Goal: Task Accomplishment & Management: Manage account settings

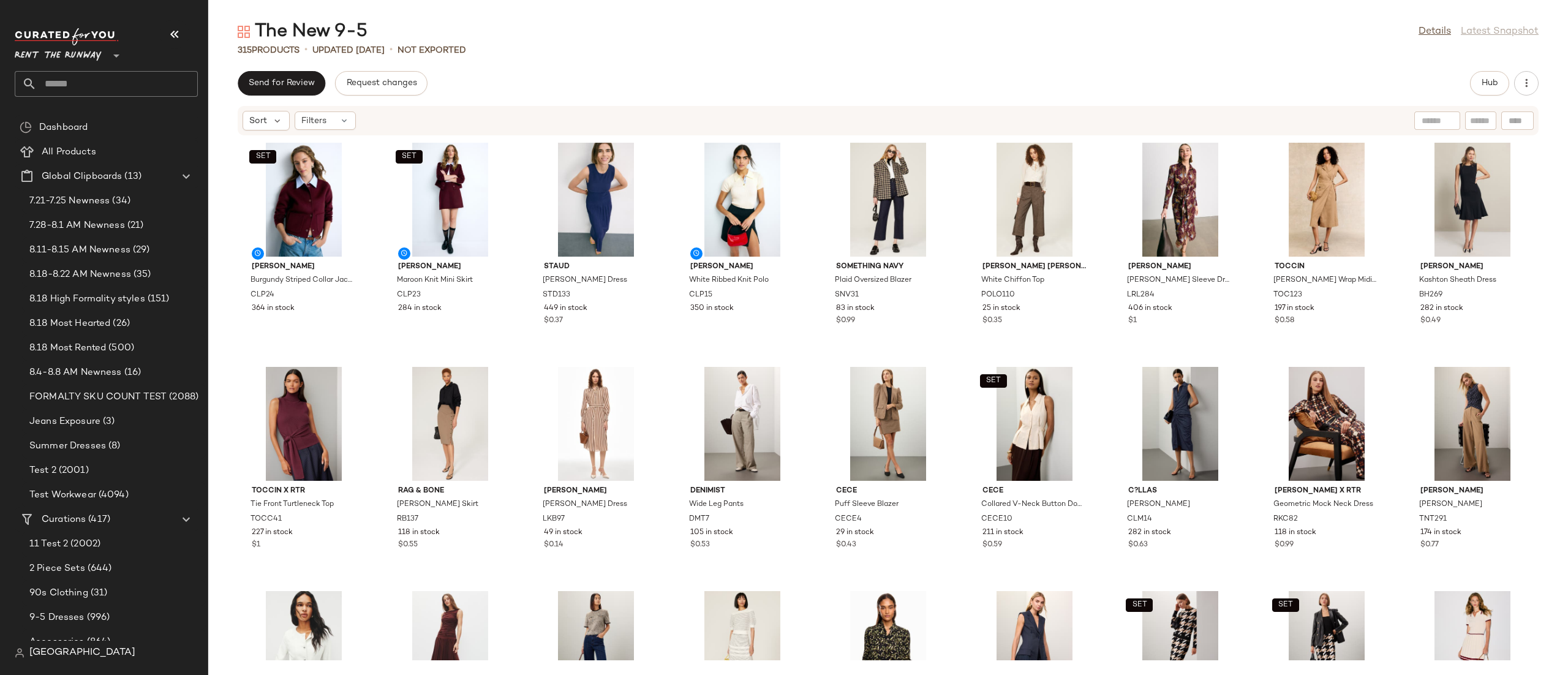
click at [958, 154] on div "SET Claudie Pierlot Burgundy Striped Collar Jacket CLP24 364 in stock SET Claud…" at bounding box center [887, 398] width 1359 height 525
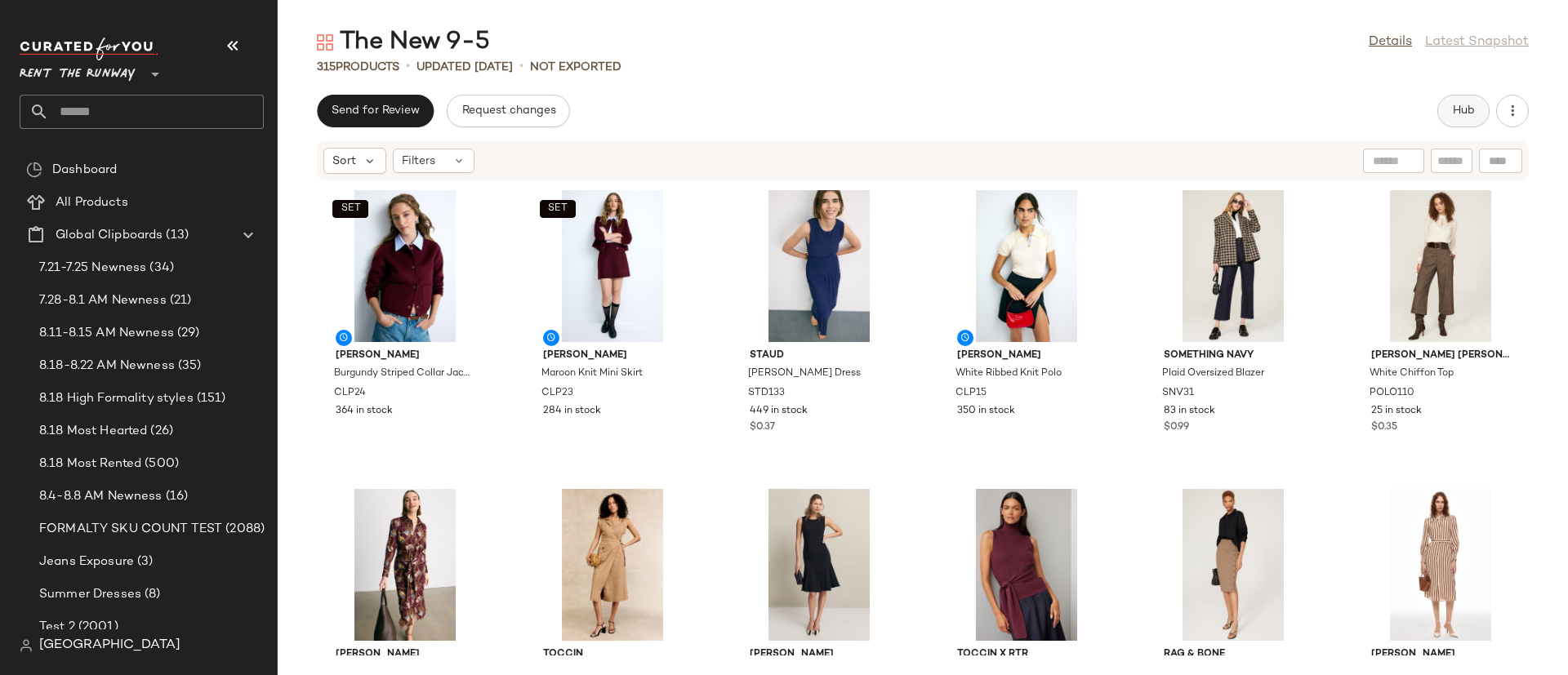
click at [1393, 107] on span "Hub" at bounding box center [1463, 111] width 23 height 13
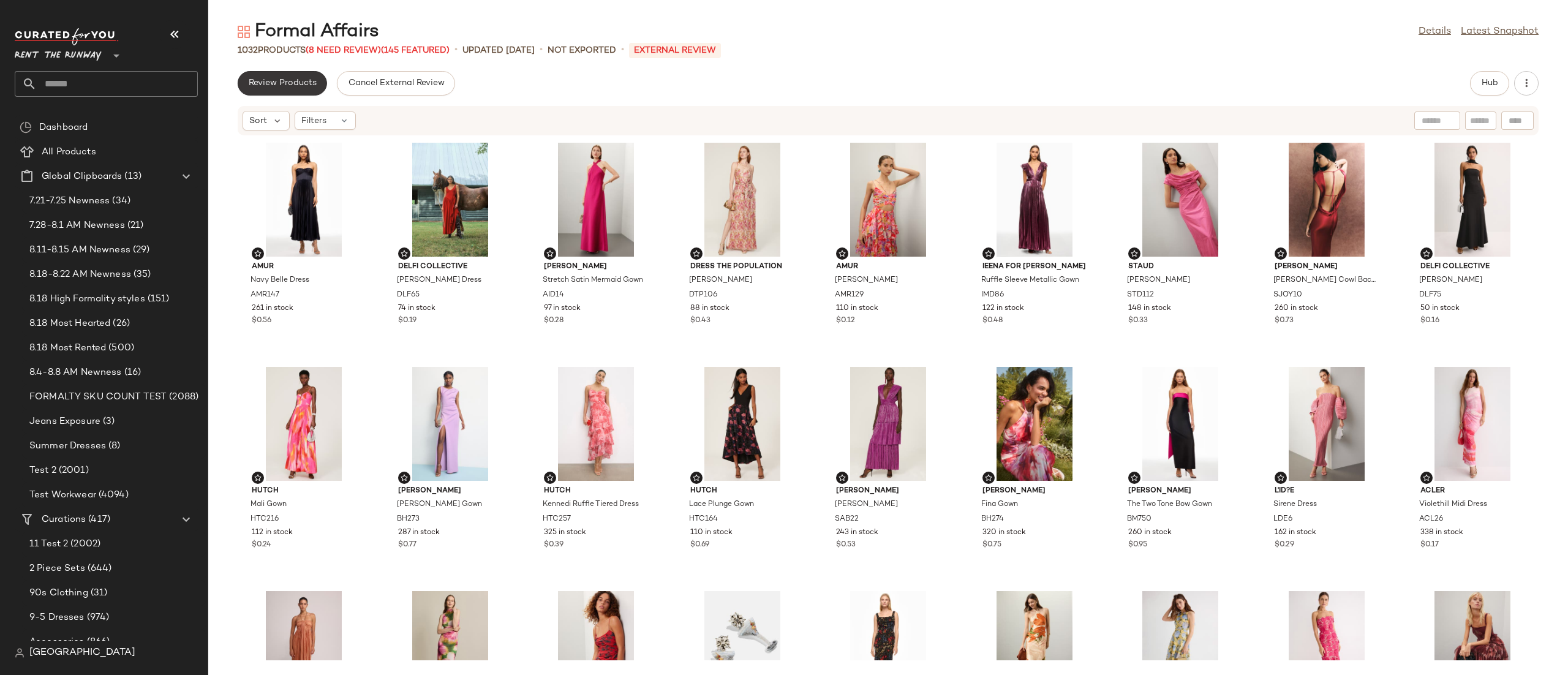
click at [276, 81] on span "Review Products" at bounding box center [282, 83] width 68 height 9
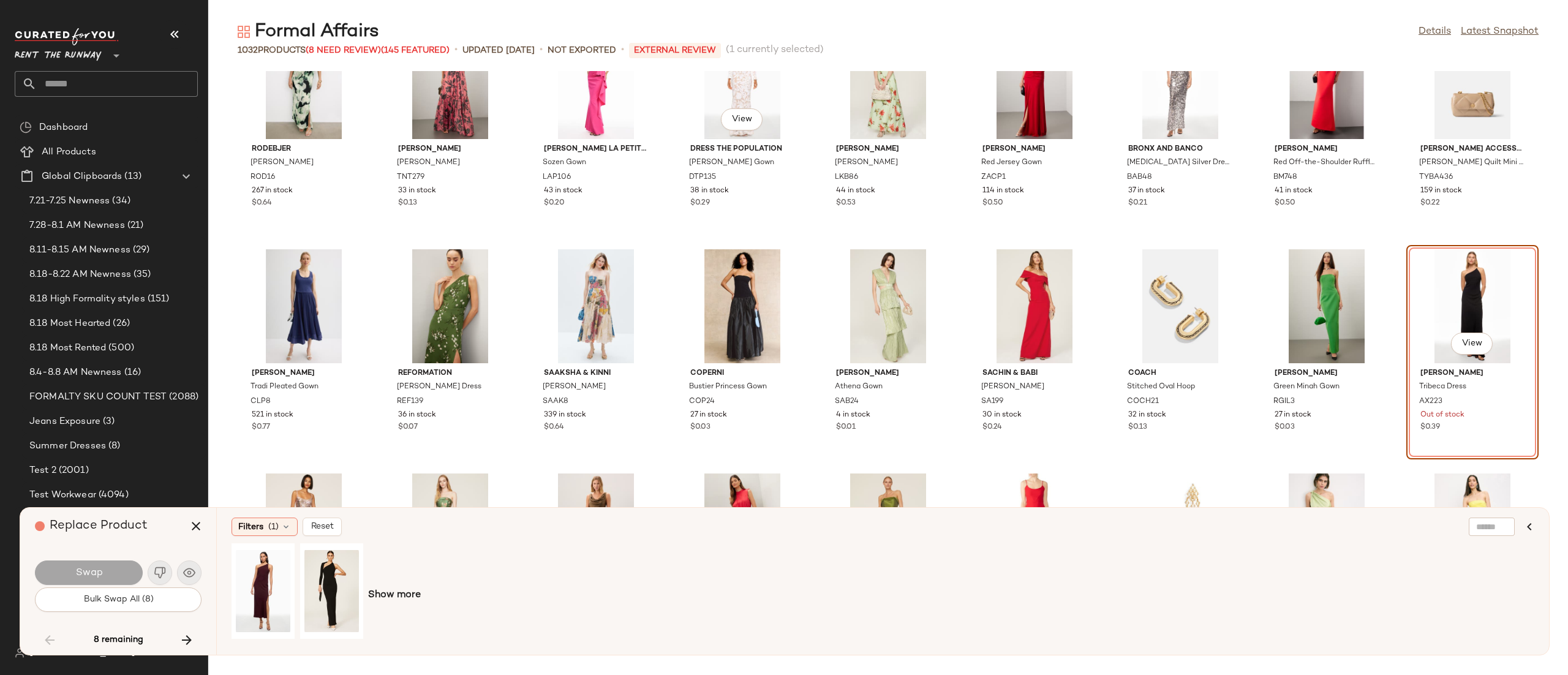
scroll to position [5013, 0]
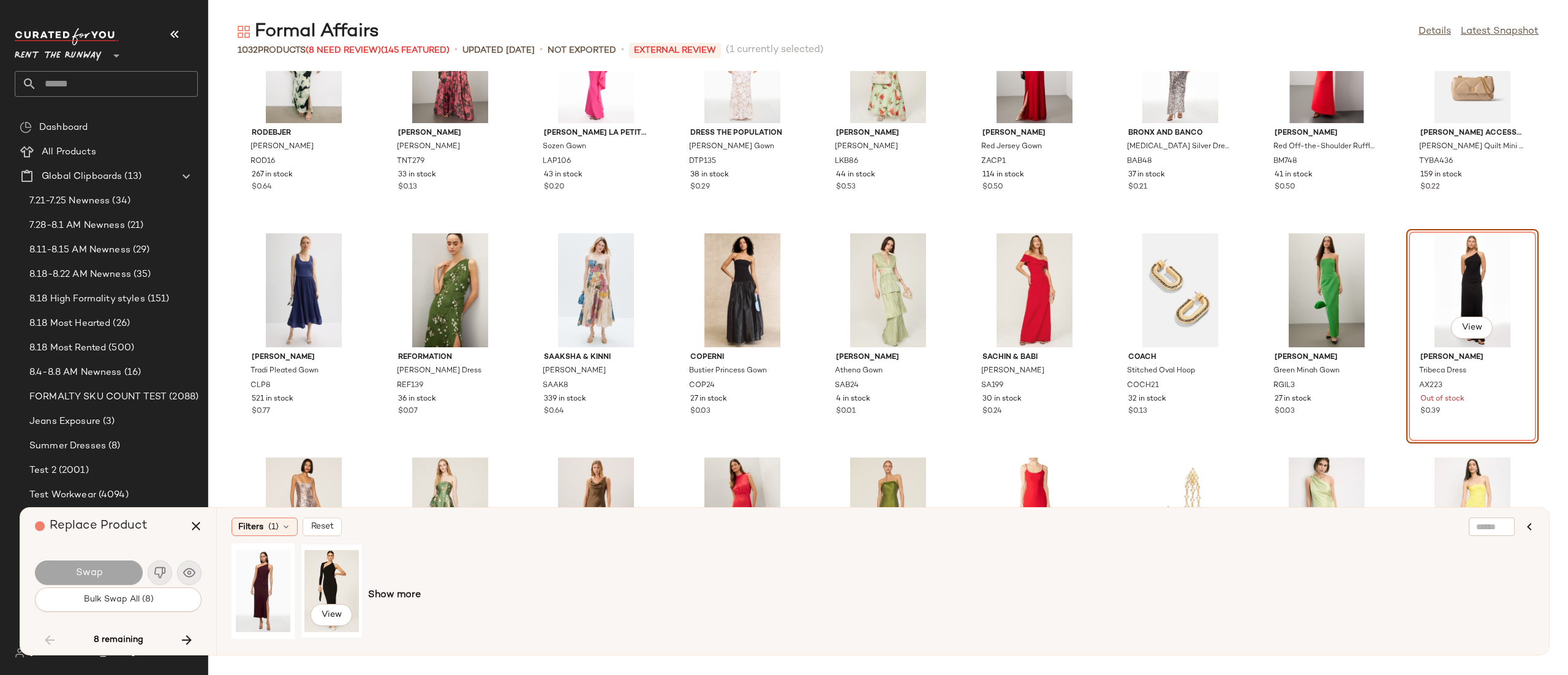
click at [307, 588] on div "View" at bounding box center [331, 591] width 55 height 87
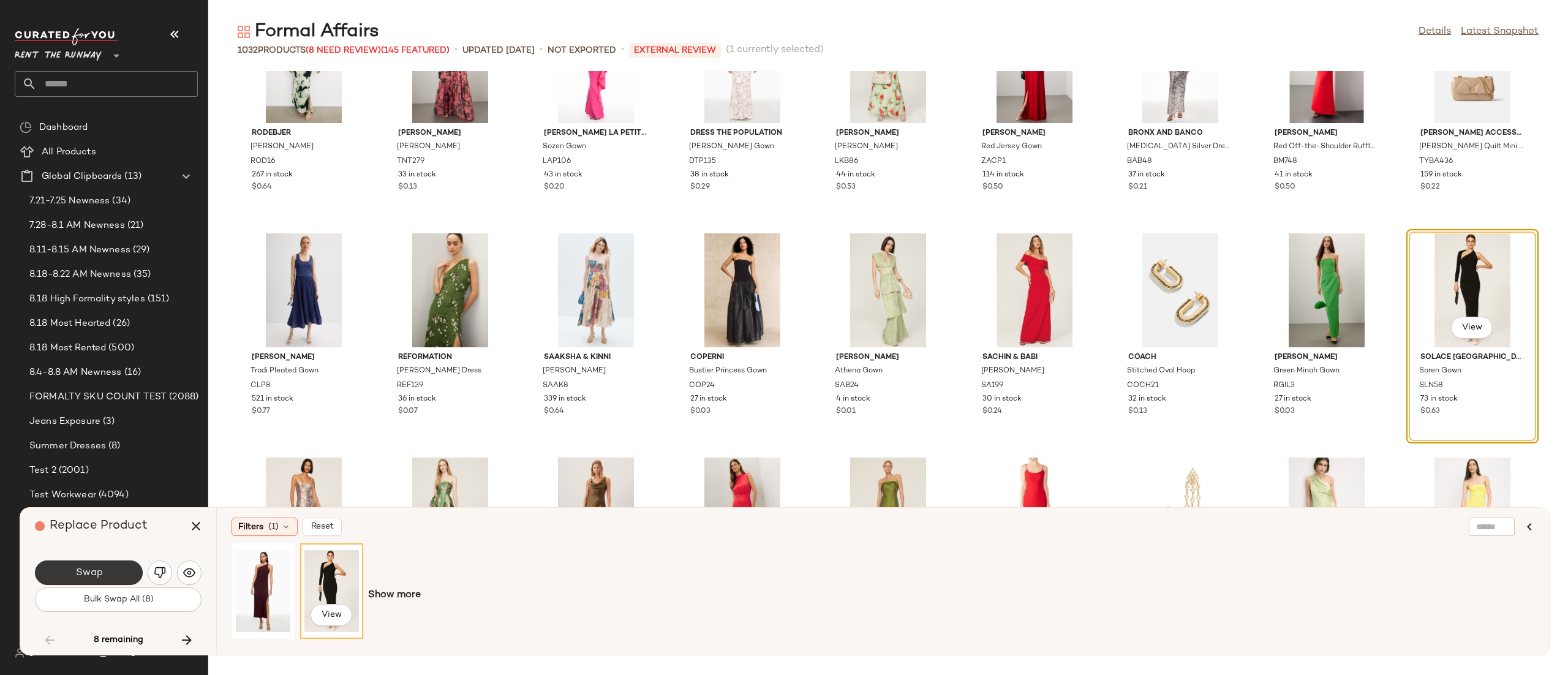
click at [82, 572] on span "Swap" at bounding box center [89, 573] width 28 height 11
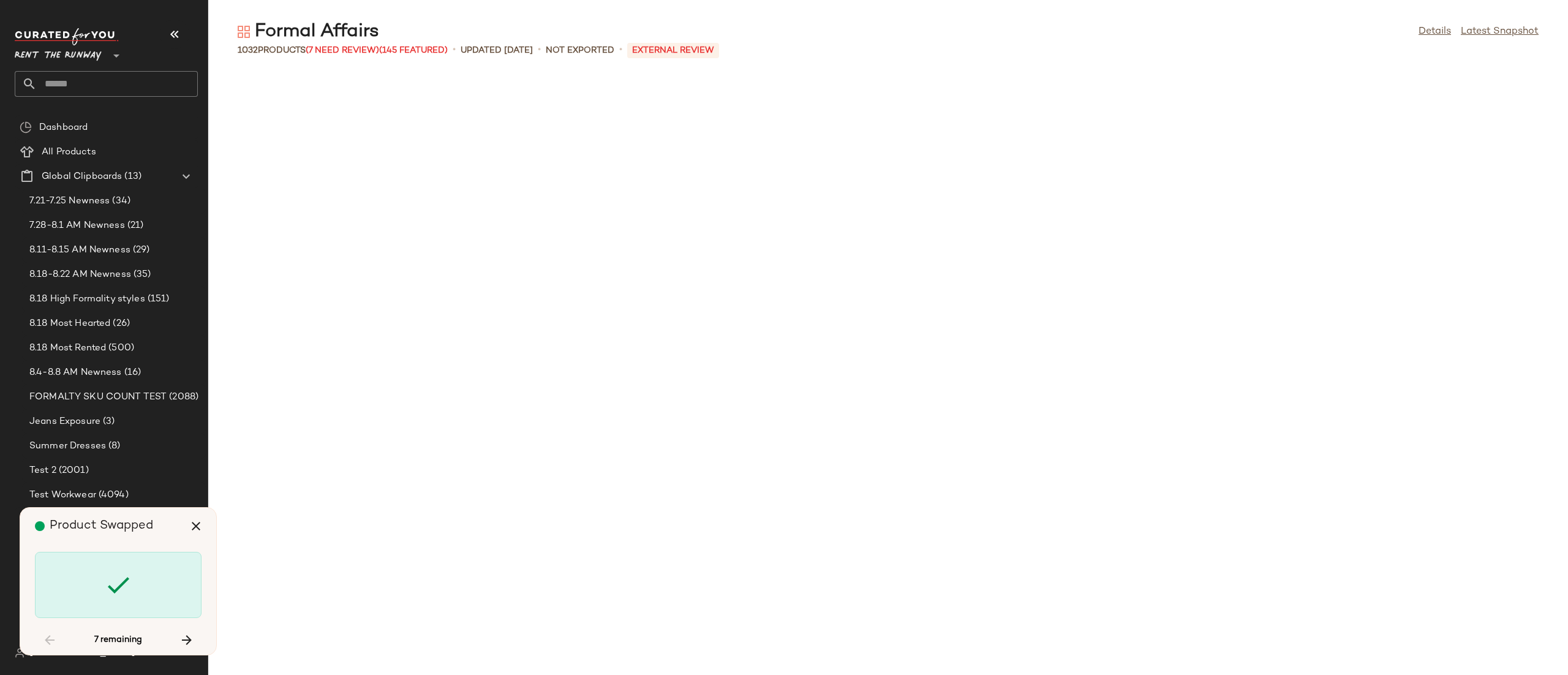
scroll to position [6280, 0]
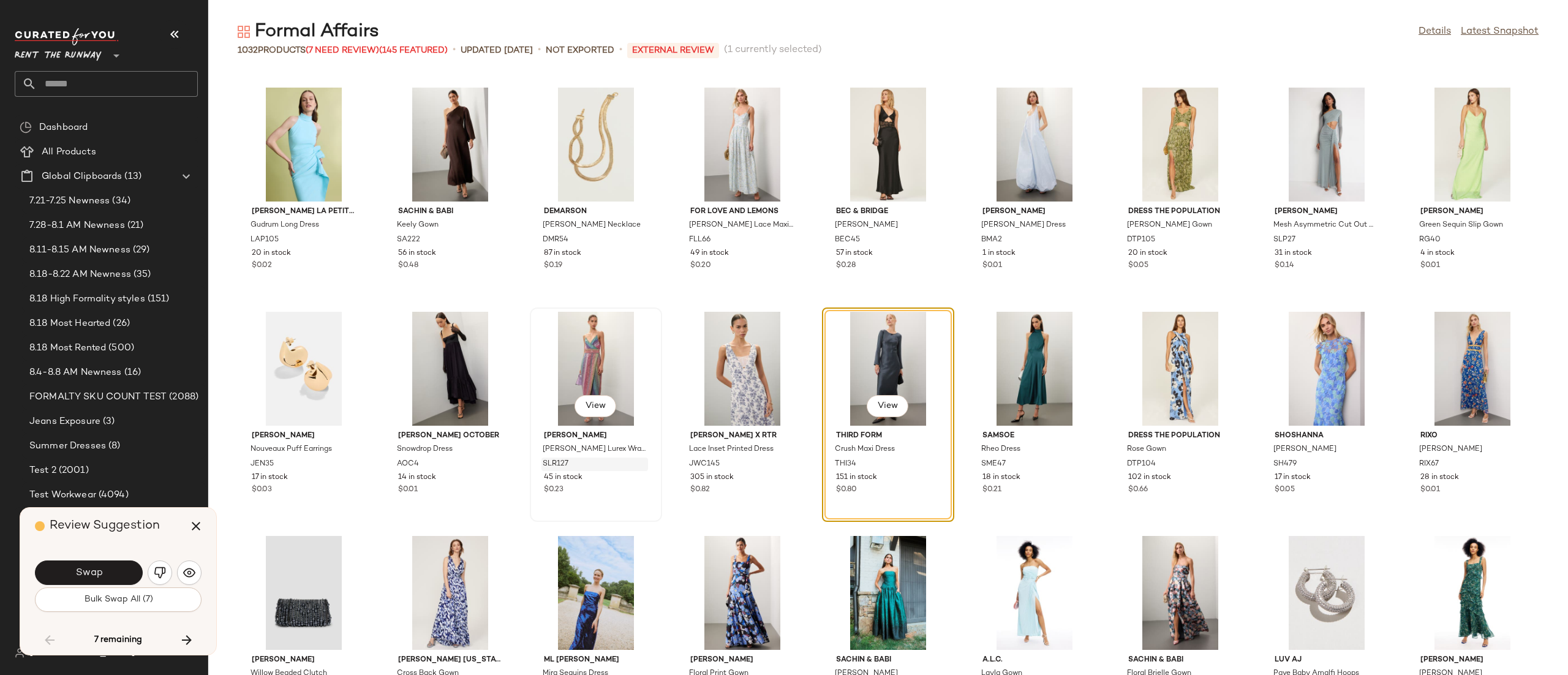
drag, startPoint x: 82, startPoint y: 572, endPoint x: 575, endPoint y: 470, distance: 503.4
click at [575, 470] on div "Formal Affairs Details Latest Snapshot 1032 Products (7 Need Review) (145 Featu…" at bounding box center [887, 348] width 1359 height 656
click at [185, 575] on img "button" at bounding box center [189, 573] width 12 height 12
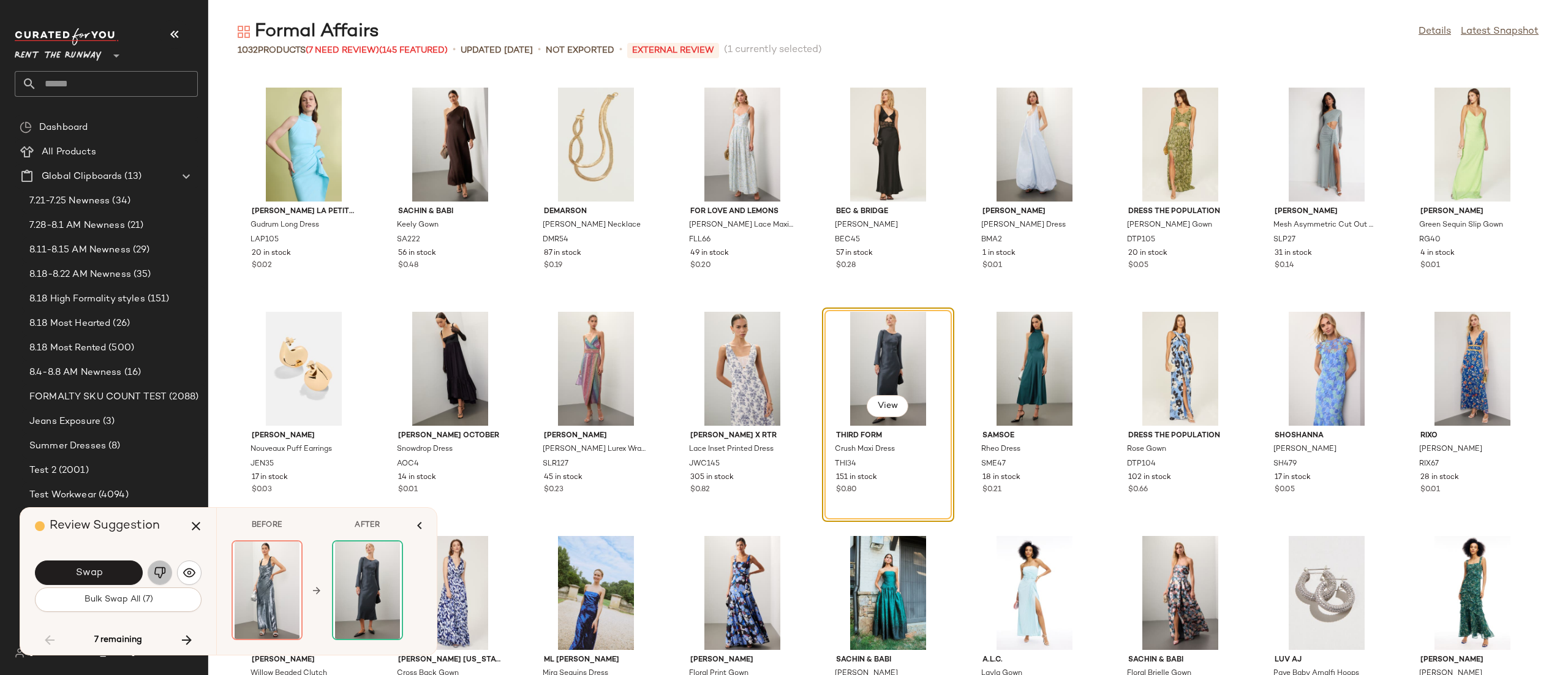
click at [157, 576] on img "button" at bounding box center [160, 573] width 12 height 12
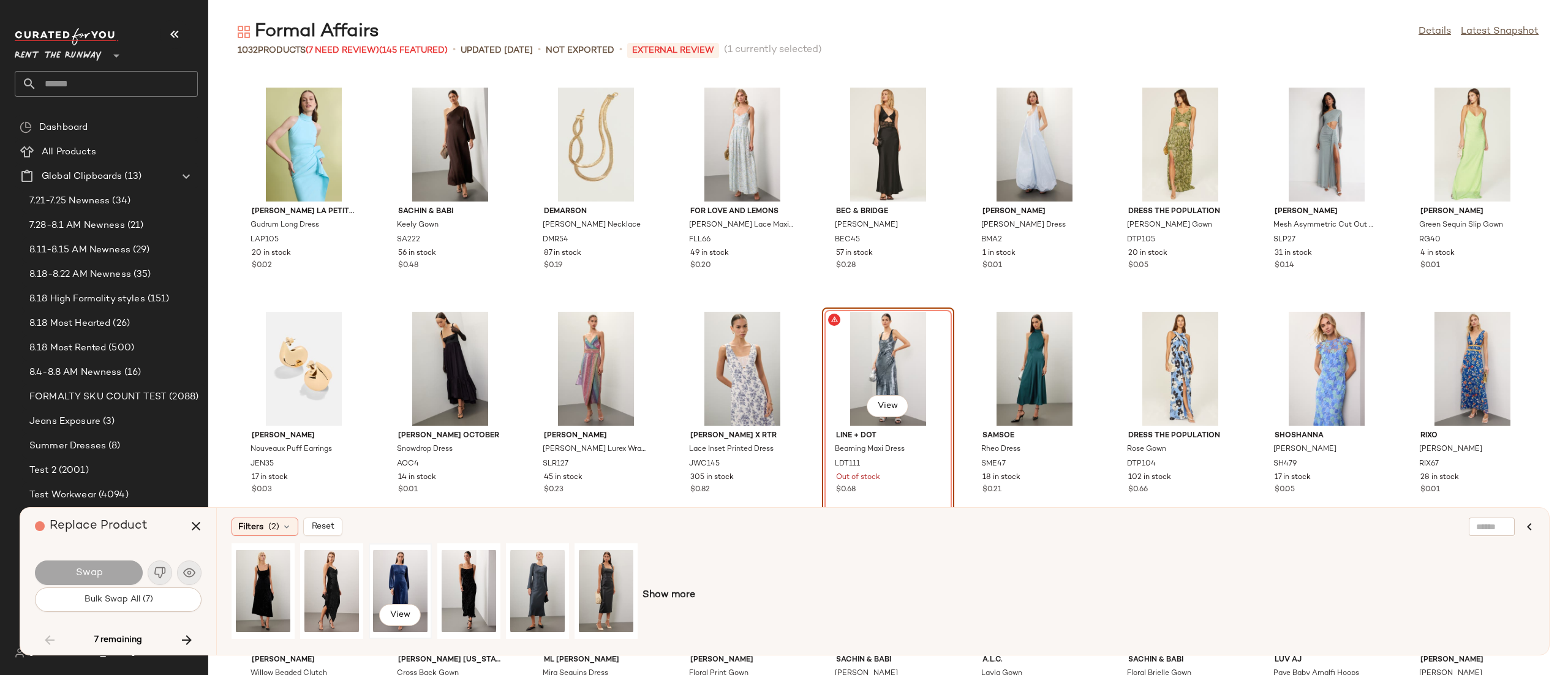
click at [376, 578] on div "View" at bounding box center [400, 591] width 55 height 87
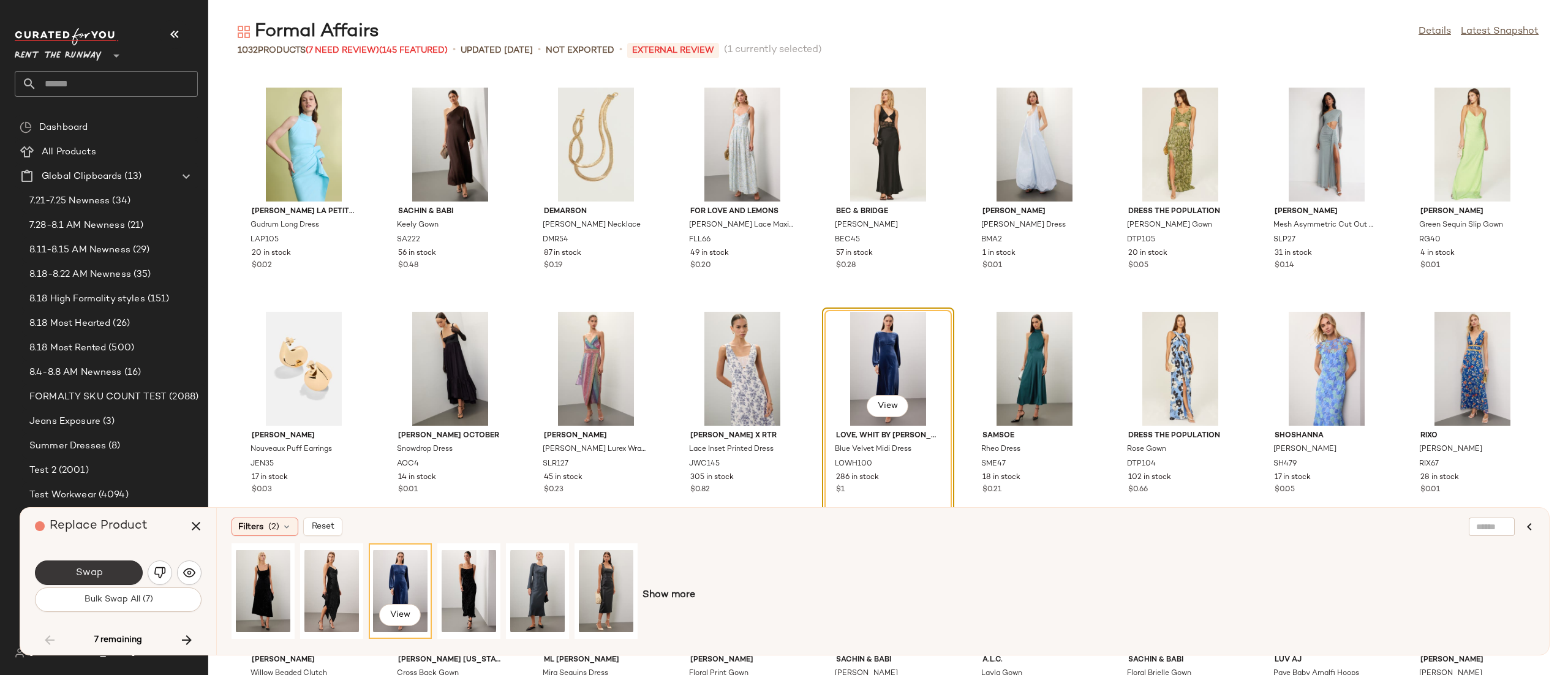
click at [84, 569] on span "Swap" at bounding box center [89, 573] width 28 height 11
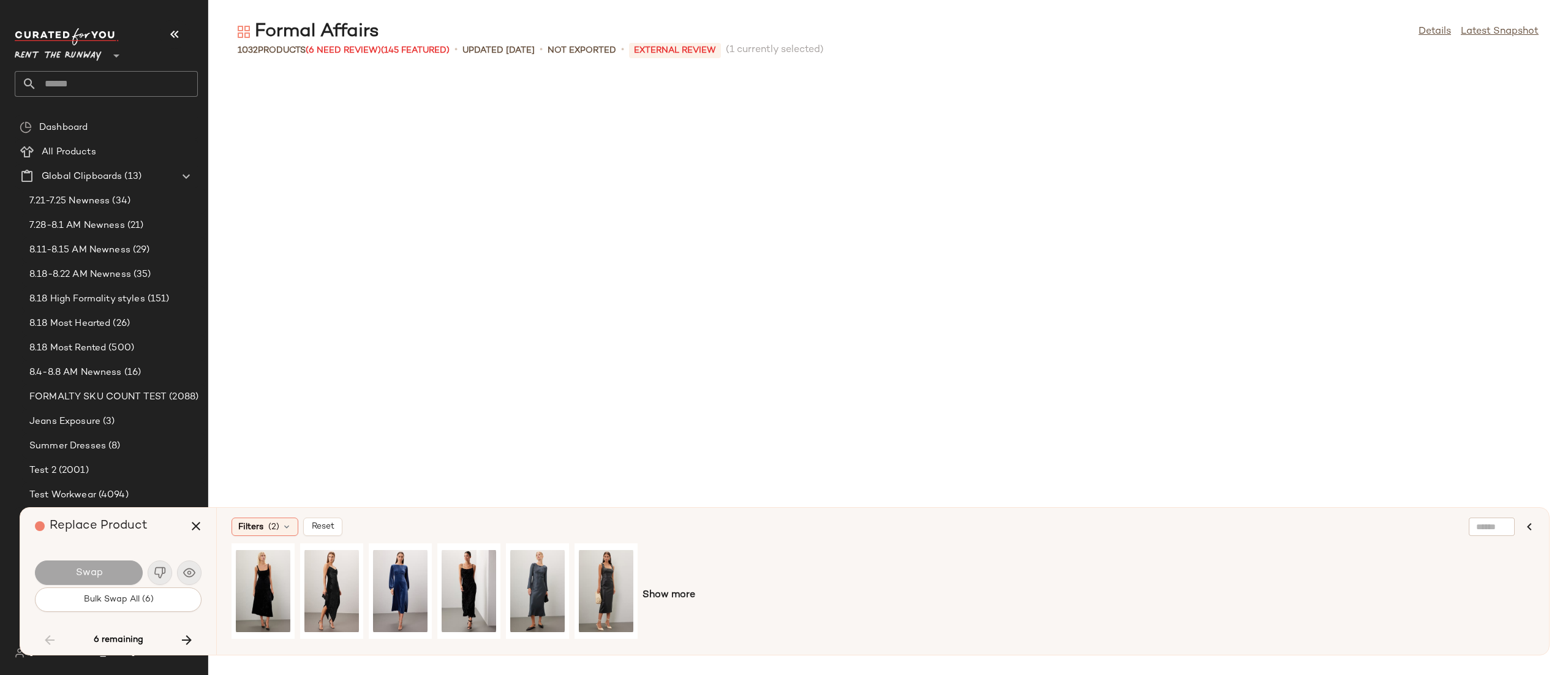
scroll to position [10766, 0]
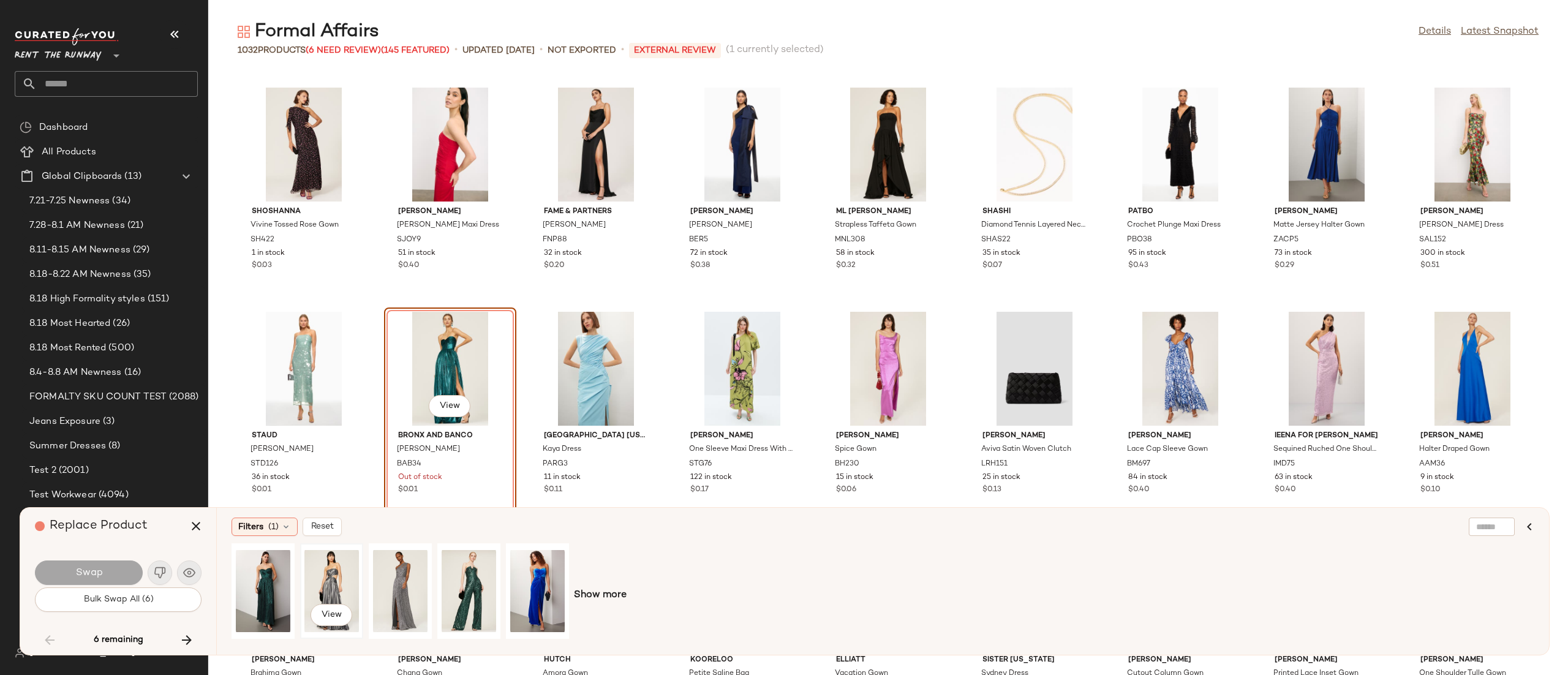
click at [344, 590] on div "View" at bounding box center [331, 591] width 55 height 87
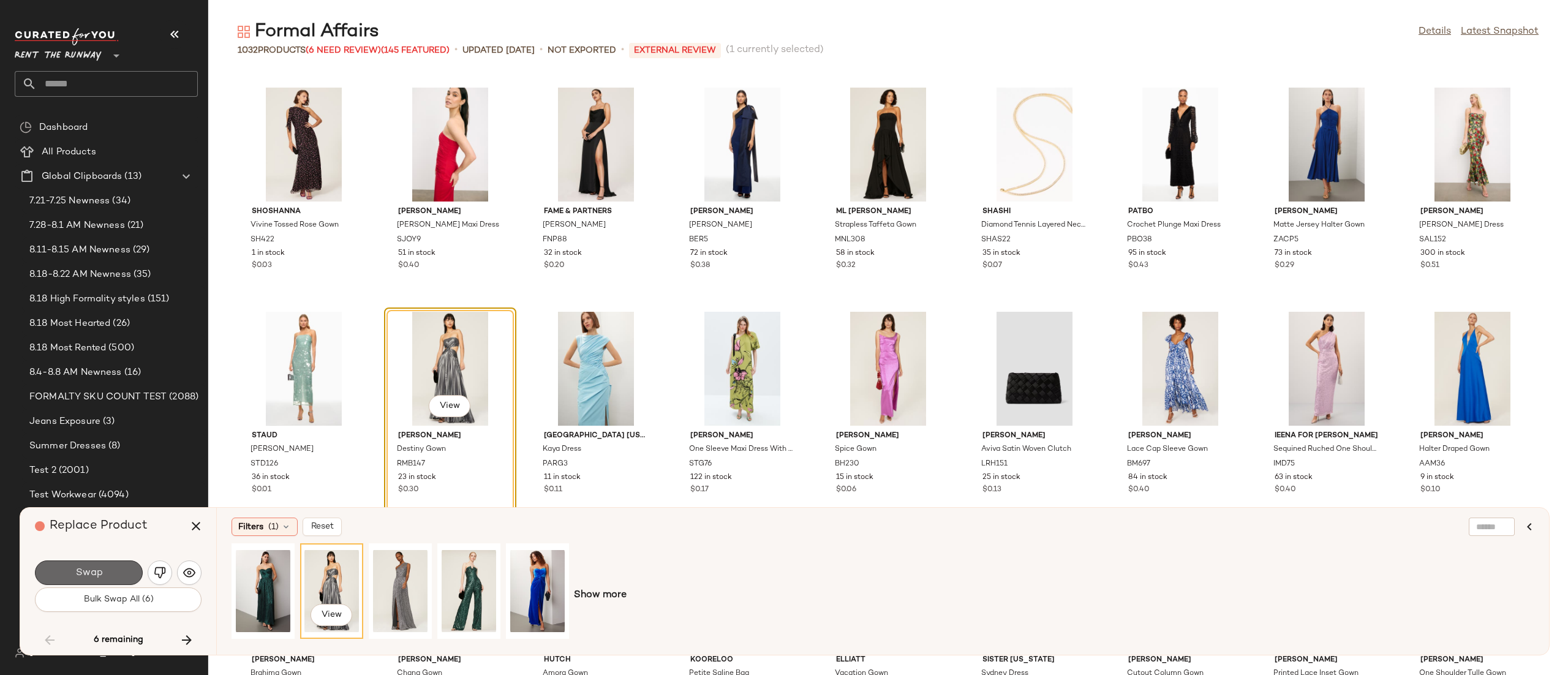
click at [55, 582] on button "Swap" at bounding box center [89, 573] width 107 height 24
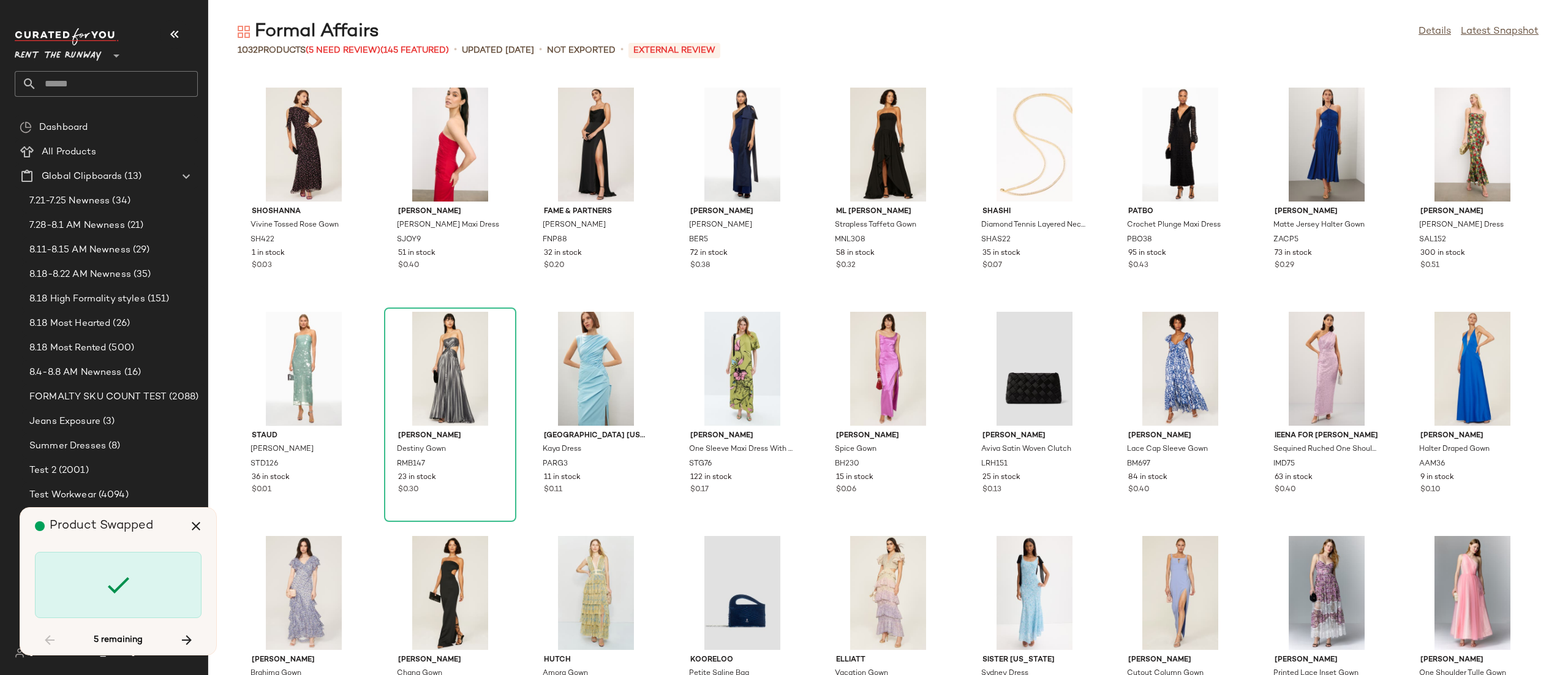
scroll to position [17495, 0]
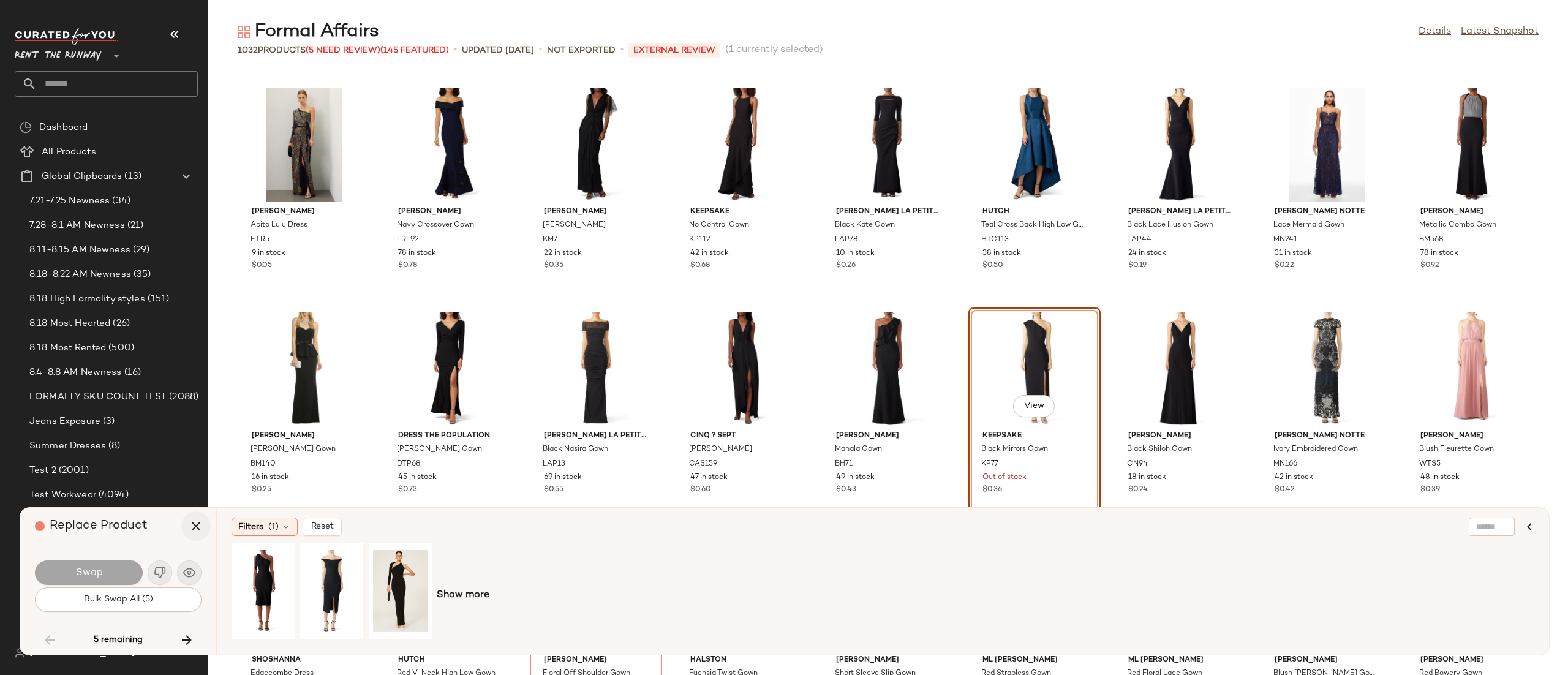
click at [187, 531] on button "button" at bounding box center [195, 526] width 29 height 29
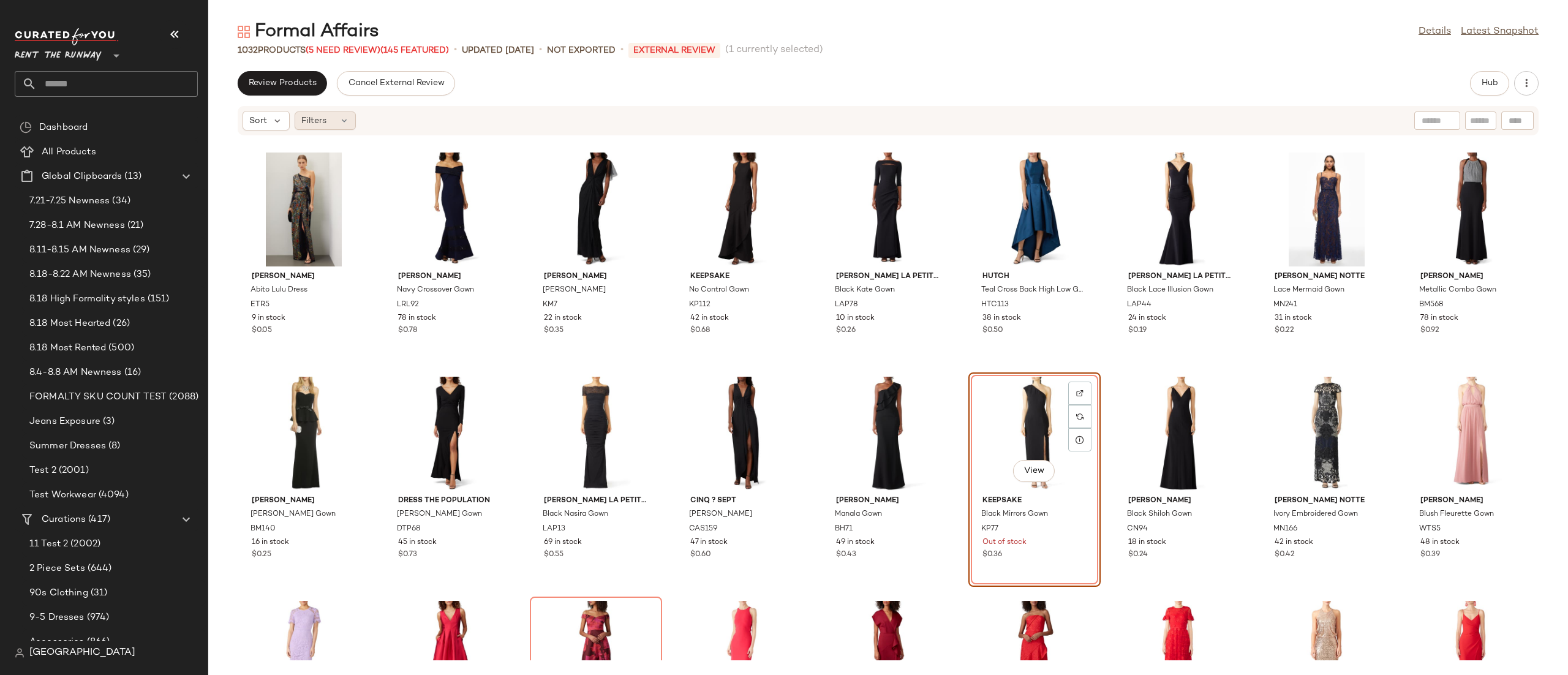
click at [320, 118] on span "Filters" at bounding box center [314, 120] width 25 height 13
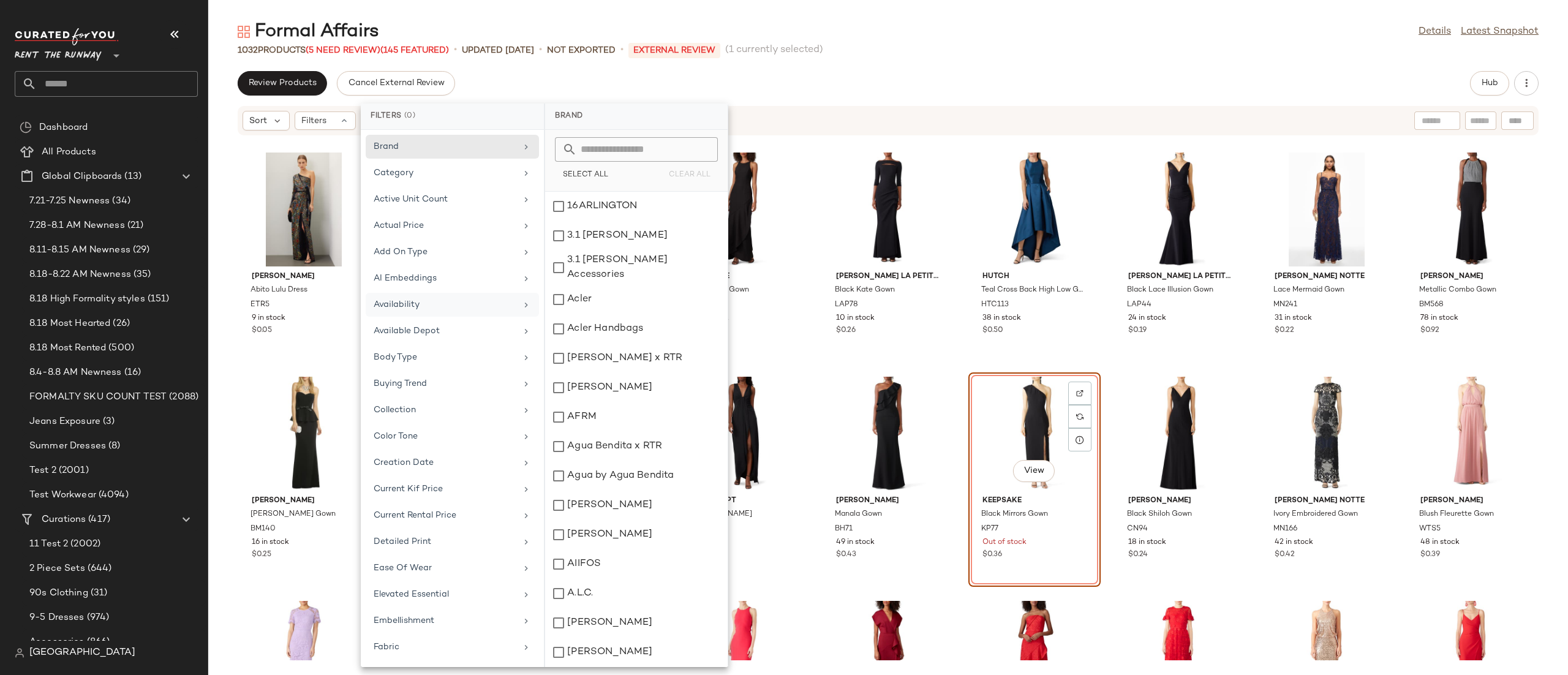
click at [447, 307] on div "Availability" at bounding box center [445, 304] width 143 height 13
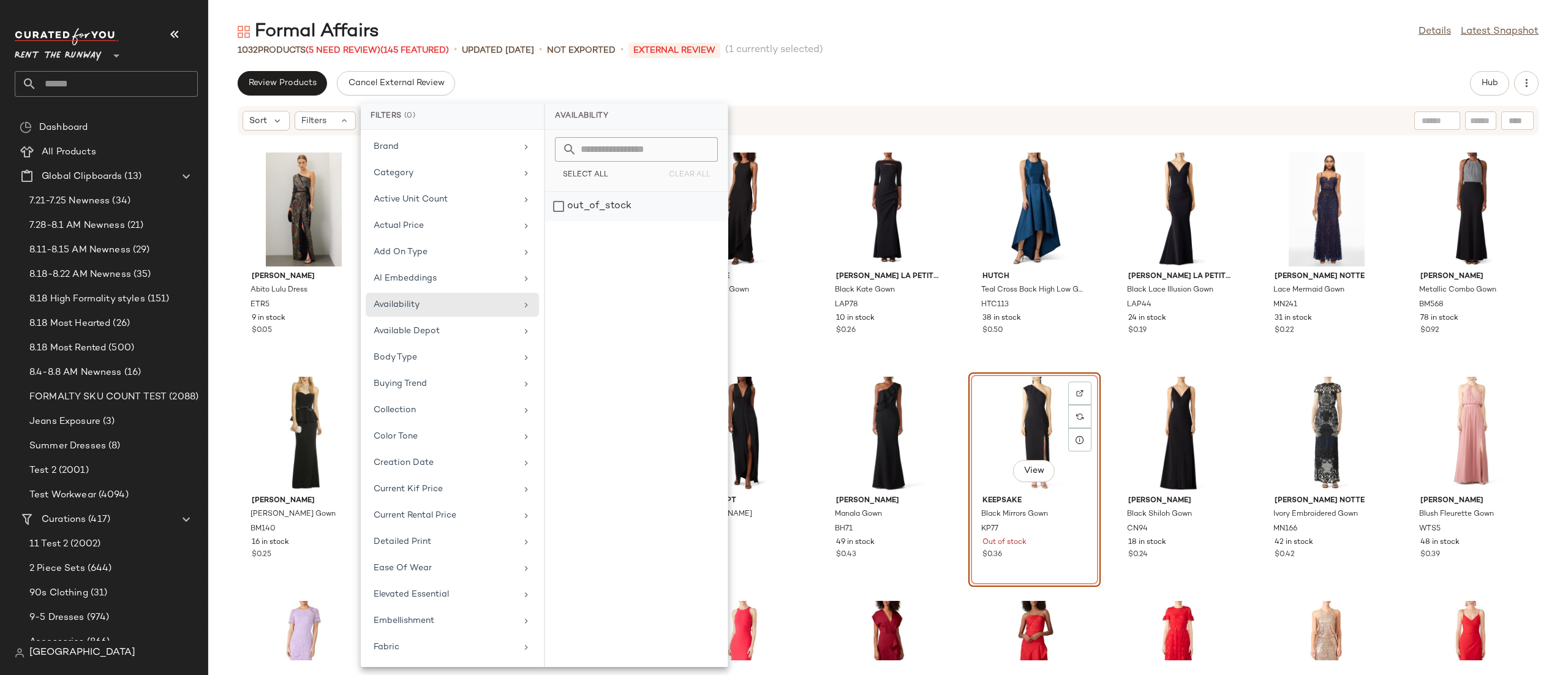
click at [558, 208] on div "out_of_stock" at bounding box center [636, 206] width 182 height 29
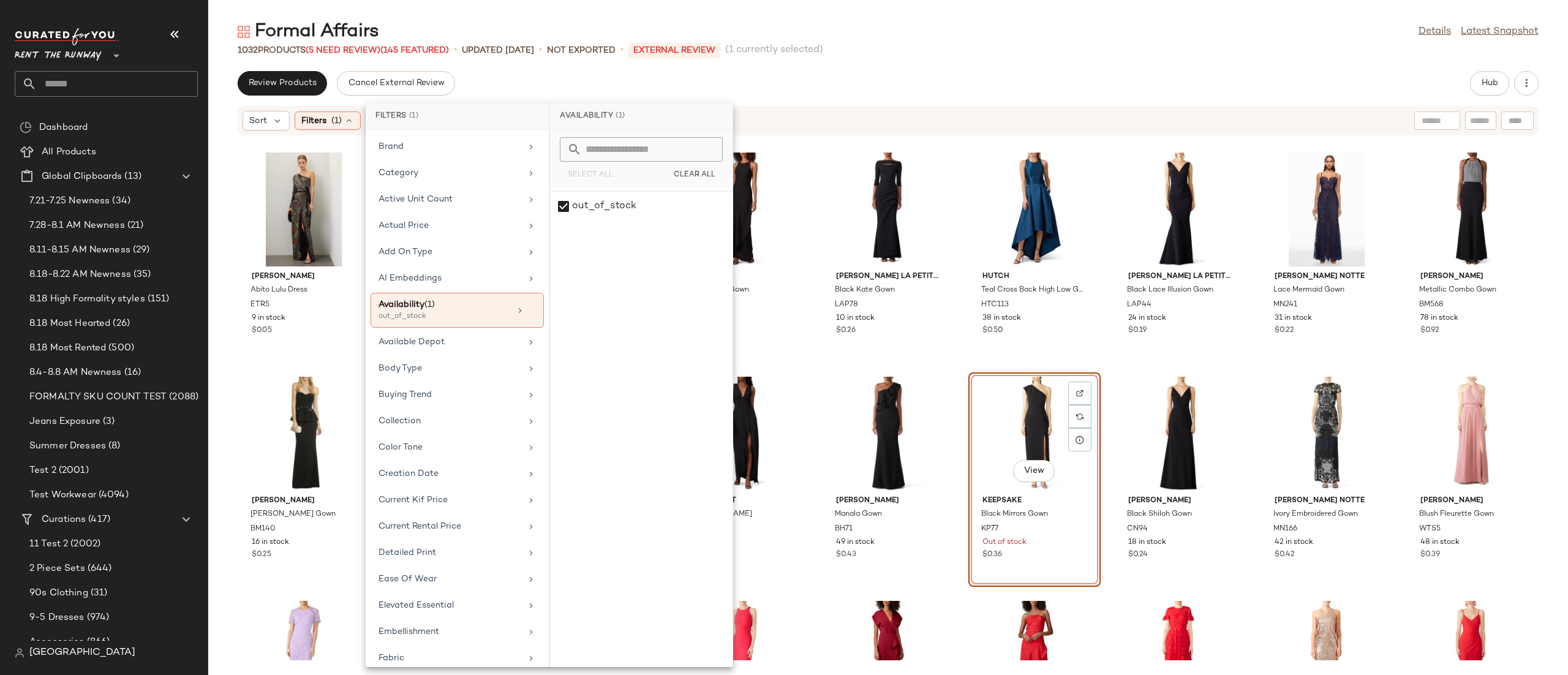
click at [800, 126] on div "Sort Filters (1) Reset" at bounding box center [808, 120] width 1131 height 20
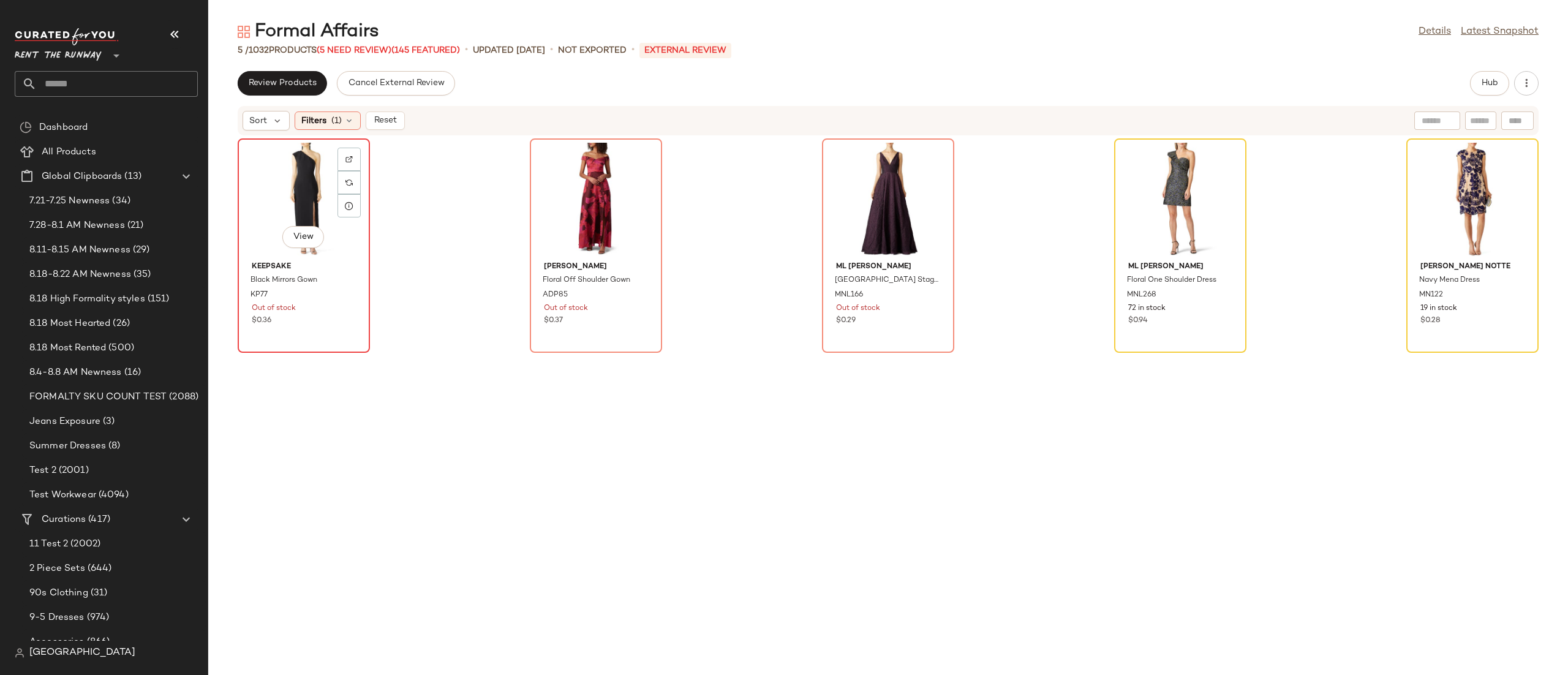
click at [283, 187] on div "View" at bounding box center [303, 200] width 124 height 114
click at [1479, 182] on div "View" at bounding box center [1472, 200] width 124 height 114
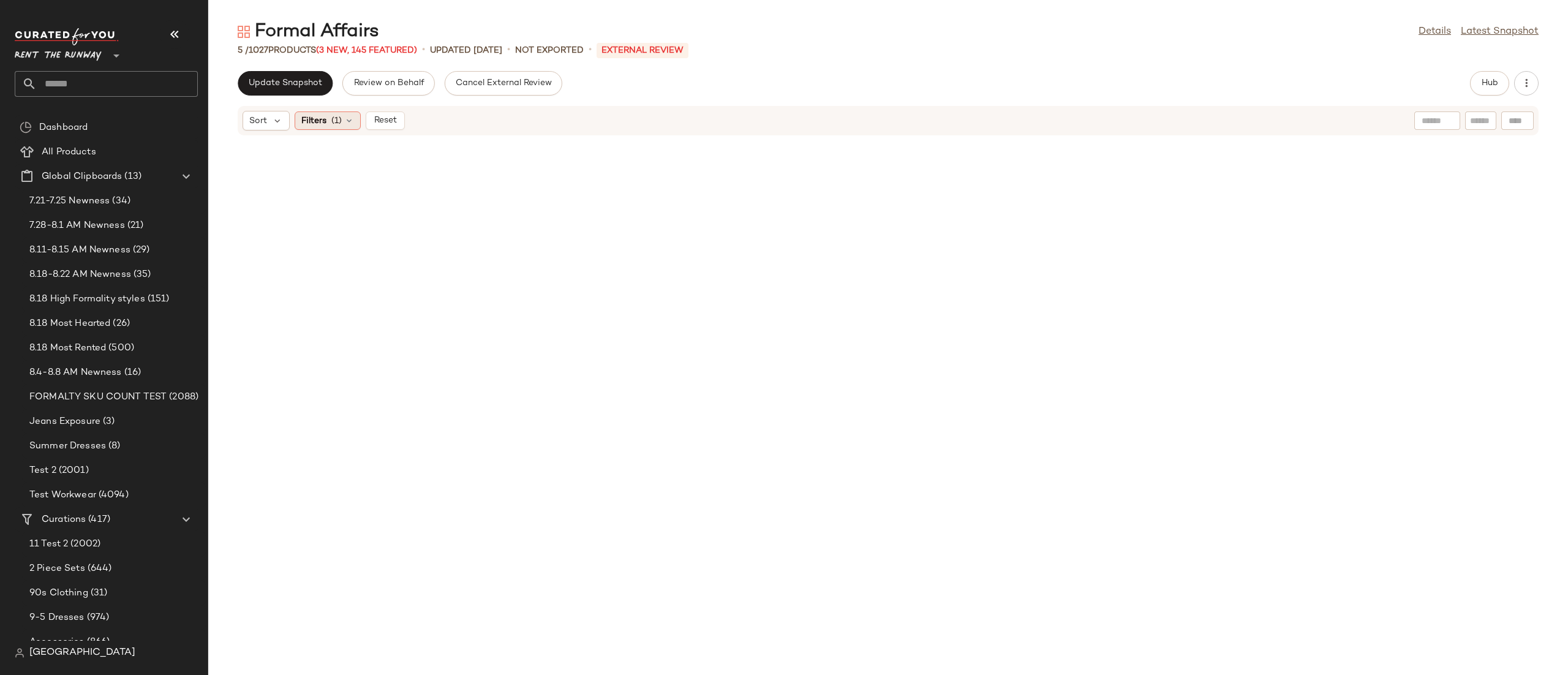
click at [330, 117] on div "Filters (1)" at bounding box center [328, 120] width 66 height 18
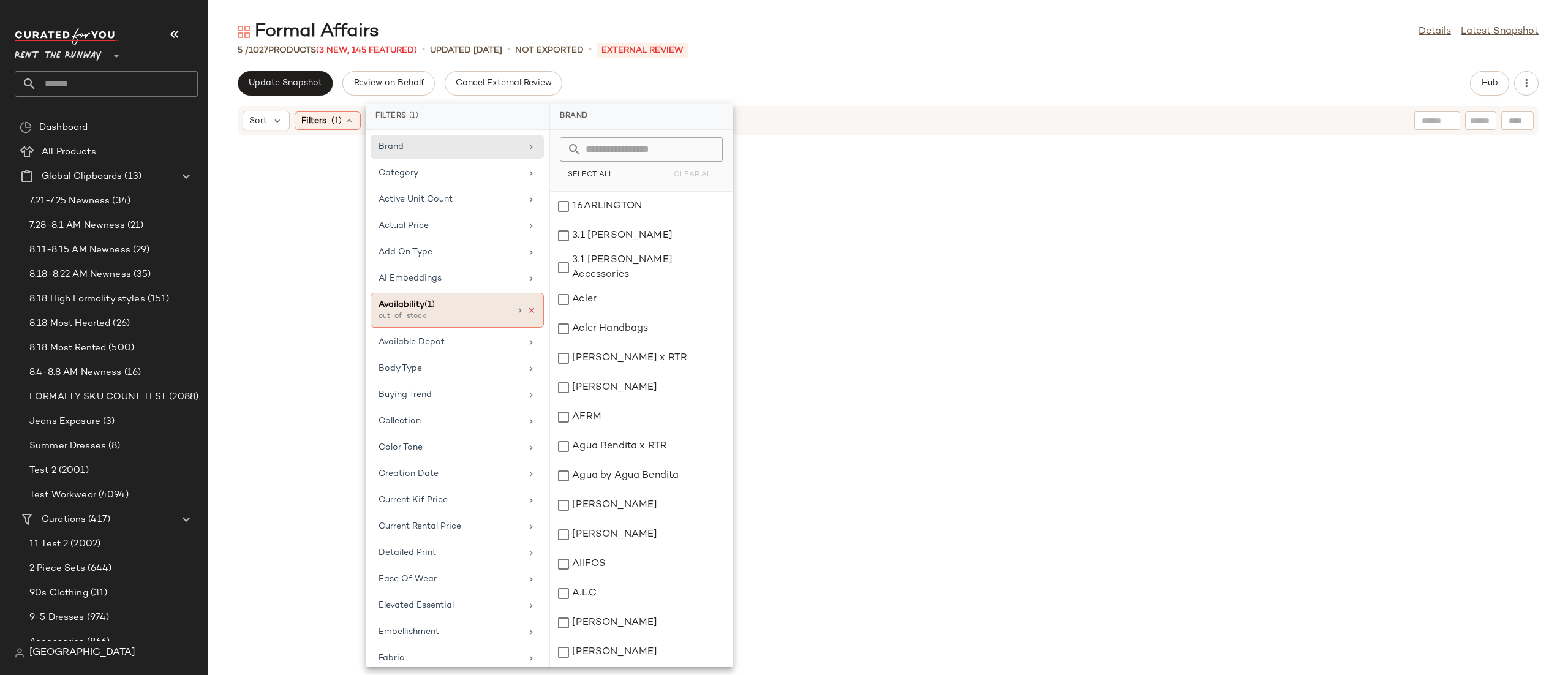
click at [527, 310] on icon at bounding box center [531, 310] width 9 height 9
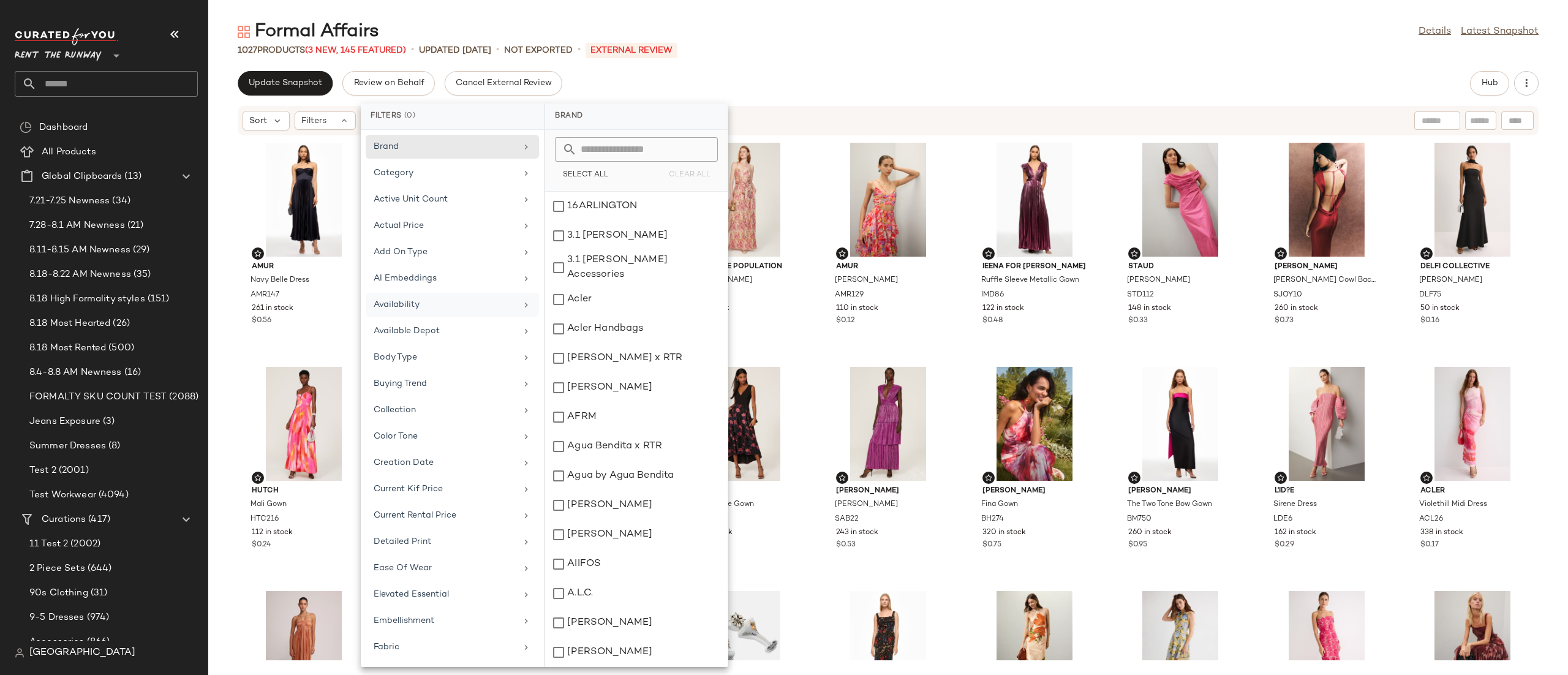
click at [860, 111] on div "Sort Filters" at bounding box center [808, 120] width 1131 height 20
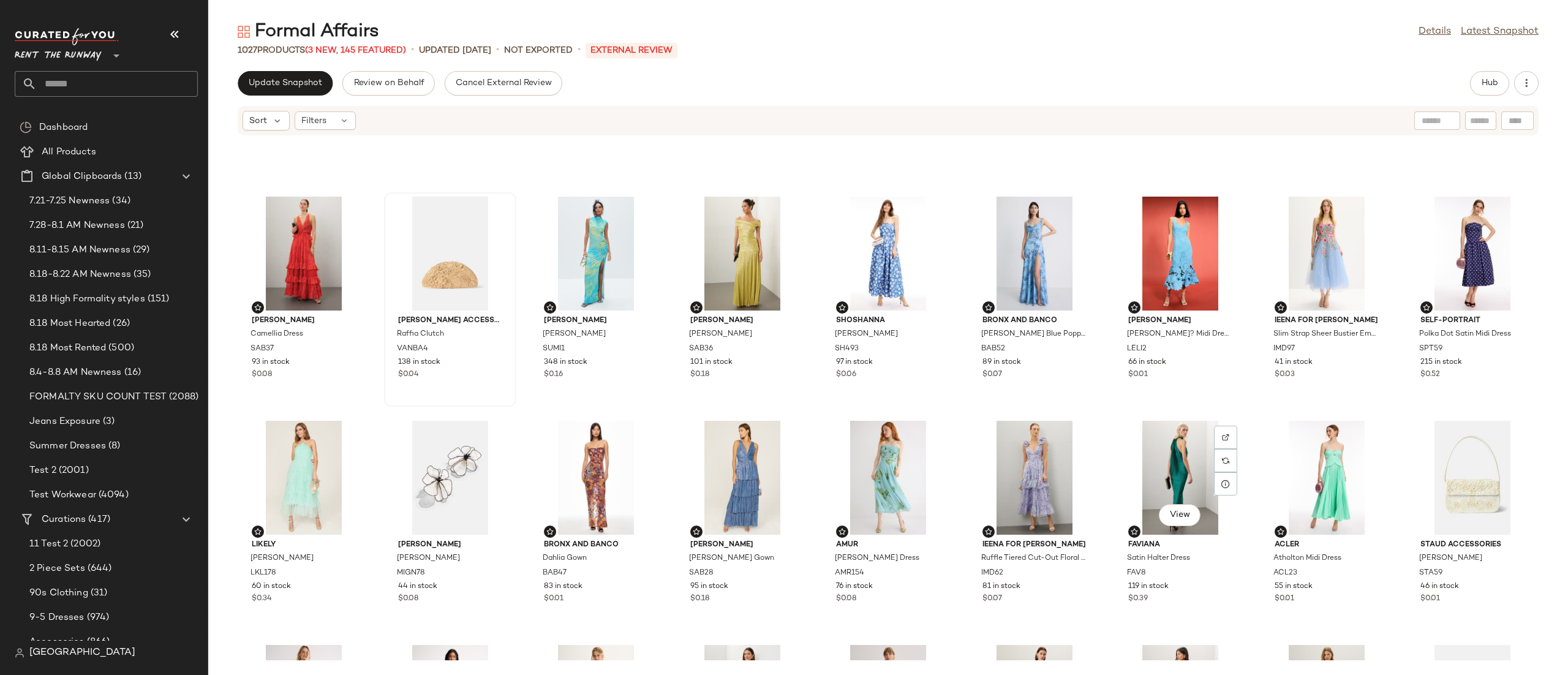
scroll to position [843, 0]
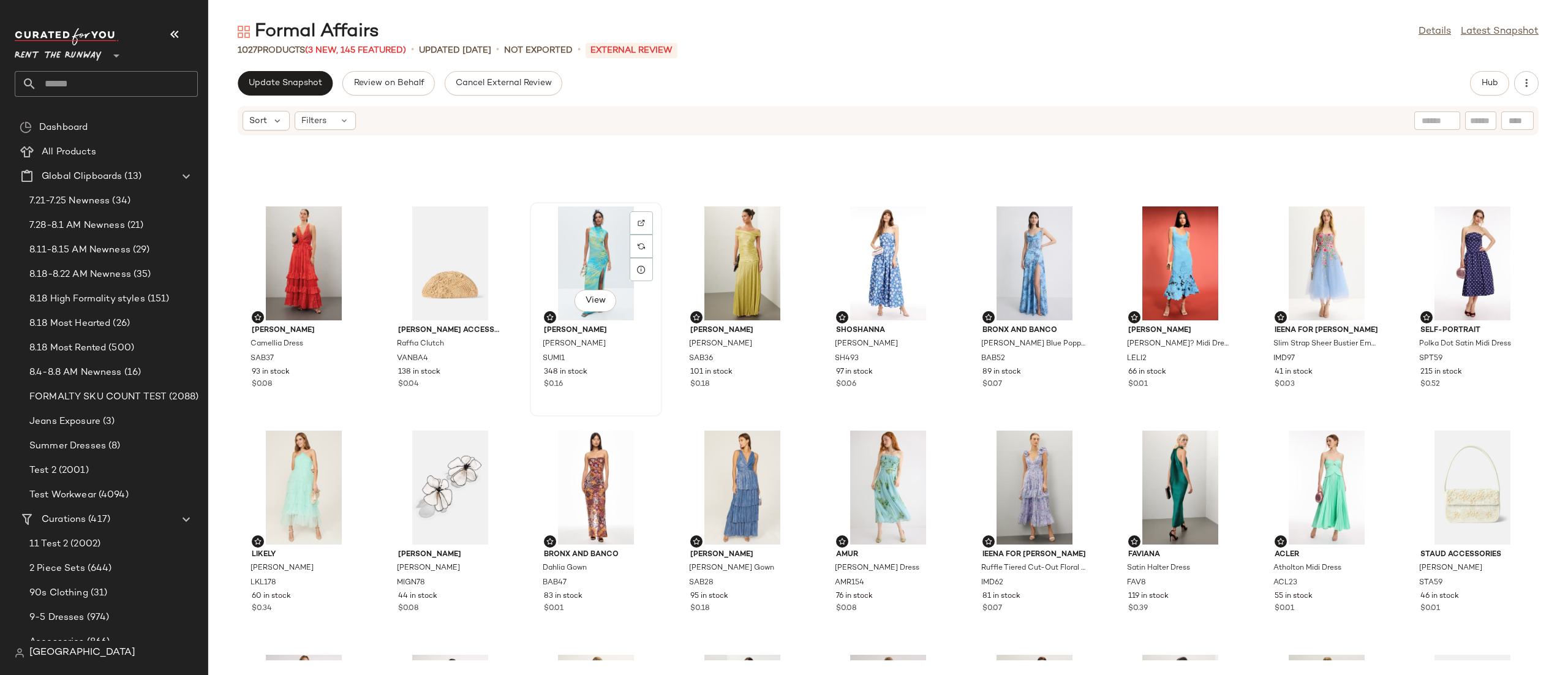
click at [554, 259] on div "View" at bounding box center [595, 263] width 124 height 114
click at [1477, 84] on button "Hub" at bounding box center [1490, 83] width 39 height 24
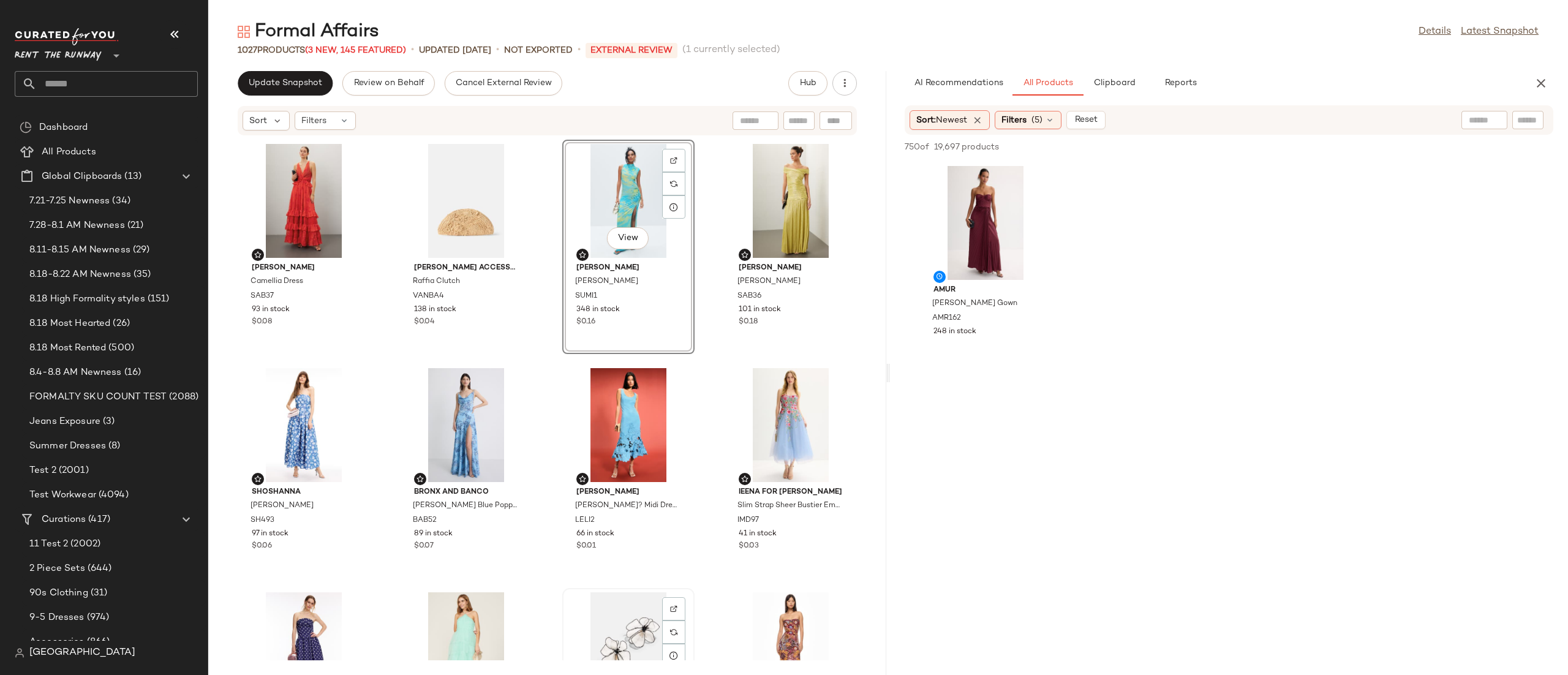
scroll to position [1970, 0]
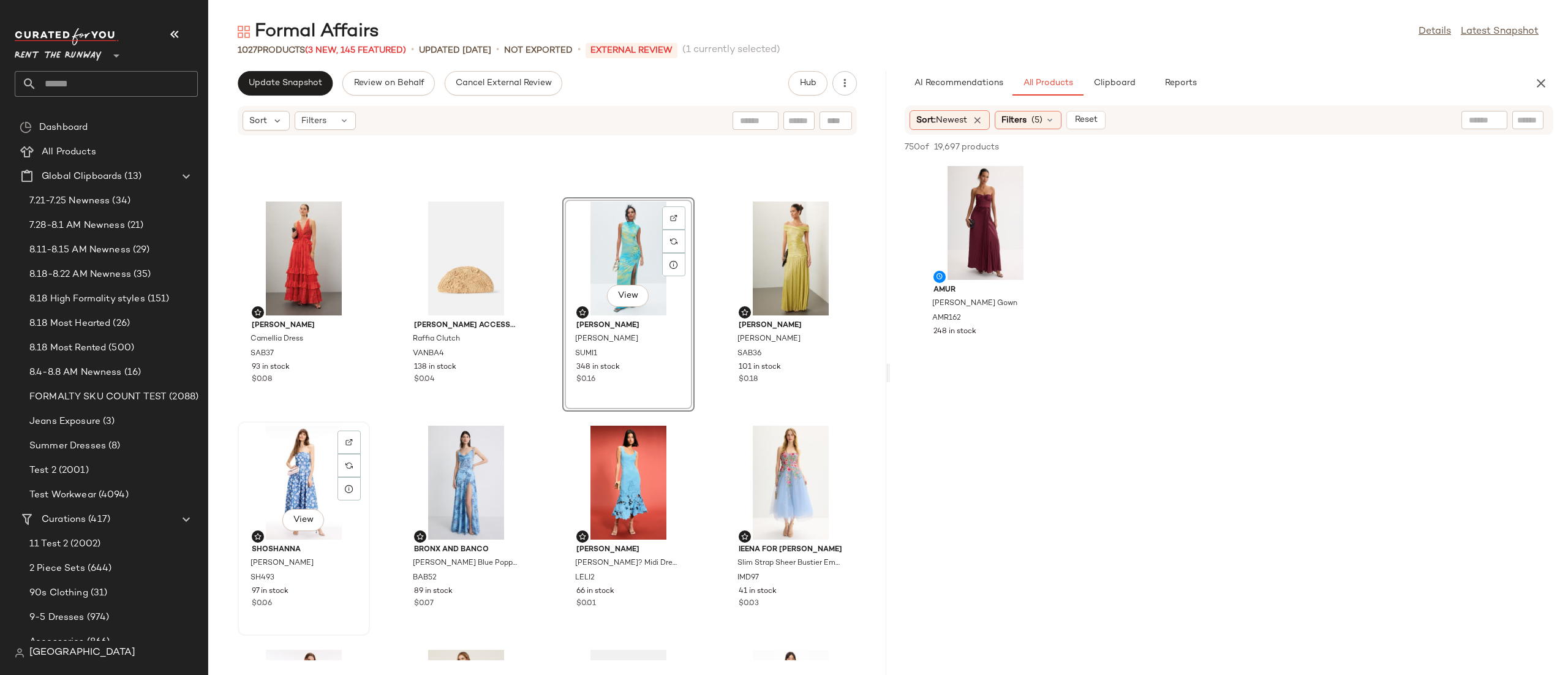
click at [296, 465] on div "View" at bounding box center [303, 483] width 124 height 114
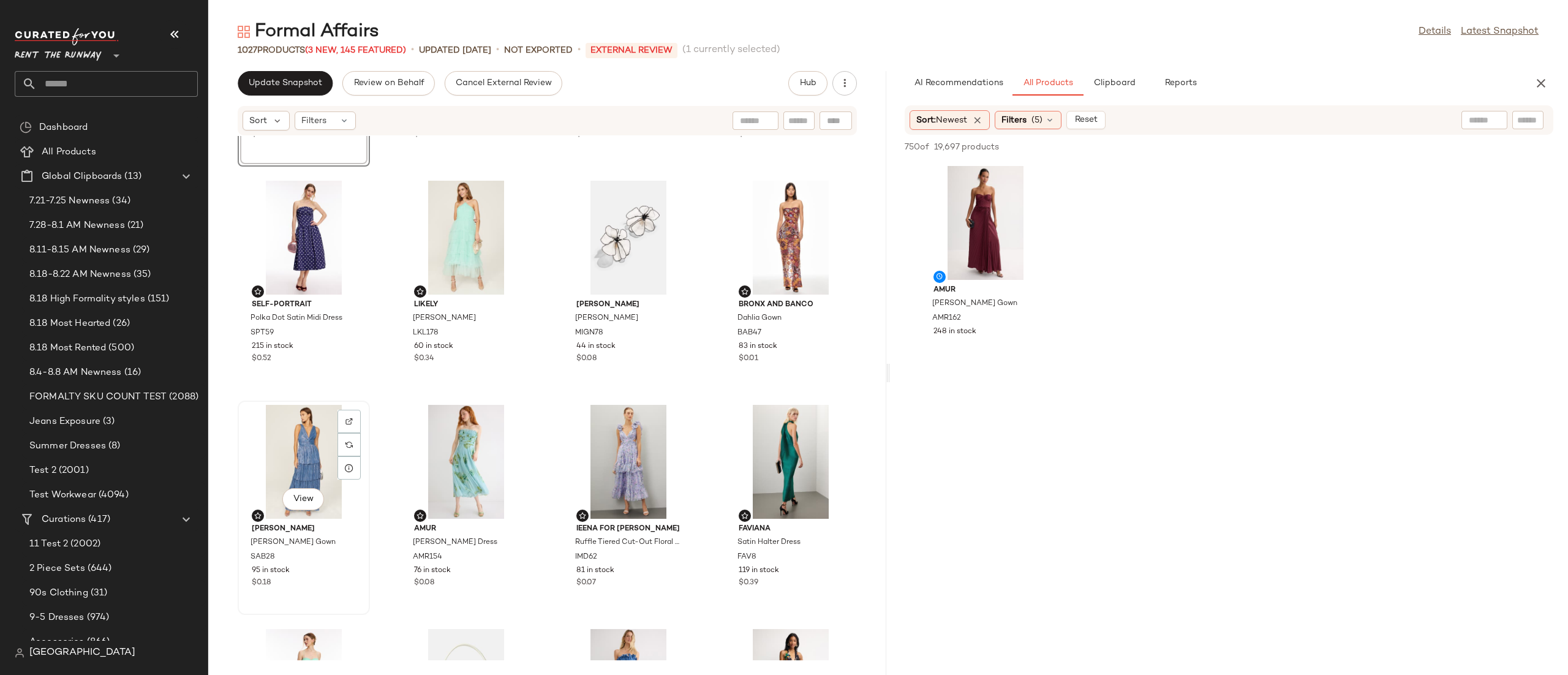
scroll to position [2007, 0]
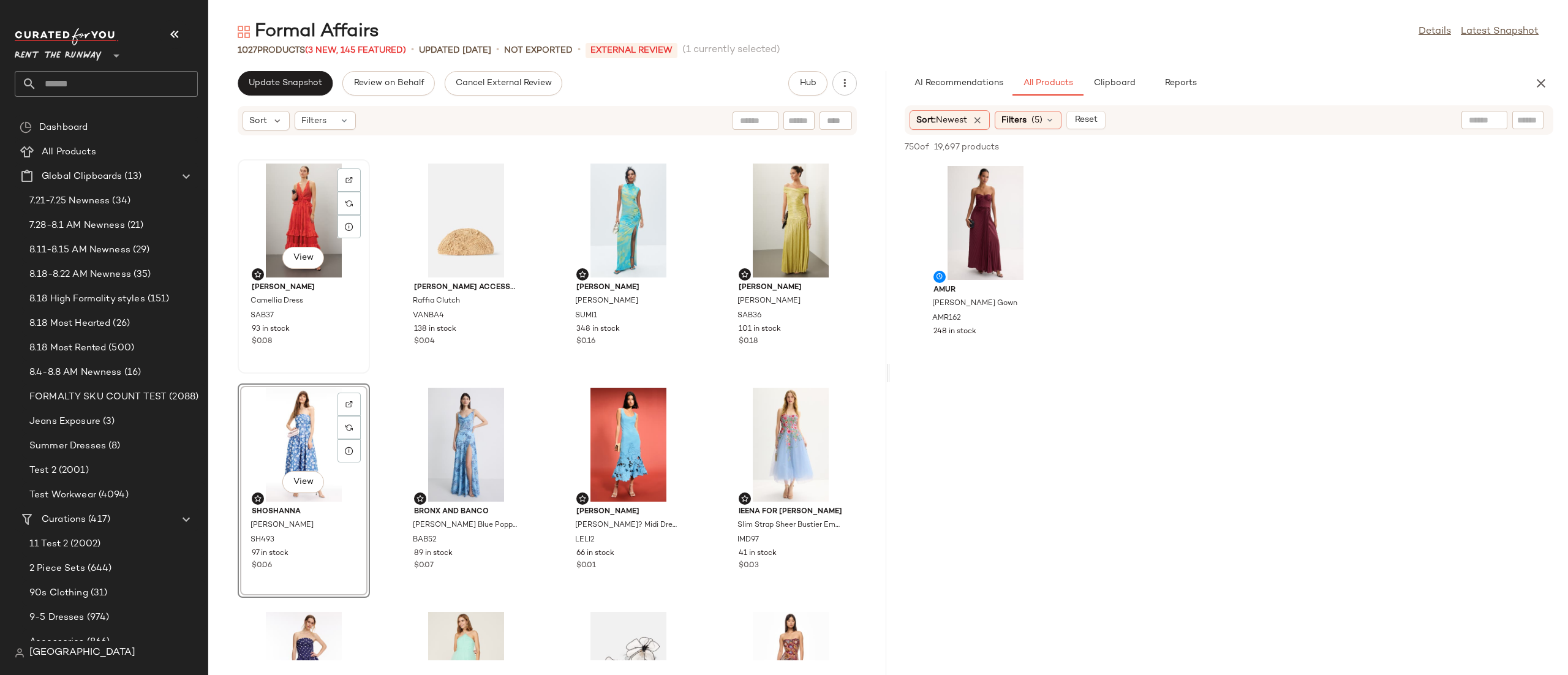
click at [300, 216] on div "View" at bounding box center [303, 220] width 124 height 114
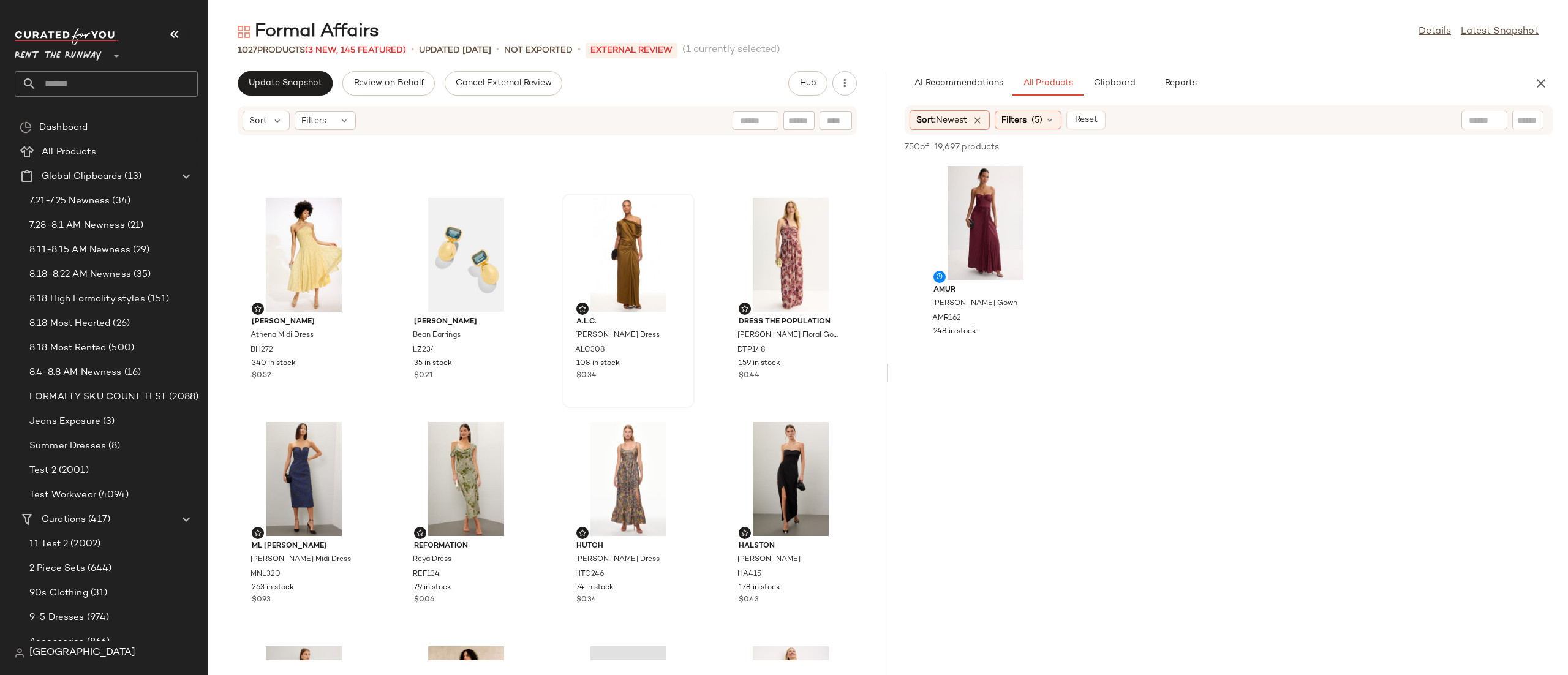
scroll to position [4644, 0]
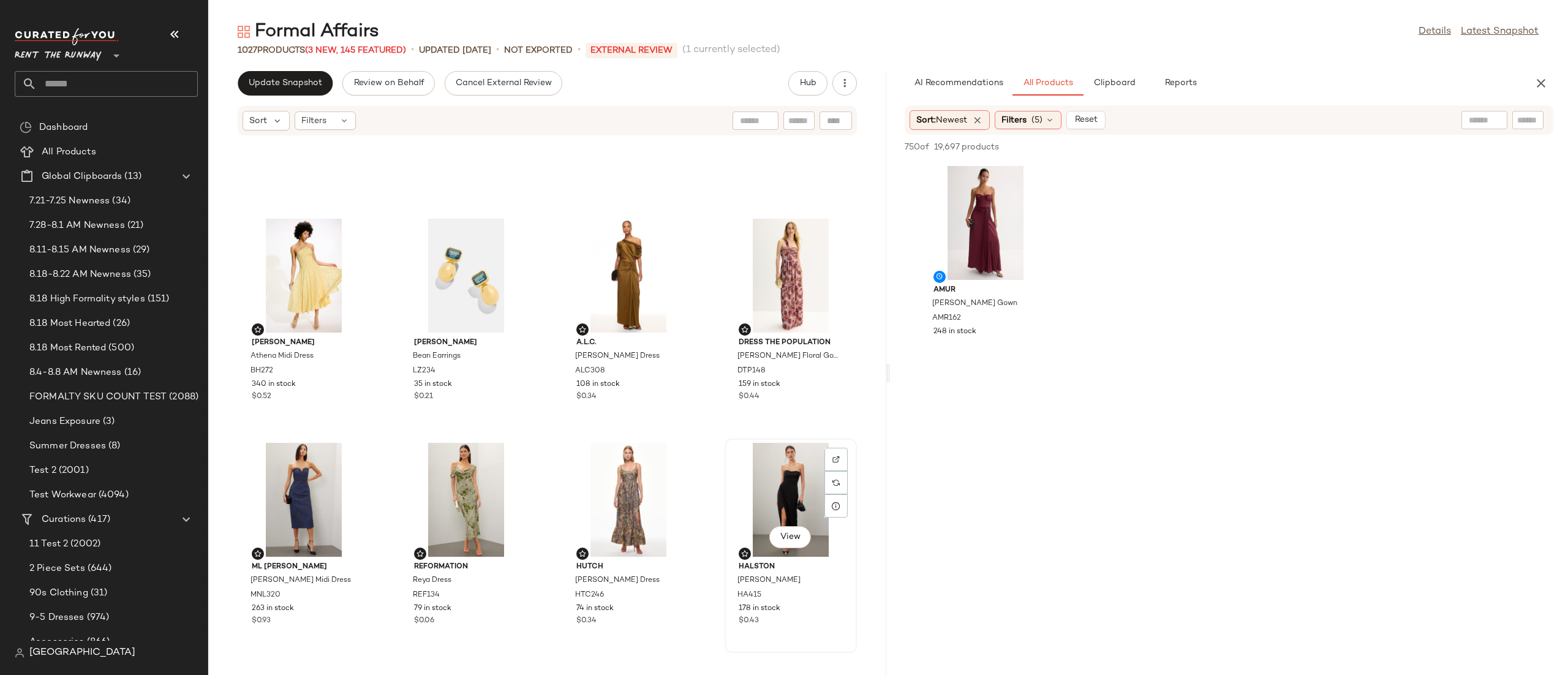
click at [777, 483] on div "View" at bounding box center [790, 500] width 124 height 114
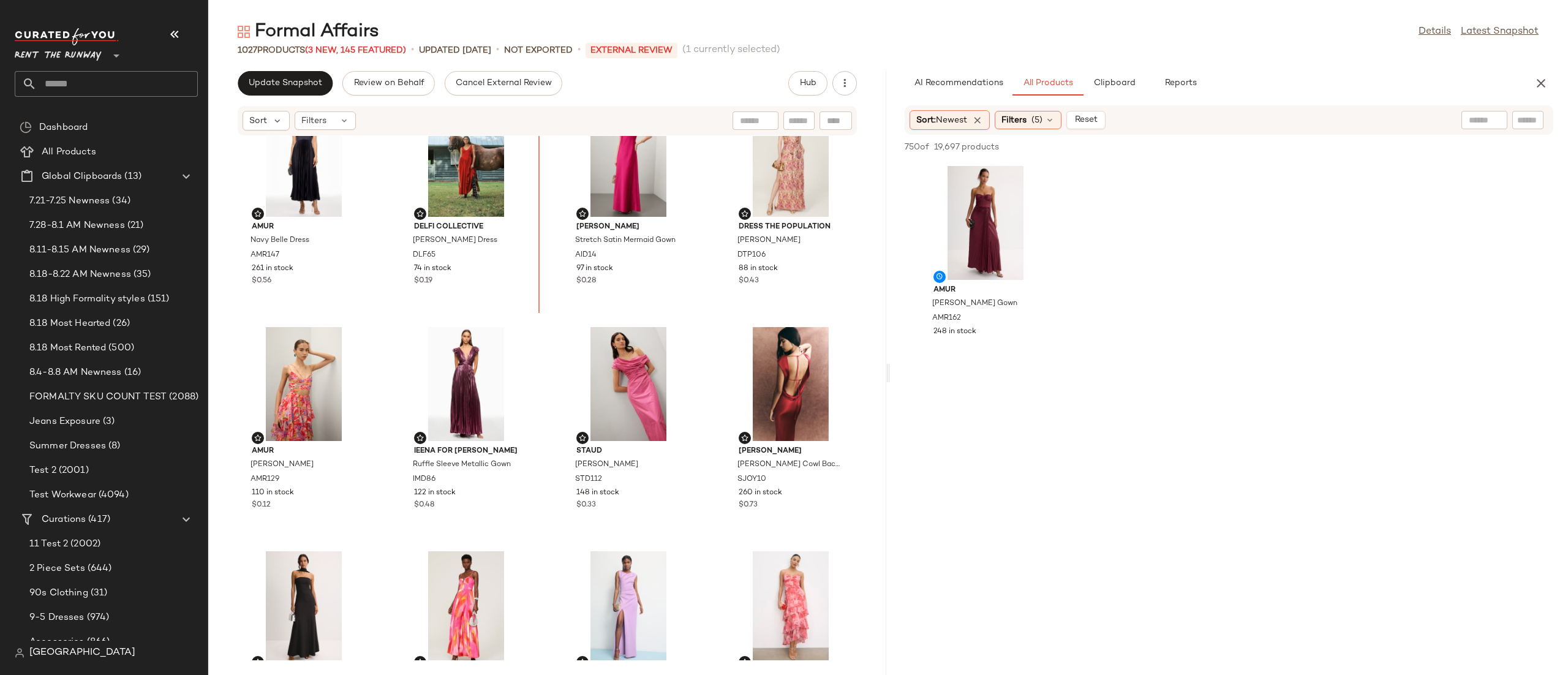
scroll to position [3252, 0]
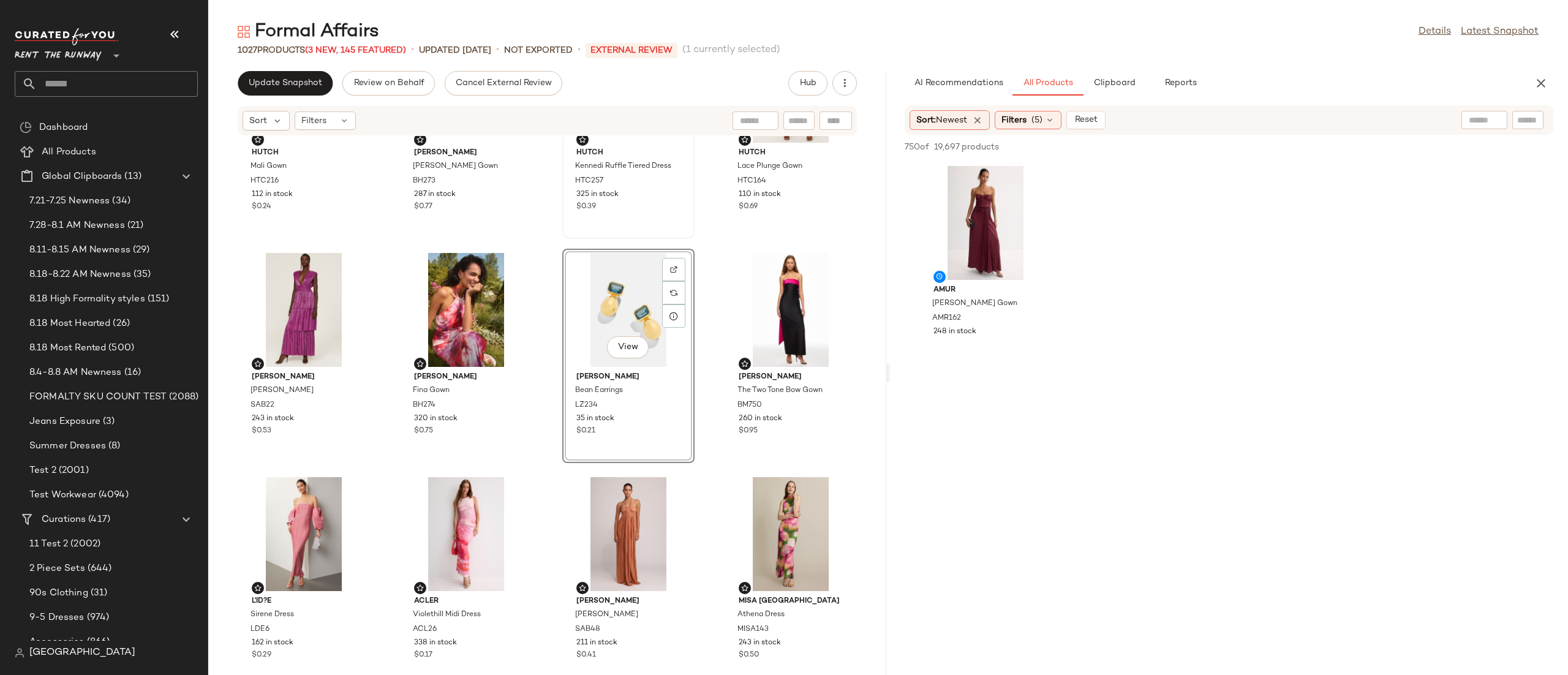
scroll to position [3516, 0]
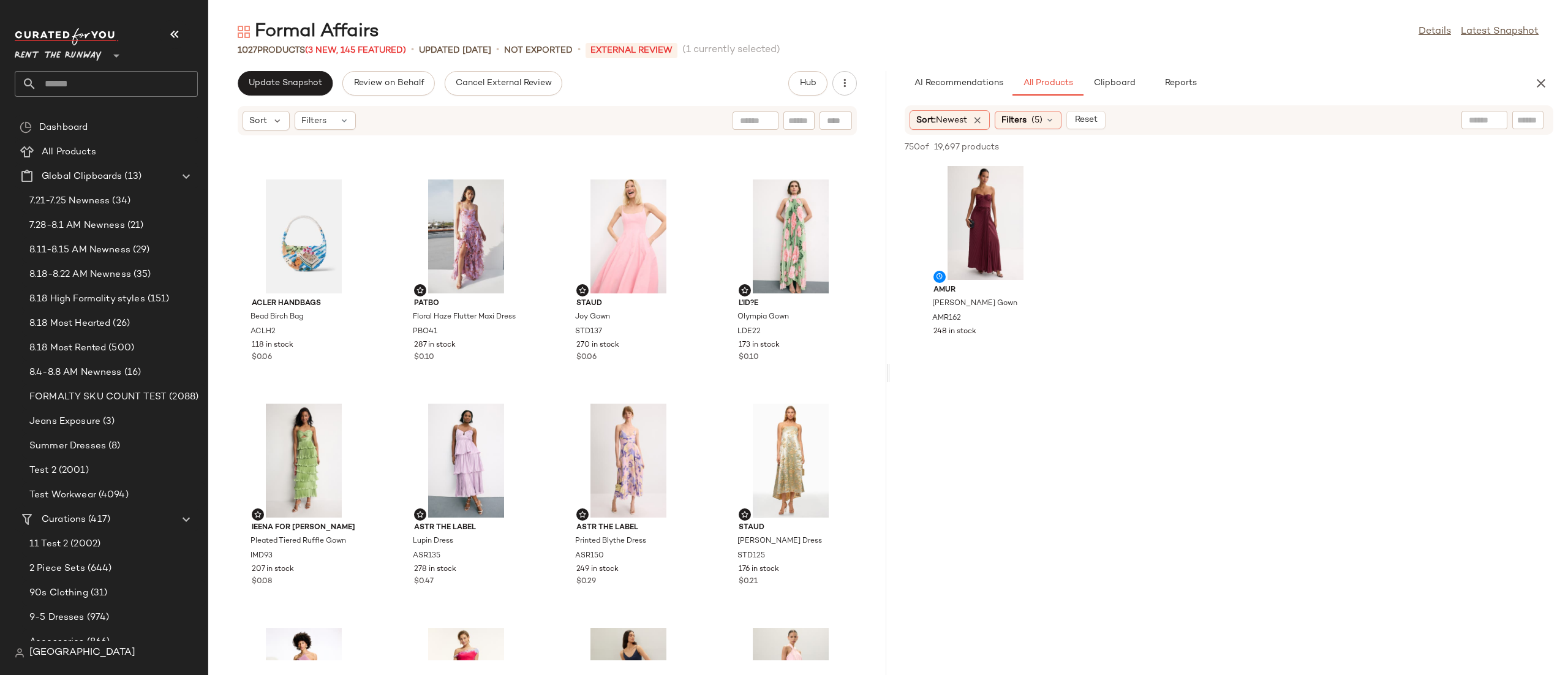
scroll to position [1592, 0]
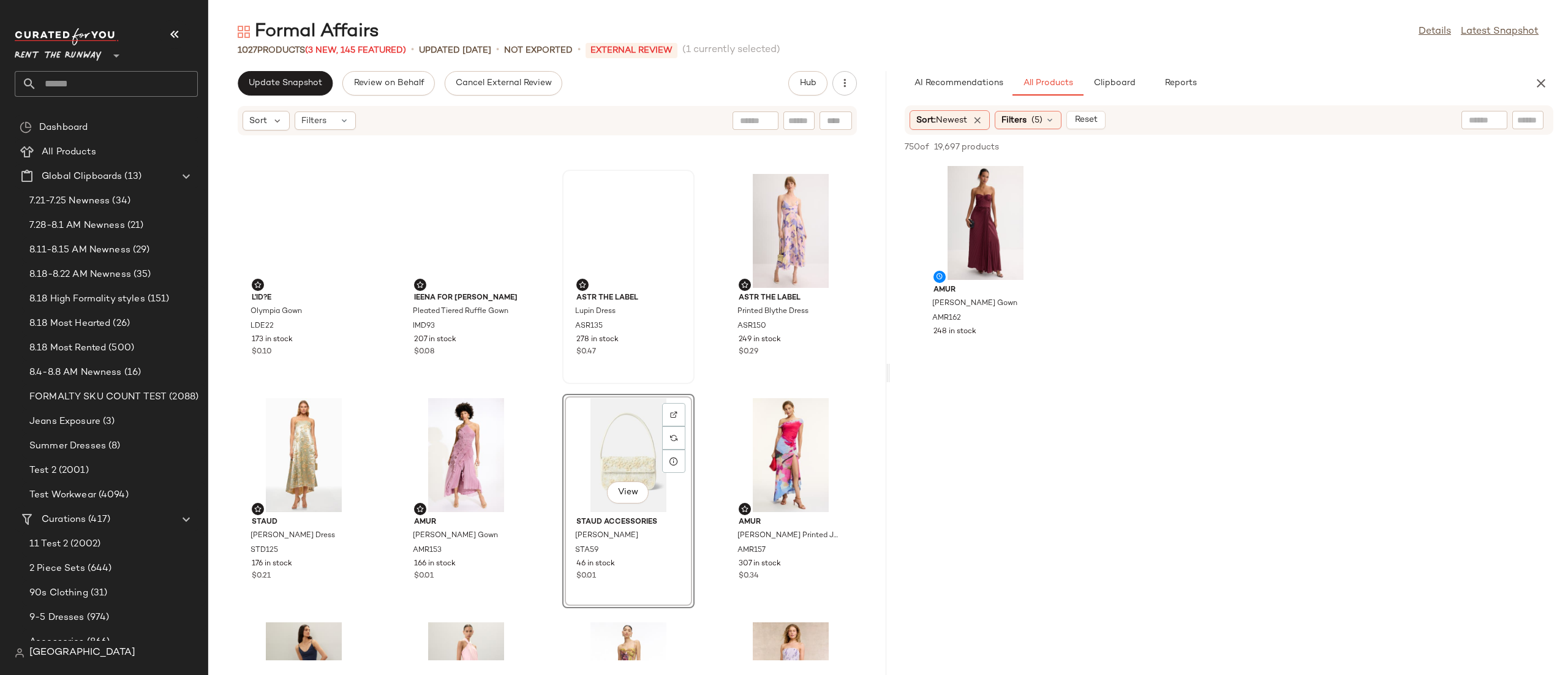
scroll to position [1700, 0]
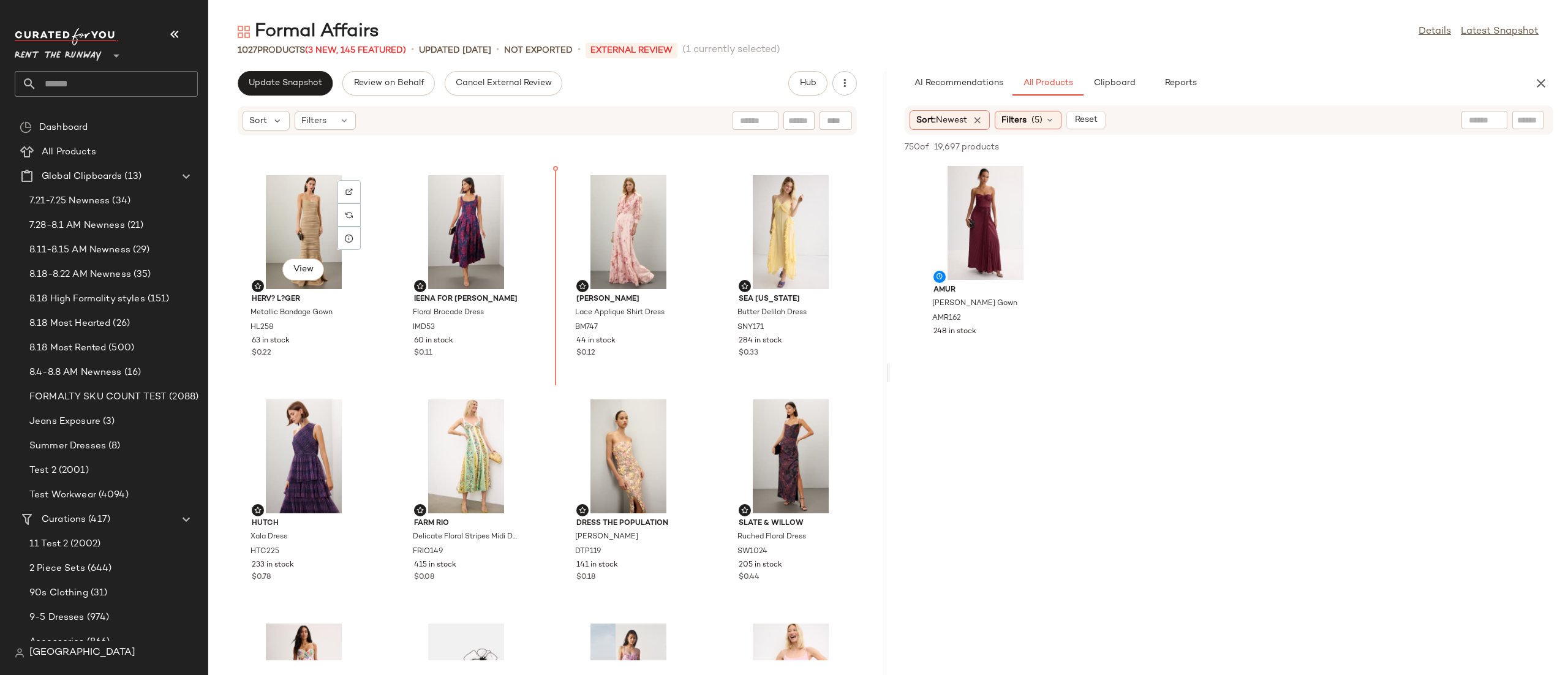
scroll to position [1087, 0]
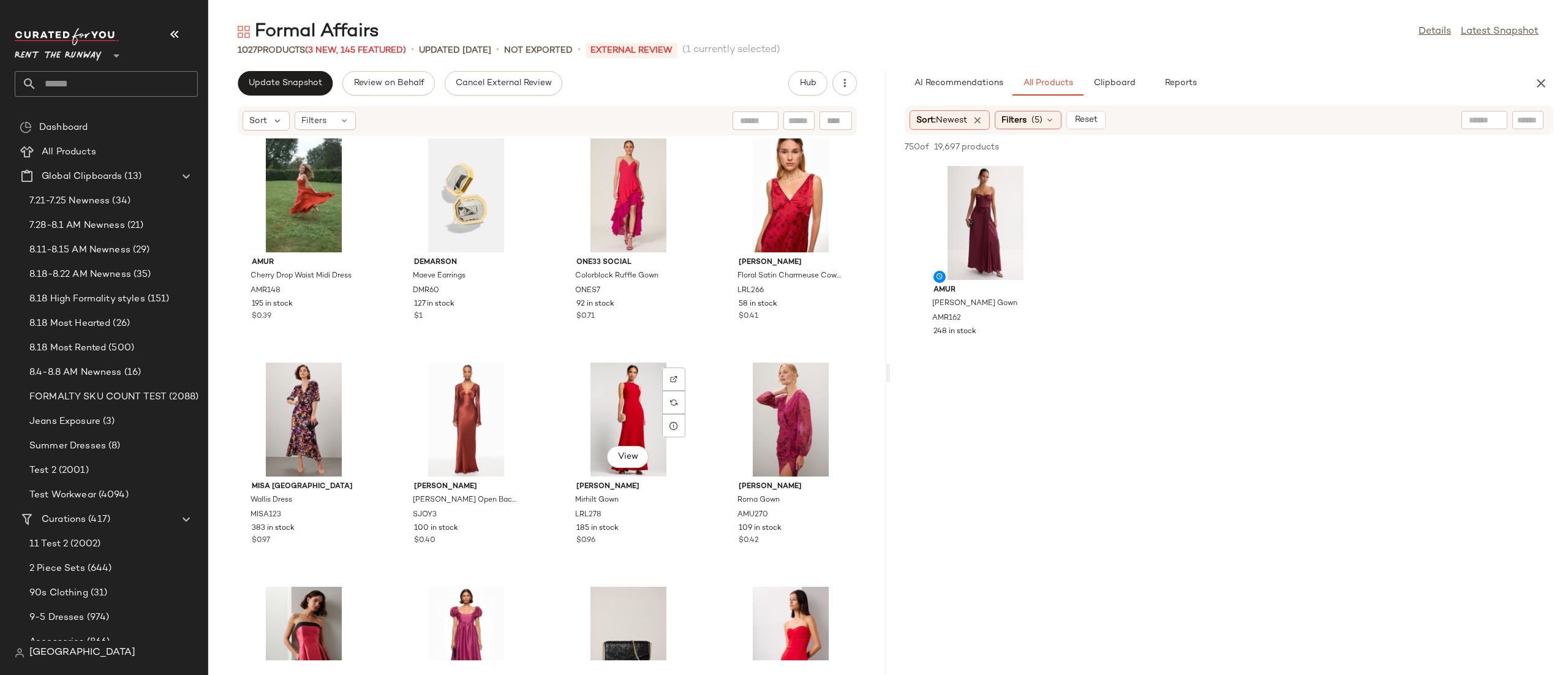
scroll to position [19955, 0]
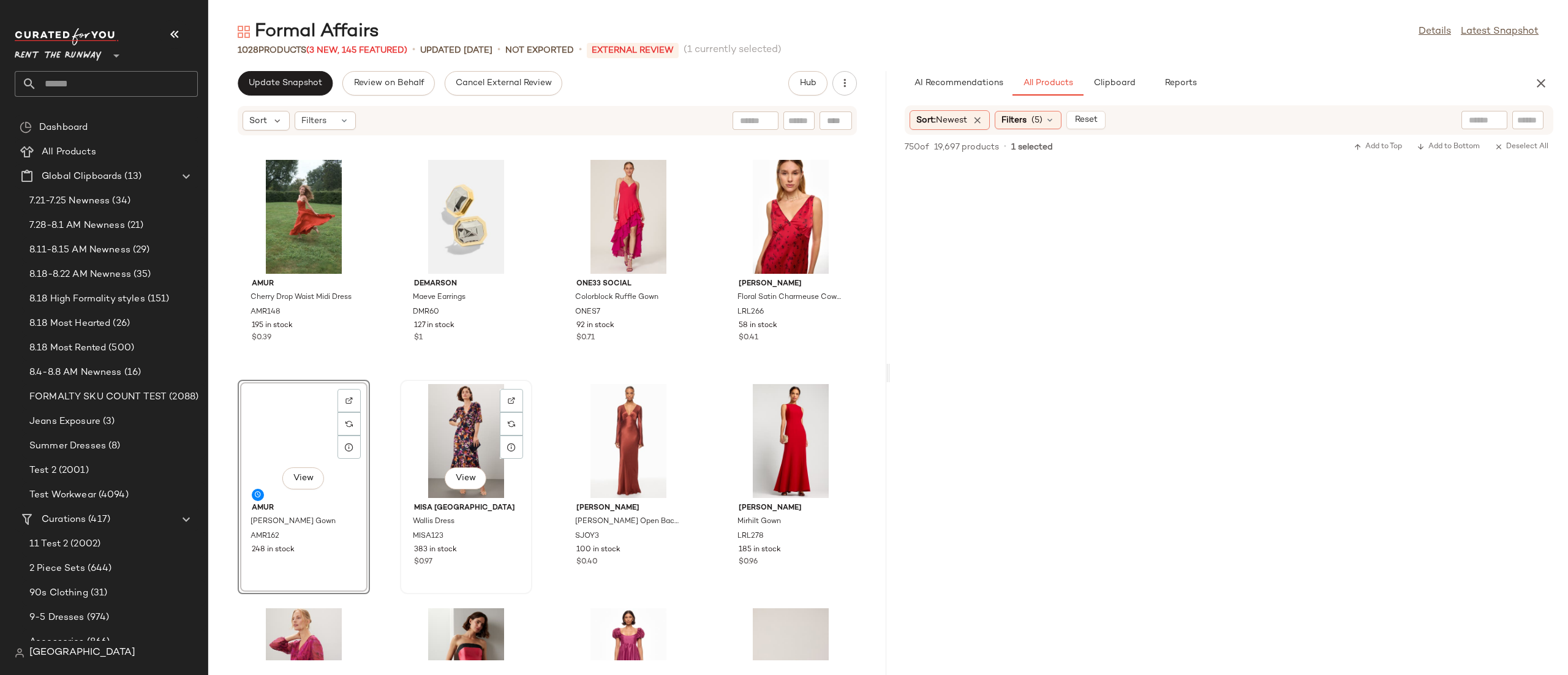
click at [464, 418] on div "View" at bounding box center [466, 441] width 124 height 114
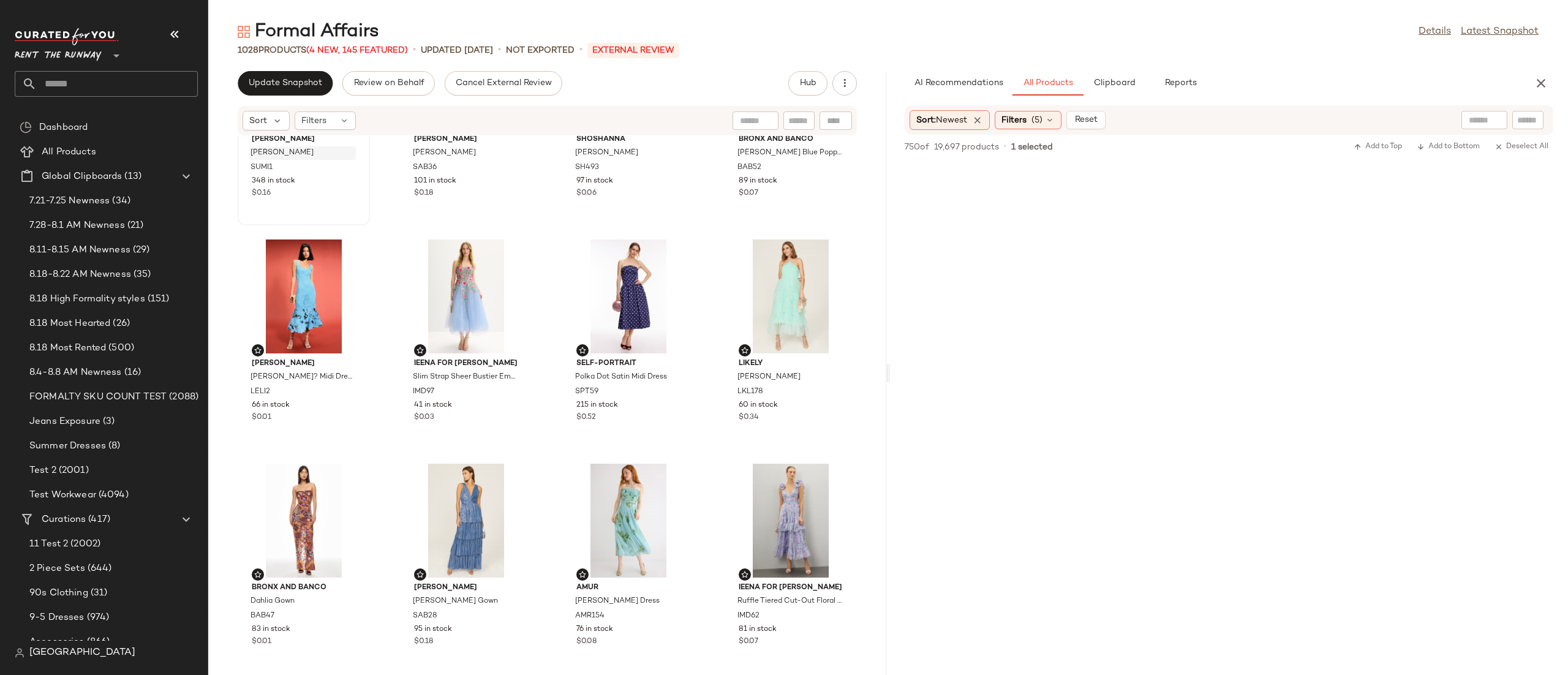
scroll to position [9, 0]
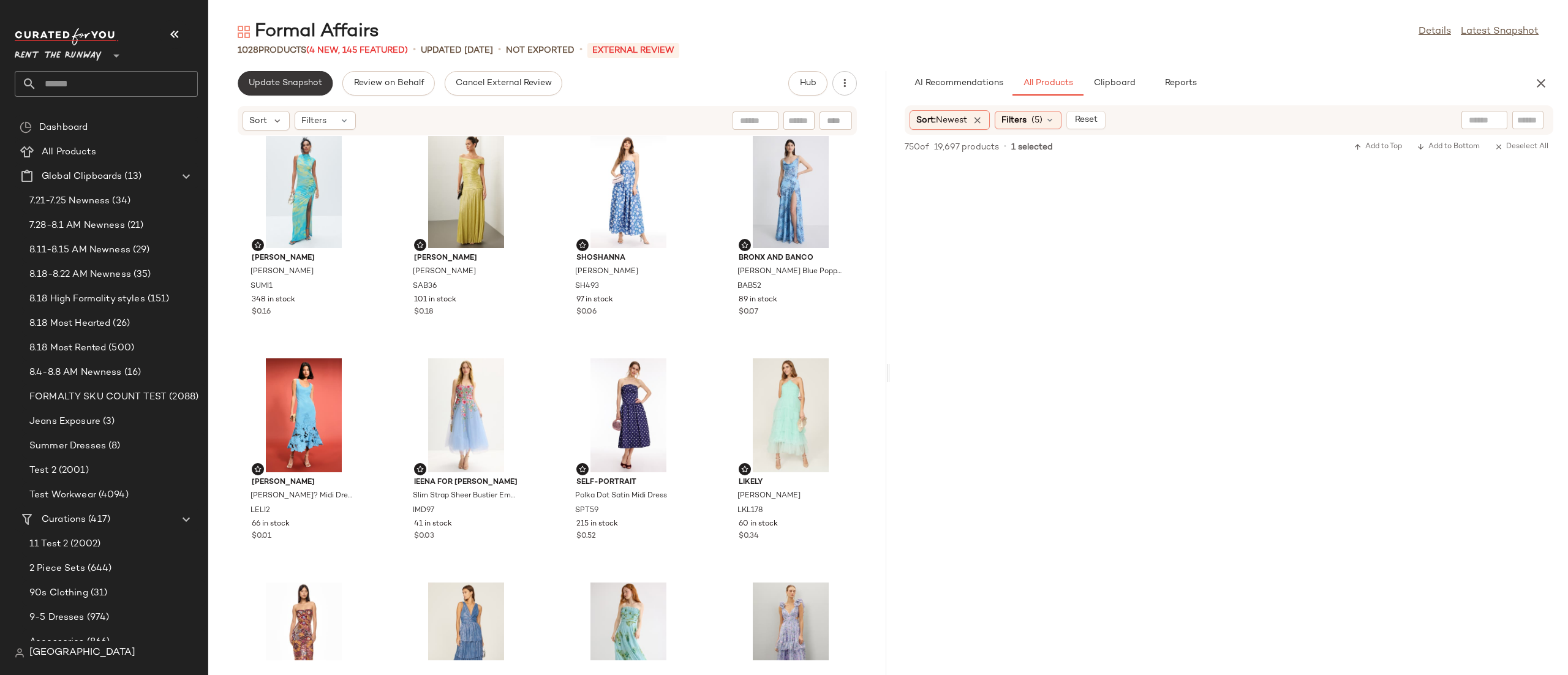
click at [310, 88] on button "Update Snapshot" at bounding box center [285, 83] width 95 height 24
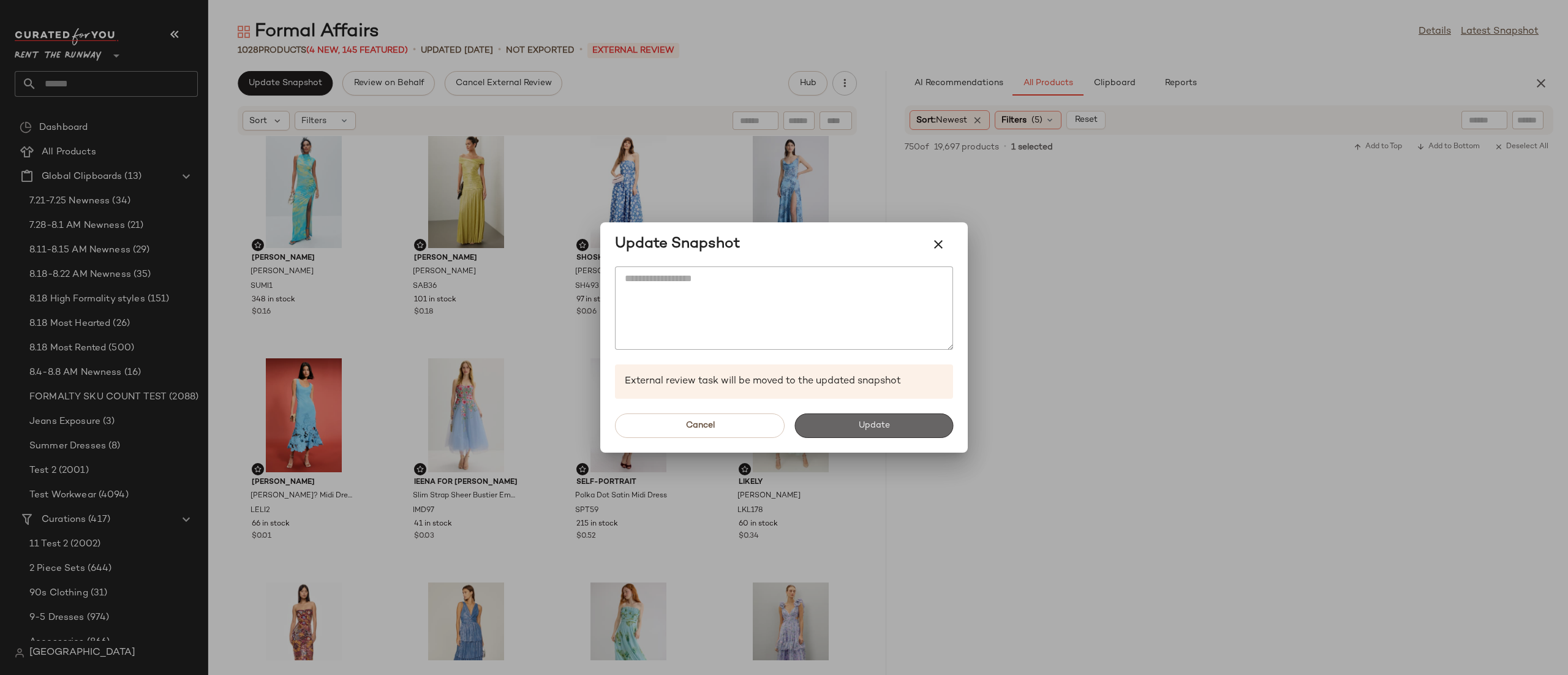
click at [835, 425] on button "Update" at bounding box center [873, 426] width 159 height 24
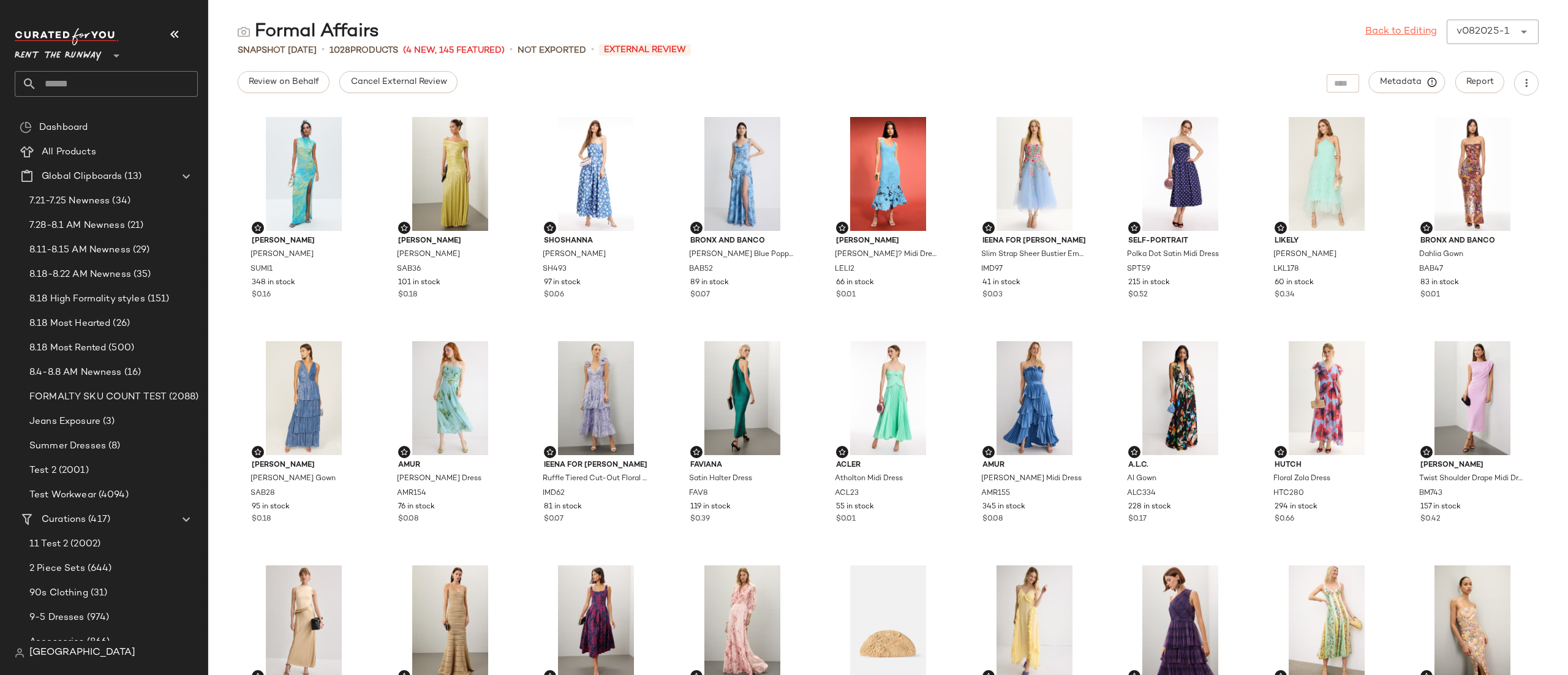
click at [1398, 37] on link "Back to Editing" at bounding box center [1401, 32] width 72 height 15
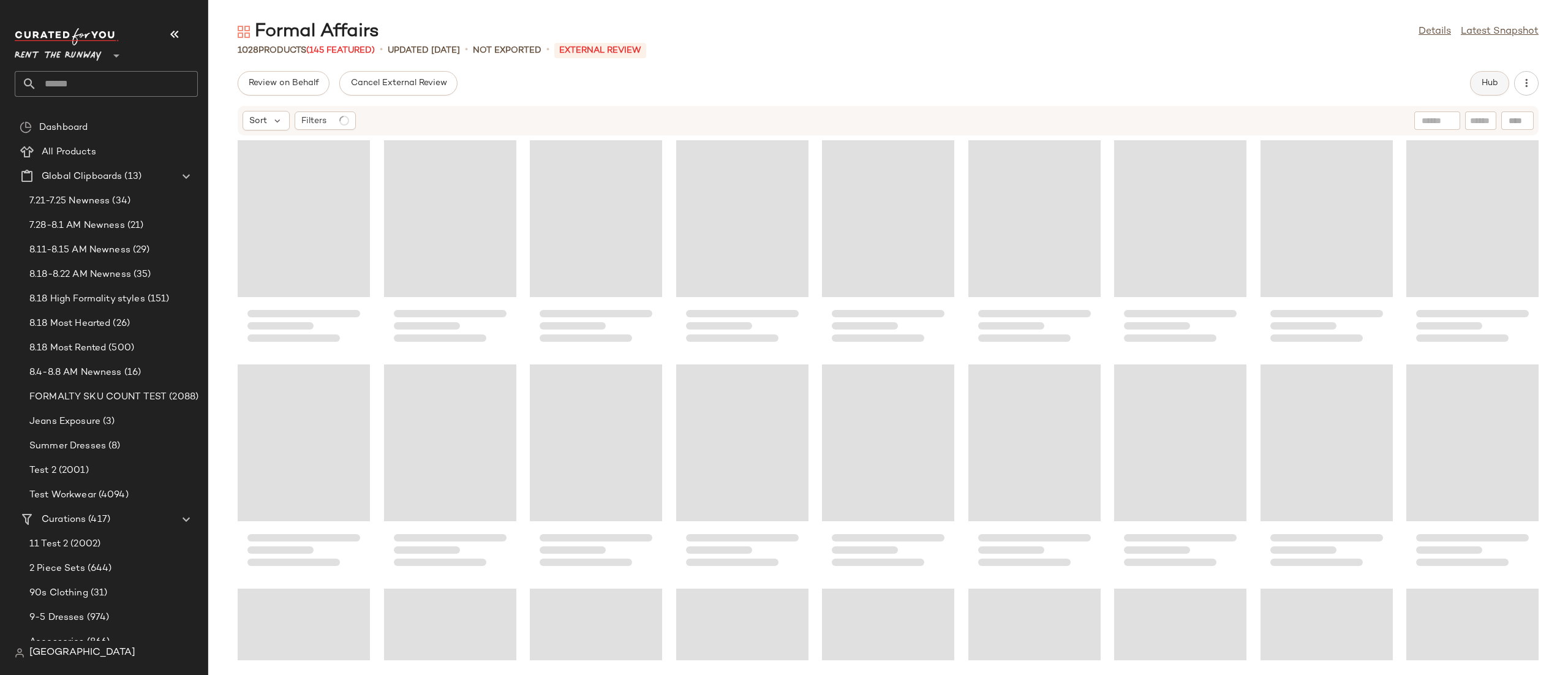
click at [1486, 75] on button "Hub" at bounding box center [1490, 83] width 39 height 24
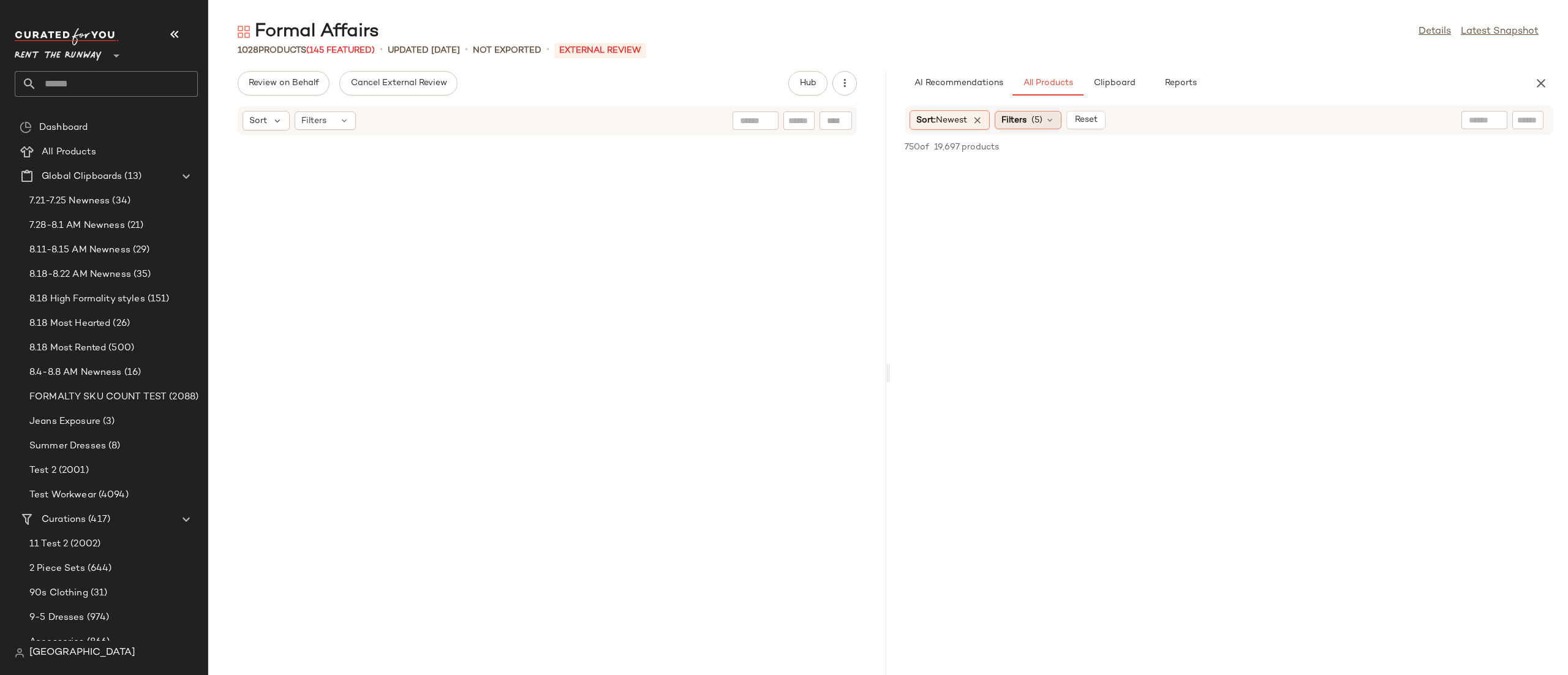
scroll to position [57121, 0]
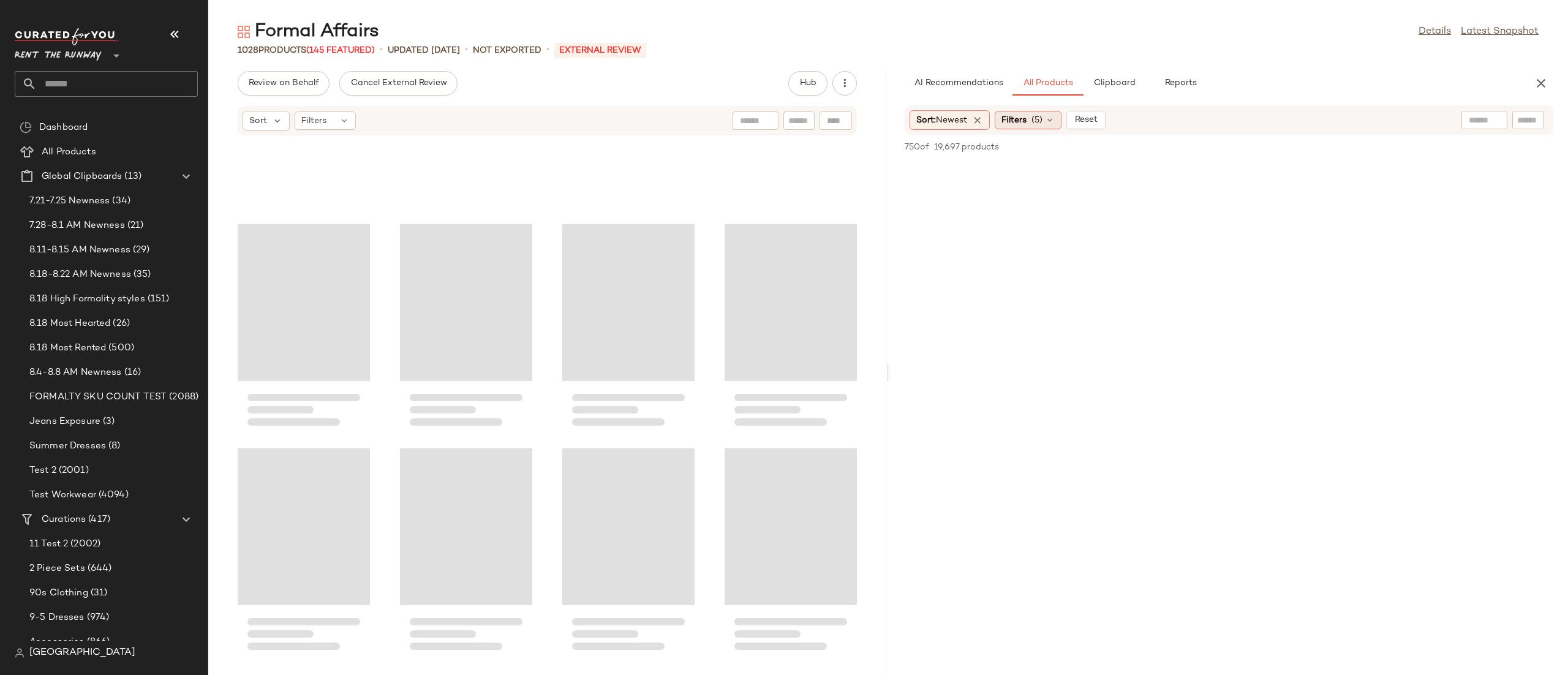
click at [1042, 120] on span "(5)" at bounding box center [1037, 120] width 11 height 13
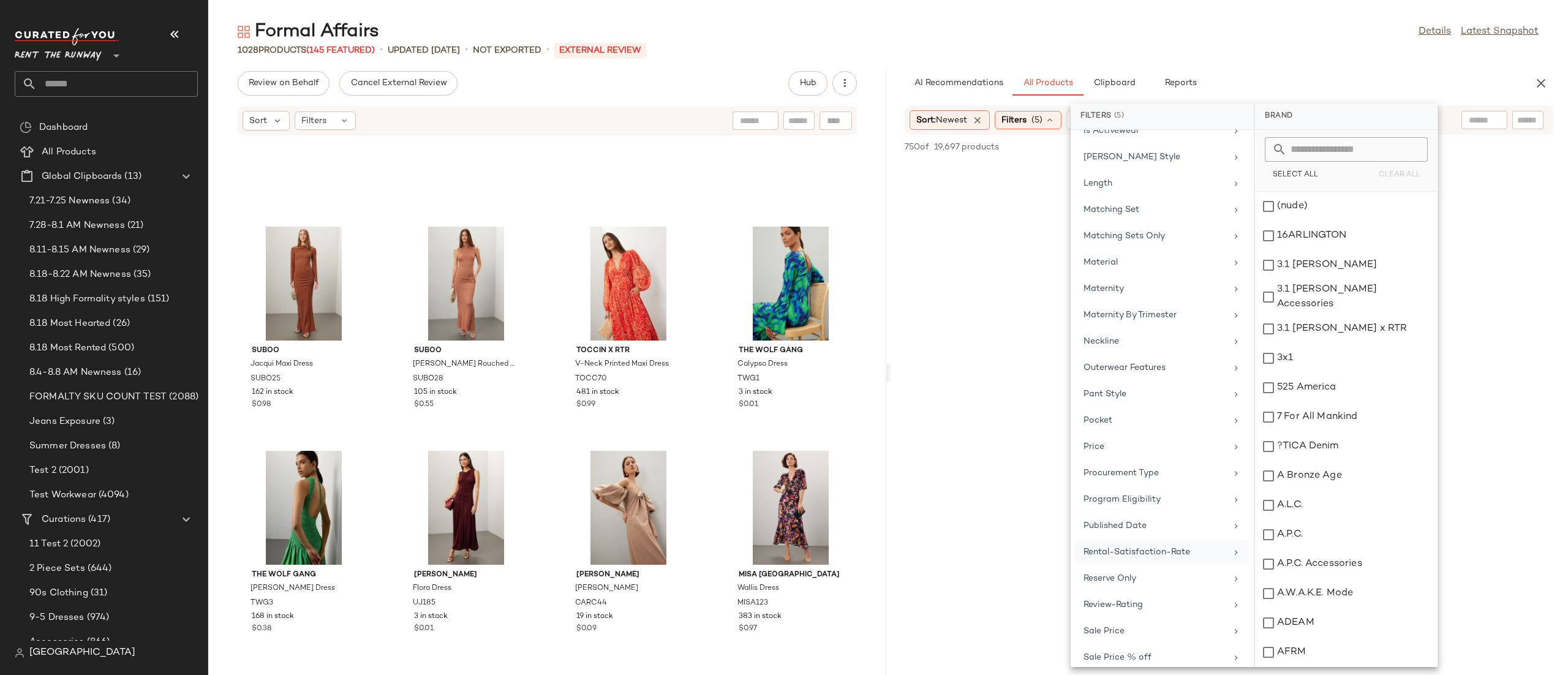
scroll to position [1159, 0]
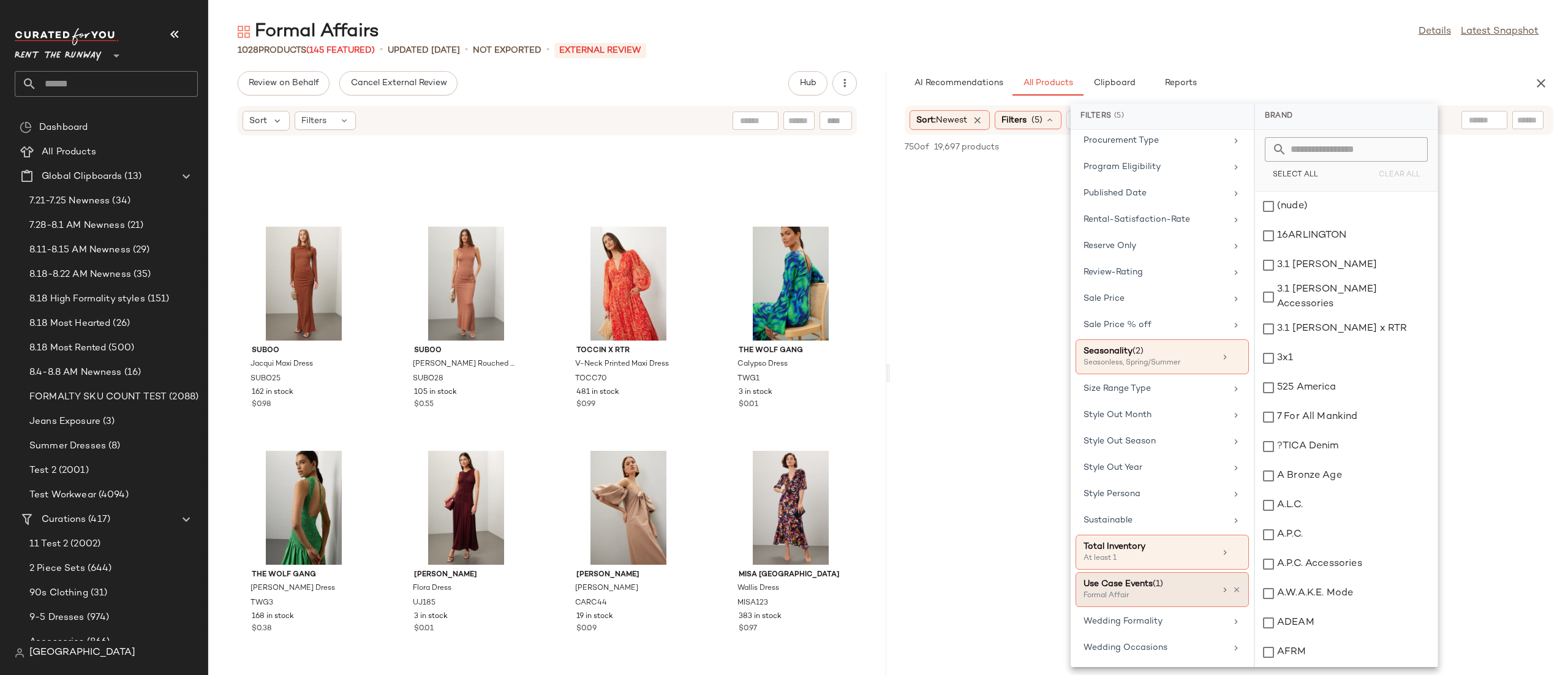
click at [1229, 597] on div "Use Case Events (1) Formal Affair" at bounding box center [1162, 590] width 173 height 35
click at [1232, 592] on icon at bounding box center [1236, 590] width 9 height 9
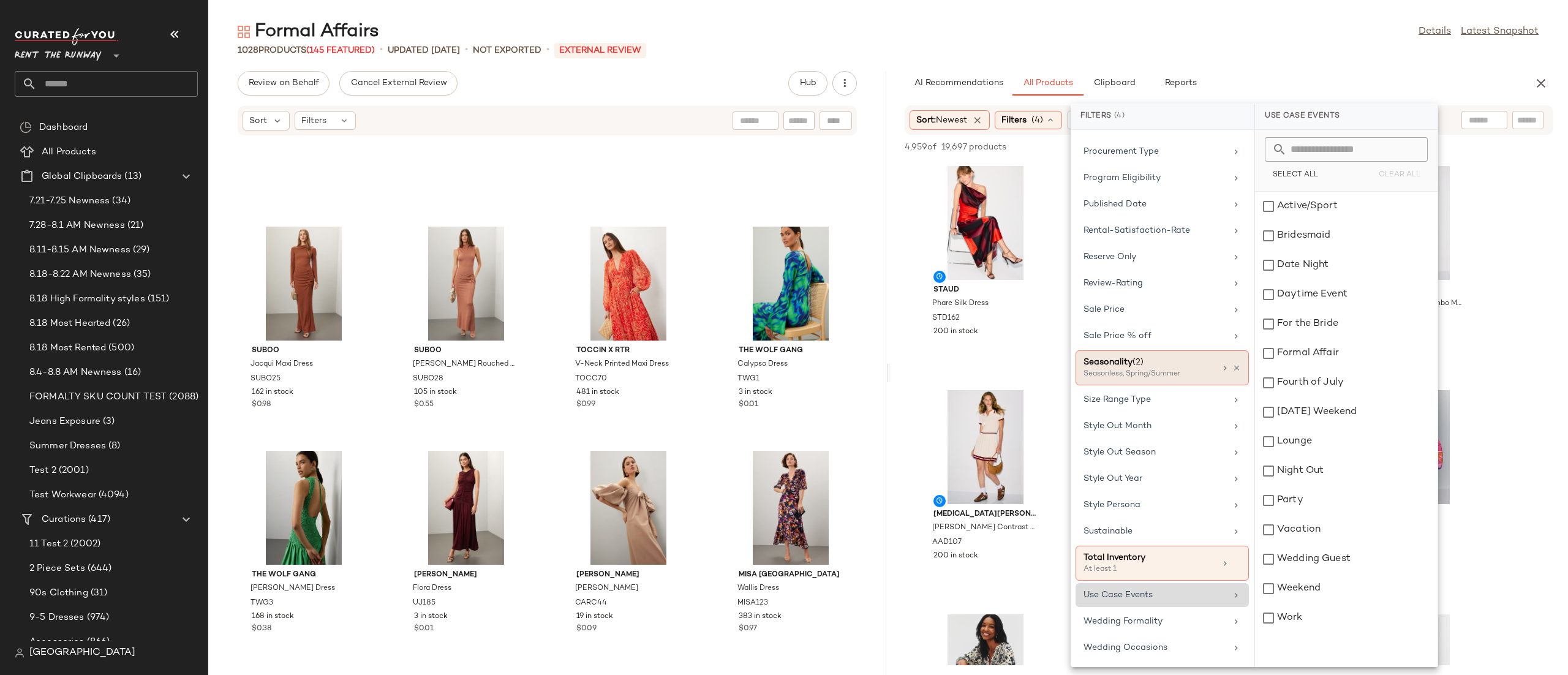
click at [1192, 369] on div "Seasonless, Spring/Summer" at bounding box center [1144, 374] width 122 height 11
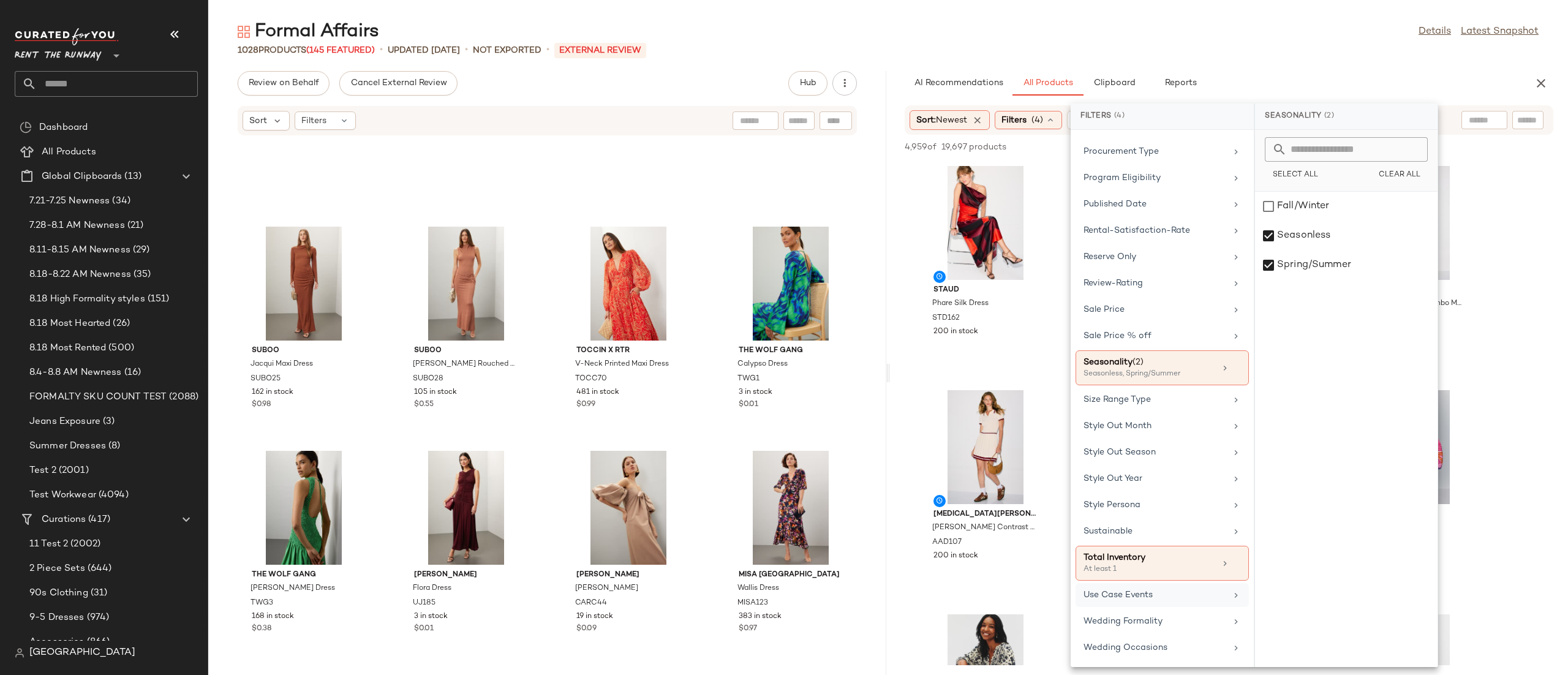
click at [1404, 162] on div "Select All Clear All" at bounding box center [1346, 161] width 182 height 62
click at [1405, 175] on span "Clear All" at bounding box center [1399, 175] width 43 height 9
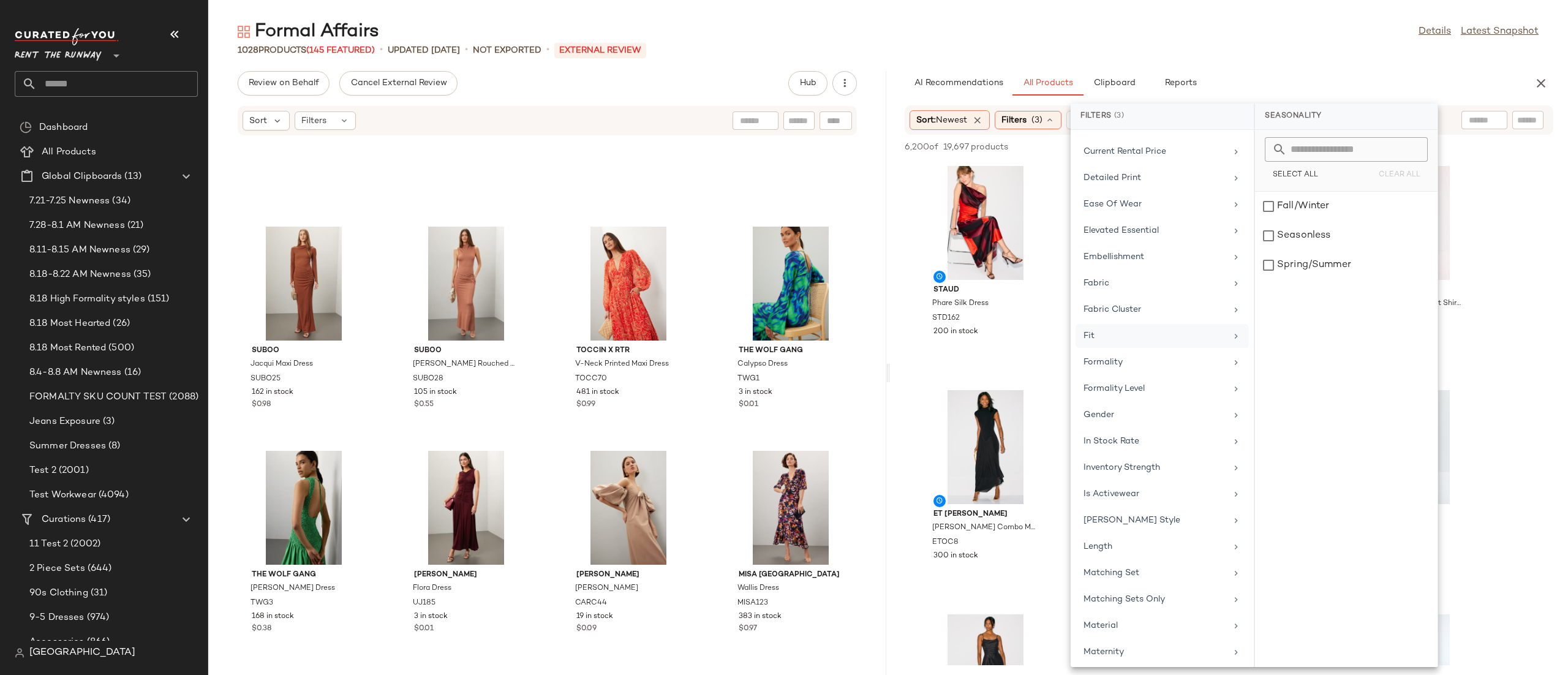
scroll to position [421, 0]
click at [1134, 396] on div "Formality" at bounding box center [1162, 406] width 173 height 24
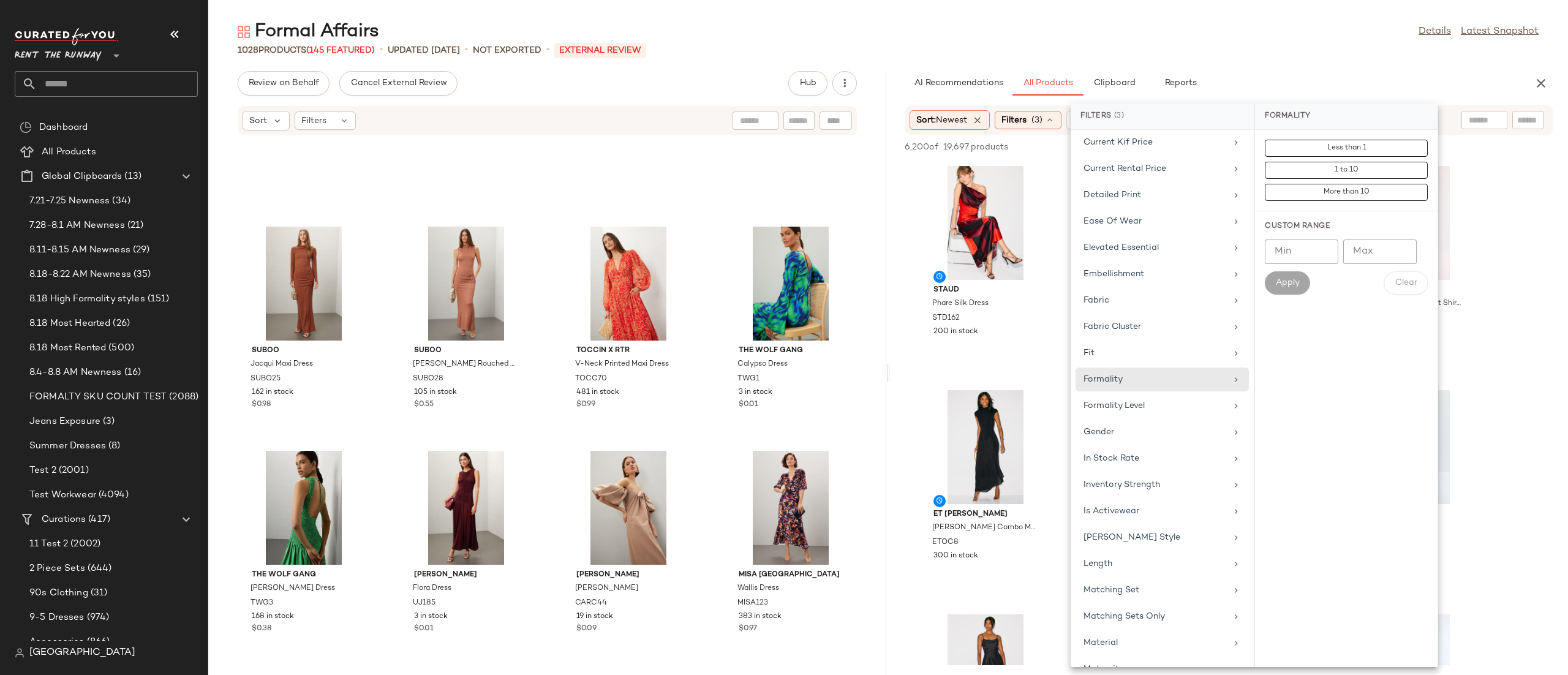
click at [1332, 258] on input "Min" at bounding box center [1301, 252] width 74 height 24
type input "*"
click at [1387, 251] on input "Max" at bounding box center [1379, 252] width 74 height 24
type input "**"
click at [1256, 295] on div "Custom Range Min * Min Max ** Max Apply Clear" at bounding box center [1346, 258] width 182 height 93
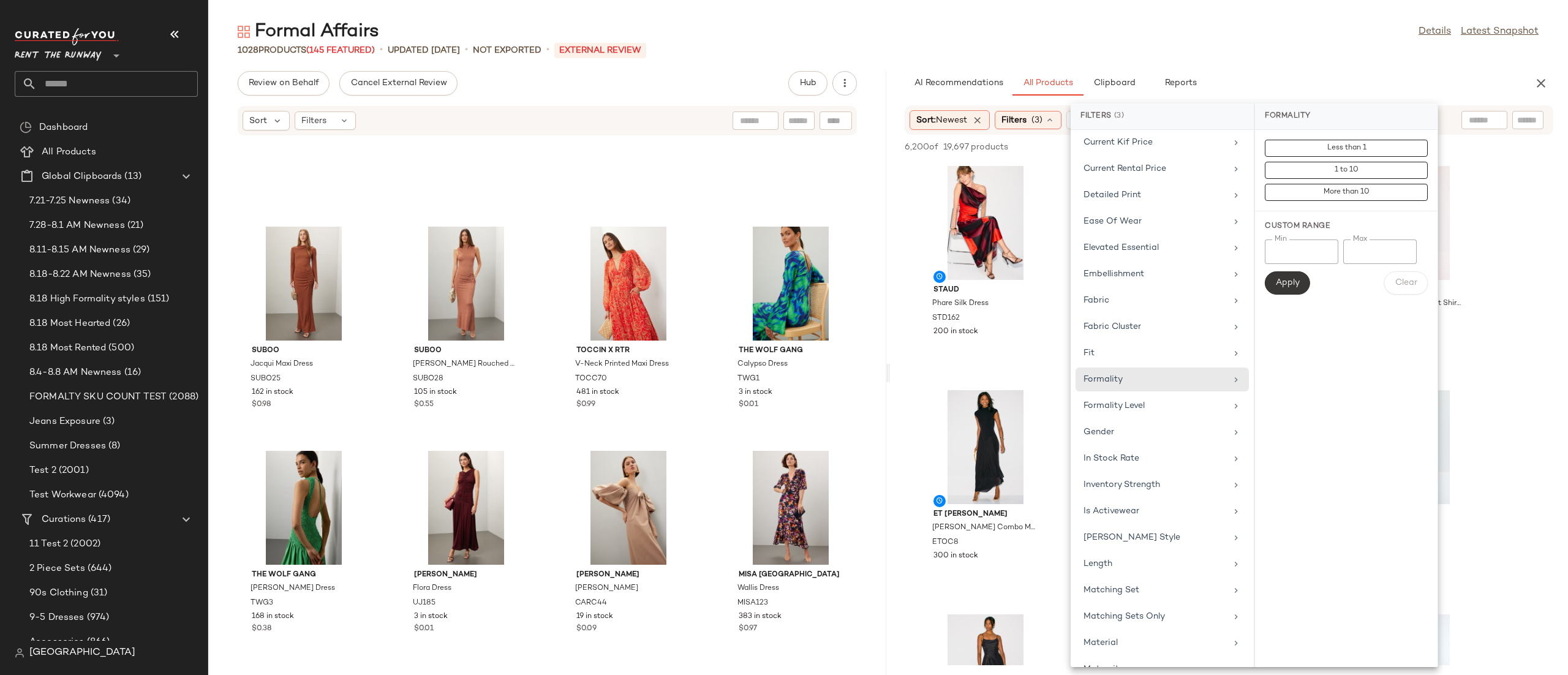
click at [1281, 275] on button "Apply" at bounding box center [1287, 283] width 45 height 23
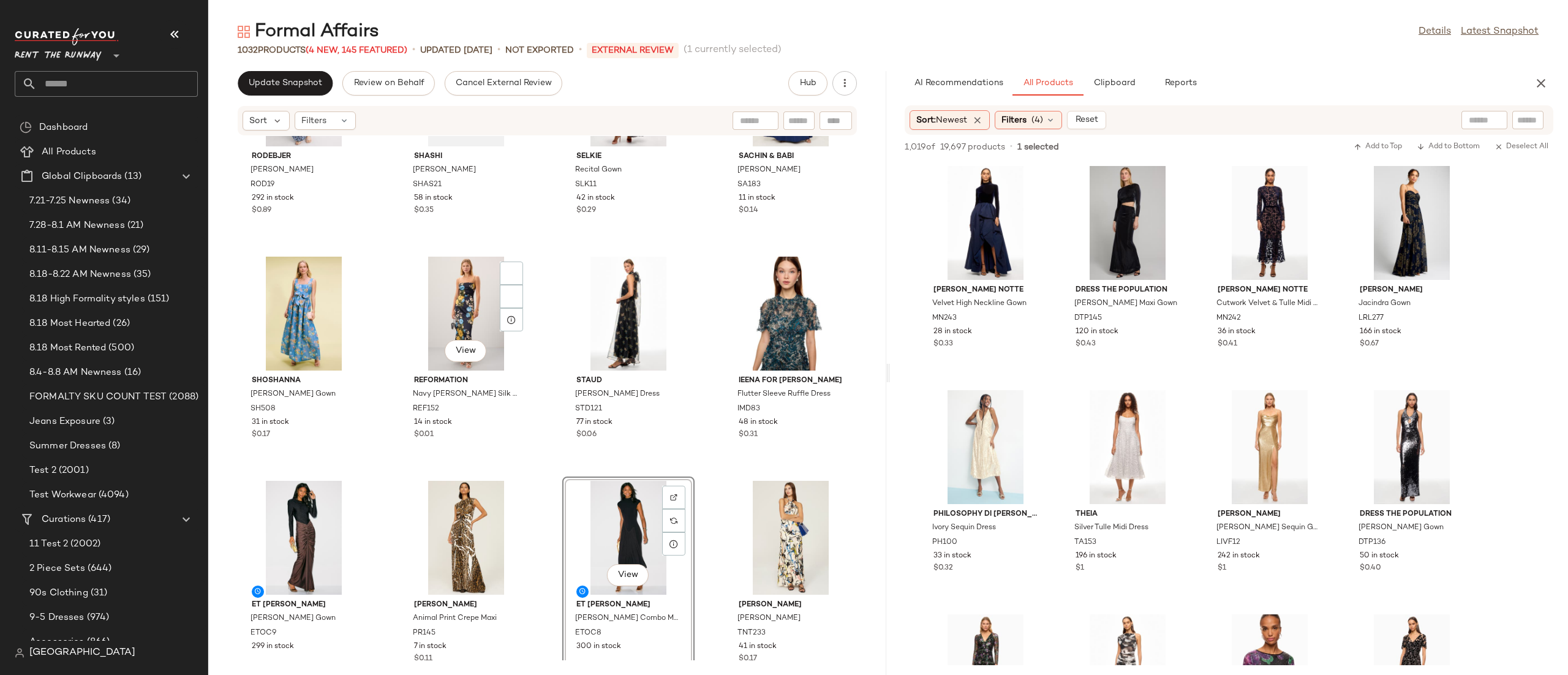
scroll to position [19150, 0]
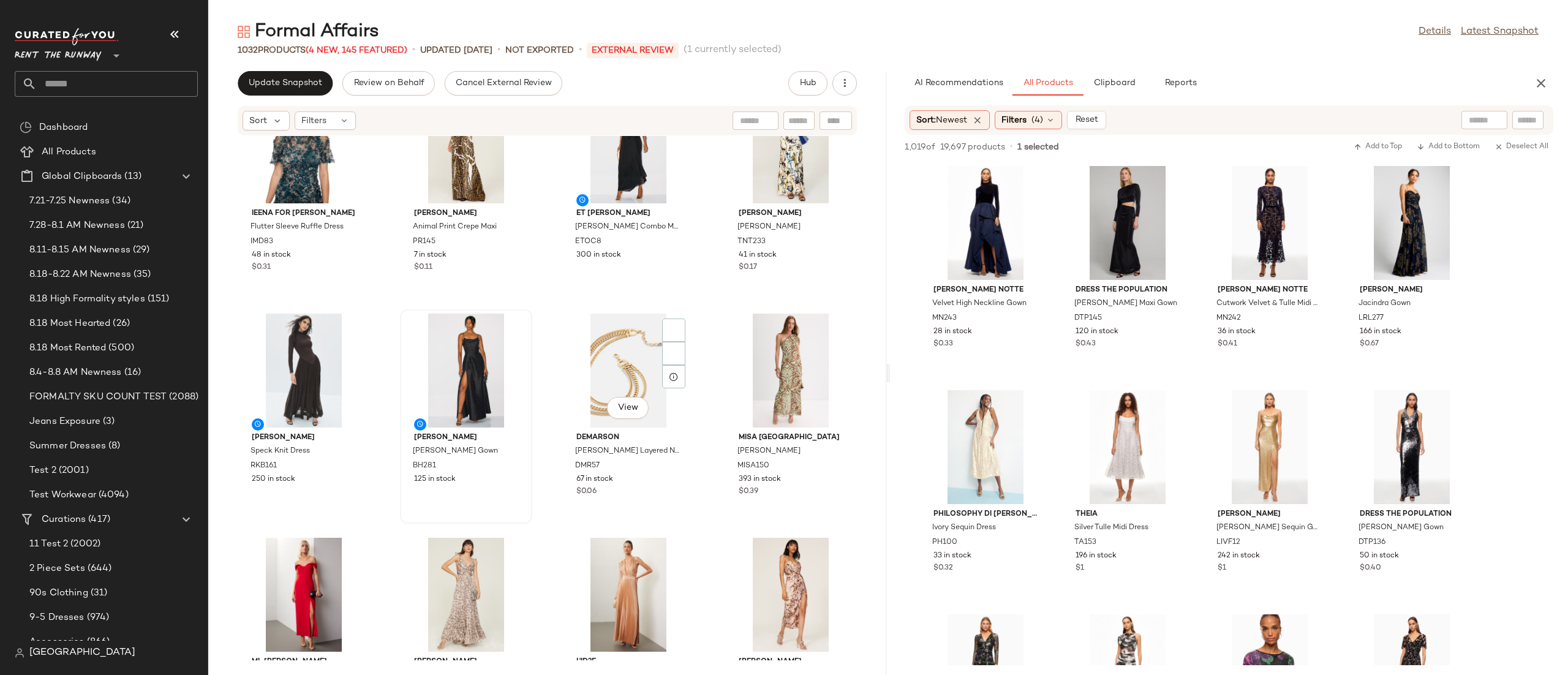
scroll to position [19603, 0]
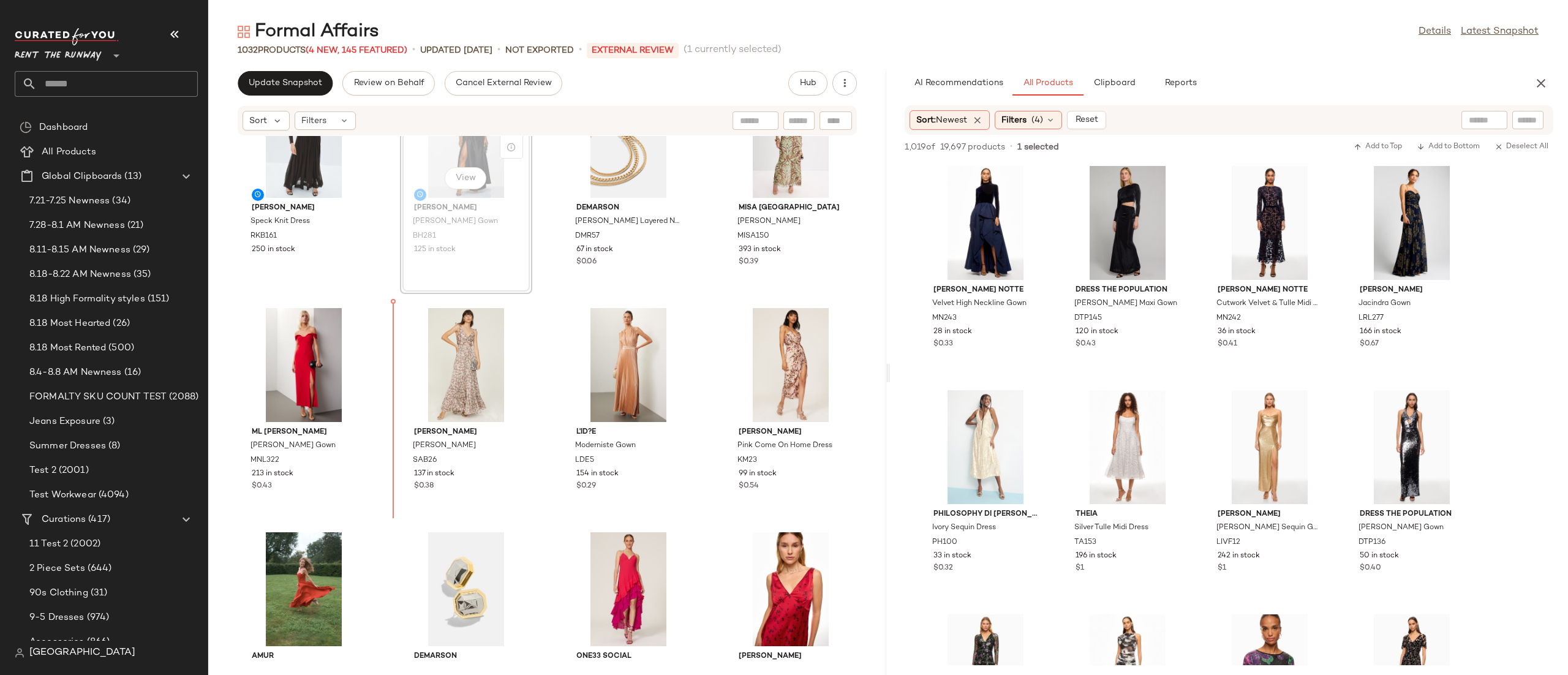
scroll to position [19833, 0]
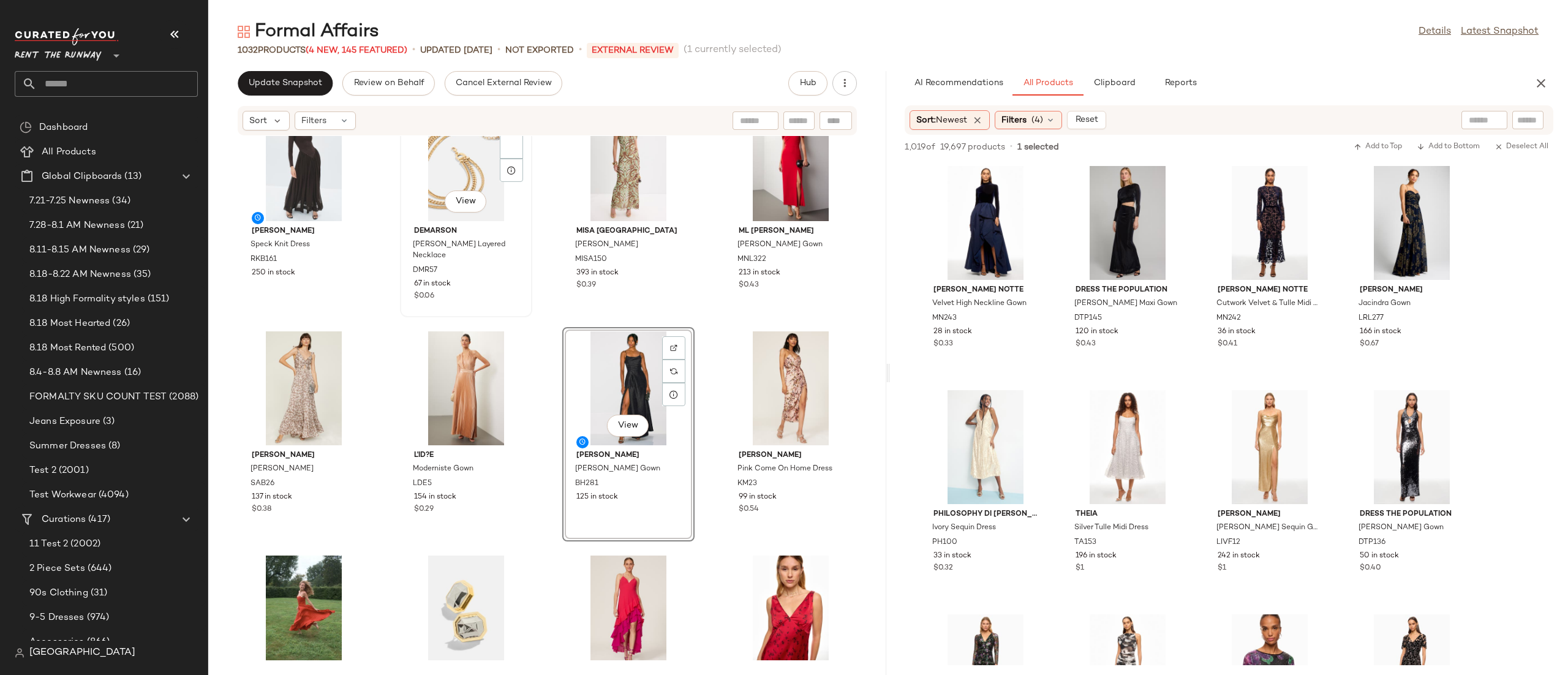
scroll to position [19504, 0]
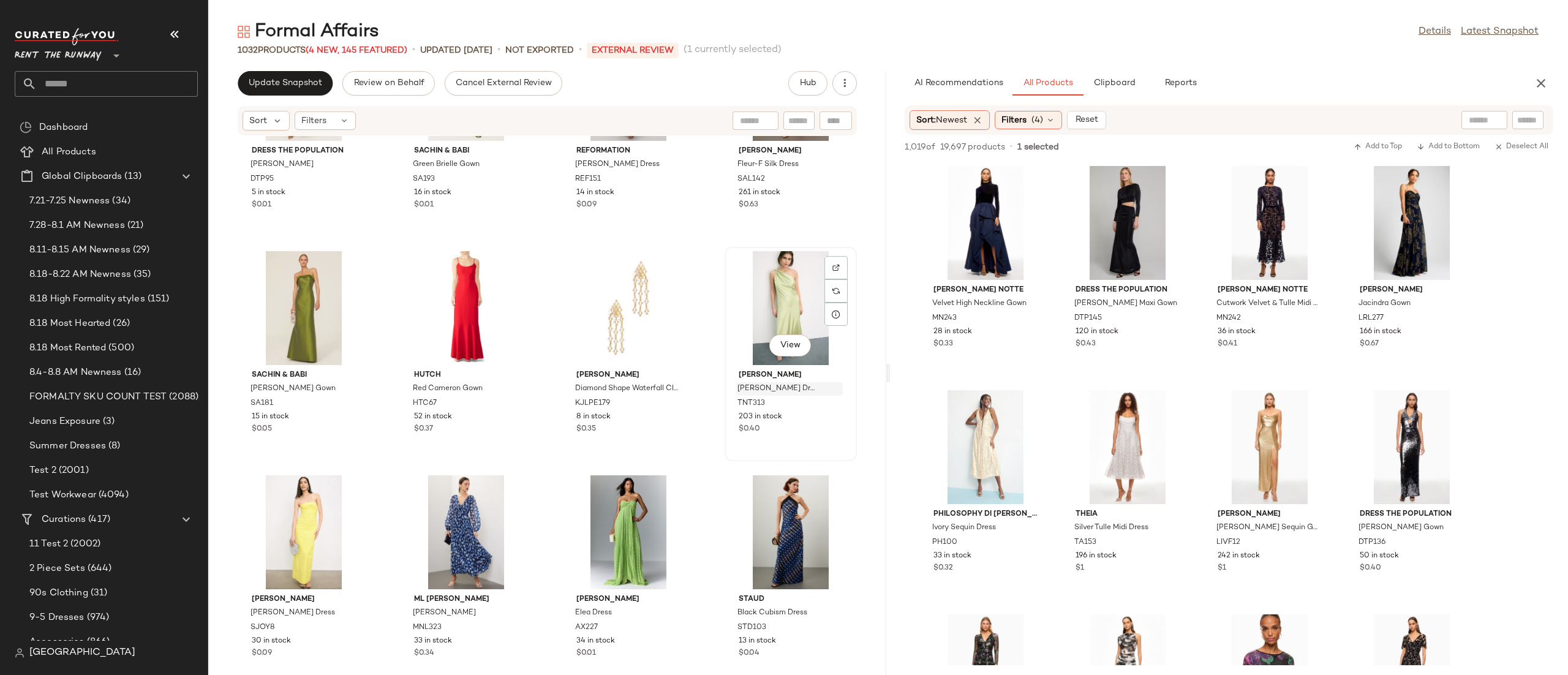
scroll to position [12238, 0]
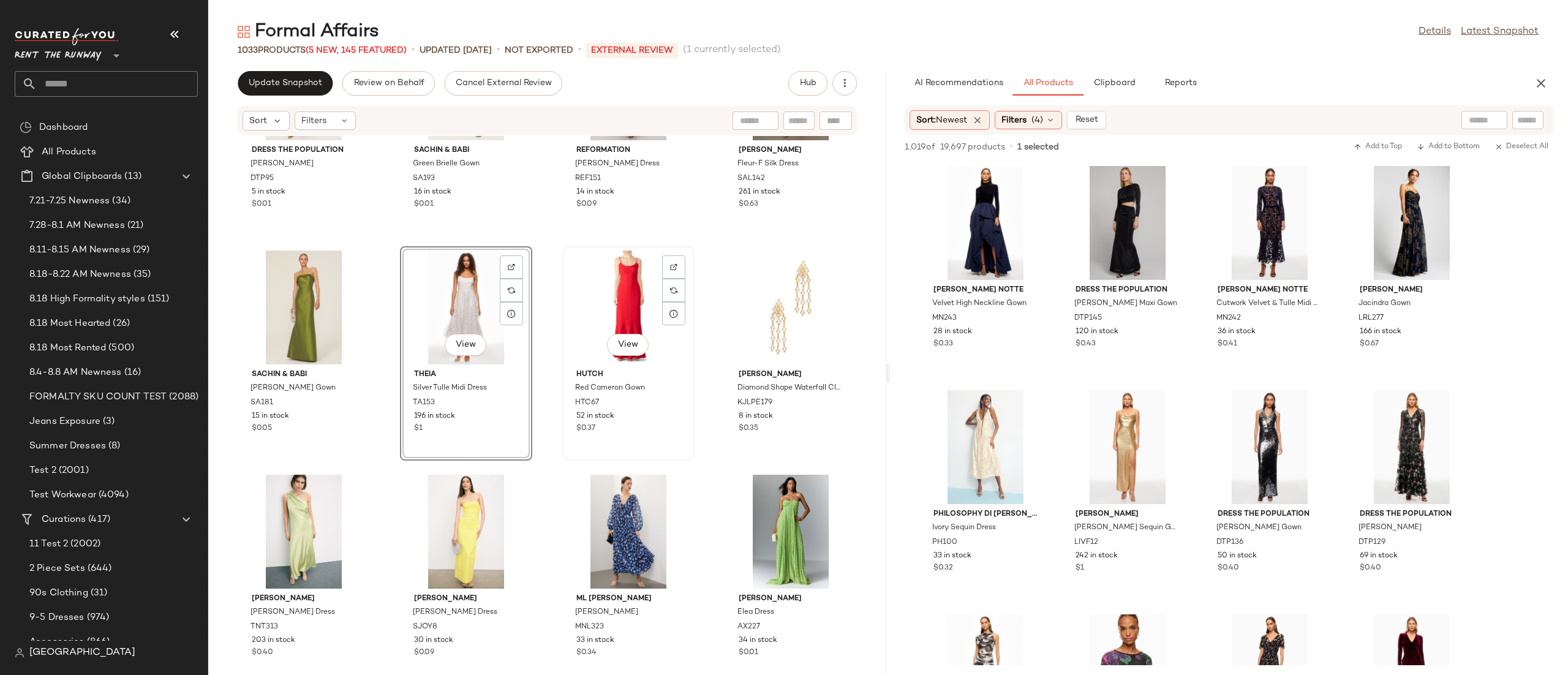
click at [645, 311] on div "View" at bounding box center [628, 308] width 124 height 114
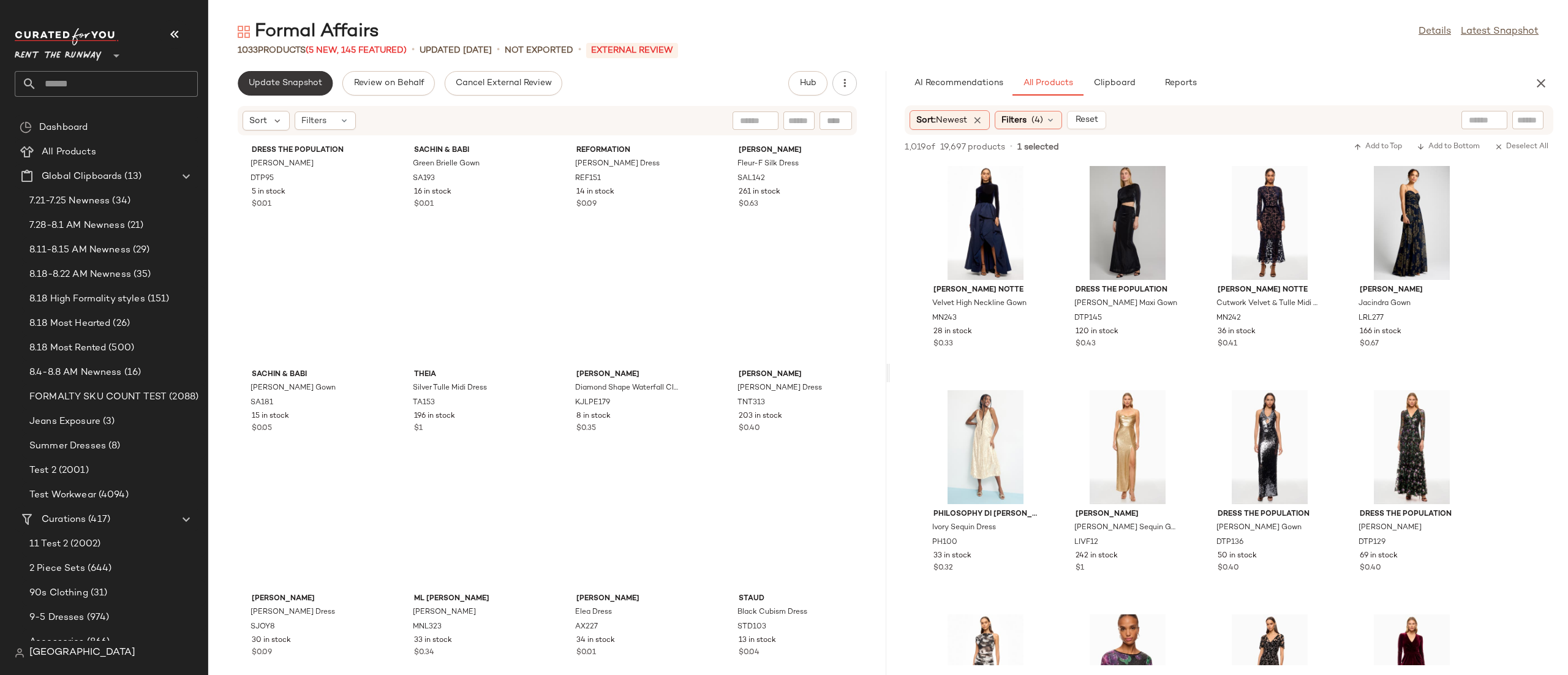
click at [287, 82] on span "Update Snapshot" at bounding box center [285, 83] width 74 height 9
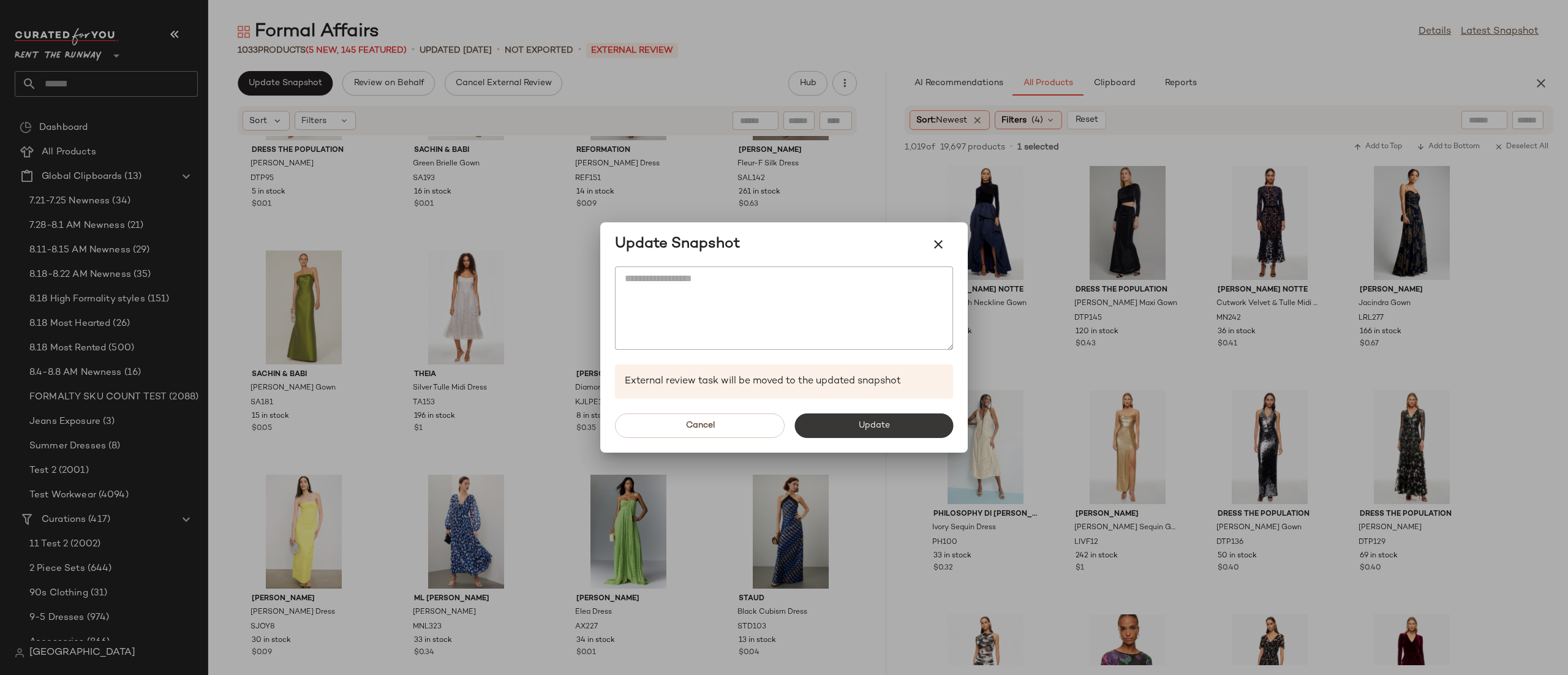
click at [852, 432] on button "Update" at bounding box center [873, 426] width 159 height 24
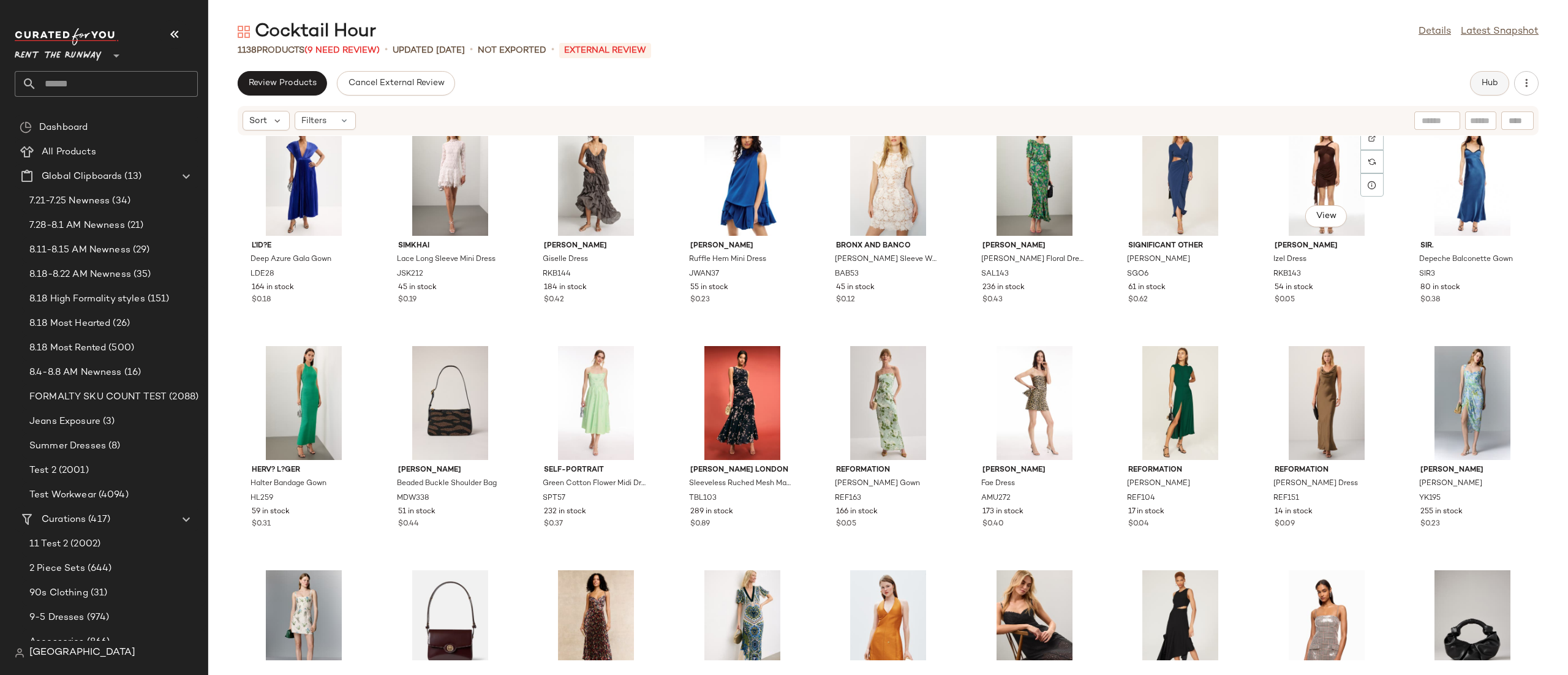
scroll to position [705, 0]
click at [1498, 84] on button "Hub" at bounding box center [1490, 83] width 39 height 24
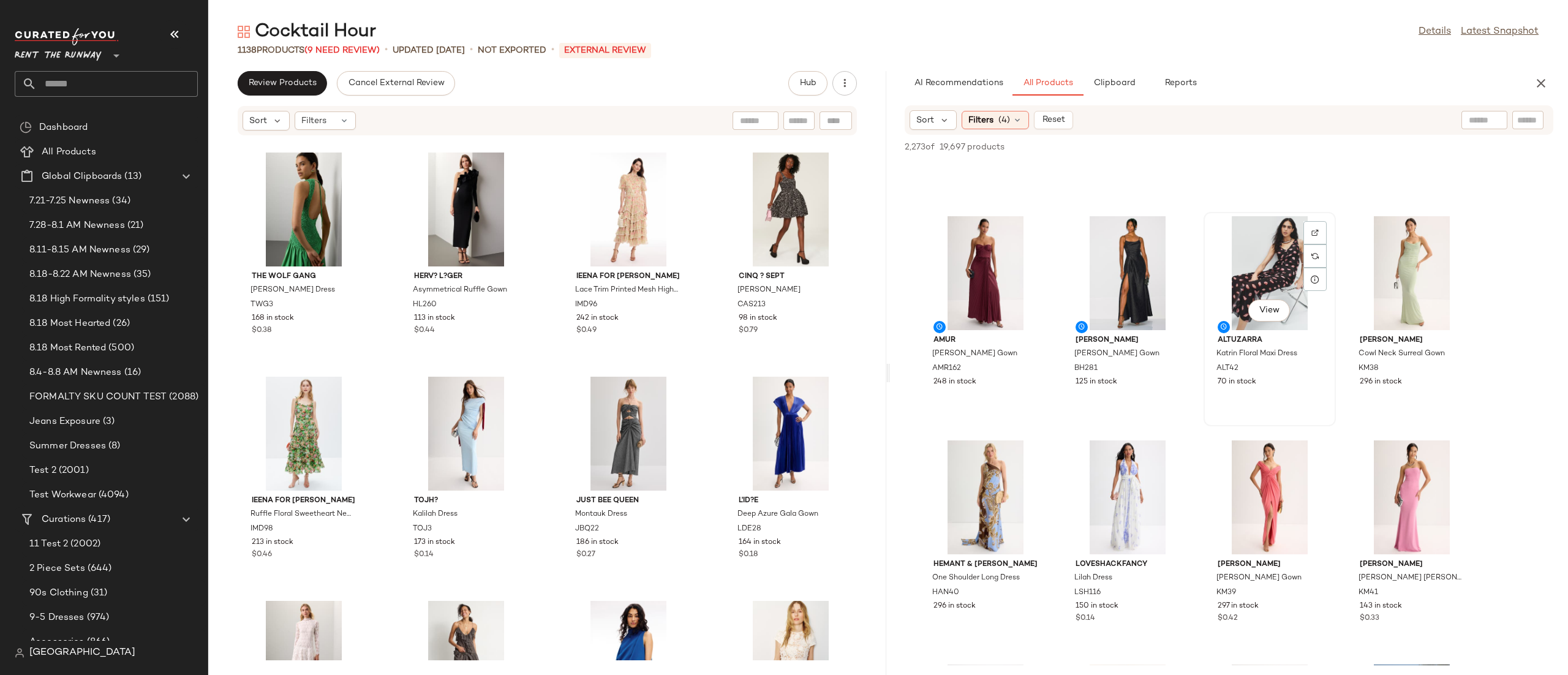
scroll to position [0, 0]
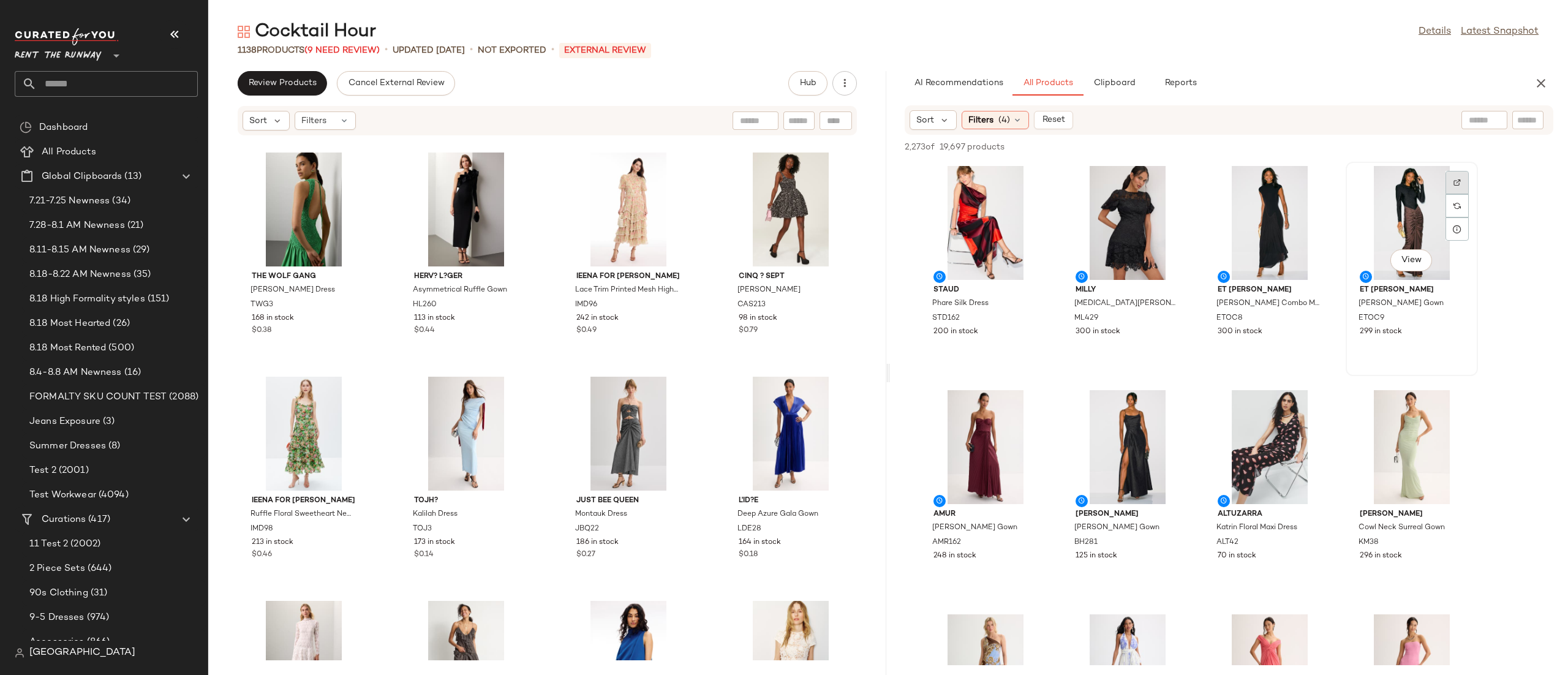
click at [1466, 194] on div at bounding box center [1456, 206] width 23 height 23
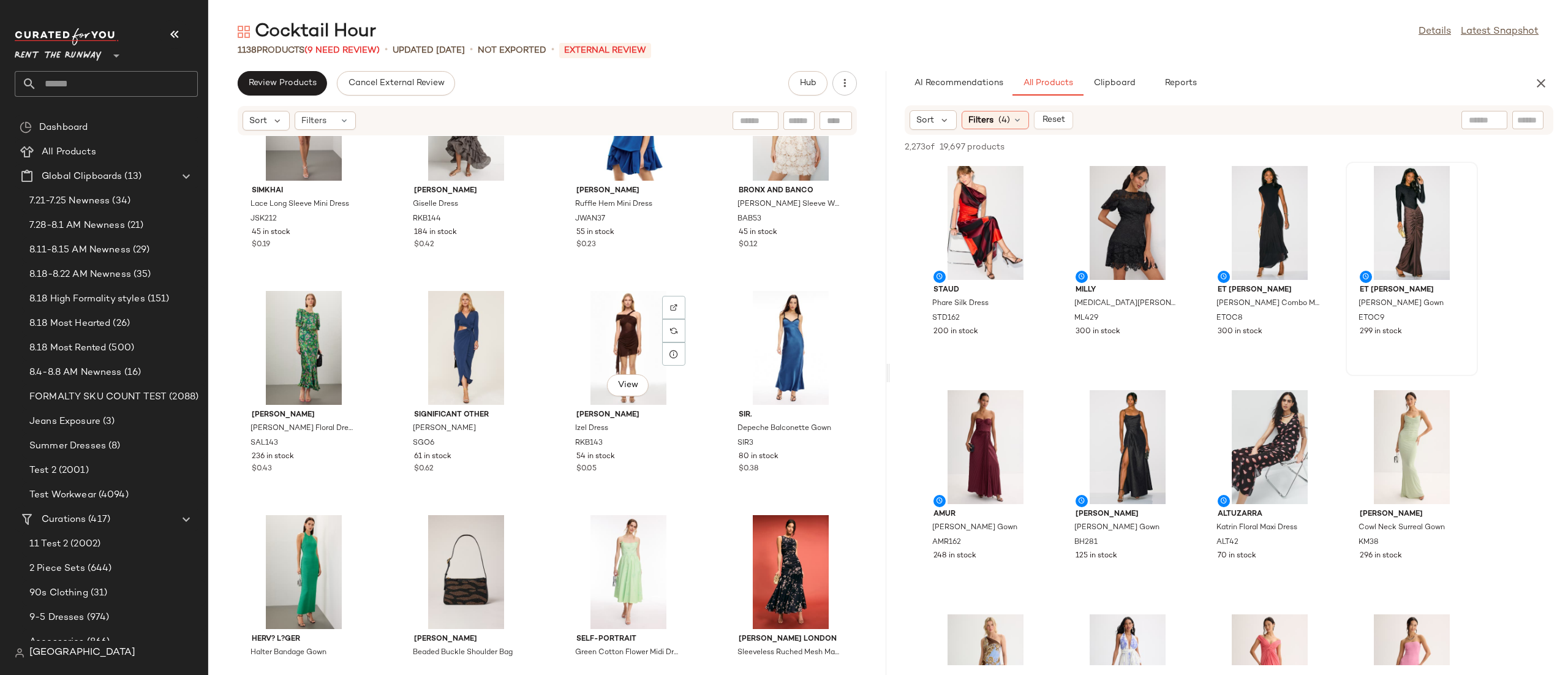
scroll to position [2191, 0]
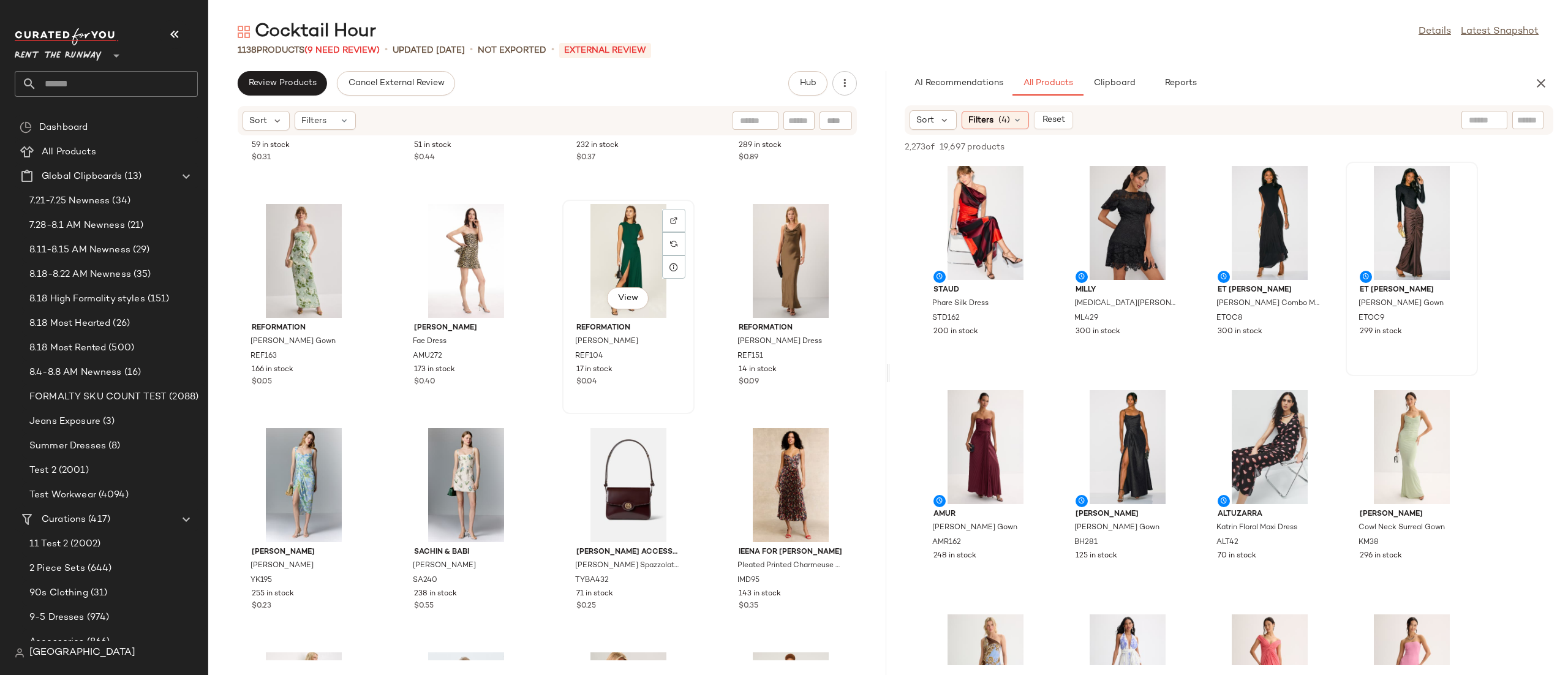
click at [589, 257] on div "View" at bounding box center [628, 261] width 124 height 114
click at [1544, 76] on icon "button" at bounding box center [1541, 83] width 15 height 15
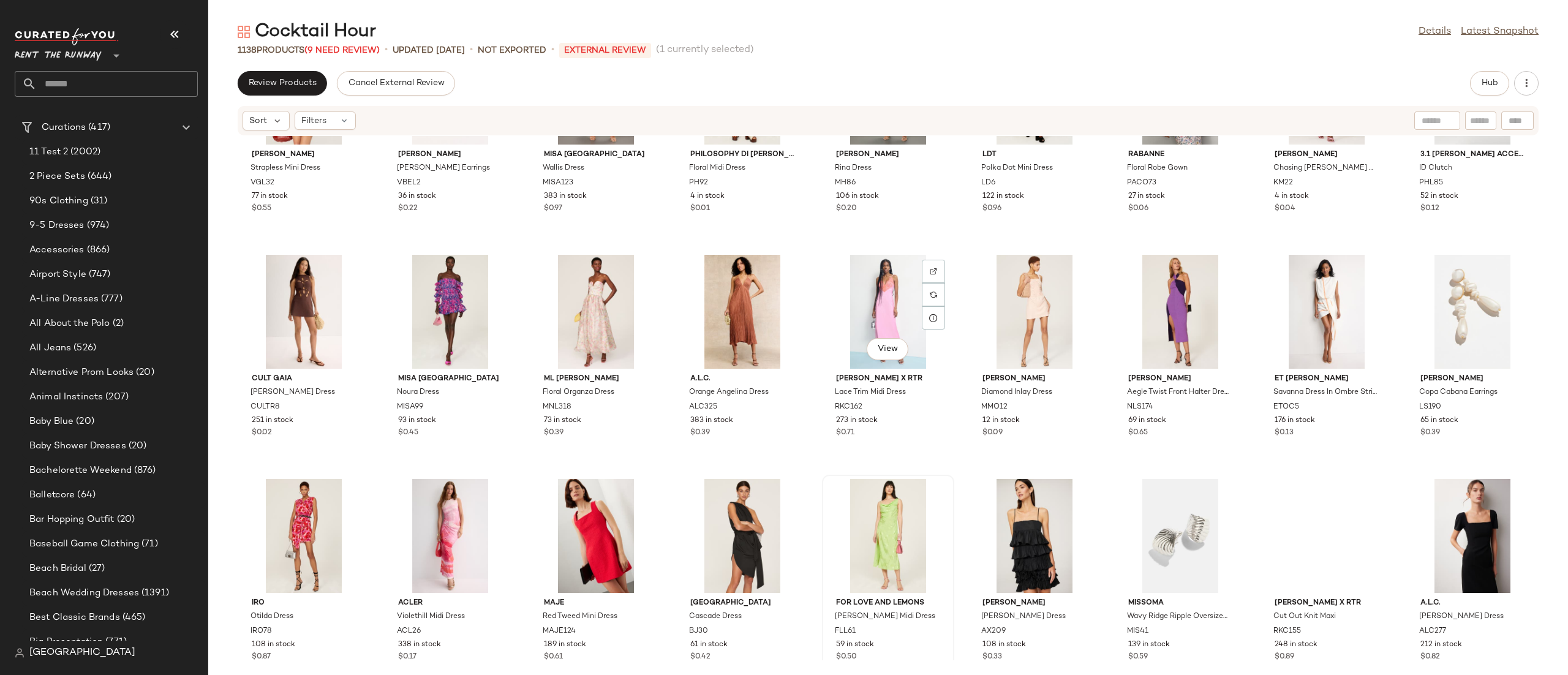
scroll to position [10211, 0]
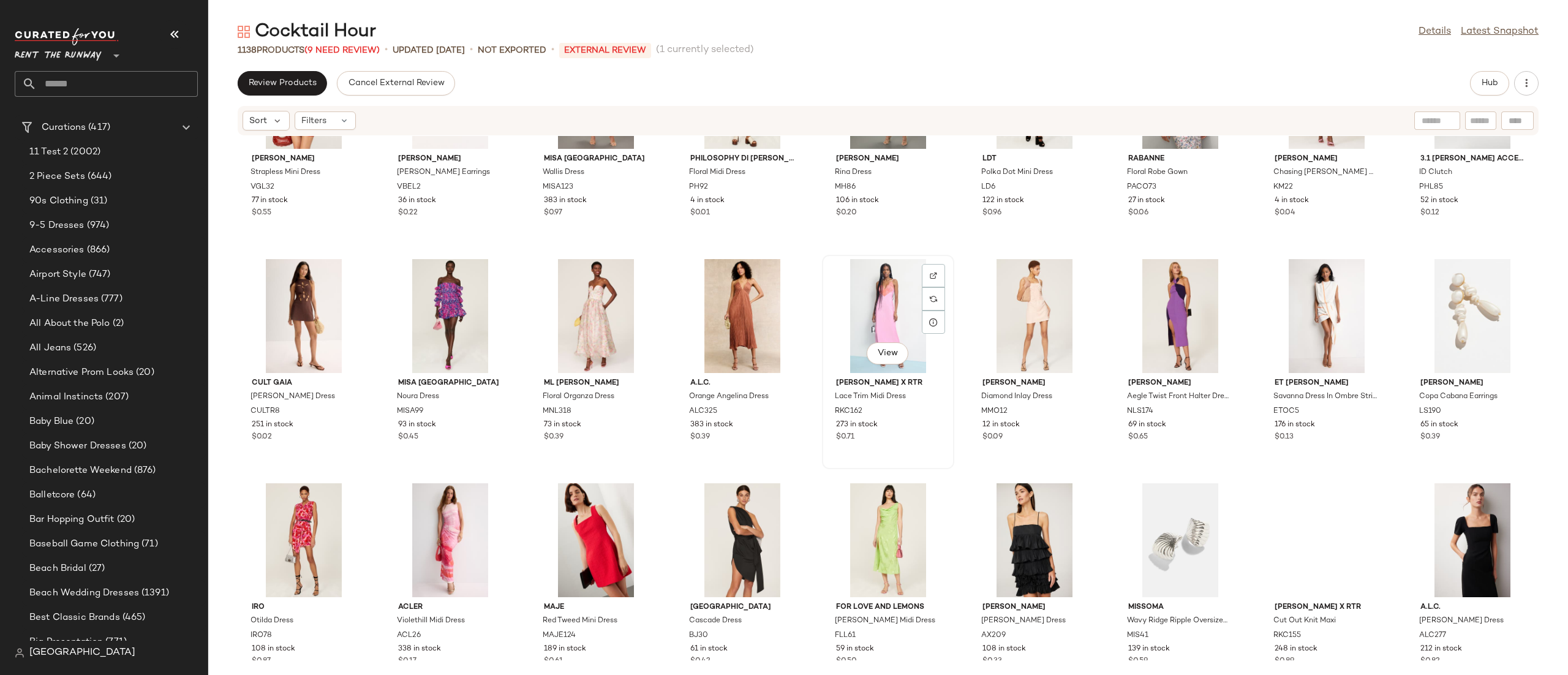
click at [862, 300] on div "View" at bounding box center [887, 316] width 124 height 114
click at [1479, 84] on button "Hub" at bounding box center [1490, 83] width 39 height 24
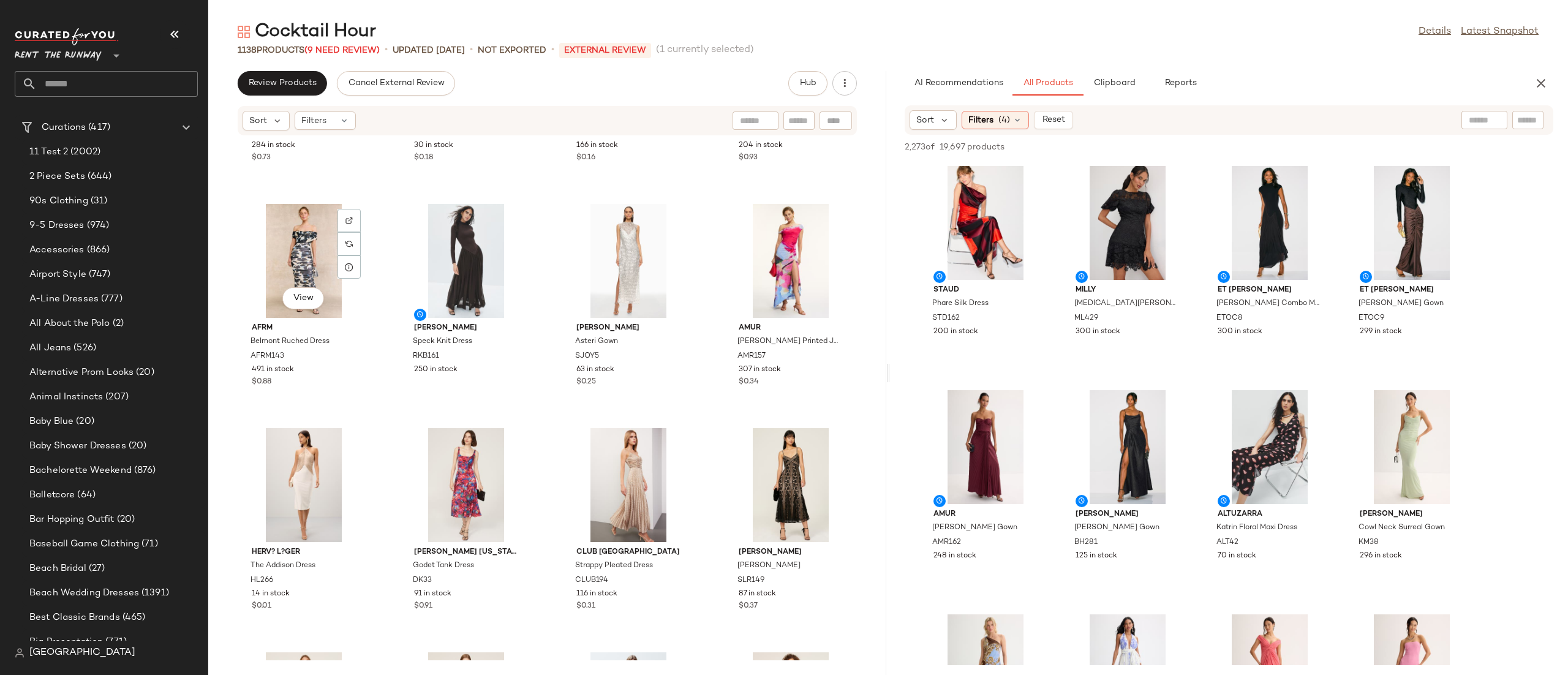
scroll to position [21855, 0]
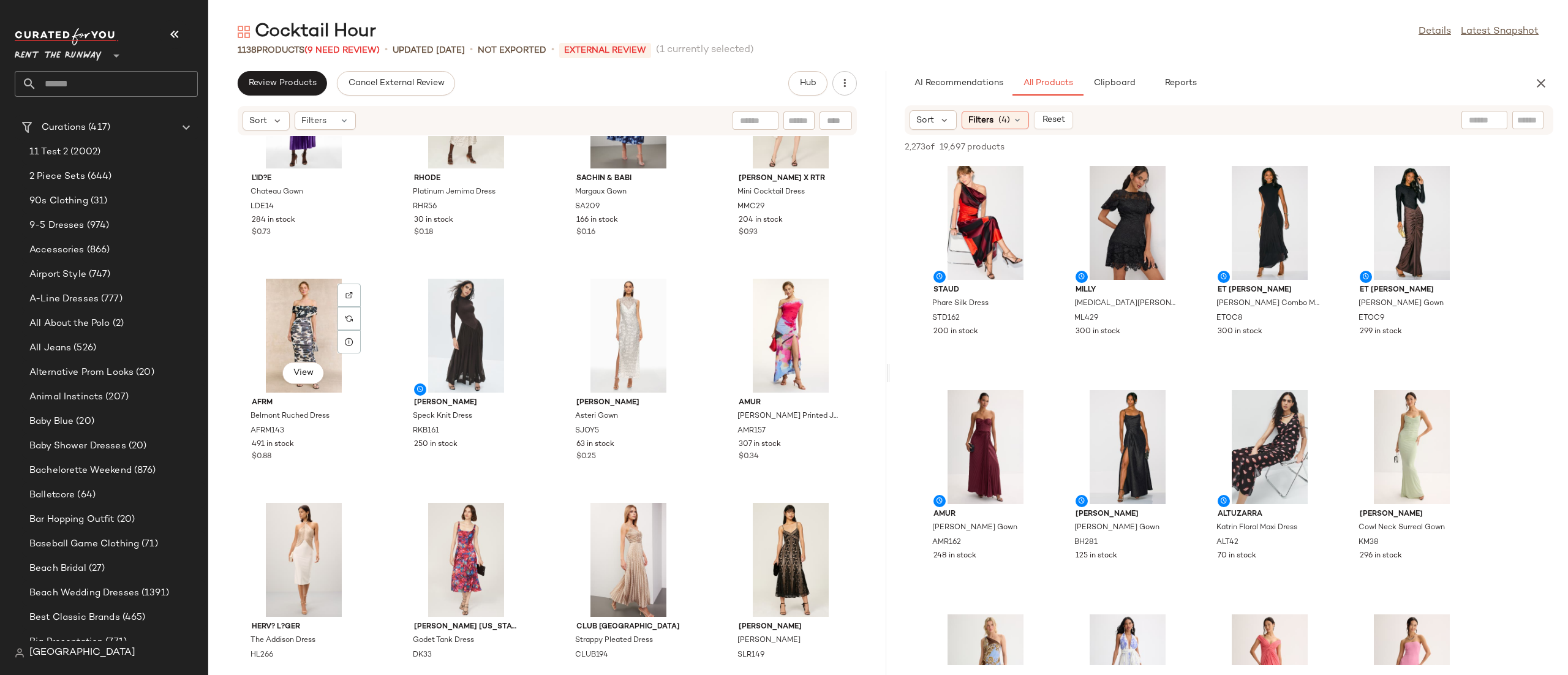
click at [295, 369] on span "View" at bounding box center [303, 373] width 21 height 9
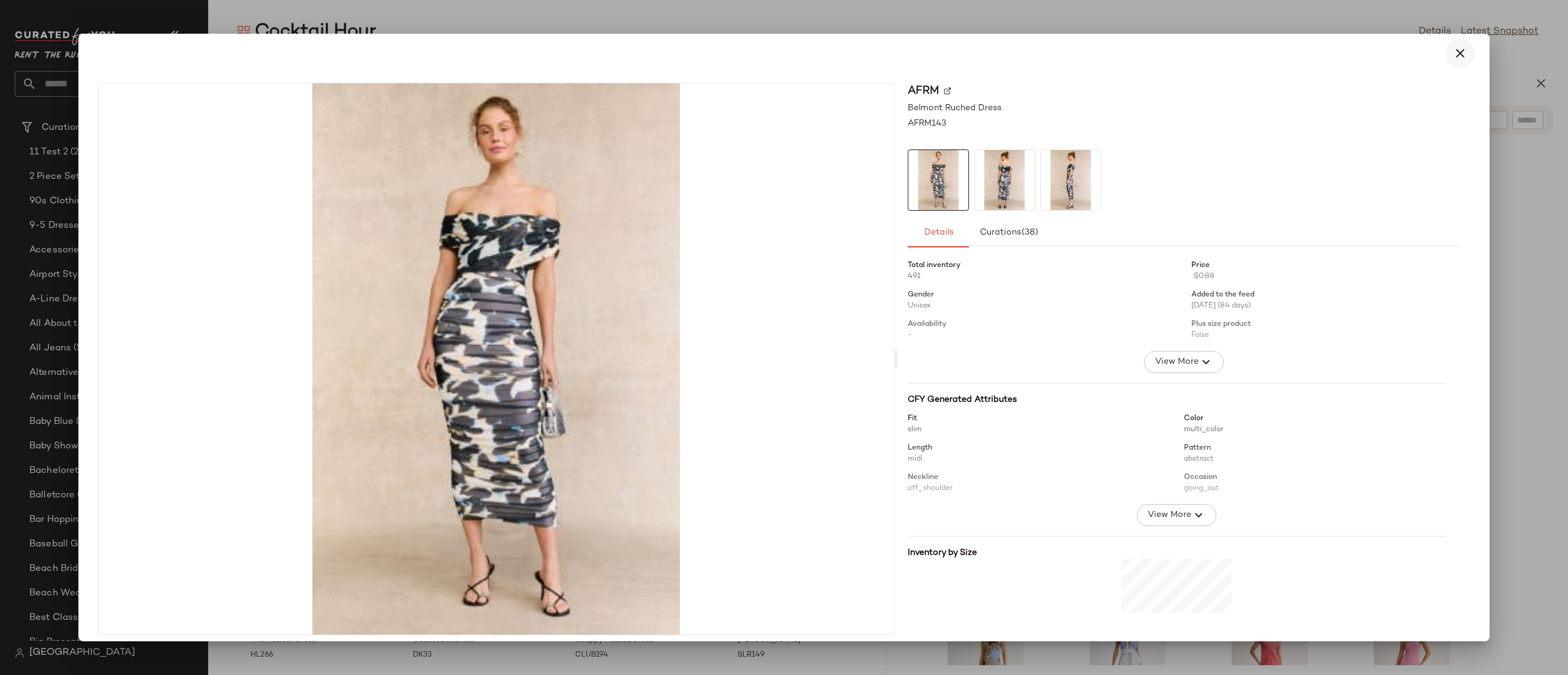
click at [1455, 57] on icon "button" at bounding box center [1460, 53] width 15 height 15
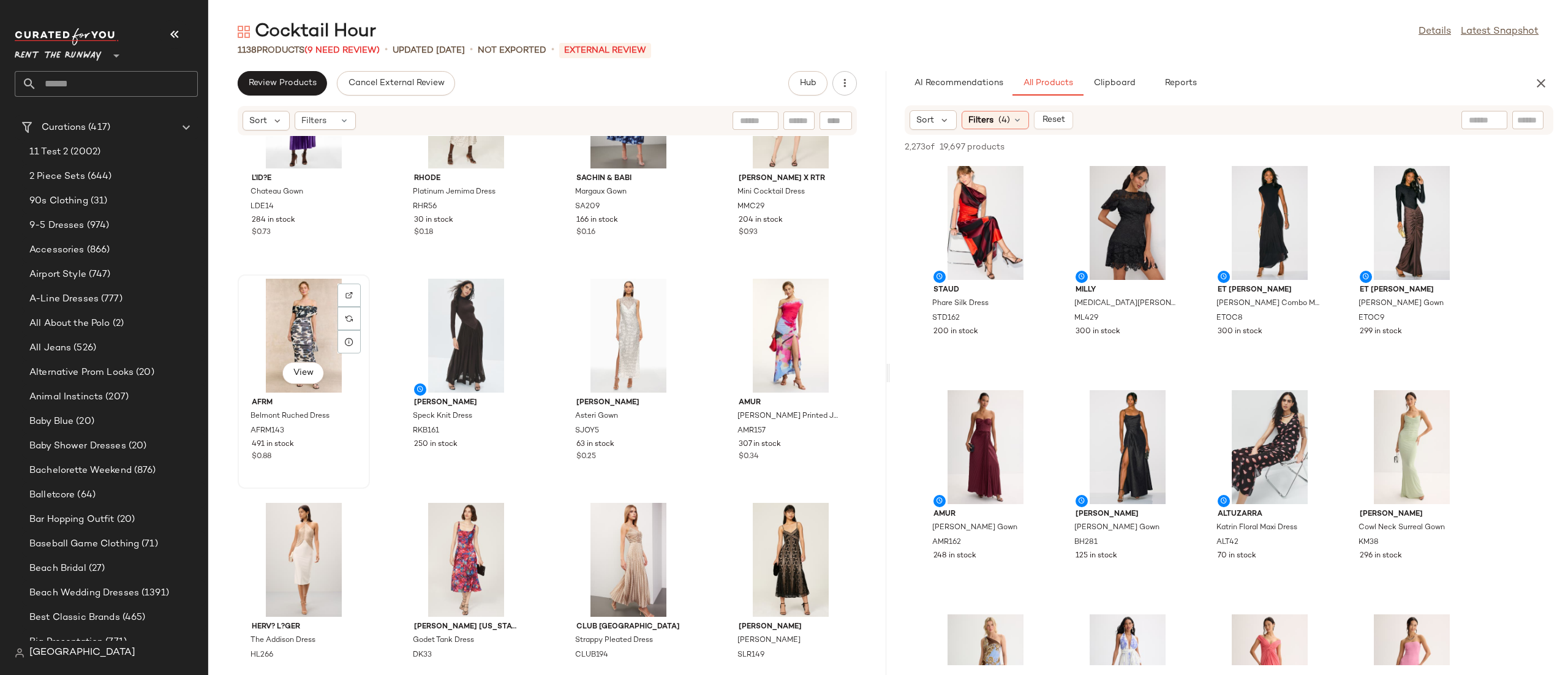
click at [308, 324] on div "View" at bounding box center [303, 335] width 124 height 114
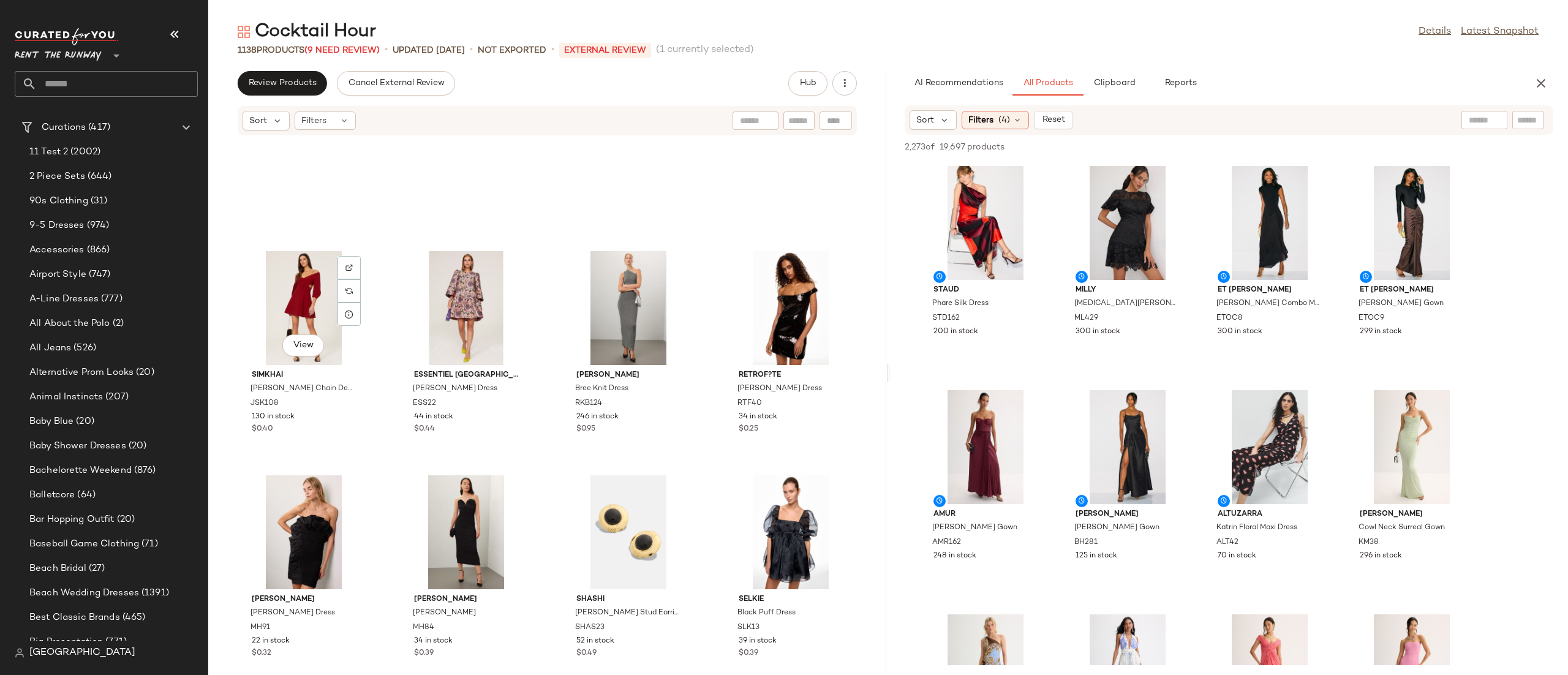
scroll to position [26117, 0]
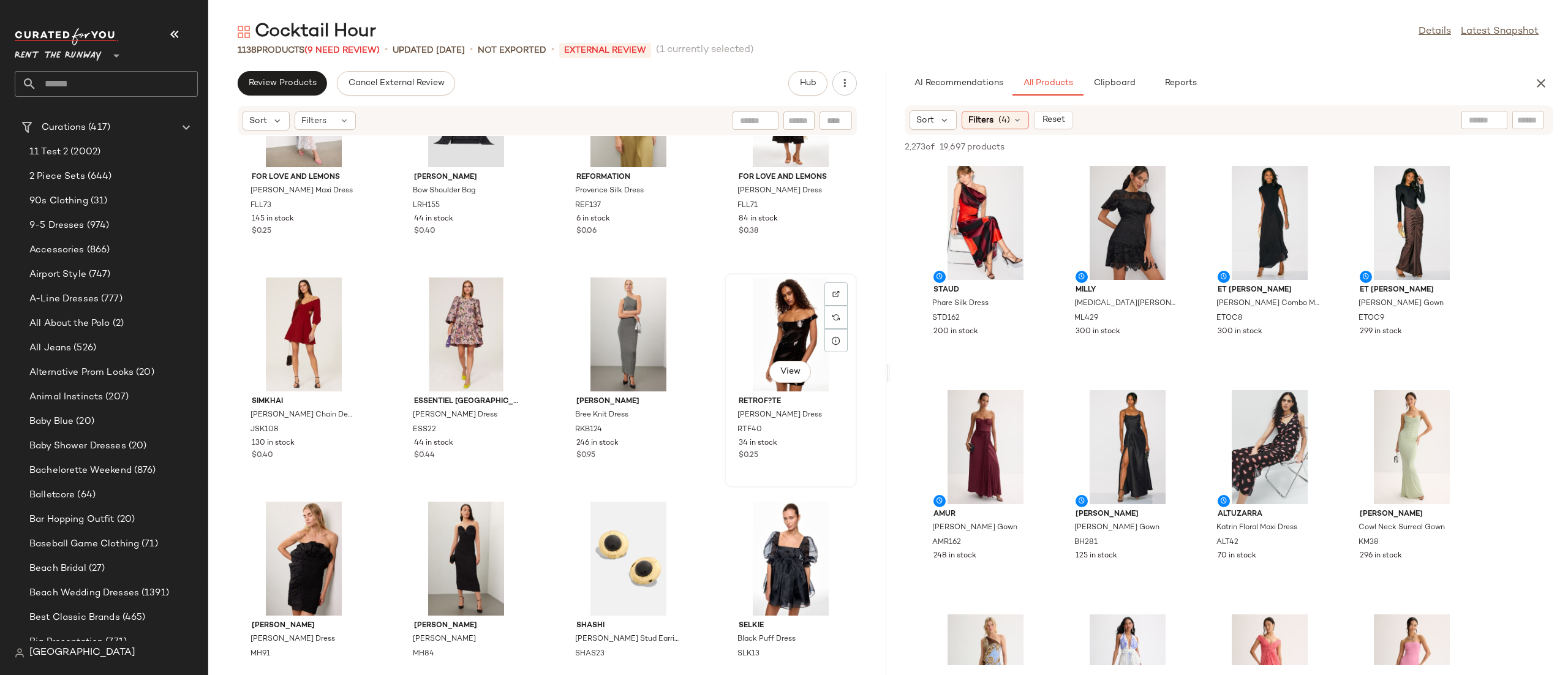
click at [777, 315] on div "View" at bounding box center [790, 334] width 124 height 114
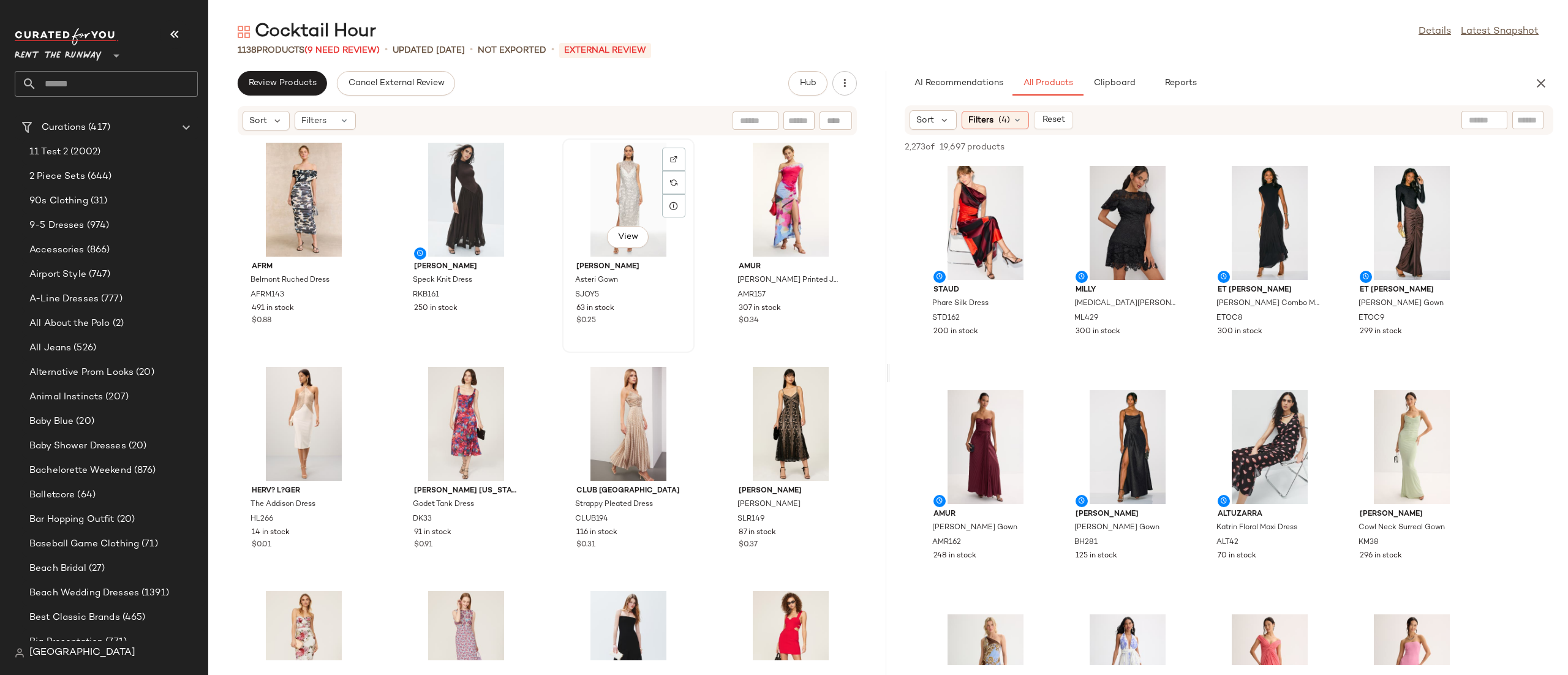
click at [597, 177] on div "View" at bounding box center [628, 200] width 124 height 114
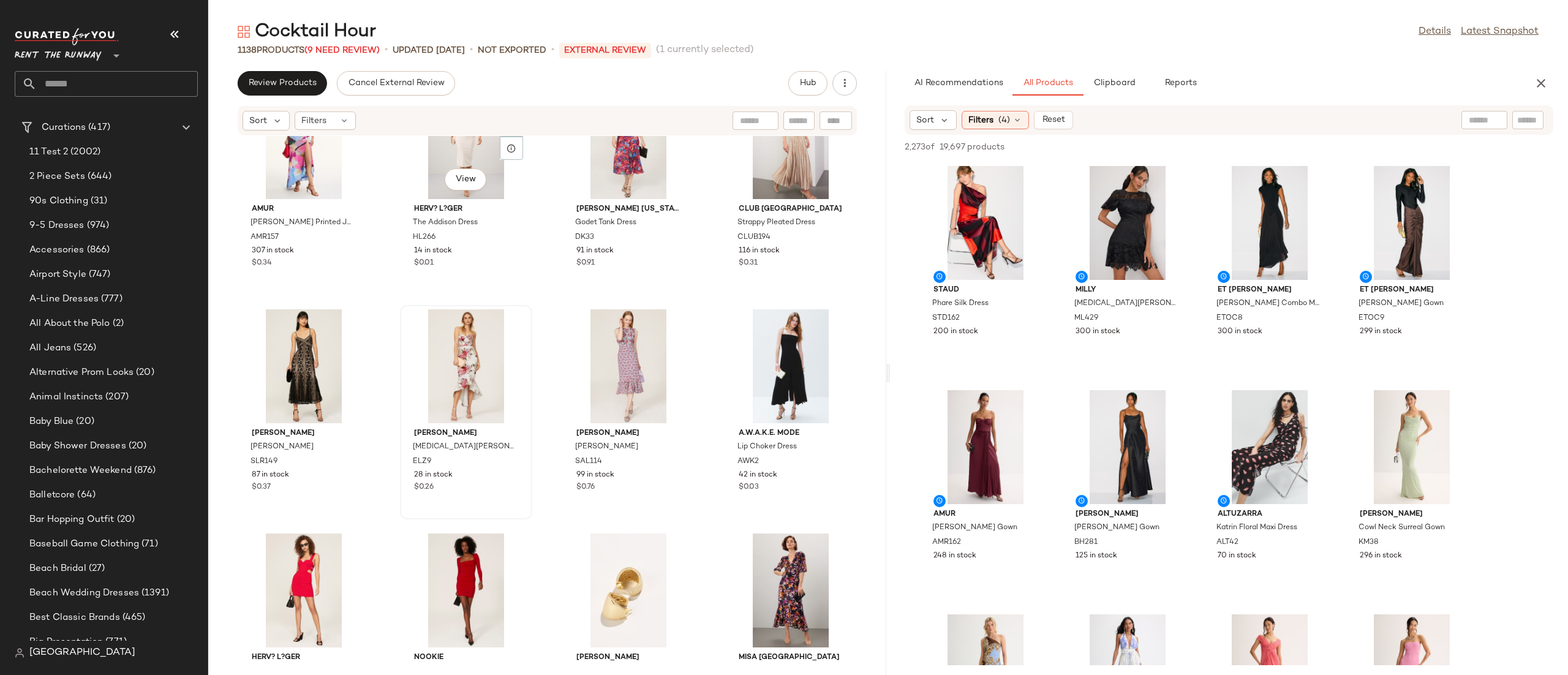
scroll to position [342, 0]
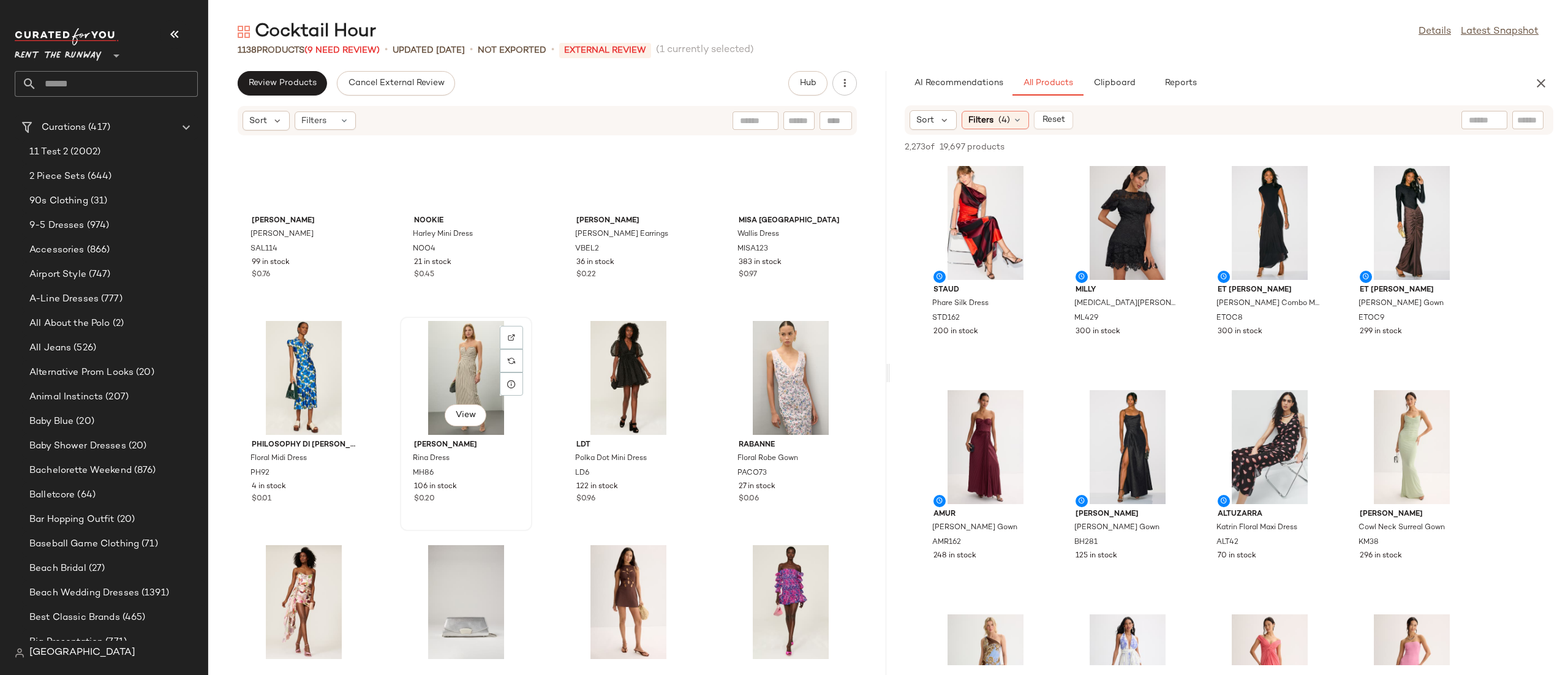
scroll to position [677, 0]
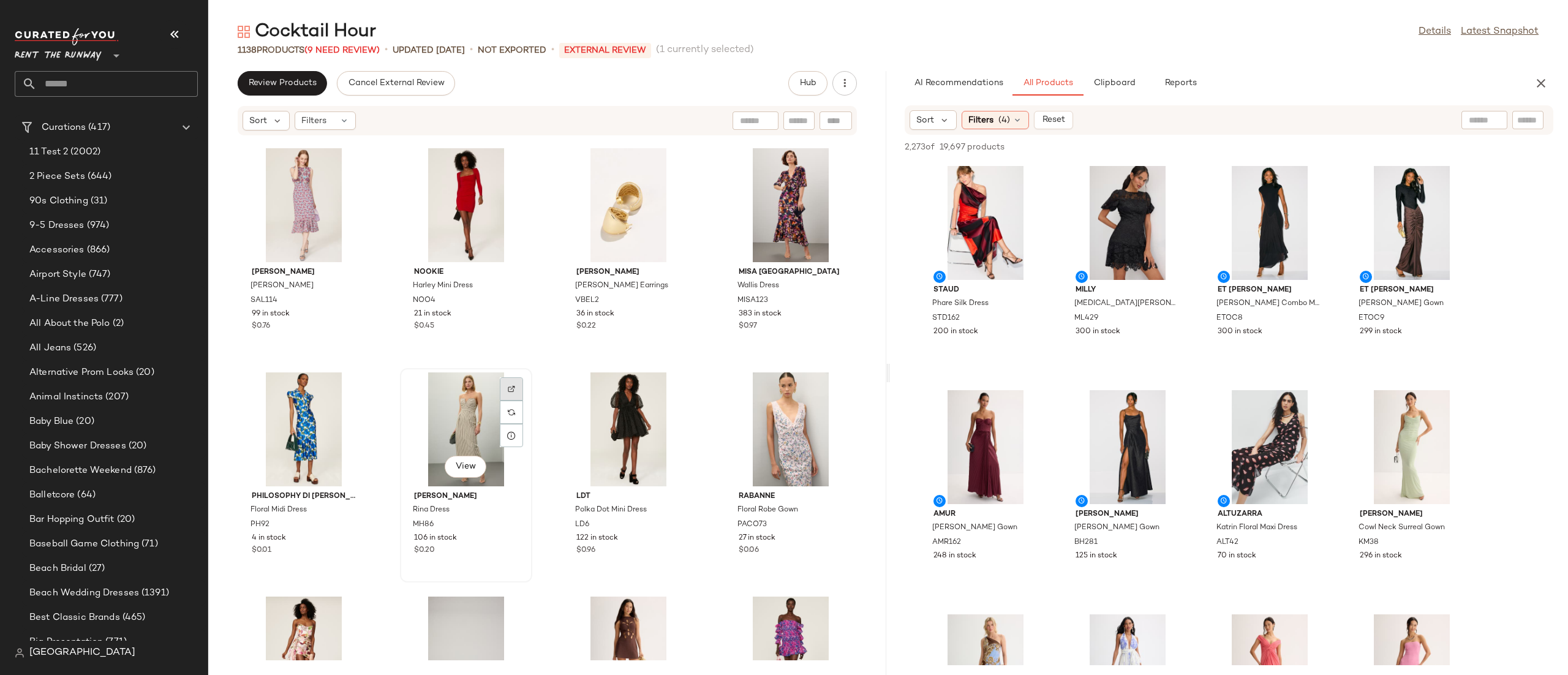
click at [508, 401] on div at bounding box center [511, 413] width 23 height 23
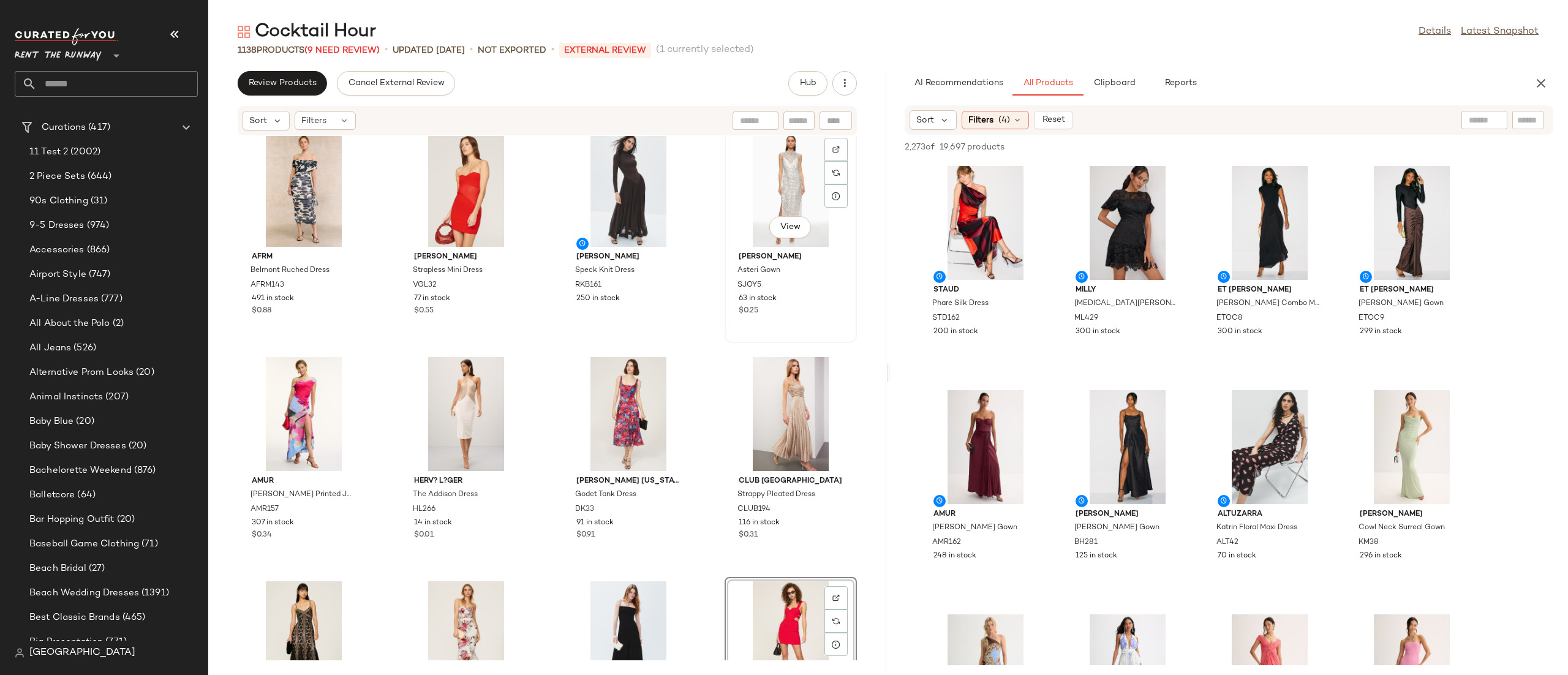
scroll to position [12, 0]
click at [662, 383] on div at bounding box center [673, 394] width 23 height 23
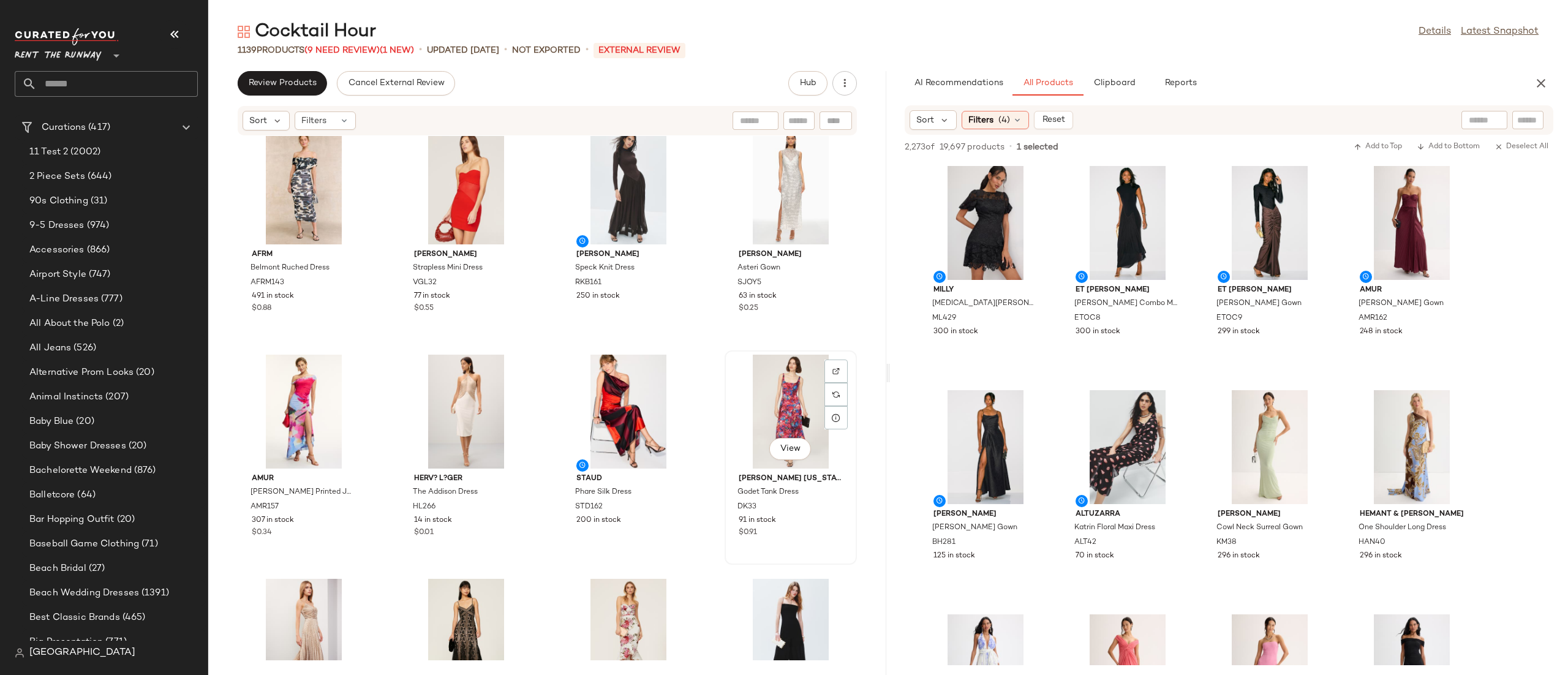
click at [755, 400] on div "View" at bounding box center [790, 412] width 124 height 114
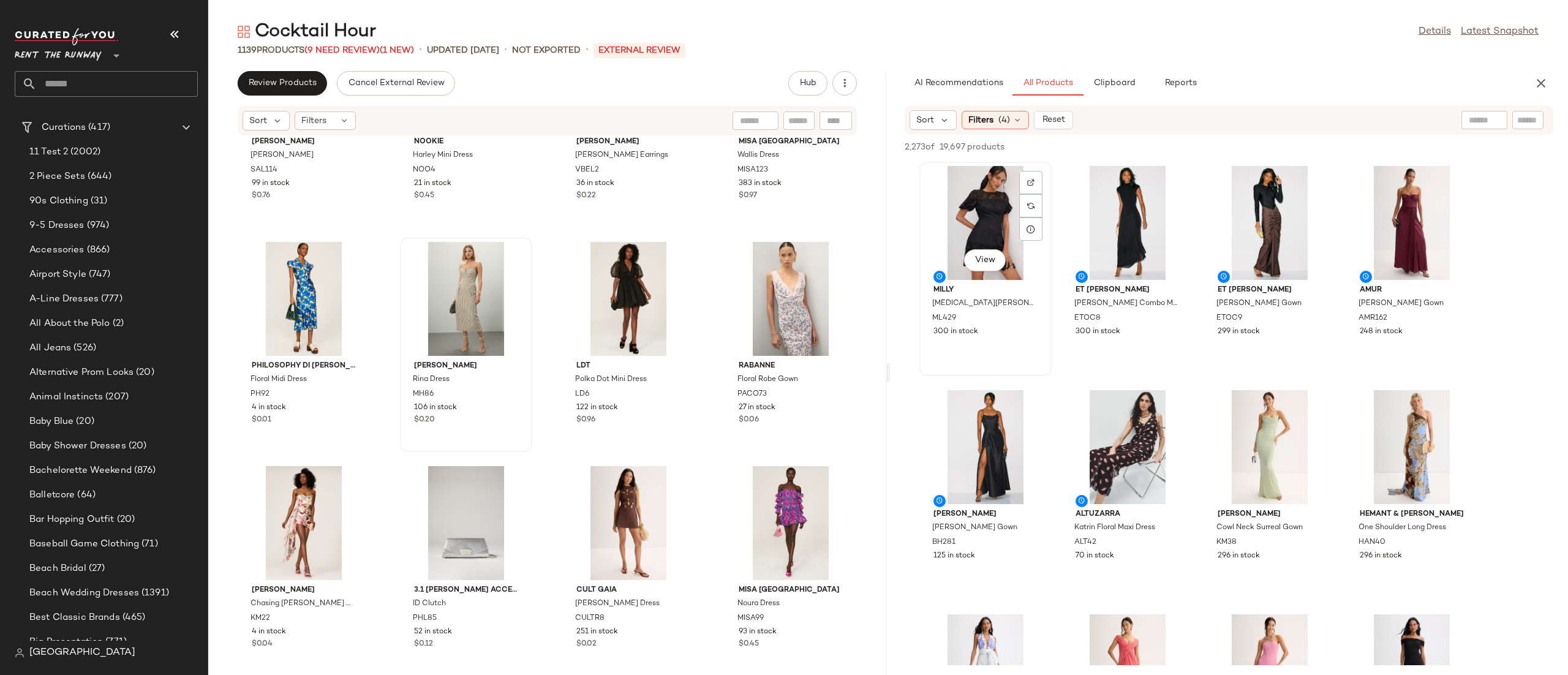
scroll to position [807, 0]
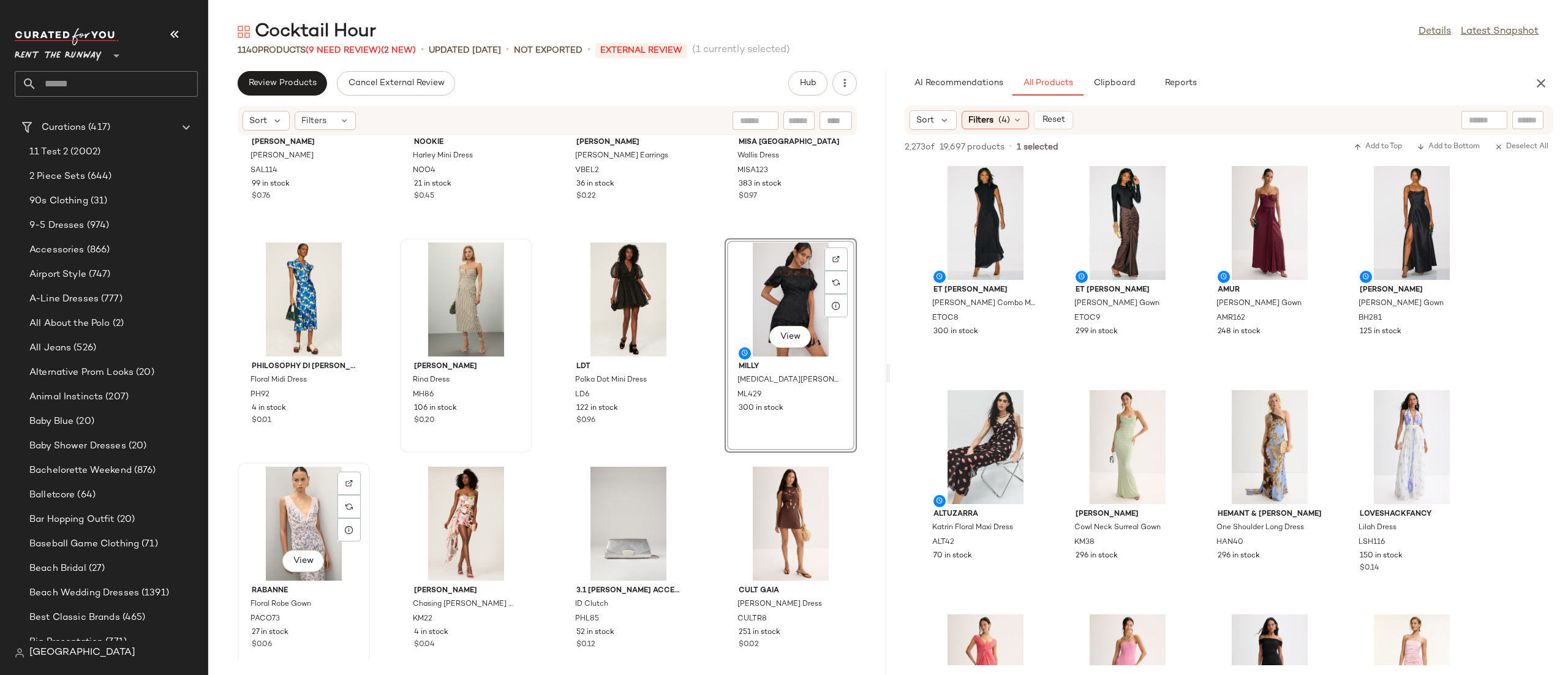
click at [306, 527] on div "View" at bounding box center [303, 523] width 124 height 114
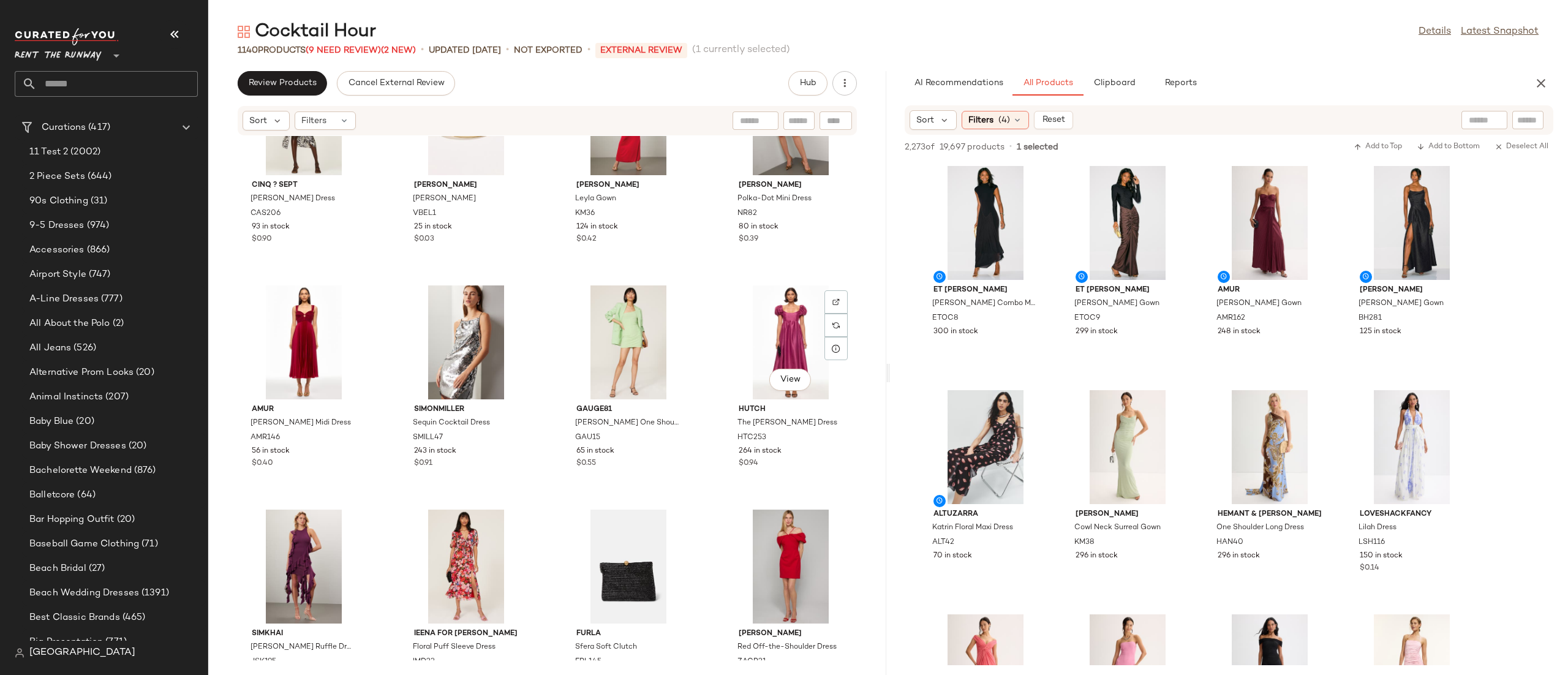
scroll to position [3253, 0]
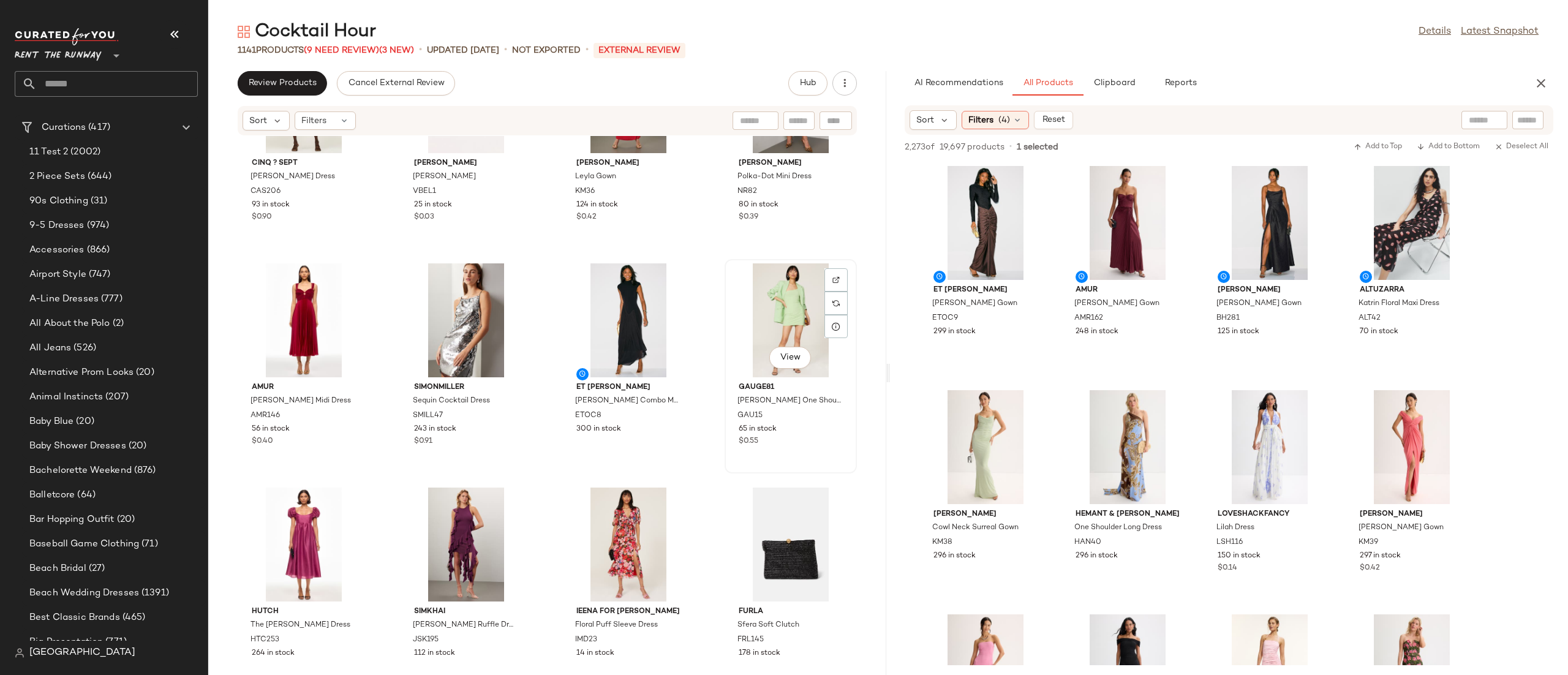
click at [776, 298] on div "View" at bounding box center [790, 321] width 124 height 114
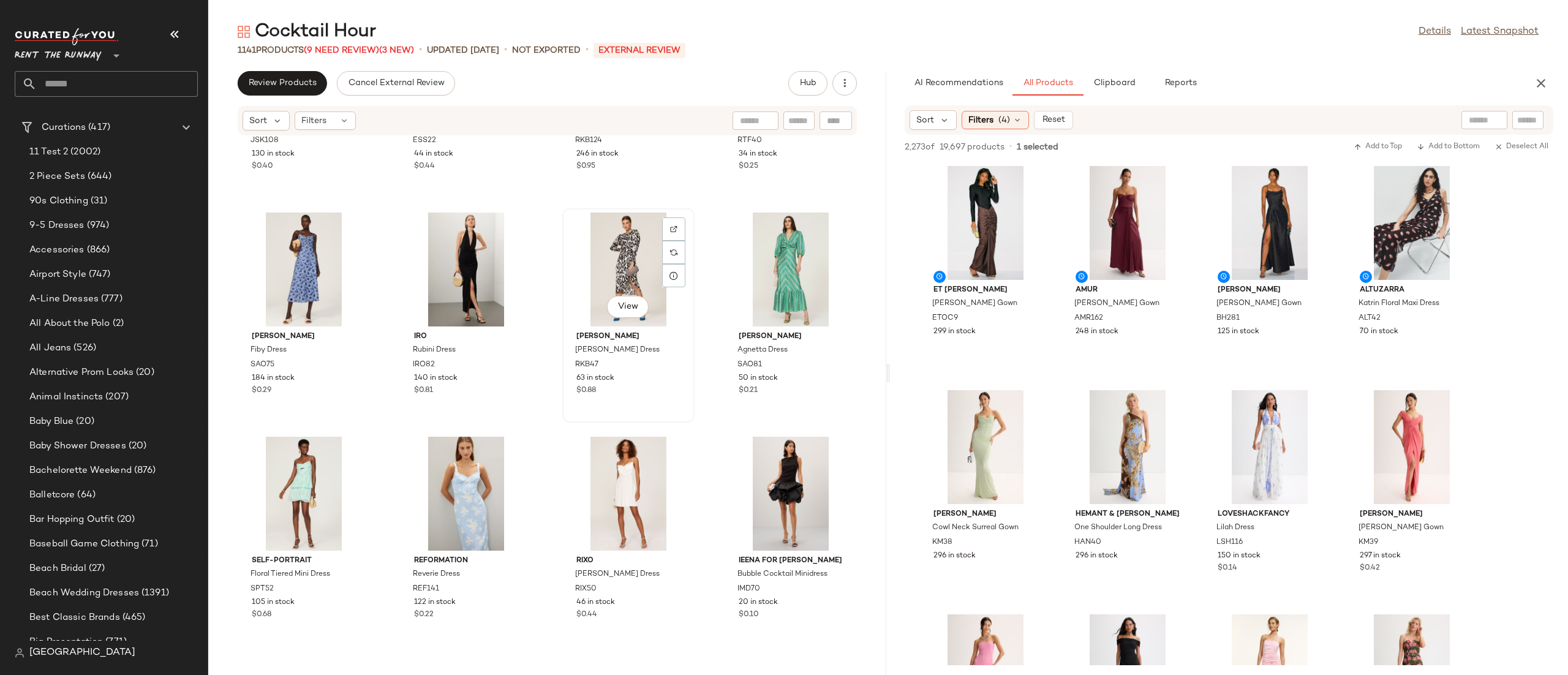
scroll to position [4450, 0]
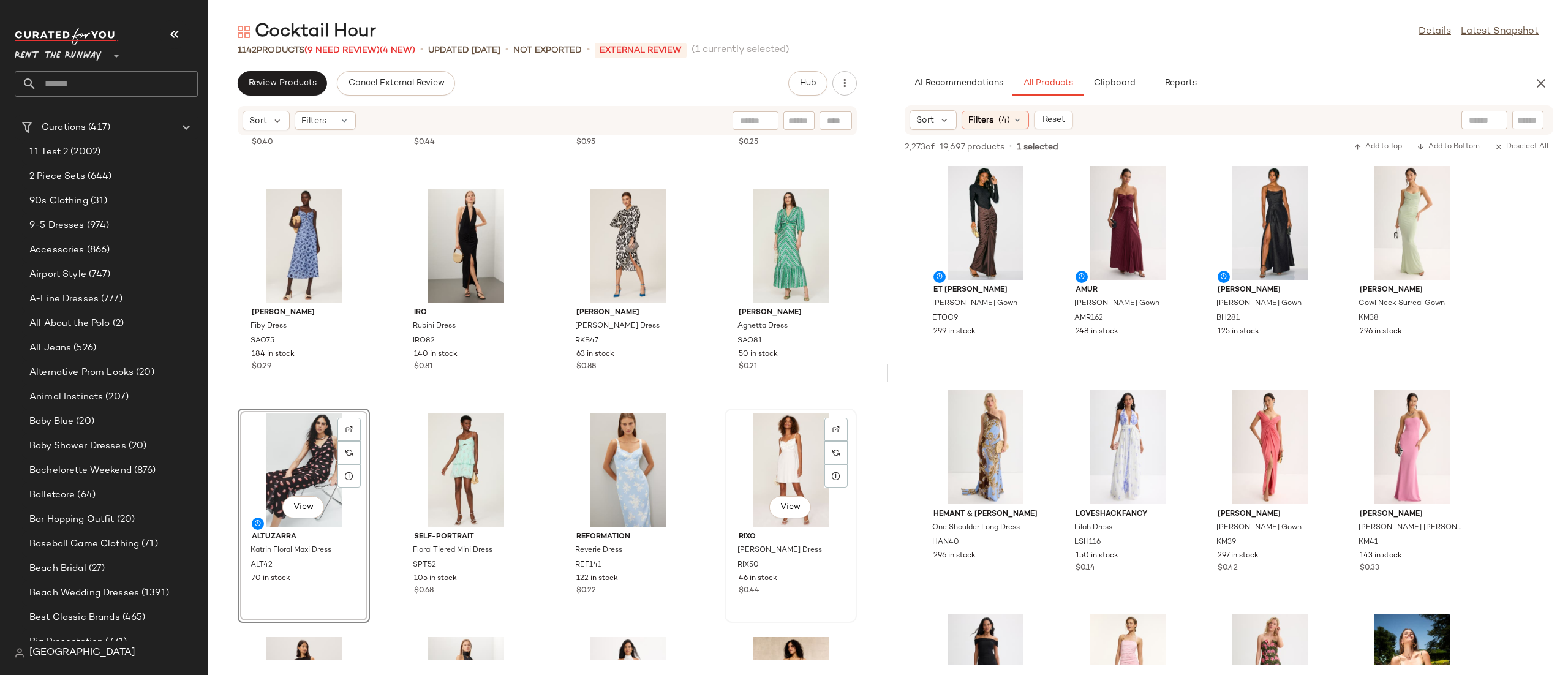
click at [740, 463] on div "View" at bounding box center [790, 470] width 124 height 114
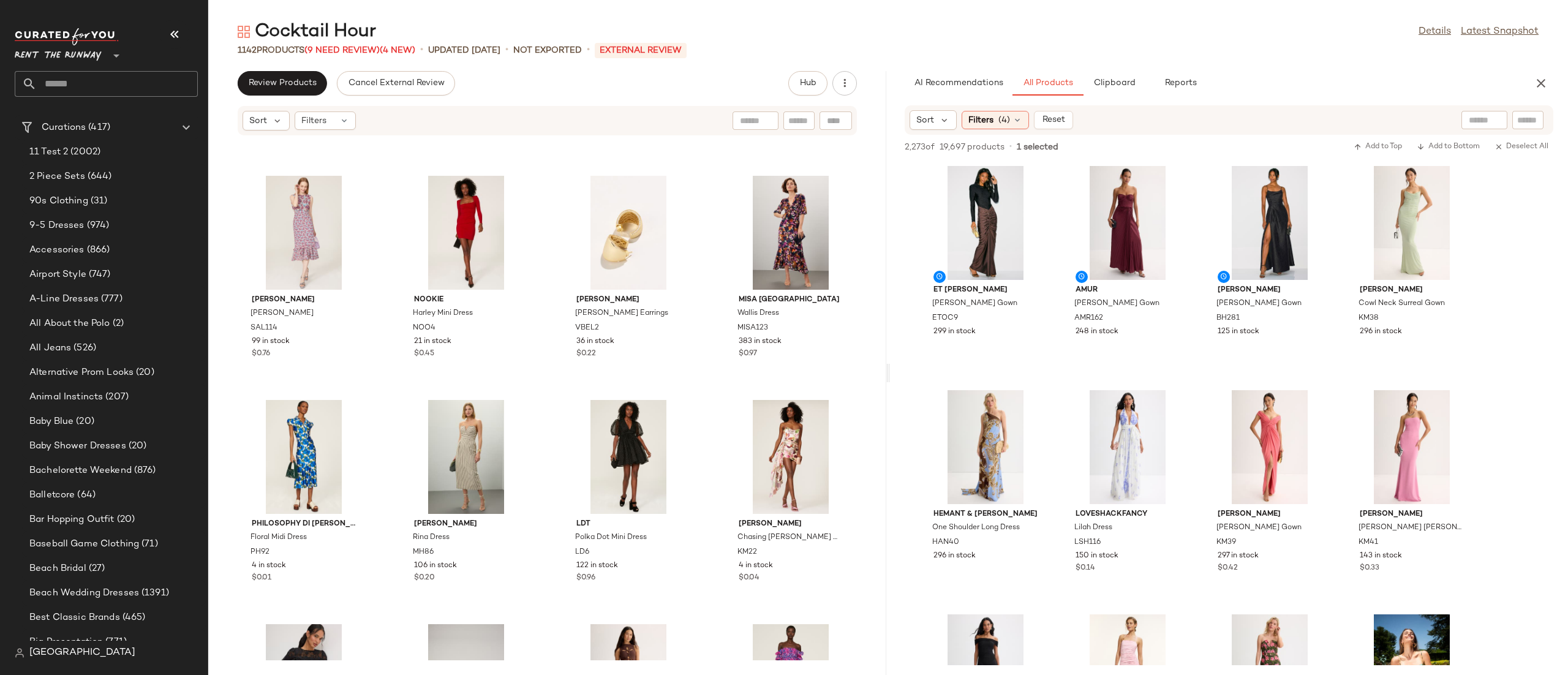
scroll to position [484, 0]
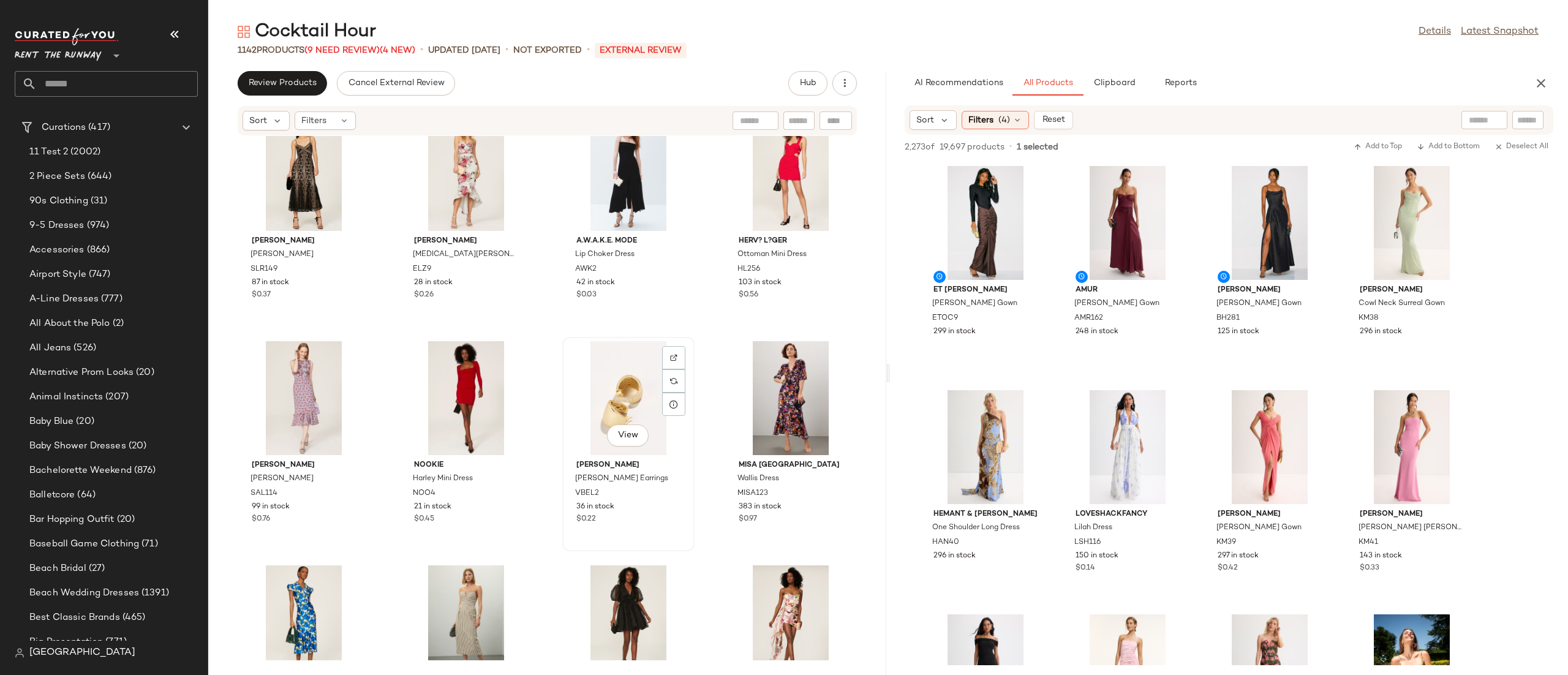
click at [593, 402] on div "View" at bounding box center [628, 398] width 124 height 114
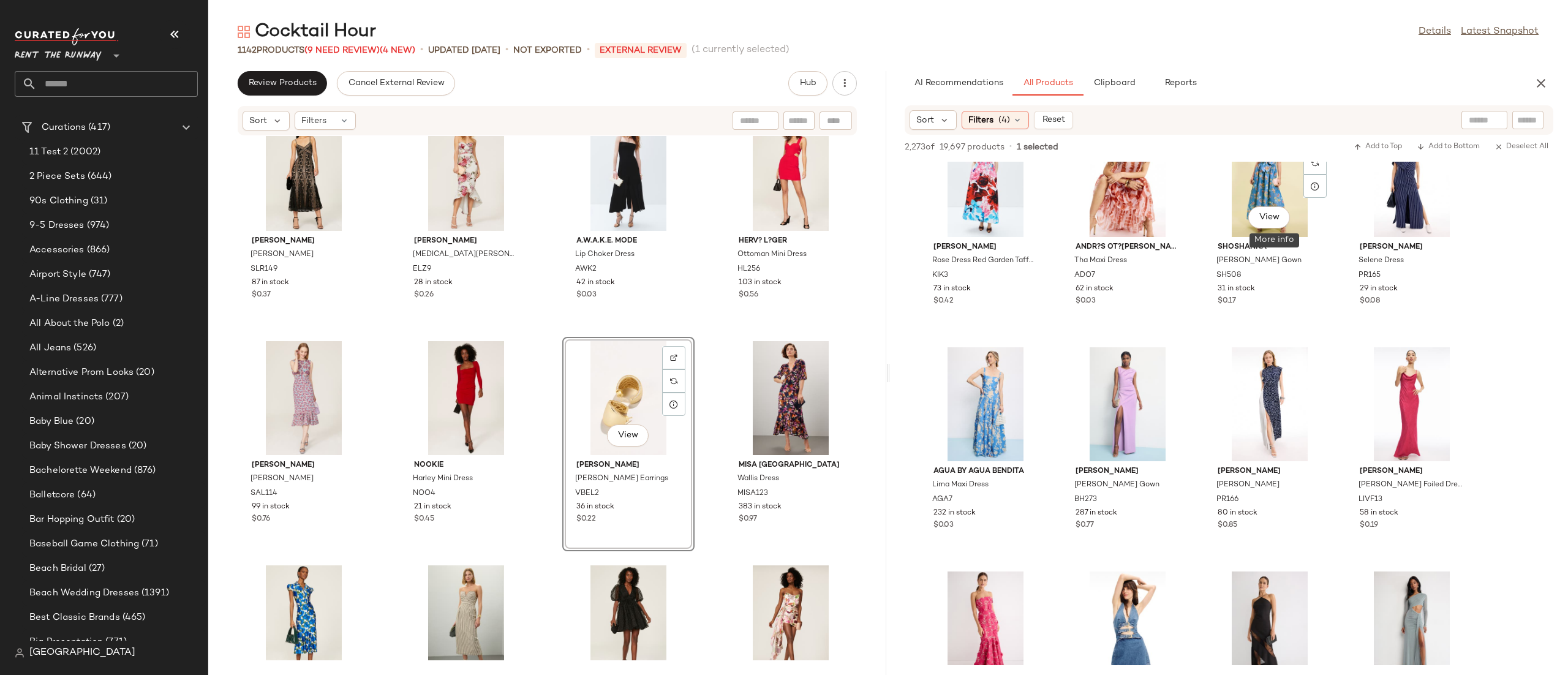
scroll to position [2796, 0]
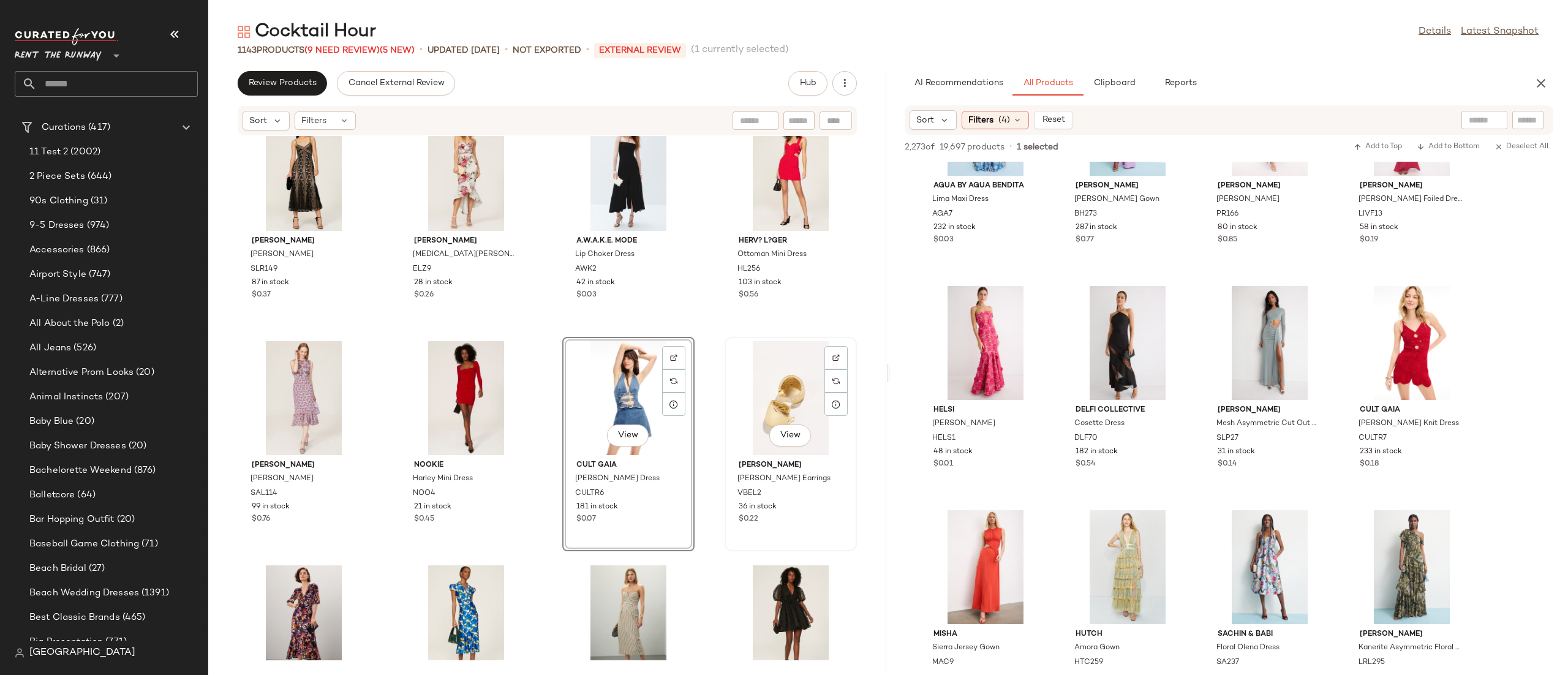
click at [789, 371] on div "View" at bounding box center [790, 398] width 124 height 114
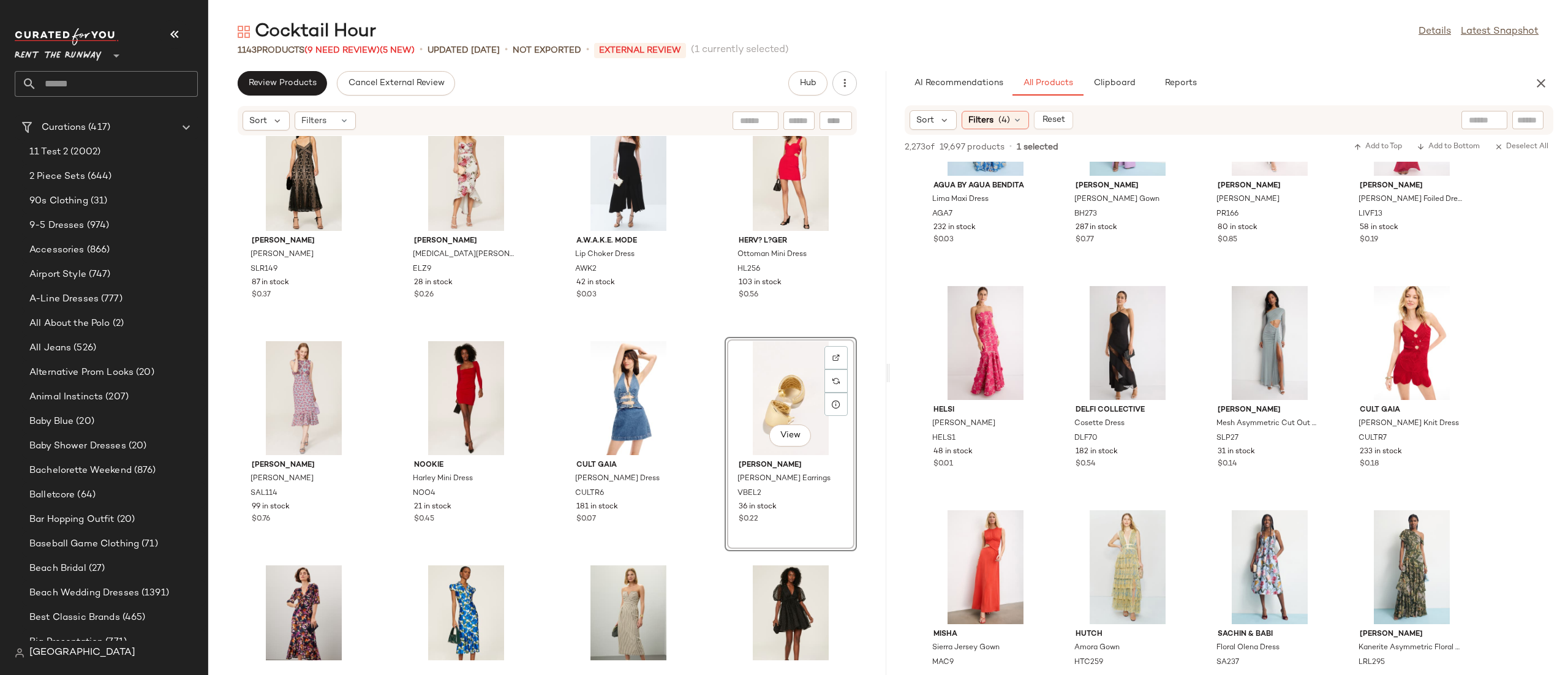
click at [789, 371] on div "View" at bounding box center [790, 398] width 124 height 114
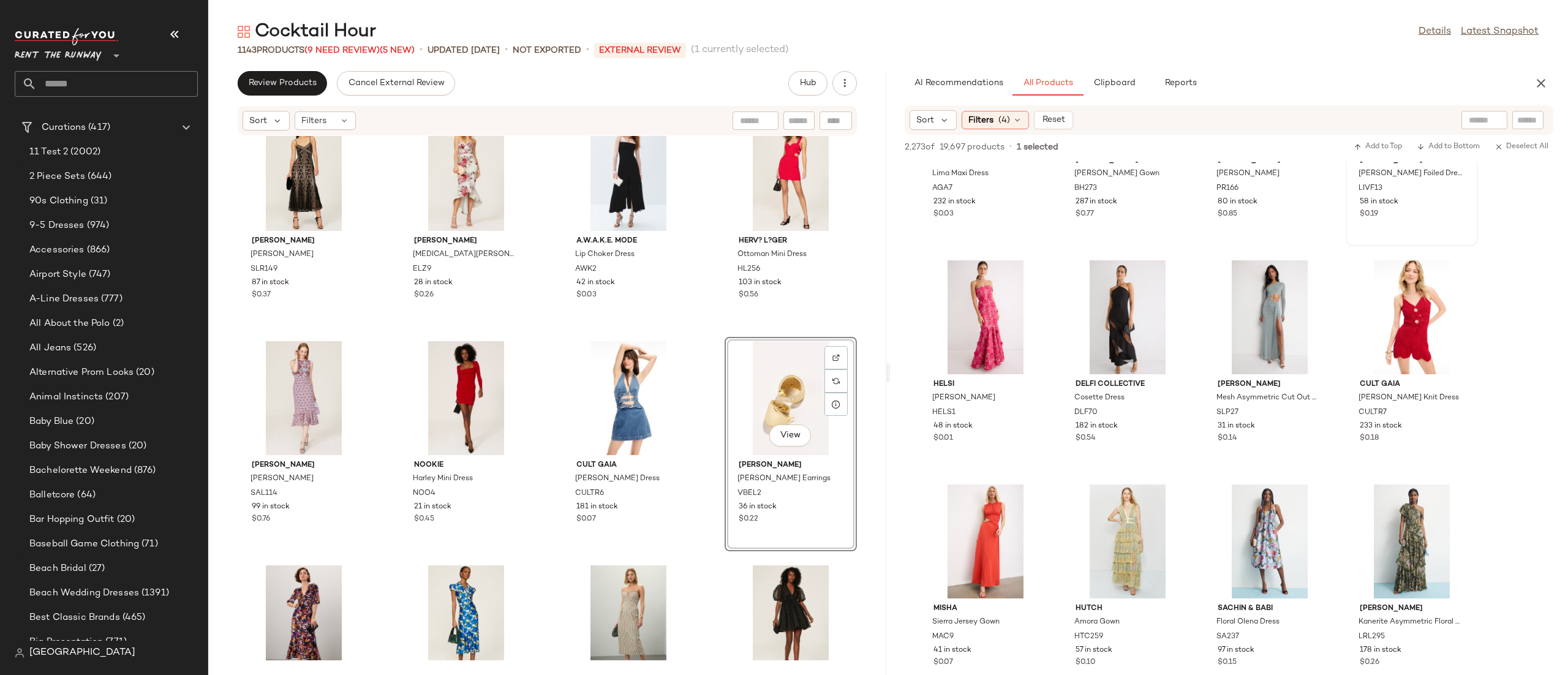
scroll to position [2834, 0]
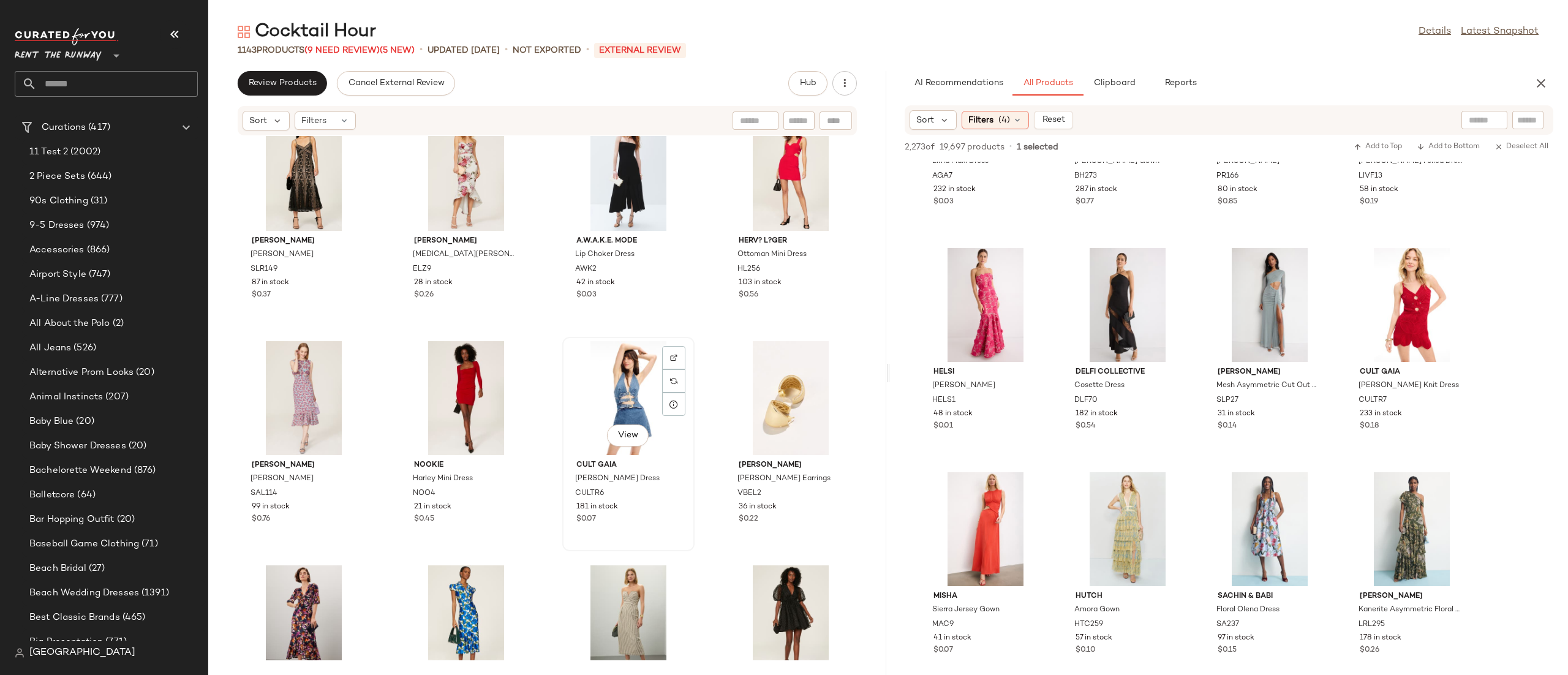
click at [608, 390] on div "View" at bounding box center [628, 398] width 124 height 114
click at [595, 379] on div "View" at bounding box center [628, 398] width 124 height 114
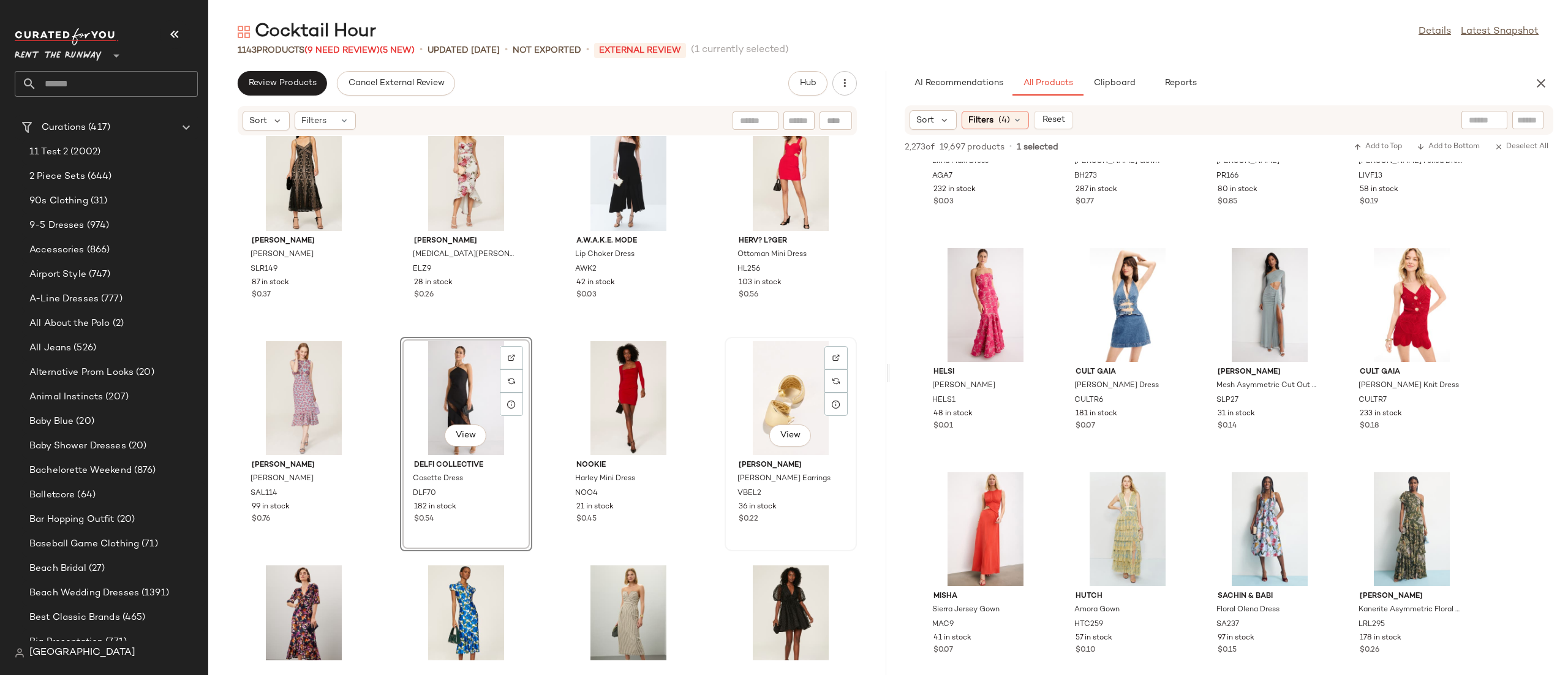
click at [765, 384] on div "View" at bounding box center [790, 398] width 124 height 114
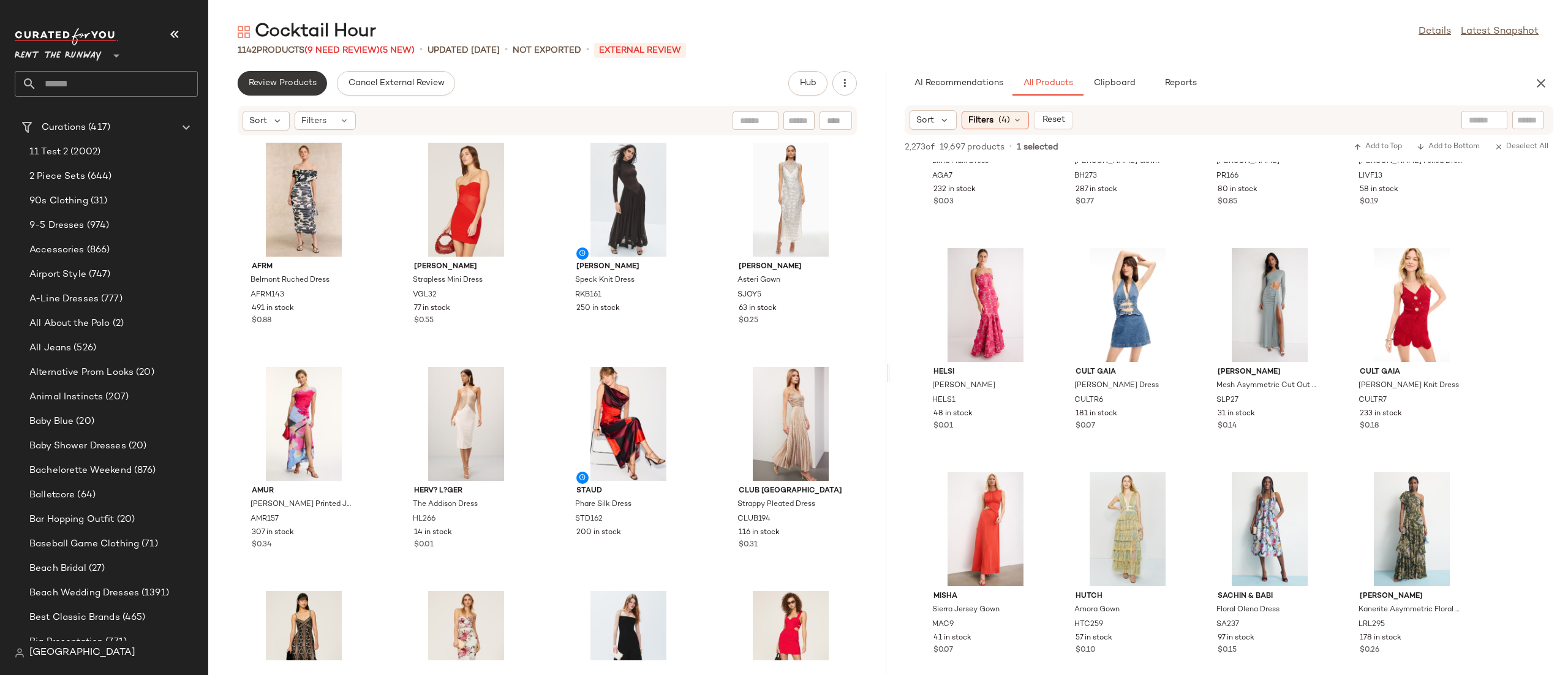
click at [278, 75] on button "Review Products" at bounding box center [283, 83] width 89 height 24
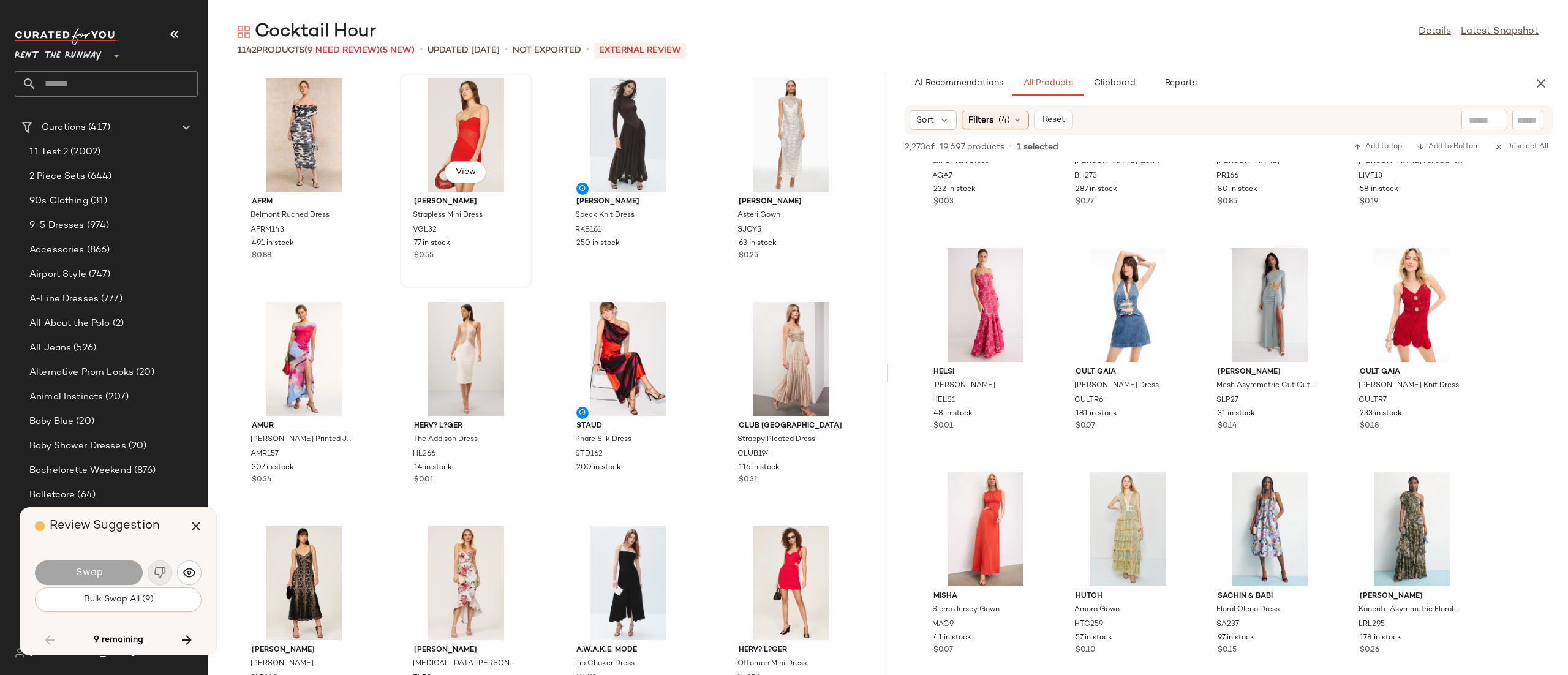
scroll to position [23551, 0]
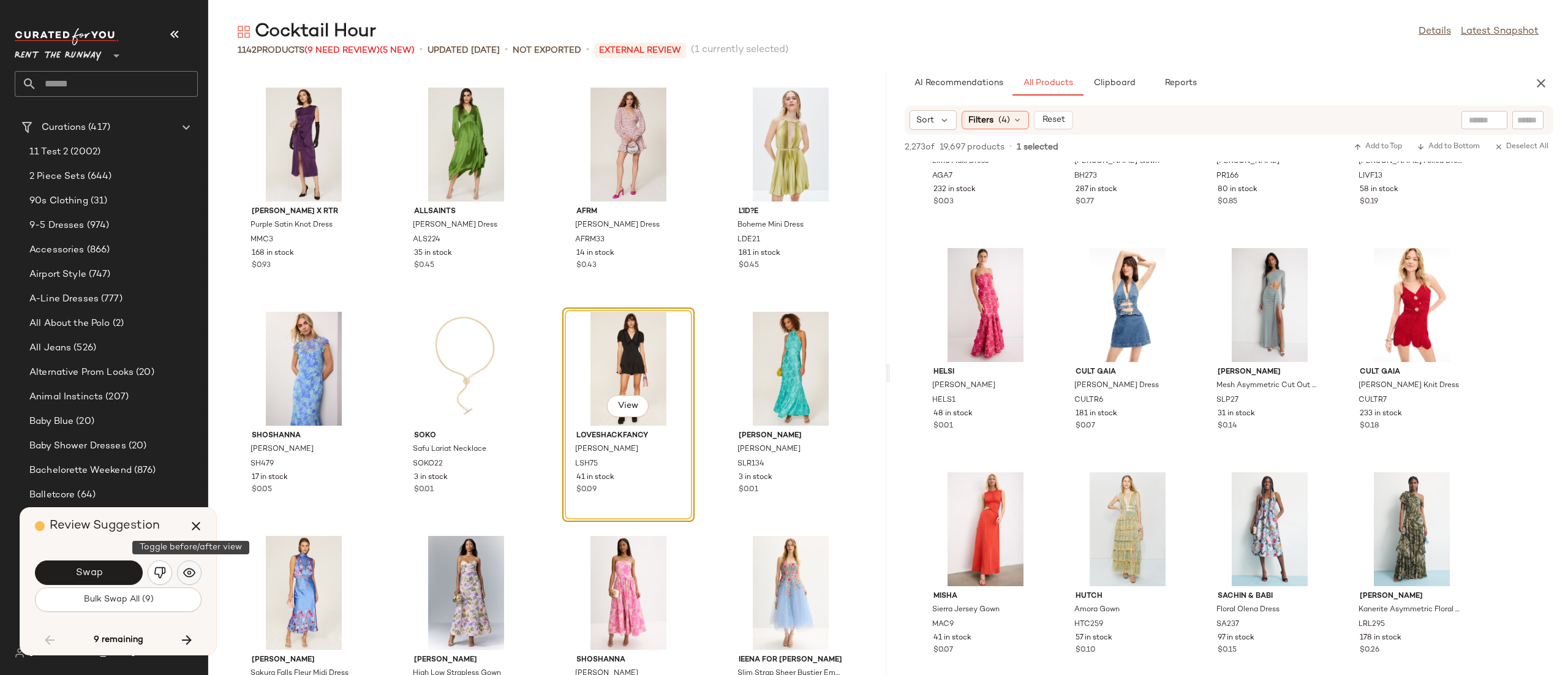
click at [194, 576] on img "button" at bounding box center [189, 573] width 12 height 12
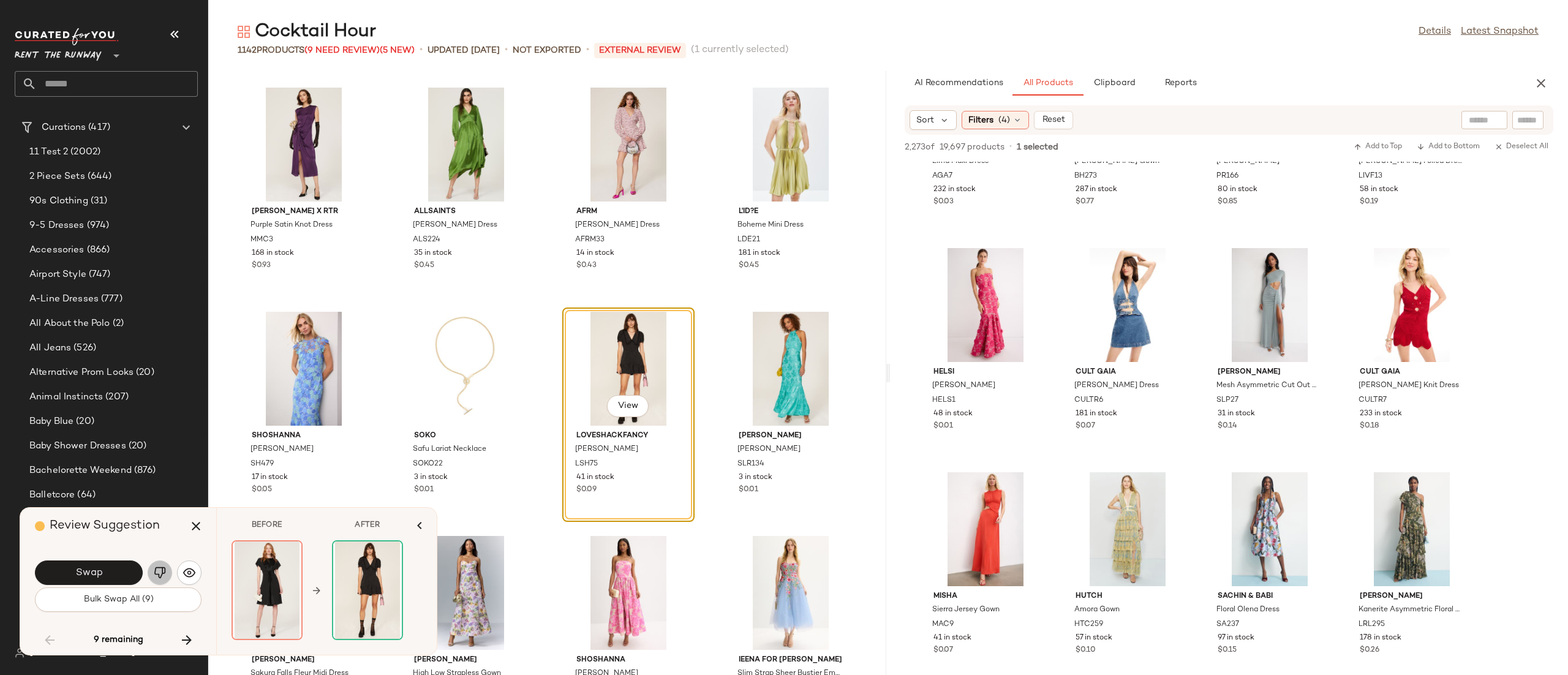
click at [155, 572] on img "button" at bounding box center [160, 573] width 12 height 12
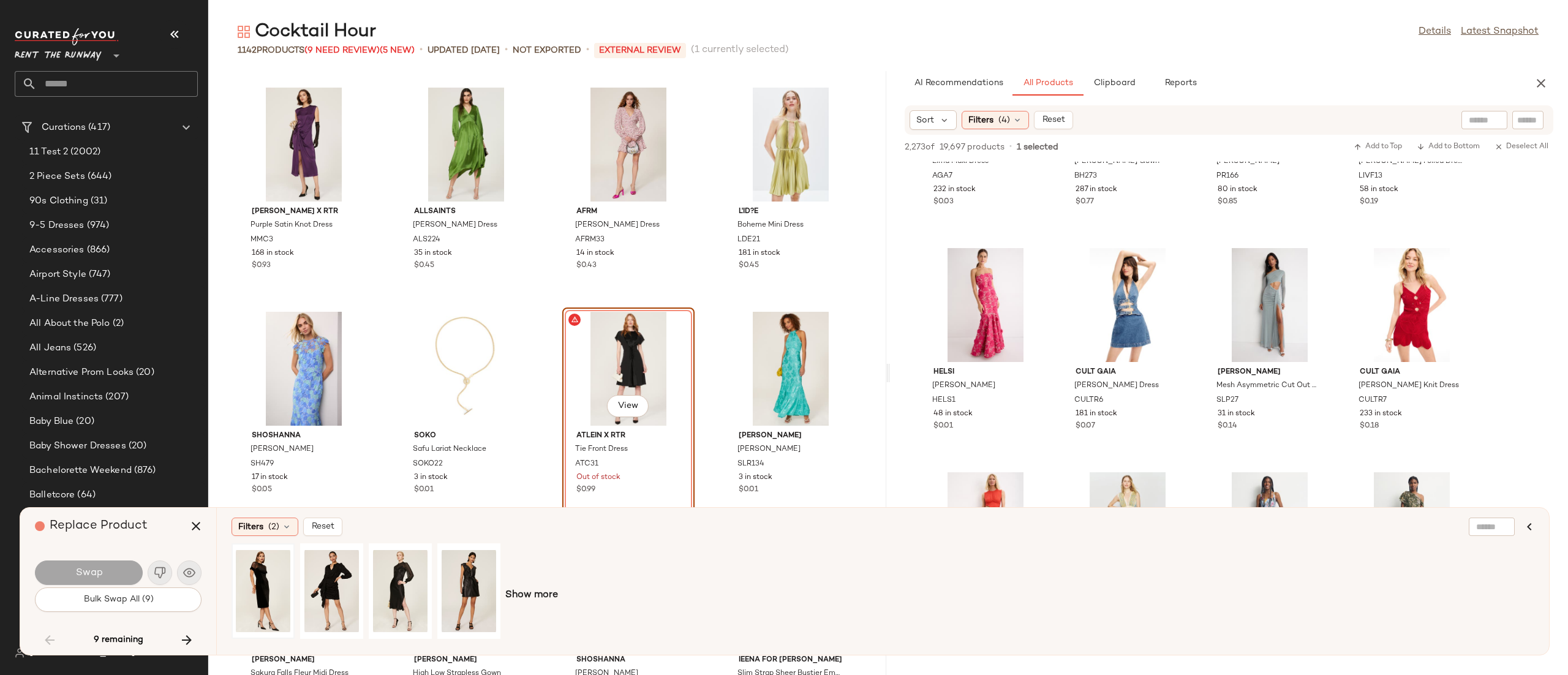
click at [270, 572] on div at bounding box center [263, 591] width 55 height 87
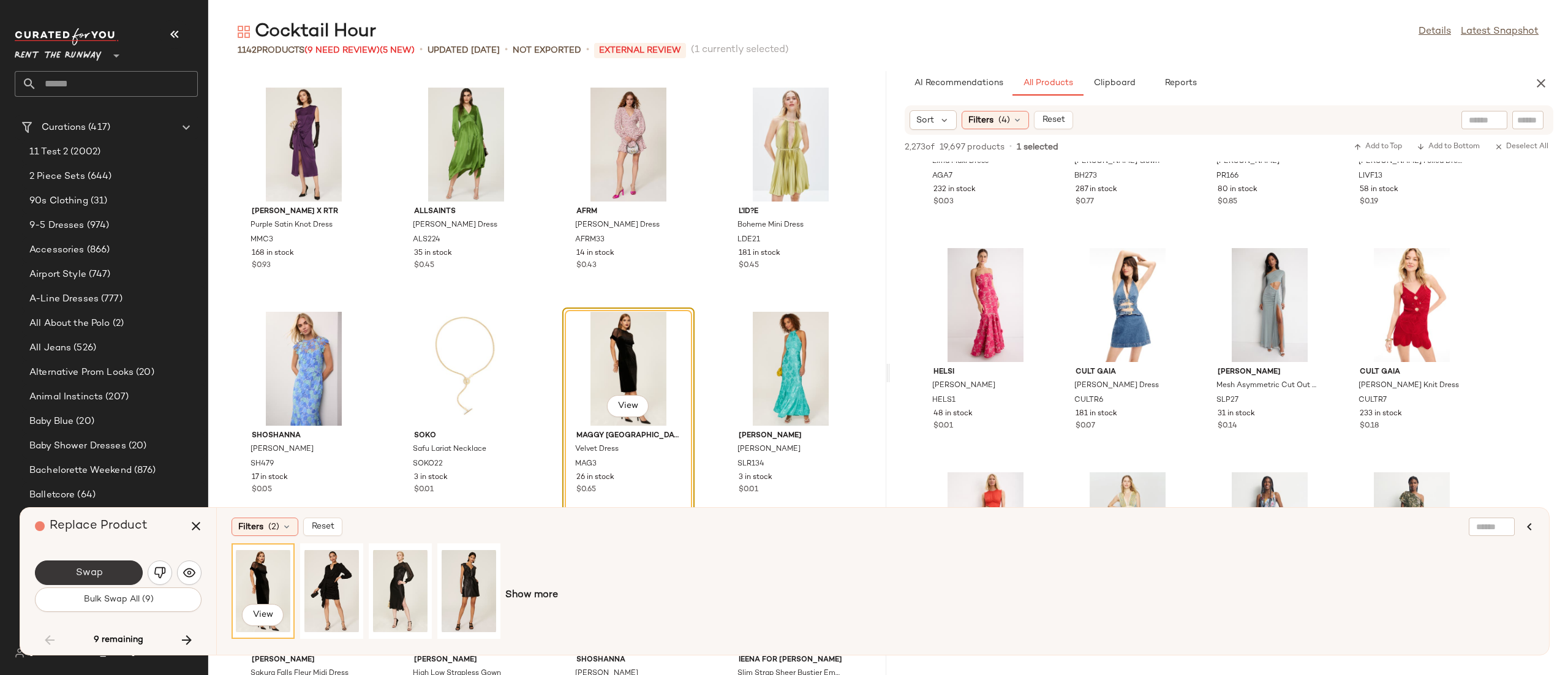
click at [78, 578] on span "Swap" at bounding box center [89, 573] width 28 height 11
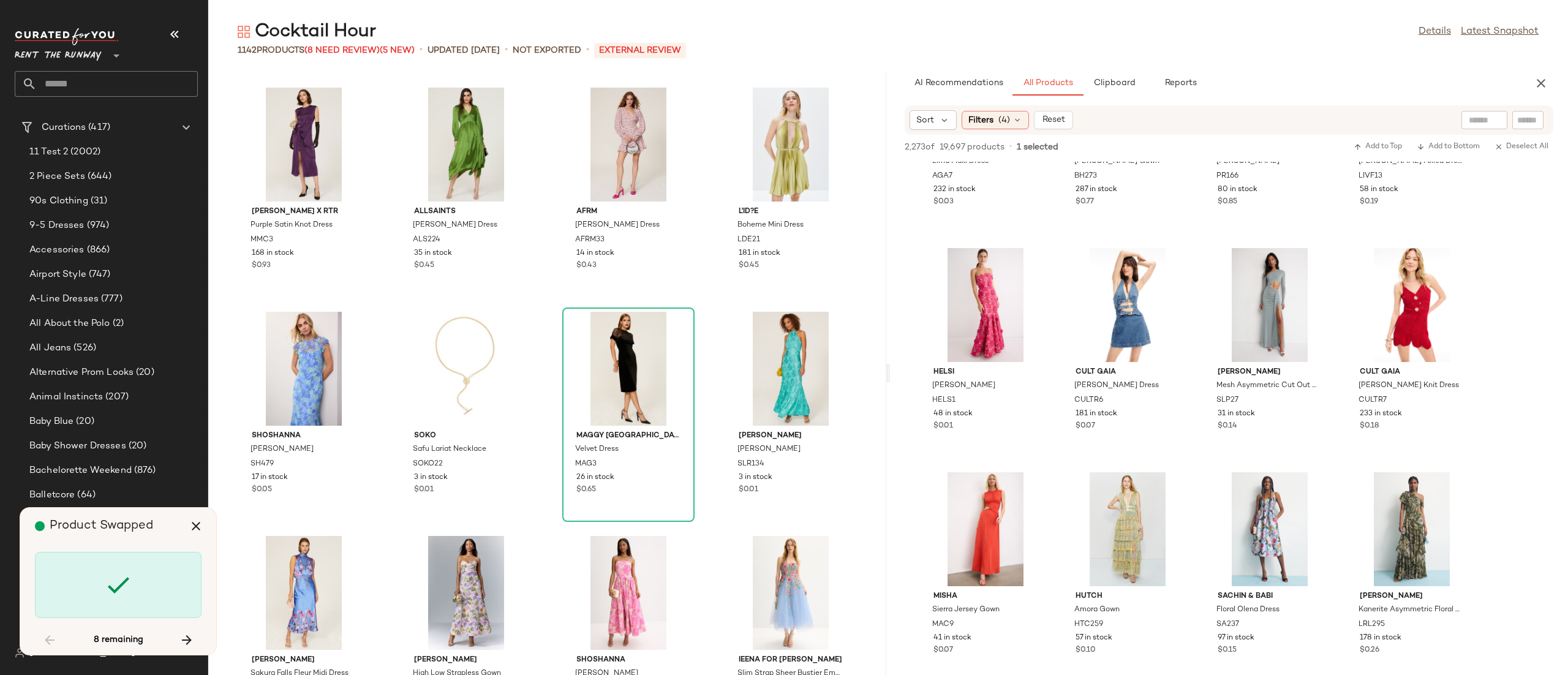
scroll to position [33644, 0]
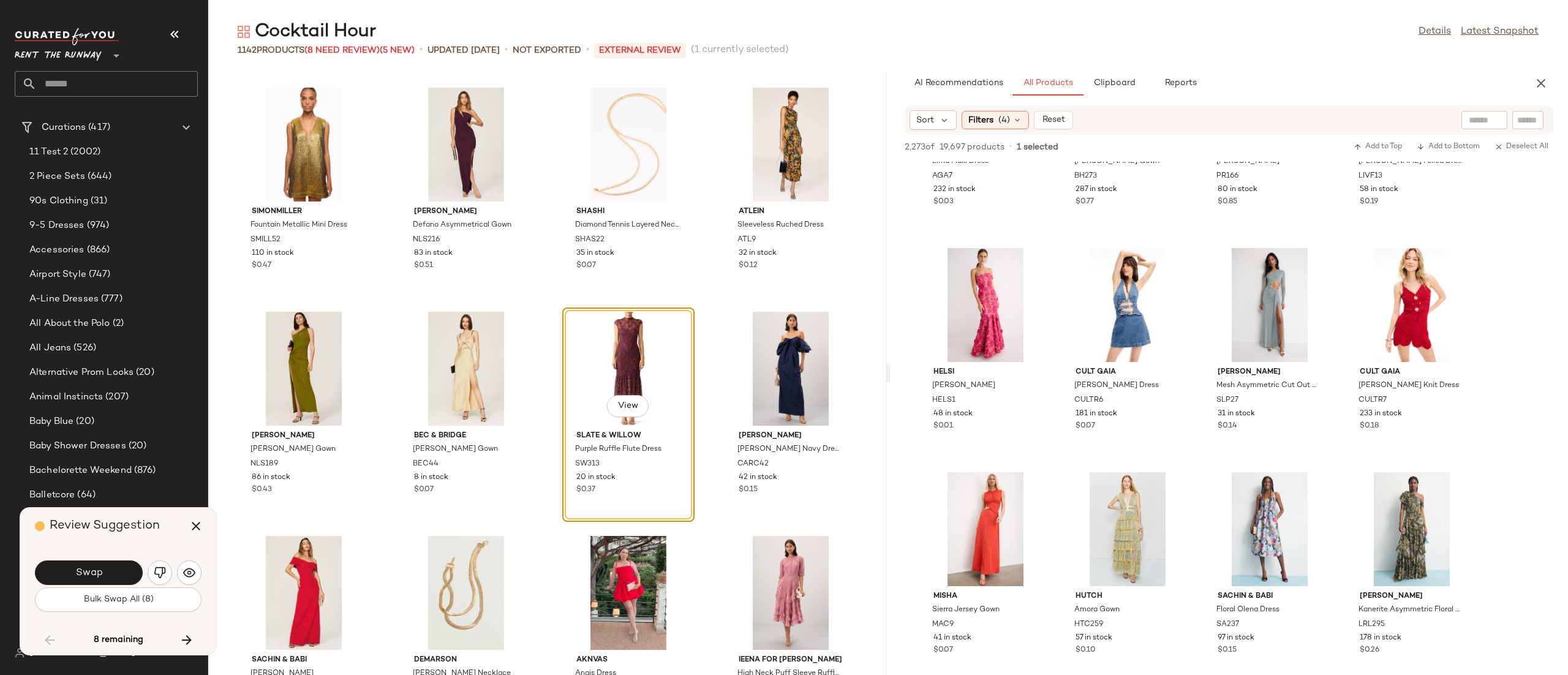
click at [91, 568] on span "Swap" at bounding box center [89, 573] width 28 height 11
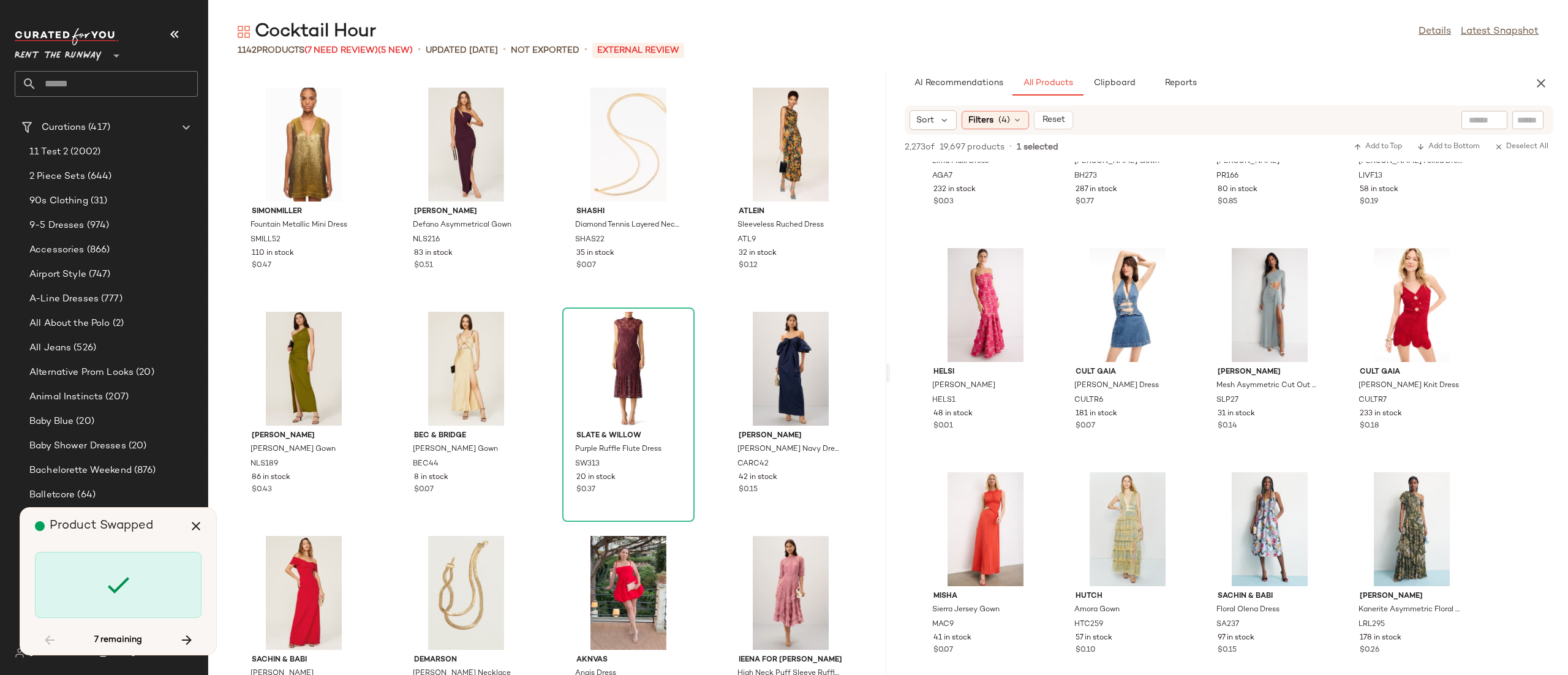
scroll to position [37906, 0]
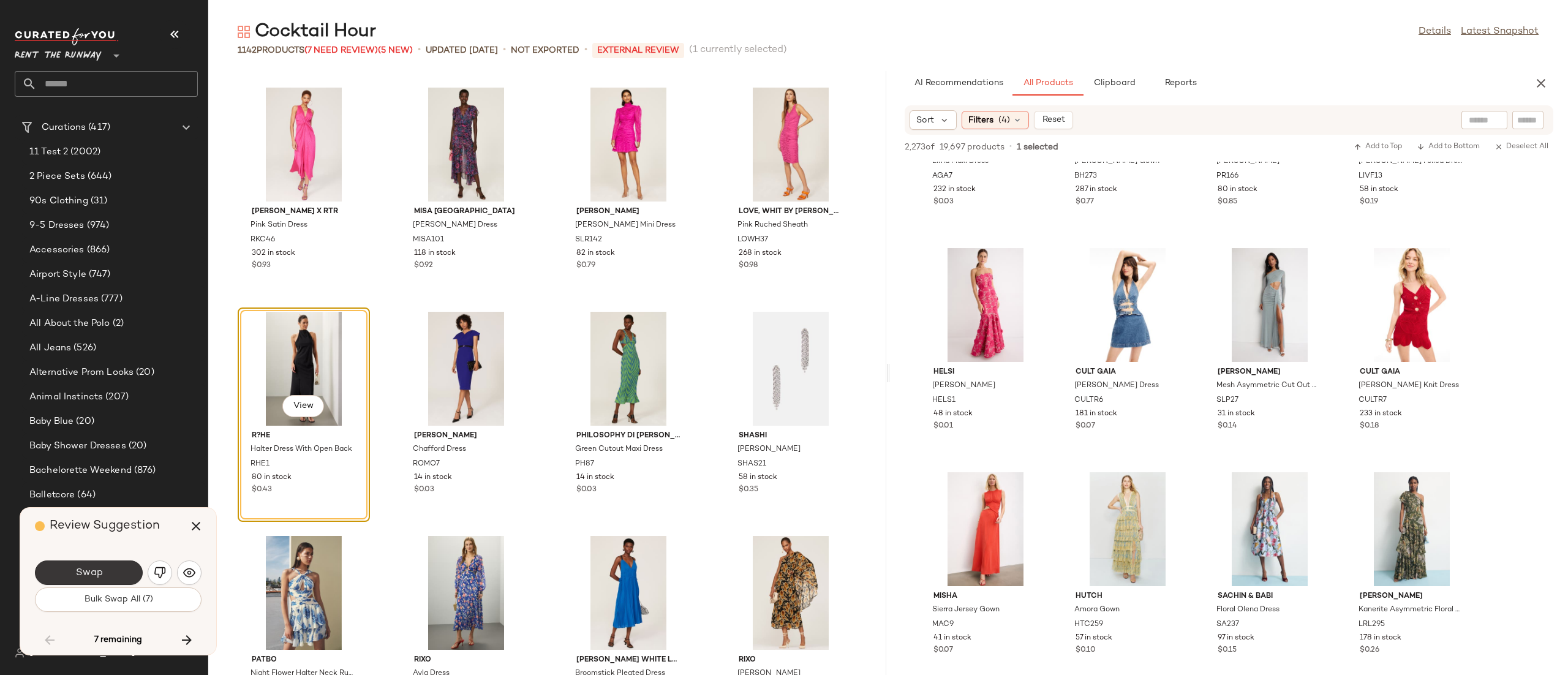
click at [105, 575] on button "Swap" at bounding box center [89, 573] width 107 height 24
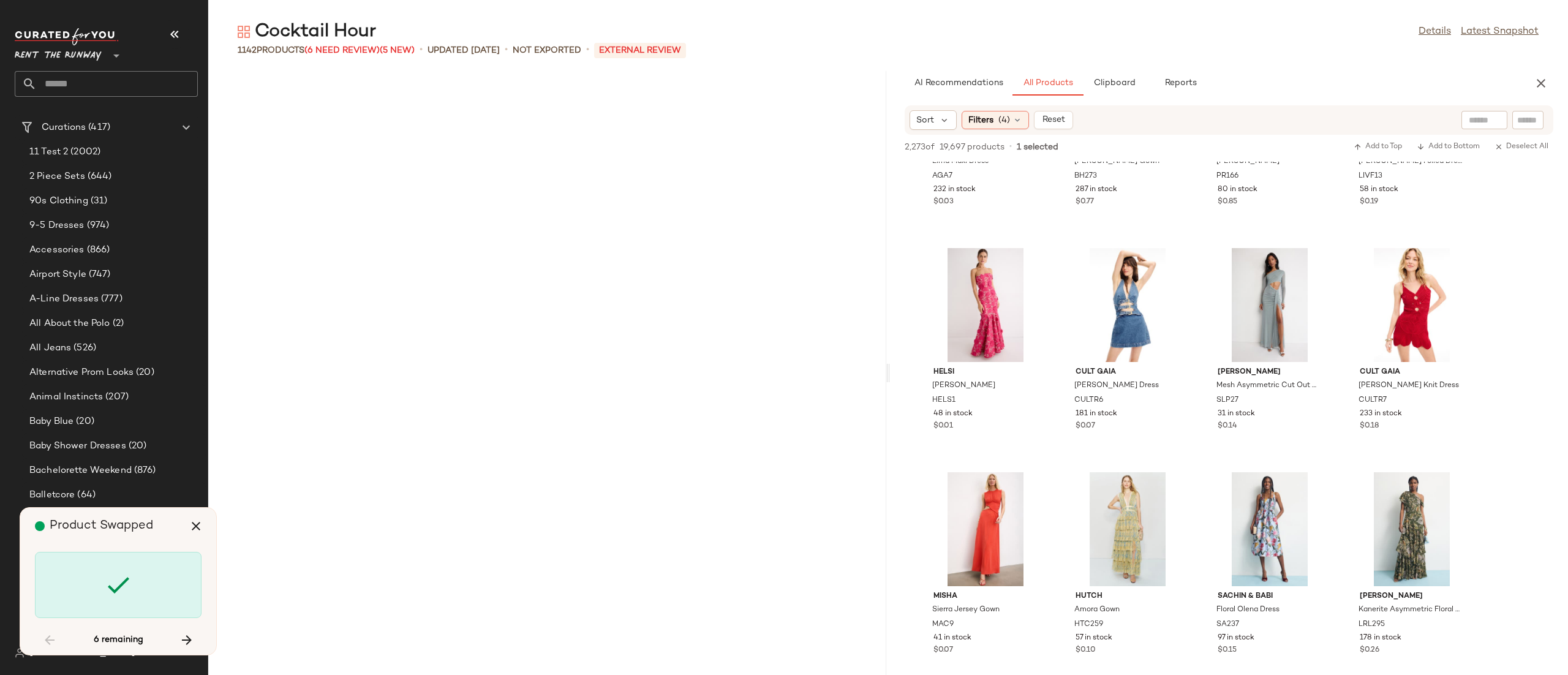
scroll to position [38803, 0]
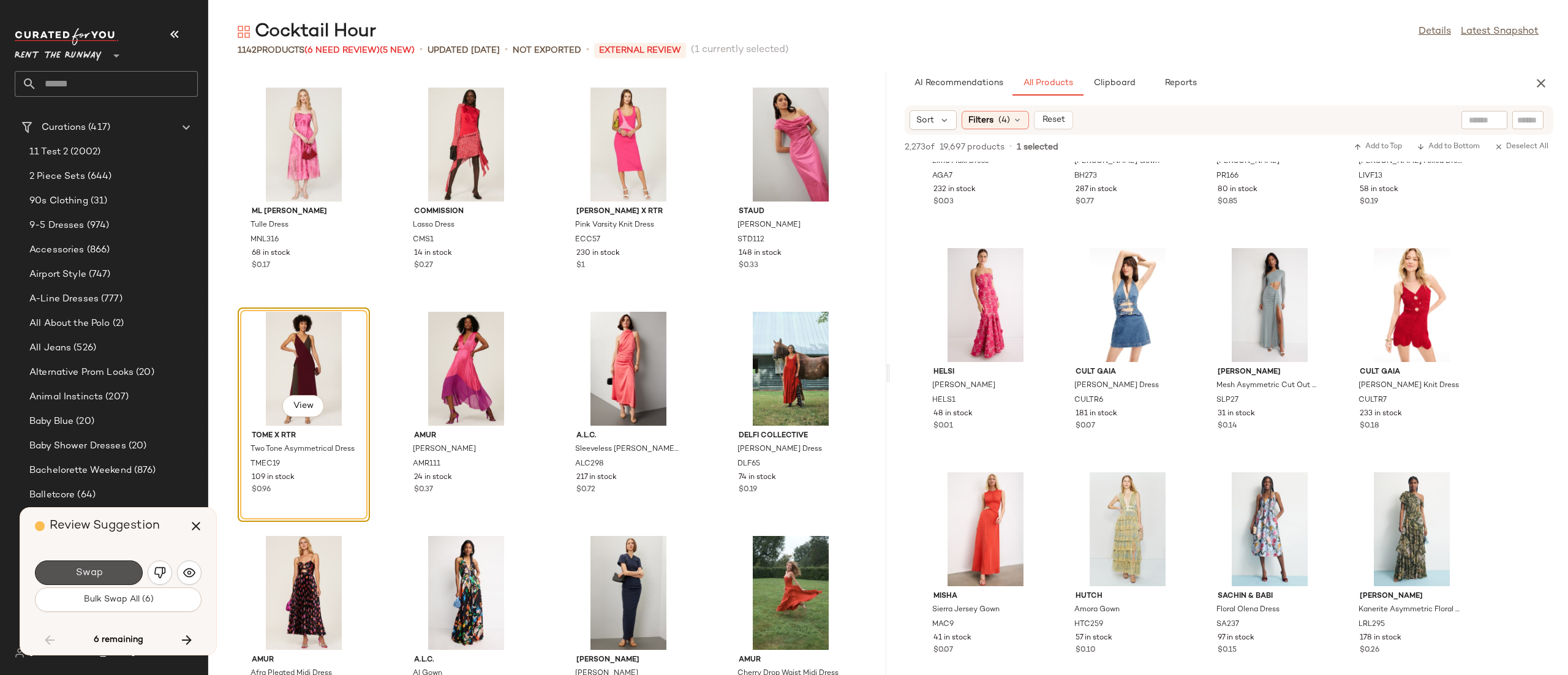
click at [102, 575] on button "Swap" at bounding box center [89, 573] width 107 height 24
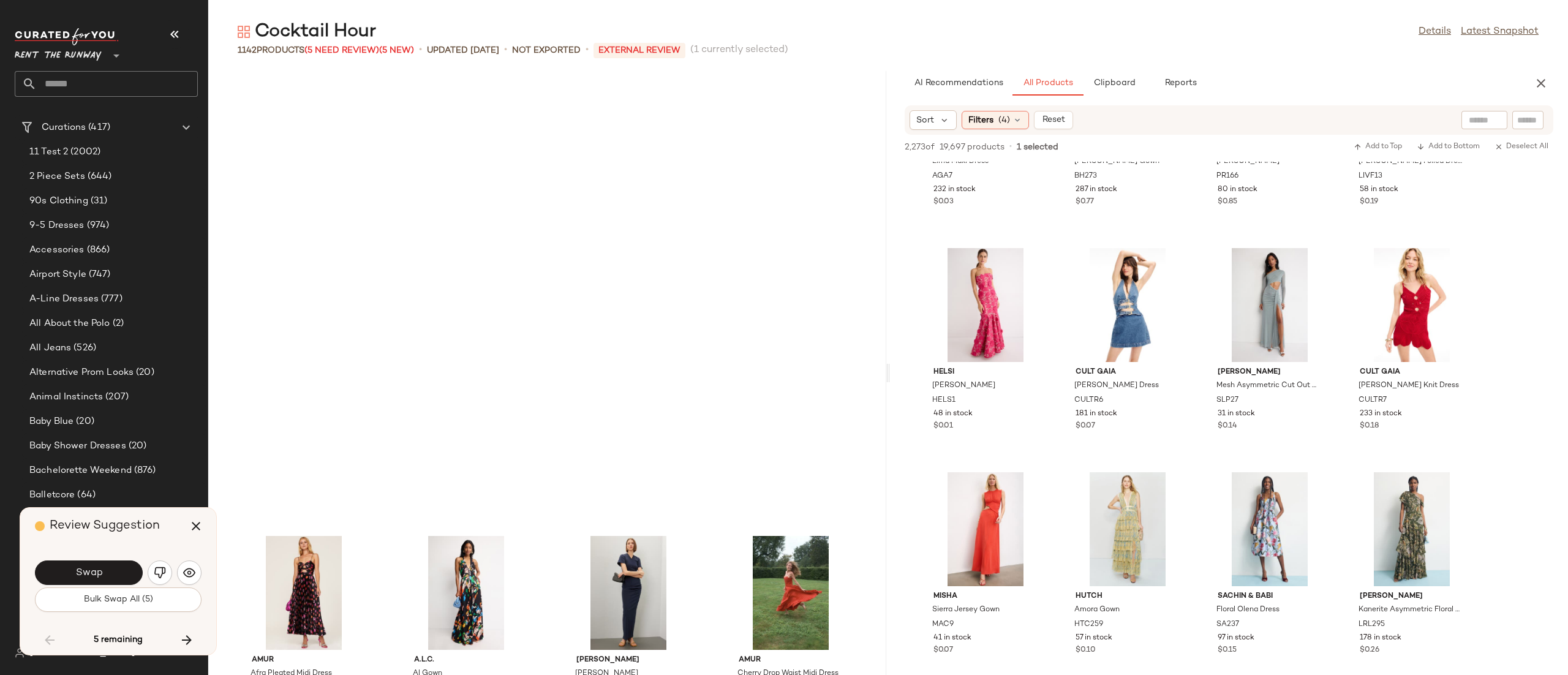
scroll to position [39251, 0]
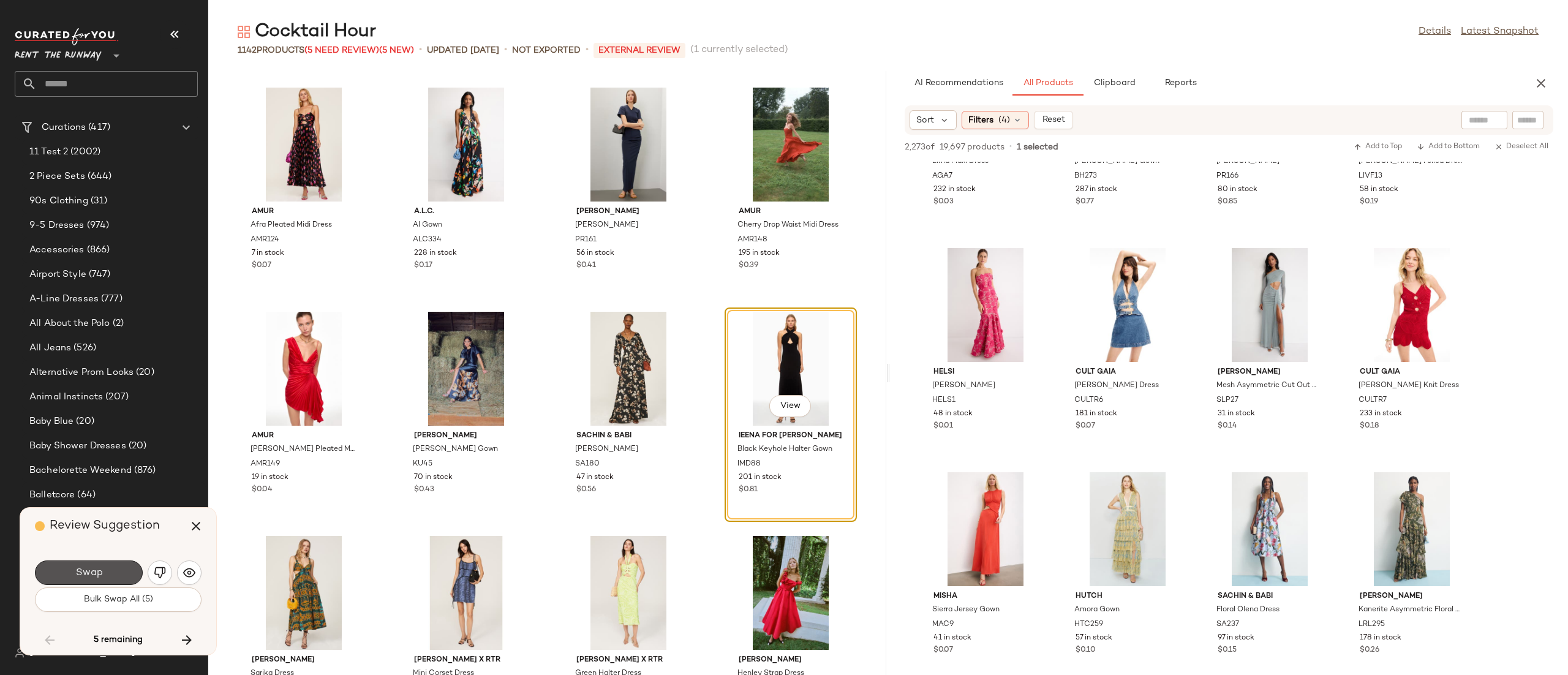
click at [101, 575] on span "Swap" at bounding box center [89, 573] width 28 height 11
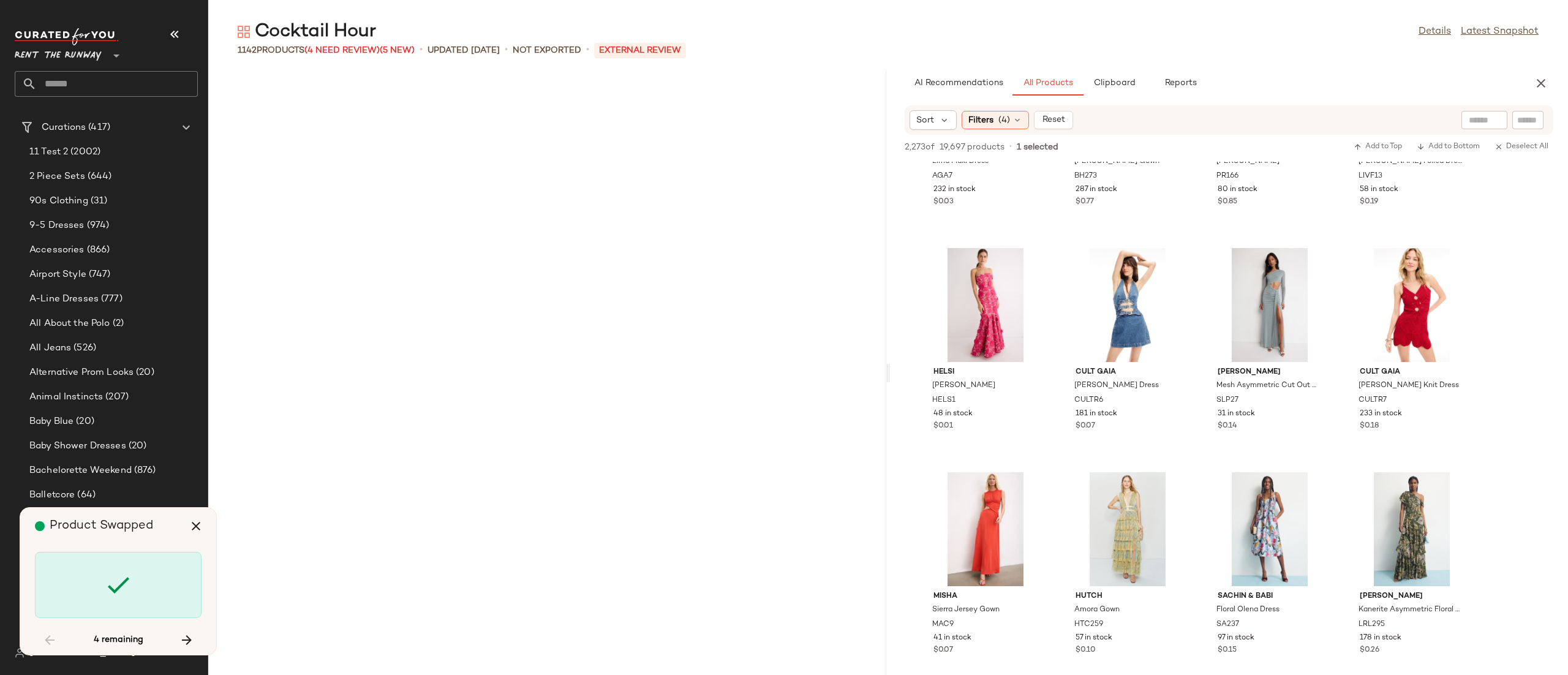
scroll to position [49794, 0]
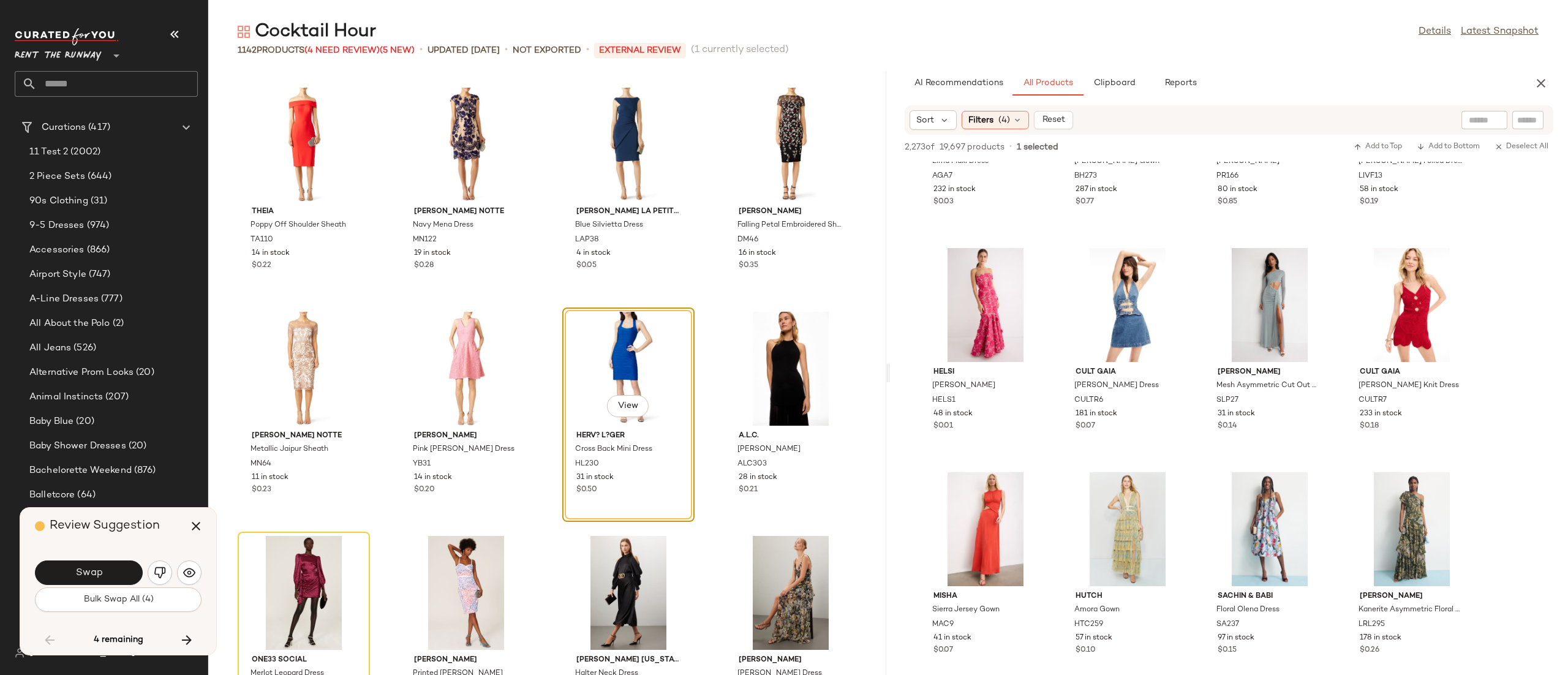
click at [101, 575] on span "Swap" at bounding box center [89, 573] width 28 height 11
click at [101, 575] on div "Swap" at bounding box center [89, 573] width 107 height 24
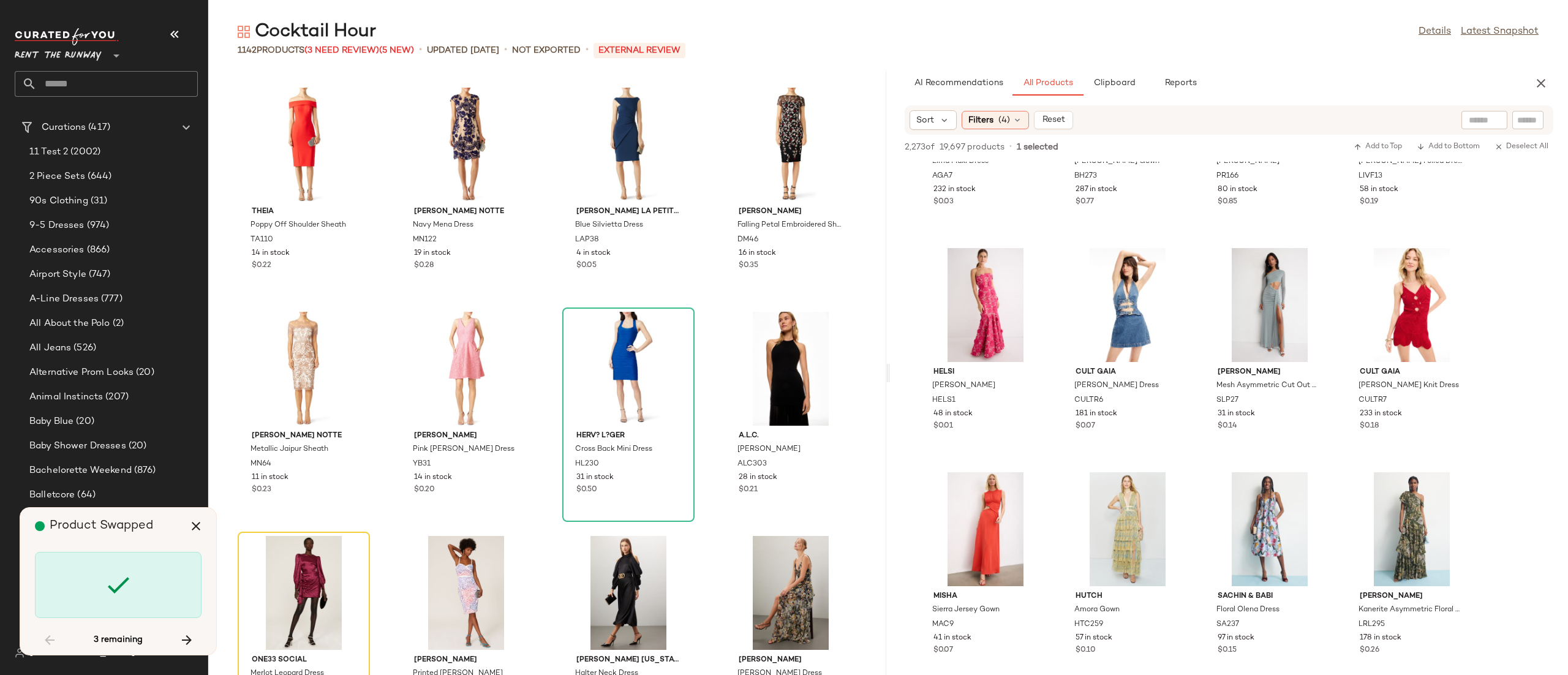
scroll to position [50018, 0]
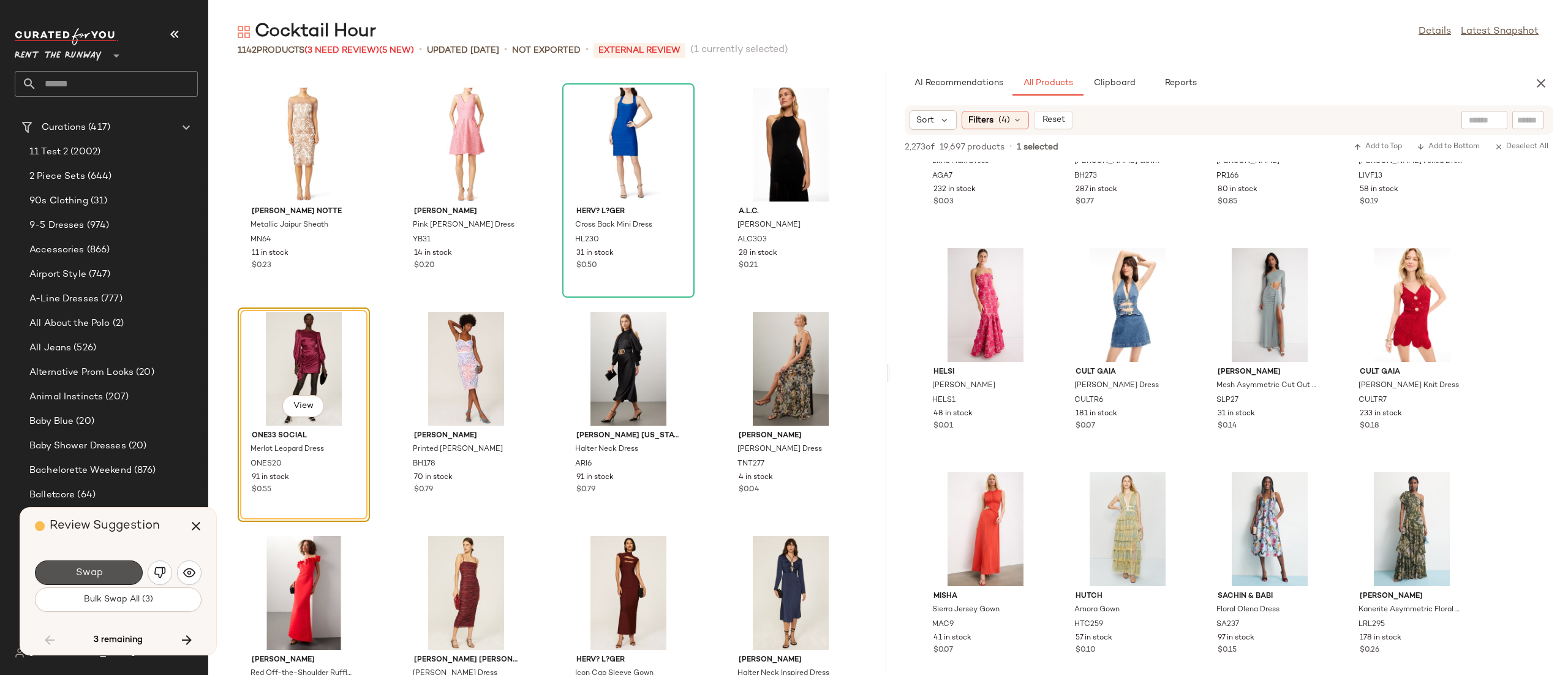
click at [101, 575] on span "Swap" at bounding box center [89, 573] width 28 height 11
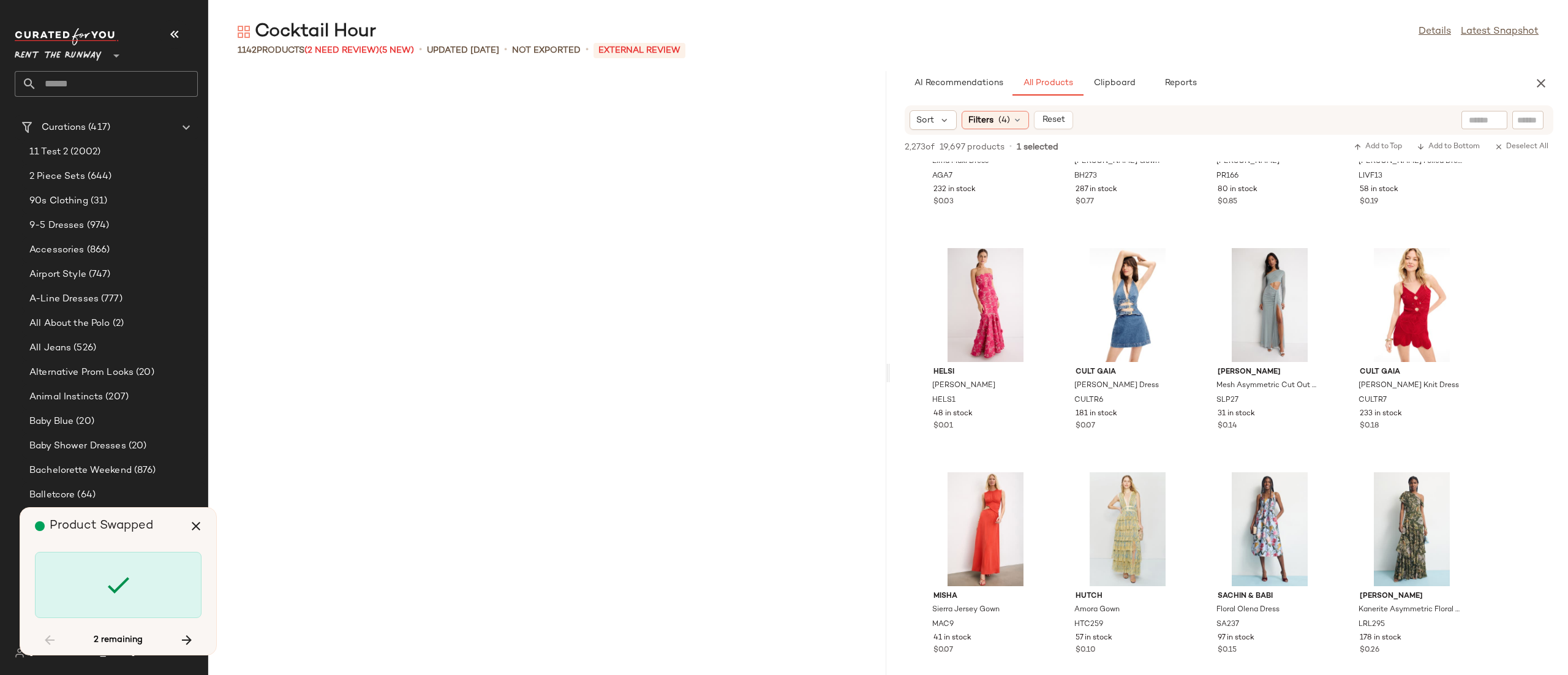
scroll to position [54504, 0]
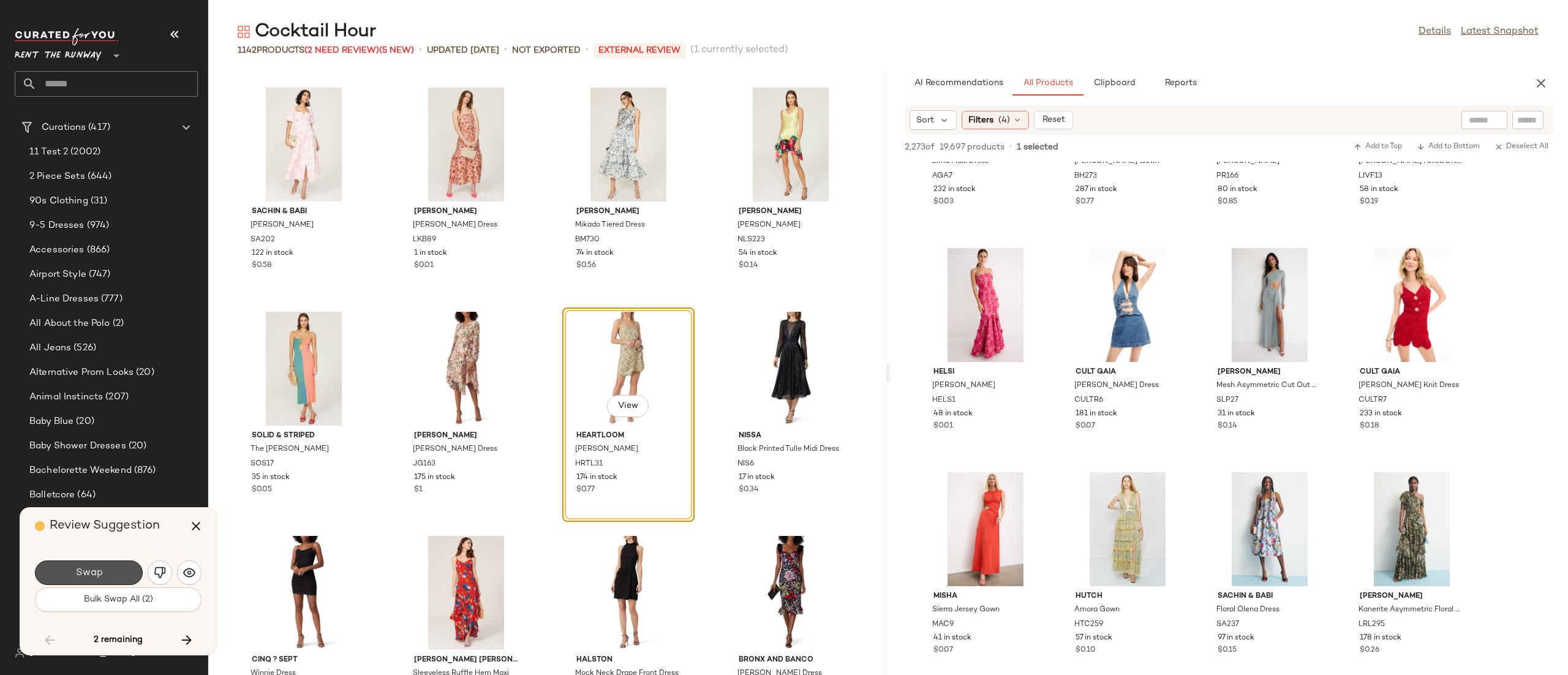
click at [101, 575] on span "Swap" at bounding box center [89, 573] width 28 height 11
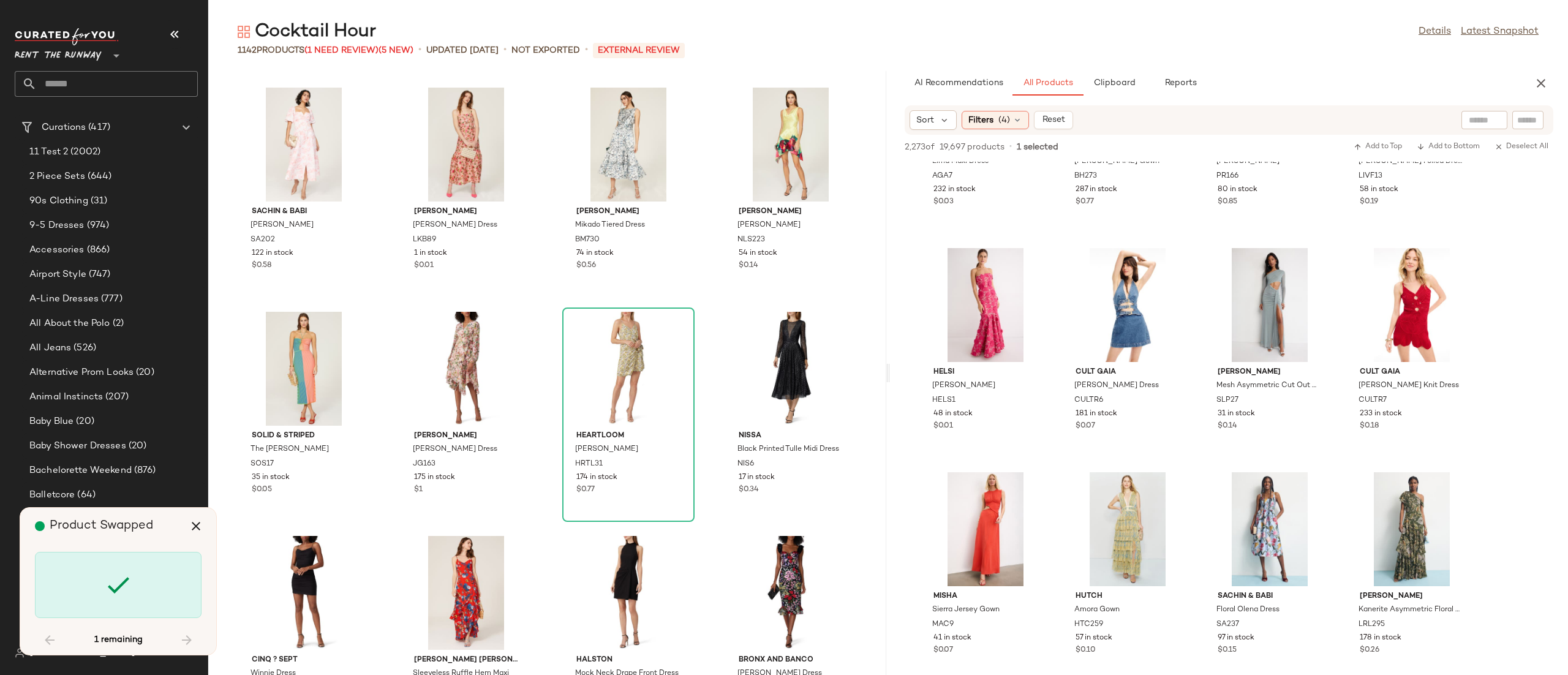
scroll to position [61457, 0]
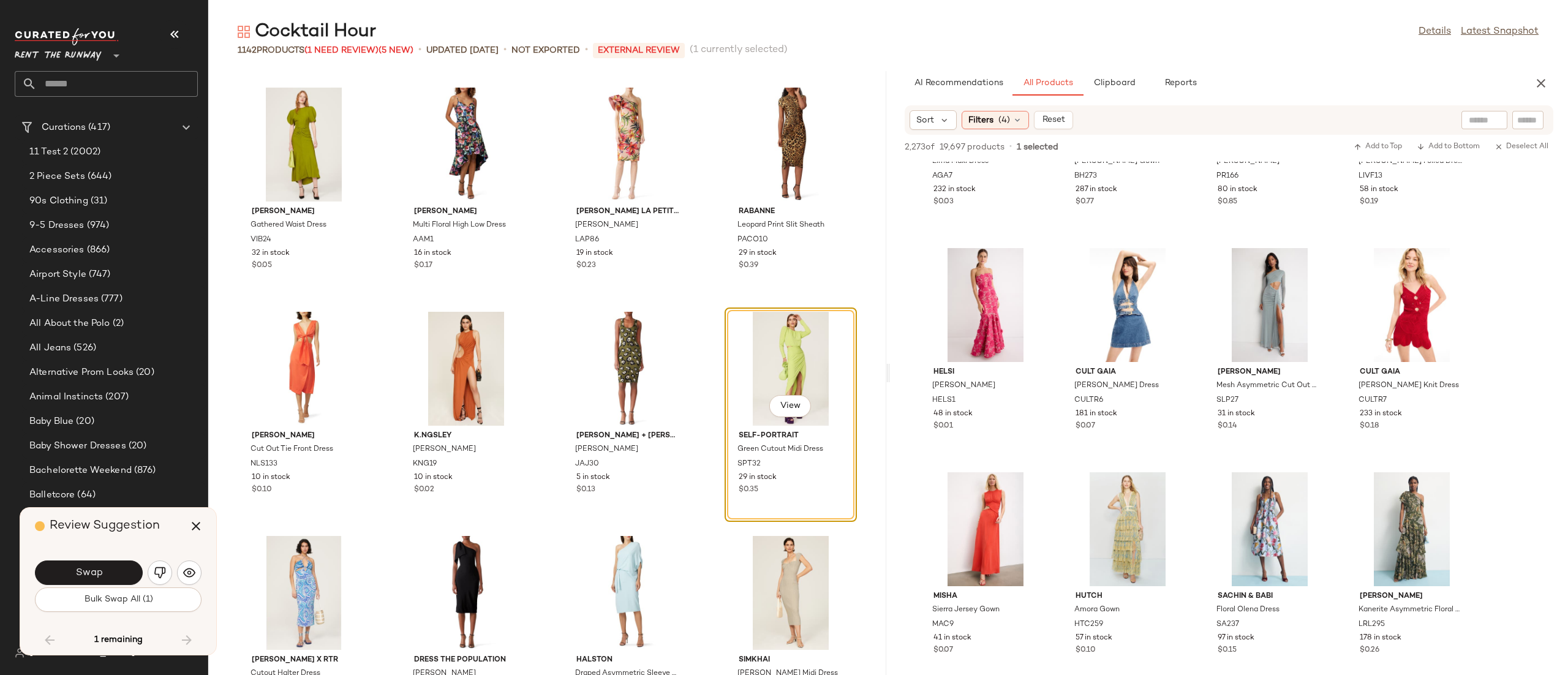
click at [107, 553] on div "Swap Bulk Swap All (1)" at bounding box center [118, 585] width 166 height 66
click at [117, 571] on button "Swap" at bounding box center [89, 573] width 107 height 24
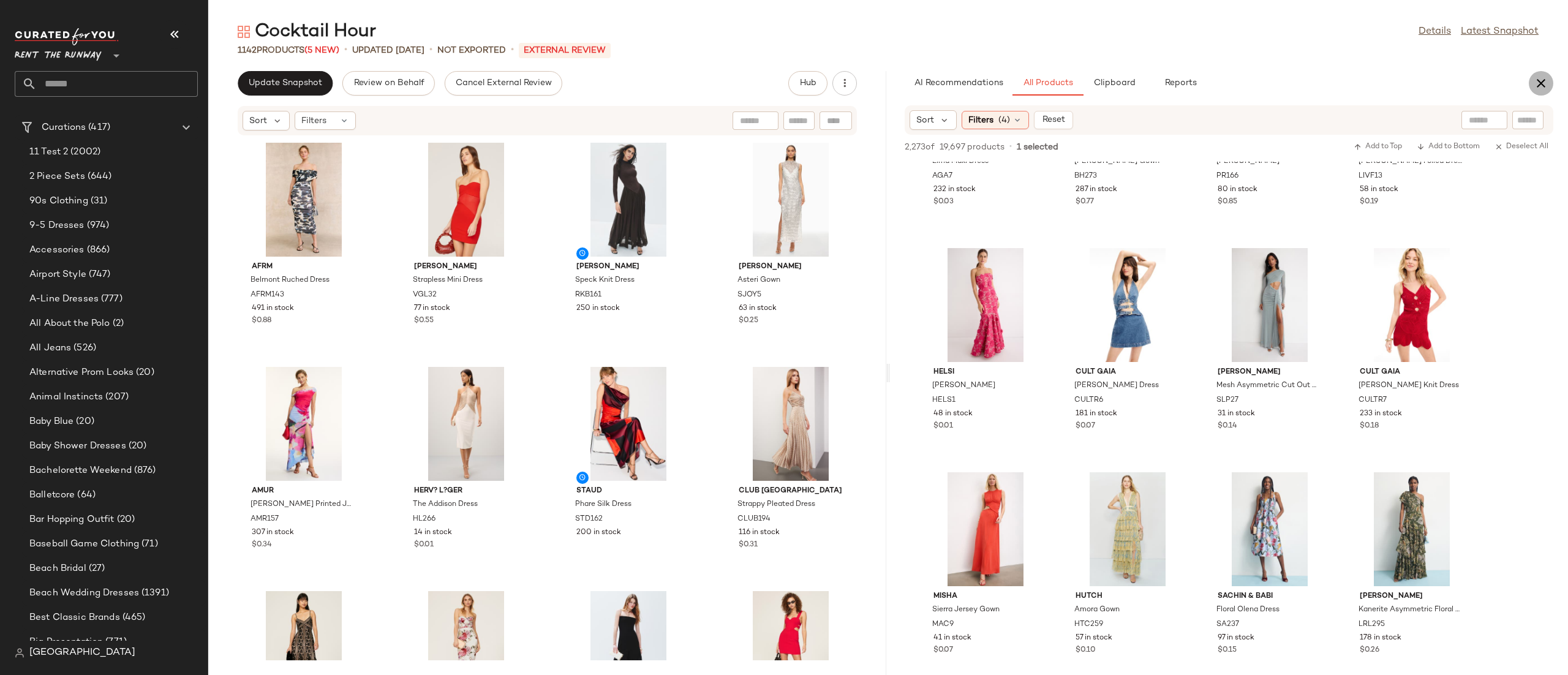
click at [1536, 77] on icon "button" at bounding box center [1541, 83] width 15 height 15
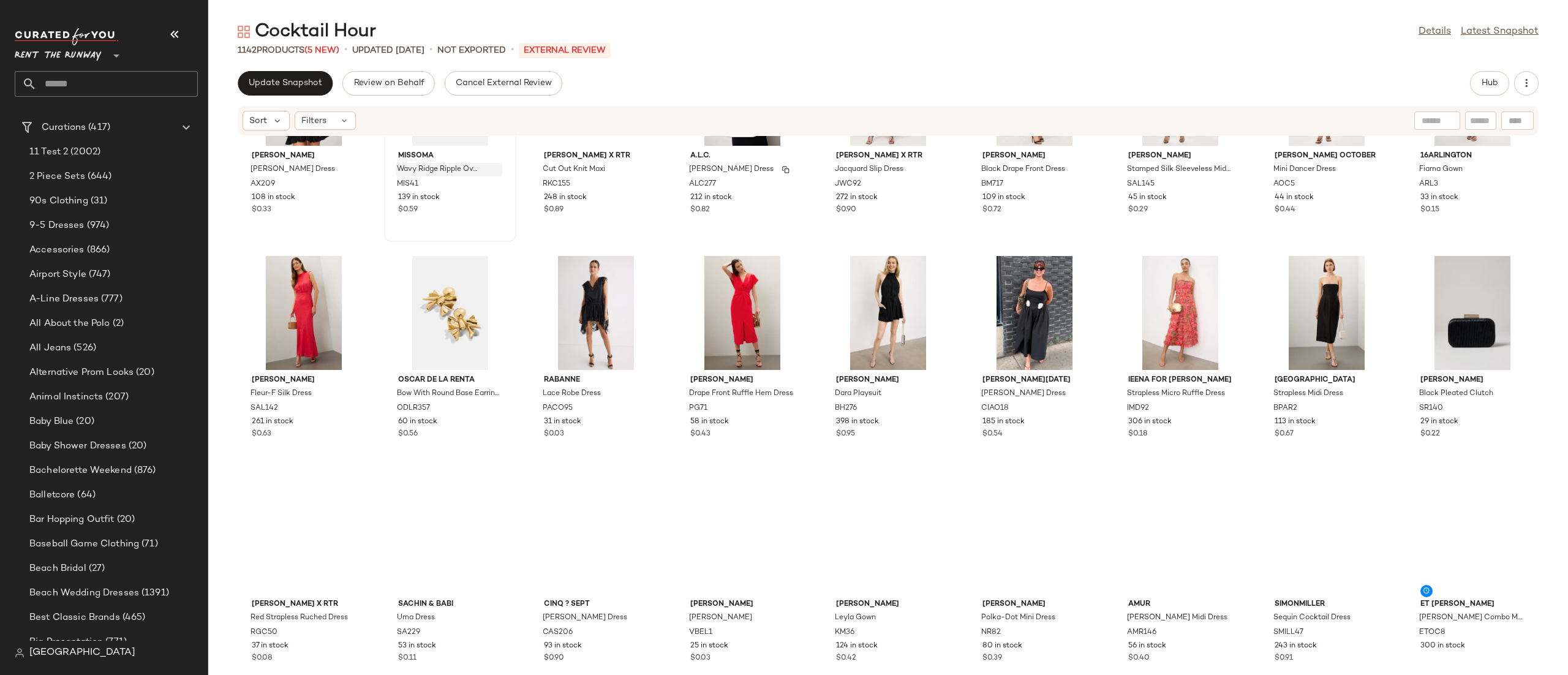
scroll to position [1020, 0]
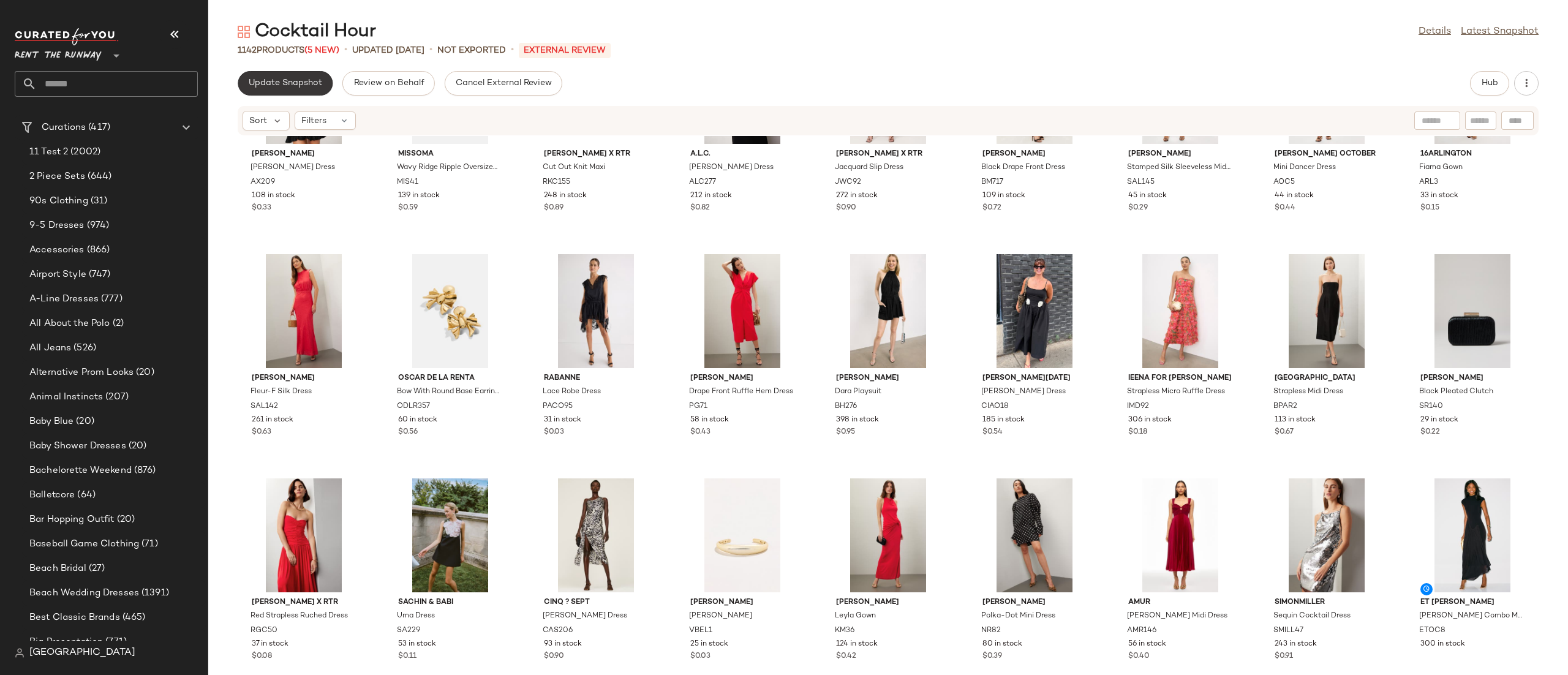
click at [307, 78] on span "Update Snapshot" at bounding box center [285, 83] width 74 height 9
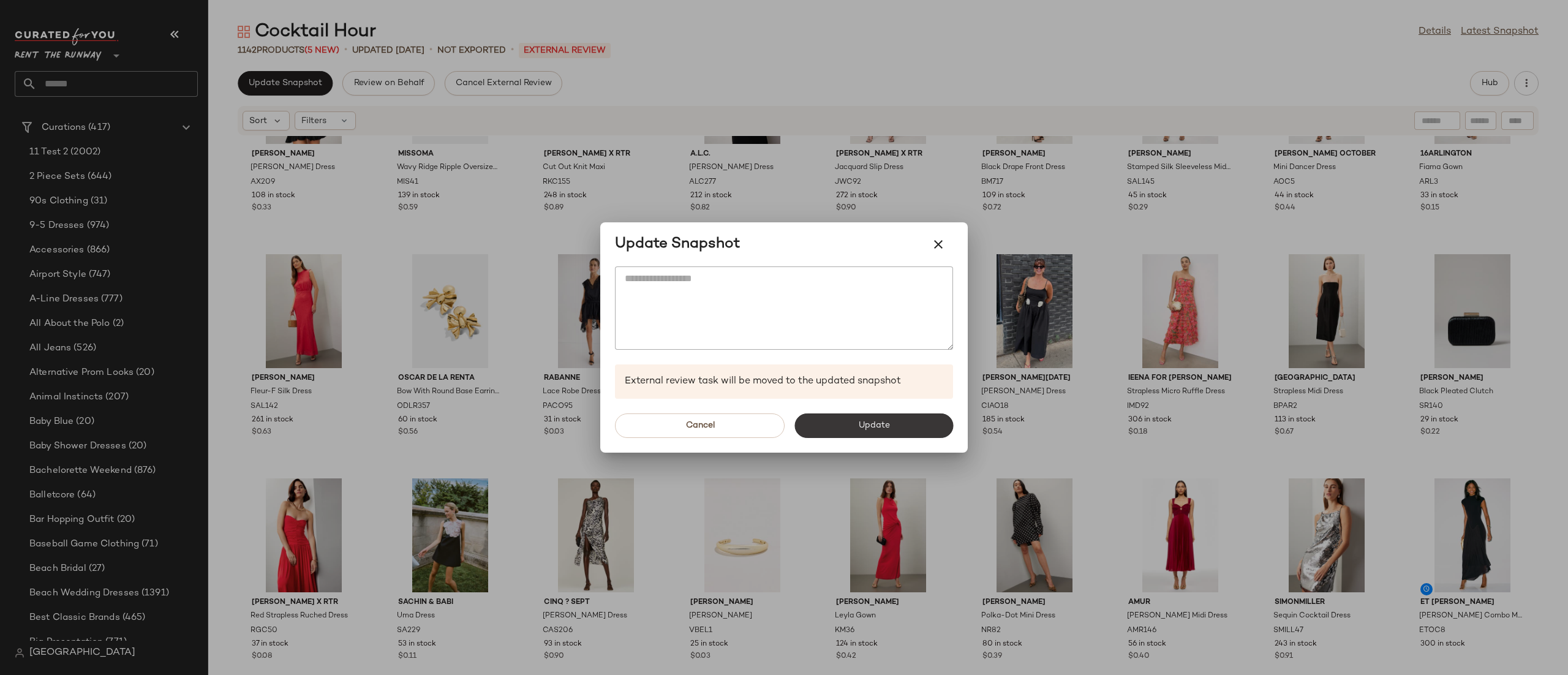
click at [910, 414] on button "Update" at bounding box center [873, 426] width 159 height 24
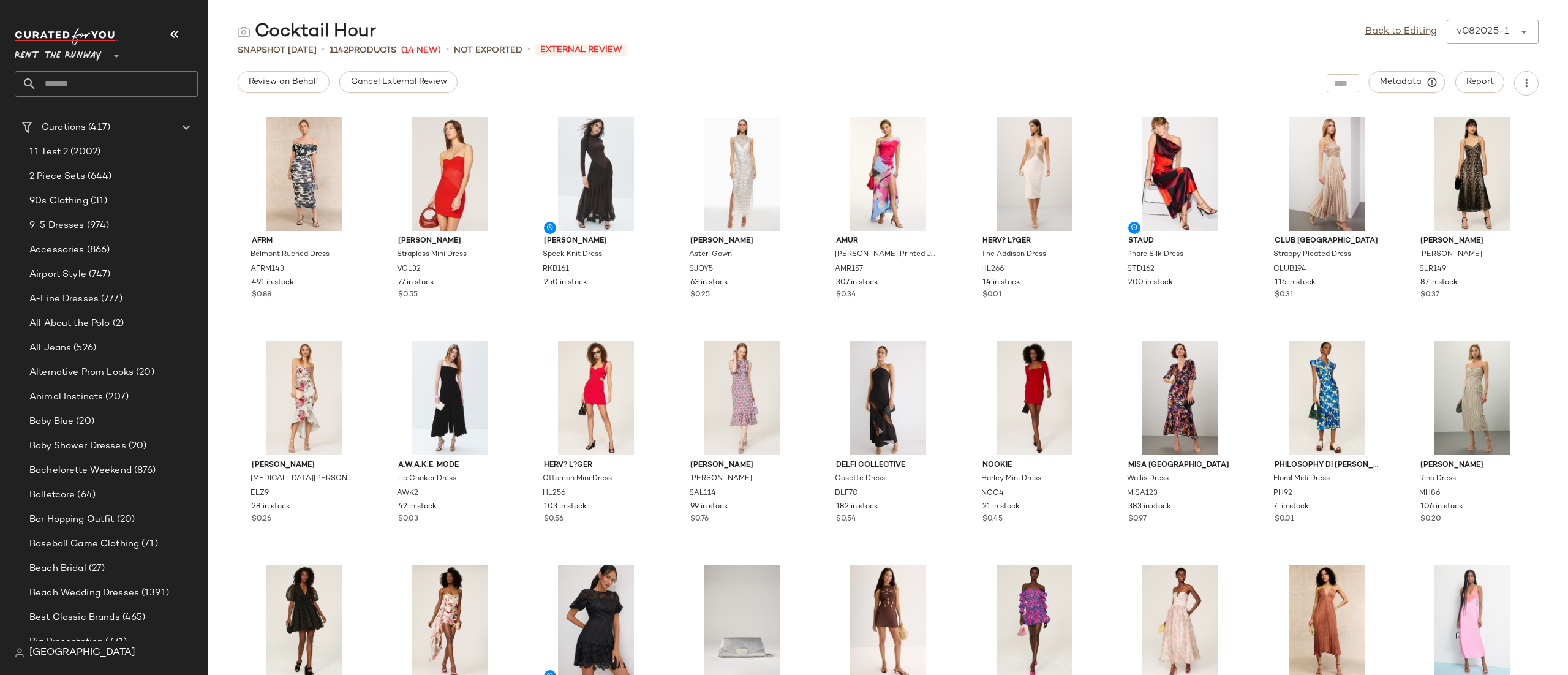
click at [47, 82] on input "text" at bounding box center [117, 84] width 161 height 26
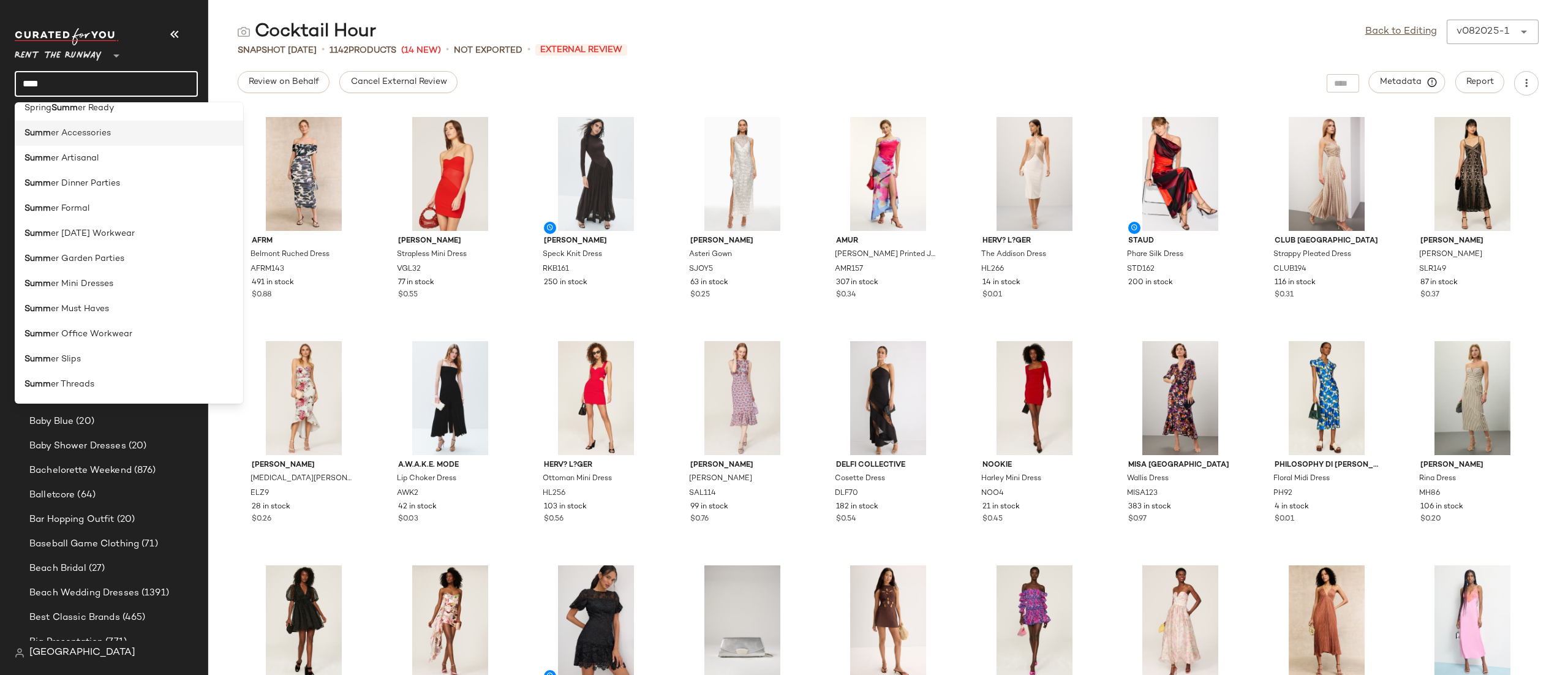
scroll to position [195, 0]
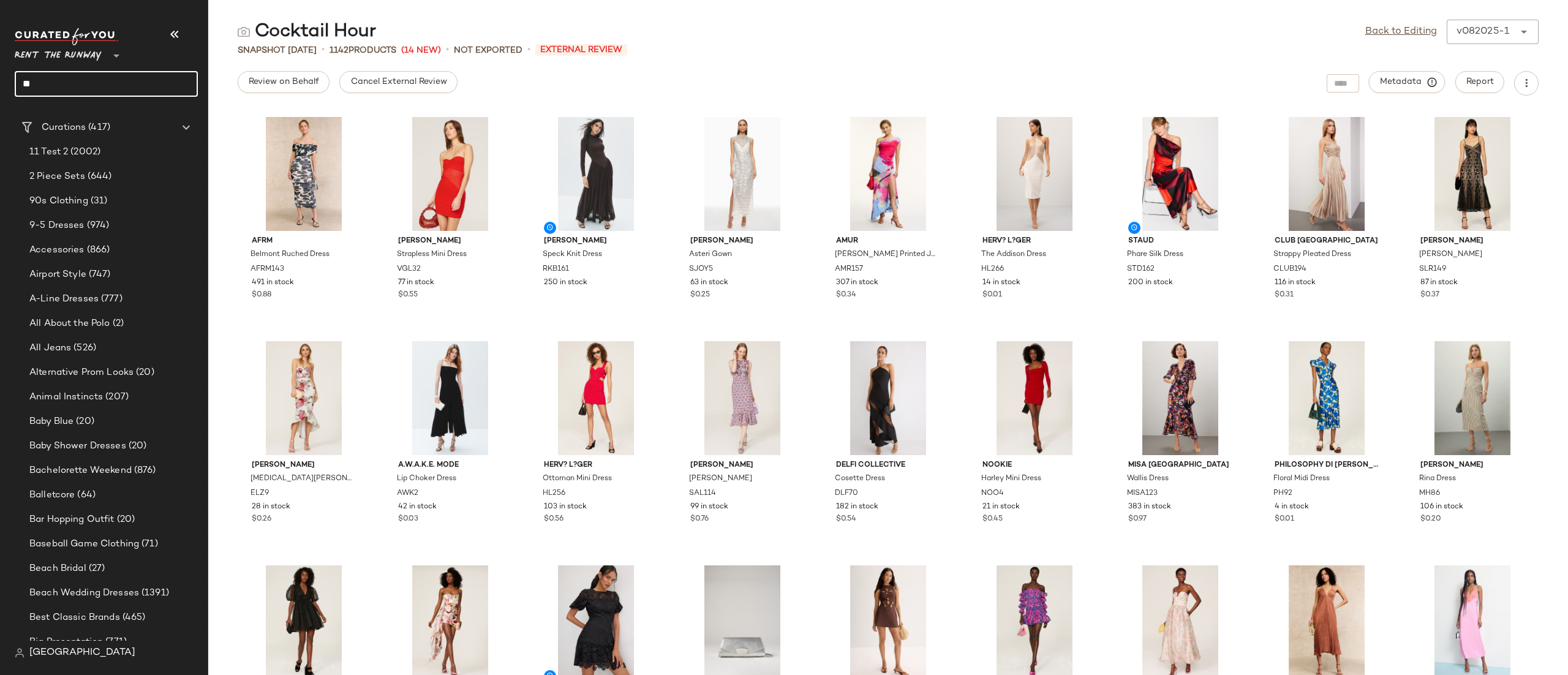
type input "*"
type input "*****"
click at [119, 122] on div "Denim On Denim" at bounding box center [106, 120] width 164 height 13
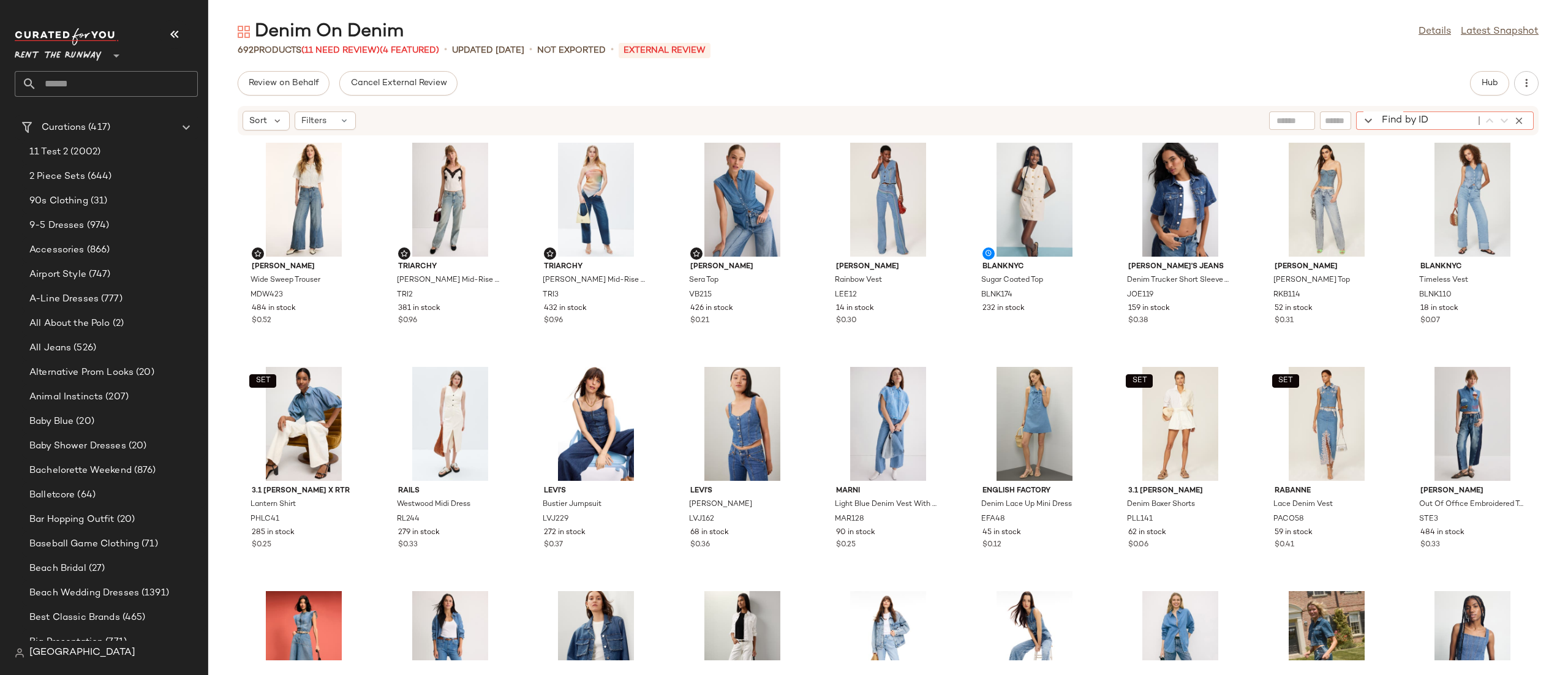
click at [1519, 120] on div "Find by ID Find by ID" at bounding box center [1444, 120] width 178 height 18
paste input "*****"
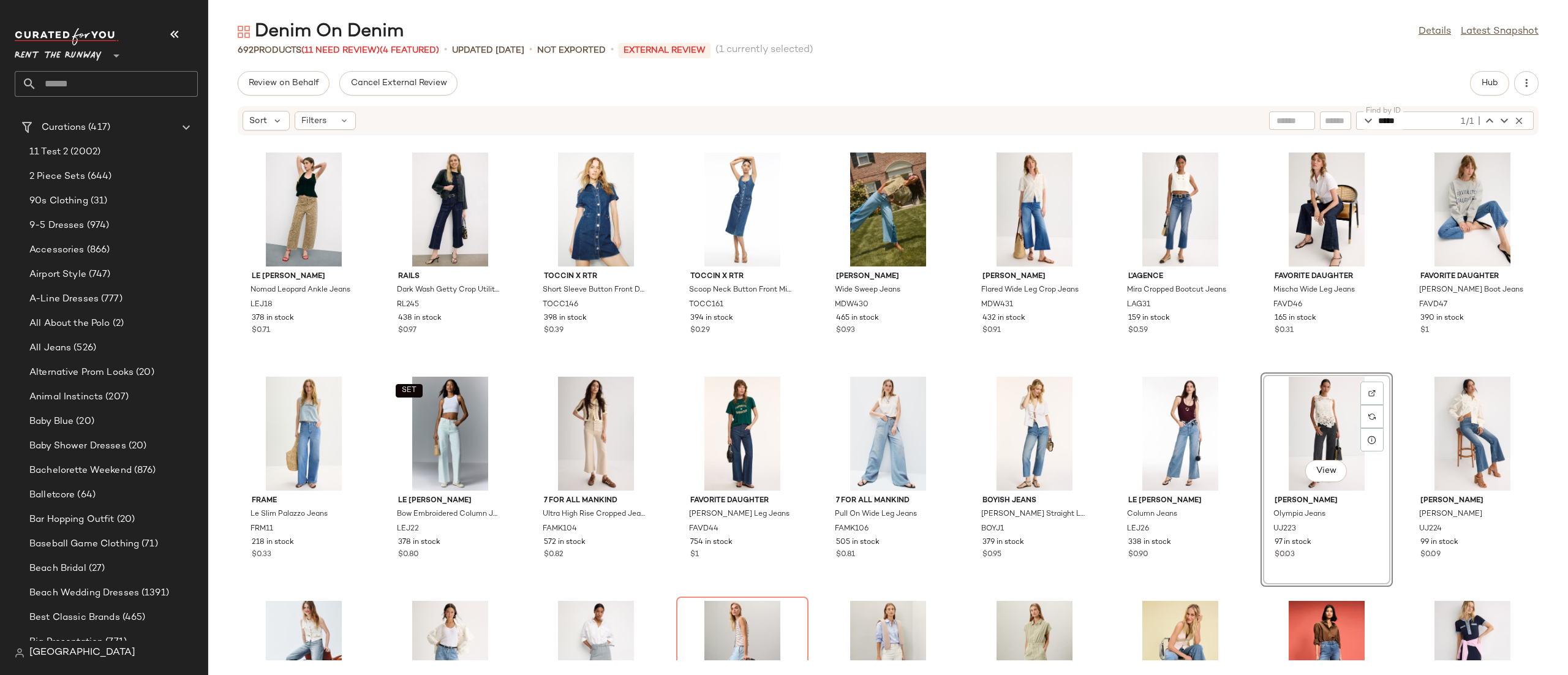
click at [1304, 430] on div "View" at bounding box center [1326, 434] width 124 height 114
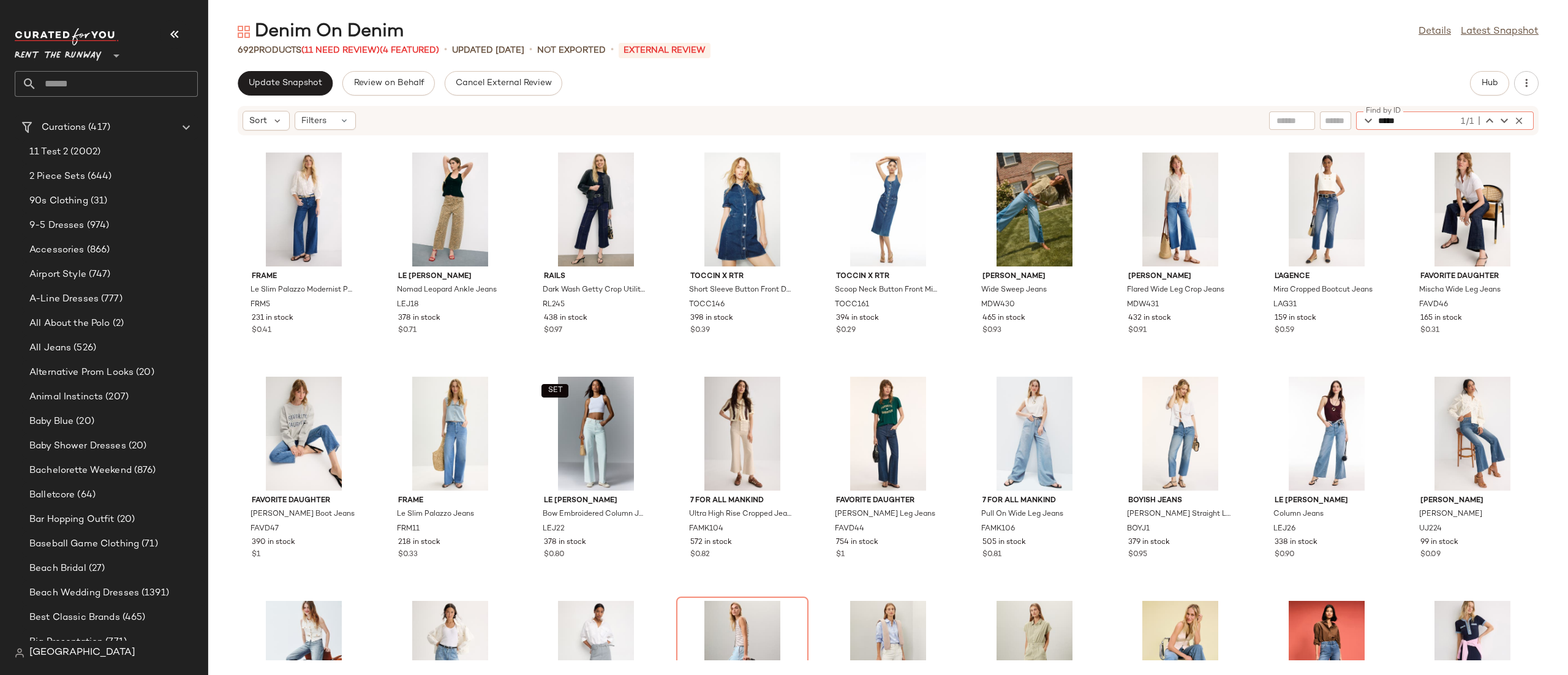
click at [1425, 120] on input "*****" at bounding box center [1418, 120] width 80 height 18
click at [1423, 118] on input "*****" at bounding box center [1418, 120] width 80 height 18
paste input "text"
type input "*****"
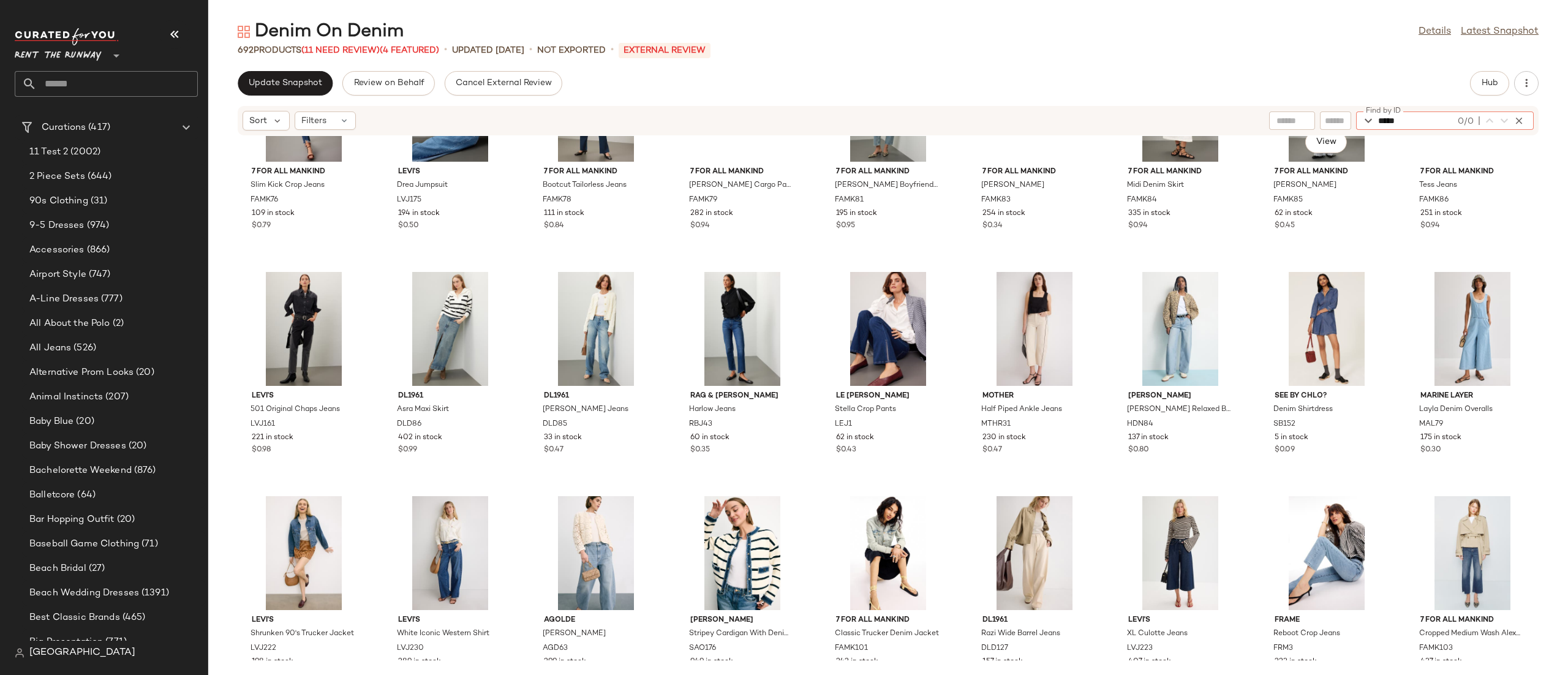
scroll to position [6931, 0]
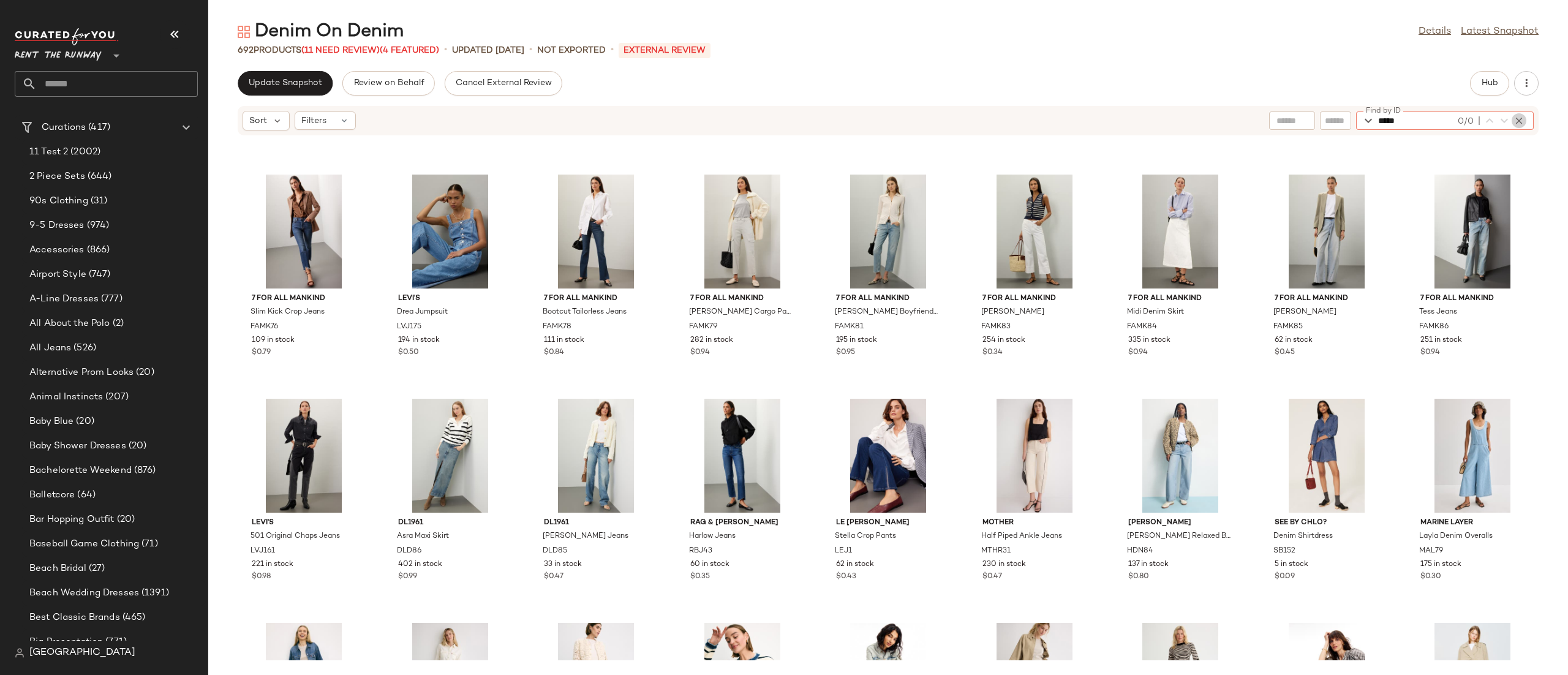
click at [1518, 118] on icon "button" at bounding box center [1519, 120] width 11 height 11
click at [1496, 80] on span "Hub" at bounding box center [1489, 83] width 17 height 9
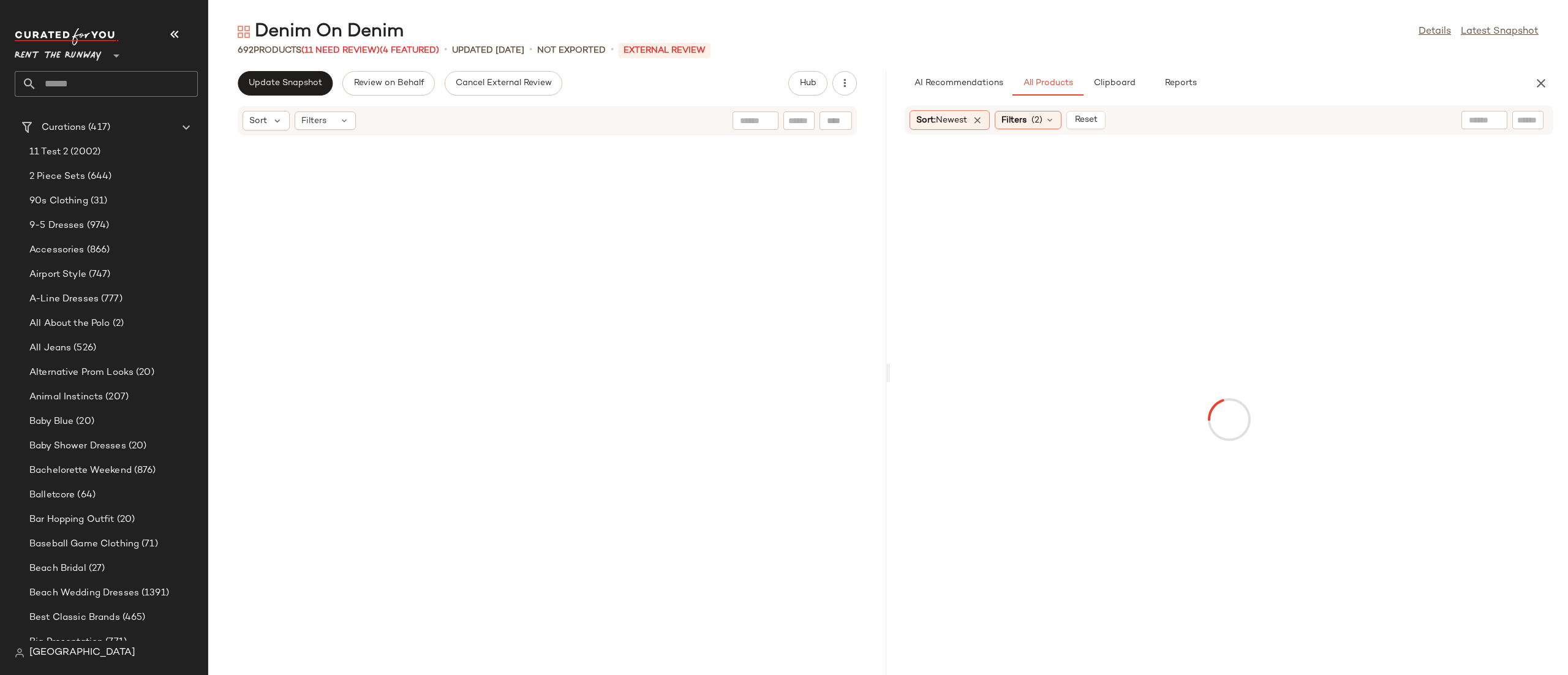
scroll to position [15252, 0]
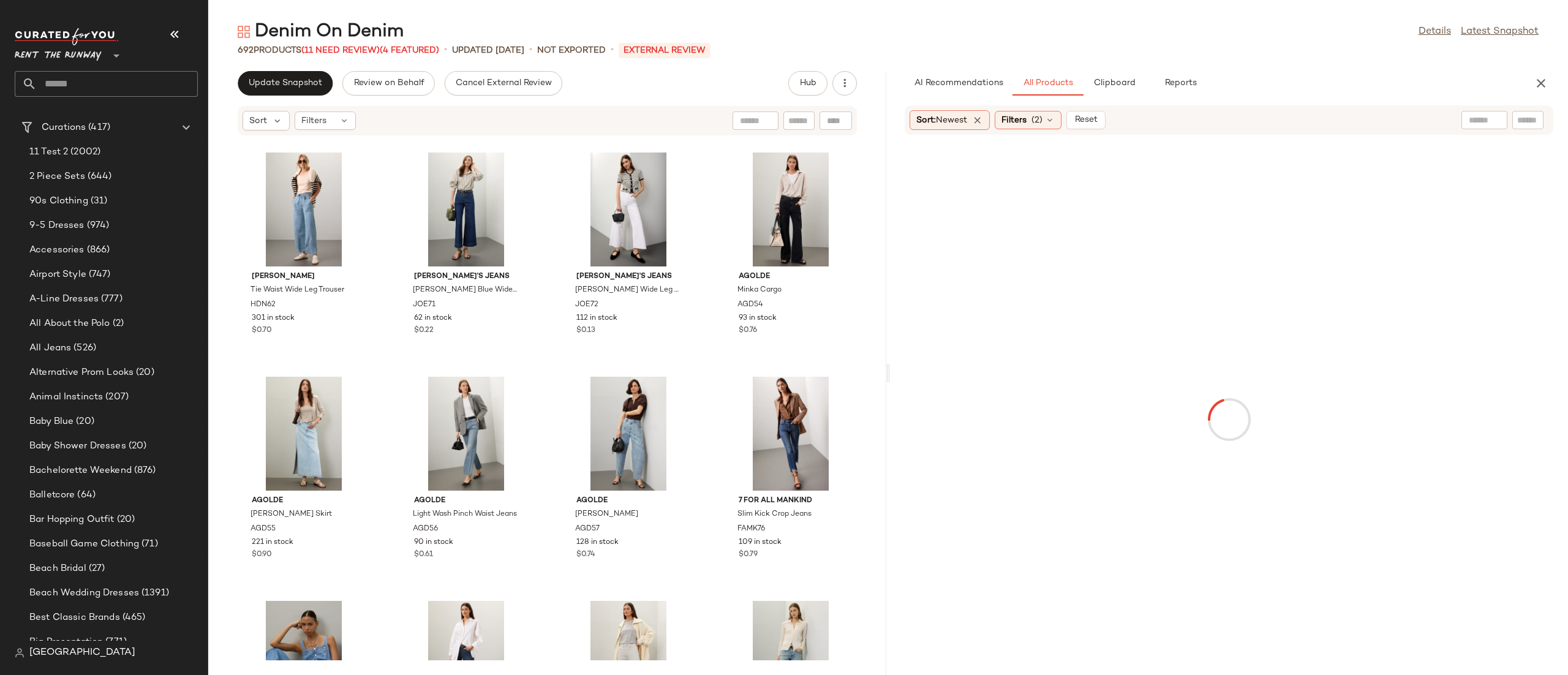
click at [1552, 117] on div "Sort: Newest Filters (2) Reset" at bounding box center [1229, 120] width 649 height 29
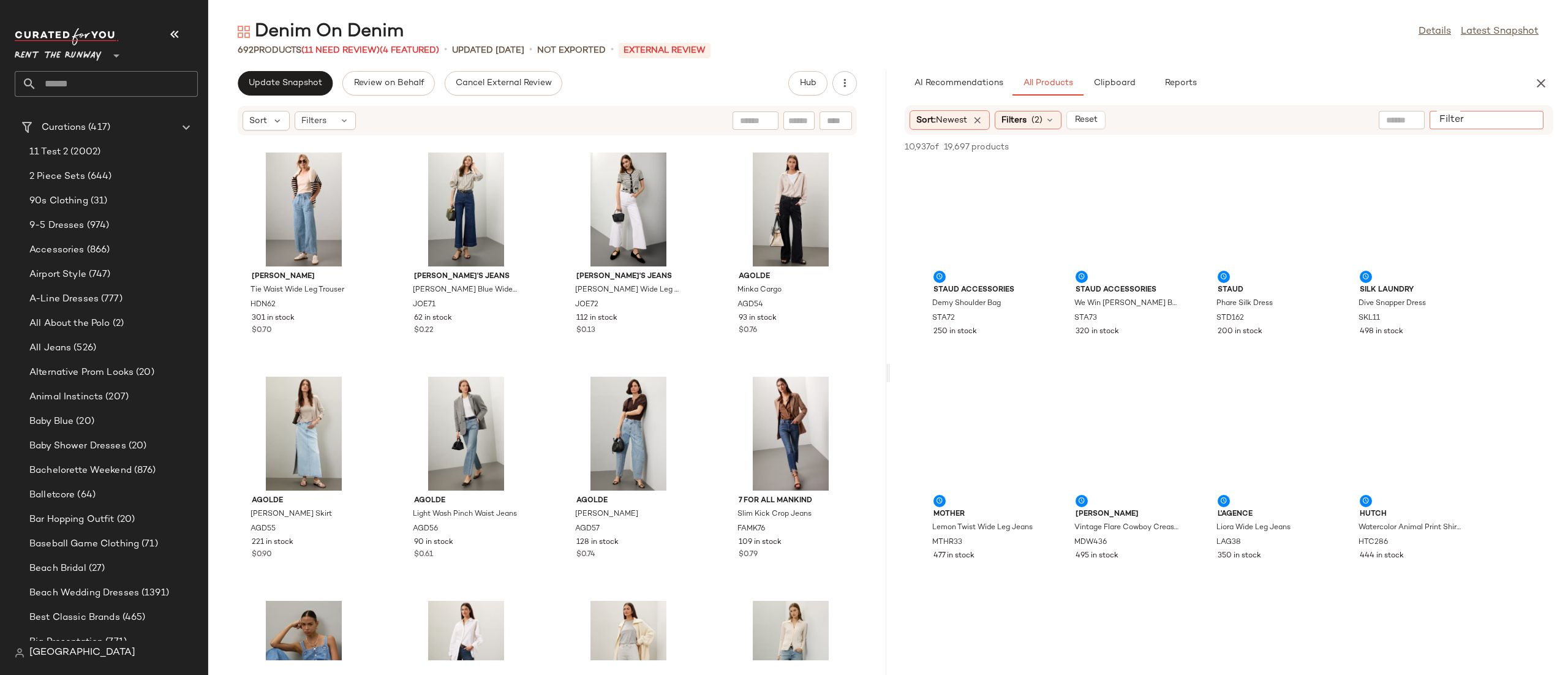
click at [1537, 119] on input "Filter" at bounding box center [1486, 120] width 104 height 13
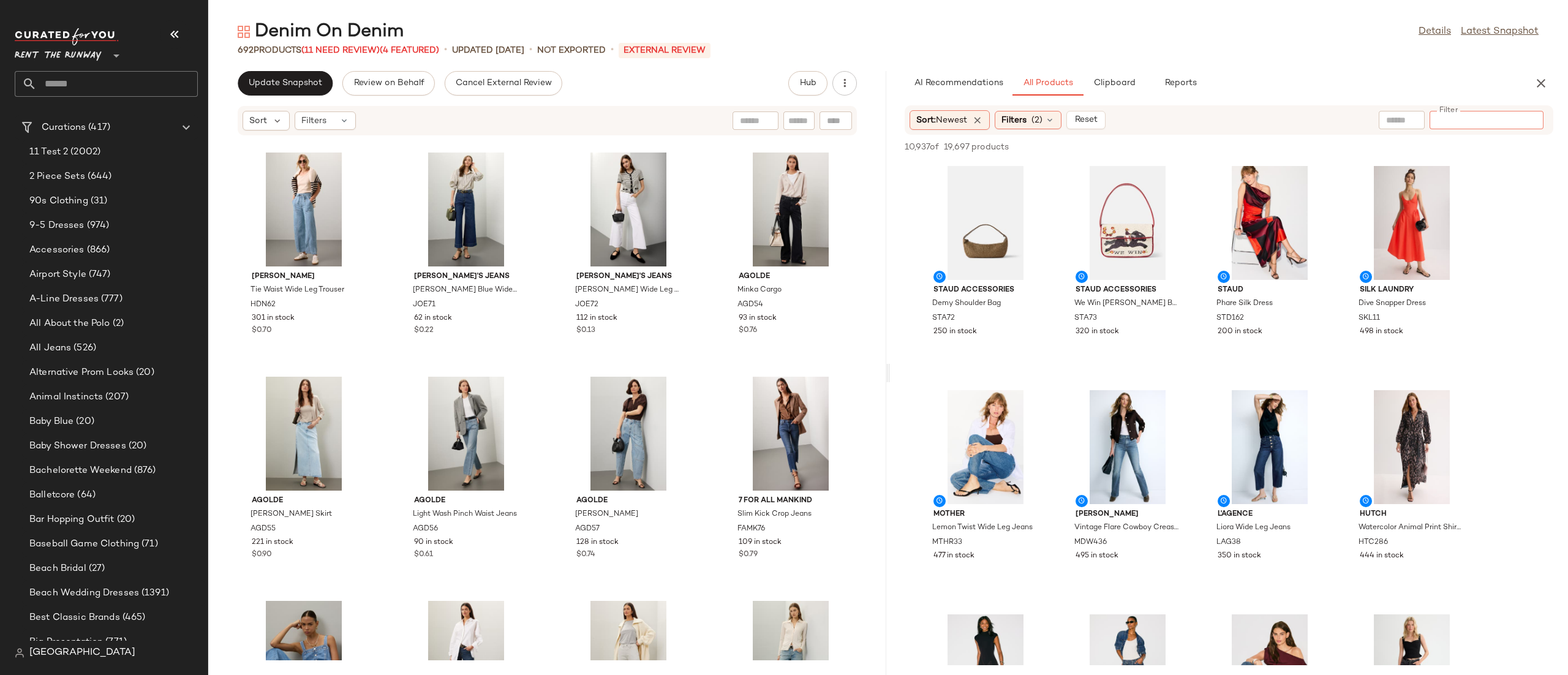
paste input "*****"
type input "*****"
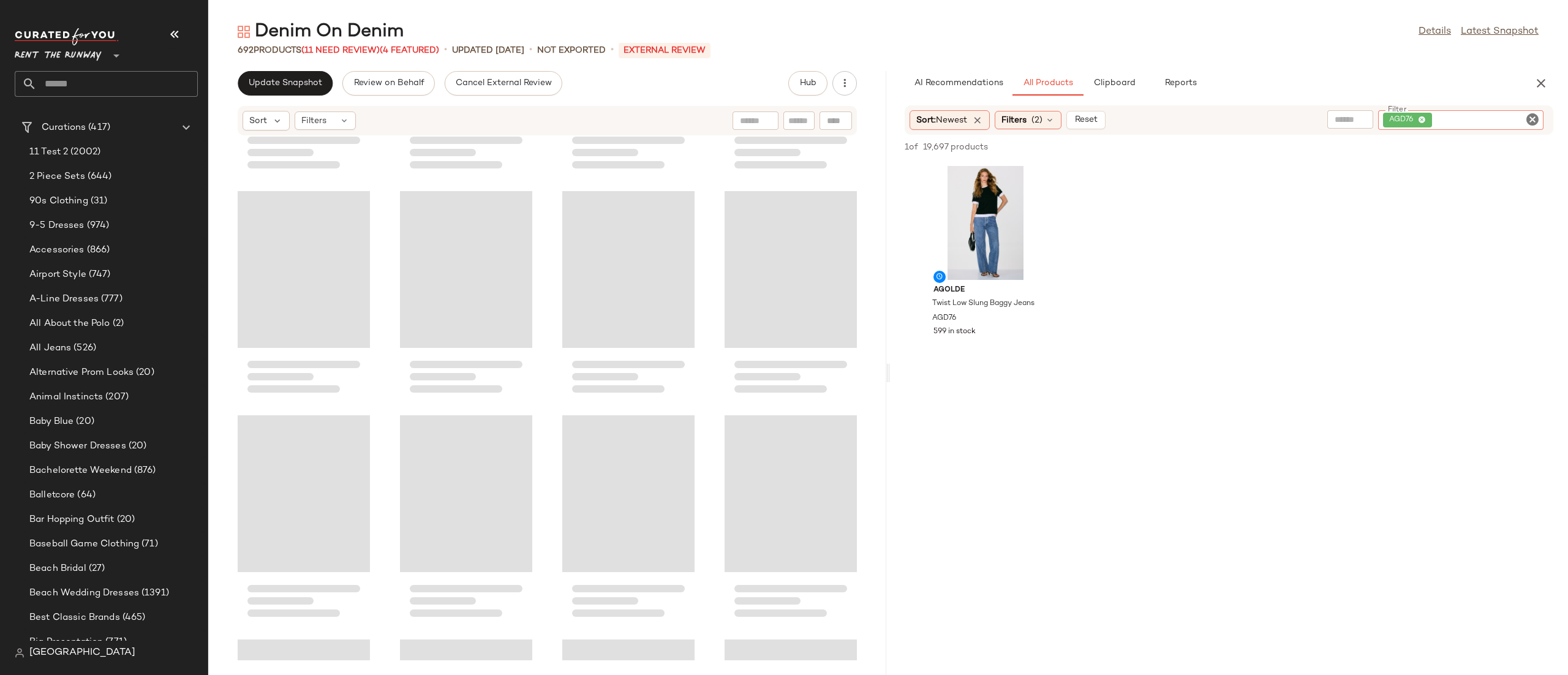
scroll to position [0, 0]
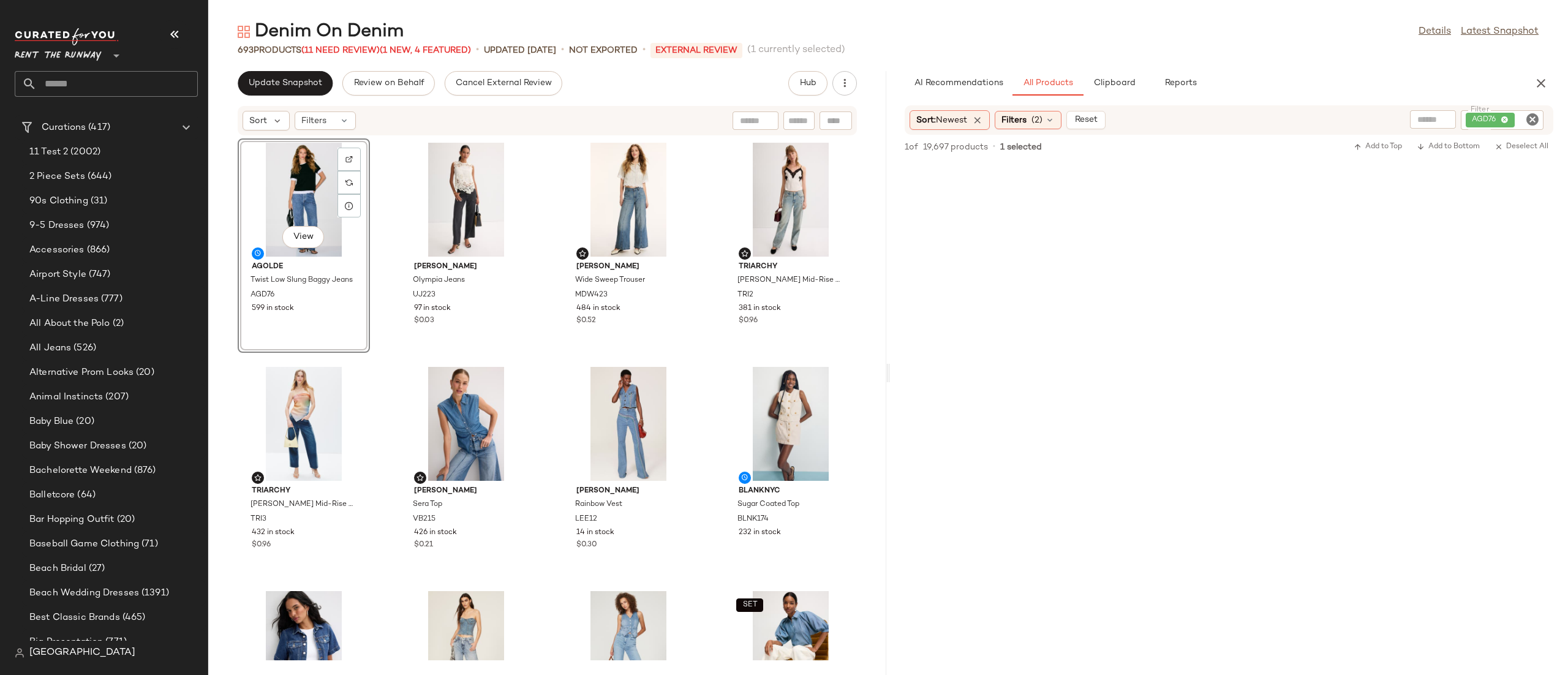
drag, startPoint x: 1527, startPoint y: 113, endPoint x: 1089, endPoint y: 144, distance: 439.1
click at [1526, 113] on icon "Clear Filter" at bounding box center [1532, 120] width 15 height 15
click at [806, 129] on div at bounding box center [799, 120] width 31 height 18
click at [831, 126] on div "Find by ID Find by ID" at bounding box center [763, 120] width 178 height 18
paste input "*****"
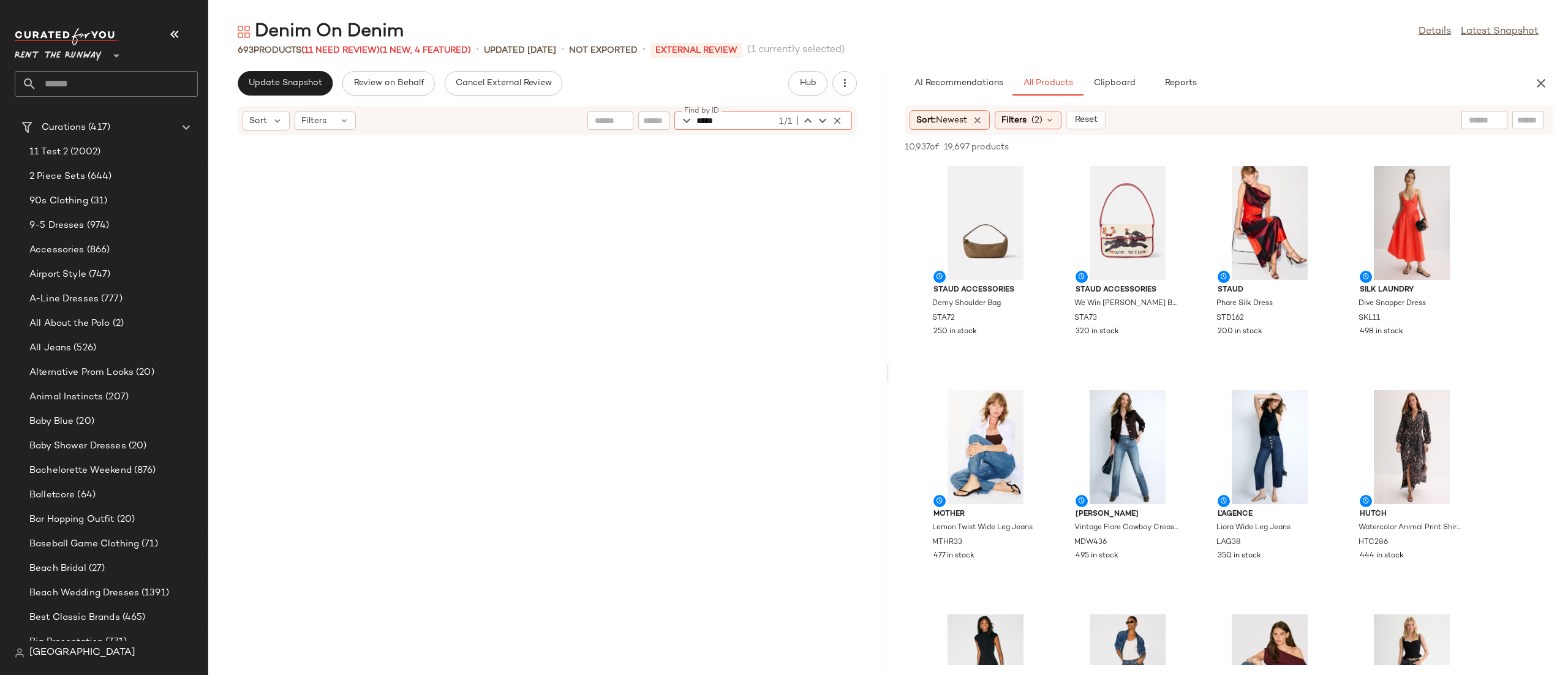
scroll to position [2019, 0]
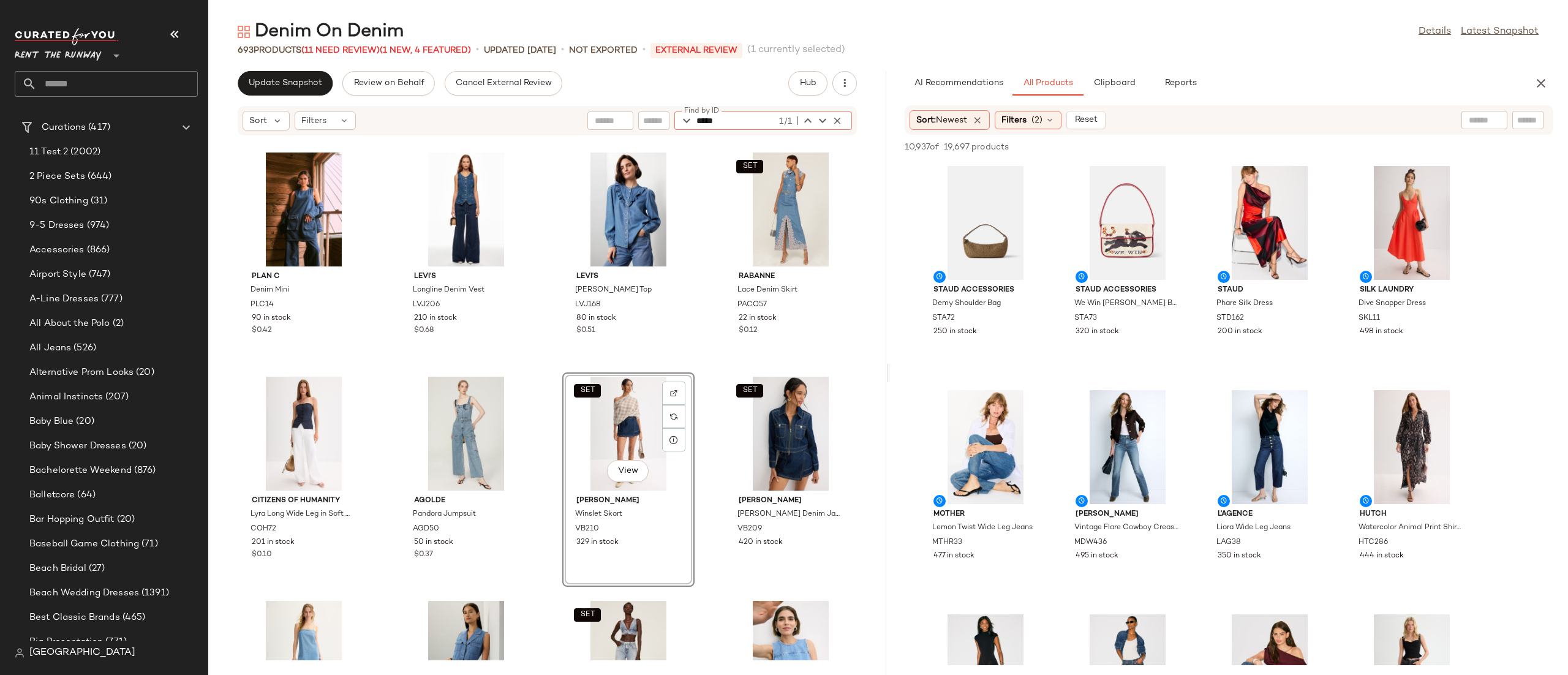
click at [599, 429] on div "SET View" at bounding box center [628, 434] width 124 height 114
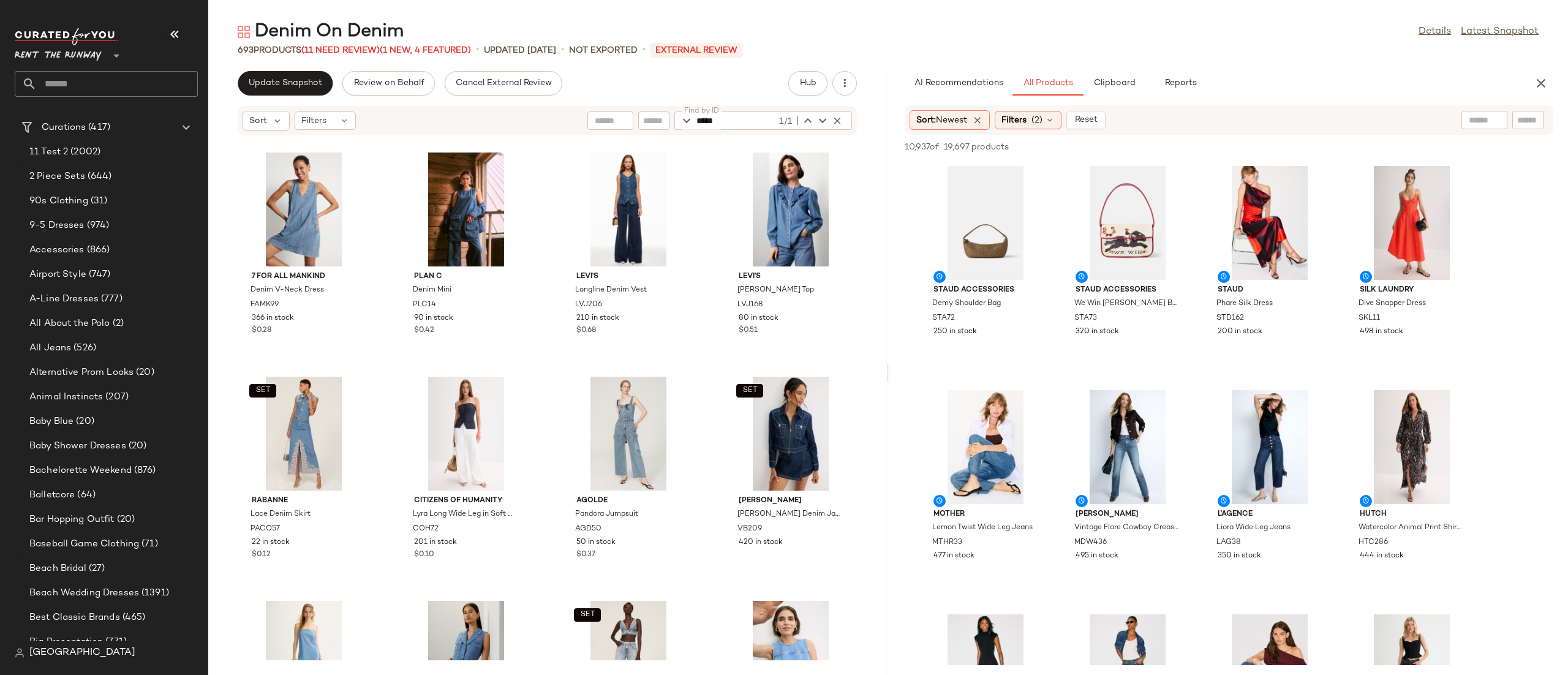
click at [754, 118] on input "*****" at bounding box center [736, 120] width 80 height 18
paste input "*"
type input "******"
click at [832, 117] on icon "button" at bounding box center [837, 120] width 11 height 11
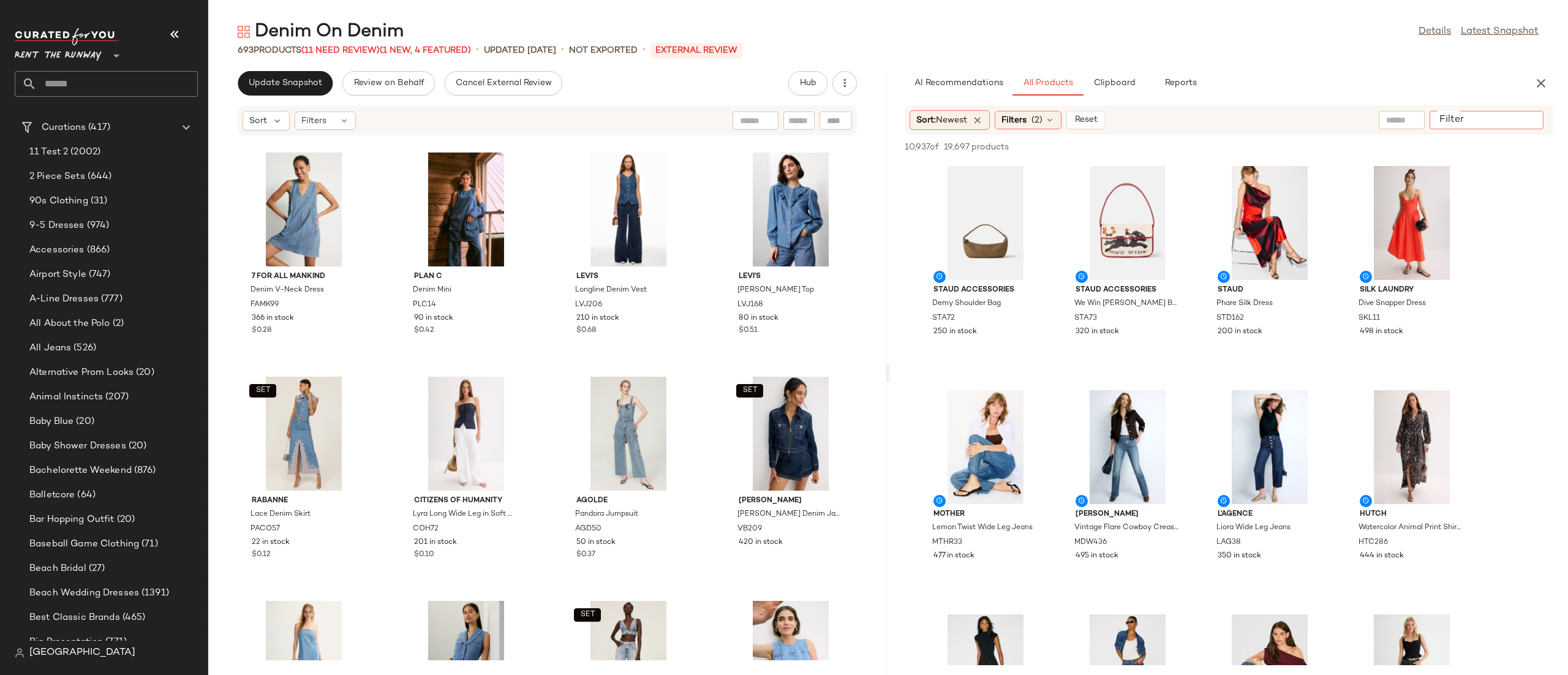
click at [1526, 120] on input "Filter" at bounding box center [1486, 120] width 104 height 13
paste input "******"
type input "******"
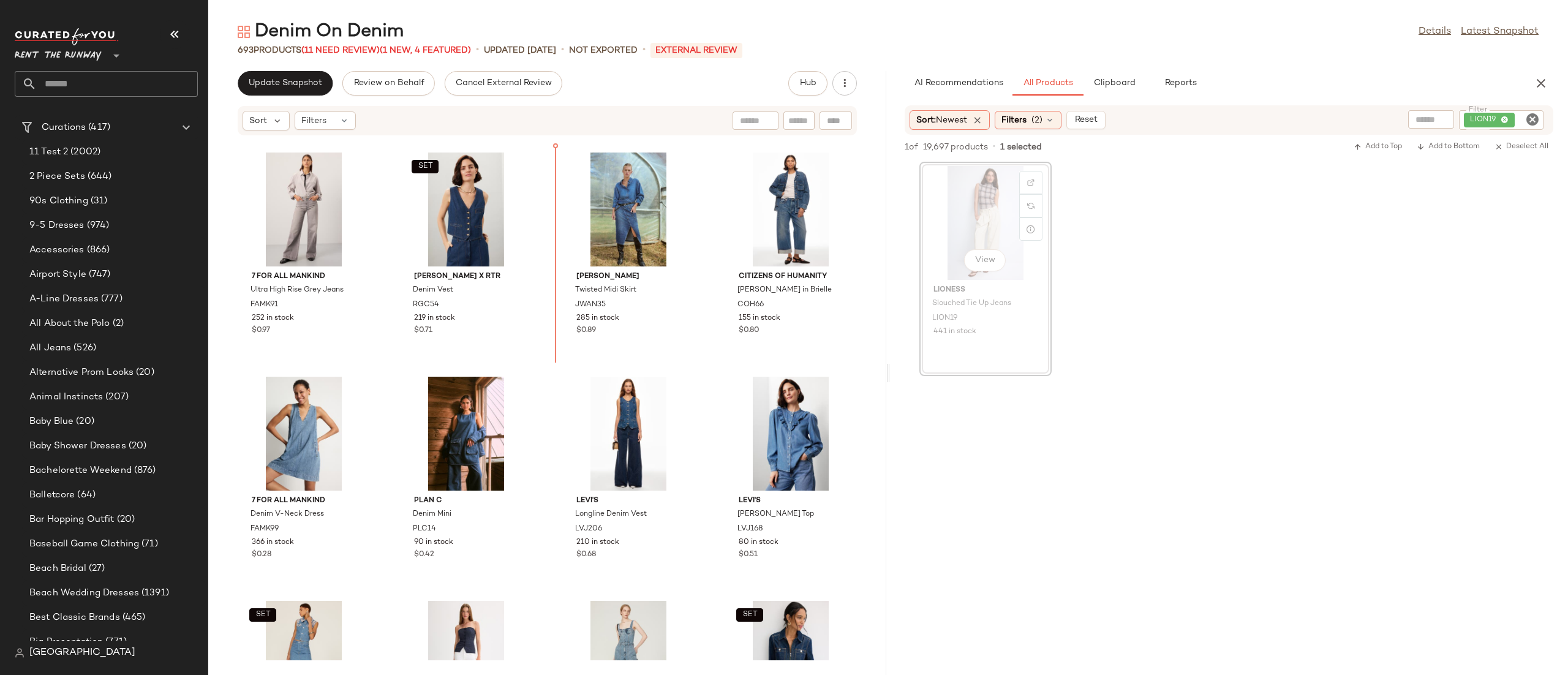
scroll to position [1748, 0]
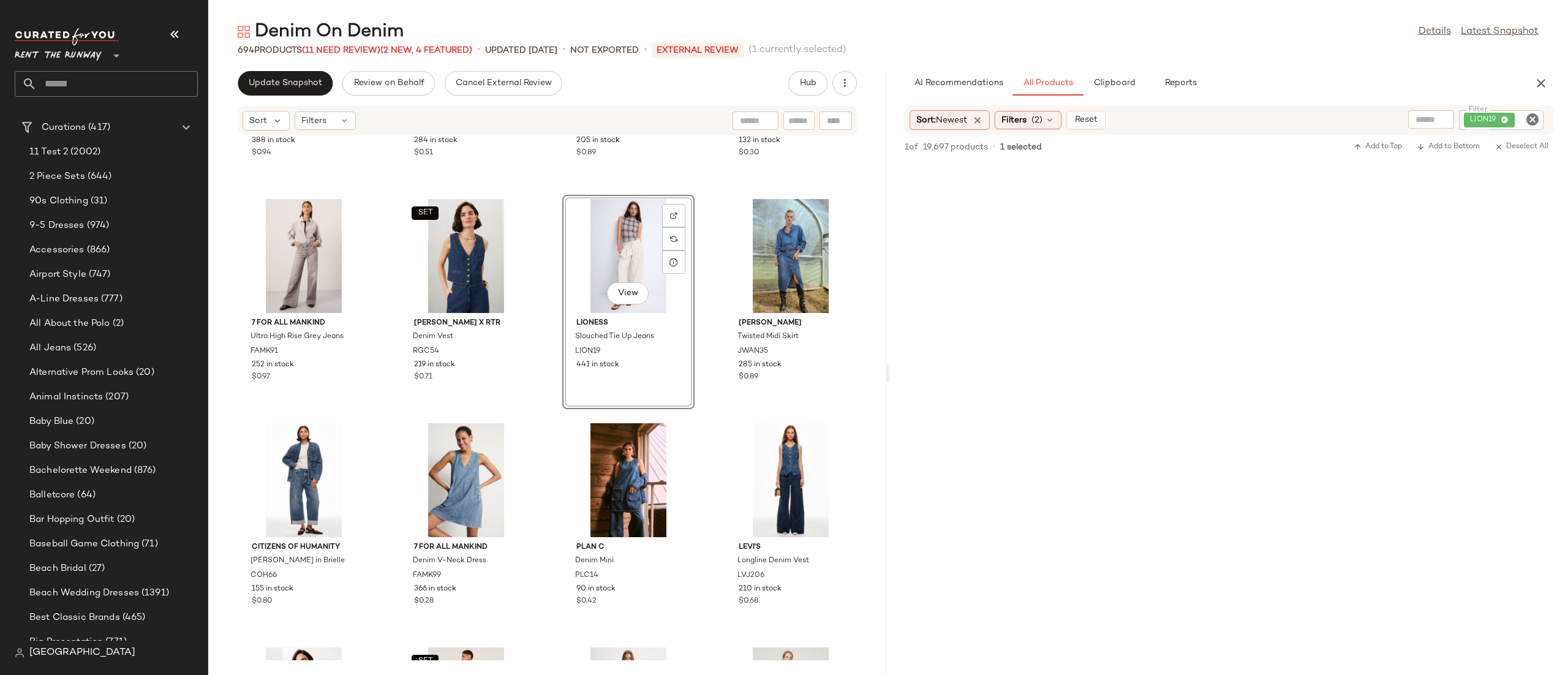
click at [639, 262] on div "View" at bounding box center [628, 256] width 124 height 114
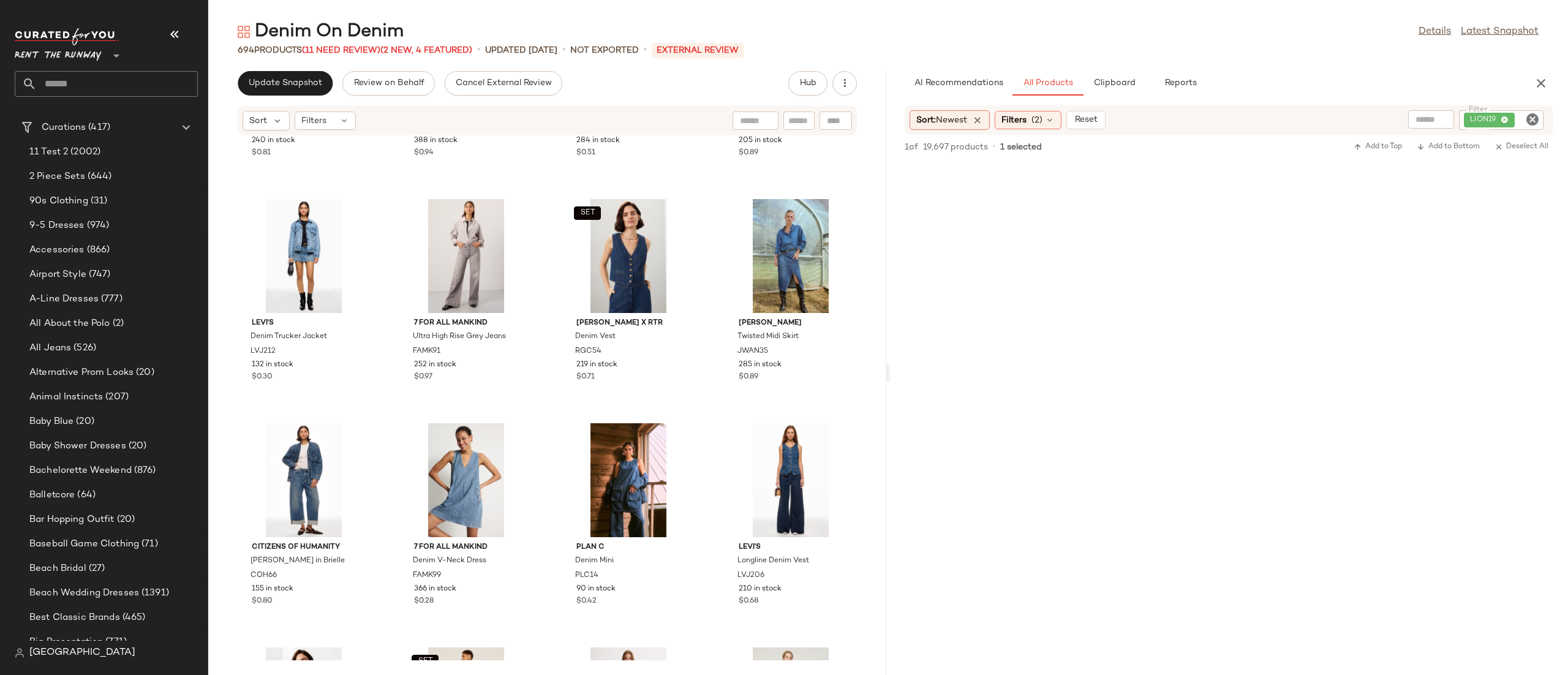
click at [1529, 120] on icon "Clear Filter" at bounding box center [1532, 120] width 15 height 15
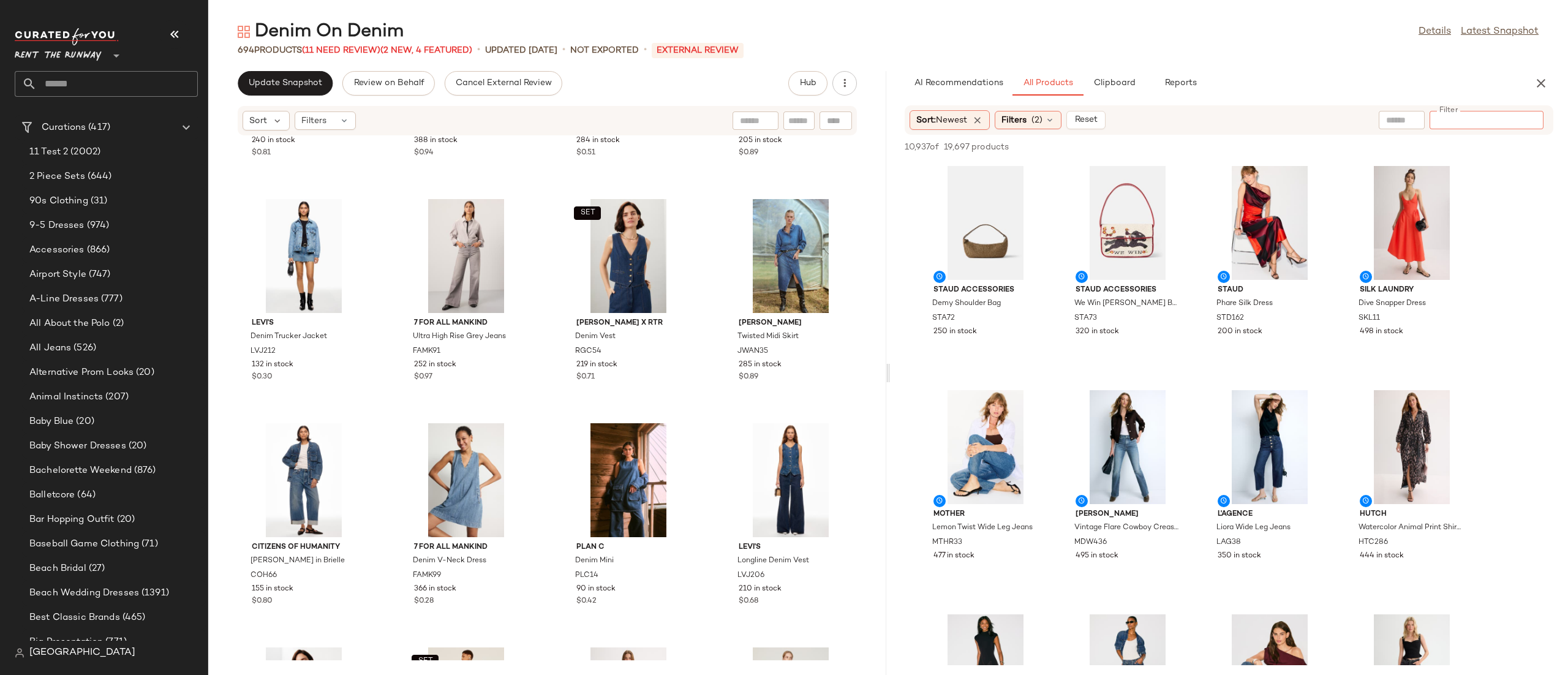
click at [885, 168] on div at bounding box center [887, 373] width 4 height 604
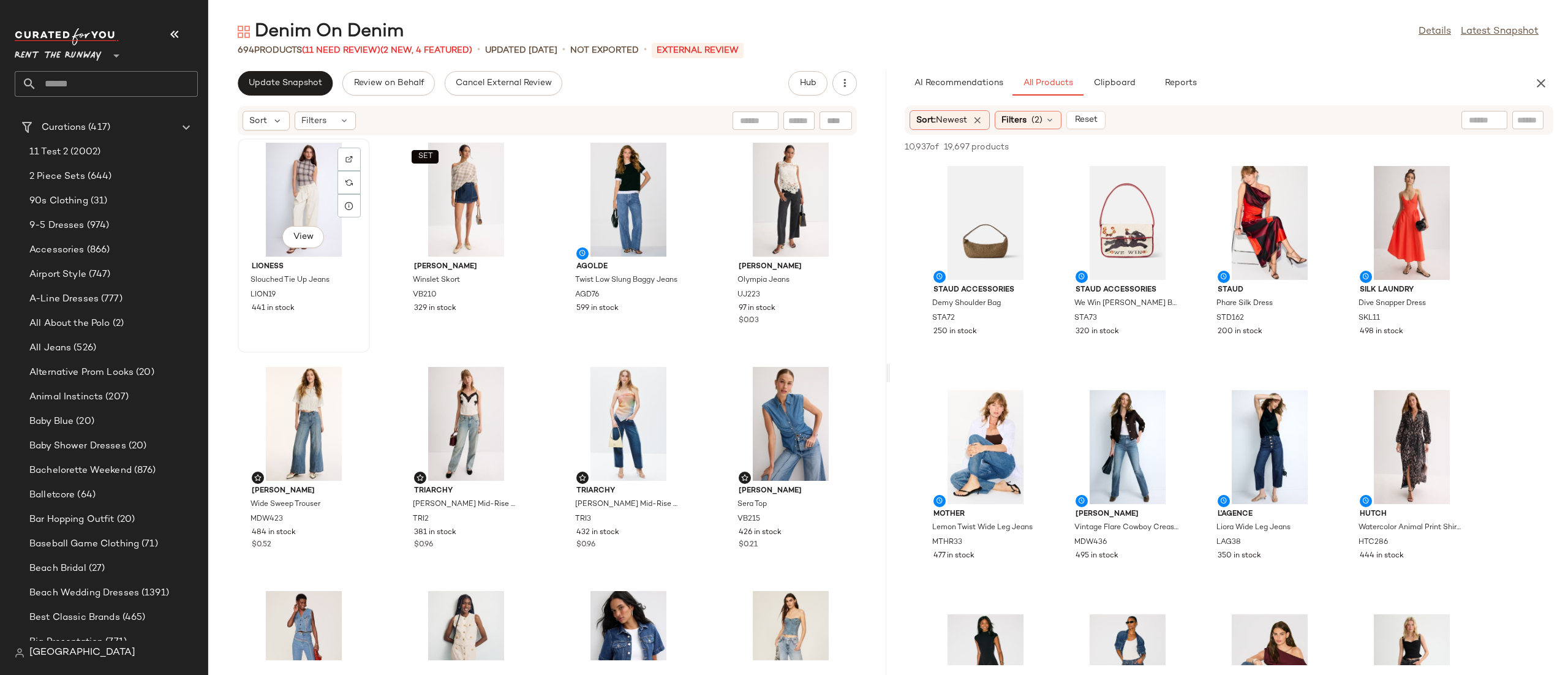
click at [308, 166] on div "View" at bounding box center [303, 200] width 124 height 114
click at [759, 178] on div "View" at bounding box center [790, 200] width 124 height 114
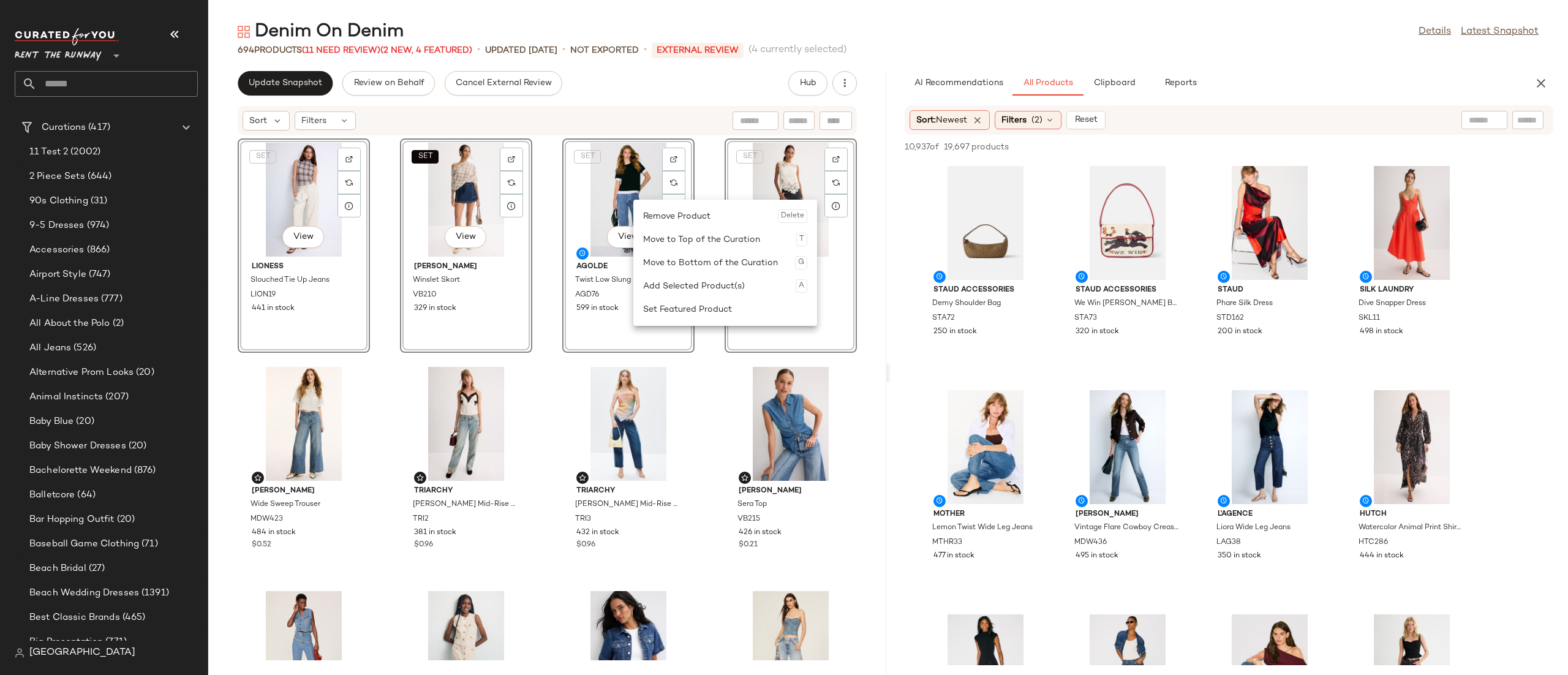
click at [696, 304] on div "Set Featured Product" at bounding box center [725, 309] width 164 height 23
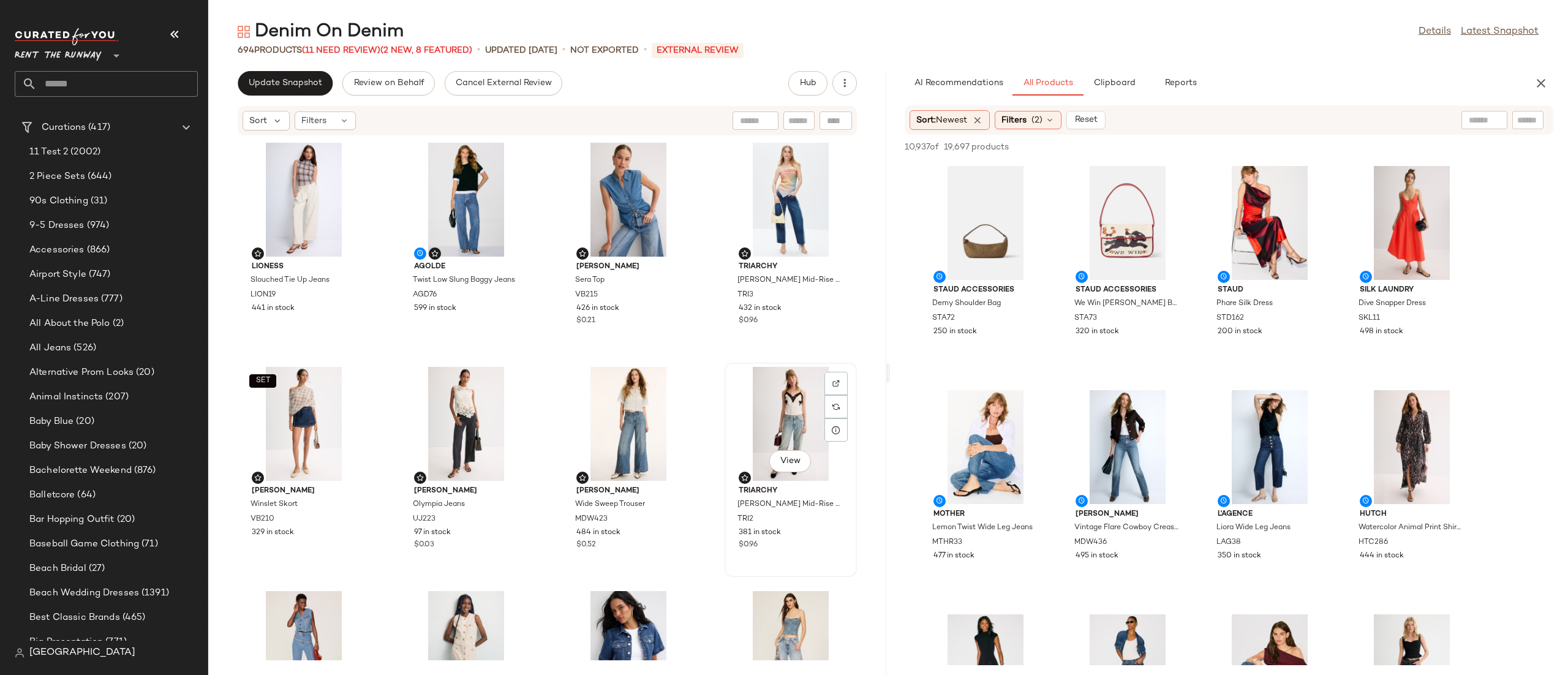
click at [775, 427] on div "View" at bounding box center [790, 424] width 124 height 114
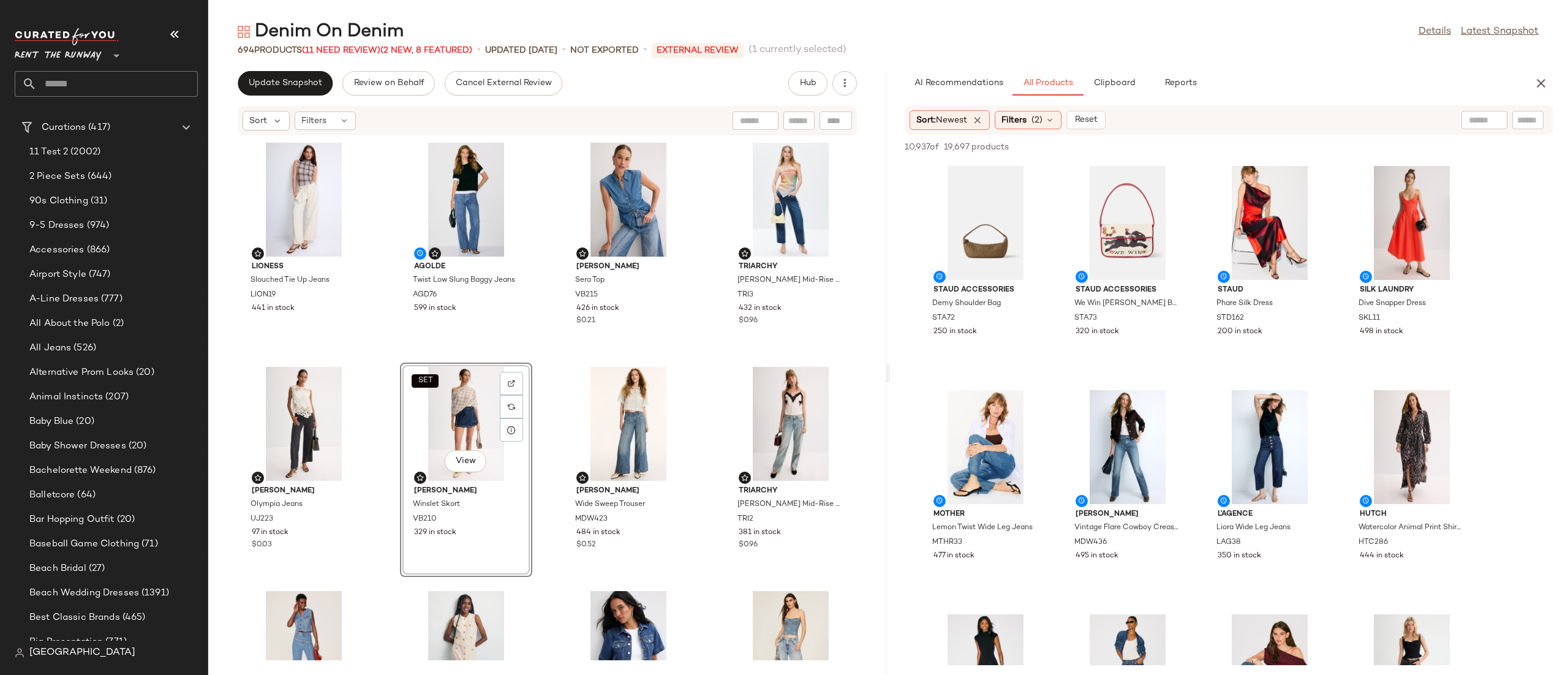
click at [550, 308] on div "Lioness Slouched Tie Up Jeans LION19 441 in stock AGOLDE Twist Low Slung Baggy …" at bounding box center [547, 398] width 678 height 525
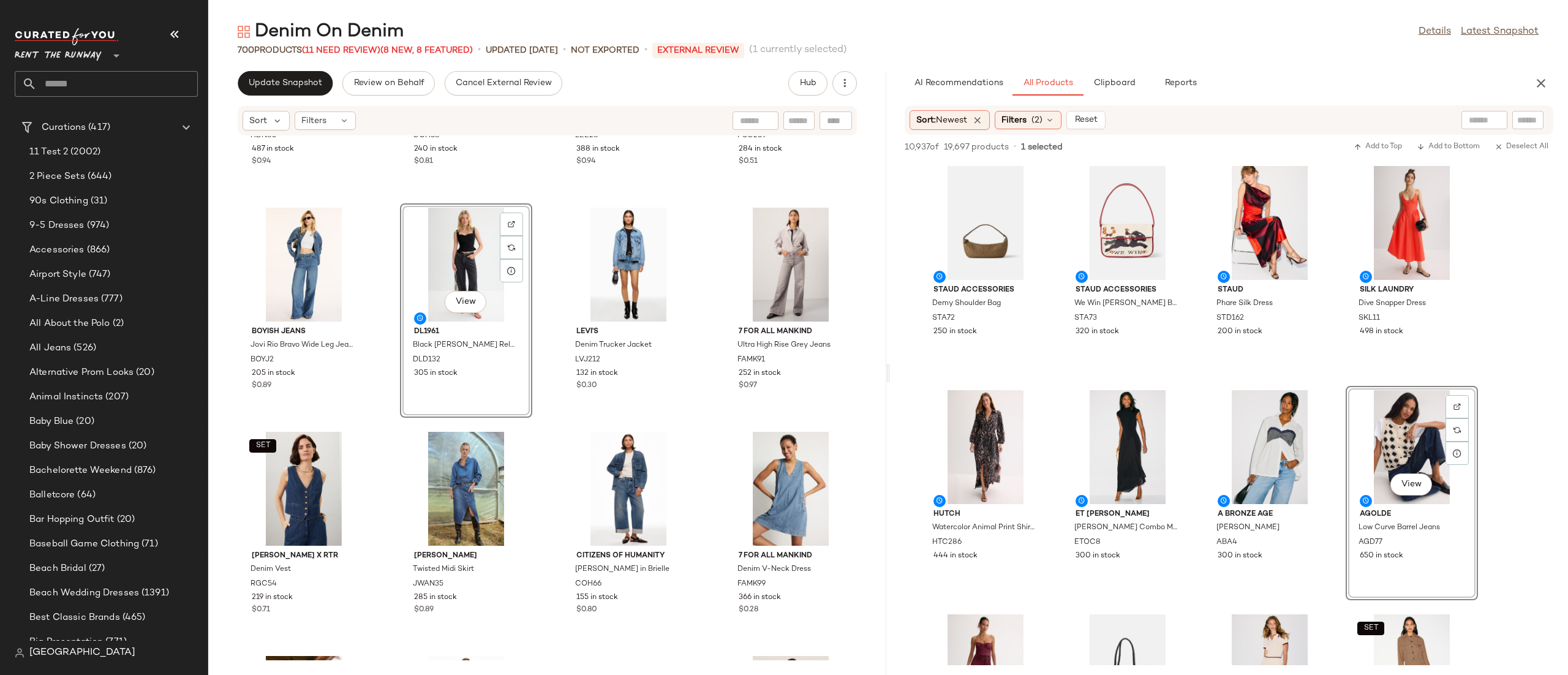
scroll to position [1963, 0]
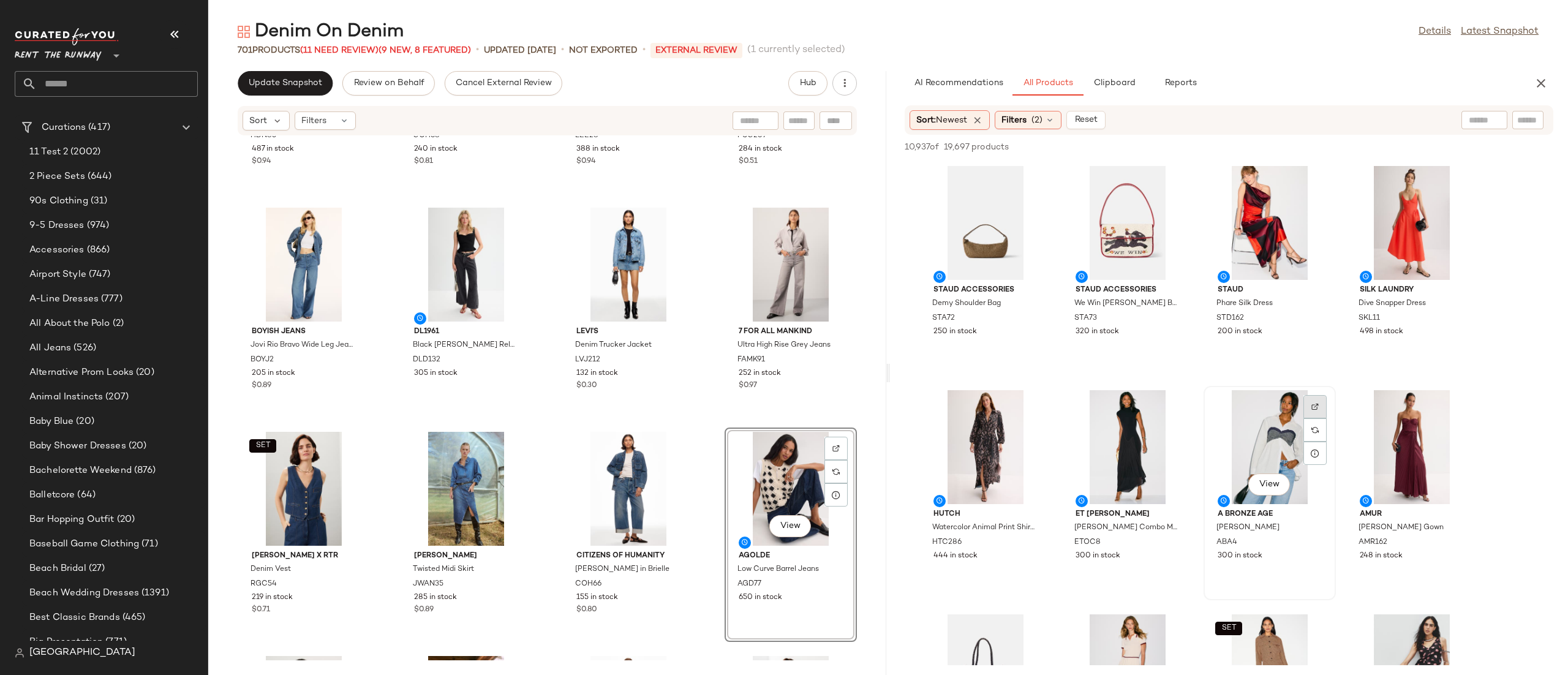
click at [1319, 404] on img at bounding box center [1315, 406] width 7 height 7
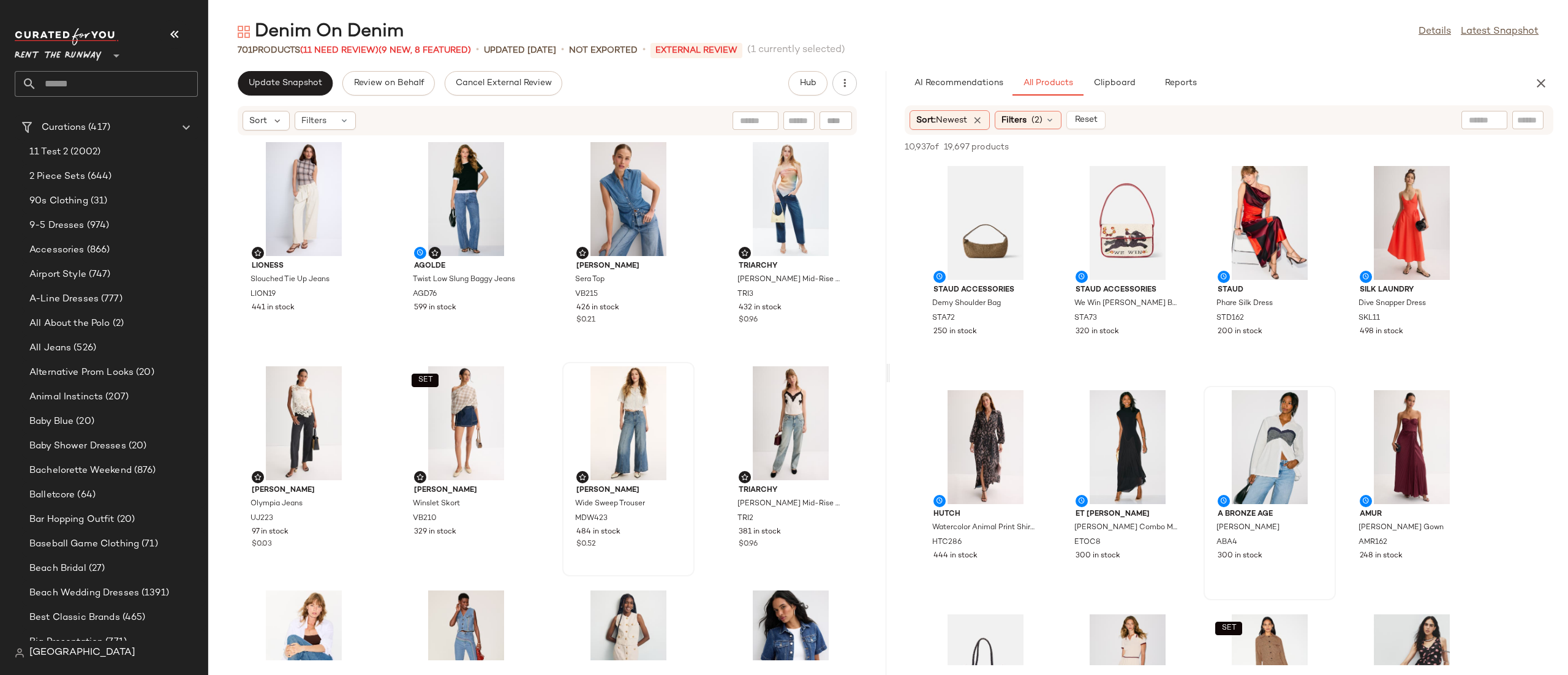
scroll to position [0, 0]
click at [1542, 71] on button "button" at bounding box center [1541, 83] width 24 height 24
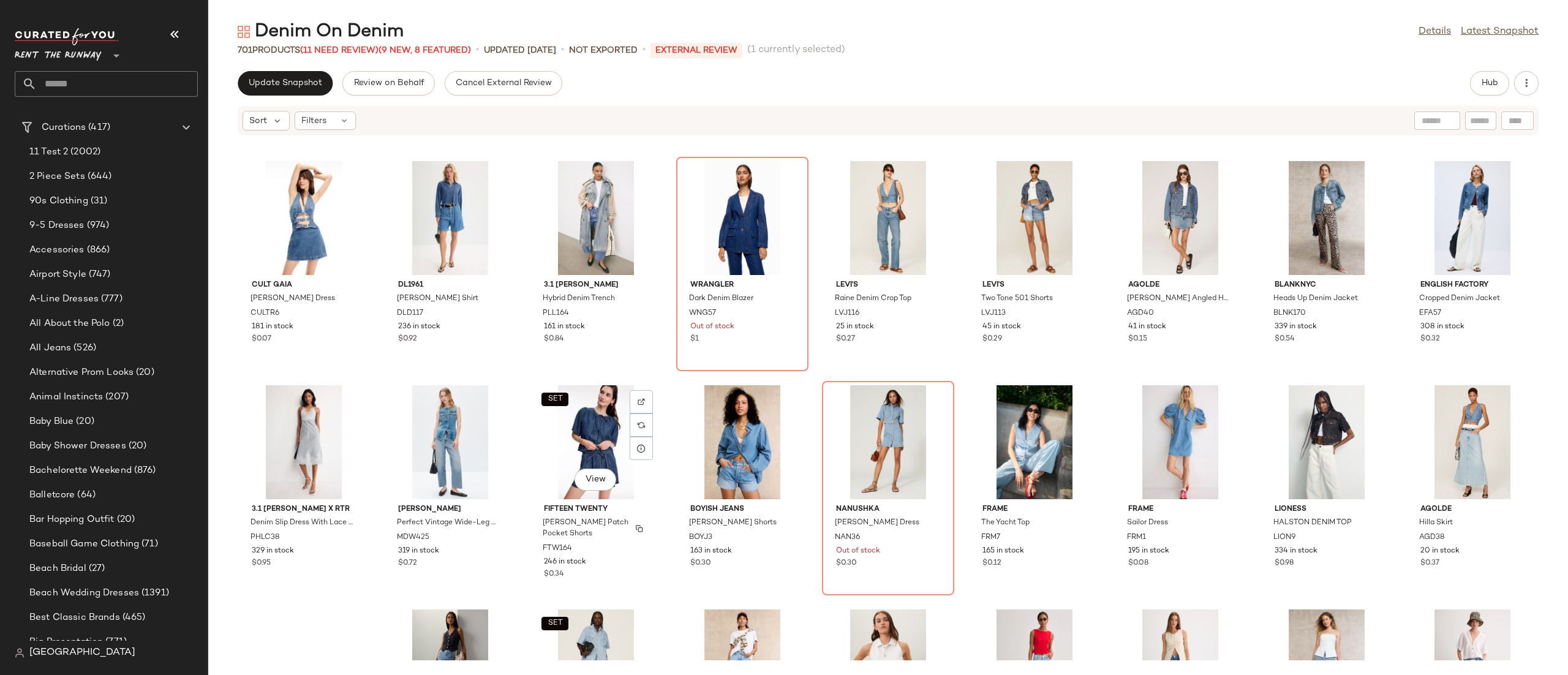
scroll to position [1631, 0]
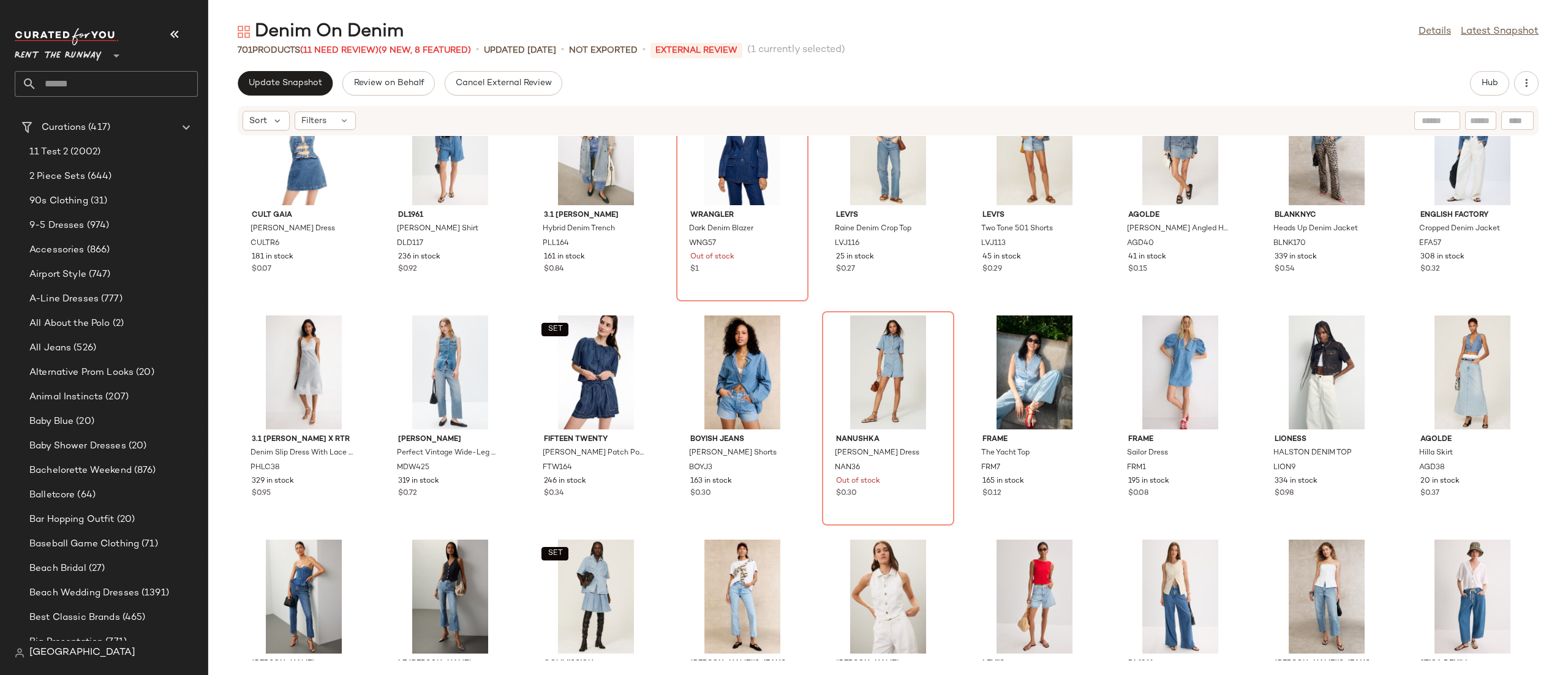
click at [371, 120] on div "Sort Filters" at bounding box center [808, 120] width 1131 height 20
click at [322, 120] on span "Filters" at bounding box center [314, 120] width 25 height 13
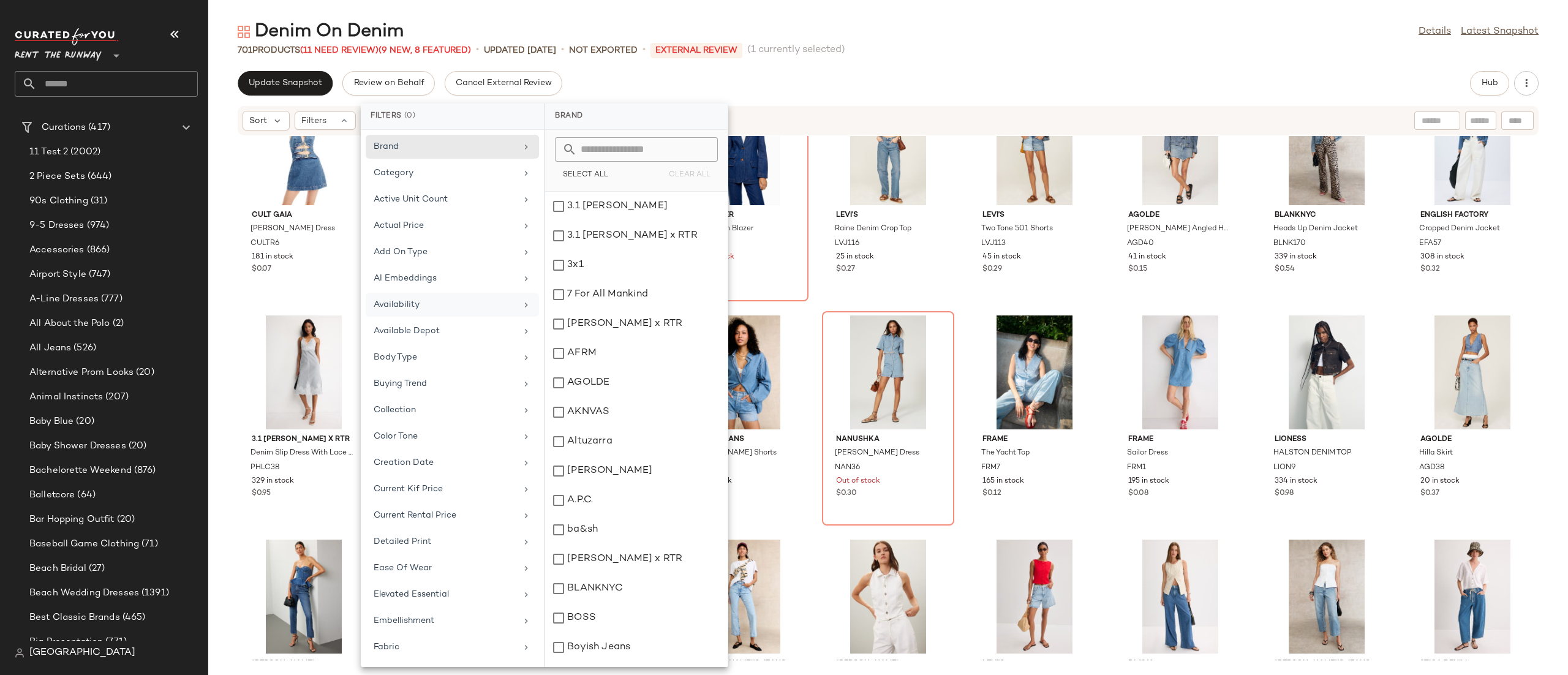
click at [436, 304] on div "Availability" at bounding box center [445, 304] width 143 height 13
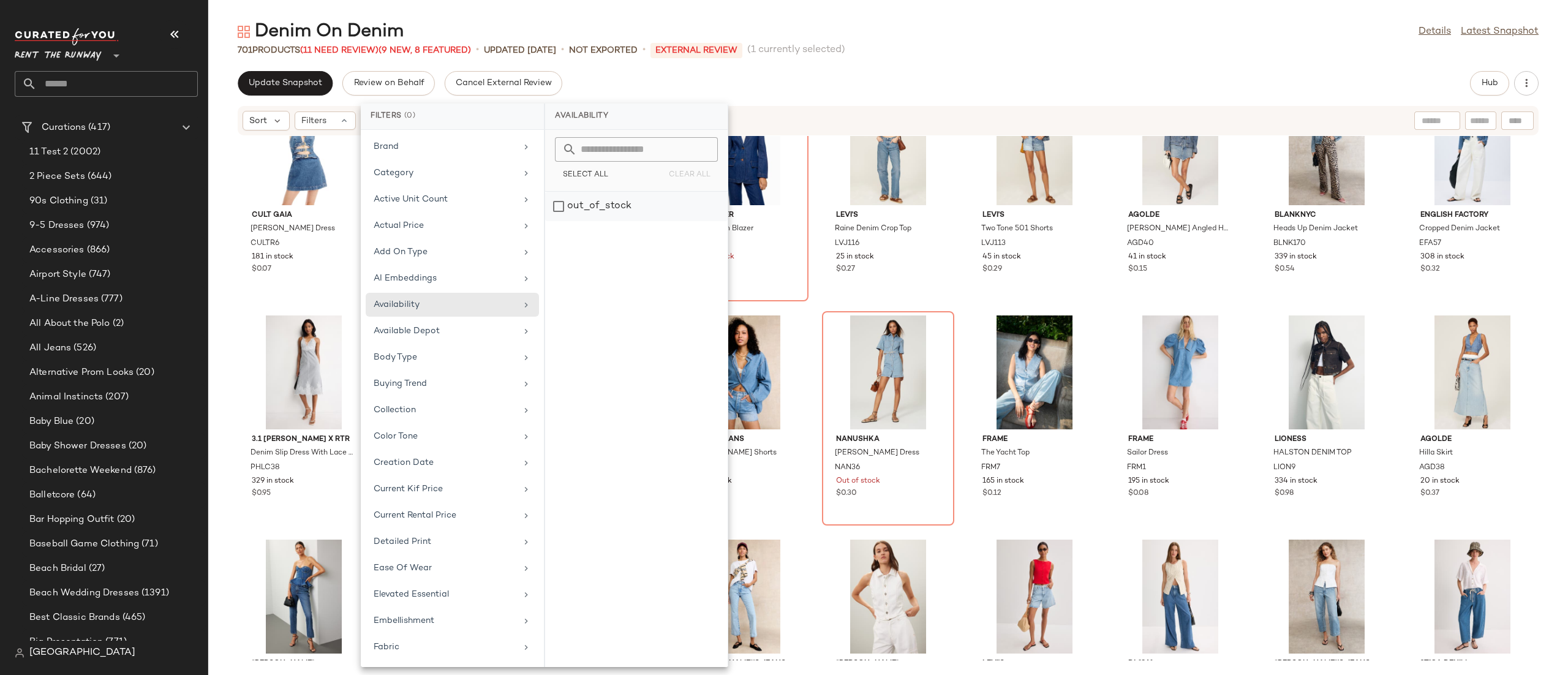
click at [587, 216] on div "out_of_stock" at bounding box center [636, 206] width 182 height 29
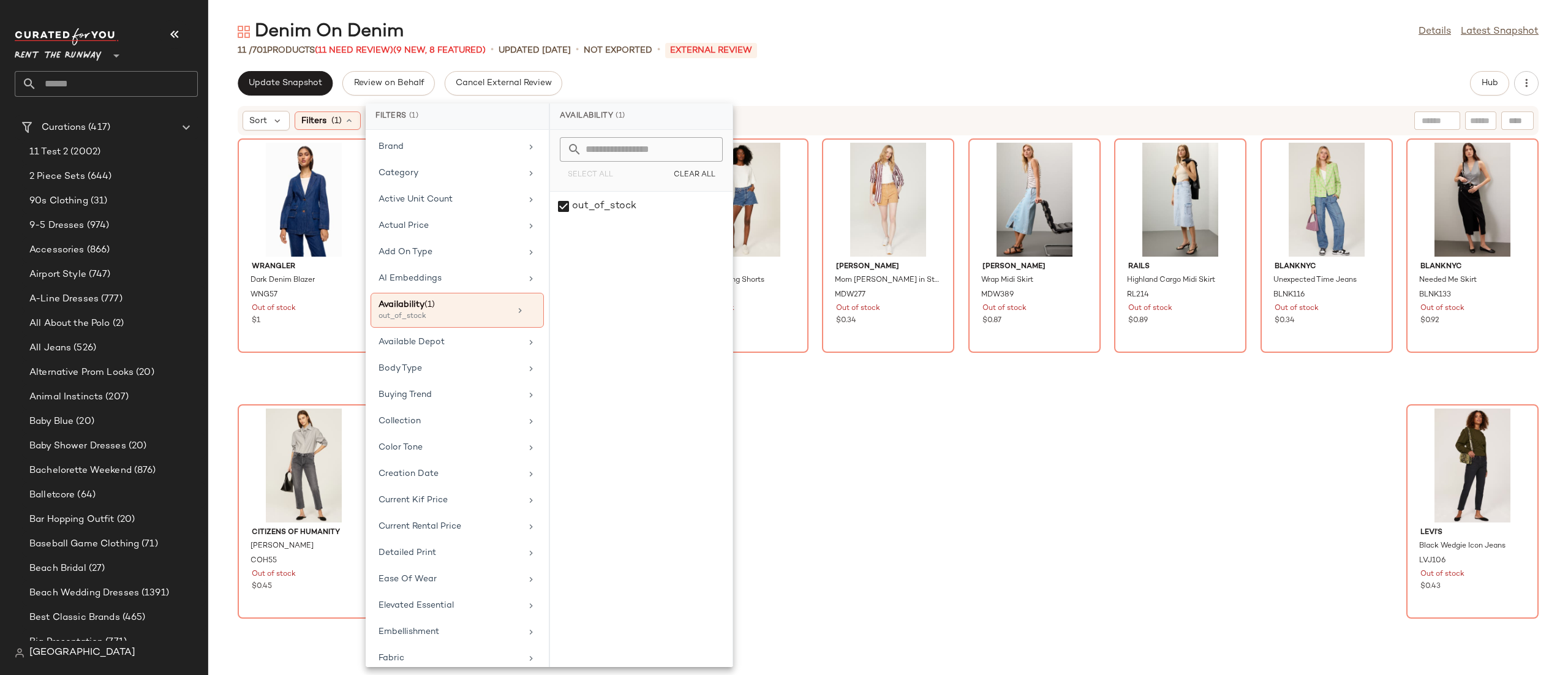
click at [903, 99] on div "Update Snapshot Review on Behalf Cancel External Review Hub Sort Filters (1) Re…" at bounding box center [887, 373] width 1359 height 604
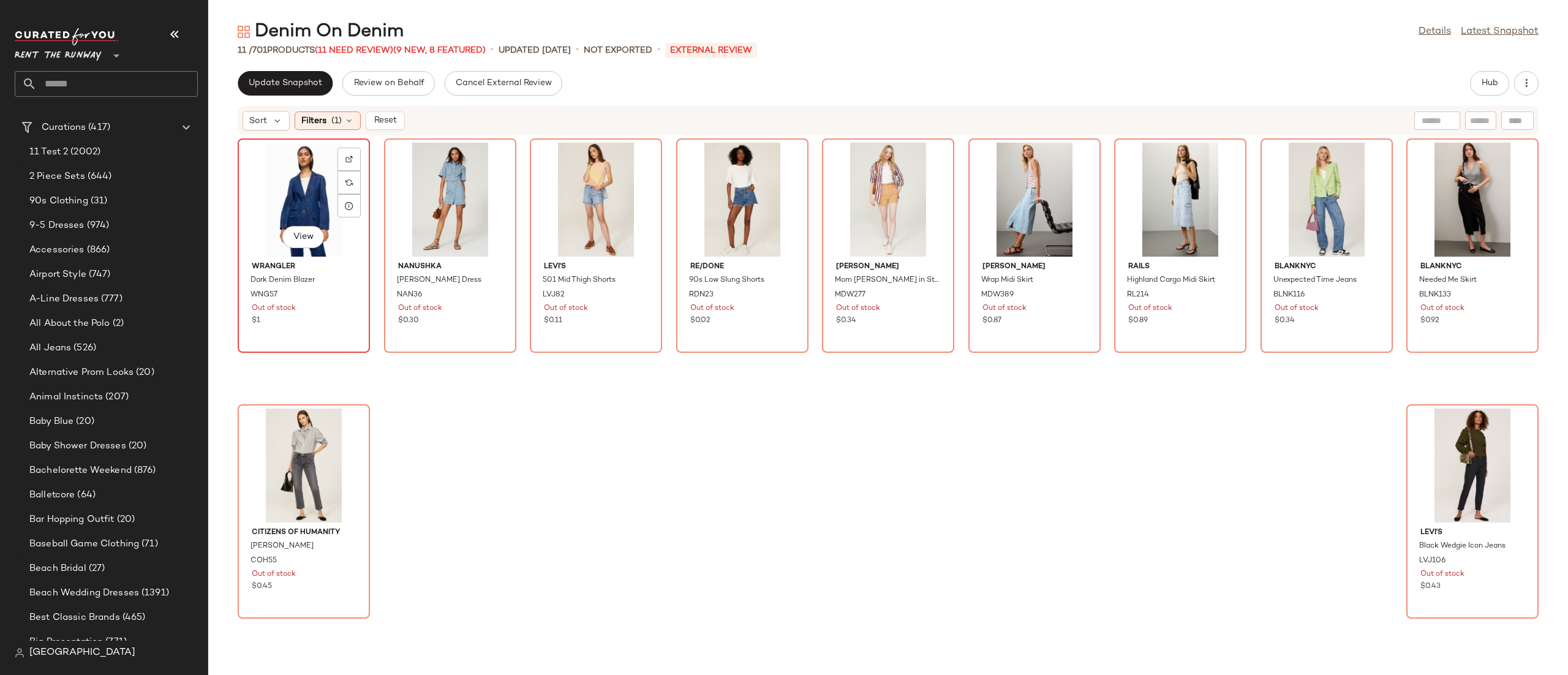
click at [287, 184] on div "View" at bounding box center [303, 200] width 124 height 114
click at [1462, 450] on div "View" at bounding box center [1472, 465] width 124 height 114
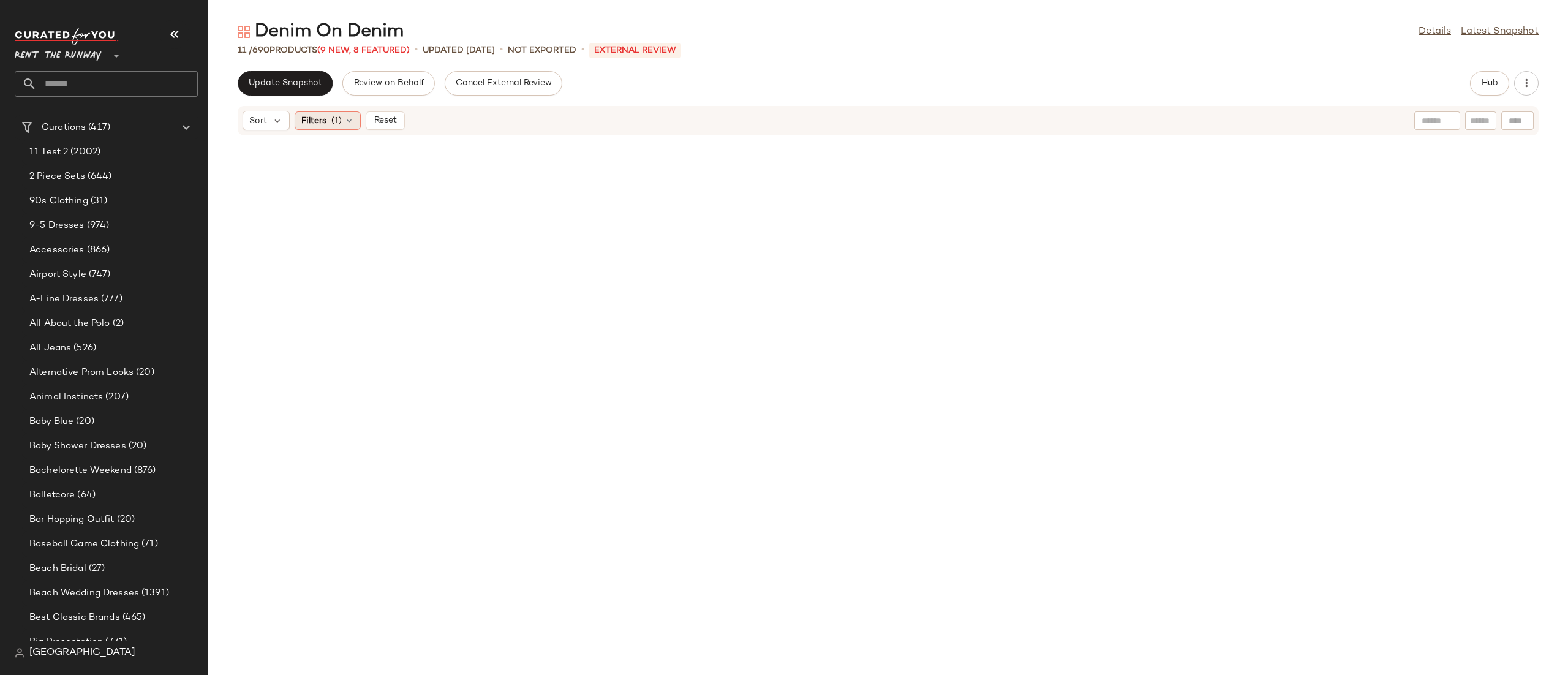
click at [336, 129] on div "Filters (1)" at bounding box center [328, 120] width 66 height 18
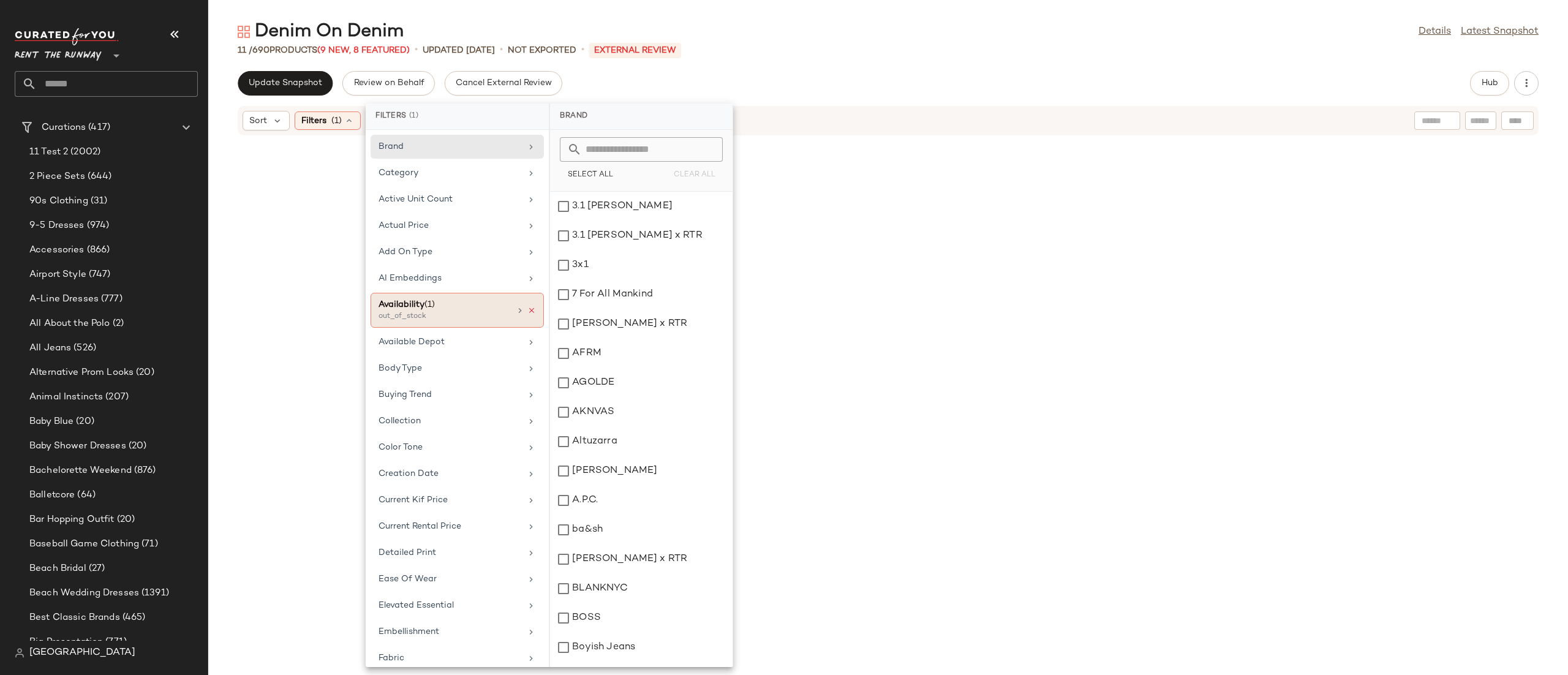
click at [527, 312] on icon at bounding box center [531, 310] width 9 height 9
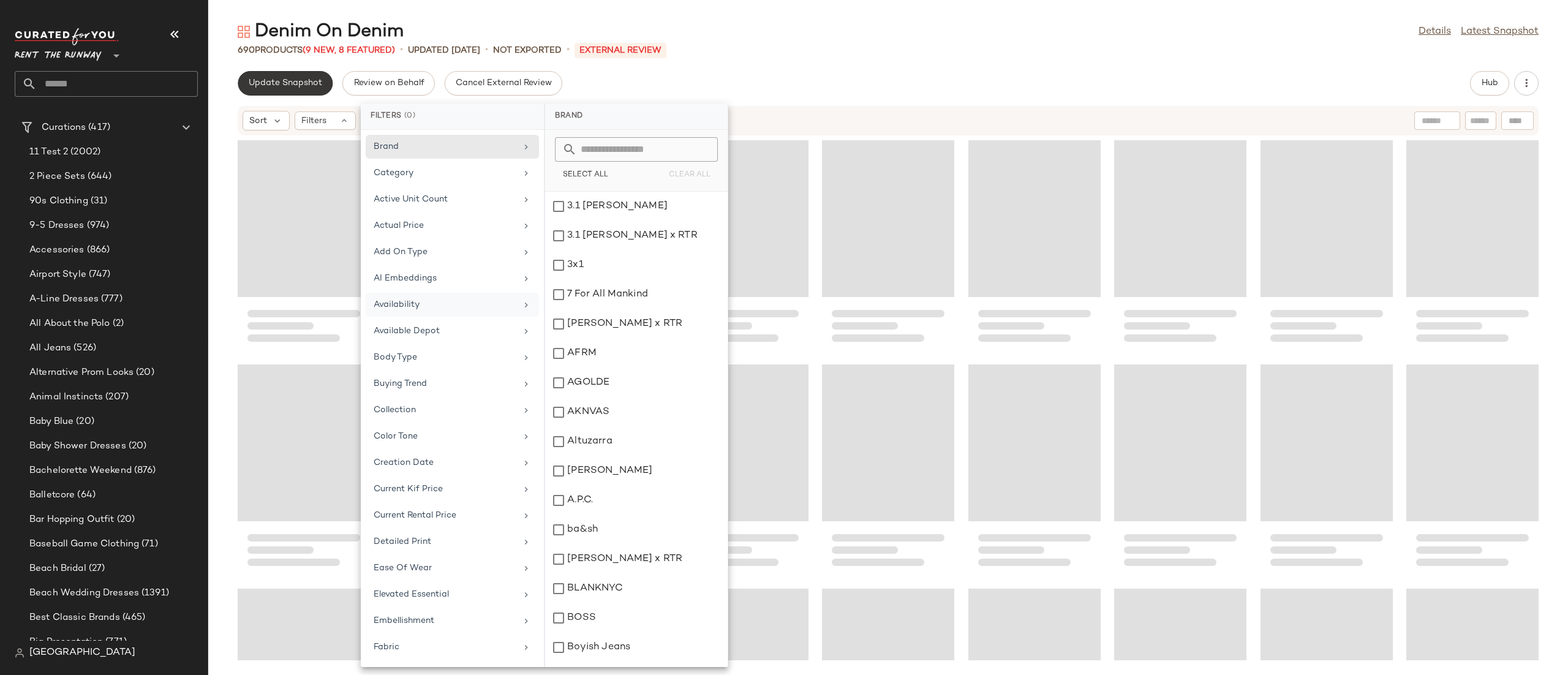
click at [316, 88] on span "Update Snapshot" at bounding box center [285, 83] width 74 height 9
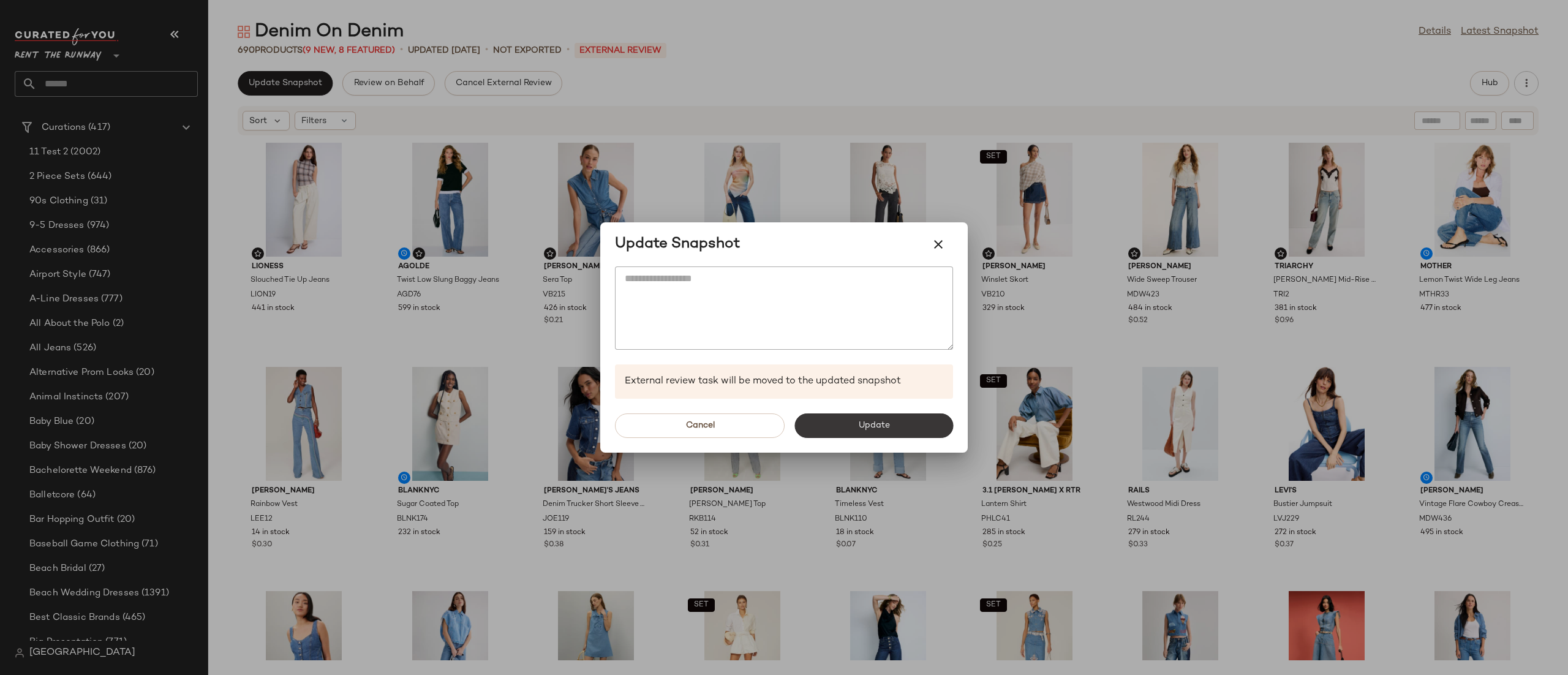
click at [823, 431] on button "Update" at bounding box center [873, 426] width 159 height 24
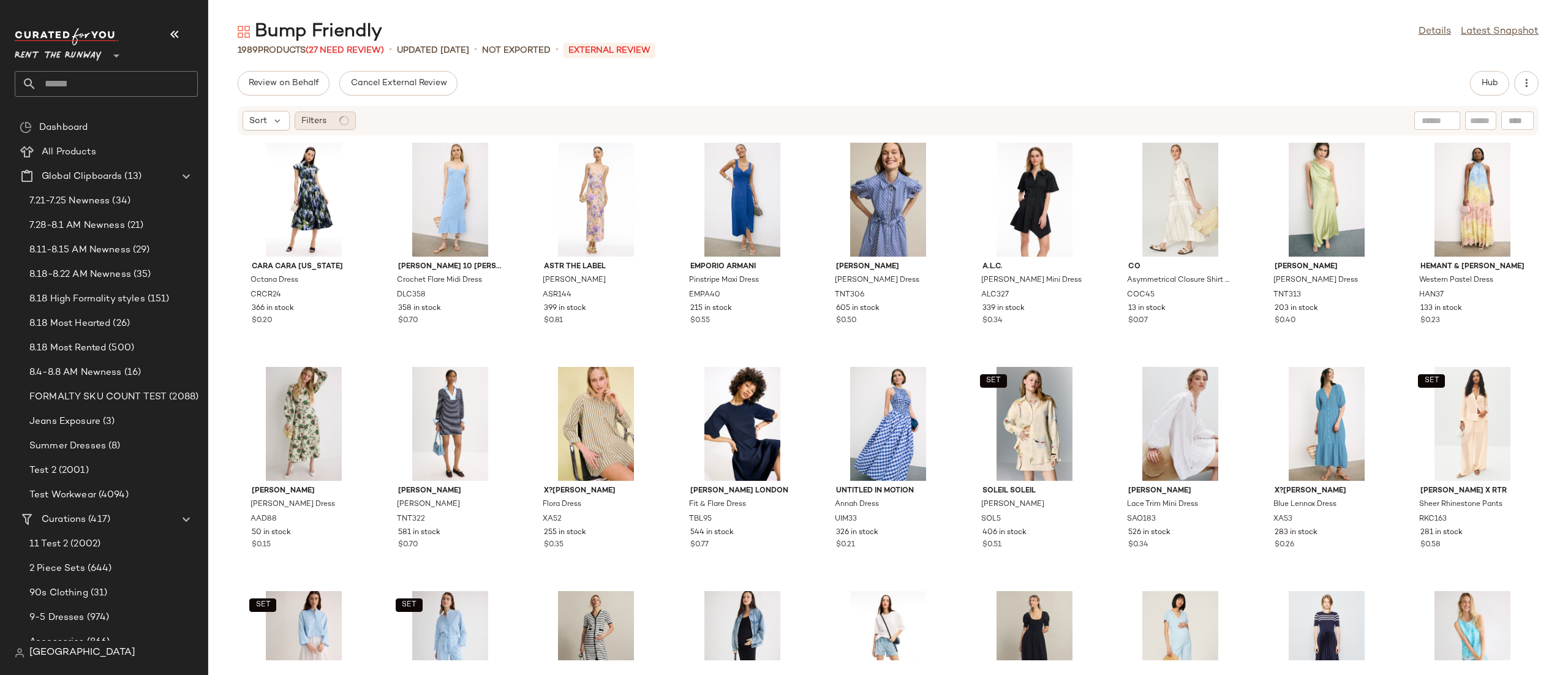
click at [327, 119] on div "Filters" at bounding box center [325, 120] width 62 height 18
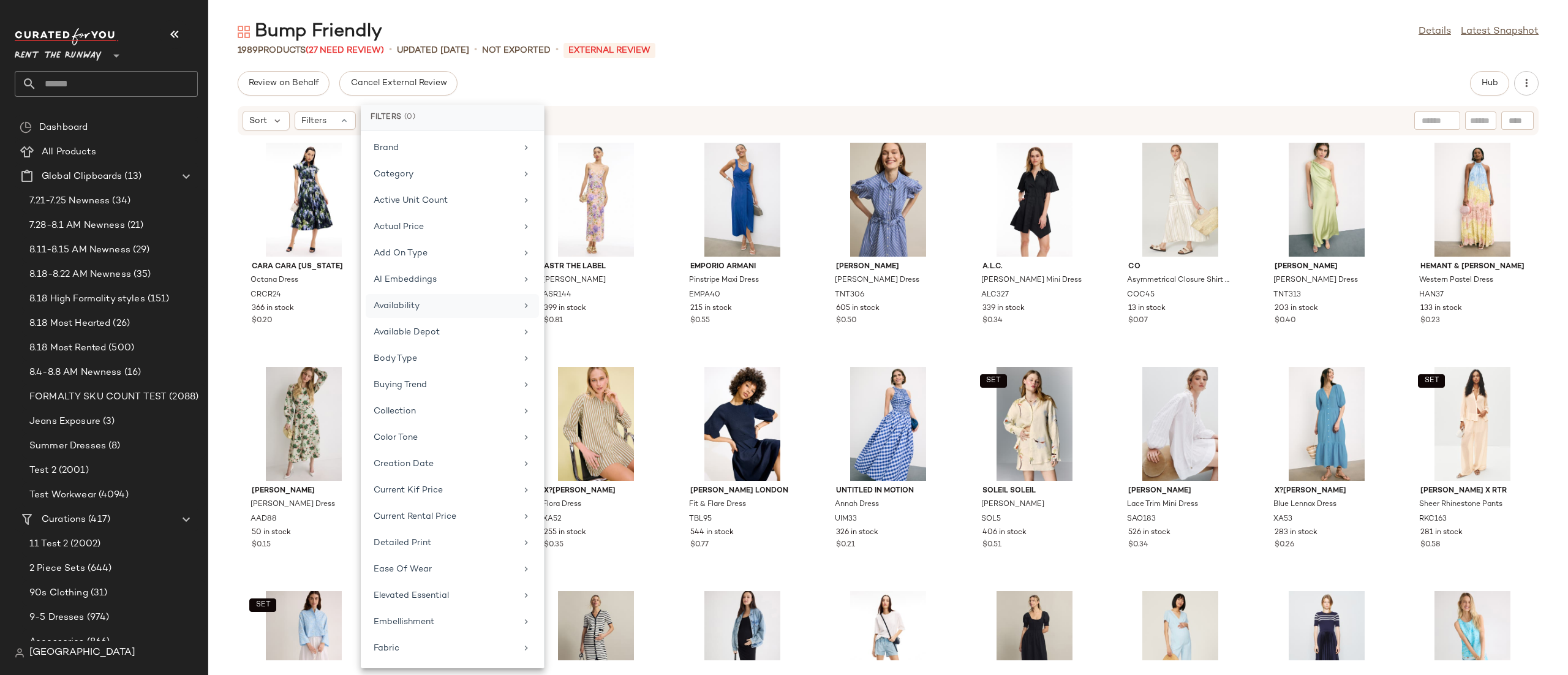
click at [425, 302] on div "Availability" at bounding box center [445, 306] width 143 height 13
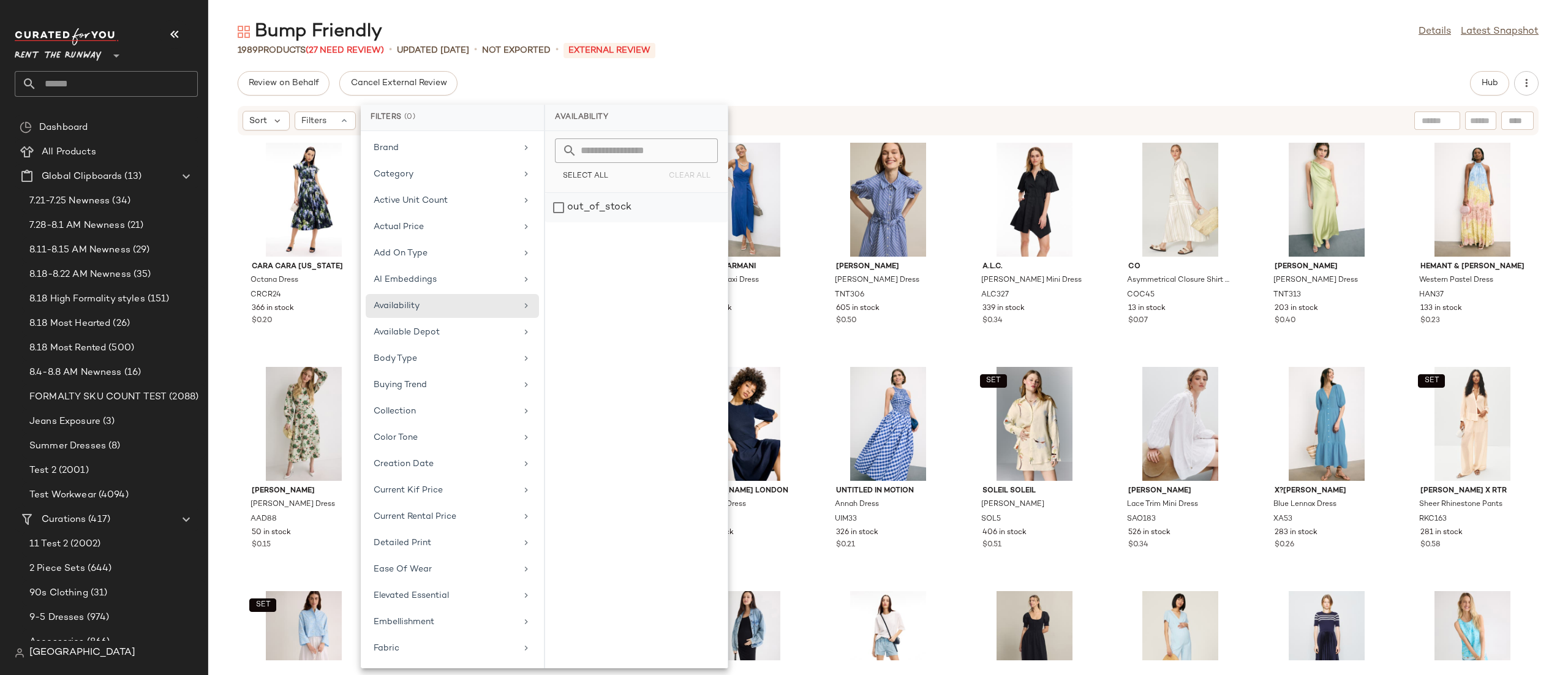
click at [555, 217] on div "out_of_stock" at bounding box center [636, 207] width 182 height 29
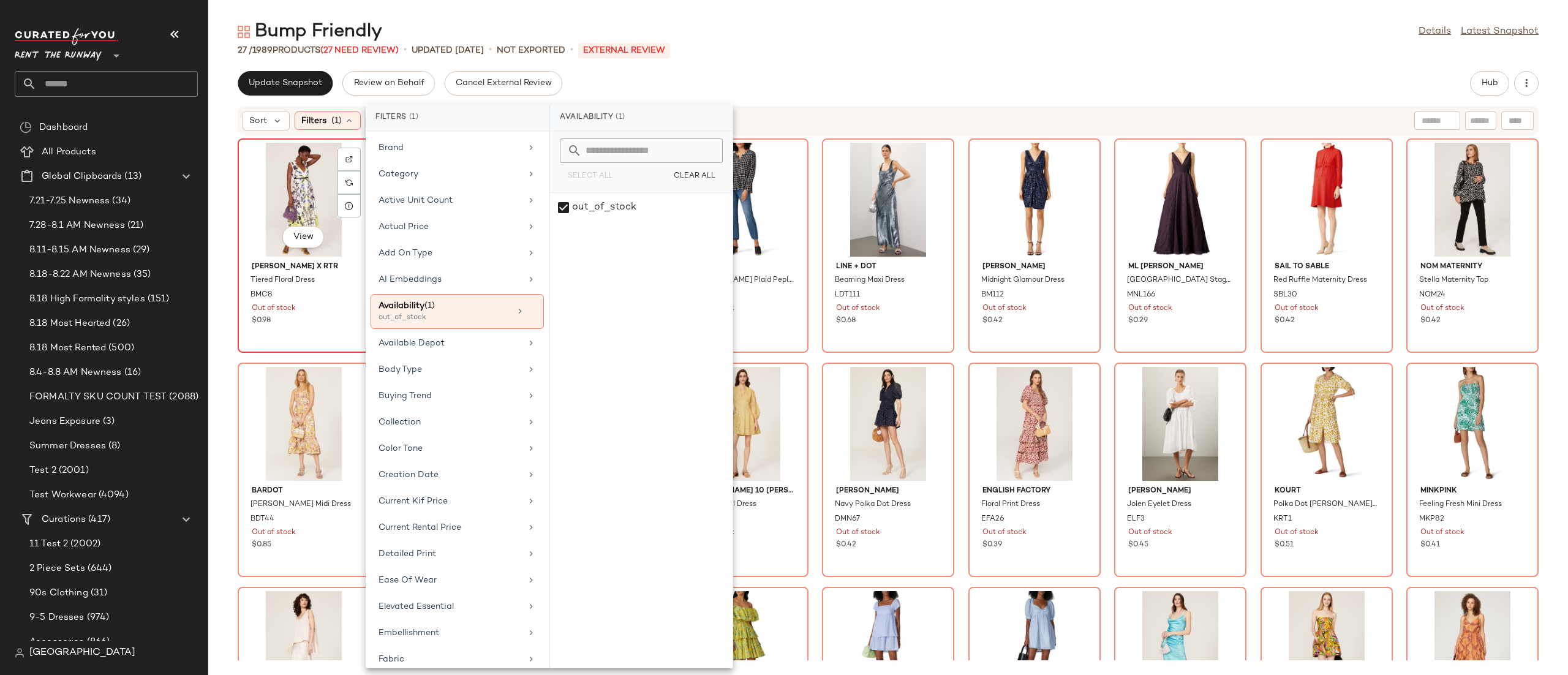
click at [272, 197] on div "View" at bounding box center [303, 200] width 124 height 114
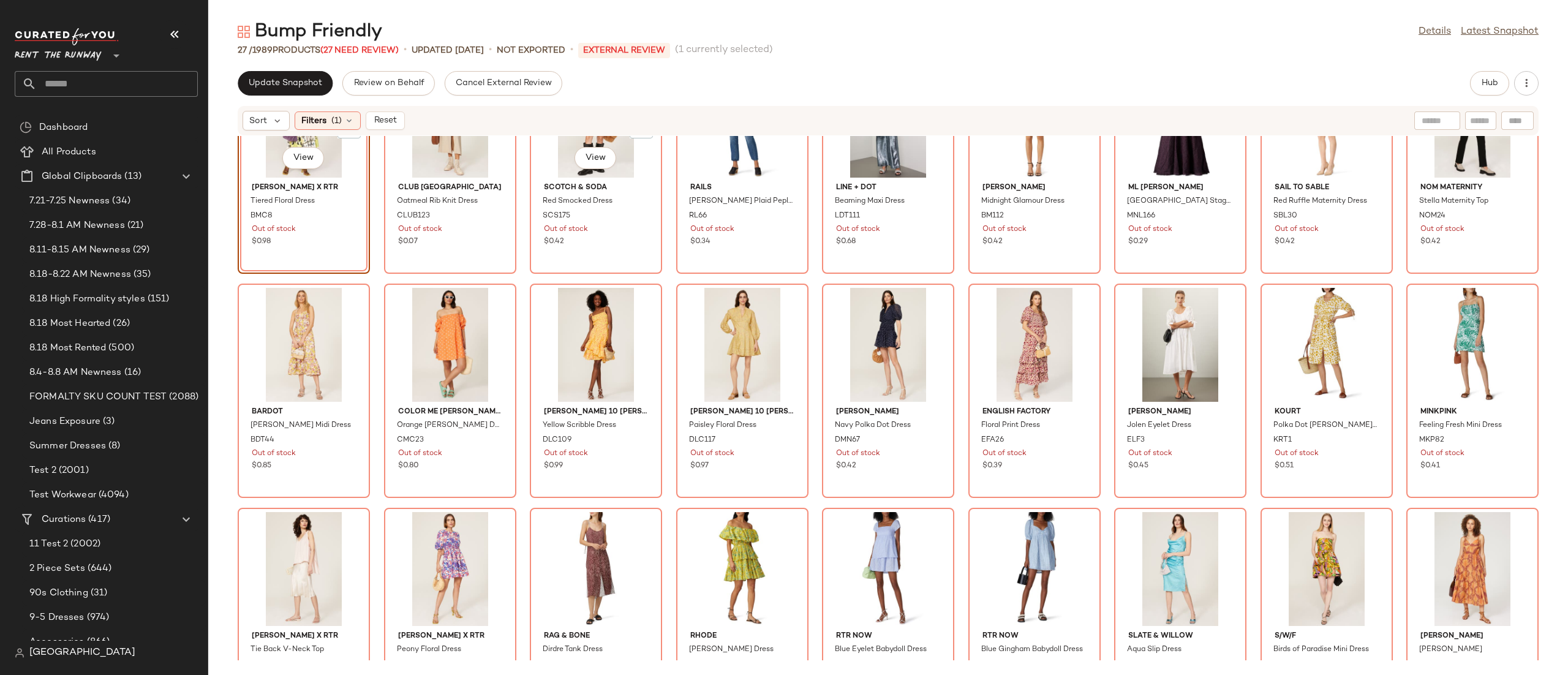
scroll to position [140, 0]
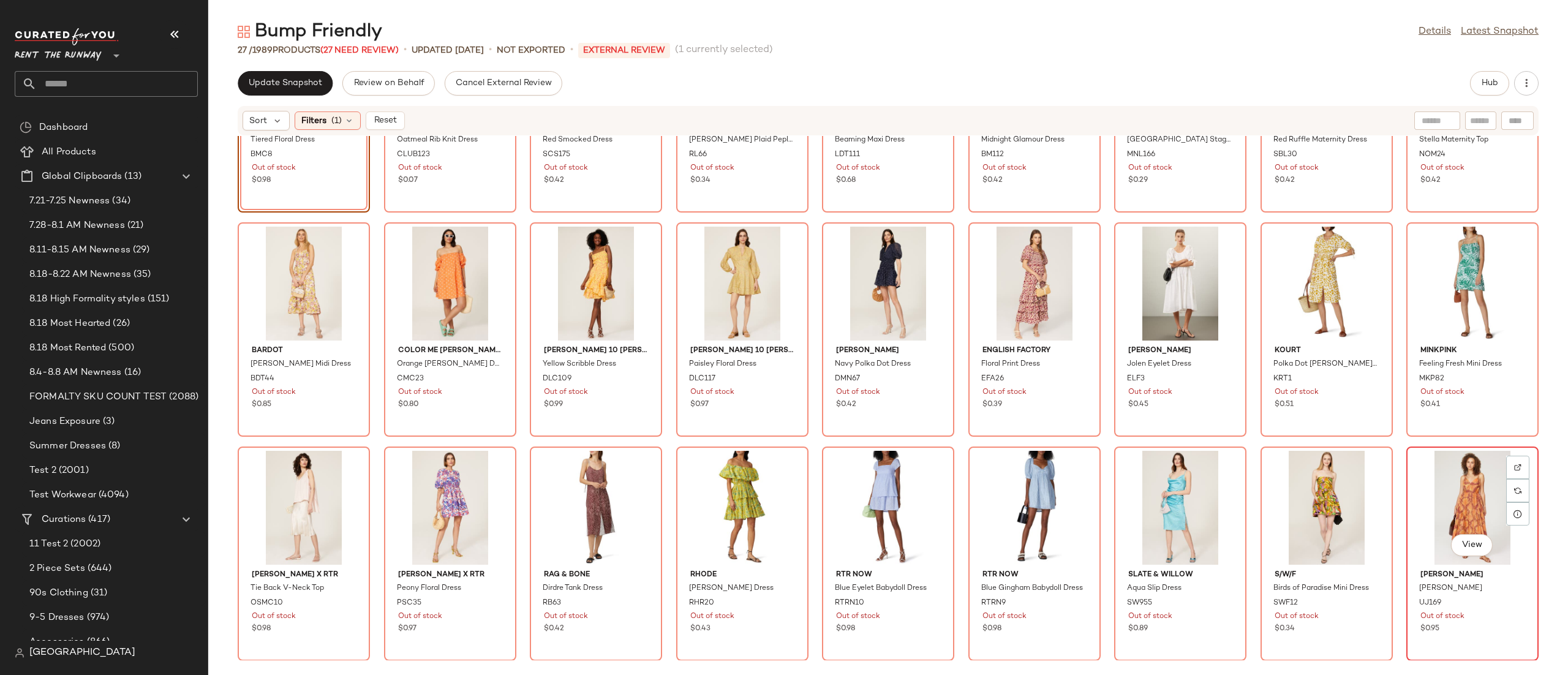
click at [1431, 498] on div "View" at bounding box center [1472, 508] width 124 height 114
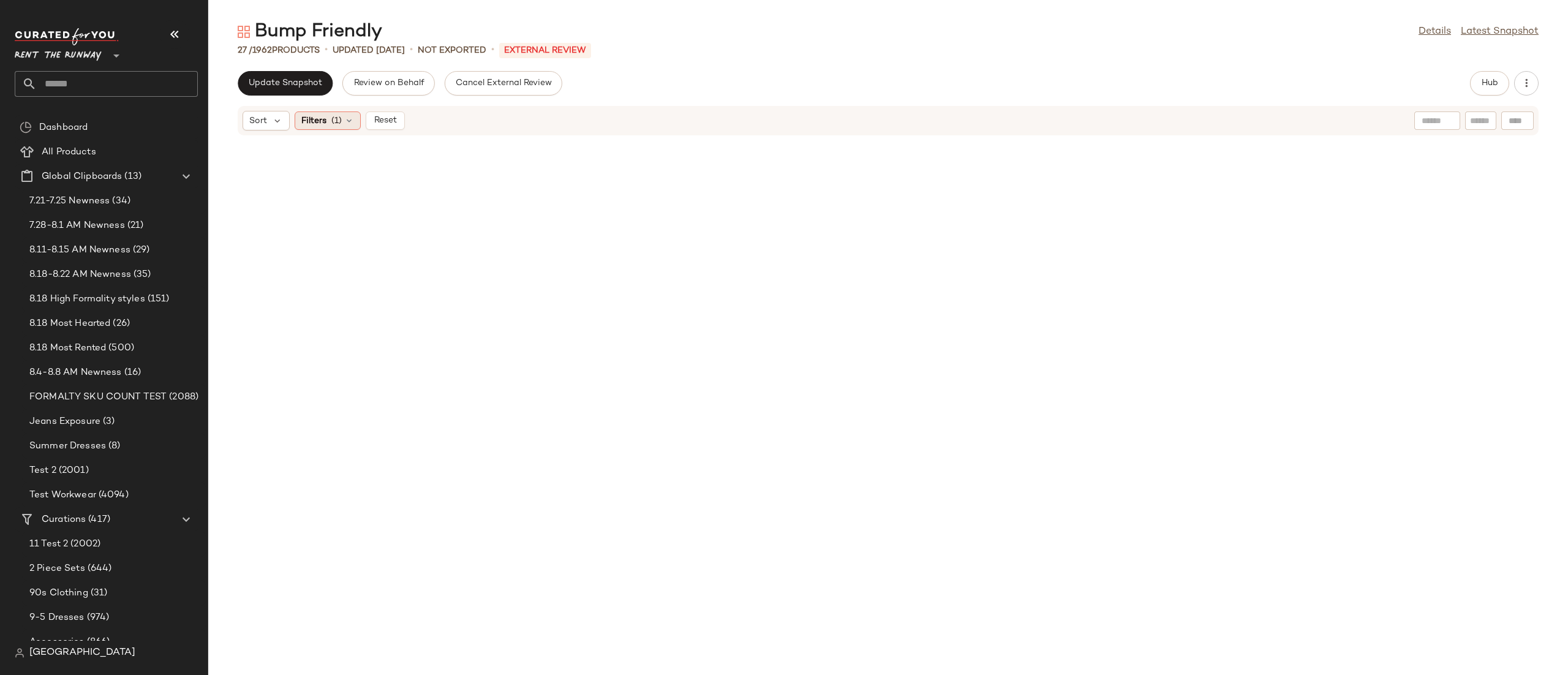
click at [357, 124] on div "Filters (1)" at bounding box center [328, 120] width 66 height 18
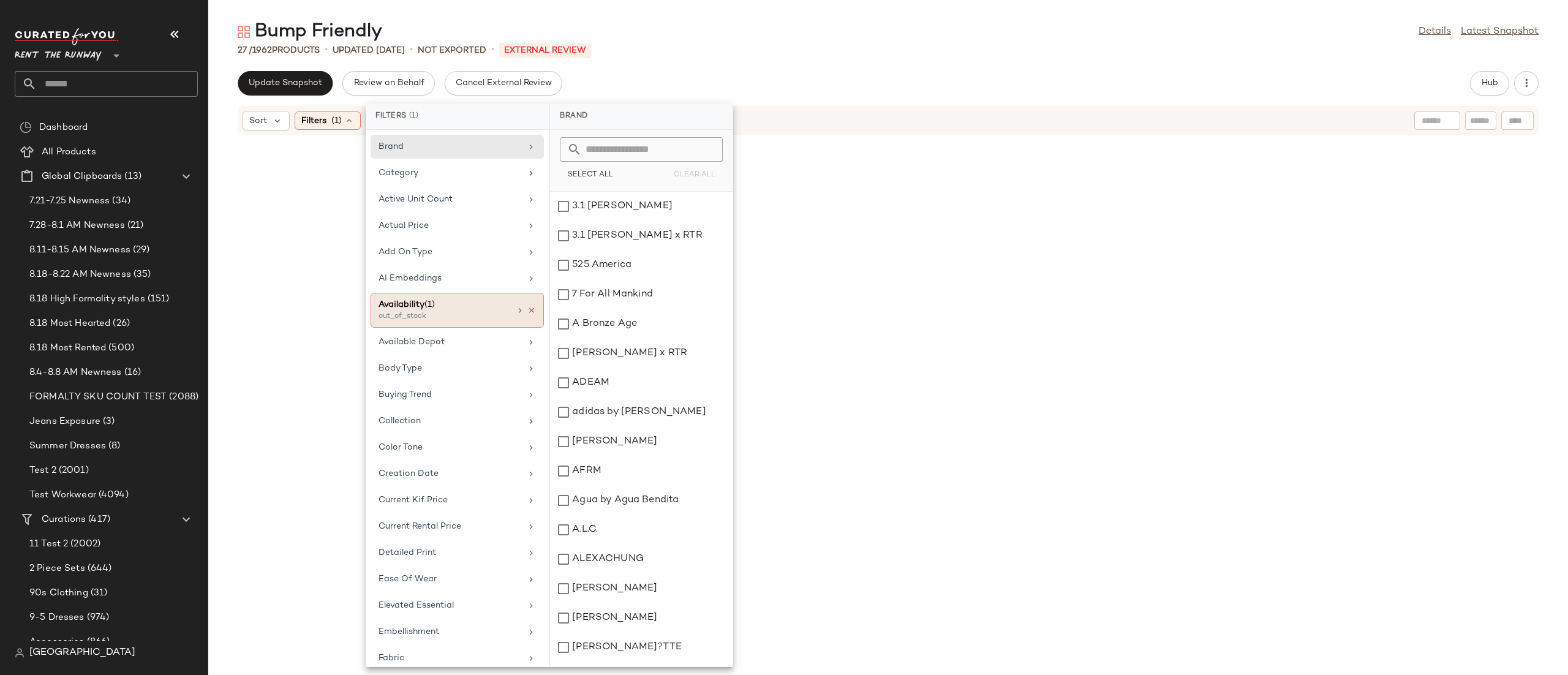
click at [527, 311] on icon at bounding box center [531, 310] width 9 height 9
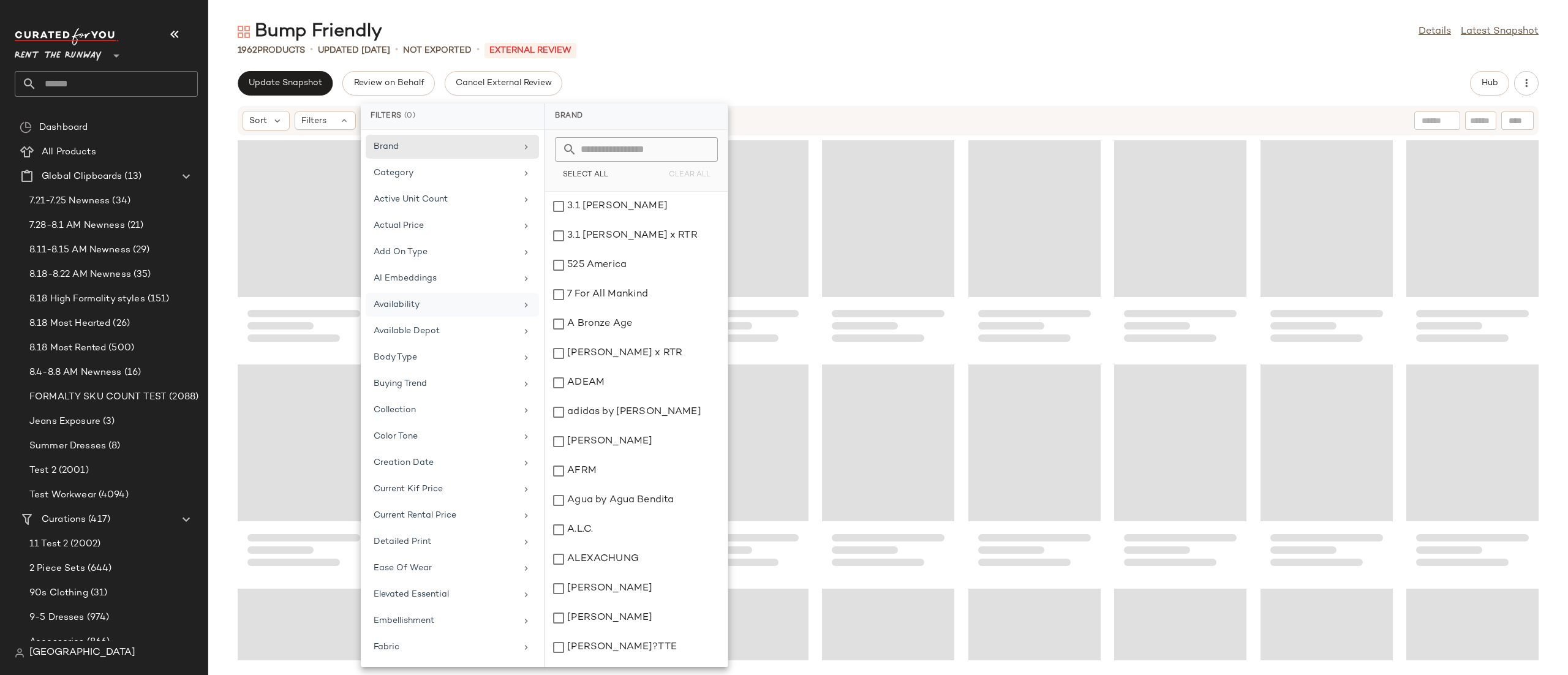
click at [852, 115] on div "Sort Filters" at bounding box center [808, 120] width 1131 height 20
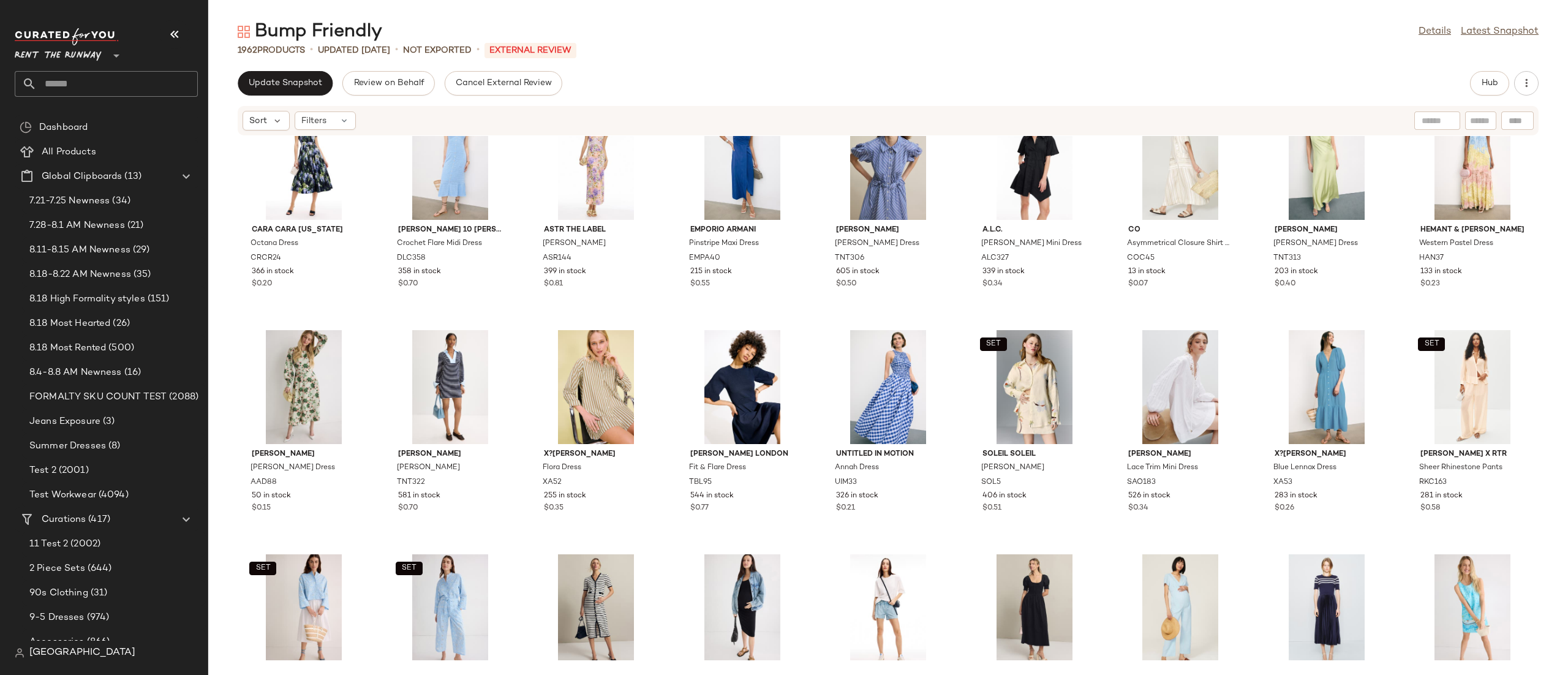
scroll to position [38, 0]
click at [1479, 95] on button "Hub" at bounding box center [1490, 83] width 39 height 24
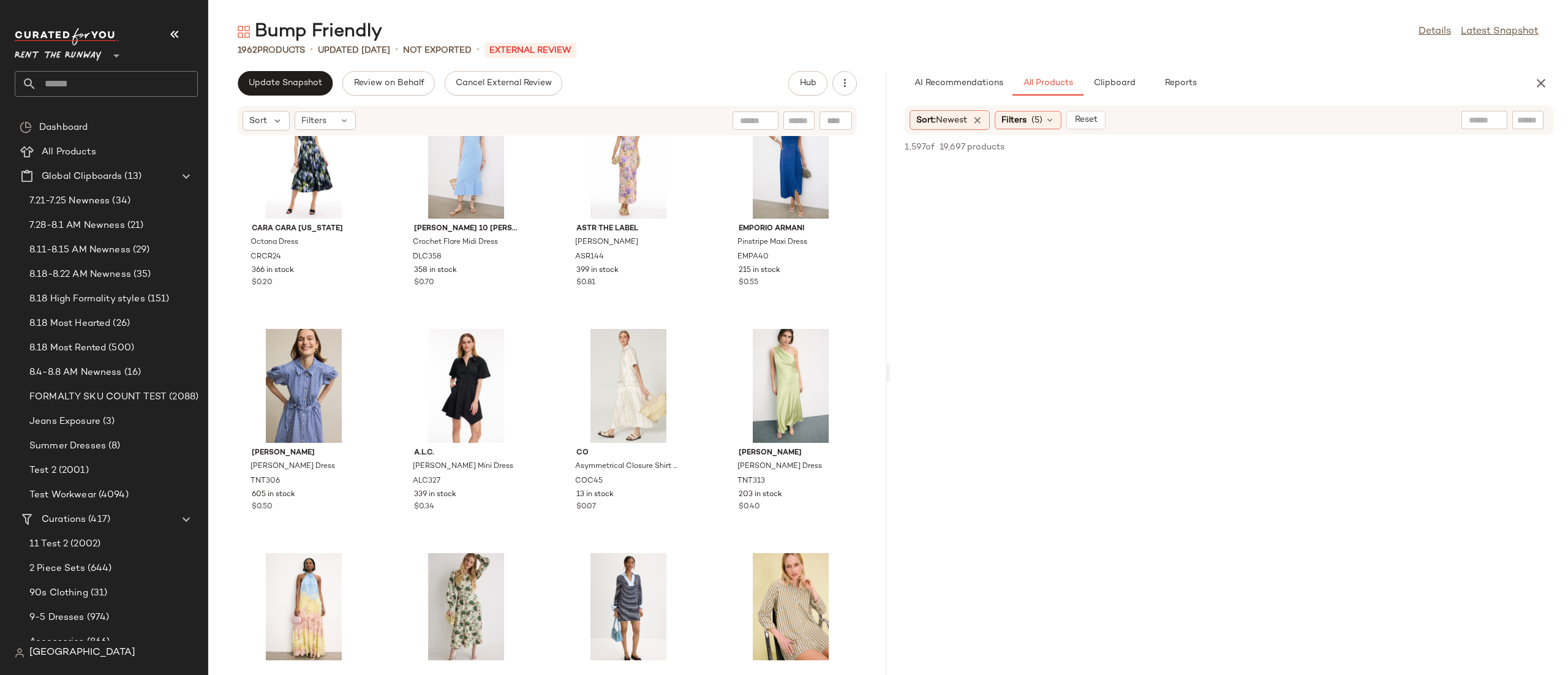
scroll to position [139, 0]
click at [1027, 120] on span "Filters" at bounding box center [1013, 120] width 25 height 13
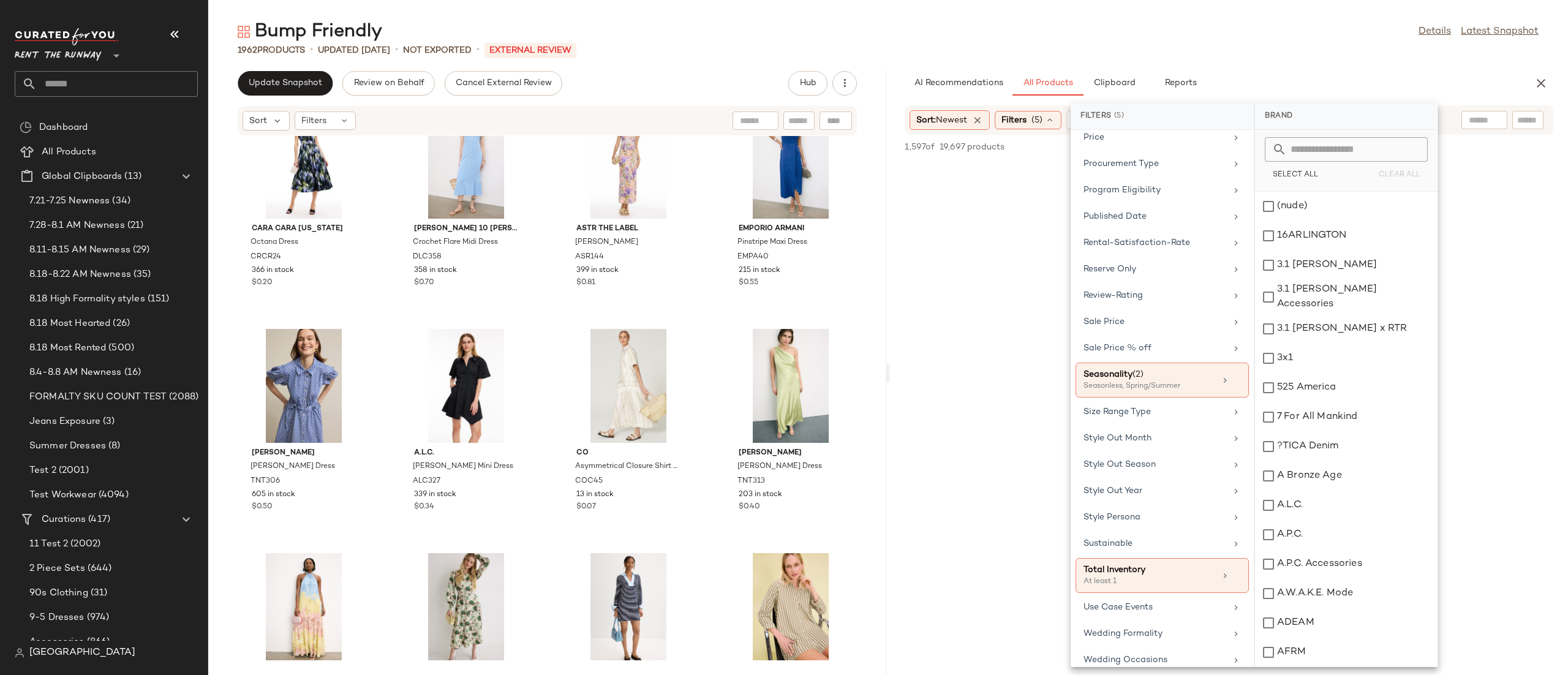
scroll to position [1159, 0]
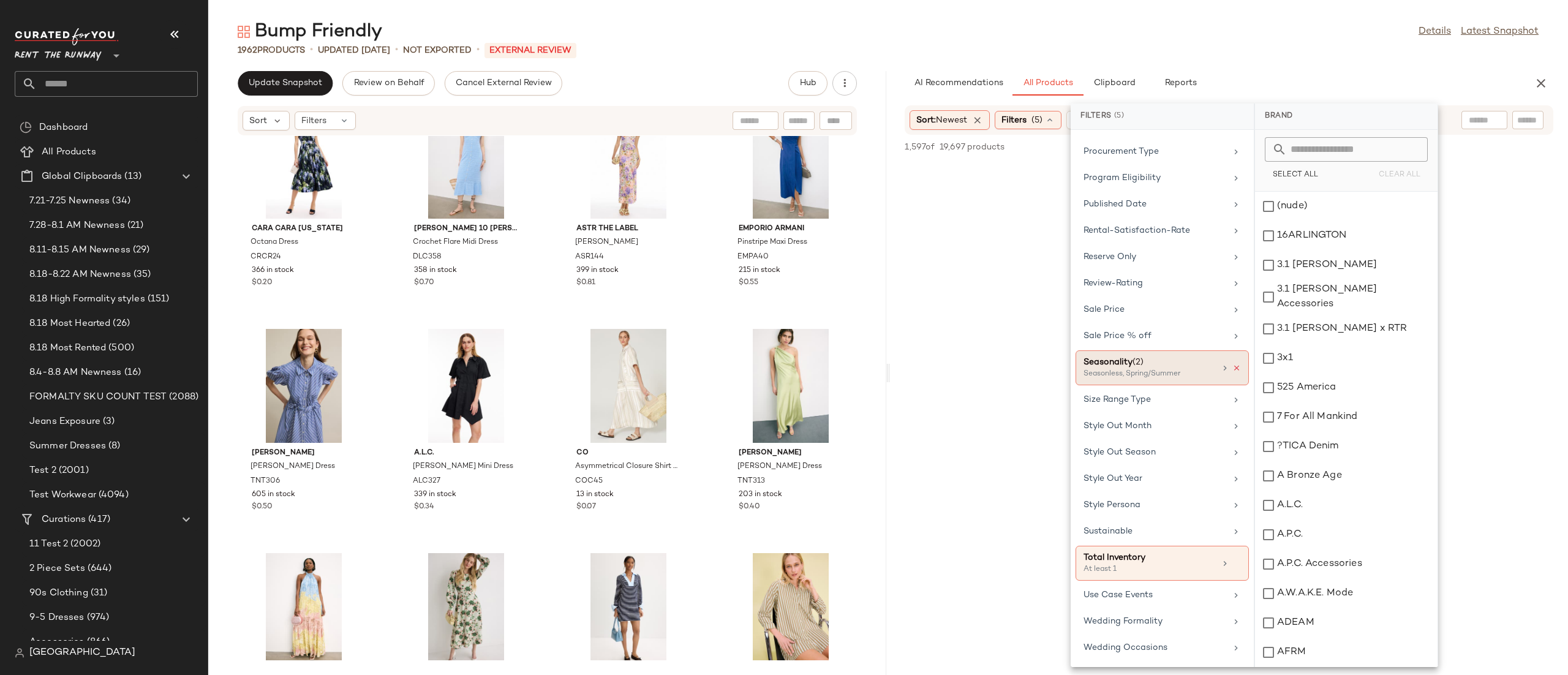
click at [1232, 364] on icon at bounding box center [1236, 368] width 9 height 9
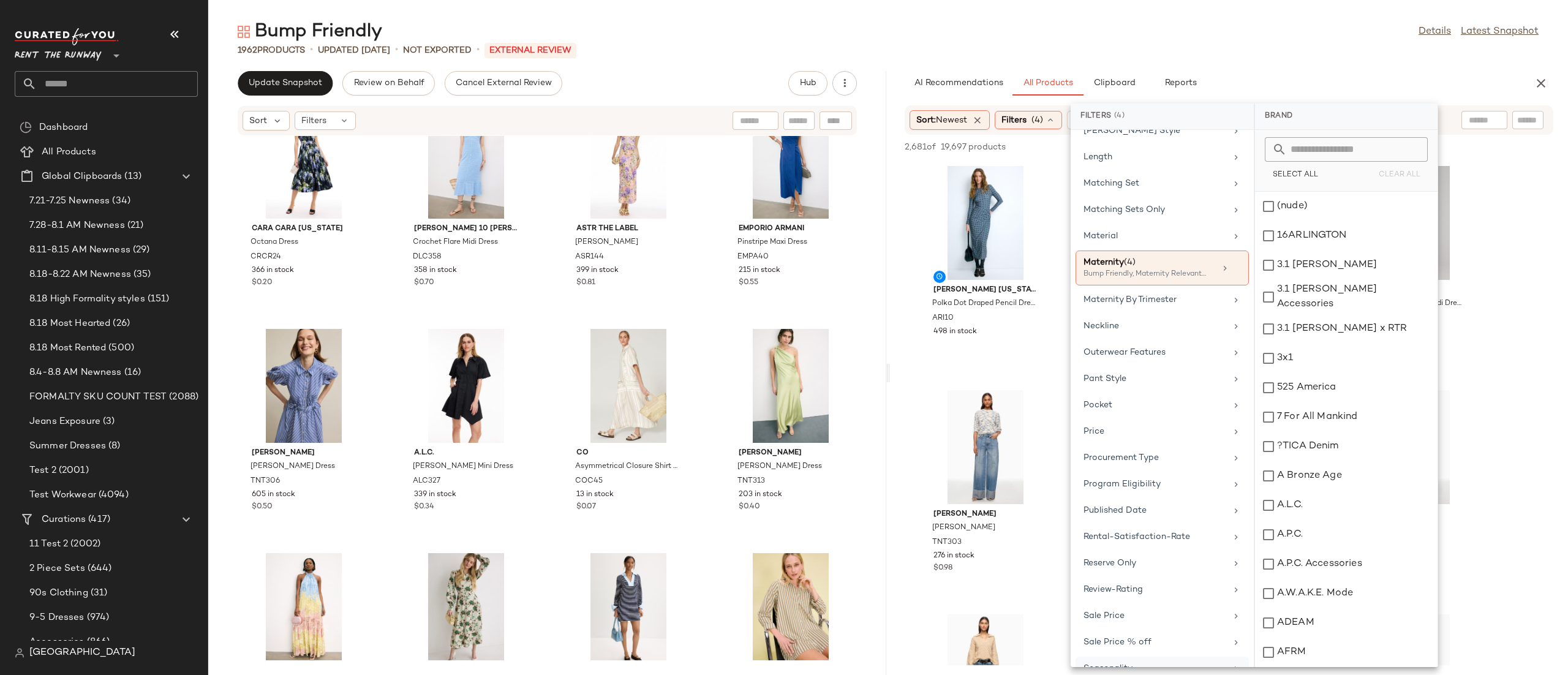
scroll to position [817, 0]
click at [1105, 292] on div "Bump Friendly, Maternity Relevant, Nursing +1 more" at bounding box center [1144, 286] width 122 height 11
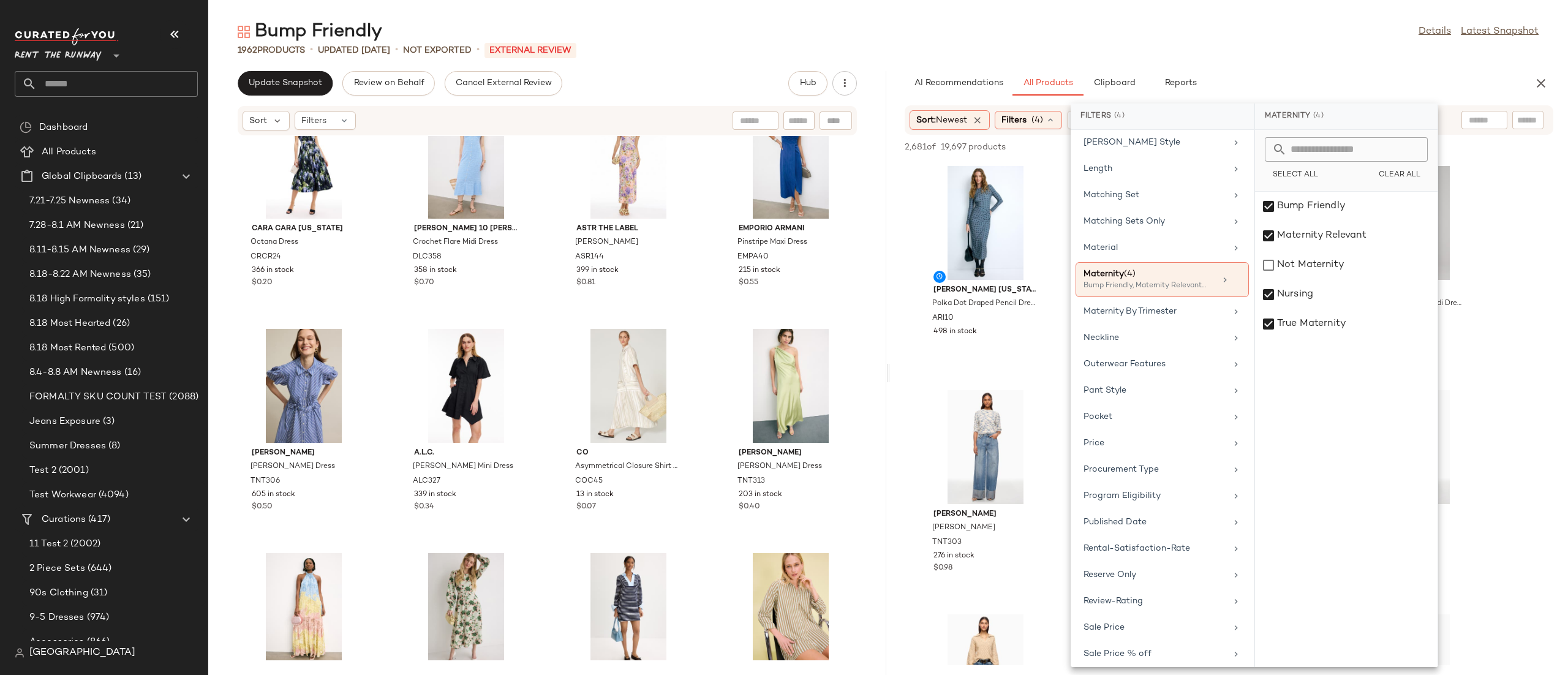
click at [1314, 66] on div "Bump Friendly Details Latest Snapshot 1962 Products • updated Aug 20th • Not Ex…" at bounding box center [887, 348] width 1359 height 656
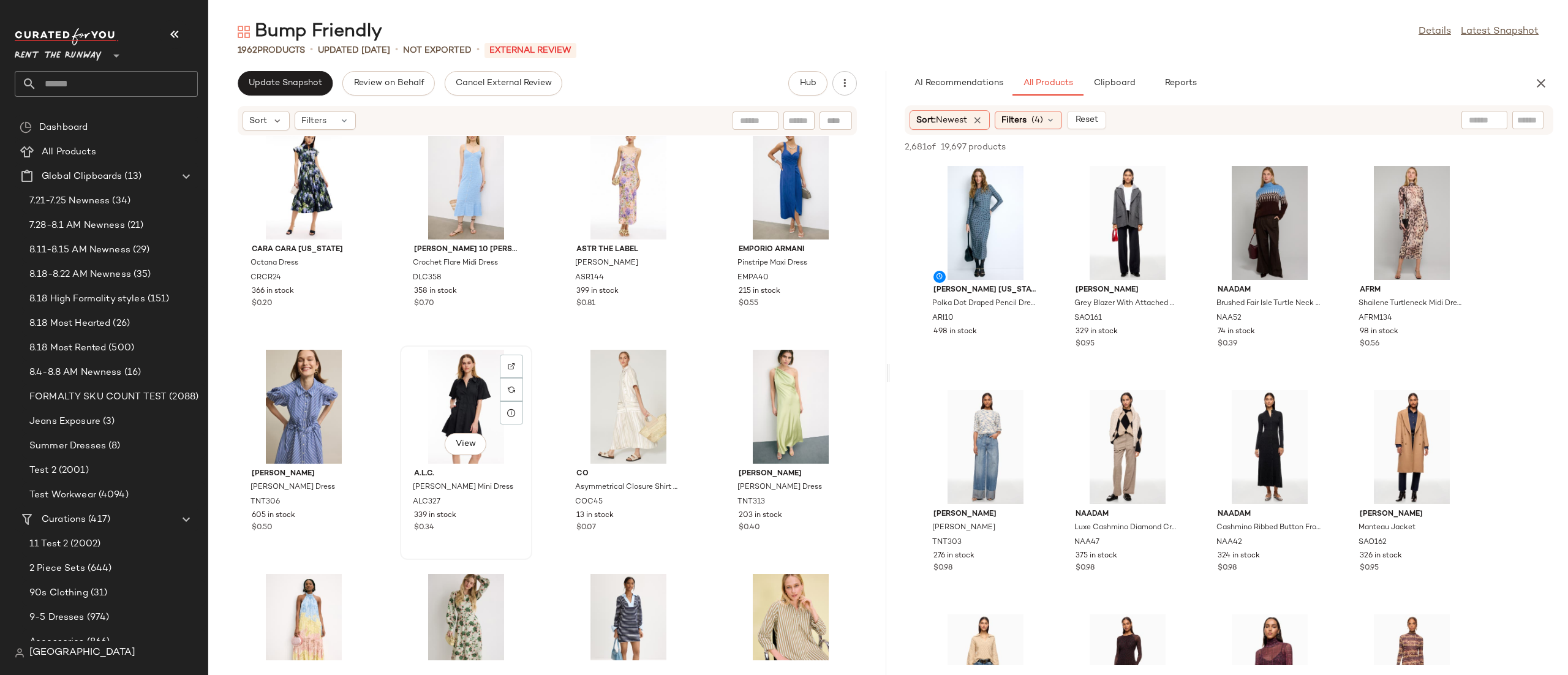
scroll to position [0, 0]
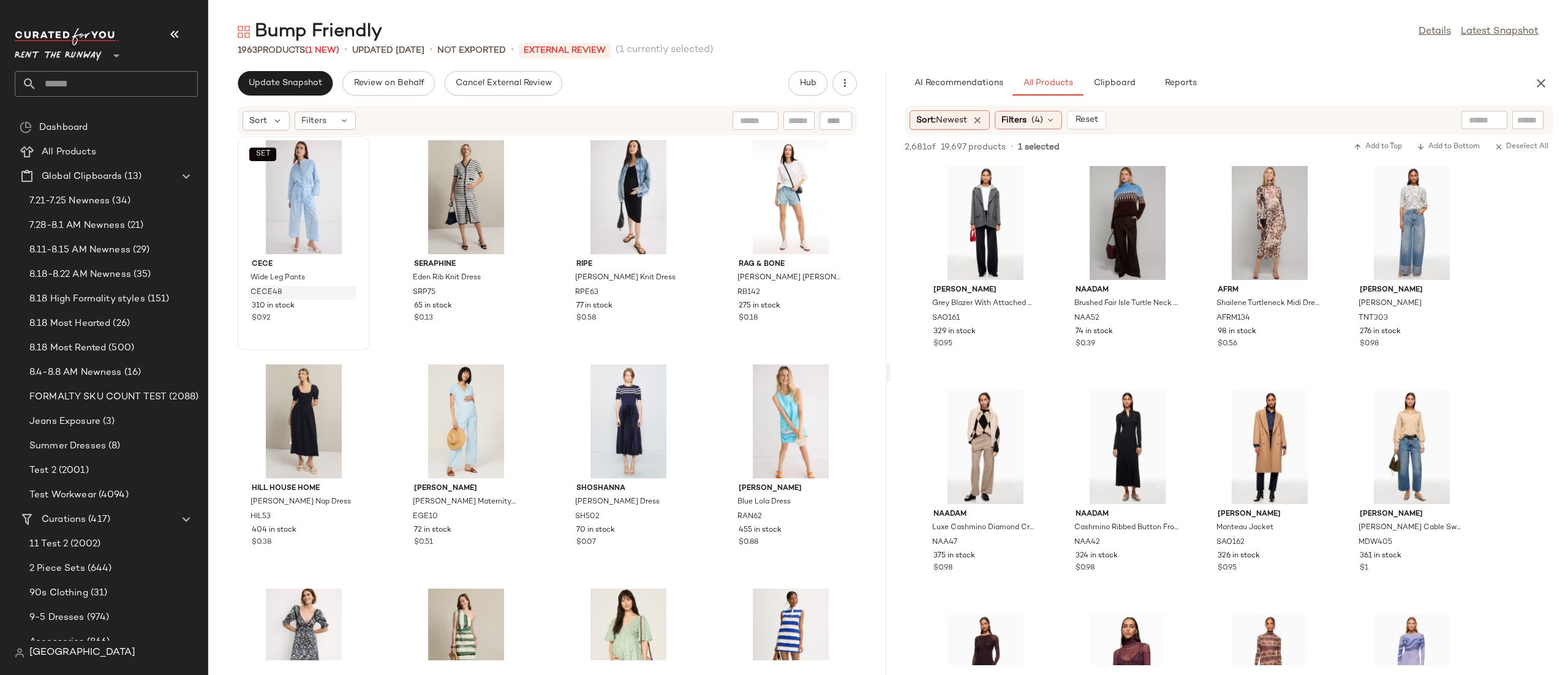
scroll to position [910, 0]
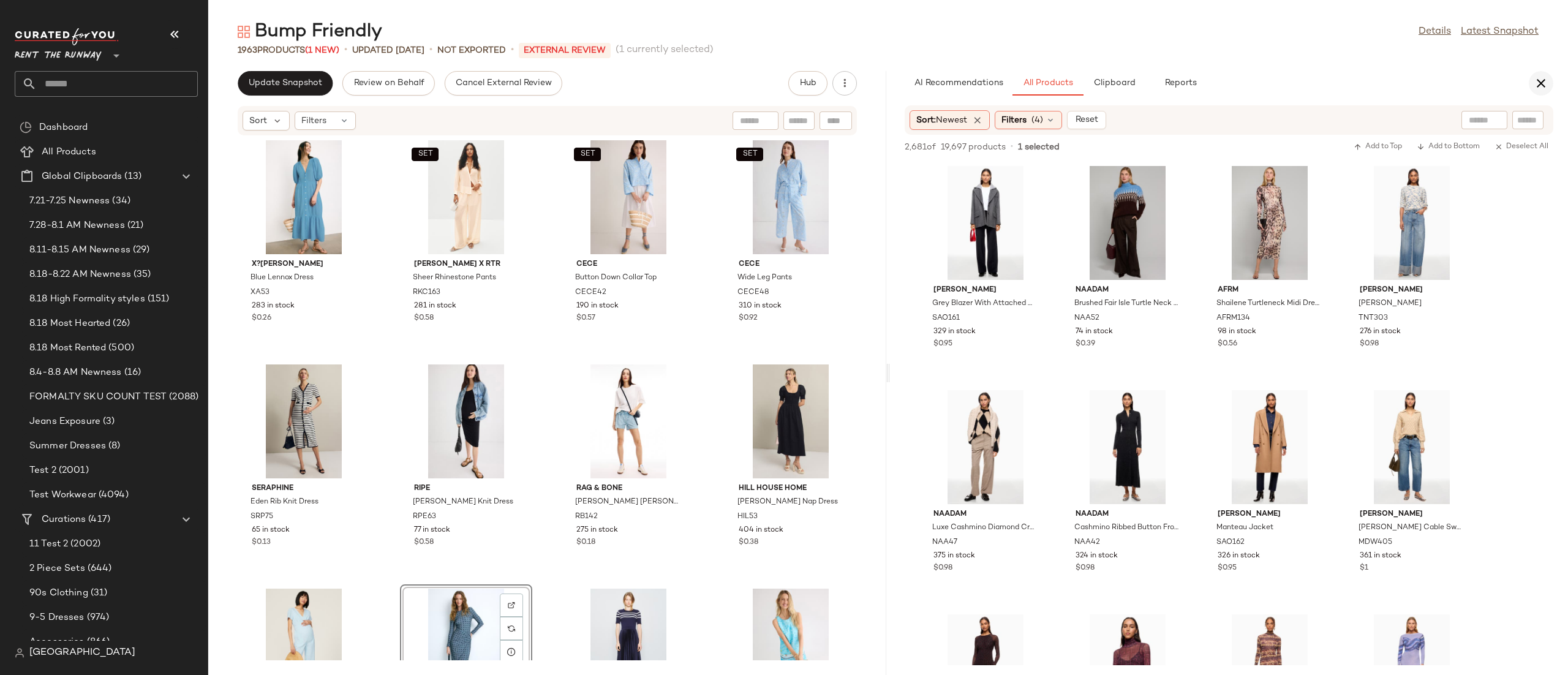
click at [1534, 88] on icon "button" at bounding box center [1541, 83] width 15 height 15
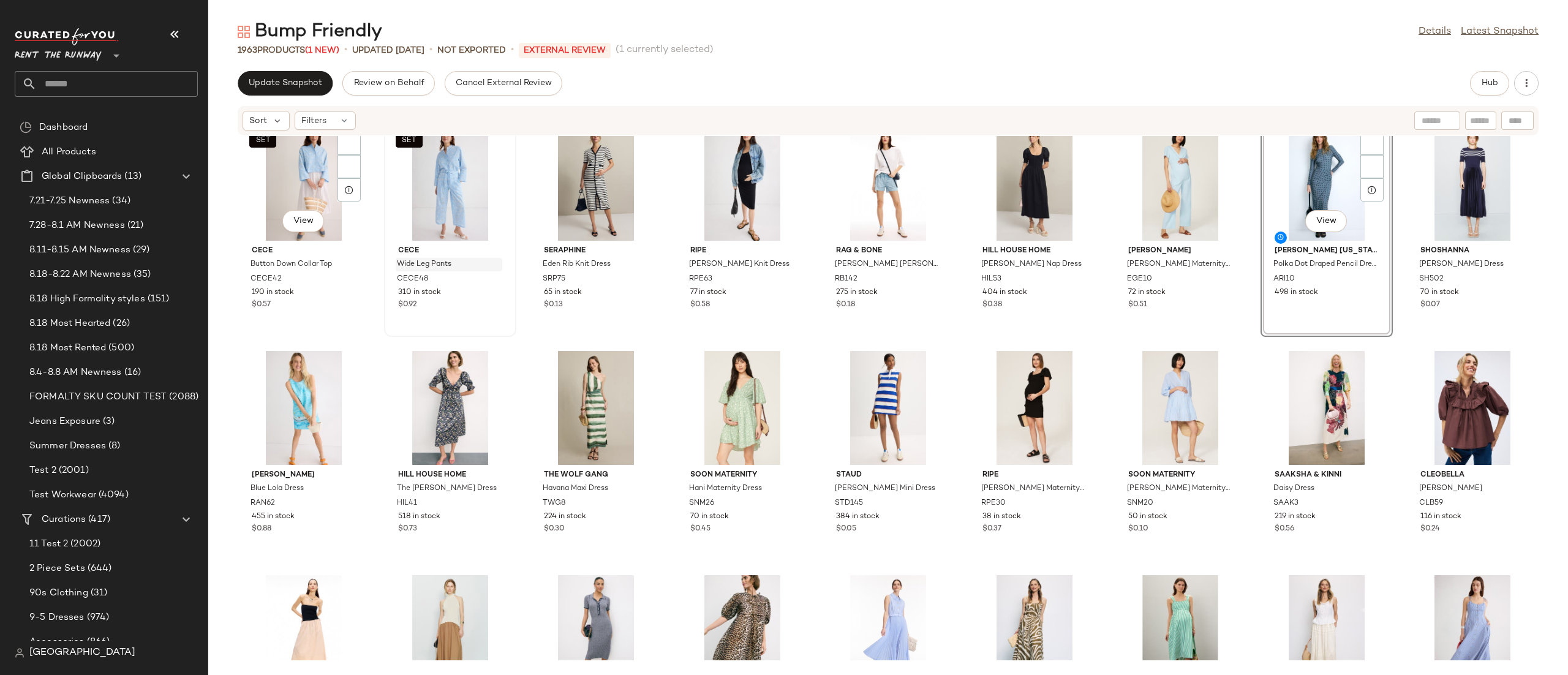
scroll to position [455, 0]
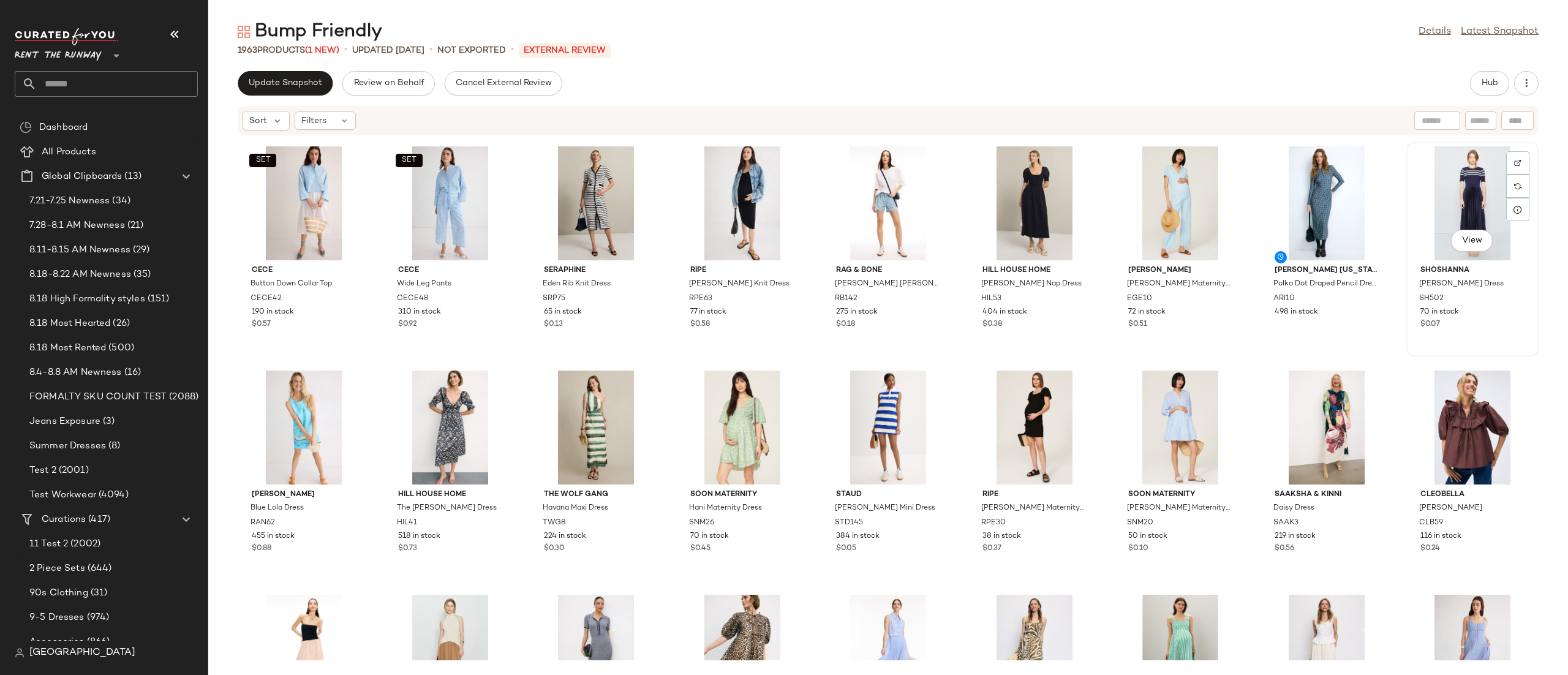
click at [1411, 212] on div "View" at bounding box center [1472, 204] width 124 height 114
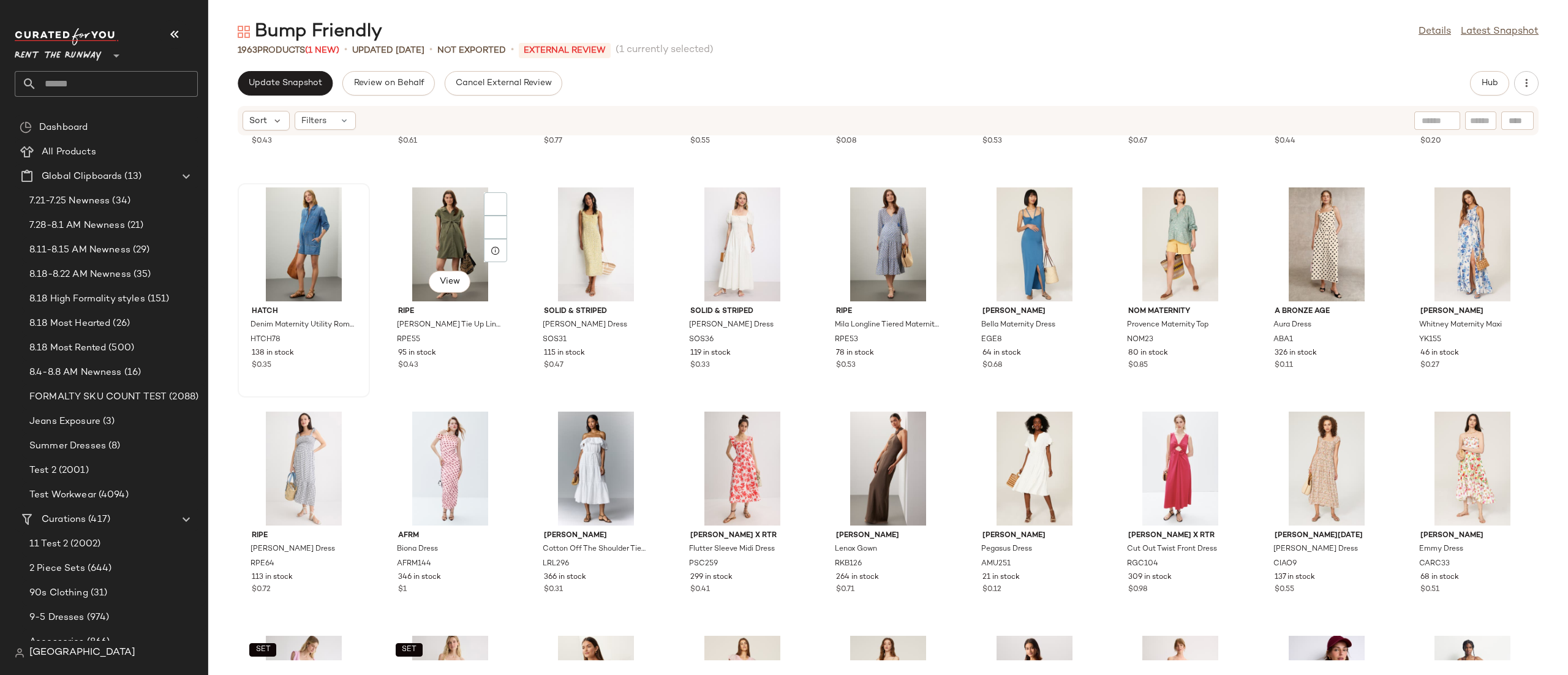
scroll to position [1071, 0]
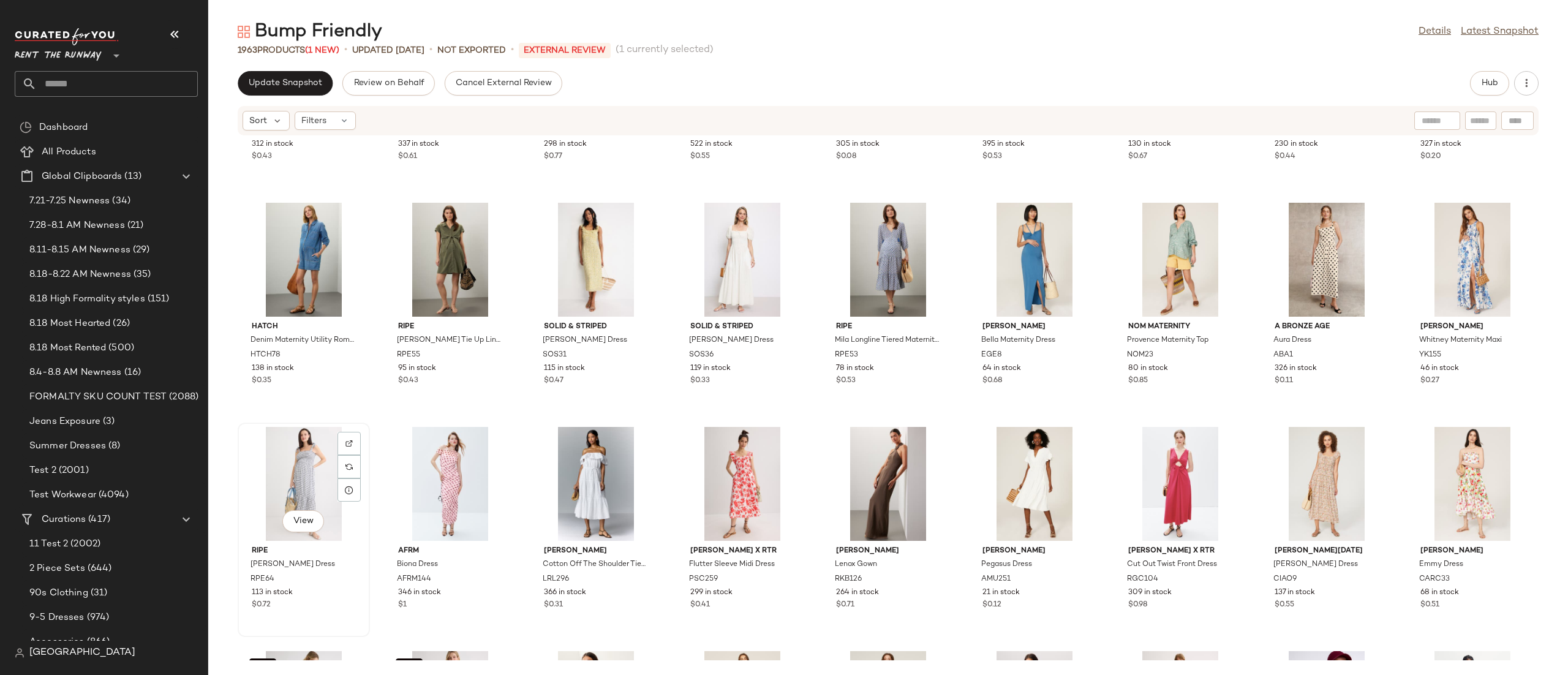
click at [321, 494] on div "View" at bounding box center [303, 484] width 124 height 114
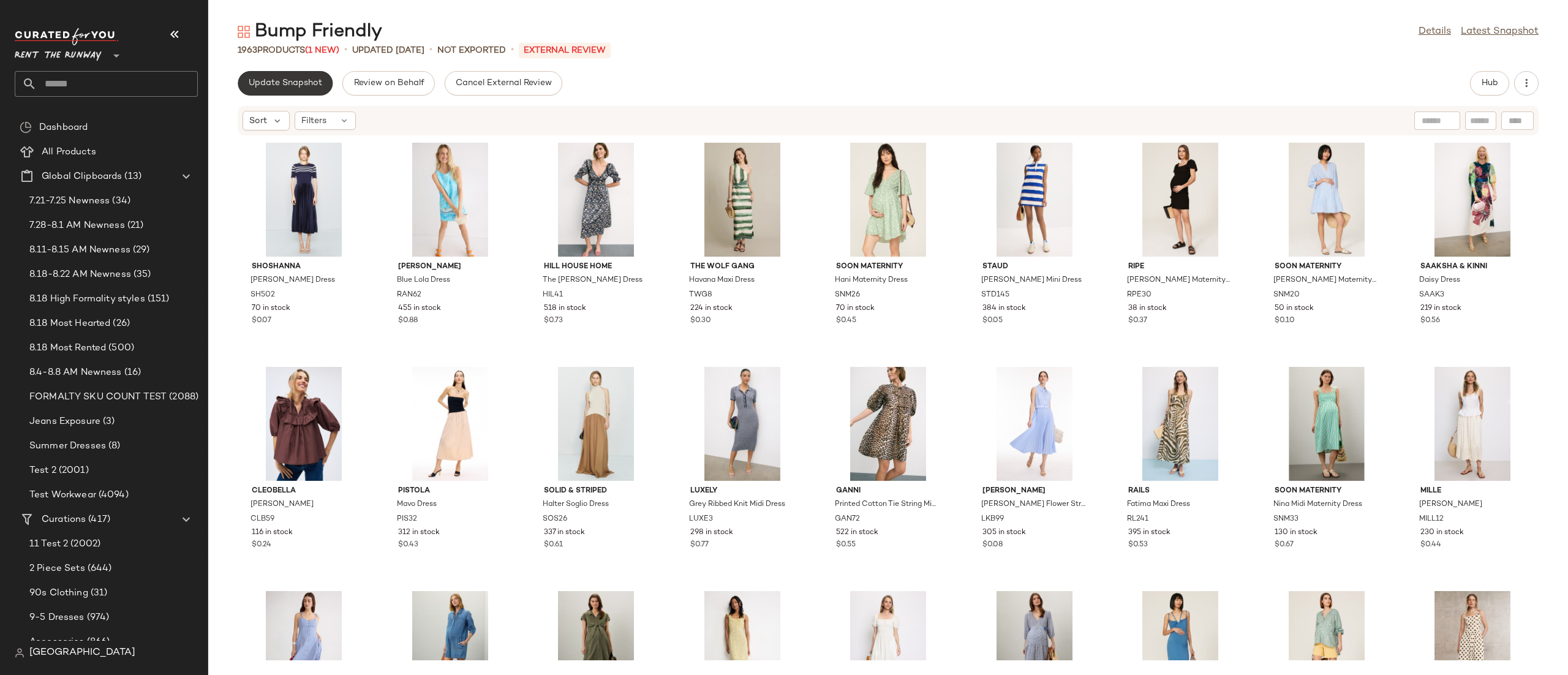
click at [326, 78] on button "Update Snapshot" at bounding box center [285, 83] width 95 height 24
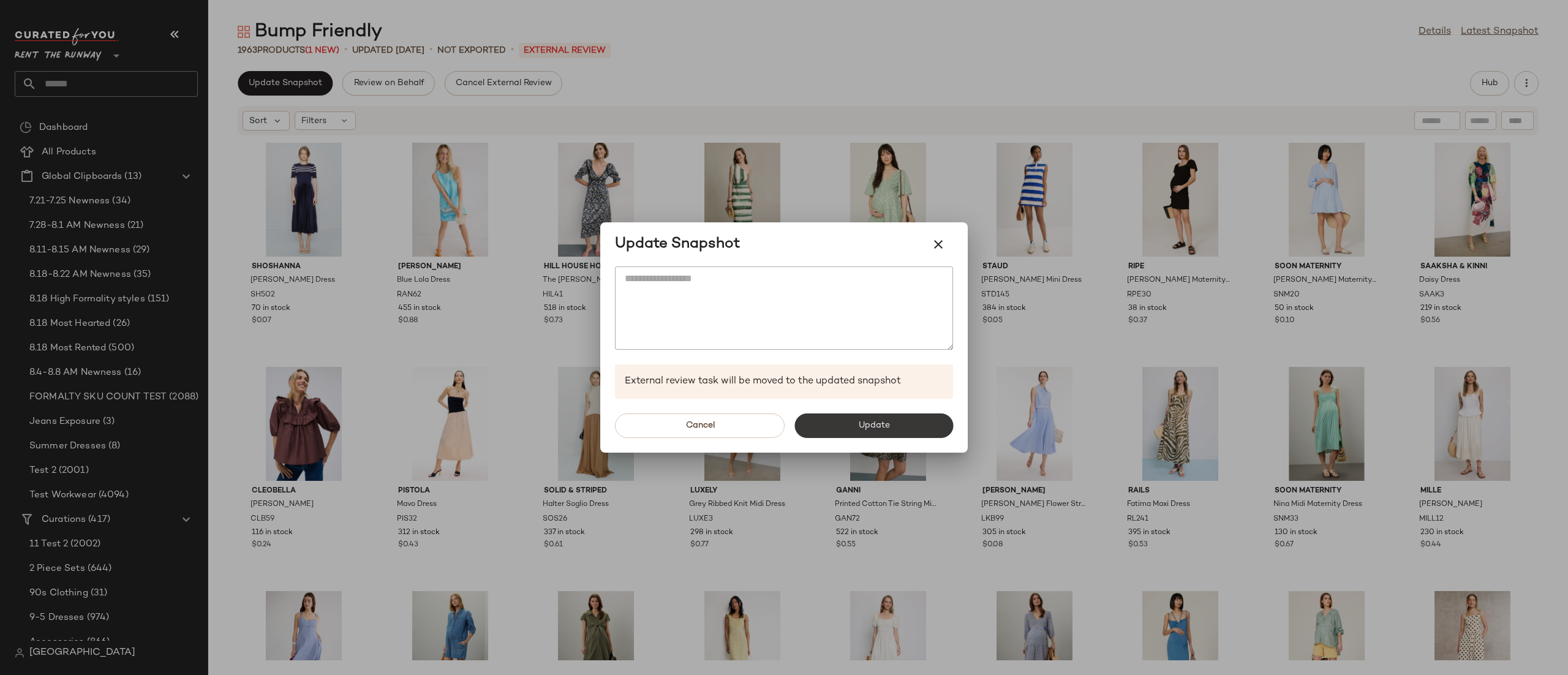
click at [835, 431] on button "Update" at bounding box center [873, 426] width 159 height 24
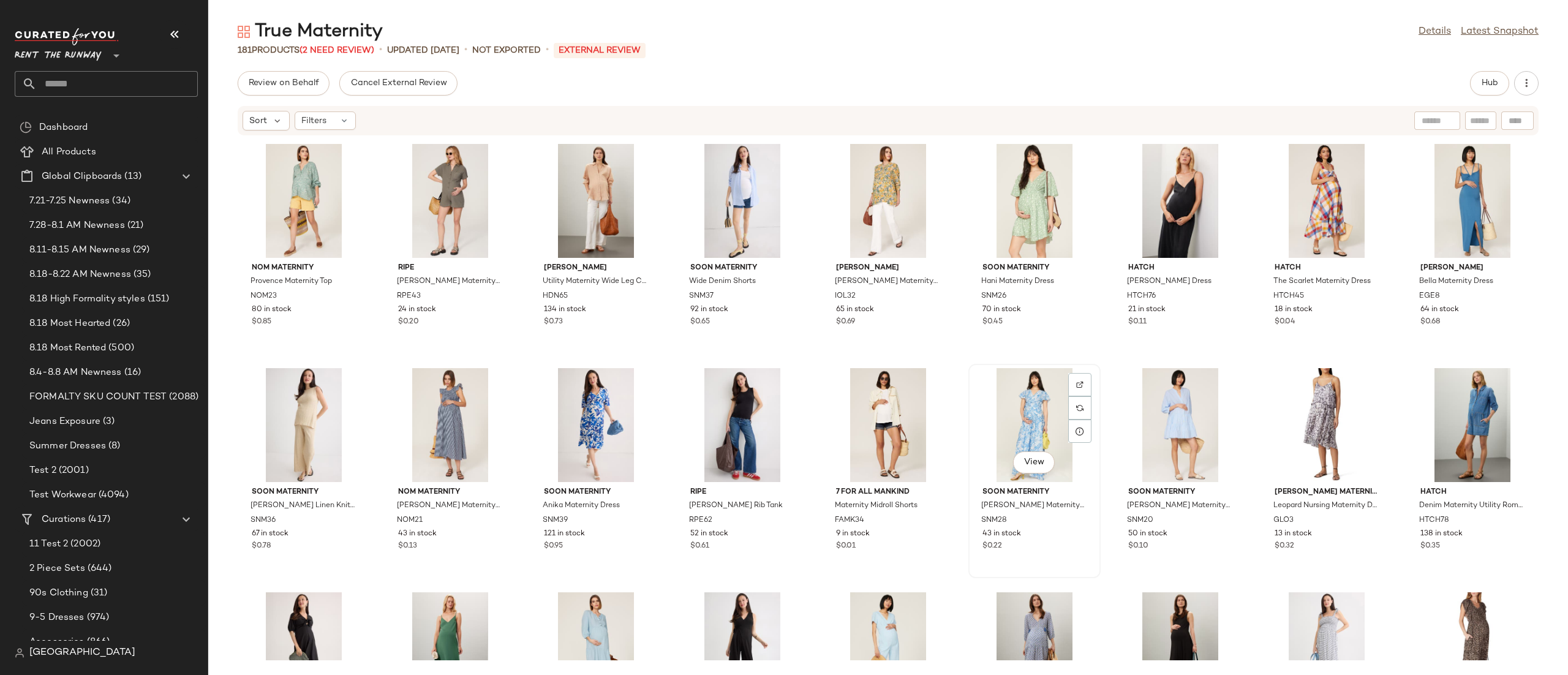
click at [1016, 421] on div "View" at bounding box center [1034, 425] width 124 height 114
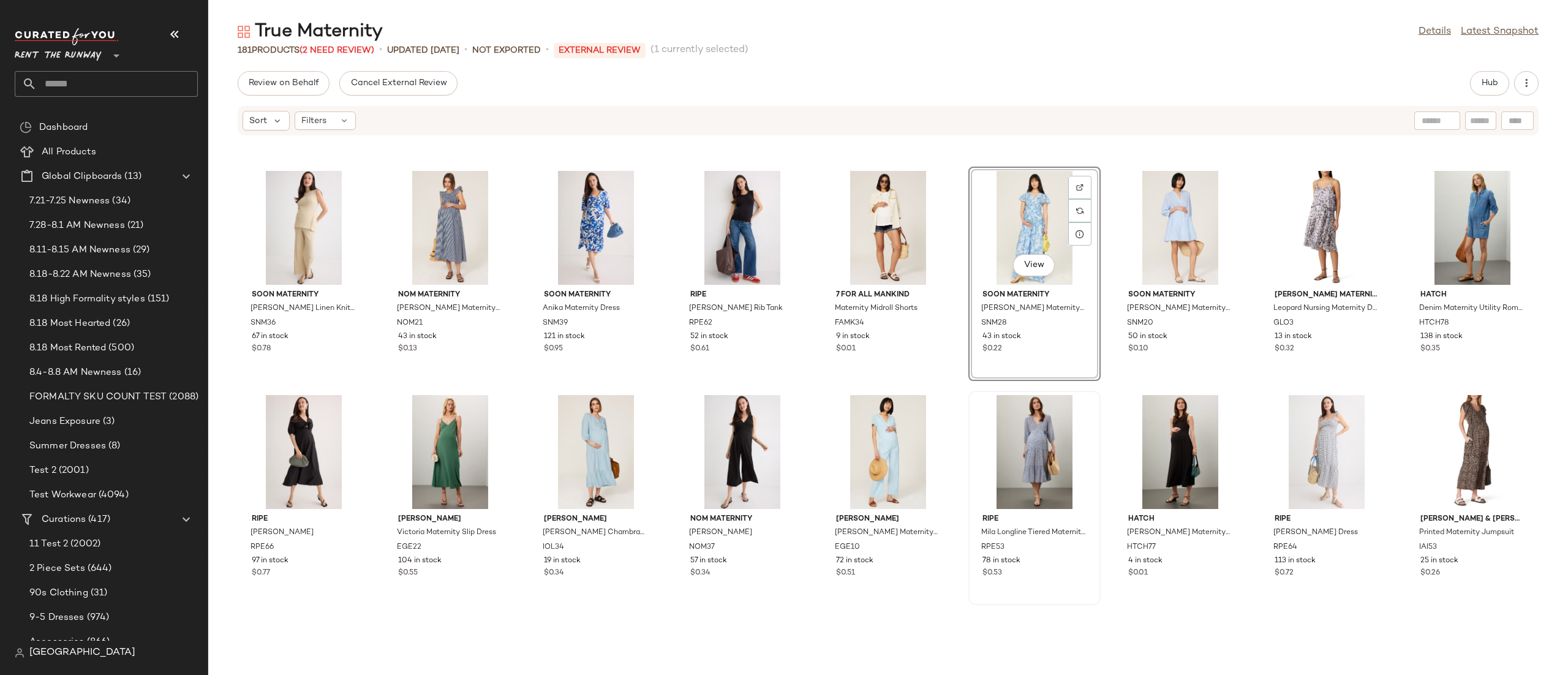
scroll to position [447, 0]
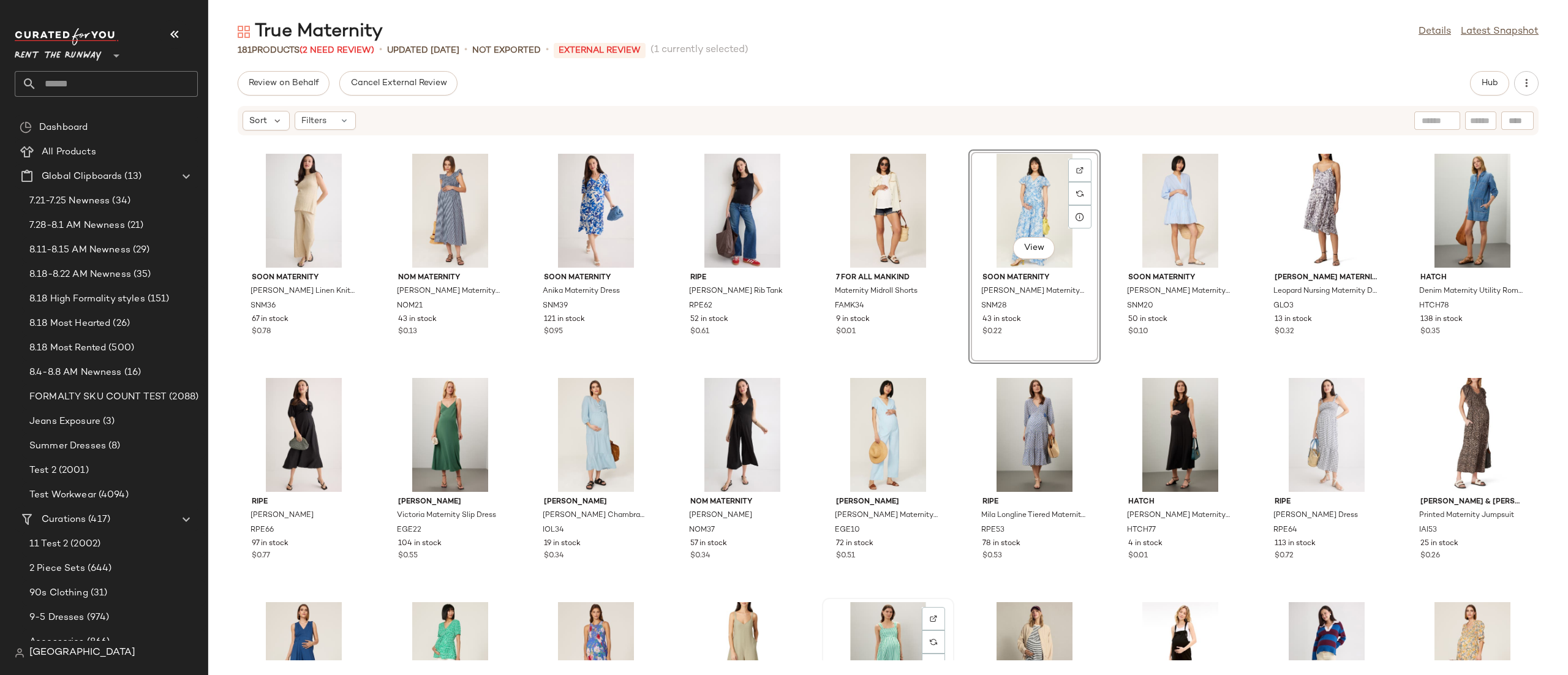
click at [885, 617] on div "View" at bounding box center [887, 659] width 124 height 114
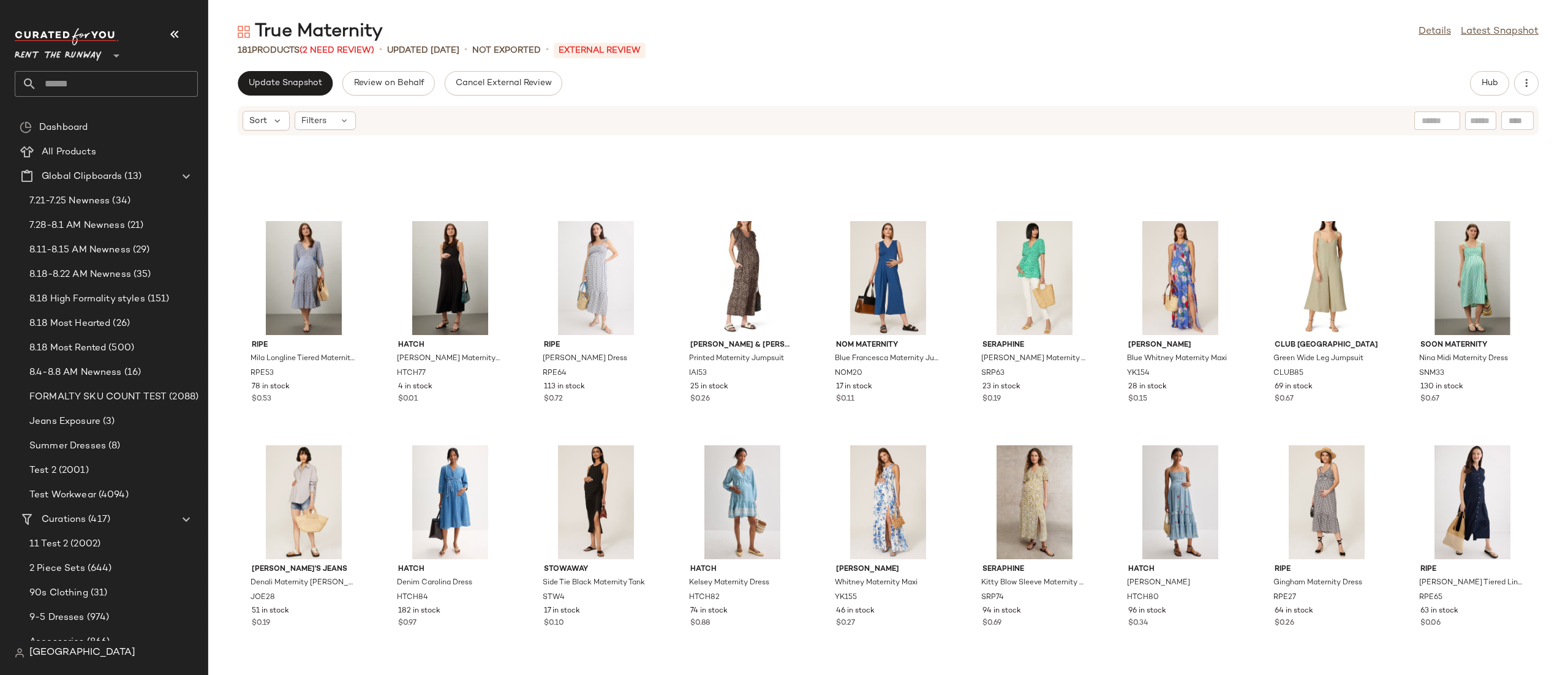
scroll to position [2264, 0]
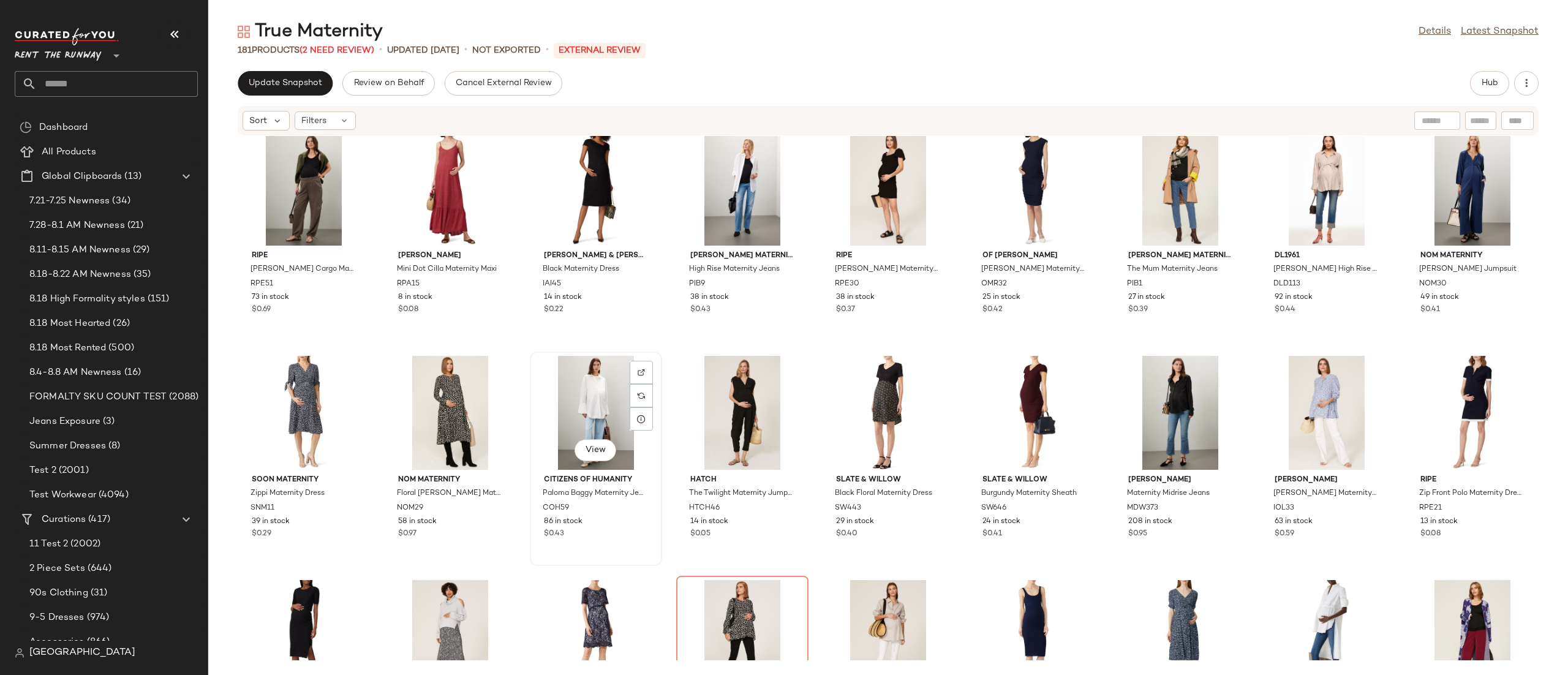
click at [603, 411] on div "View" at bounding box center [595, 413] width 124 height 114
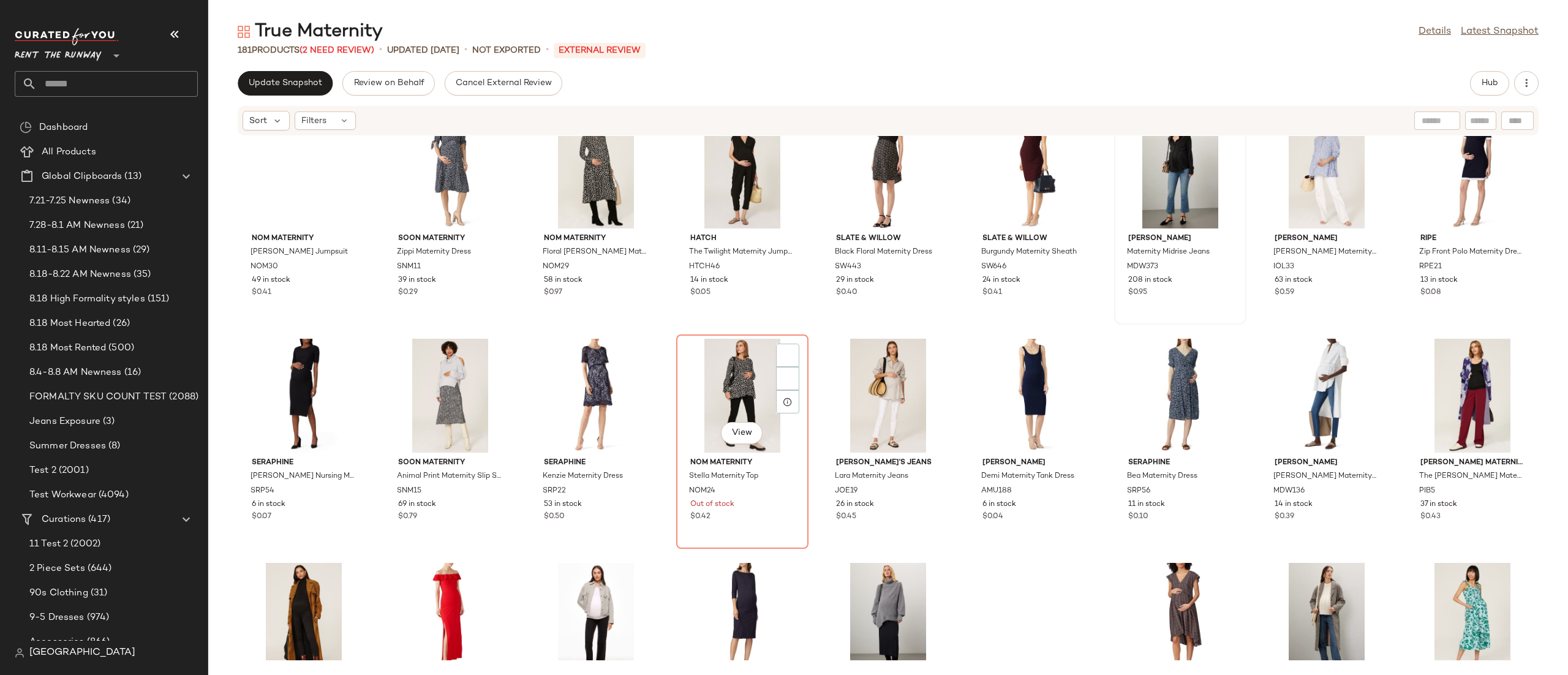
scroll to position [2522, 0]
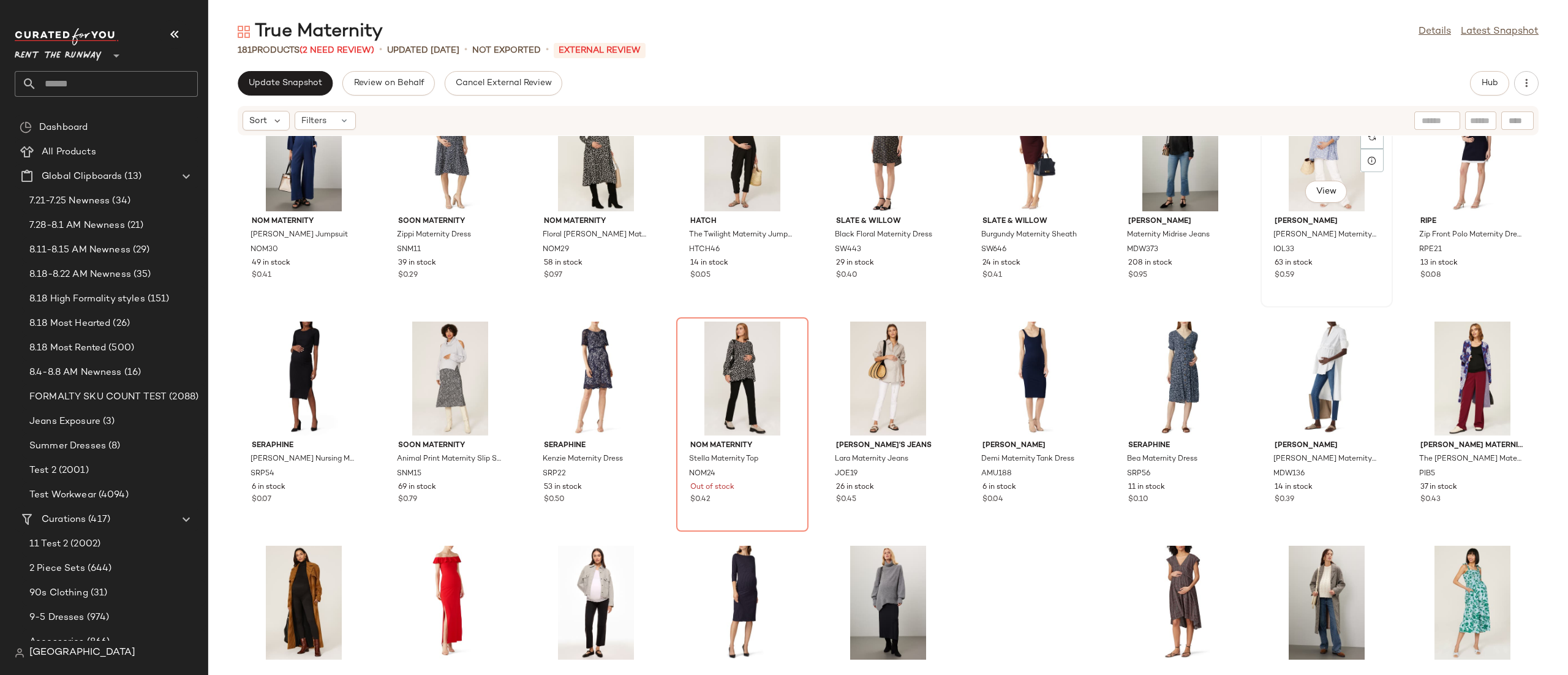
click at [1275, 170] on div "View" at bounding box center [1326, 154] width 124 height 114
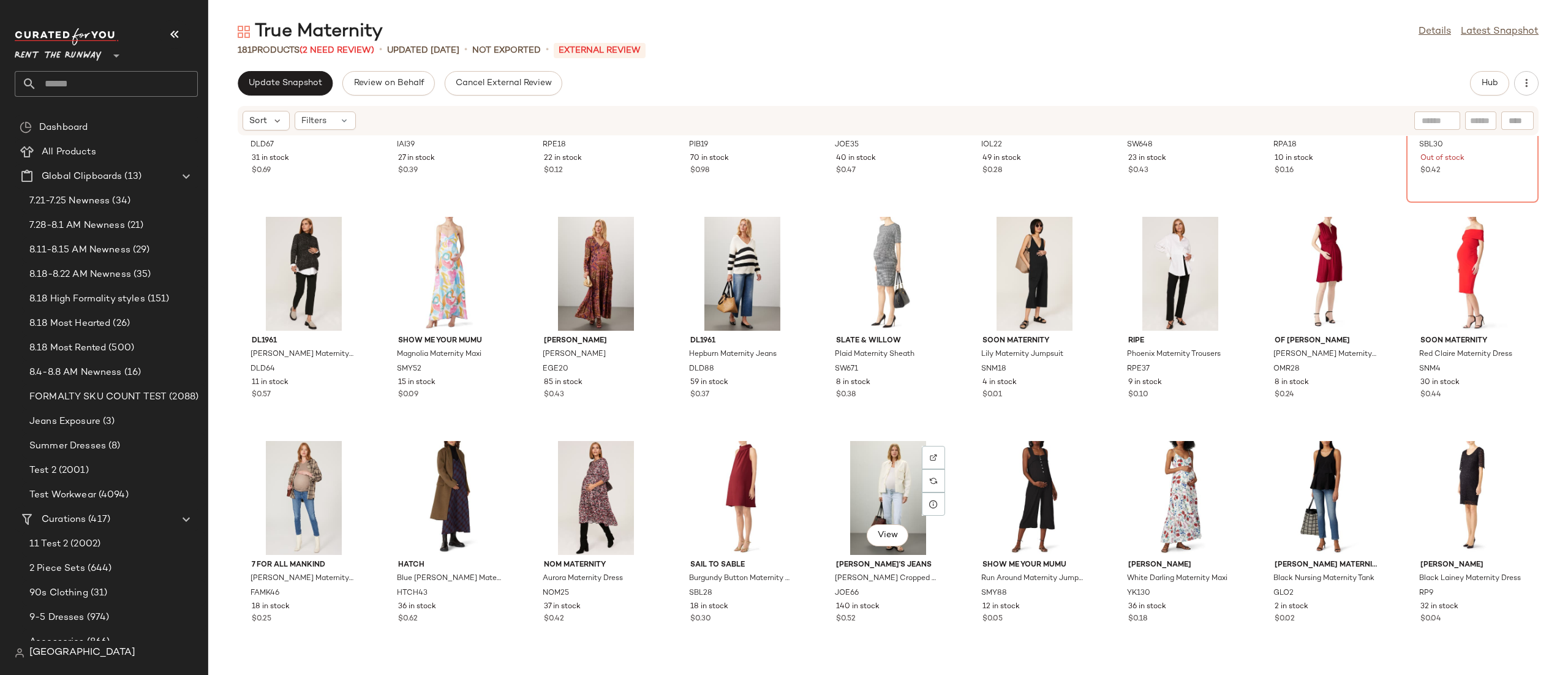
scroll to position [3954, 0]
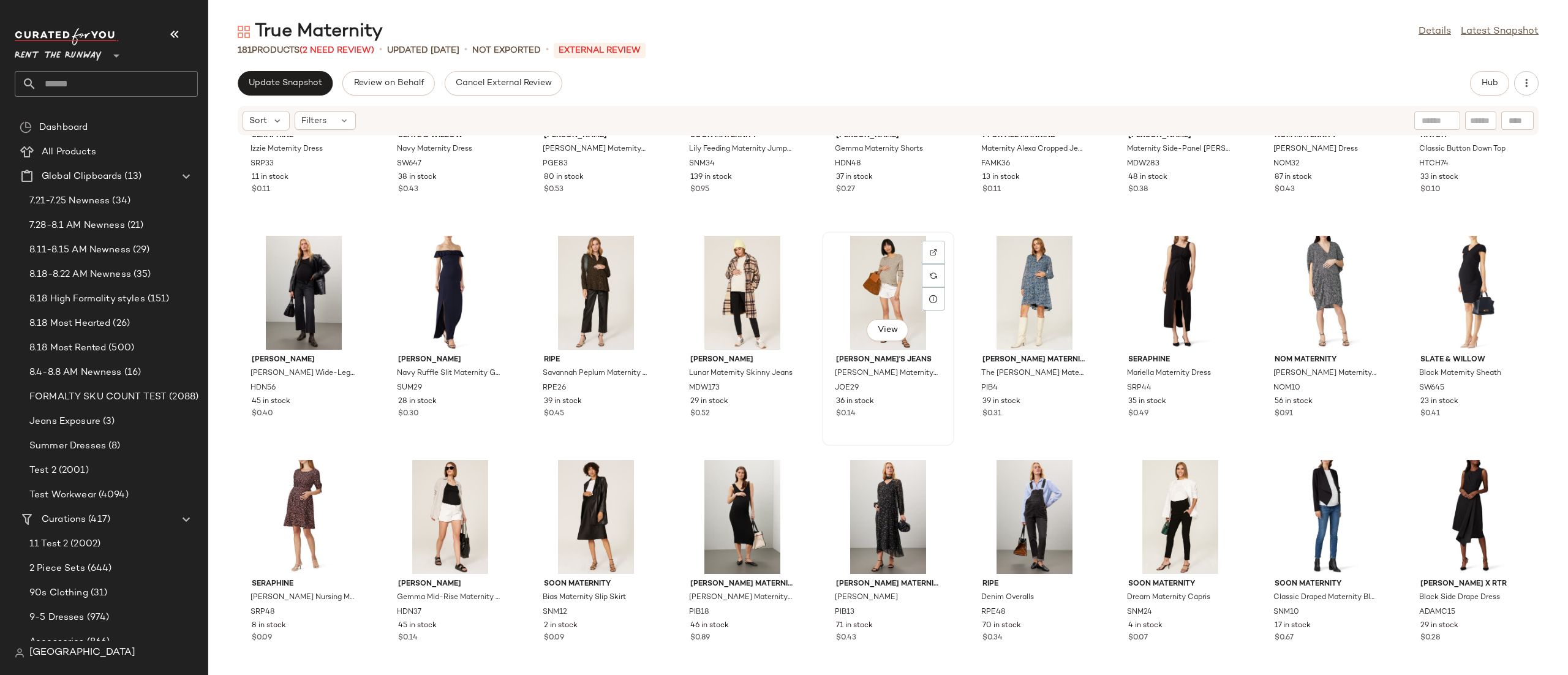
click at [852, 283] on div "View" at bounding box center [887, 293] width 124 height 114
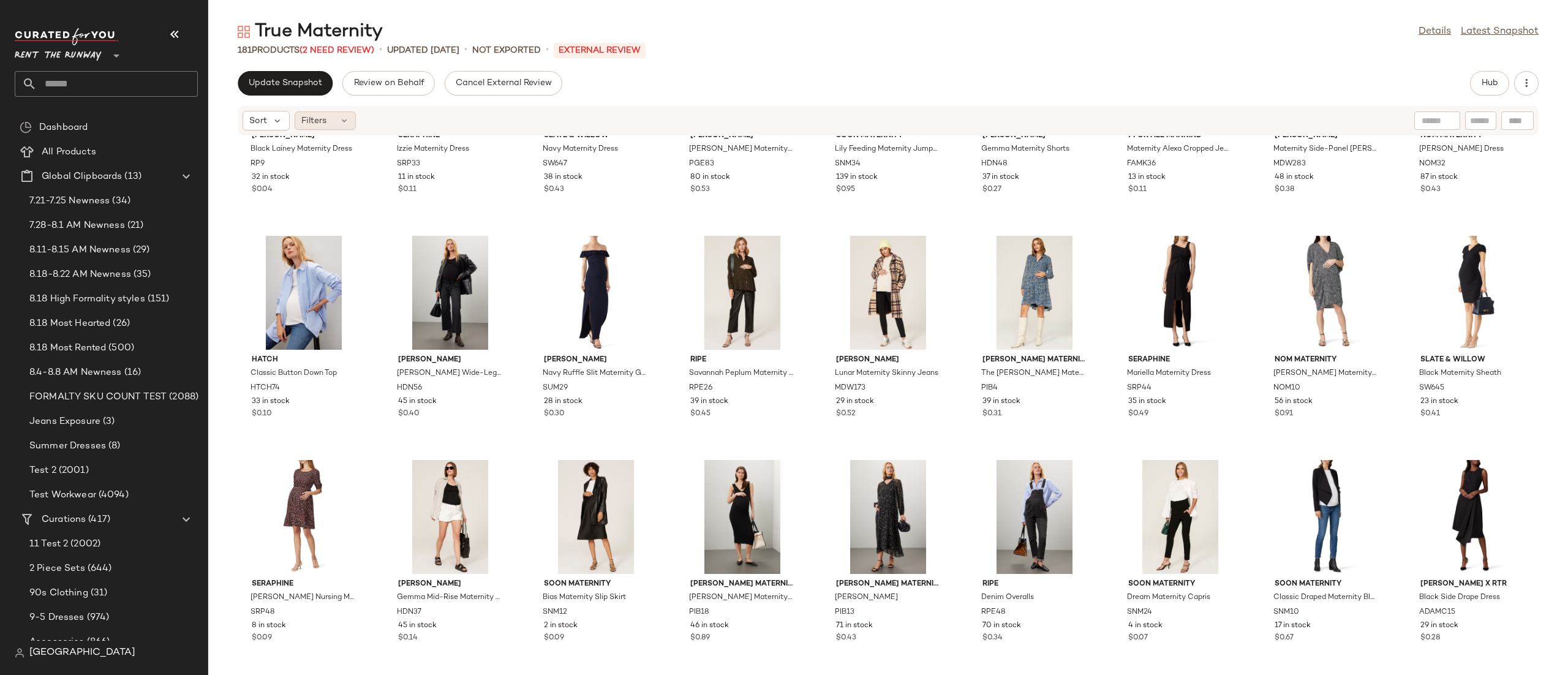
click at [313, 122] on span "Filters" at bounding box center [314, 120] width 25 height 13
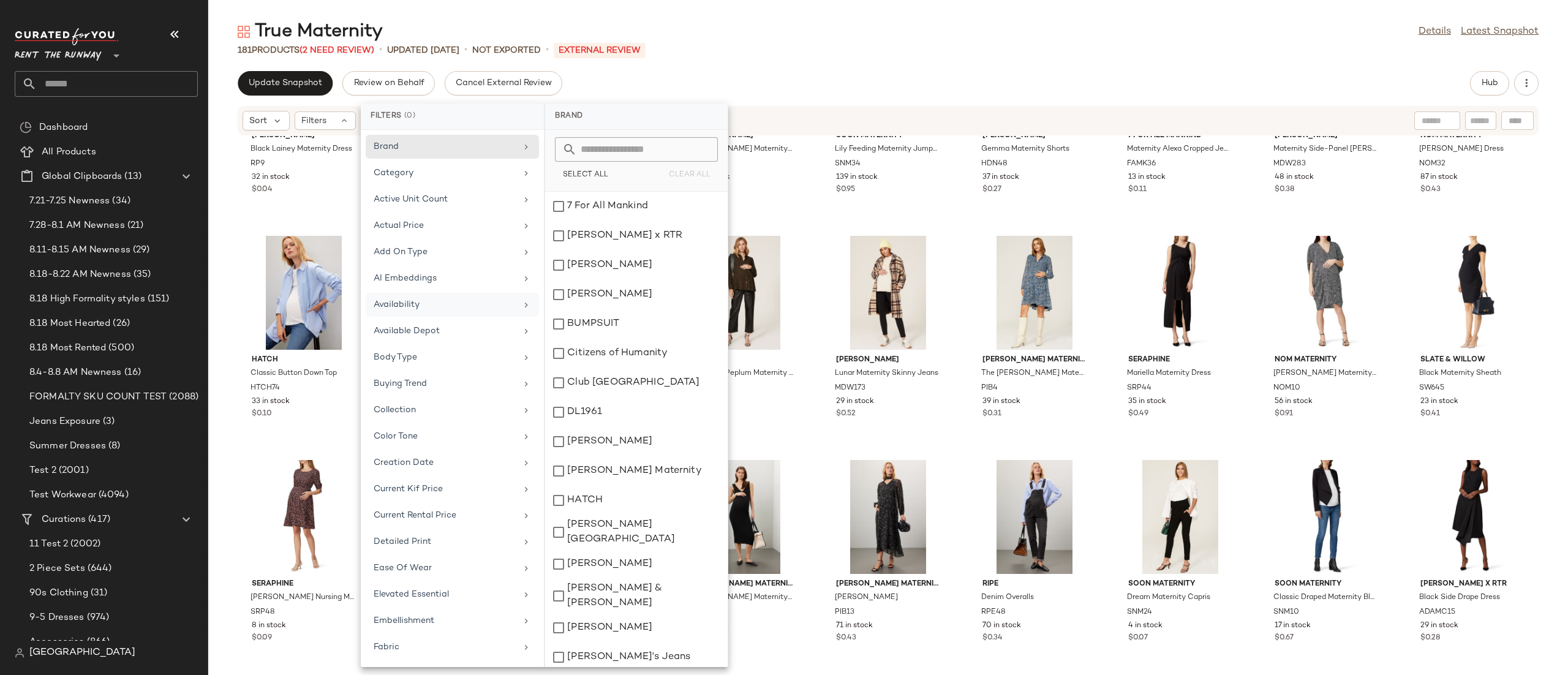
click at [495, 319] on div "Availability" at bounding box center [452, 331] width 173 height 24
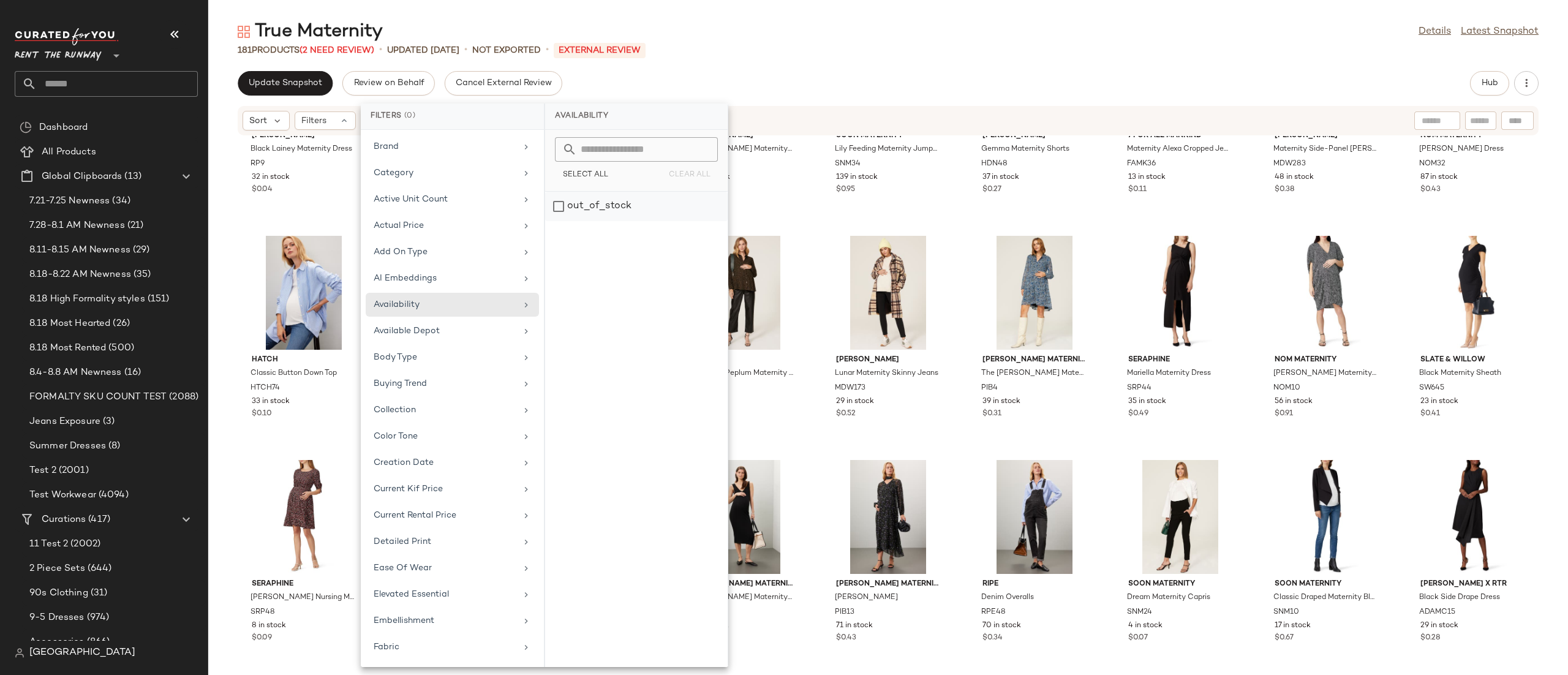
click at [597, 212] on div "out_of_stock" at bounding box center [636, 206] width 182 height 29
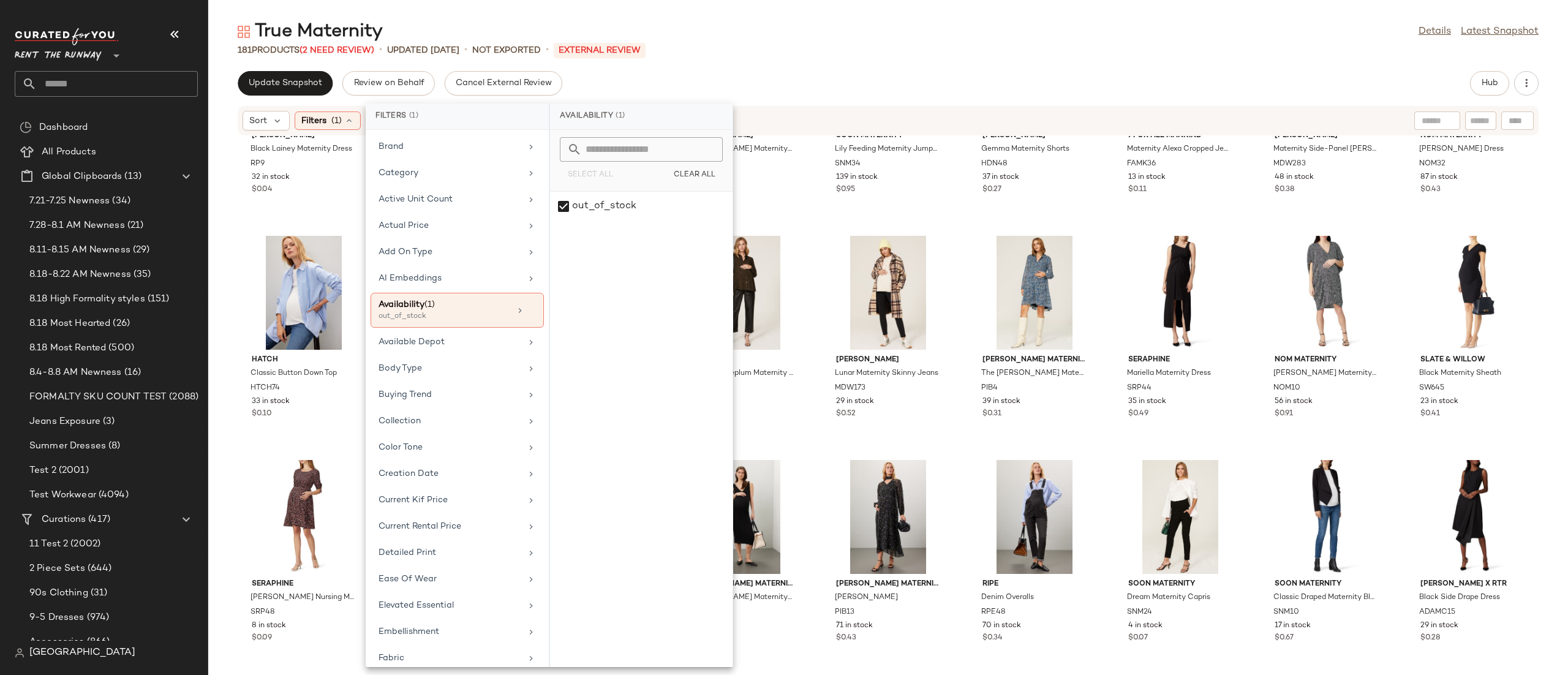
click at [905, 108] on div "Sort Filters (1) Reset" at bounding box center [888, 120] width 1301 height 29
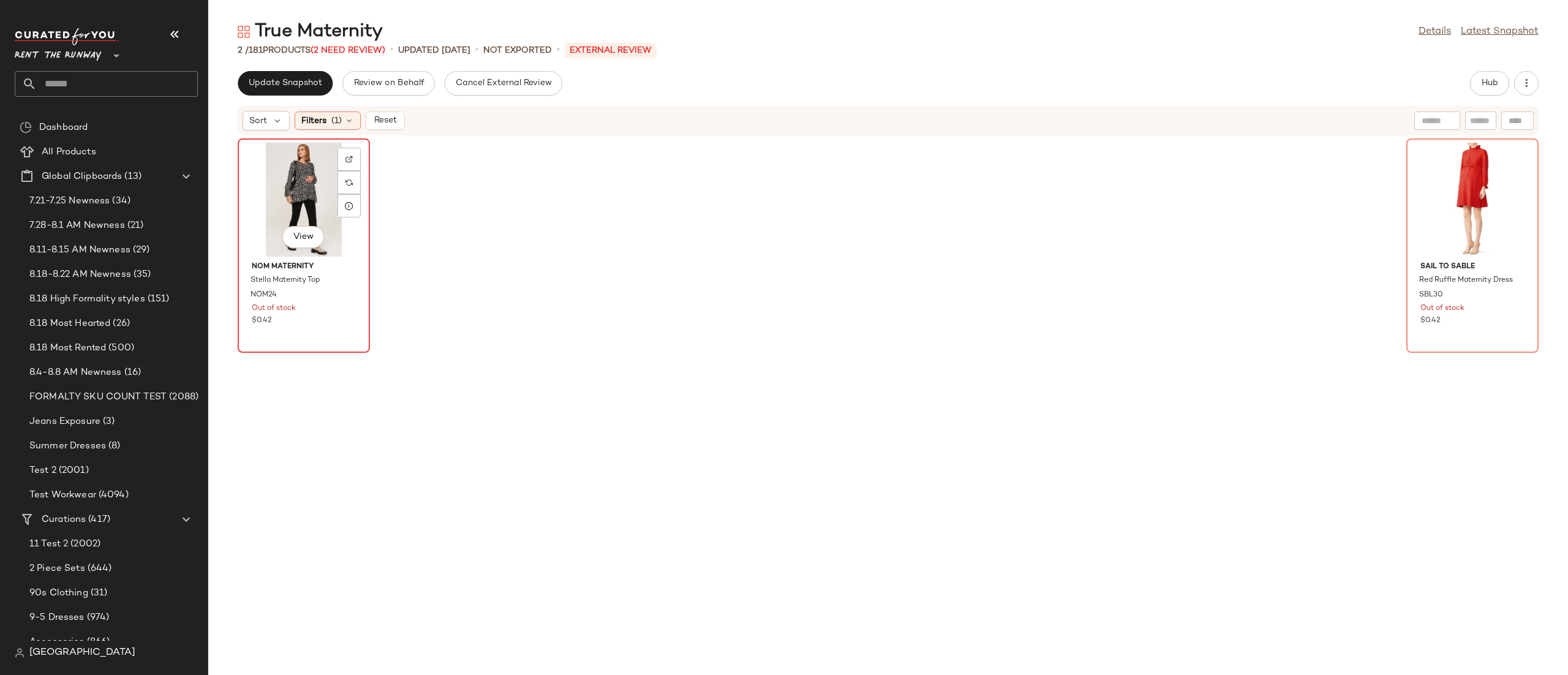
click at [291, 206] on div "View" at bounding box center [303, 200] width 124 height 114
click at [1412, 183] on div "View" at bounding box center [1472, 200] width 124 height 114
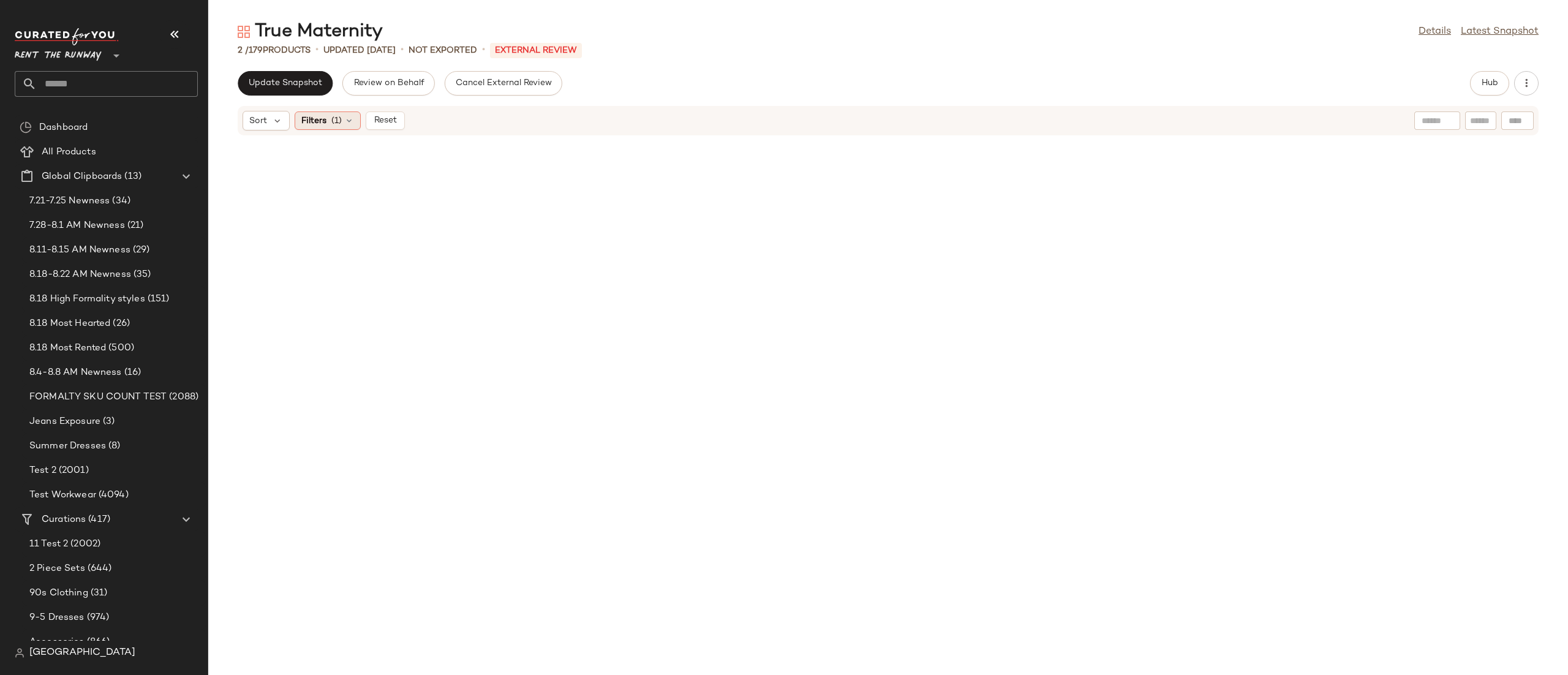
click at [335, 120] on span "(1)" at bounding box center [336, 120] width 10 height 13
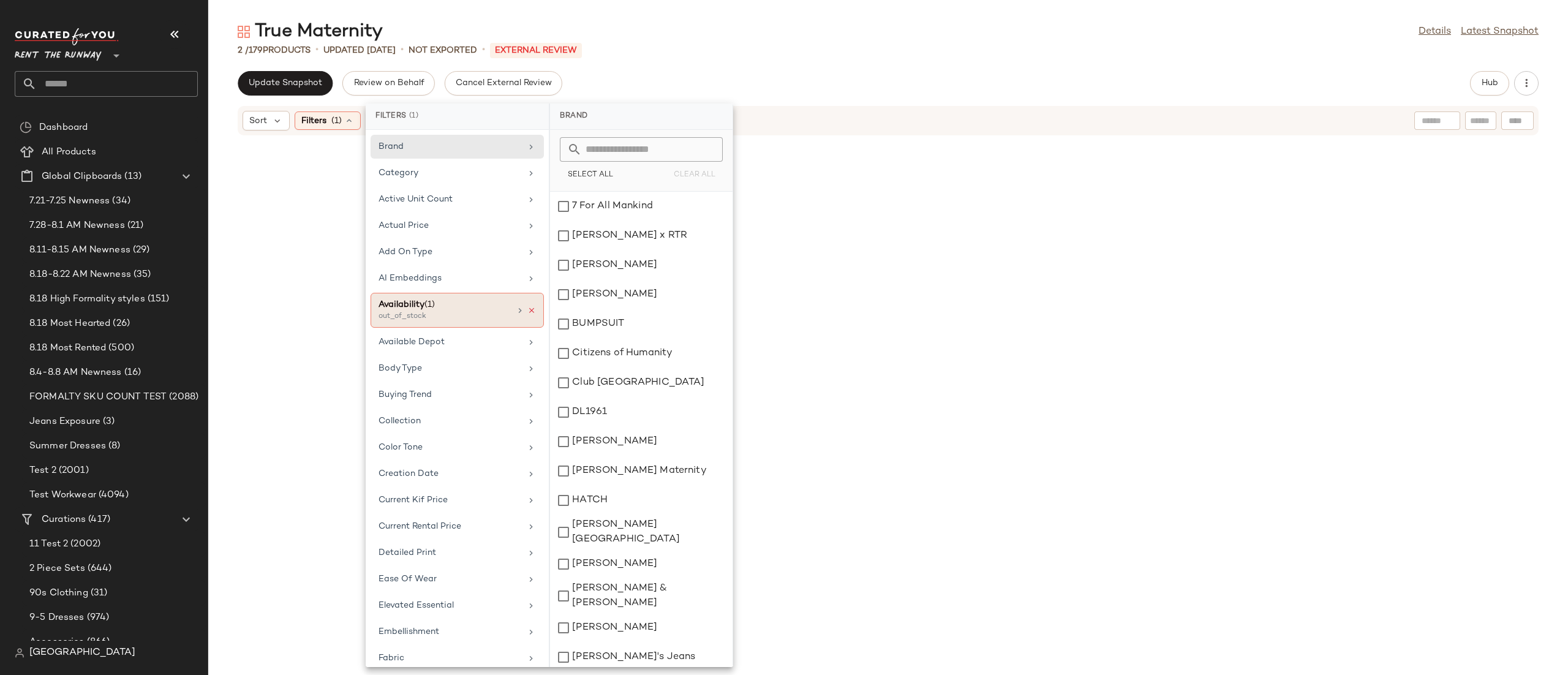
click at [527, 315] on icon at bounding box center [531, 310] width 9 height 9
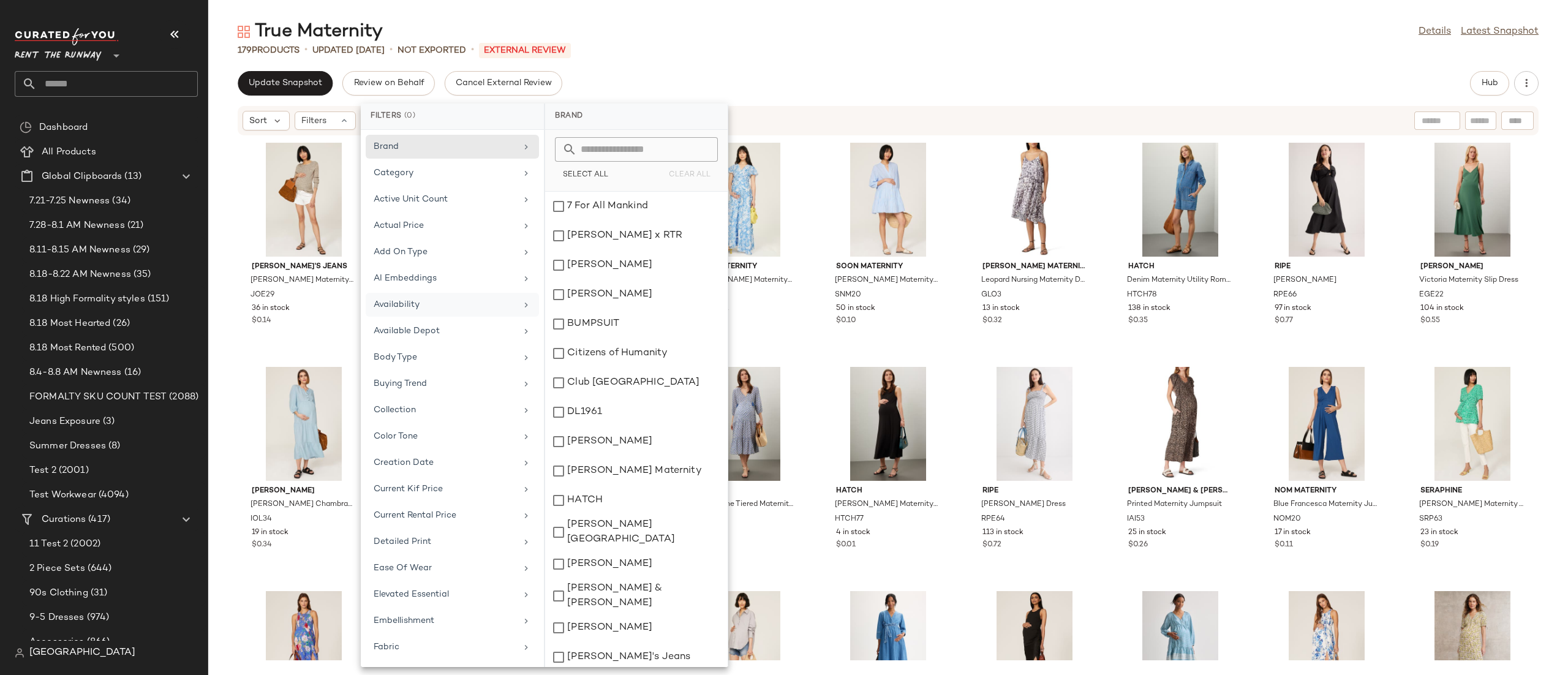
click at [899, 112] on div "Sort Filters" at bounding box center [808, 120] width 1131 height 20
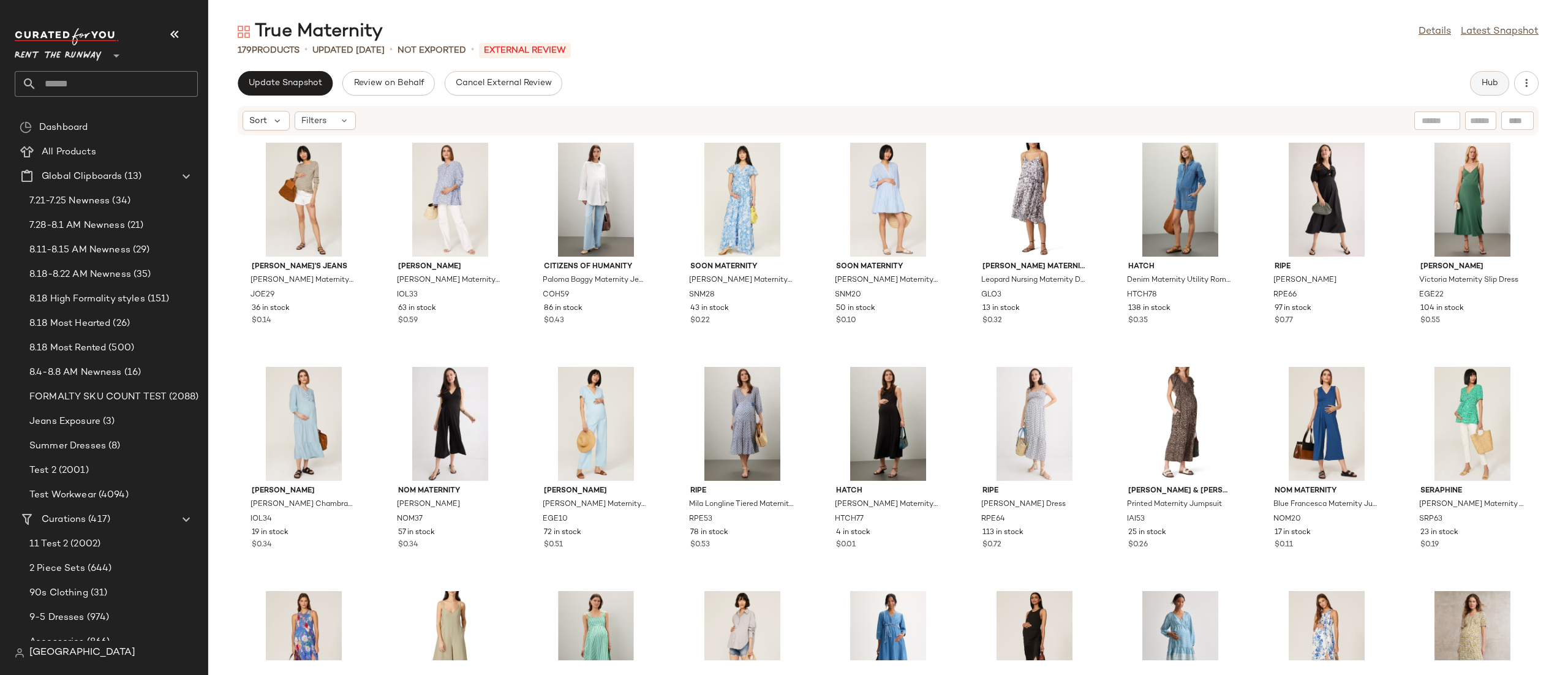
click at [1504, 80] on button "Hub" at bounding box center [1490, 83] width 39 height 24
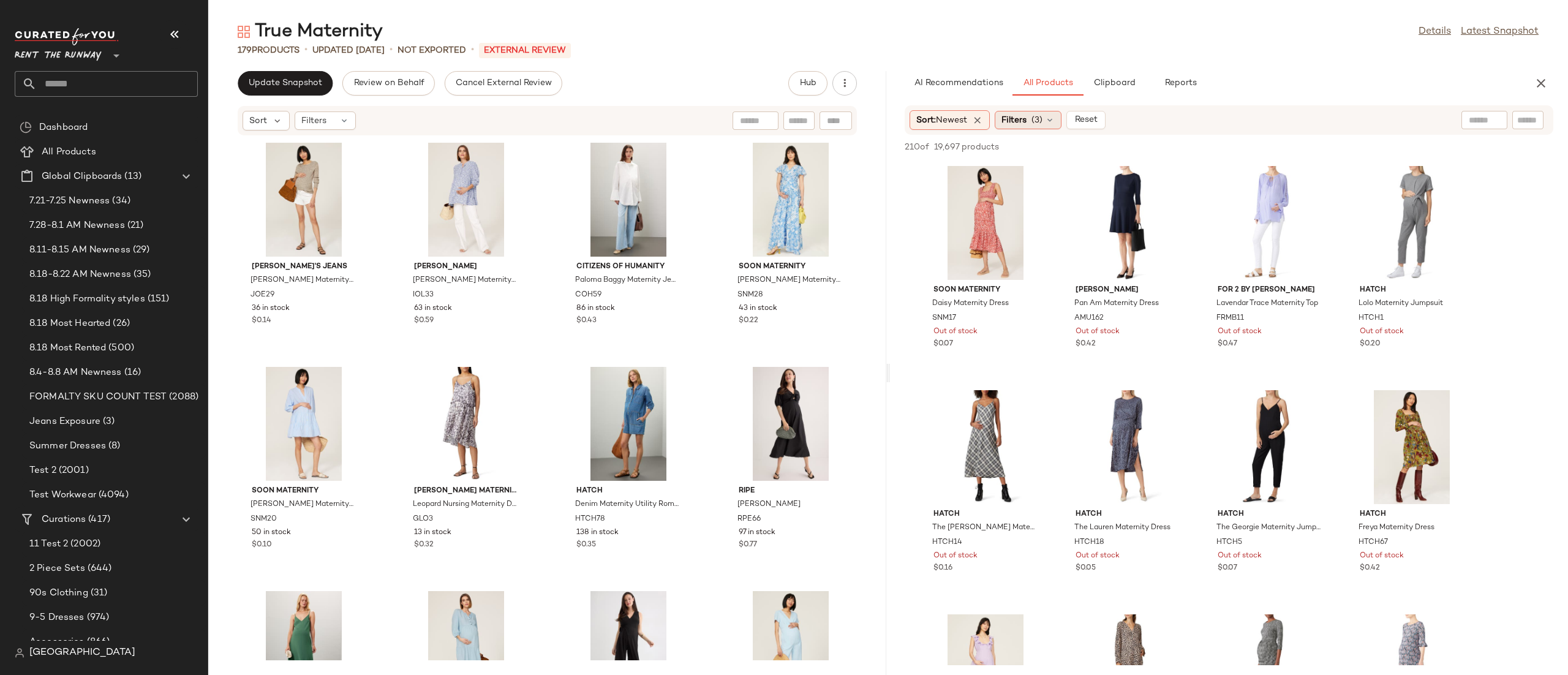
click at [1031, 123] on div "Filters (3)" at bounding box center [1027, 120] width 67 height 18
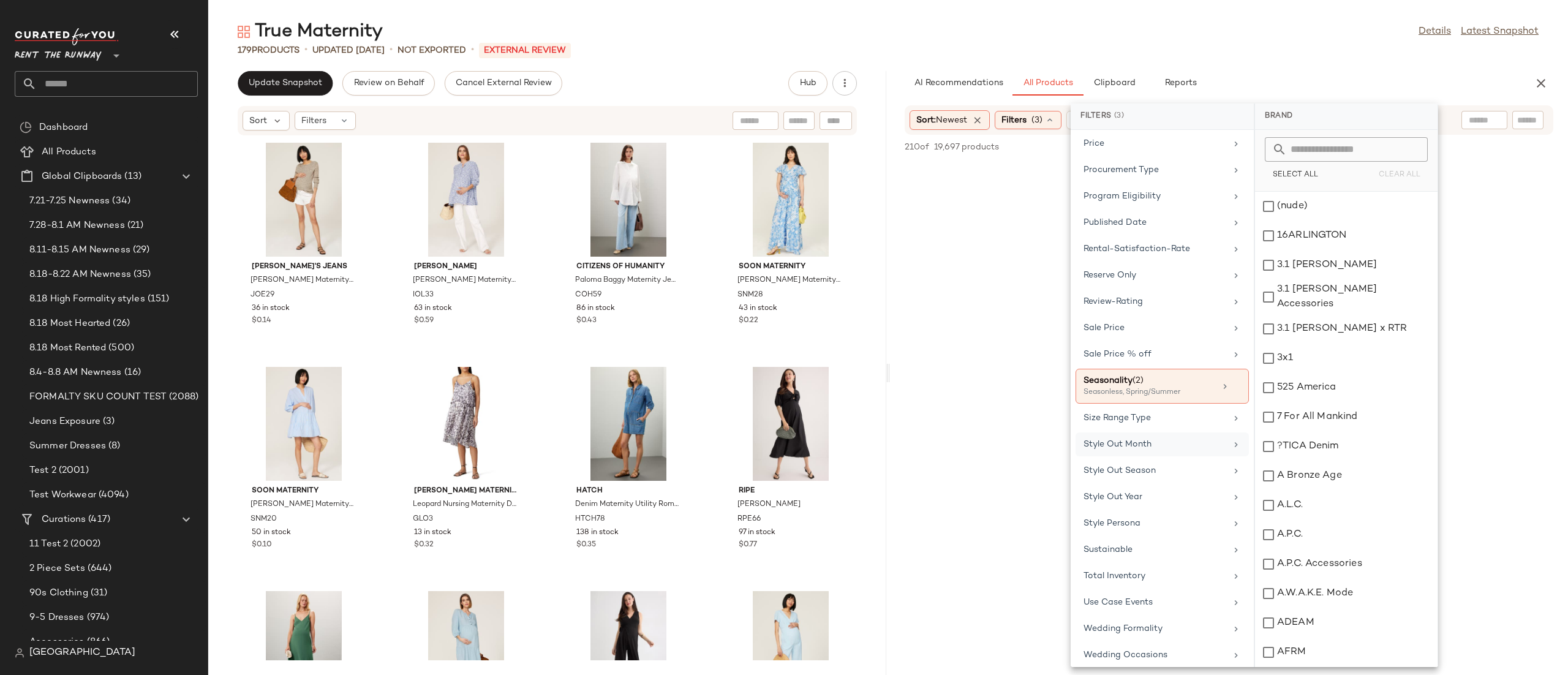
scroll to position [1138, 0]
click at [1132, 563] on div "Total Inventory" at bounding box center [1154, 569] width 143 height 13
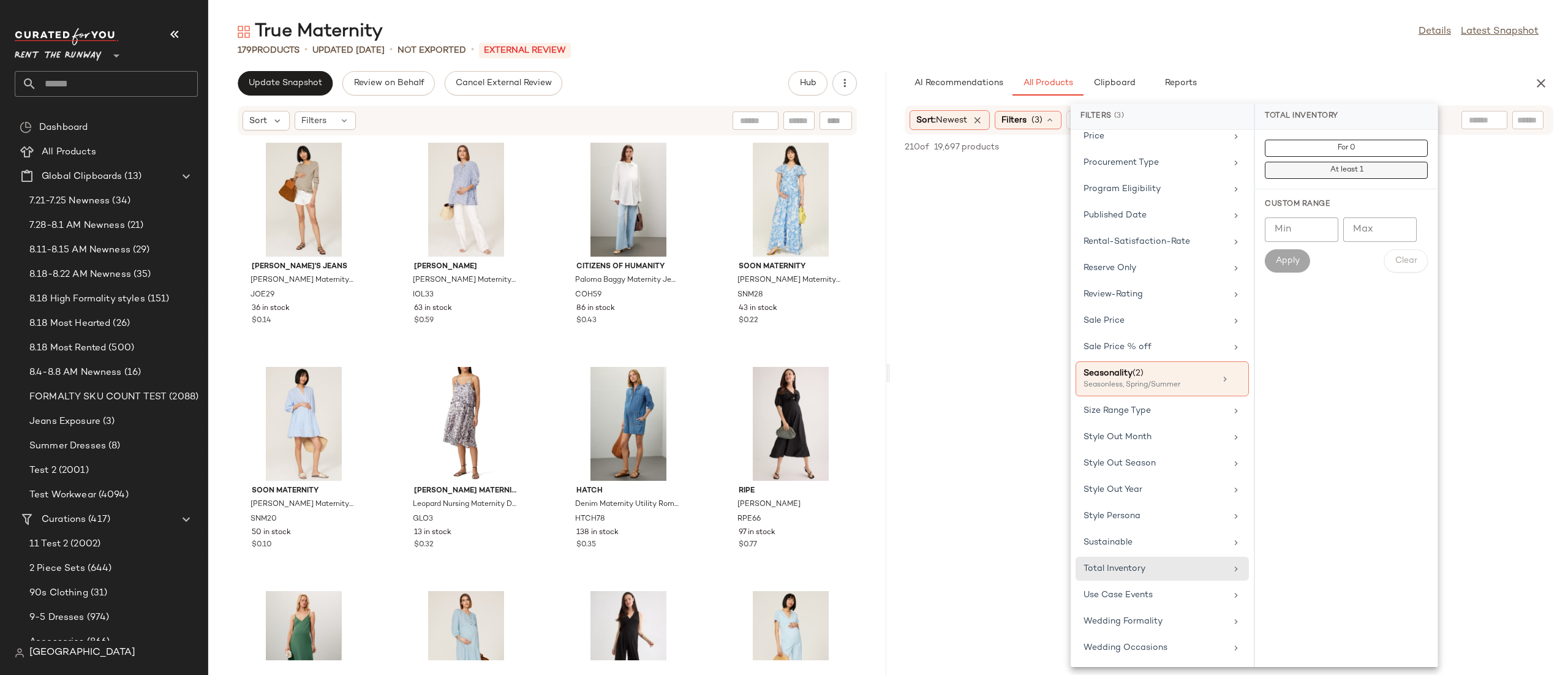
click at [1374, 166] on button "At least 1" at bounding box center [1346, 170] width 163 height 17
click at [1258, 3] on main "True Maternity Details Latest Snapshot 179 Products • updated [DATE] • Not Expo…" at bounding box center [784, 338] width 1568 height 675
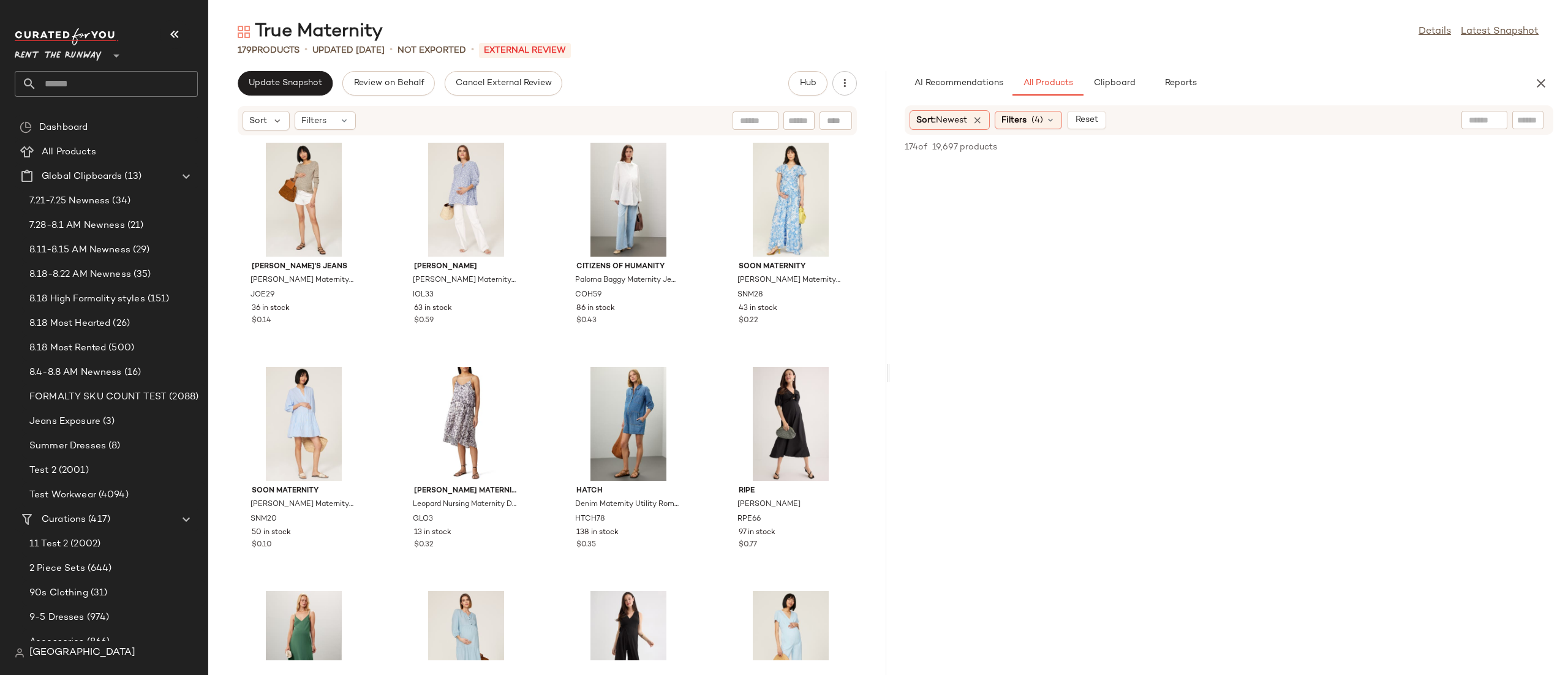
click at [316, 98] on div "Update Snapshot Review on Behalf Cancel External Review Hub Sort Filters [PERSO…" at bounding box center [547, 373] width 678 height 604
click at [302, 82] on span "Update Snapshot" at bounding box center [285, 83] width 74 height 9
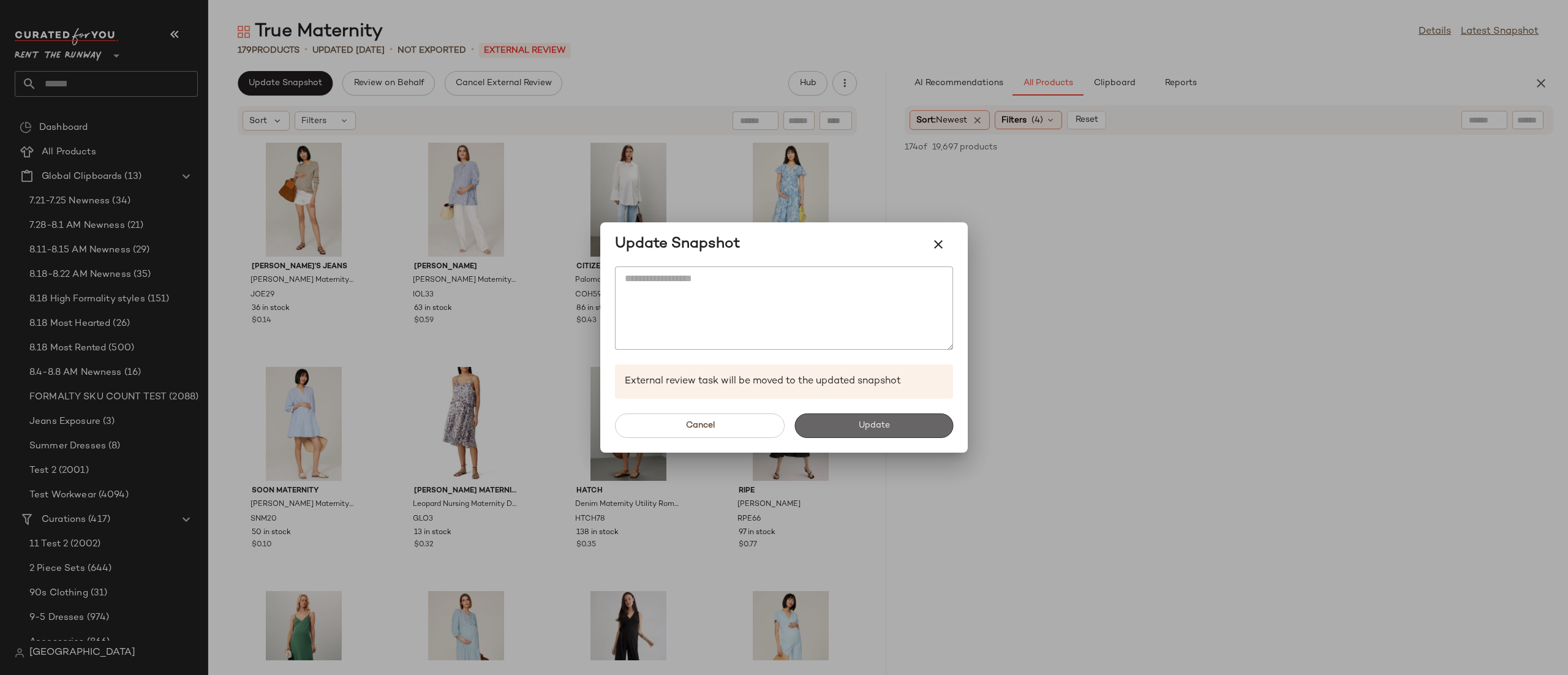
click at [866, 432] on button "Update" at bounding box center [873, 426] width 159 height 24
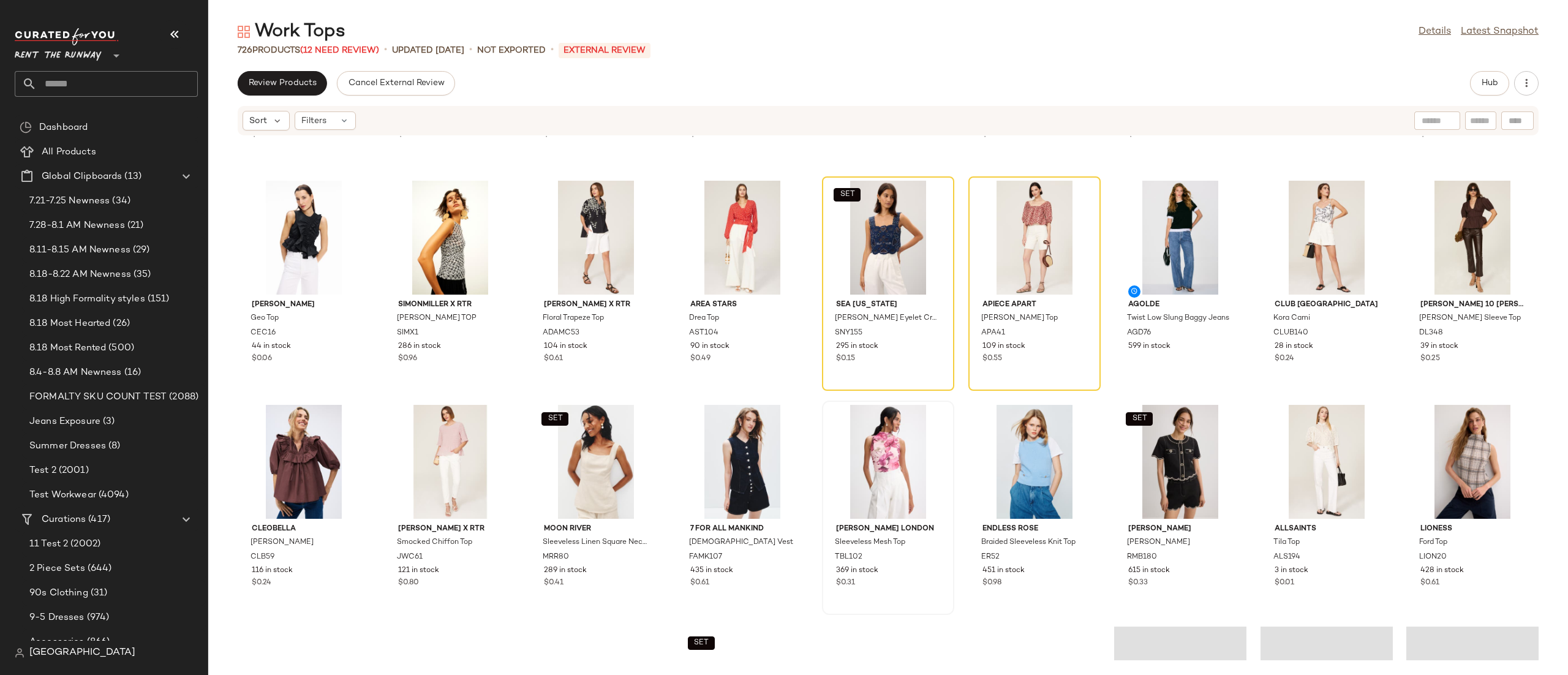
scroll to position [3152, 0]
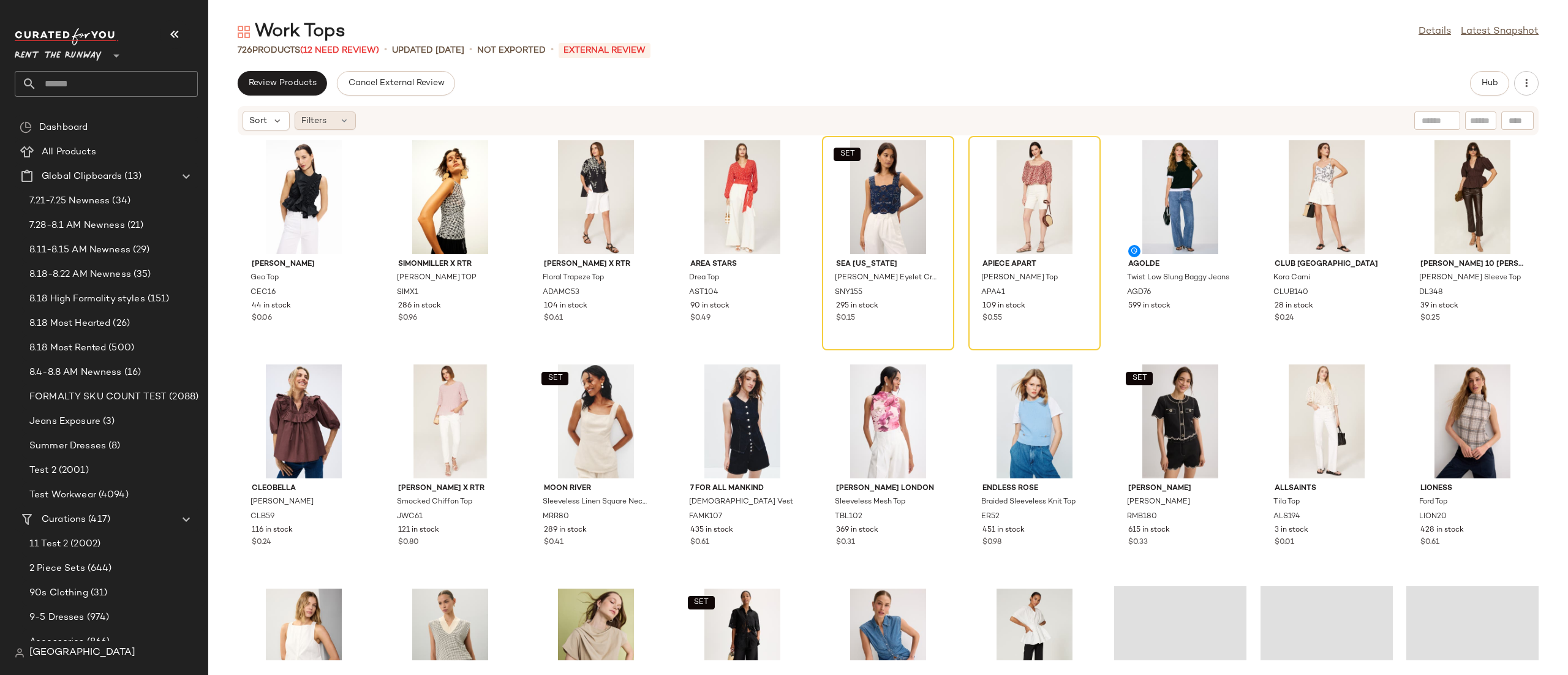
click at [343, 116] on icon at bounding box center [344, 120] width 9 height 9
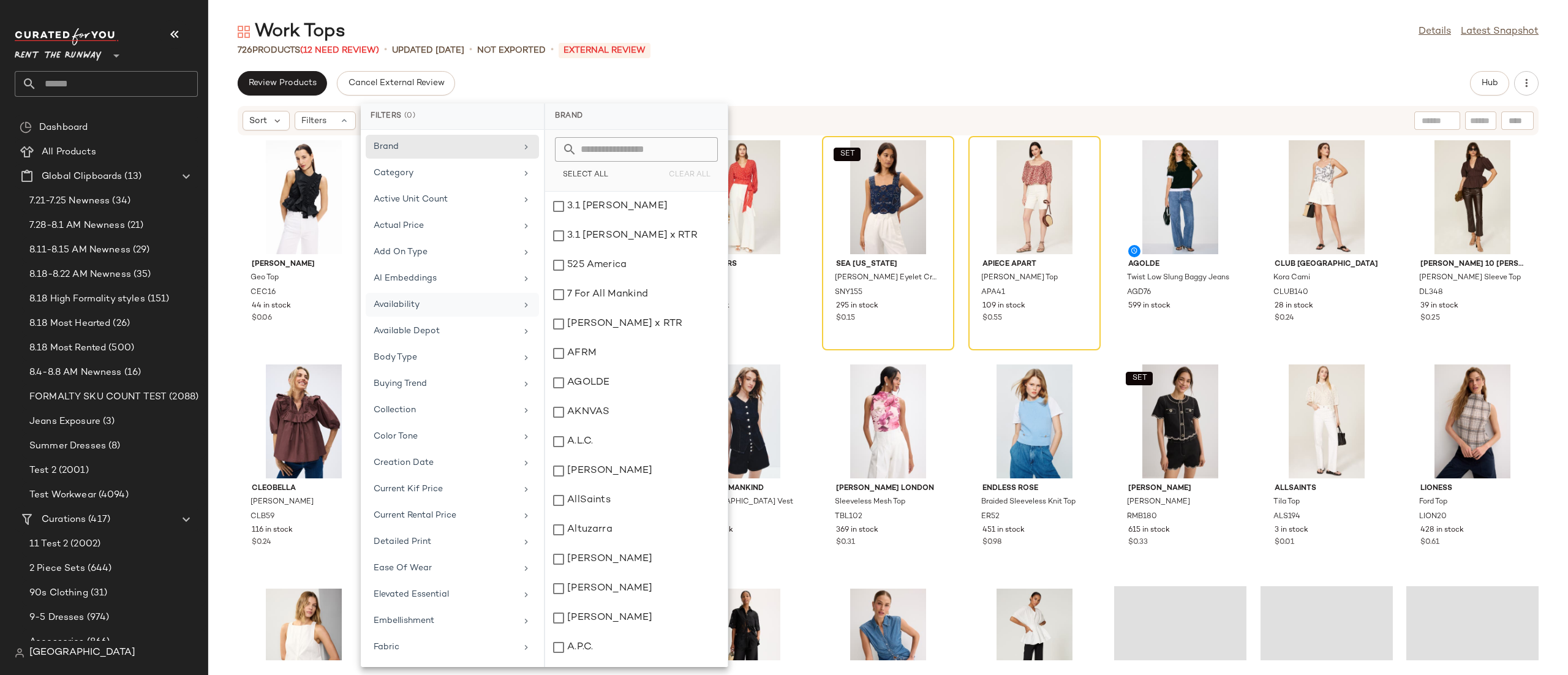
click at [472, 319] on div "Availability" at bounding box center [452, 331] width 173 height 24
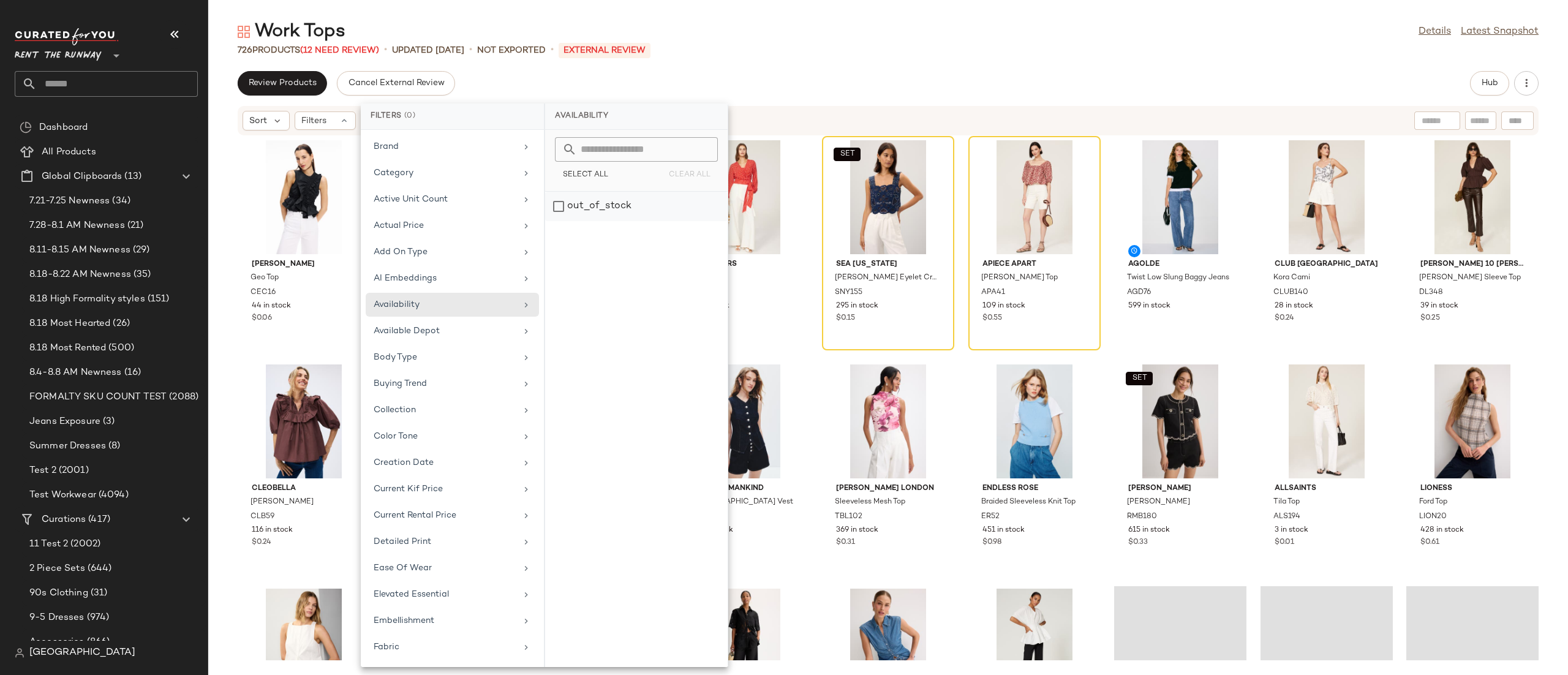
click at [599, 204] on div "out_of_stock" at bounding box center [636, 206] width 182 height 29
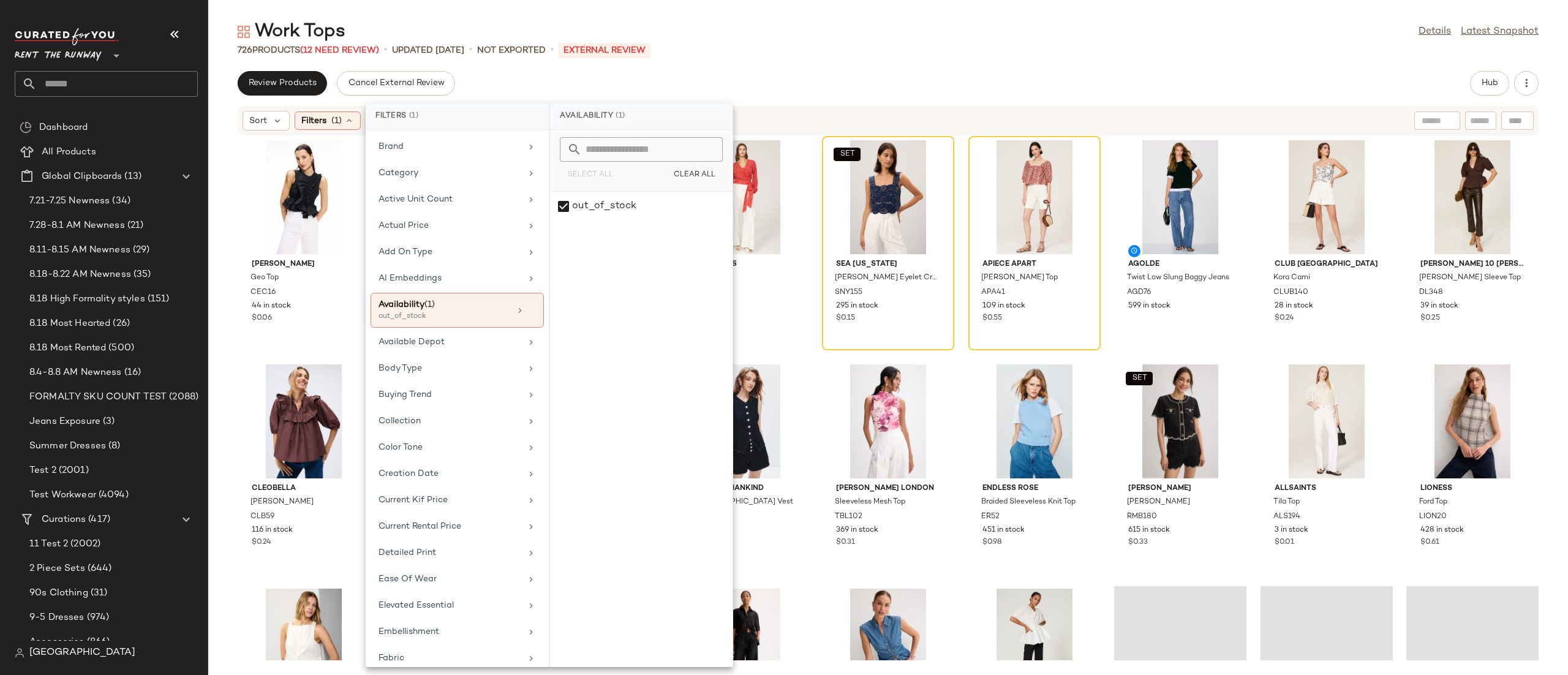
click at [778, 95] on div "Review Products Cancel External Review Hub" at bounding box center [888, 83] width 1301 height 24
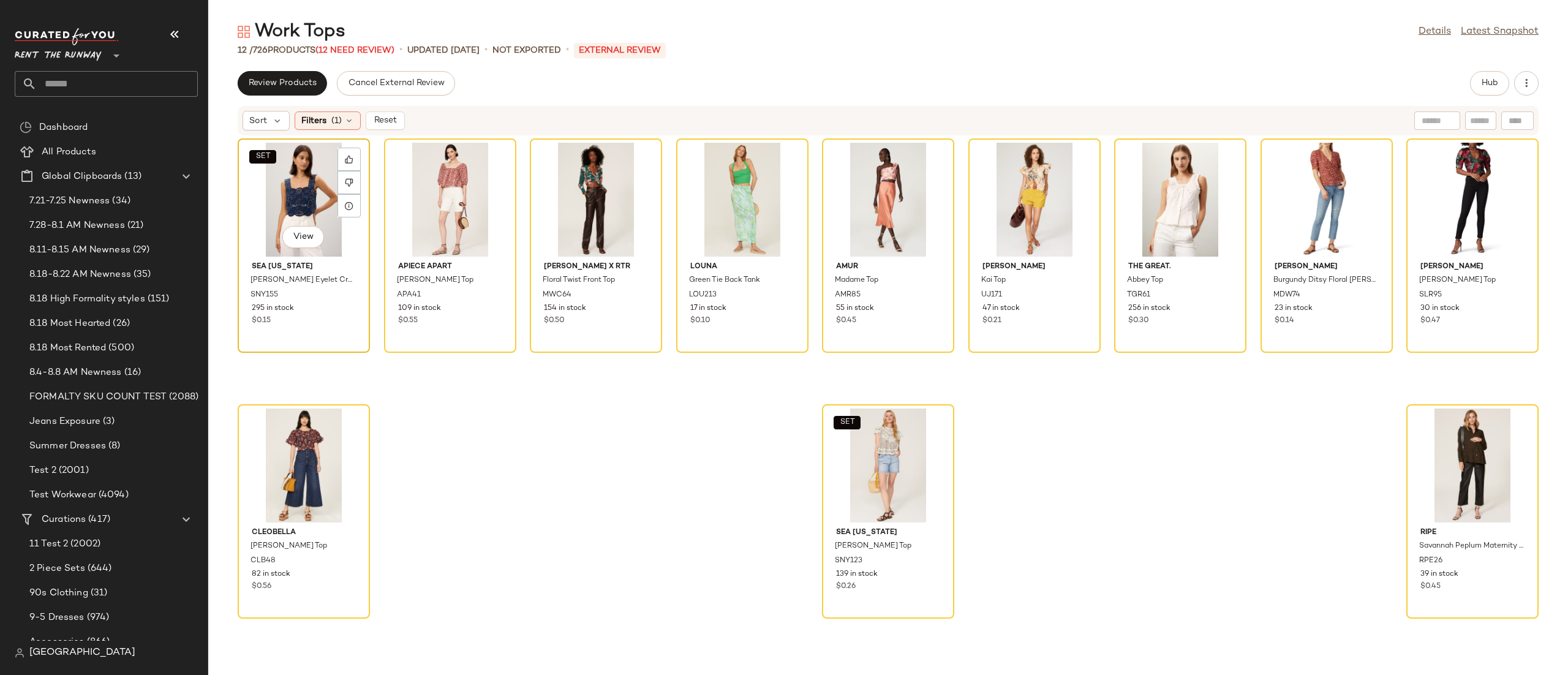
click at [299, 176] on div "SET View" at bounding box center [303, 200] width 124 height 114
click at [1446, 453] on div "View" at bounding box center [1472, 465] width 124 height 114
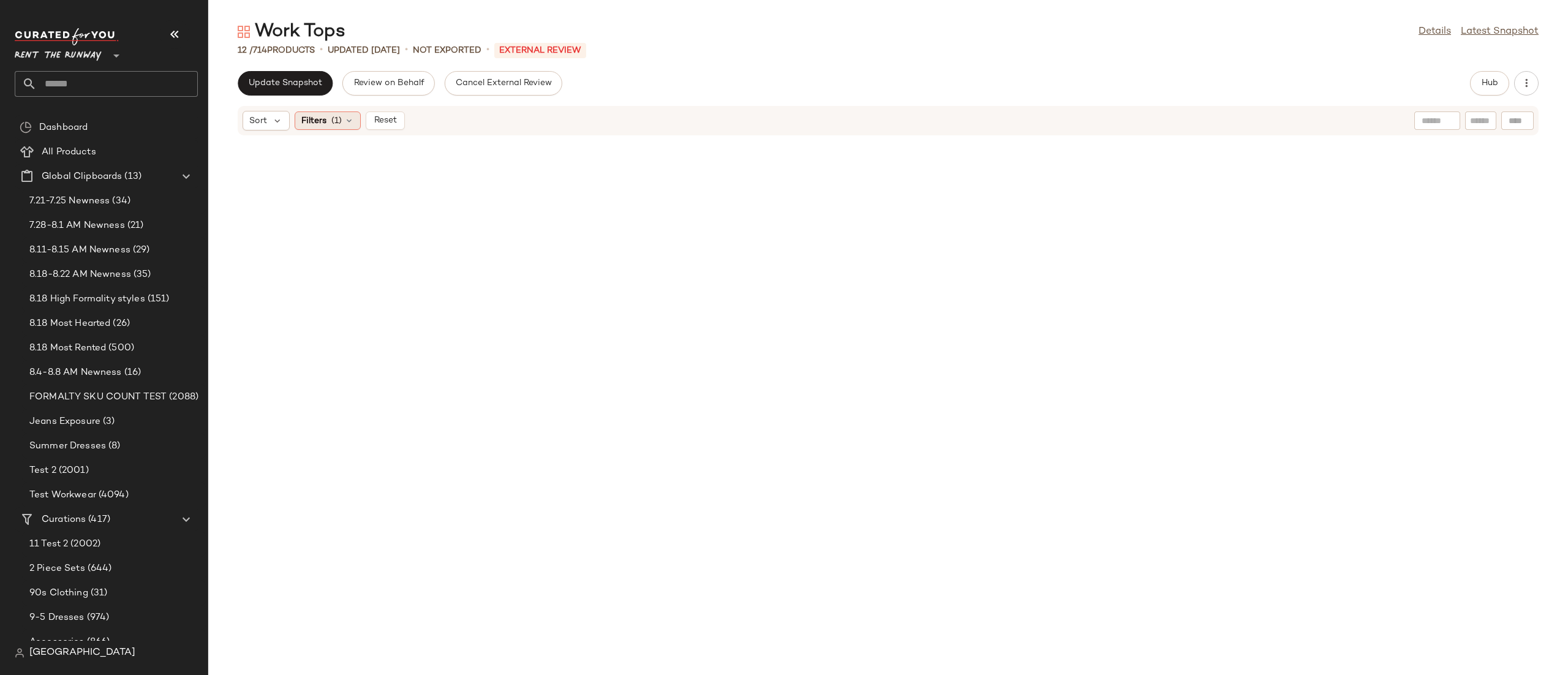
click at [302, 122] on span "Filters" at bounding box center [314, 120] width 25 height 13
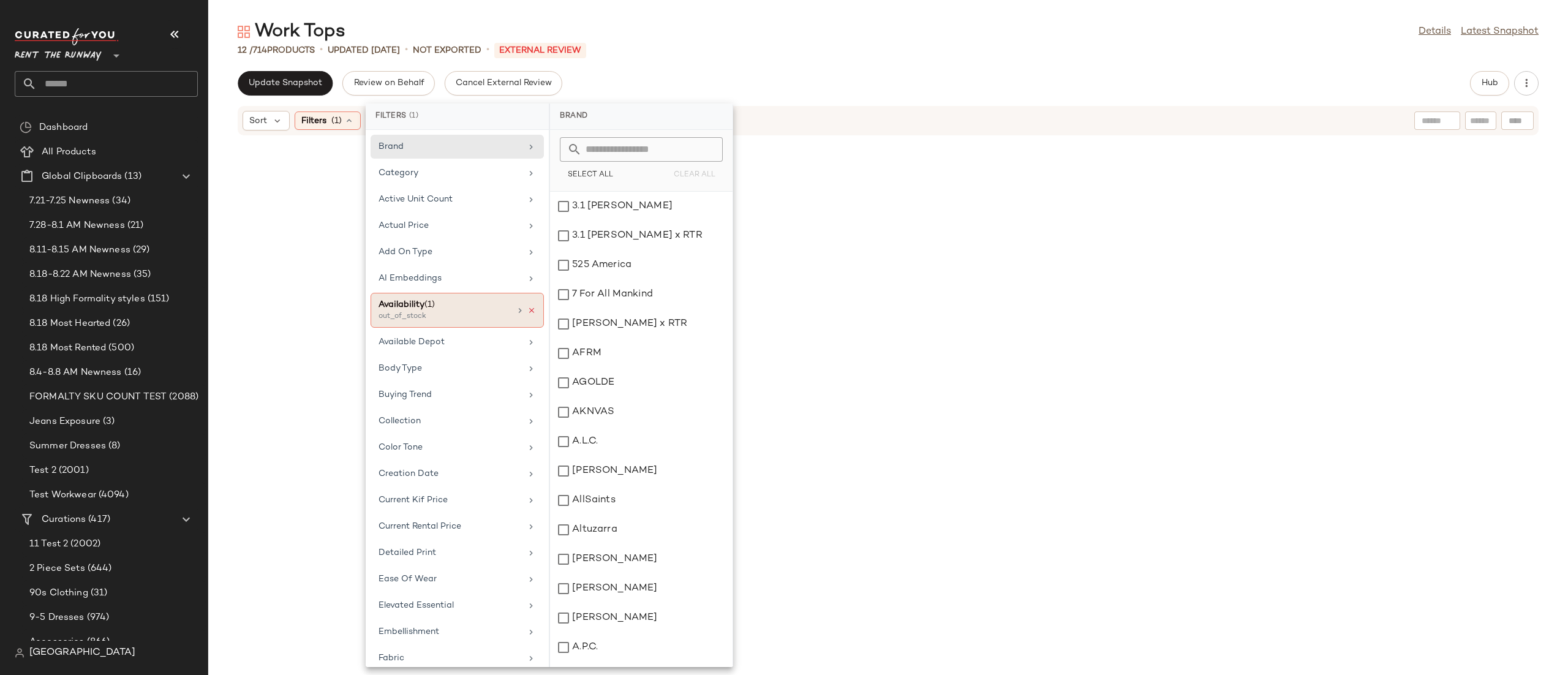
click at [527, 312] on icon at bounding box center [531, 310] width 9 height 9
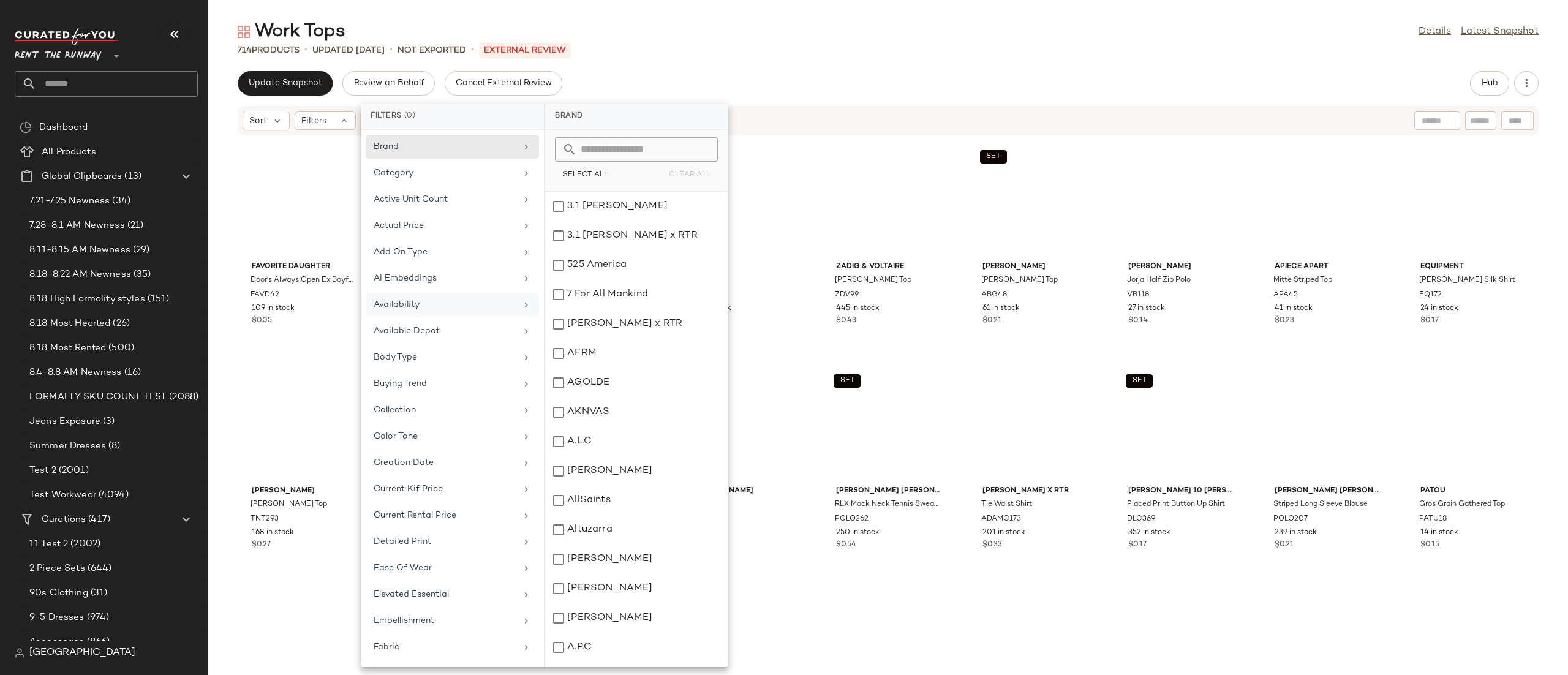
click at [776, 131] on div "Sort Filters" at bounding box center [888, 120] width 1301 height 29
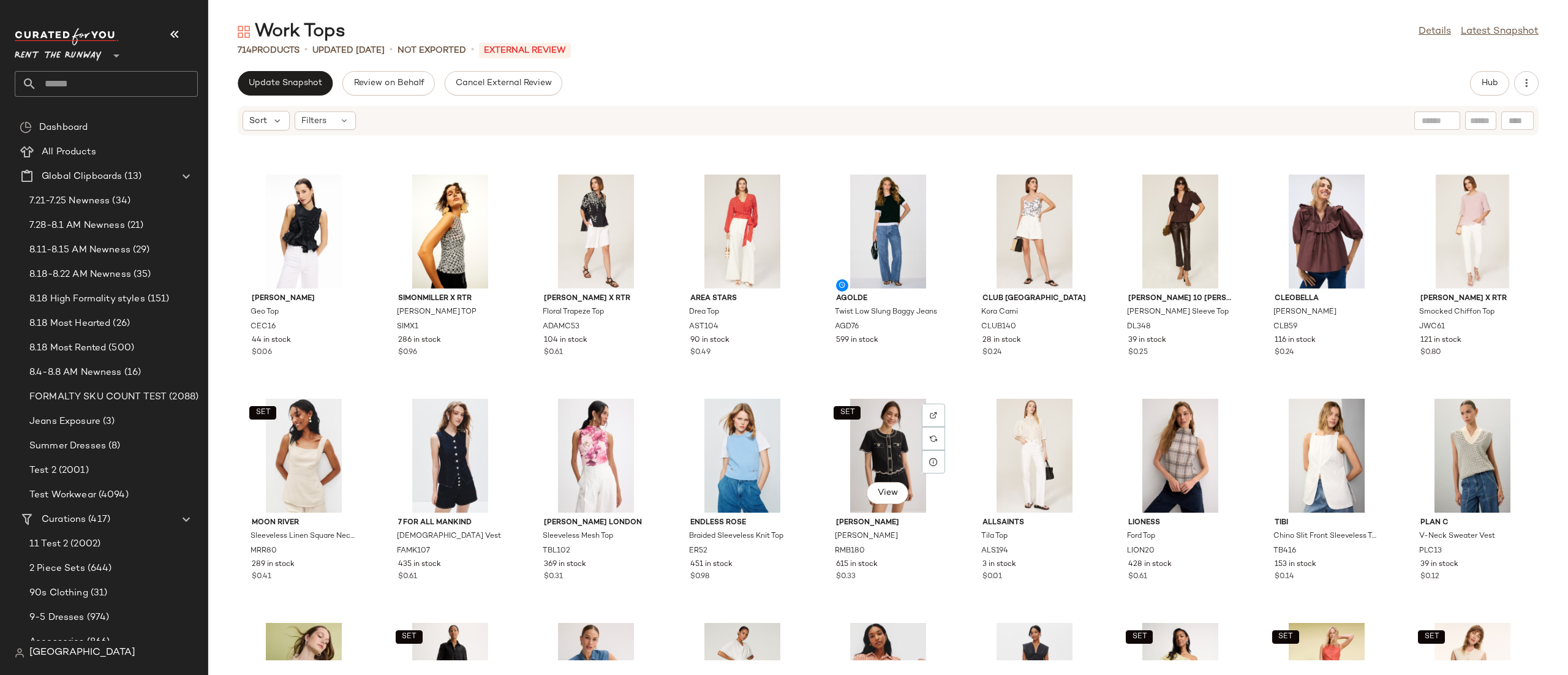
scroll to position [3551, 0]
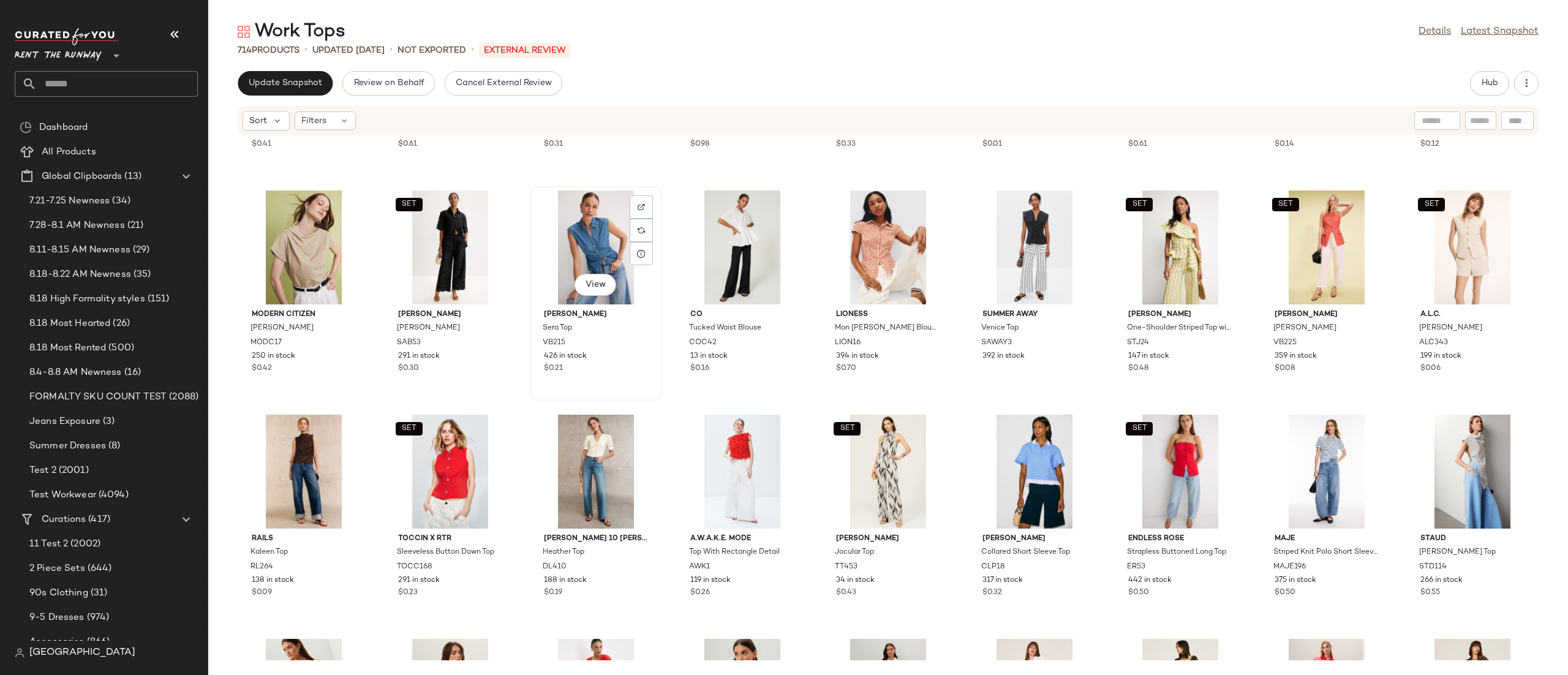
click at [579, 247] on div "View" at bounding box center [595, 248] width 124 height 114
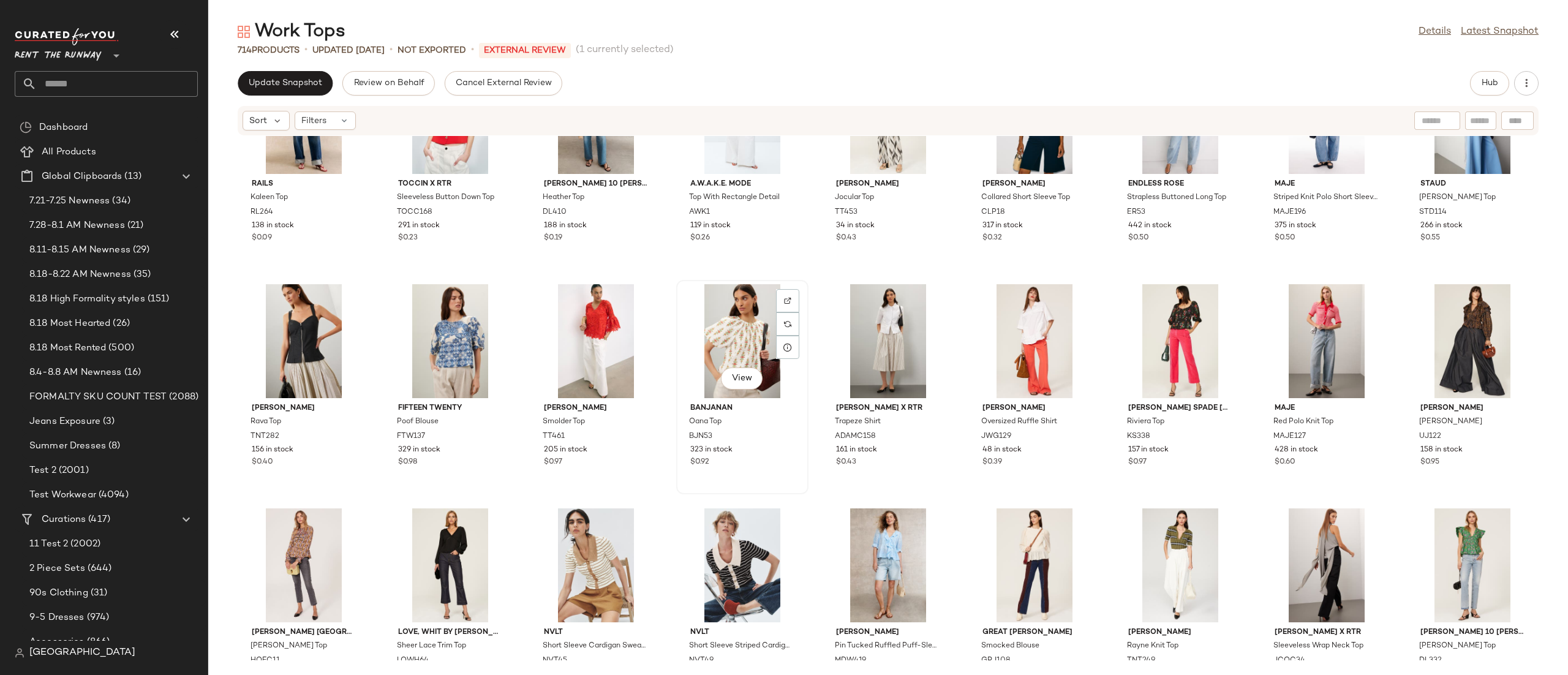
scroll to position [4013, 0]
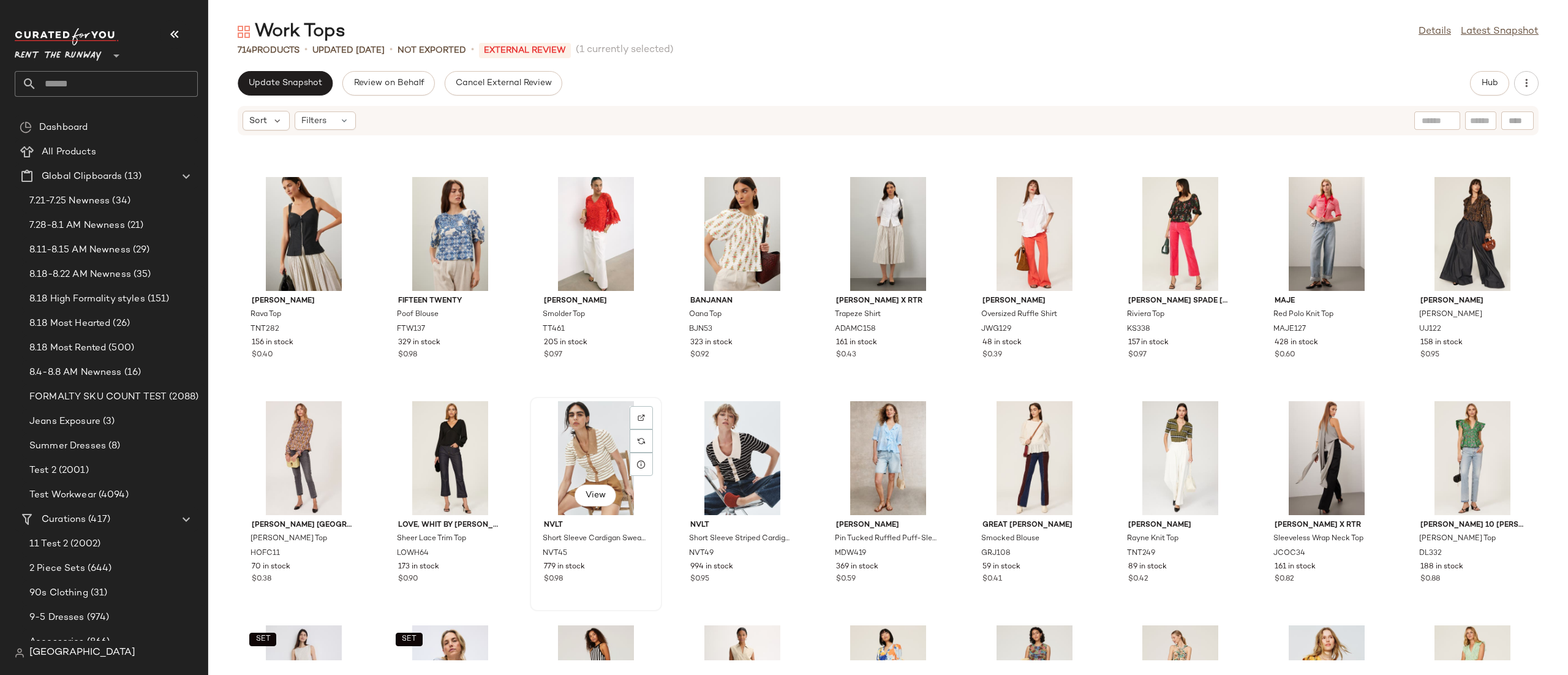
click at [581, 459] on div "View" at bounding box center [595, 458] width 124 height 114
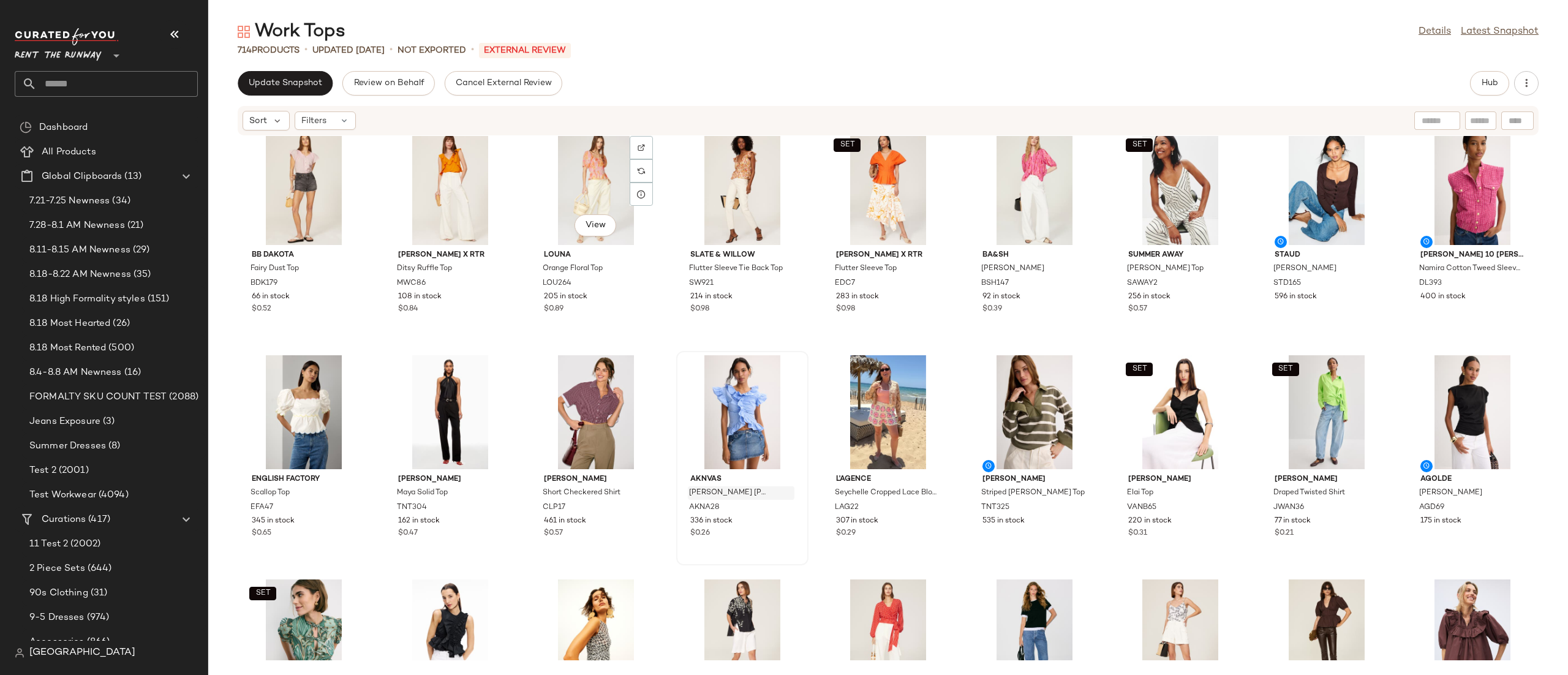
scroll to position [3388, 0]
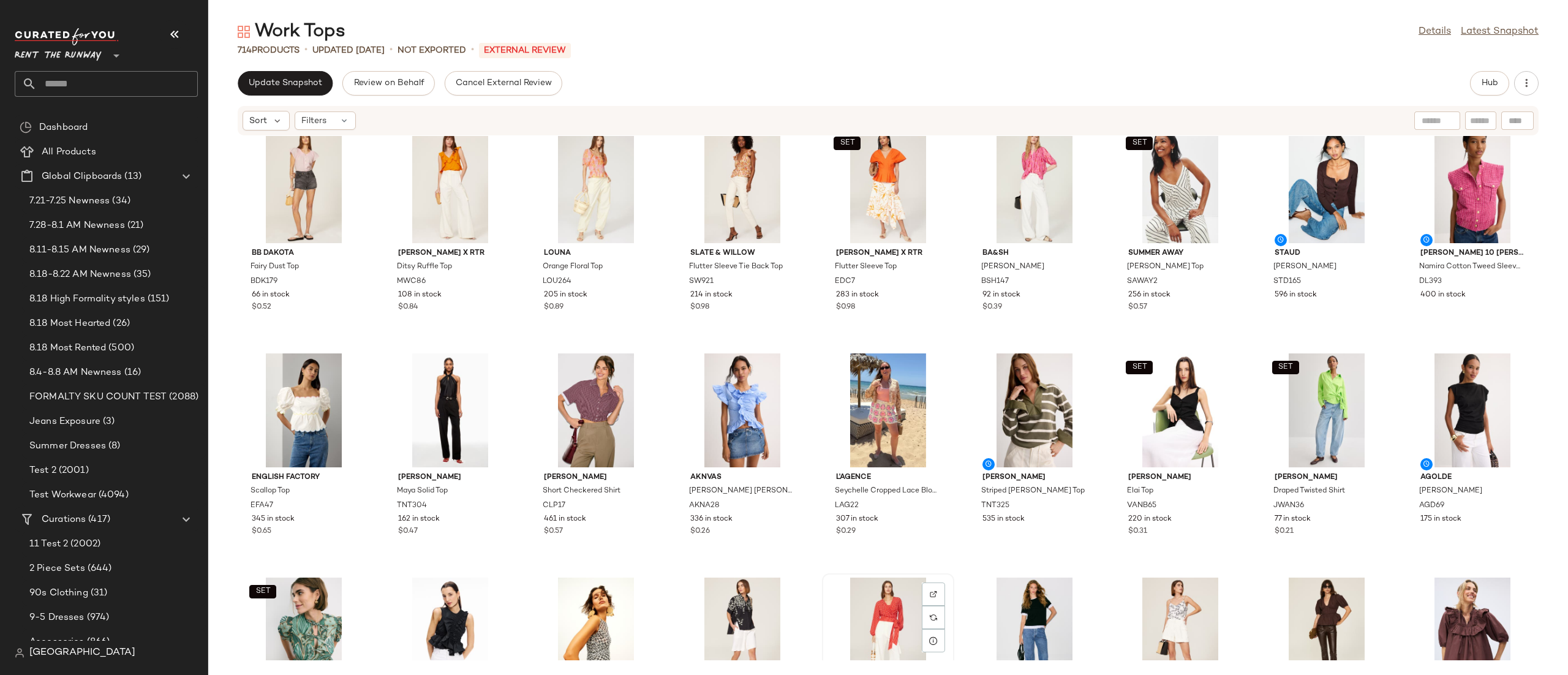
click at [850, 608] on div "View" at bounding box center [887, 634] width 124 height 114
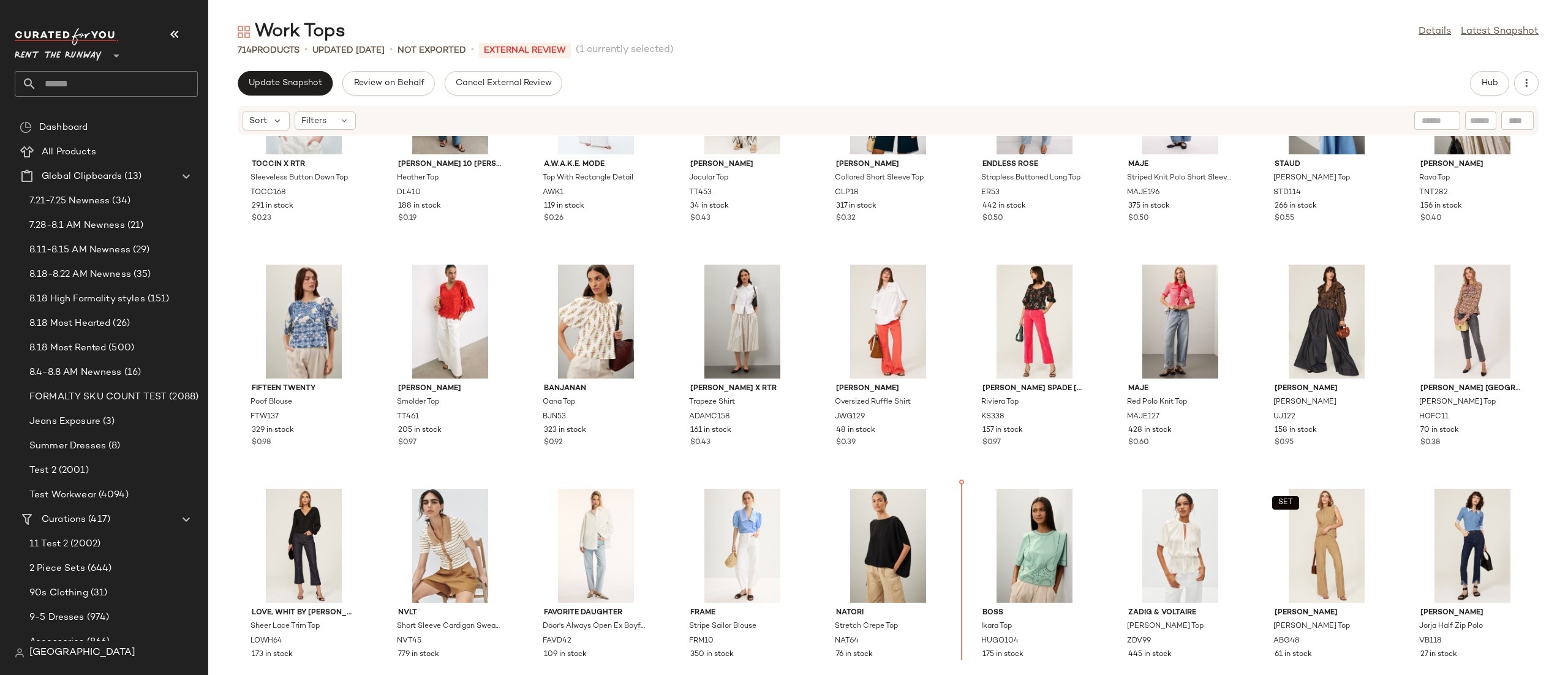
scroll to position [398, 0]
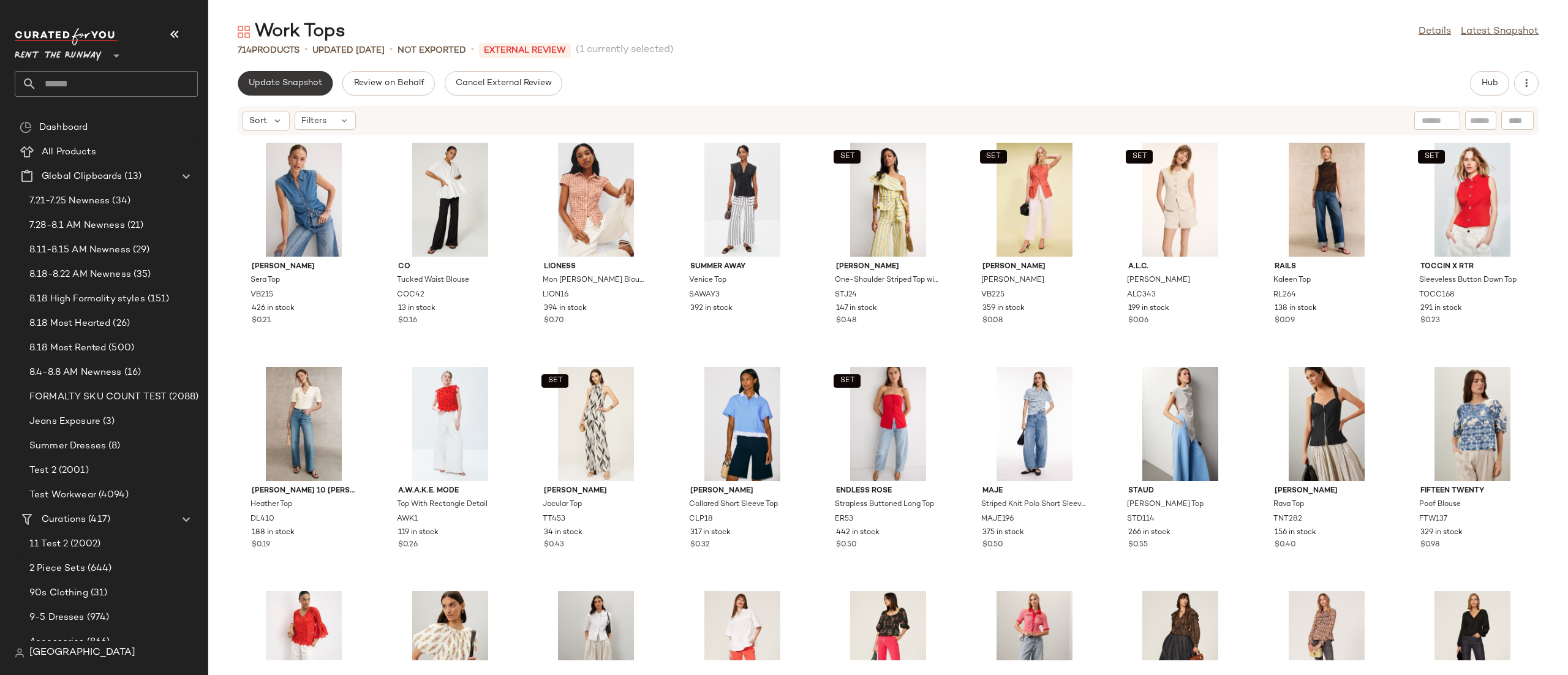
click at [245, 85] on button "Update Snapshot" at bounding box center [285, 83] width 95 height 24
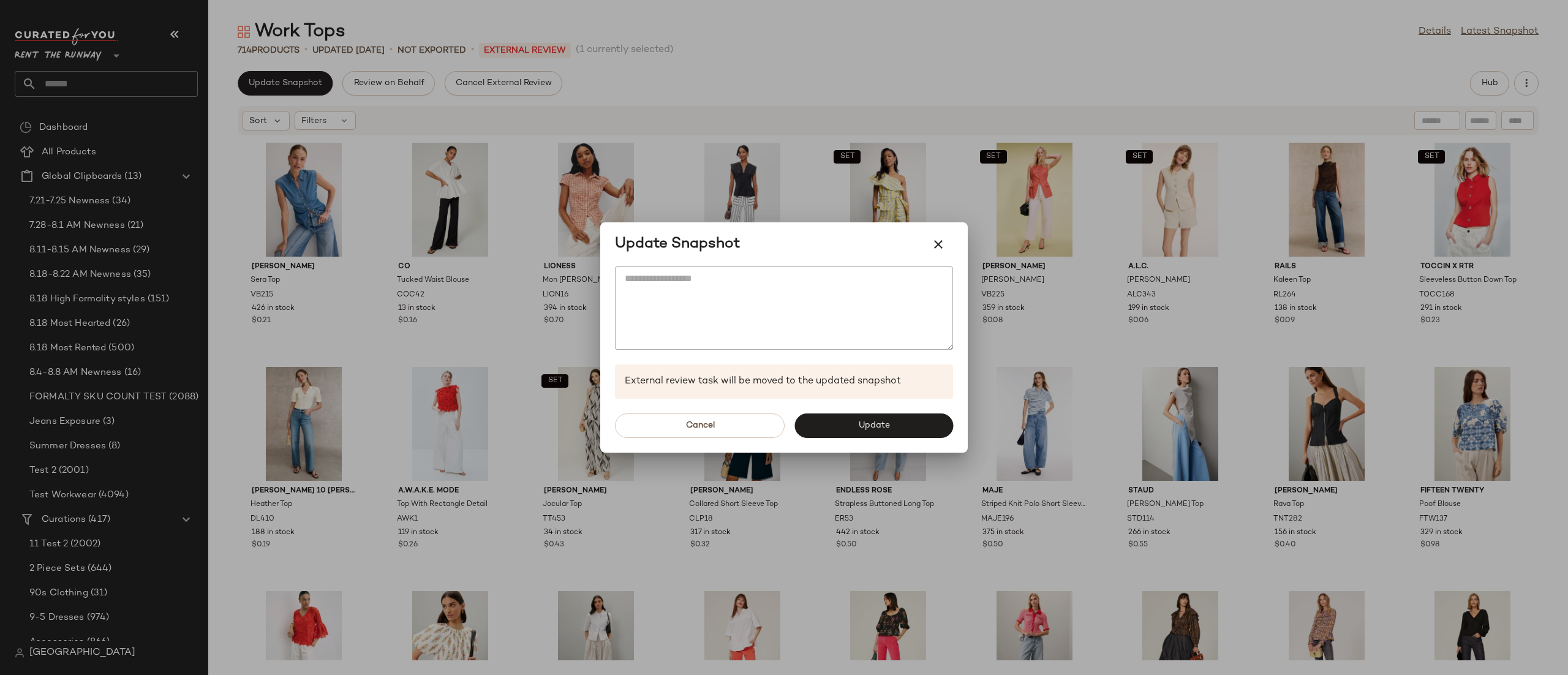
click at [1238, 82] on div at bounding box center [784, 338] width 1568 height 675
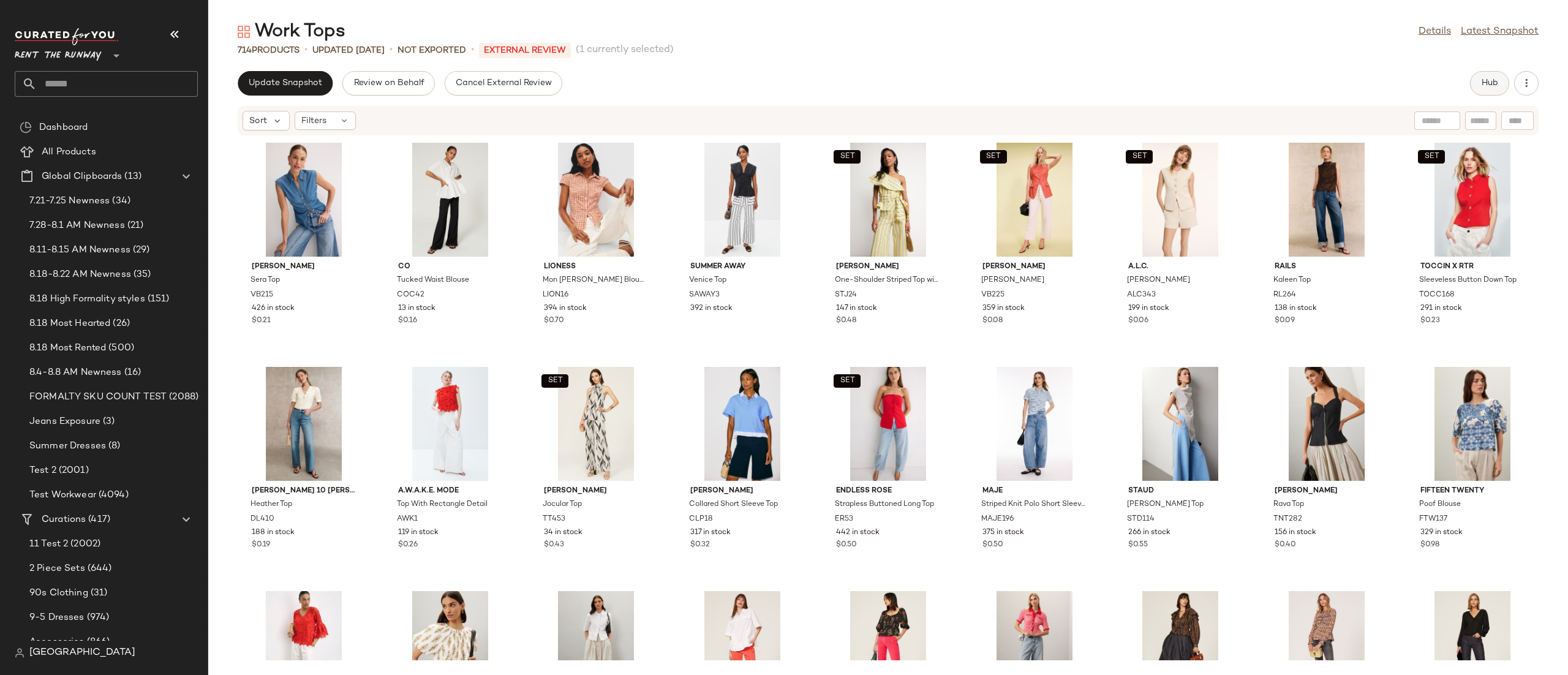
click at [1500, 85] on button "Hub" at bounding box center [1490, 83] width 39 height 24
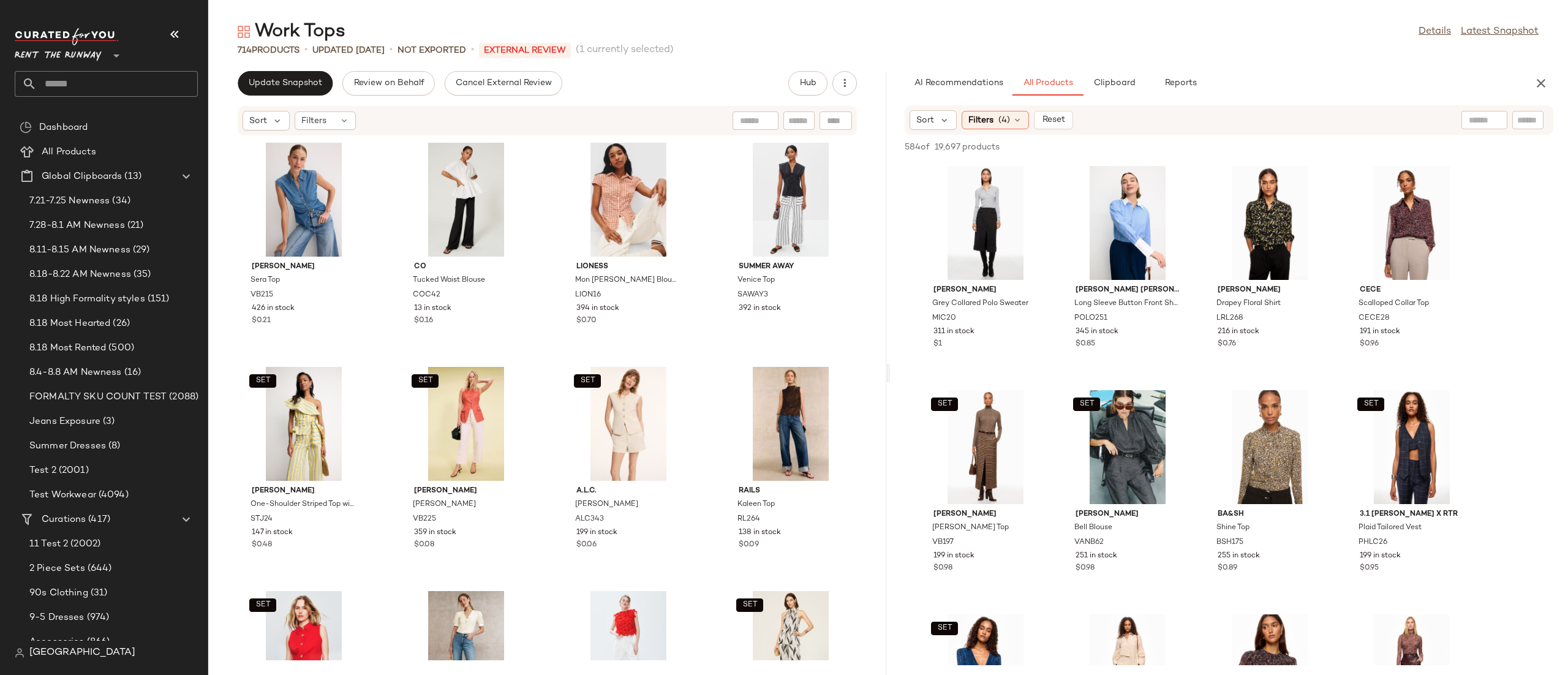
click at [1003, 133] on div "Sort Filters (4) Reset" at bounding box center [1229, 120] width 649 height 29
click at [998, 128] on div "Filters (4)" at bounding box center [996, 120] width 68 height 18
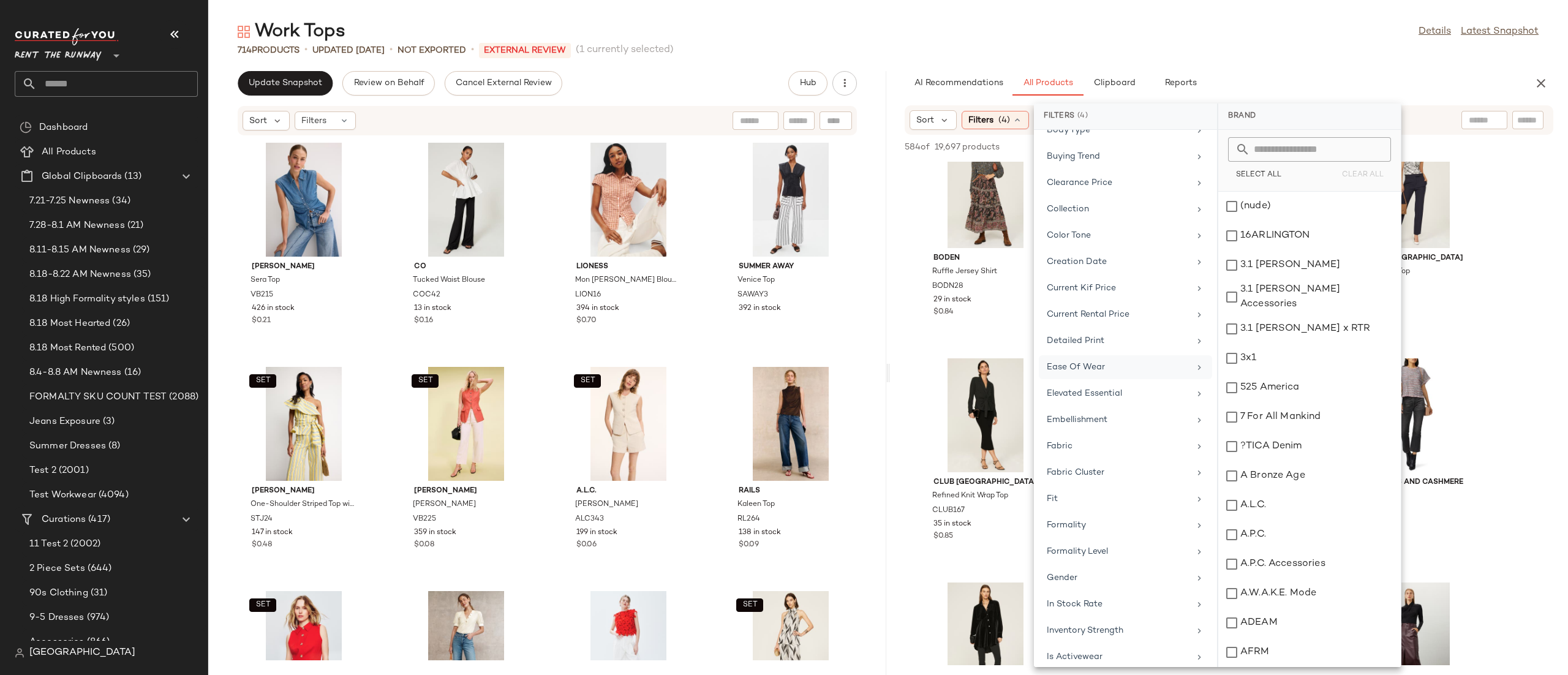
scroll to position [1148, 0]
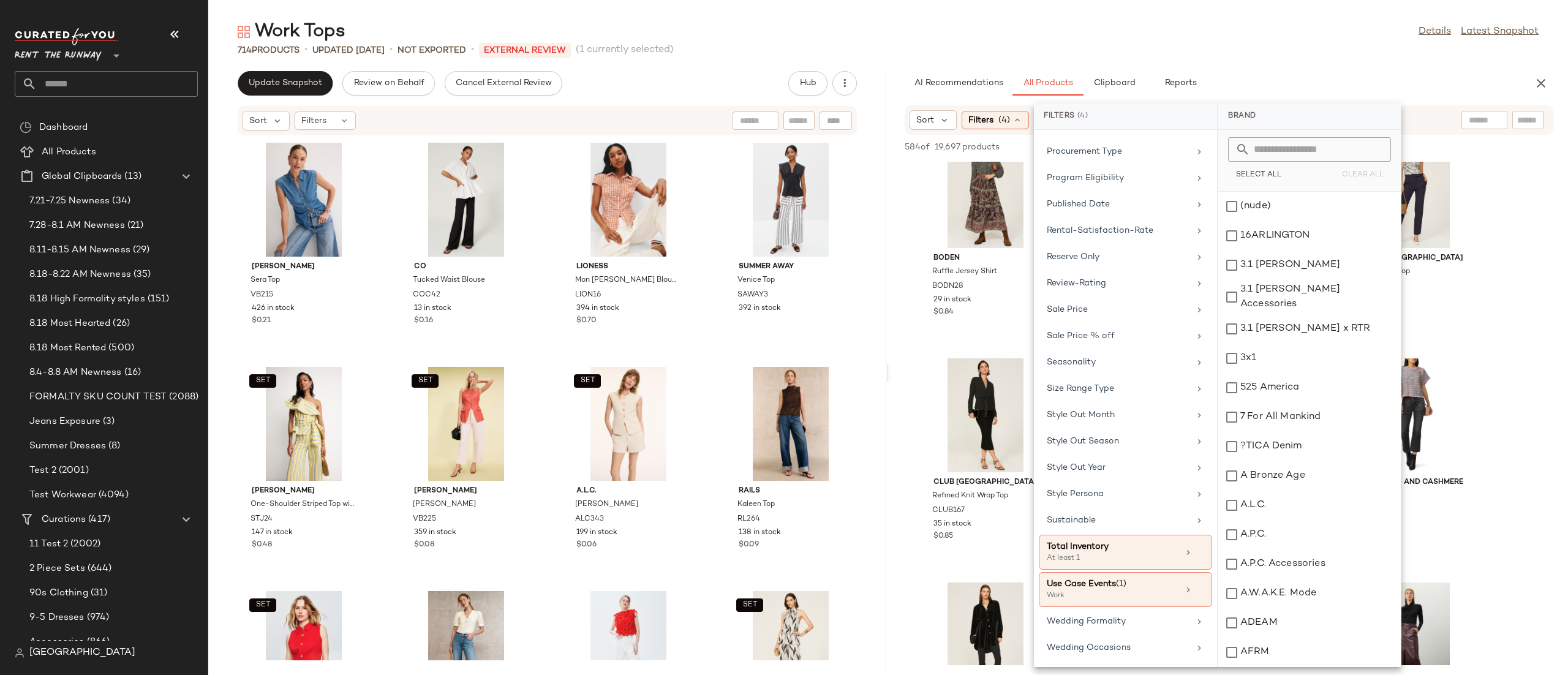
click div "AI Recommendations All Products Clipboard Reports"
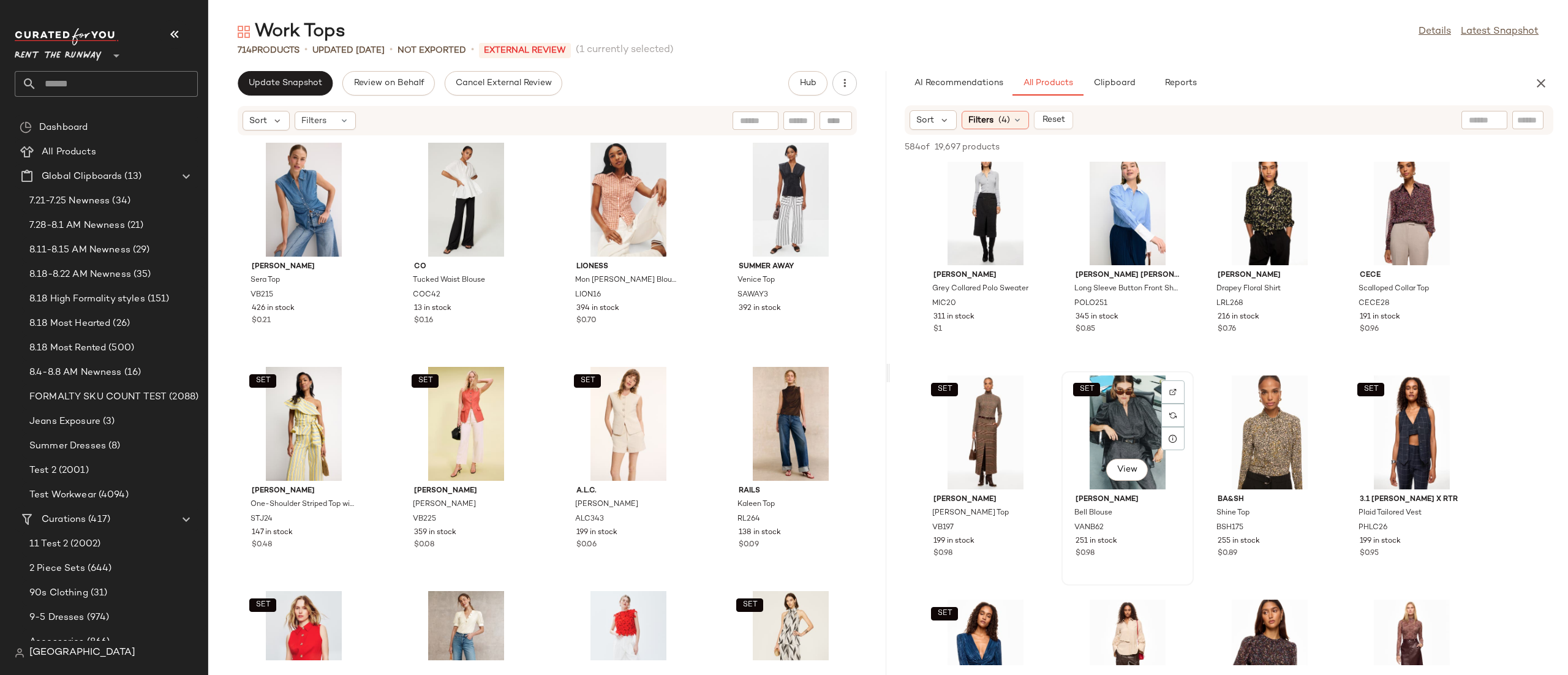
scroll to position [0, 0]
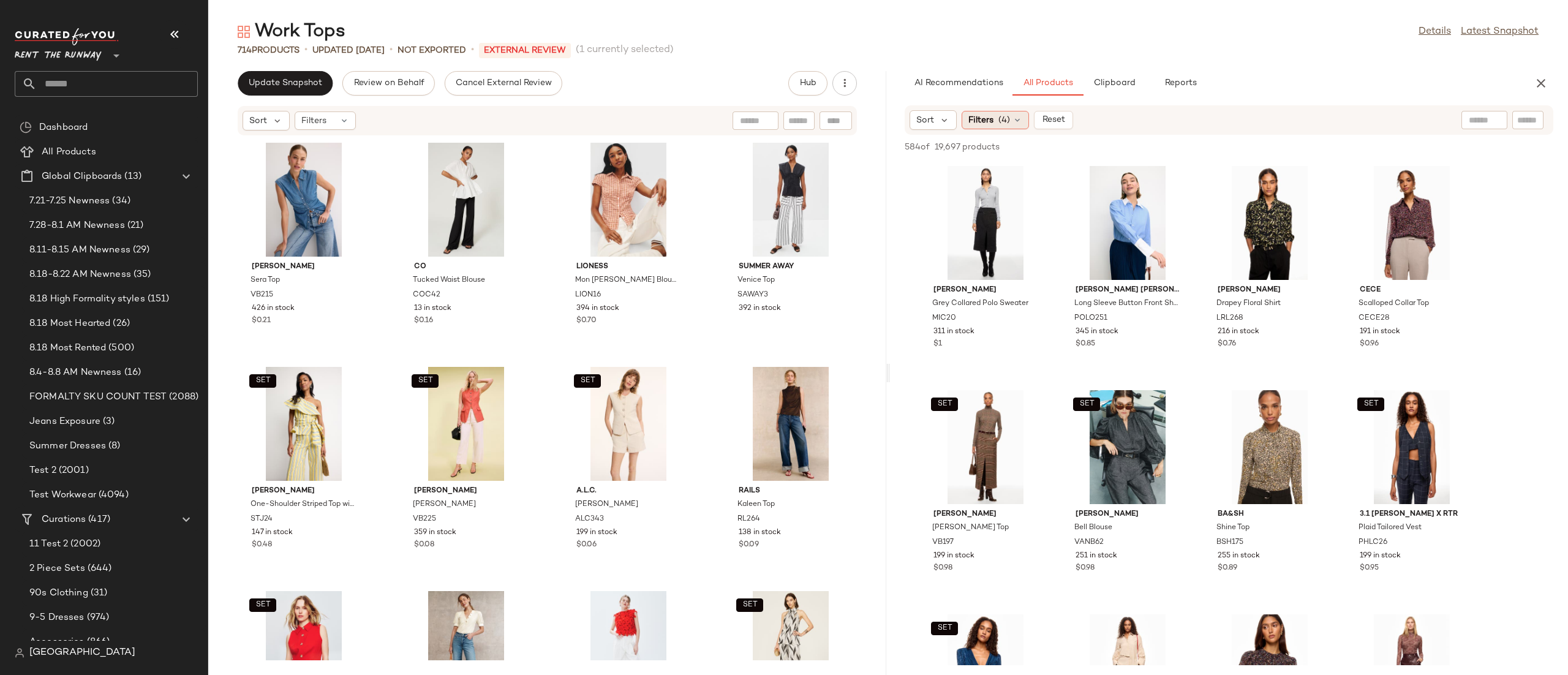
click icon
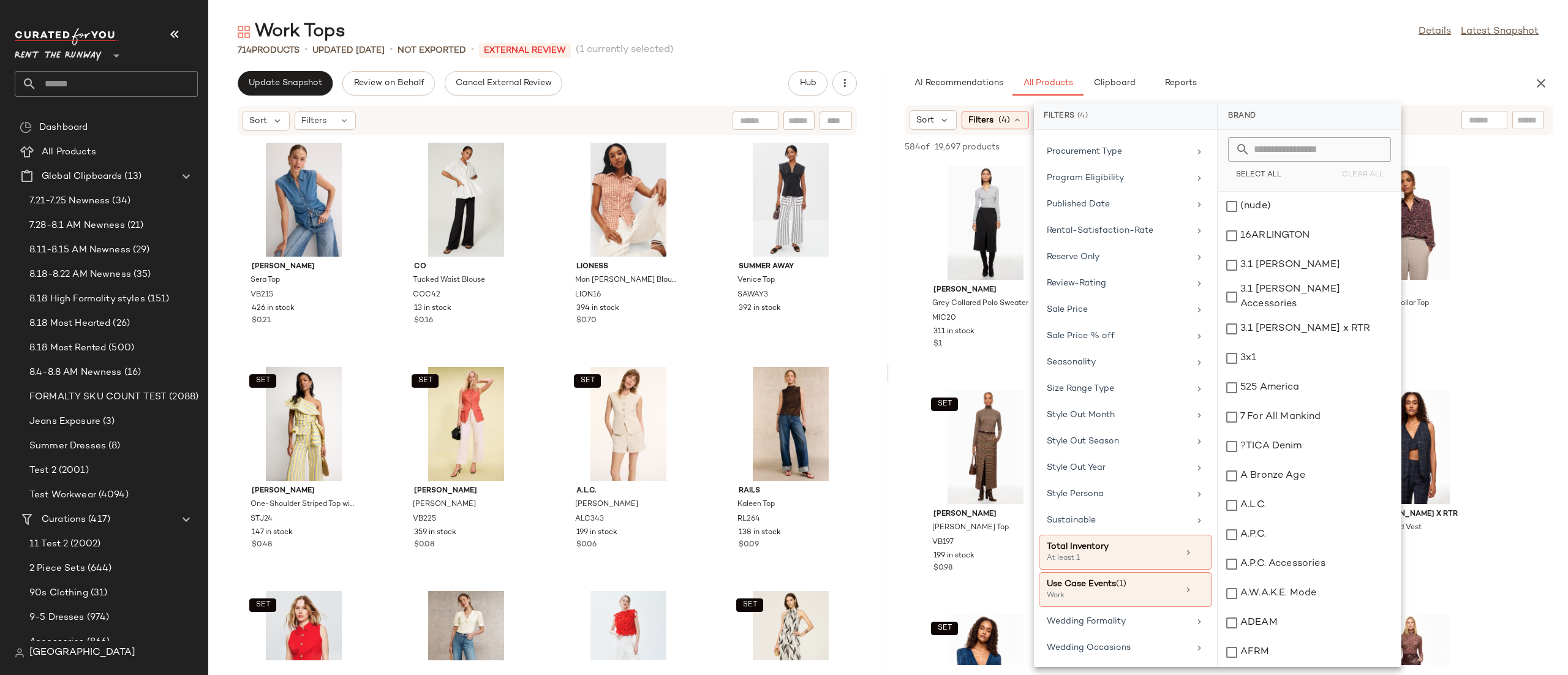
scroll to position [1148, 0]
click icon
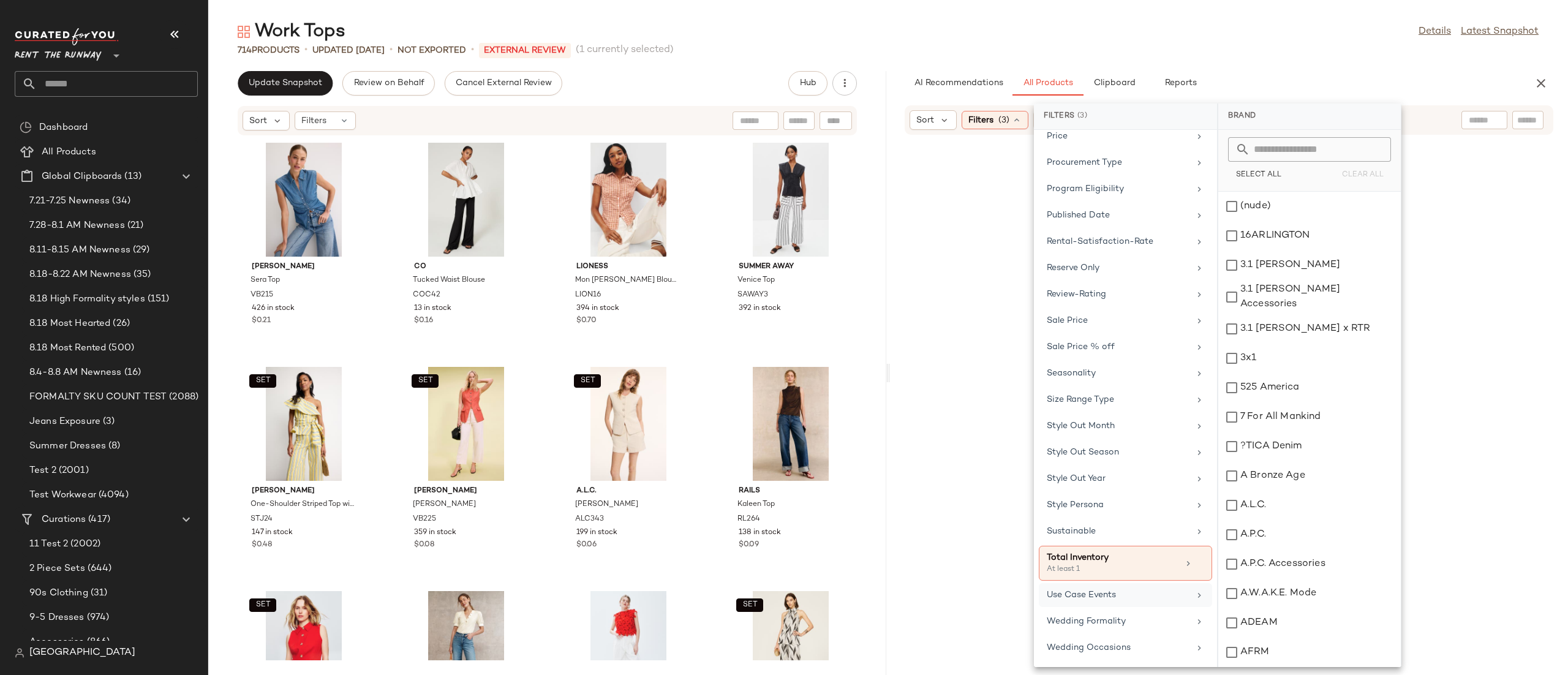
scroll to position [1138, 0]
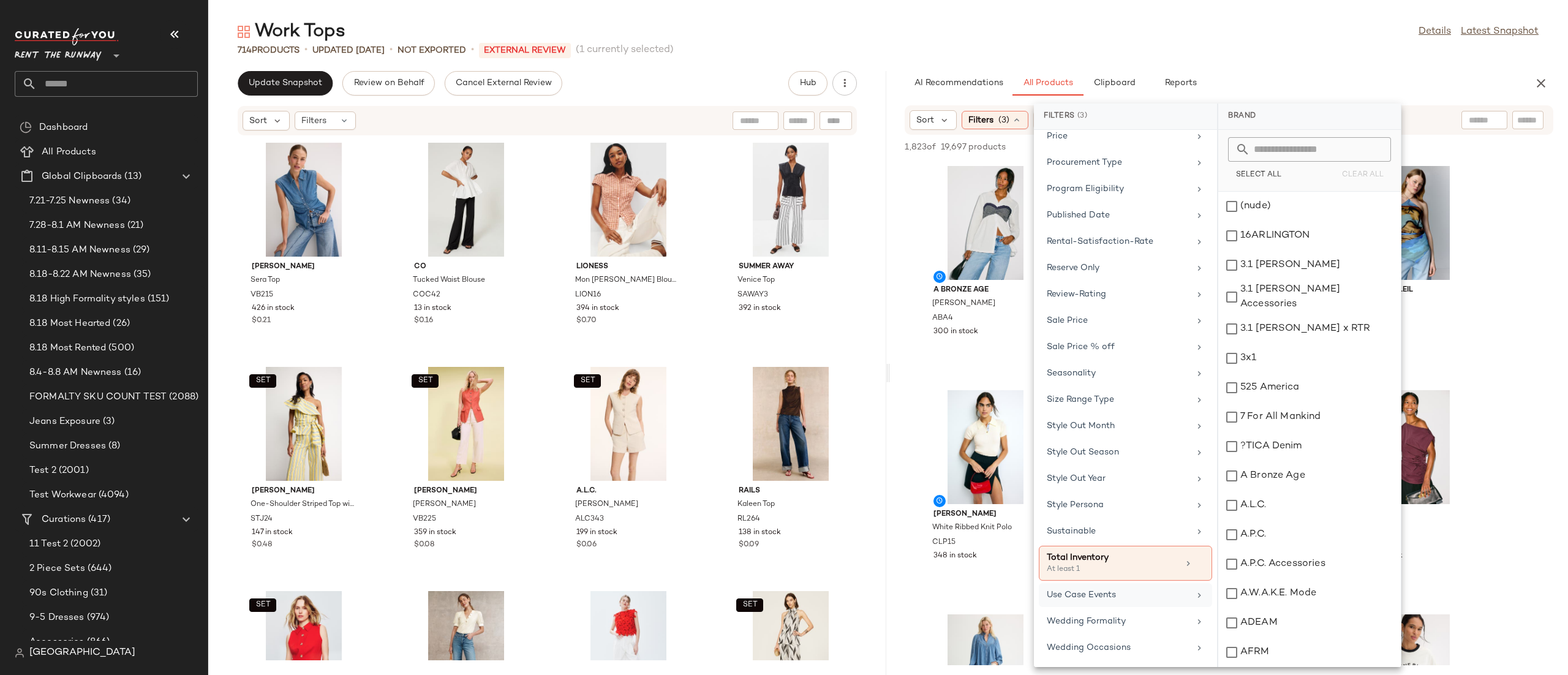
click div "Work Tops Details Latest Snapshot 714 Products • updated Aug 20th • Not Exporte…"
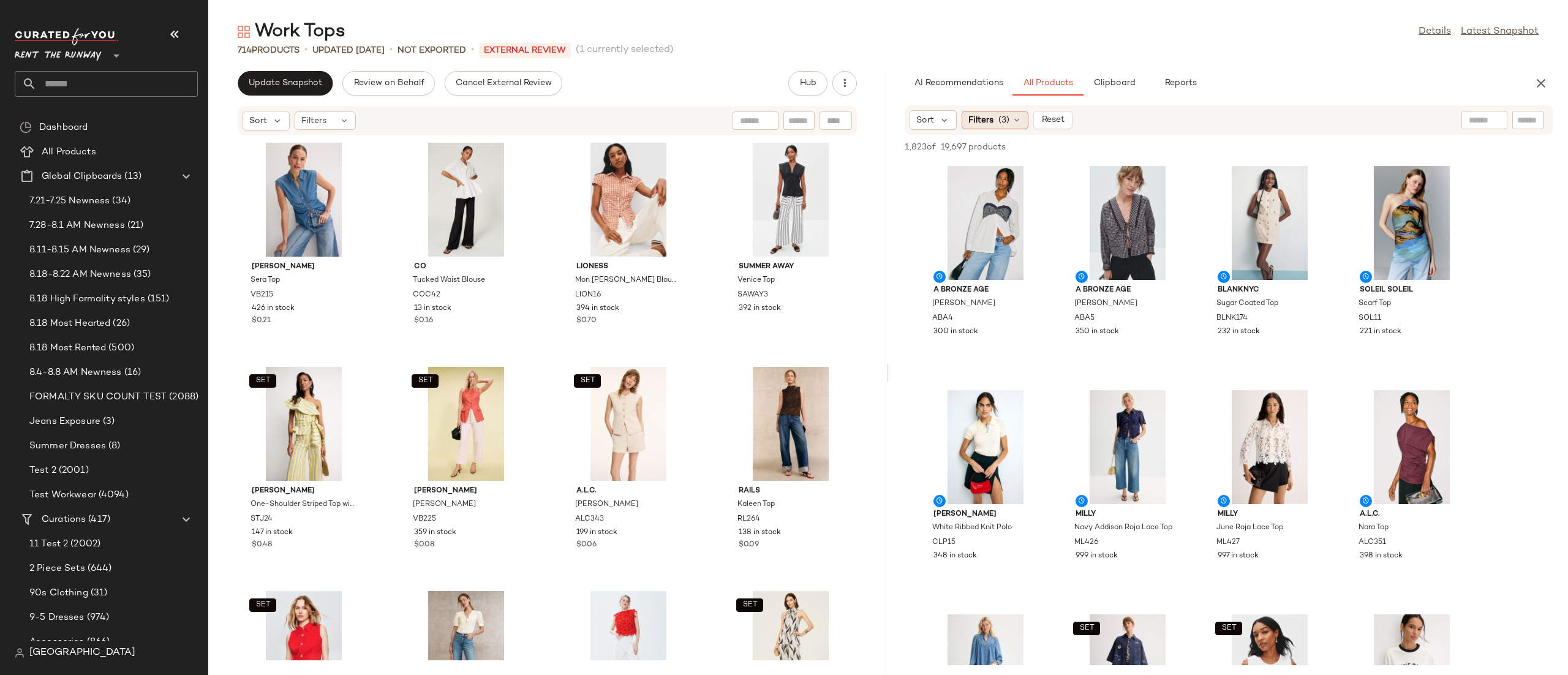
click div "Filters (3)"
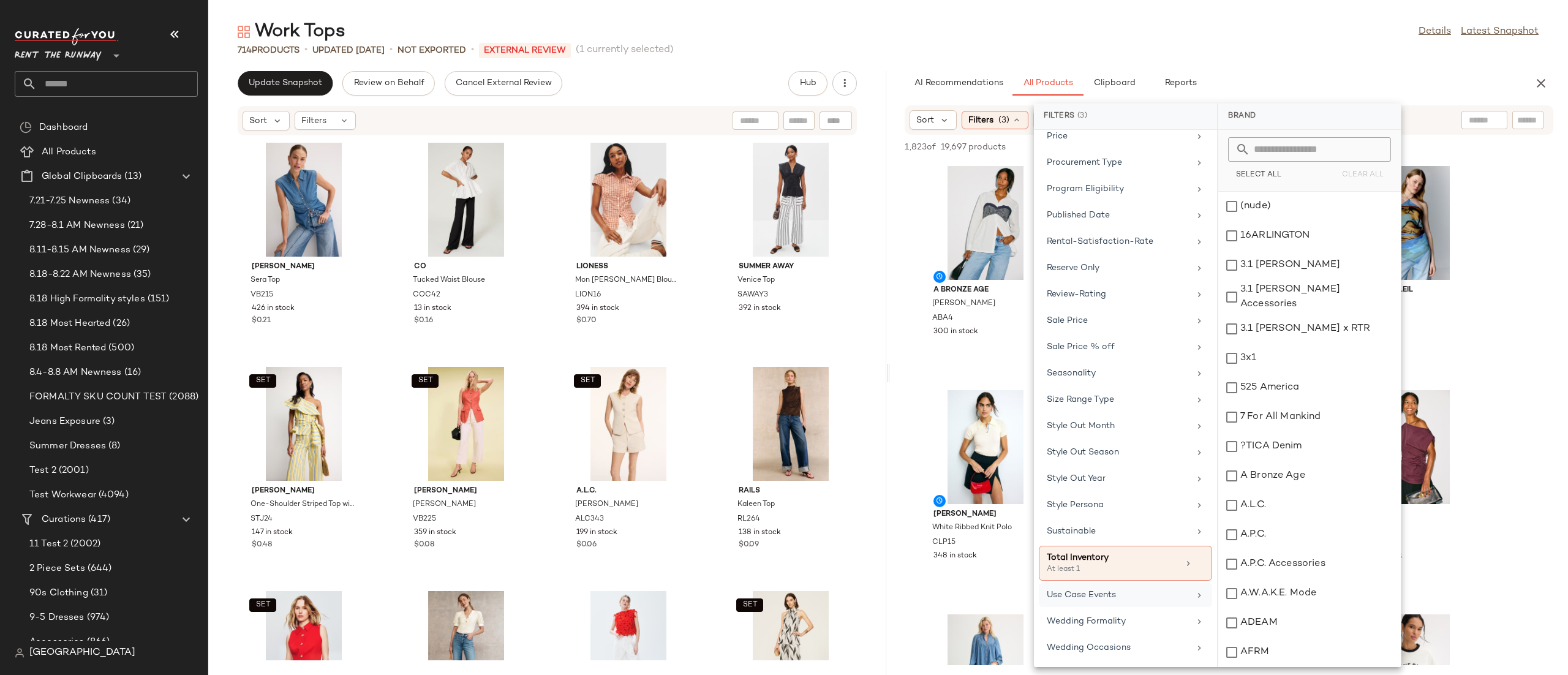
click div "Use Case Events"
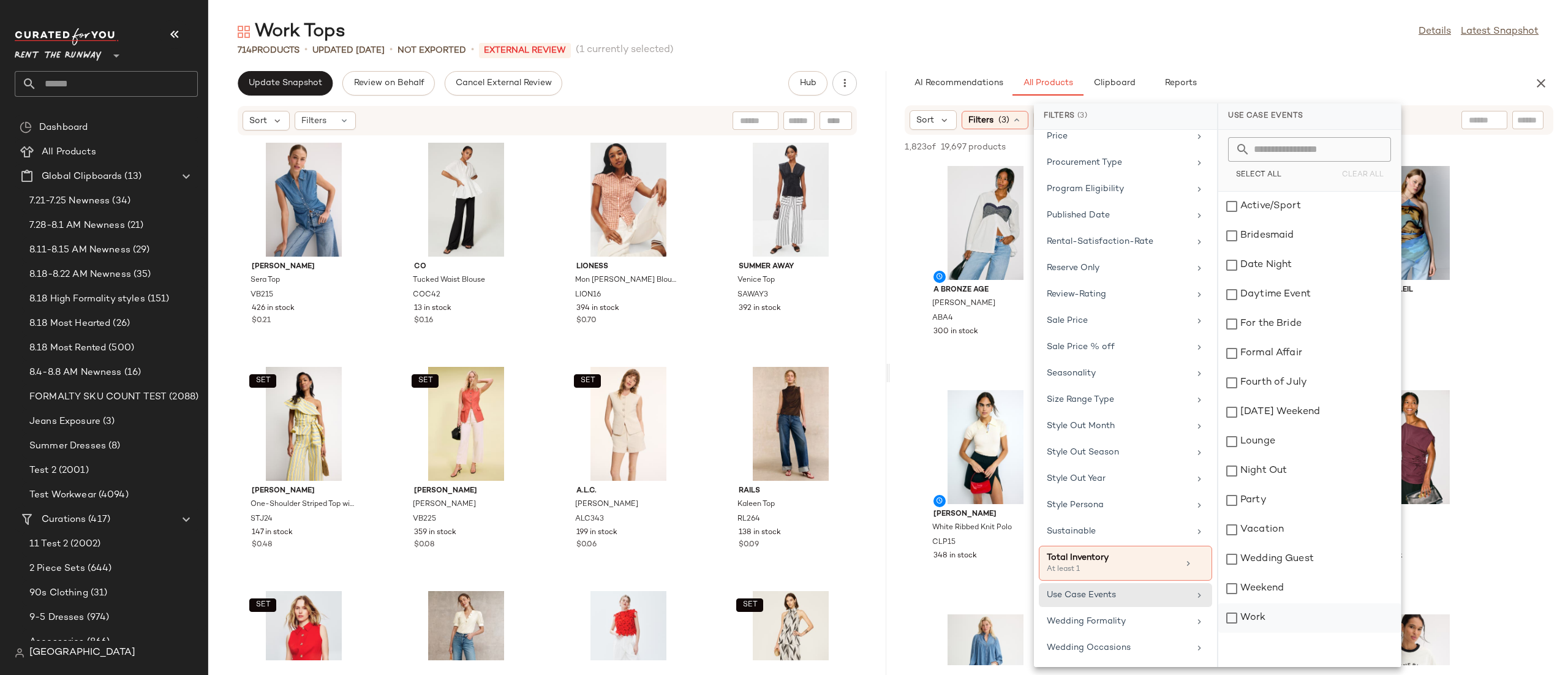
click div "Work"
click div "Work Tops Details Latest Snapshot 714 Products • updated Aug 20th • Not Exporte…"
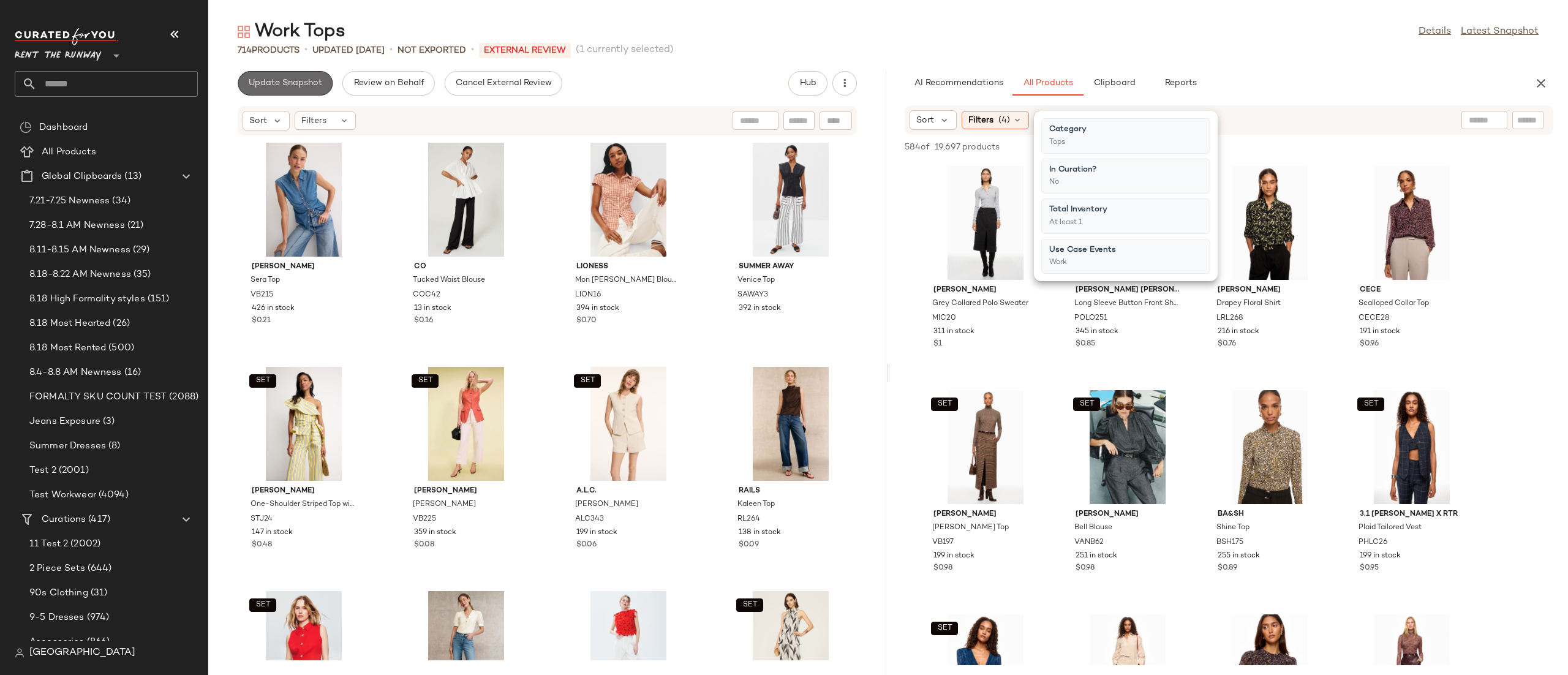
click button "Update Snapshot"
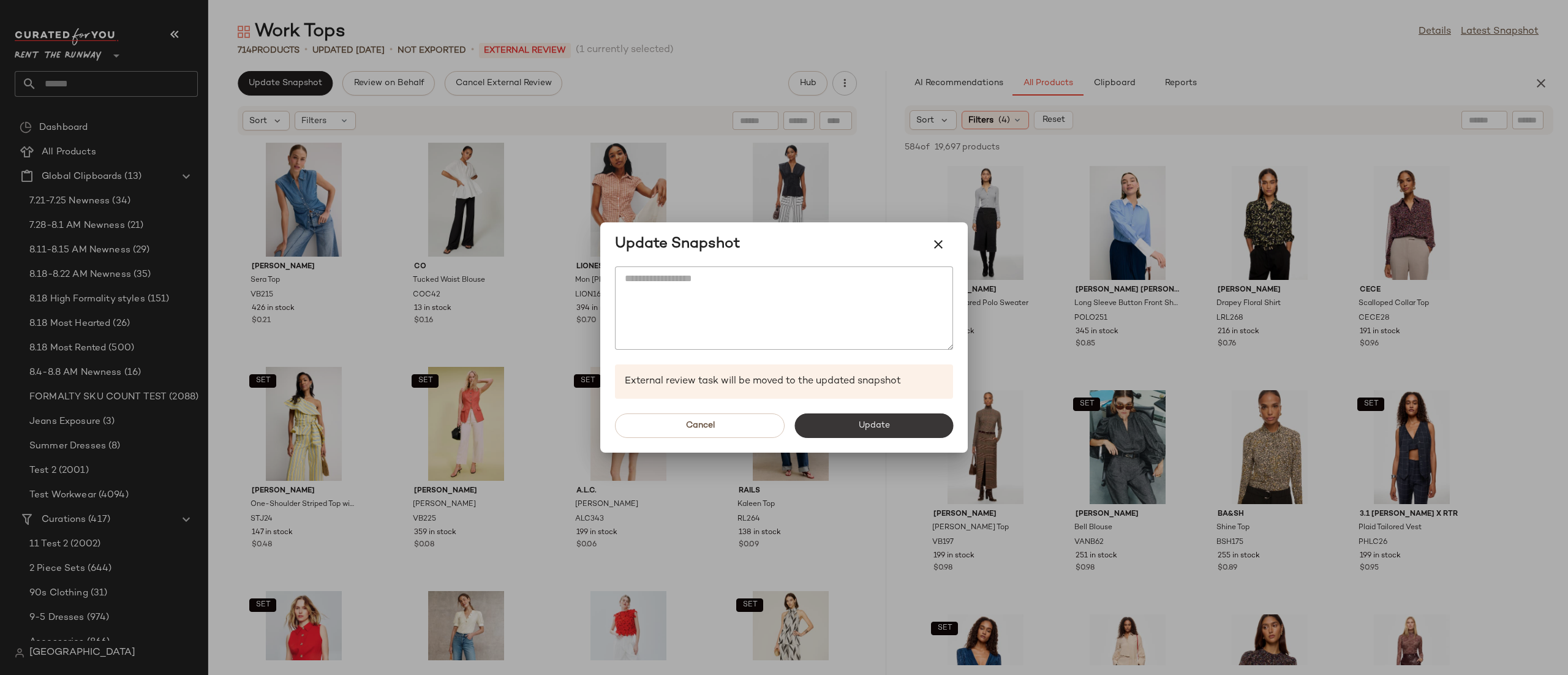
click span "Update"
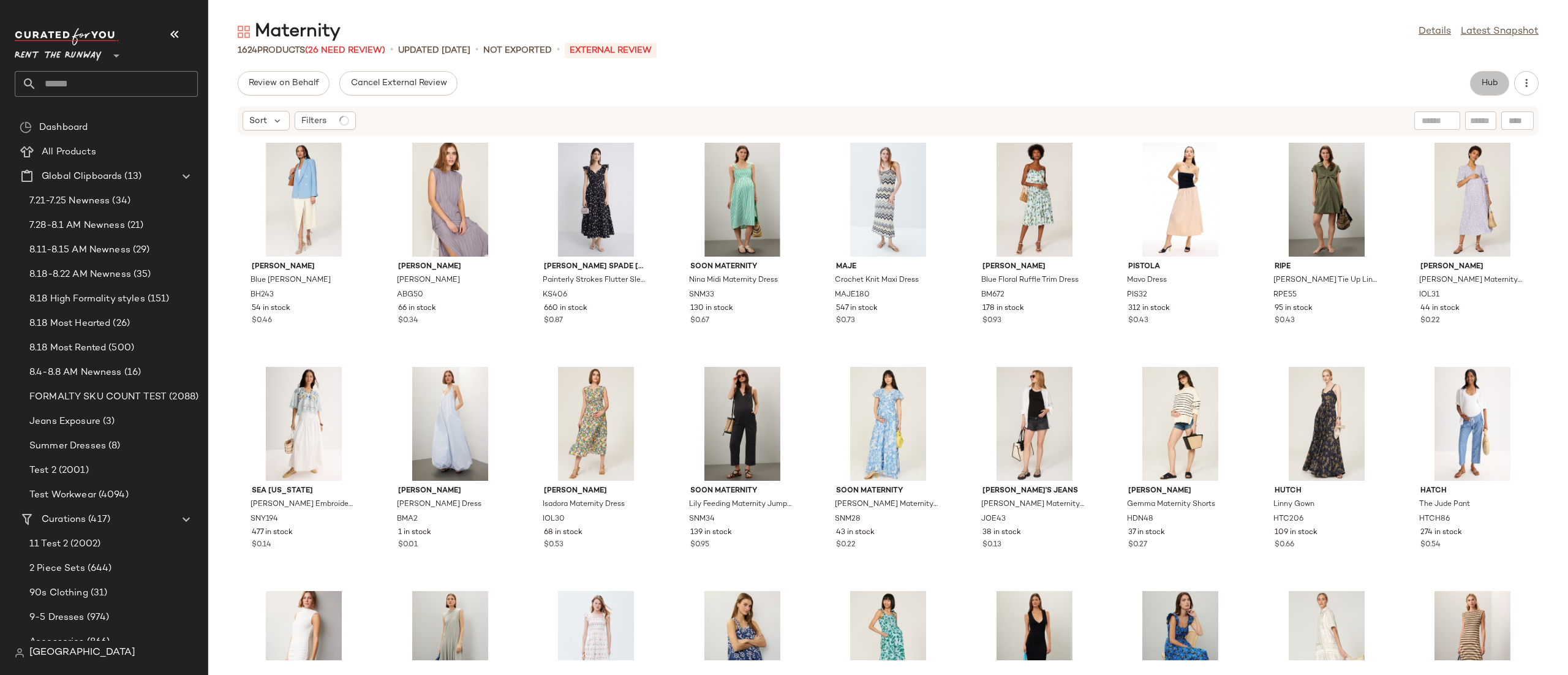
click at [1486, 85] on span "Hub" at bounding box center [1489, 83] width 17 height 9
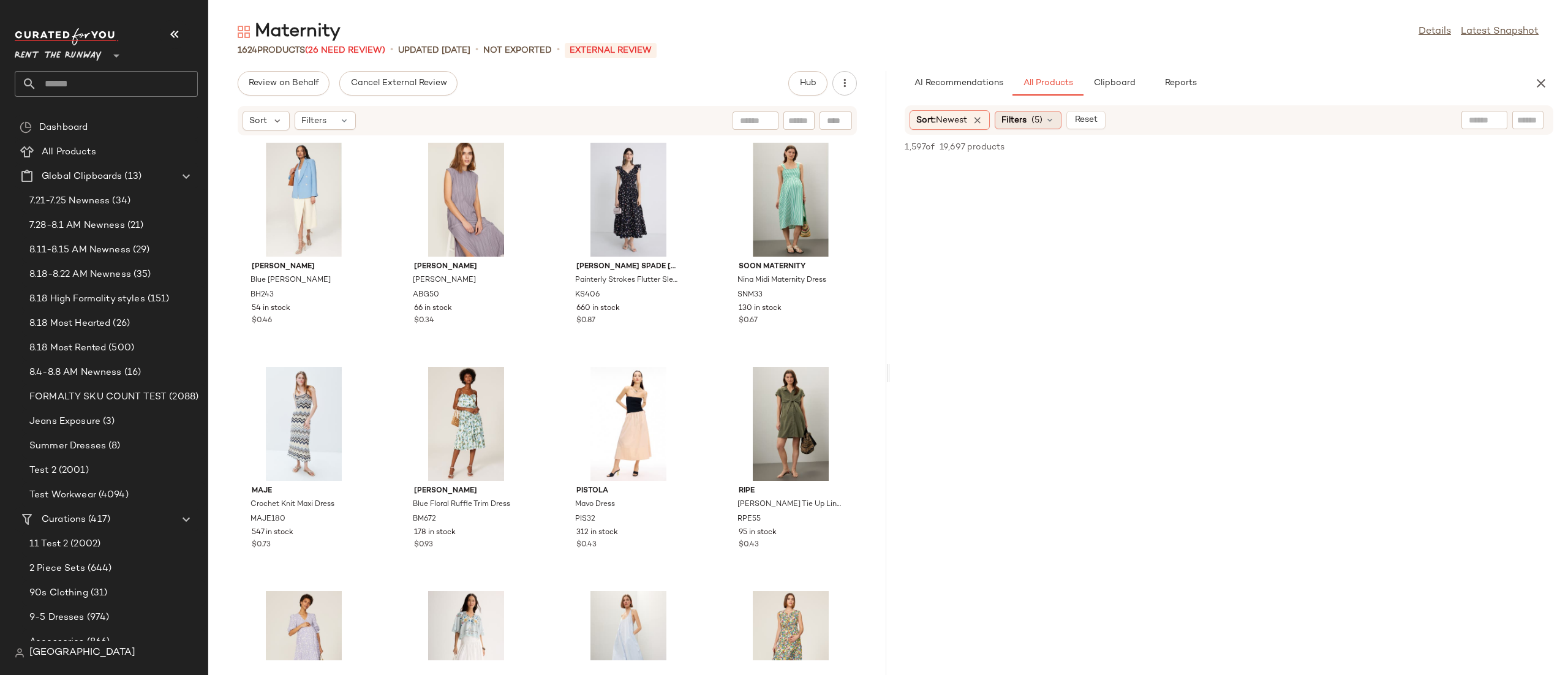
click at [1024, 120] on span "Filters" at bounding box center [1013, 120] width 25 height 13
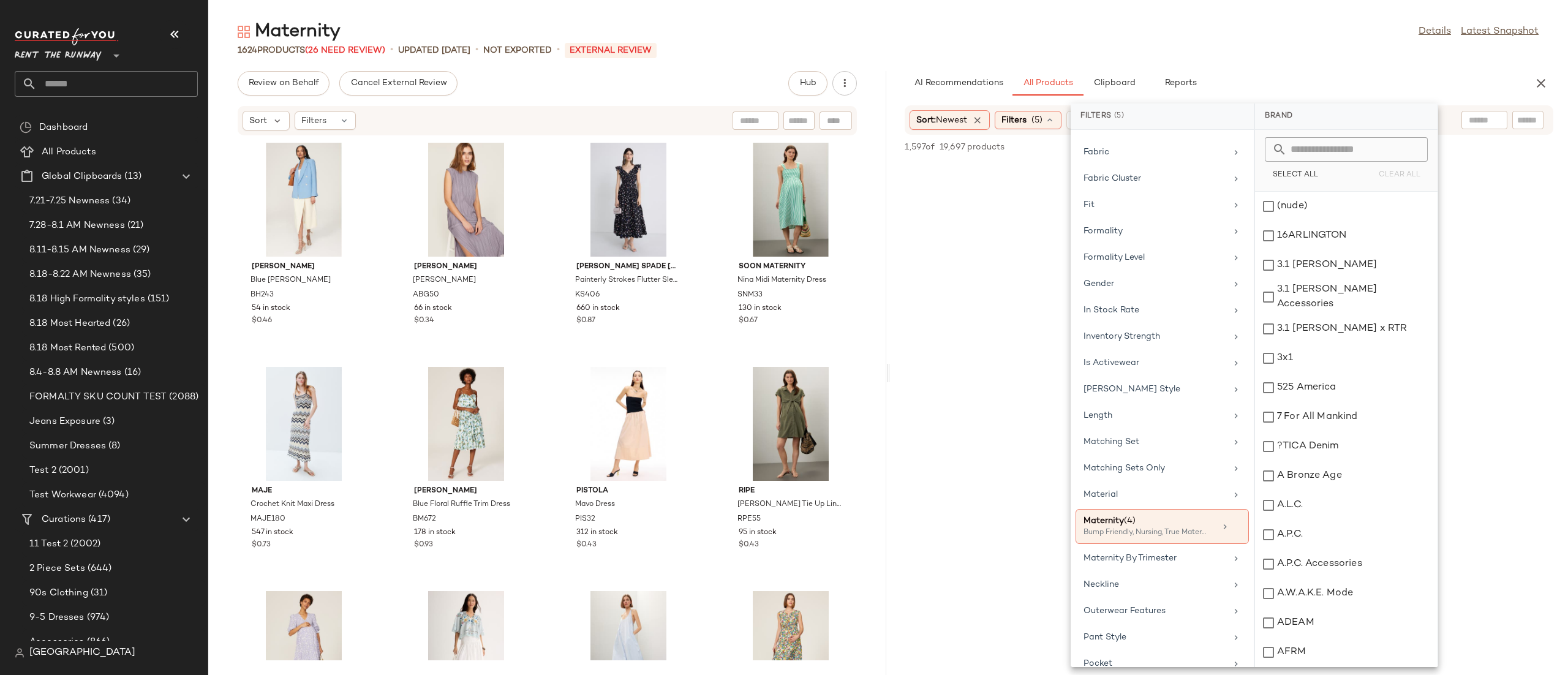
scroll to position [975, 0]
click at [1232, 532] on icon at bounding box center [1236, 528] width 9 height 9
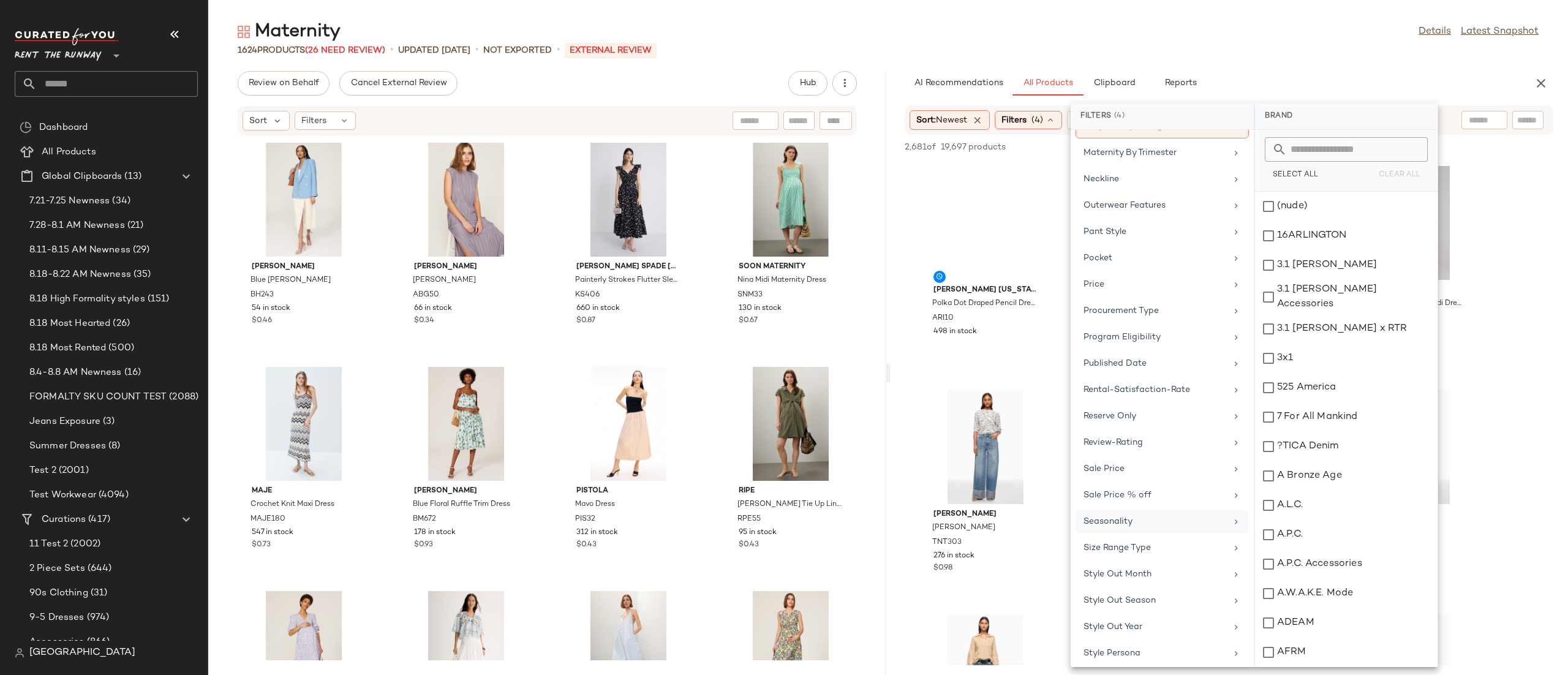
click at [1294, 83] on div "AI Recommendations All Products Clipboard Reports" at bounding box center [1209, 83] width 610 height 24
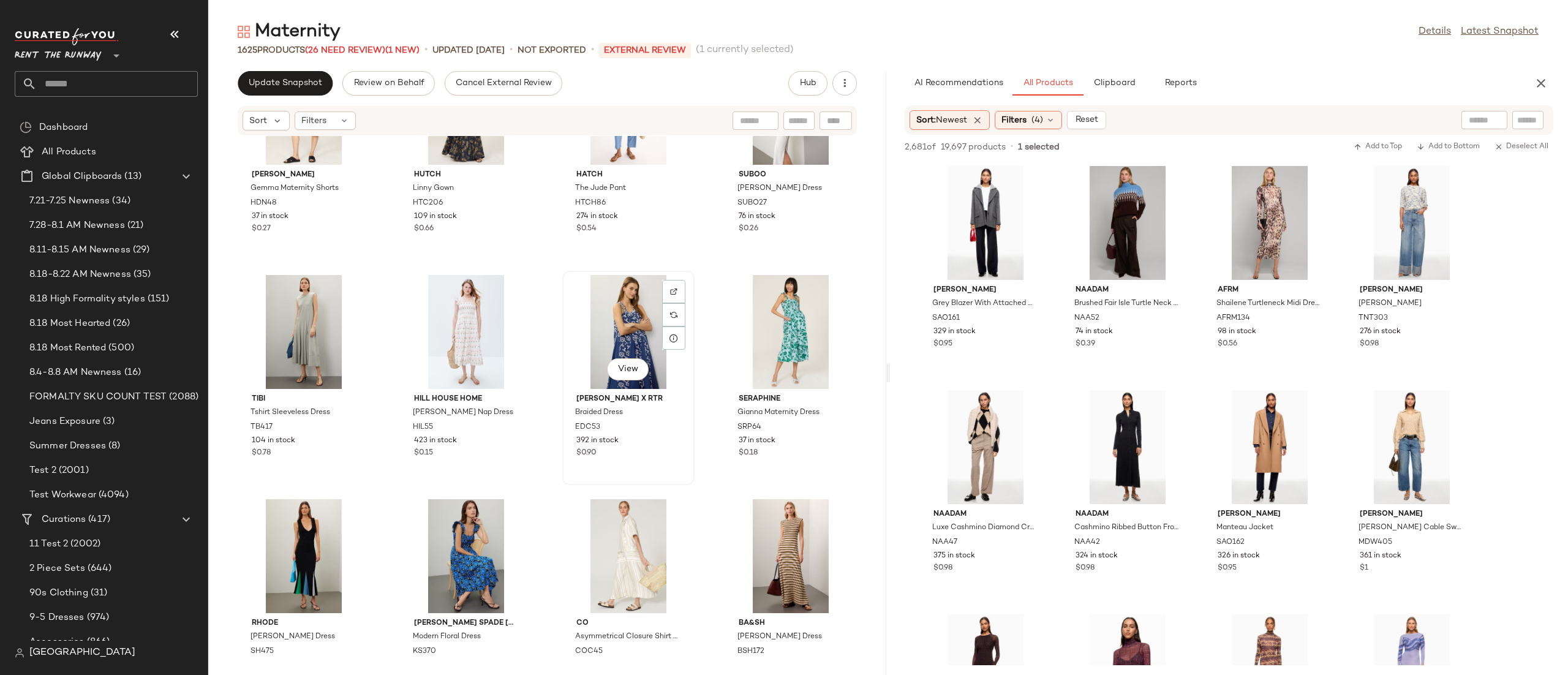
scroll to position [1006, 0]
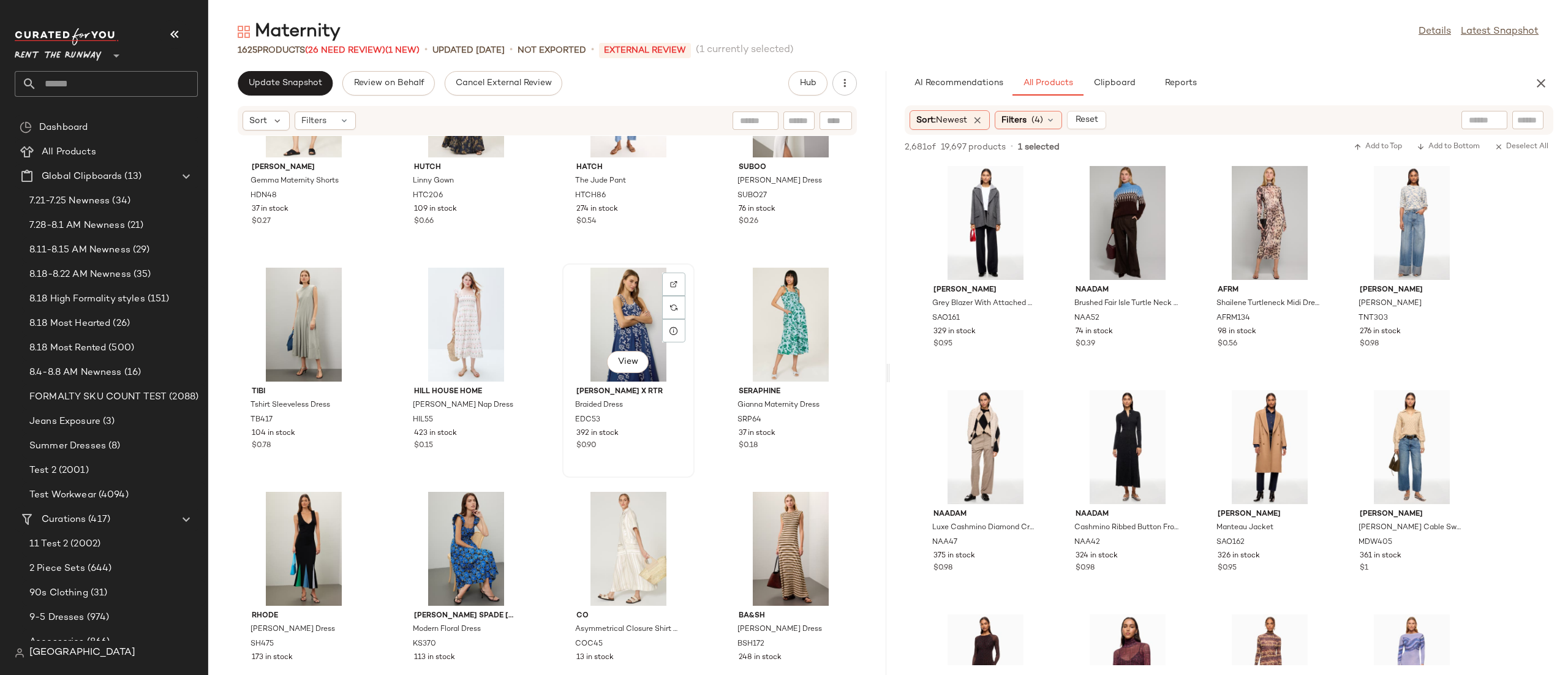
click at [586, 333] on div "View" at bounding box center [628, 325] width 124 height 114
click at [1534, 83] on icon "button" at bounding box center [1541, 83] width 15 height 15
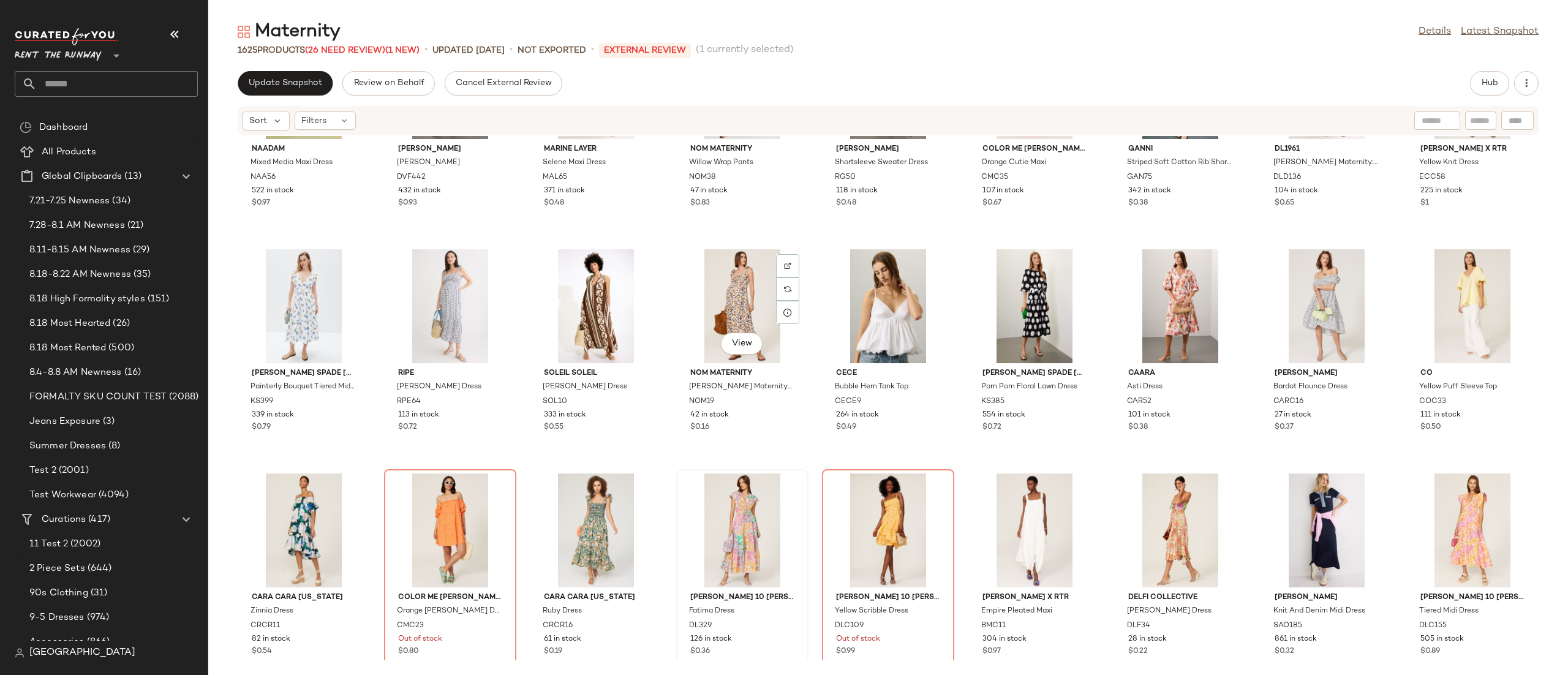
scroll to position [1707, 0]
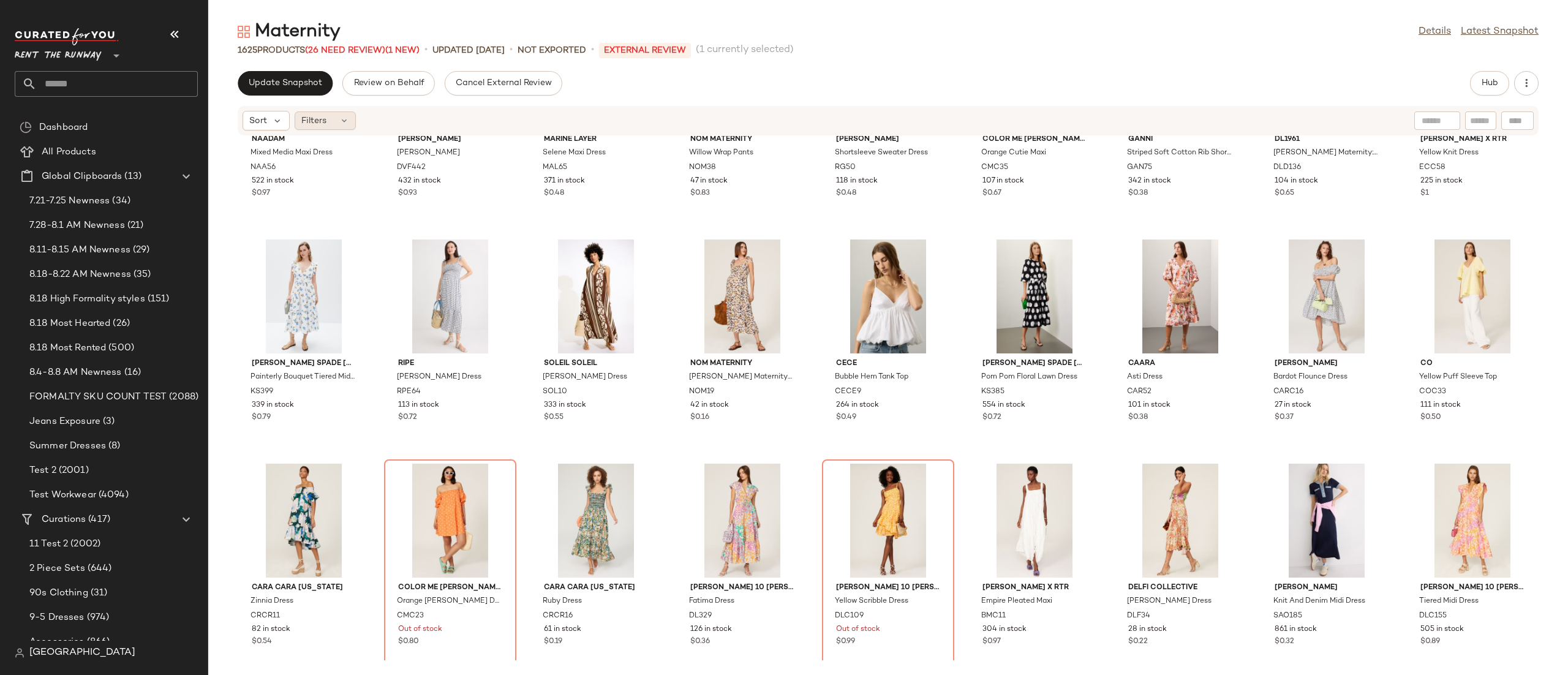
click at [311, 126] on span "Filters" at bounding box center [314, 120] width 25 height 13
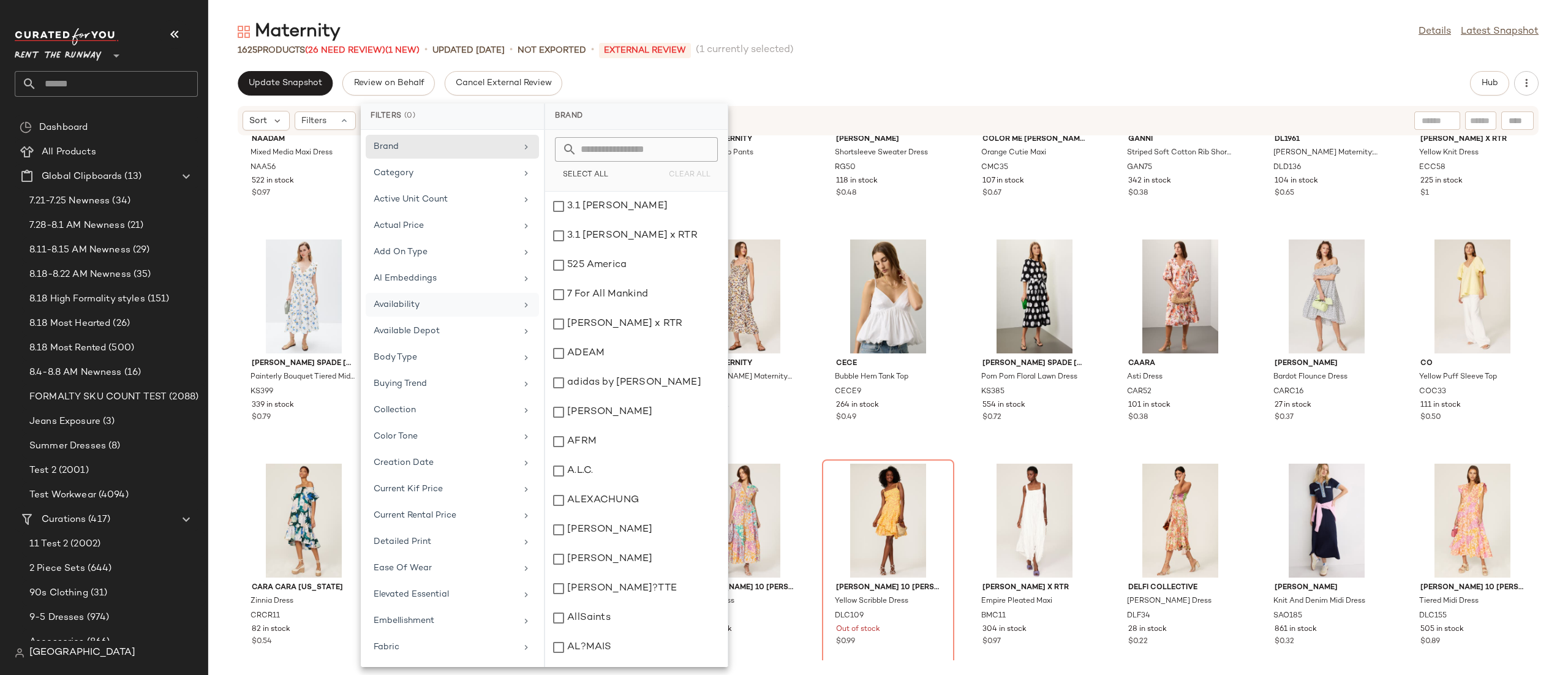
click at [457, 301] on div "Availability" at bounding box center [445, 304] width 143 height 13
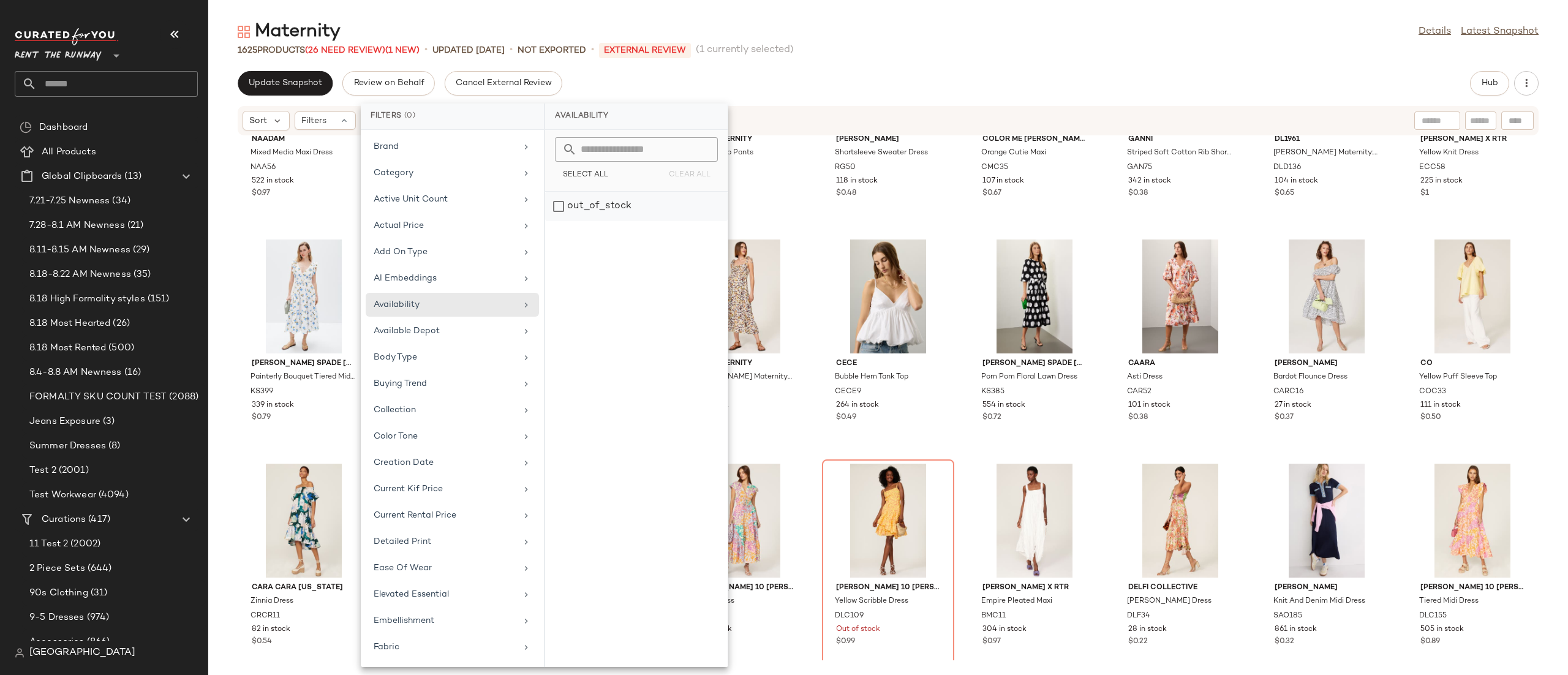
click at [564, 218] on div "out_of_stock" at bounding box center [636, 206] width 182 height 29
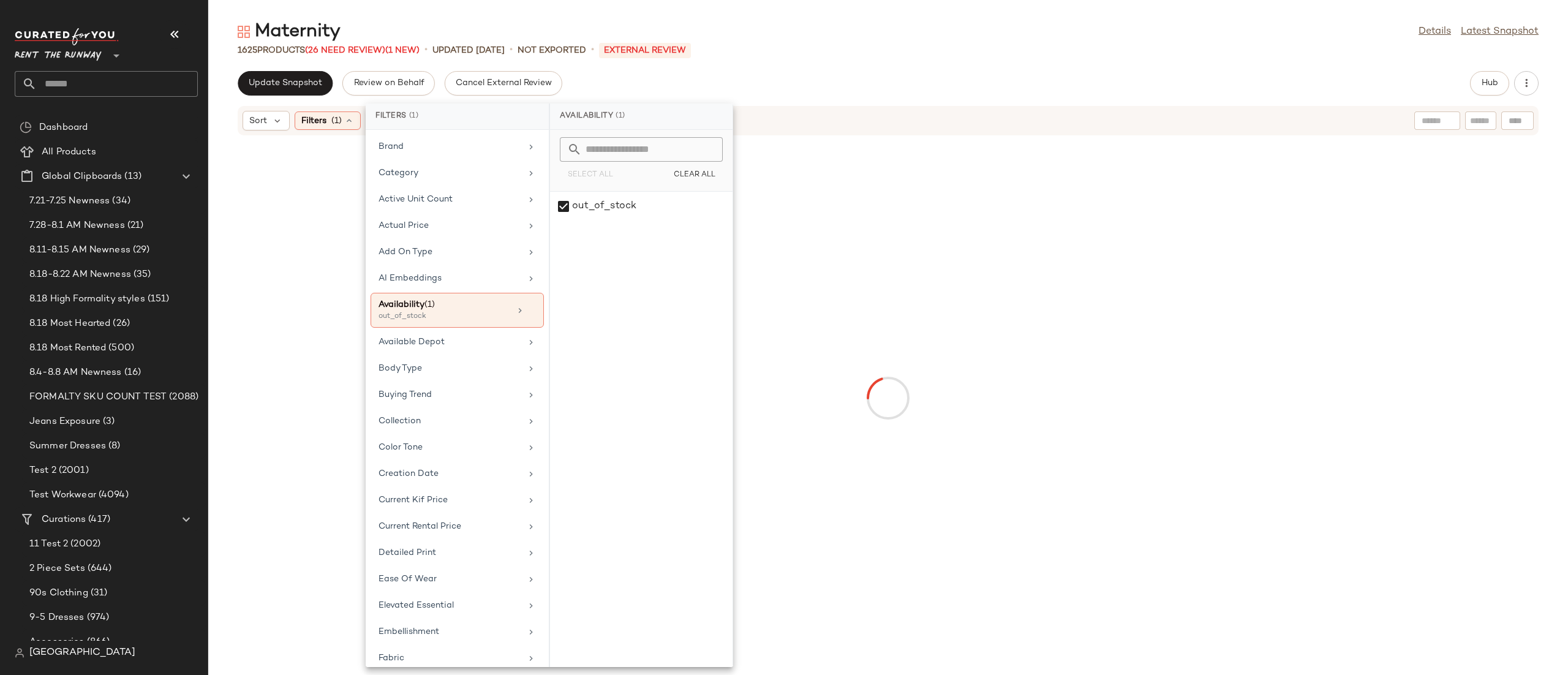
click at [823, 108] on div "Sort Filters (1) Reset" at bounding box center [888, 120] width 1301 height 29
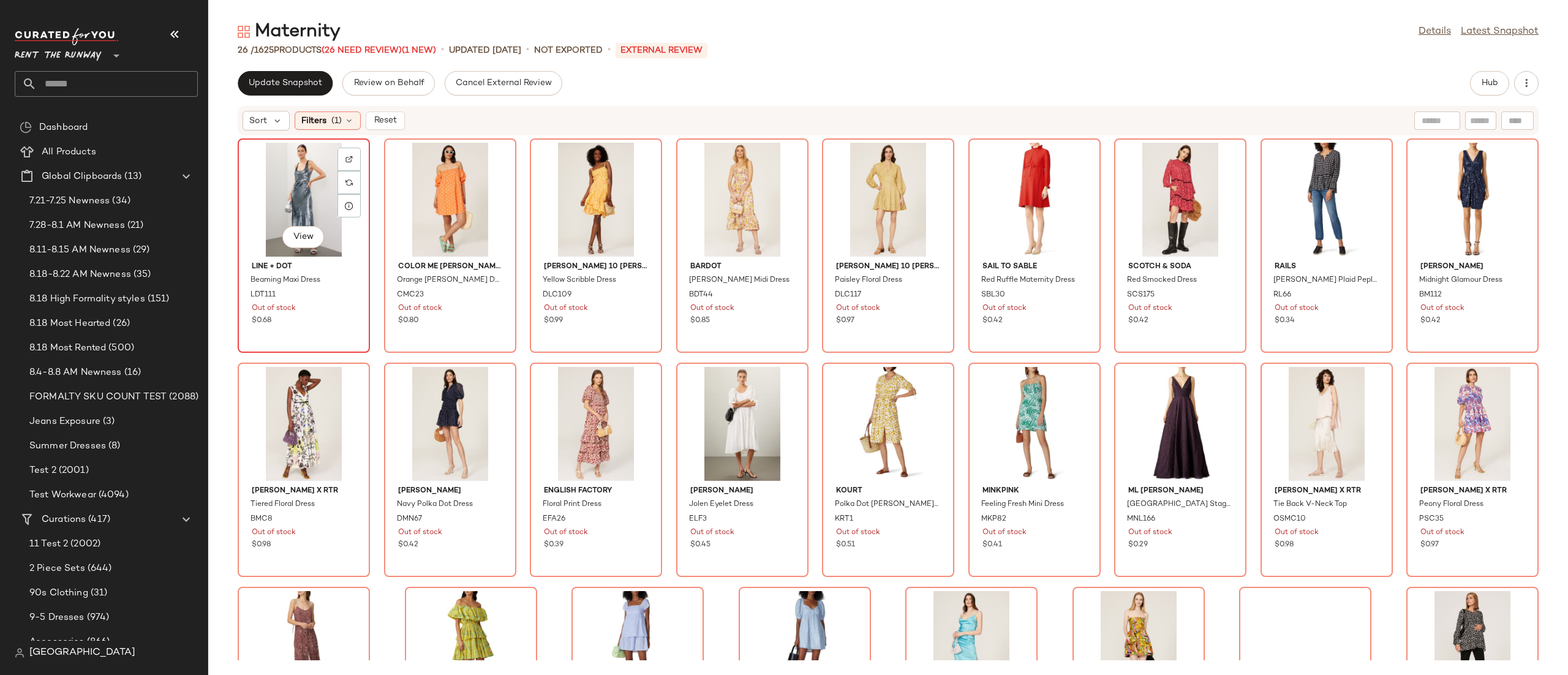
drag, startPoint x: 271, startPoint y: 173, endPoint x: 284, endPoint y: 176, distance: 13.3
click at [270, 173] on div "View" at bounding box center [303, 200] width 124 height 114
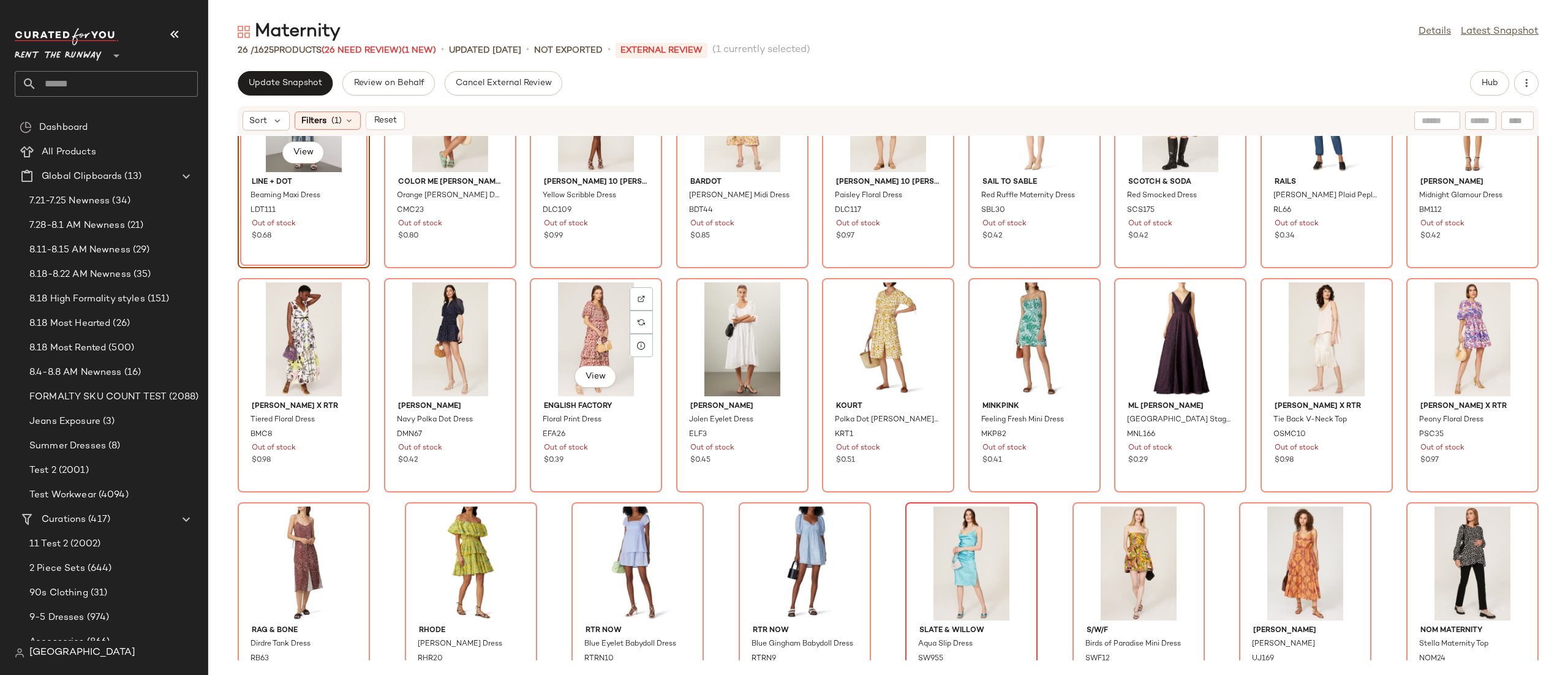
scroll to position [140, 0]
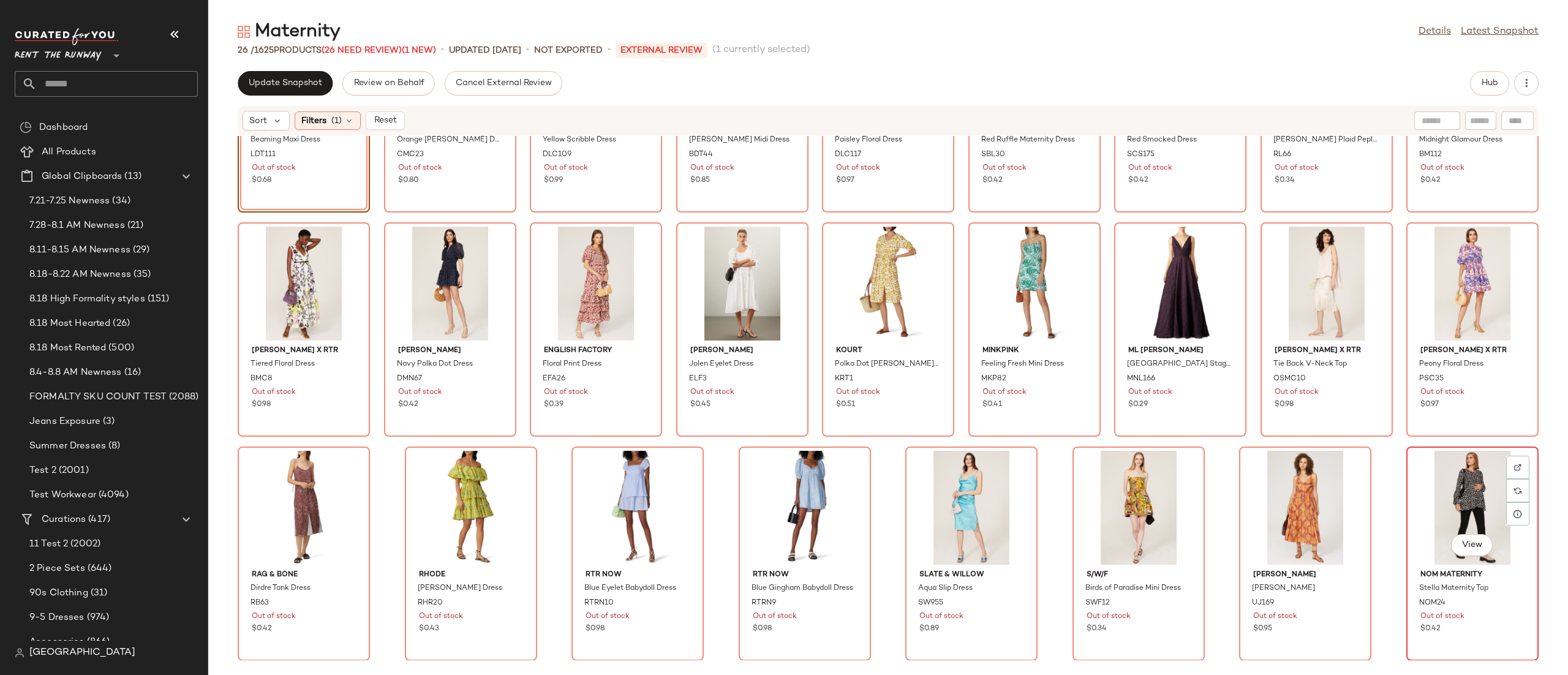
click at [1423, 503] on div "View" at bounding box center [1472, 508] width 124 height 114
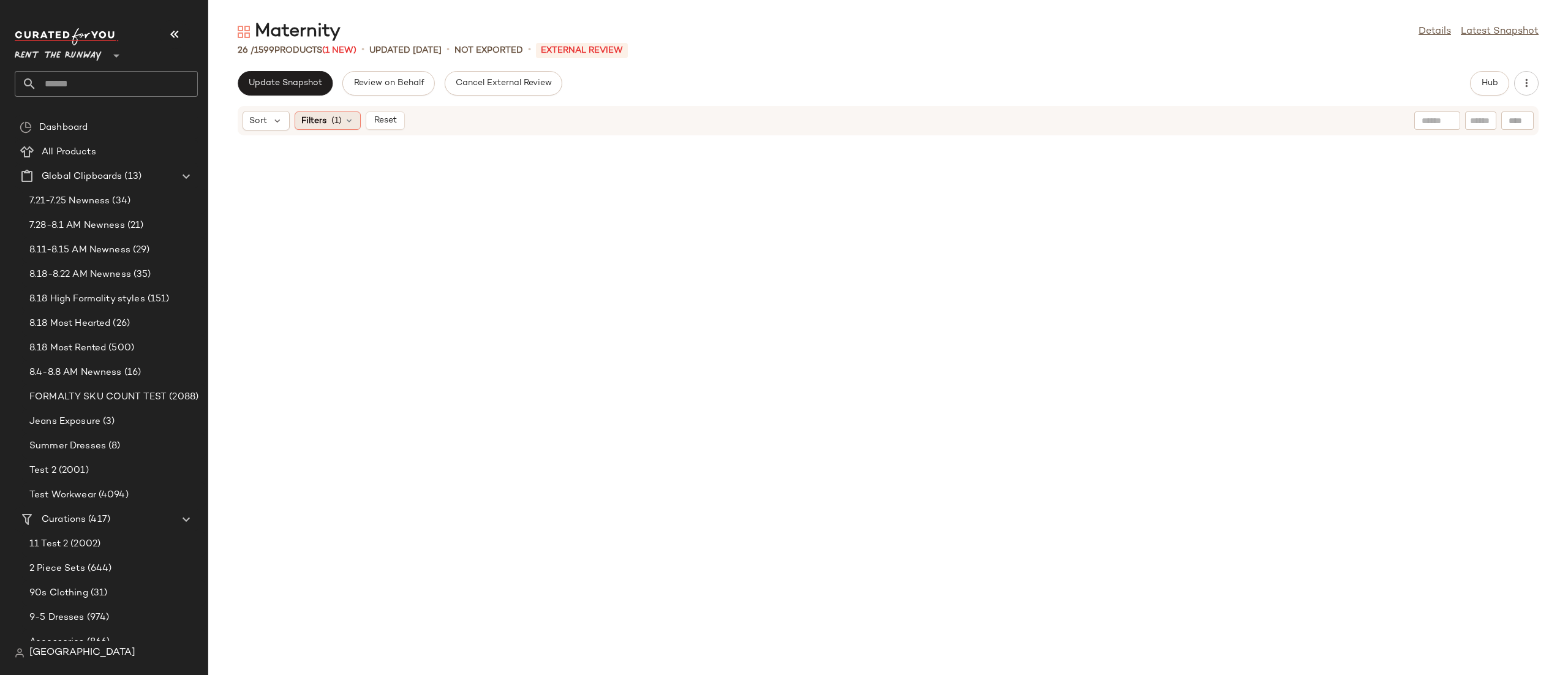
click at [341, 127] on div "Filters (1)" at bounding box center [328, 120] width 66 height 18
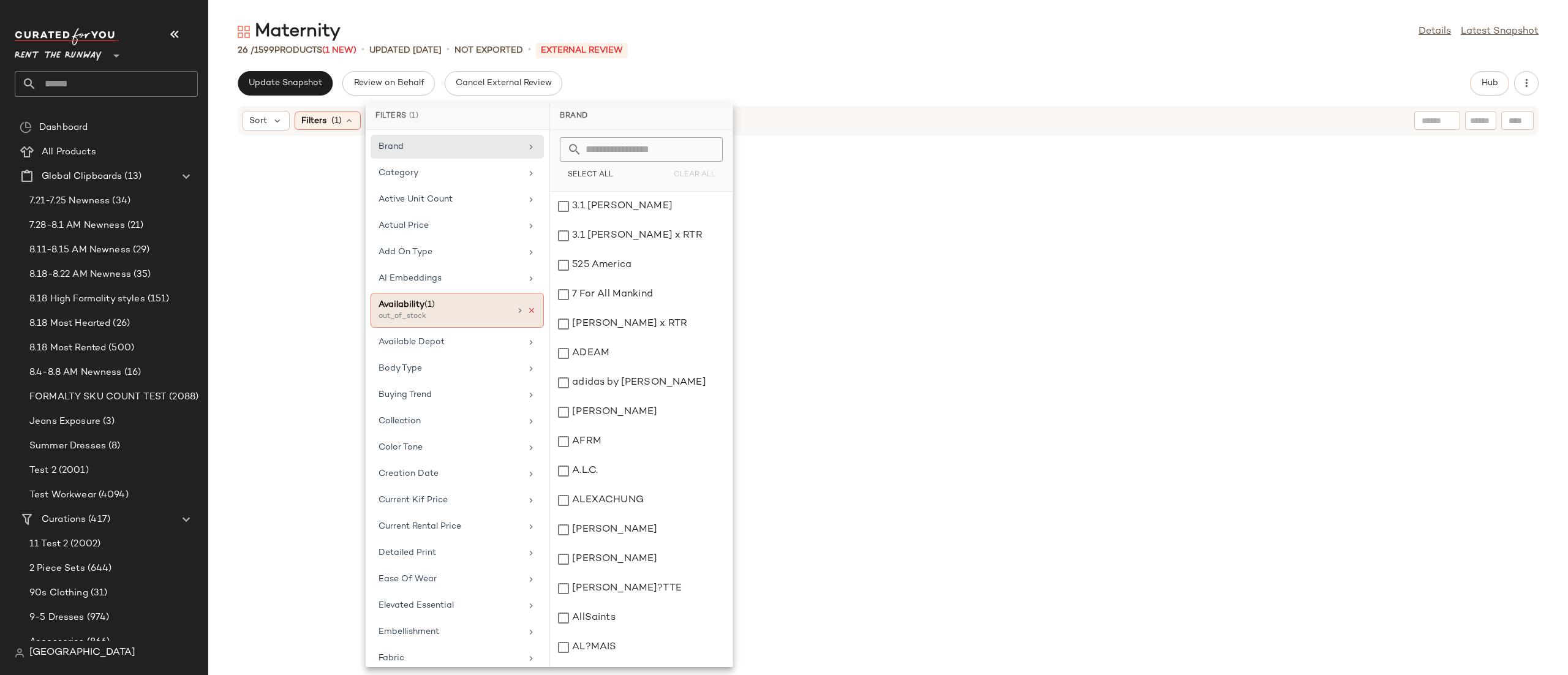
click at [527, 310] on icon at bounding box center [531, 310] width 9 height 9
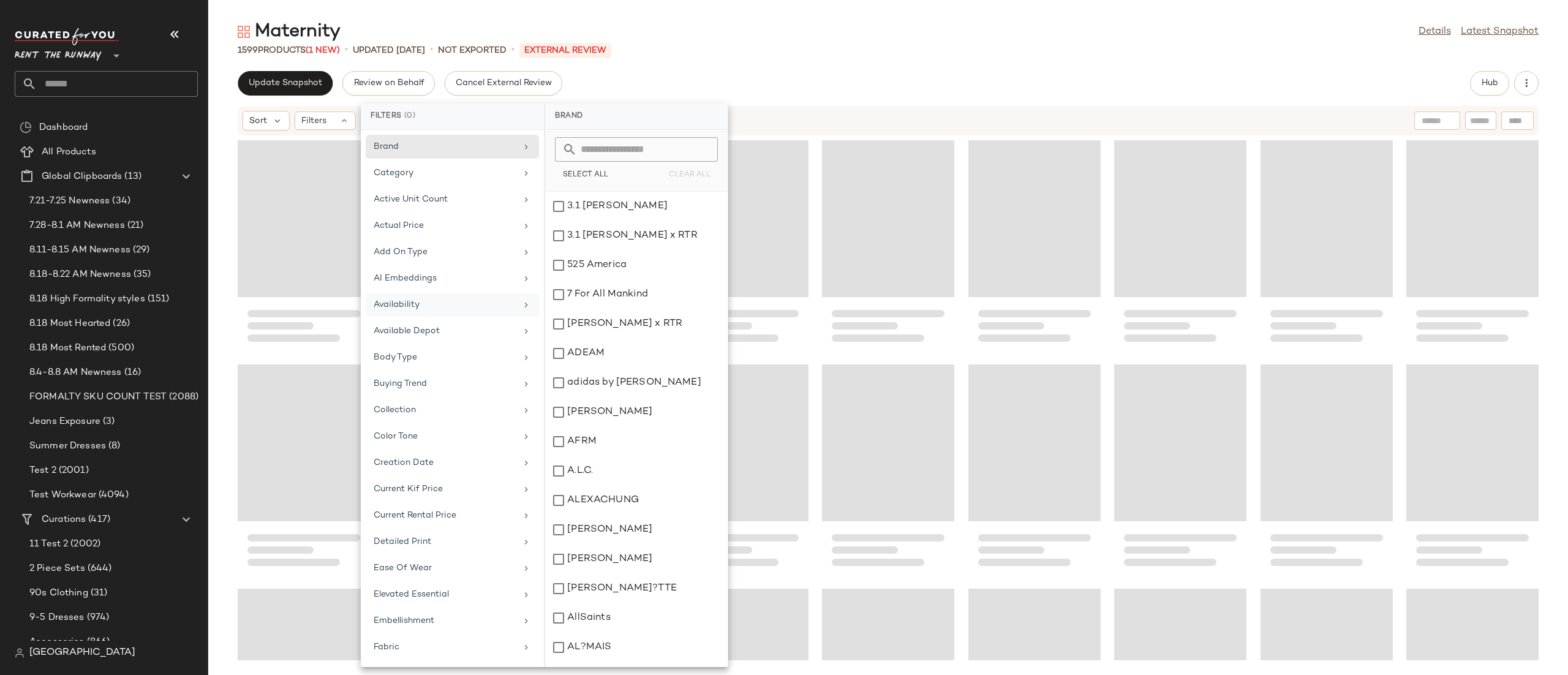
click at [900, 122] on div "Sort Filters" at bounding box center [808, 120] width 1131 height 20
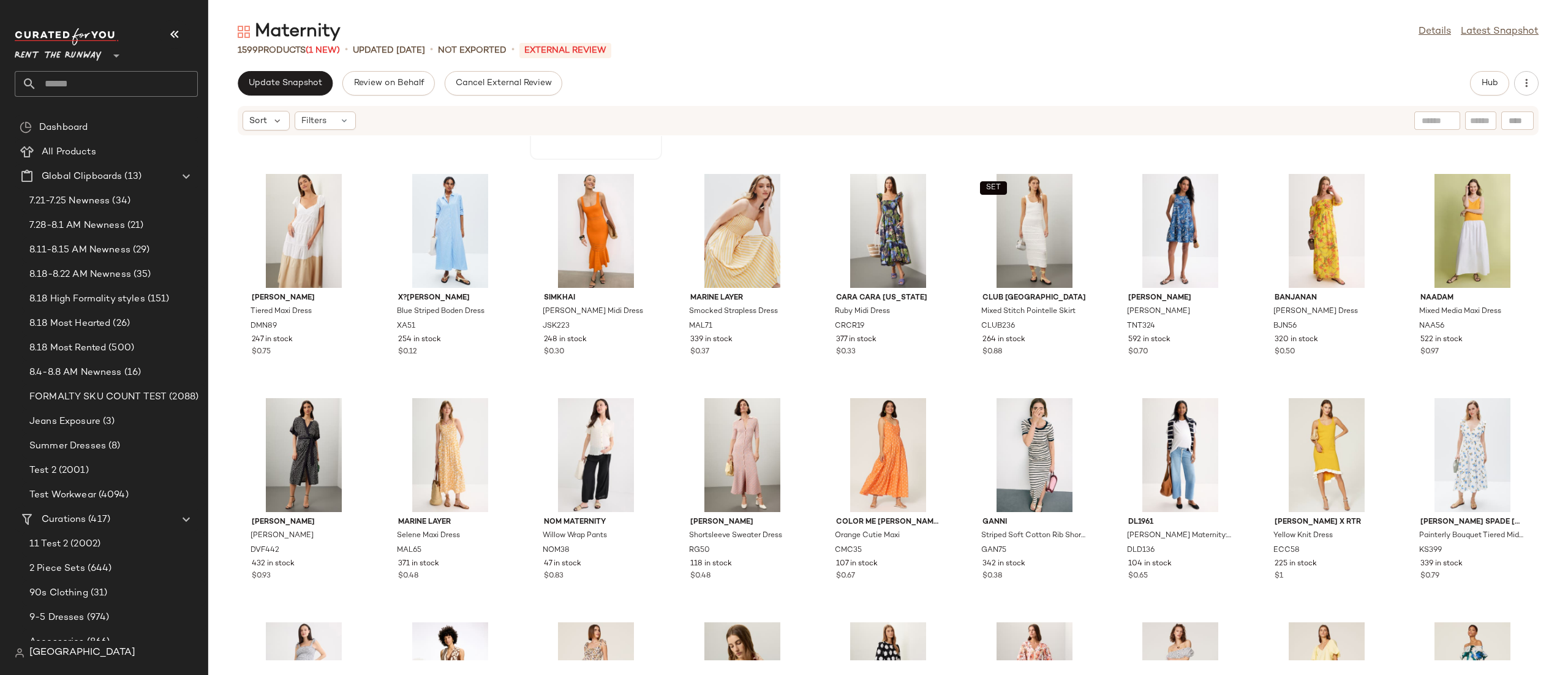
scroll to position [1087, 0]
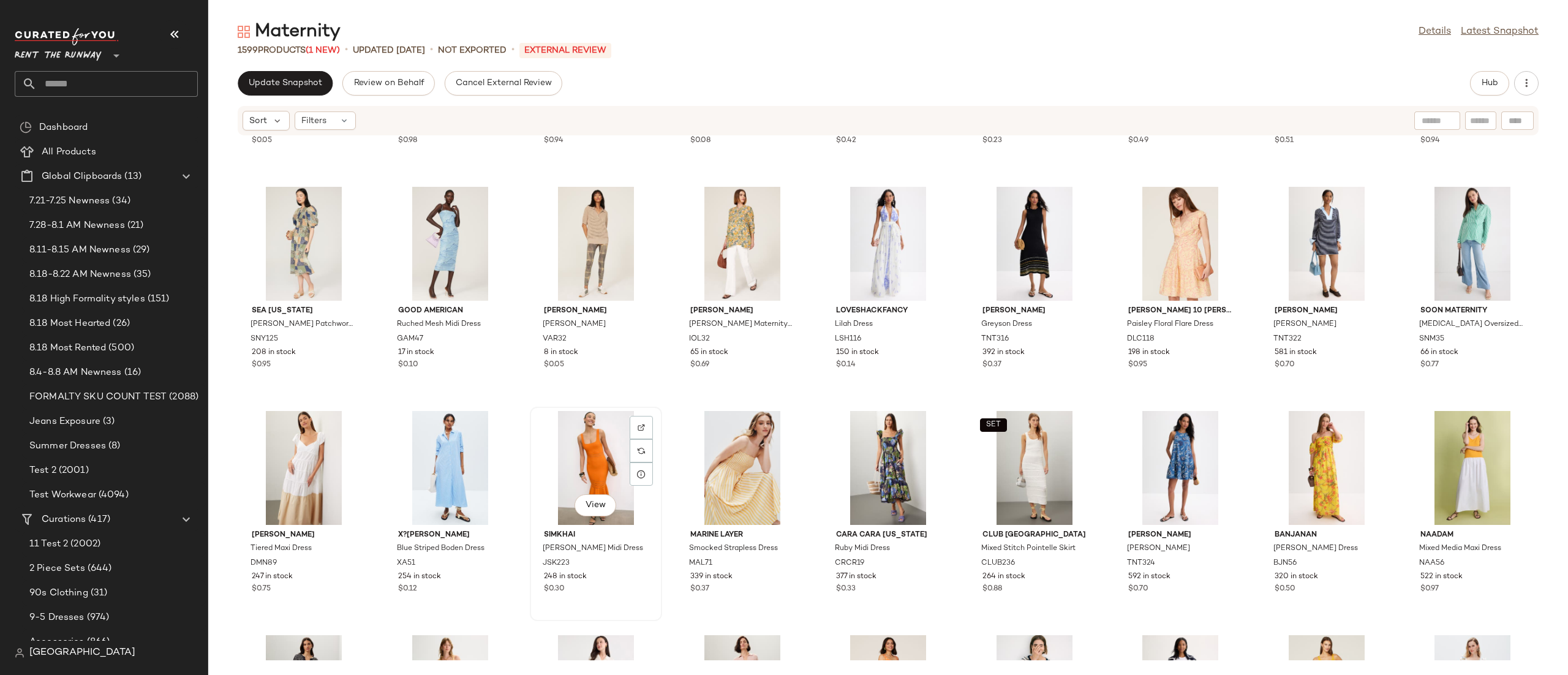
click at [570, 449] on div "View" at bounding box center [595, 468] width 124 height 114
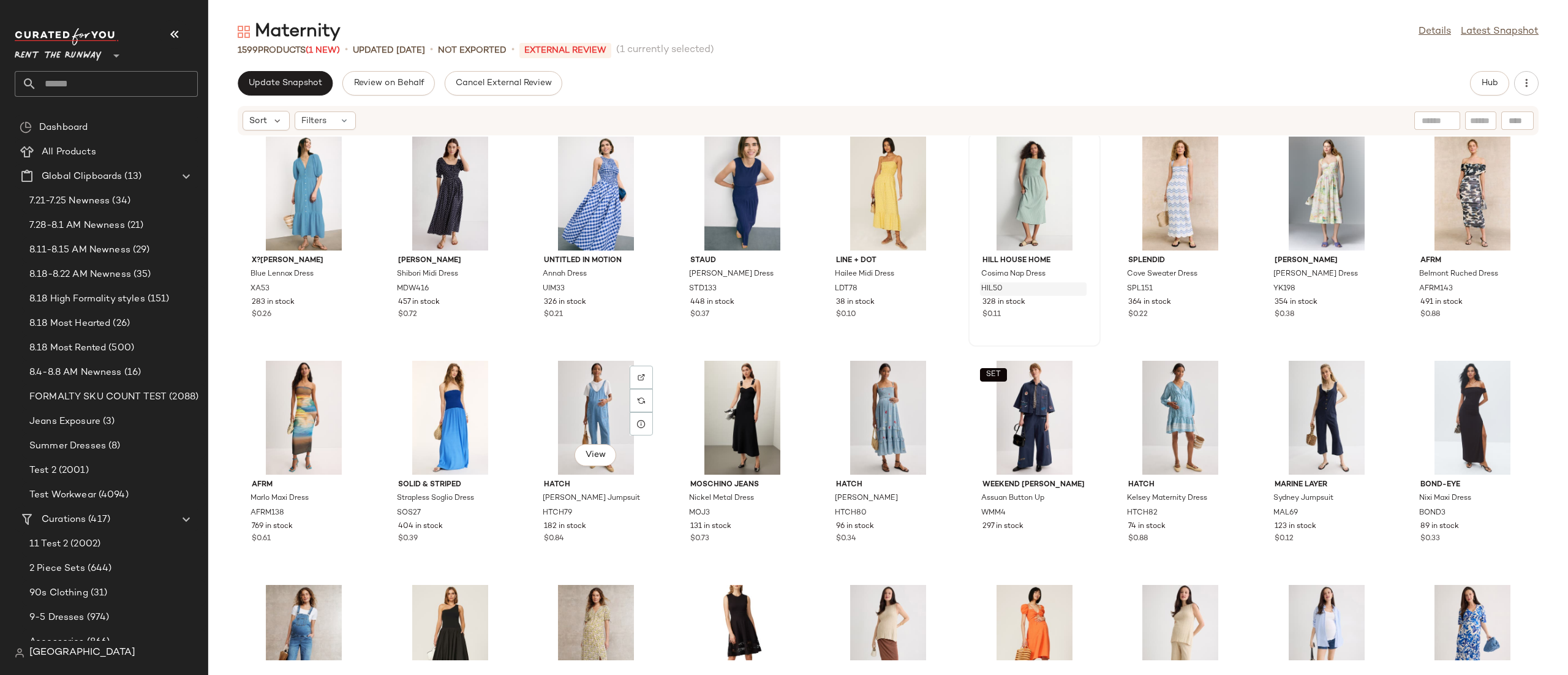
scroll to position [4052, 0]
click at [1158, 222] on div "View" at bounding box center [1179, 233] width 42 height 24
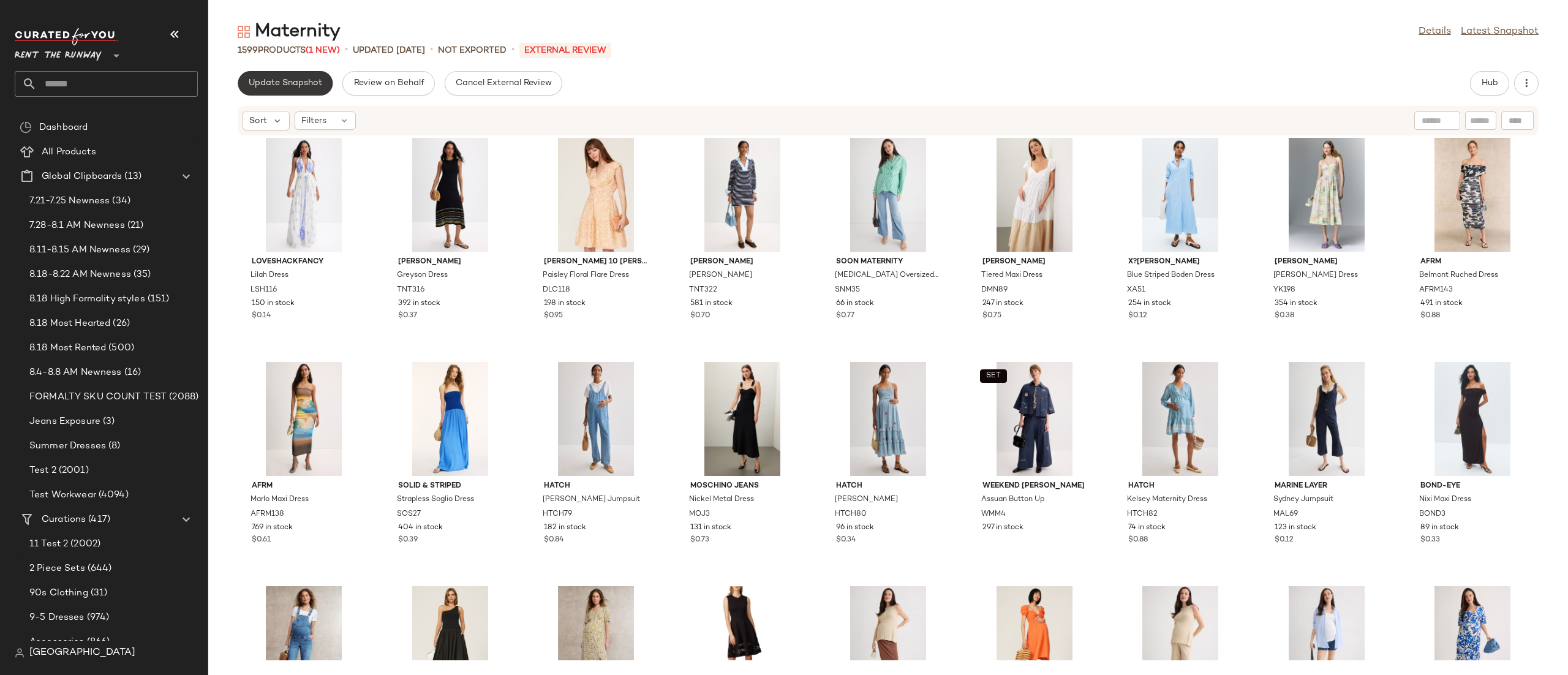
click at [321, 87] on span "Update Snapshot" at bounding box center [285, 83] width 74 height 9
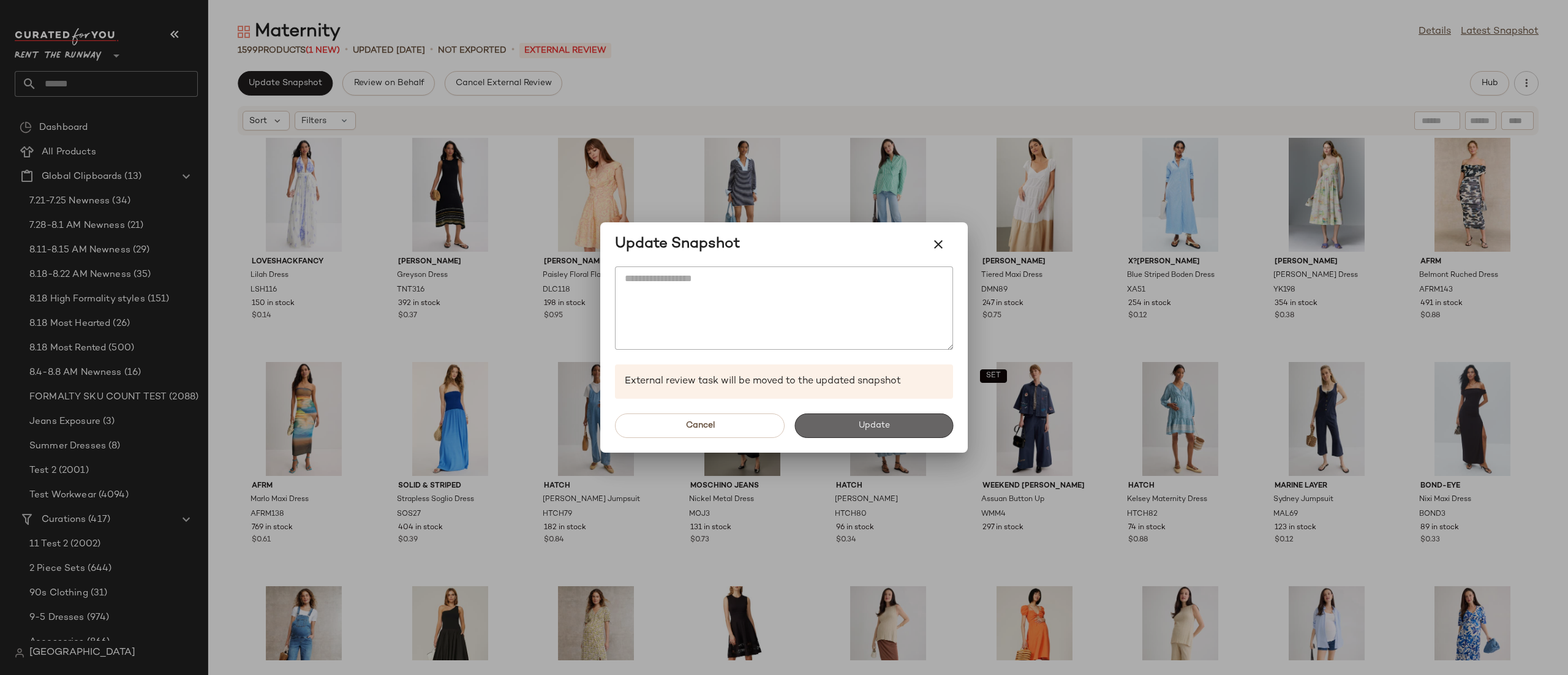
click at [847, 422] on button "Update" at bounding box center [873, 426] width 159 height 24
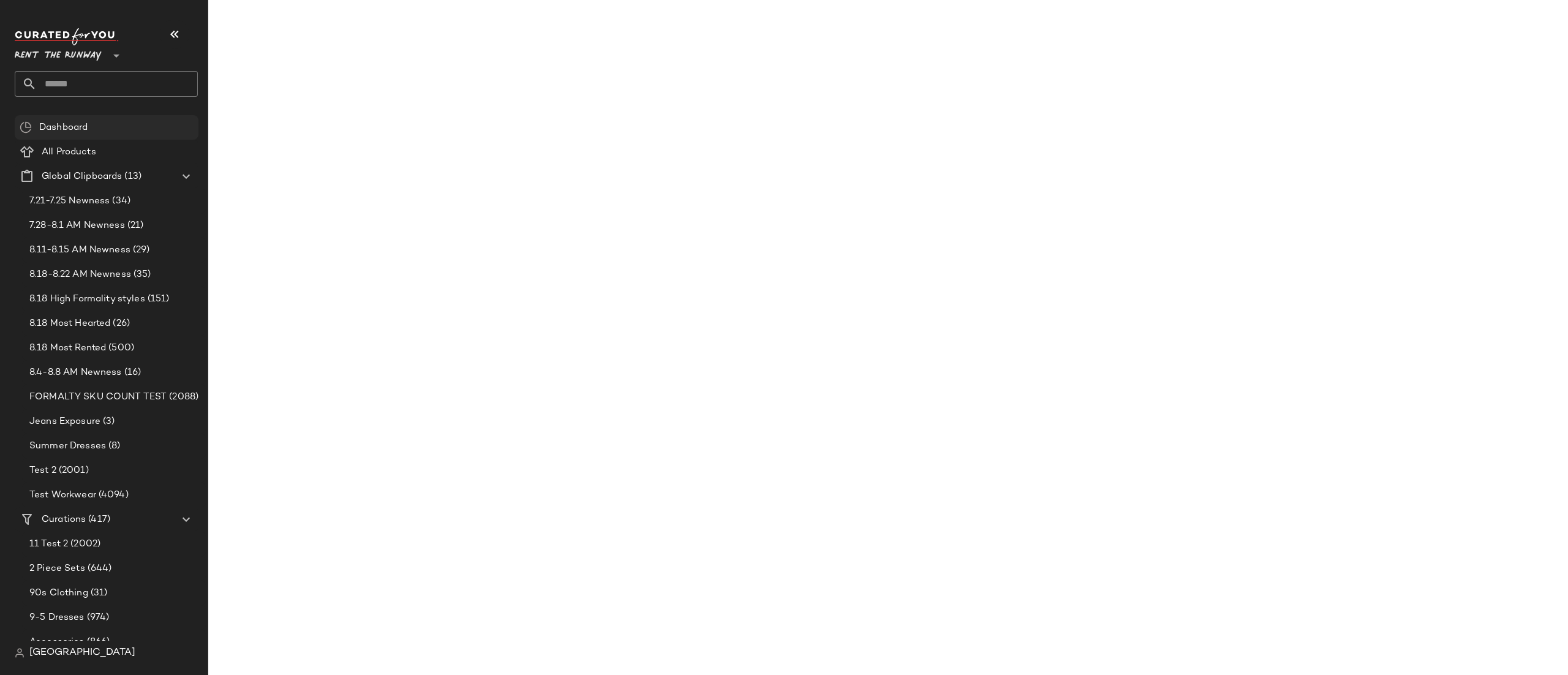
scroll to position [4276, 0]
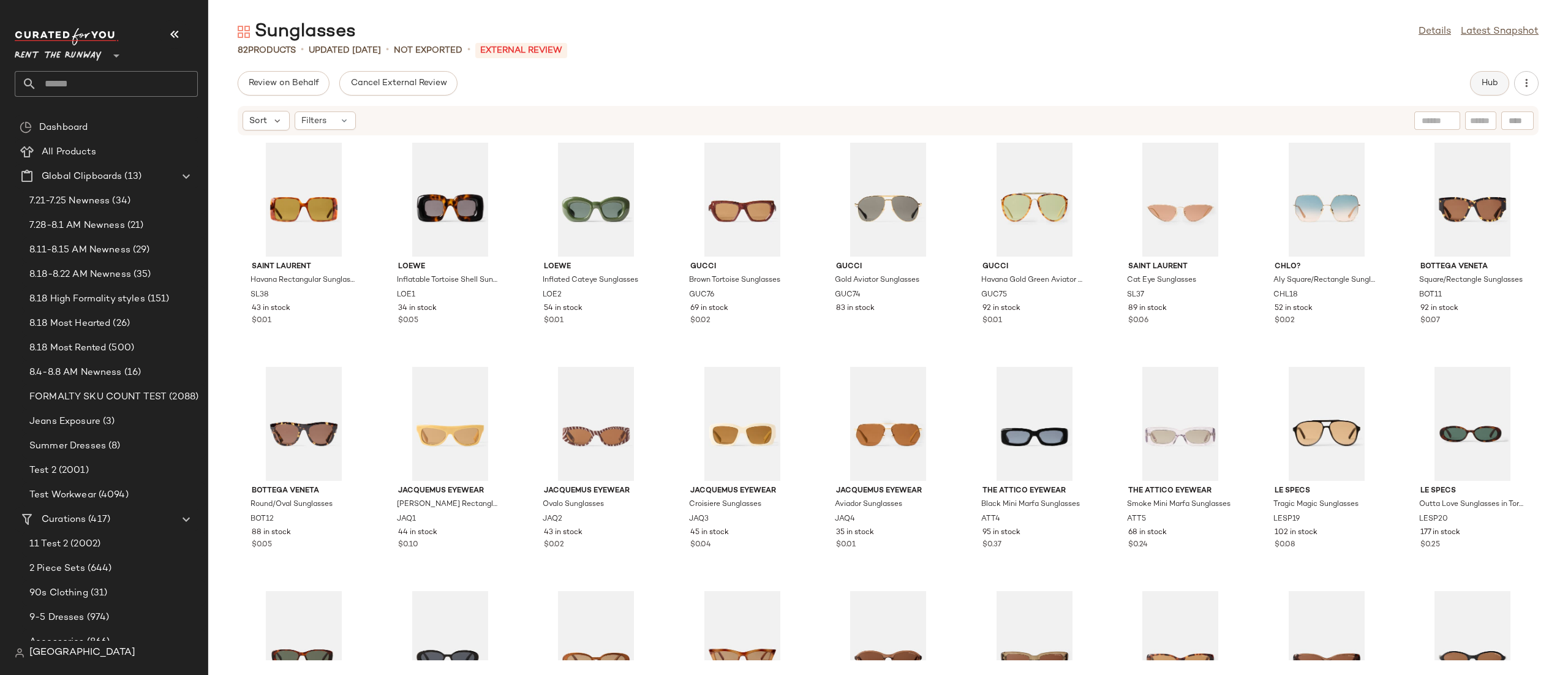
click at [1488, 88] on span "Hub" at bounding box center [1489, 83] width 17 height 9
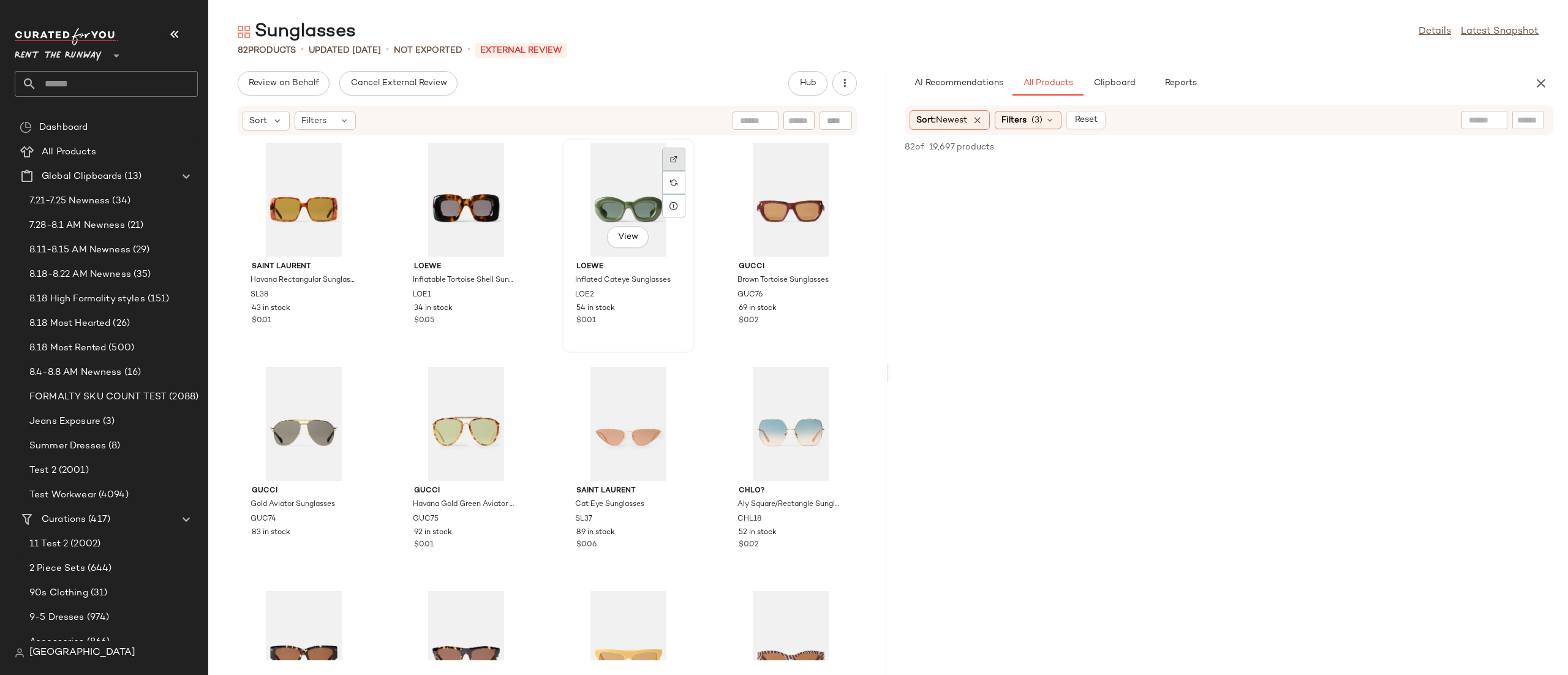
click at [671, 171] on div at bounding box center [673, 183] width 23 height 23
click at [59, 154] on span "All Products" at bounding box center [69, 152] width 55 height 14
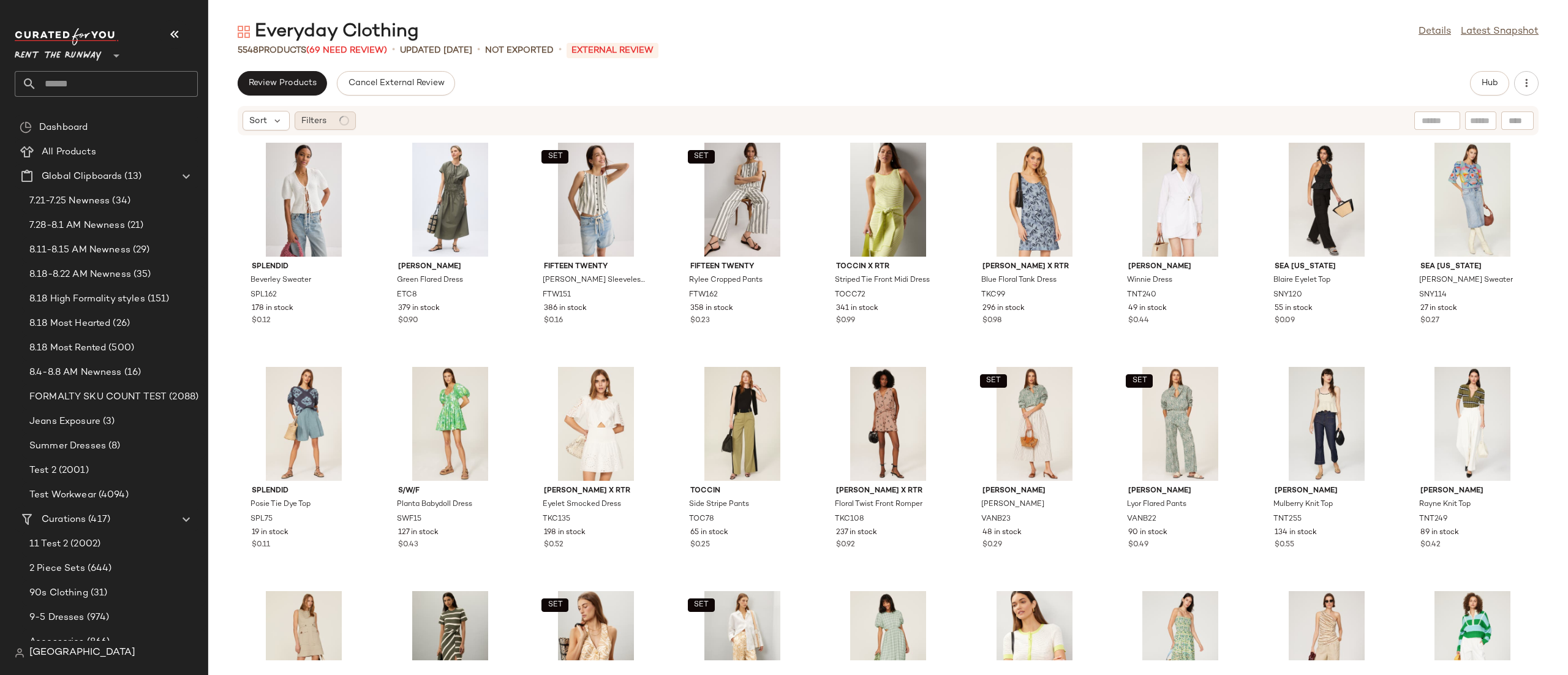
click at [325, 116] on span "Filters" at bounding box center [314, 120] width 25 height 13
click at [758, 104] on div "Review Products Cancel External Review Hub Sort Filters Splendid Beverley Sweat…" at bounding box center [887, 373] width 1359 height 604
drag, startPoint x: 312, startPoint y: 125, endPoint x: 292, endPoint y: 87, distance: 42.9
click at [312, 126] on span "Filters" at bounding box center [314, 120] width 25 height 13
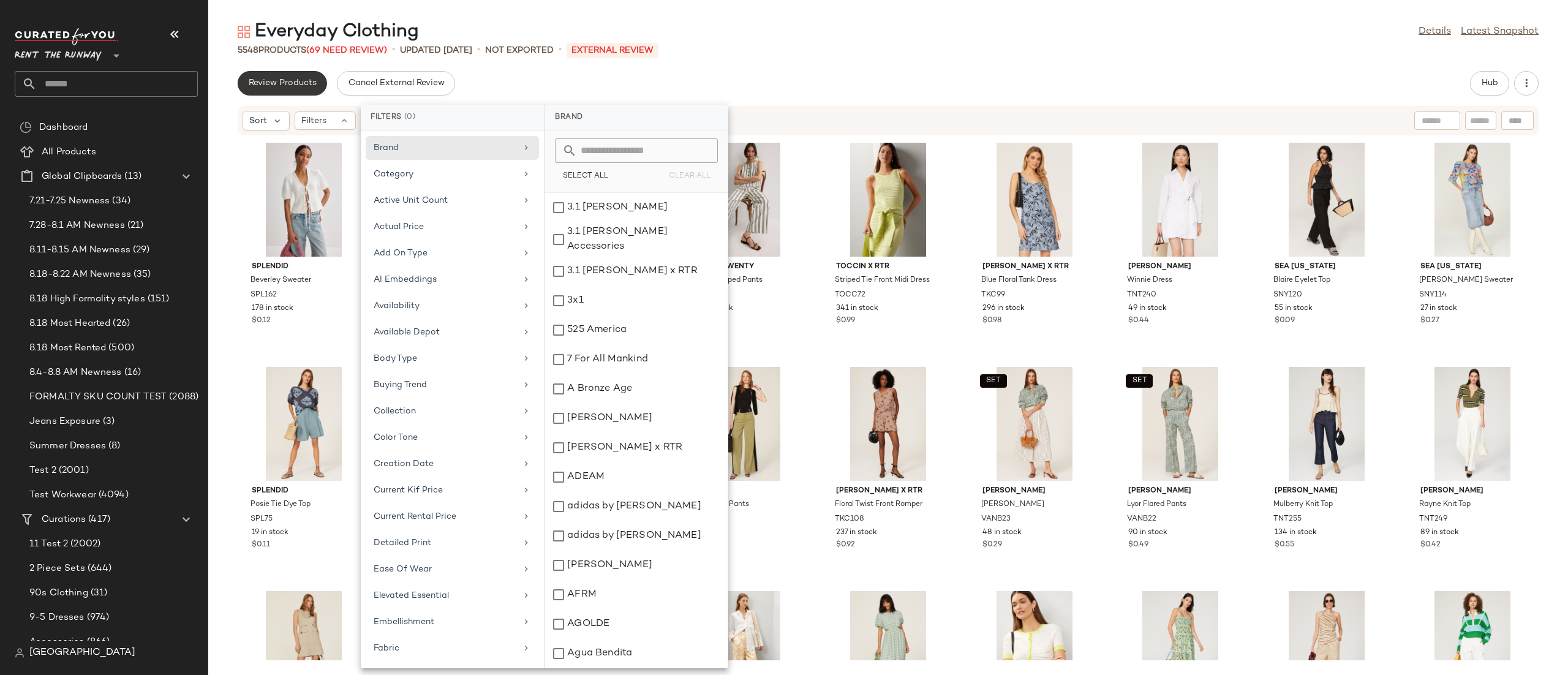
click at [289, 85] on span "Review Products" at bounding box center [282, 83] width 68 height 9
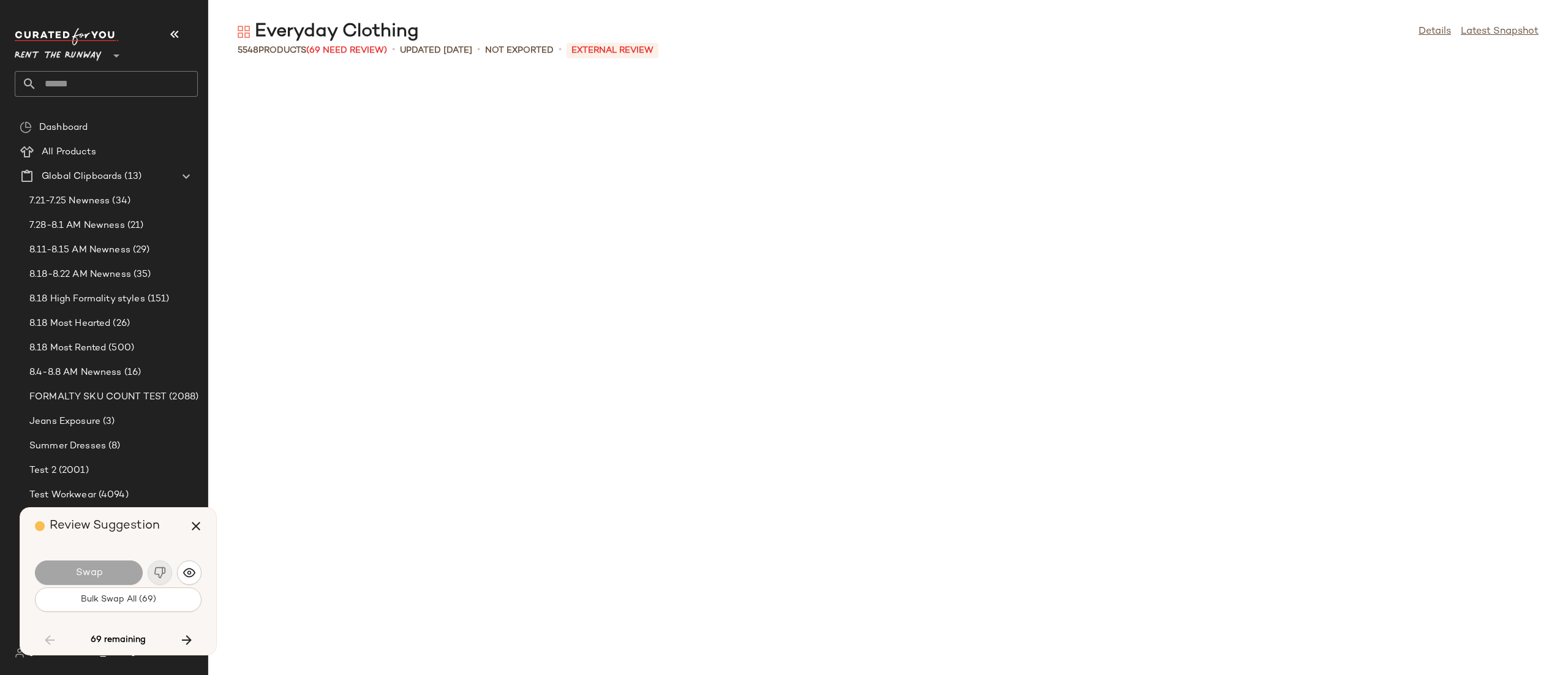
scroll to position [2019, 0]
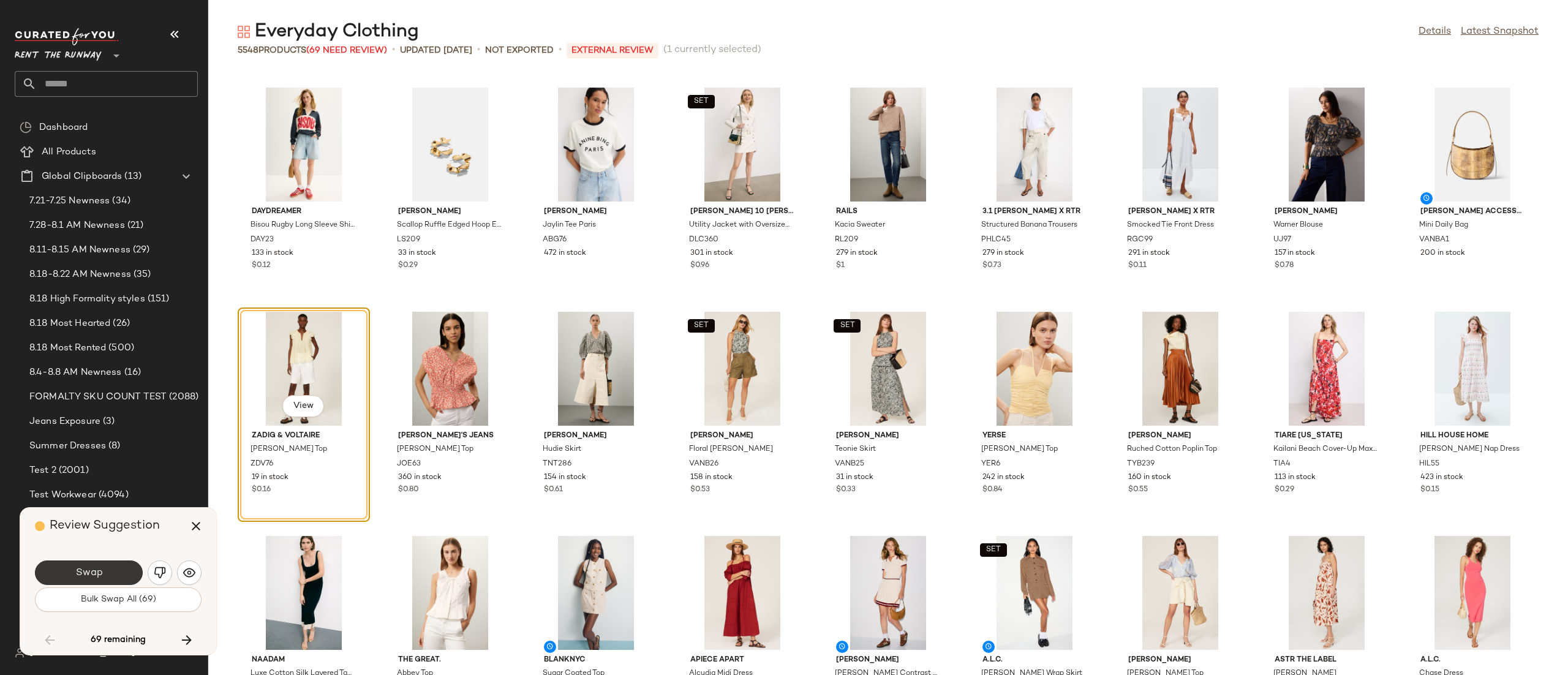
click at [87, 576] on span "Swap" at bounding box center [89, 573] width 28 height 11
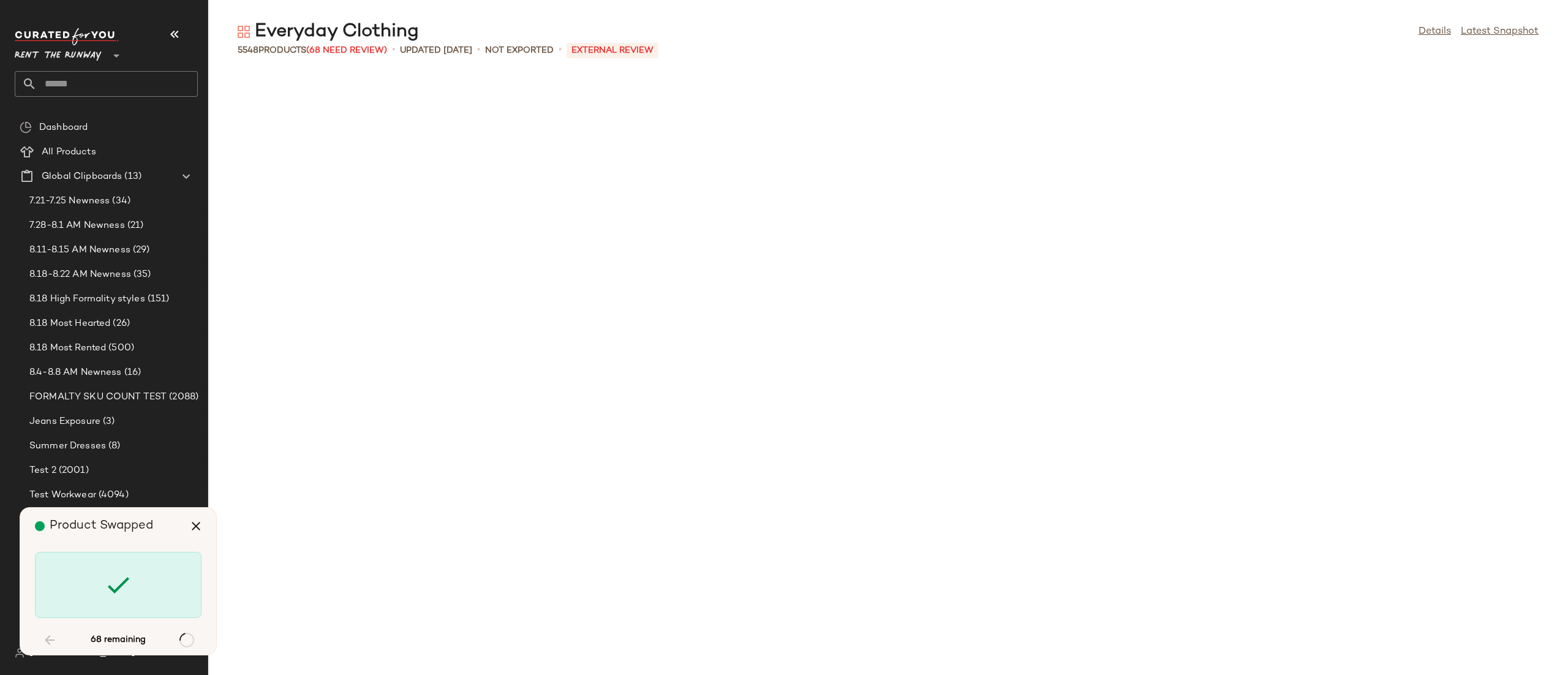
scroll to position [3364, 0]
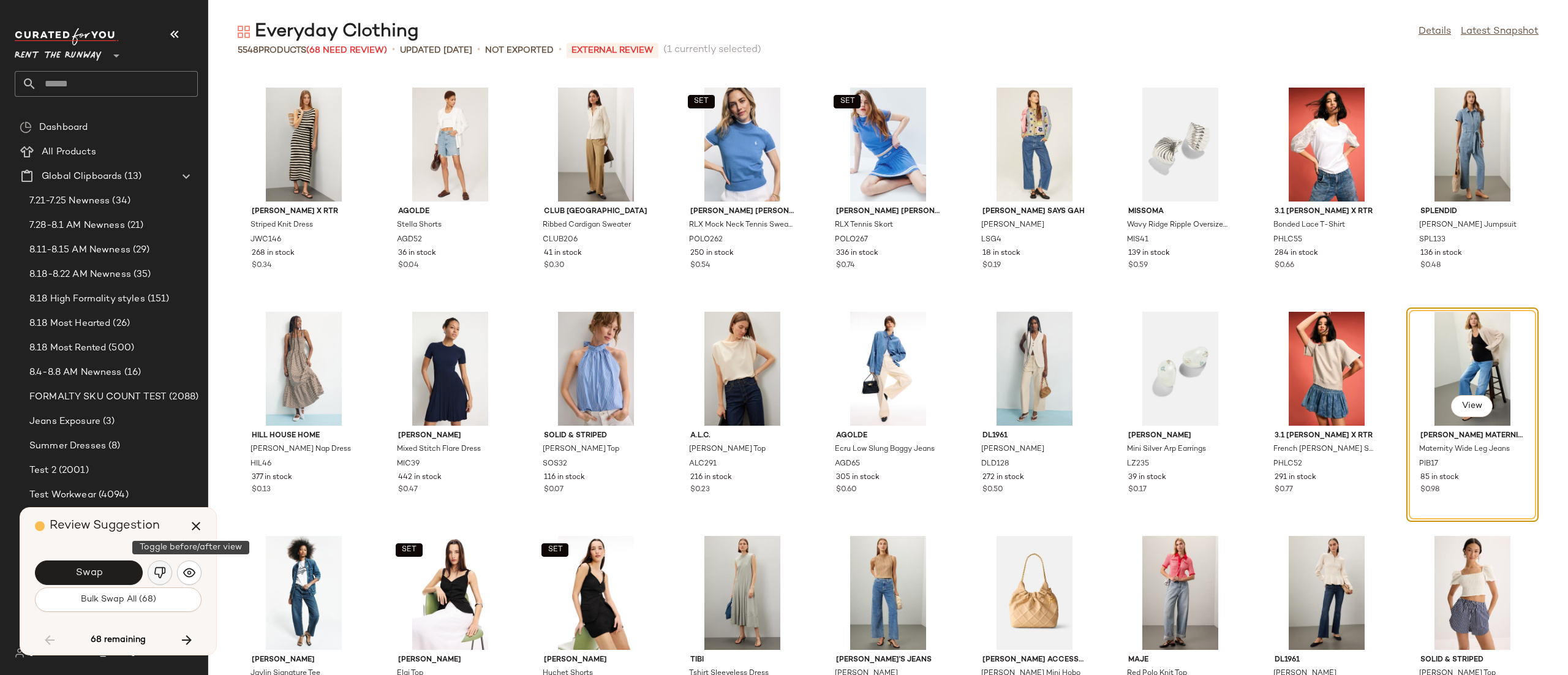
click at [157, 565] on button "button" at bounding box center [160, 573] width 24 height 24
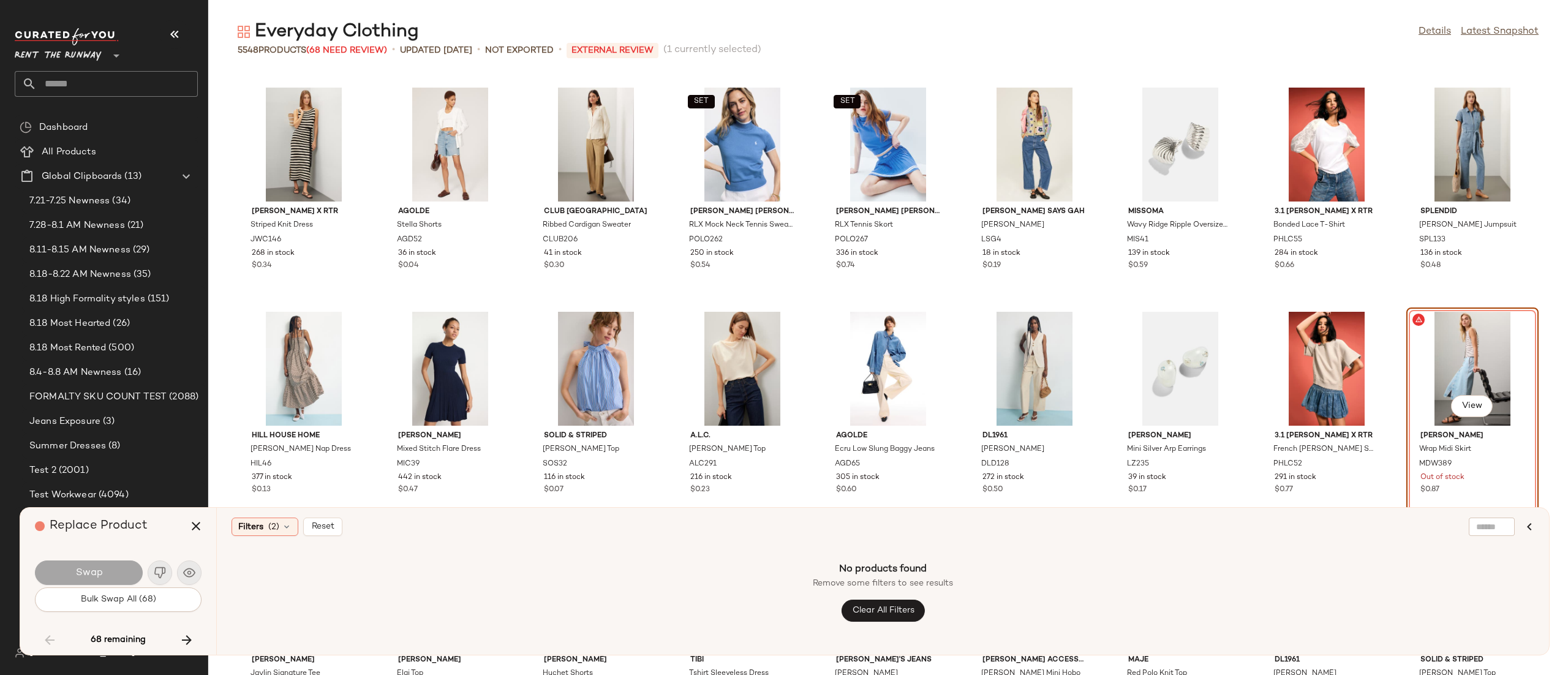
click at [230, 523] on div "Filters (2) Reset No products found Remove some filters to see results Clear Al…" at bounding box center [883, 581] width 1333 height 147
click at [252, 526] on span "Filters" at bounding box center [250, 527] width 25 height 13
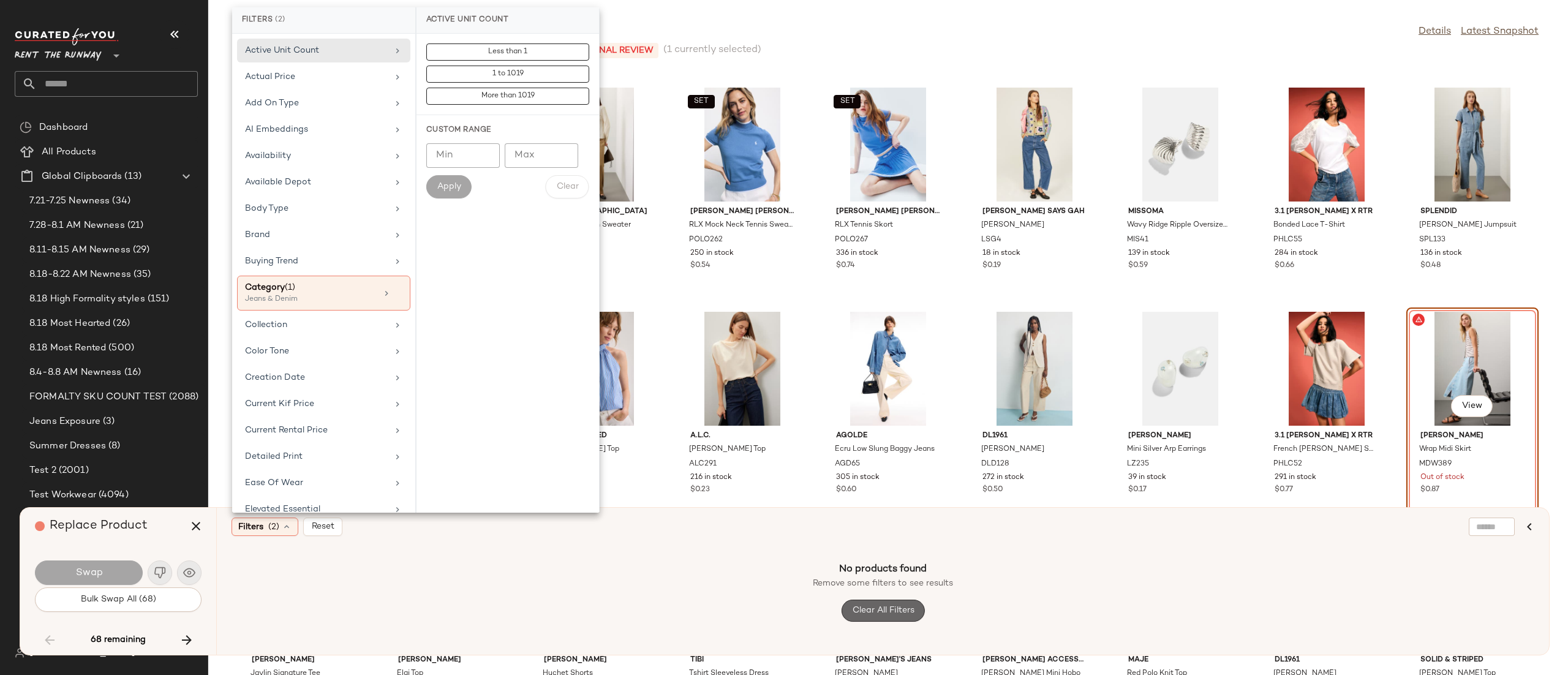
click at [910, 613] on span "Clear All Filters" at bounding box center [882, 611] width 62 height 9
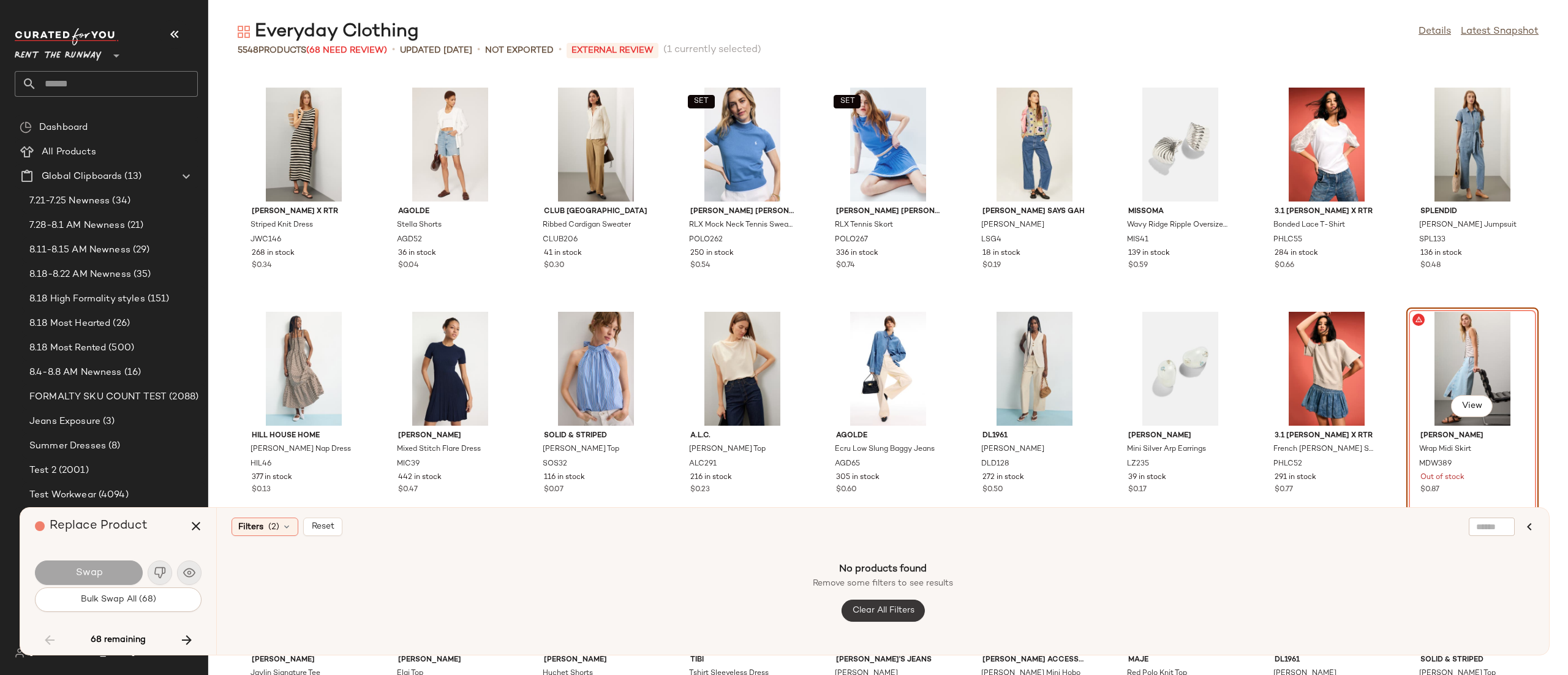
click at [847, 611] on button "Clear All Filters" at bounding box center [882, 611] width 83 height 22
click at [258, 521] on span "Filters" at bounding box center [250, 527] width 25 height 13
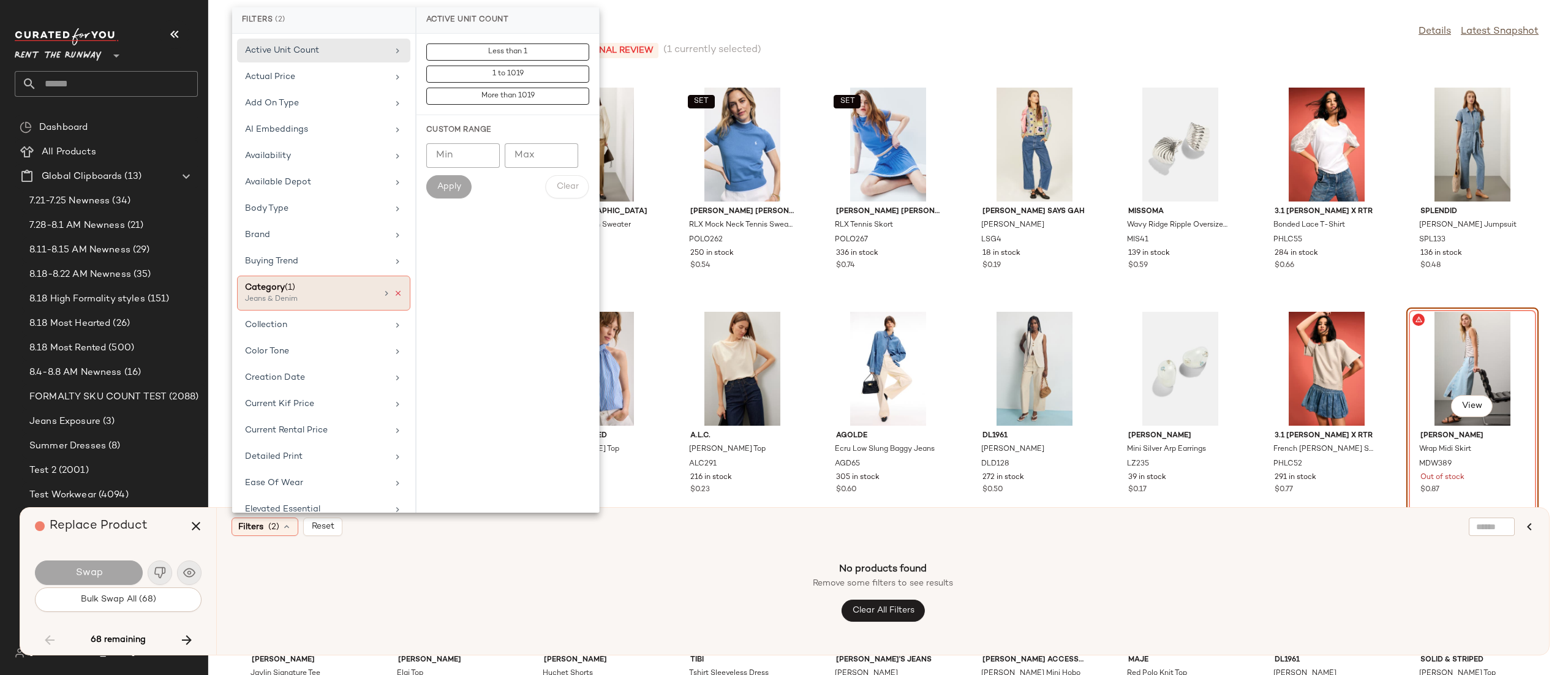
click at [394, 296] on icon at bounding box center [398, 294] width 9 height 9
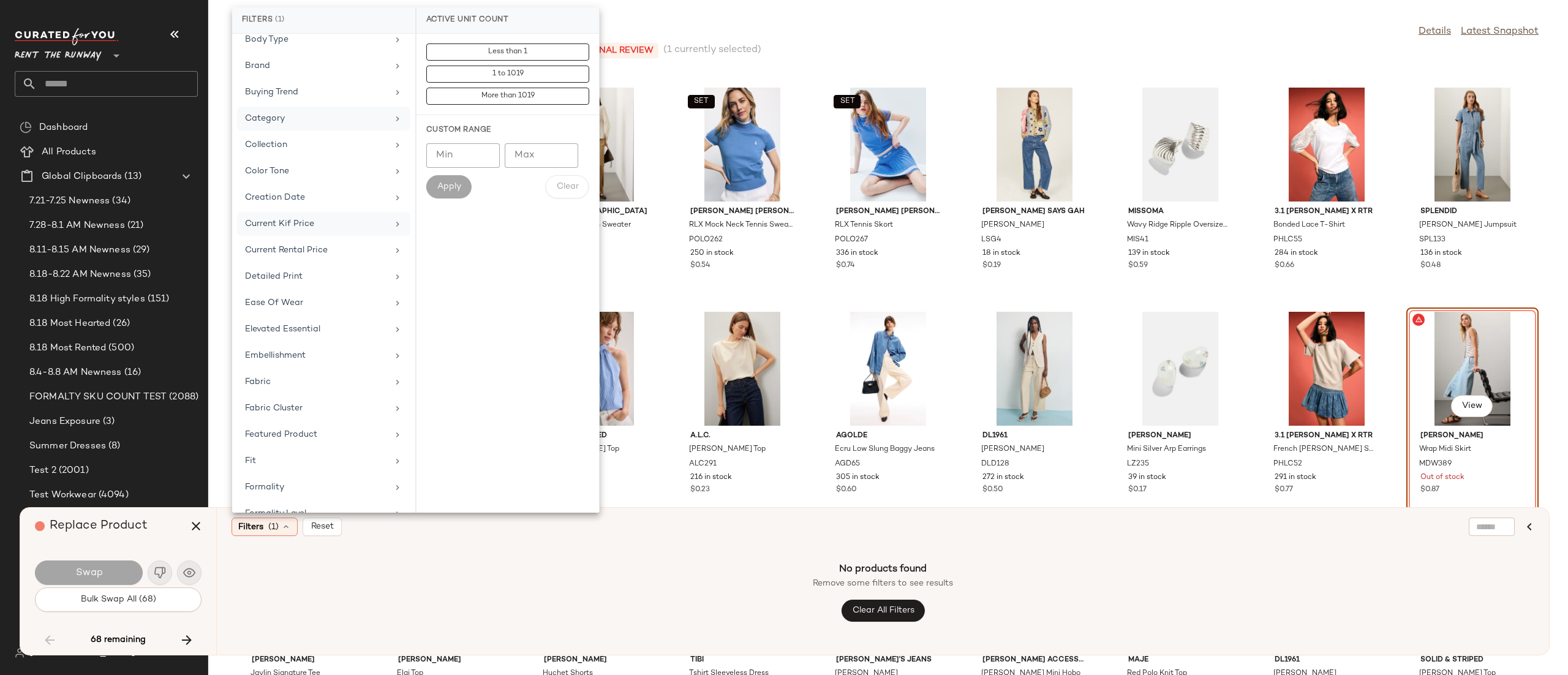
scroll to position [0, 0]
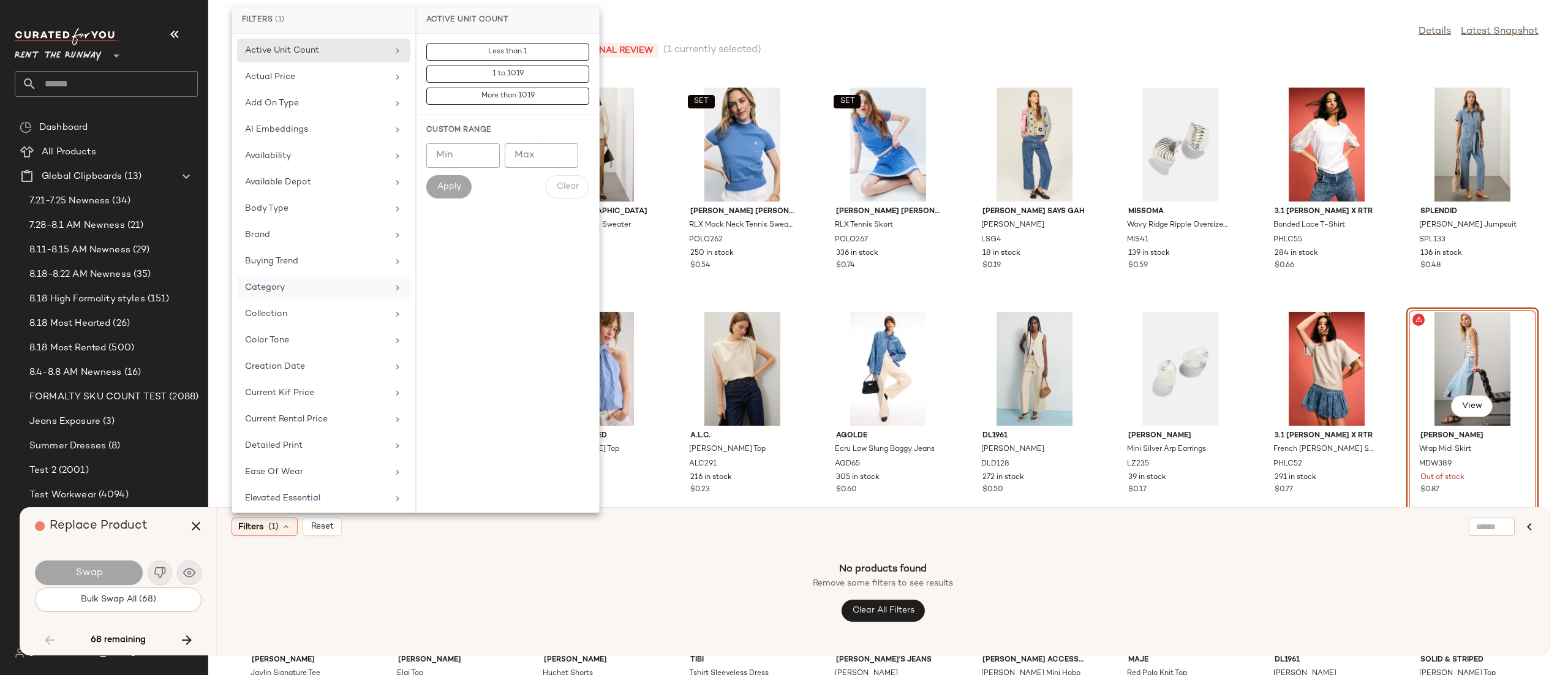
click at [738, 617] on div "No products found Remove some filters to see results Clear All Filters" at bounding box center [882, 592] width 1302 height 97
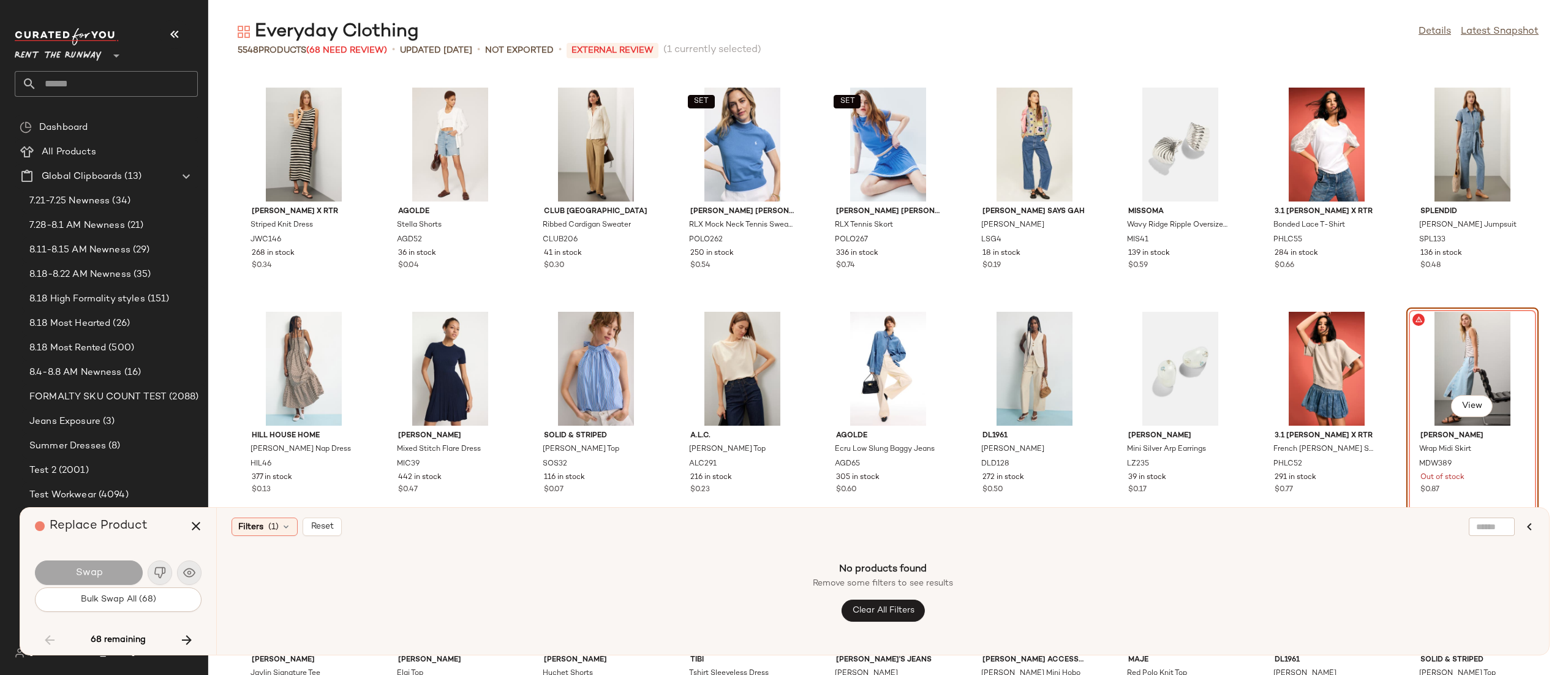
click at [1431, 358] on div "View" at bounding box center [1472, 369] width 124 height 114
click at [1430, 358] on div "View" at bounding box center [1472, 369] width 124 height 114
click at [1384, 283] on div "View 3.1 Phillip Lim x RTR Bonded Lace T-Shirt PHLC55 284 in stock $0.66" at bounding box center [1327, 191] width 130 height 212
click at [1521, 529] on button "button" at bounding box center [1529, 526] width 29 height 29
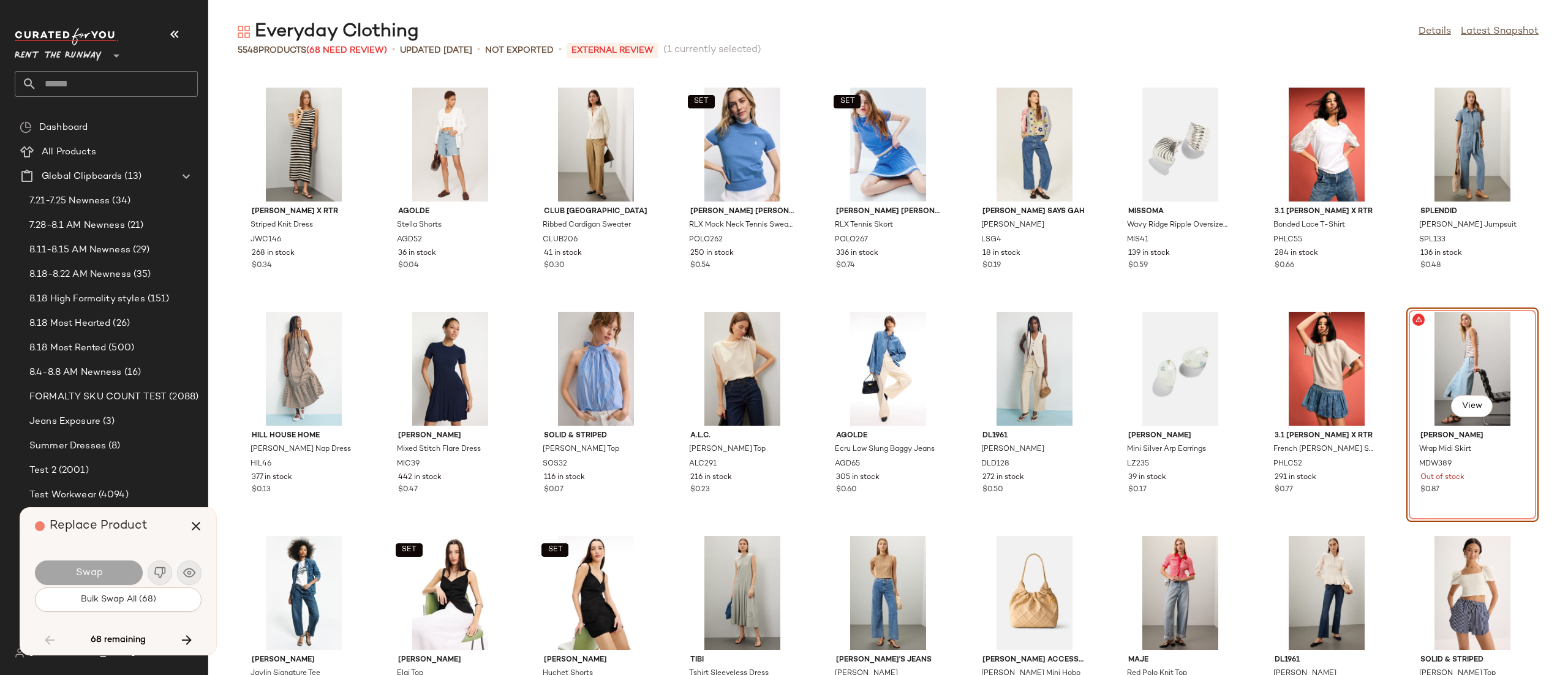
click at [1424, 381] on div "View" at bounding box center [1472, 369] width 124 height 114
click at [201, 532] on icon "button" at bounding box center [196, 526] width 15 height 15
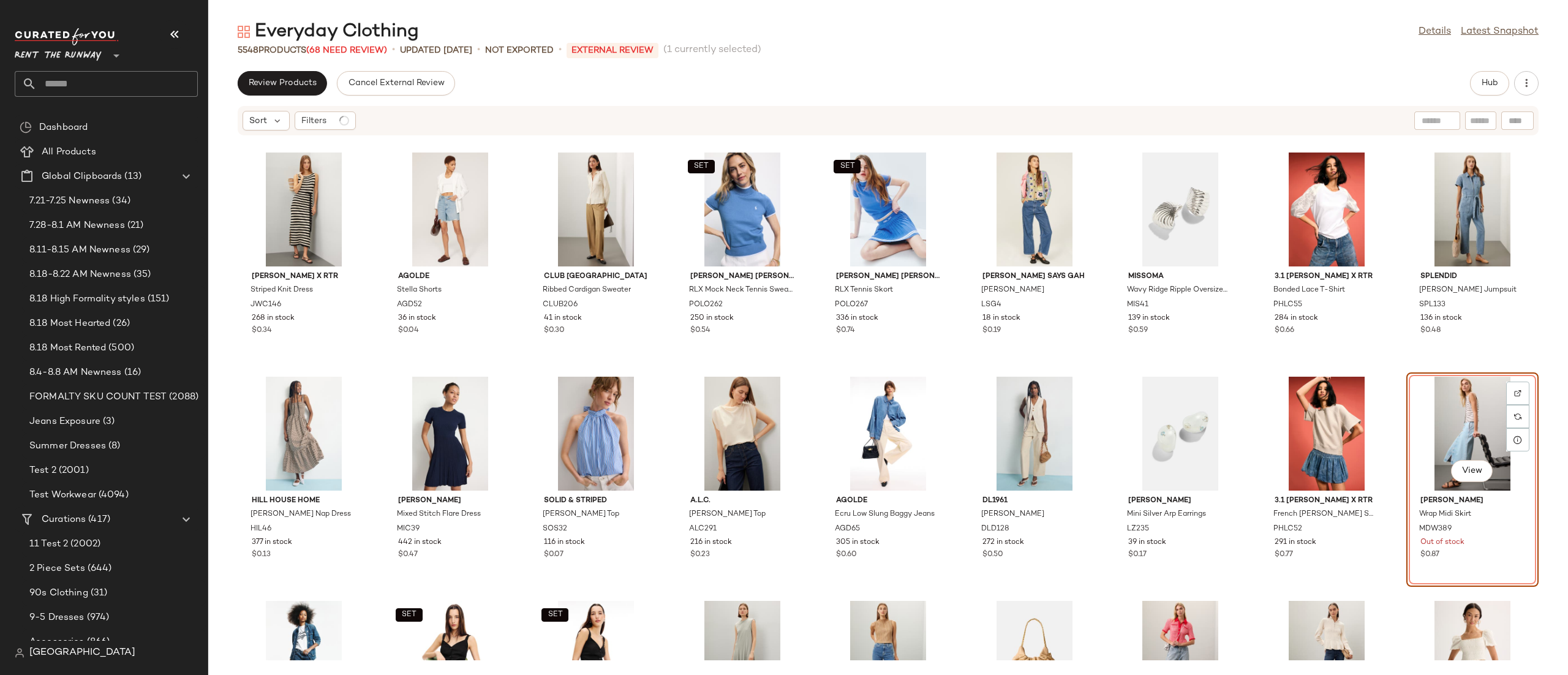
click at [1411, 403] on div "View" at bounding box center [1472, 434] width 124 height 114
click at [1496, 76] on button "Hub" at bounding box center [1490, 83] width 39 height 24
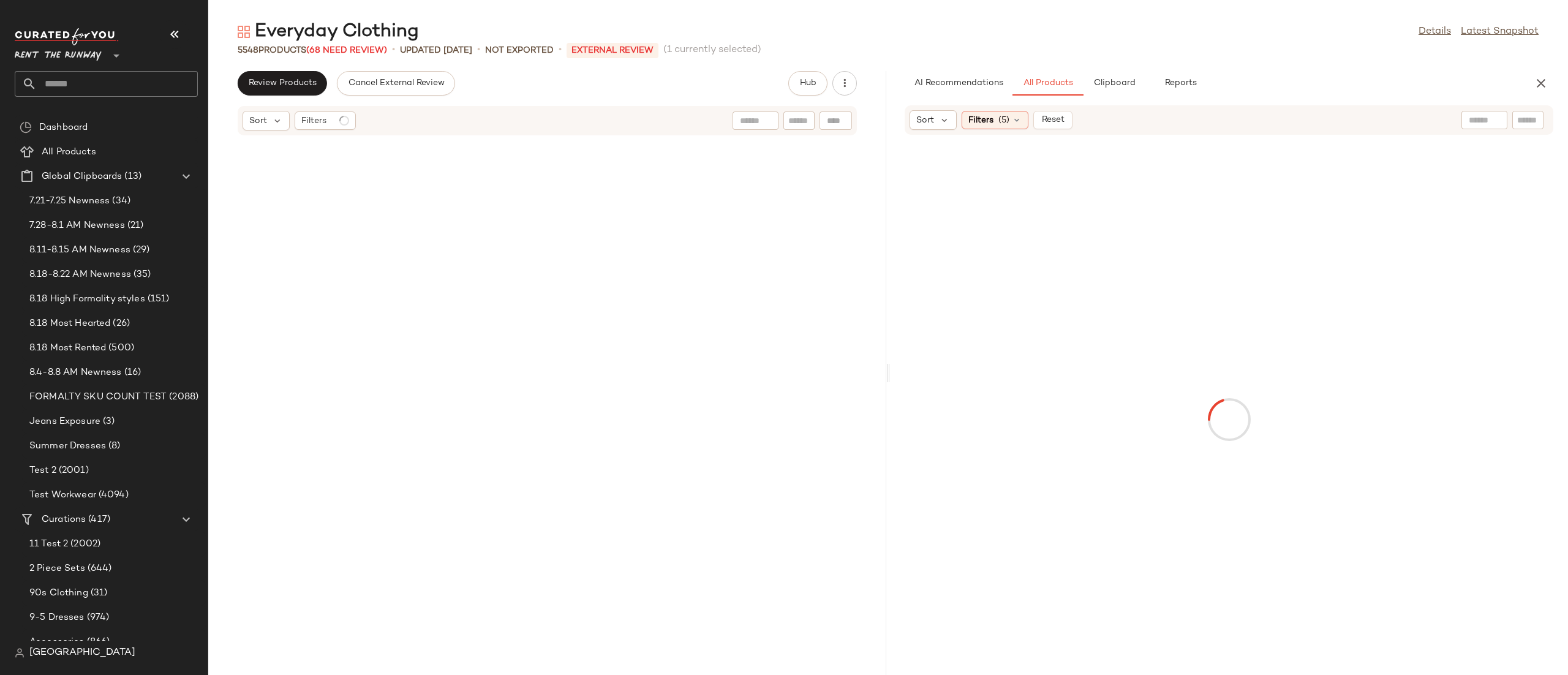
scroll to position [8299, 0]
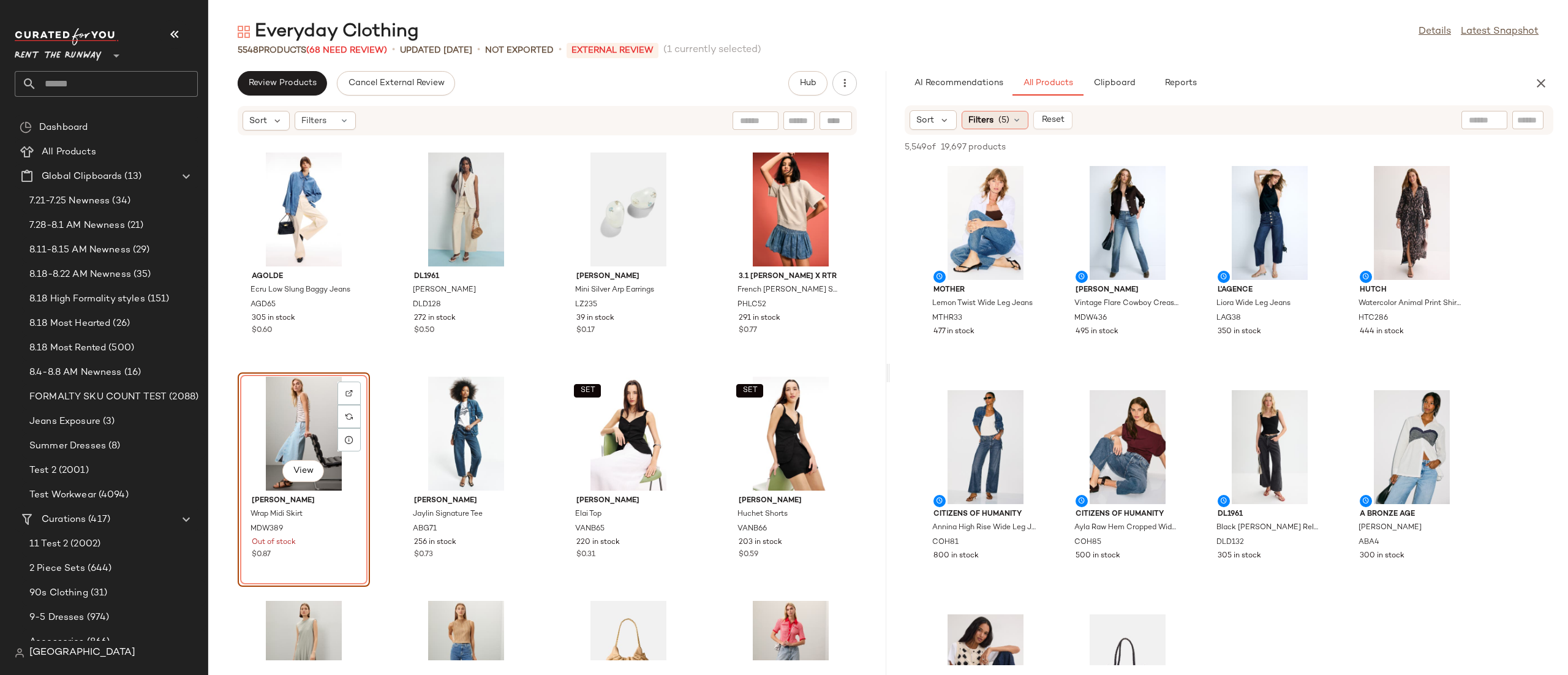
click at [979, 116] on span "Filters" at bounding box center [981, 120] width 25 height 13
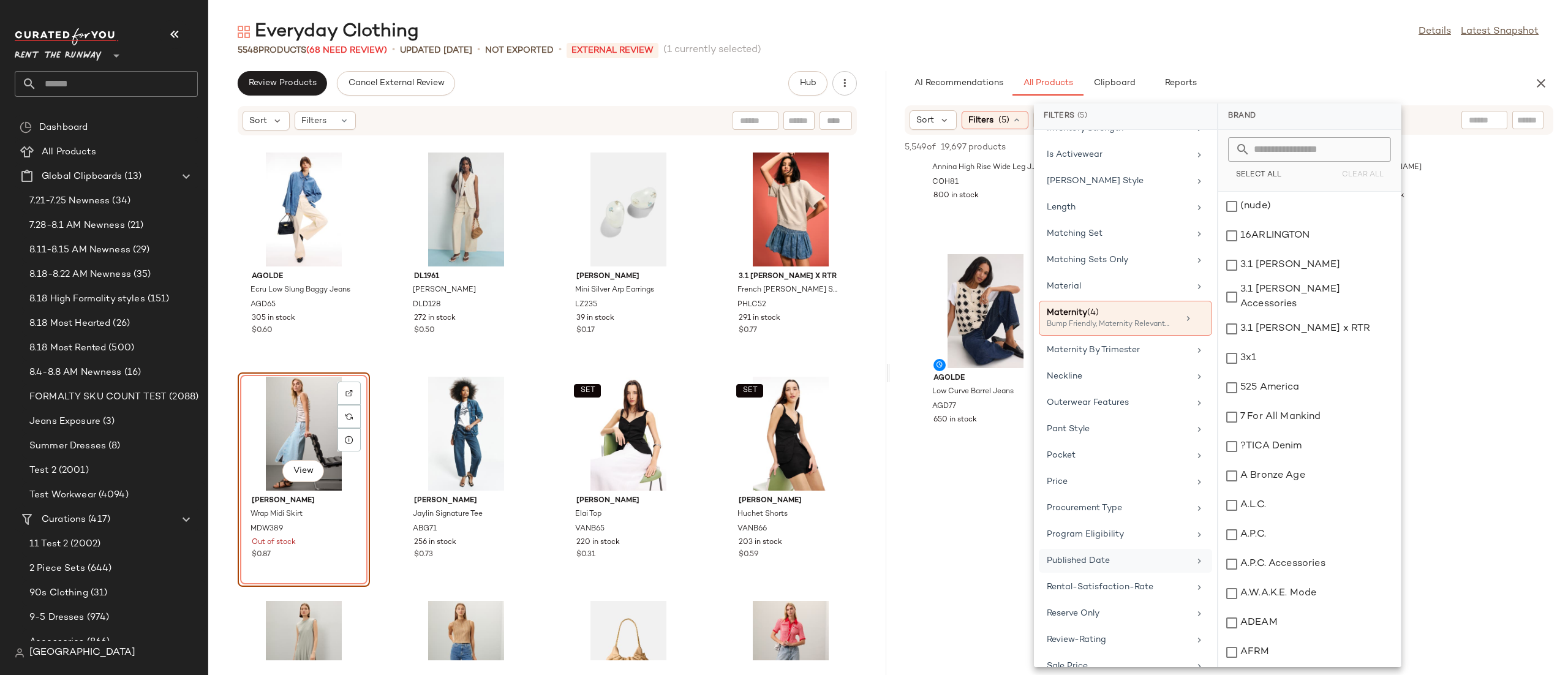
scroll to position [949, 0]
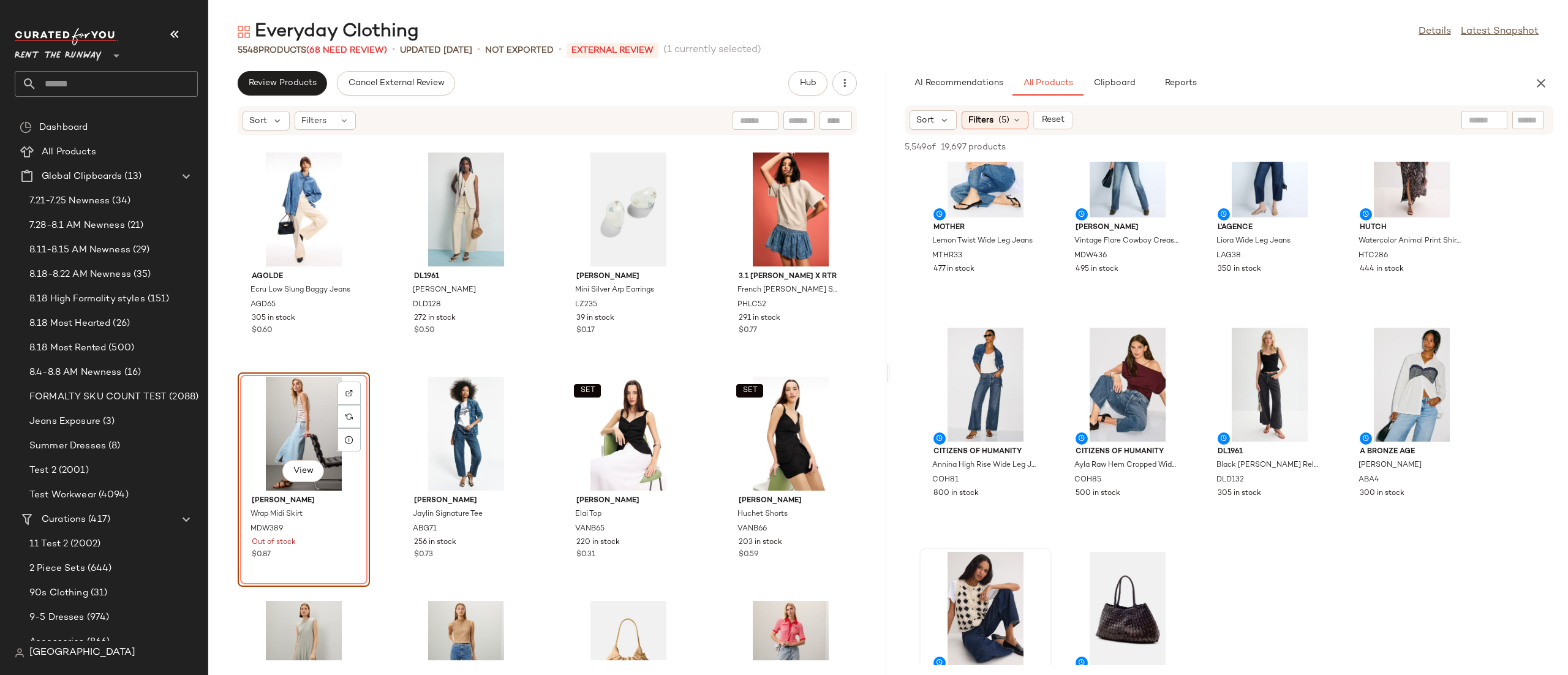
scroll to position [0, 0]
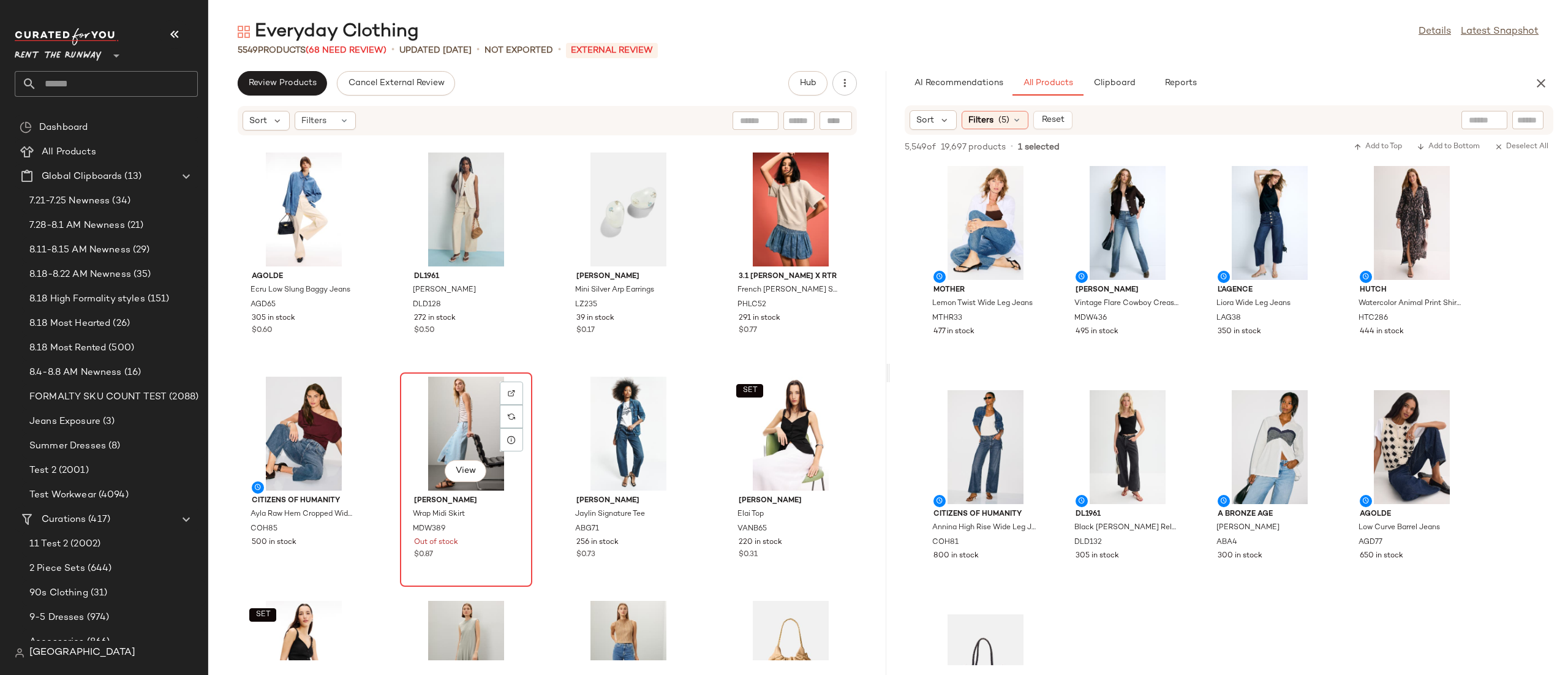
drag, startPoint x: 431, startPoint y: 419, endPoint x: 470, endPoint y: 402, distance: 42.5
click at [429, 419] on div "View" at bounding box center [466, 434] width 124 height 114
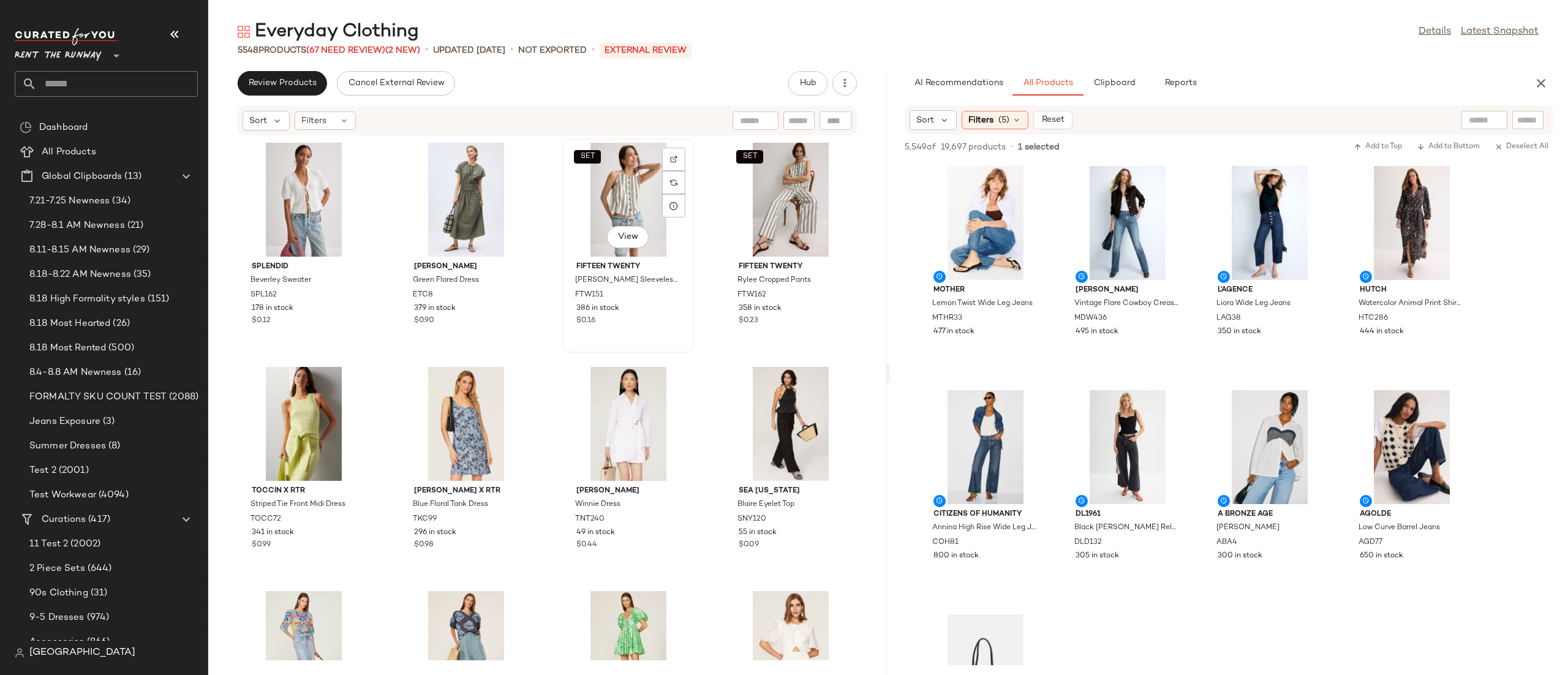
click at [597, 193] on div "SET View" at bounding box center [628, 200] width 124 height 114
click at [1544, 80] on icon "button" at bounding box center [1541, 83] width 15 height 15
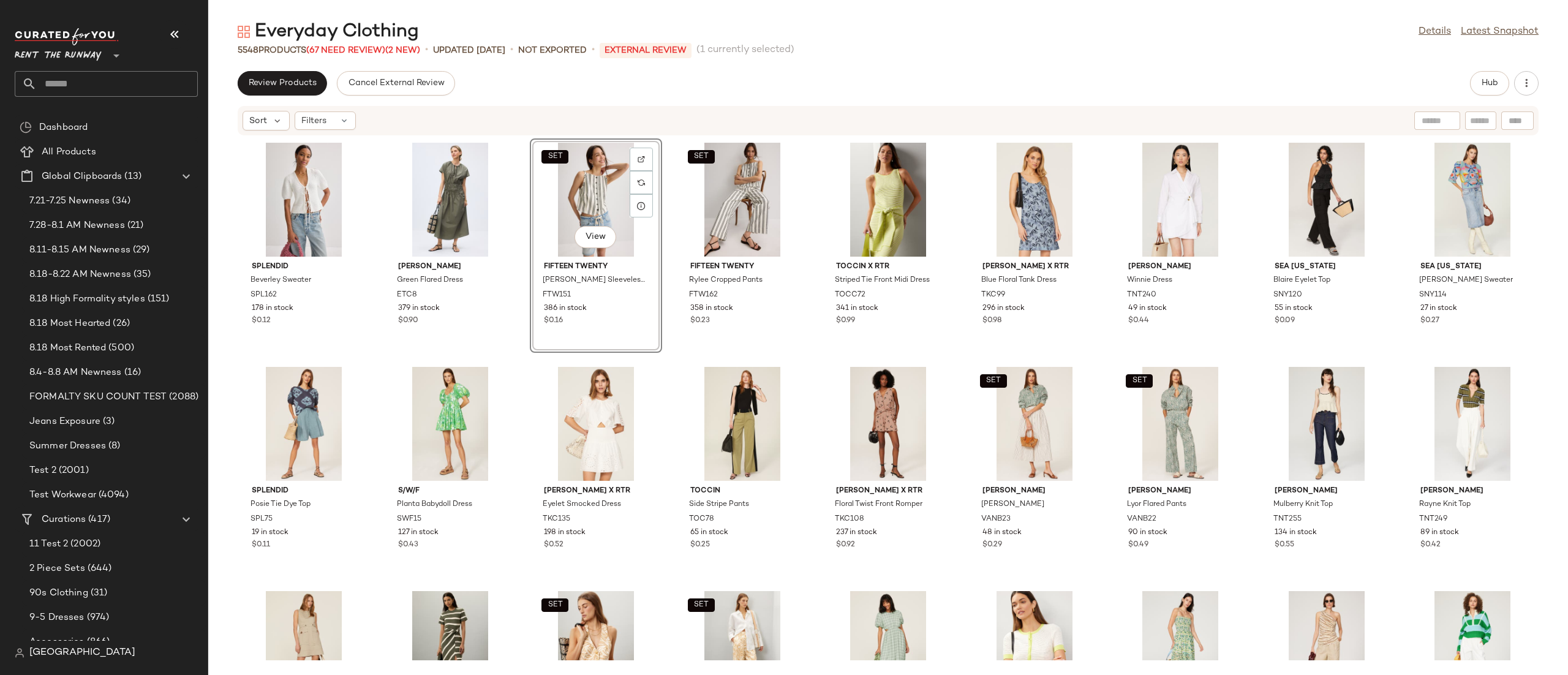
click at [756, 116] on div "Sort Filters" at bounding box center [808, 120] width 1131 height 20
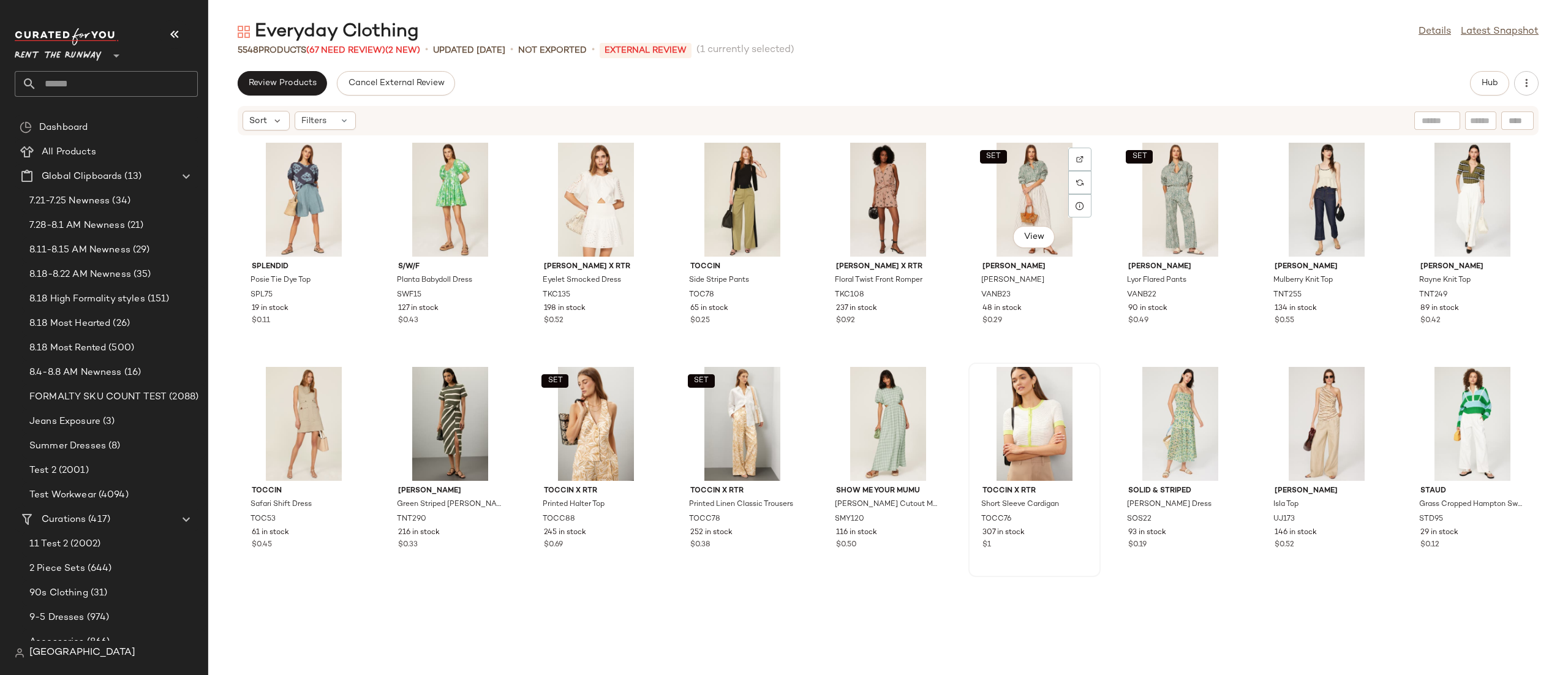
scroll to position [225, 0]
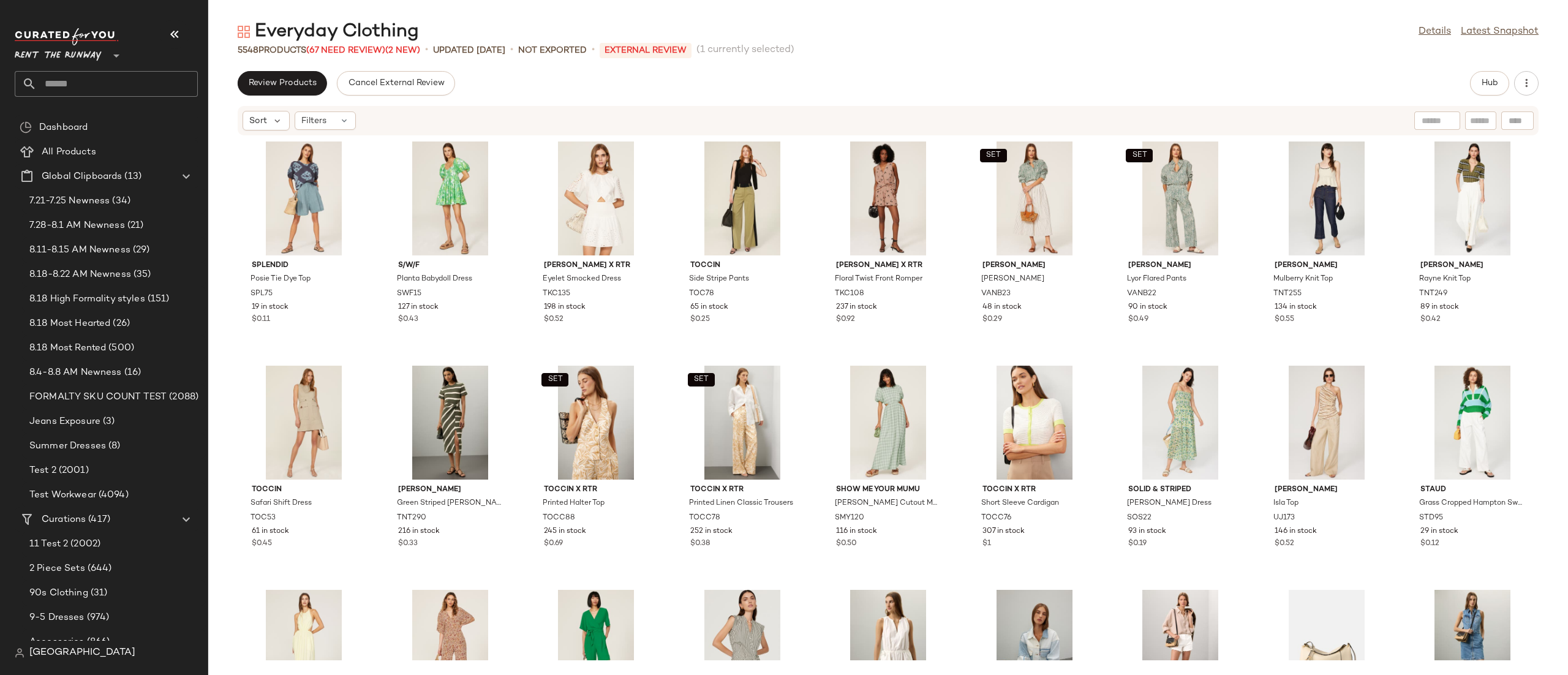
click at [670, 260] on div "Splendid Beverley Sweater SPL162 178 in stock $0.12 Ellen Tracy Green Flared Dr…" at bounding box center [887, 398] width 1359 height 525
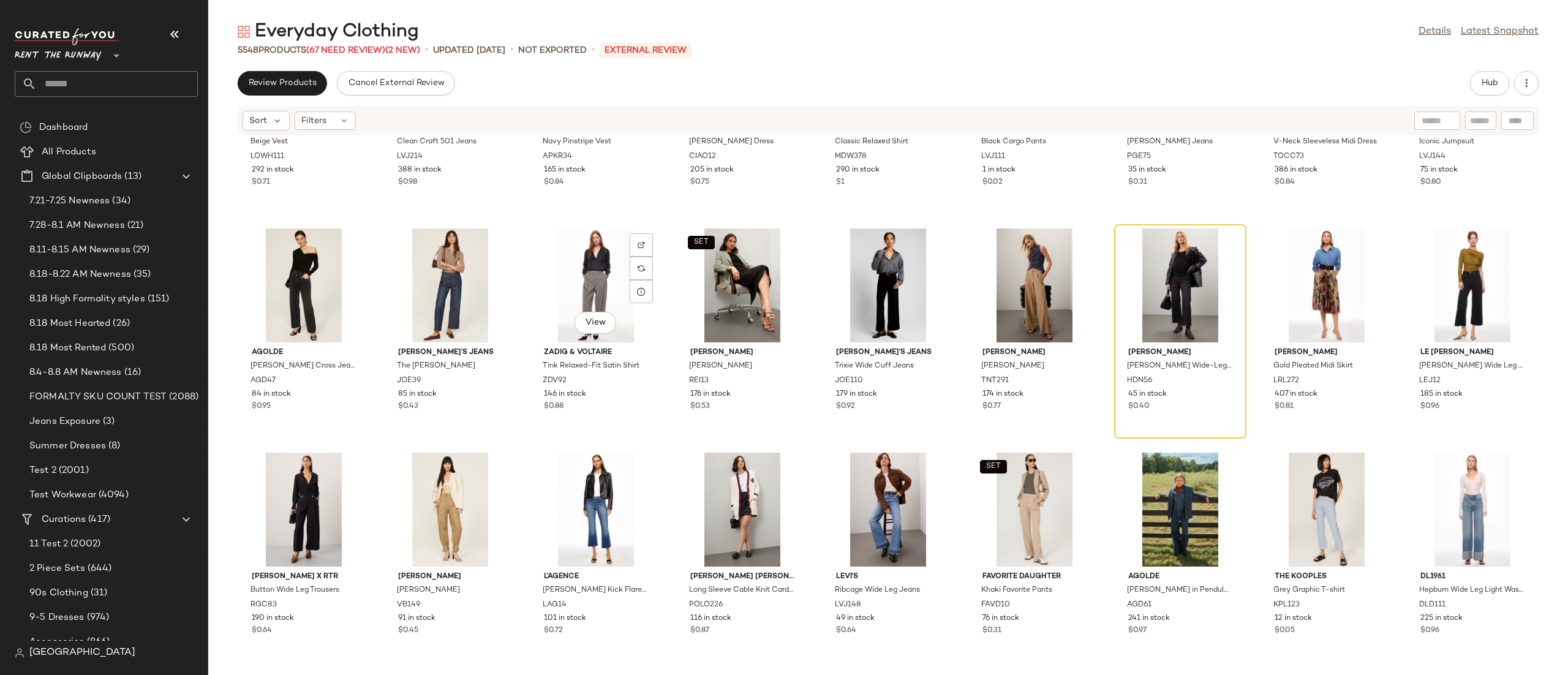
scroll to position [24440, 0]
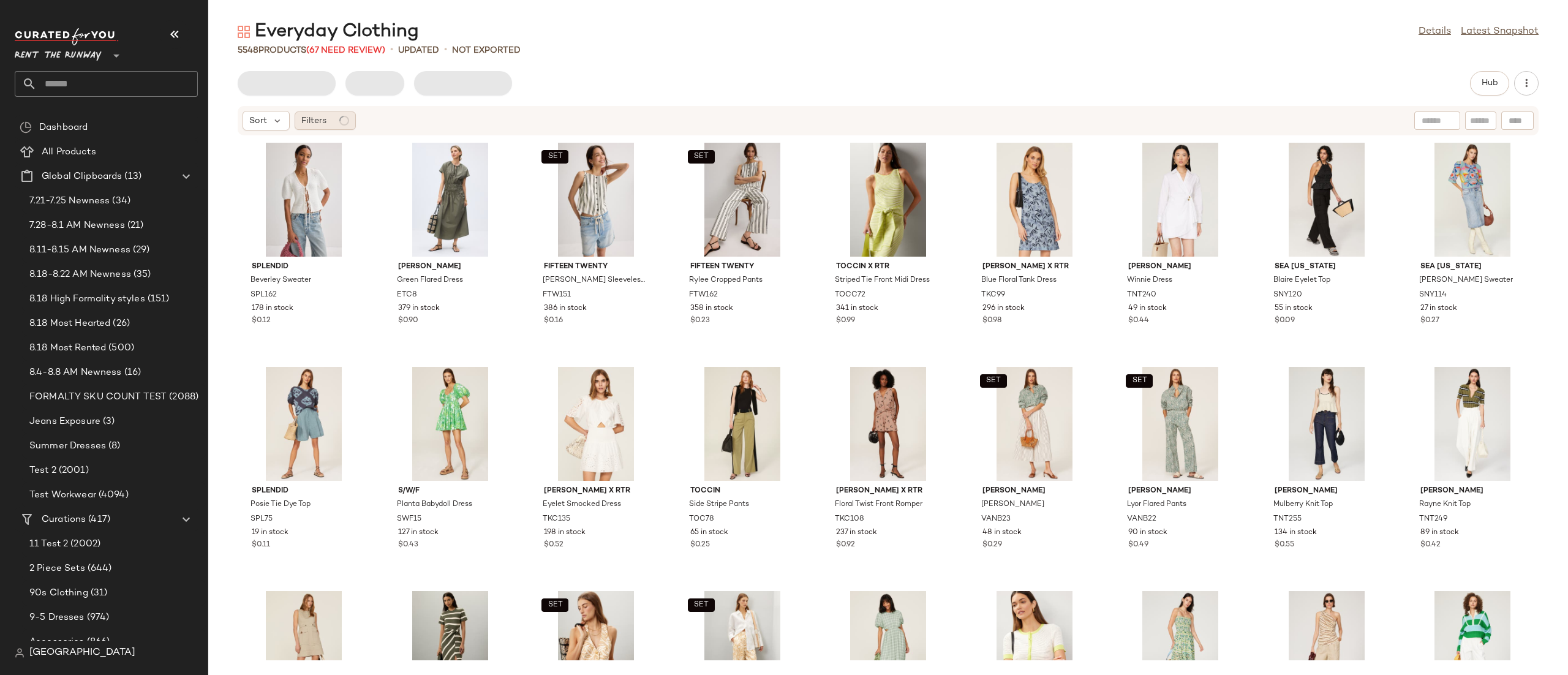
click at [337, 126] on div "Filters" at bounding box center [325, 120] width 62 height 18
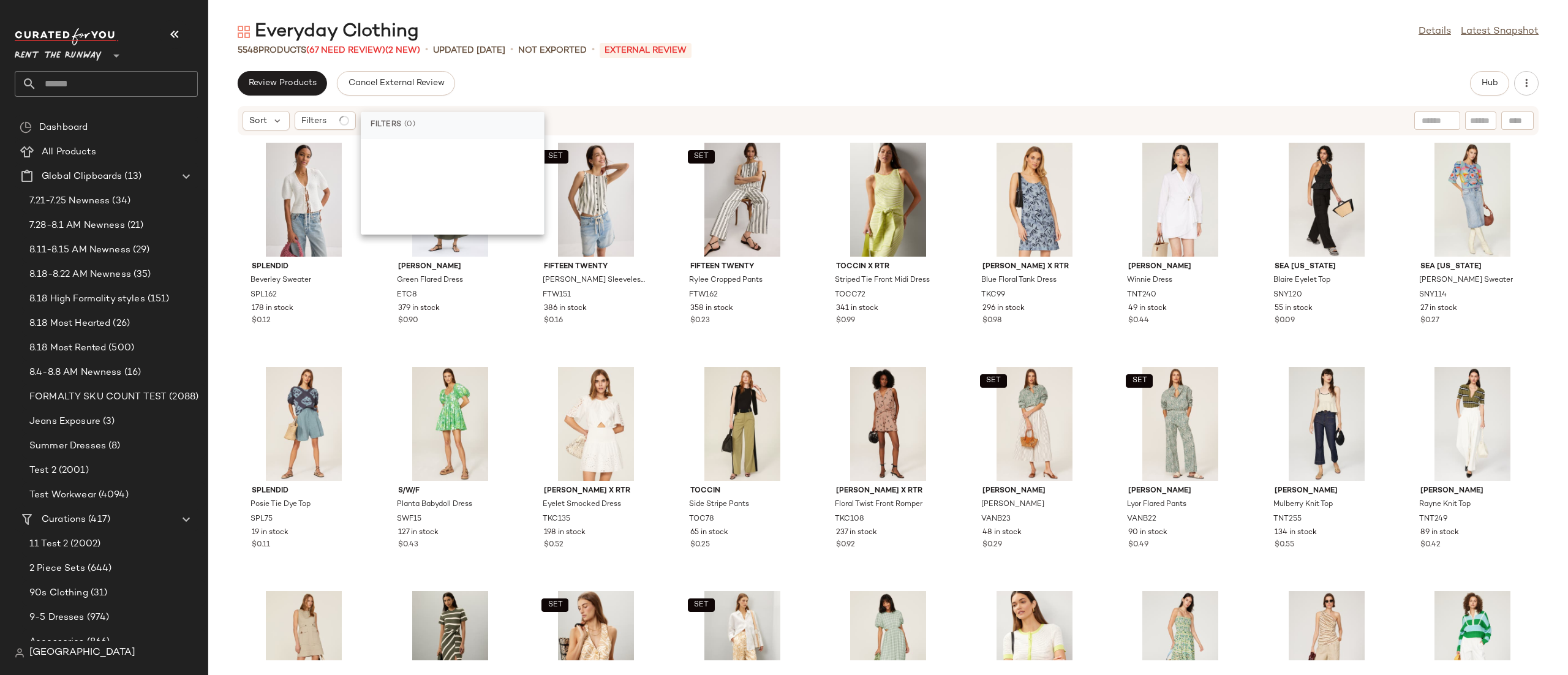
click at [715, 97] on div "Review Products Cancel External Review Hub Sort Filters Splendid Beverley Sweat…" at bounding box center [887, 373] width 1359 height 604
click at [326, 129] on div "Filters" at bounding box center [325, 120] width 62 height 18
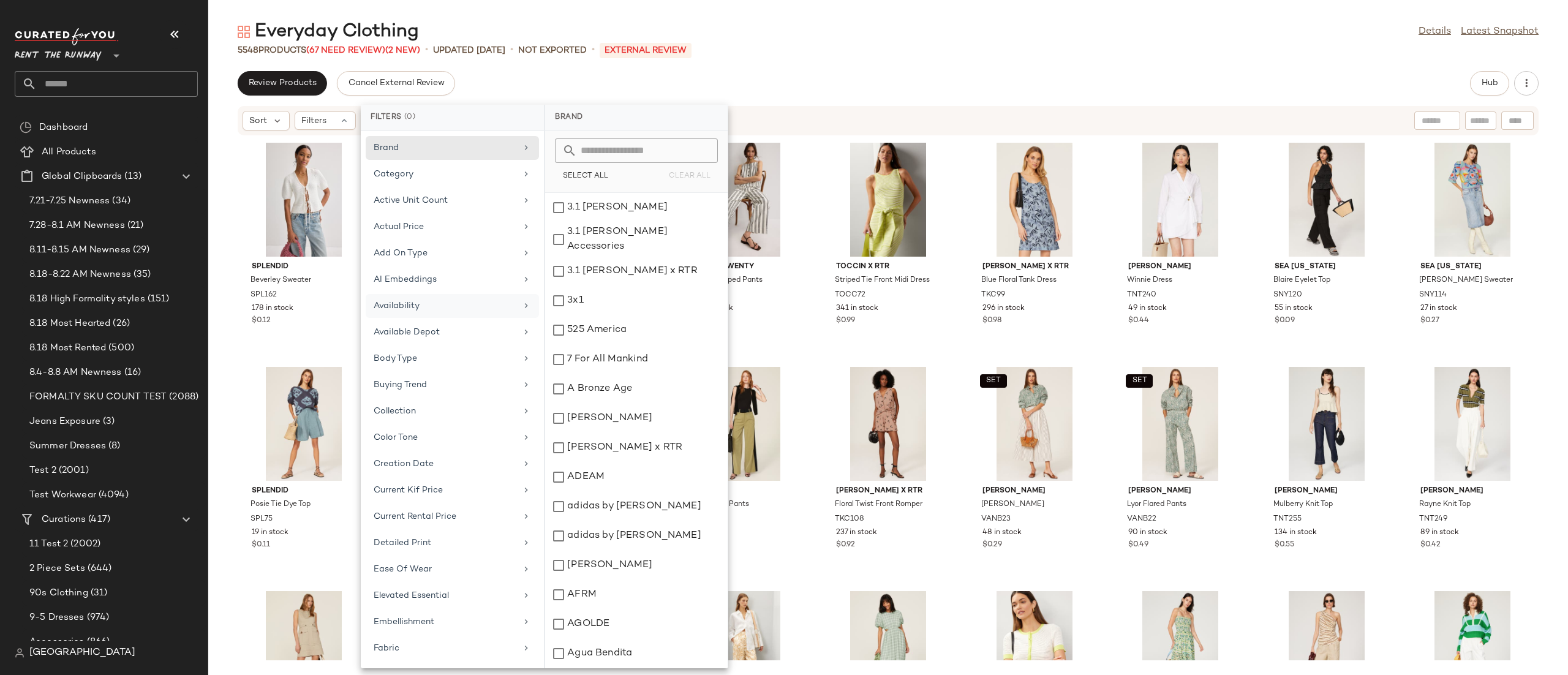
click at [458, 321] on div "Availability" at bounding box center [452, 332] width 173 height 24
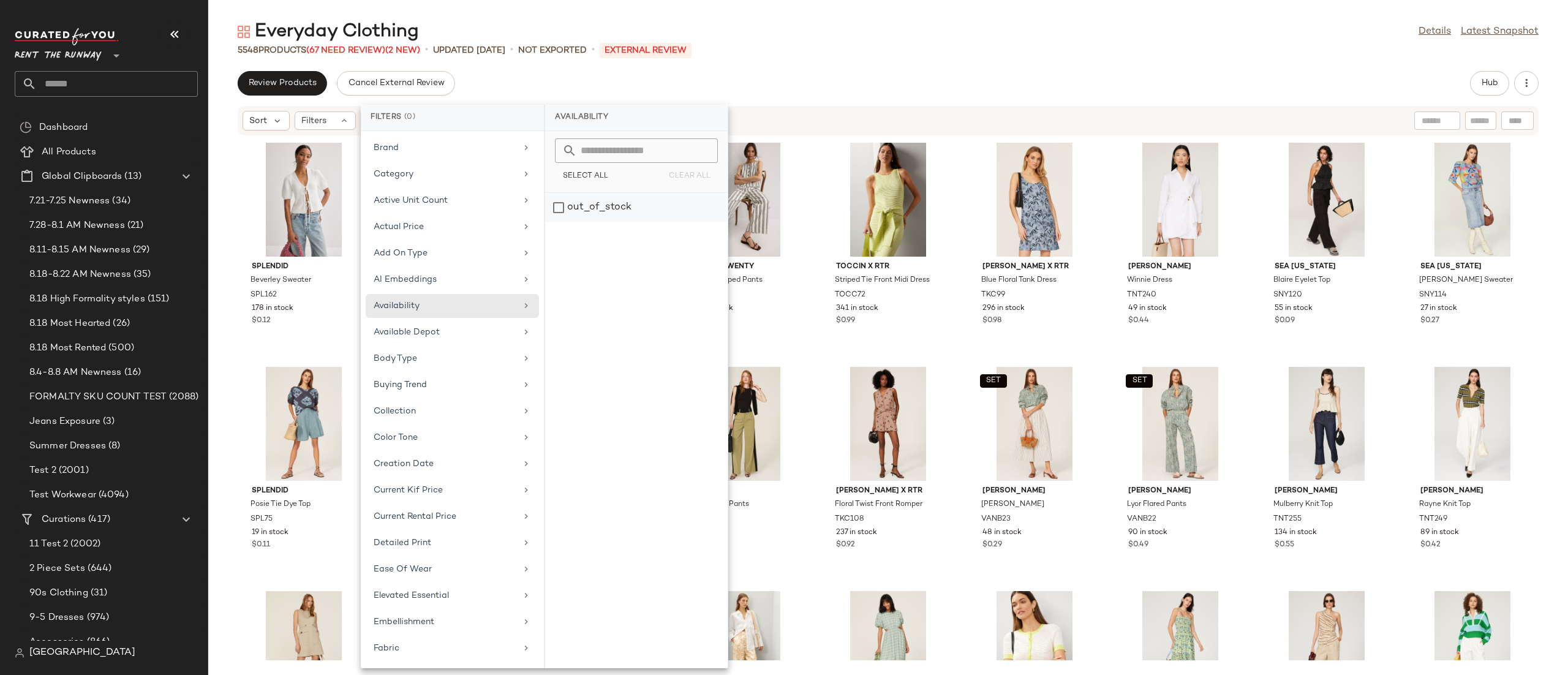
click at [630, 203] on div "out_of_stock" at bounding box center [636, 207] width 182 height 29
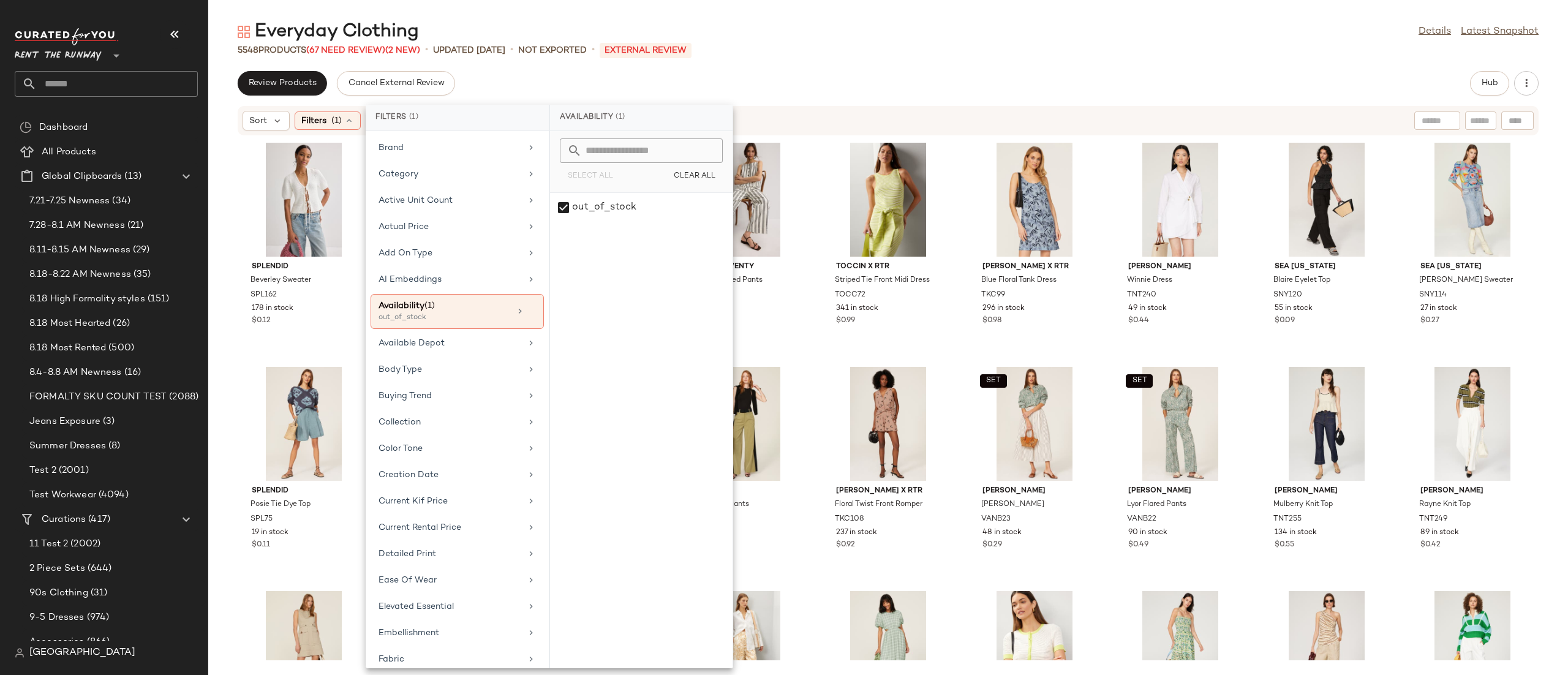
click at [812, 120] on div "Sort Filters (1) Reset" at bounding box center [808, 120] width 1131 height 20
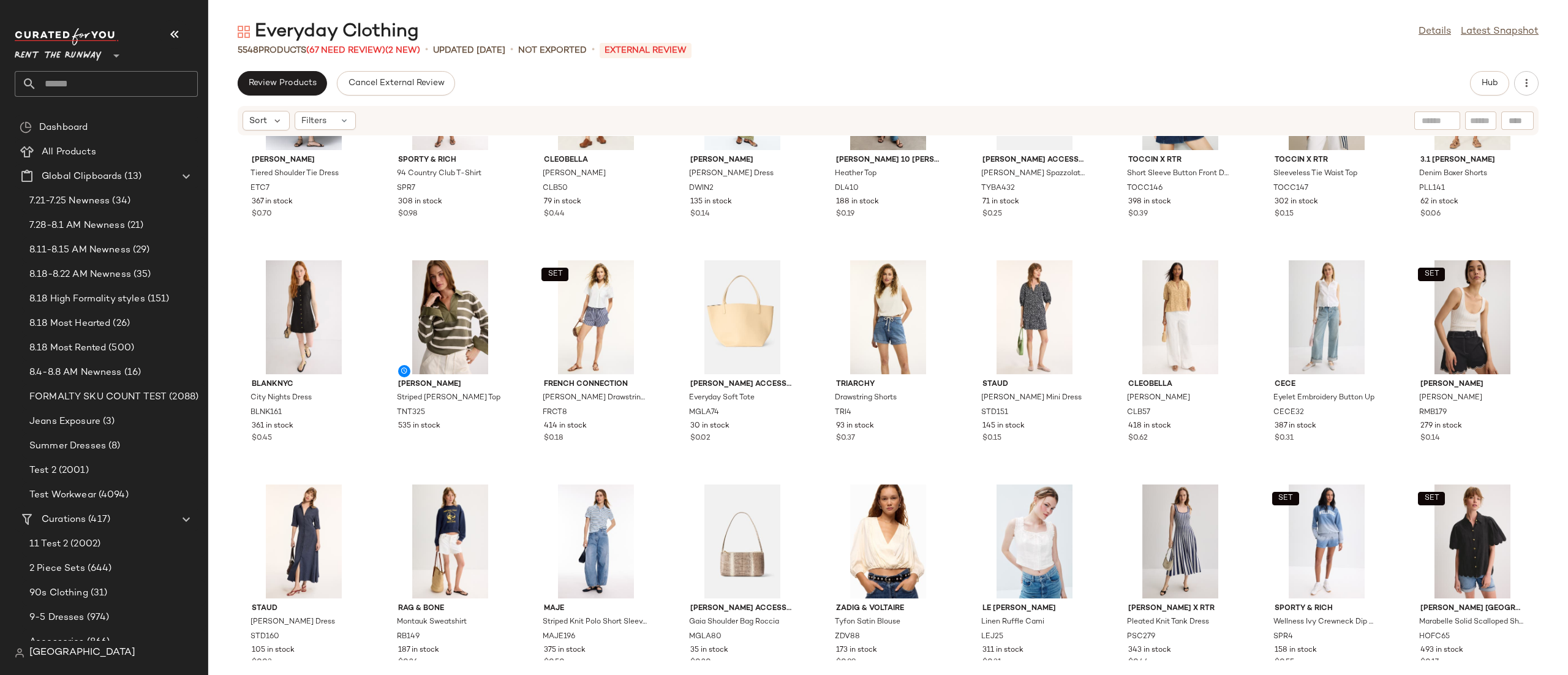
scroll to position [2643, 0]
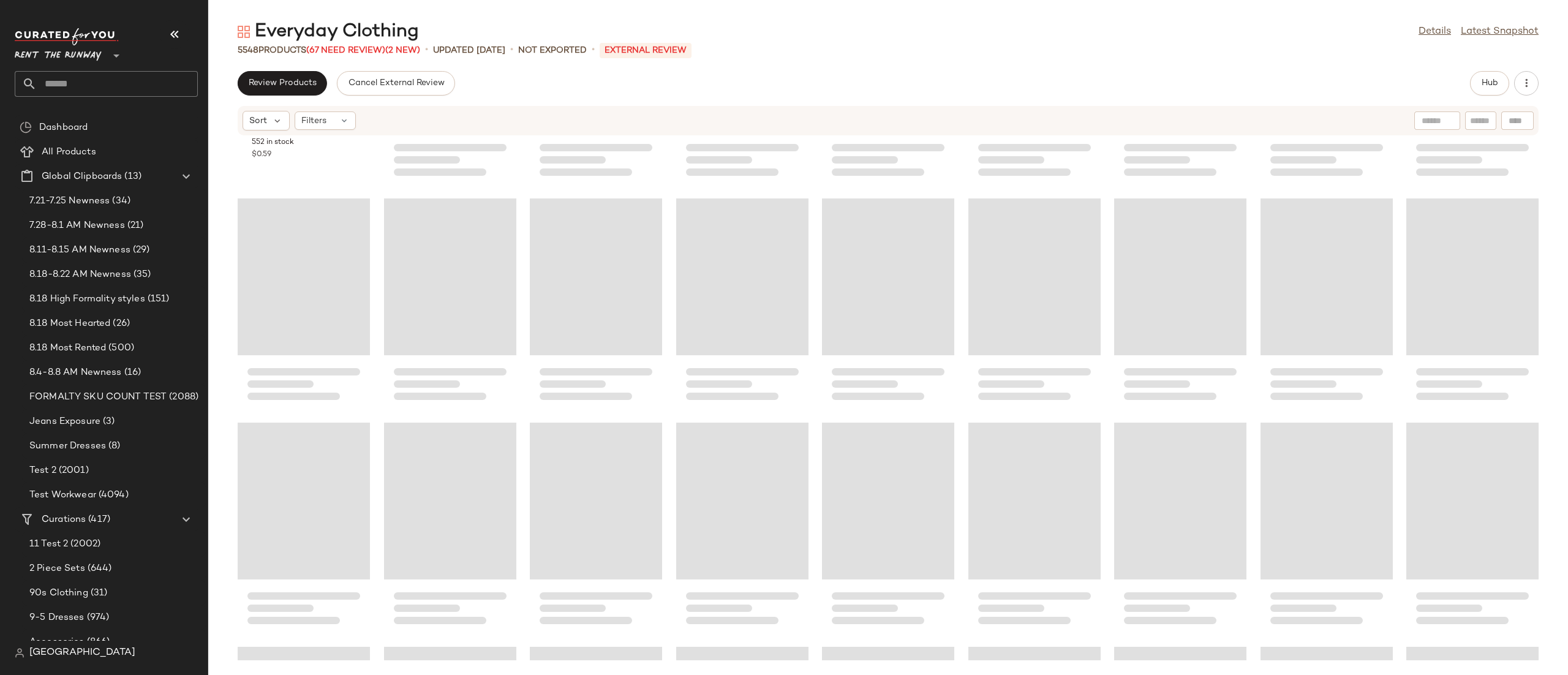
click at [1567, 541] on html "Rent the Runway ** Dashboard All Products Global Clipboards (13) 7.21-7.25 Newn…" at bounding box center [784, 338] width 1568 height 675
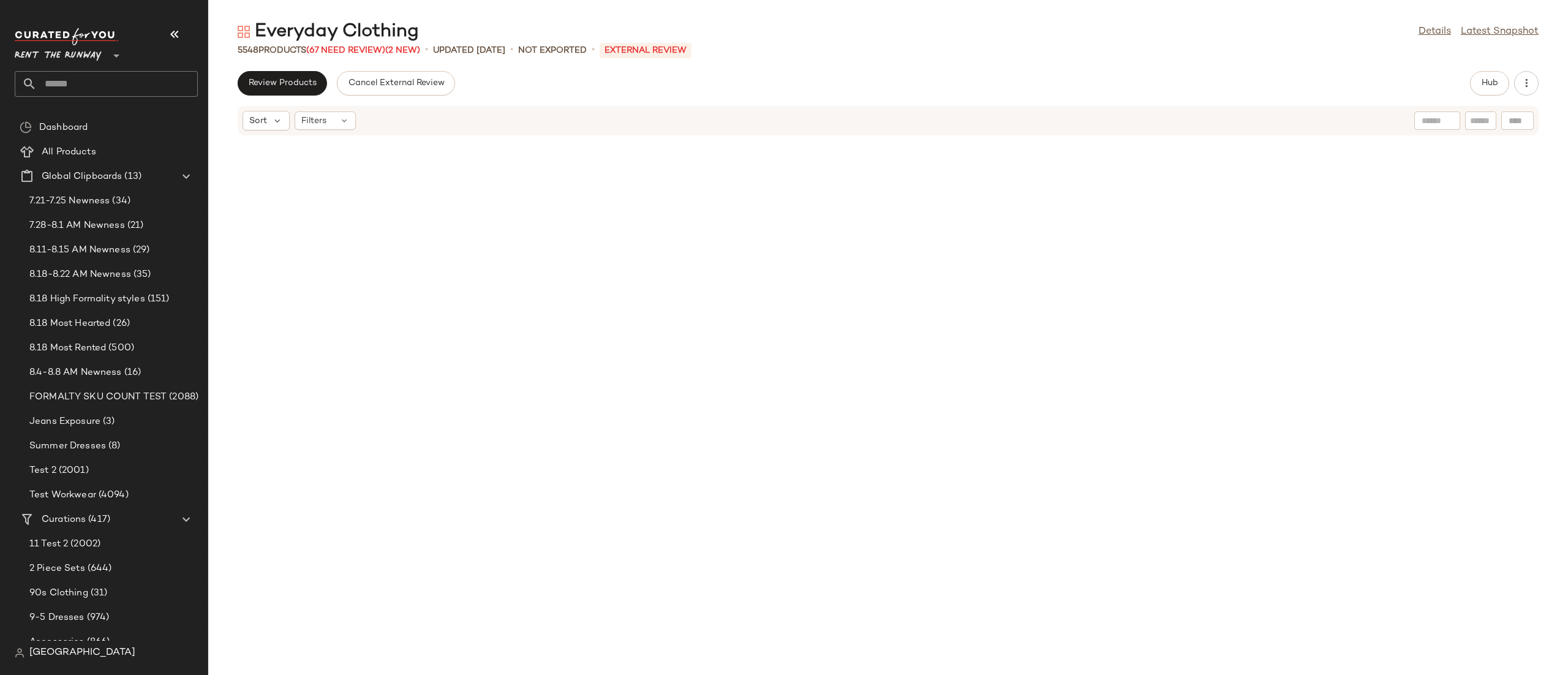
scroll to position [4185, 0]
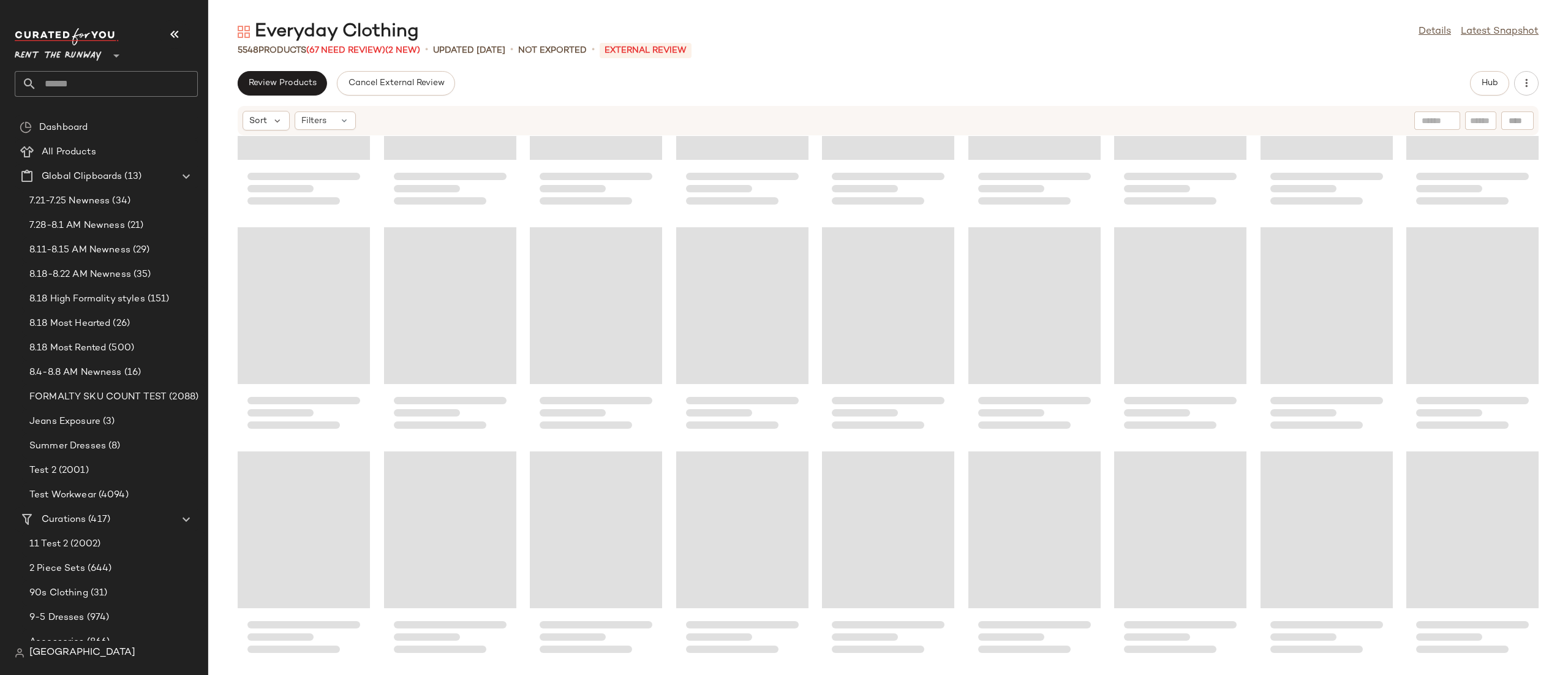
drag, startPoint x: 1566, startPoint y: 152, endPoint x: 1560, endPoint y: 240, distance: 88.2
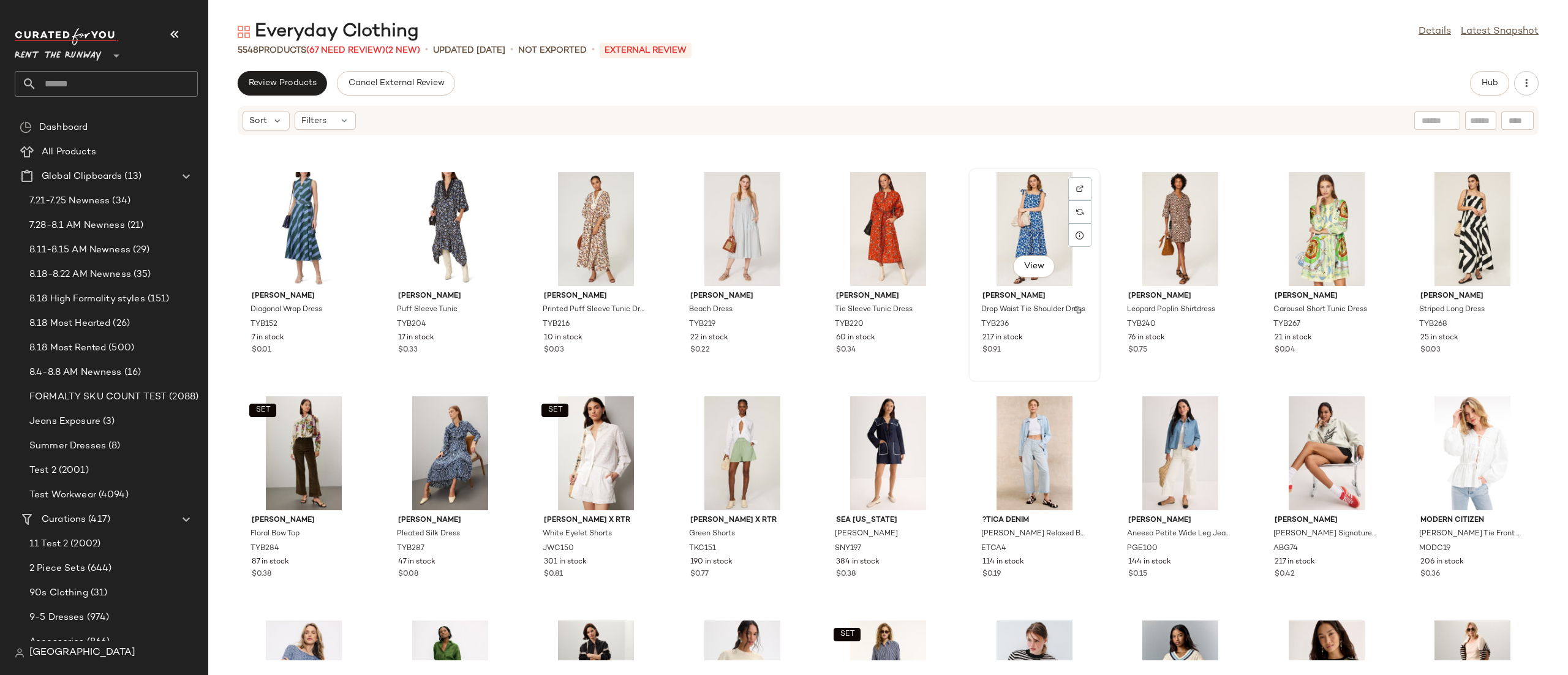
scroll to position [124211, 0]
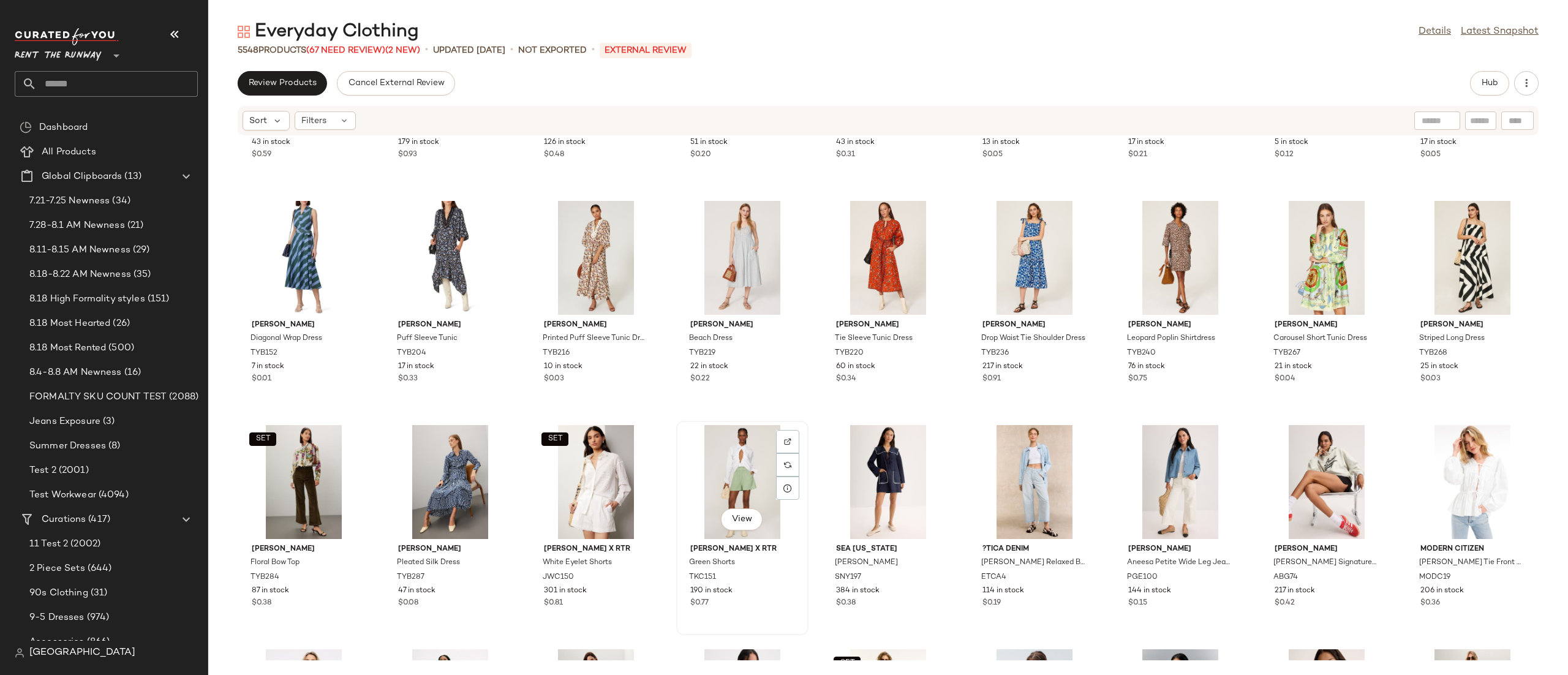
click at [729, 459] on div "View" at bounding box center [742, 482] width 124 height 114
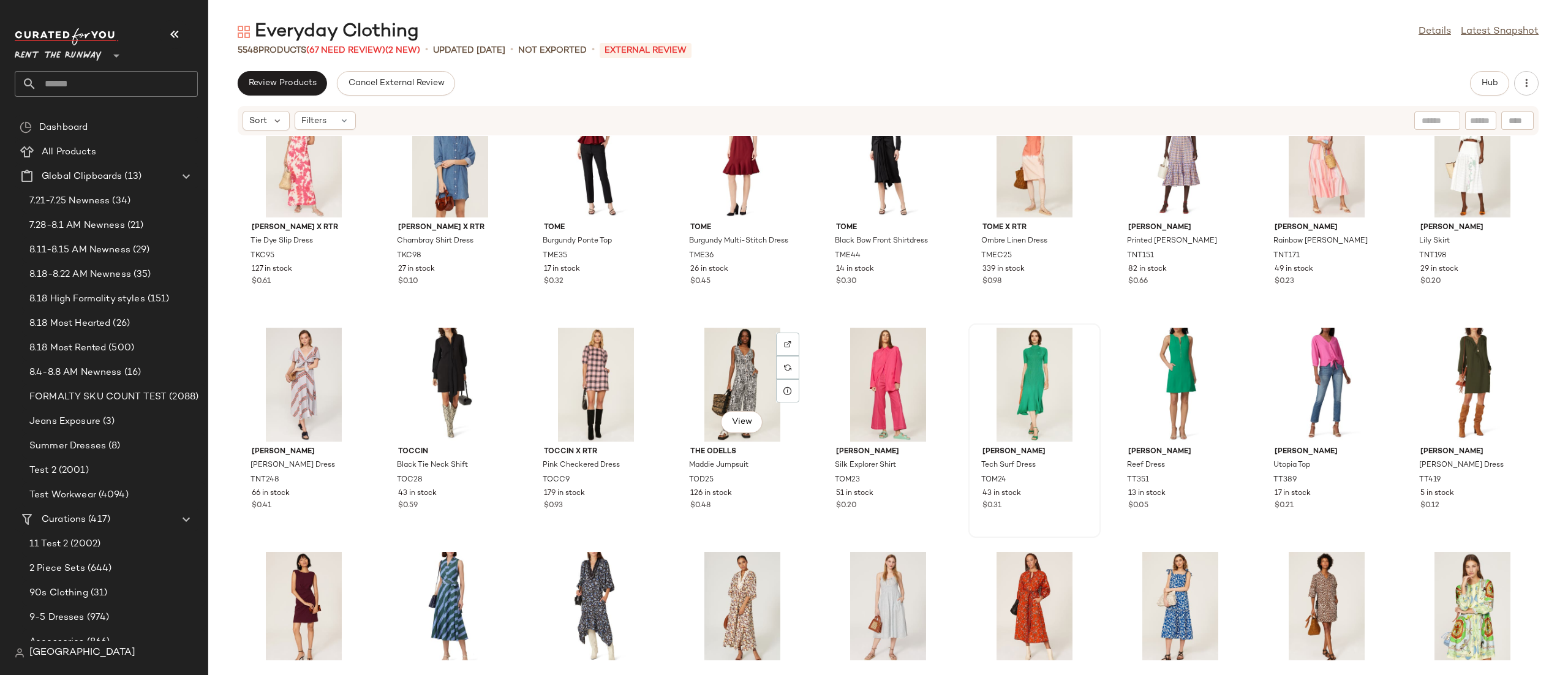
scroll to position [123856, 0]
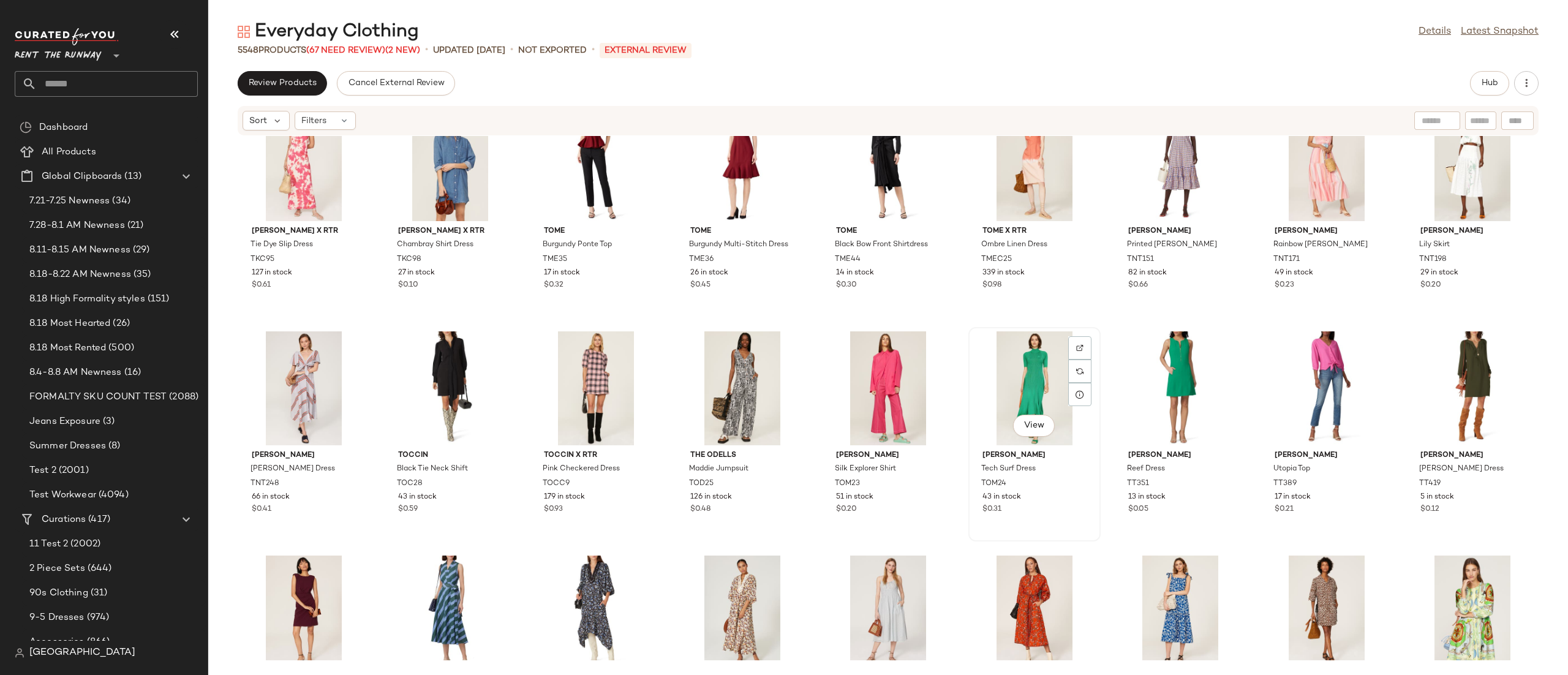
click at [1024, 373] on div "View" at bounding box center [1034, 388] width 124 height 114
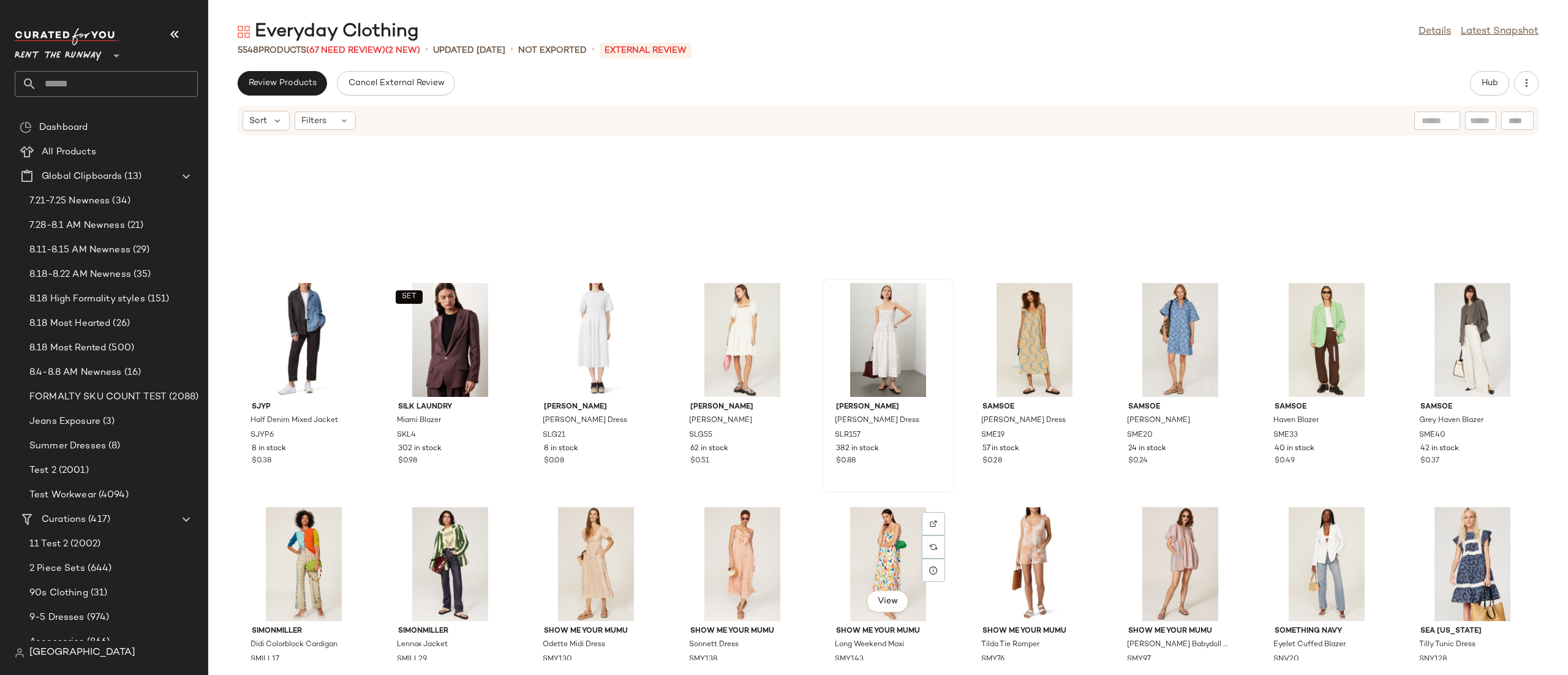
scroll to position [122059, 0]
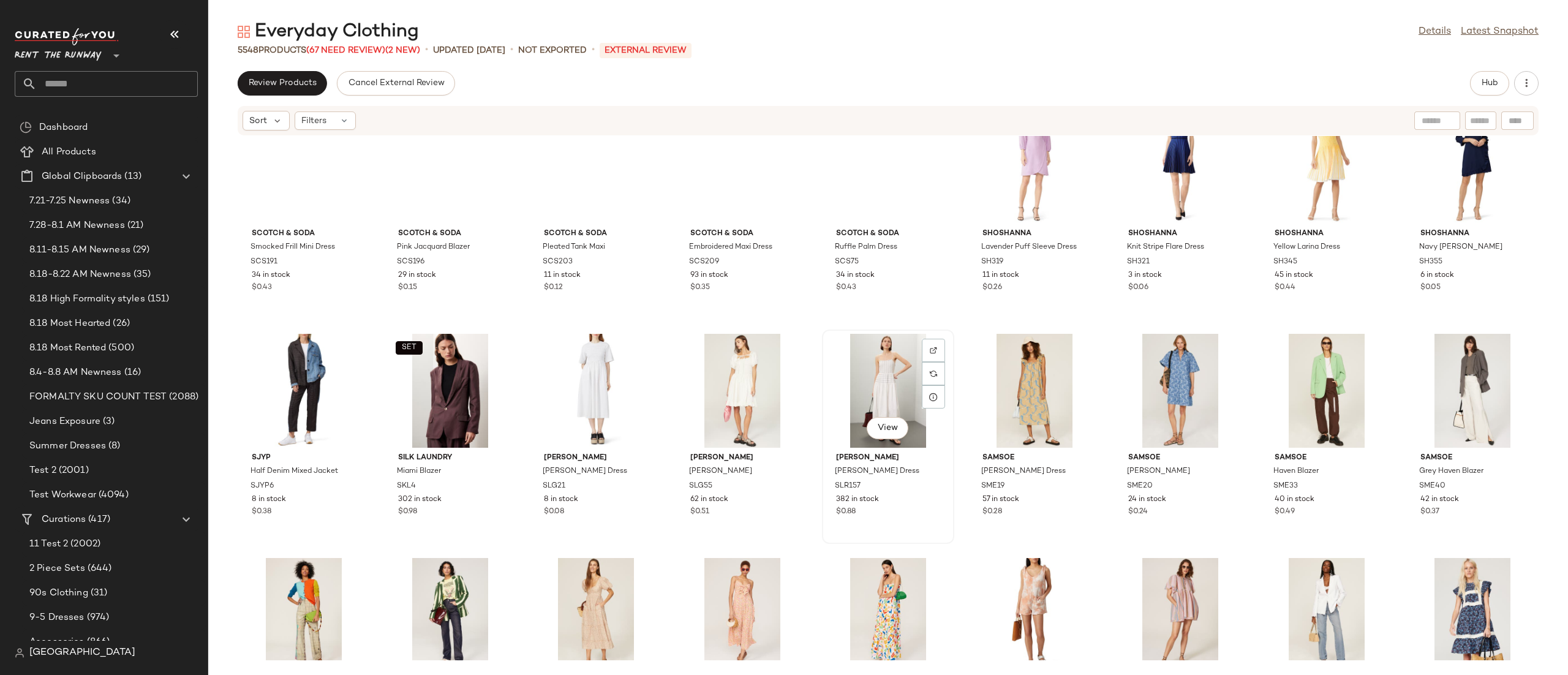
click at [837, 369] on div "View" at bounding box center [887, 391] width 124 height 114
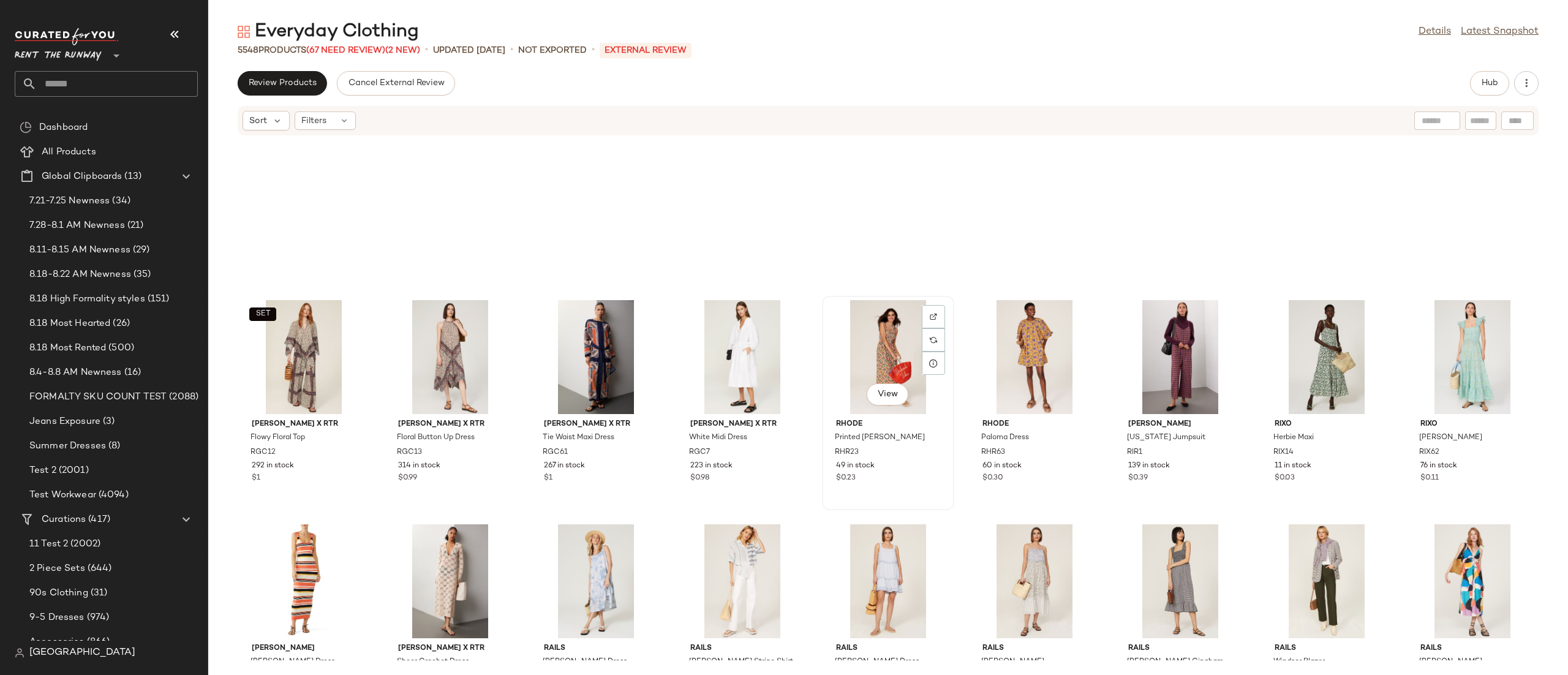
scroll to position [120251, 0]
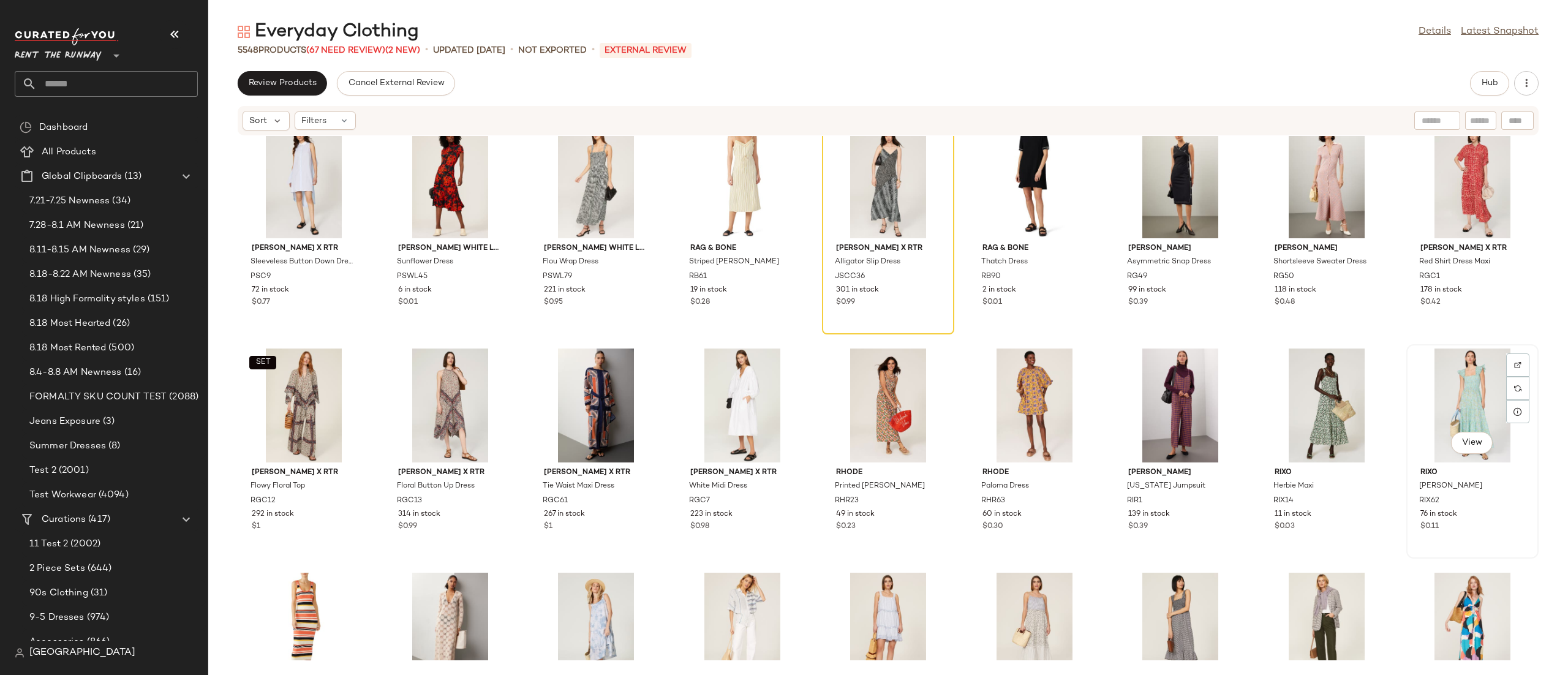
click at [1453, 391] on div "View" at bounding box center [1472, 406] width 124 height 114
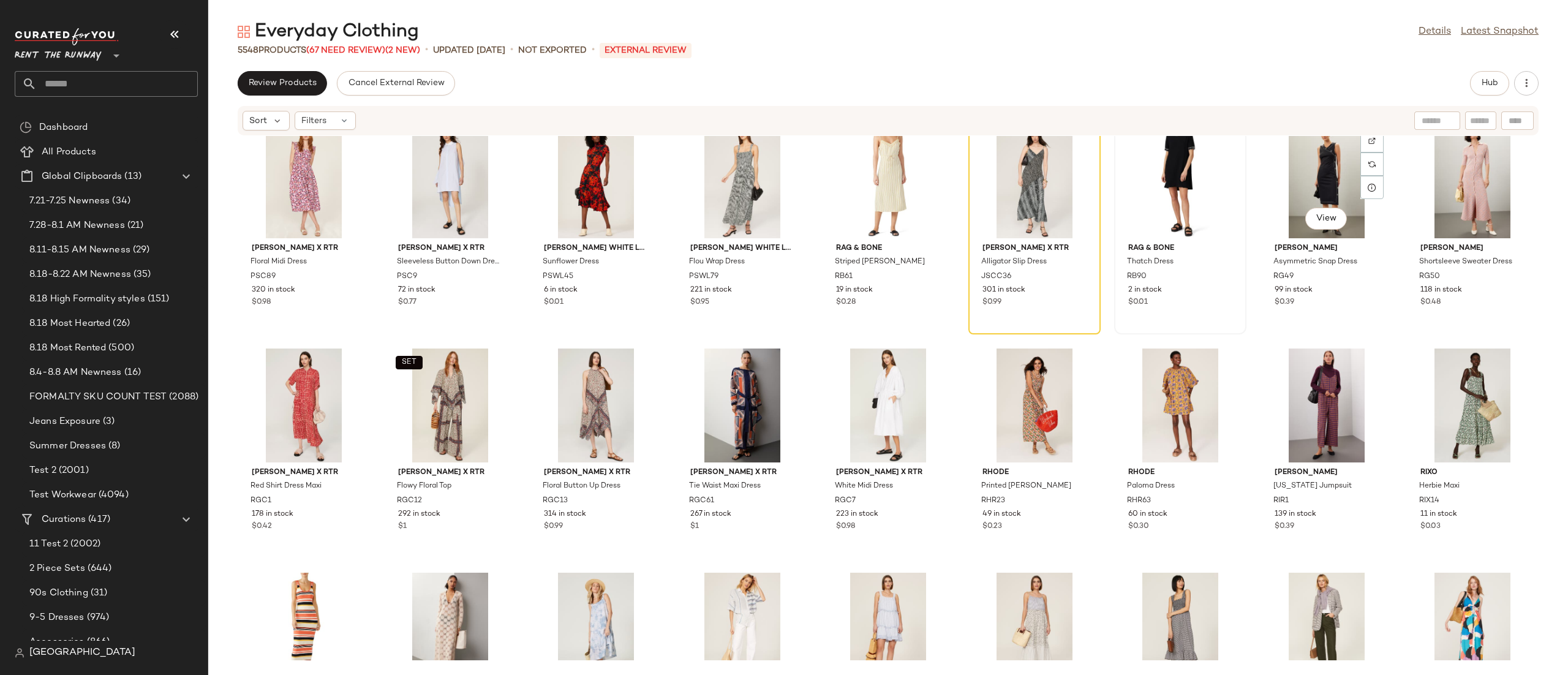
scroll to position [120003, 0]
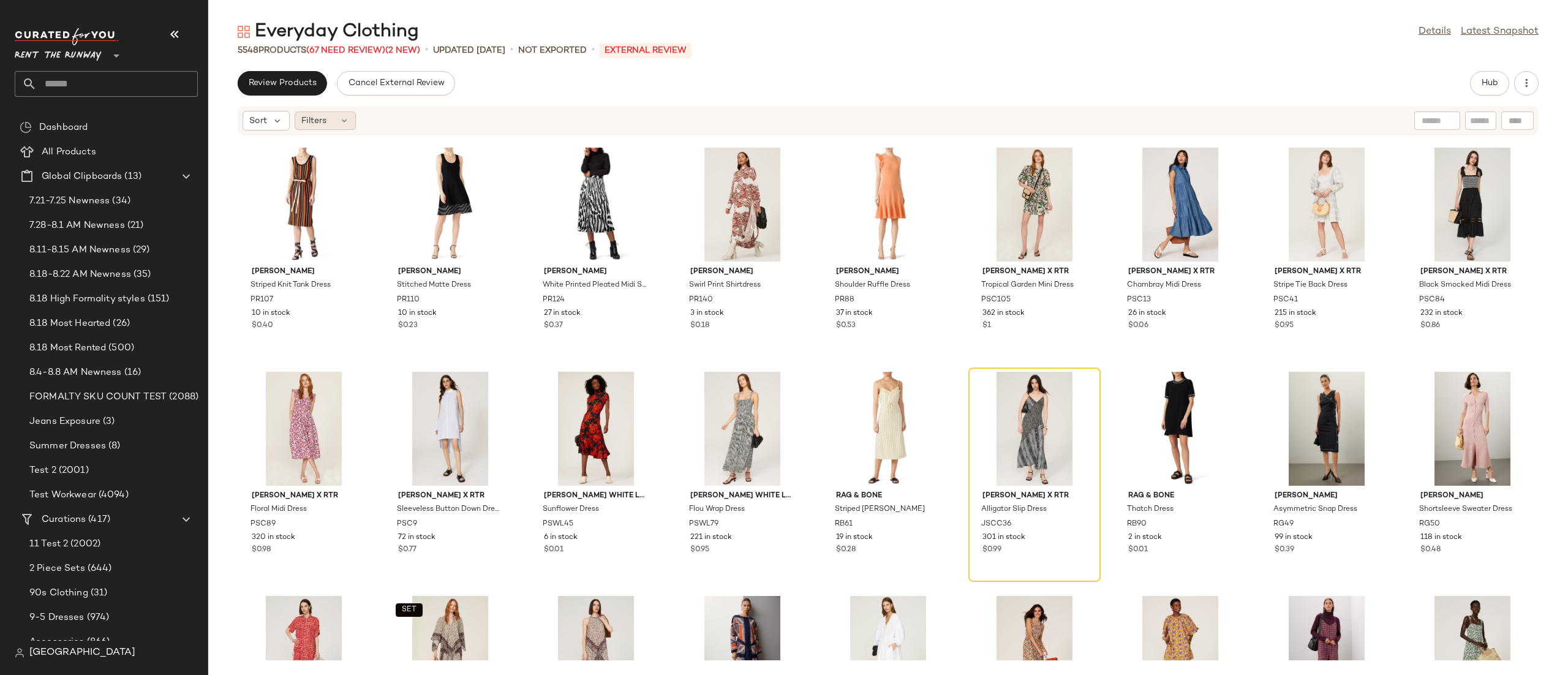
click at [333, 121] on div "Filters" at bounding box center [325, 120] width 62 height 18
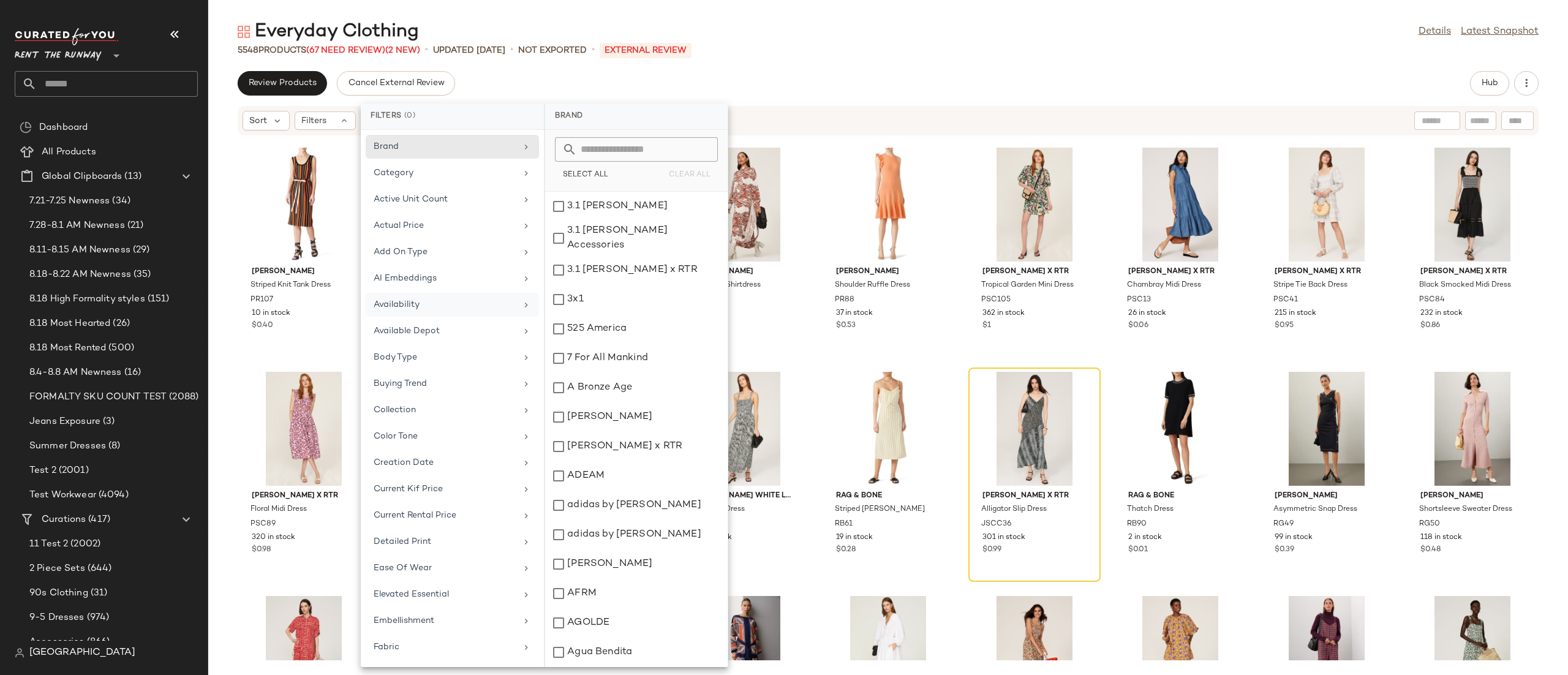
click div "Availability"
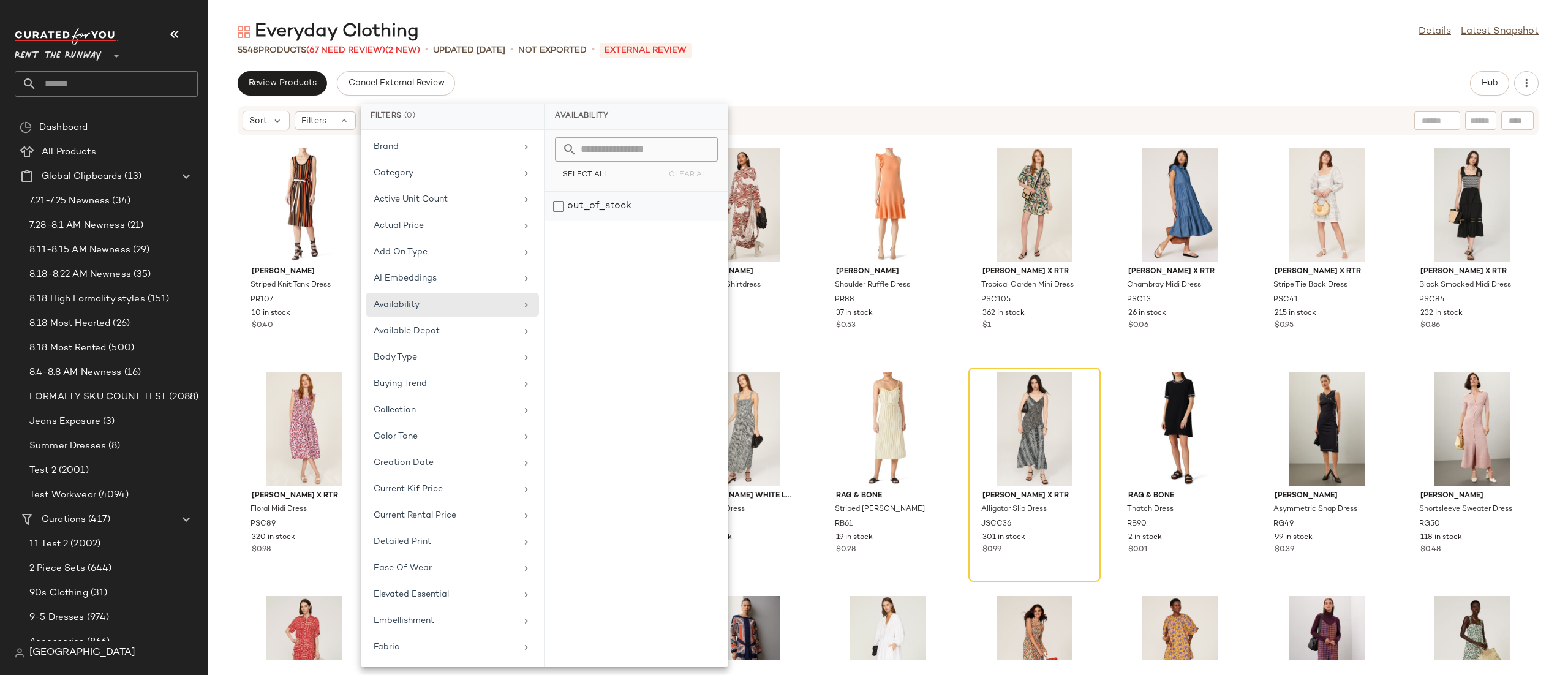
click div "out_of_stock"
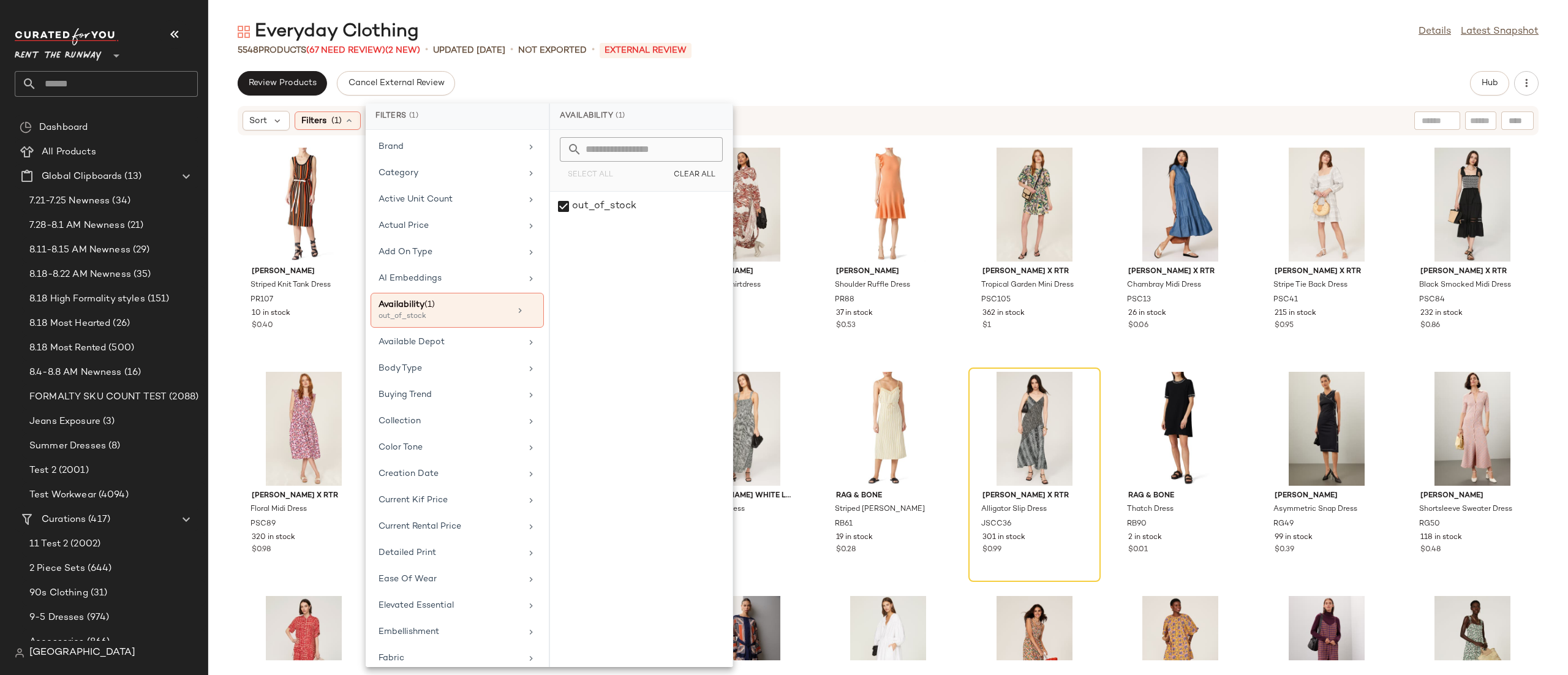
click div "Sort Filters (1) Reset"
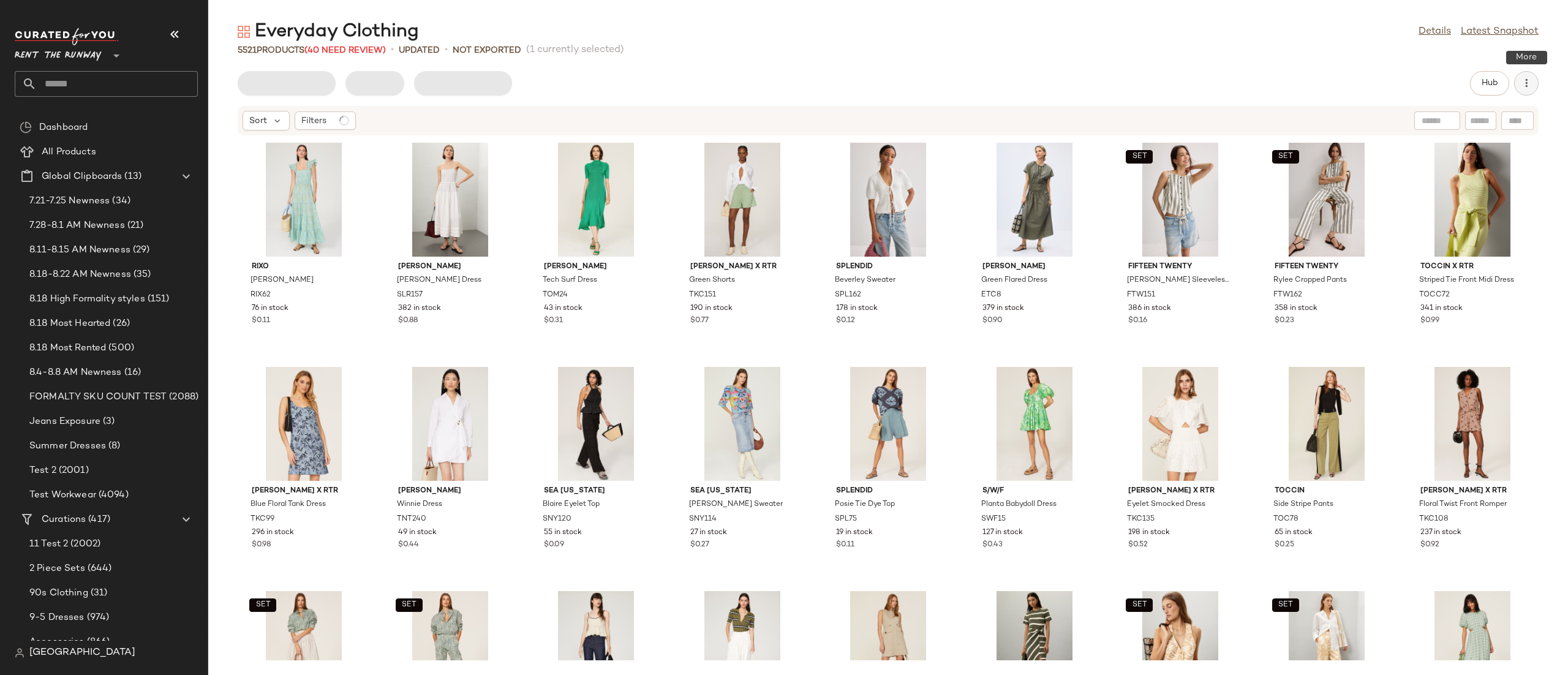
click at [1529, 87] on icon "button" at bounding box center [1526, 83] width 12 height 12
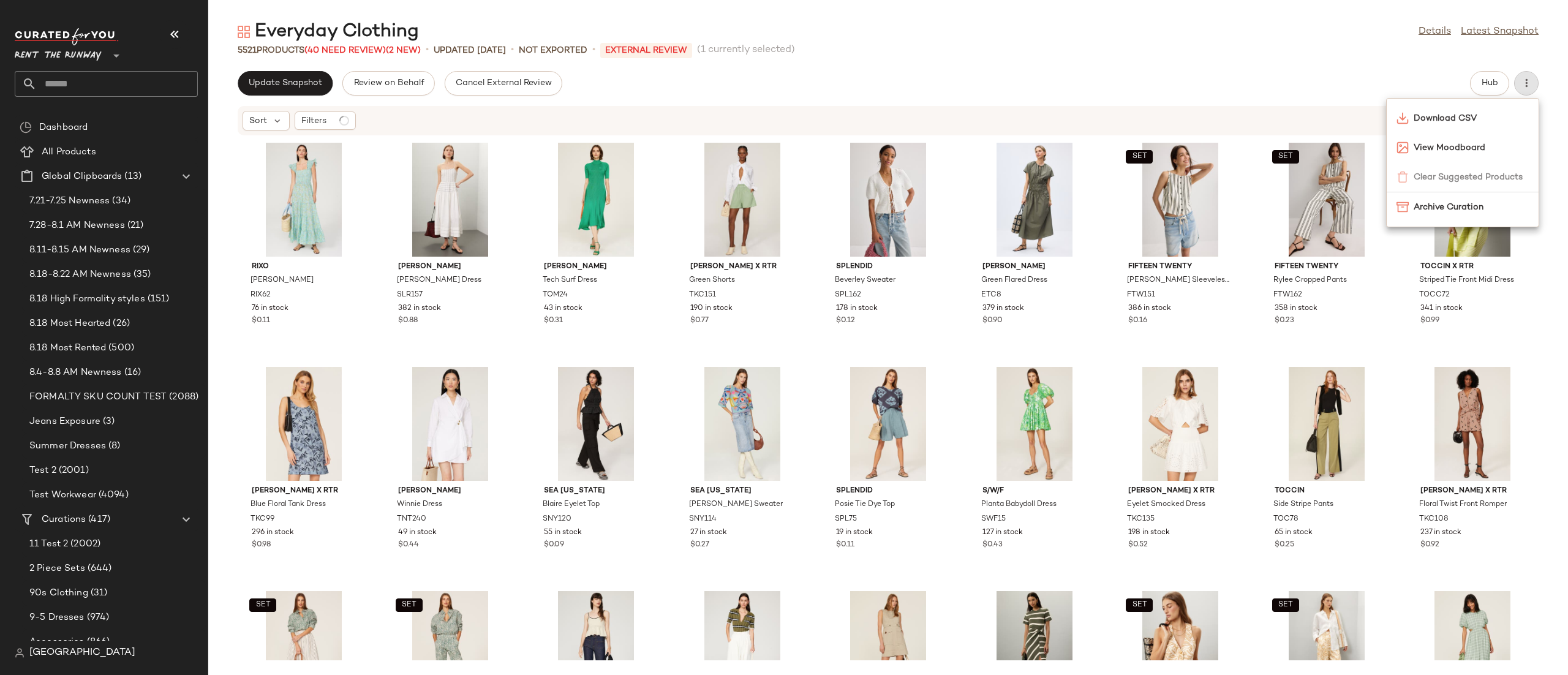
drag, startPoint x: 1052, startPoint y: 93, endPoint x: 950, endPoint y: 93, distance: 102.0
click at [1051, 93] on div "Update Snapshot Review on Behalf Cancel External Review Hub" at bounding box center [888, 83] width 1301 height 24
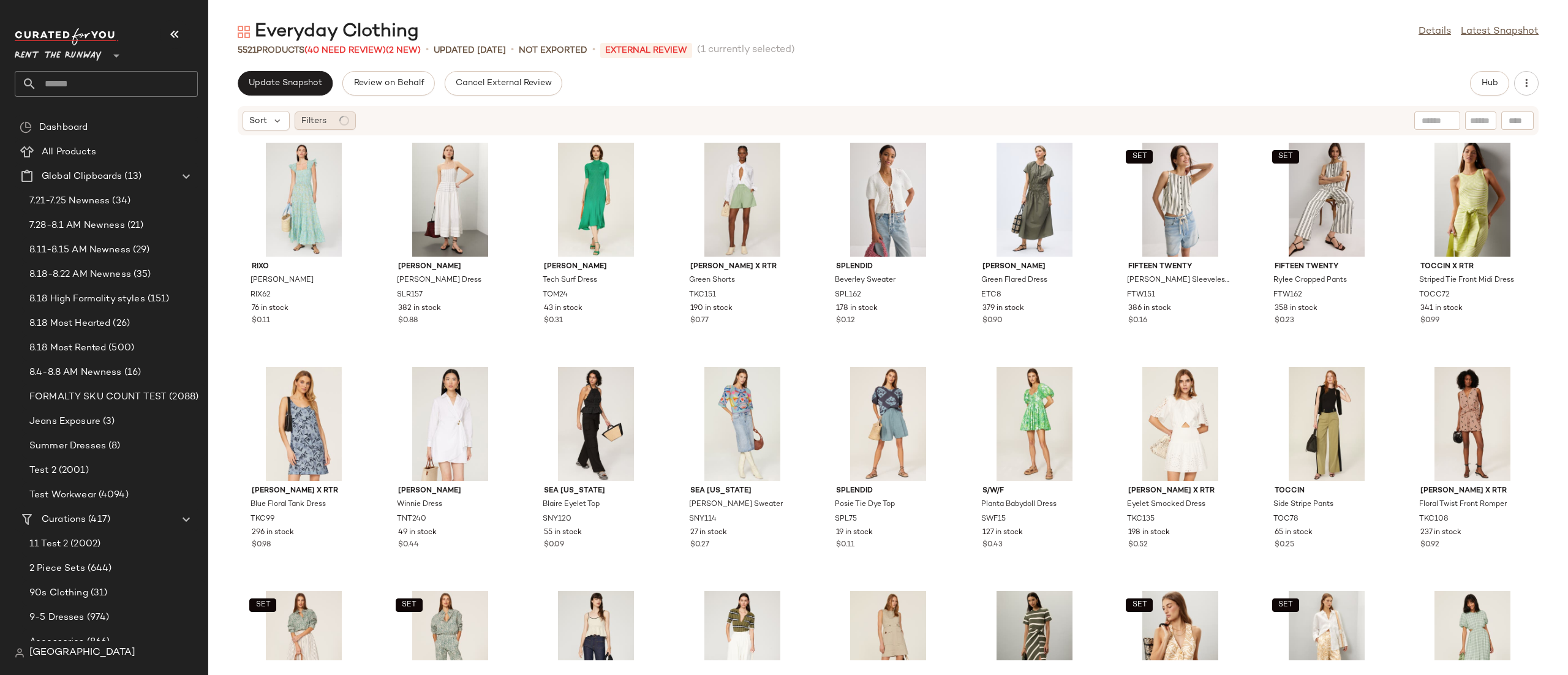
click at [310, 124] on span "Filters" at bounding box center [314, 120] width 25 height 13
click at [941, 65] on div "Everyday Clothing Details Latest Snapshot 5521 Products (40 Need Review) (2 New…" at bounding box center [887, 348] width 1359 height 656
click at [322, 124] on span "Filters" at bounding box center [314, 120] width 25 height 13
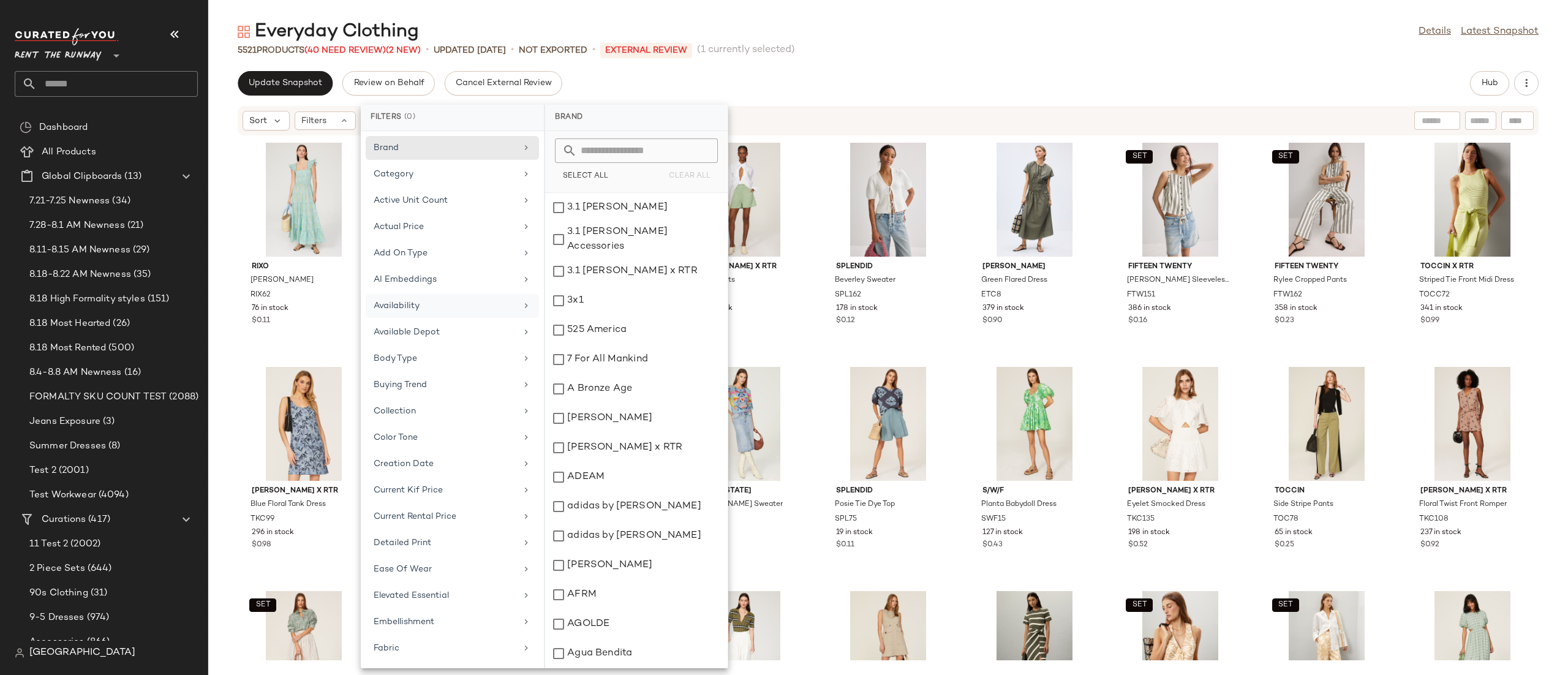
click at [456, 304] on div "Availability" at bounding box center [445, 306] width 143 height 13
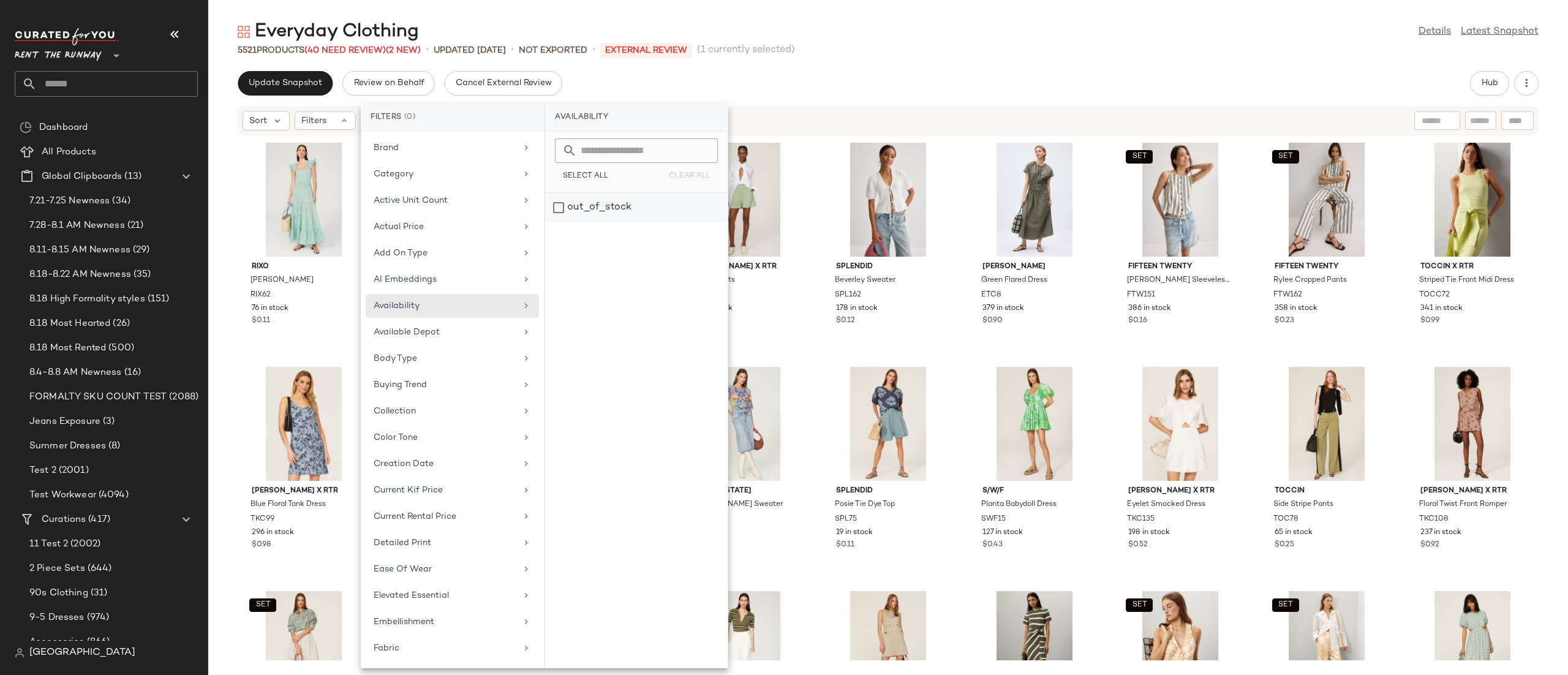
click at [560, 208] on div "out_of_stock" at bounding box center [636, 207] width 182 height 29
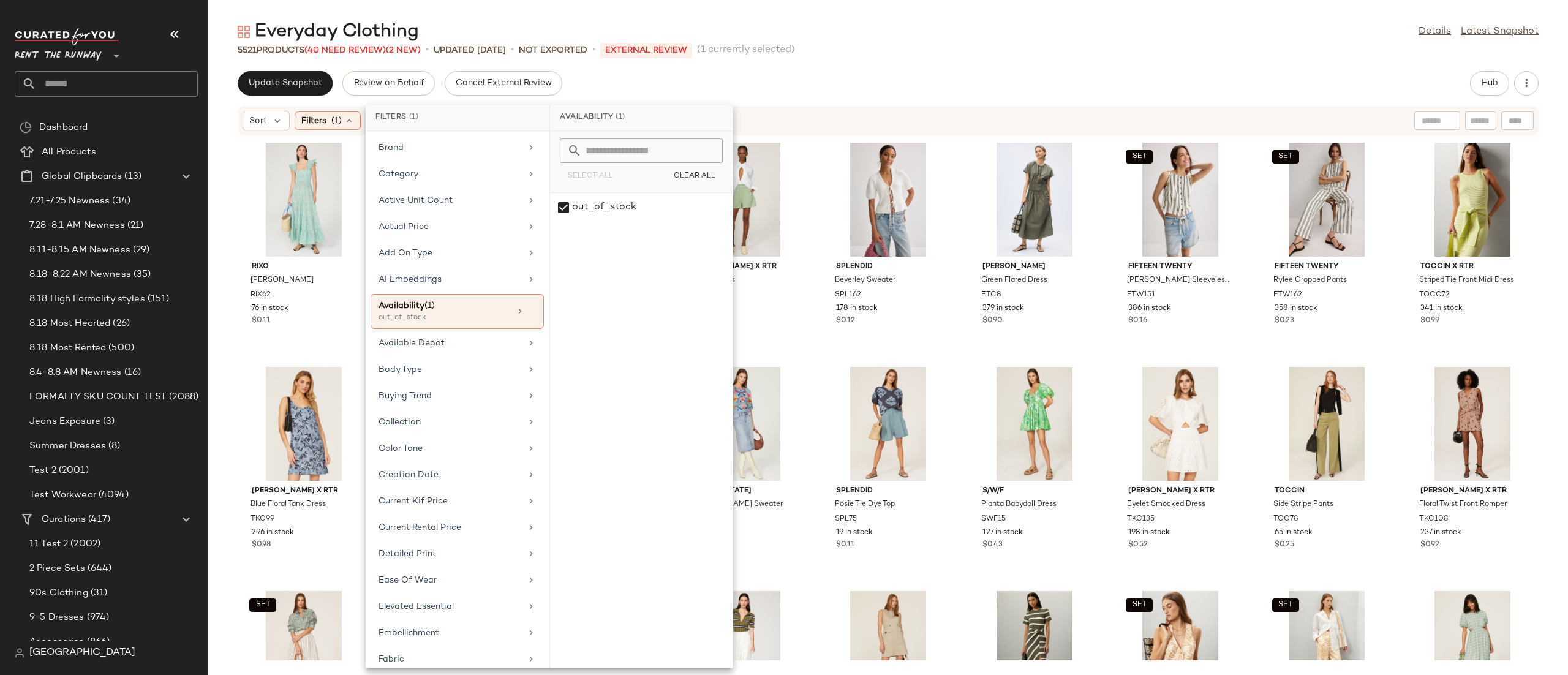
click at [839, 95] on div "Update Snapshot Review on Behalf Cancel External Review Hub" at bounding box center [888, 83] width 1301 height 24
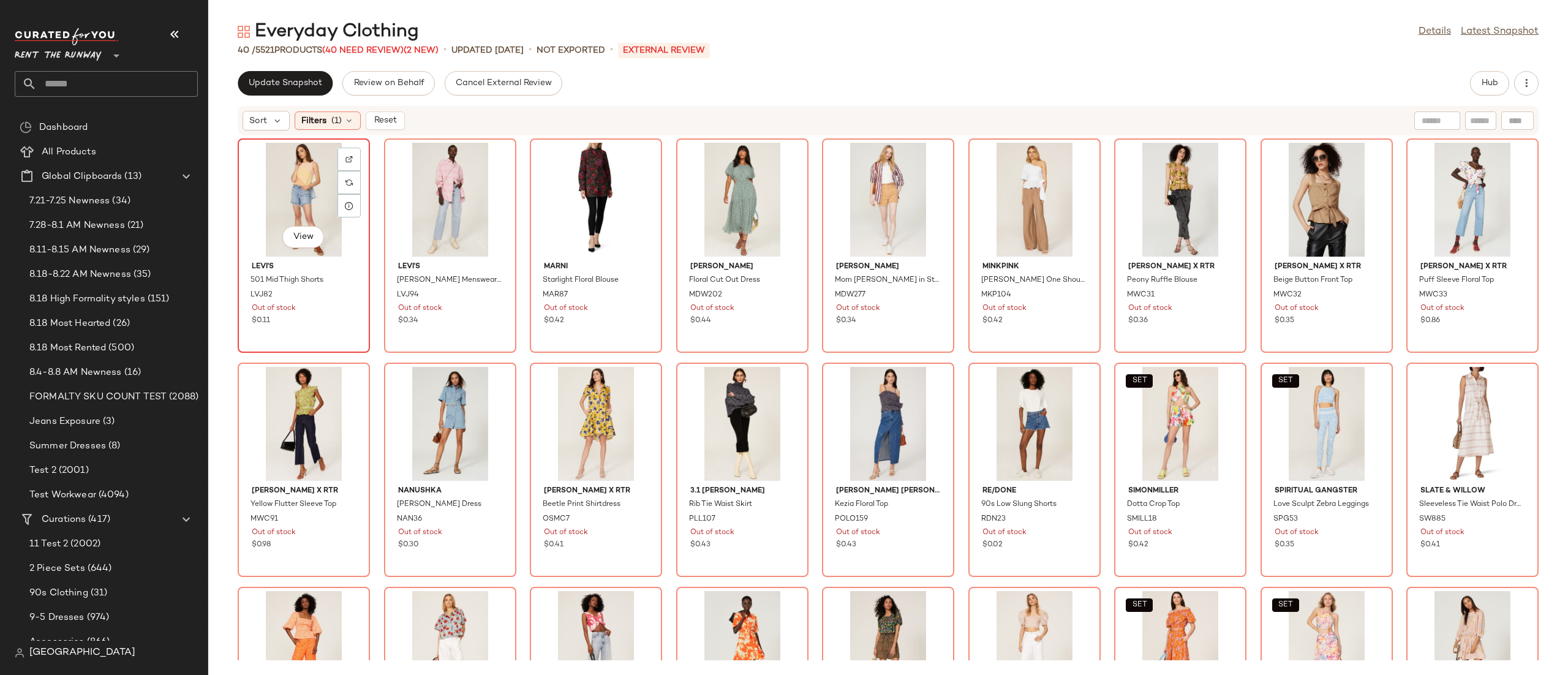
click at [301, 188] on div "View" at bounding box center [303, 200] width 124 height 114
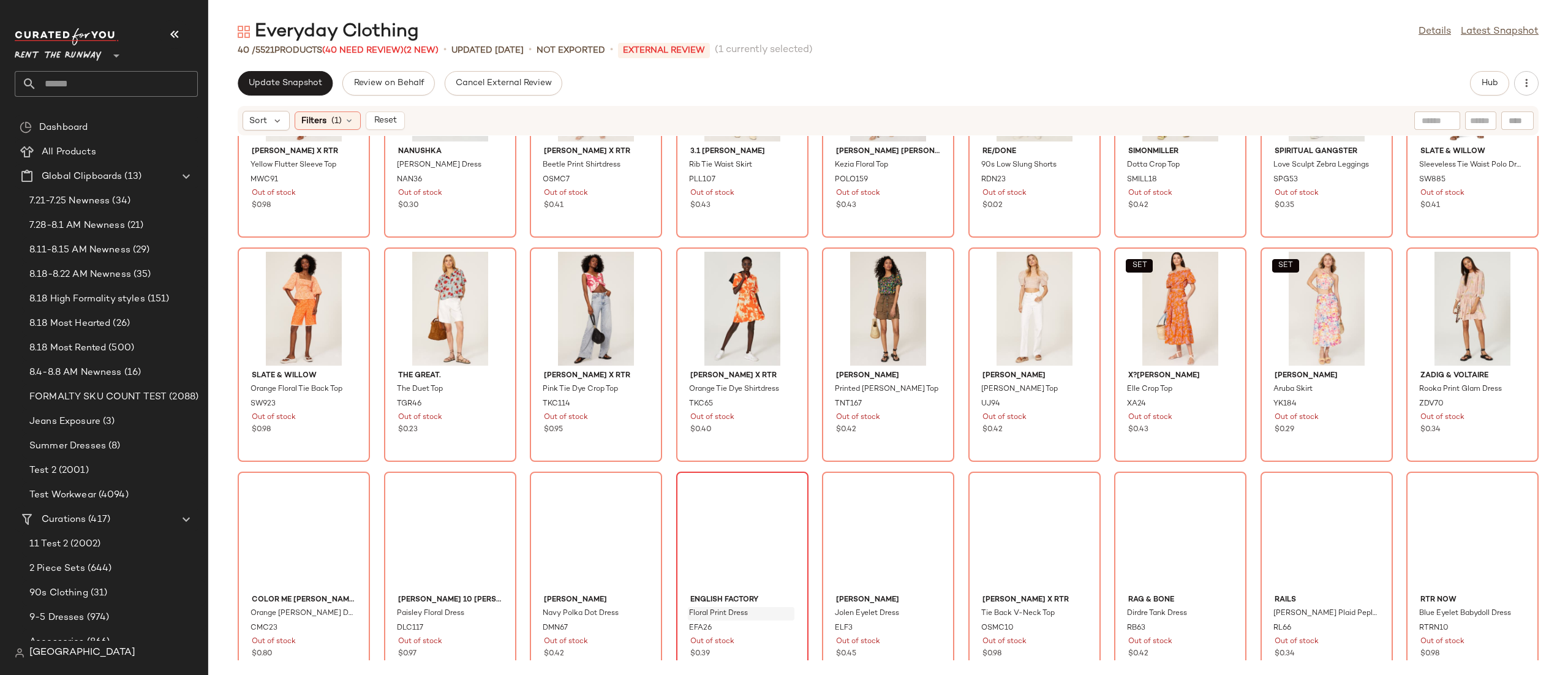
scroll to position [599, 0]
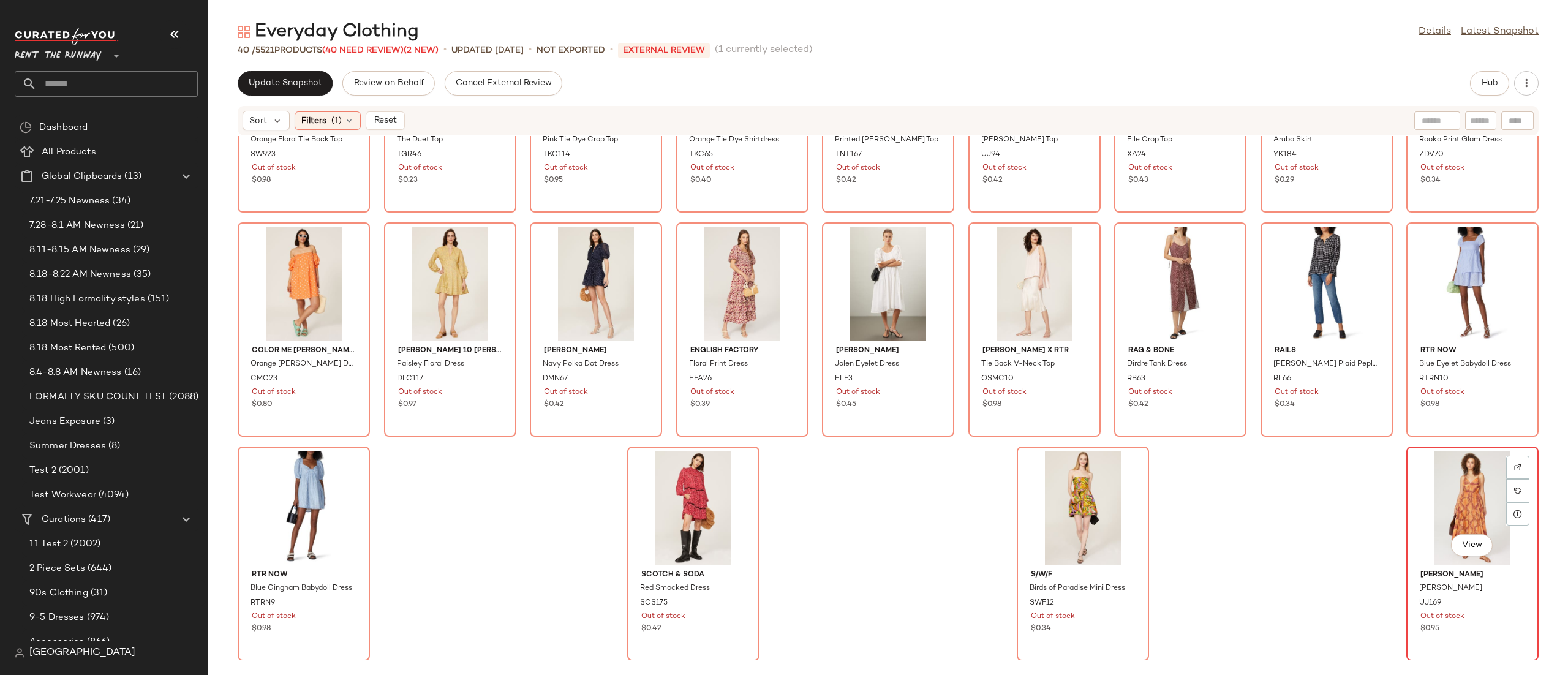
click at [1439, 502] on div "View" at bounding box center [1472, 508] width 124 height 114
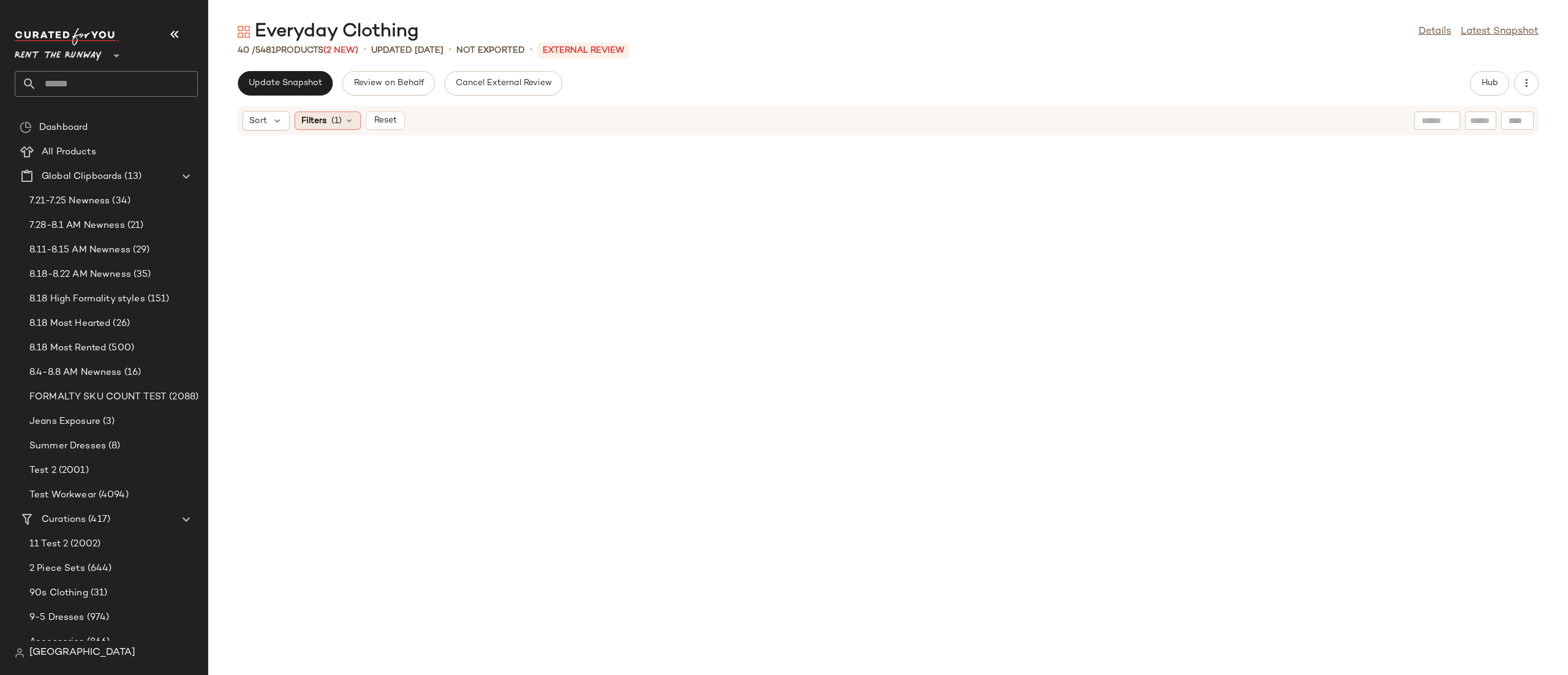
click at [327, 116] on div "Filters (1)" at bounding box center [328, 120] width 66 height 18
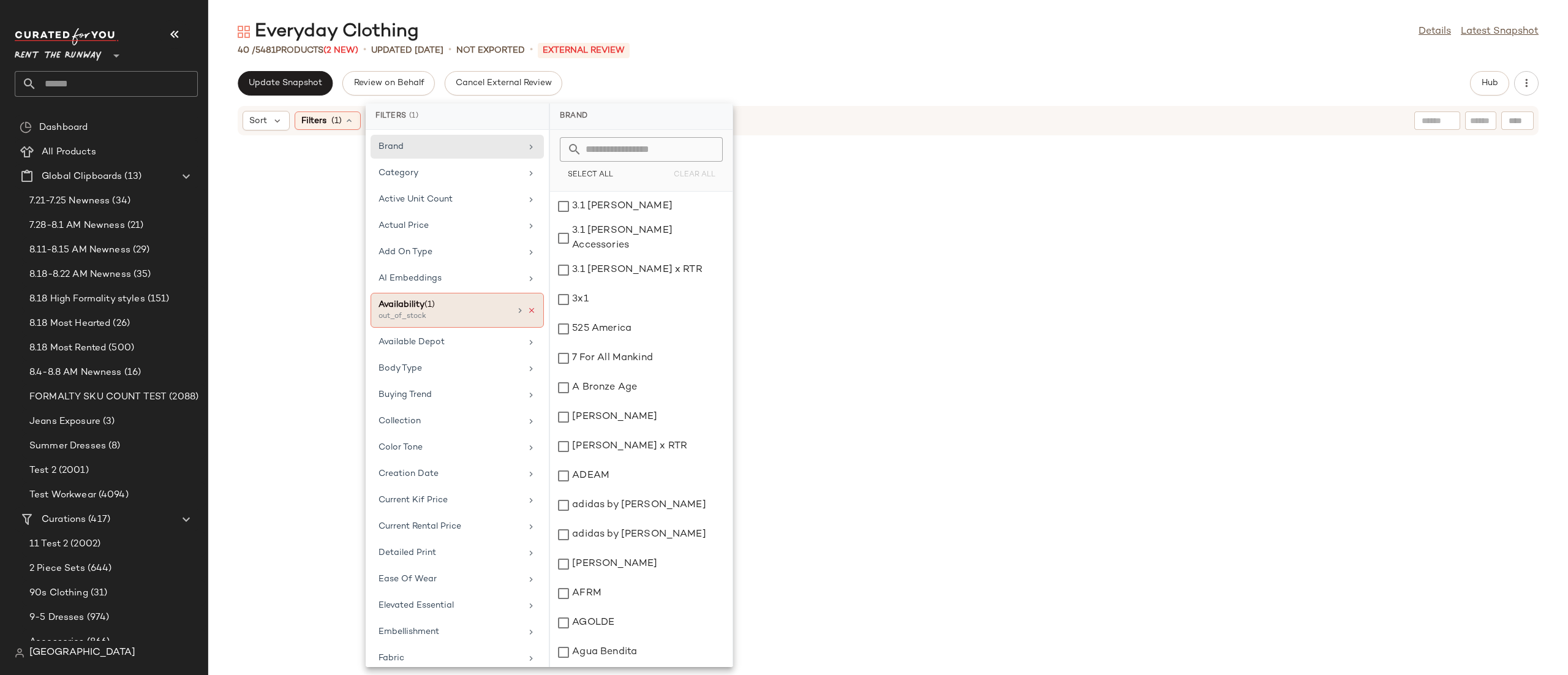
click at [527, 309] on icon at bounding box center [531, 310] width 9 height 9
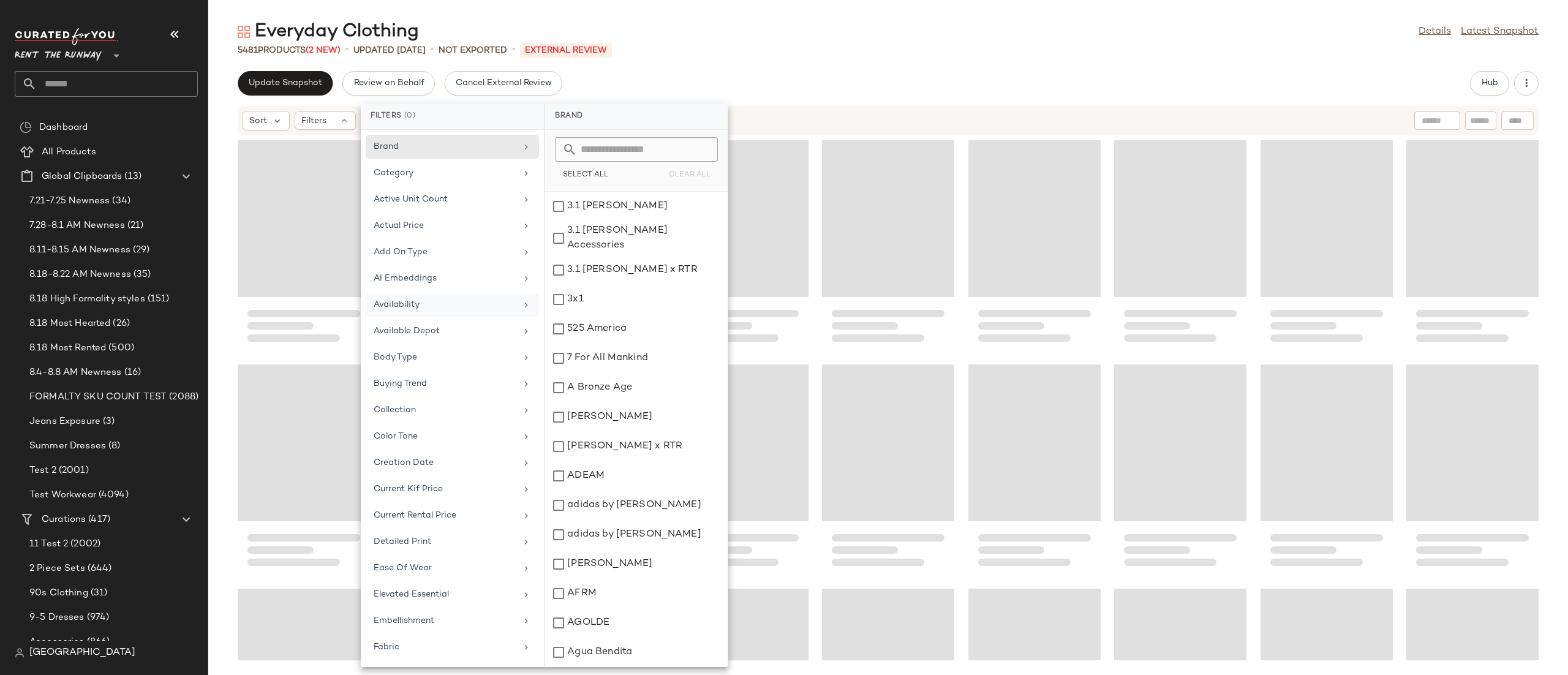
click at [758, 144] on div "Loading..." at bounding box center [742, 218] width 132 height 157
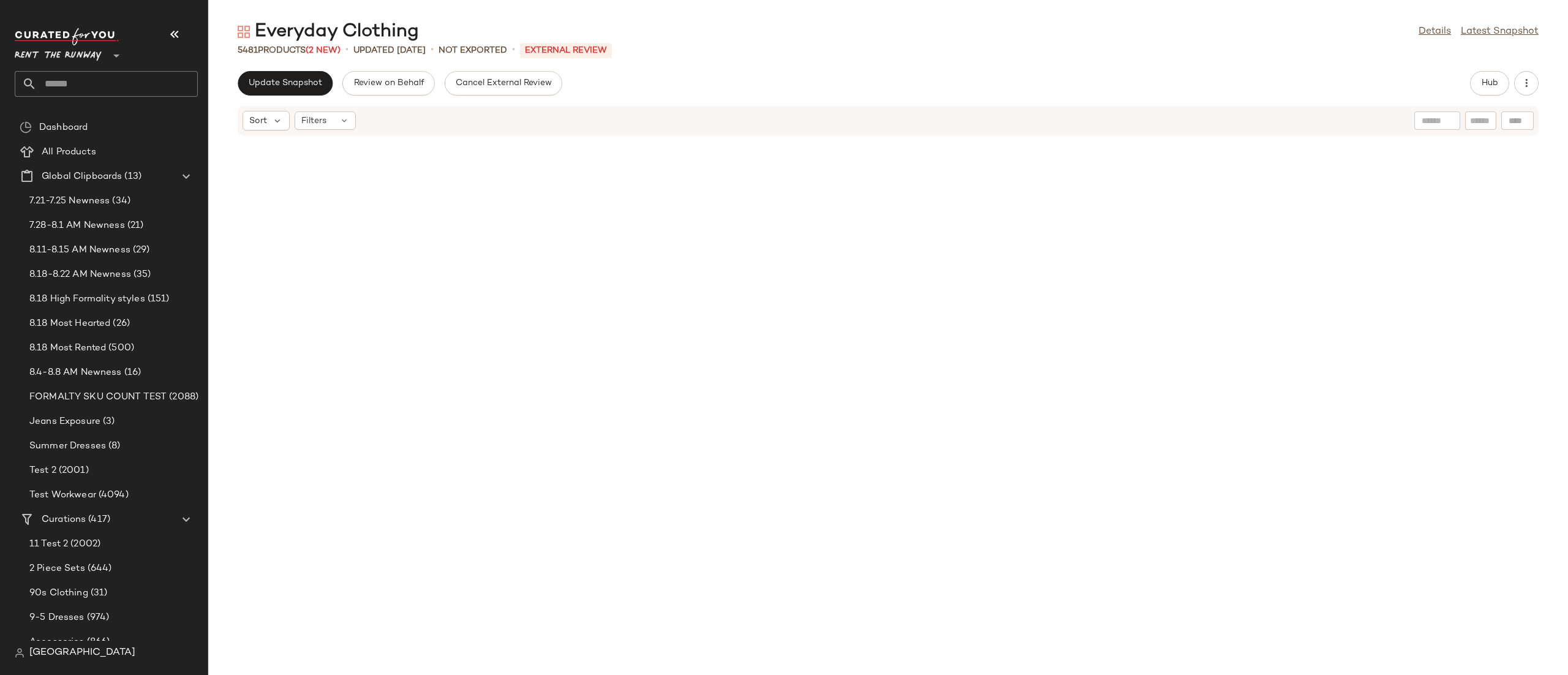
scroll to position [94128, 0]
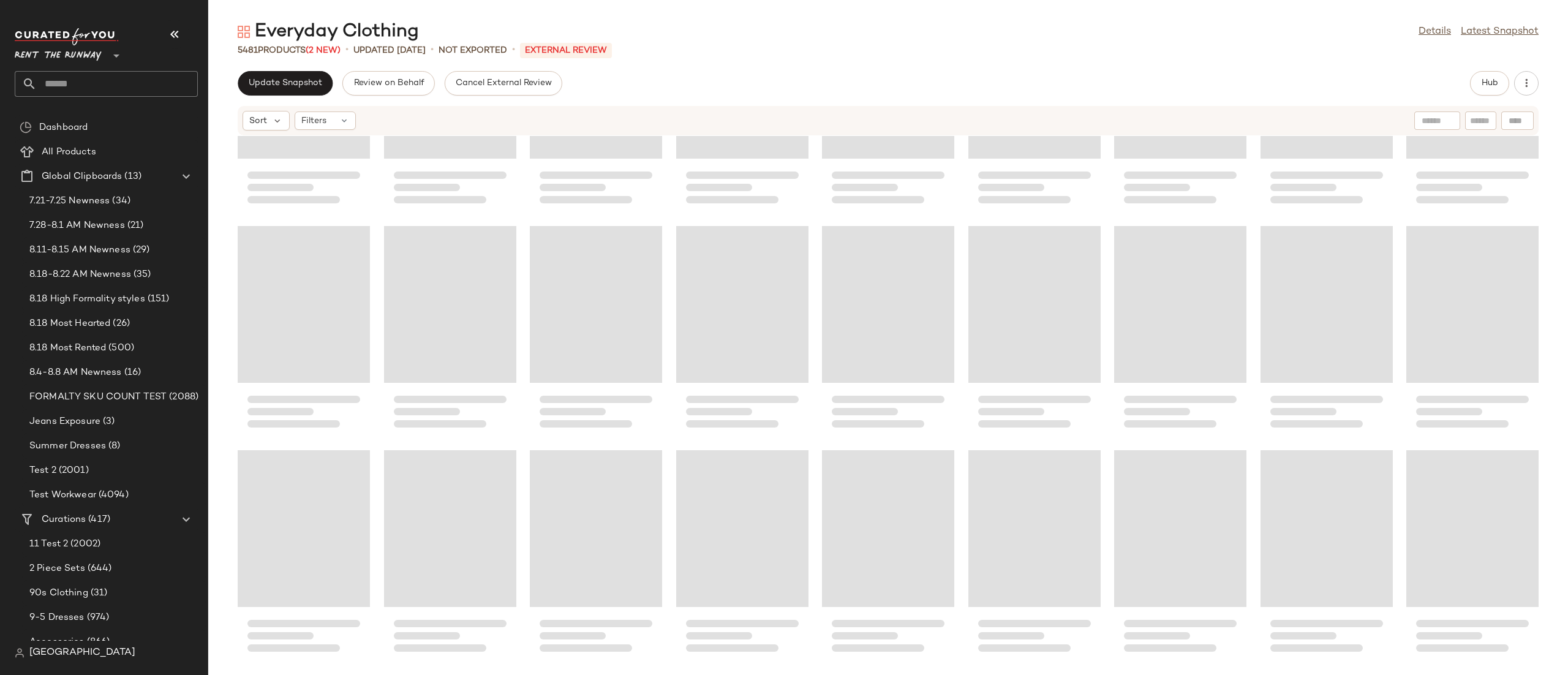
click at [1567, 675] on html "Rent the Runway ** Dashboard All Products Global Clipboards (13) 7.21-7.25 Newn…" at bounding box center [784, 338] width 1568 height 675
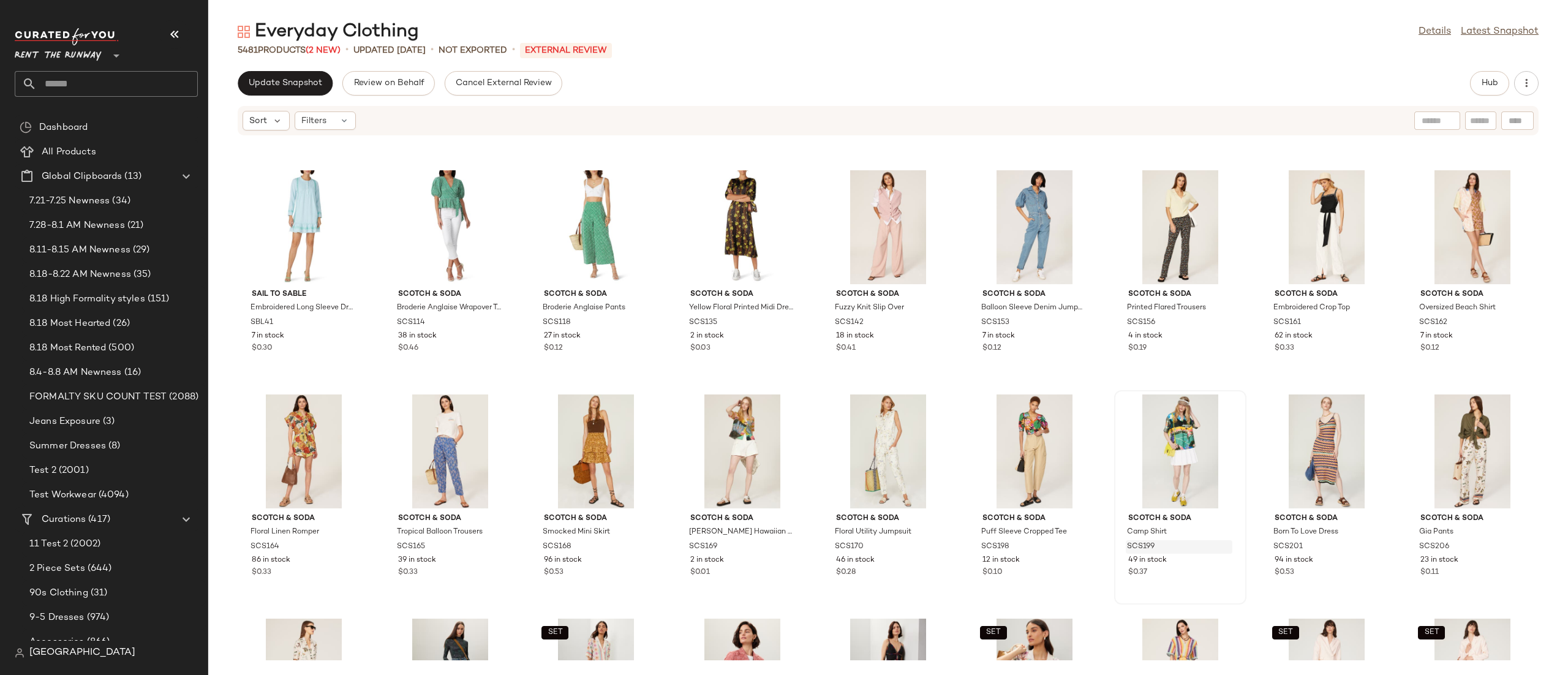
scroll to position [93999, 0]
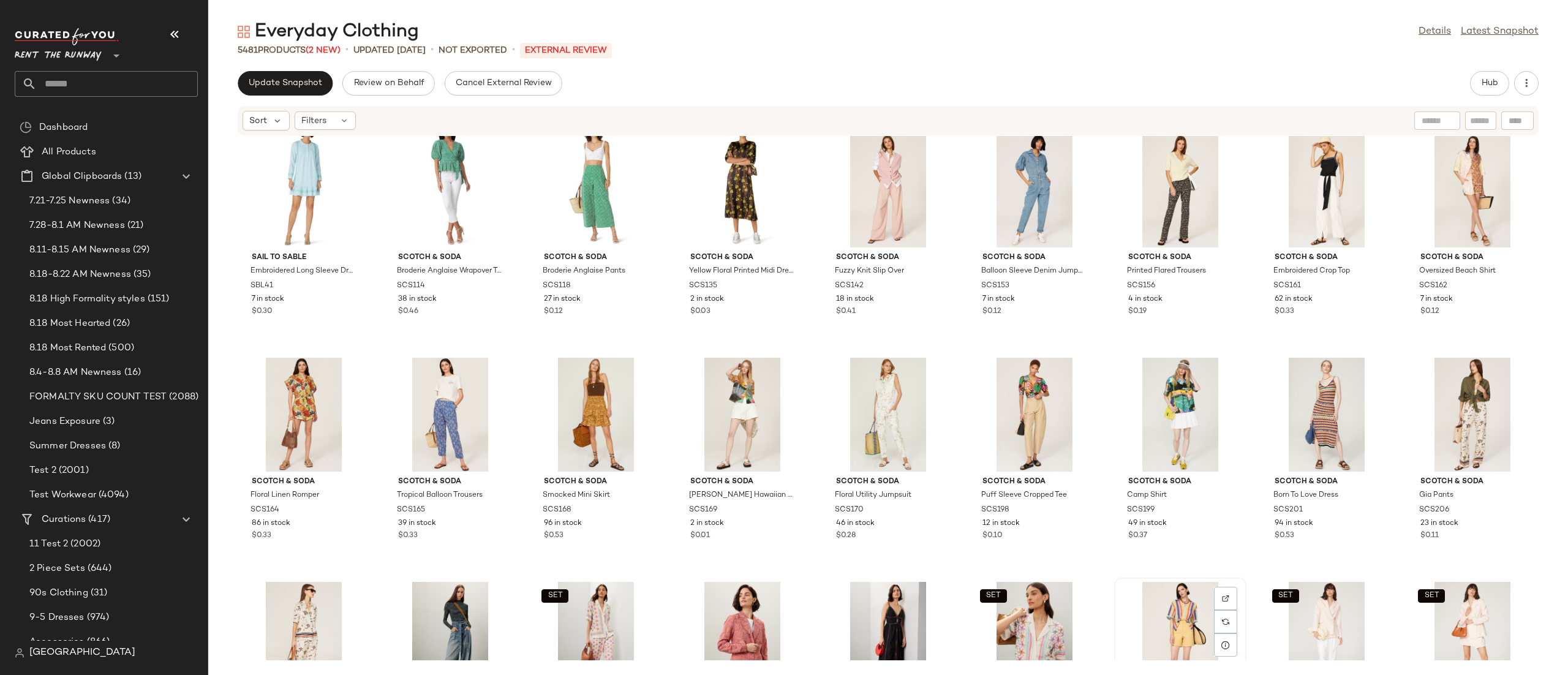
click at [1177, 635] on div "View" at bounding box center [1179, 639] width 124 height 114
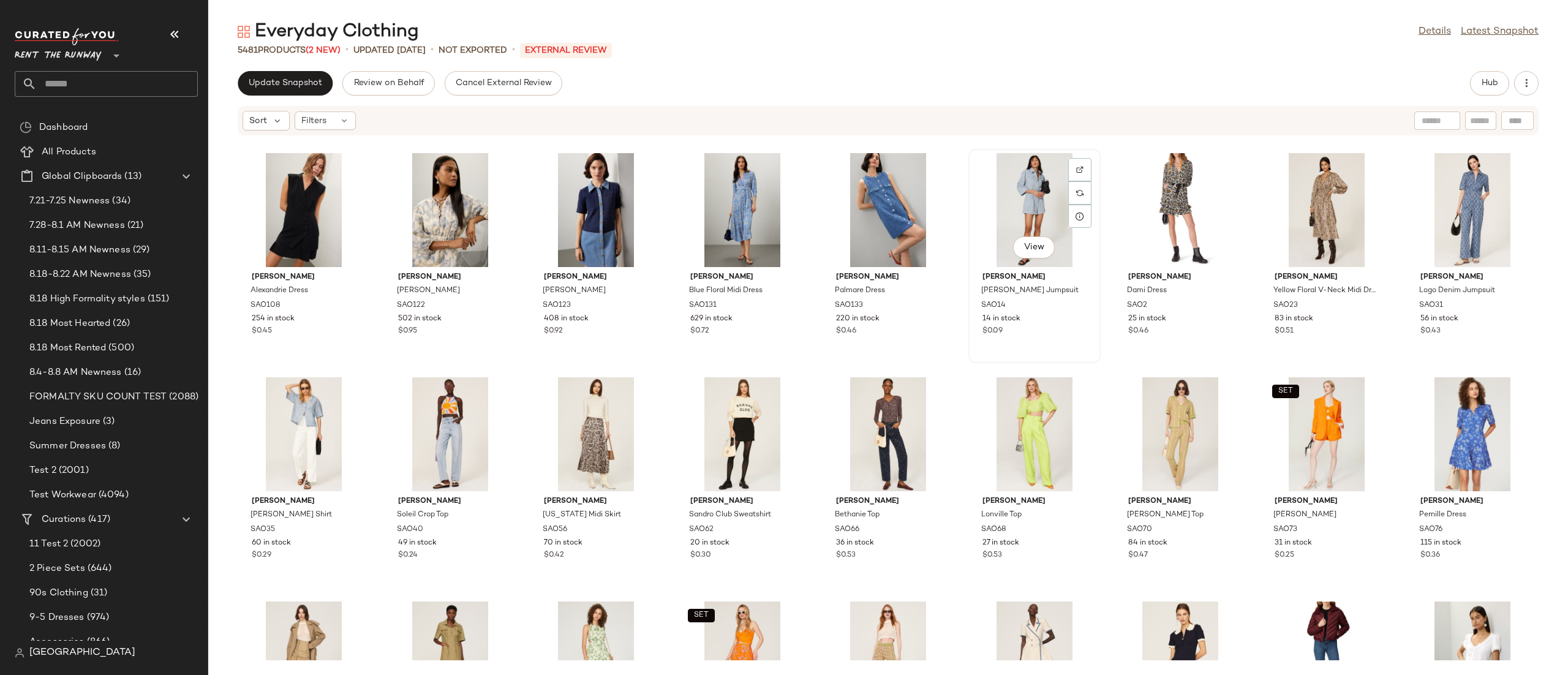
scroll to position [93081, 0]
click at [1179, 415] on div "View" at bounding box center [1179, 435] width 124 height 114
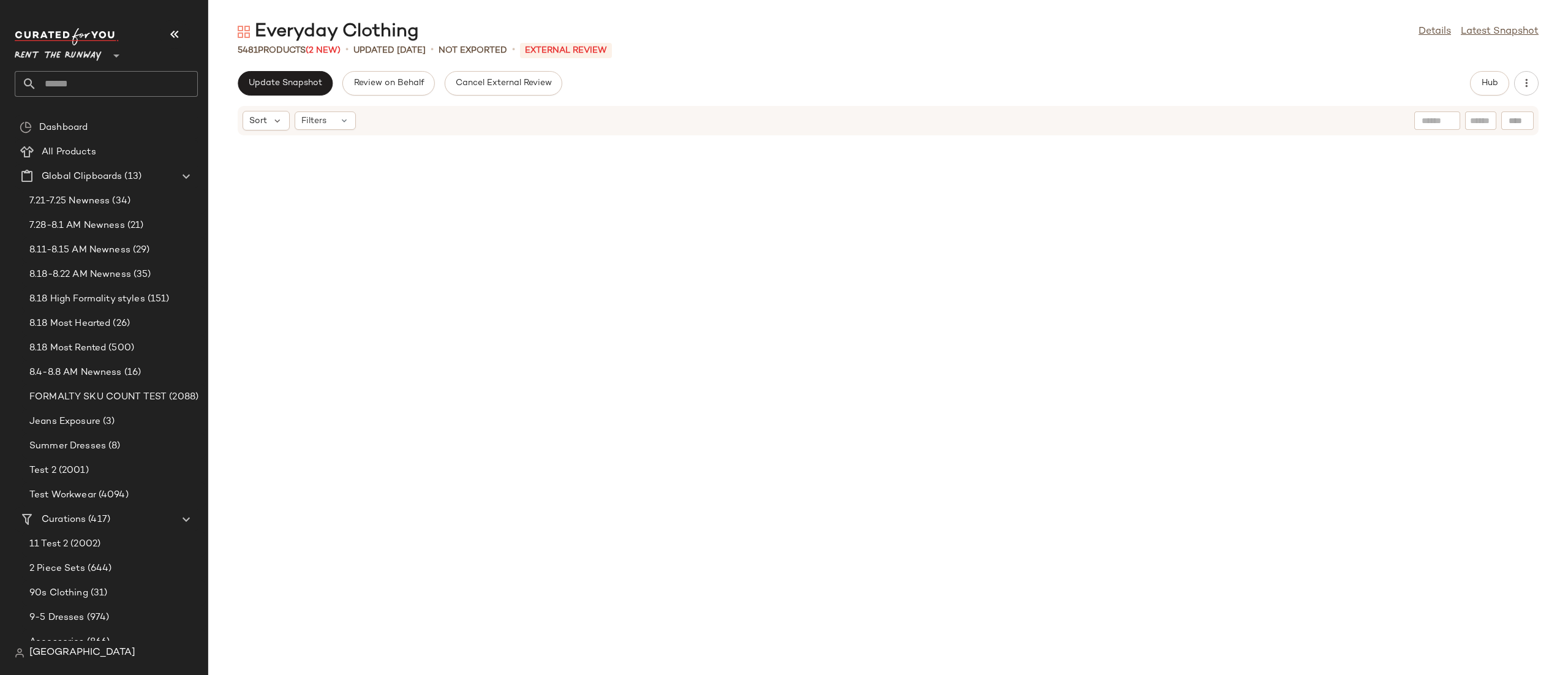
scroll to position [91491, 0]
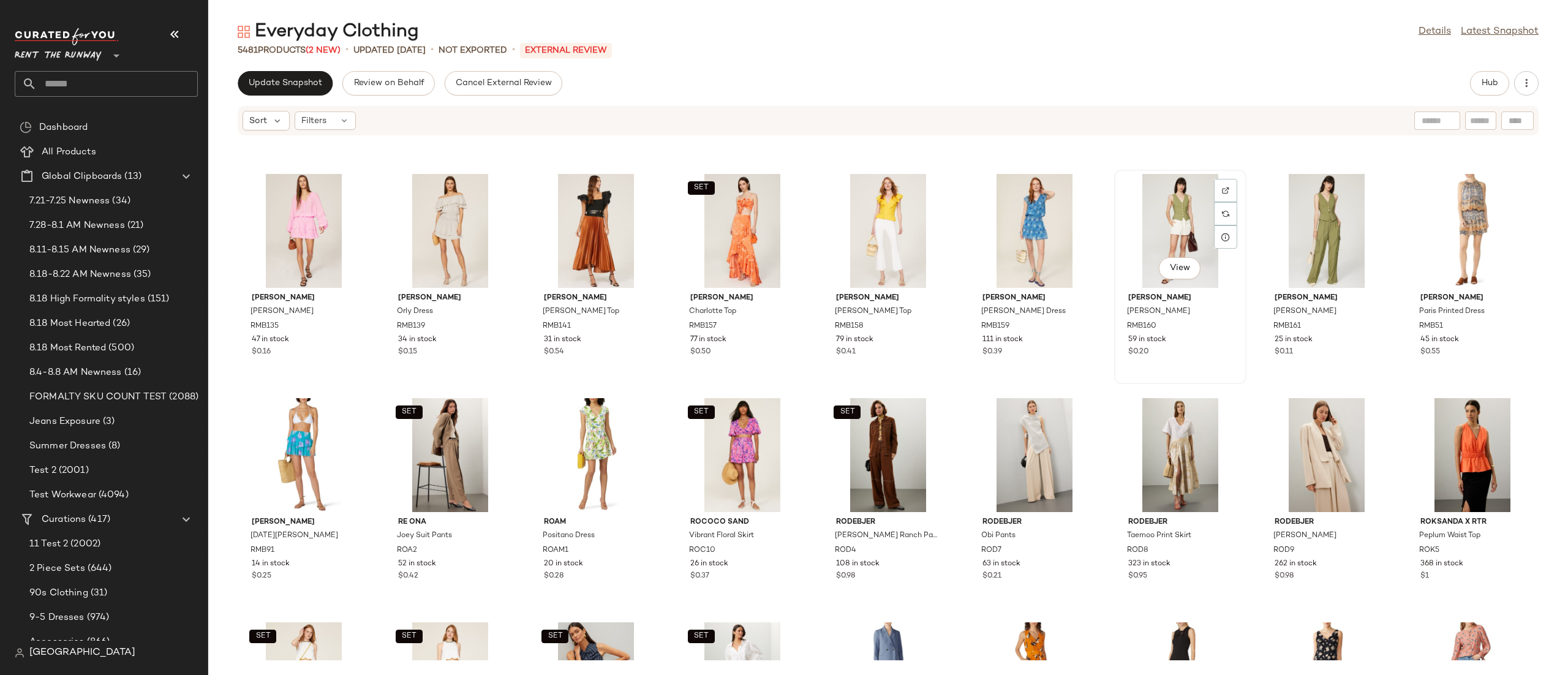
click at [1157, 195] on div "View" at bounding box center [1179, 231] width 124 height 114
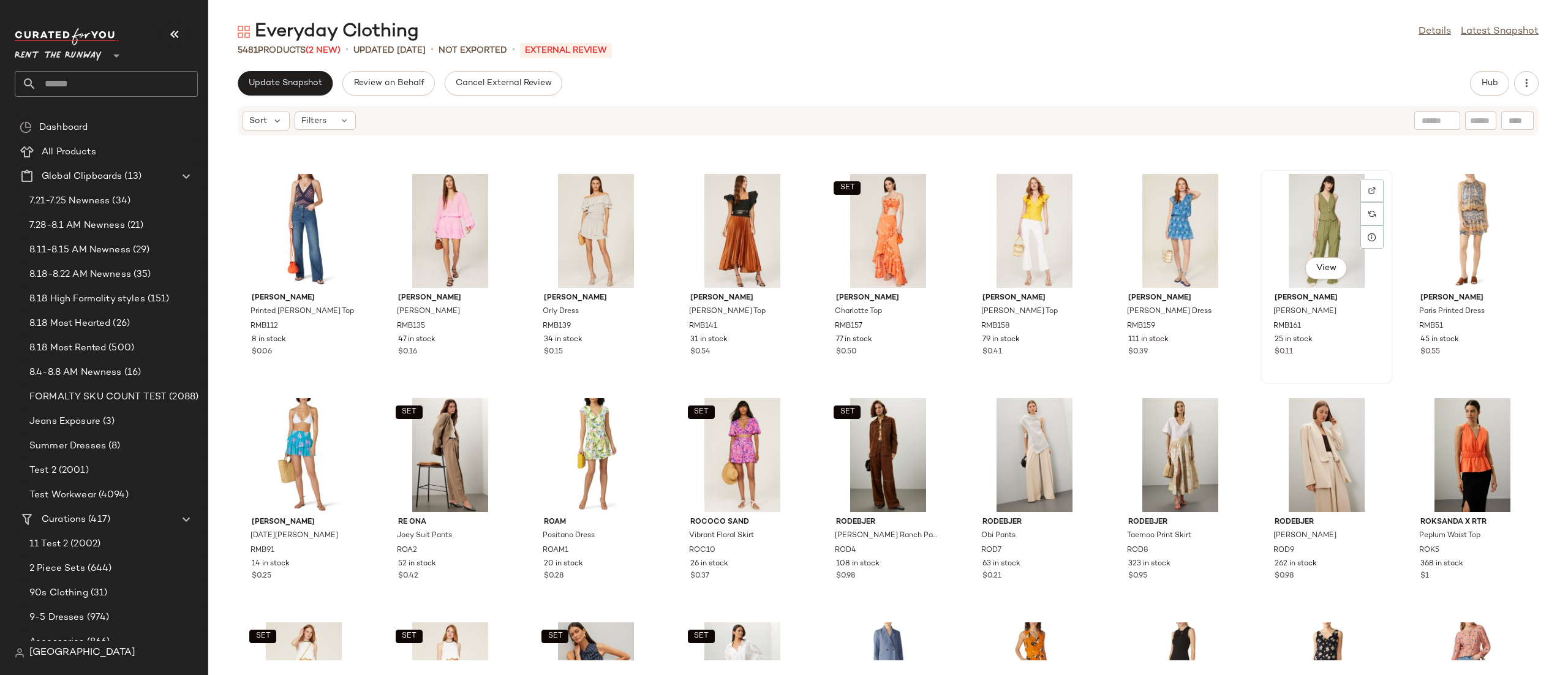
click at [1293, 227] on div "View" at bounding box center [1326, 231] width 124 height 114
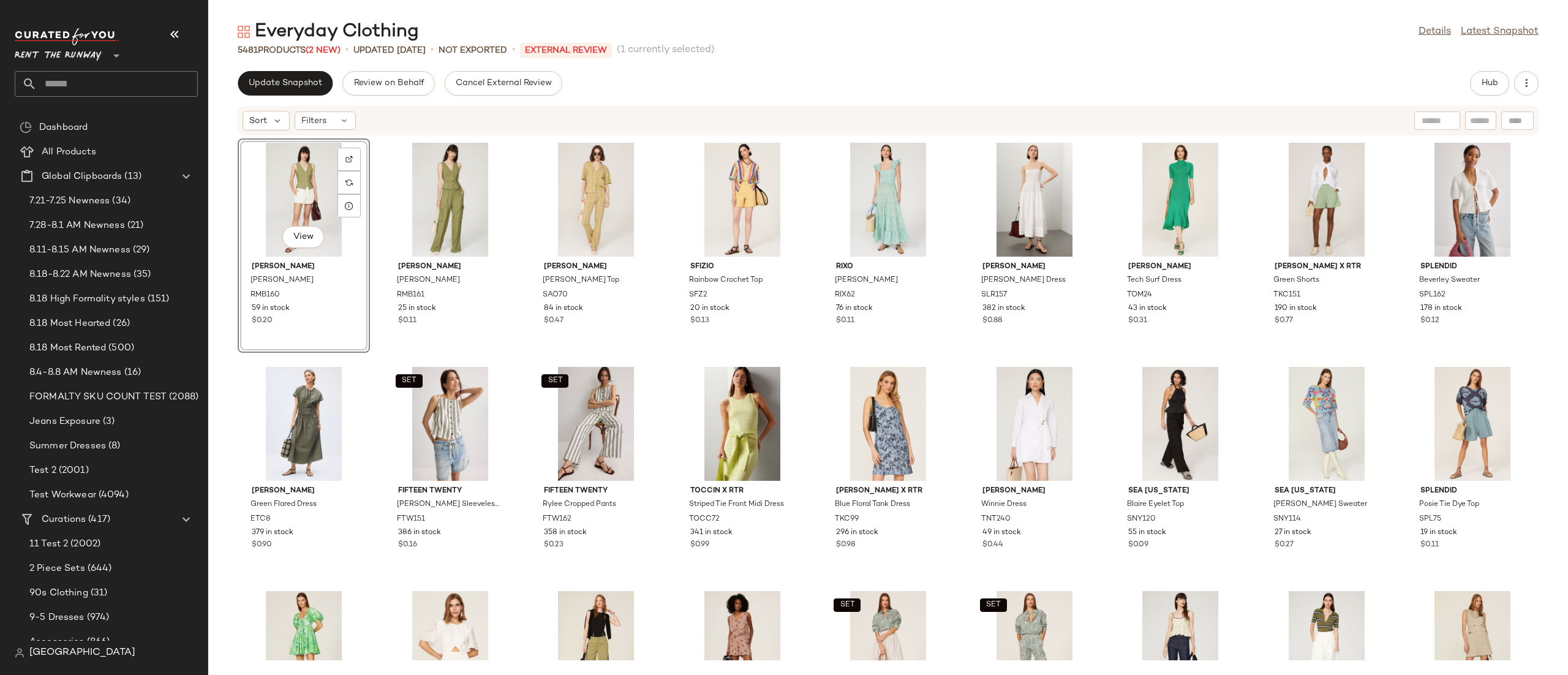
click div "View"
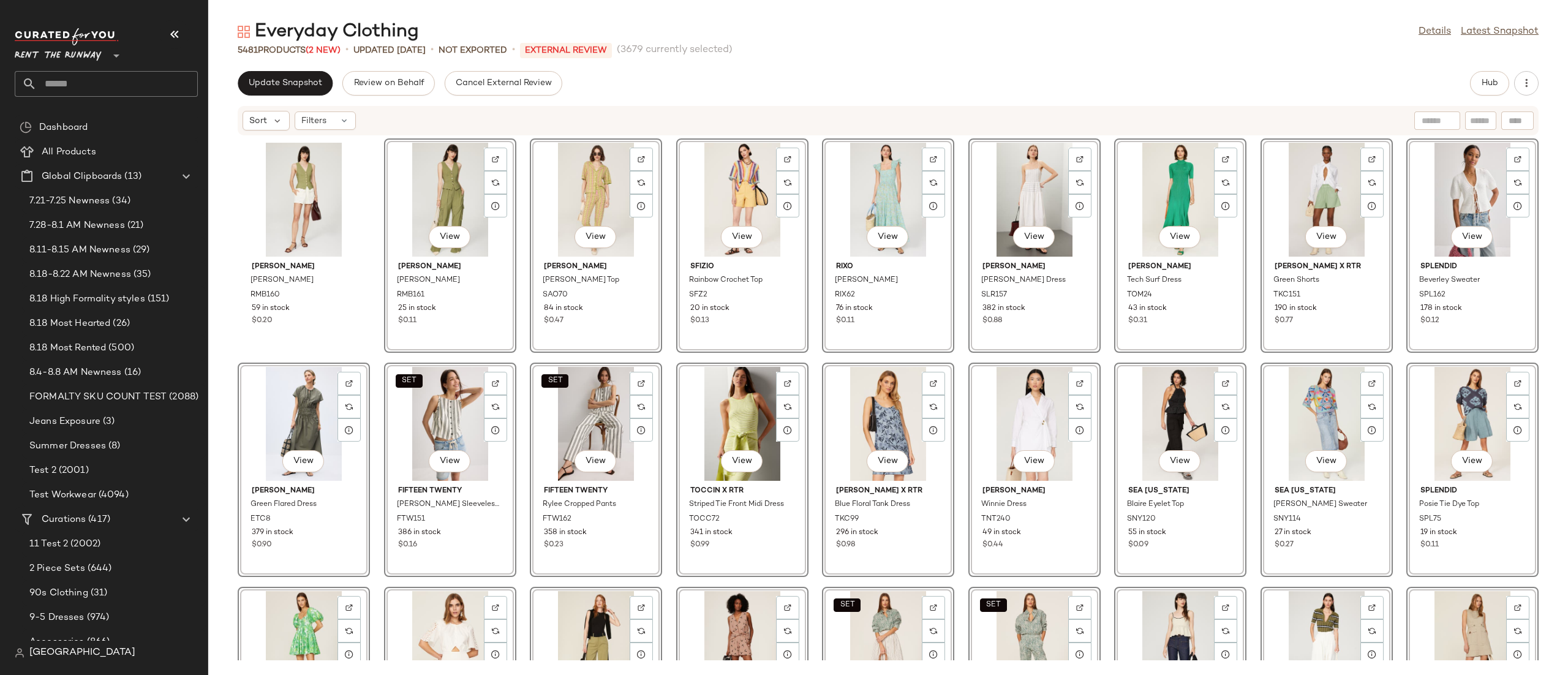
click div "Ramy Brook Cosette Vest RMB160 59 in stock $0.20 View Ramy Brook Emil Pants RMB…"
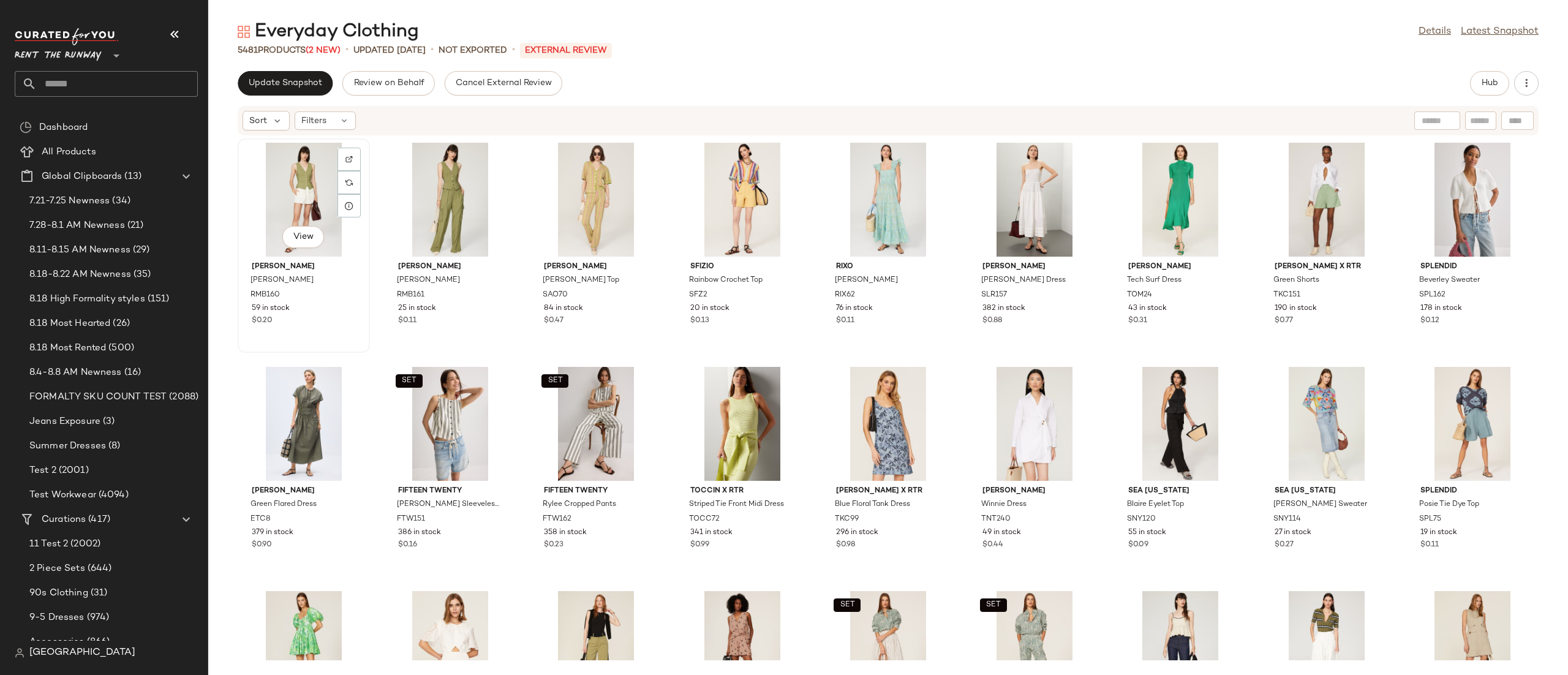
click div "View"
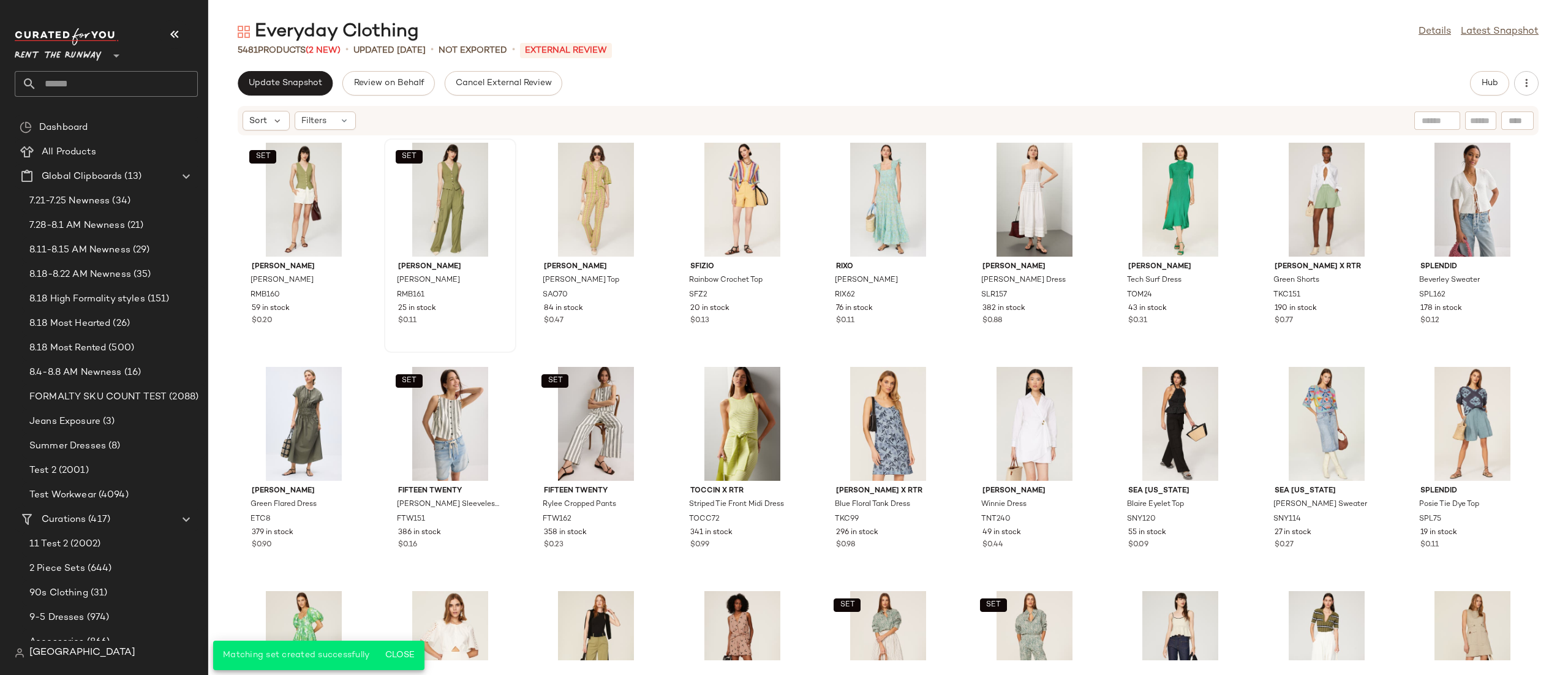
click div "Hub"
click span "Hub"
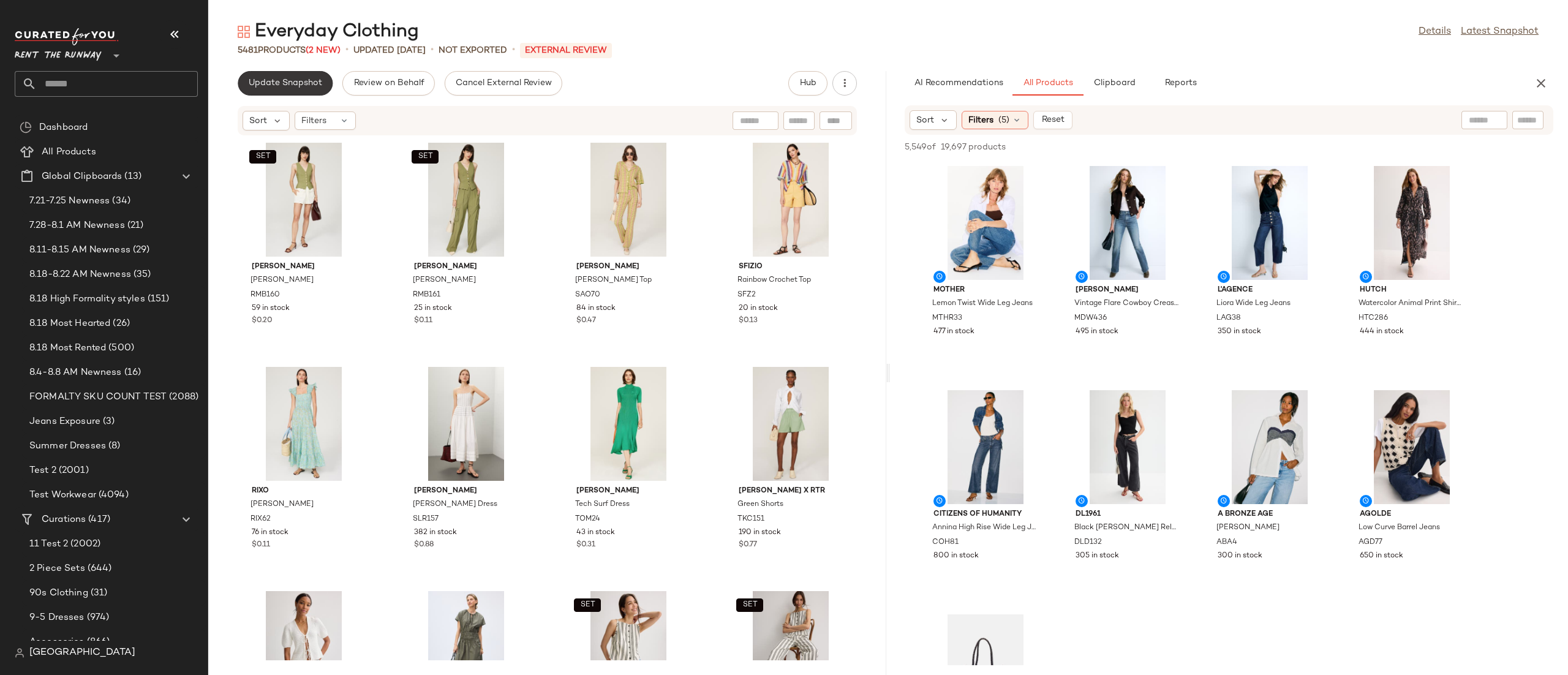
click span "Update Snapshot"
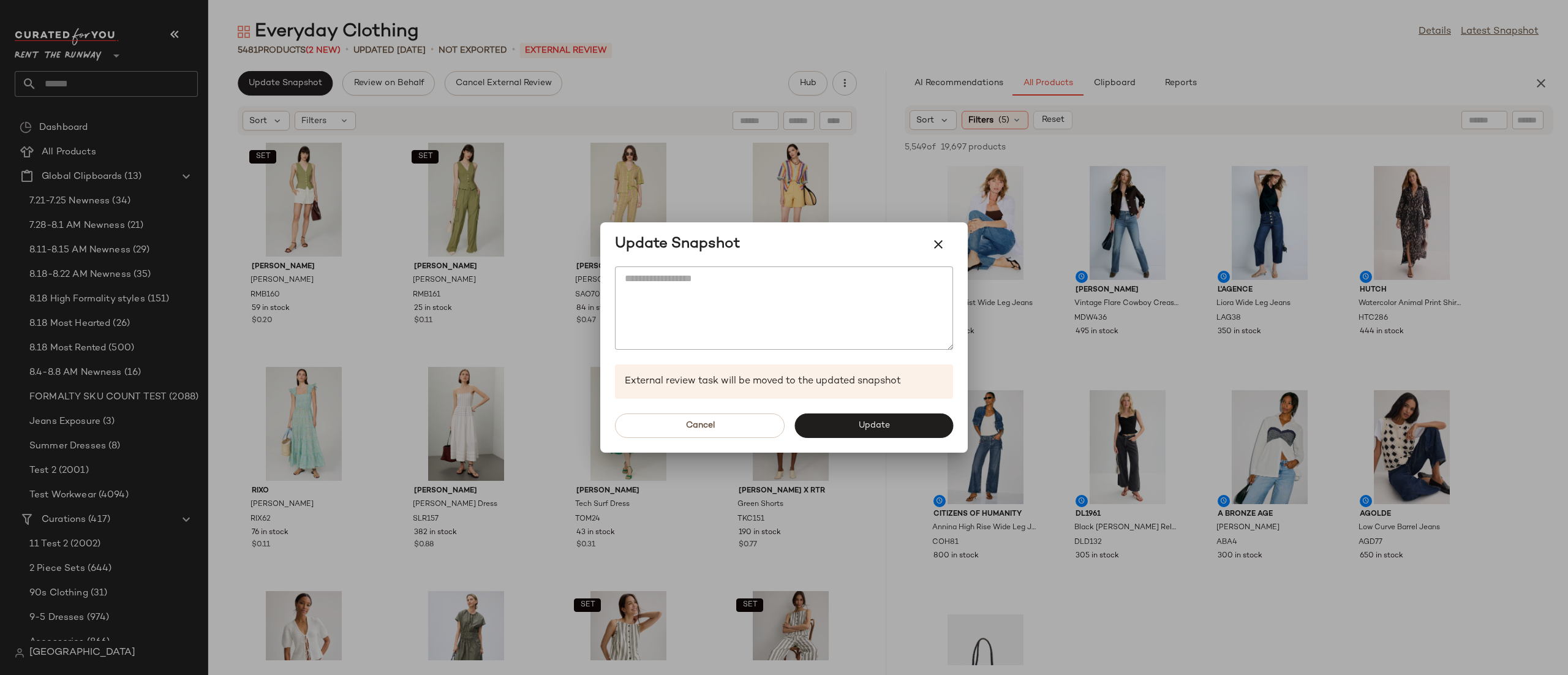
drag, startPoint x: 849, startPoint y: 179, endPoint x: 871, endPoint y: 211, distance: 38.8
click div
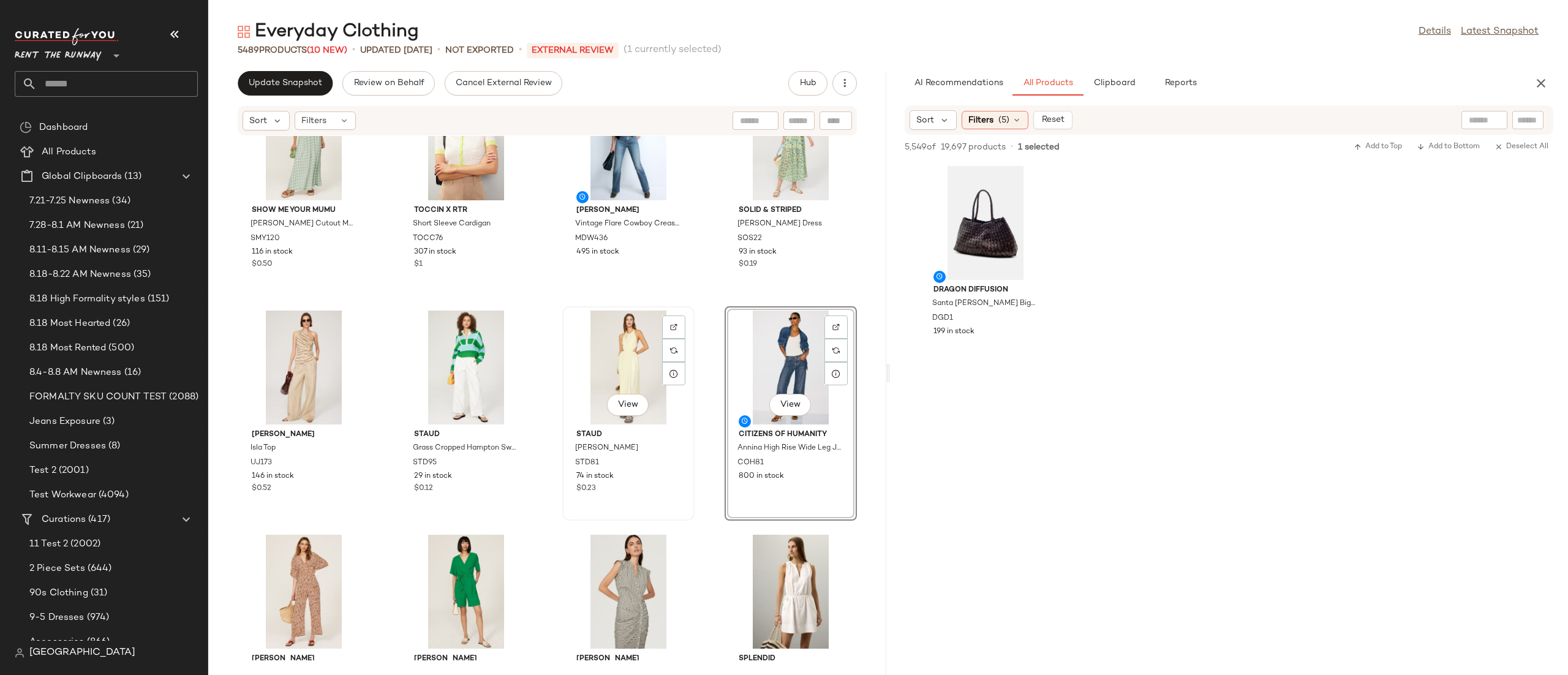
scroll to position [2013, 0]
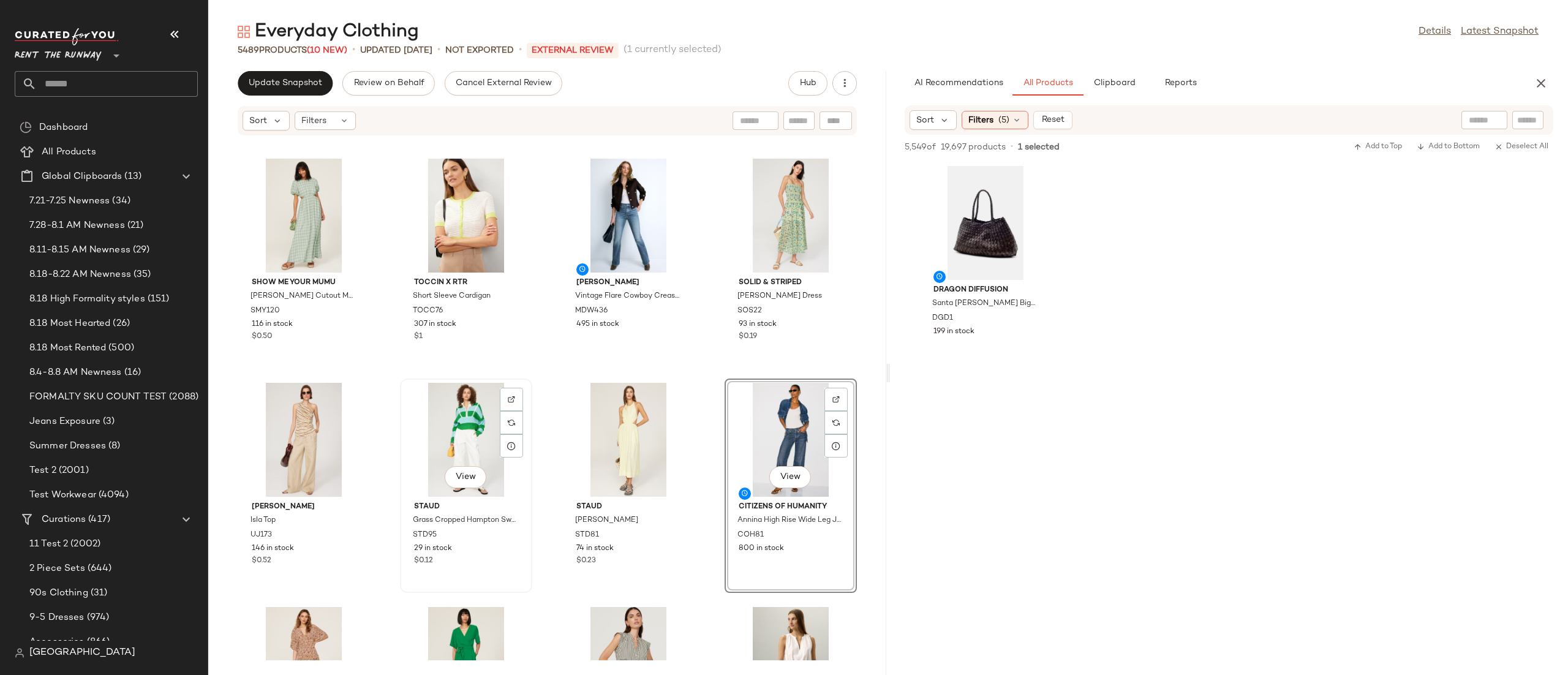
click div "View"
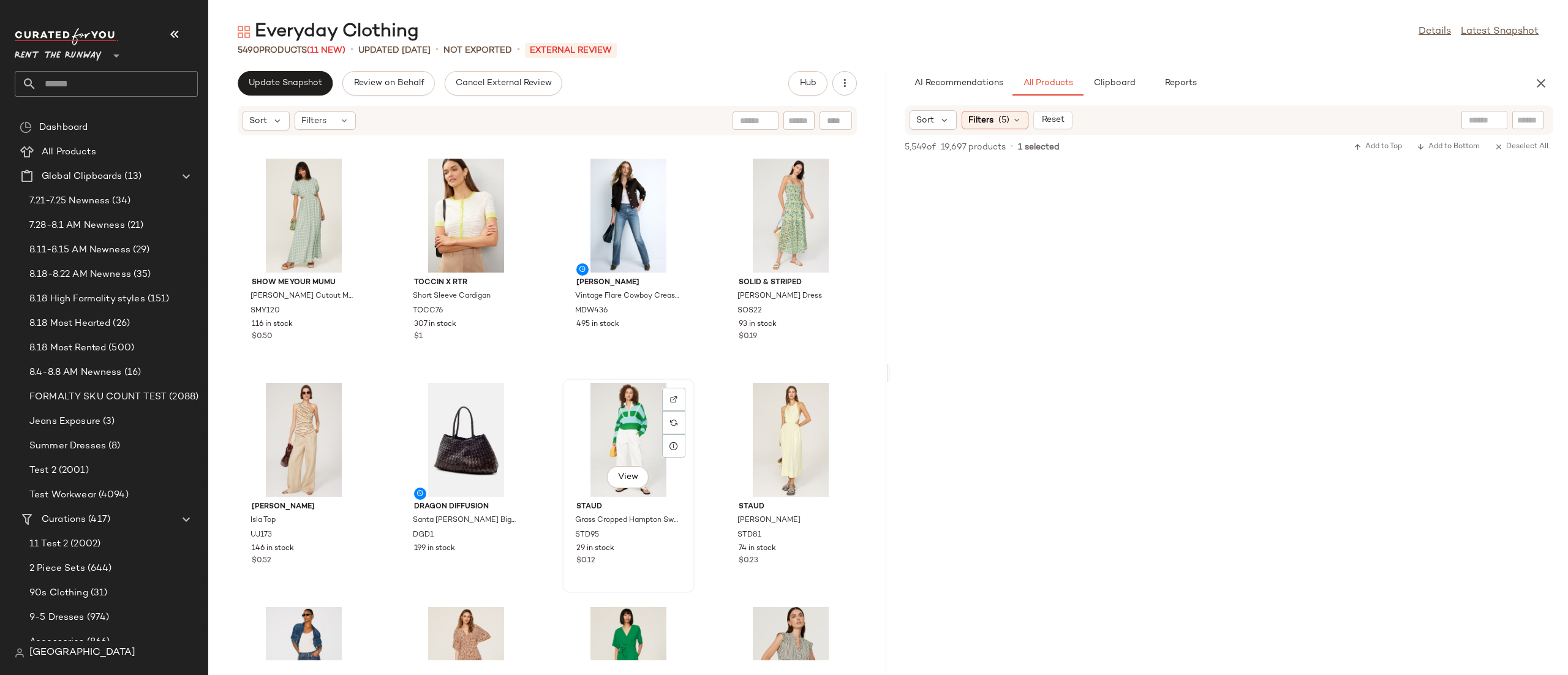
click div "View"
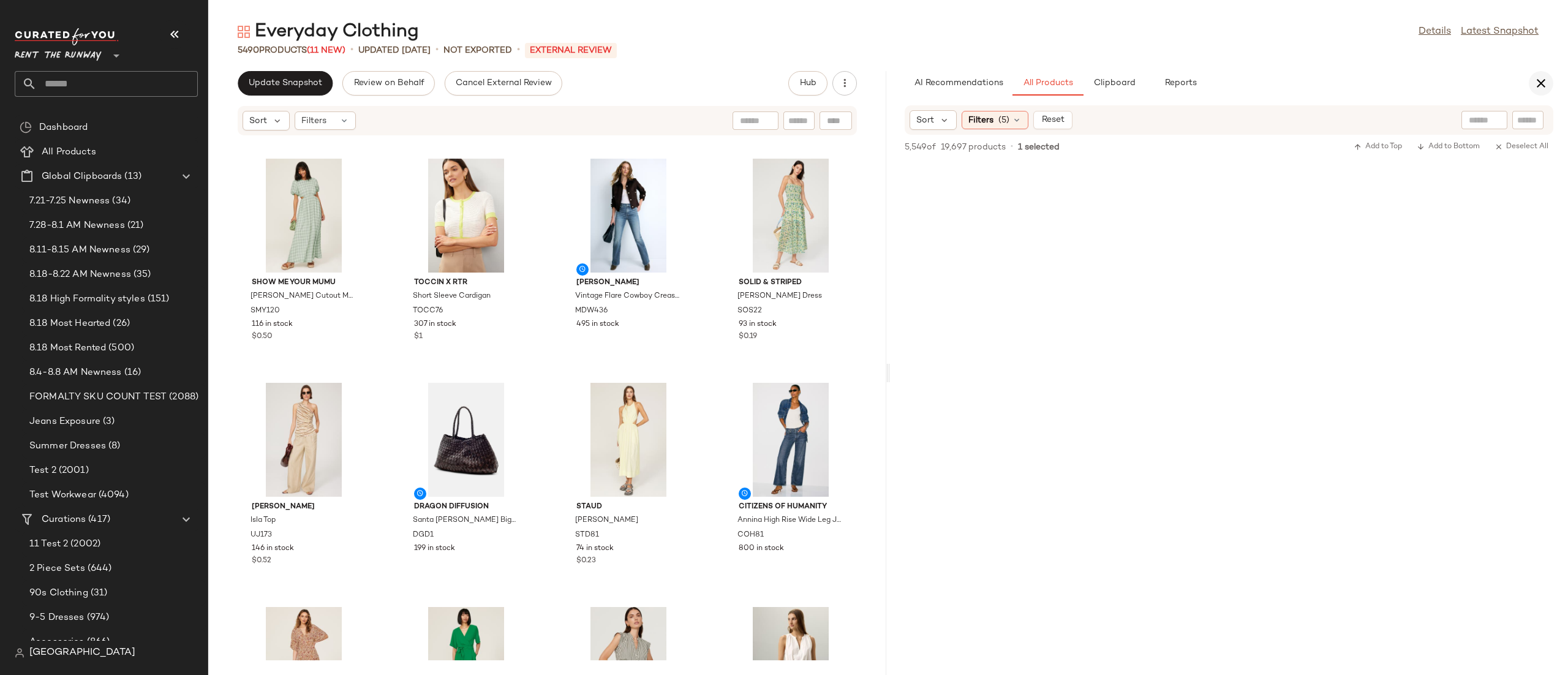
click button "button"
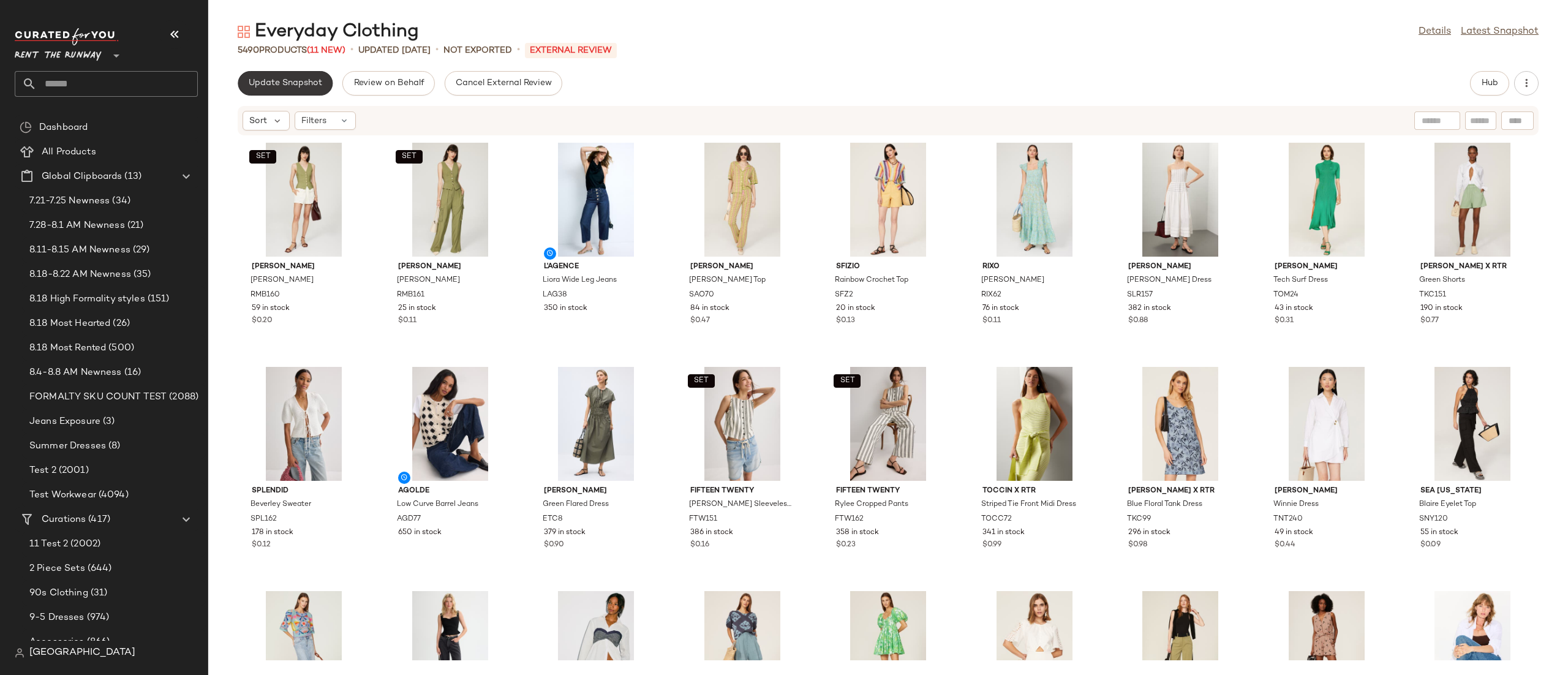
click span "Update Snapshot"
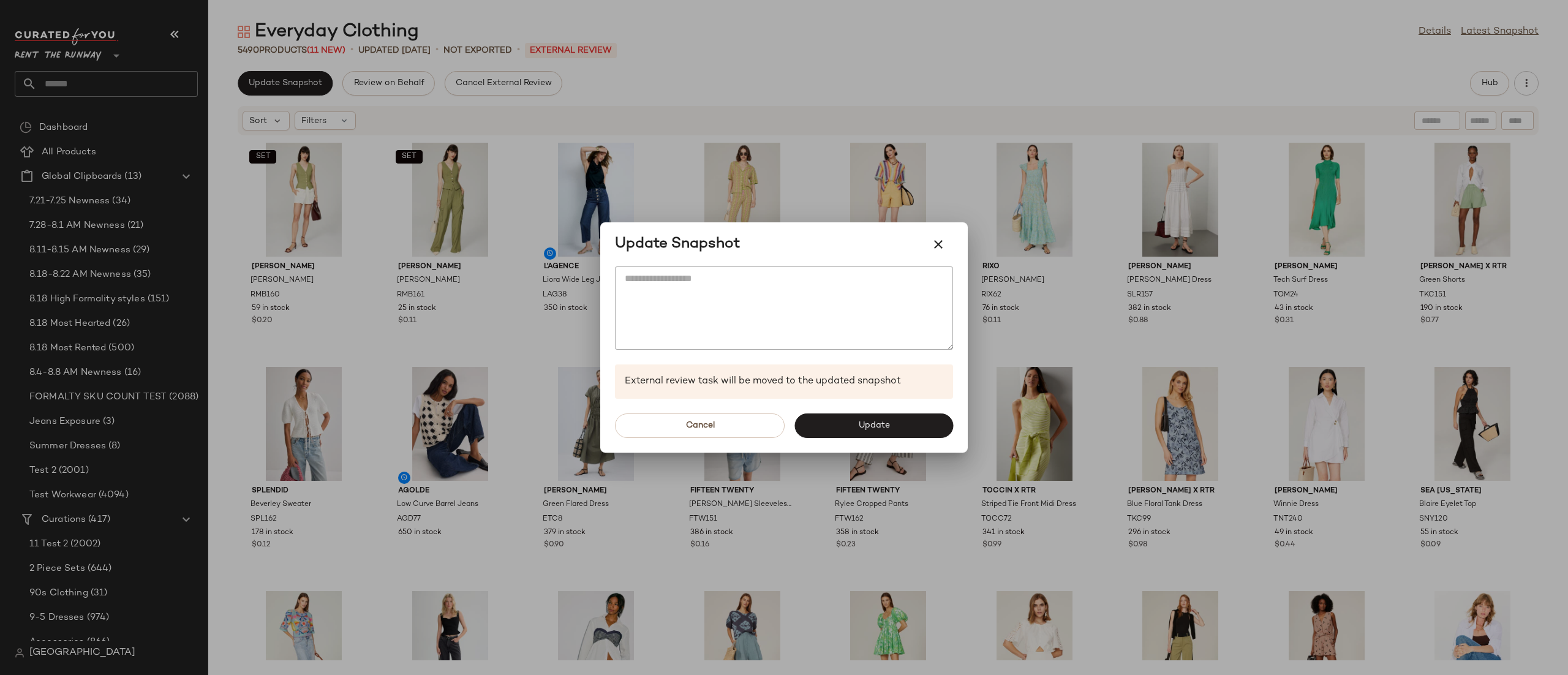
drag, startPoint x: 838, startPoint y: 429, endPoint x: 771, endPoint y: 356, distance: 99.1
click button "Update"
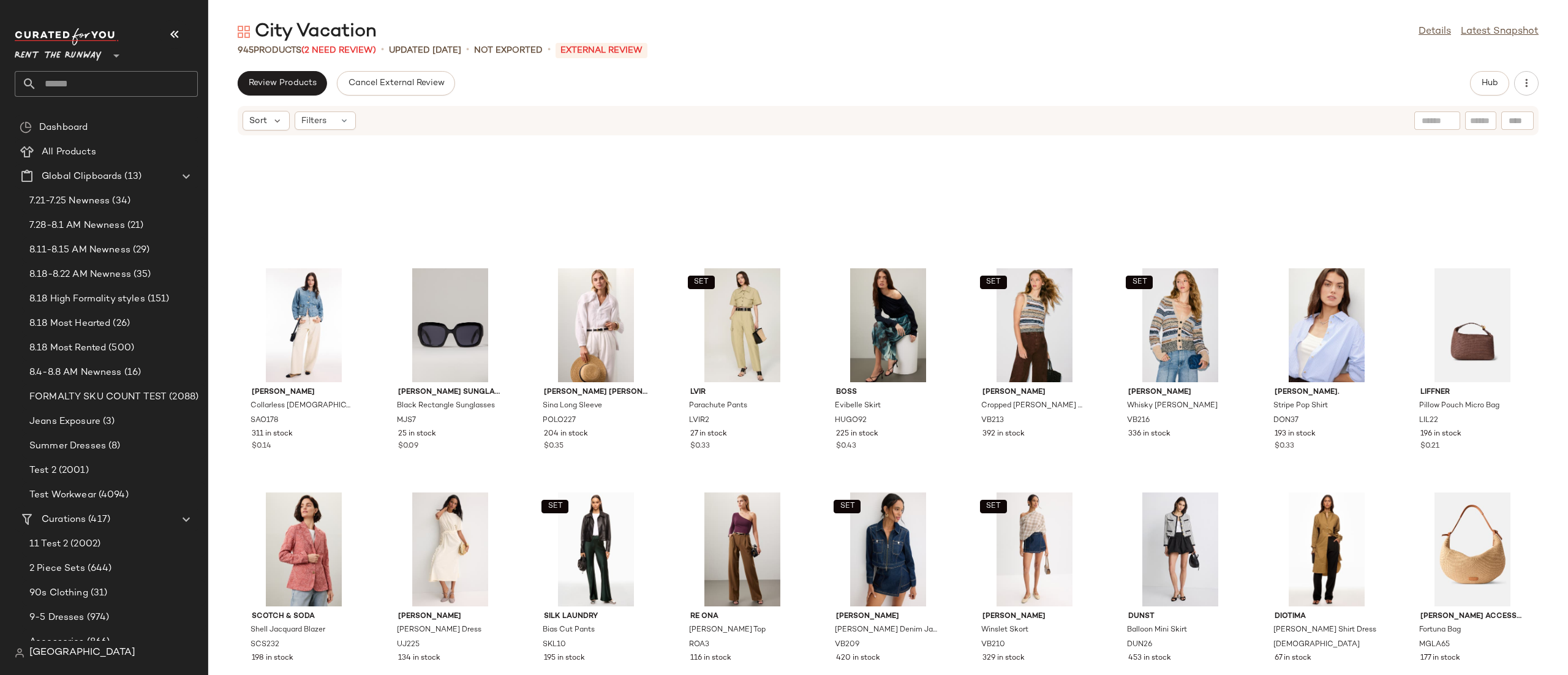
scroll to position [3656, 0]
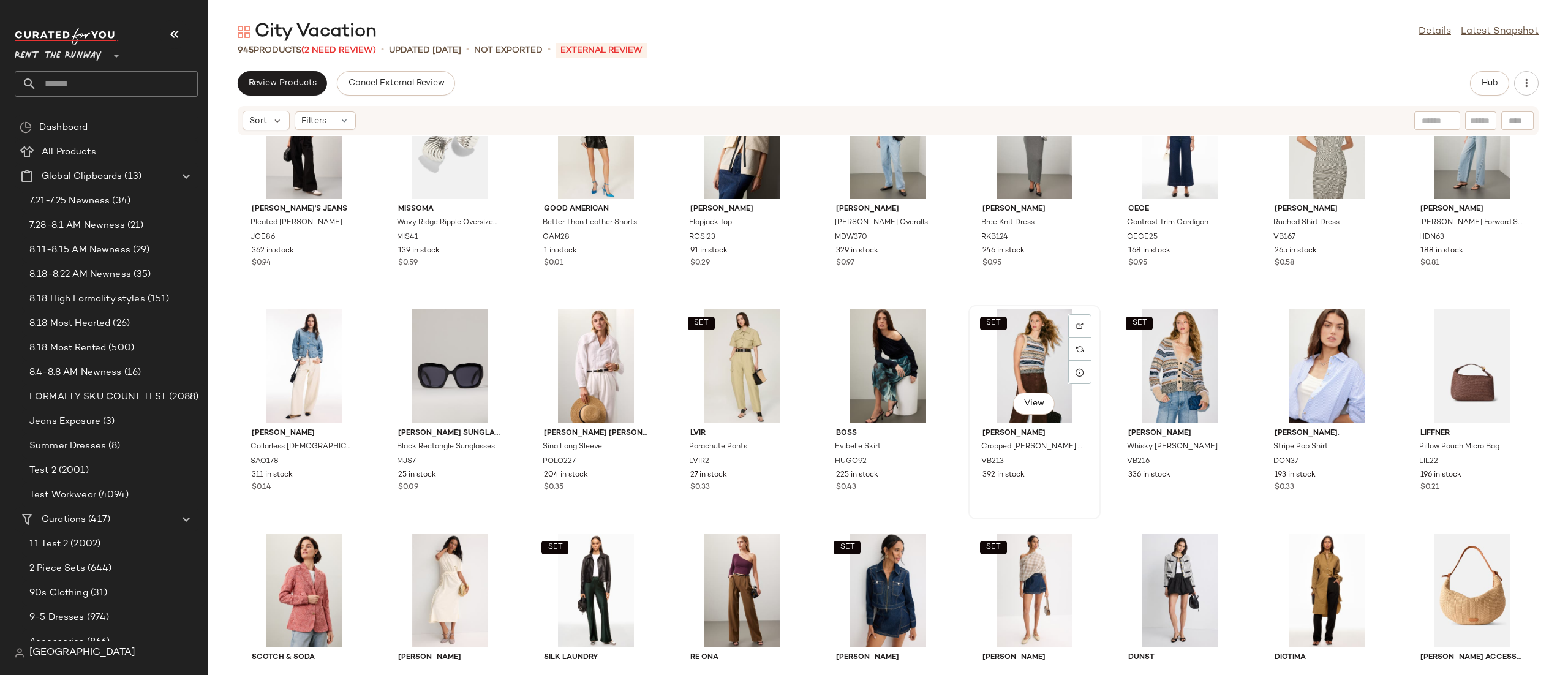
click at [999, 348] on div "SET View" at bounding box center [1034, 367] width 124 height 114
click at [1500, 78] on button "Hub" at bounding box center [1490, 83] width 39 height 24
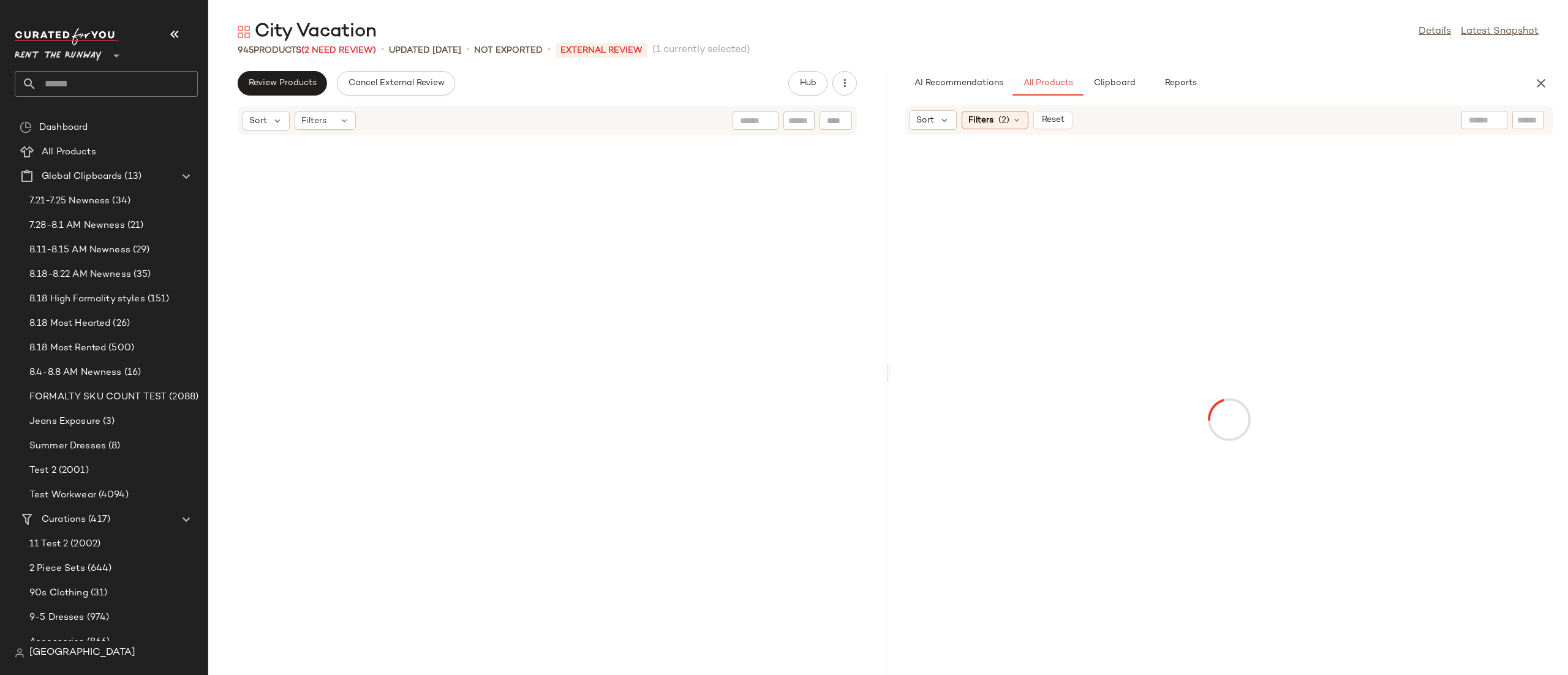
scroll to position [8523, 0]
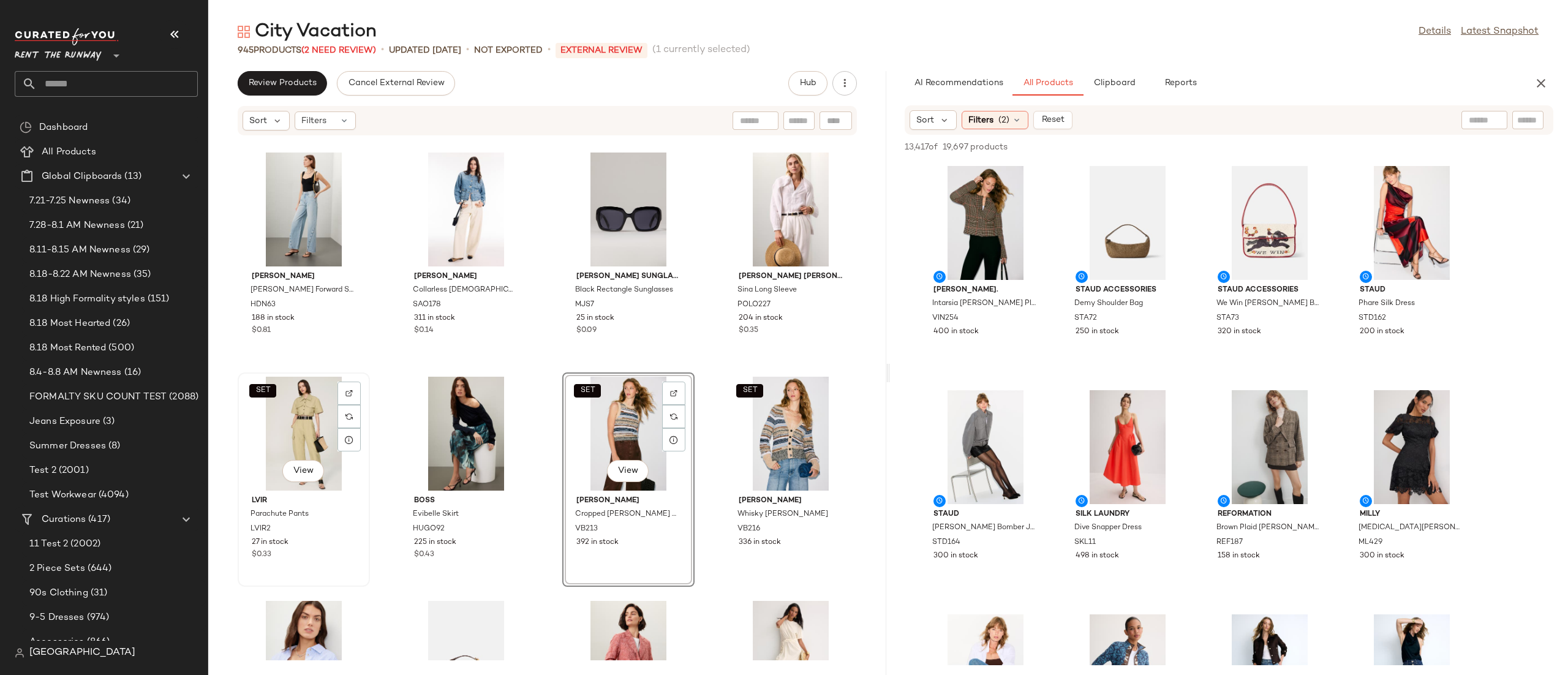
click at [323, 418] on div "SET View" at bounding box center [303, 434] width 124 height 114
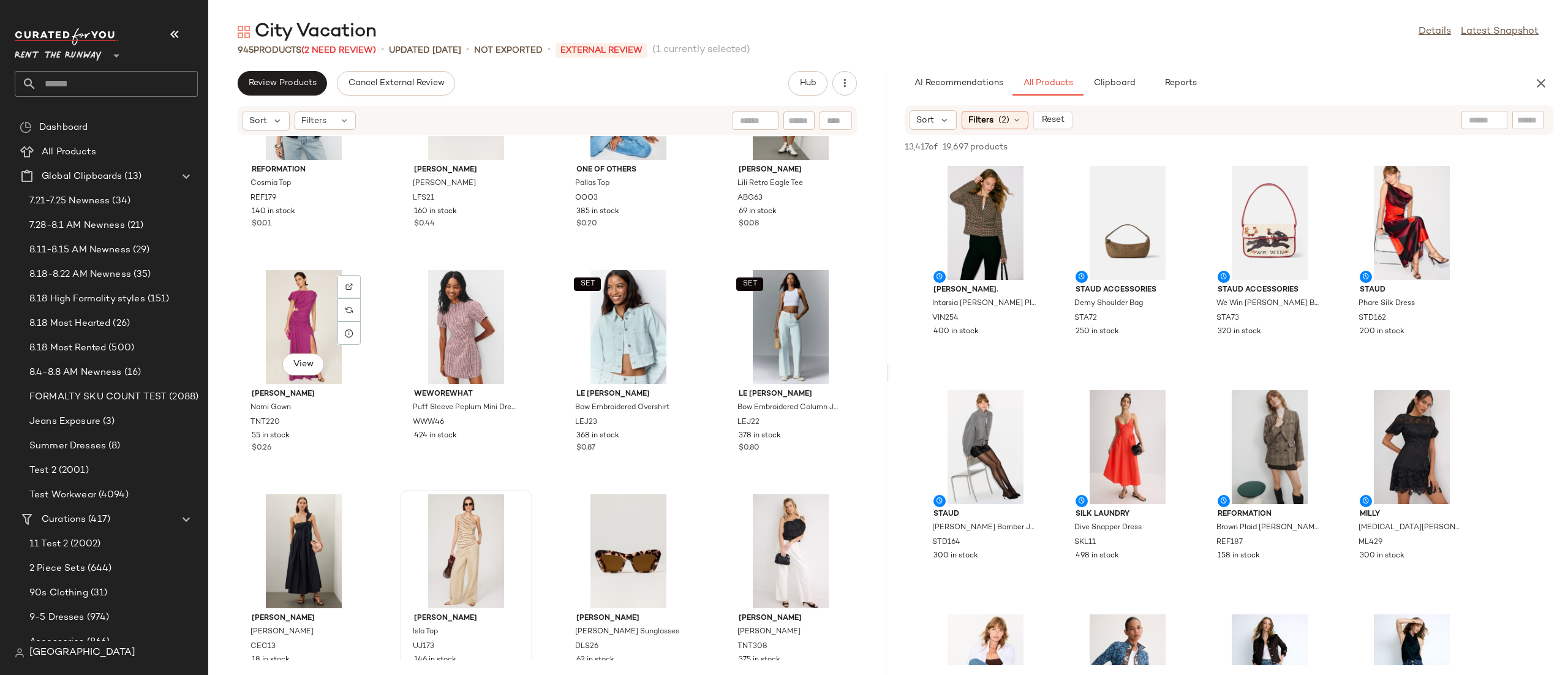
scroll to position [15879, 0]
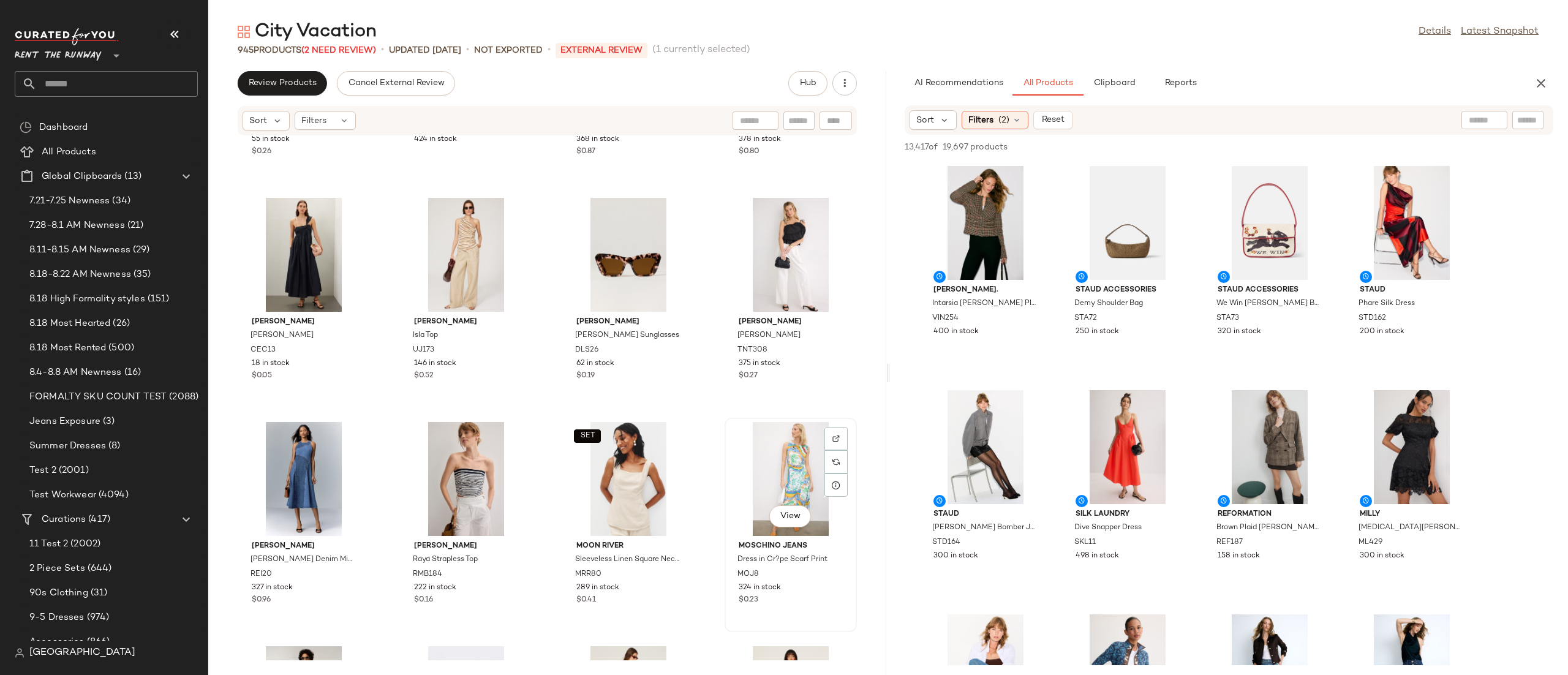
click at [781, 476] on div "View" at bounding box center [790, 479] width 124 height 114
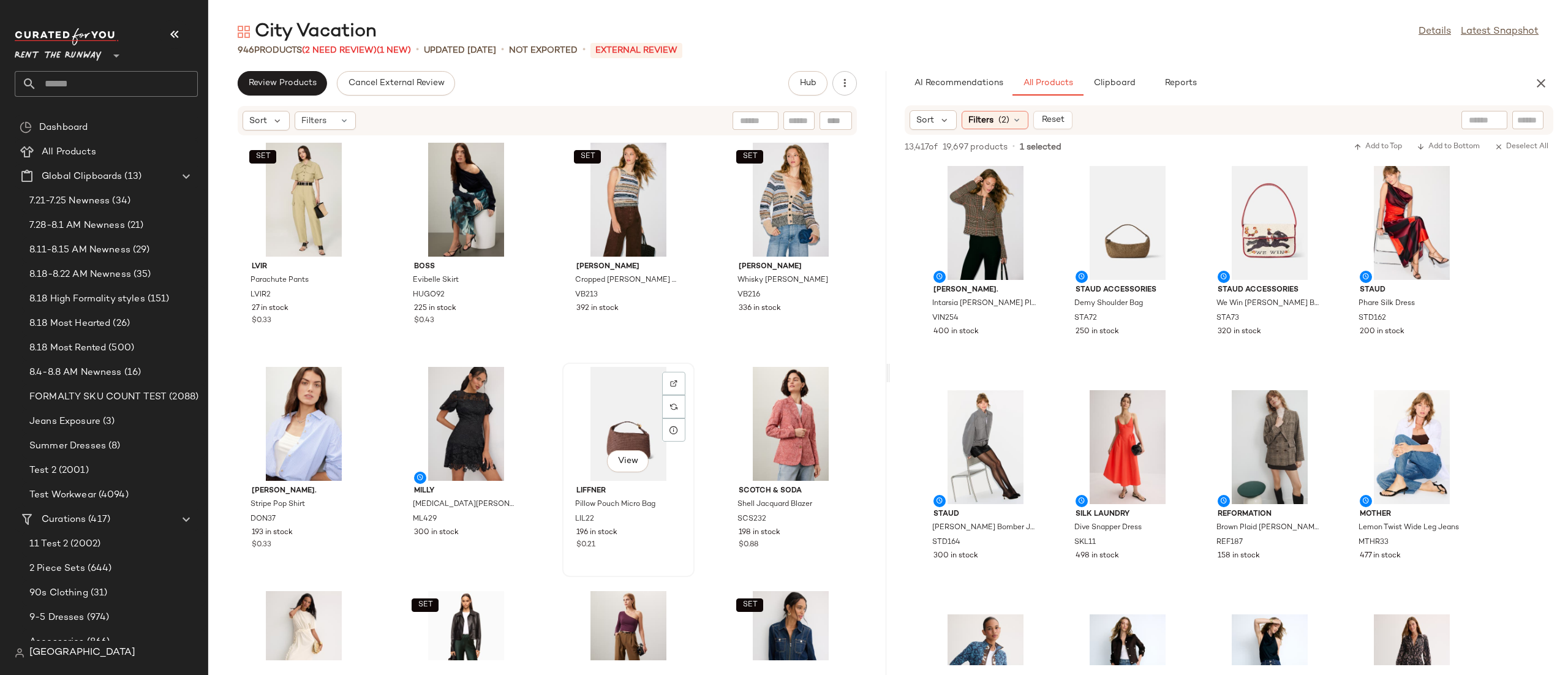
click at [650, 408] on div "View" at bounding box center [628, 424] width 124 height 114
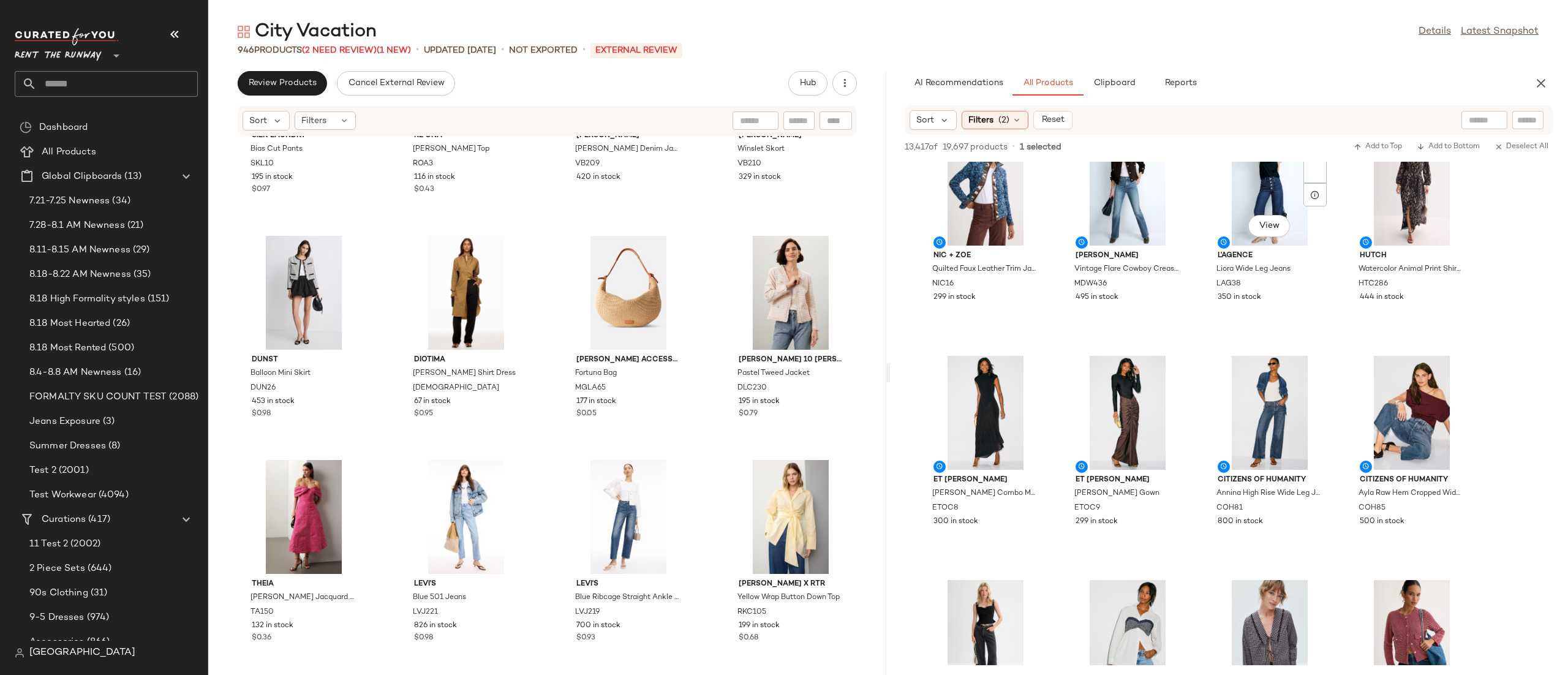
scroll to position [489, 0]
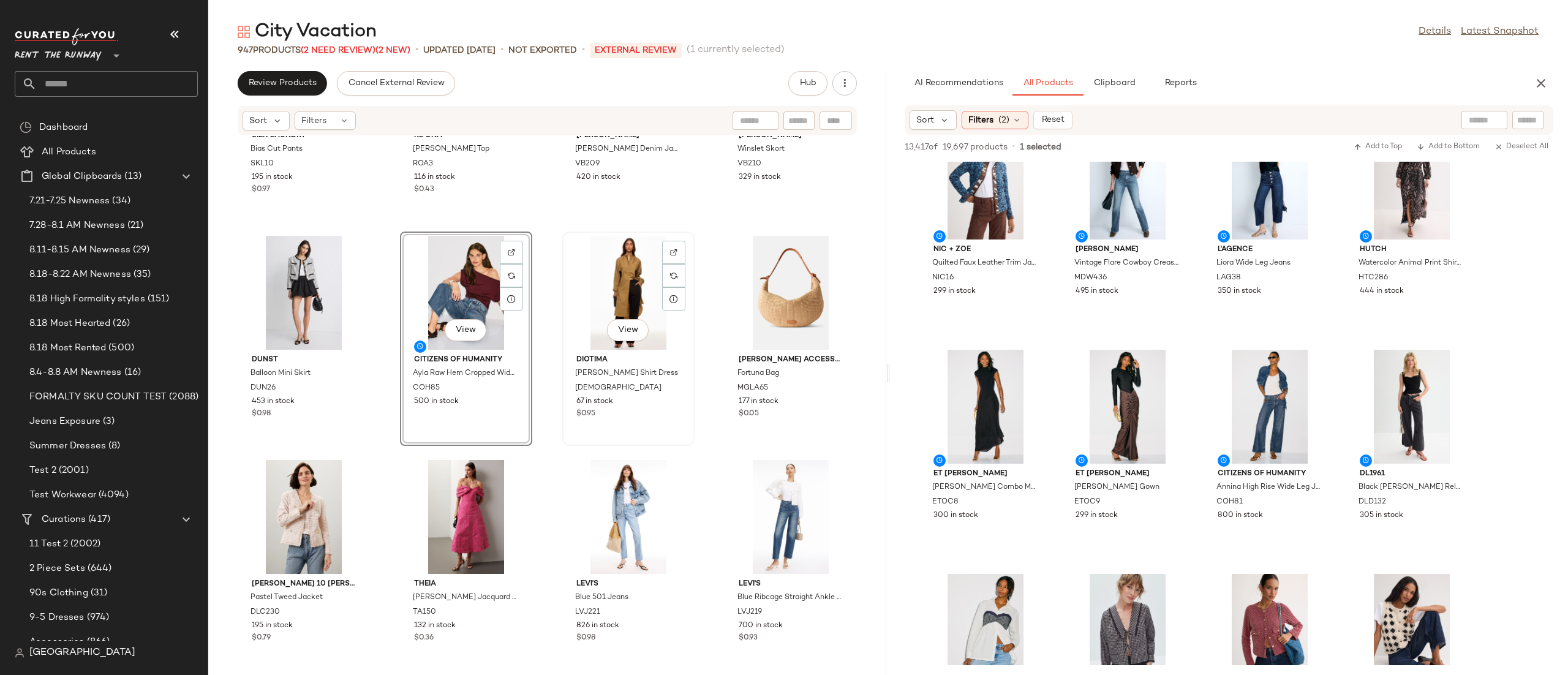
click at [632, 290] on div "View" at bounding box center [628, 293] width 124 height 114
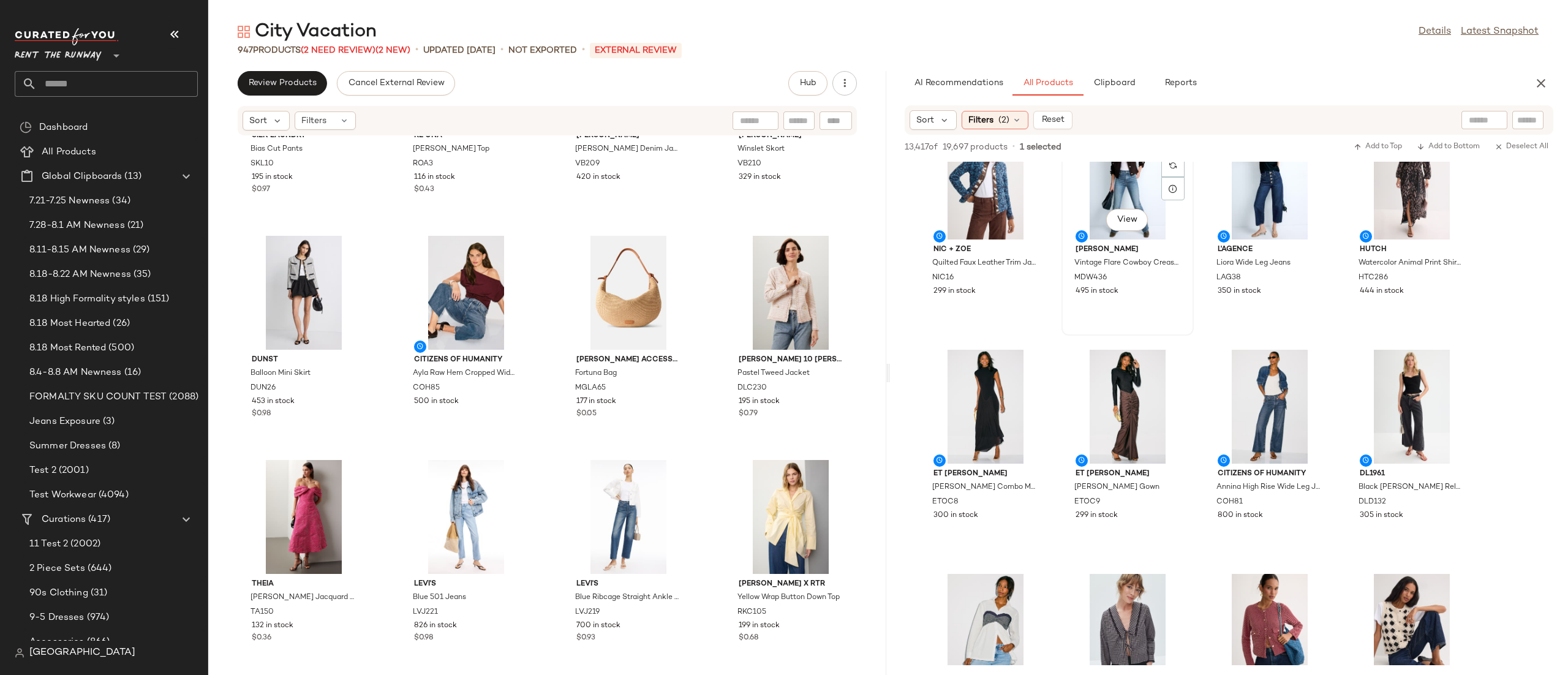
scroll to position [515, 0]
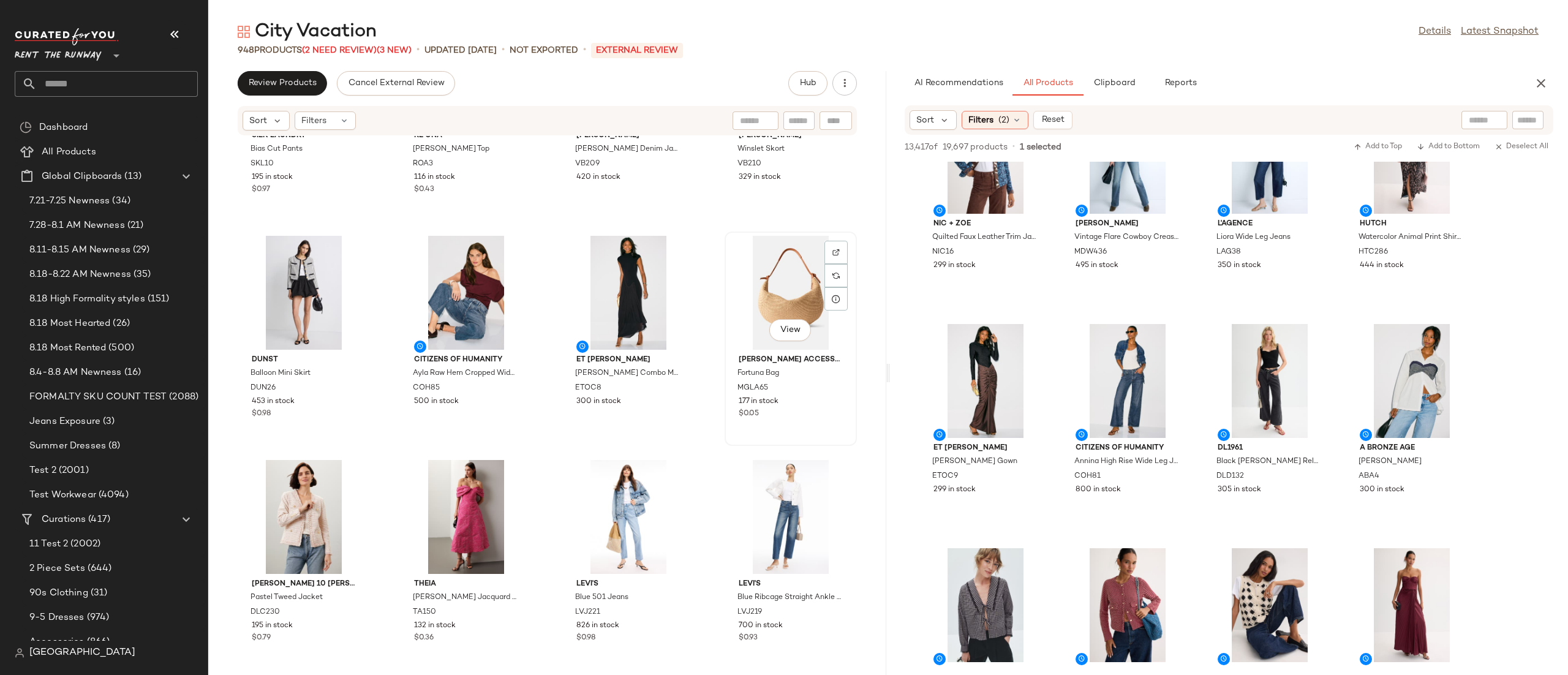
click at [759, 268] on div "View" at bounding box center [790, 293] width 124 height 114
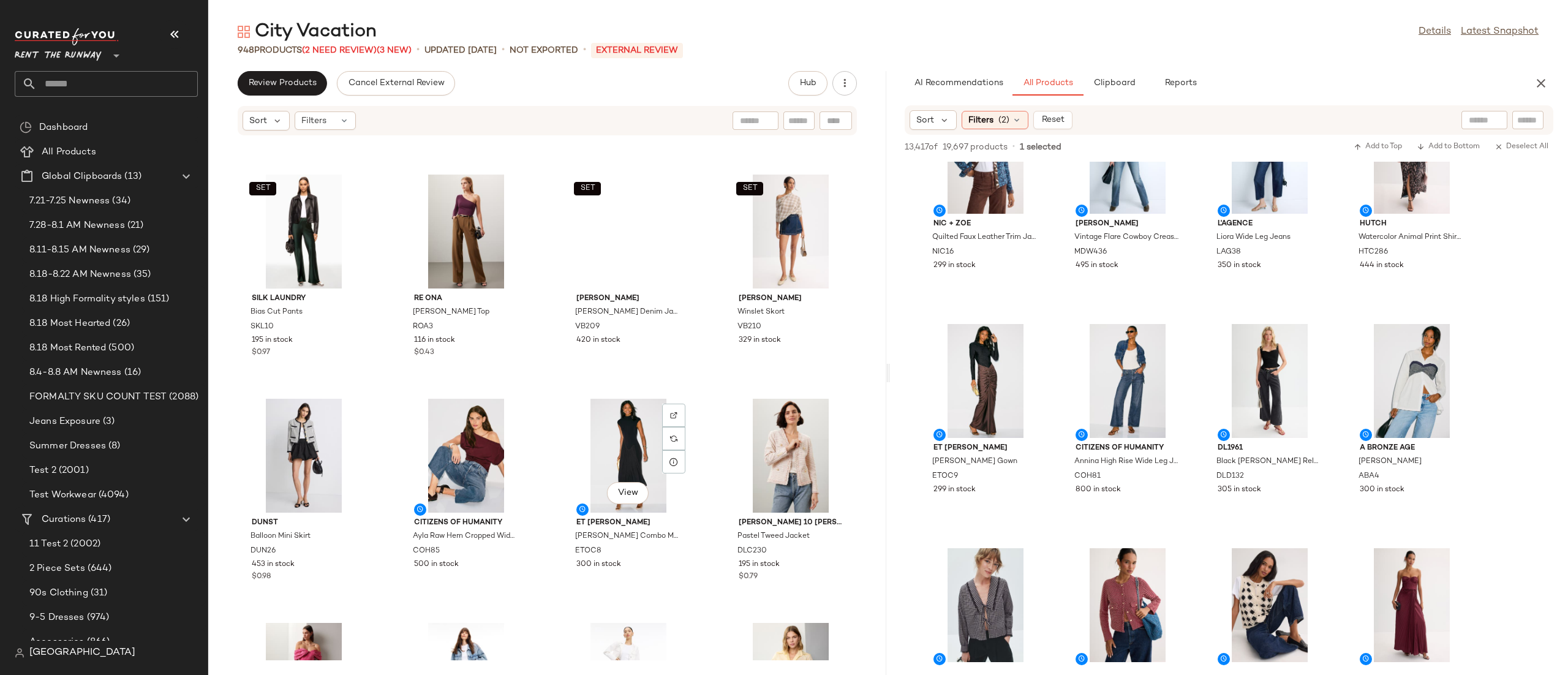
scroll to position [421, 0]
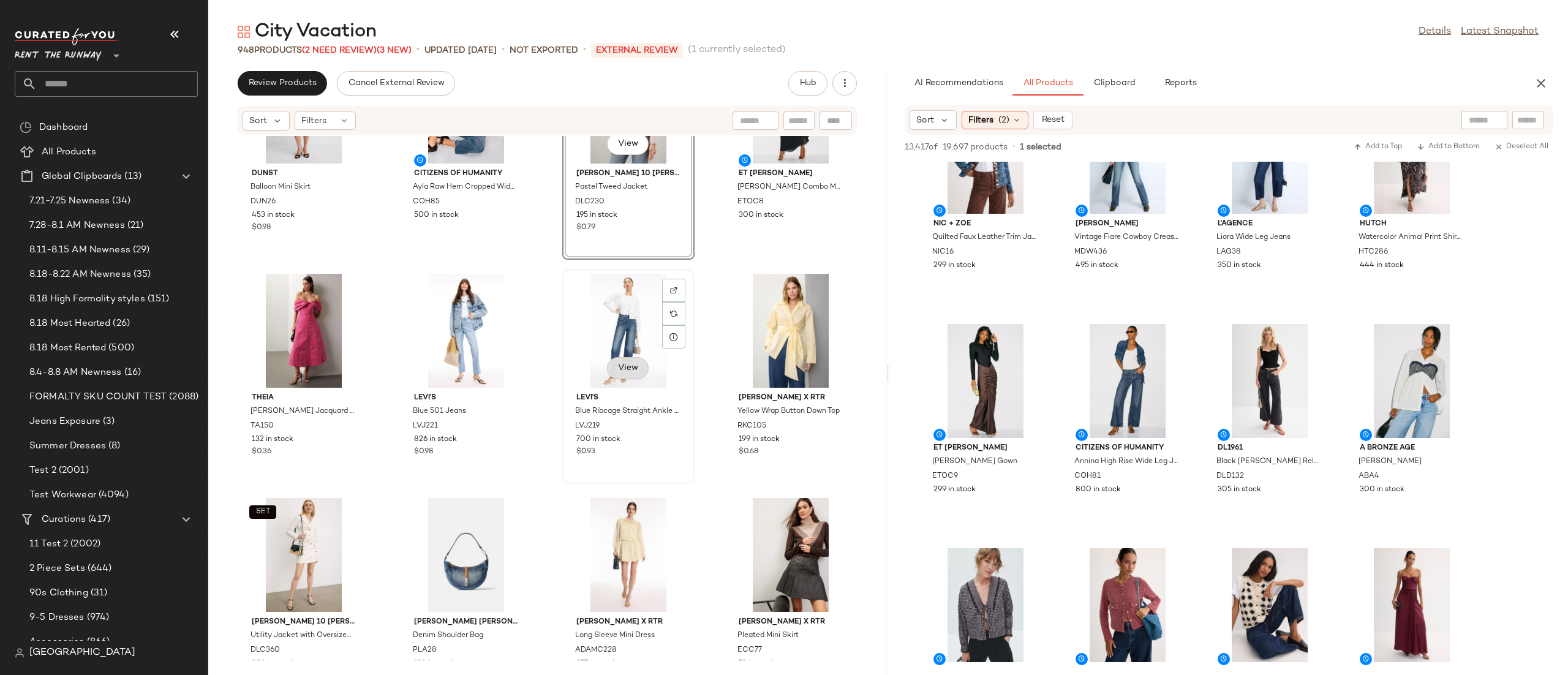
scroll to position [793, 0]
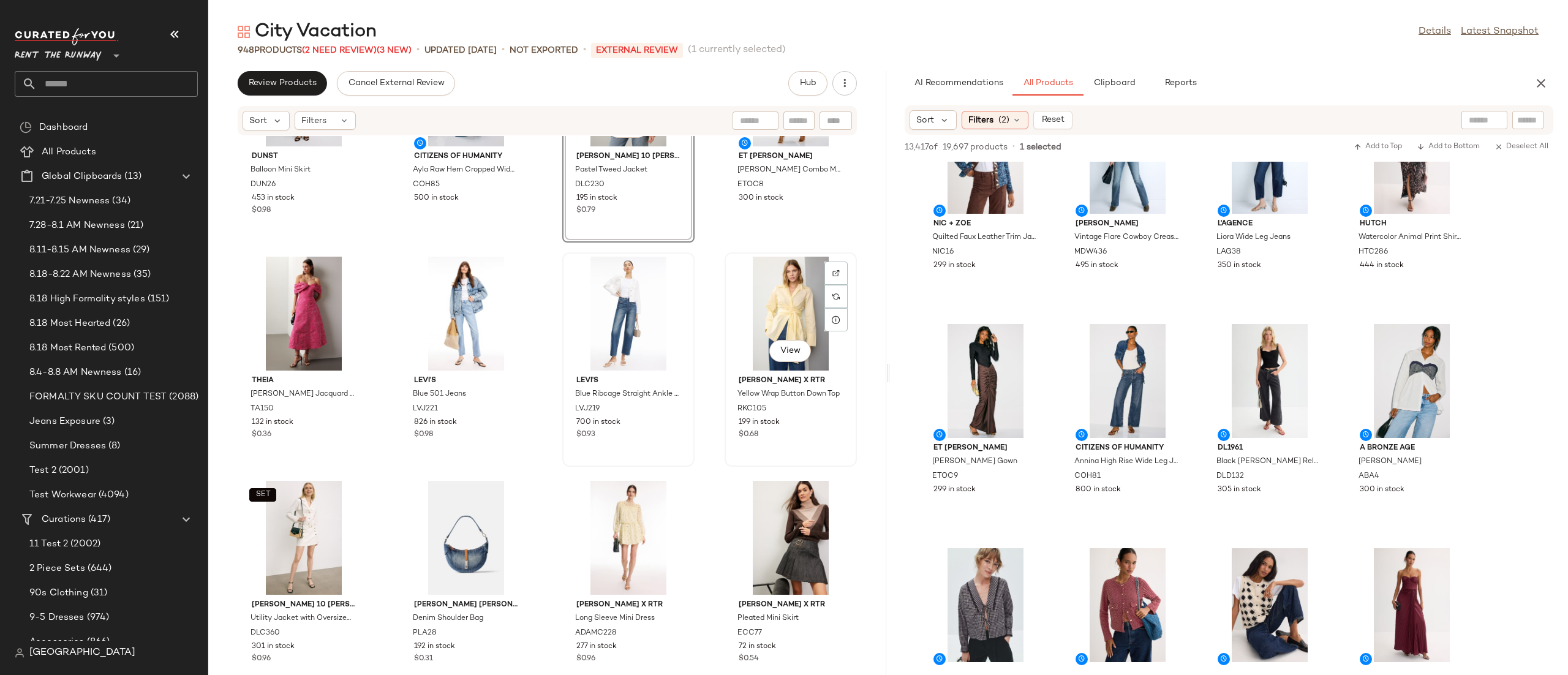
click at [756, 304] on div "View" at bounding box center [790, 314] width 124 height 114
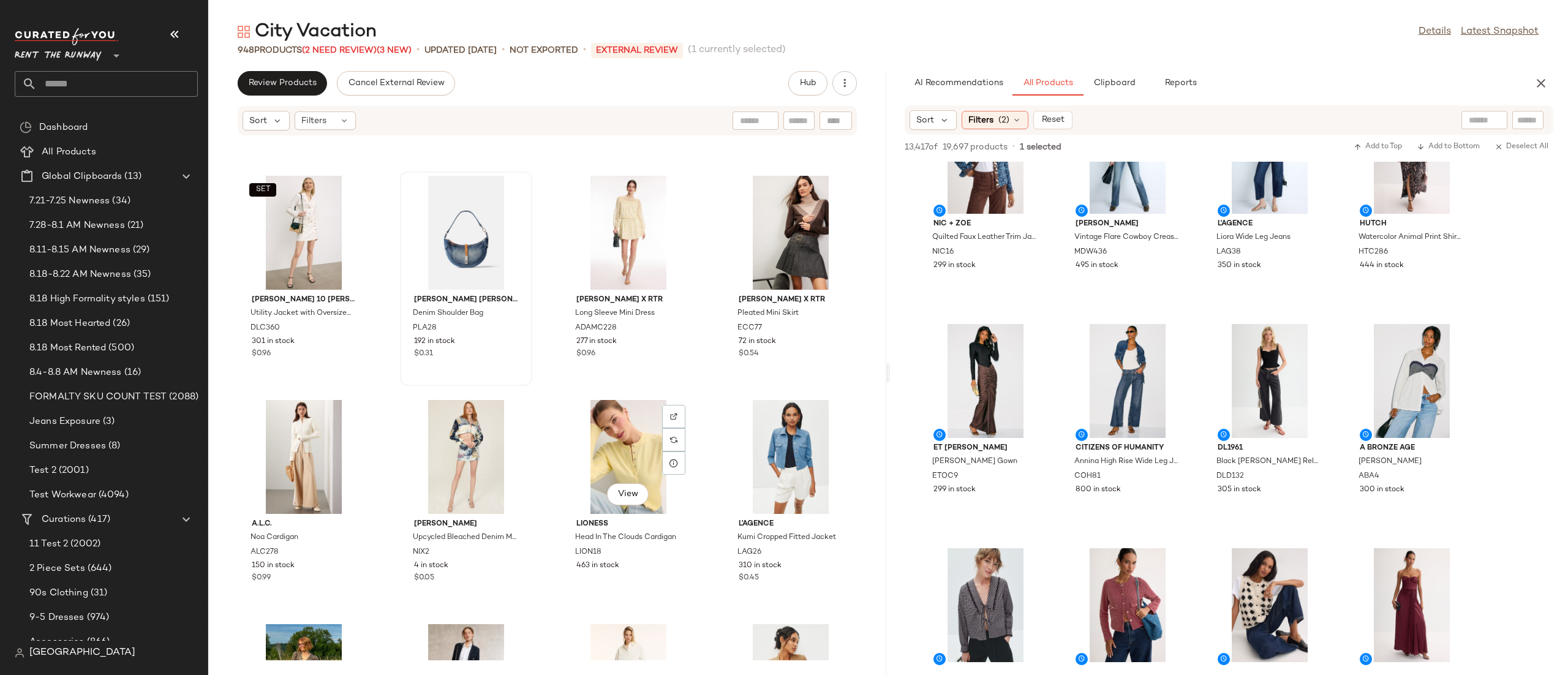
scroll to position [1082, 0]
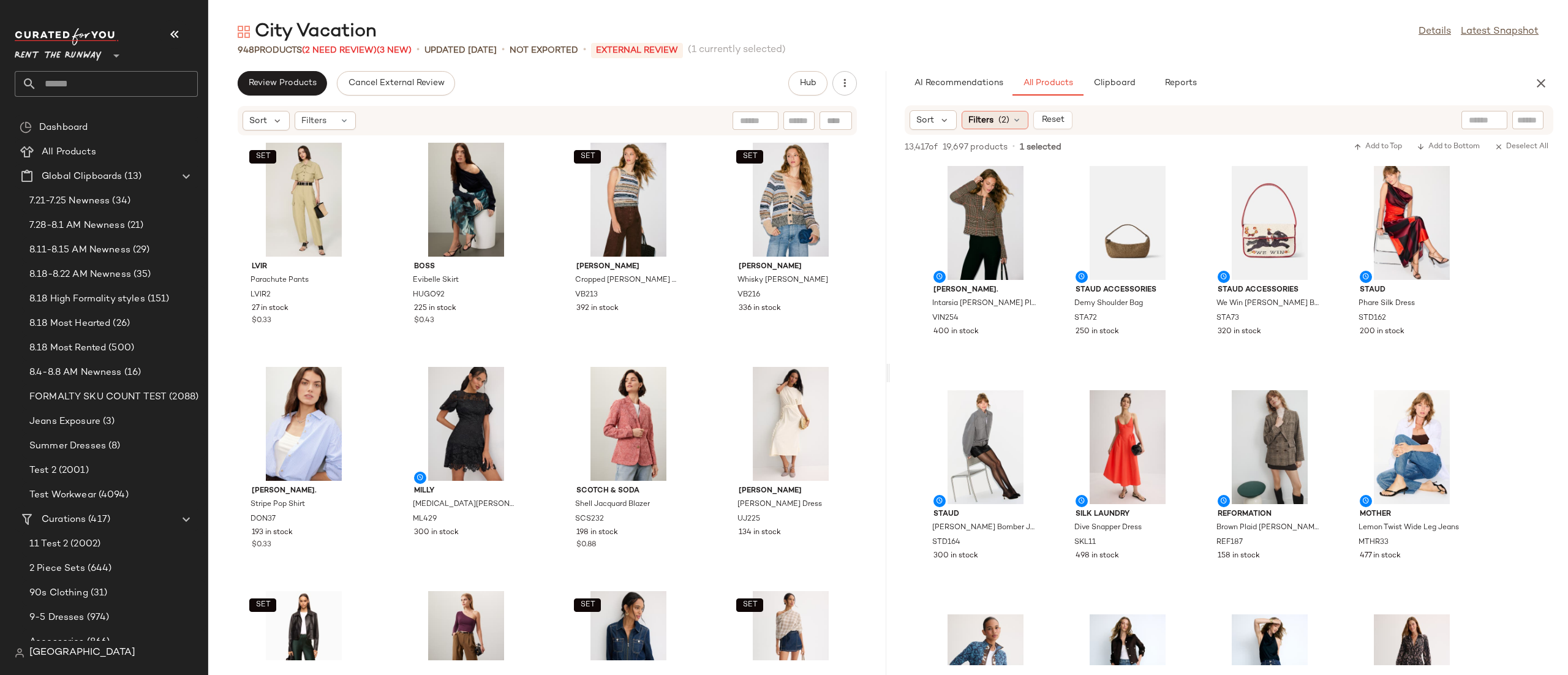
click at [989, 124] on span "Filters" at bounding box center [981, 120] width 25 height 13
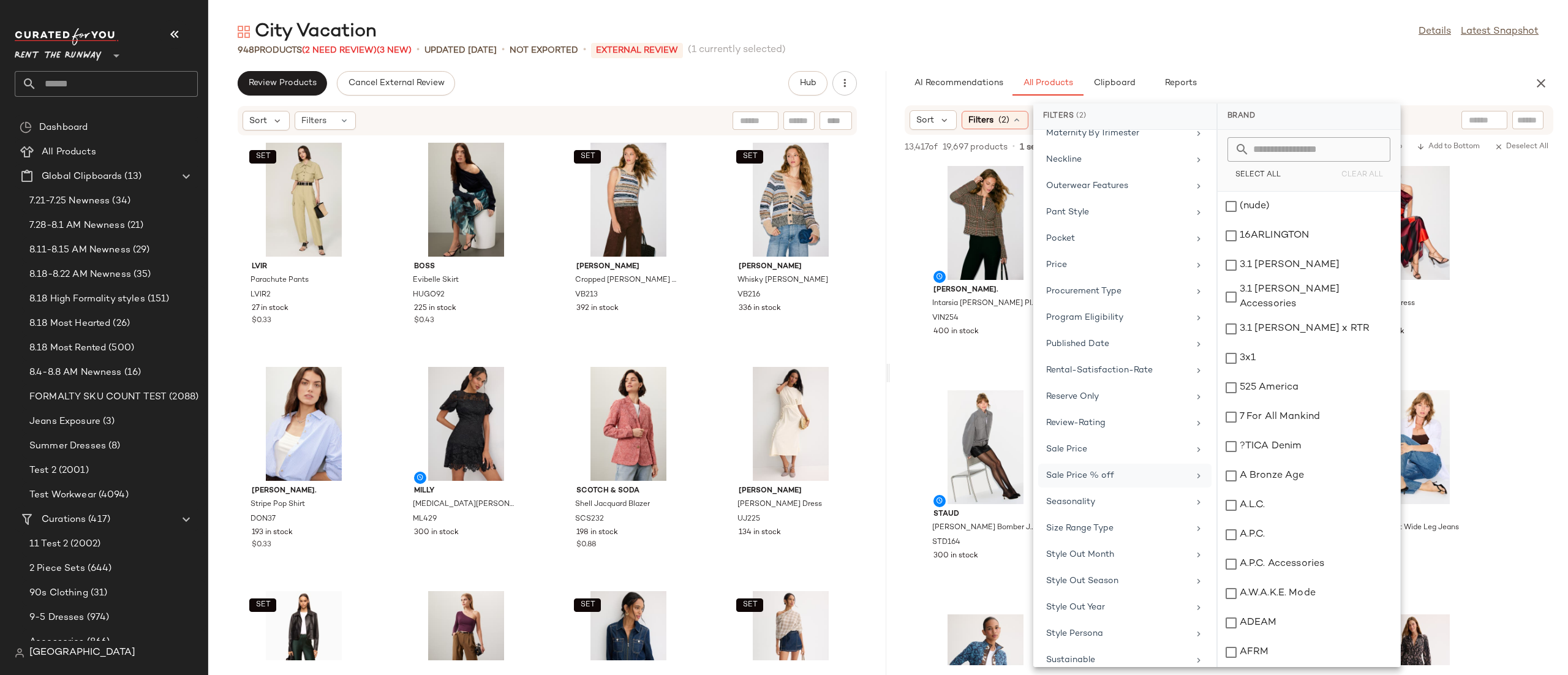
scroll to position [1125, 0]
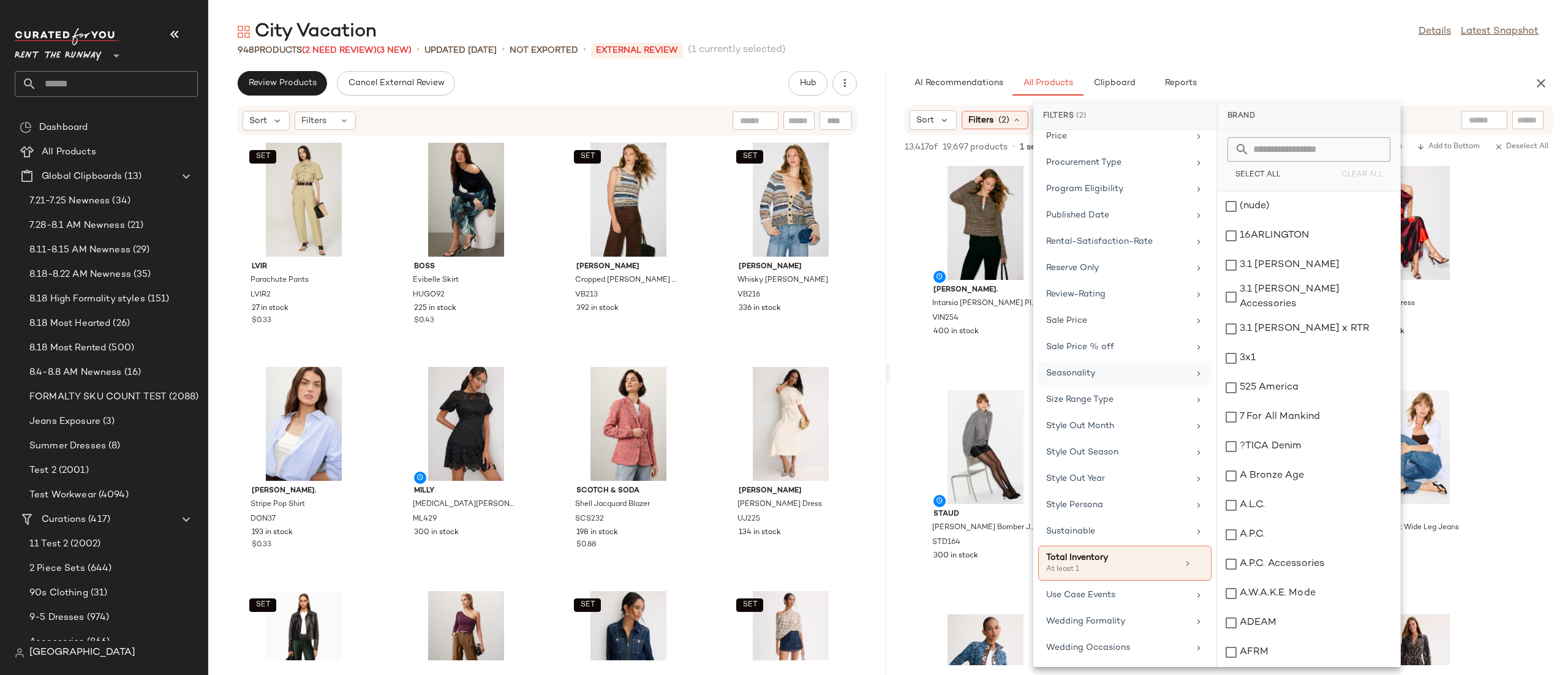
click at [1054, 369] on div "Seasonality" at bounding box center [1117, 373] width 143 height 13
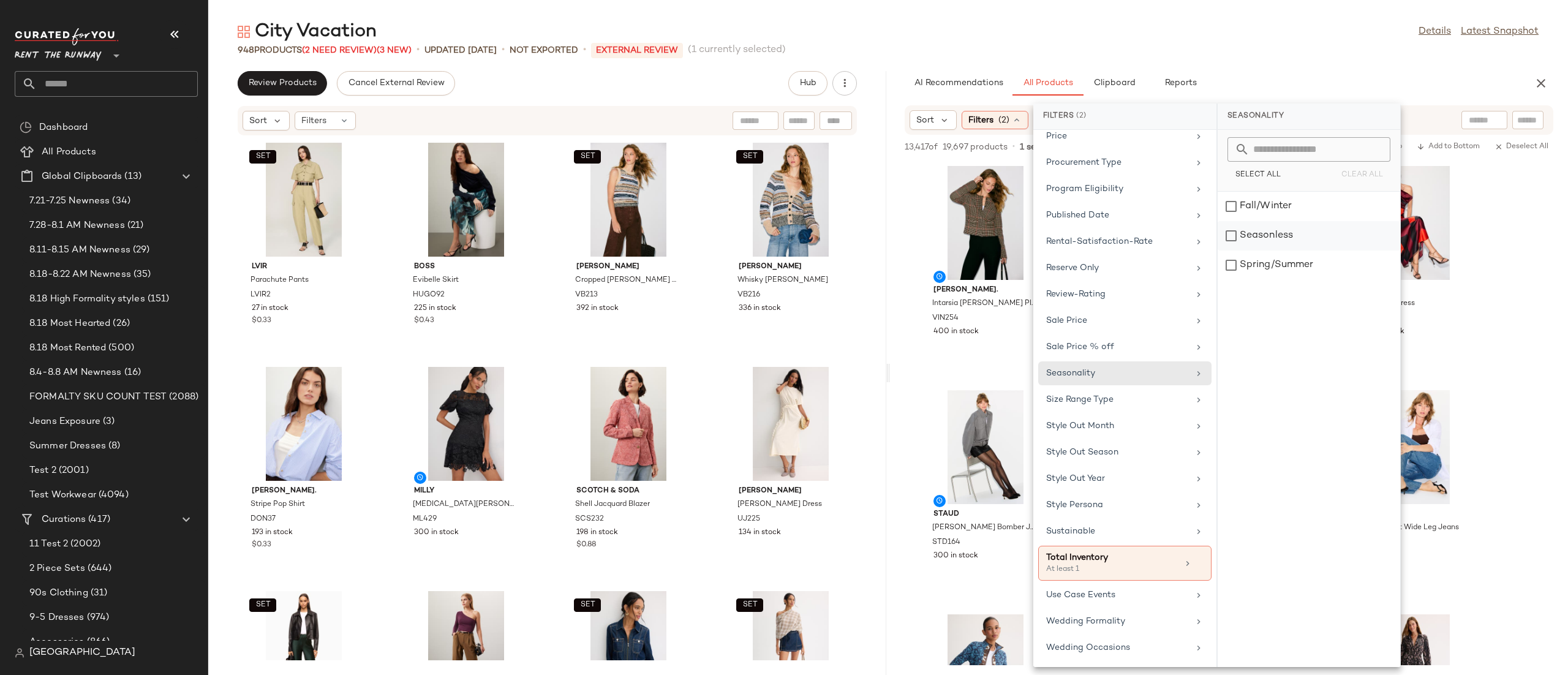
click at [1248, 251] on div "Seasonless" at bounding box center [1308, 265] width 182 height 29
click at [1254, 273] on div "Spring/Summer" at bounding box center [1309, 265] width 182 height 29
click at [1419, 127] on div "Sort Filters (3) Reset" at bounding box center [1229, 120] width 649 height 29
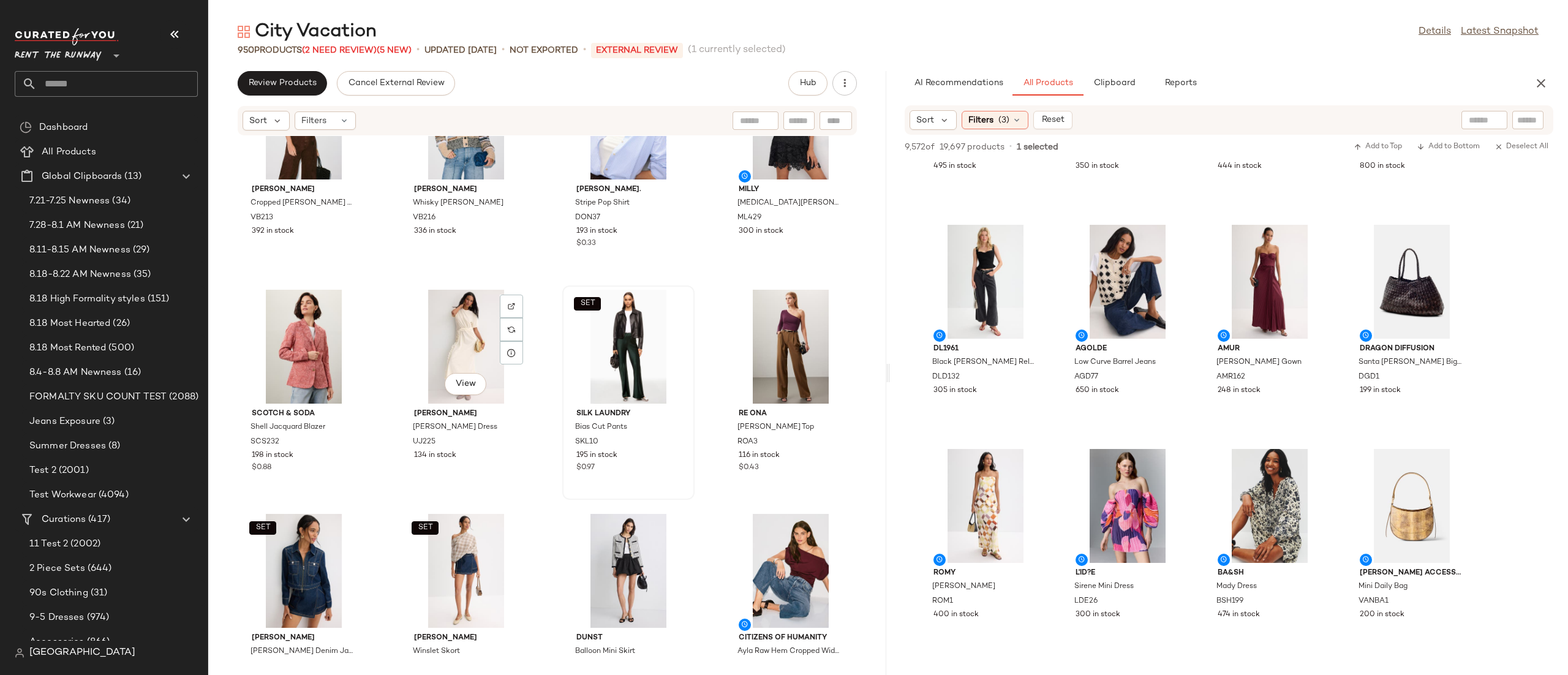
scroll to position [338, 0]
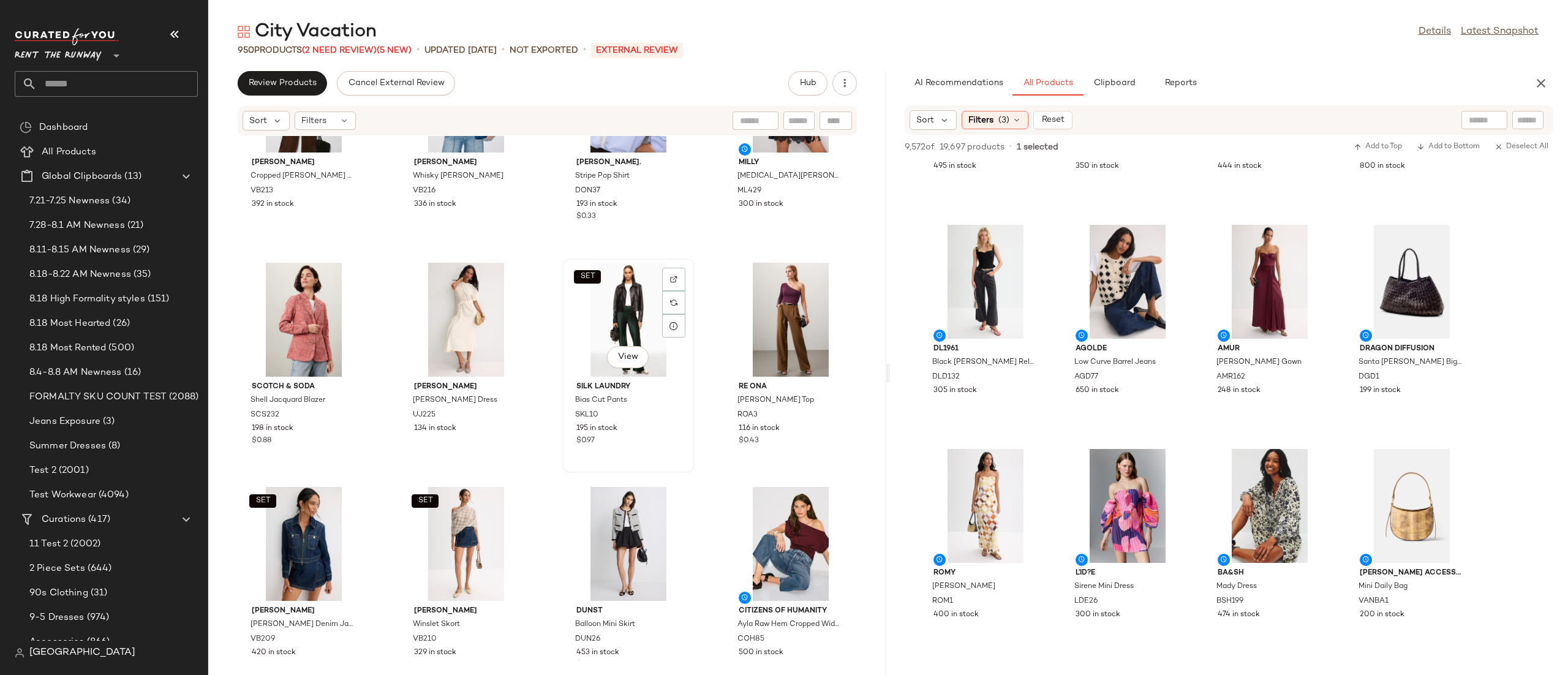
click at [624, 304] on div "SET View" at bounding box center [628, 320] width 124 height 114
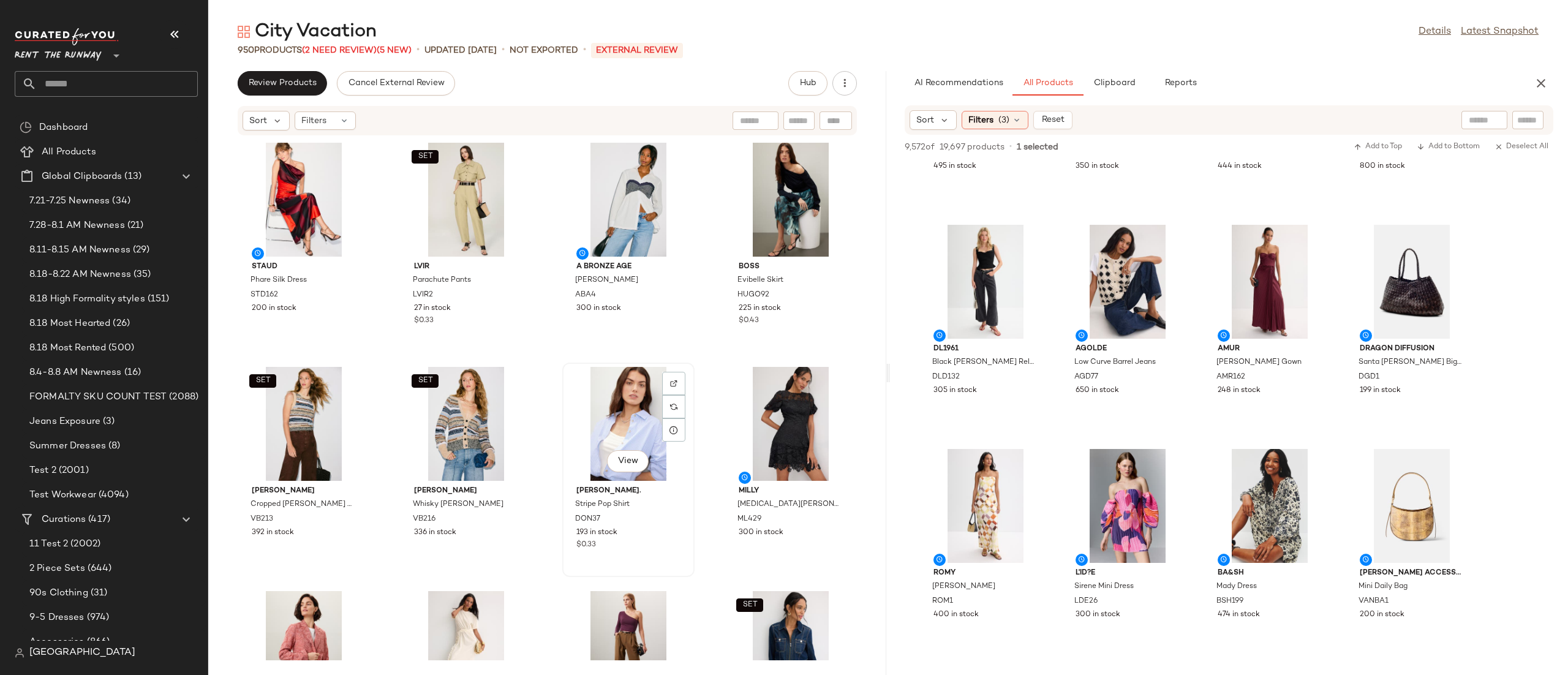
click at [606, 413] on div "View" at bounding box center [628, 424] width 124 height 114
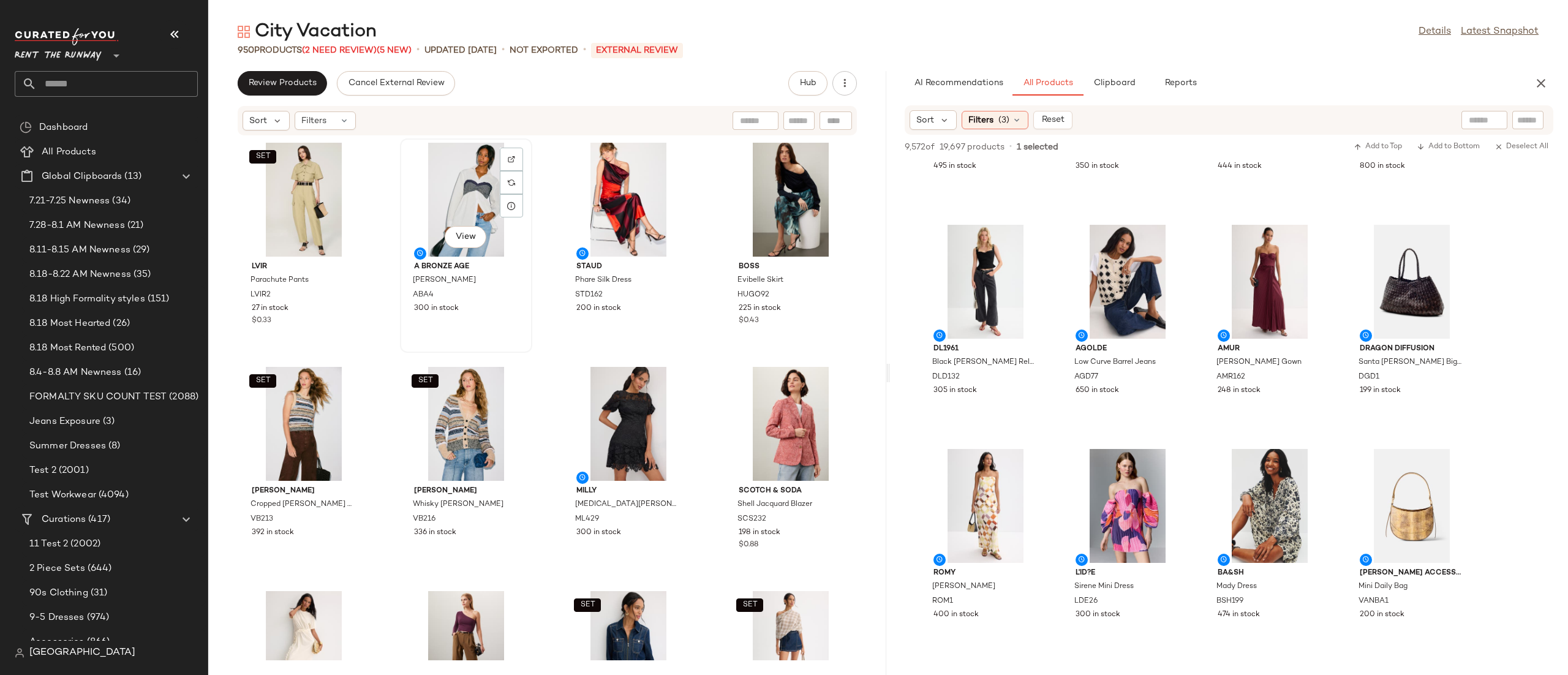
click at [461, 197] on div "View" at bounding box center [466, 200] width 124 height 114
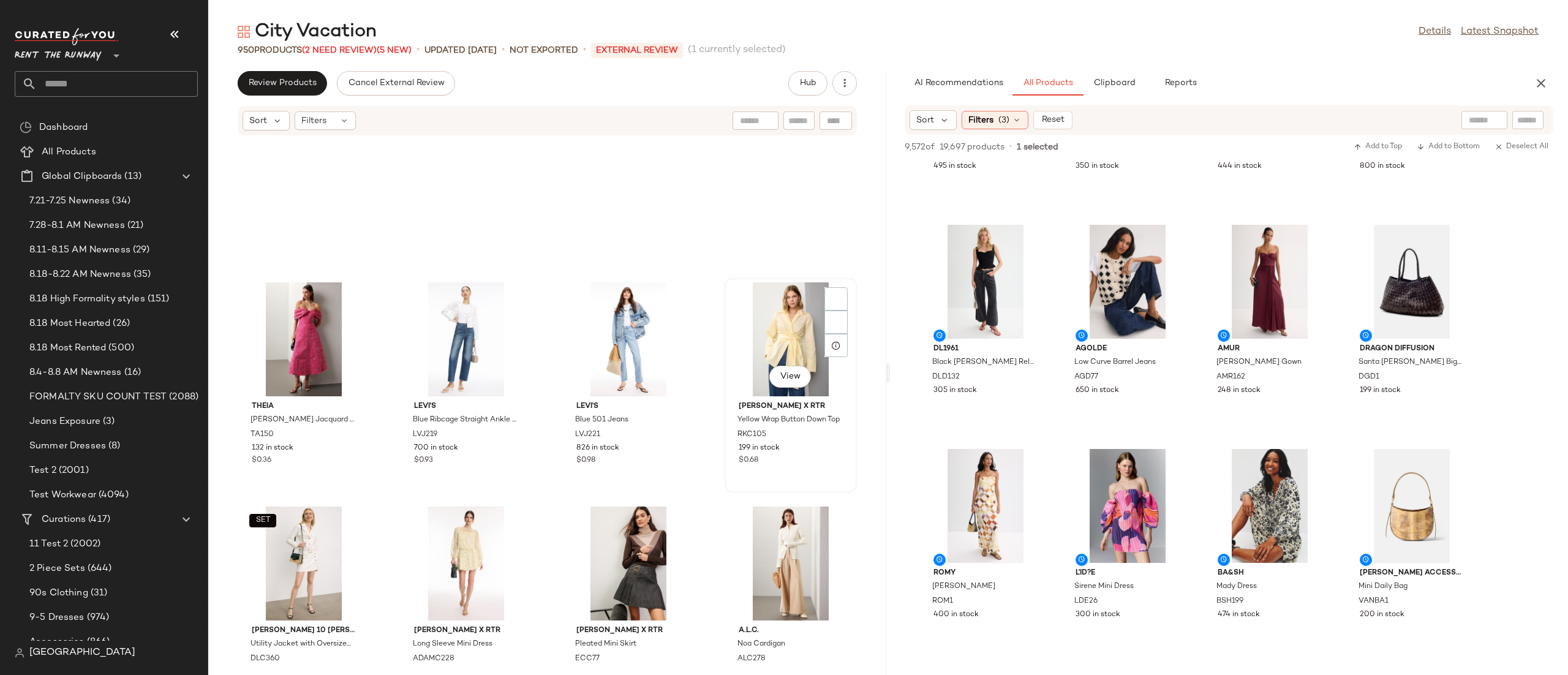
scroll to position [603, 0]
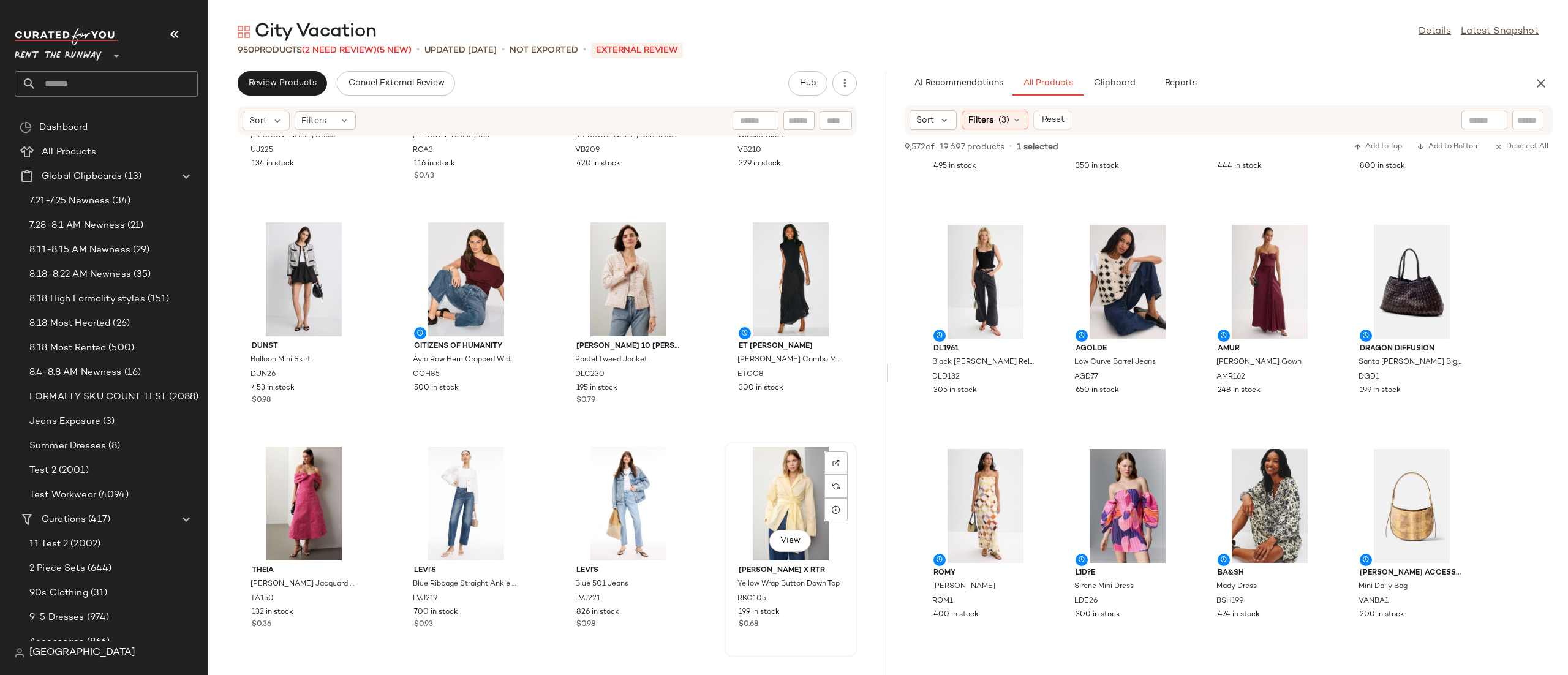
click at [760, 484] on div "View" at bounding box center [790, 504] width 124 height 114
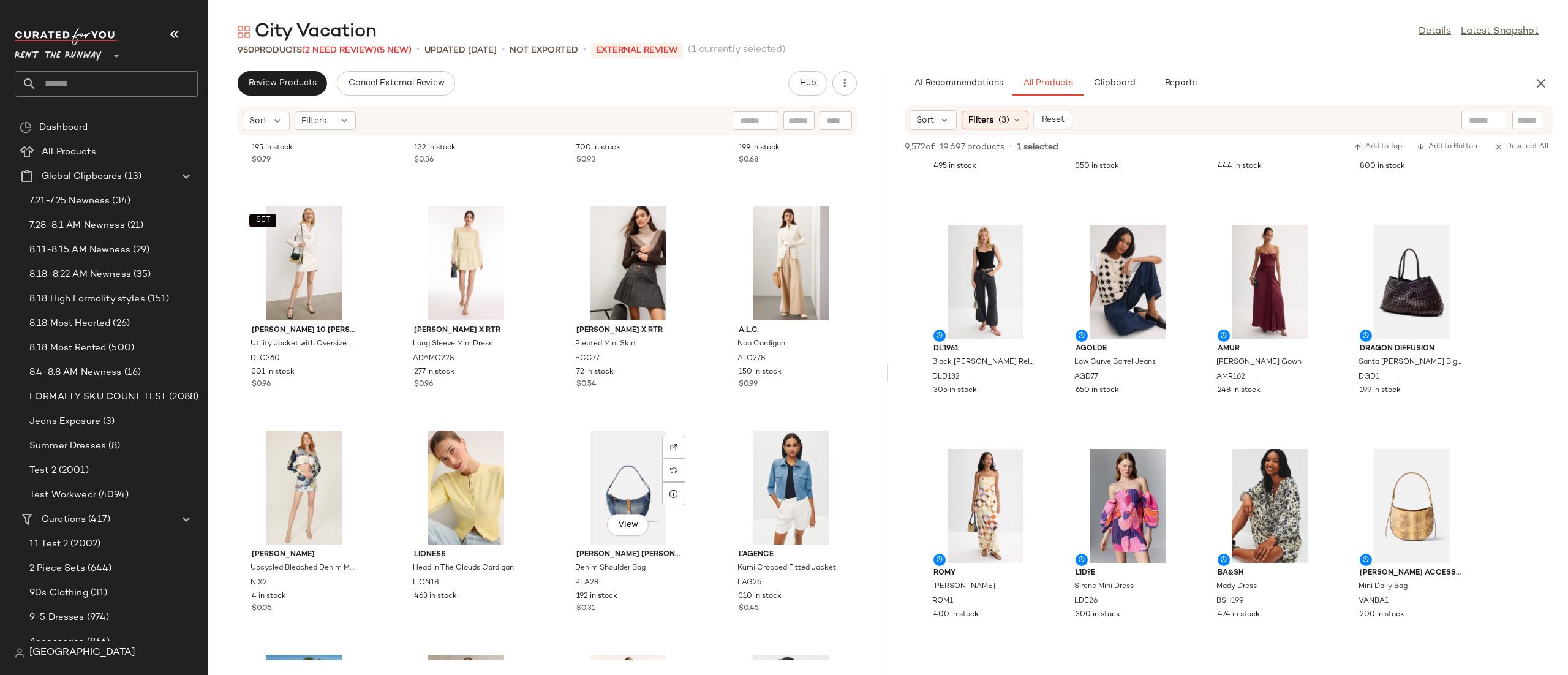
scroll to position [1129, 0]
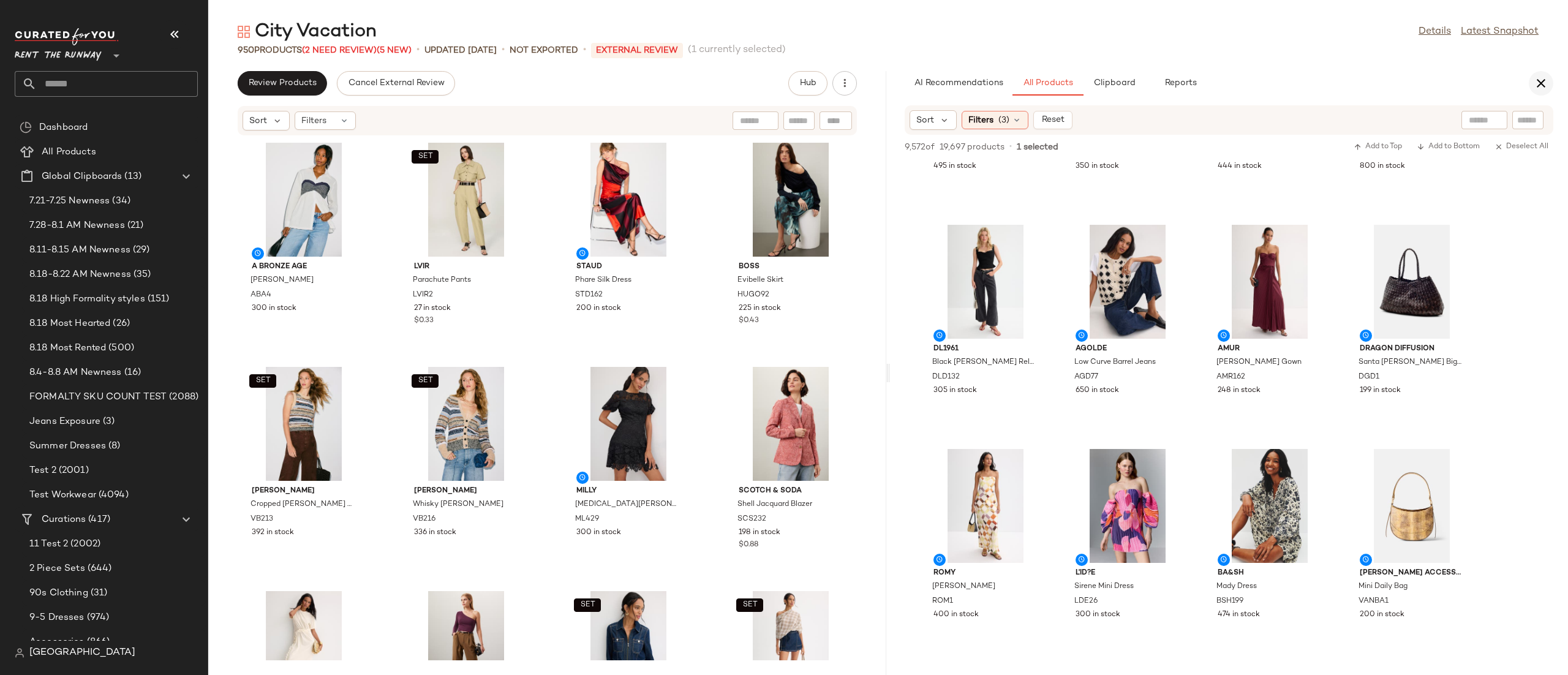
click at [1543, 71] on button "button" at bounding box center [1541, 83] width 24 height 24
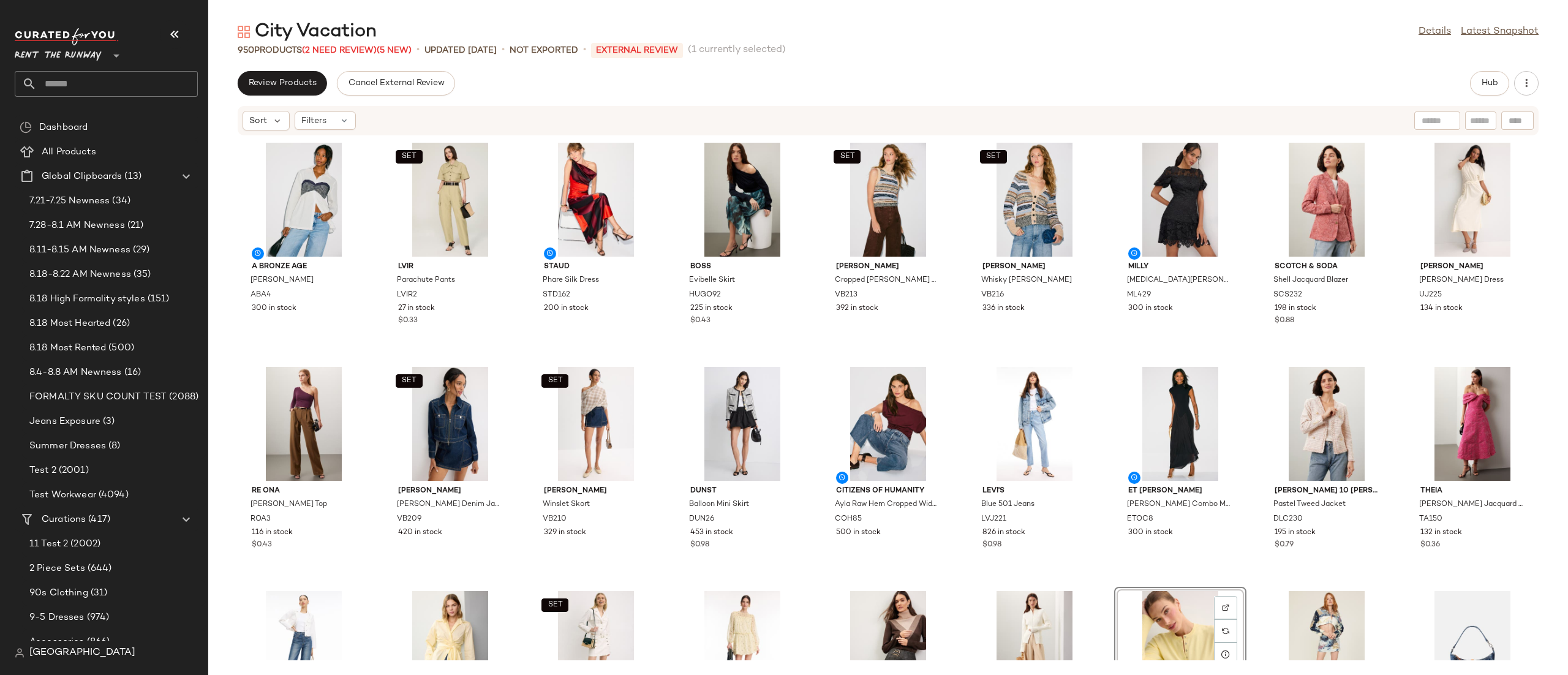
click at [958, 364] on div "A Bronze Age [PERSON_NAME] Top ABA4 300 in stock SET LVIR Parachute Pants LVIR2…" at bounding box center [887, 398] width 1359 height 525
click at [277, 78] on span "Review Products" at bounding box center [282, 83] width 68 height 9
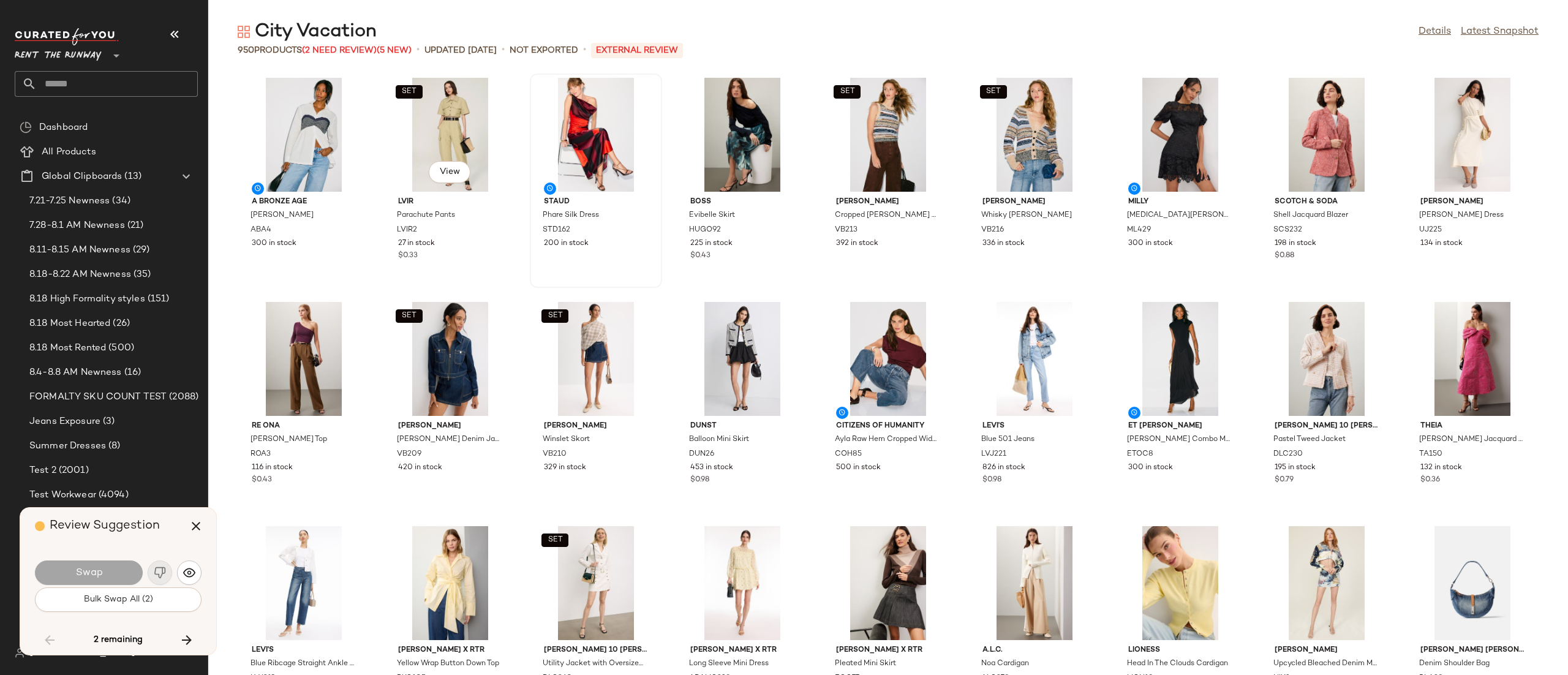
scroll to position [14355, 0]
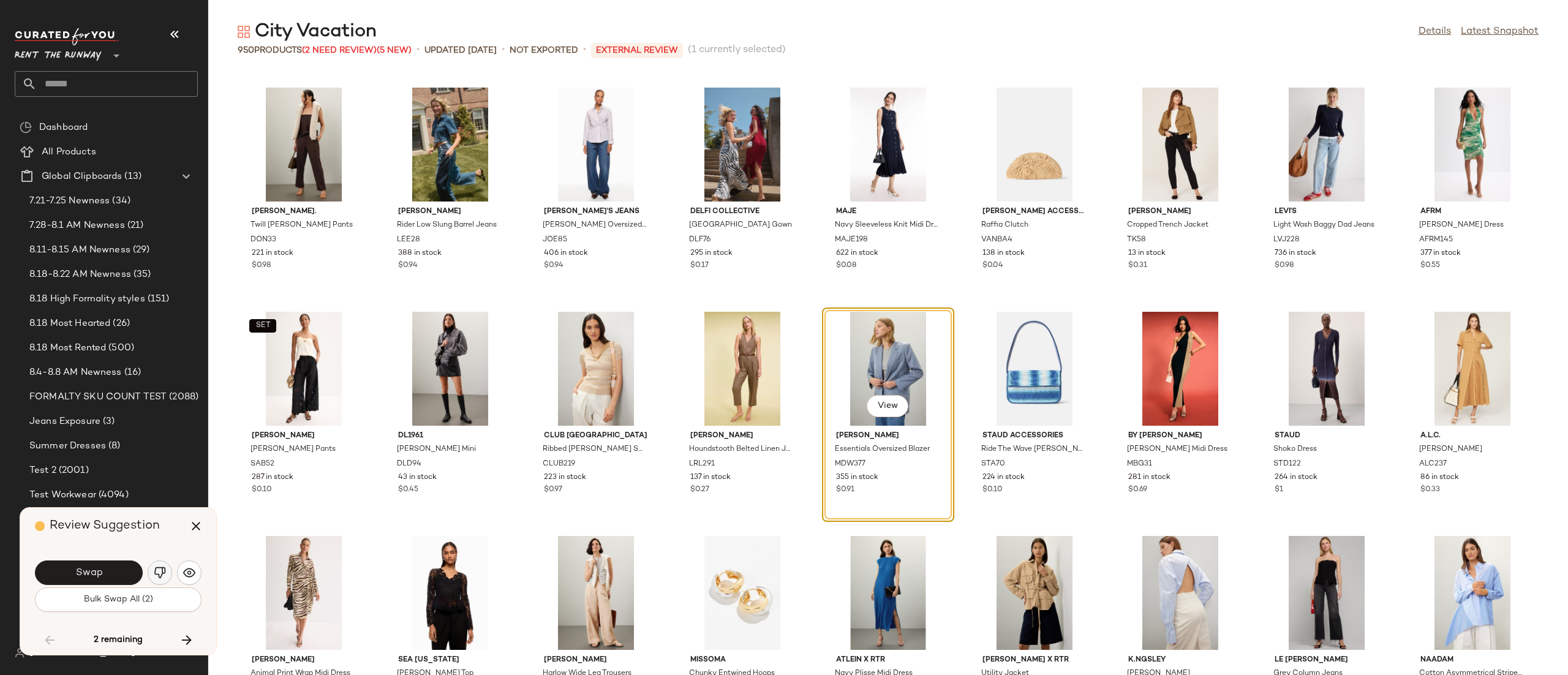
click at [168, 574] on button "button" at bounding box center [160, 573] width 24 height 24
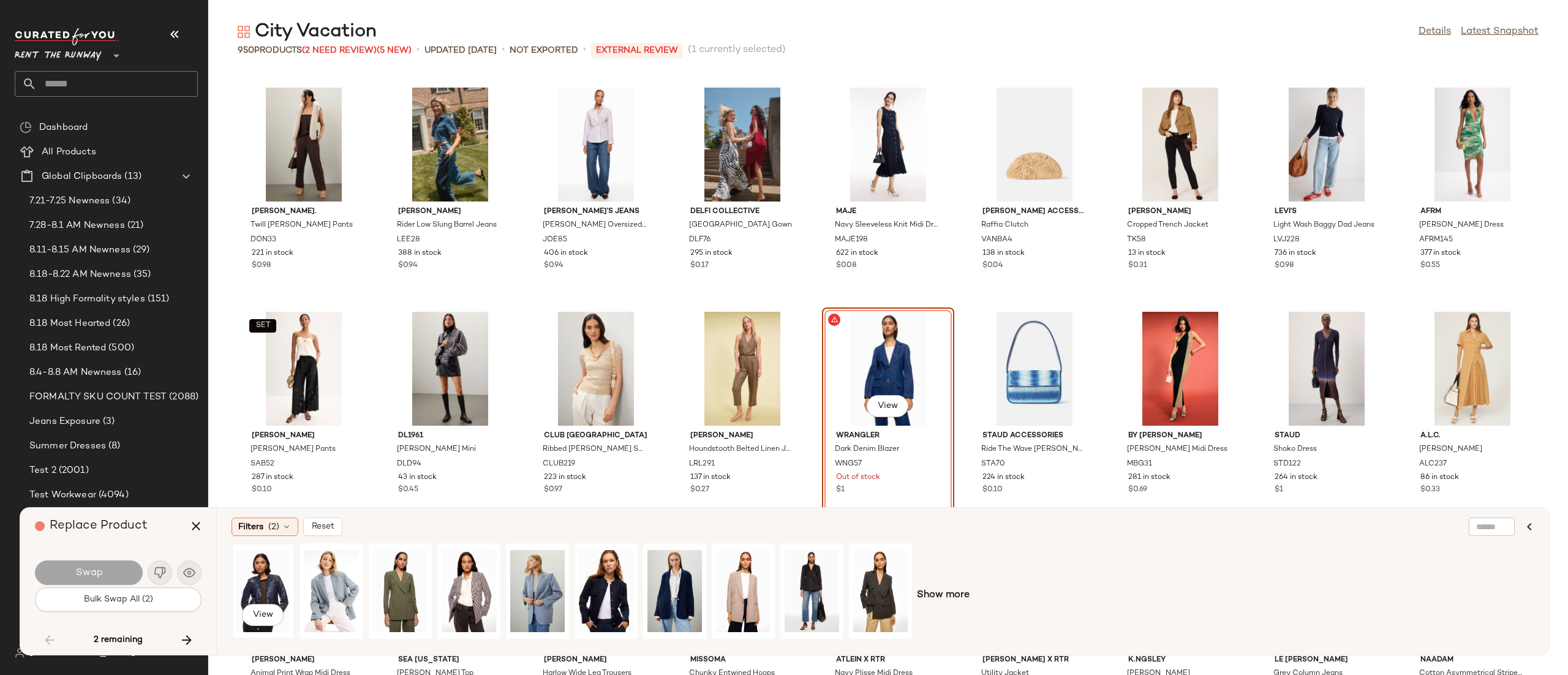
click at [271, 586] on div "View" at bounding box center [263, 591] width 55 height 87
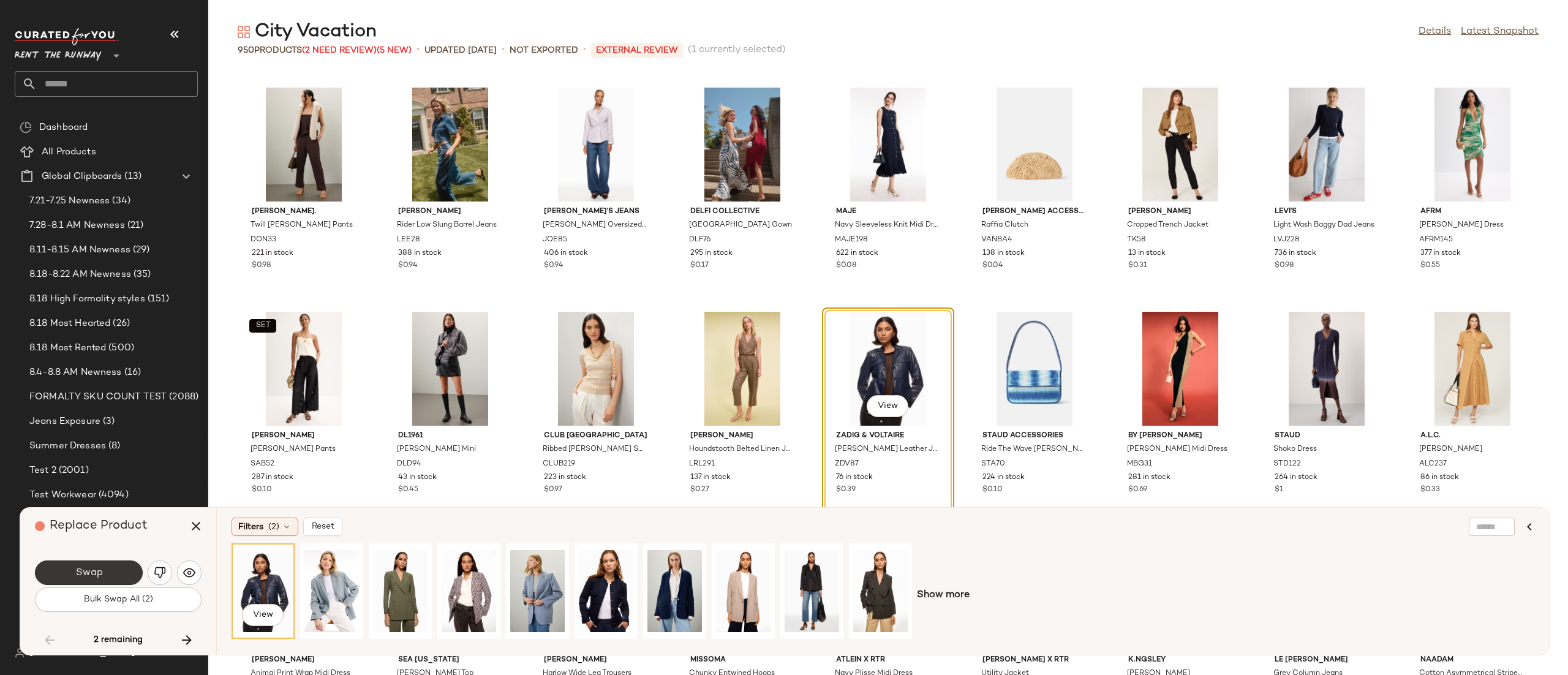
click at [88, 578] on span "Swap" at bounding box center [89, 573] width 28 height 11
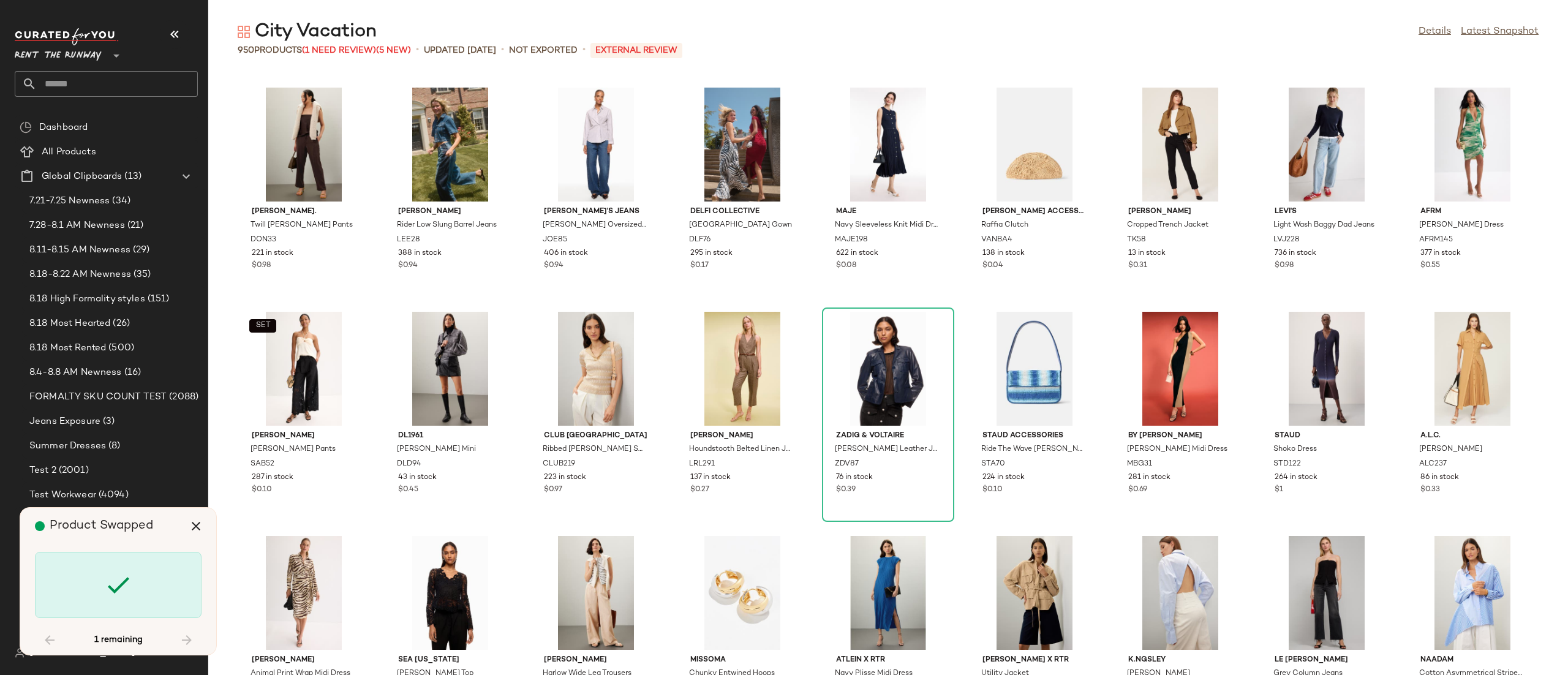
scroll to position [19065, 0]
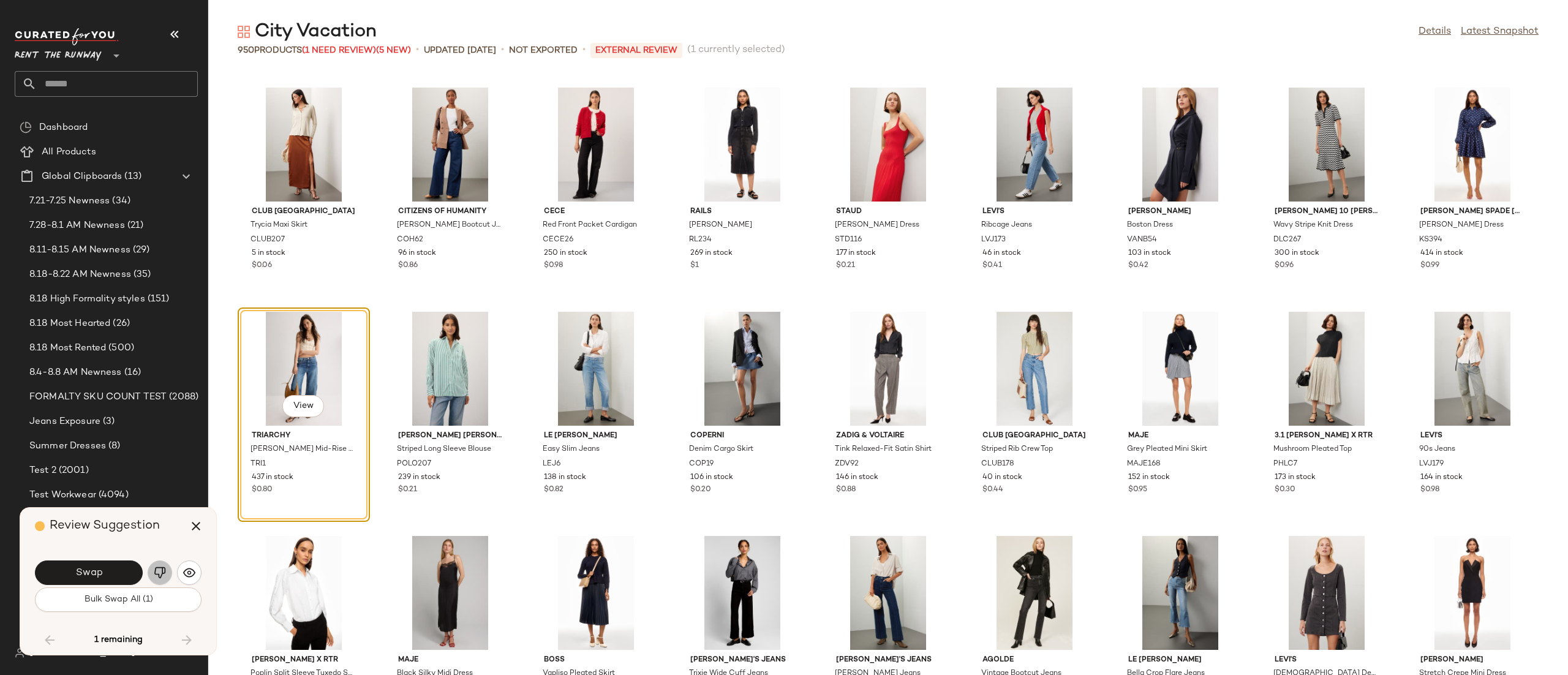
click at [158, 580] on button "button" at bounding box center [160, 573] width 24 height 24
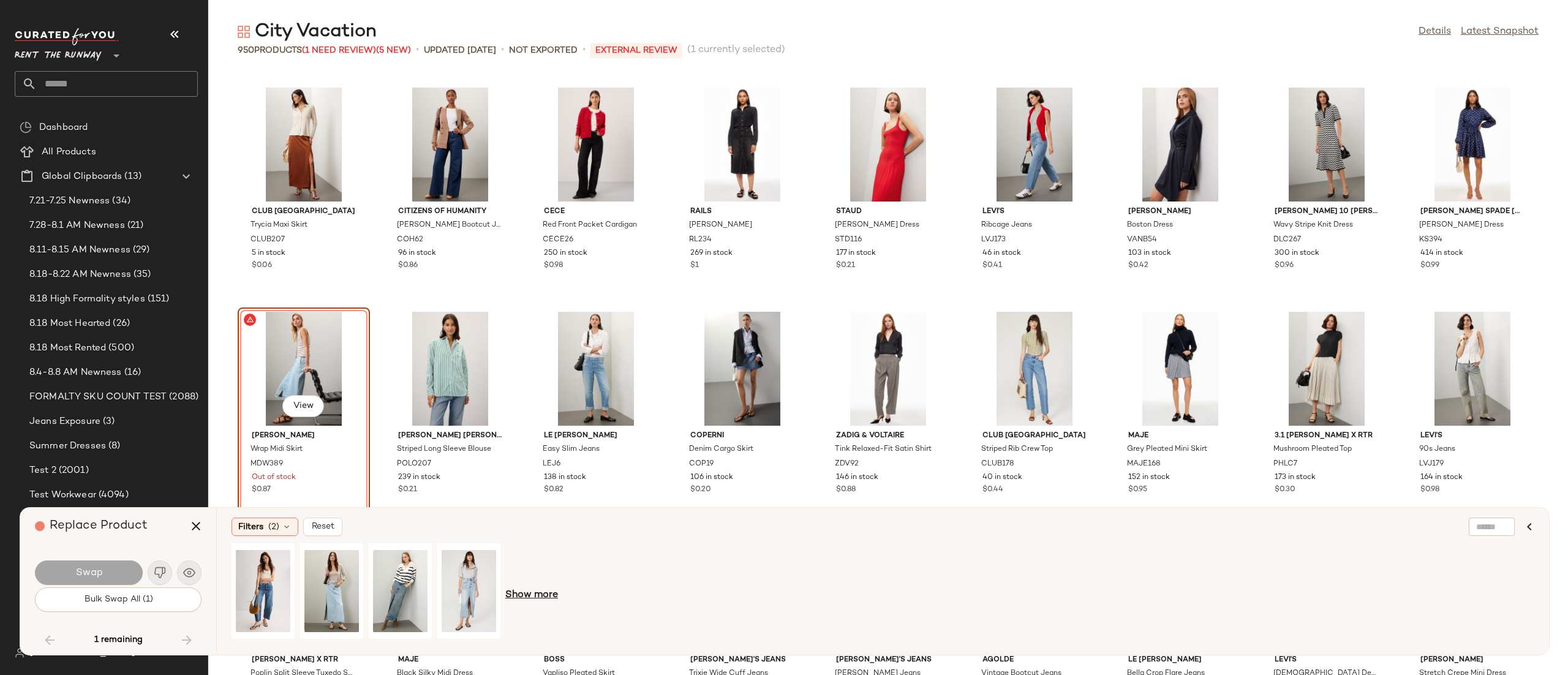
click at [520, 588] on span "Show more" at bounding box center [532, 596] width 53 height 15
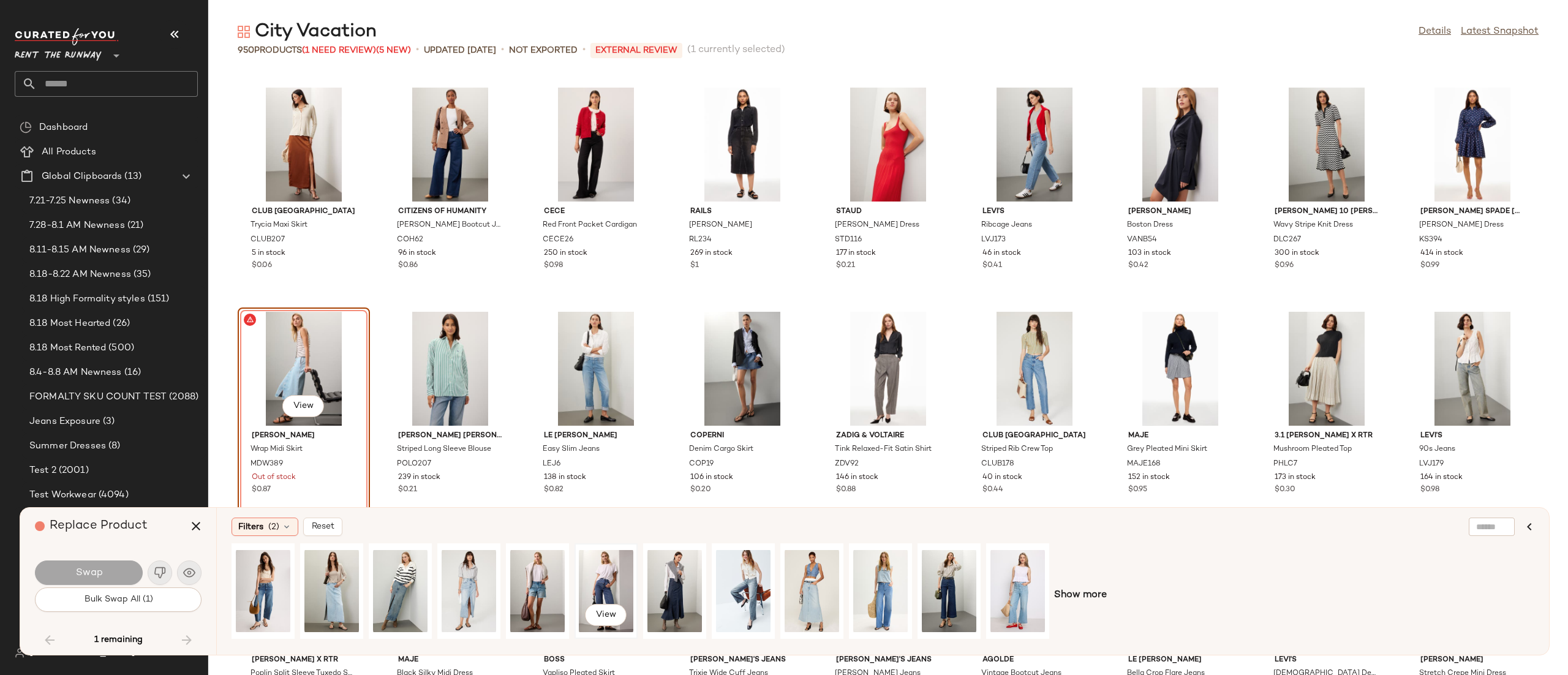
click at [598, 577] on div "View" at bounding box center [606, 591] width 55 height 87
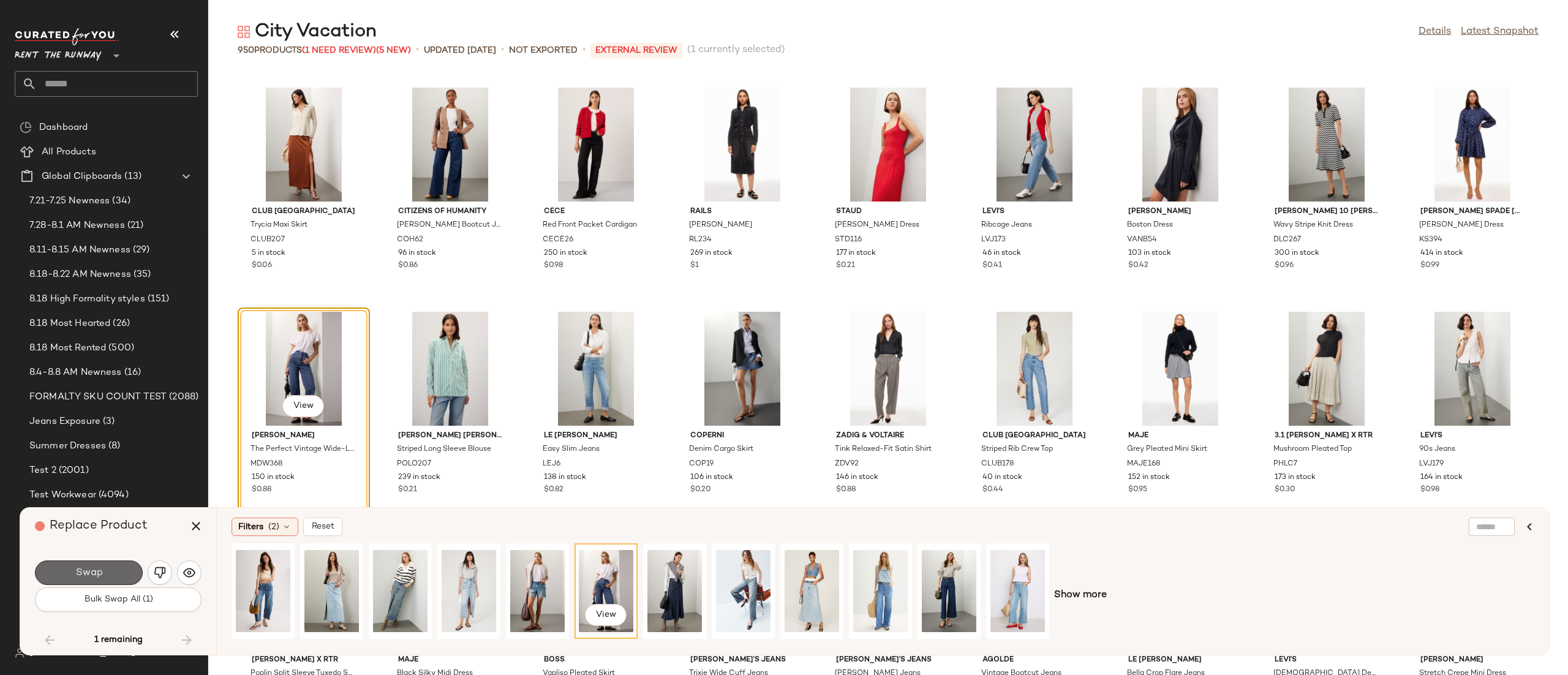
click at [103, 563] on button "Swap" at bounding box center [89, 573] width 107 height 24
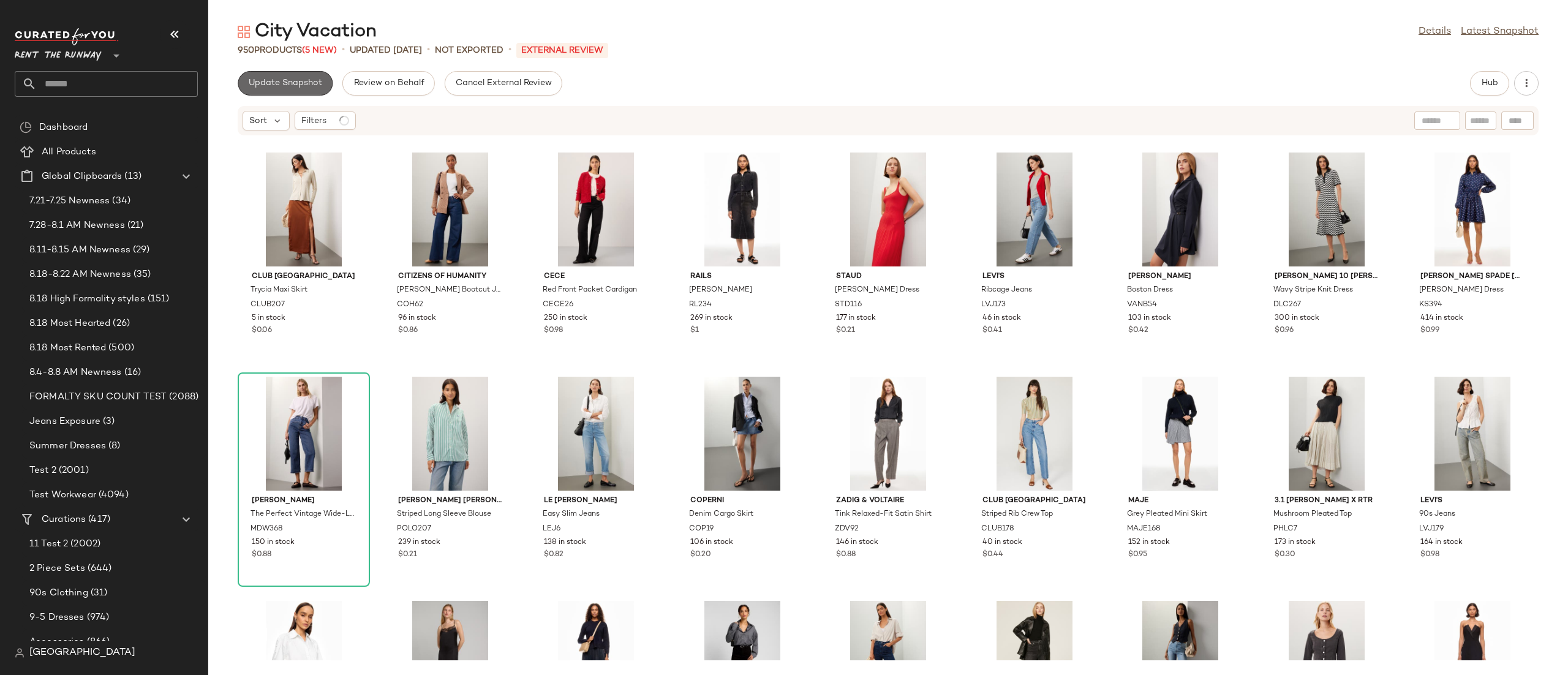
click at [276, 83] on span "Update Snapshot" at bounding box center [285, 83] width 74 height 9
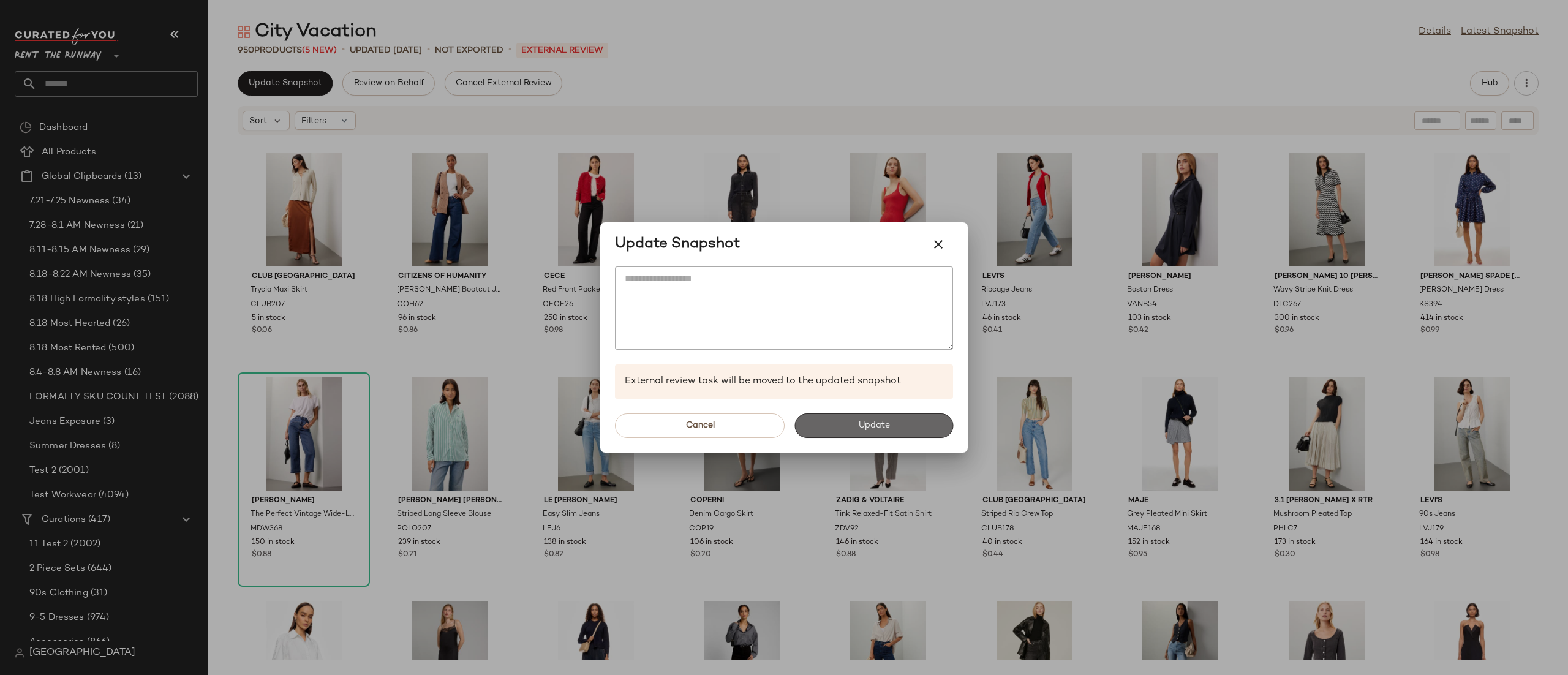
click at [798, 435] on button "Update" at bounding box center [873, 426] width 159 height 24
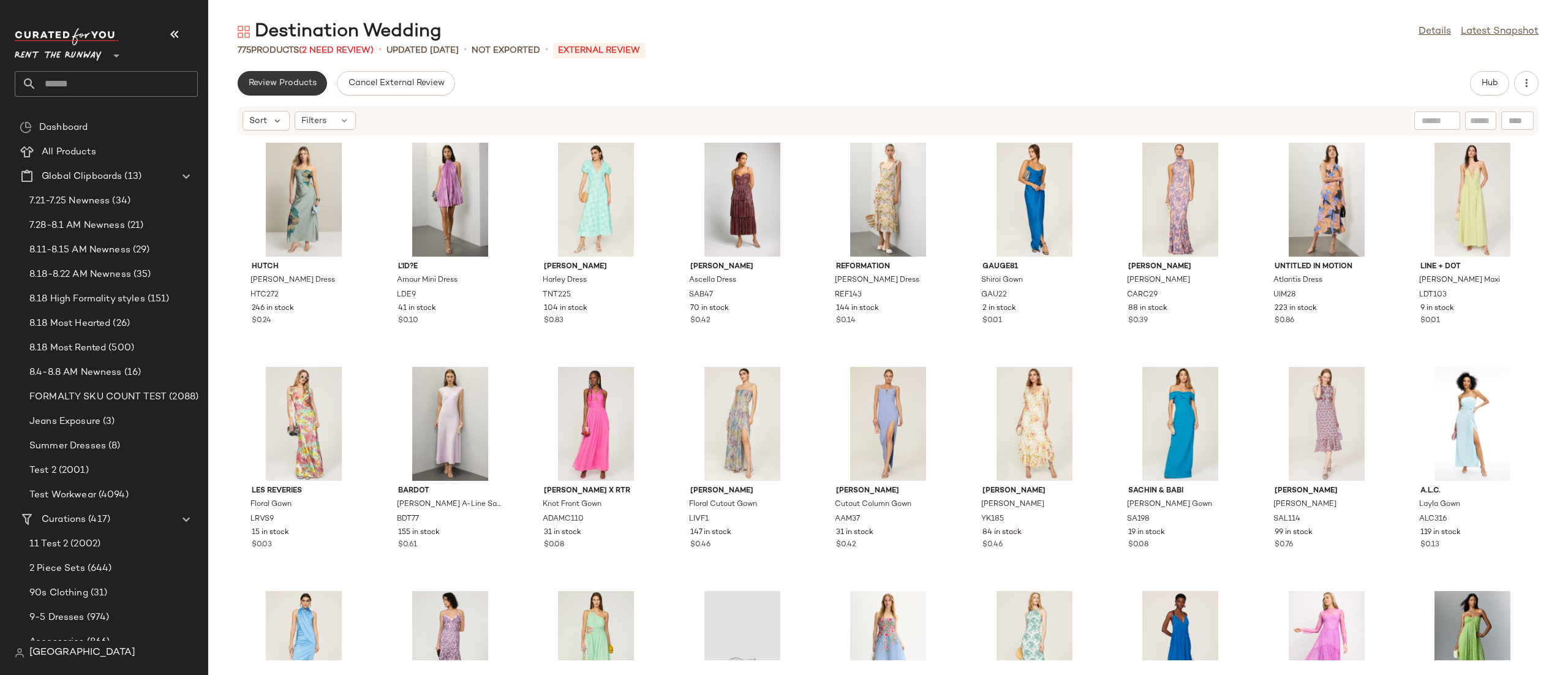
click at [283, 75] on button "Review Products" at bounding box center [283, 83] width 89 height 24
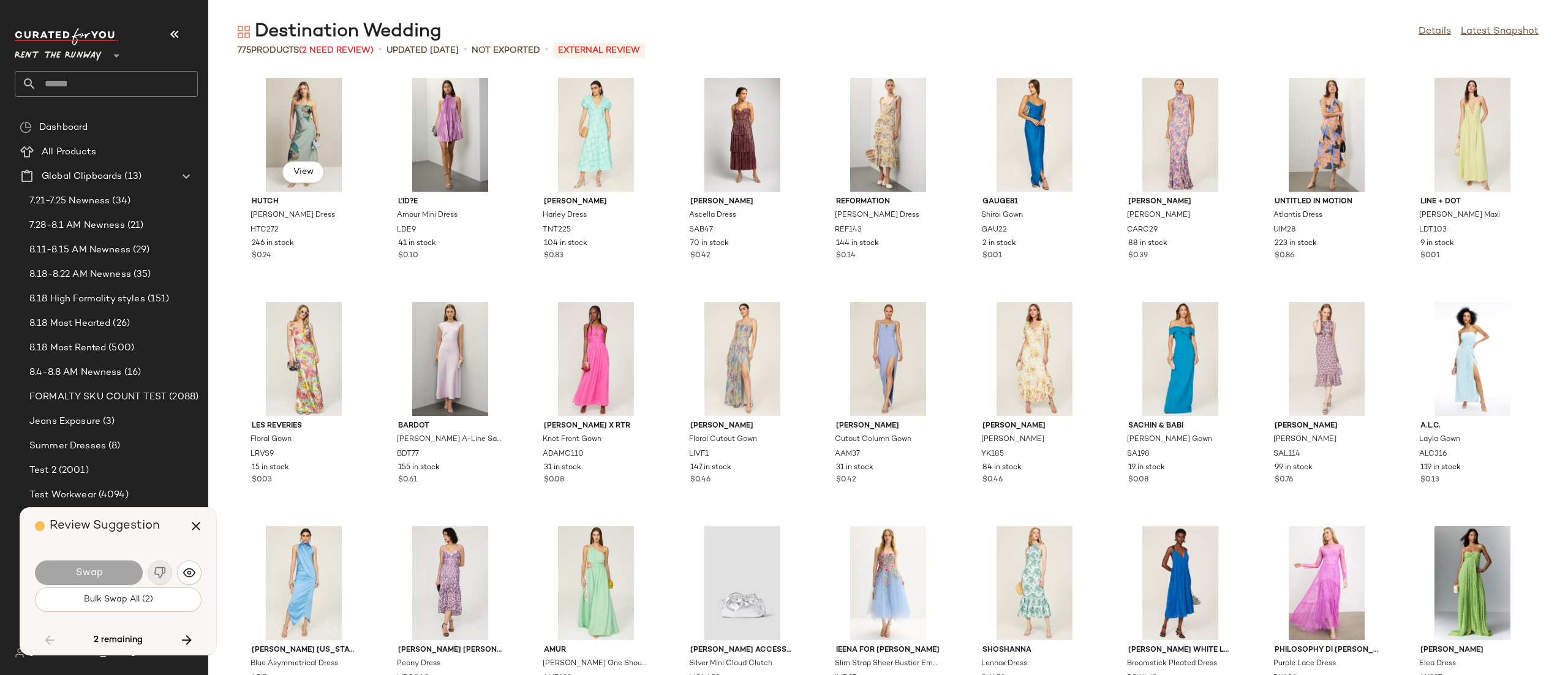
scroll to position [6504, 0]
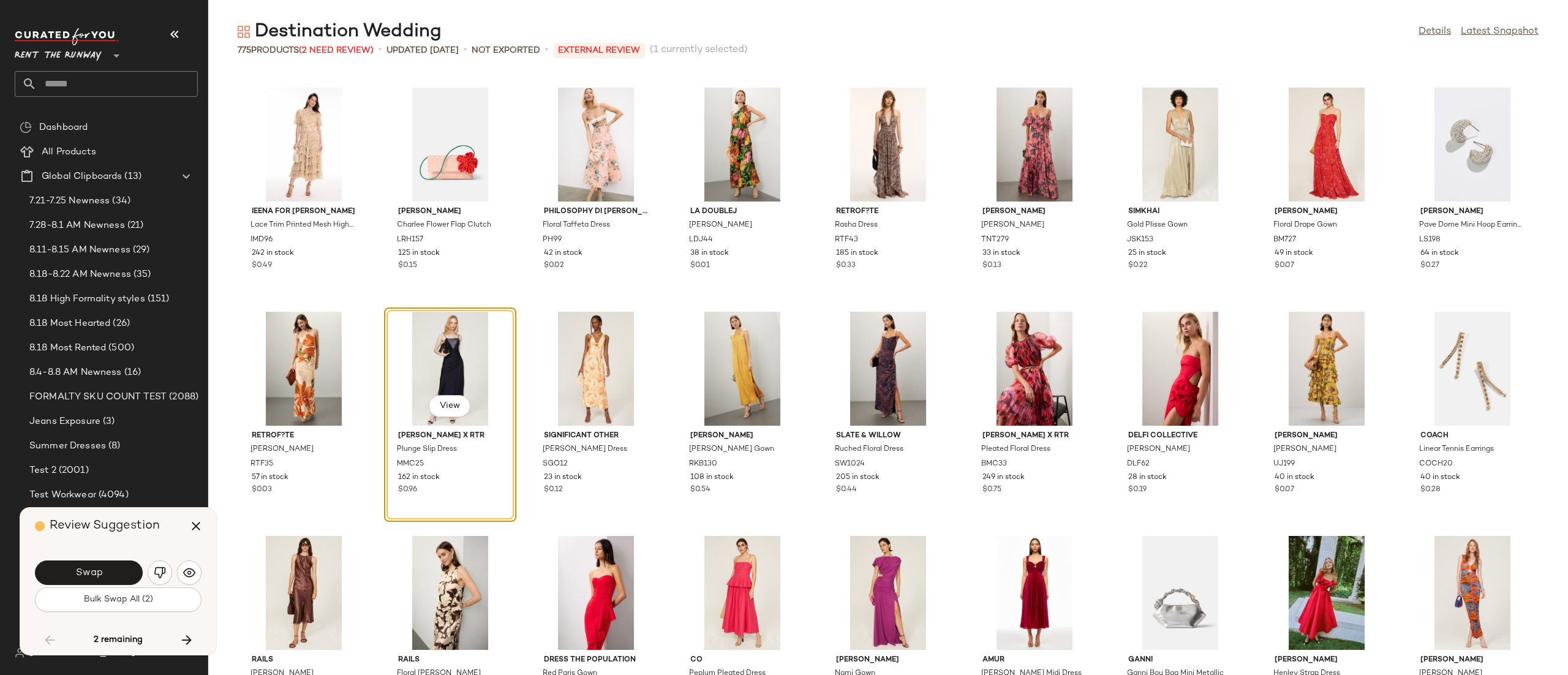
click at [176, 566] on div "Swap" at bounding box center [118, 572] width 166 height 29
click at [187, 569] on img "button" at bounding box center [189, 573] width 12 height 12
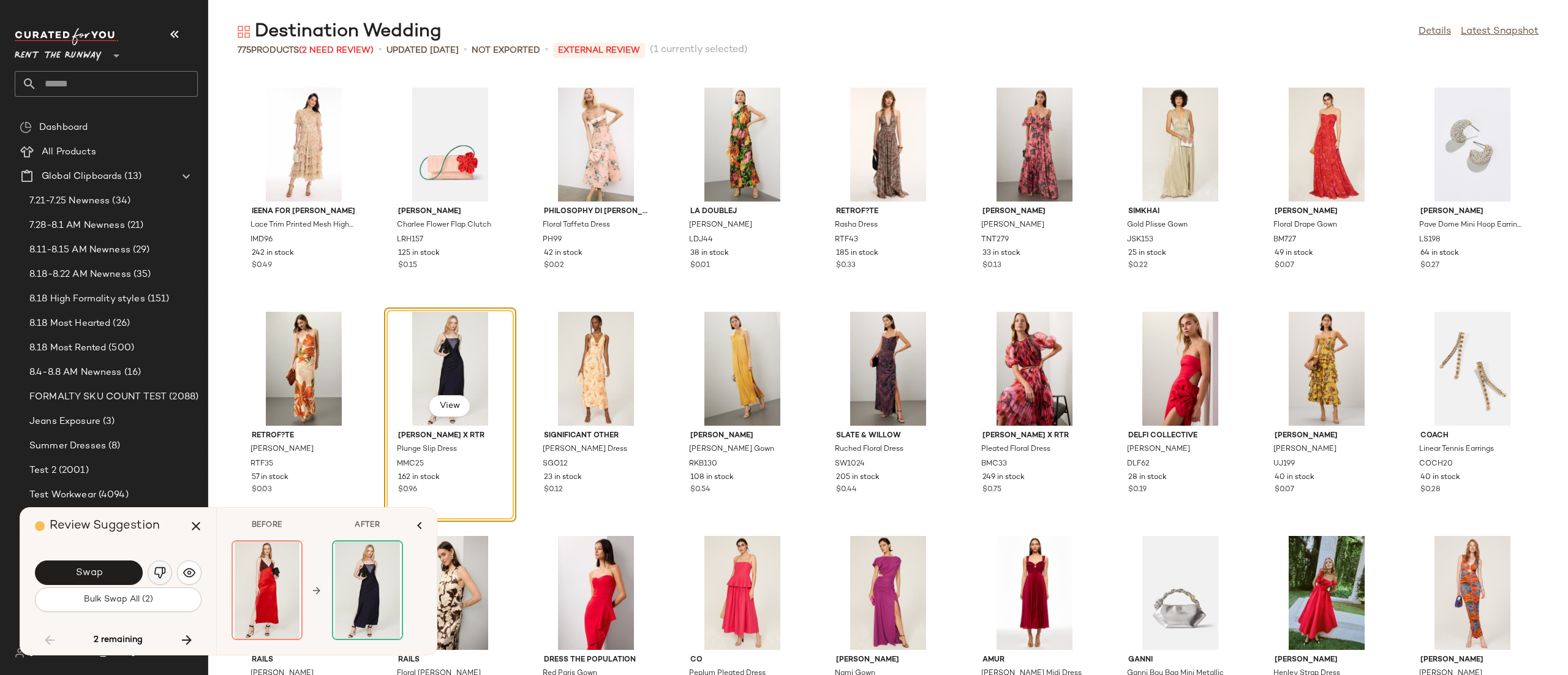
click at [150, 574] on button "button" at bounding box center [160, 573] width 24 height 24
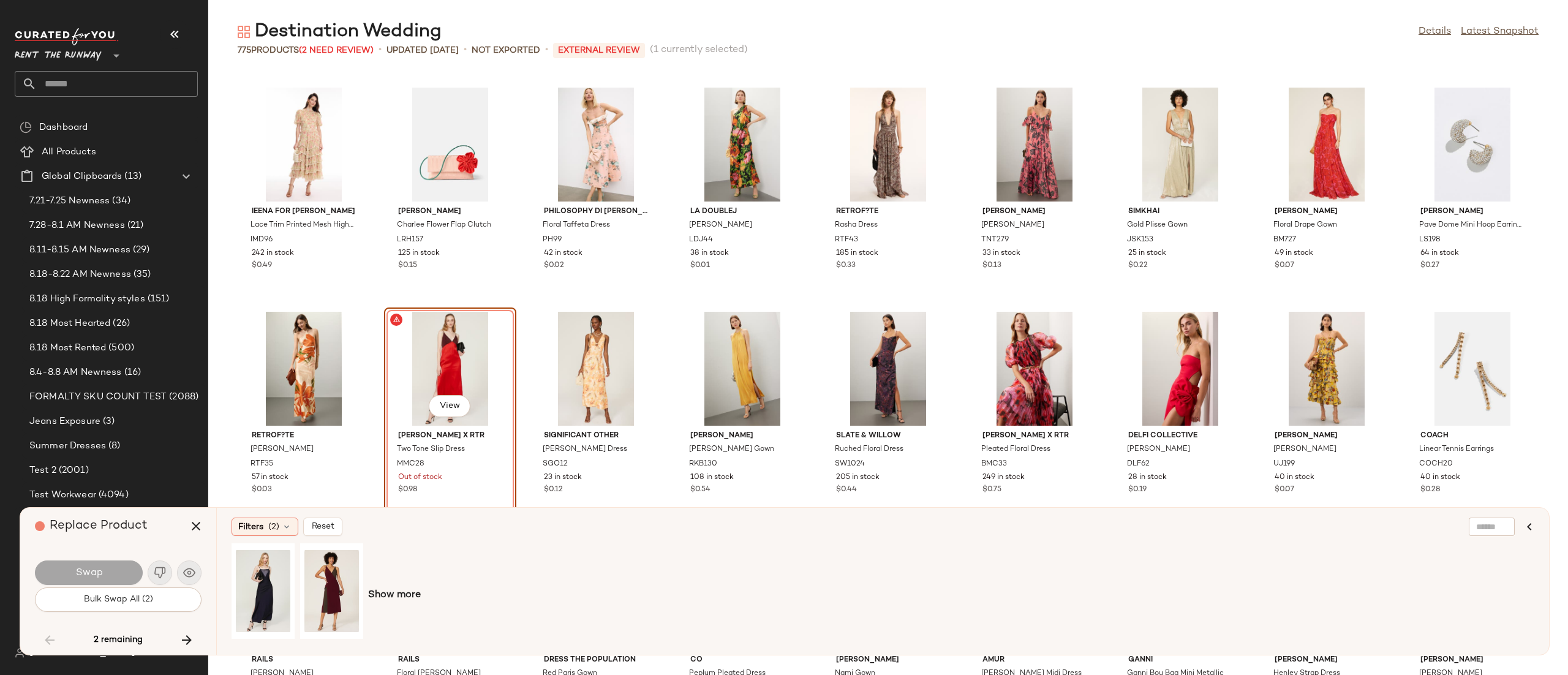
click at [378, 586] on div "Show more" at bounding box center [882, 596] width 1302 height 104
click at [381, 590] on span "Show more" at bounding box center [395, 596] width 53 height 15
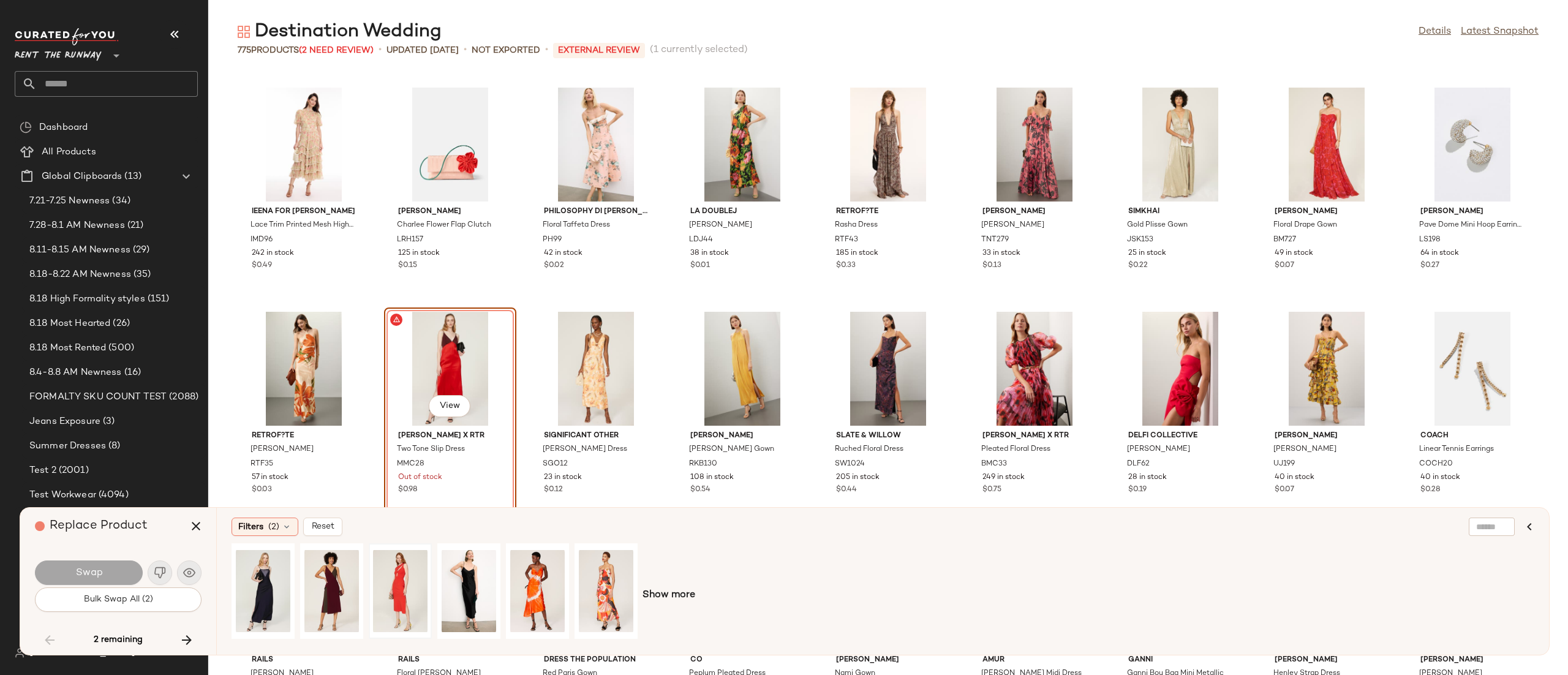
click at [392, 572] on div at bounding box center [400, 591] width 55 height 87
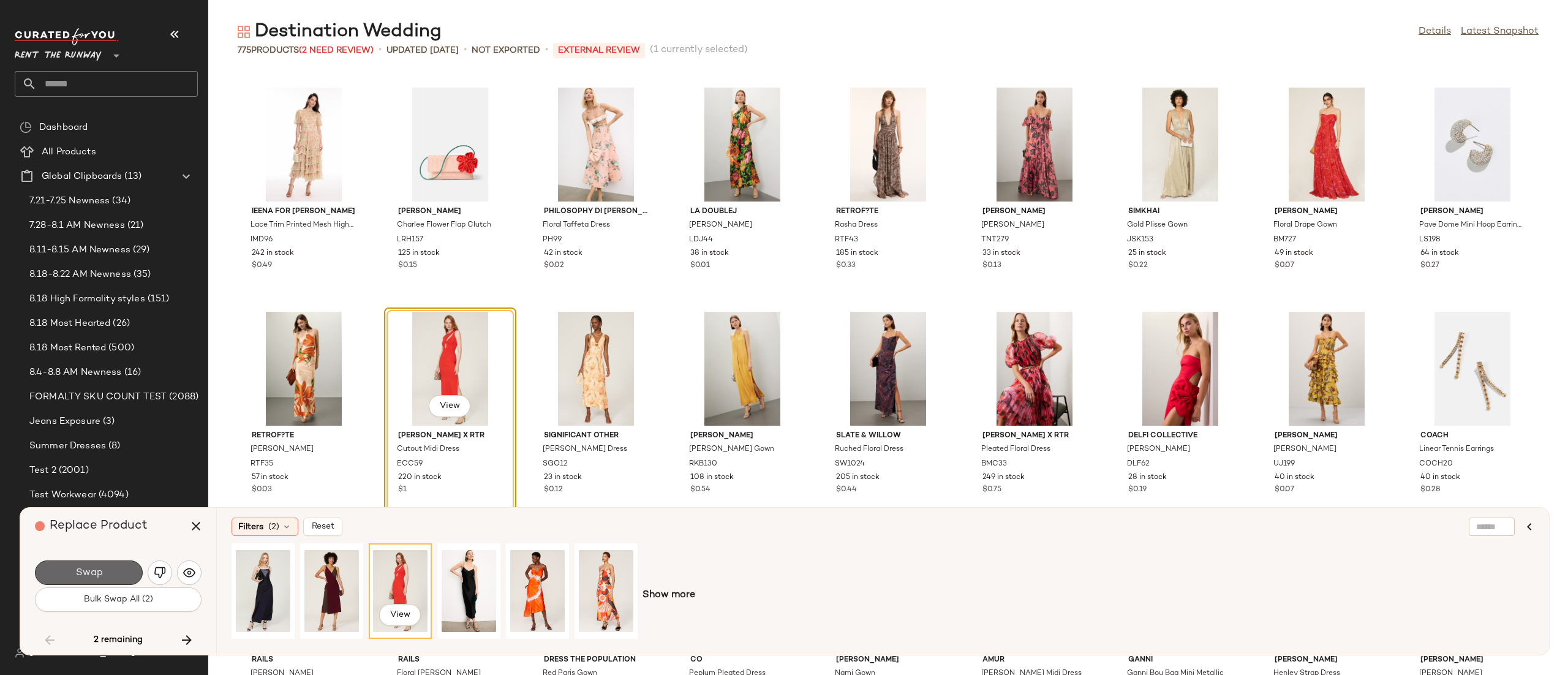
click at [98, 576] on span "Swap" at bounding box center [89, 573] width 28 height 11
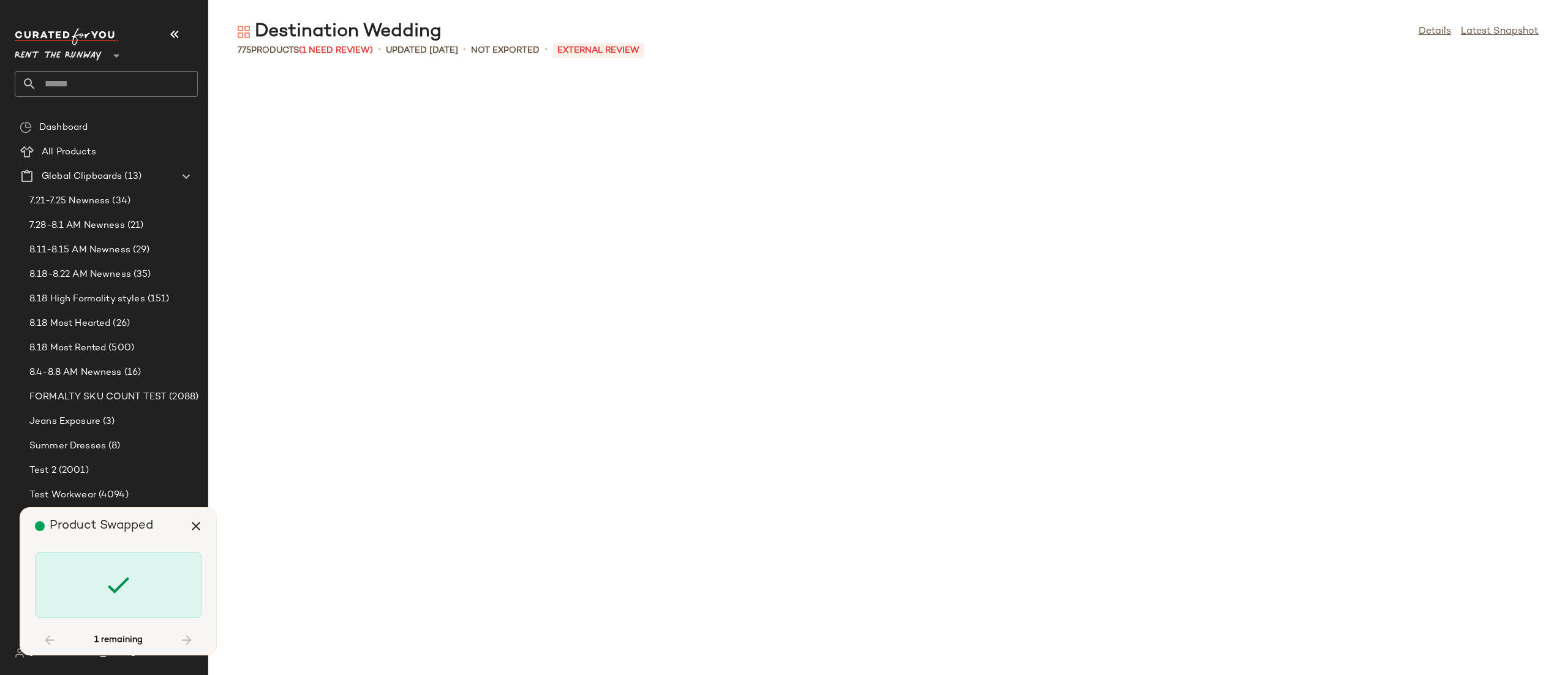
scroll to position [12336, 0]
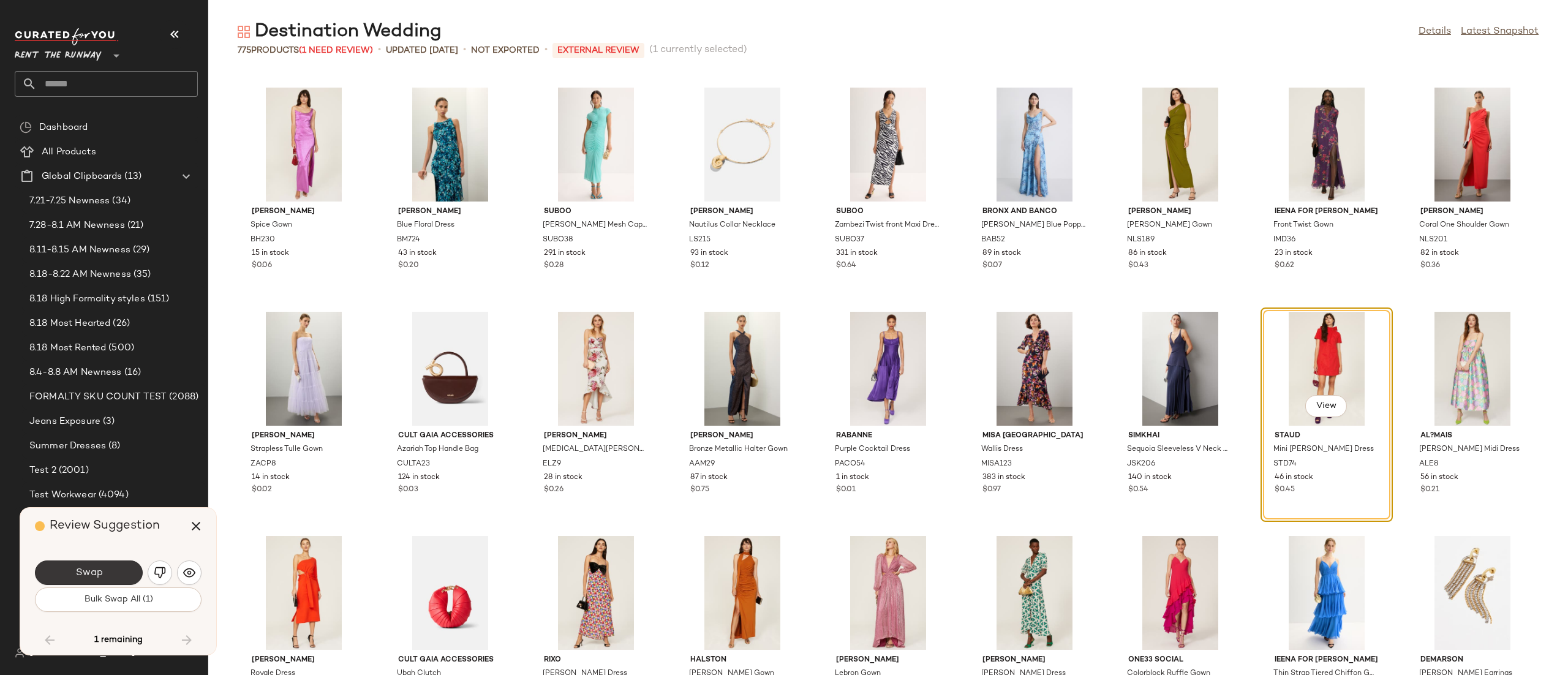
click at [102, 576] on button "Swap" at bounding box center [89, 573] width 107 height 24
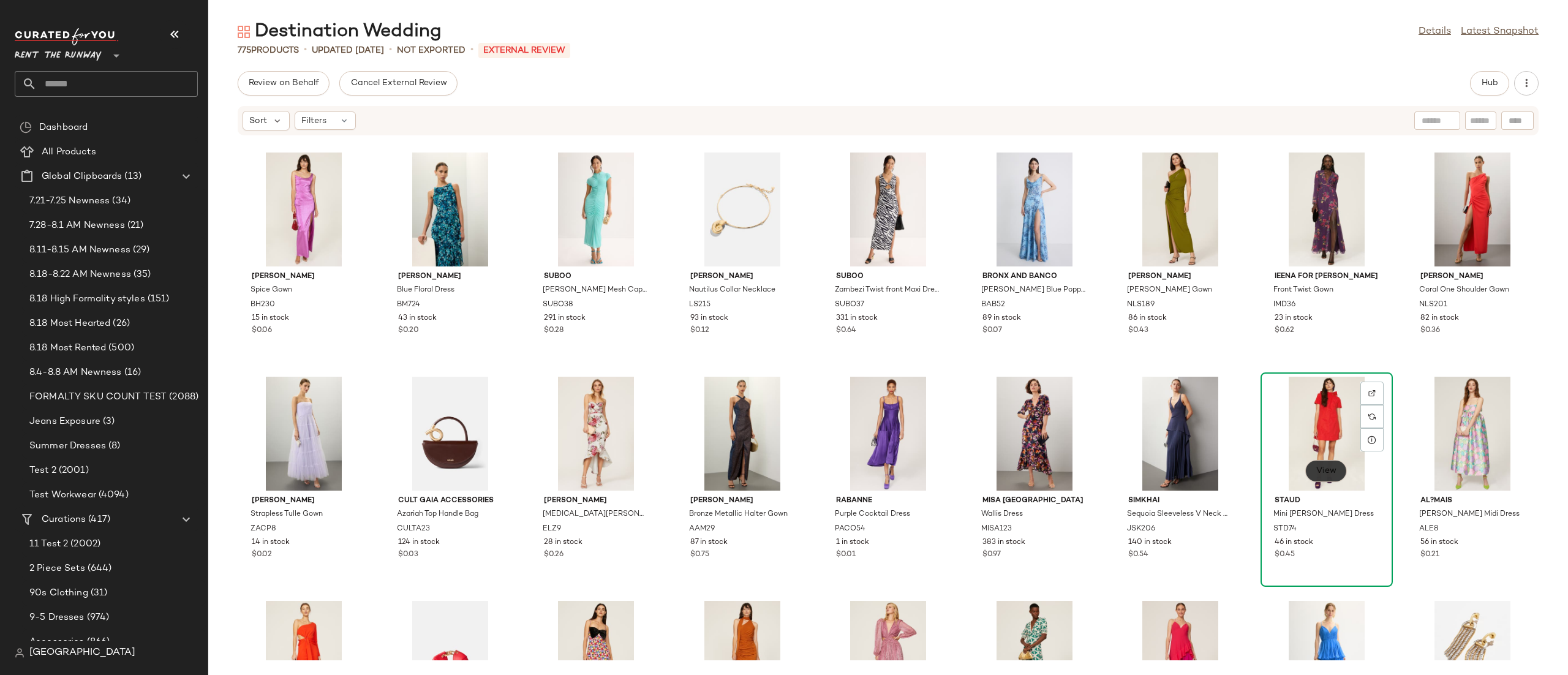
click at [1307, 469] on button "View" at bounding box center [1326, 471] width 42 height 22
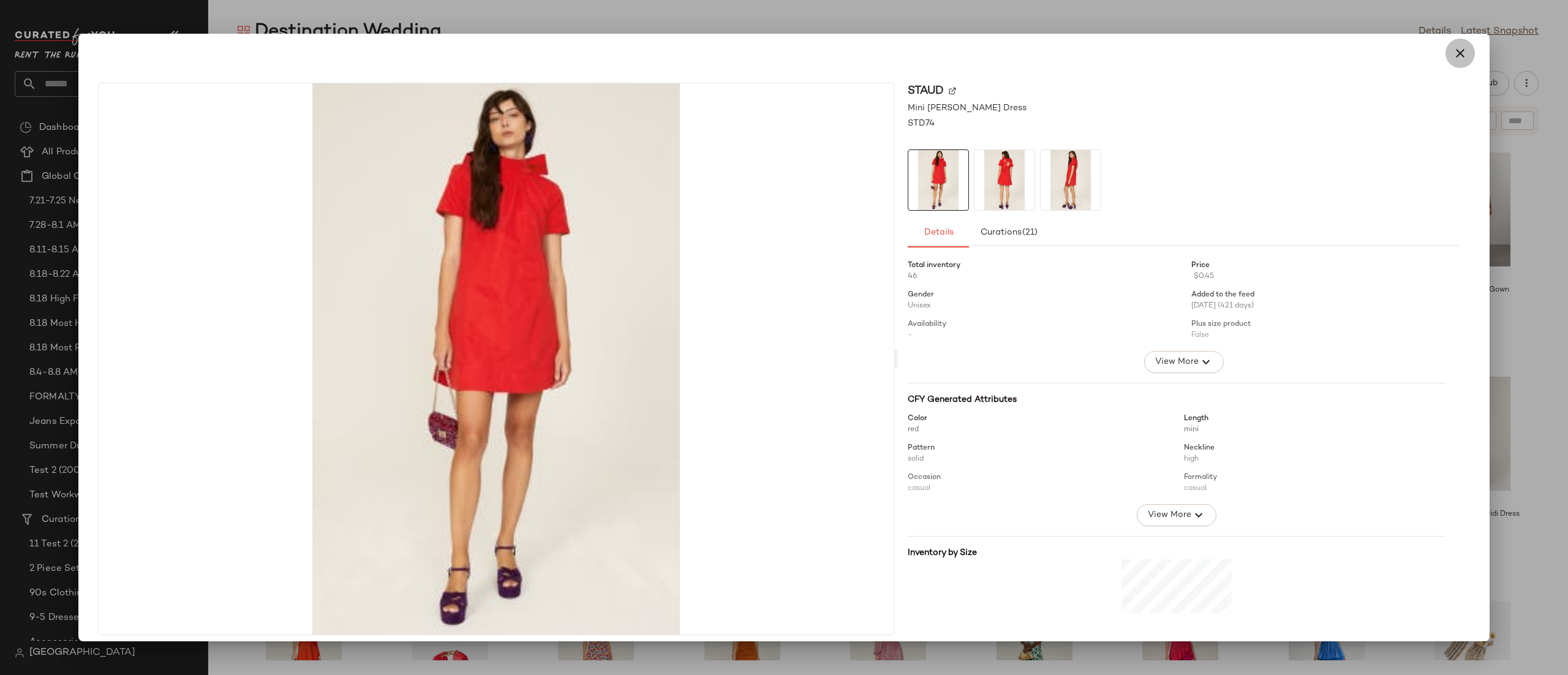
click at [1452, 49] on icon "button" at bounding box center [1460, 53] width 15 height 15
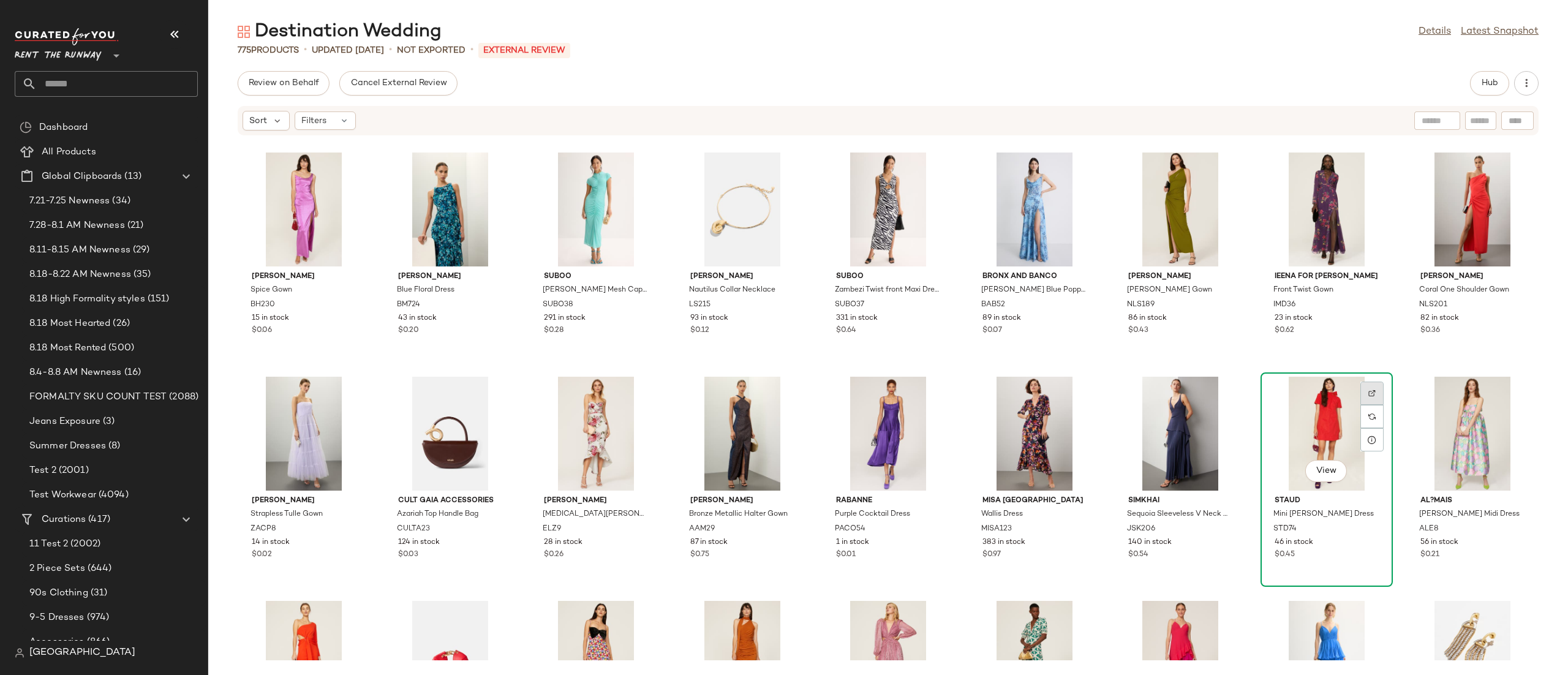
click at [1375, 405] on div at bounding box center [1371, 417] width 23 height 23
click at [1246, 333] on div "Black Halo Spice Gown BH230 15 in stock $0.06 Badgley Mischka Blue Floral Dress…" at bounding box center [887, 398] width 1359 height 525
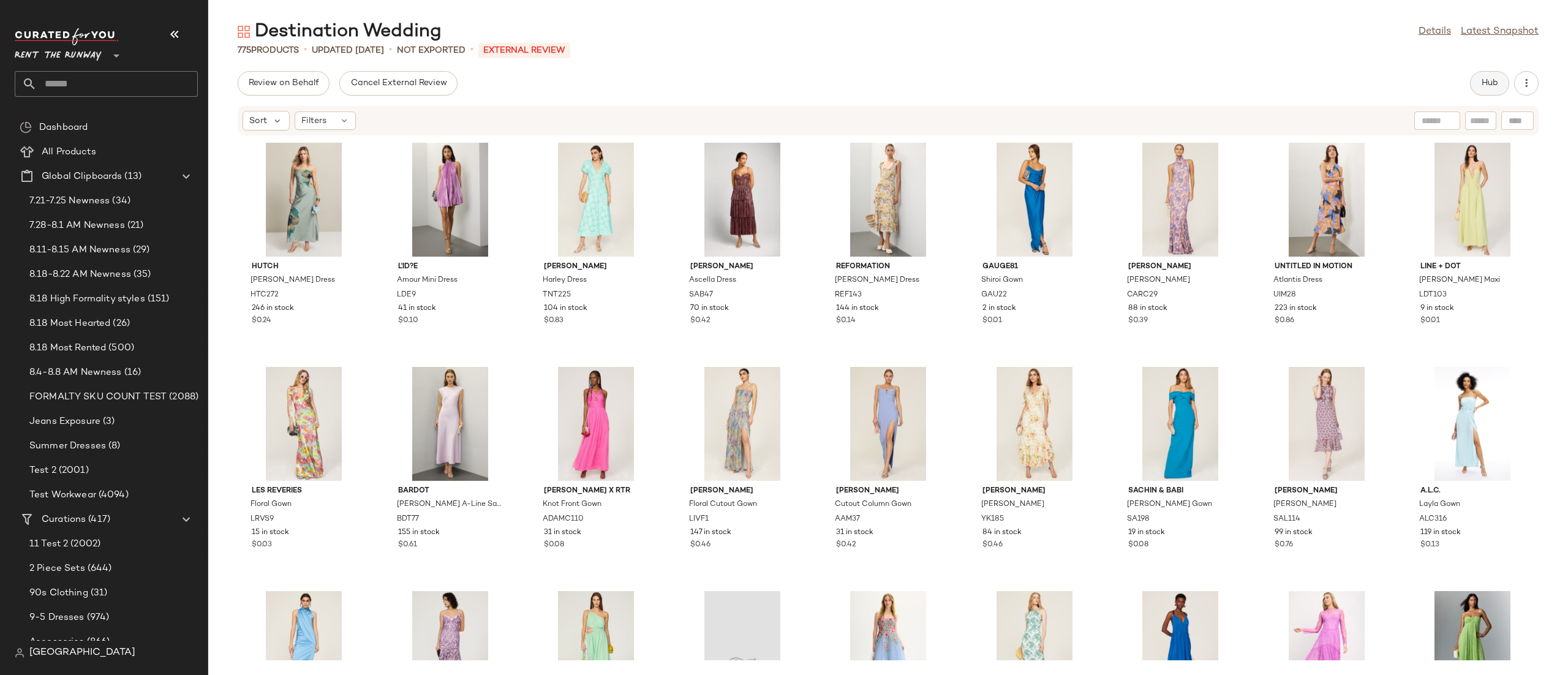
click at [1482, 90] on button "Hub" at bounding box center [1490, 83] width 39 height 24
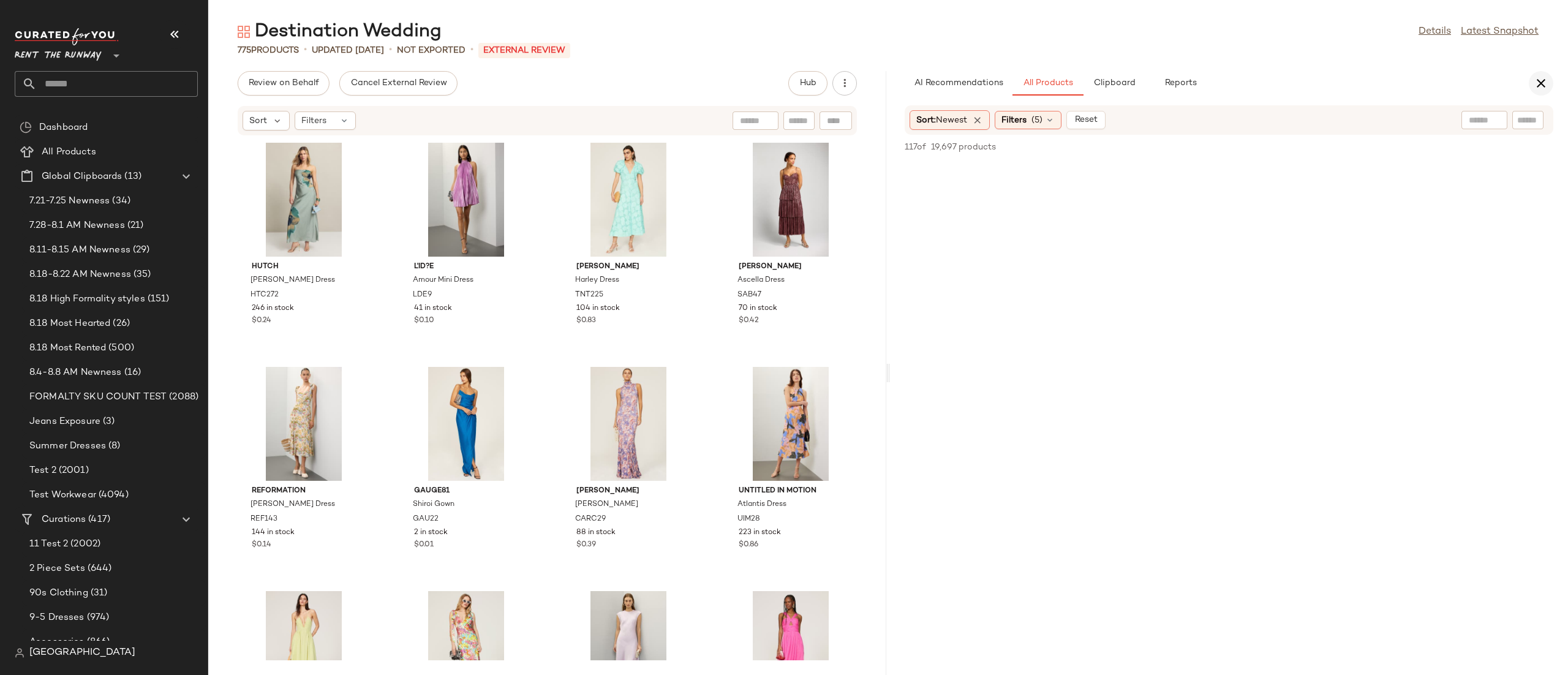
click at [1540, 85] on icon "button" at bounding box center [1541, 83] width 15 height 15
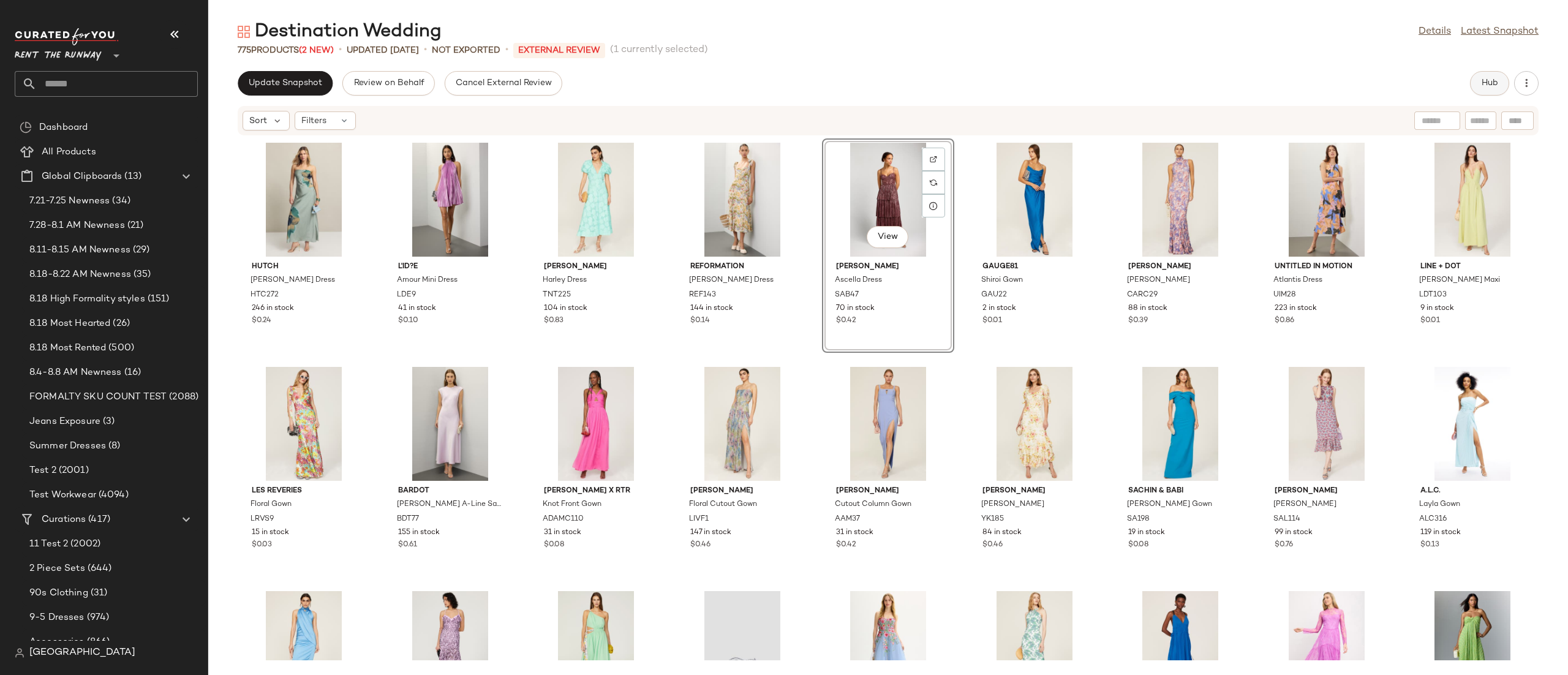
click span "Hub"
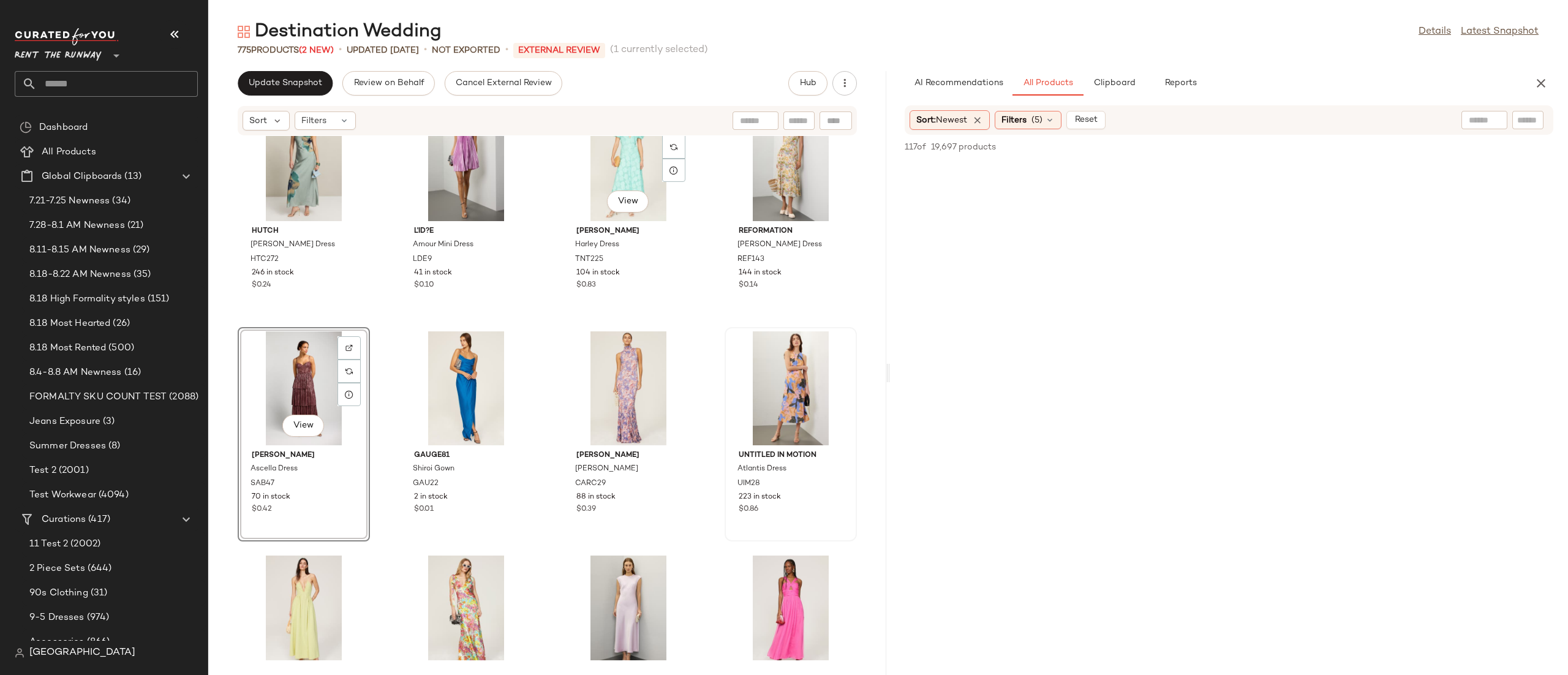
scroll to position [37, 0]
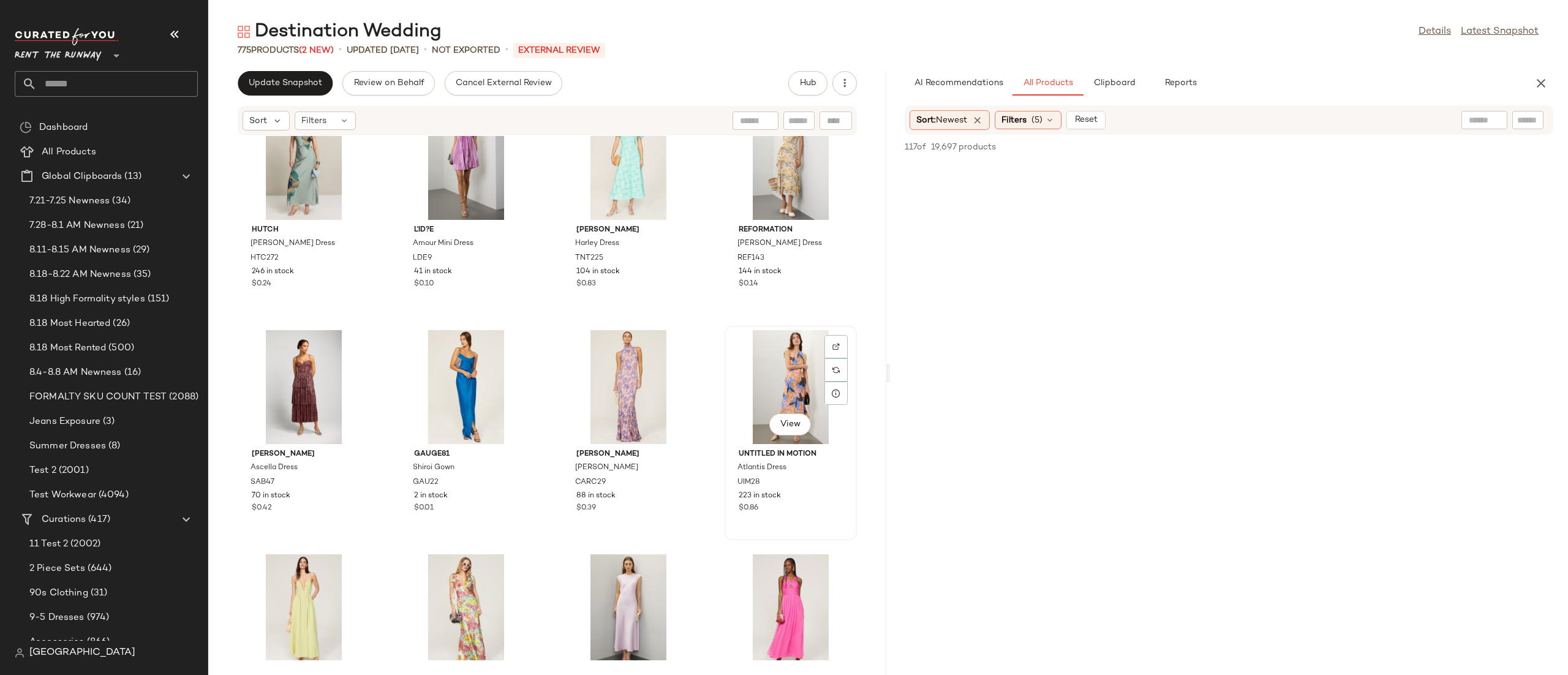
click div "View"
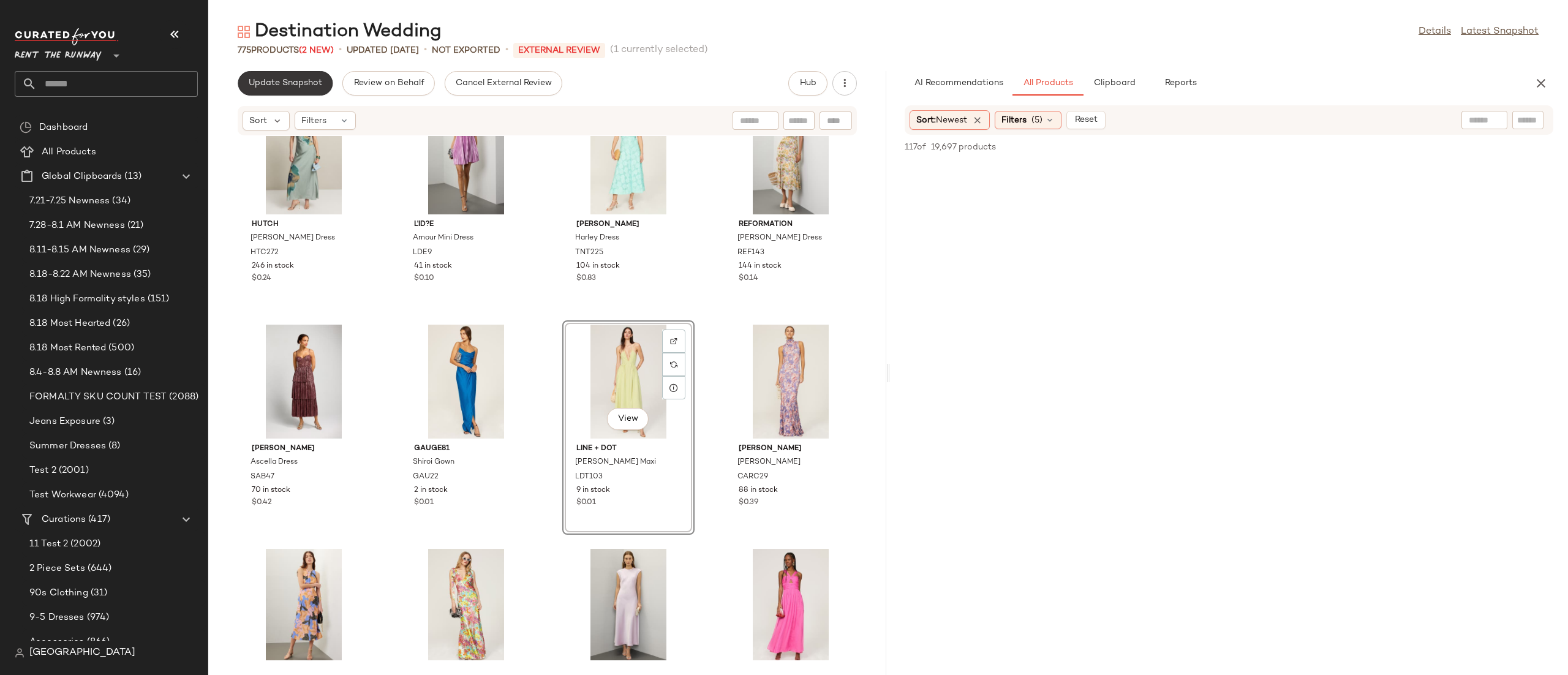
click span "Update Snapshot"
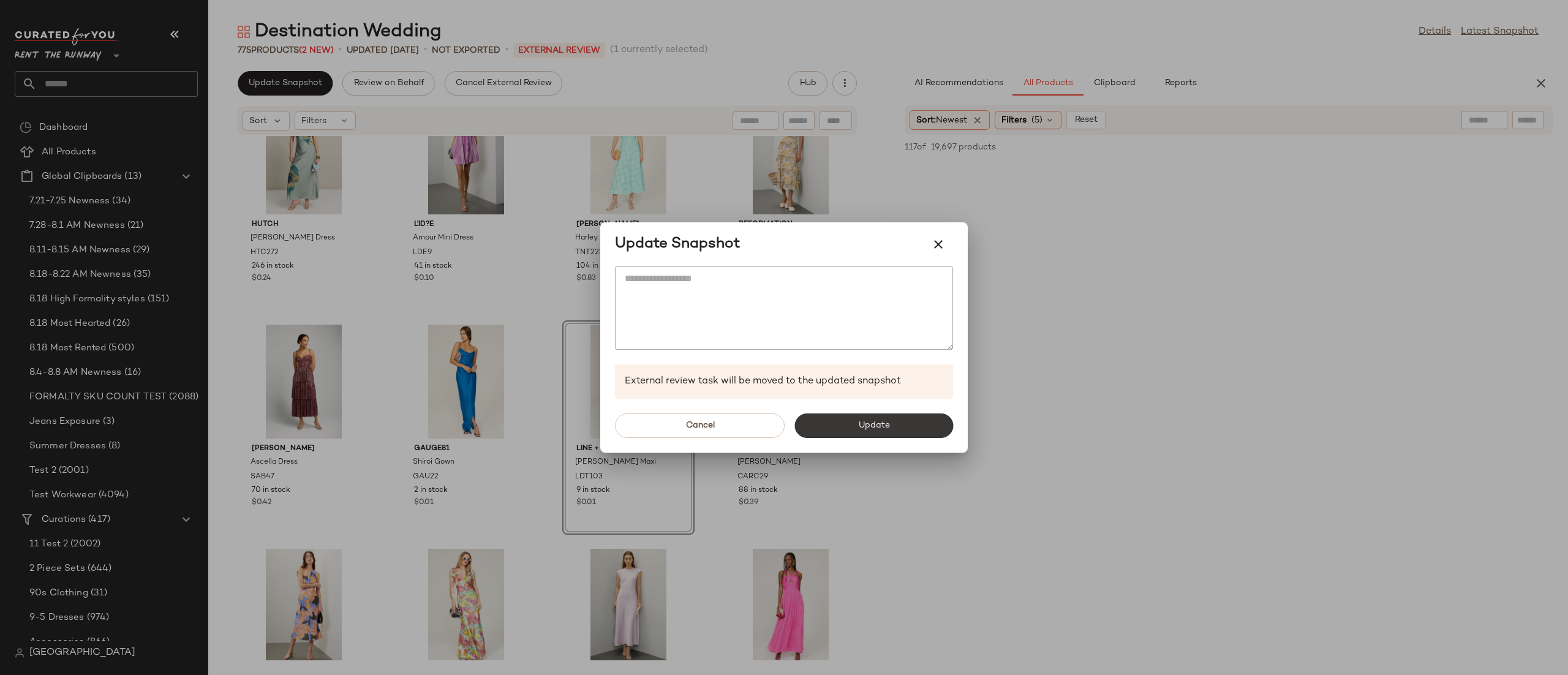
click button "Update"
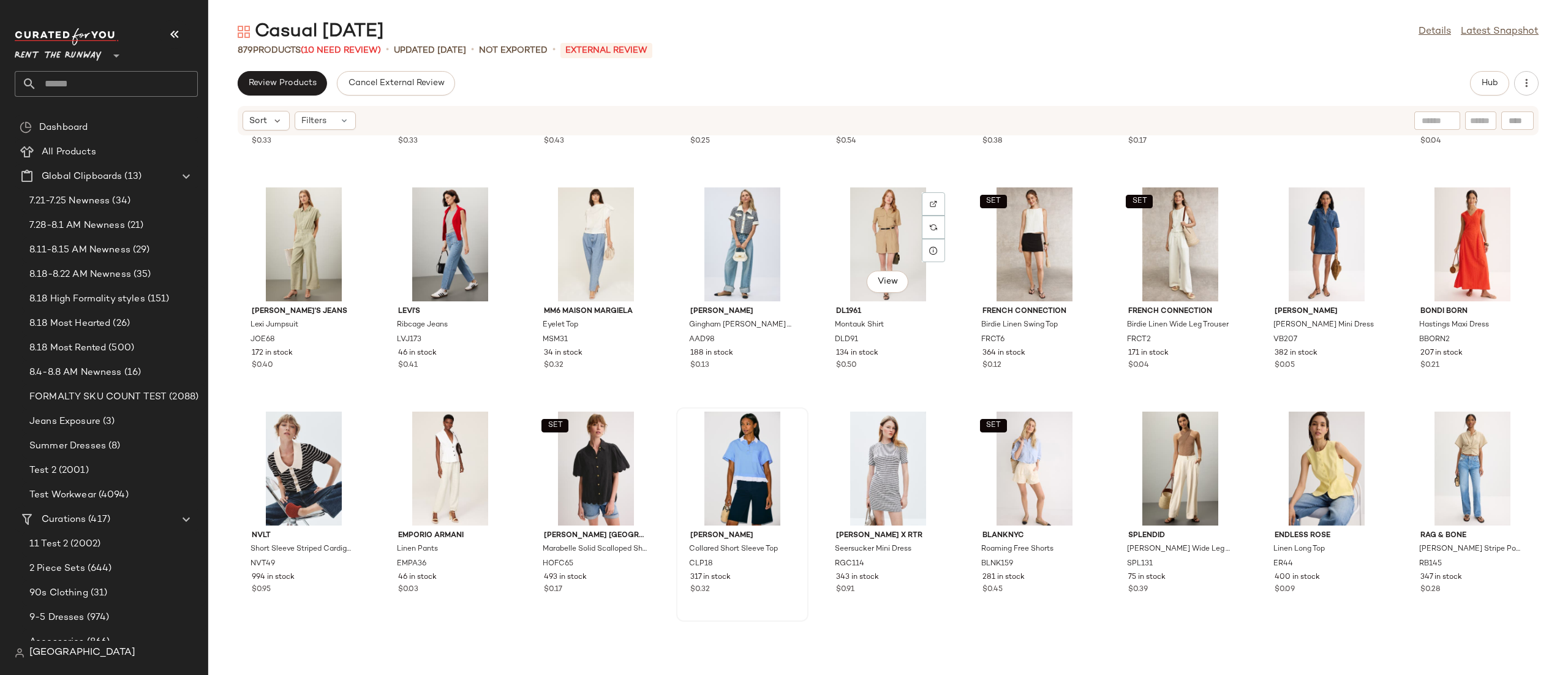
scroll to position [1746, 0]
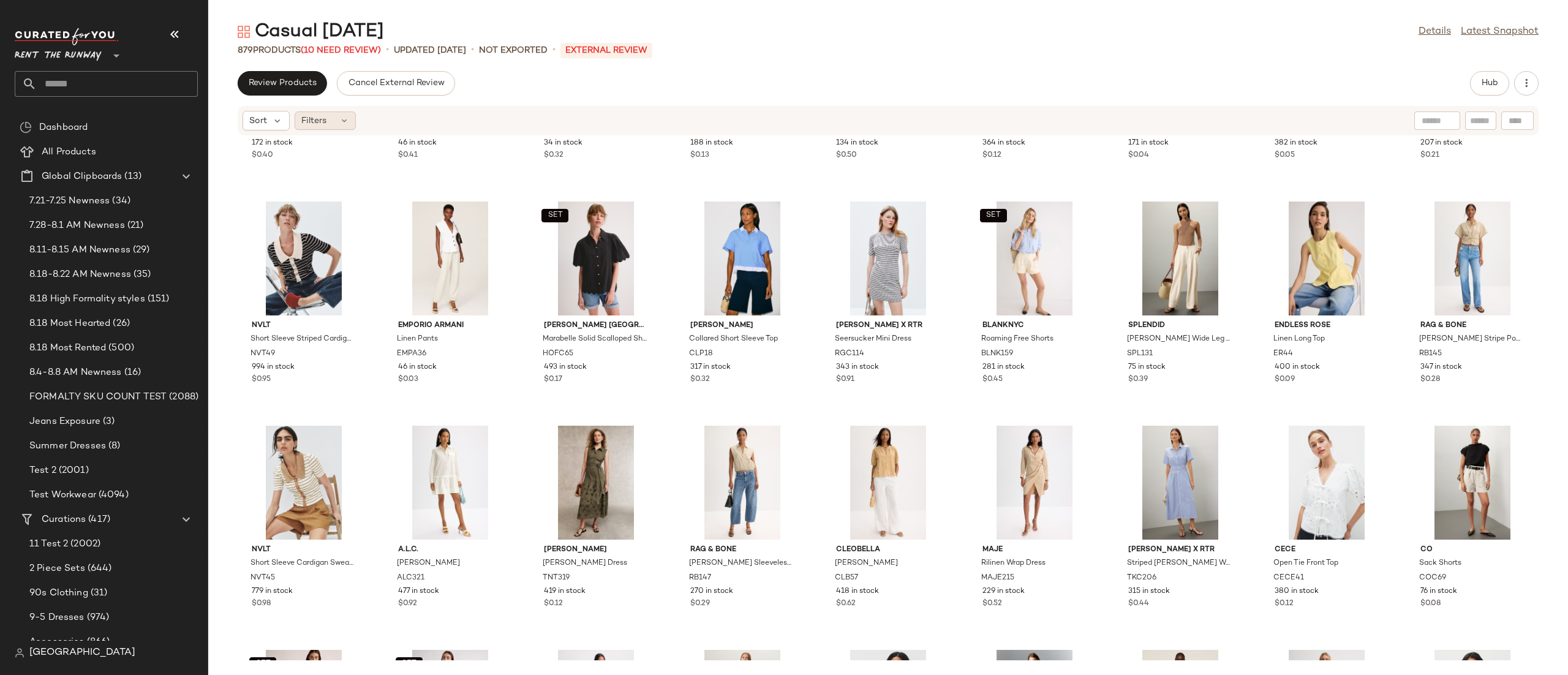
click at [311, 126] on span "Filters" at bounding box center [314, 120] width 25 height 13
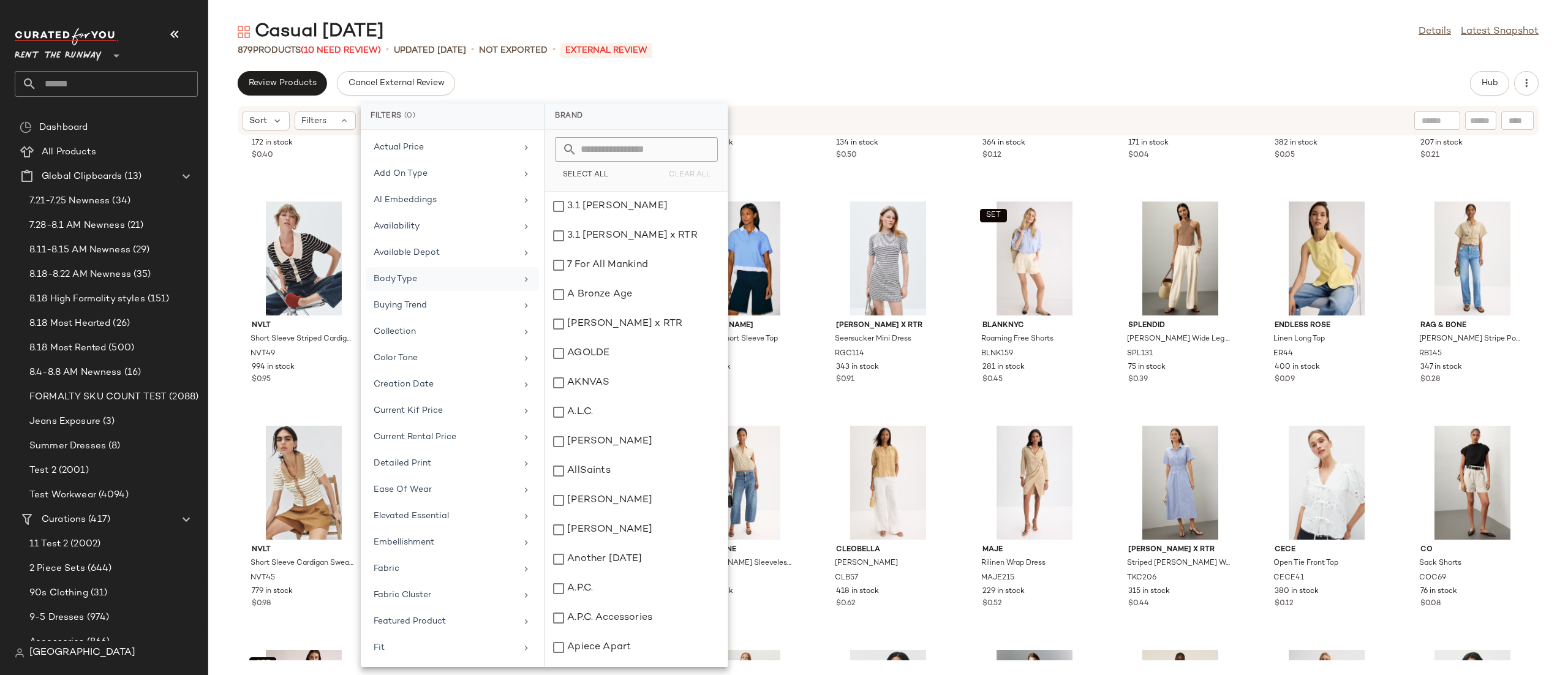
scroll to position [0, 0]
click at [476, 310] on div "Availability" at bounding box center [445, 304] width 143 height 13
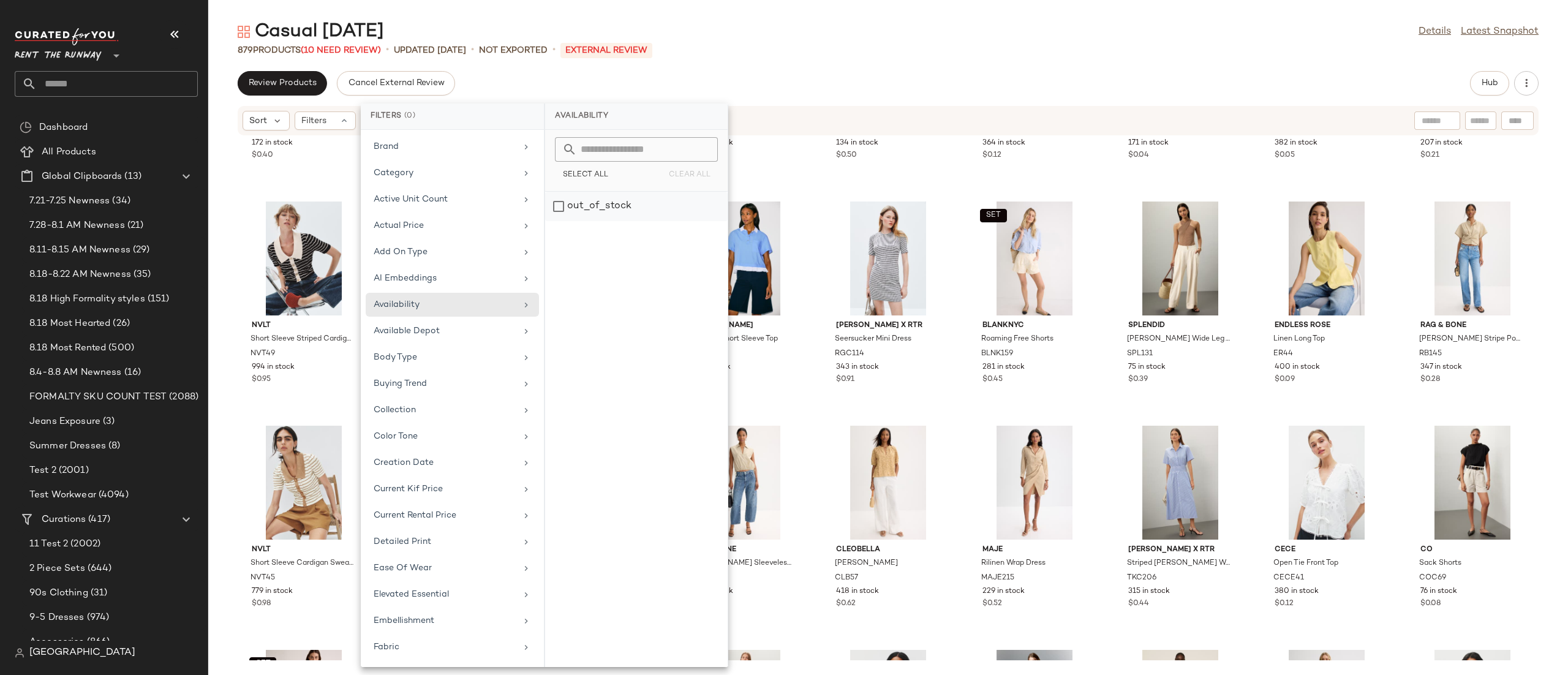
click at [593, 197] on div "out_of_stock" at bounding box center [636, 206] width 182 height 29
click at [821, 94] on div "Review Products Cancel External Review Hub" at bounding box center [888, 83] width 1301 height 24
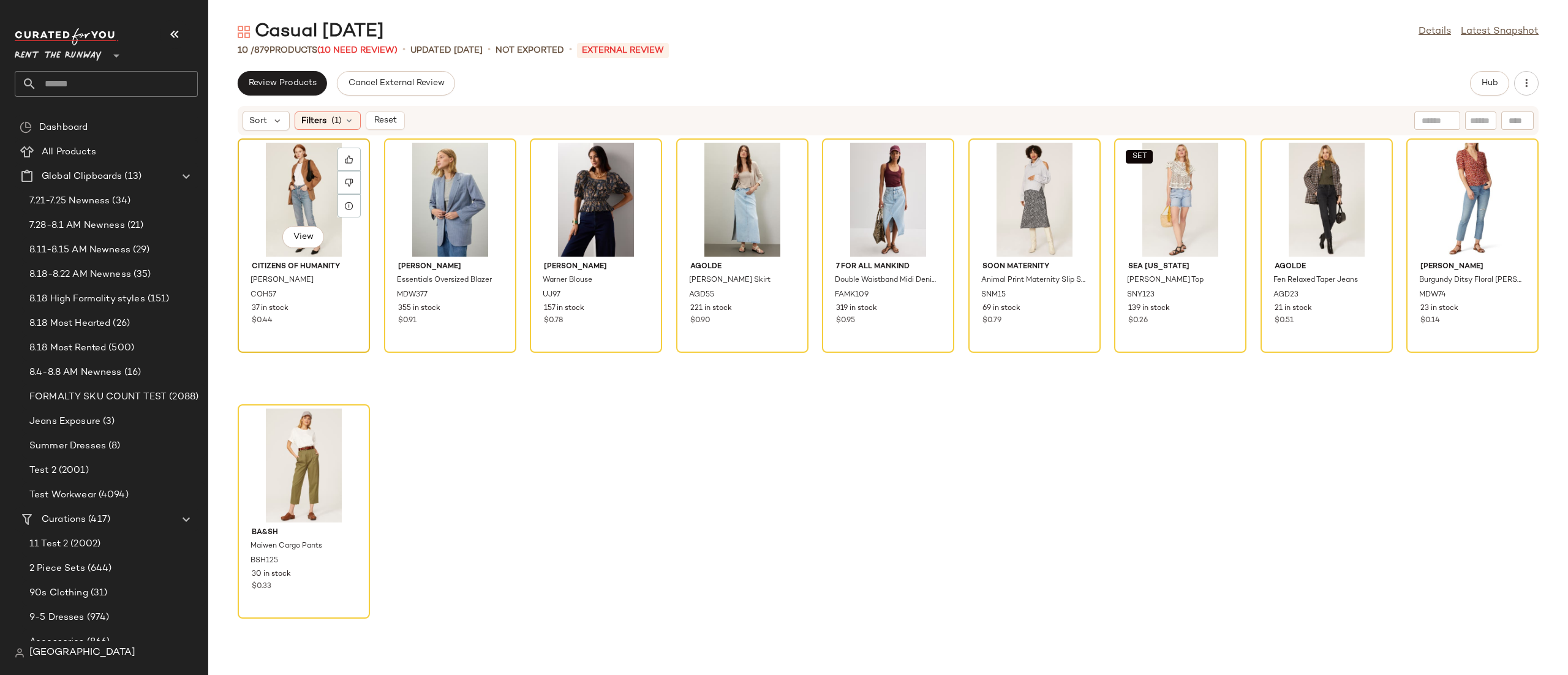
click at [318, 215] on div "View" at bounding box center [303, 200] width 124 height 114
click at [318, 442] on div "View" at bounding box center [303, 465] width 124 height 114
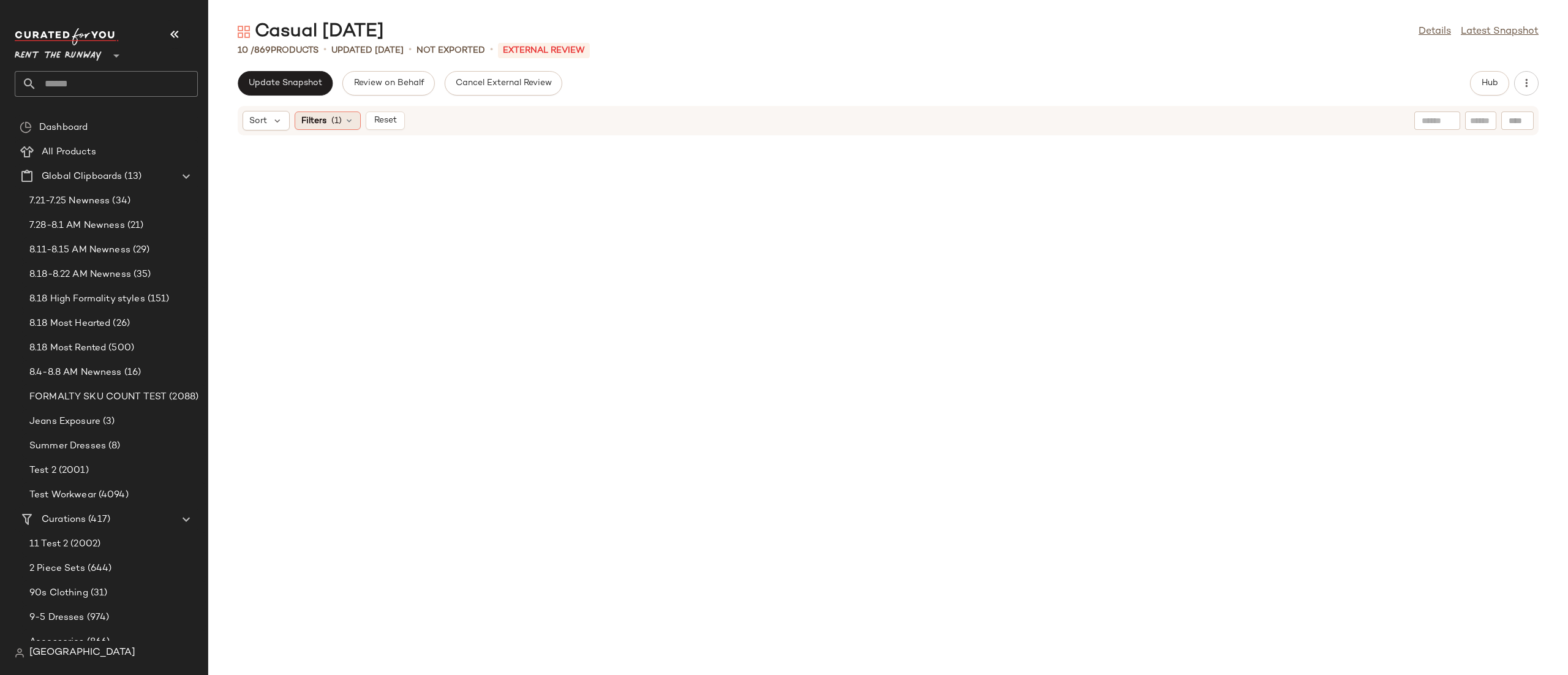
click at [344, 120] on icon at bounding box center [349, 120] width 9 height 9
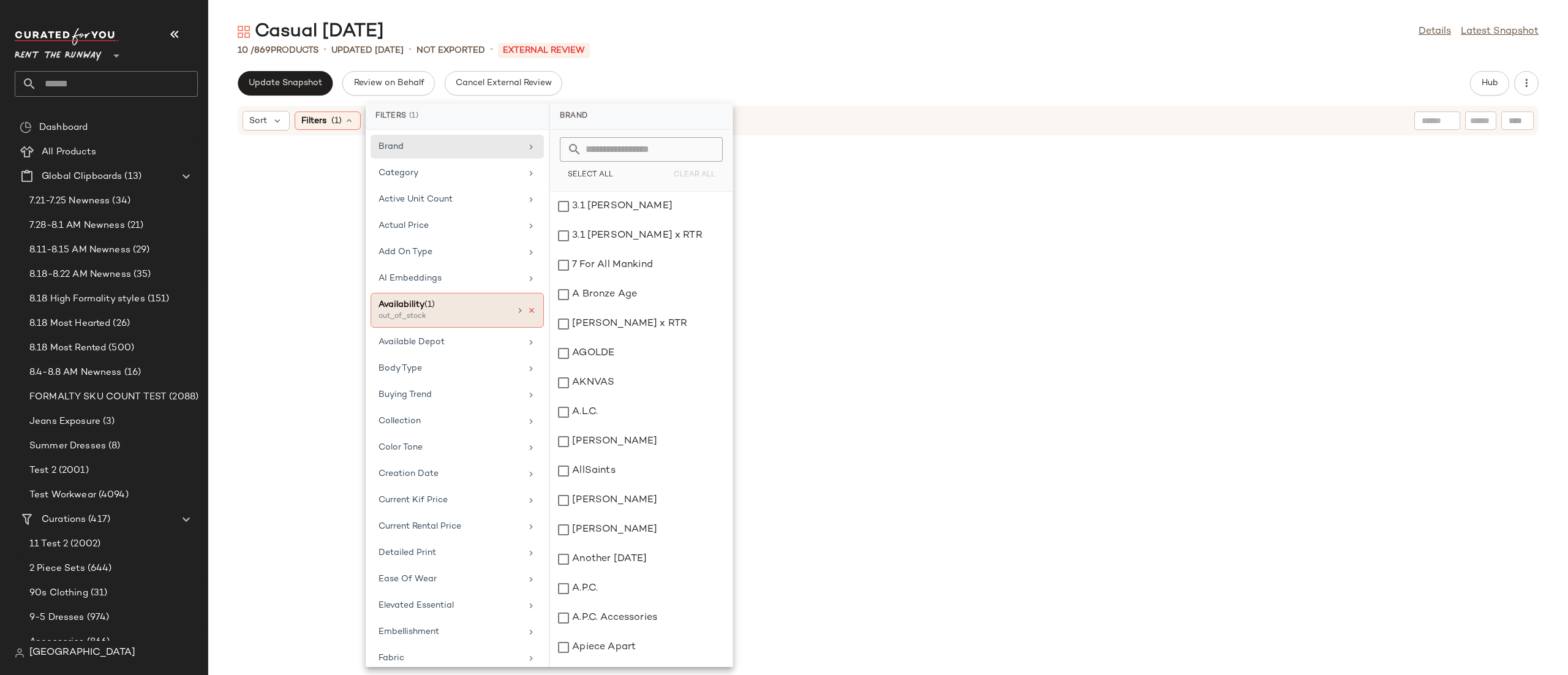
click at [527, 309] on icon at bounding box center [531, 310] width 9 height 9
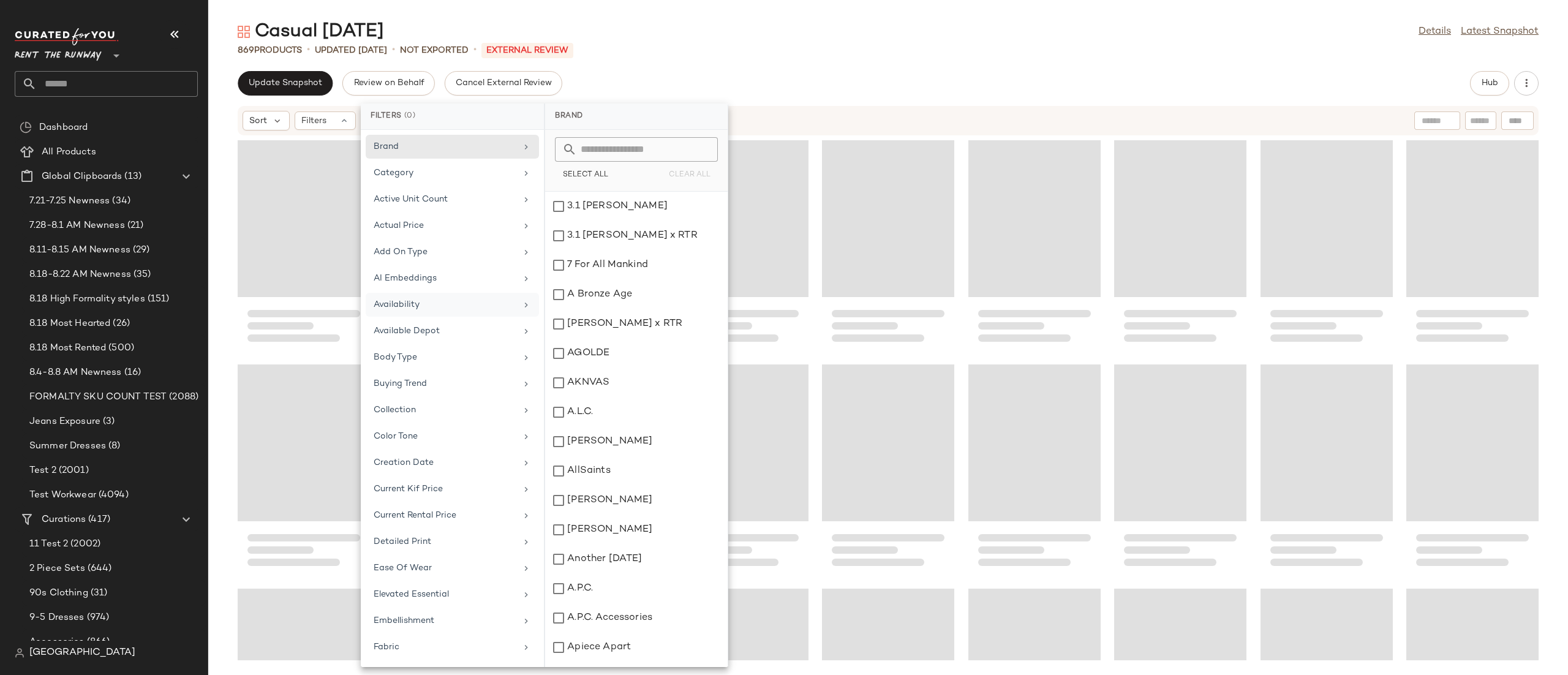
click at [810, 122] on div "Sort Filters" at bounding box center [808, 120] width 1131 height 20
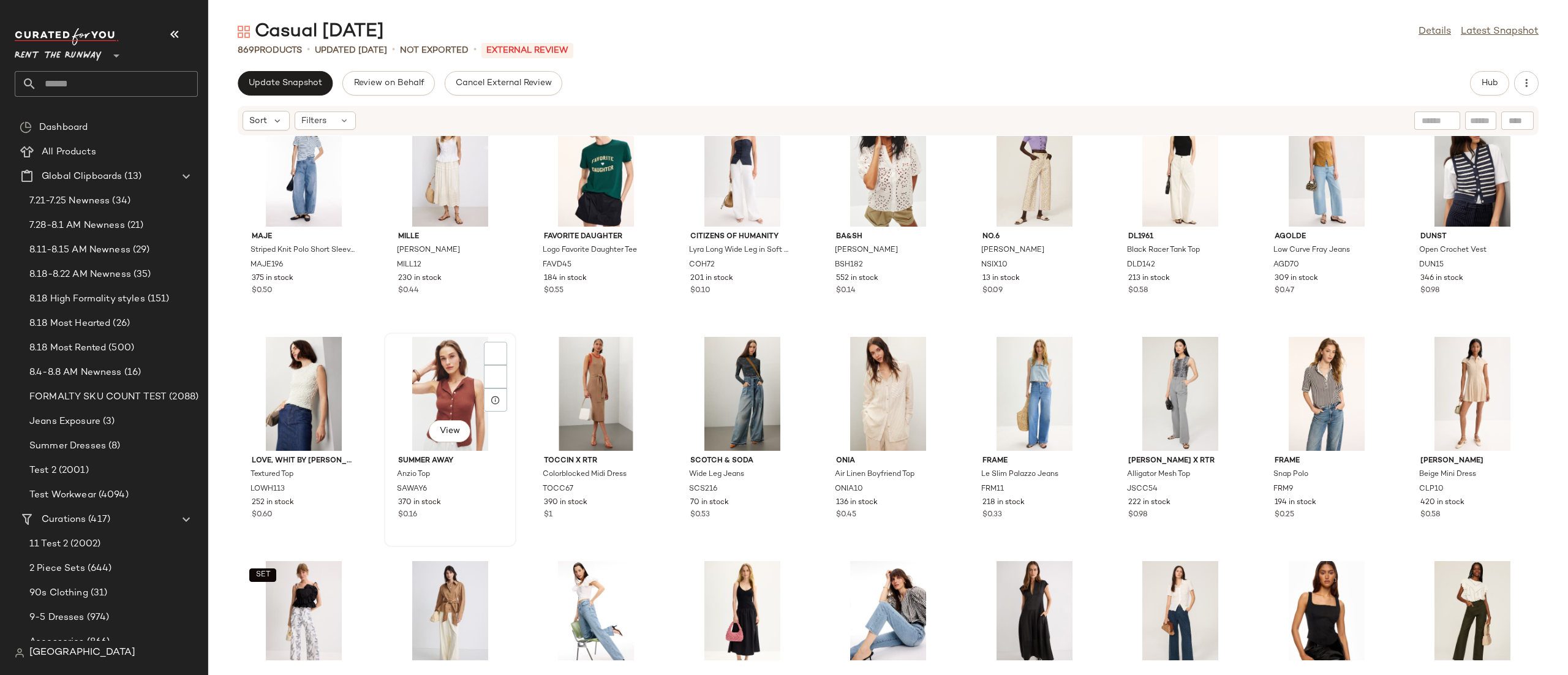
scroll to position [4505, 0]
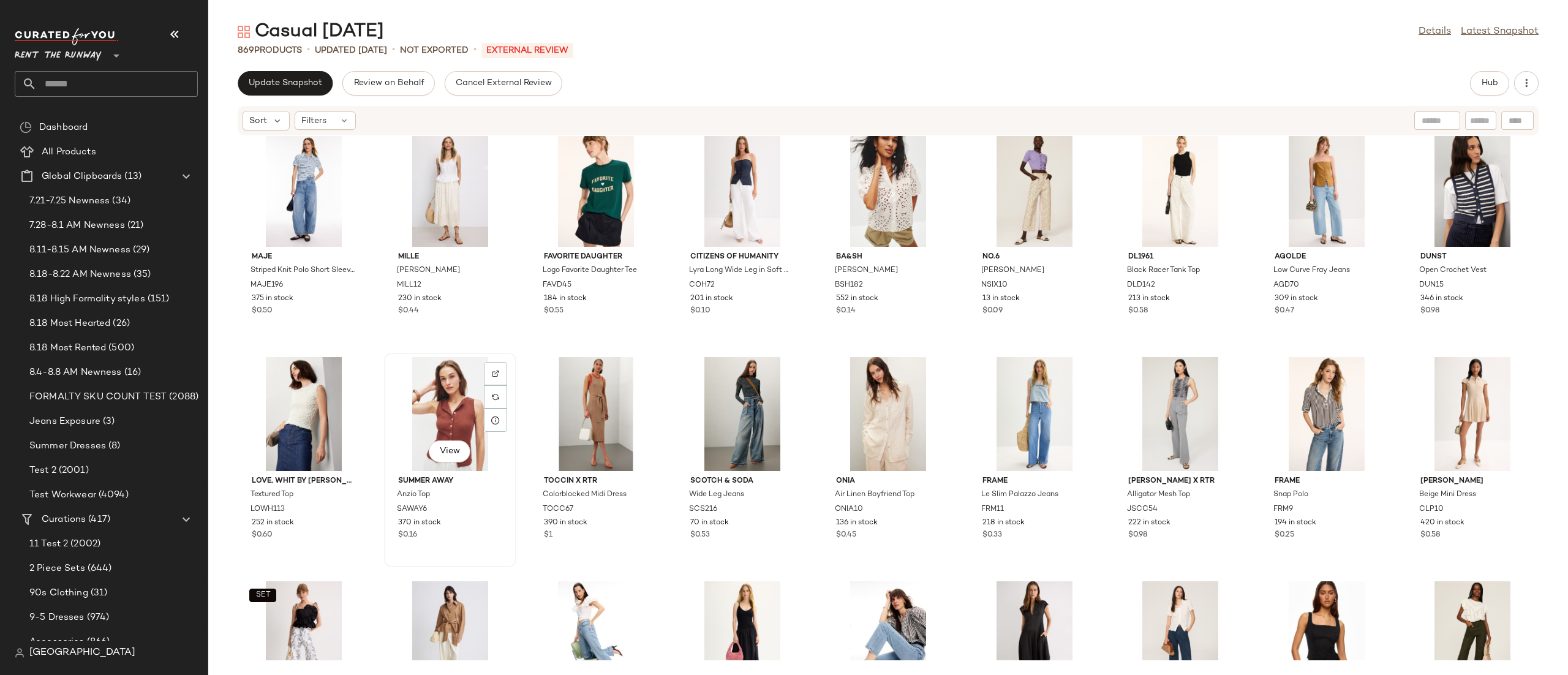
click at [448, 411] on div "View" at bounding box center [449, 414] width 124 height 114
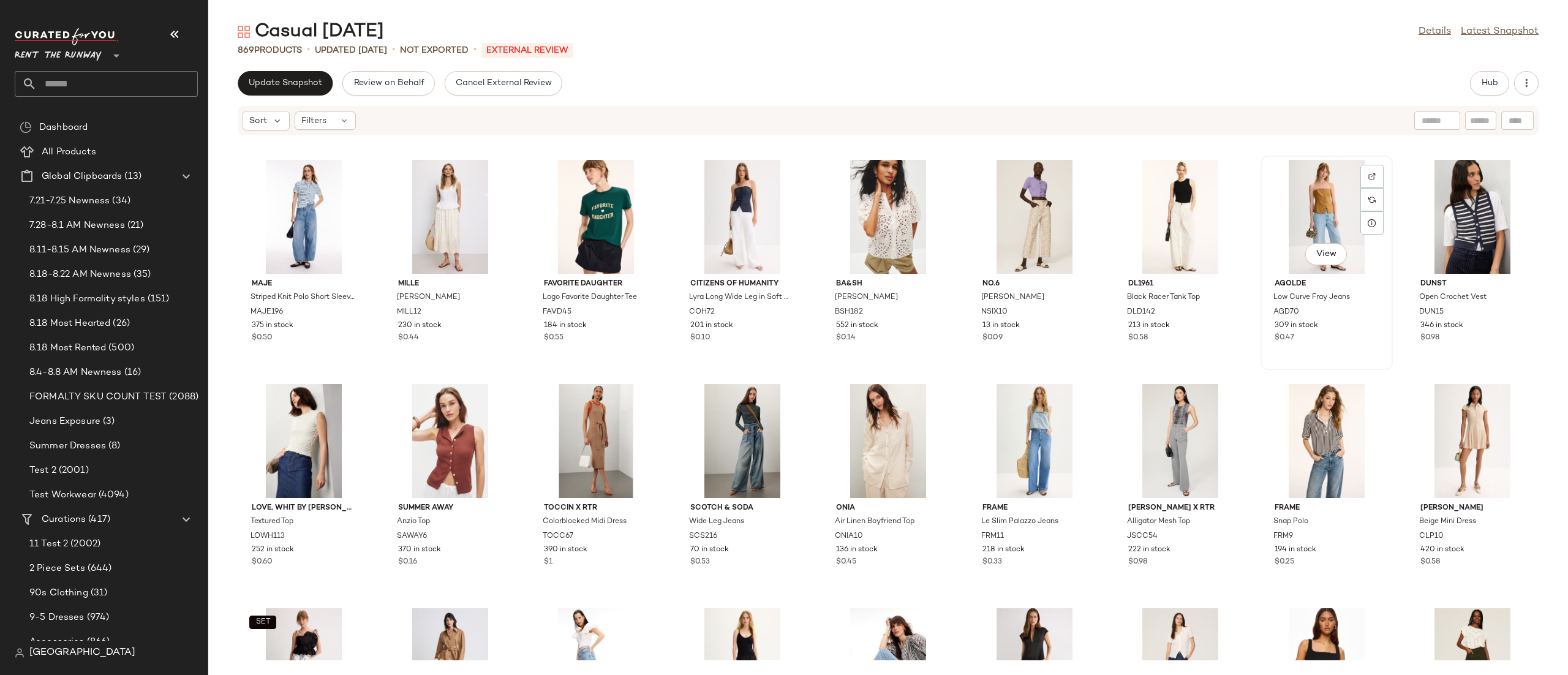
click at [1288, 233] on div "View" at bounding box center [1326, 216] width 124 height 114
click at [458, 444] on div "View" at bounding box center [449, 441] width 124 height 114
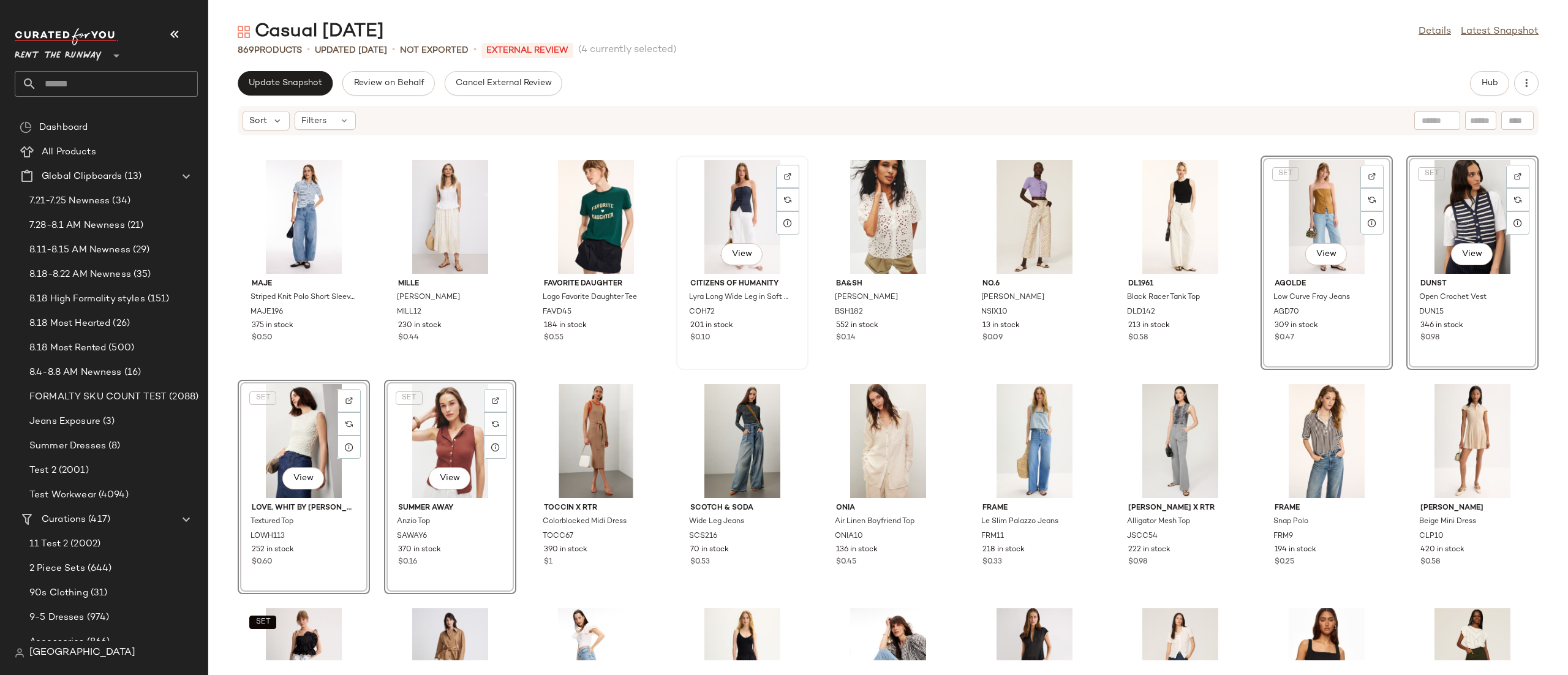
click at [738, 197] on div "View" at bounding box center [742, 216] width 124 height 114
click at [887, 197] on div "View" at bounding box center [887, 216] width 124 height 114
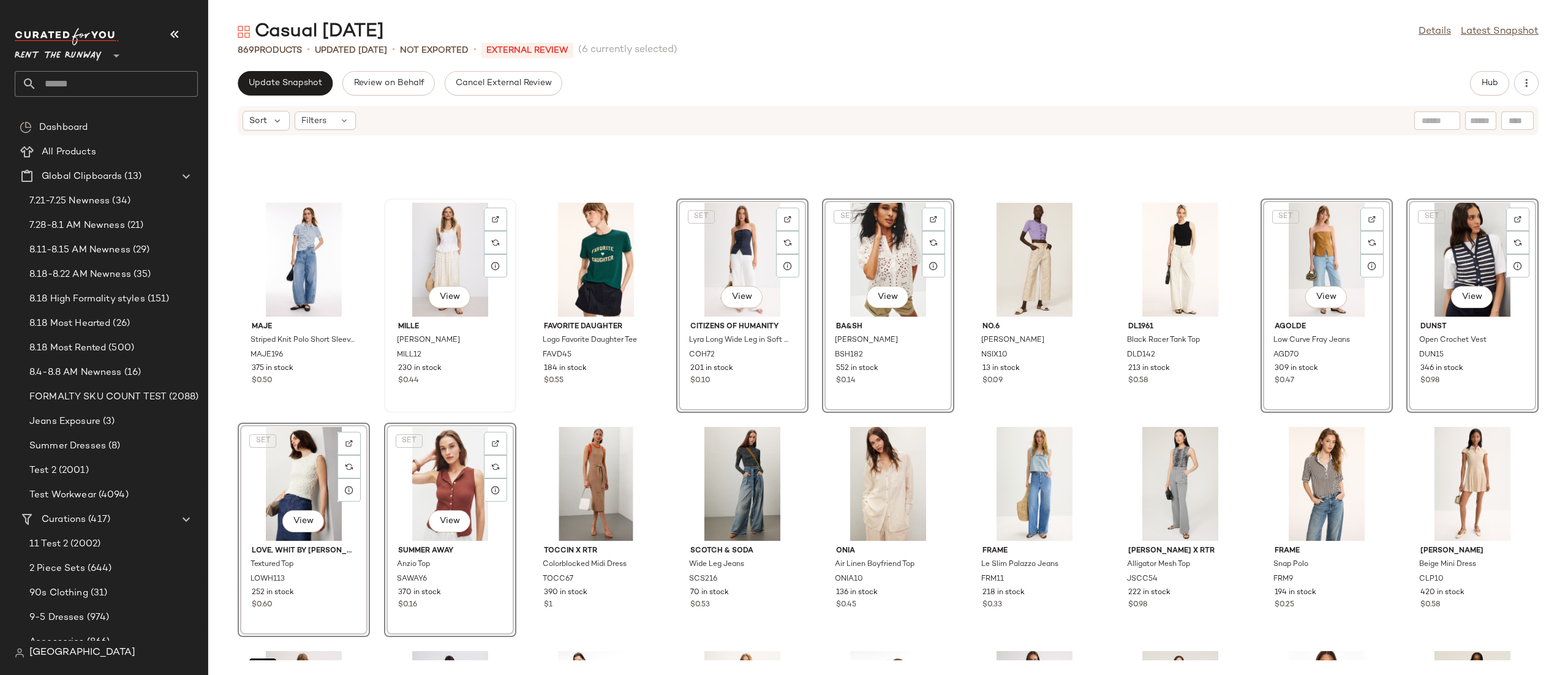
scroll to position [4250, 0]
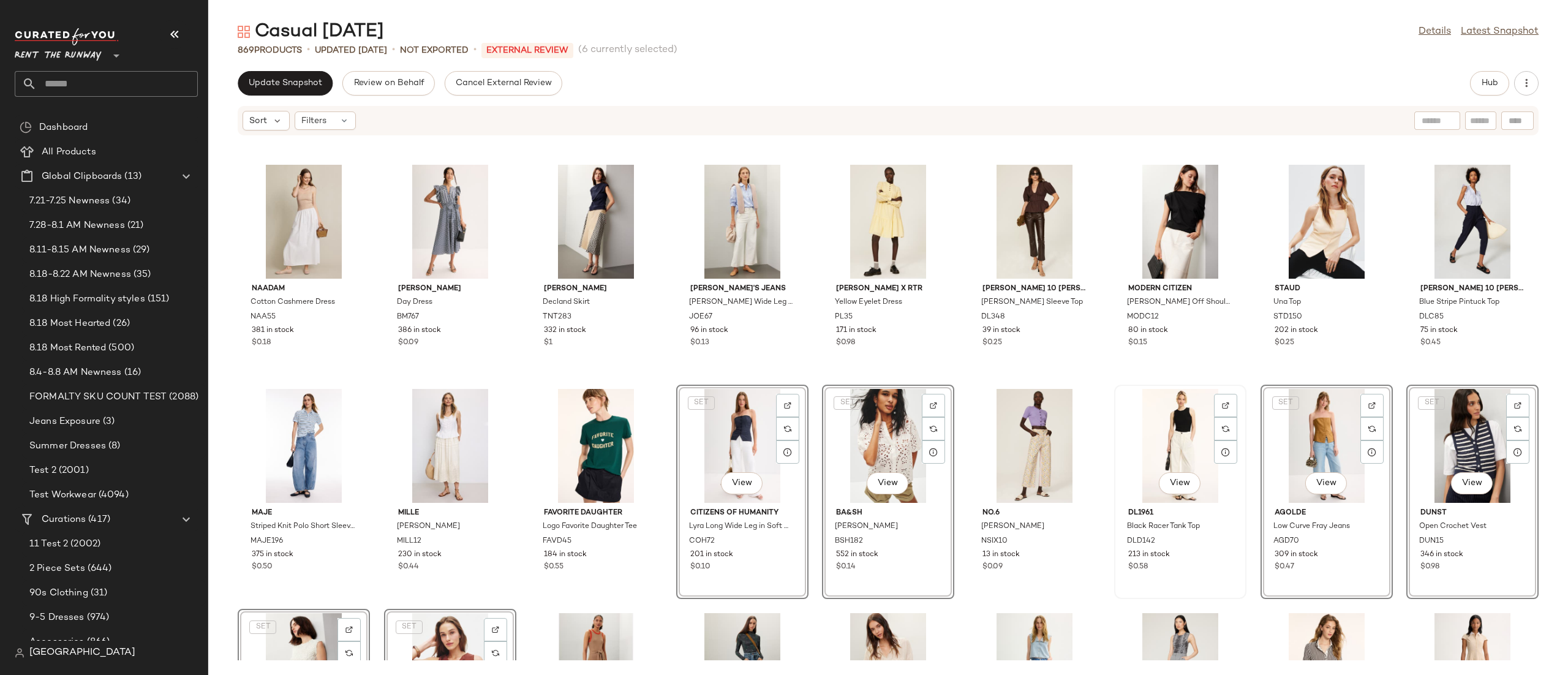
click at [1164, 454] on div "View" at bounding box center [1179, 446] width 124 height 114
click at [701, 202] on div "View" at bounding box center [742, 222] width 124 height 114
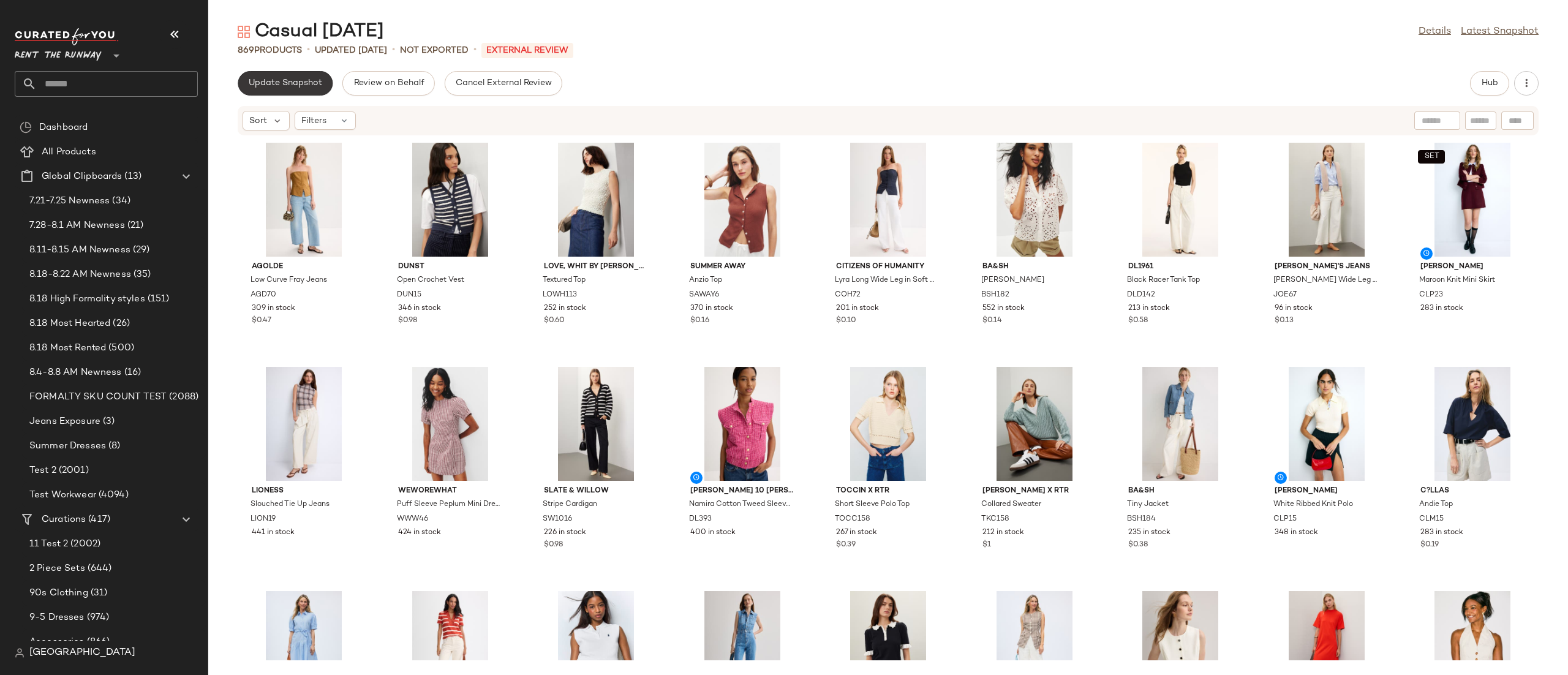
click at [263, 74] on button "Update Snapshot" at bounding box center [285, 83] width 95 height 24
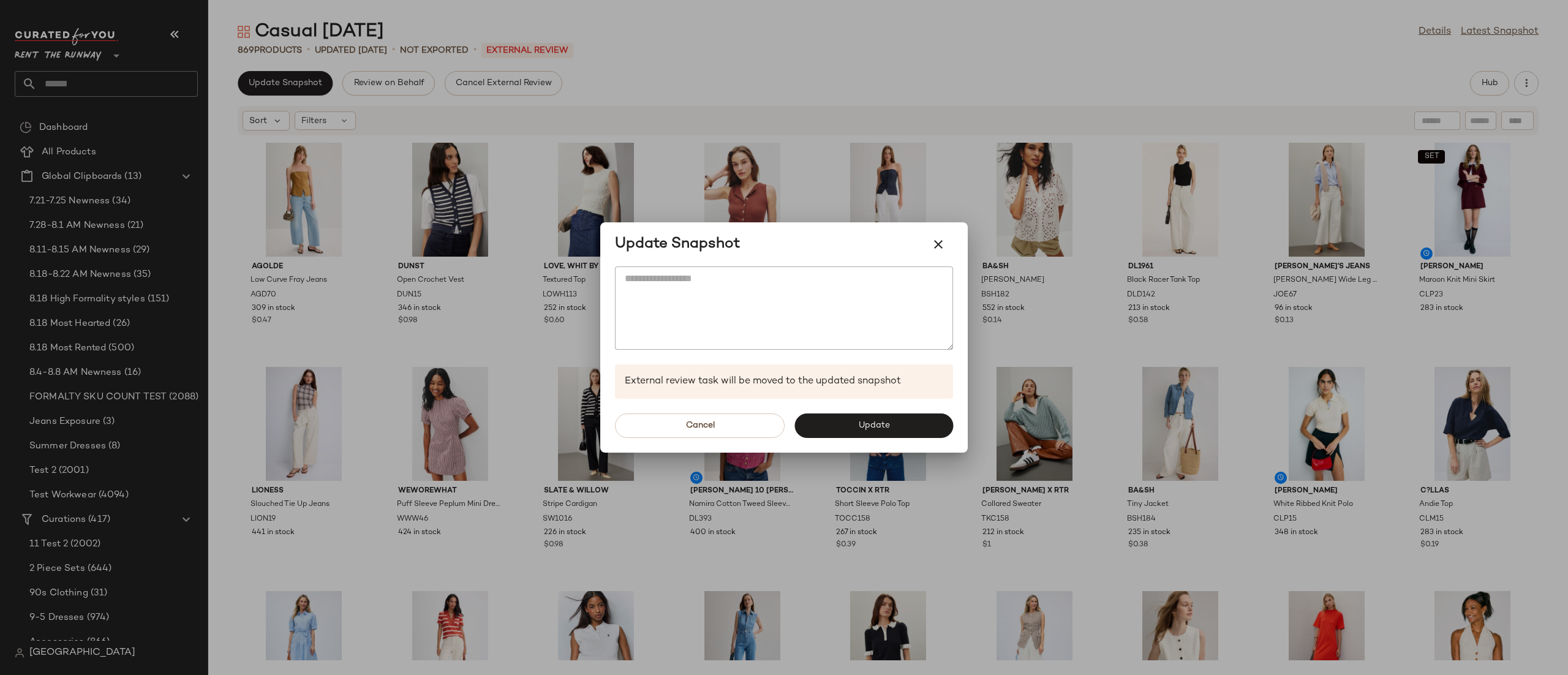
click at [1180, 88] on div at bounding box center [784, 338] width 1568 height 675
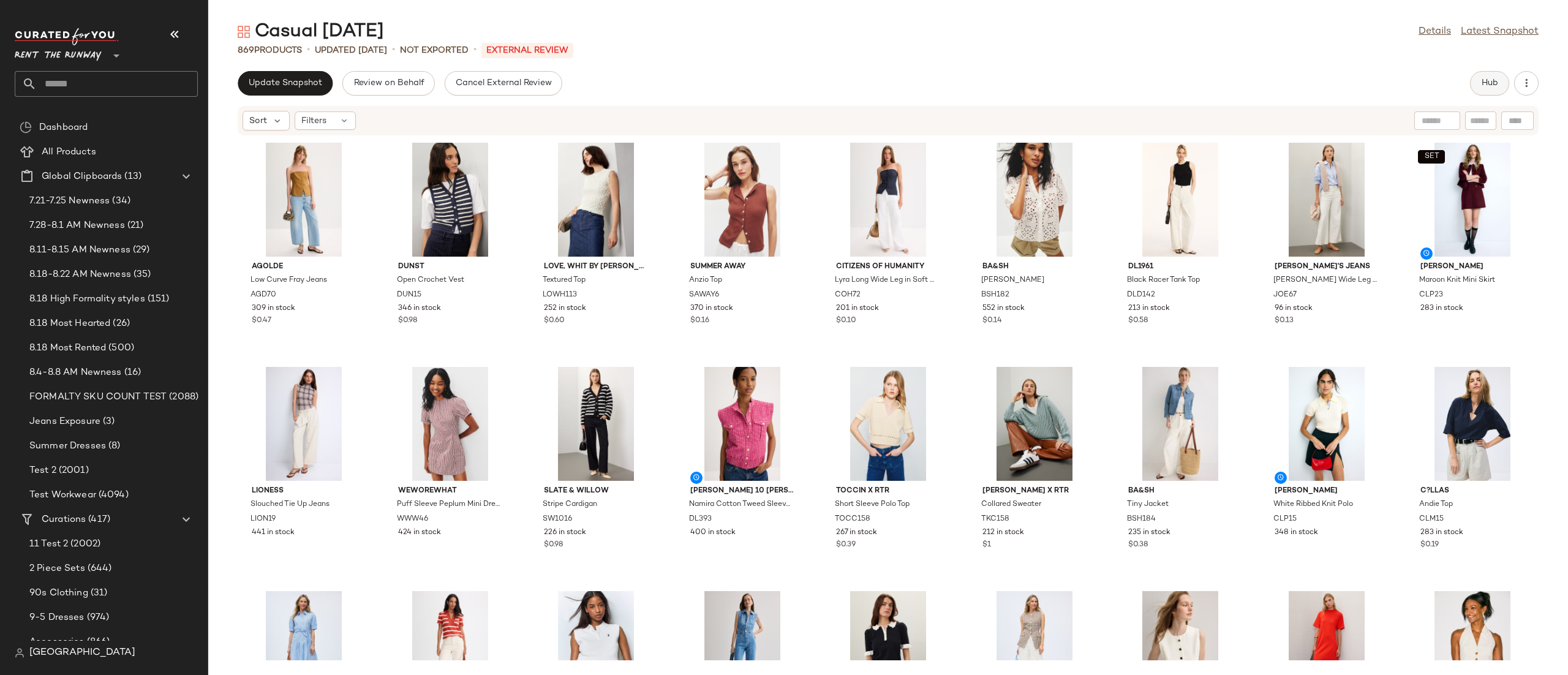
click at [1486, 88] on span "Hub" at bounding box center [1489, 83] width 17 height 9
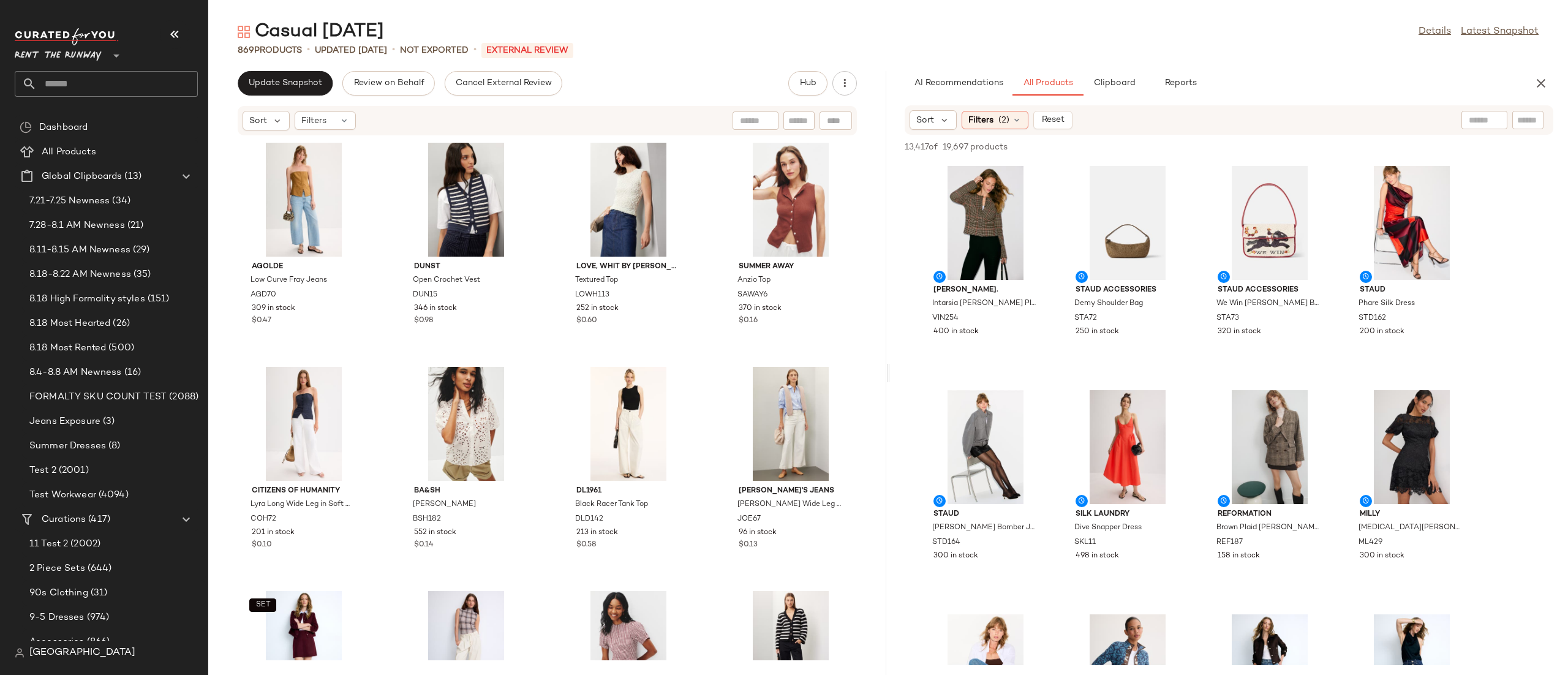
click at [1227, 114] on div "Sort Filters (2) Reset" at bounding box center [1149, 120] width 479 height 20
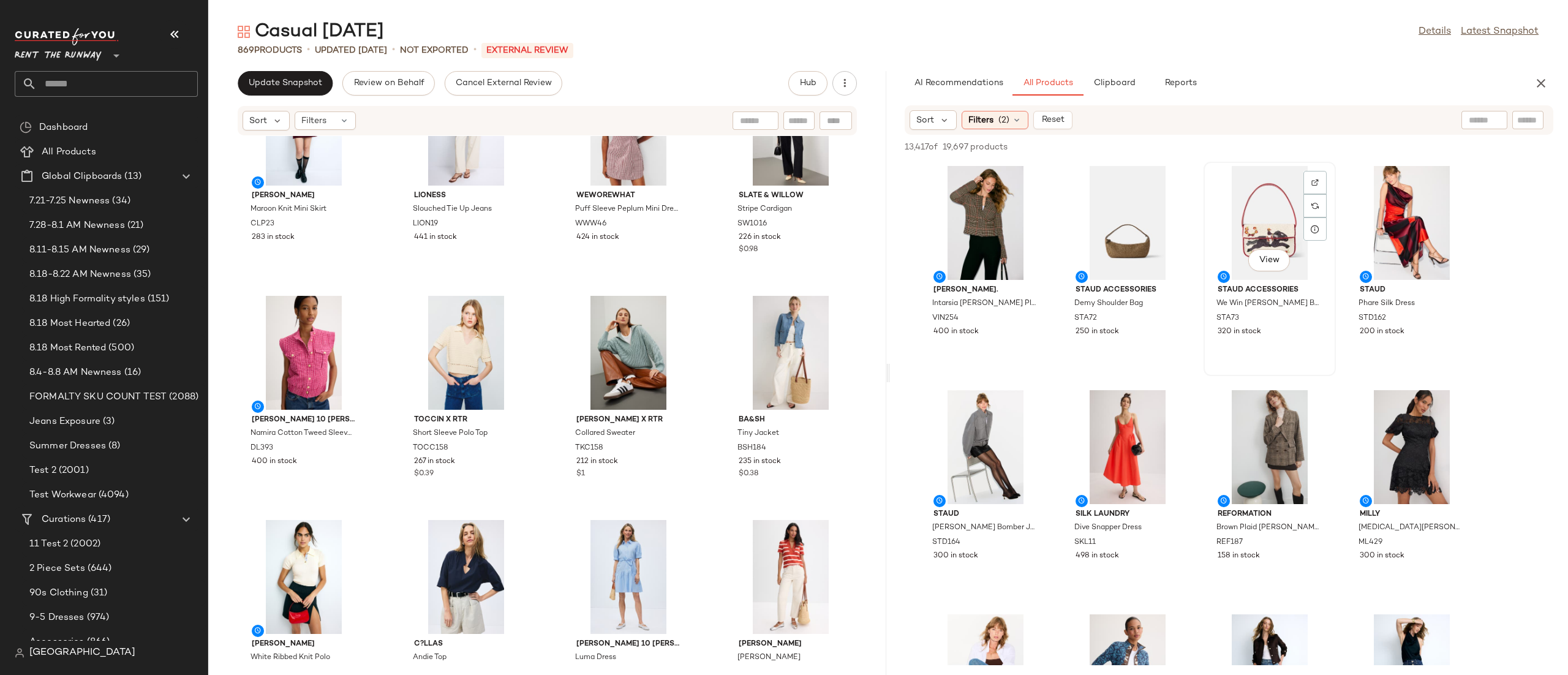
scroll to position [29, 0]
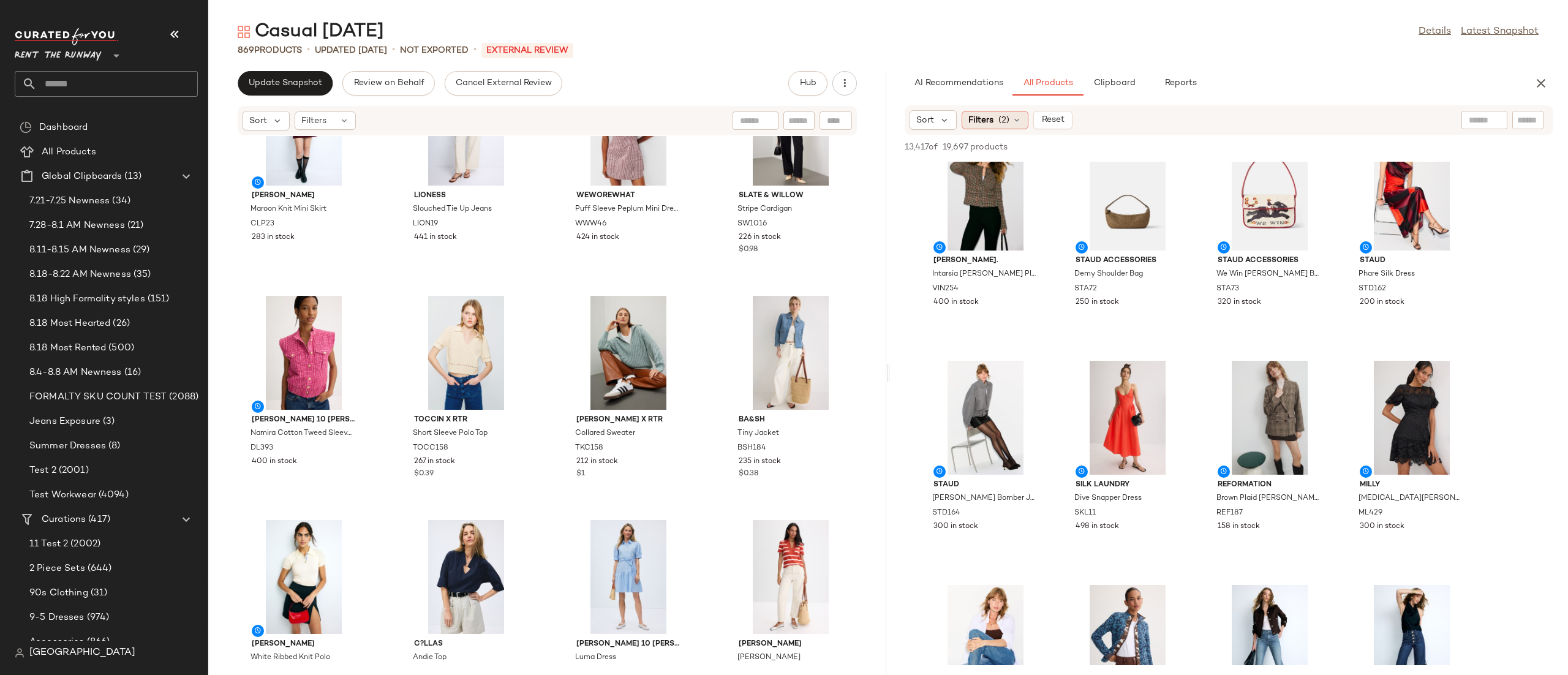
click at [1014, 111] on div "Filters (2)" at bounding box center [995, 120] width 67 height 18
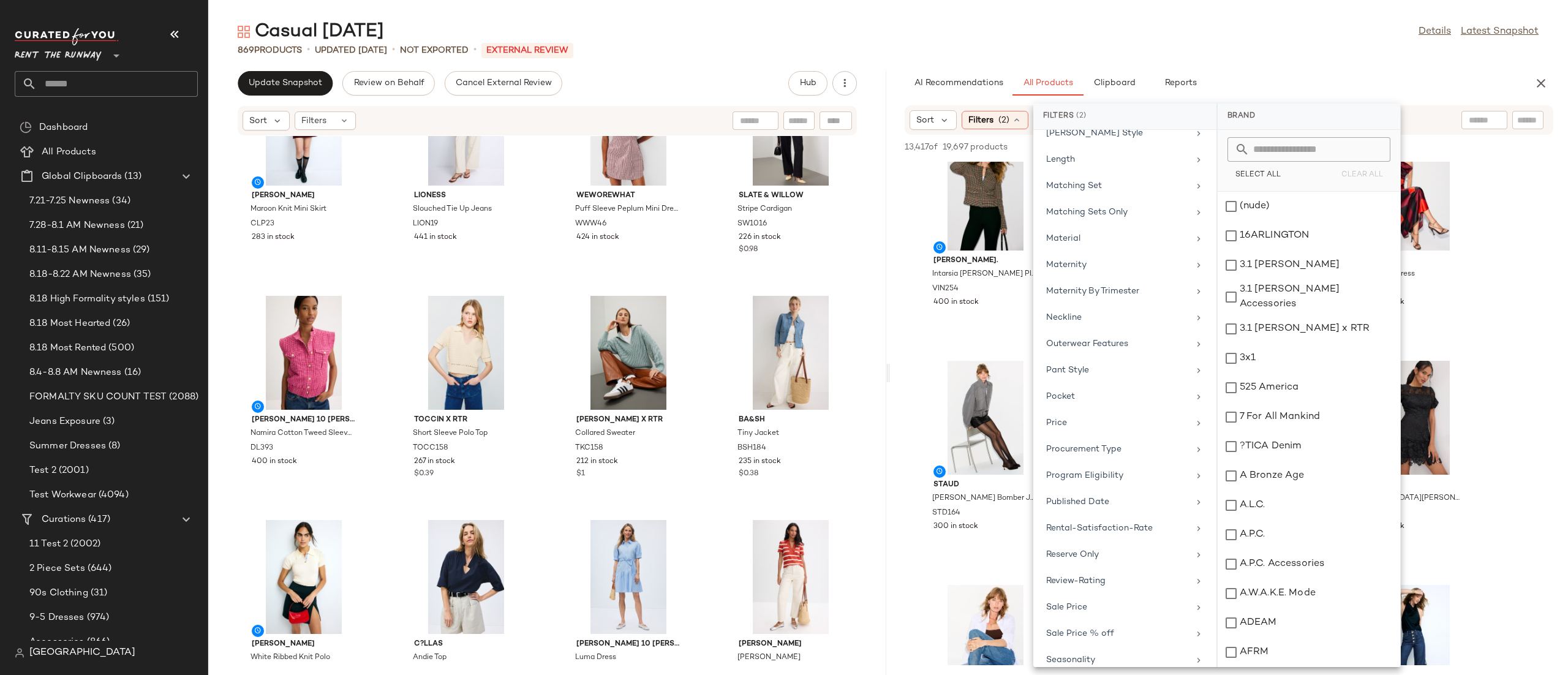
scroll to position [1125, 0]
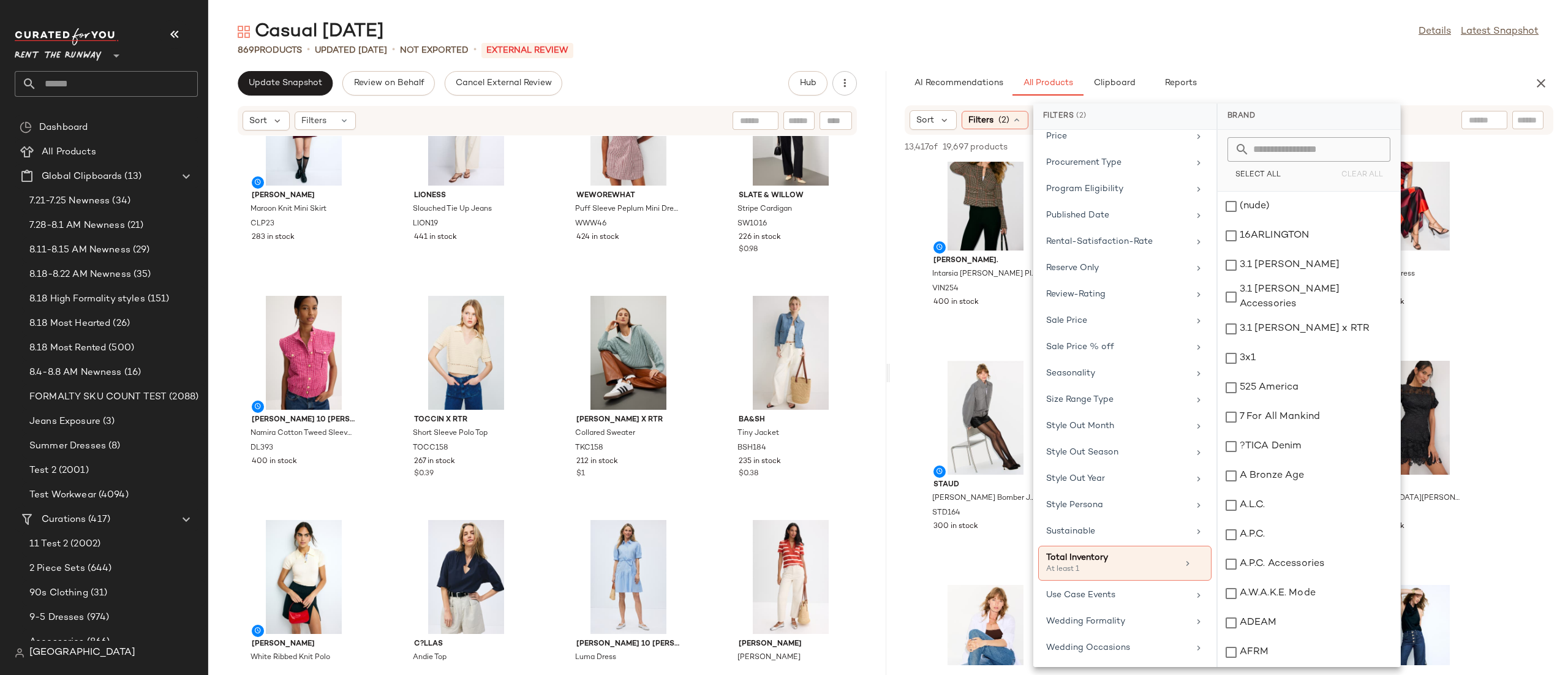
click at [1439, 99] on div "AI Recommendations All Products Clipboard Reports Sort Filters (2) Reset 13,417…" at bounding box center [1229, 373] width 678 height 604
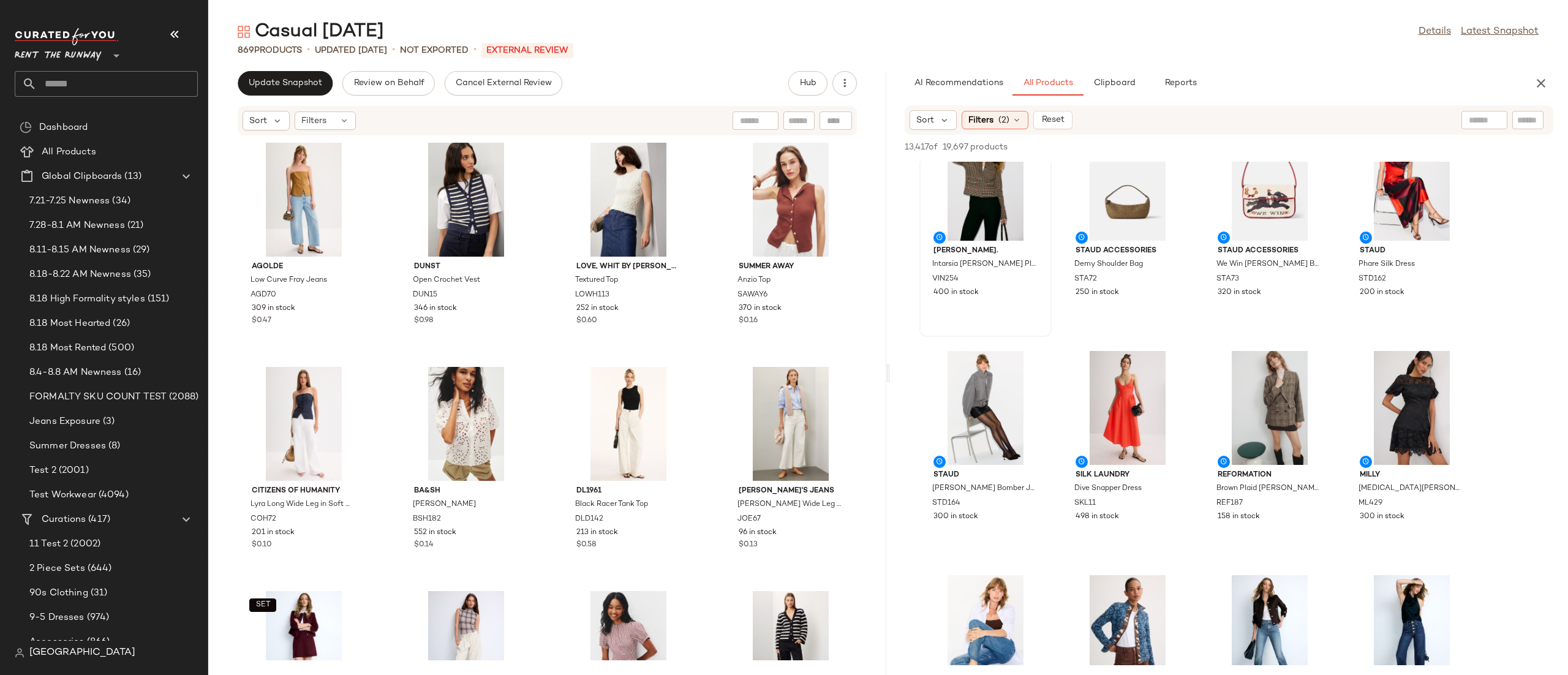
scroll to position [42, 0]
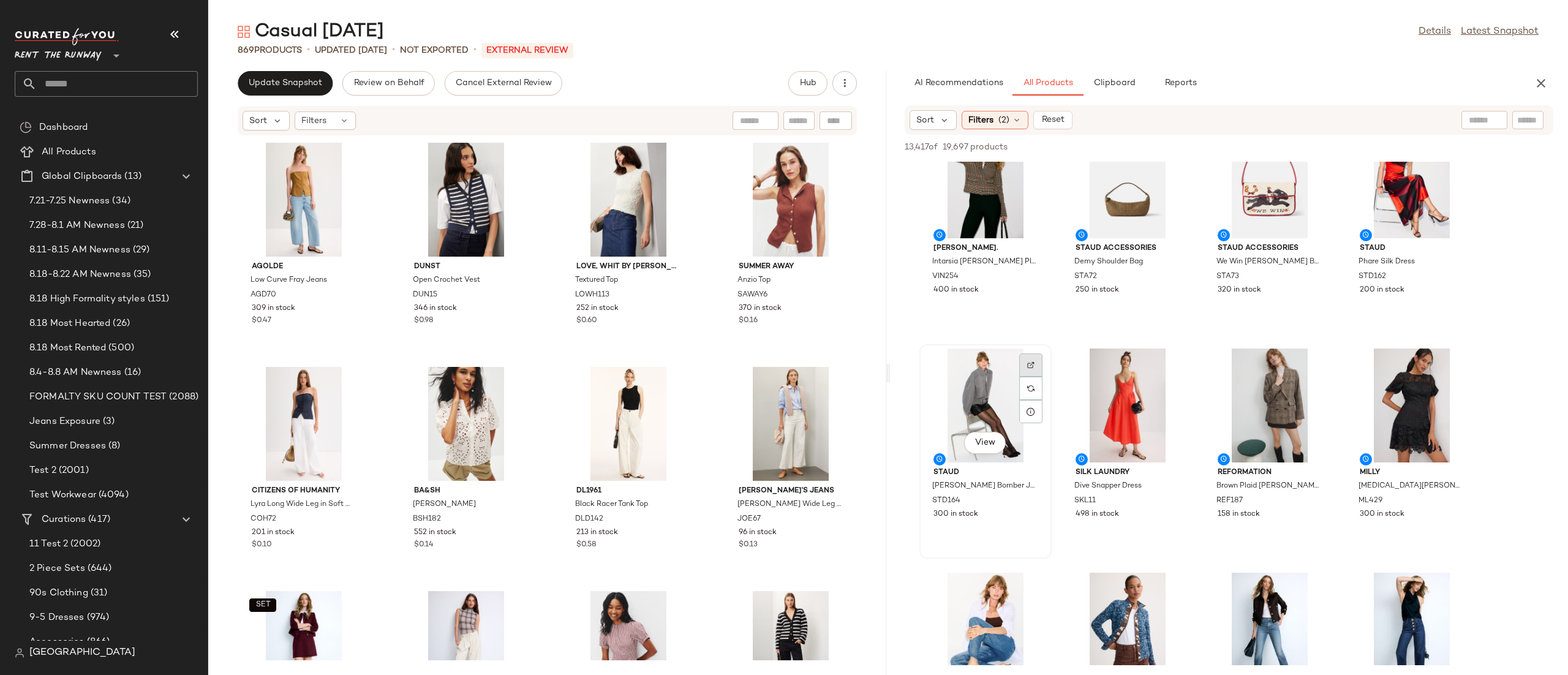
click at [1029, 377] on div at bounding box center [1031, 388] width 23 height 23
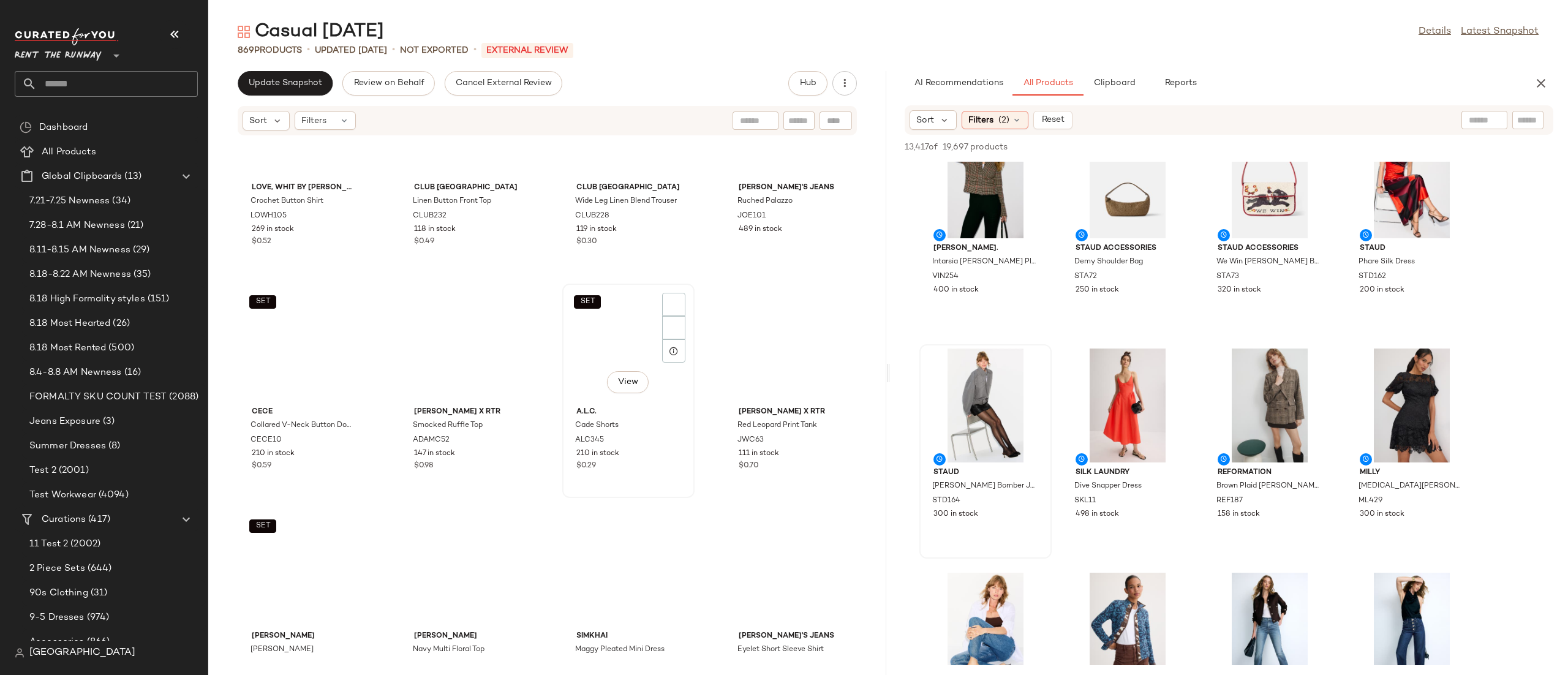
scroll to position [2799, 0]
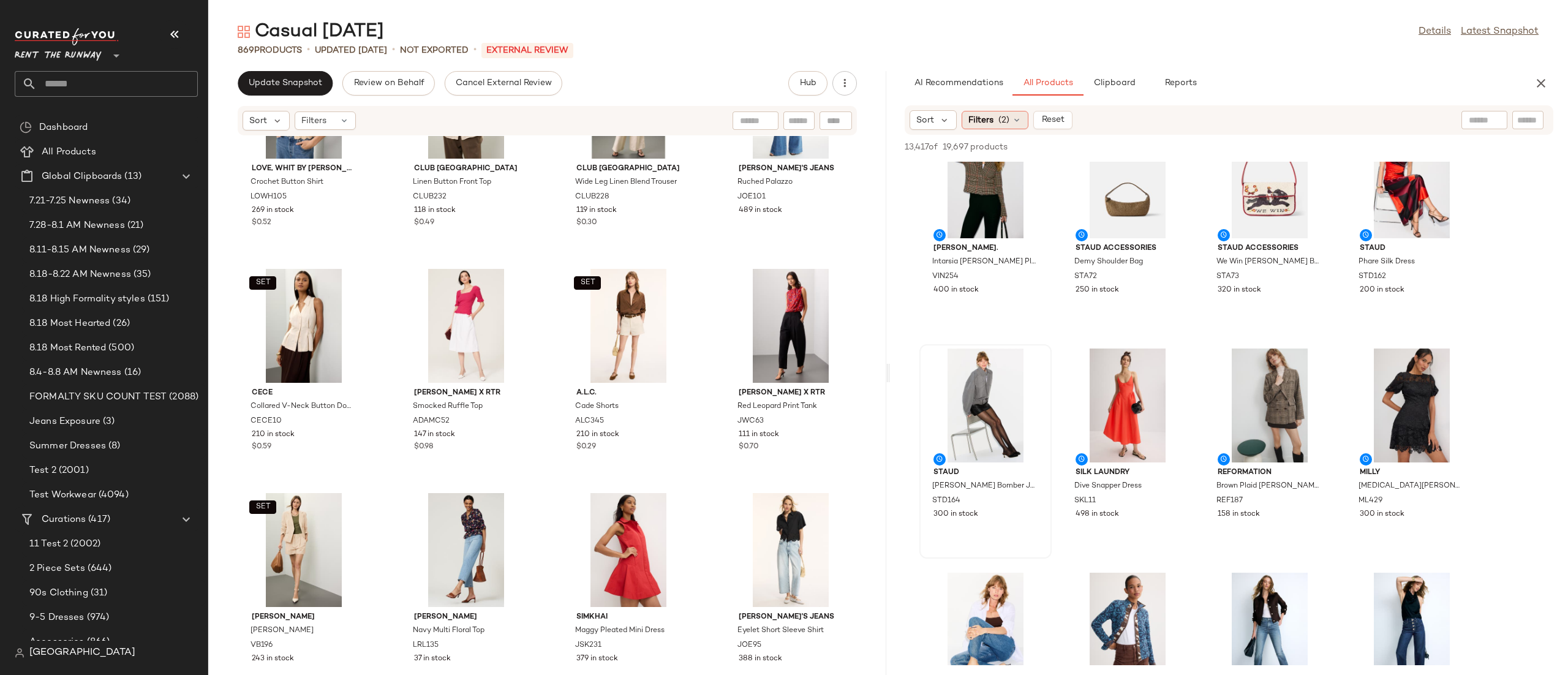
click at [975, 119] on span "Filters" at bounding box center [981, 120] width 25 height 13
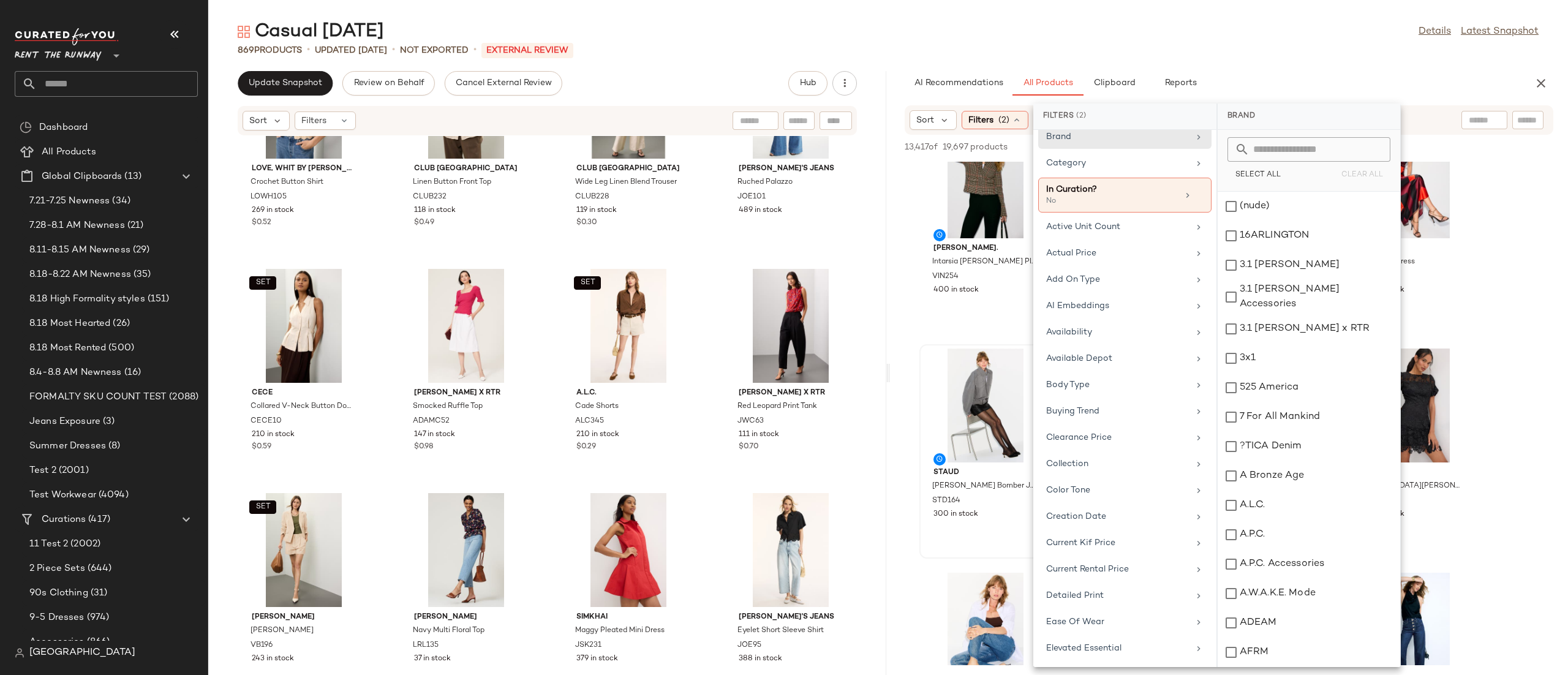
scroll to position [1125, 0]
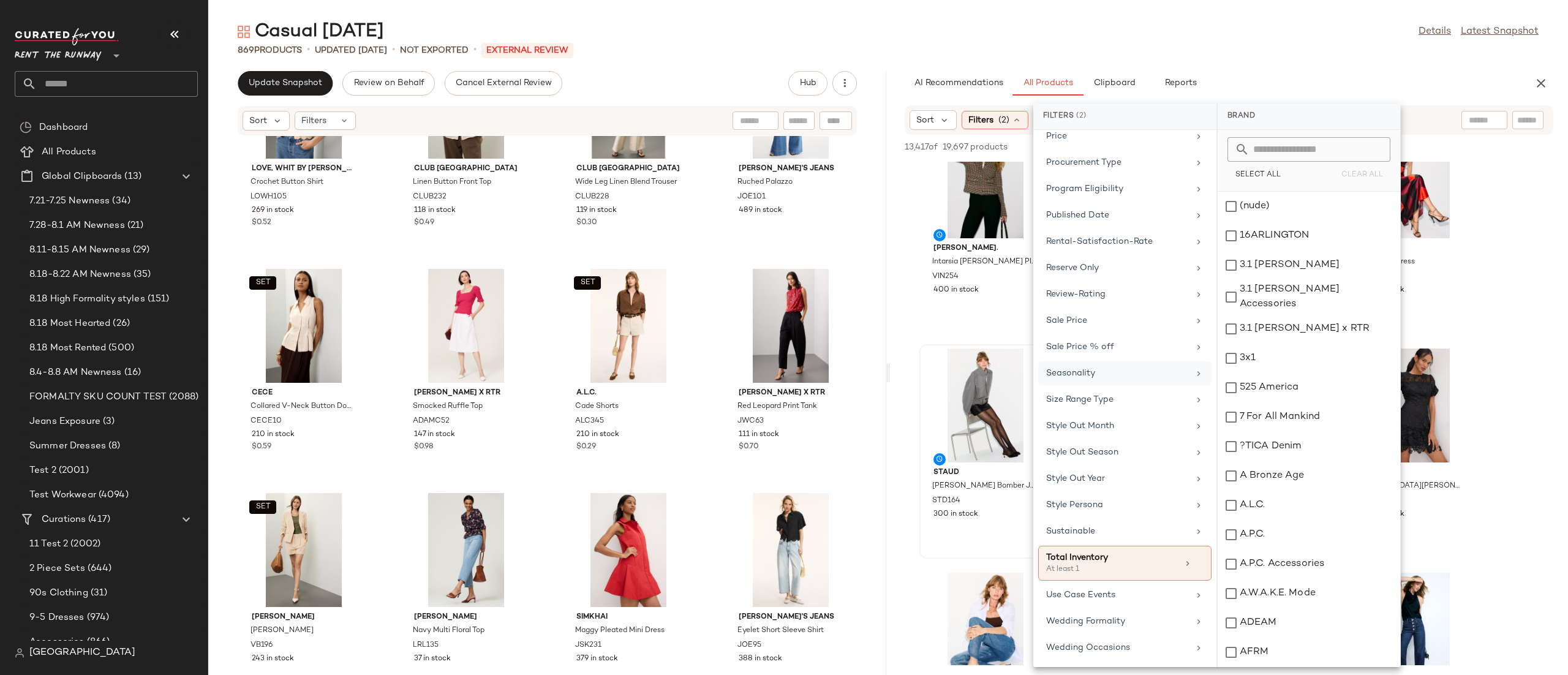
click at [1096, 388] on div "Seasonality" at bounding box center [1125, 400] width 173 height 24
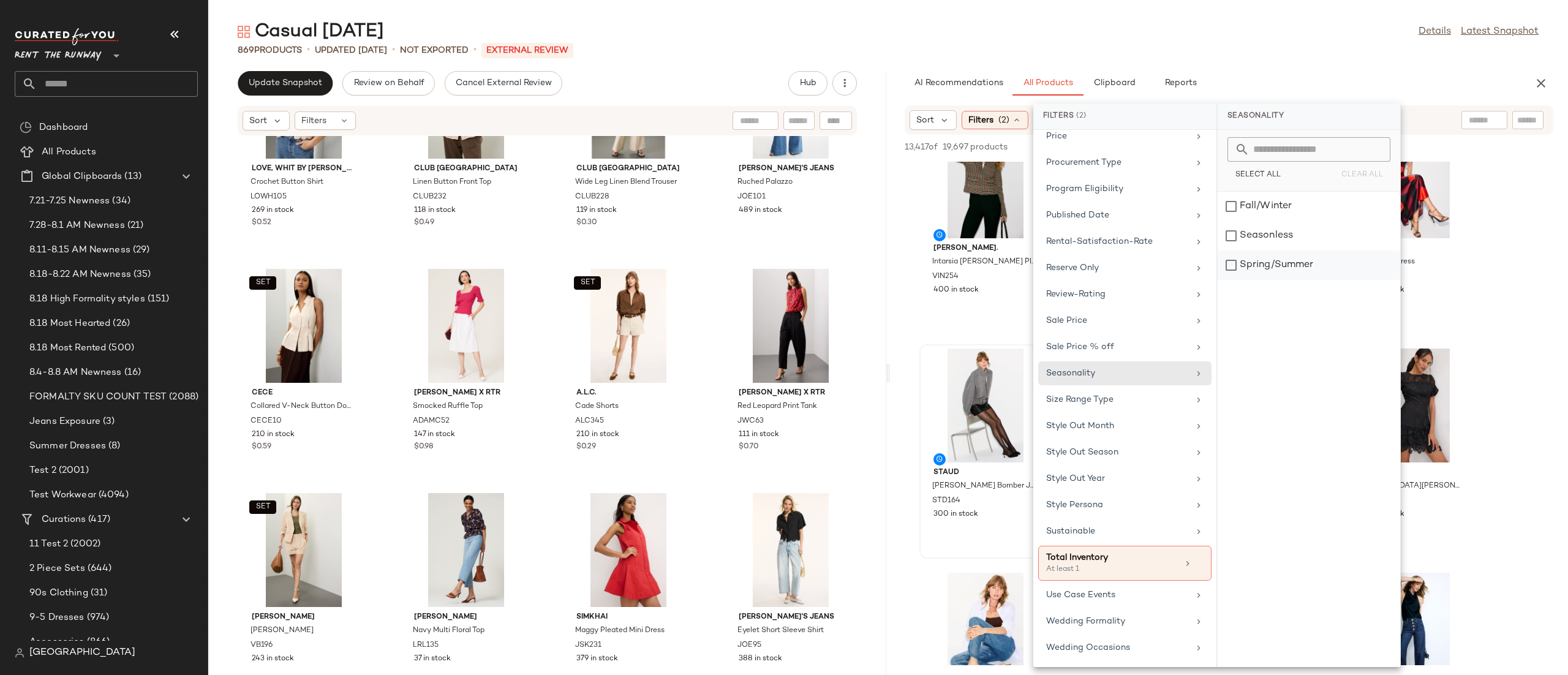
click at [1251, 269] on div "Spring/Summer" at bounding box center [1308, 265] width 182 height 29
click at [1269, 251] on div "Seasonless" at bounding box center [1309, 265] width 182 height 29
click at [1418, 135] on div "13,417 of 19,697 products • 0 selected Add to Top Add to Bottom Deselect All" at bounding box center [1229, 148] width 678 height 27
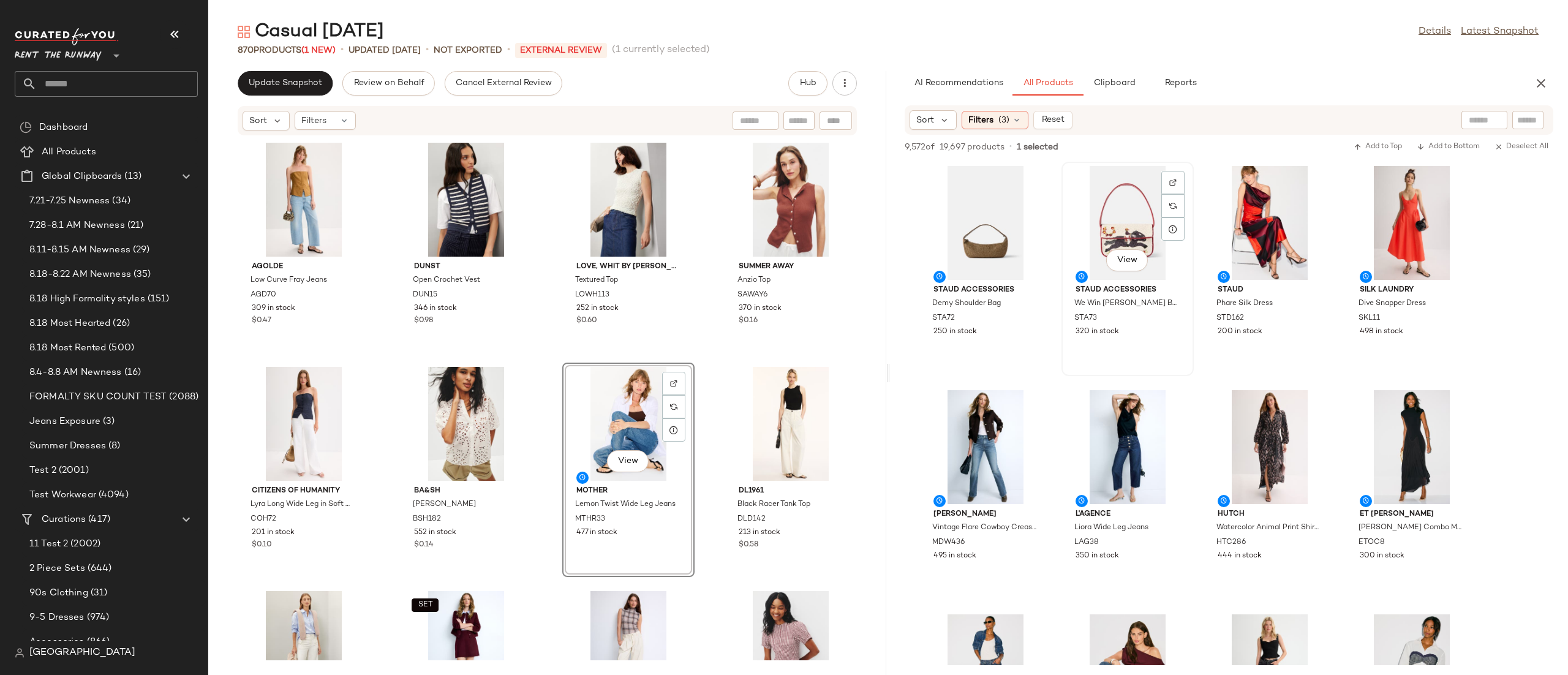
click at [1193, 266] on div "View Staud Accessories We Win Tommy Beaded Bag STA73 320 in stock" at bounding box center [1127, 269] width 132 height 214
click at [1205, 256] on div "View Staud Phare Silk Dress STD162 200 in stock" at bounding box center [1269, 269] width 130 height 212
click at [323, 90] on button "Update Snapshot" at bounding box center [285, 83] width 95 height 24
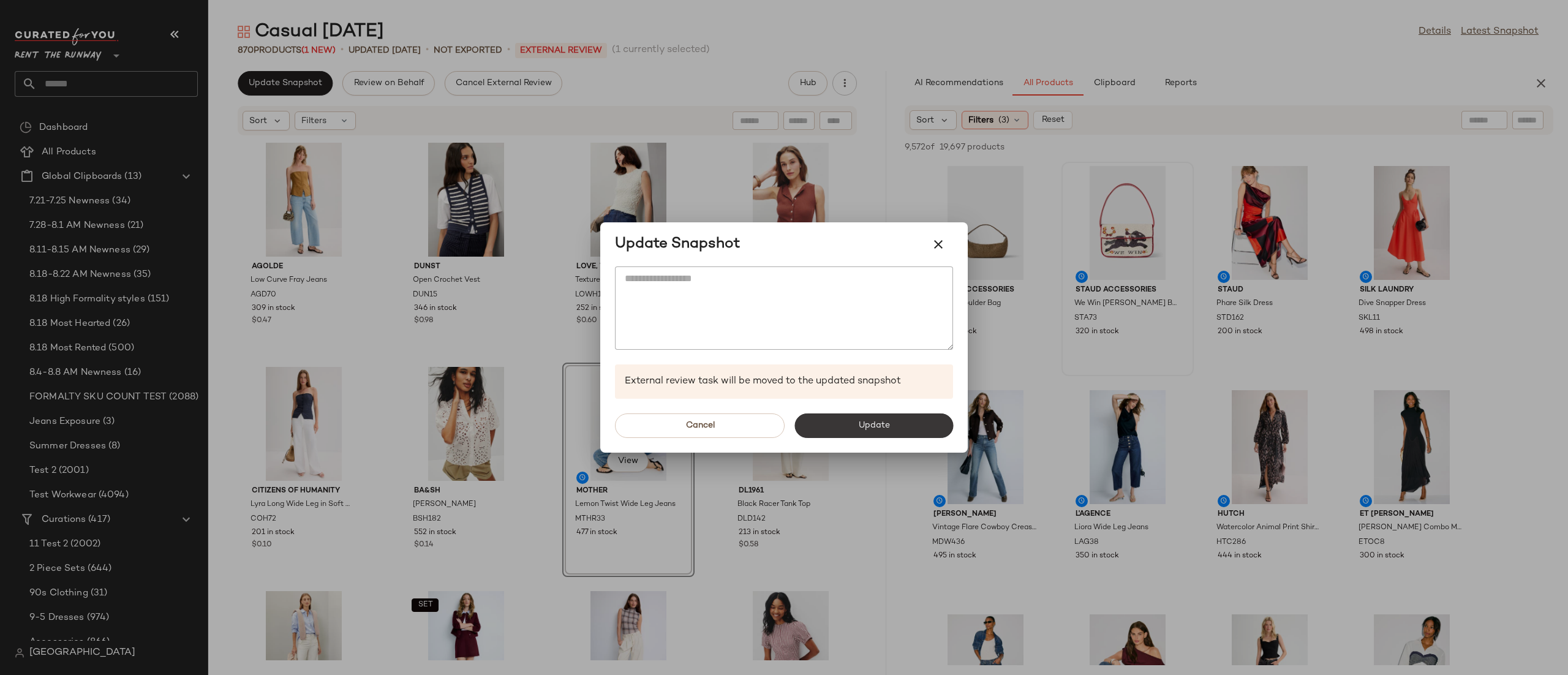
click at [817, 419] on button "Update" at bounding box center [873, 426] width 159 height 24
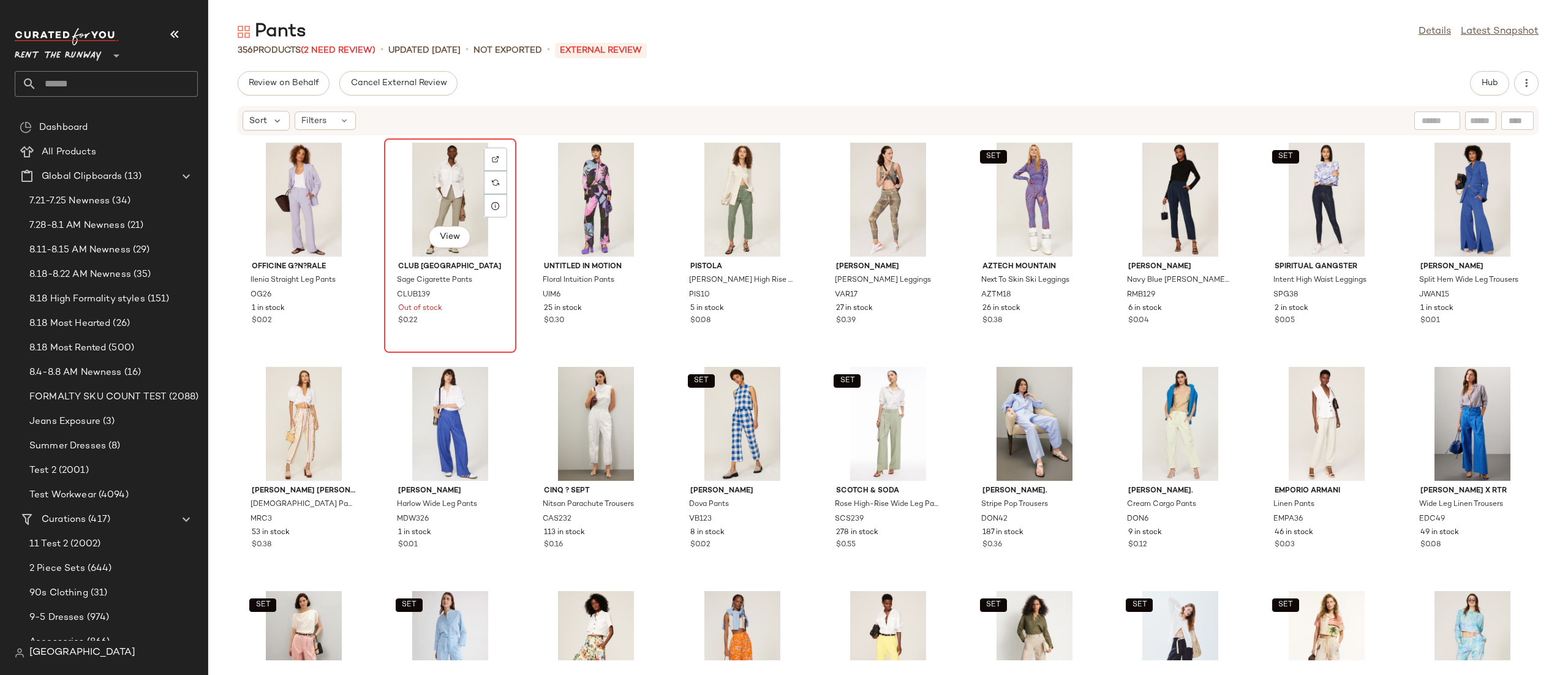
click at [448, 208] on div "View" at bounding box center [449, 200] width 124 height 114
drag, startPoint x: 303, startPoint y: 123, endPoint x: 329, endPoint y: 139, distance: 30.5
click at [301, 123] on span "Filters" at bounding box center [314, 120] width 25 height 13
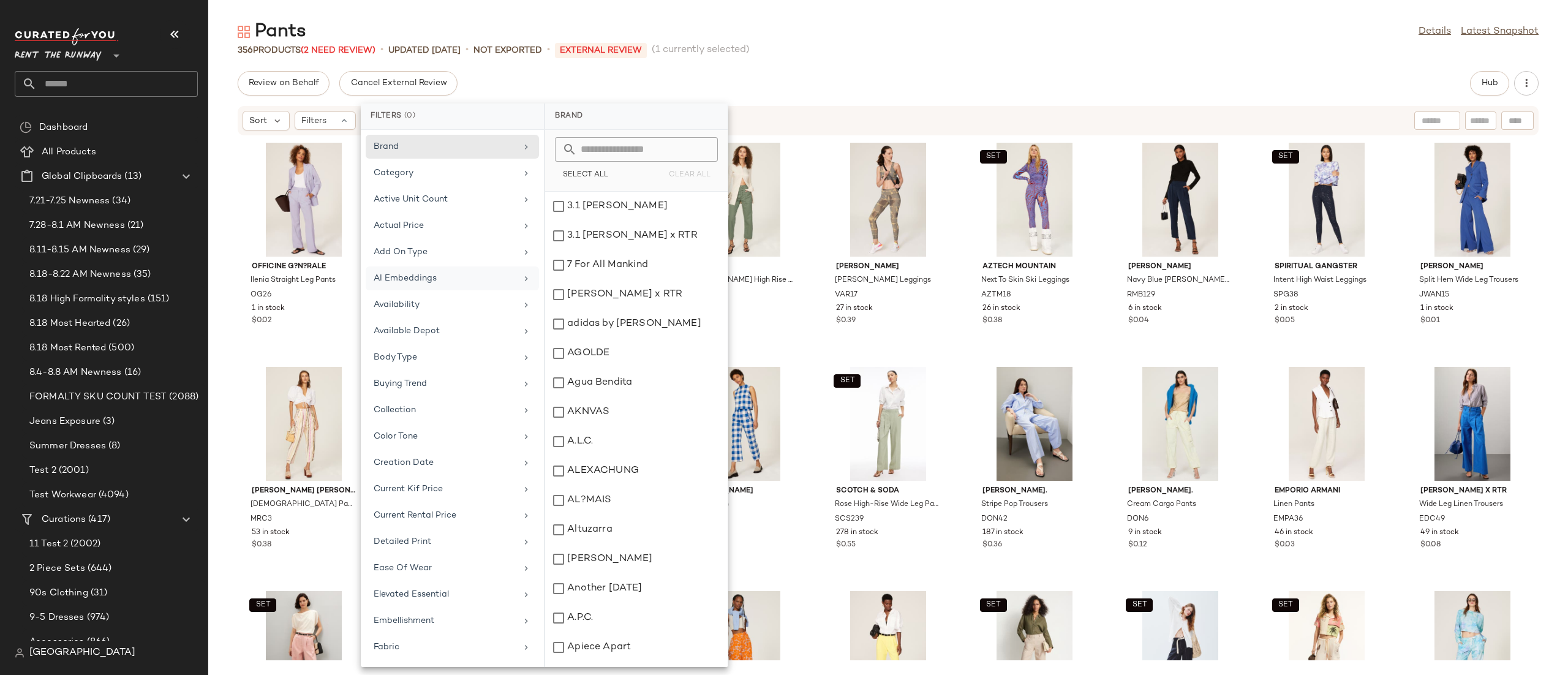
drag, startPoint x: 451, startPoint y: 302, endPoint x: 477, endPoint y: 281, distance: 33.4
click at [450, 302] on div "Availability" at bounding box center [445, 304] width 143 height 13
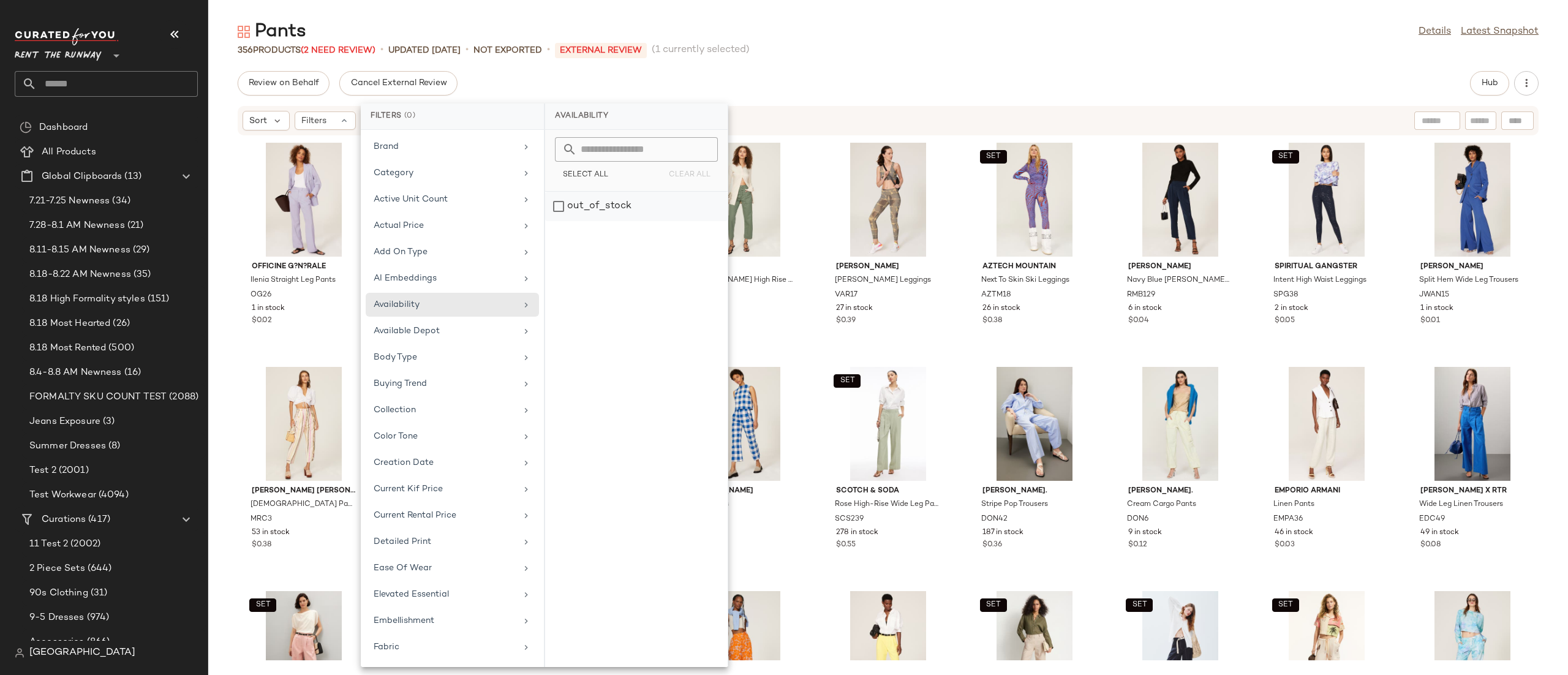
click at [575, 207] on div "out_of_stock" at bounding box center [636, 206] width 182 height 29
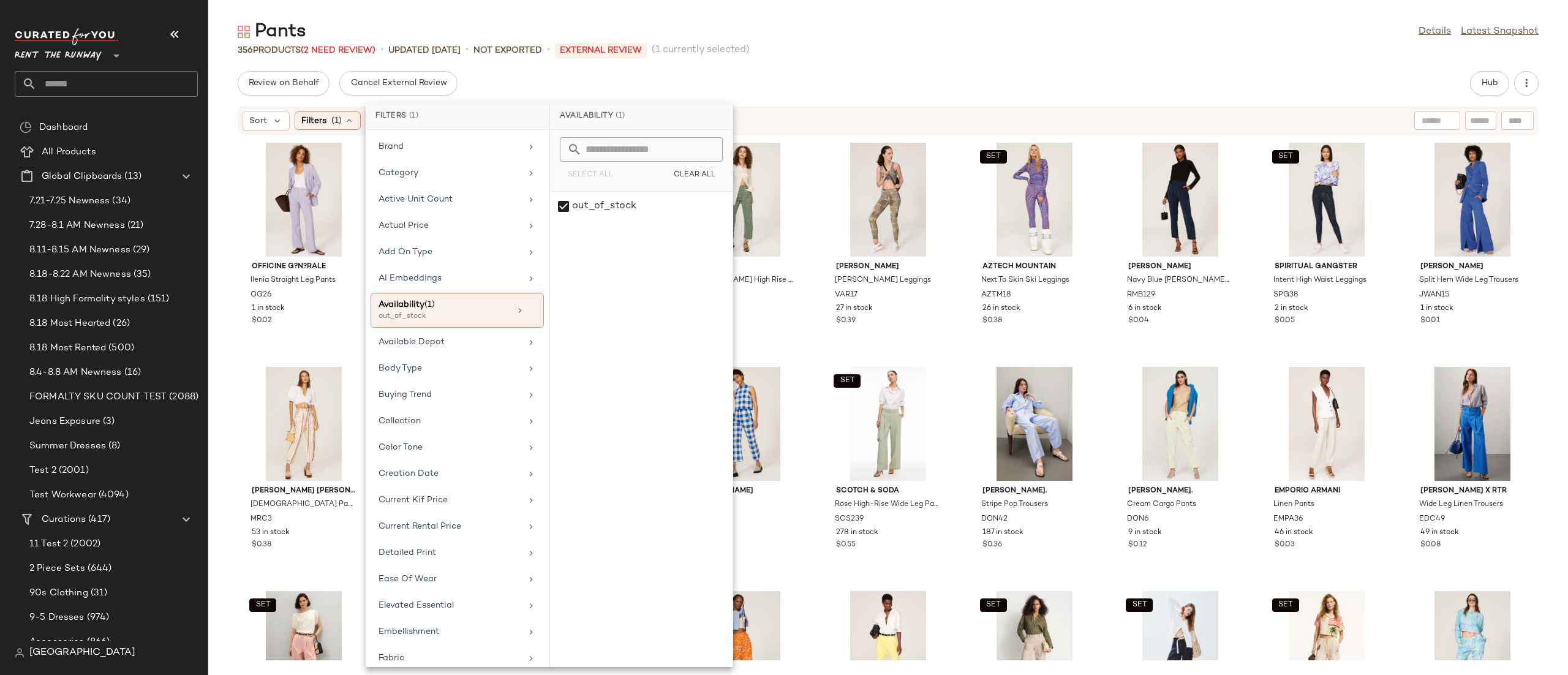
click at [773, 114] on div "Sort Filters (1) Reset" at bounding box center [808, 120] width 1131 height 20
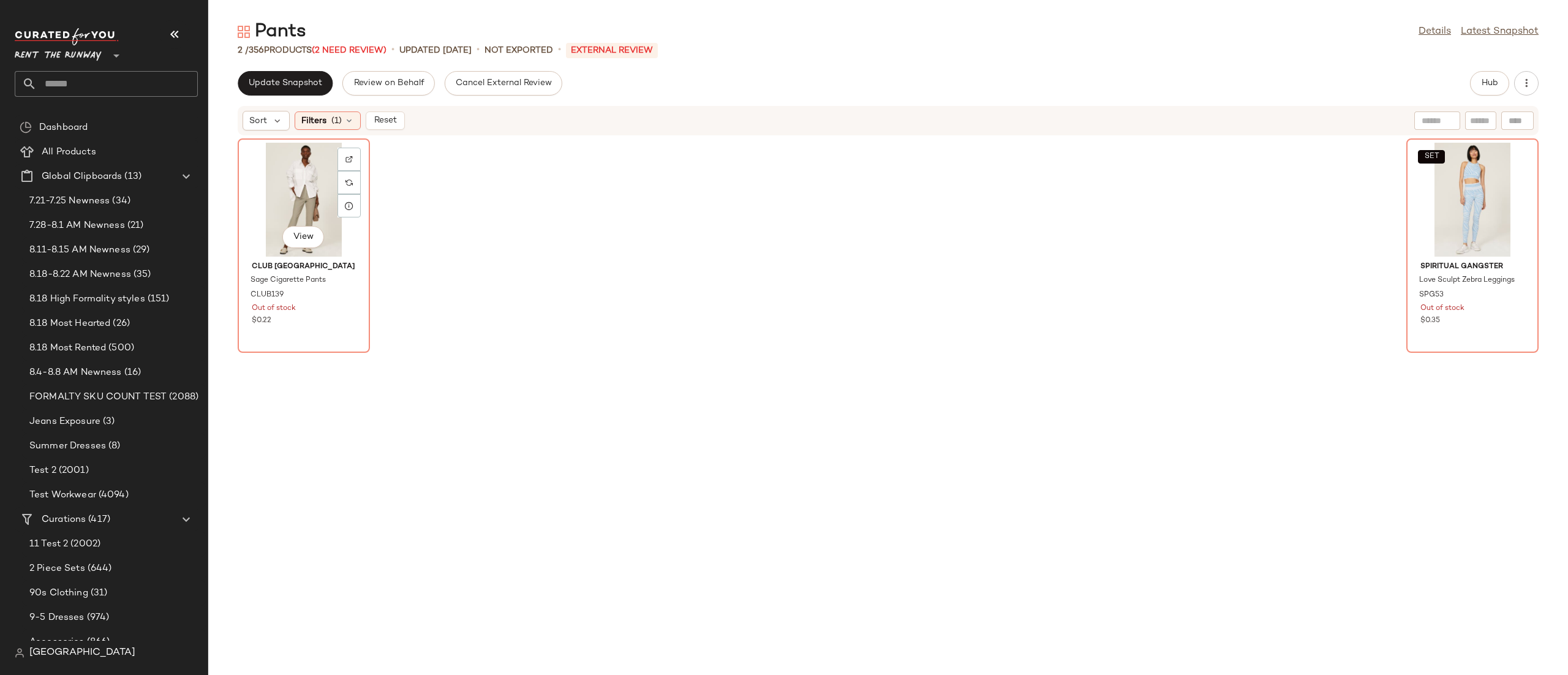
click at [287, 175] on div "View" at bounding box center [303, 200] width 124 height 114
click at [1464, 201] on div "SET View" at bounding box center [1472, 200] width 124 height 114
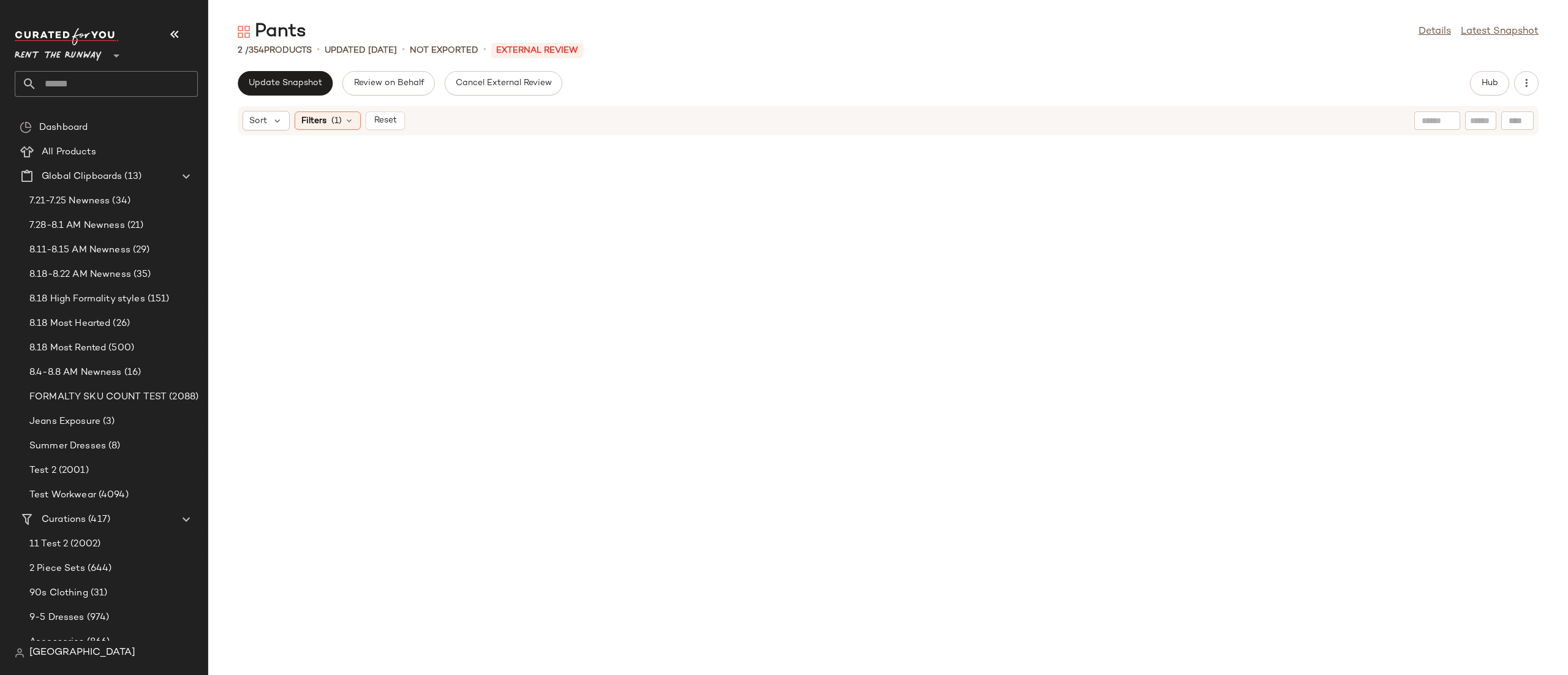
click at [340, 106] on div "Sort Filters (1) Reset" at bounding box center [888, 120] width 1301 height 29
click at [344, 116] on icon at bounding box center [349, 120] width 9 height 9
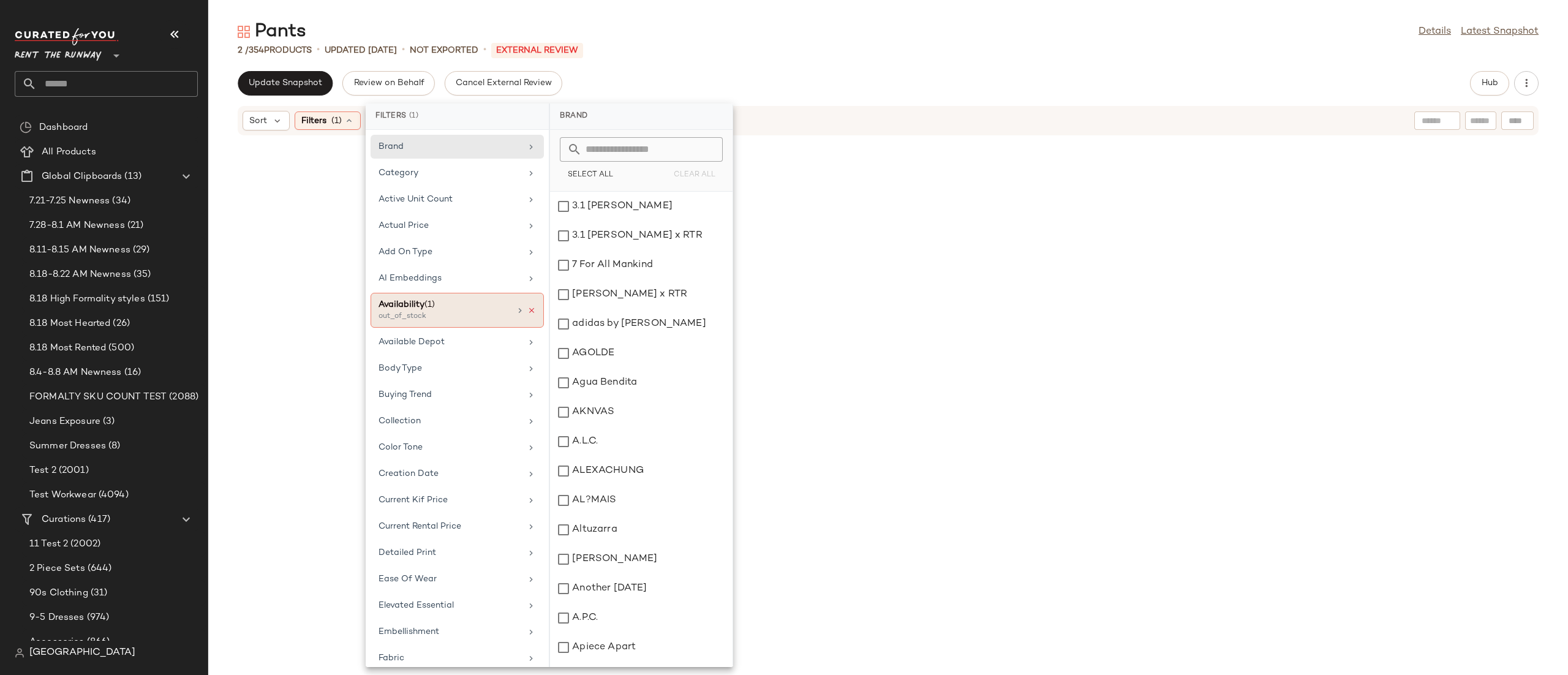
click at [528, 311] on icon at bounding box center [531, 310] width 9 height 9
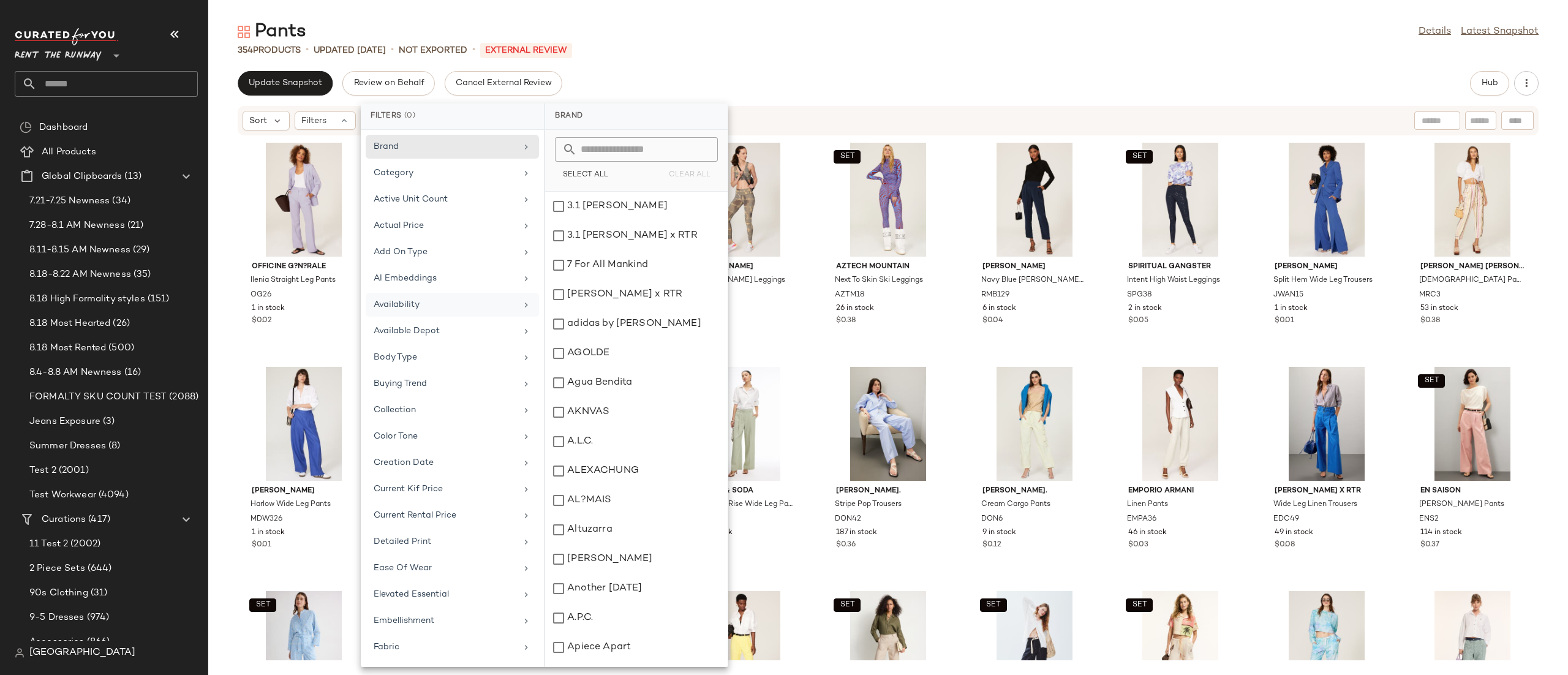
click at [887, 113] on div "Sort Filters" at bounding box center [808, 120] width 1131 height 20
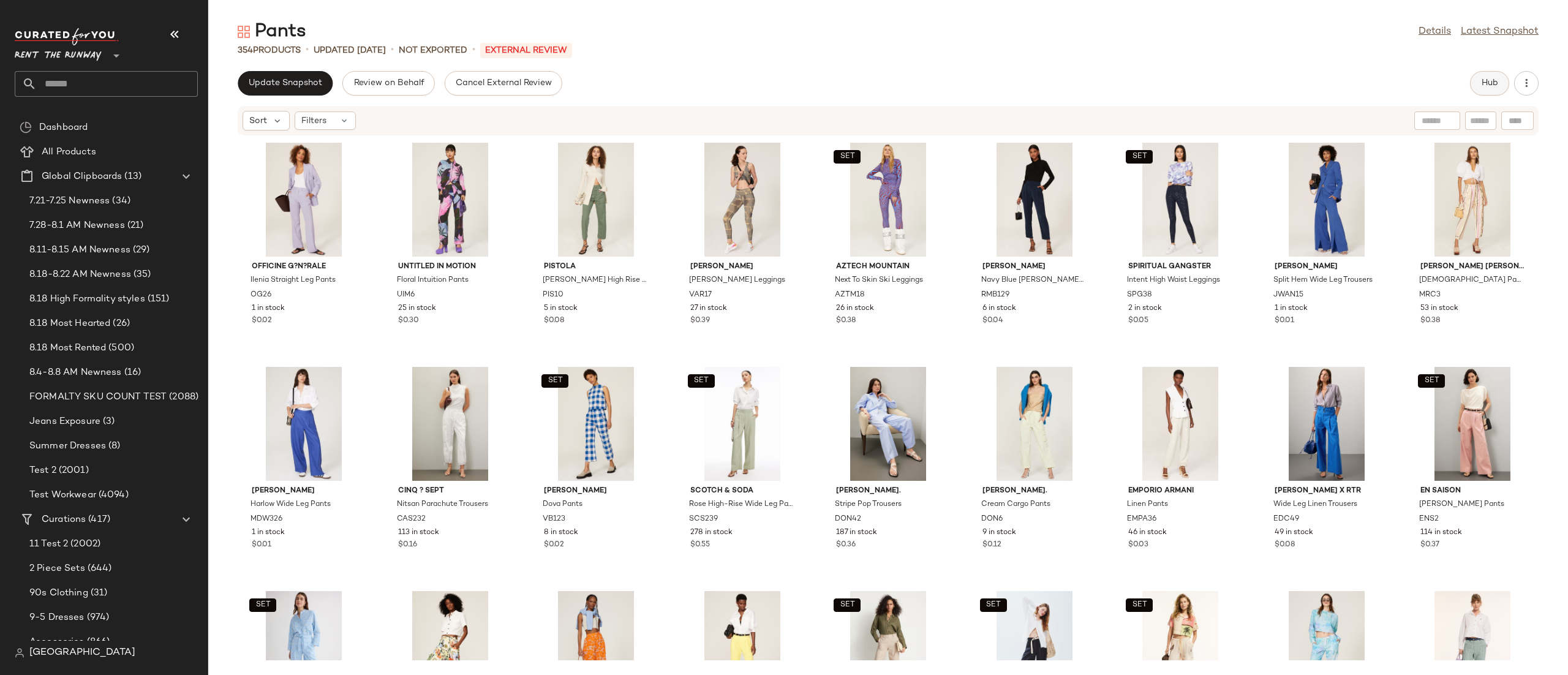
click at [1496, 86] on span "Hub" at bounding box center [1489, 83] width 17 height 9
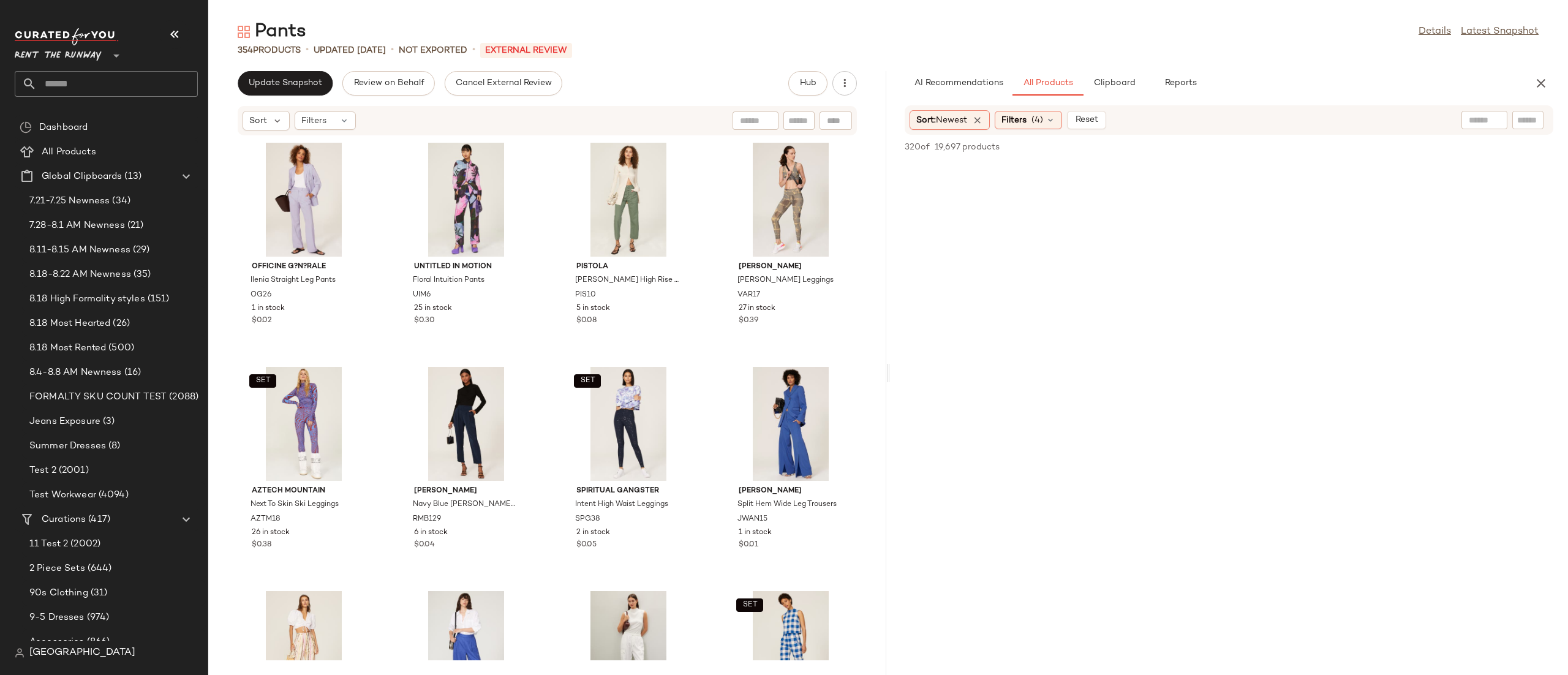
click at [1304, 89] on div "AI Recommendations All Products Clipboard Reports" at bounding box center [1209, 83] width 610 height 24
click at [1534, 86] on icon "button" at bounding box center [1541, 83] width 15 height 15
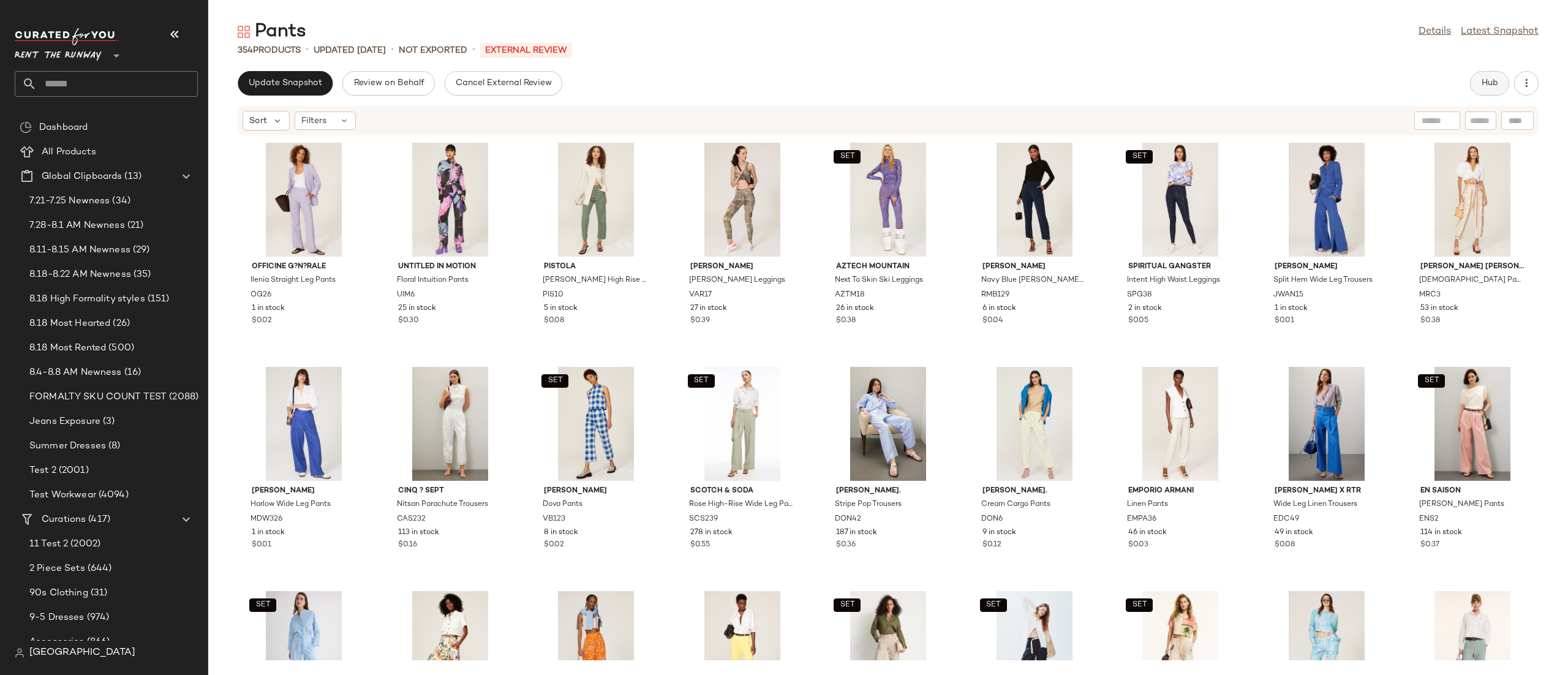
click at [1473, 91] on button "Hub" at bounding box center [1490, 83] width 39 height 24
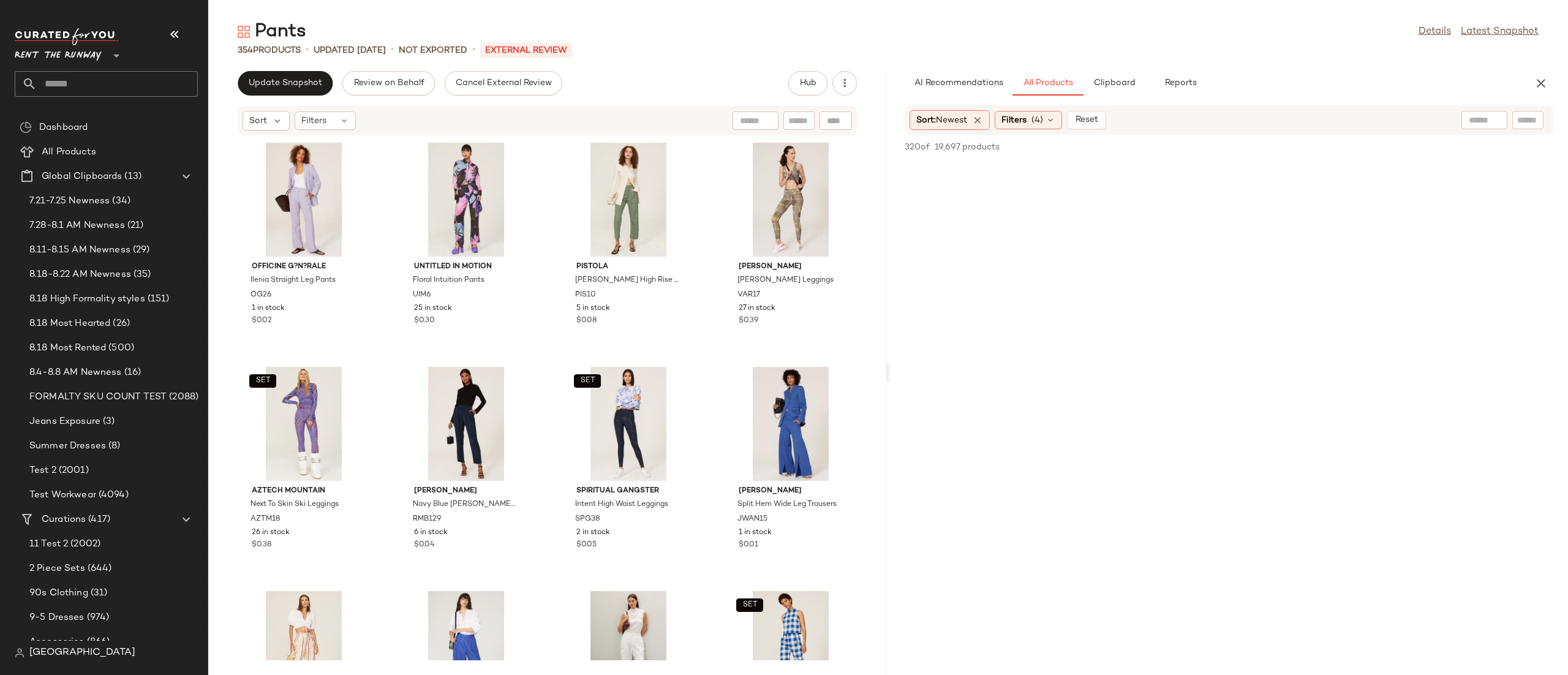
click at [693, 114] on div "Sort Filters" at bounding box center [547, 120] width 619 height 29
drag, startPoint x: 1223, startPoint y: 113, endPoint x: 1179, endPoint y: 118, distance: 44.3
click at [1223, 113] on div "Sort: Newest Filters (4) Reset" at bounding box center [1149, 120] width 479 height 20
click at [1548, 86] on icon "button" at bounding box center [1541, 83] width 15 height 15
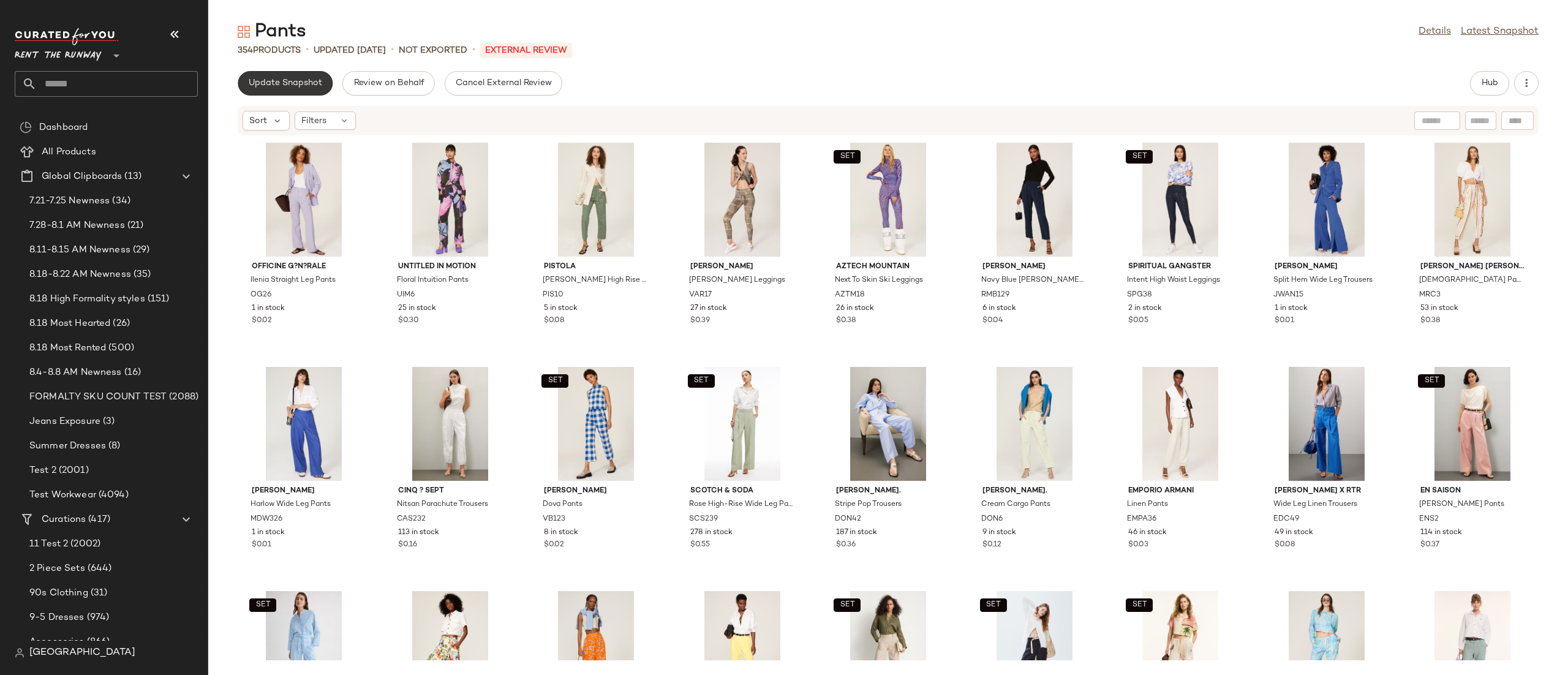
click at [293, 90] on button "Update Snapshot" at bounding box center [285, 83] width 95 height 24
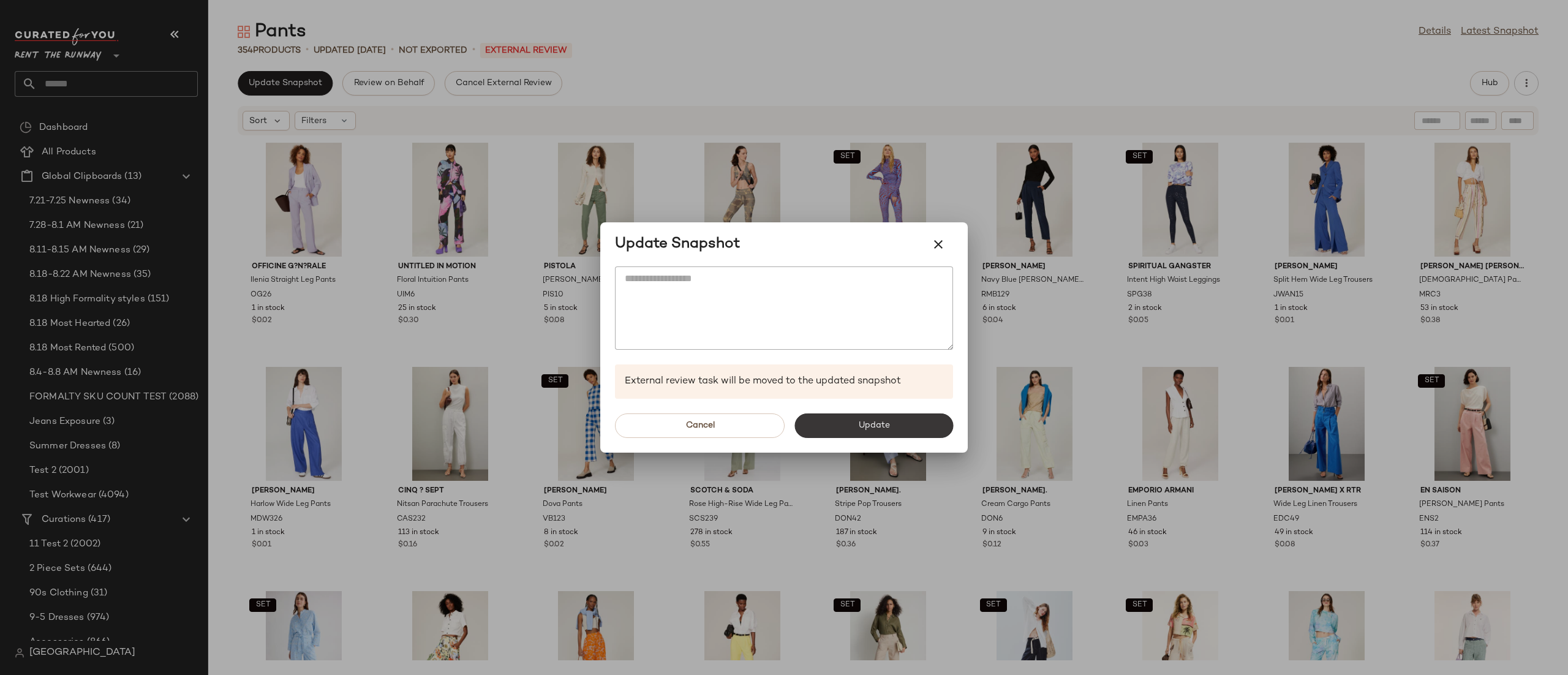
click at [860, 429] on span "Update" at bounding box center [873, 425] width 32 height 9
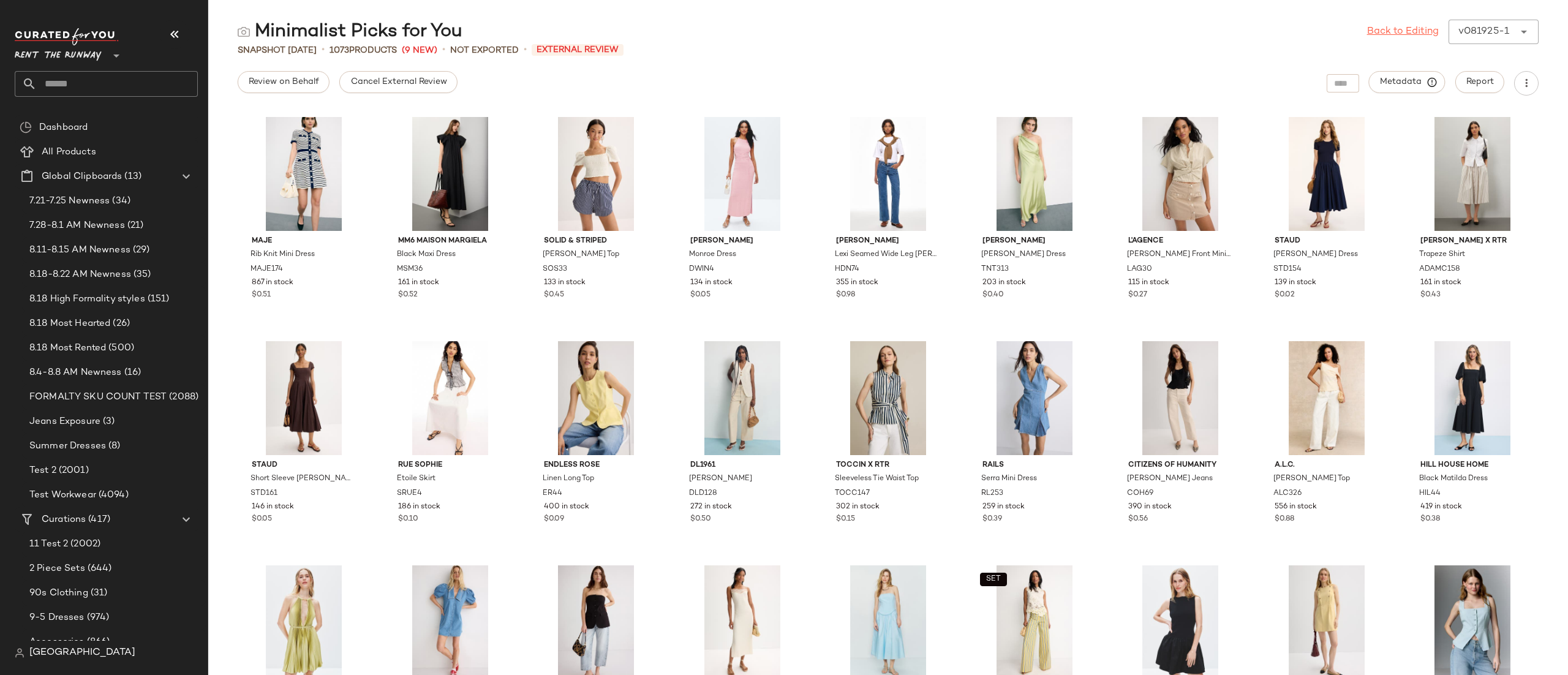
click at [1393, 27] on link "Back to Editing" at bounding box center [1402, 32] width 72 height 15
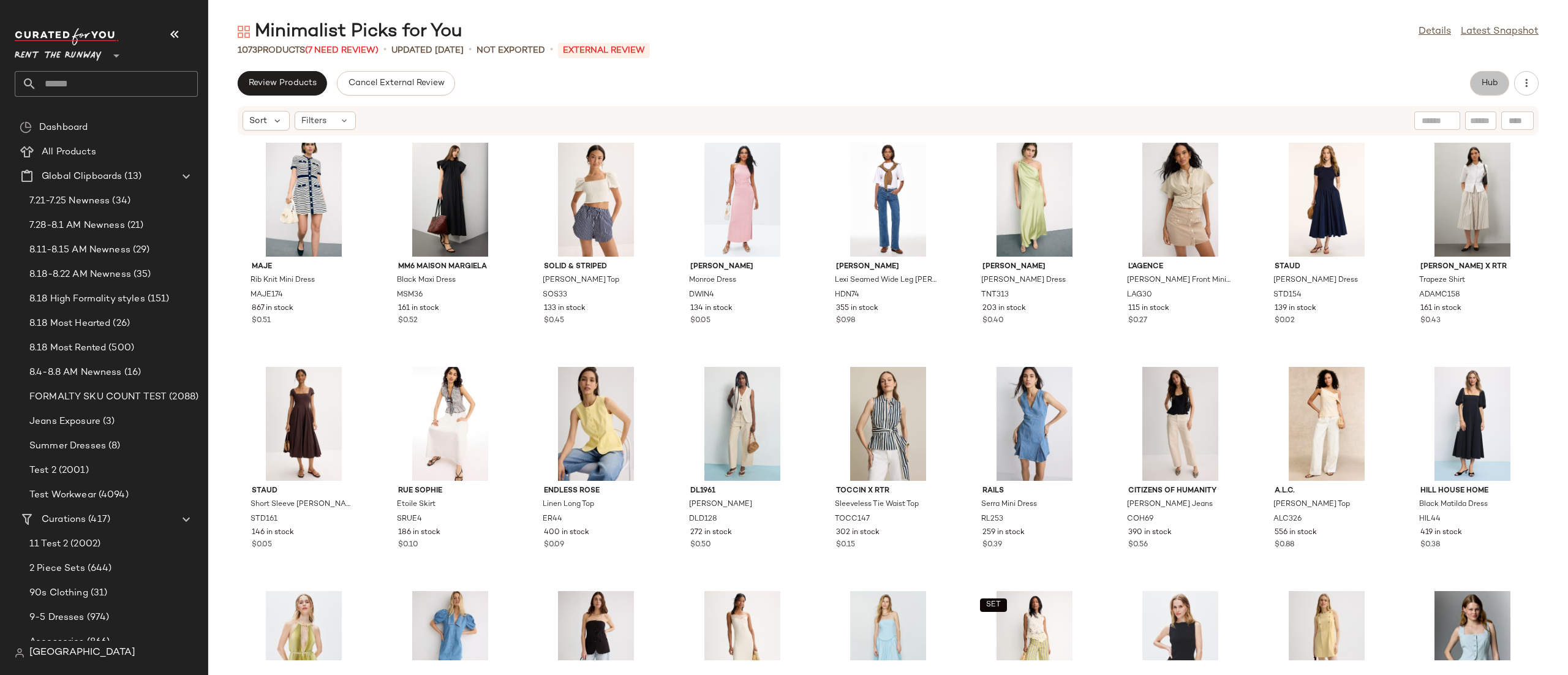
click at [1488, 75] on button "Hub" at bounding box center [1490, 83] width 39 height 24
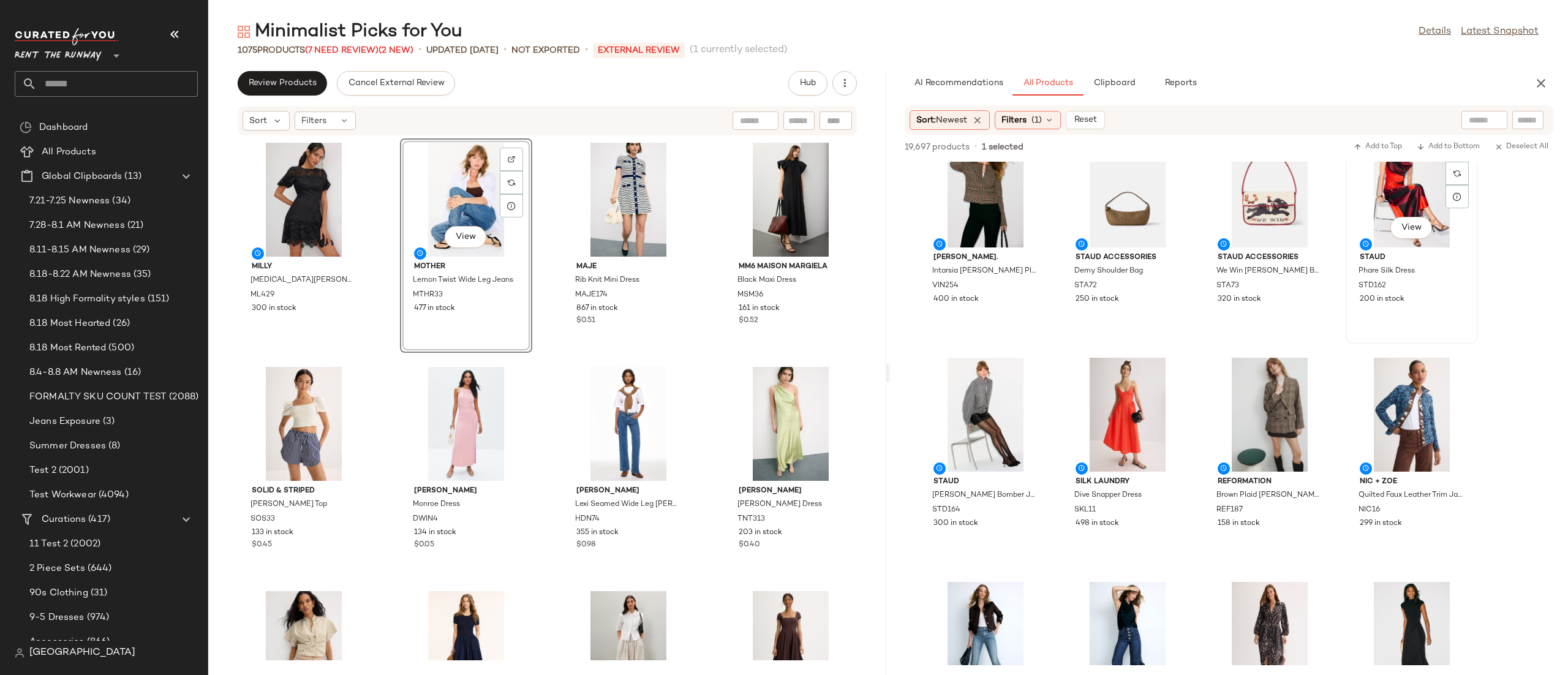
scroll to position [127, 0]
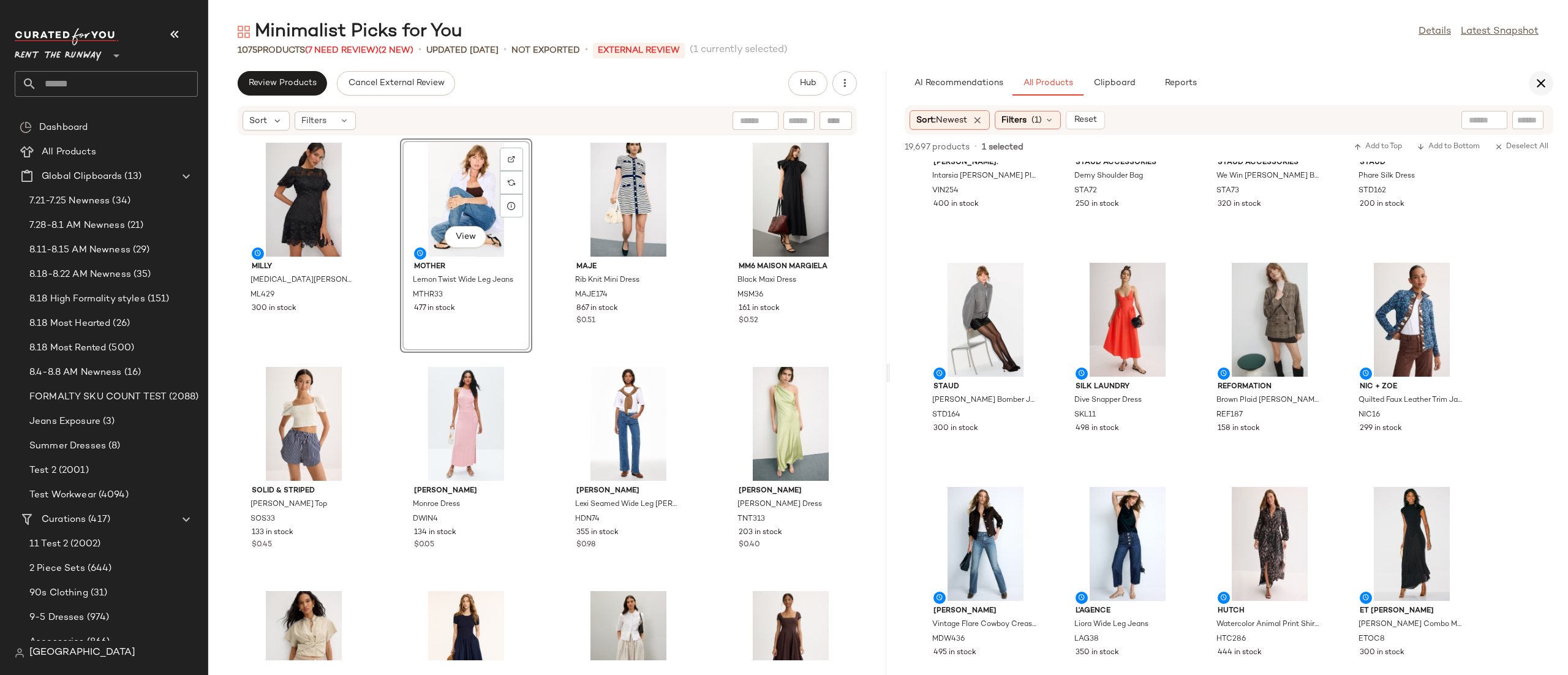
click at [1530, 89] on button "button" at bounding box center [1541, 83] width 24 height 24
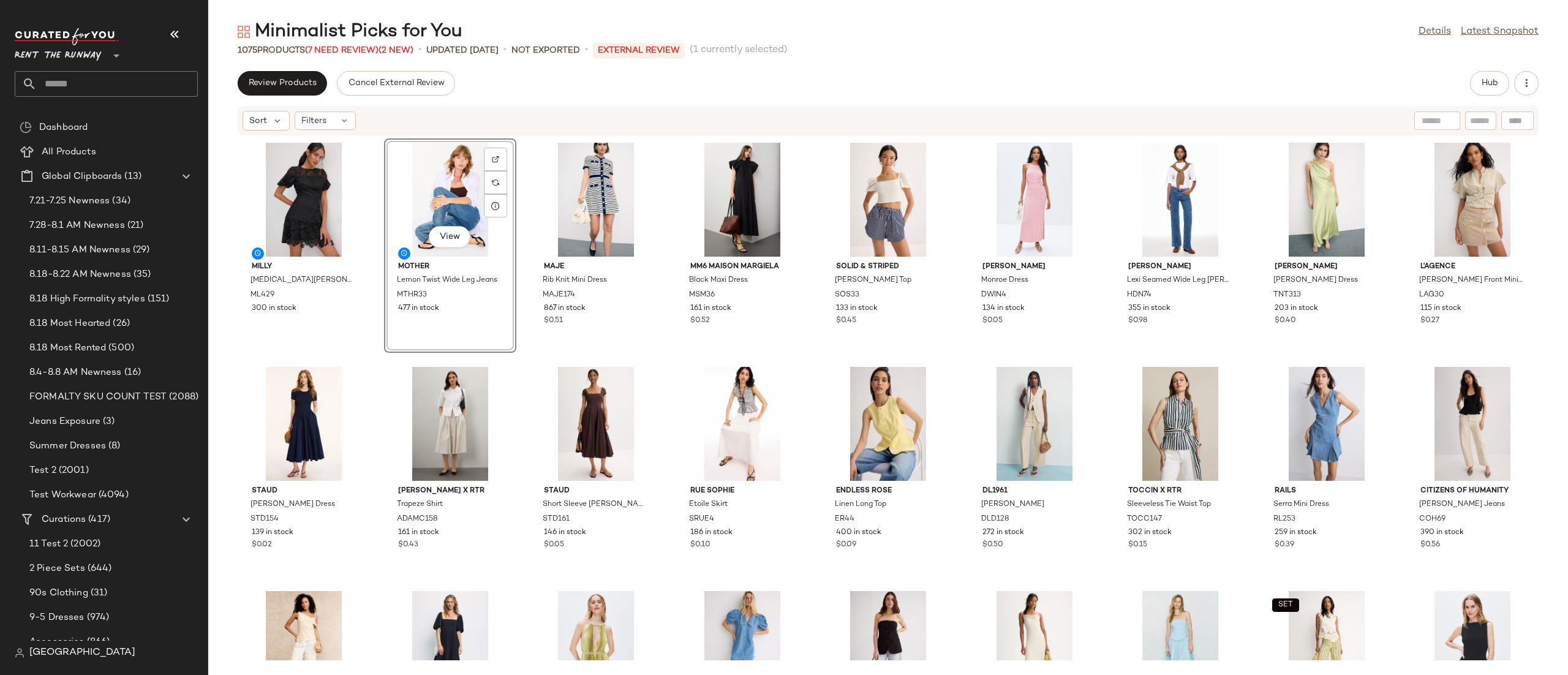
click at [1444, 89] on div "Review Products Cancel External Review Hub" at bounding box center [888, 83] width 1301 height 24
click at [1477, 80] on button "Hub" at bounding box center [1490, 83] width 39 height 24
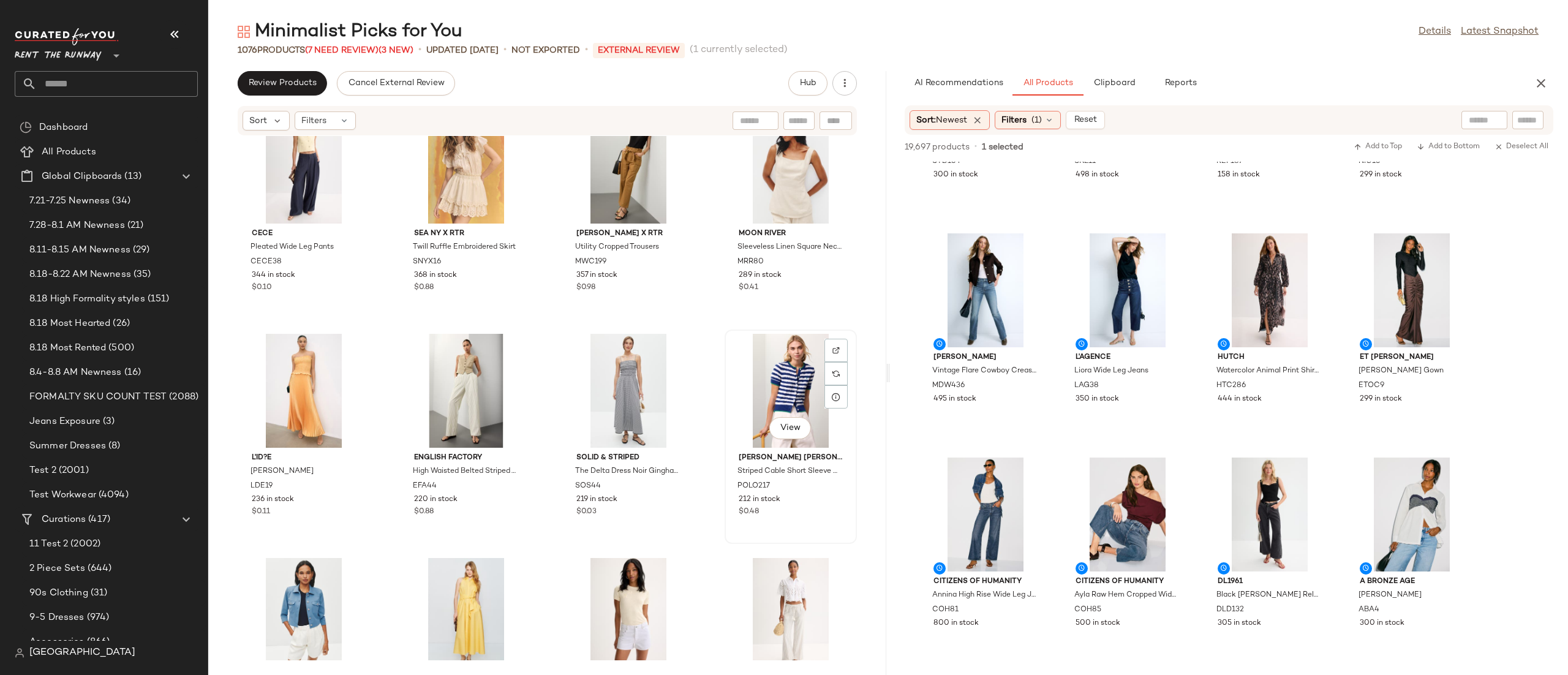
scroll to position [5608, 0]
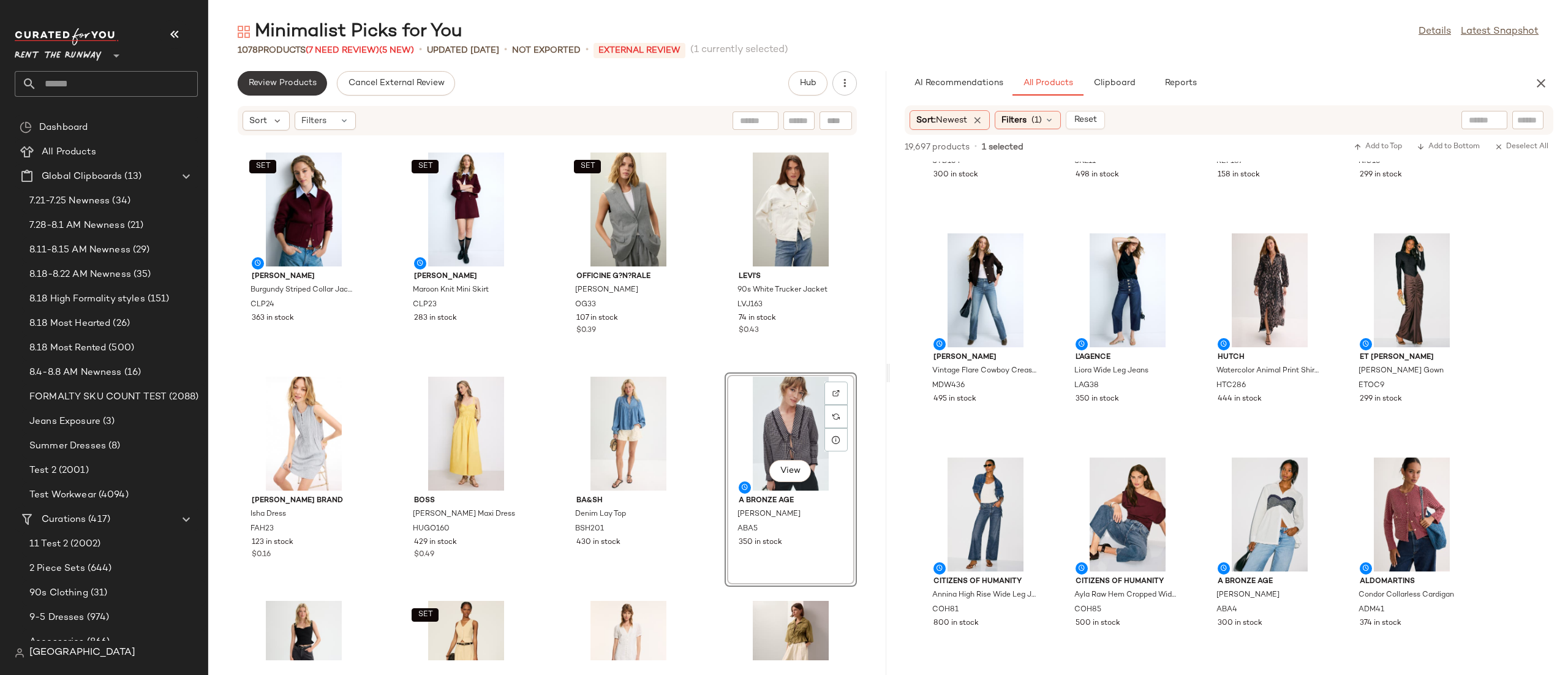
click at [300, 85] on span "Review Products" at bounding box center [282, 83] width 68 height 9
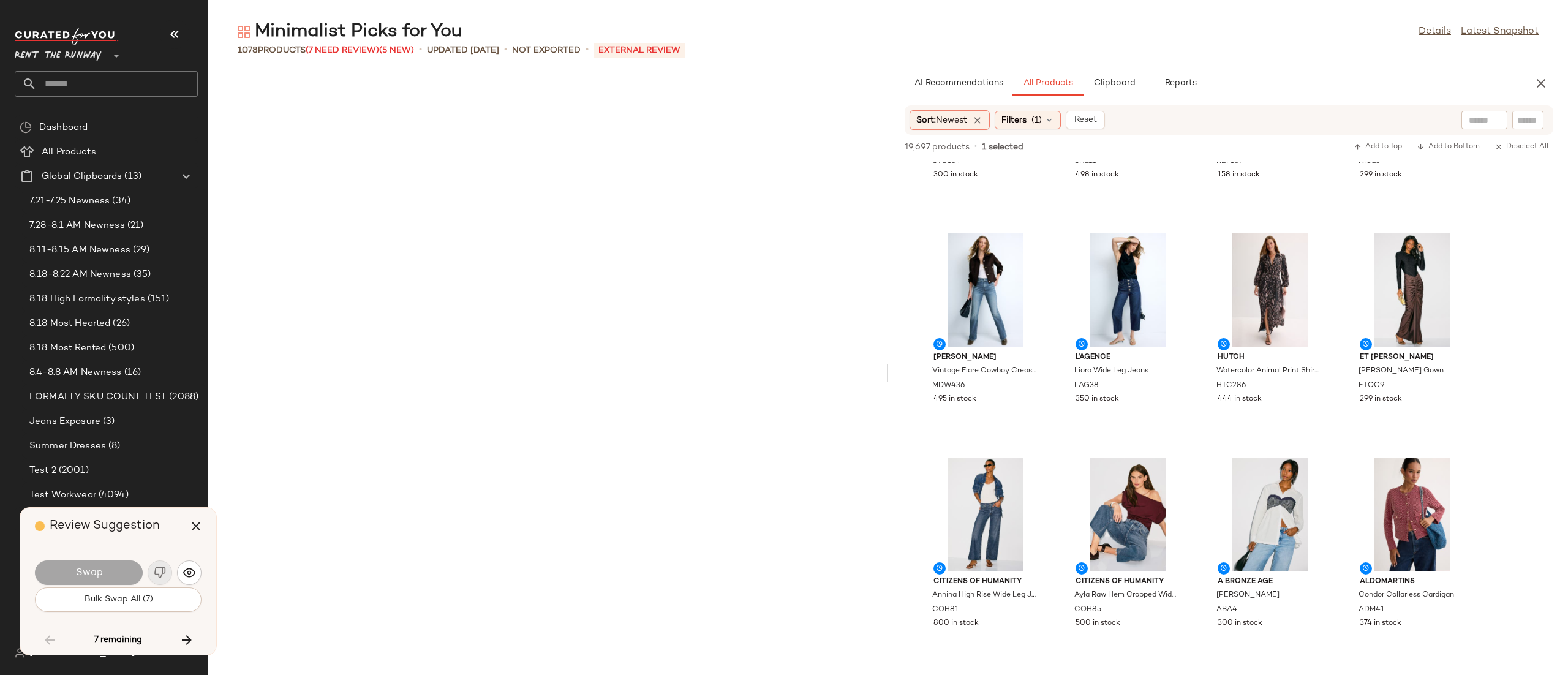
scroll to position [16149, 0]
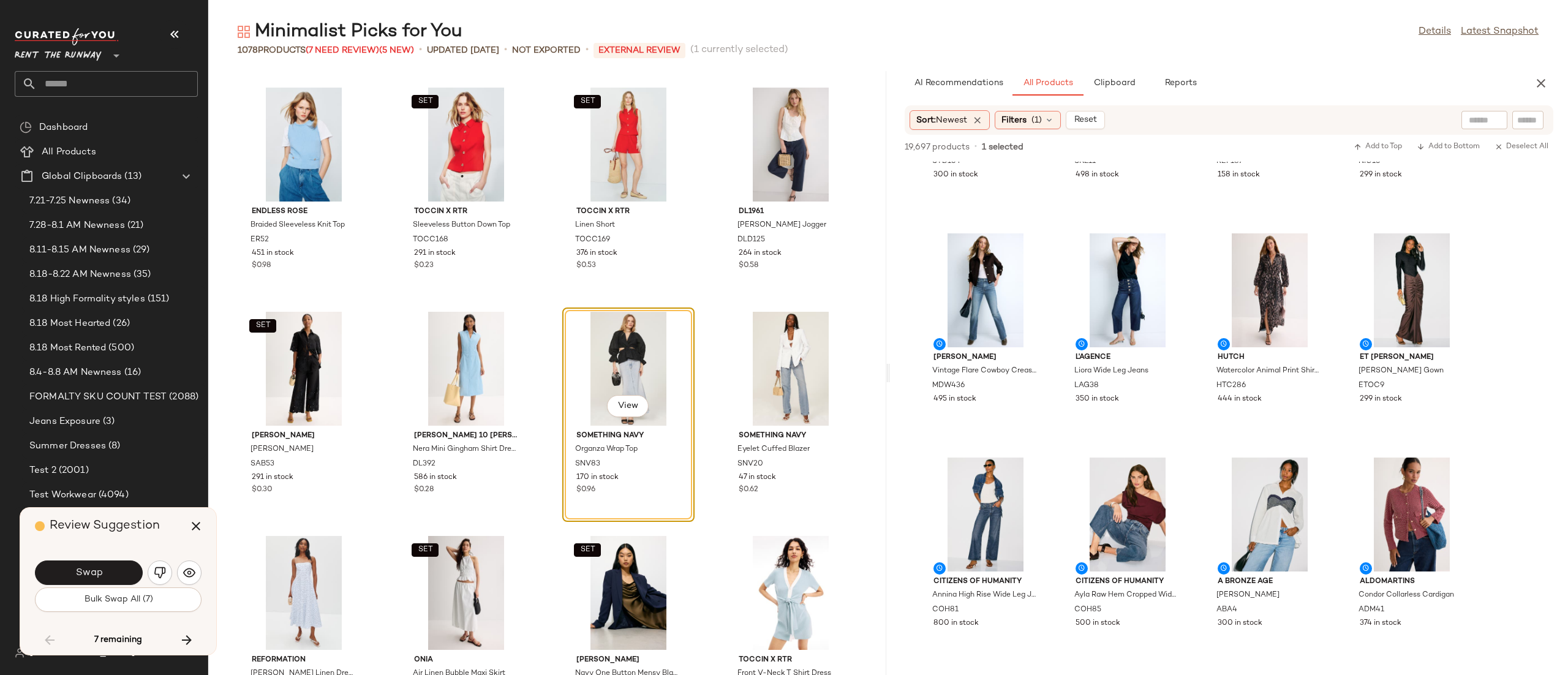
click at [105, 574] on button "Swap" at bounding box center [89, 573] width 107 height 24
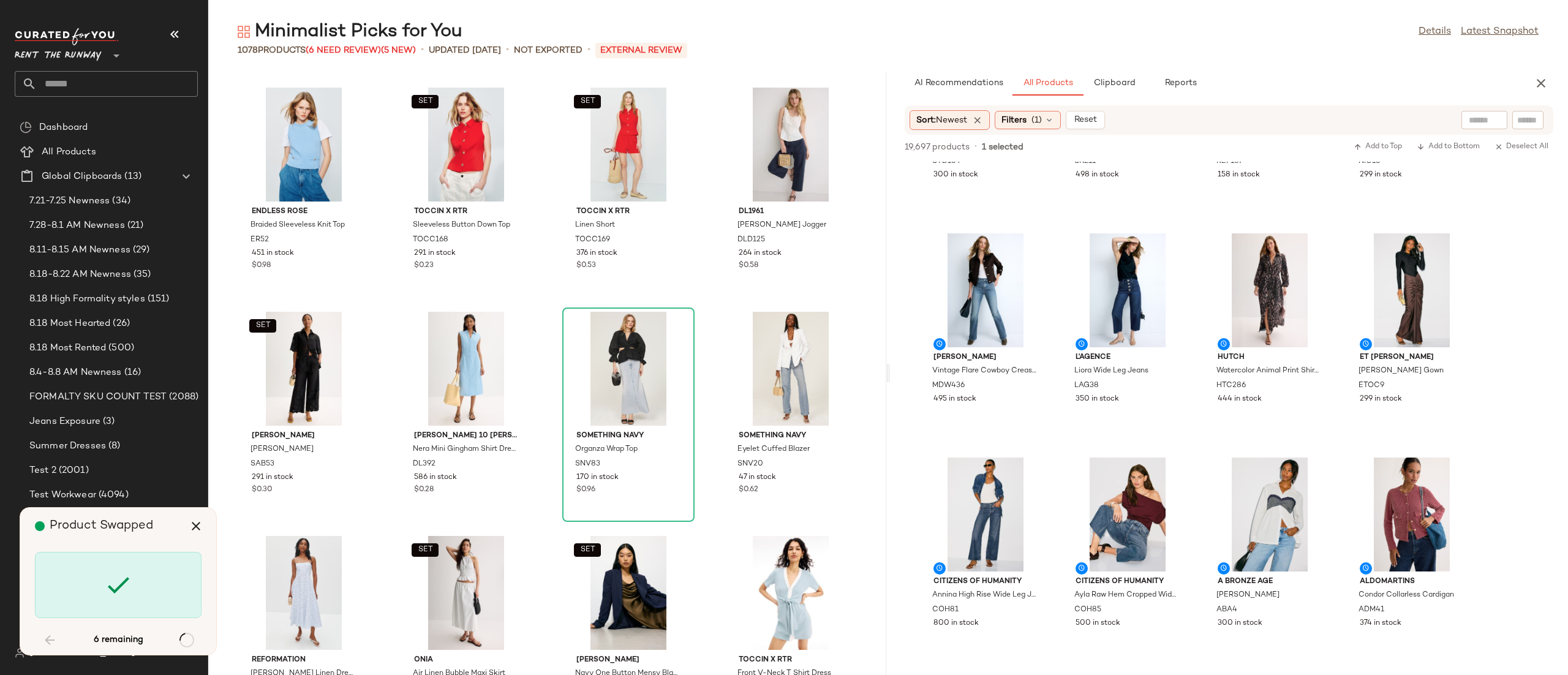
scroll to position [21981, 0]
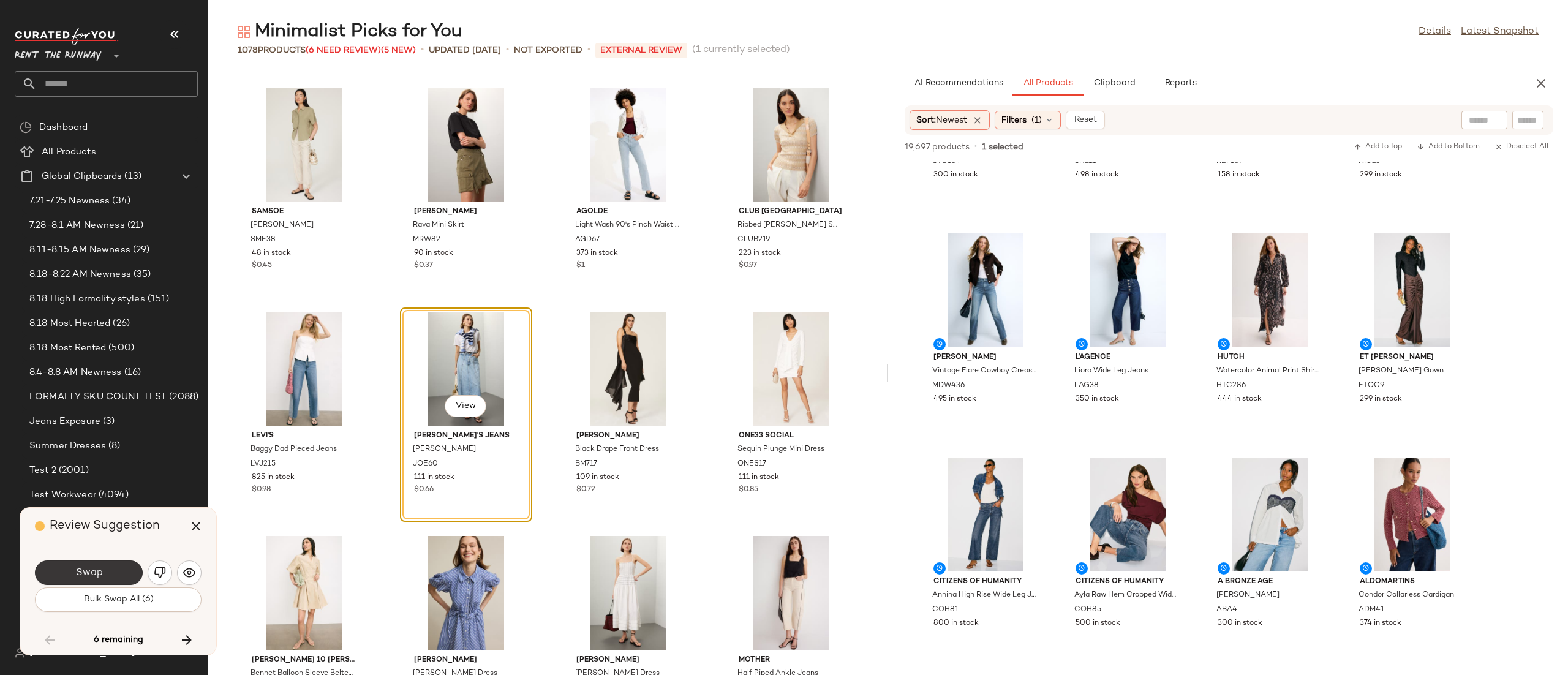
click at [57, 576] on button "Swap" at bounding box center [89, 573] width 107 height 24
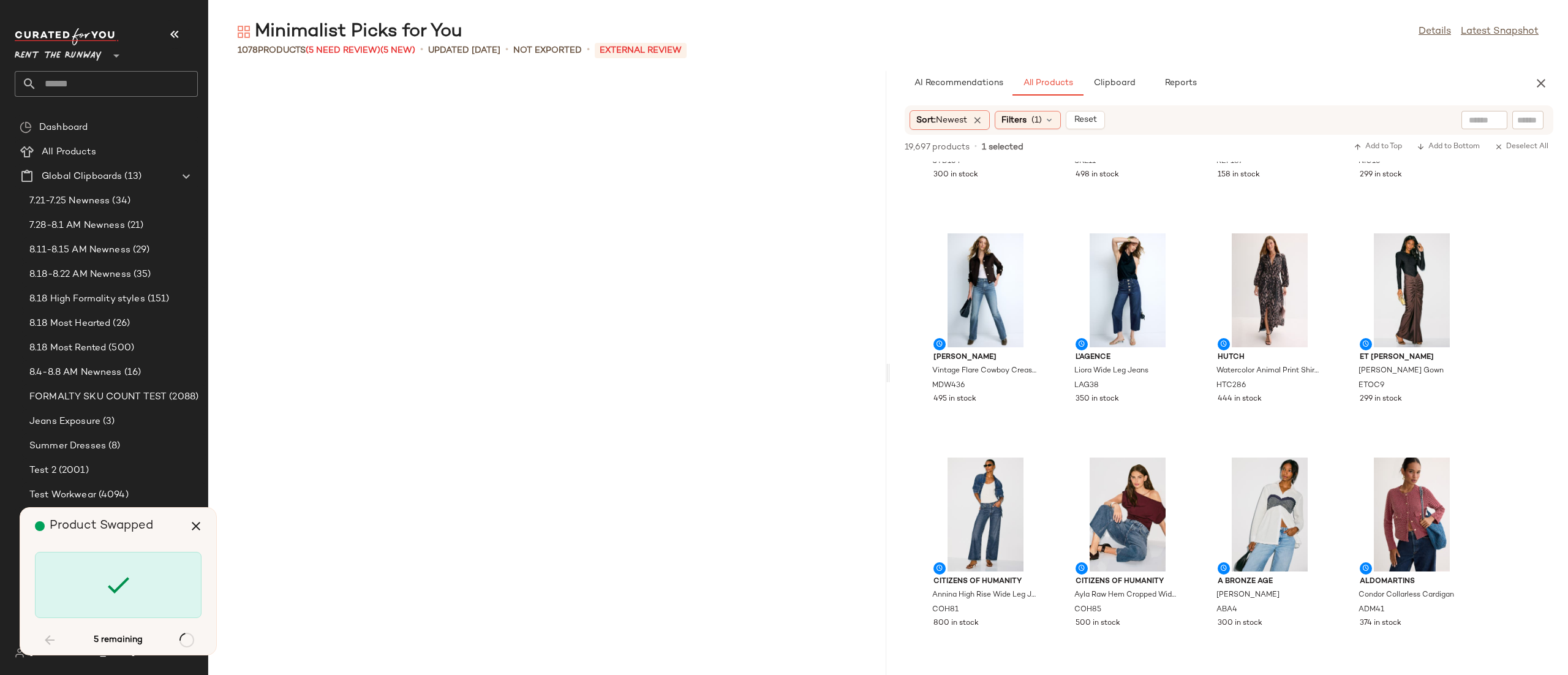
scroll to position [29383, 0]
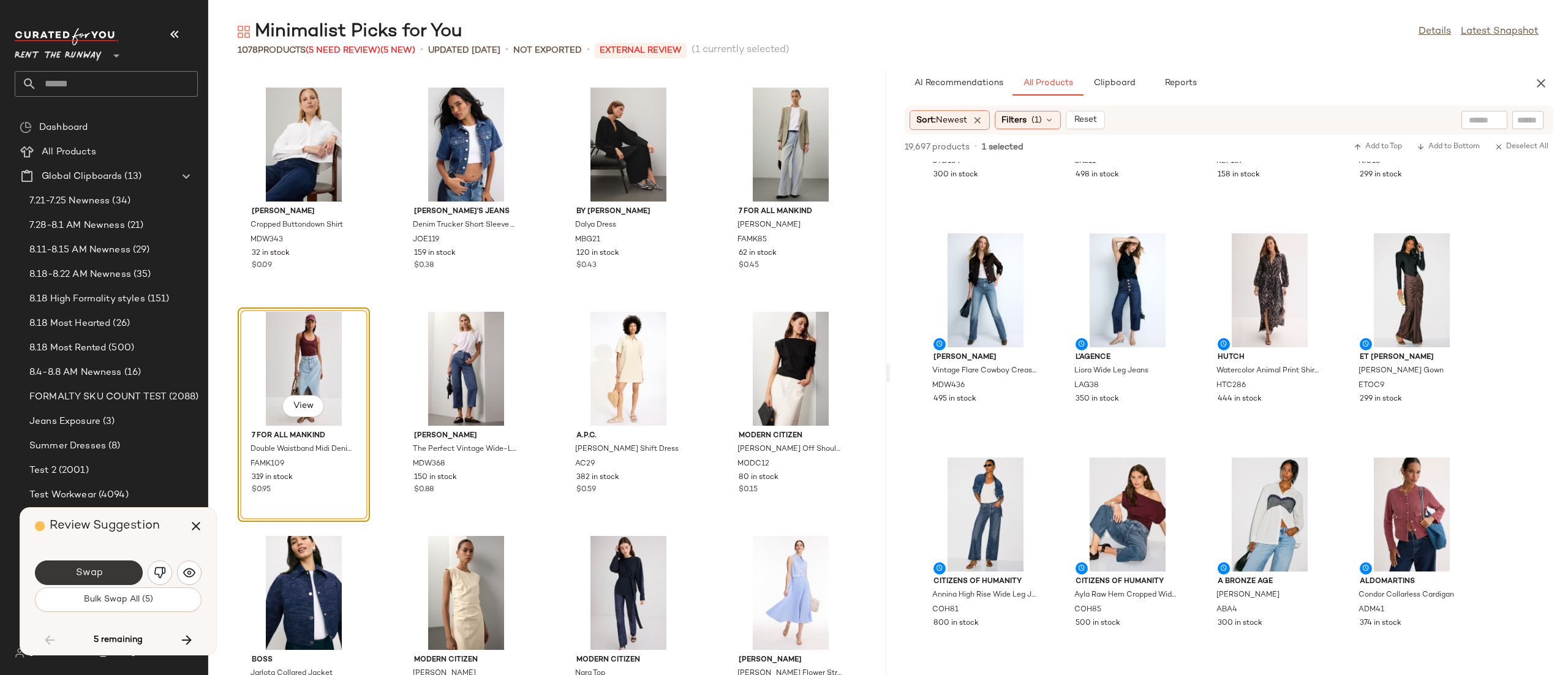
click at [76, 571] on span "Swap" at bounding box center [89, 573] width 28 height 11
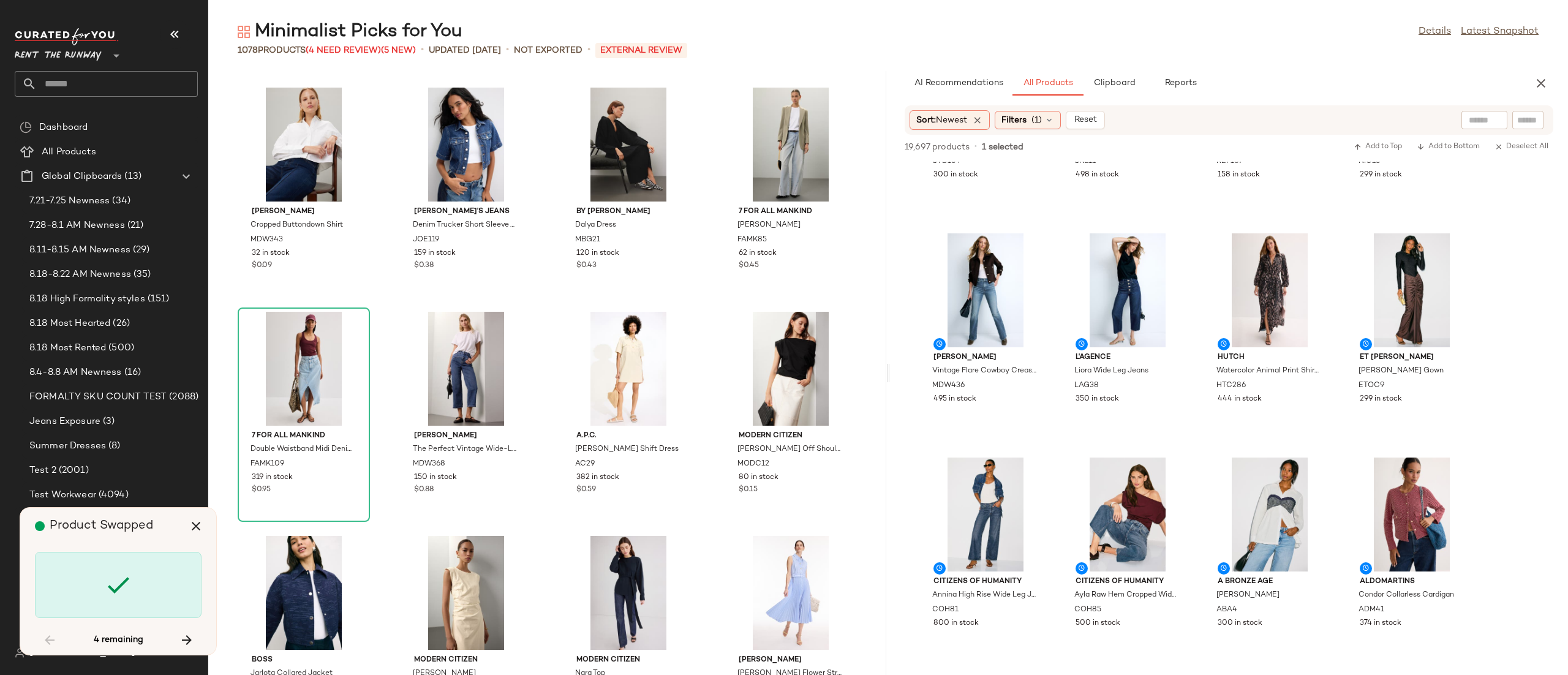
scroll to position [36112, 0]
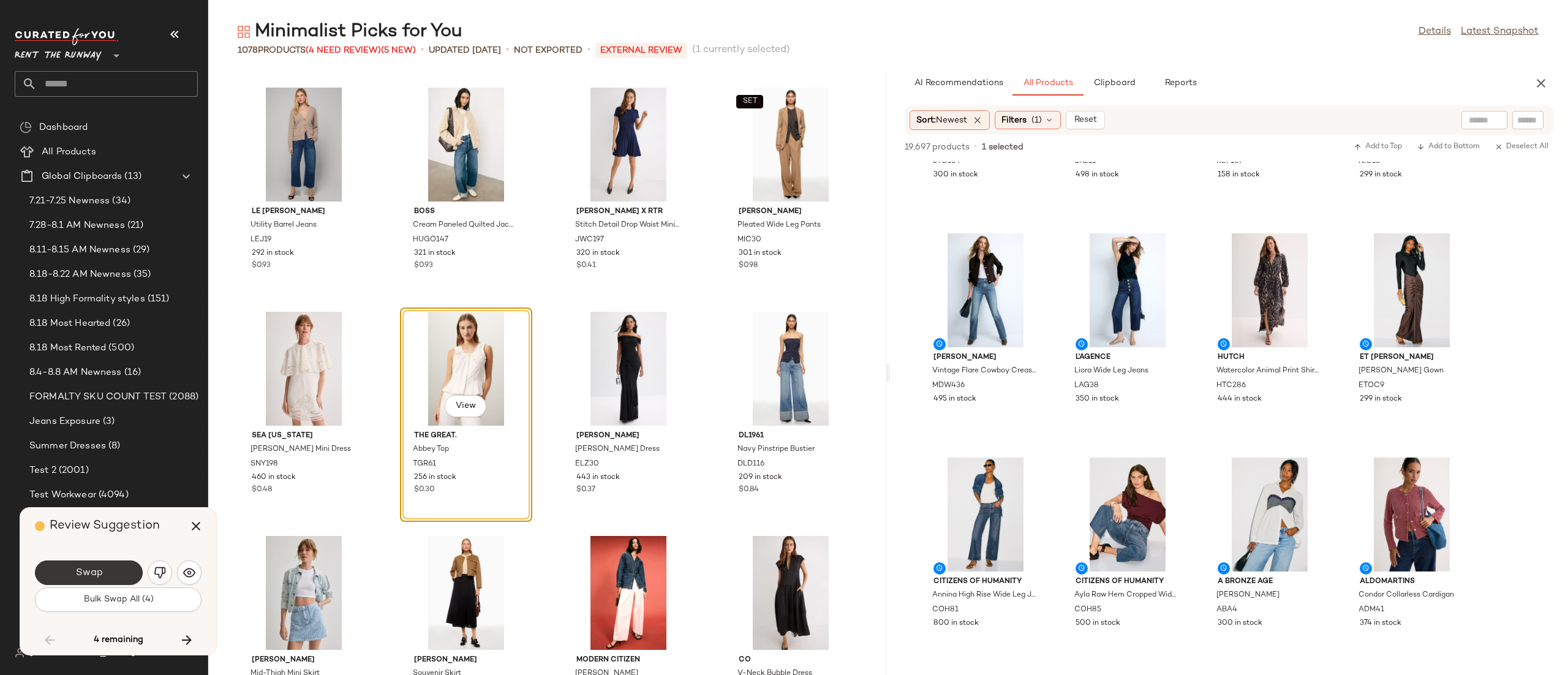
click at [103, 569] on button "Swap" at bounding box center [89, 573] width 107 height 24
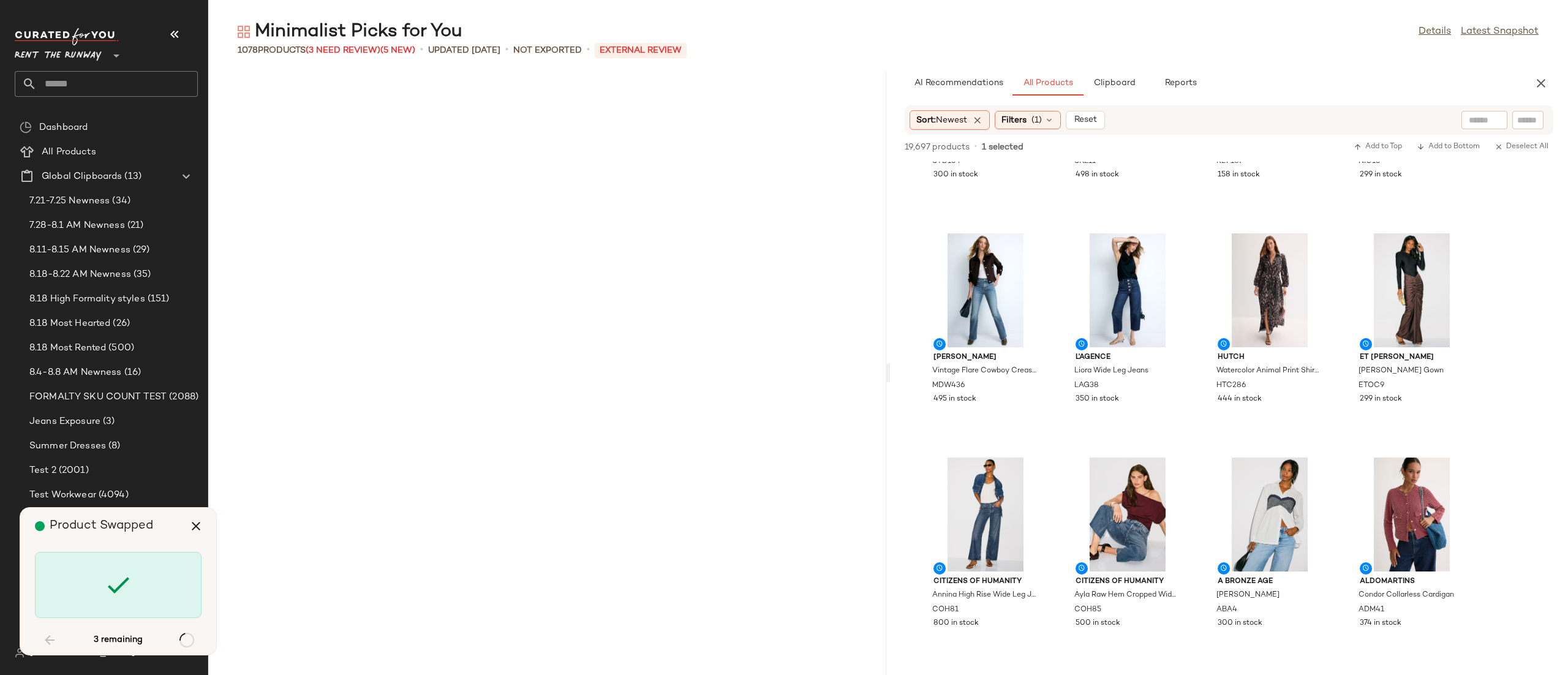
scroll to position [52485, 0]
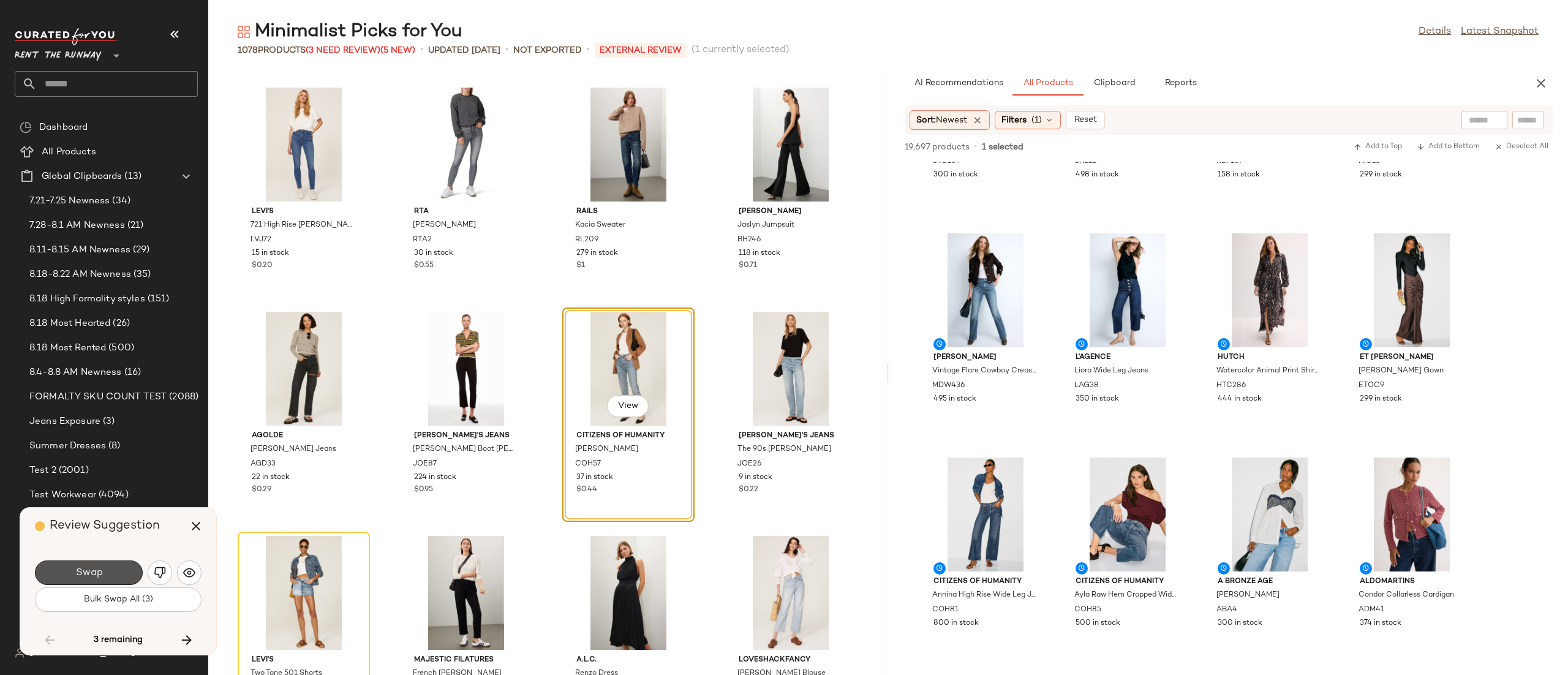
click at [103, 569] on button "Swap" at bounding box center [89, 573] width 107 height 24
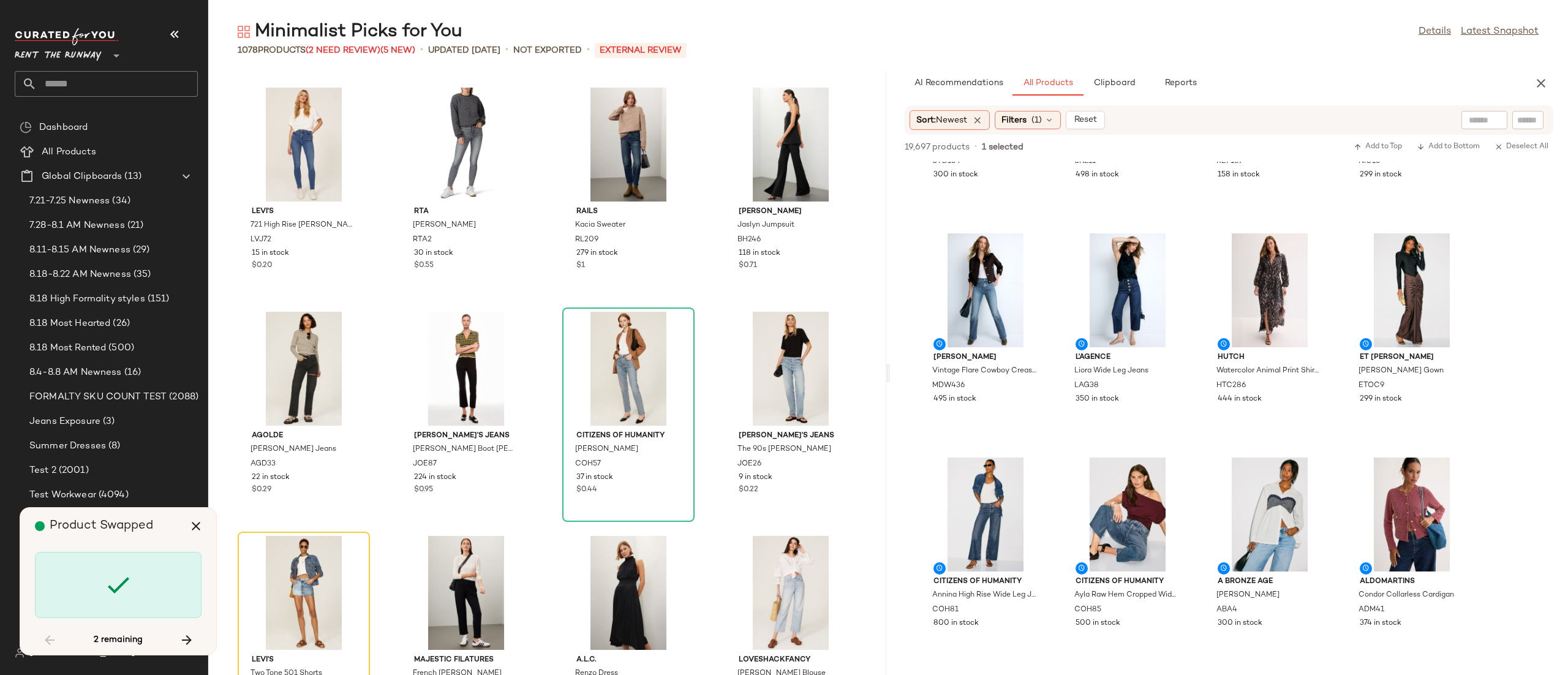
scroll to position [52710, 0]
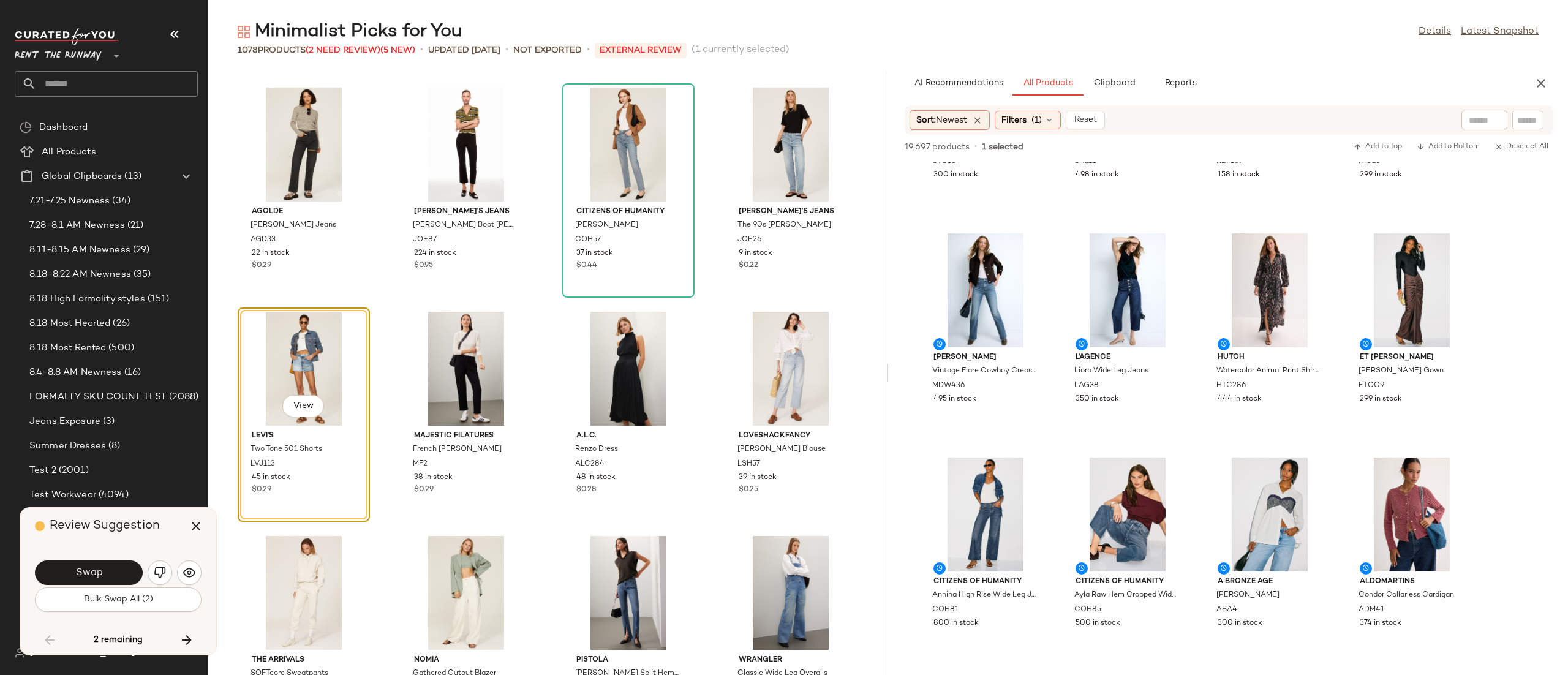
click at [103, 569] on button "Swap" at bounding box center [89, 573] width 107 height 24
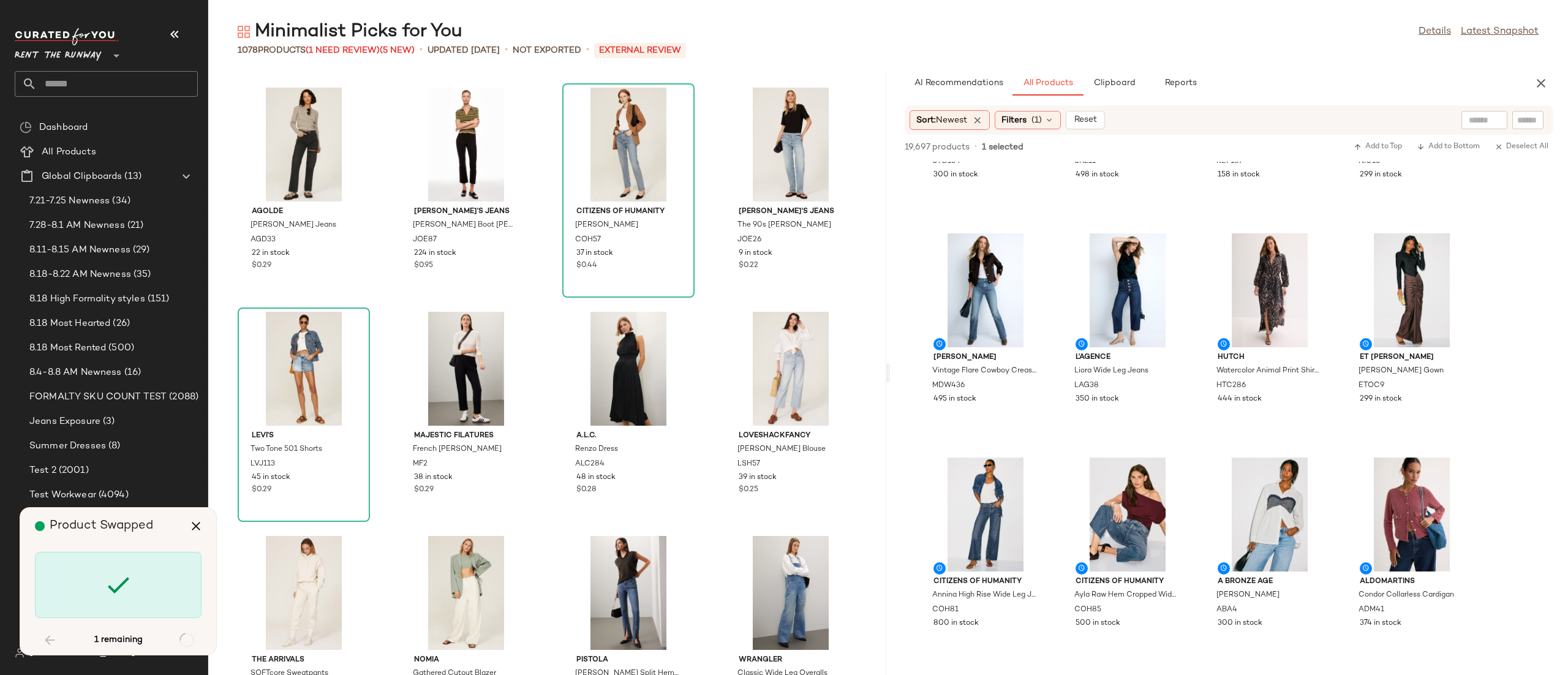
scroll to position [55401, 0]
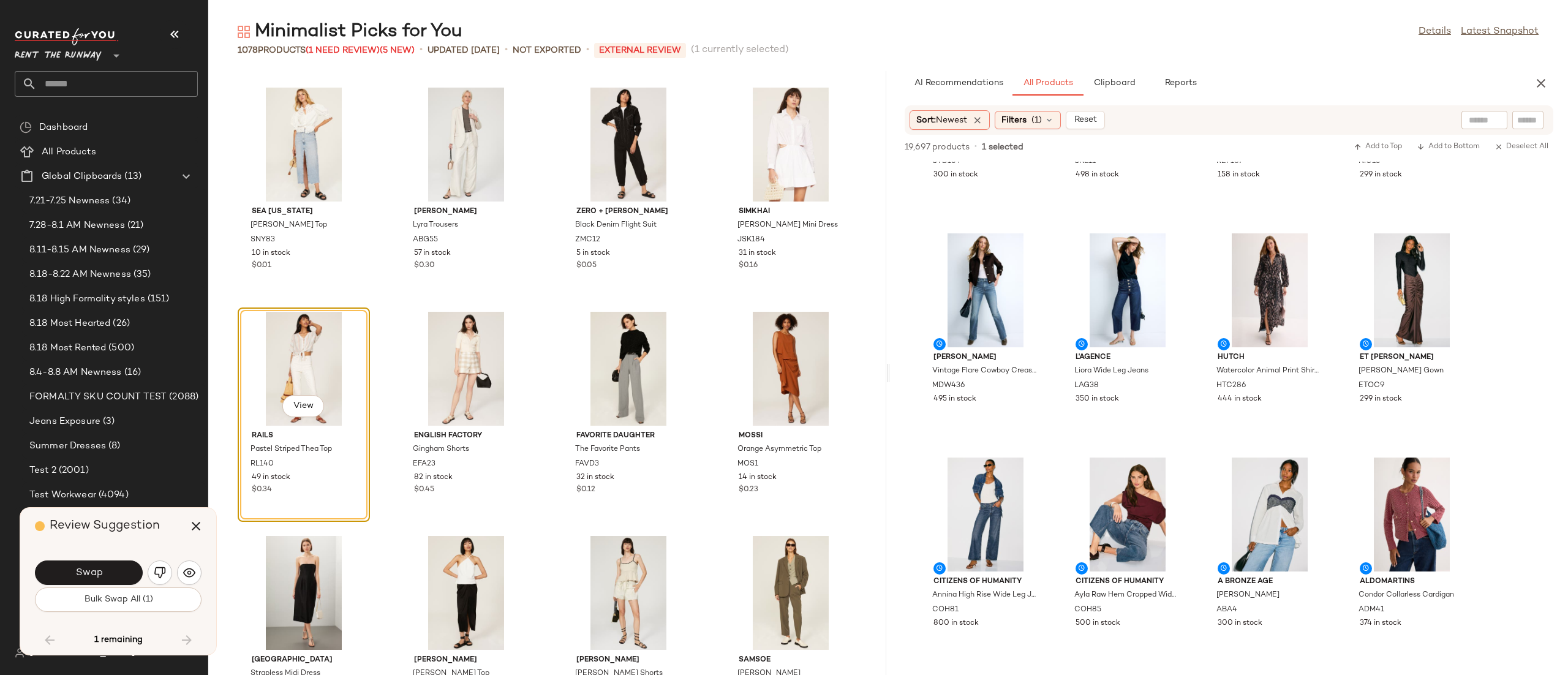
click at [103, 569] on button "Swap" at bounding box center [89, 573] width 107 height 24
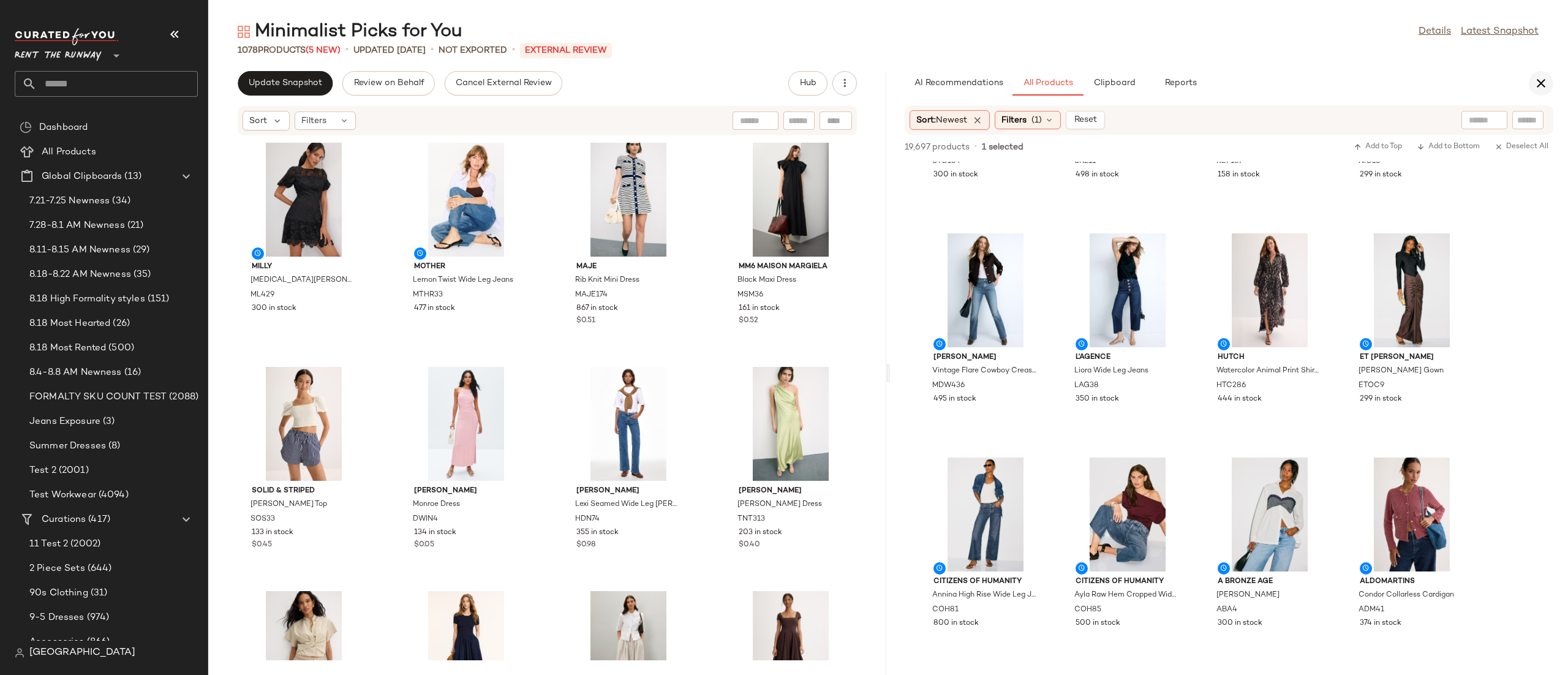
click at [1550, 76] on button "button" at bounding box center [1541, 83] width 24 height 24
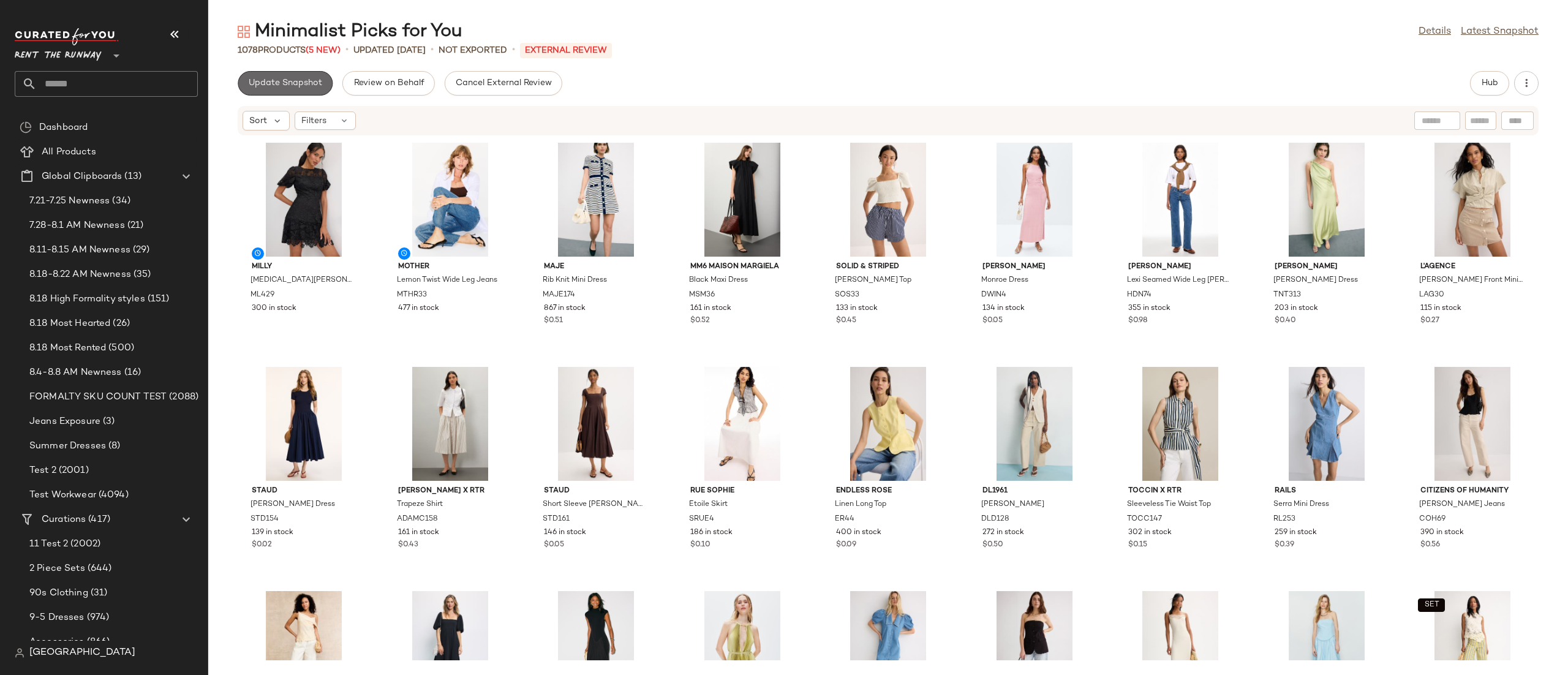
click at [261, 87] on button "Update Snapshot" at bounding box center [285, 83] width 95 height 24
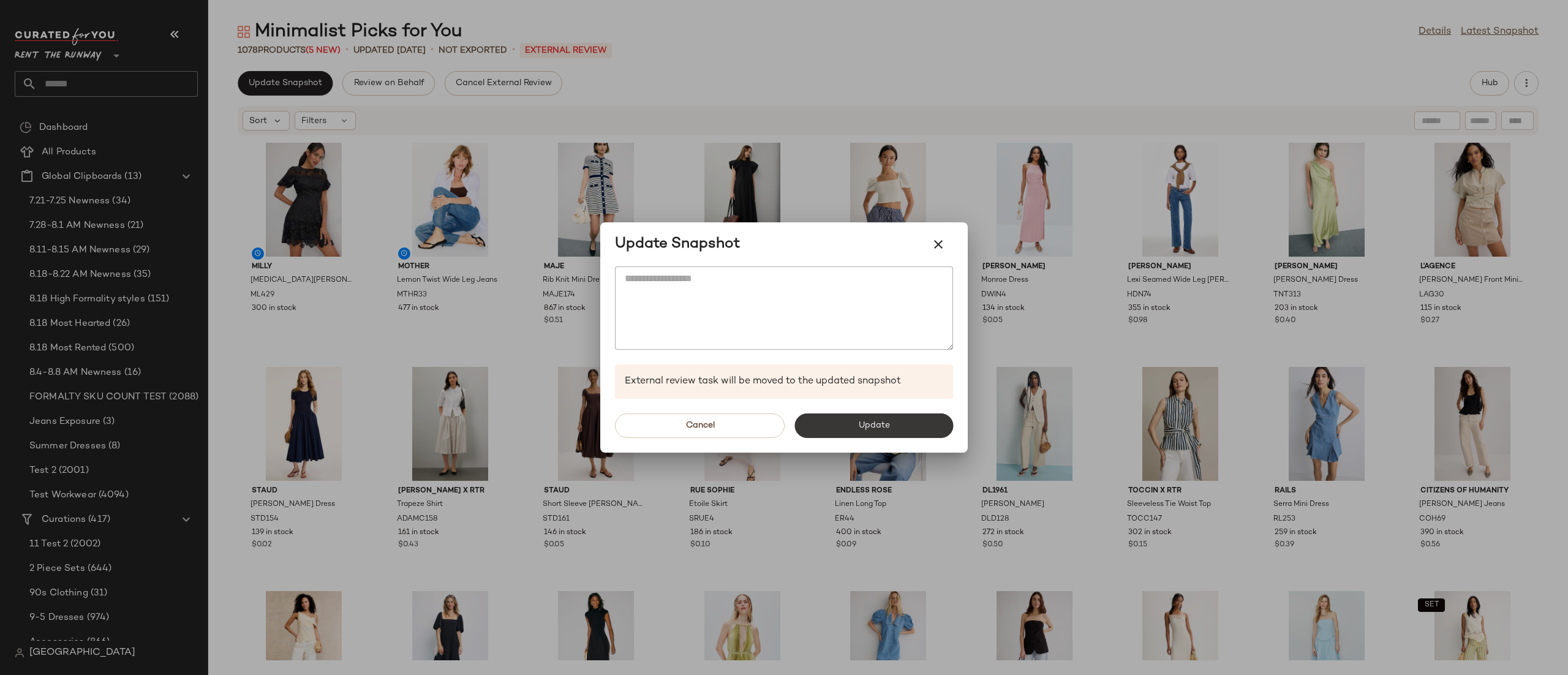
click at [795, 423] on button "Update" at bounding box center [873, 426] width 159 height 24
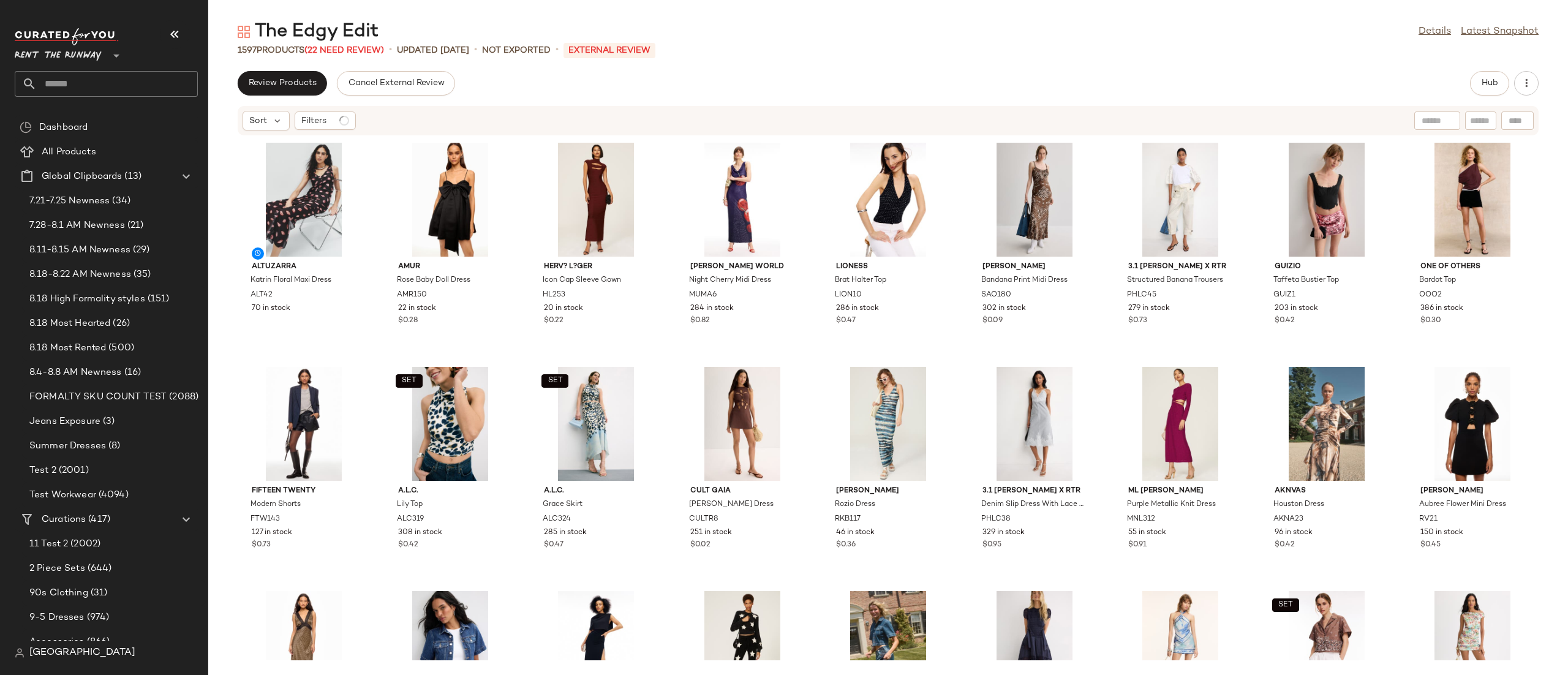
click at [1489, 70] on div "The Edgy Edit Details Latest Snapshot 1597 Products (22 Need Review) • updated …" at bounding box center [887, 348] width 1359 height 656
click at [1488, 85] on span "Hub" at bounding box center [1489, 83] width 17 height 9
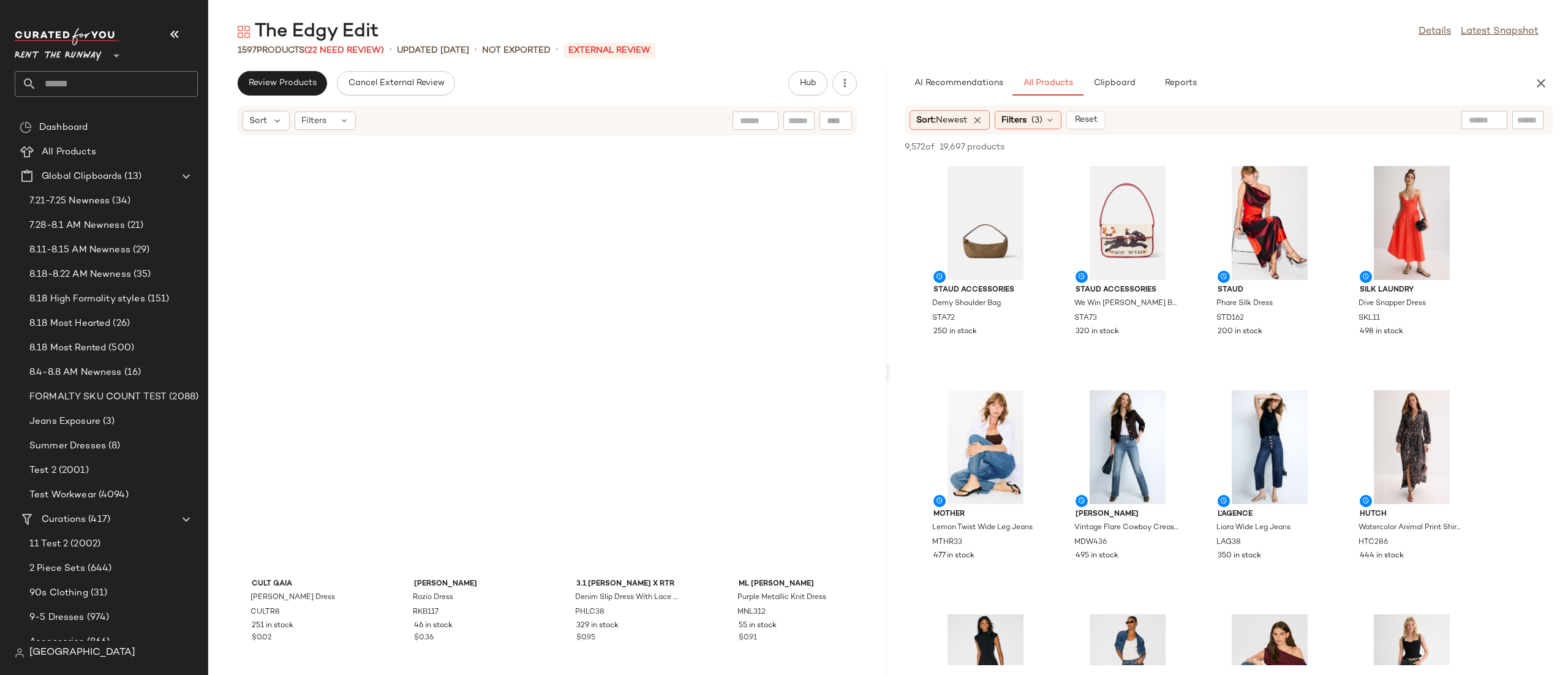
scroll to position [359, 0]
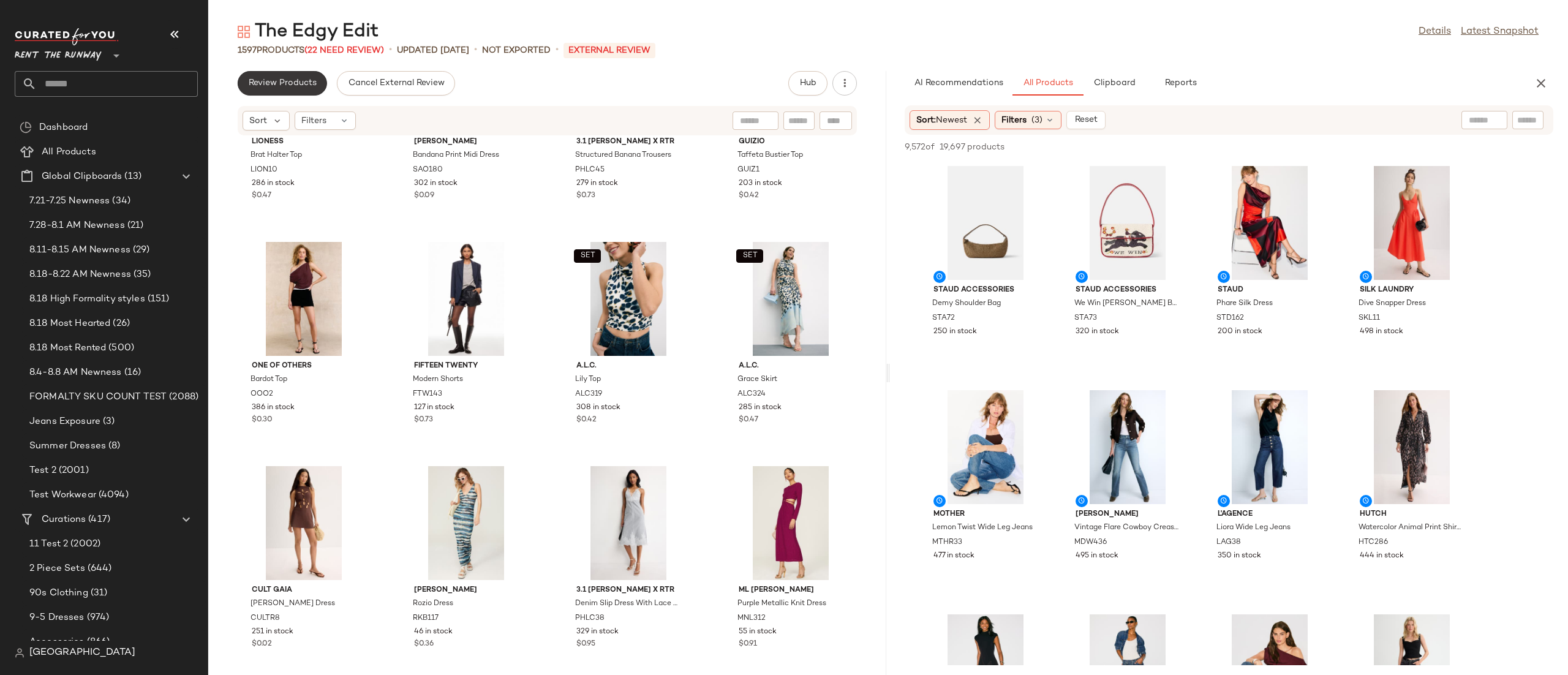
click at [308, 79] on span "Review Products" at bounding box center [282, 83] width 68 height 9
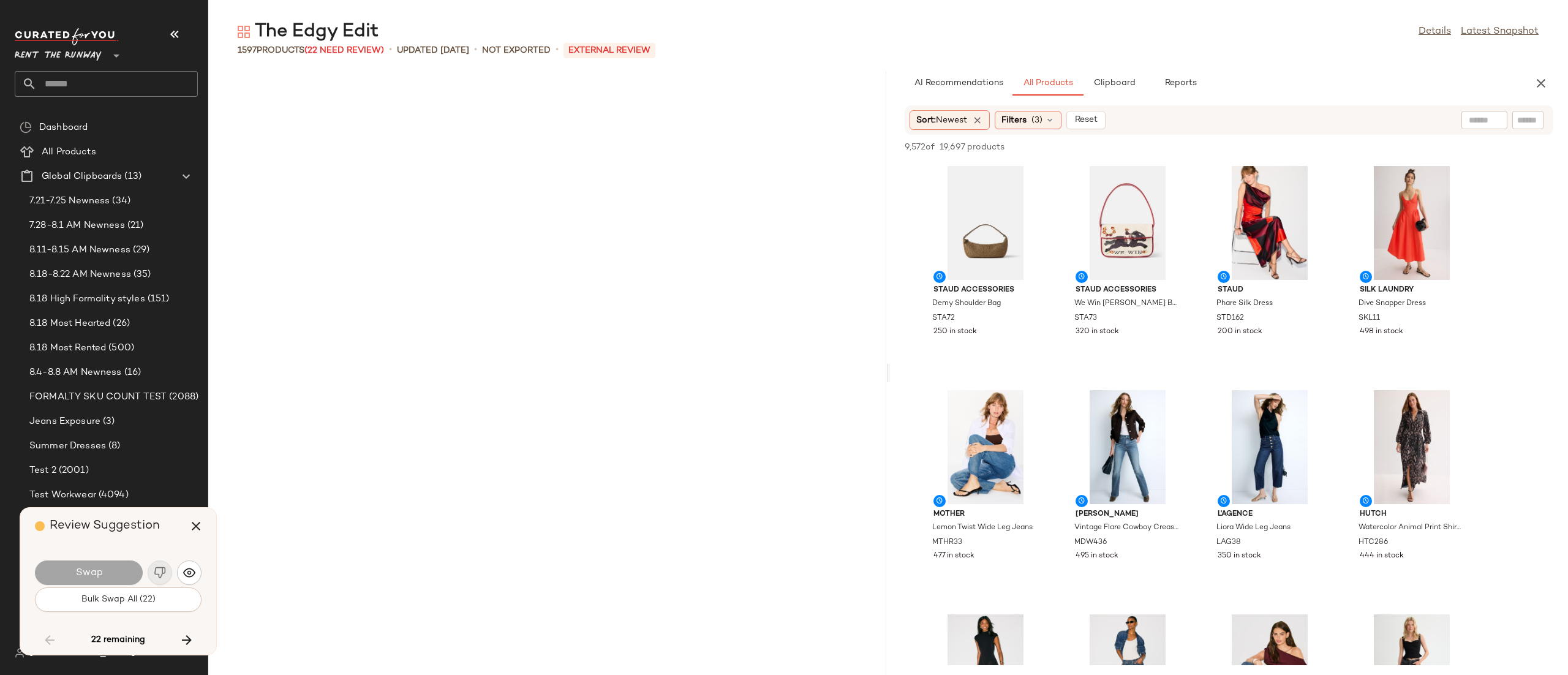
scroll to position [9420, 0]
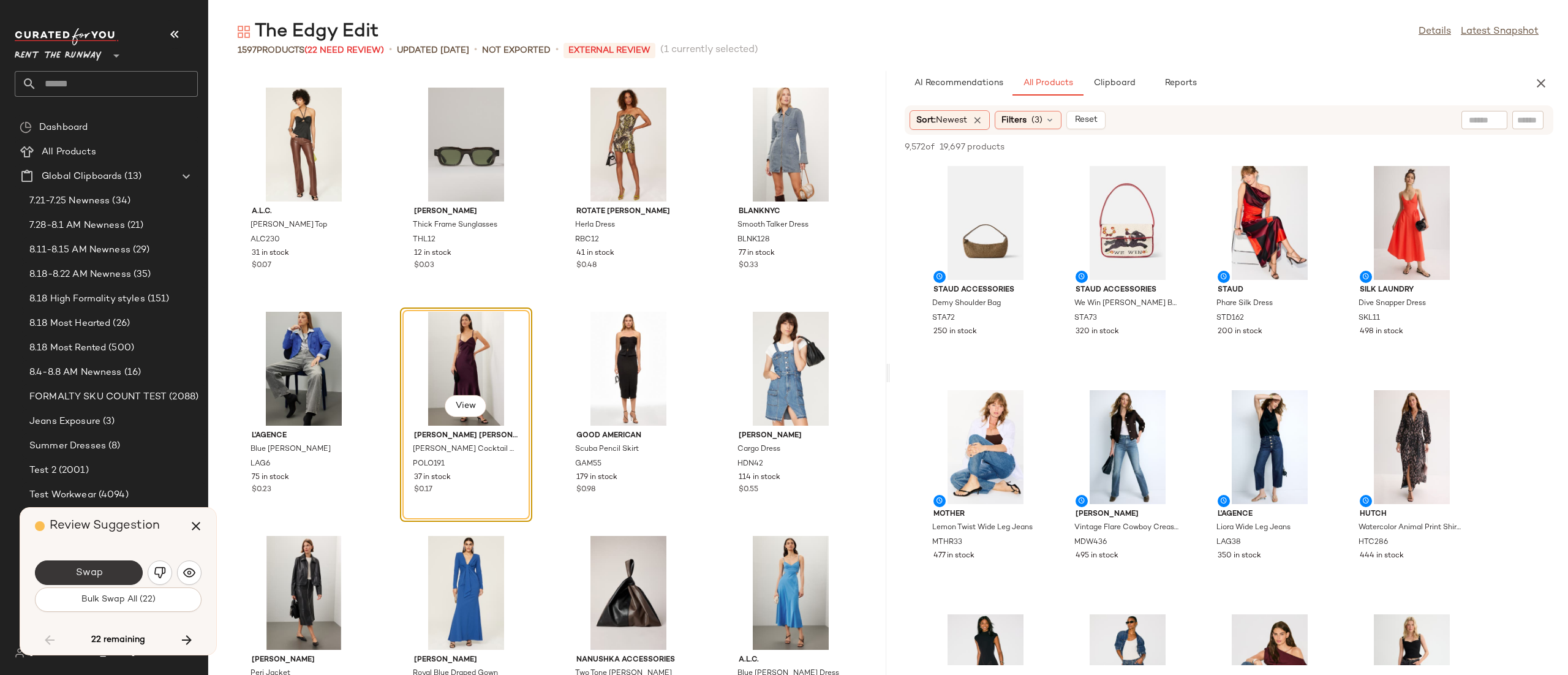
click at [117, 574] on button "Swap" at bounding box center [89, 573] width 107 height 24
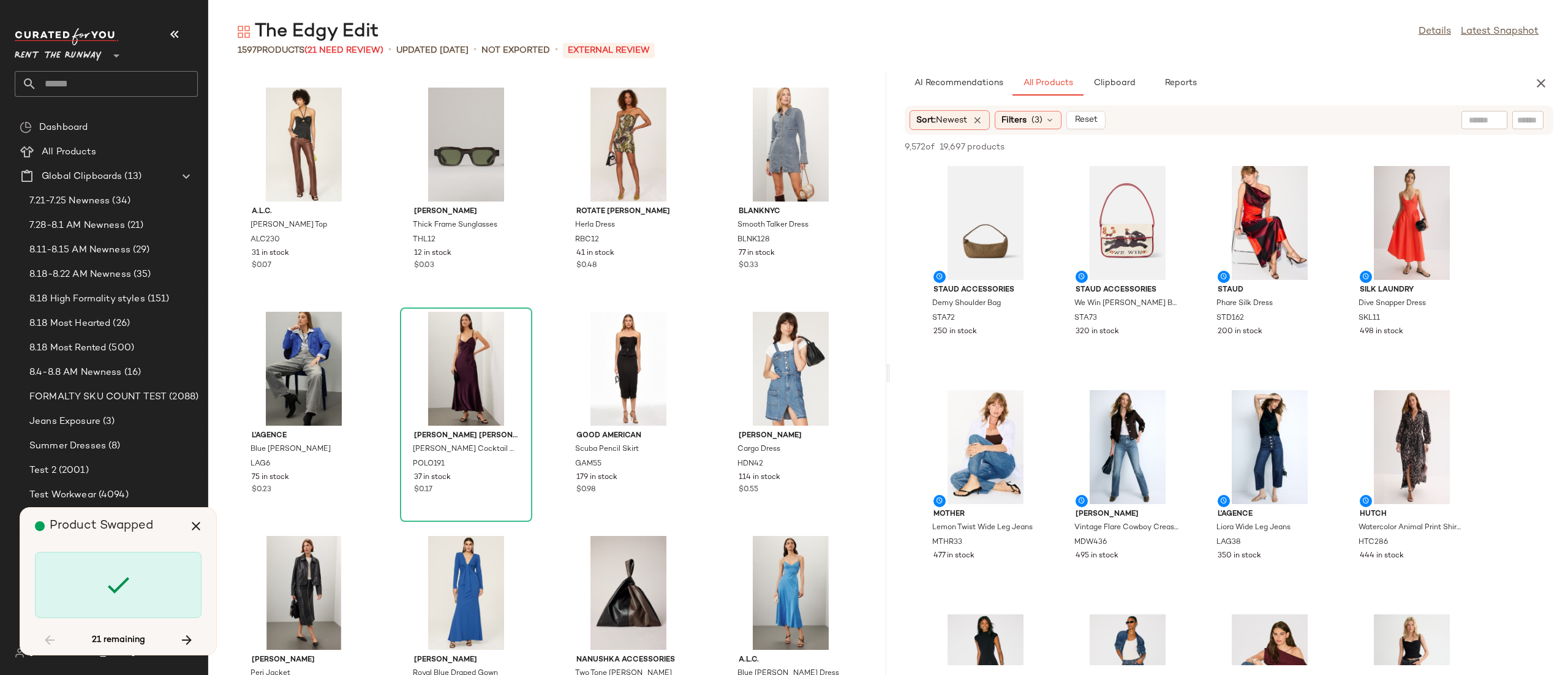
scroll to position [11888, 0]
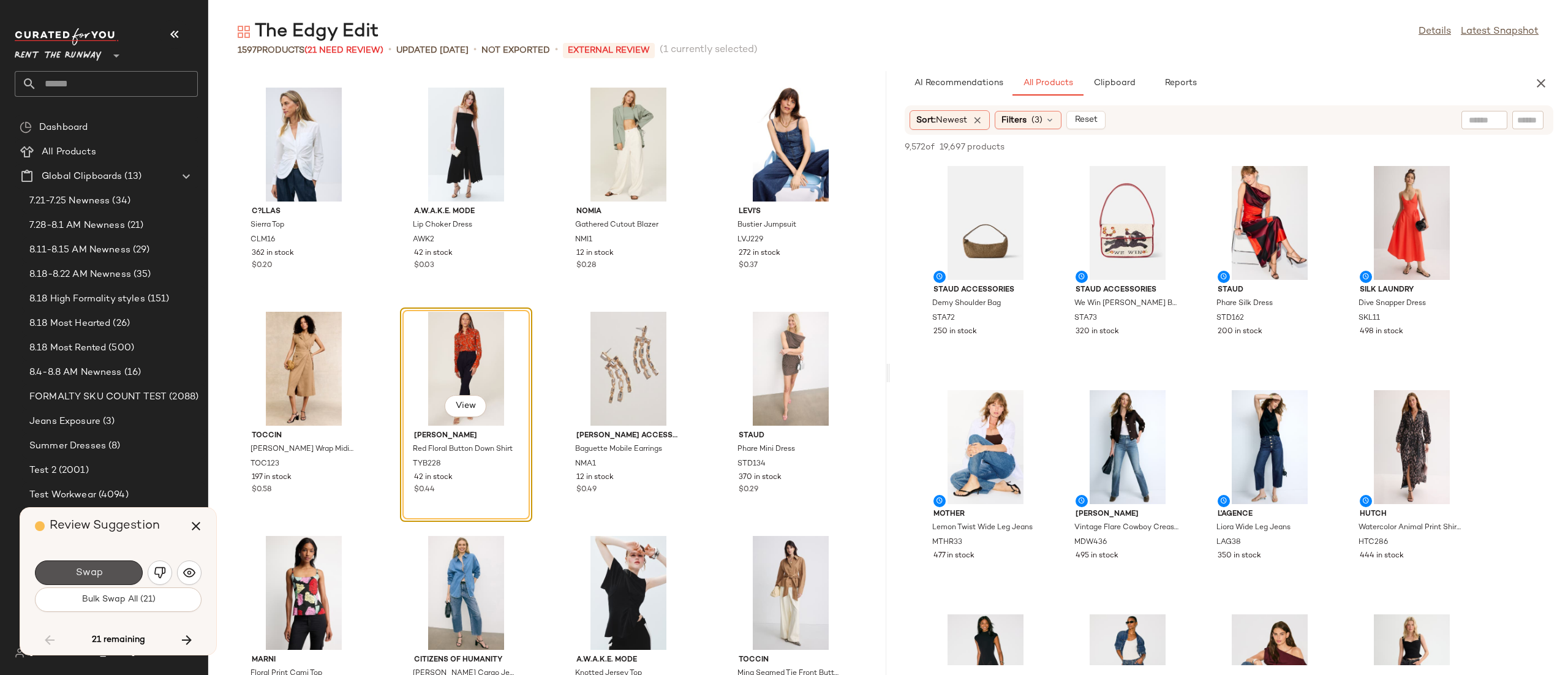
click at [95, 574] on span "Swap" at bounding box center [89, 573] width 28 height 11
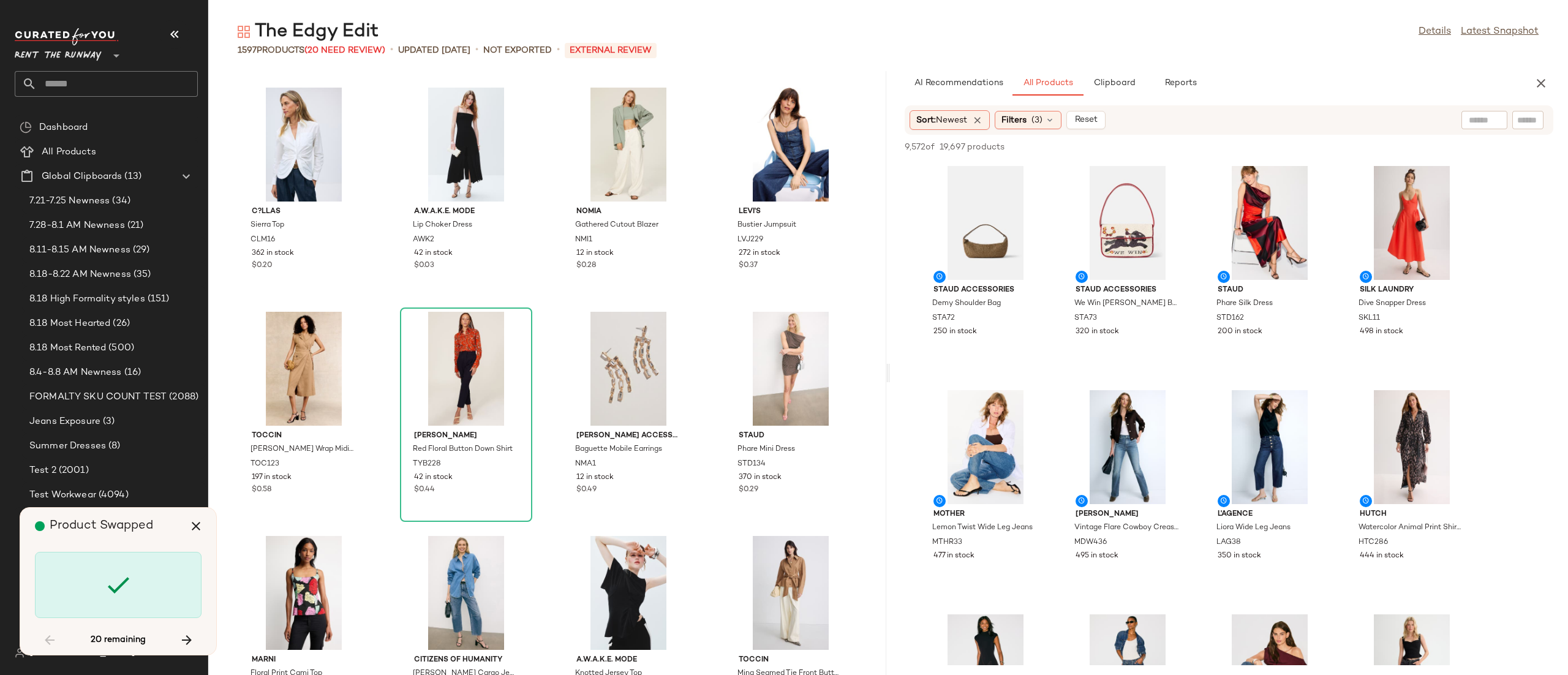
click at [95, 574] on div at bounding box center [118, 585] width 166 height 66
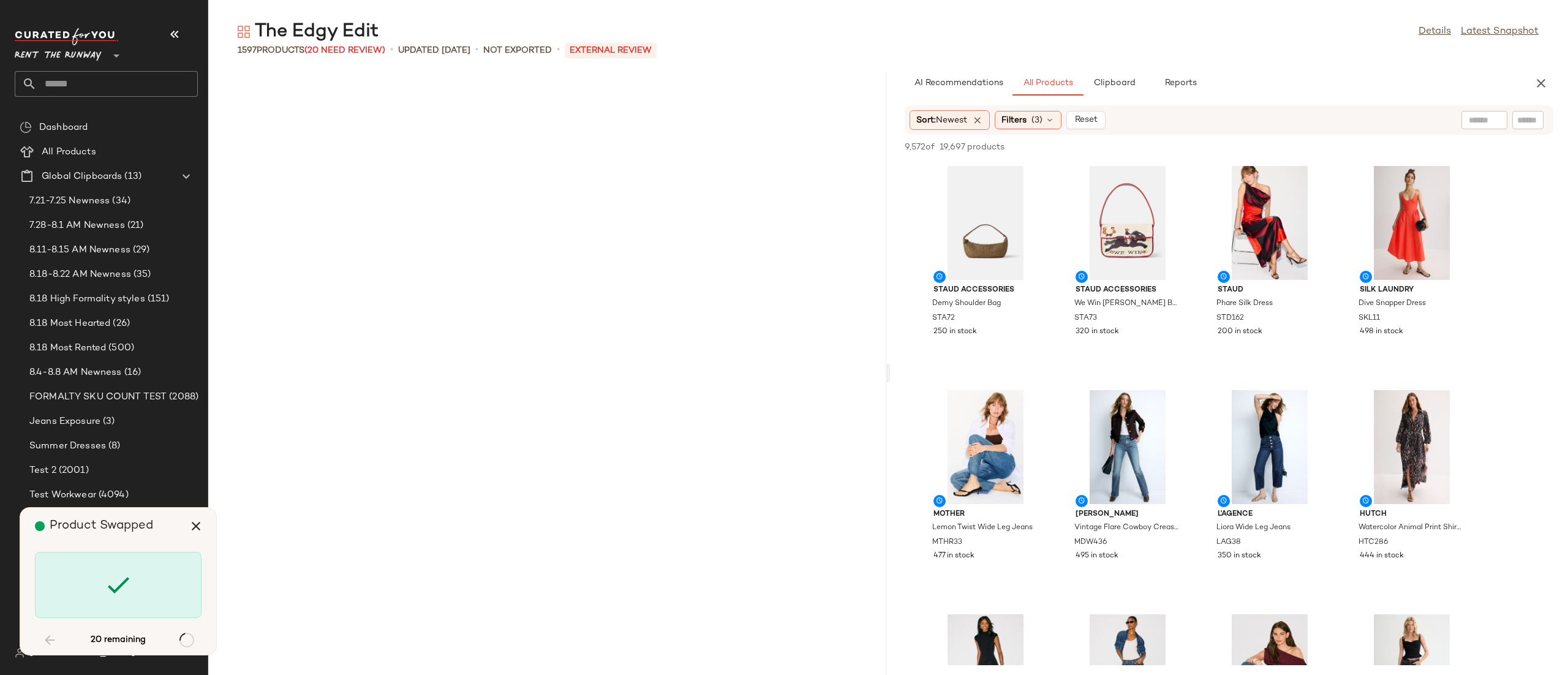
scroll to position [13682, 0]
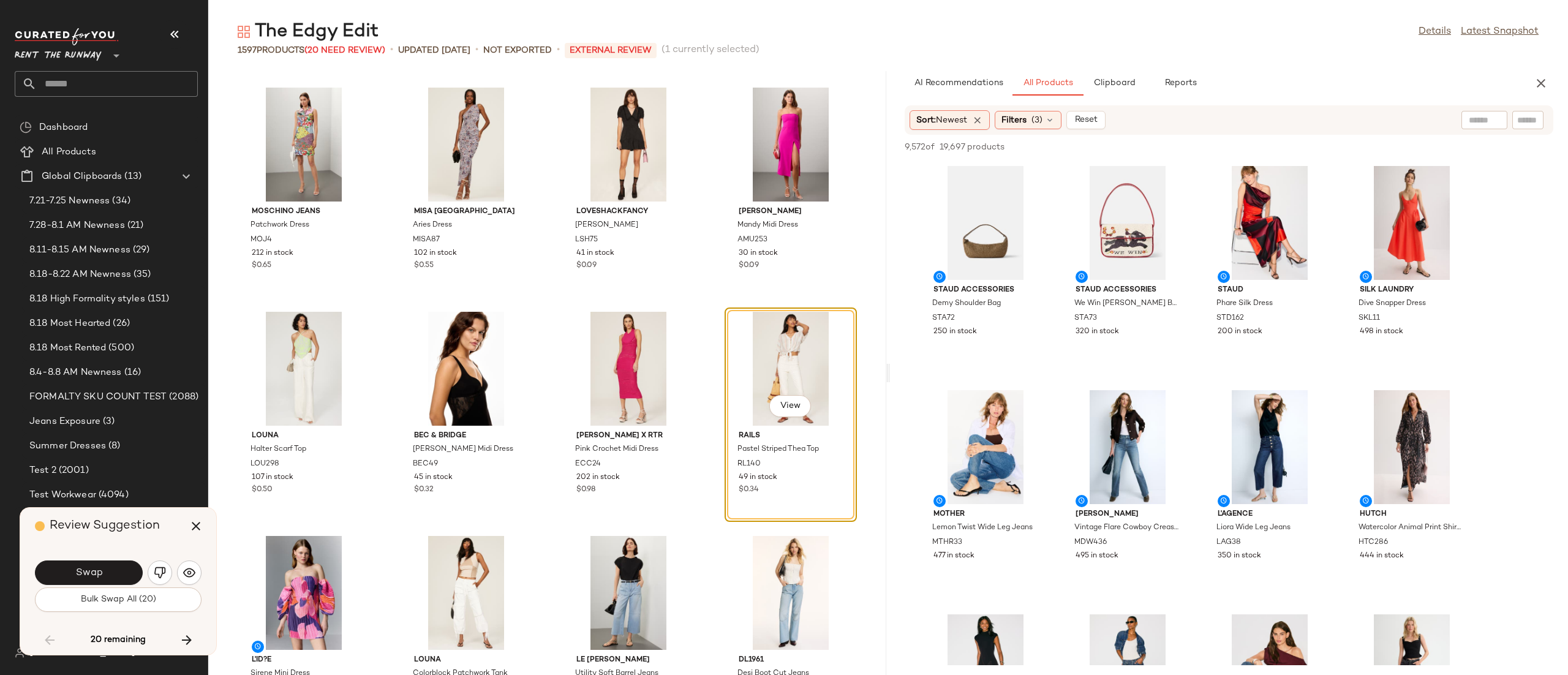
click at [95, 574] on span "Swap" at bounding box center [89, 573] width 28 height 11
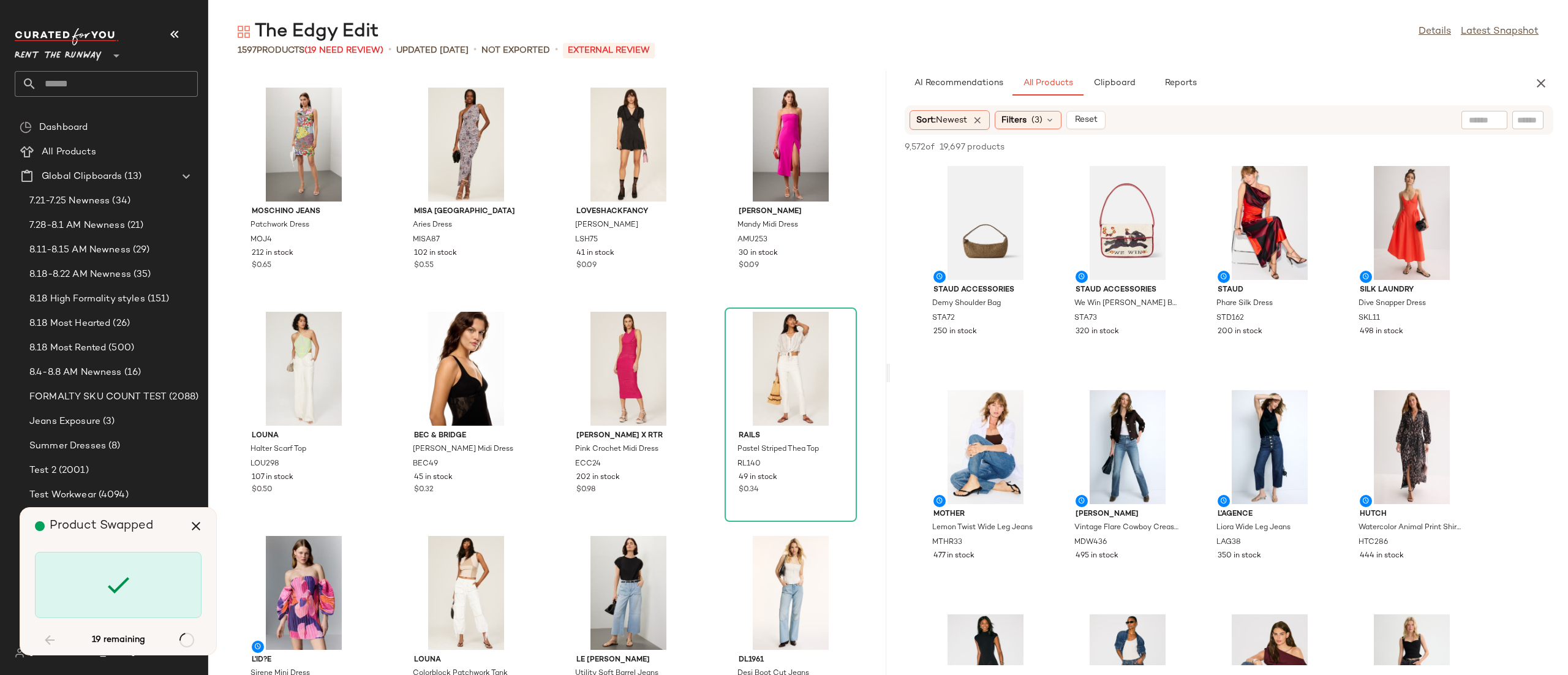
scroll to position [21532, 0]
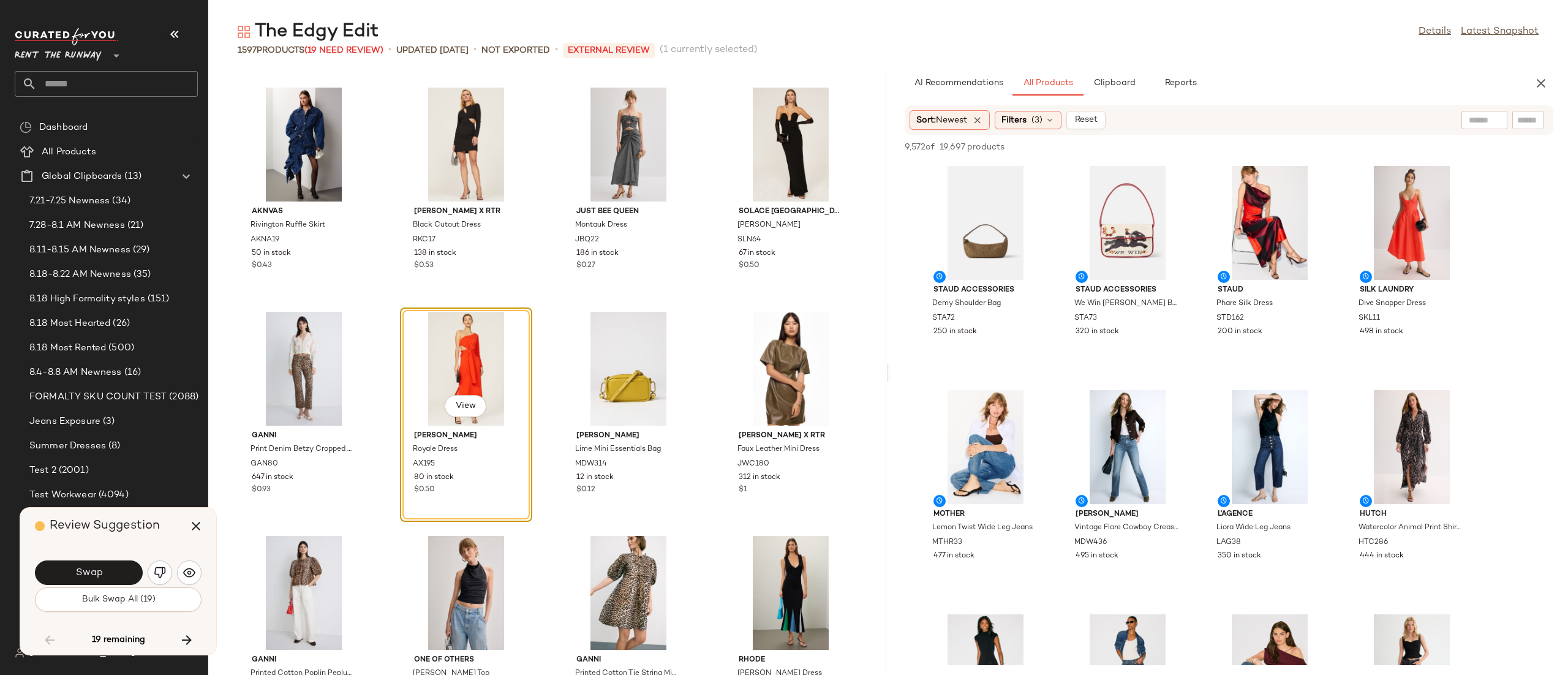
click at [95, 574] on span "Swap" at bounding box center [89, 573] width 28 height 11
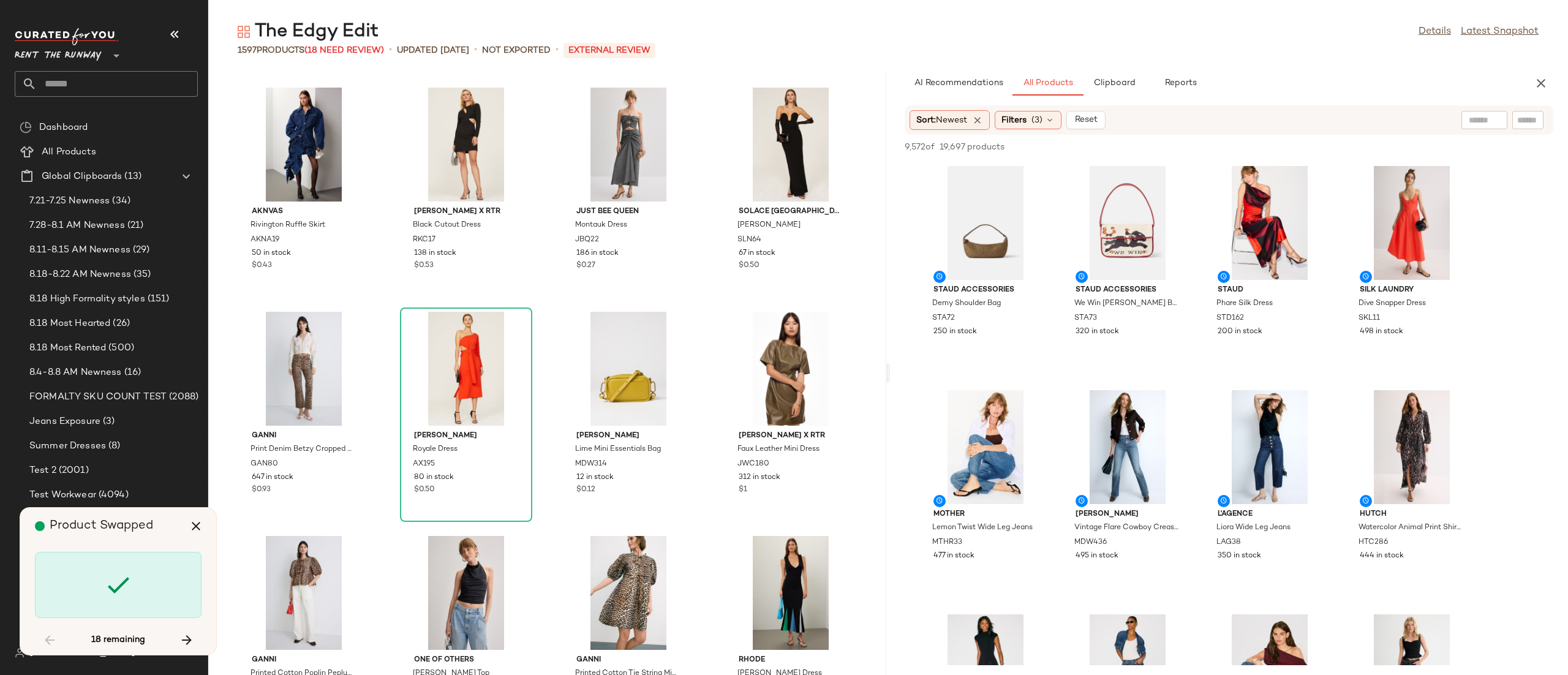
scroll to position [35663, 0]
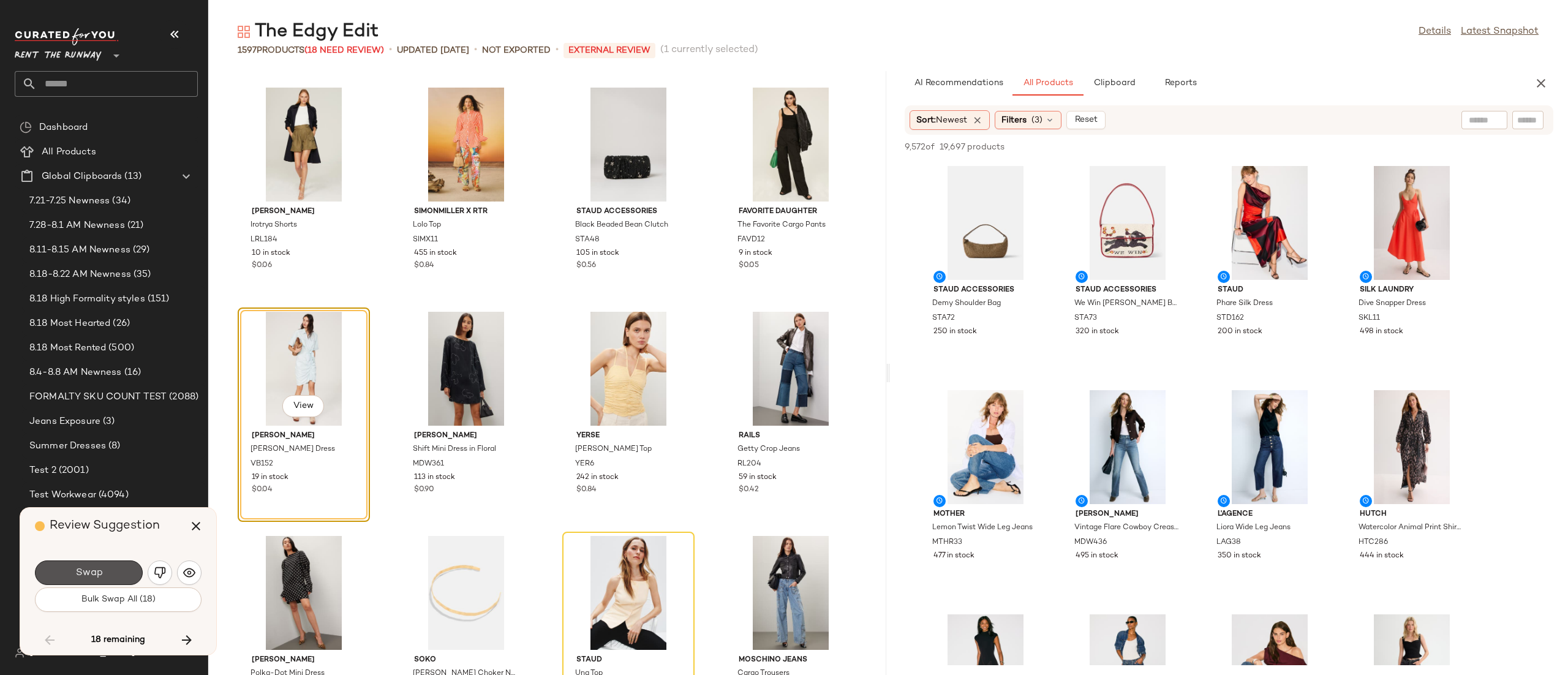
click at [95, 574] on span "Swap" at bounding box center [89, 573] width 28 height 11
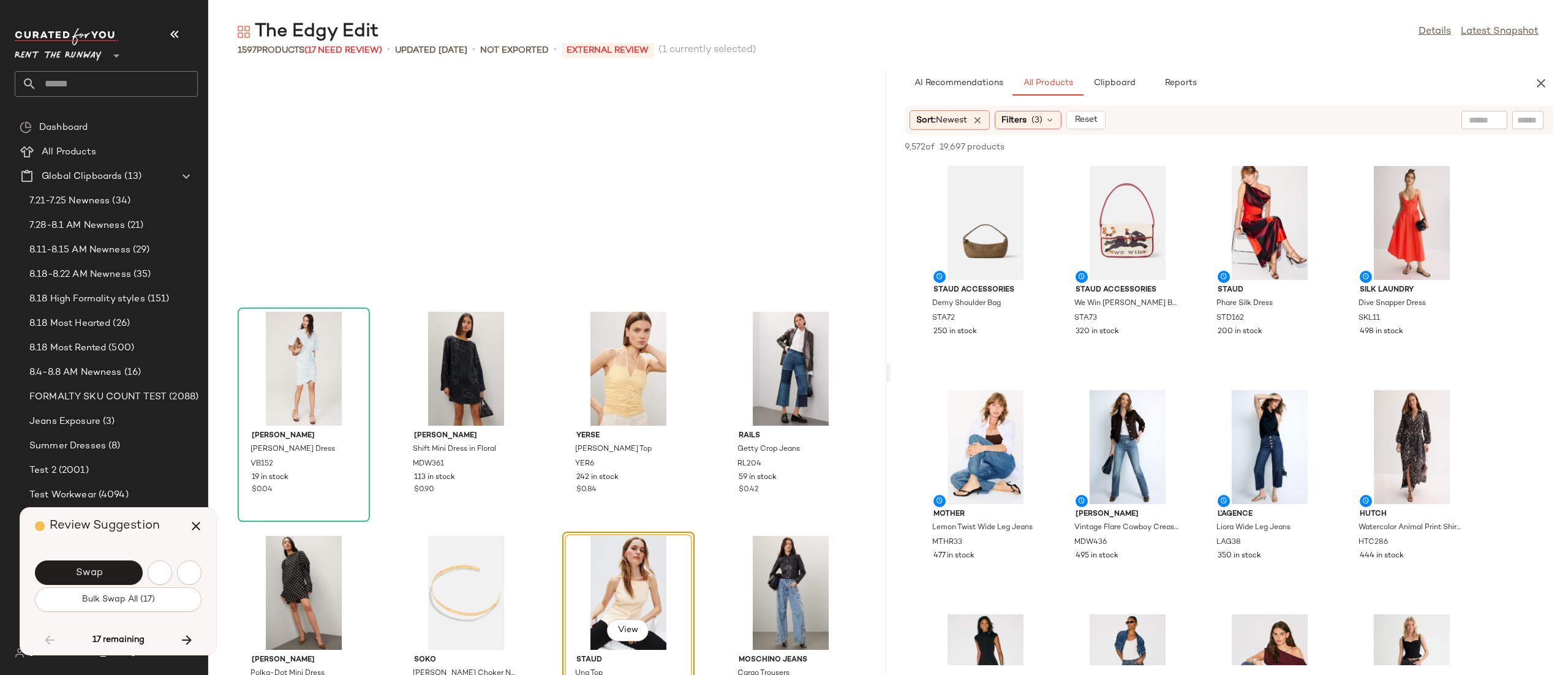
scroll to position [35887, 0]
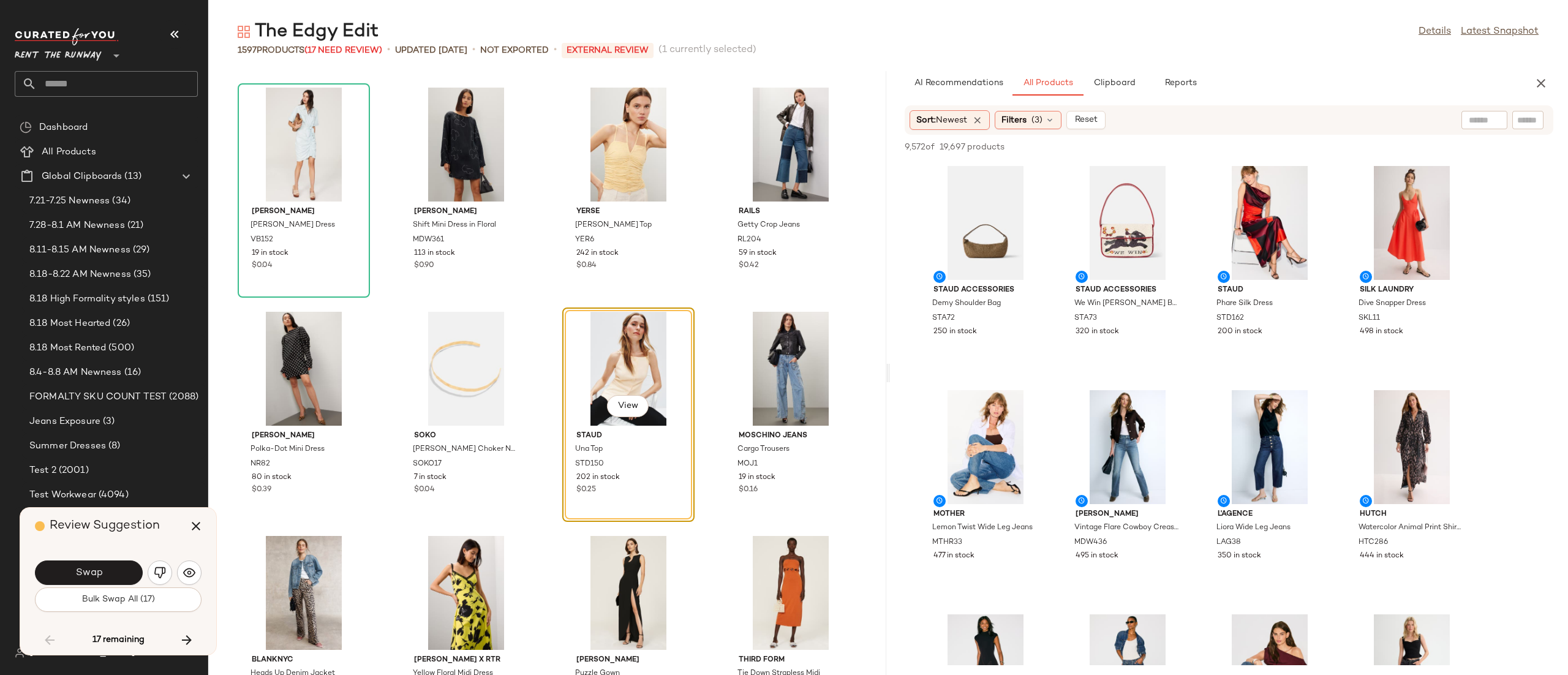
click at [95, 574] on span "Swap" at bounding box center [89, 573] width 28 height 11
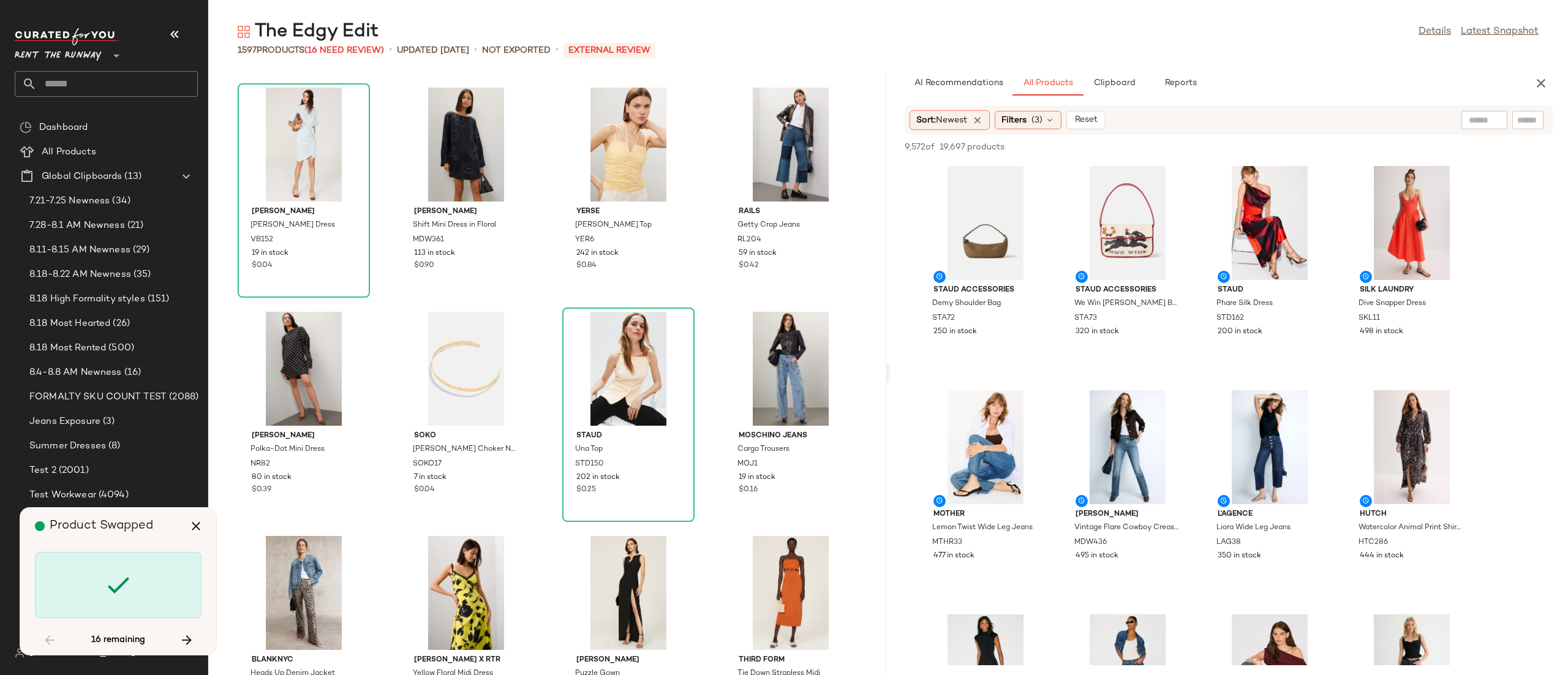
scroll to position [40822, 0]
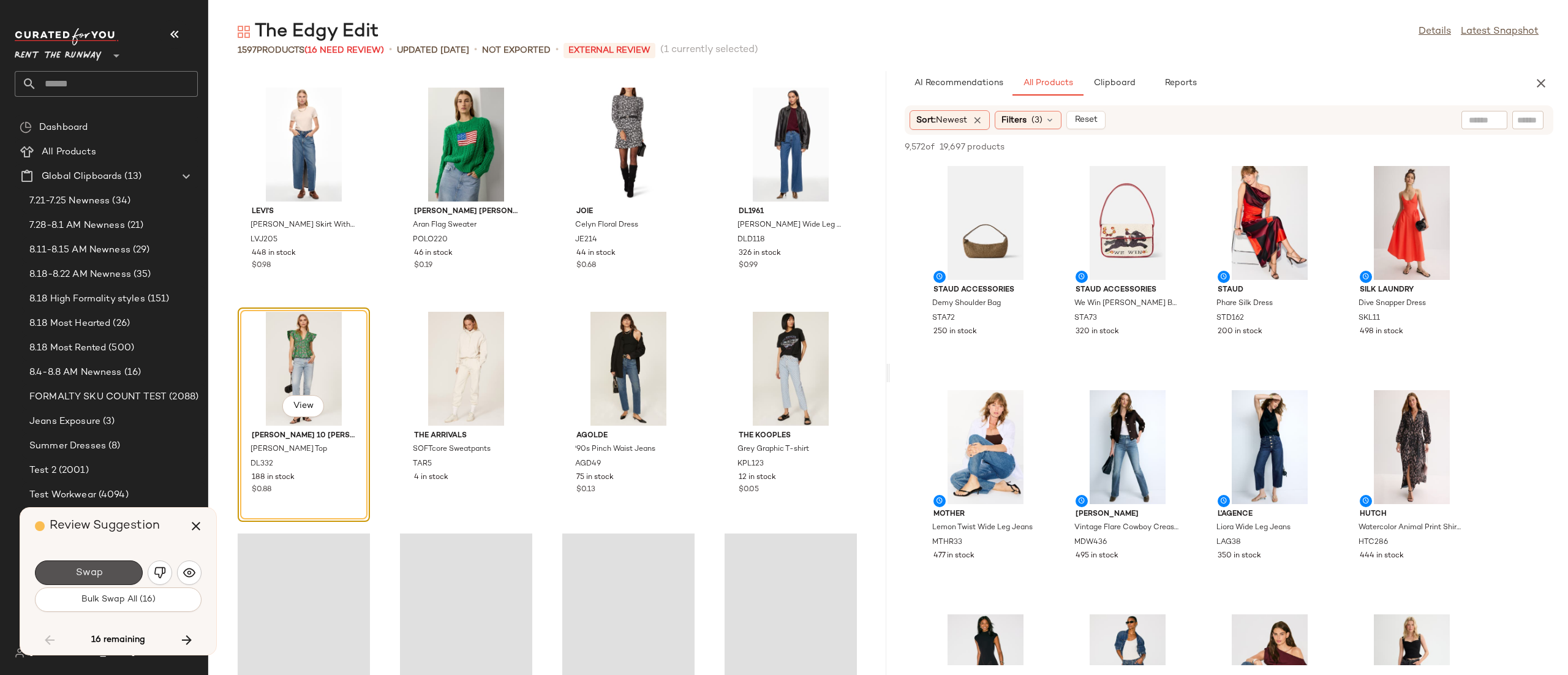
click at [95, 574] on span "Swap" at bounding box center [89, 573] width 28 height 11
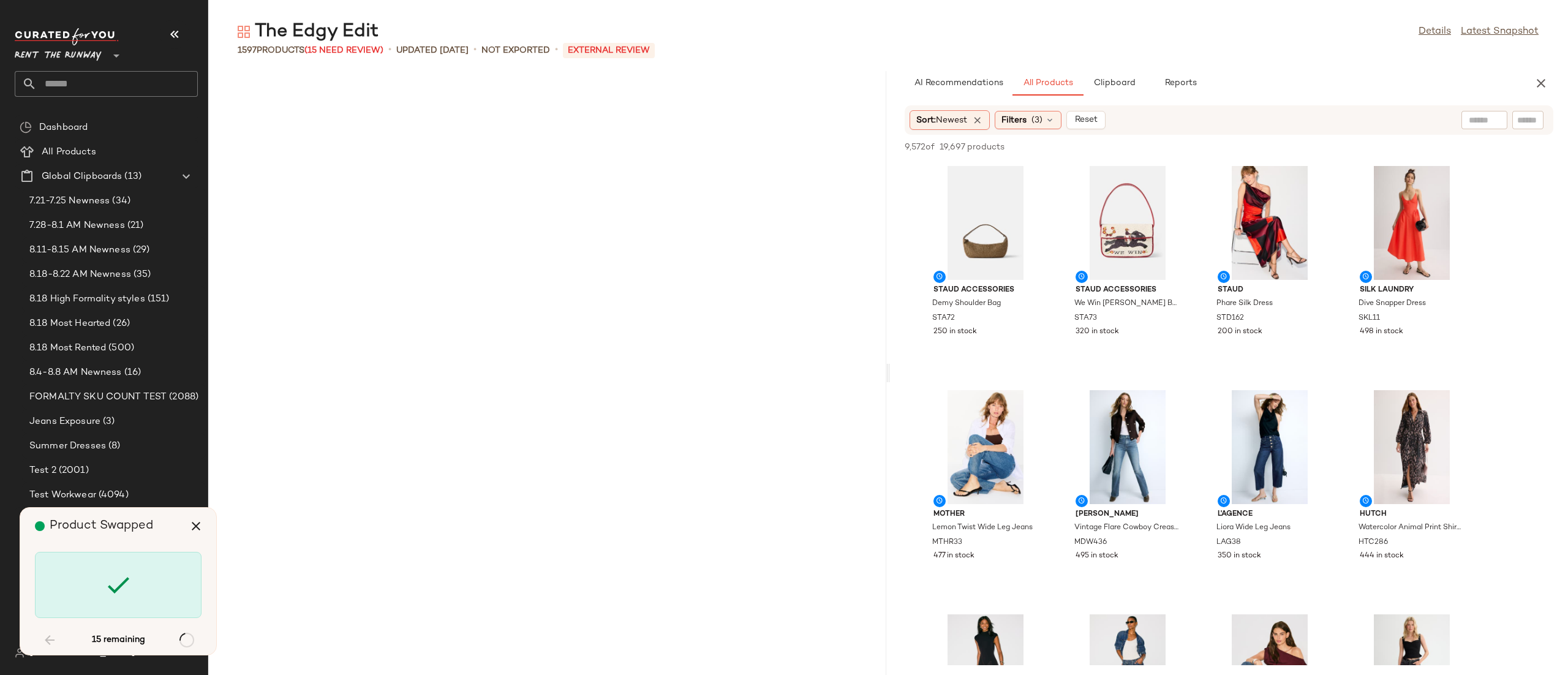
scroll to position [52261, 0]
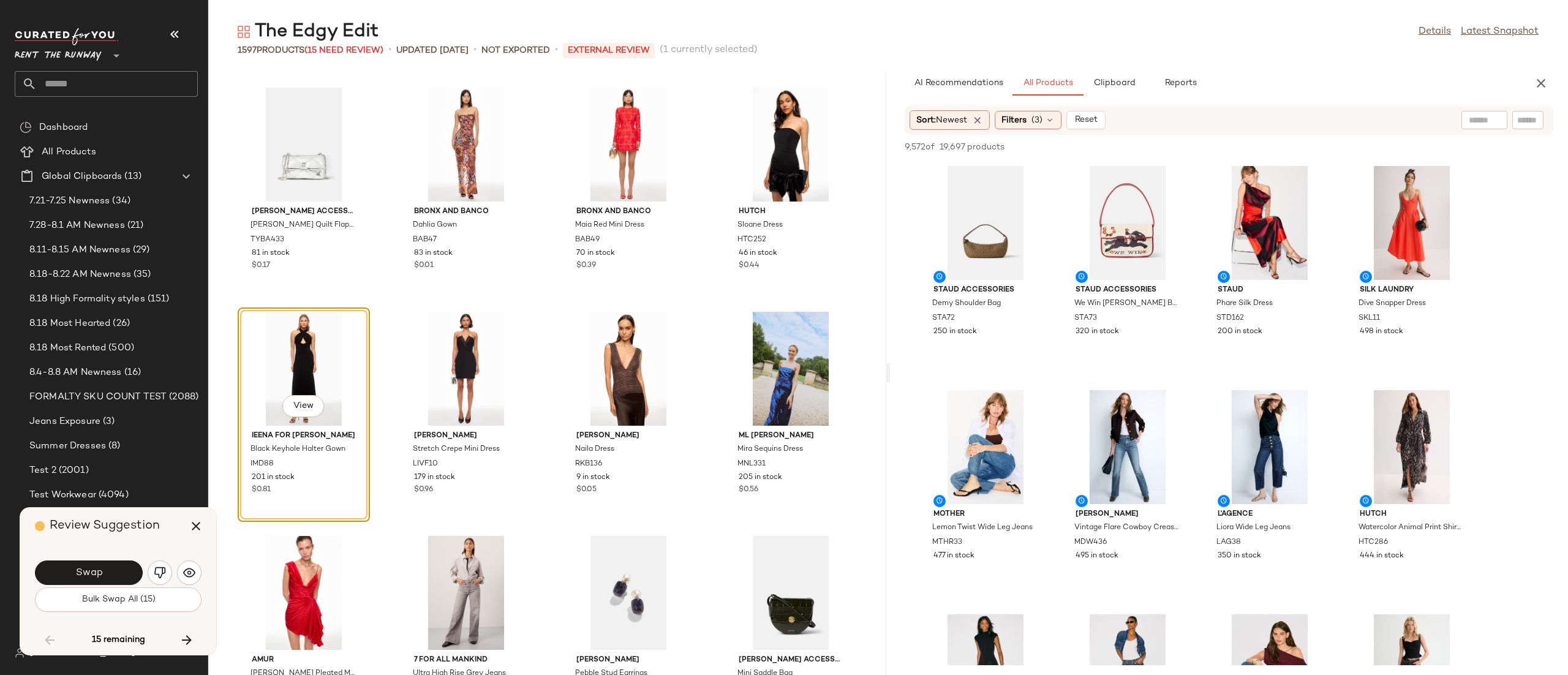
click at [95, 574] on span "Swap" at bounding box center [89, 573] width 28 height 11
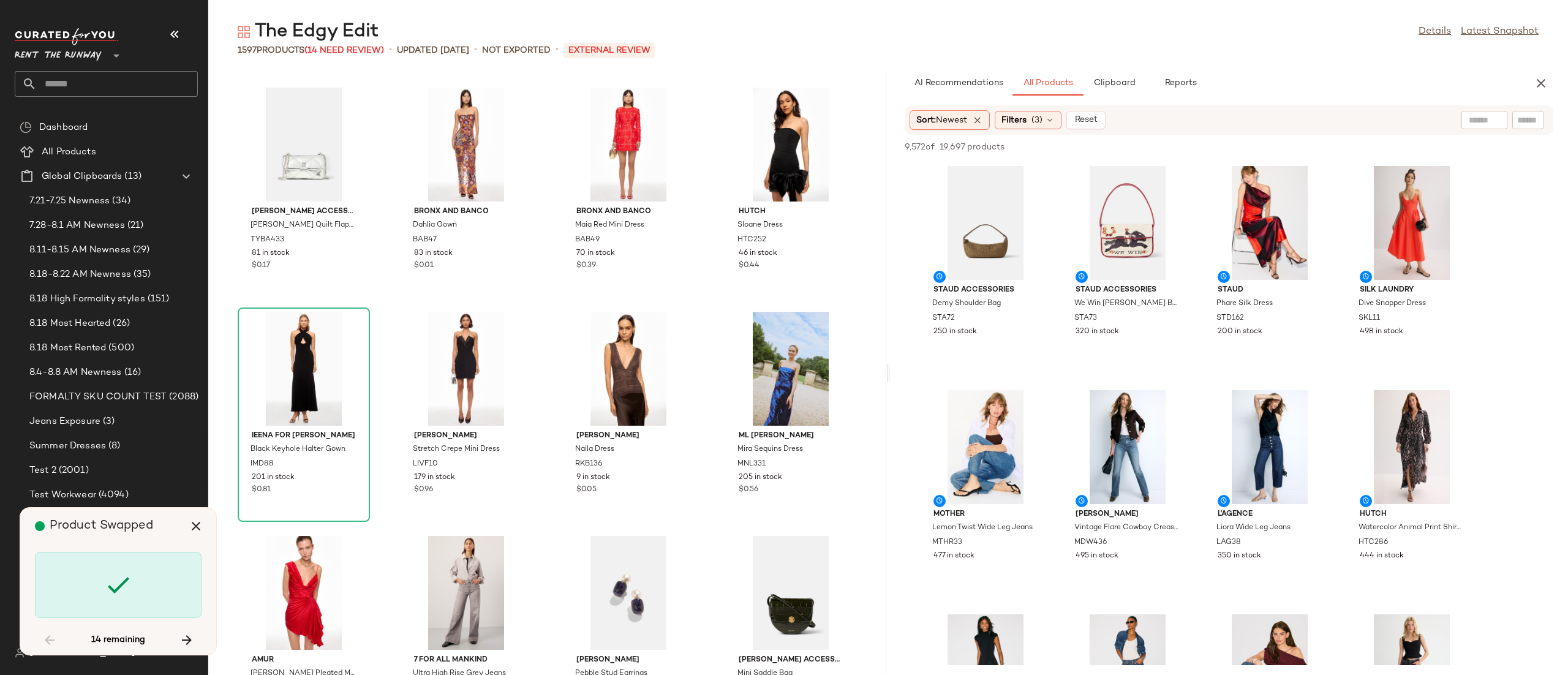
scroll to position [55625, 0]
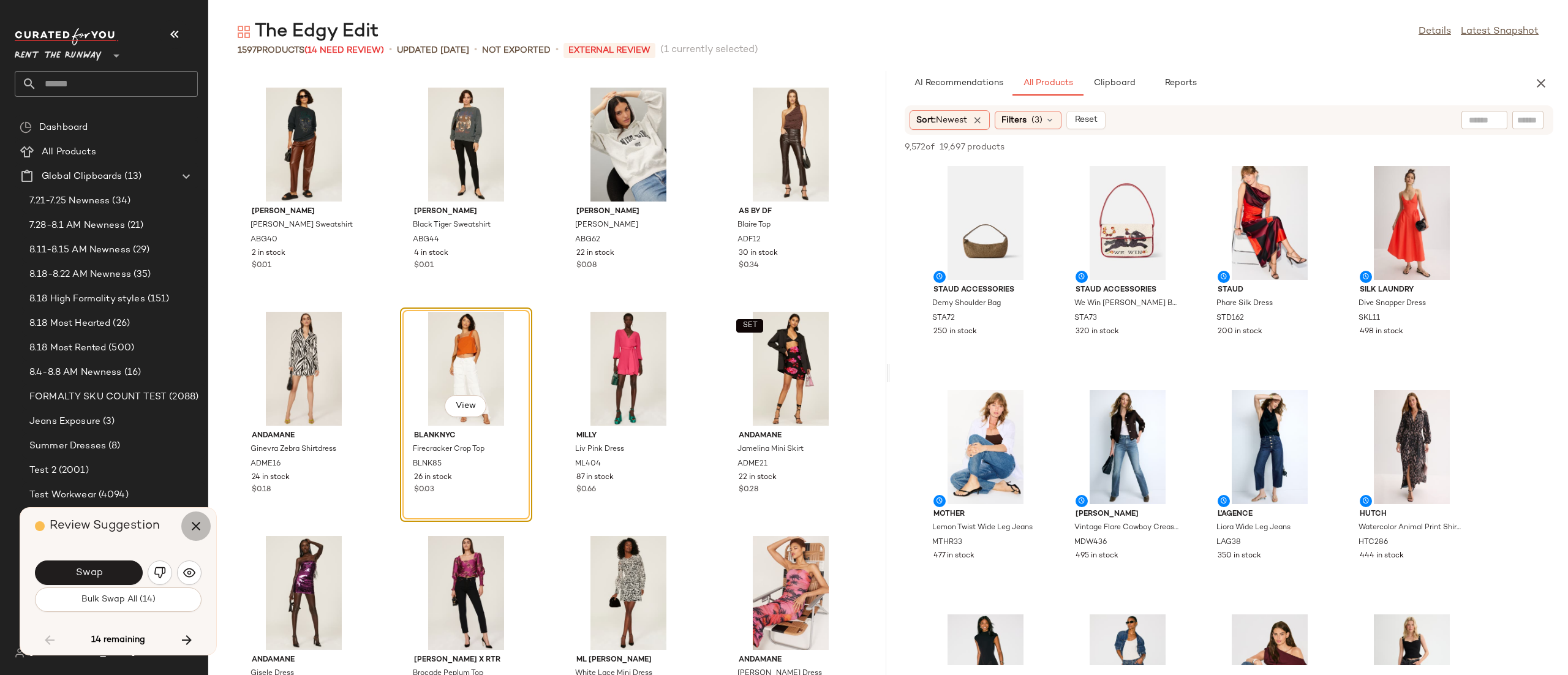
click at [200, 517] on button "button" at bounding box center [195, 526] width 29 height 29
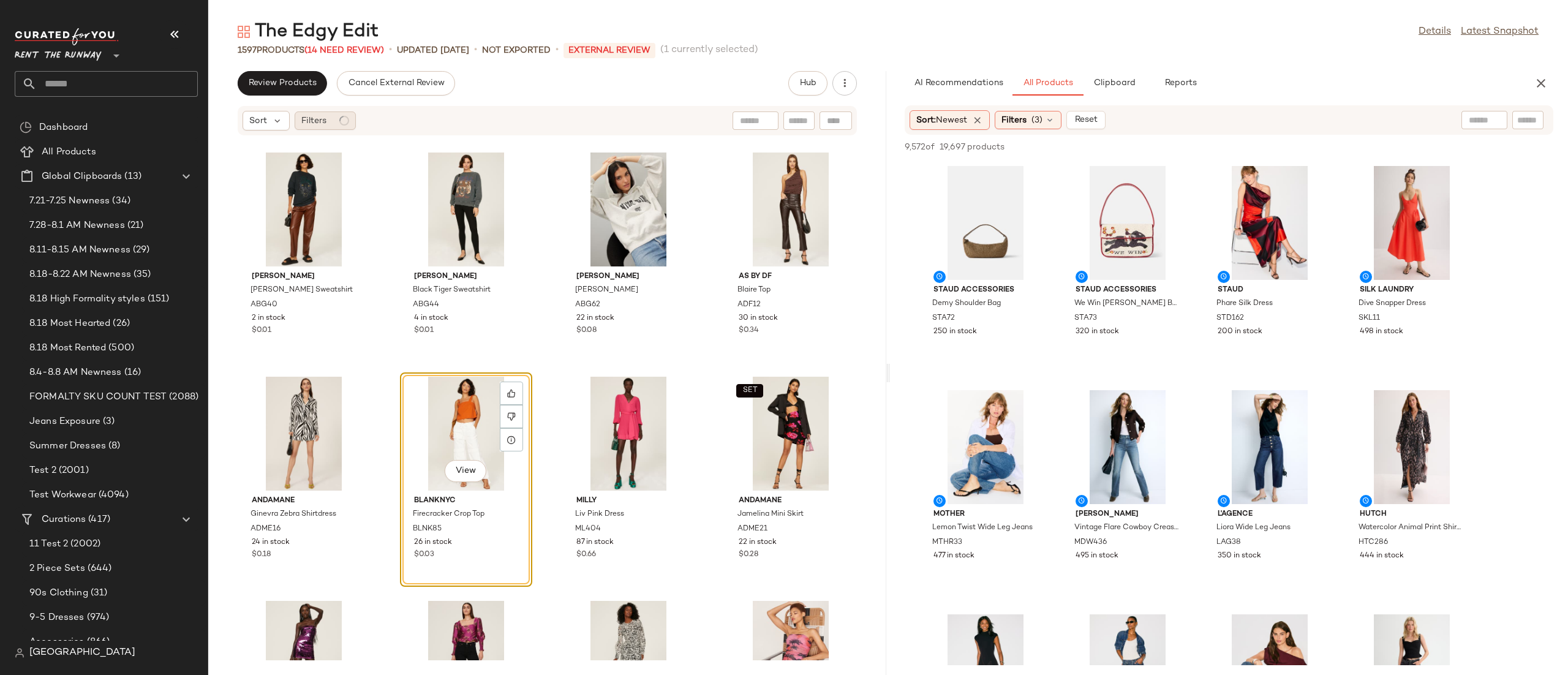
click at [329, 114] on div "Filters" at bounding box center [325, 120] width 62 height 18
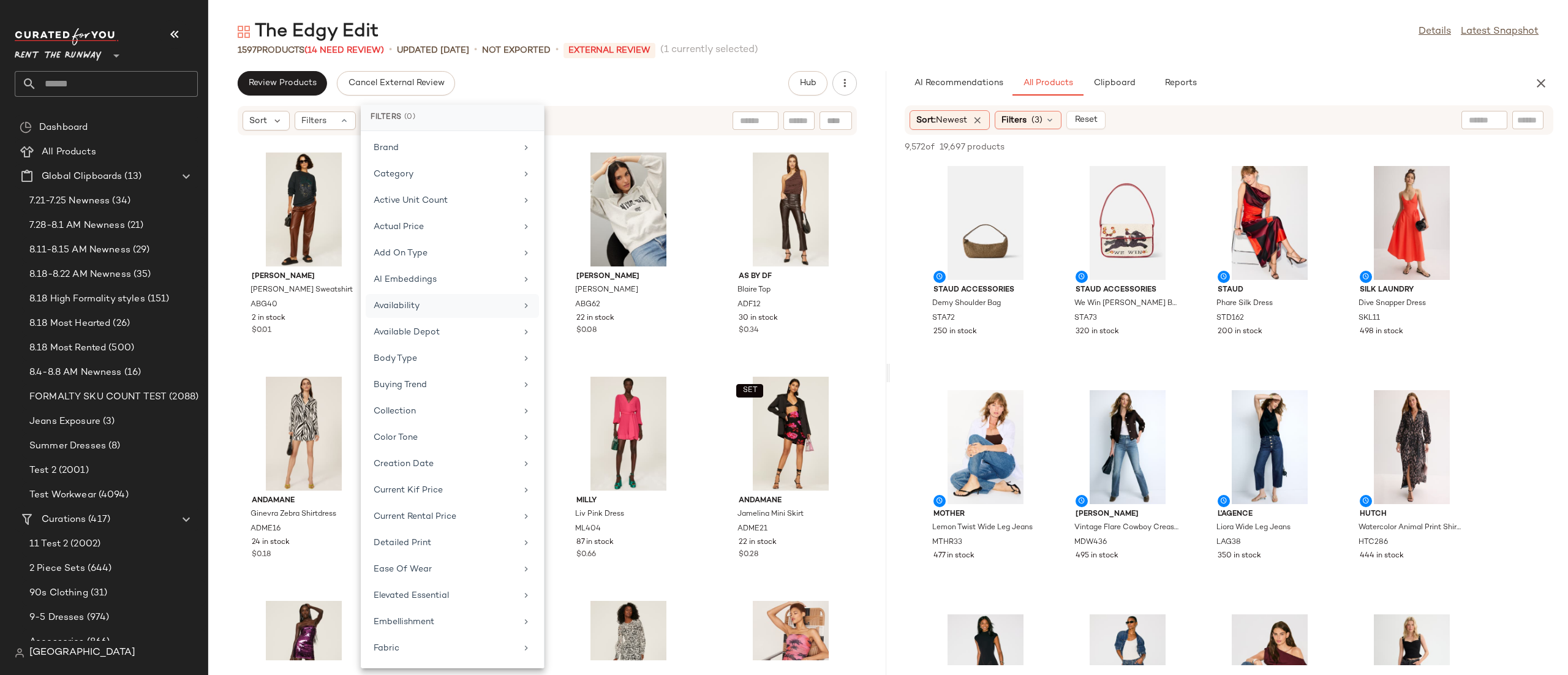
click at [428, 303] on div "Availability" at bounding box center [445, 306] width 143 height 13
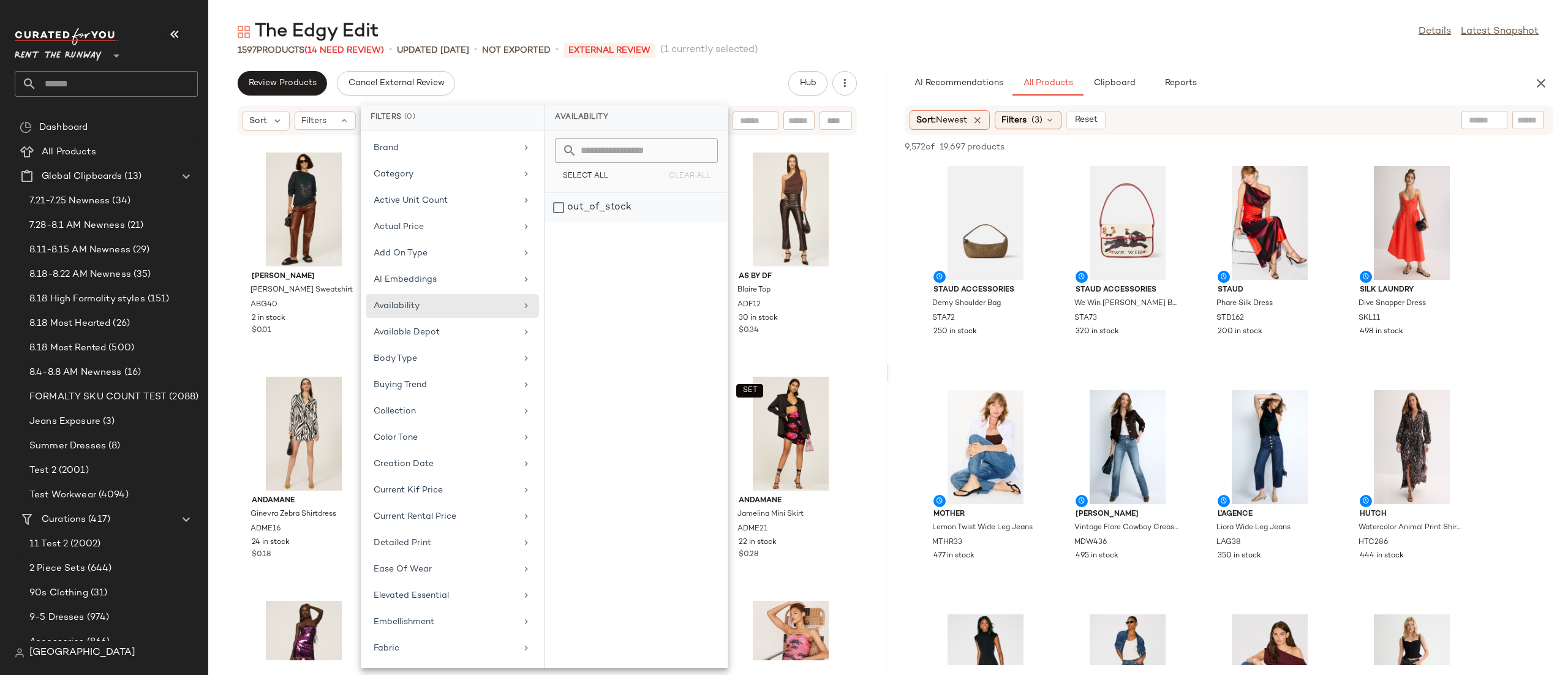
click at [594, 202] on div "out_of_stock" at bounding box center [636, 207] width 182 height 29
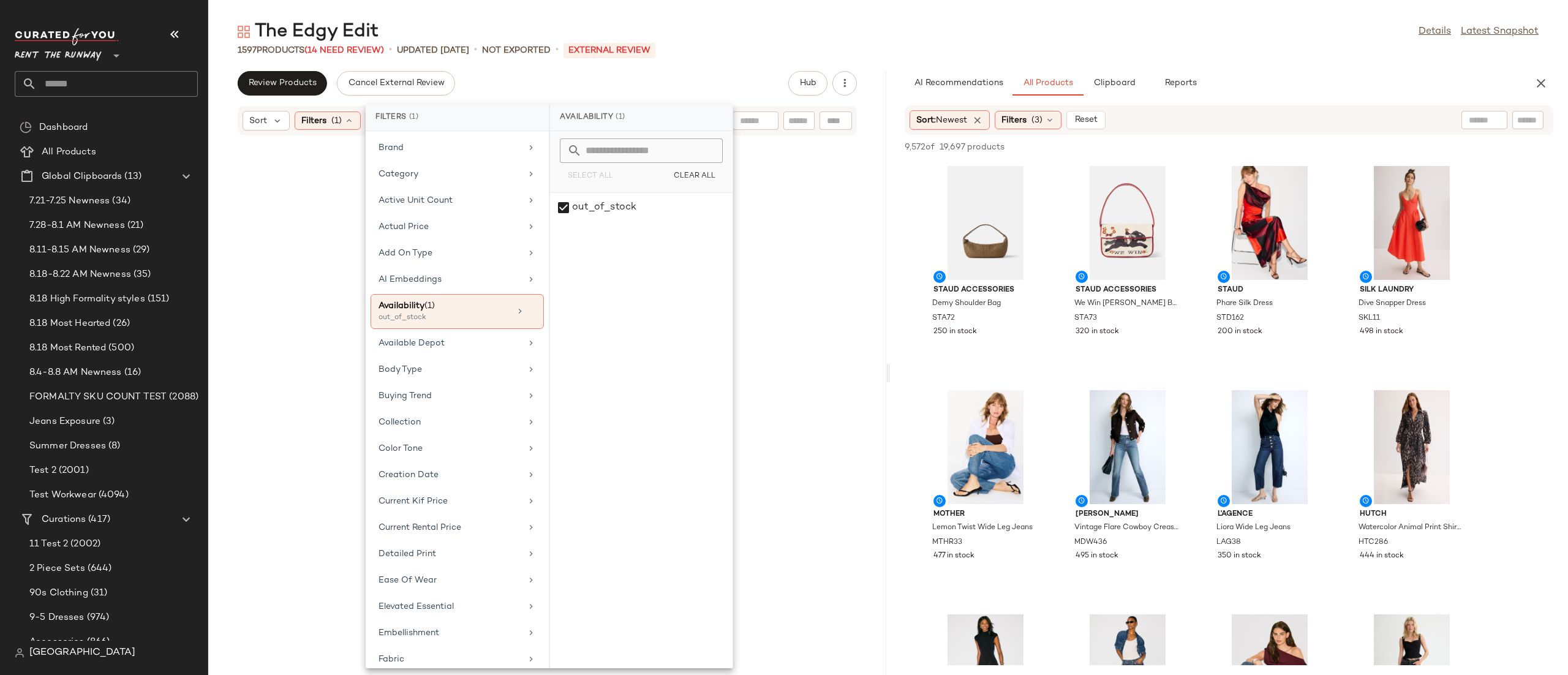
click at [716, 86] on div "Review Products Cancel External Review Hub" at bounding box center [547, 83] width 619 height 24
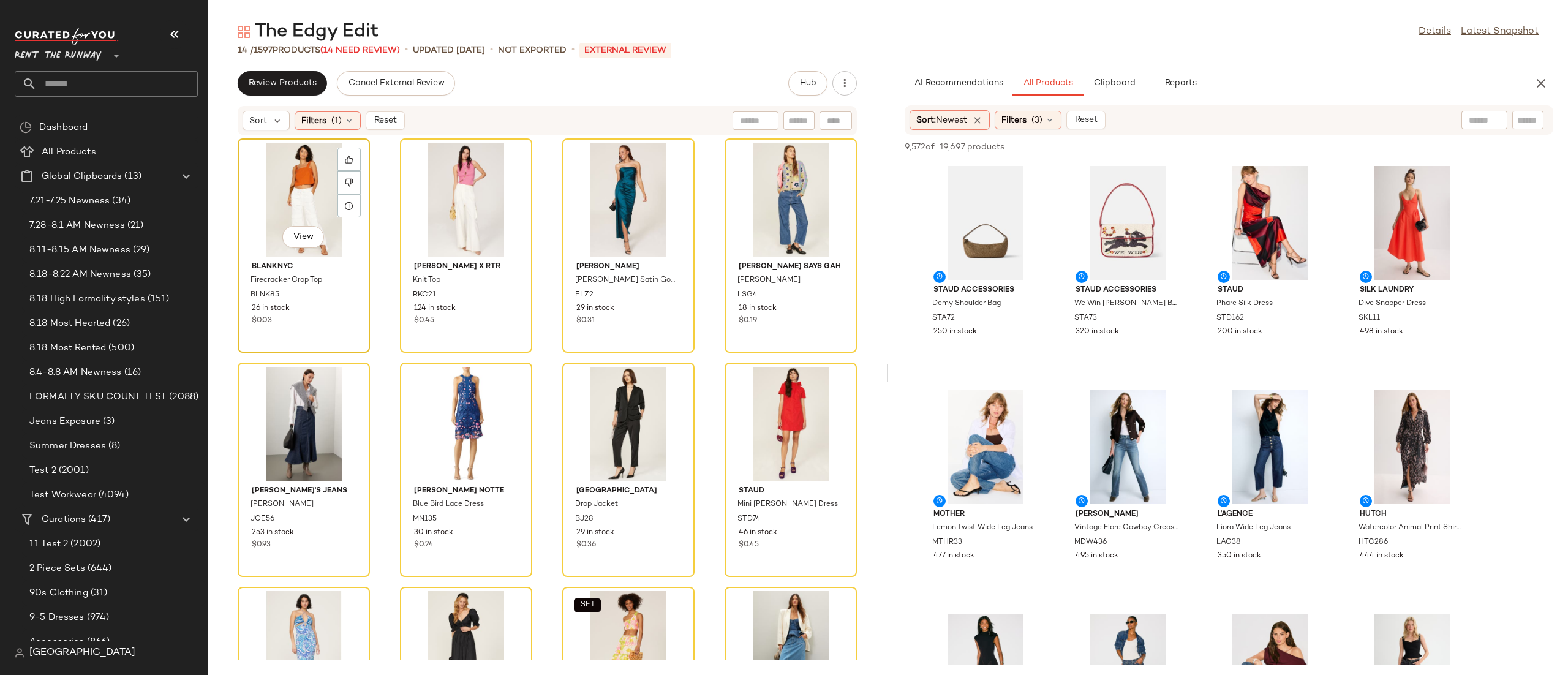
click at [293, 206] on div "View" at bounding box center [303, 200] width 124 height 114
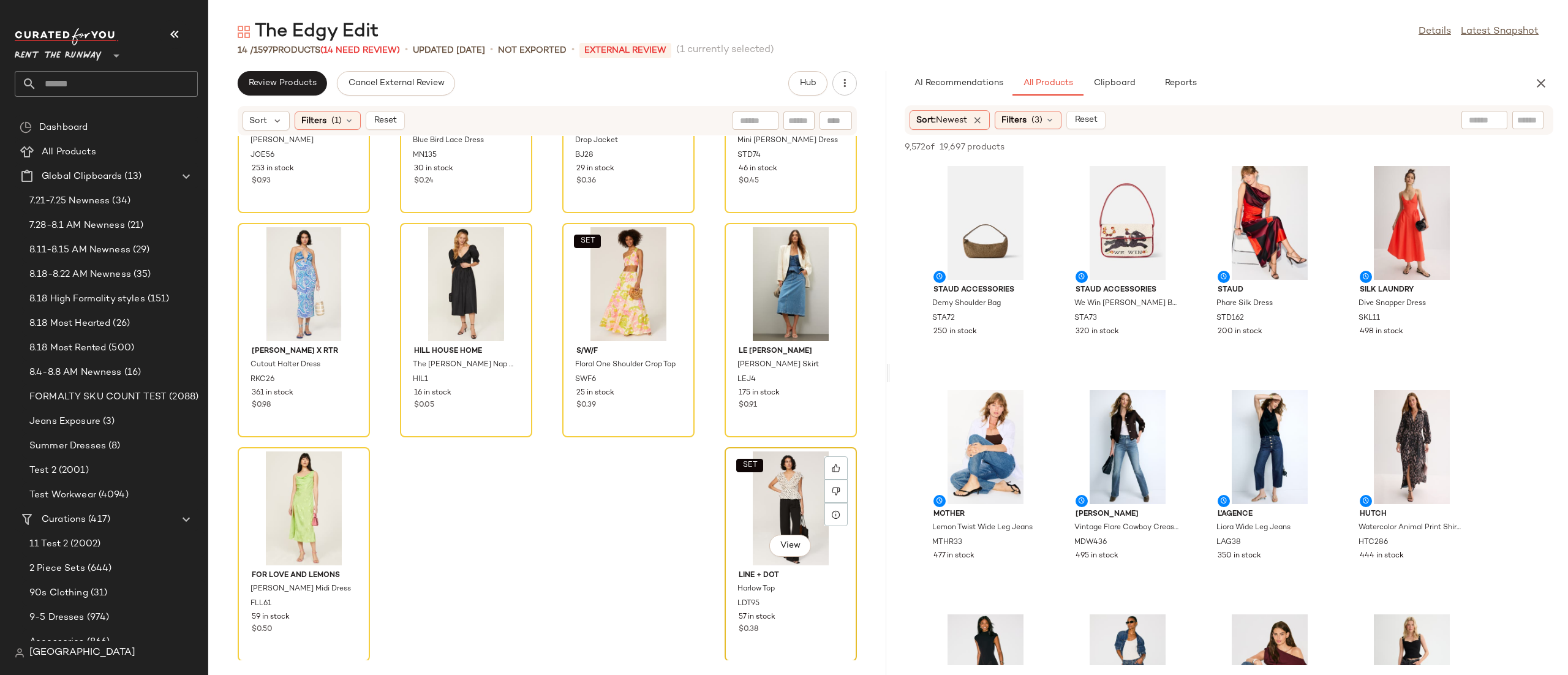
click at [770, 503] on div "SET View" at bounding box center [790, 509] width 124 height 114
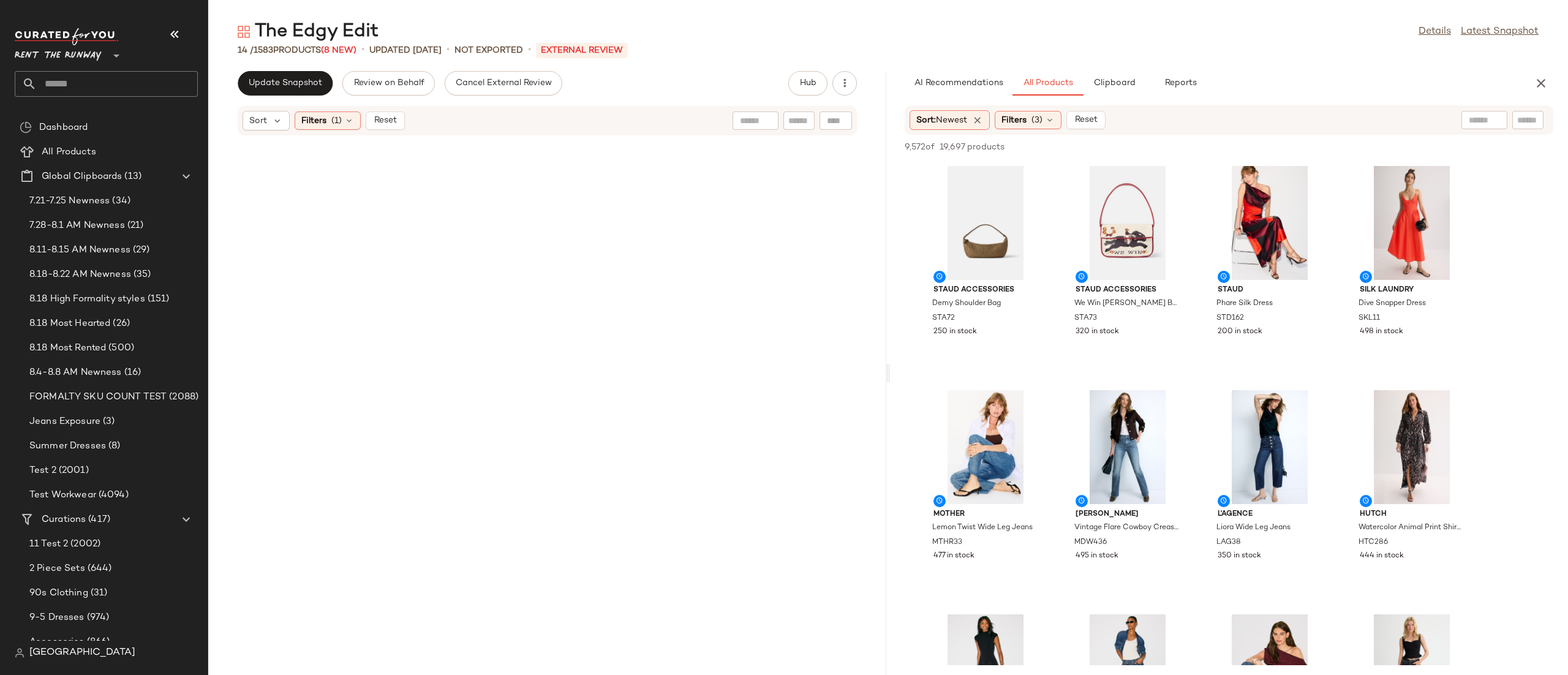
click at [314, 138] on div at bounding box center [547, 398] width 678 height 525
click at [324, 123] on span "Filters" at bounding box center [314, 120] width 25 height 13
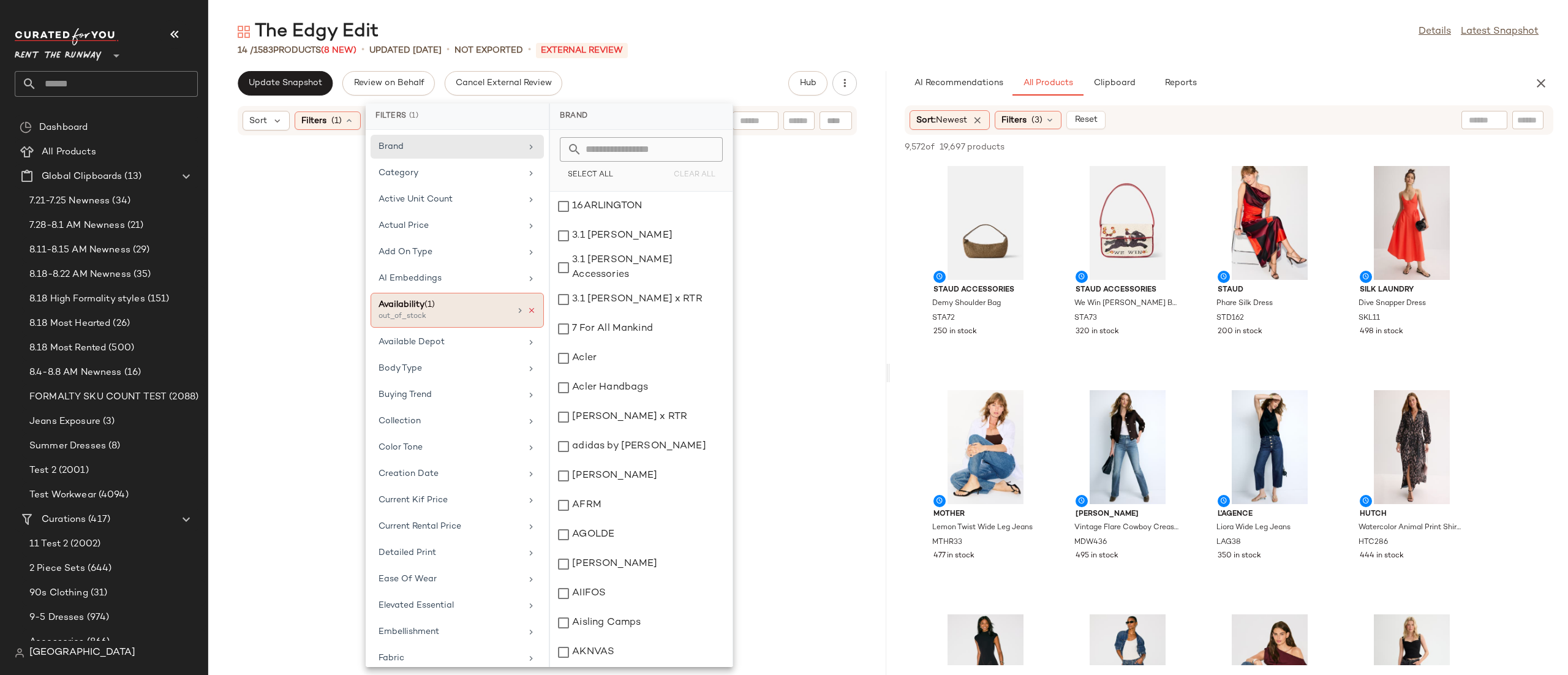
click at [527, 312] on icon at bounding box center [531, 310] width 9 height 9
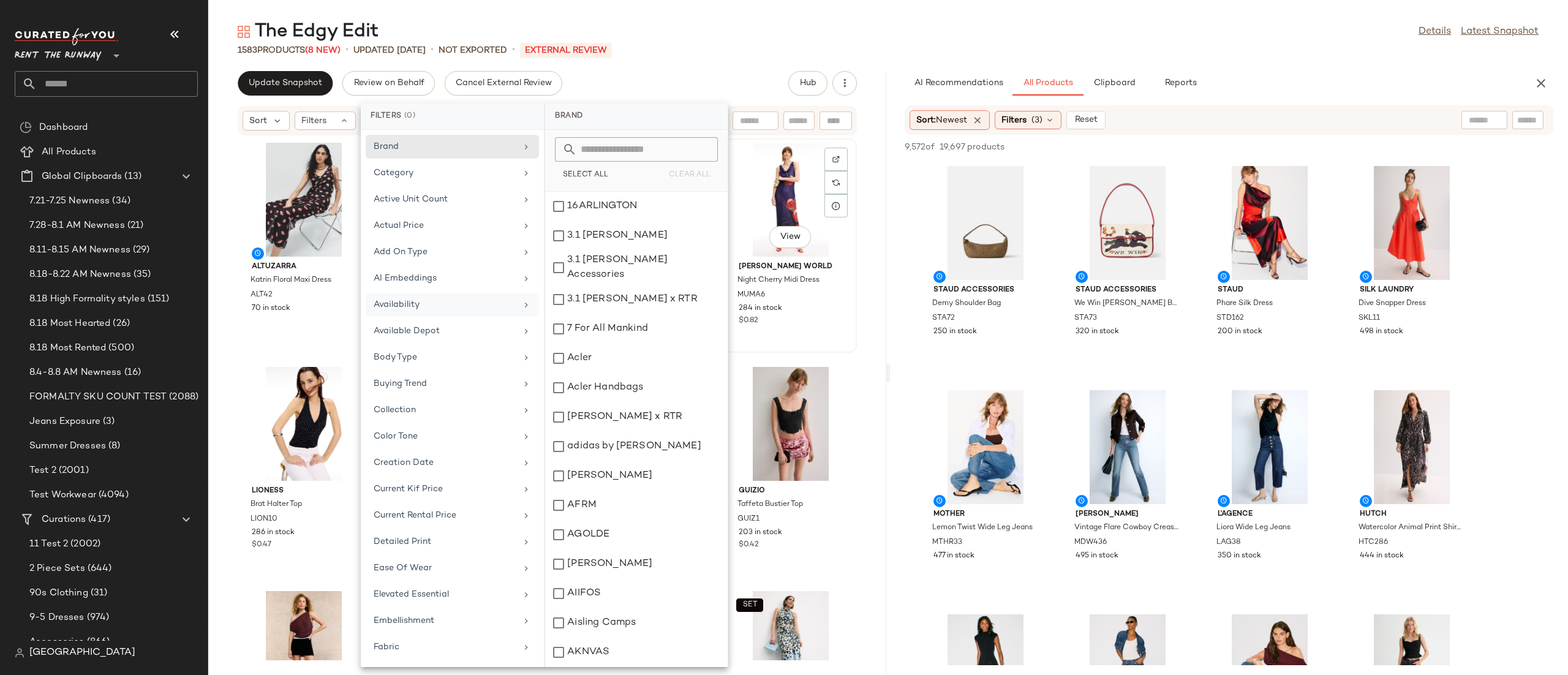
click at [824, 349] on div "View [PERSON_NAME] World Night Cherry Midi Dress MUMA6 284 in stock $0.82" at bounding box center [791, 246] width 130 height 212
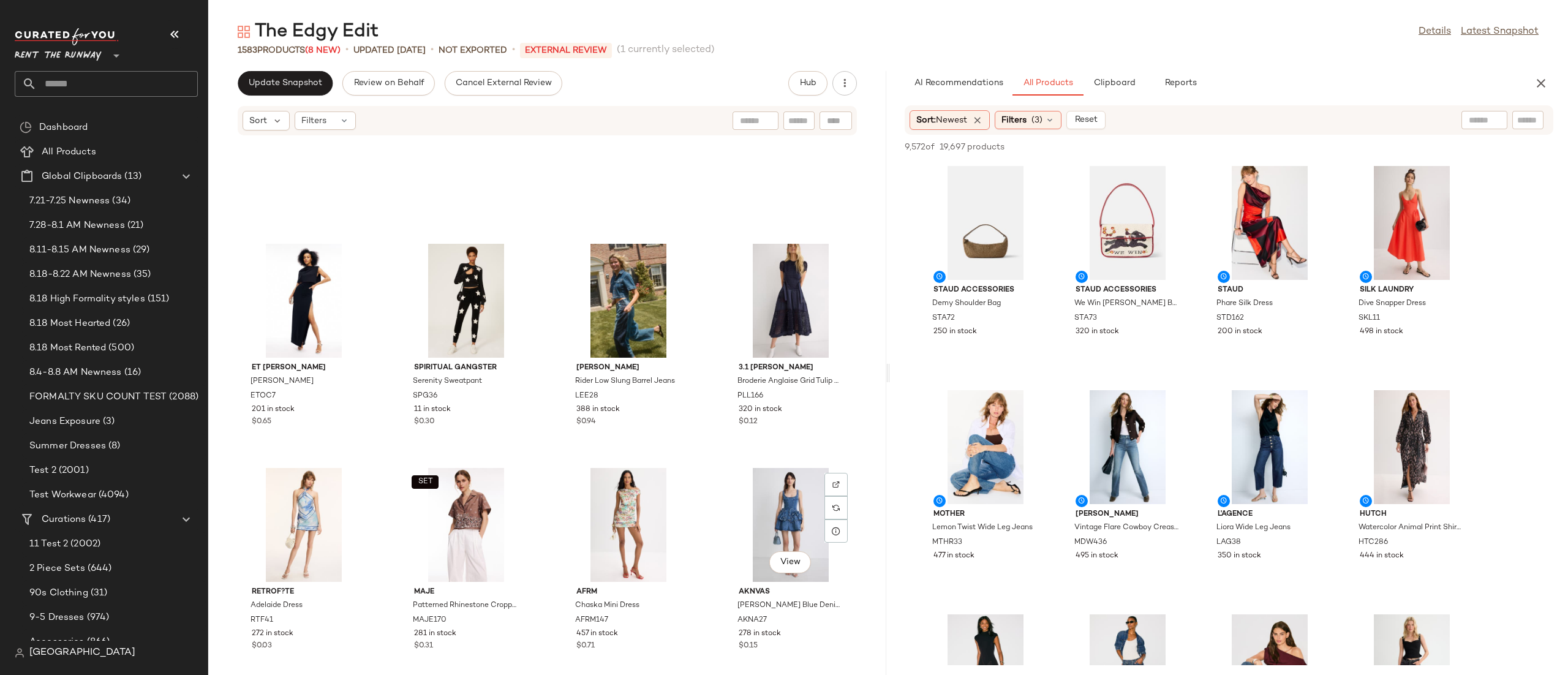
scroll to position [985, 0]
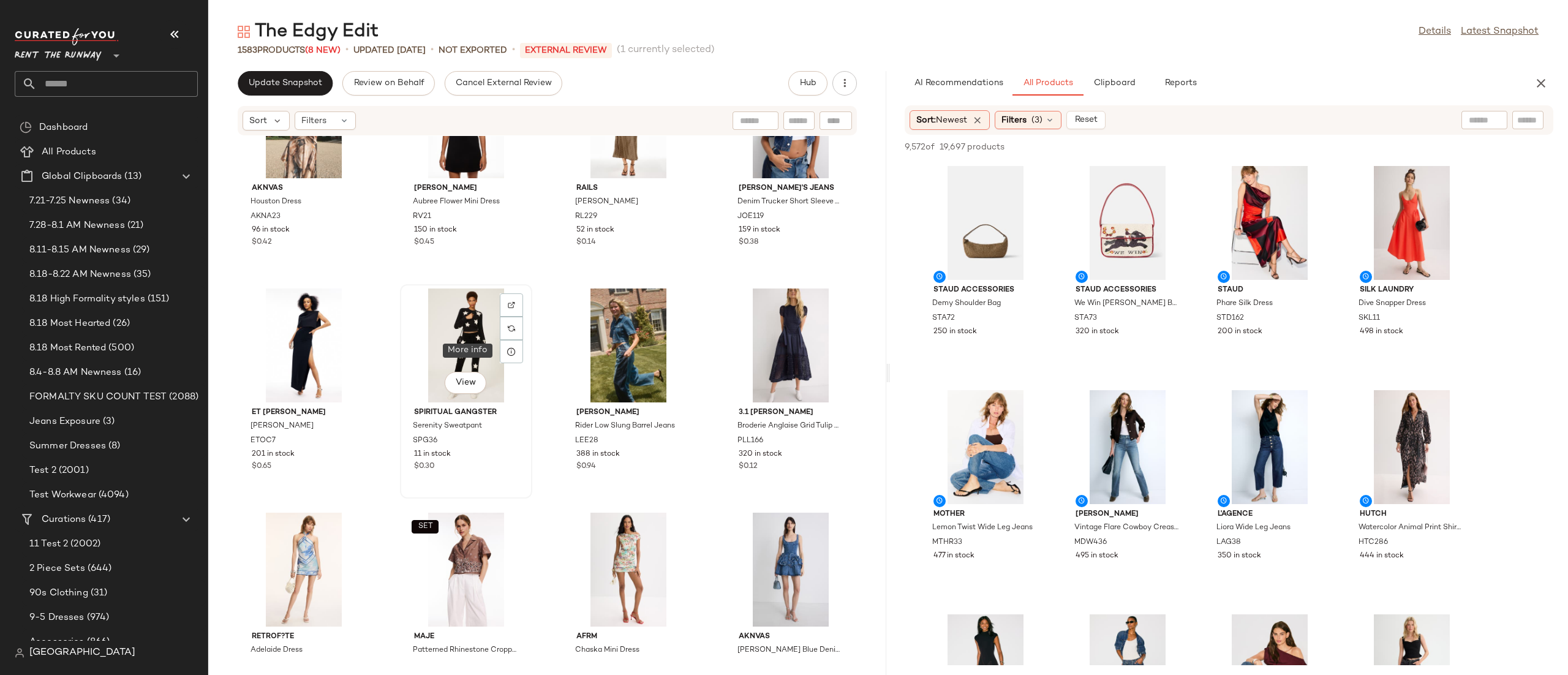
click at [470, 344] on div "View" at bounding box center [466, 346] width 124 height 114
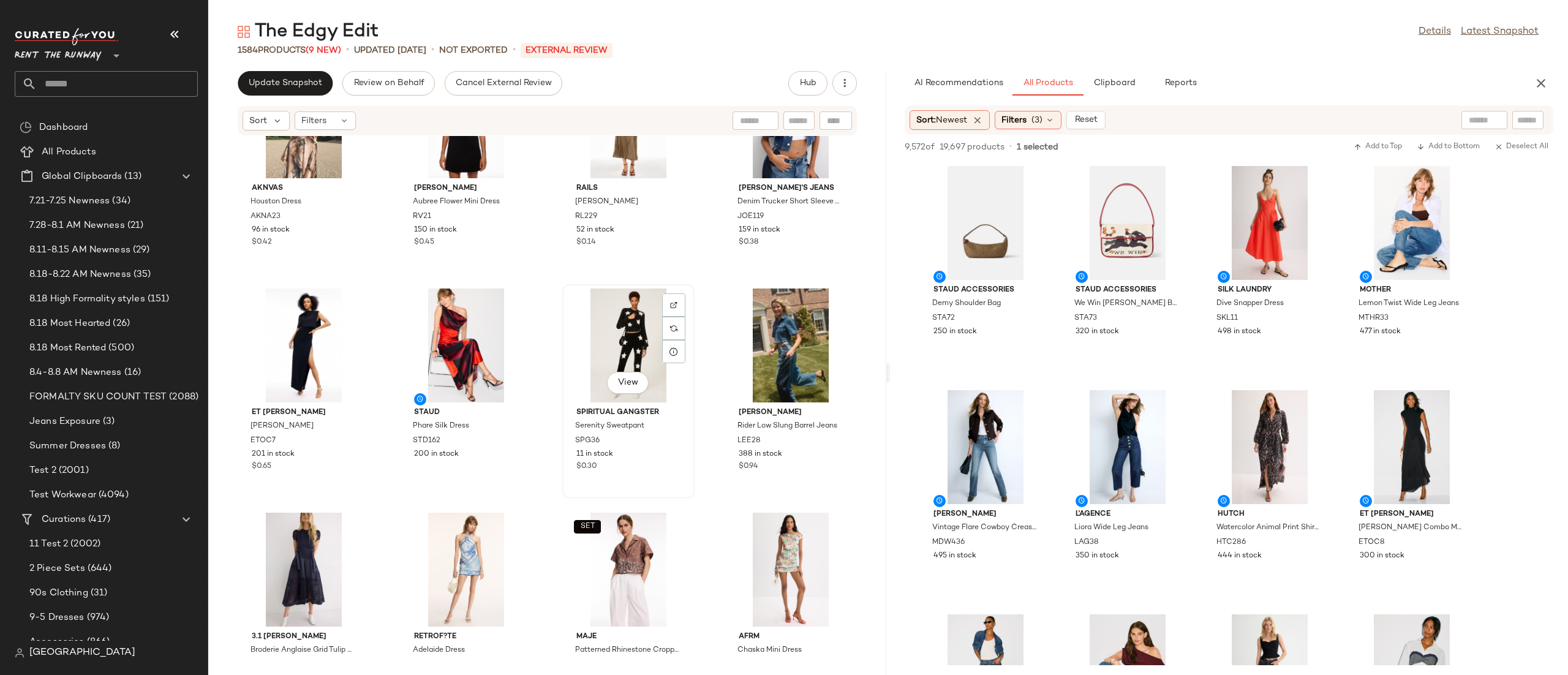
click at [601, 346] on div "View" at bounding box center [628, 346] width 124 height 114
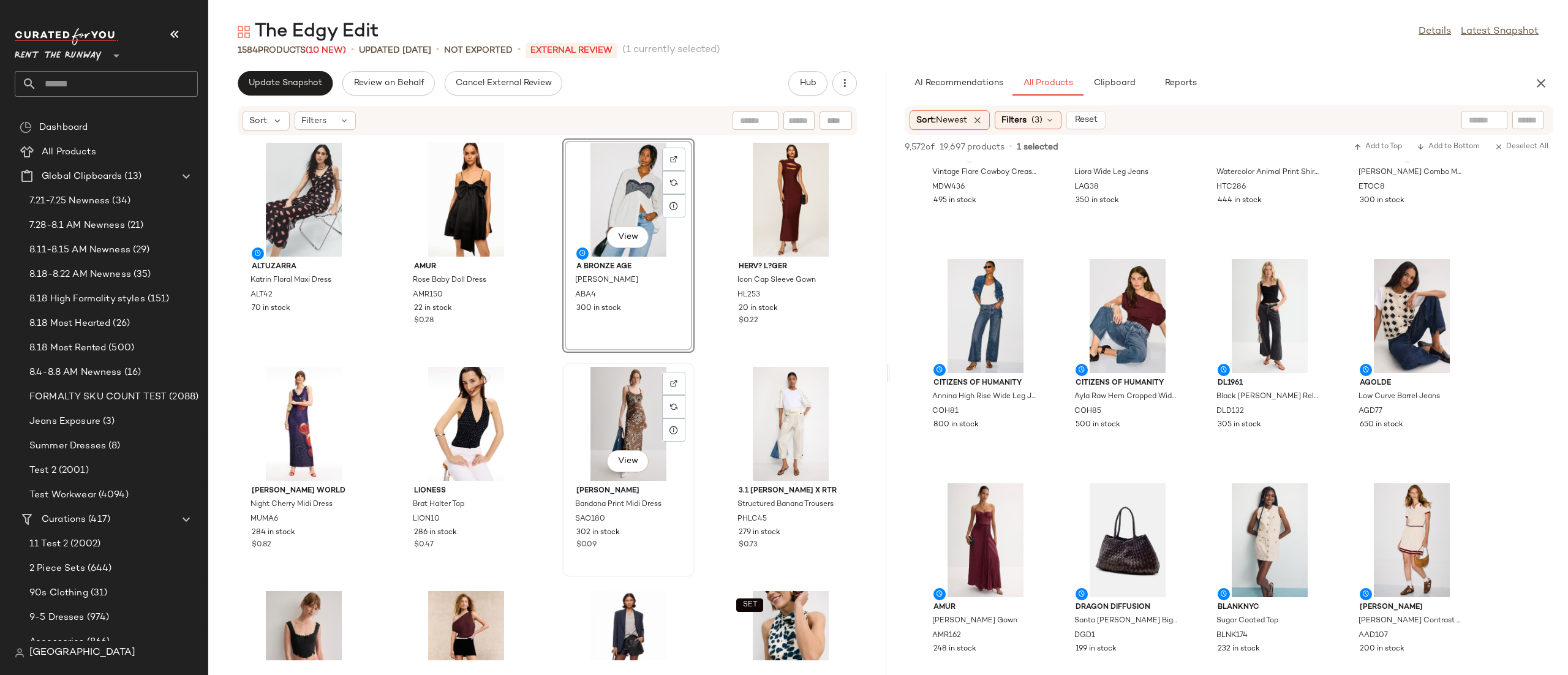
click at [629, 420] on div "View" at bounding box center [628, 424] width 124 height 114
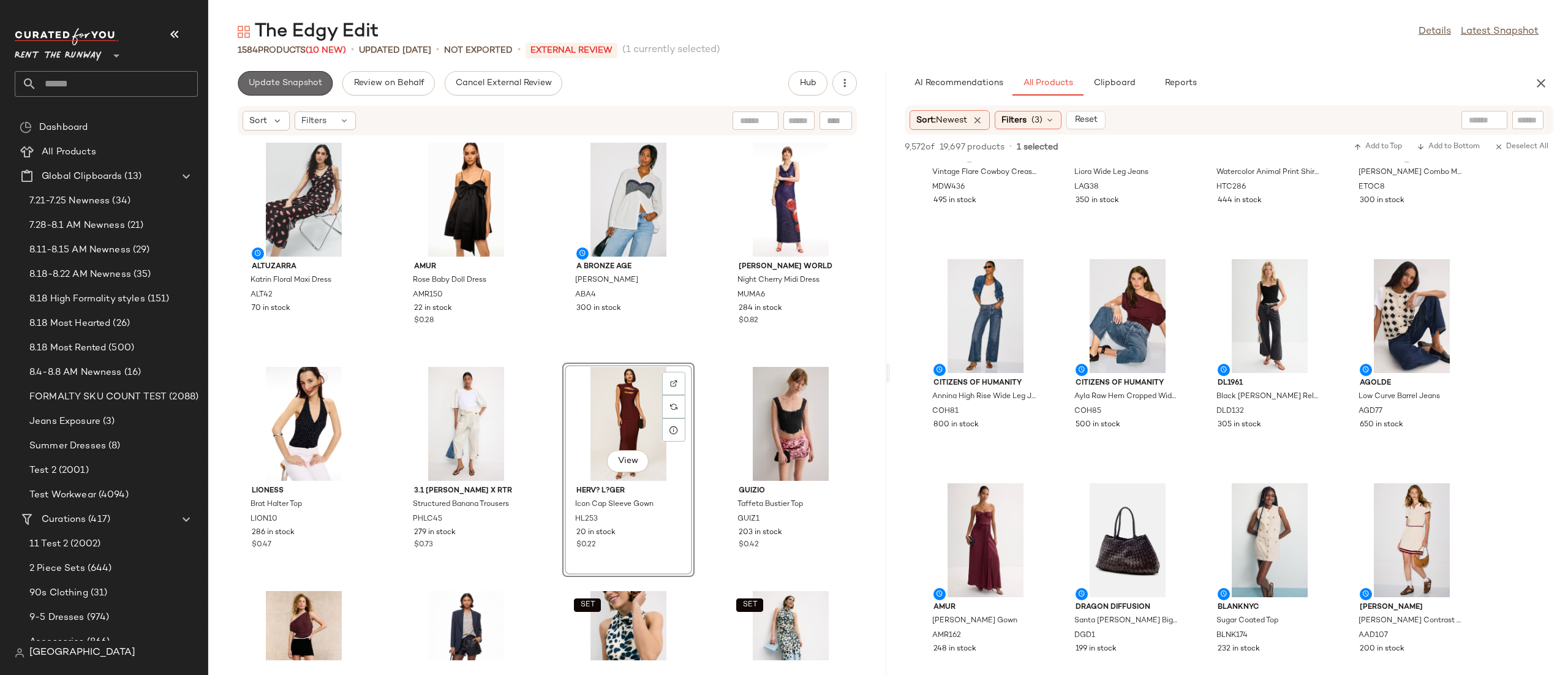
click at [316, 85] on span "Update Snapshot" at bounding box center [285, 83] width 74 height 9
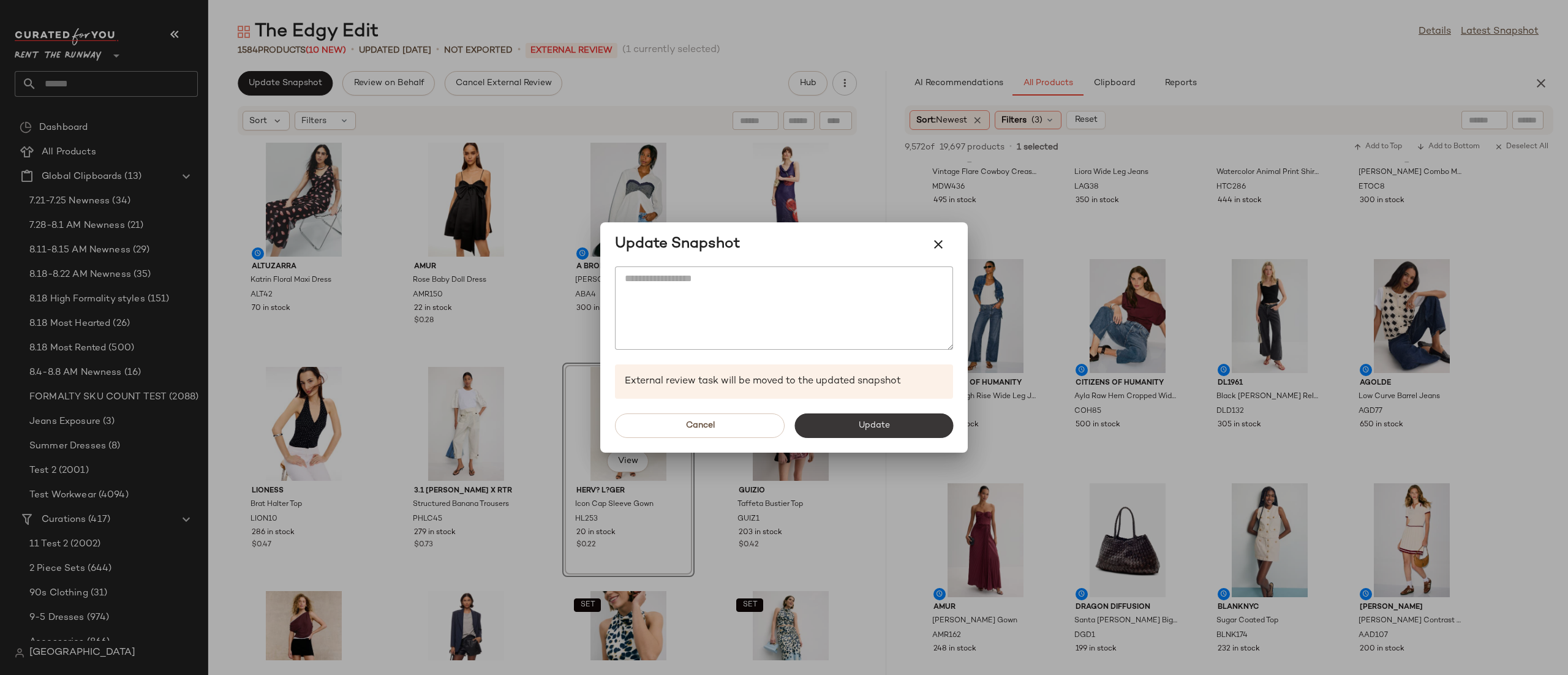
click at [878, 430] on span "Update" at bounding box center [873, 425] width 32 height 9
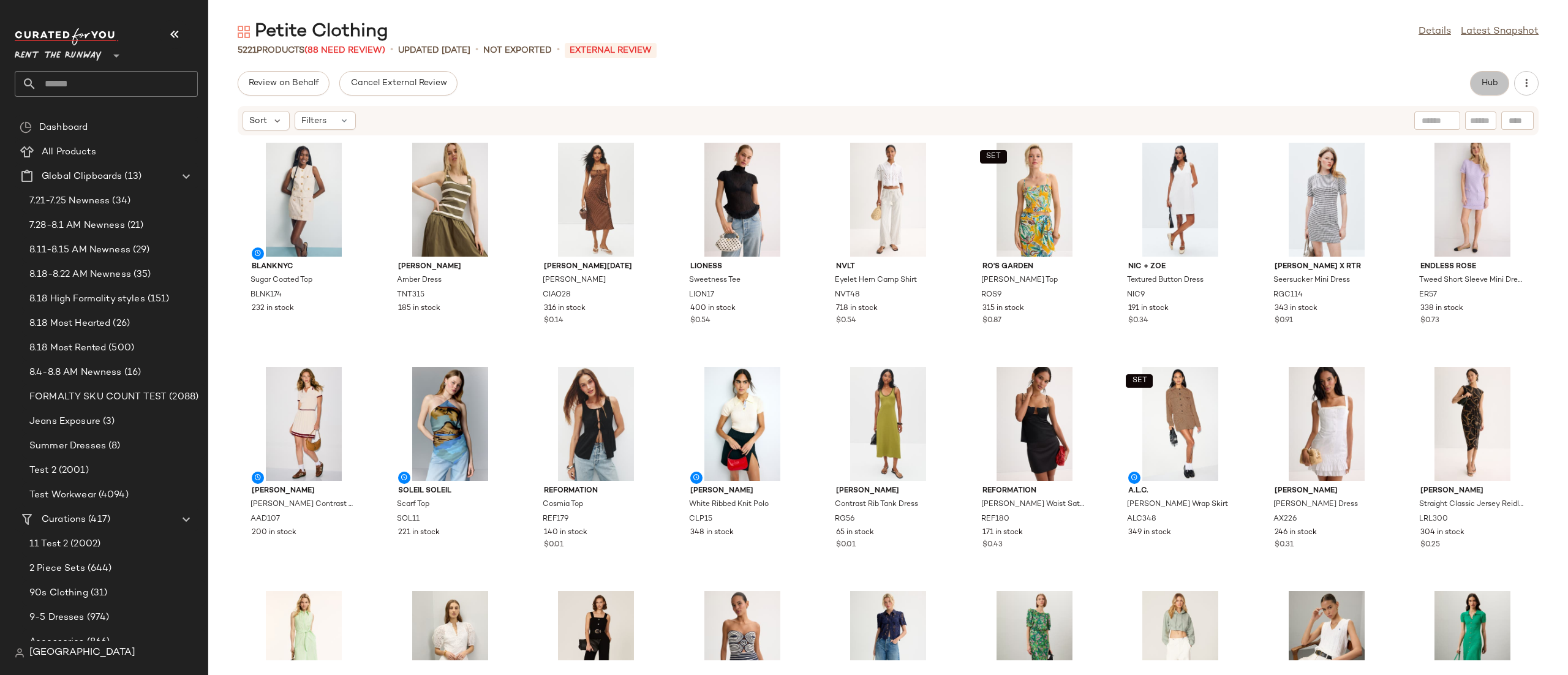
click at [1486, 80] on span "Hub" at bounding box center [1489, 83] width 17 height 9
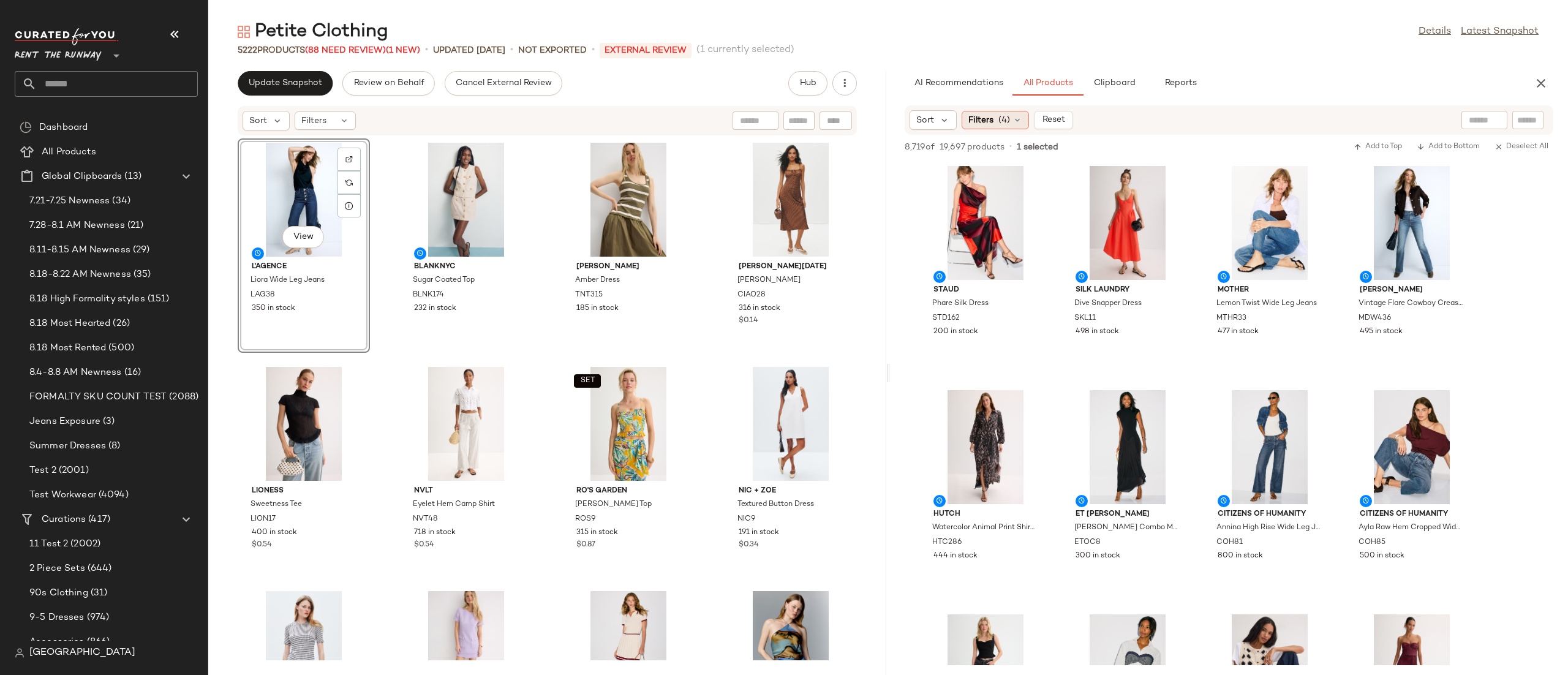
click at [1001, 120] on span "(4)" at bounding box center [1004, 120] width 11 height 13
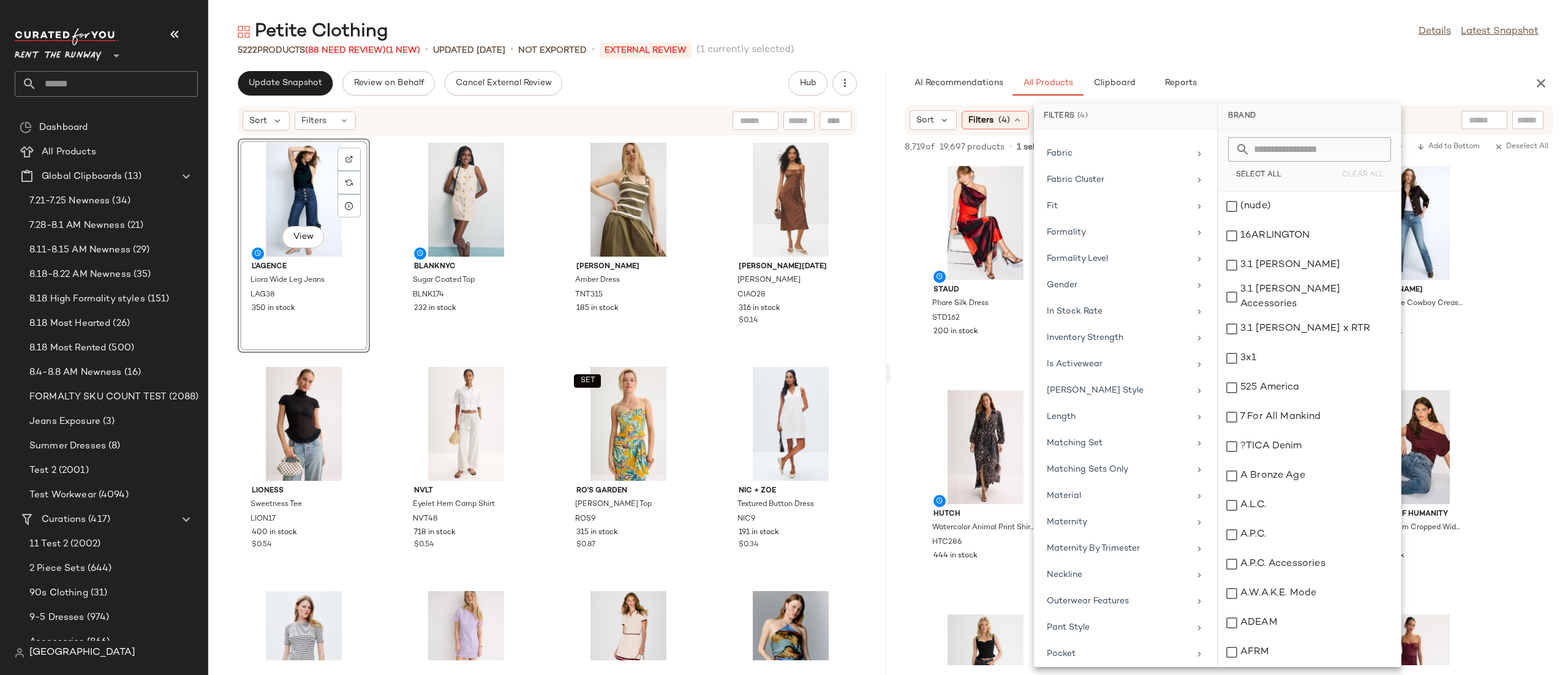
scroll to position [1148, 0]
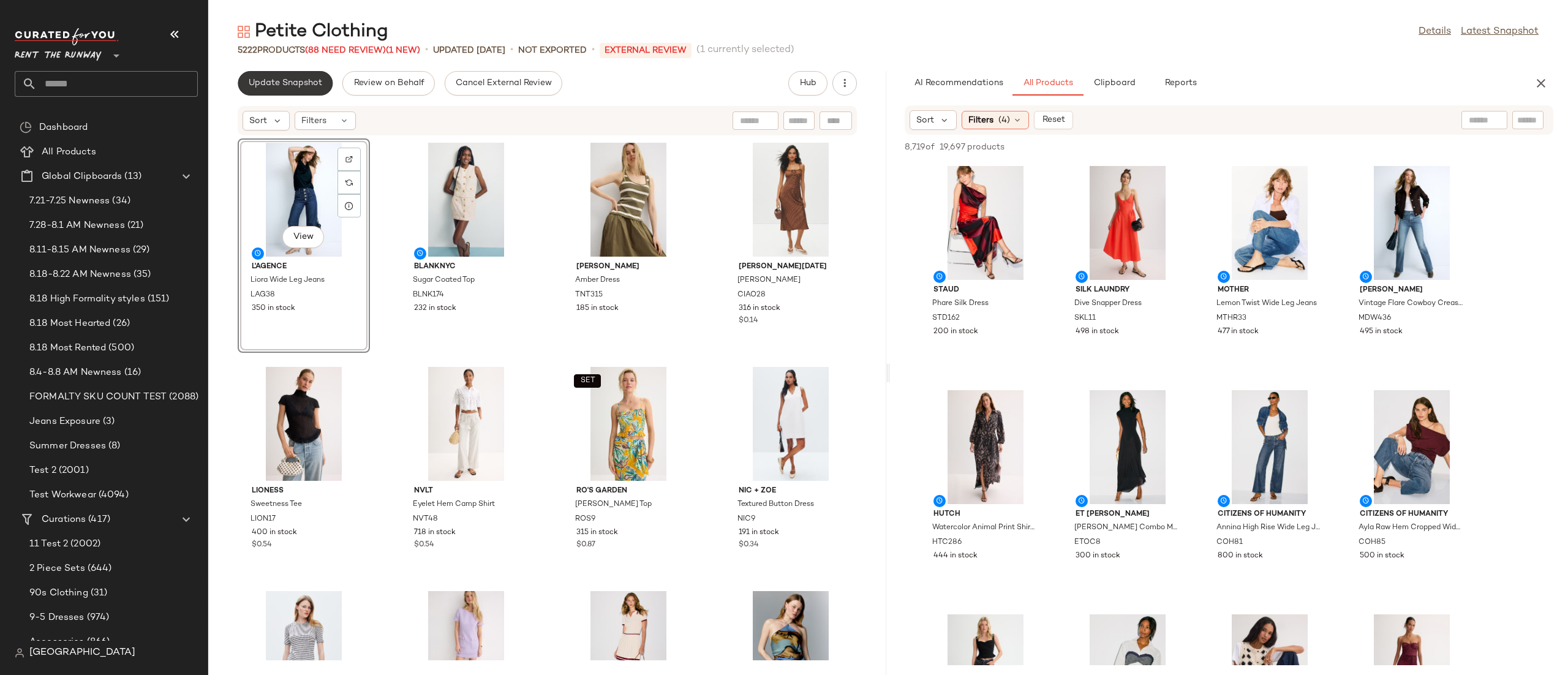
click at [300, 81] on span "Update Snapshot" at bounding box center [285, 83] width 74 height 9
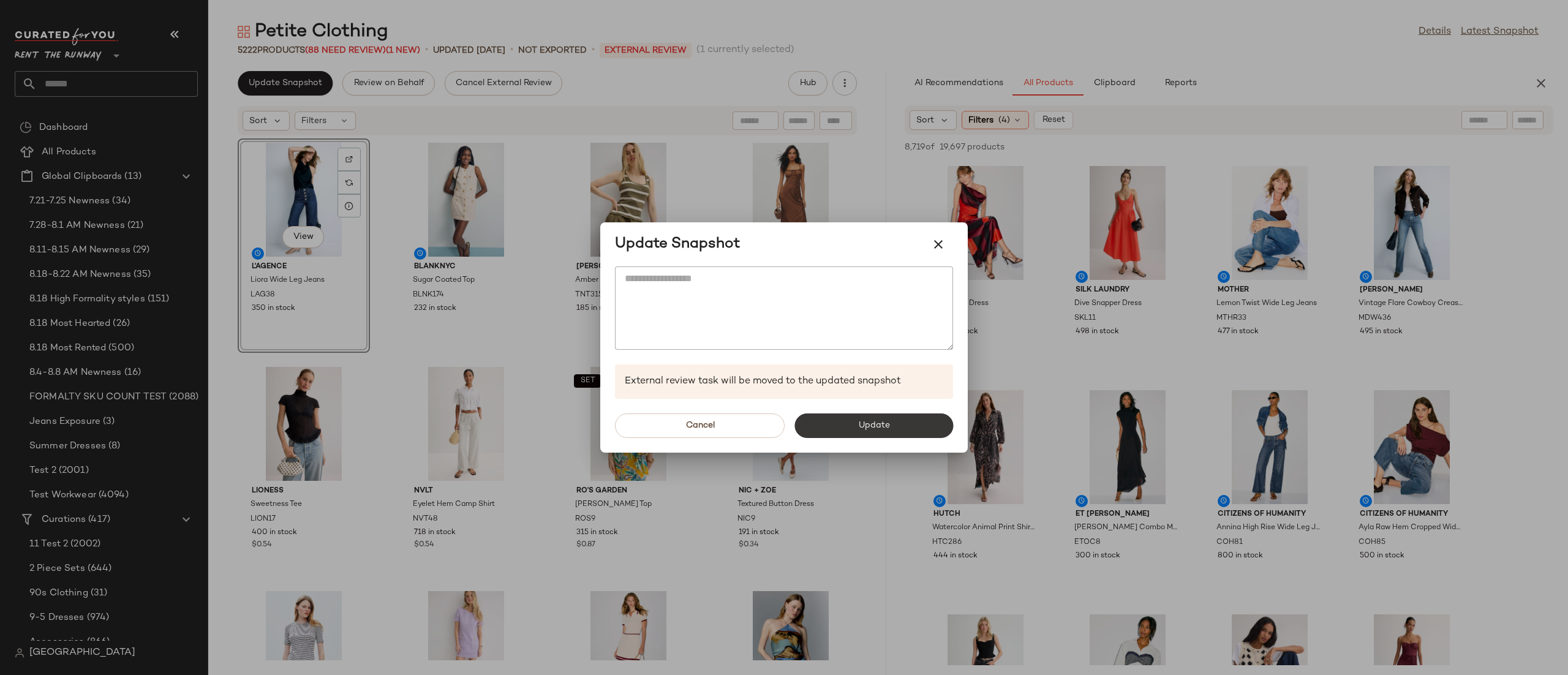
click at [889, 426] on span "Update" at bounding box center [873, 425] width 32 height 9
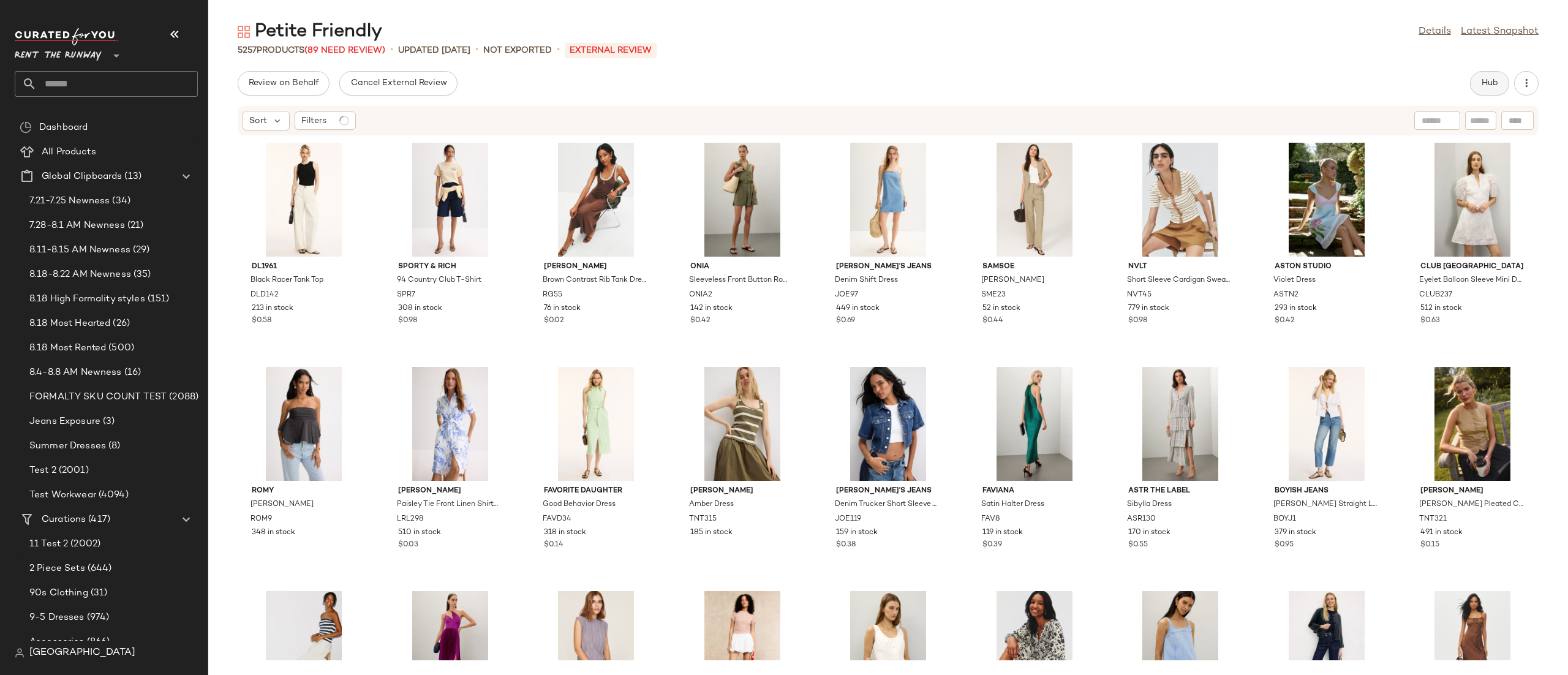
click at [1490, 82] on span "Hub" at bounding box center [1489, 83] width 17 height 9
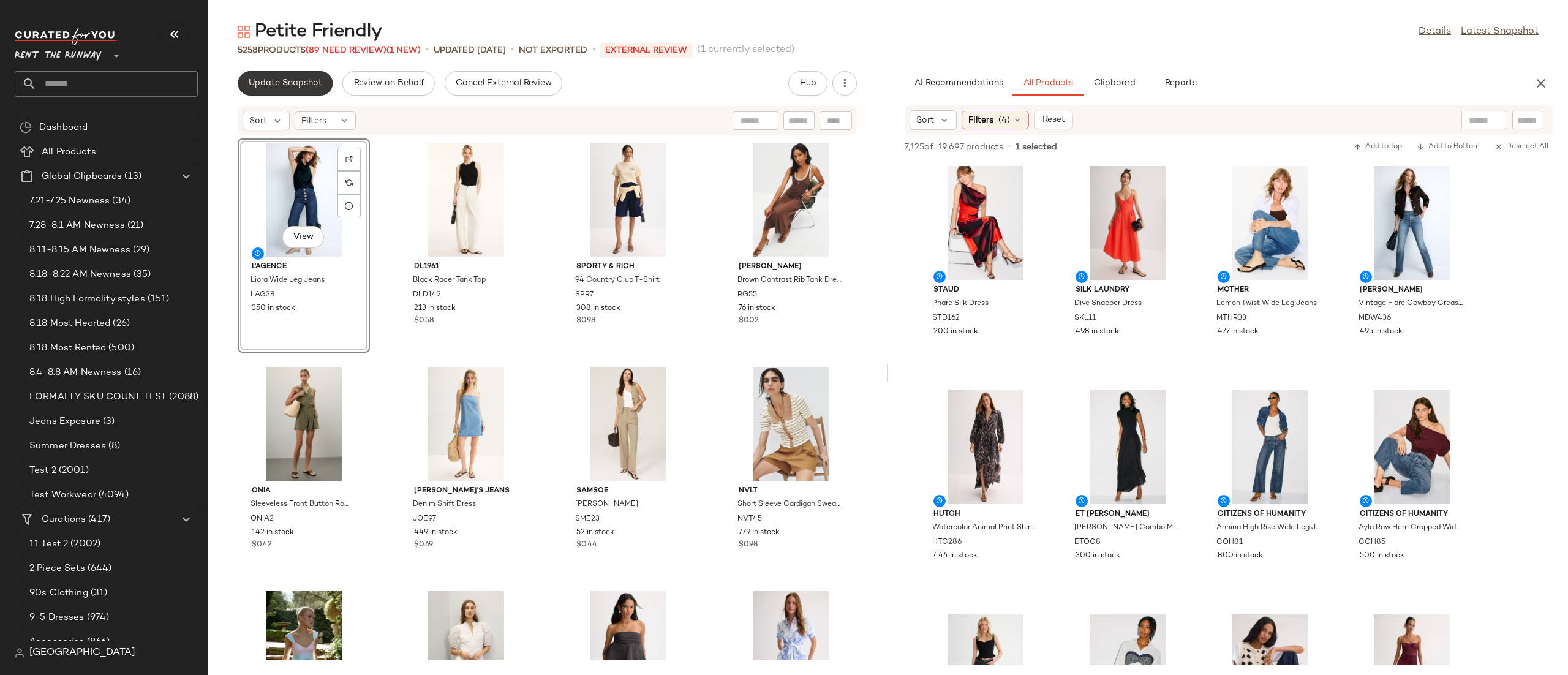
click at [292, 75] on button "Update Snapshot" at bounding box center [285, 83] width 95 height 24
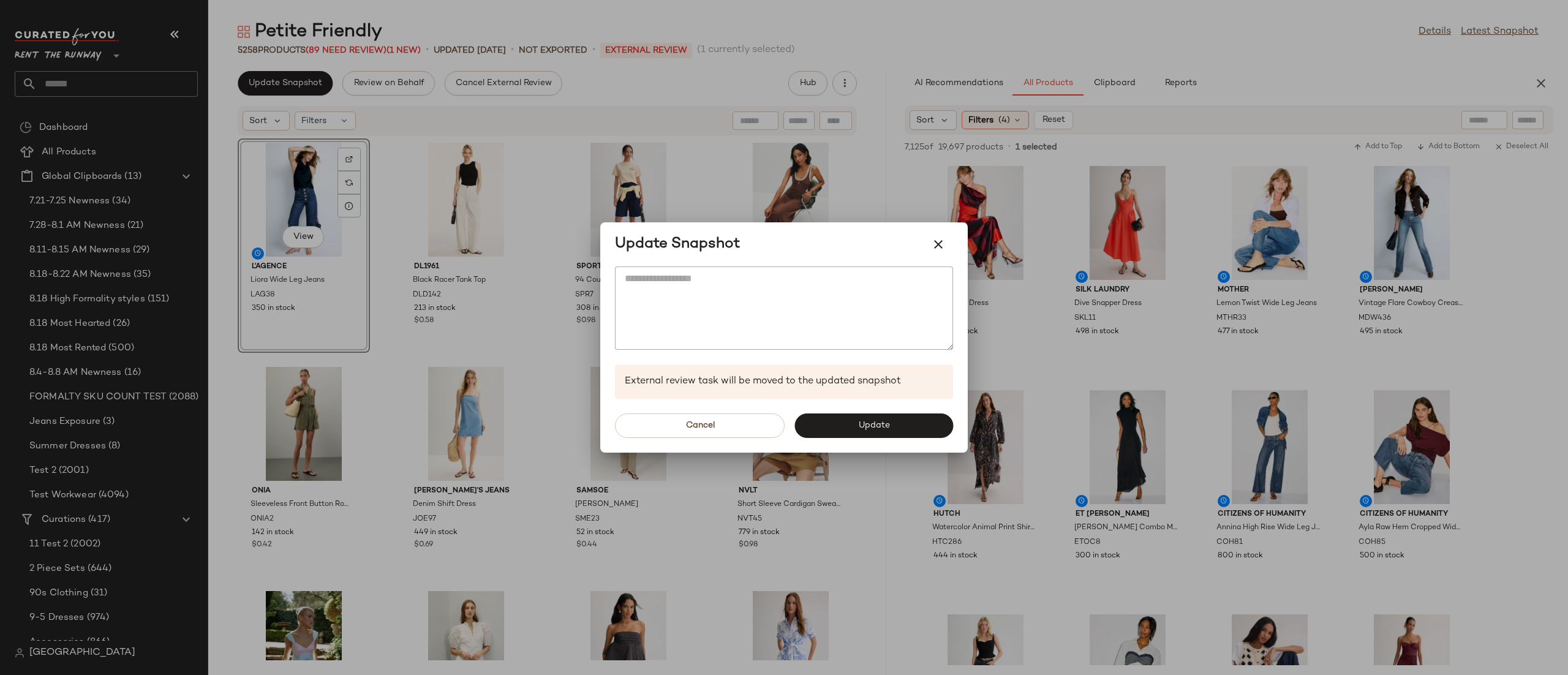
drag, startPoint x: 843, startPoint y: 427, endPoint x: 643, endPoint y: 262, distance: 259.3
click at [841, 427] on button "Update" at bounding box center [873, 426] width 159 height 24
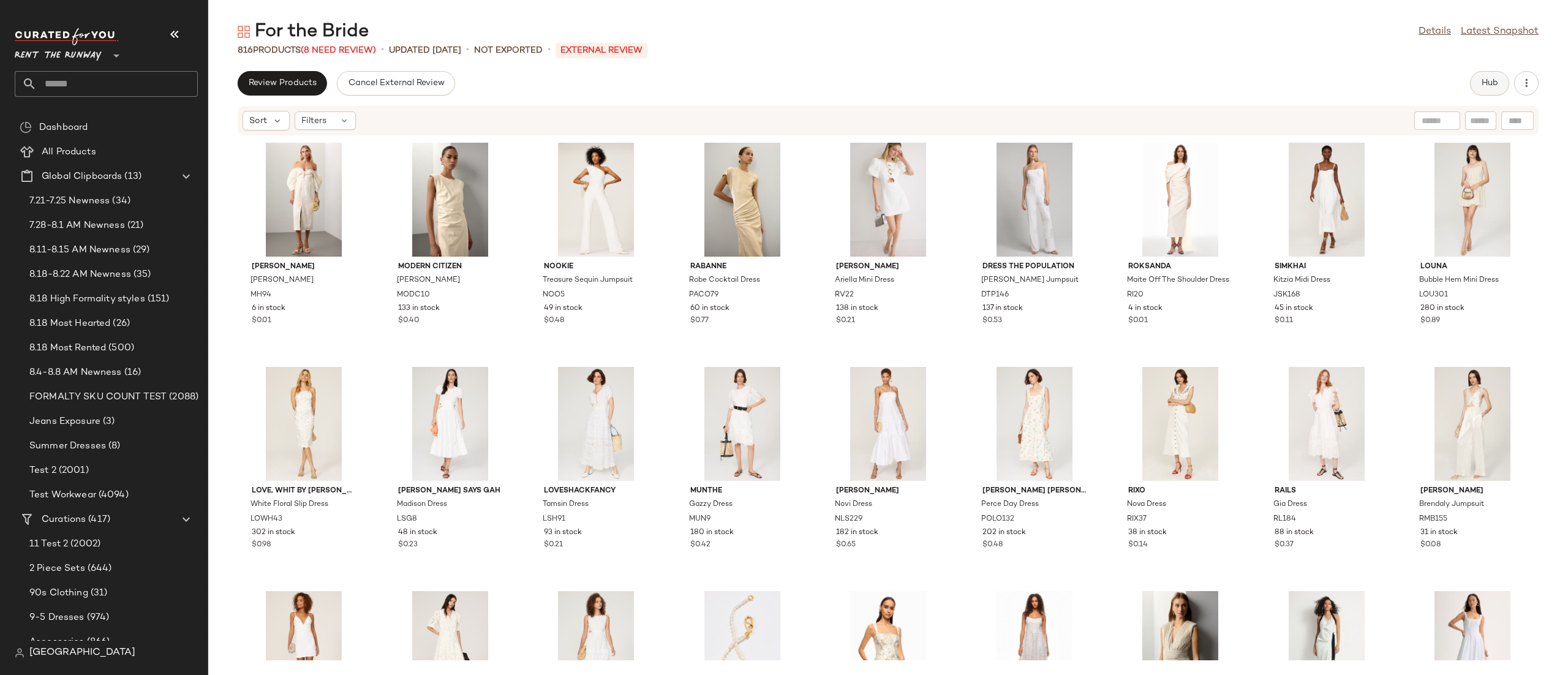
click at [1475, 80] on button "Hub" at bounding box center [1490, 83] width 39 height 24
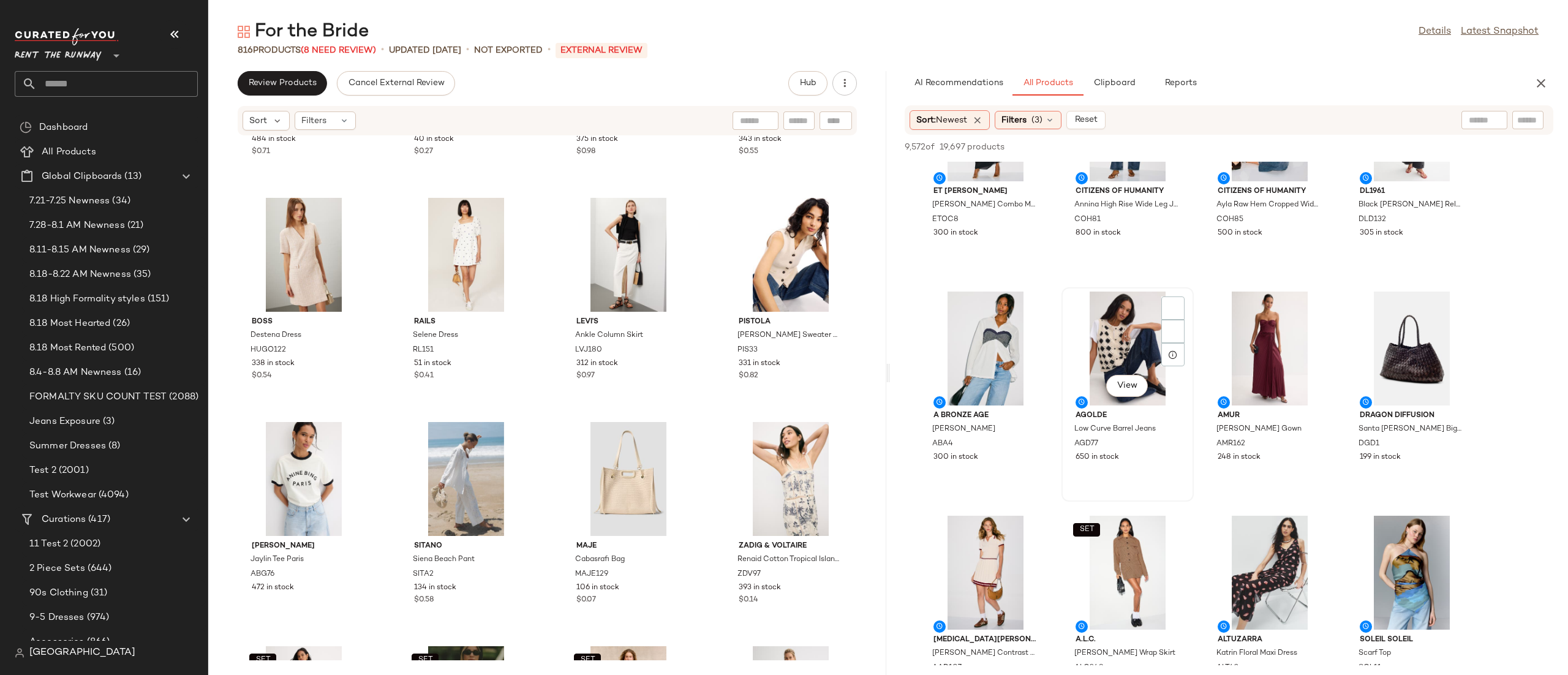
scroll to position [549, 0]
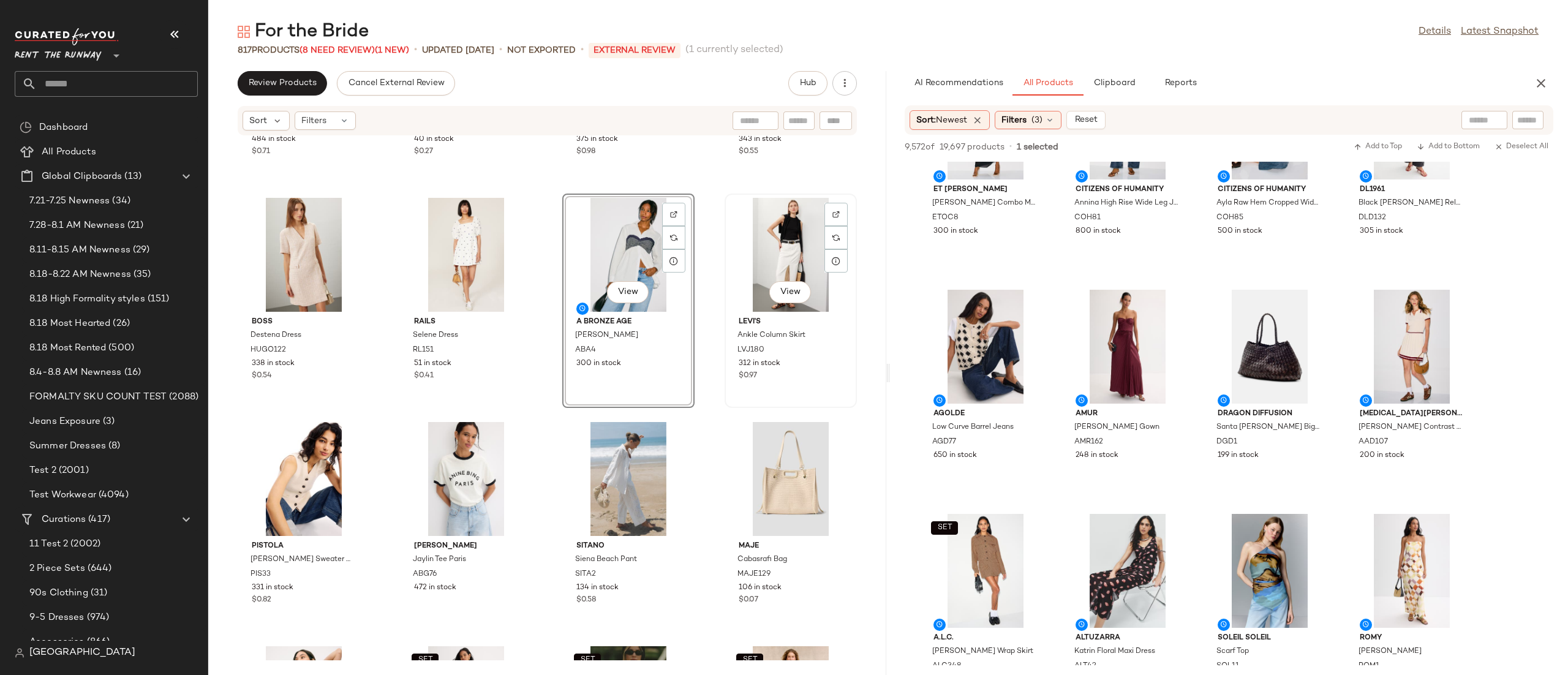
click at [745, 227] on div "View" at bounding box center [790, 255] width 124 height 114
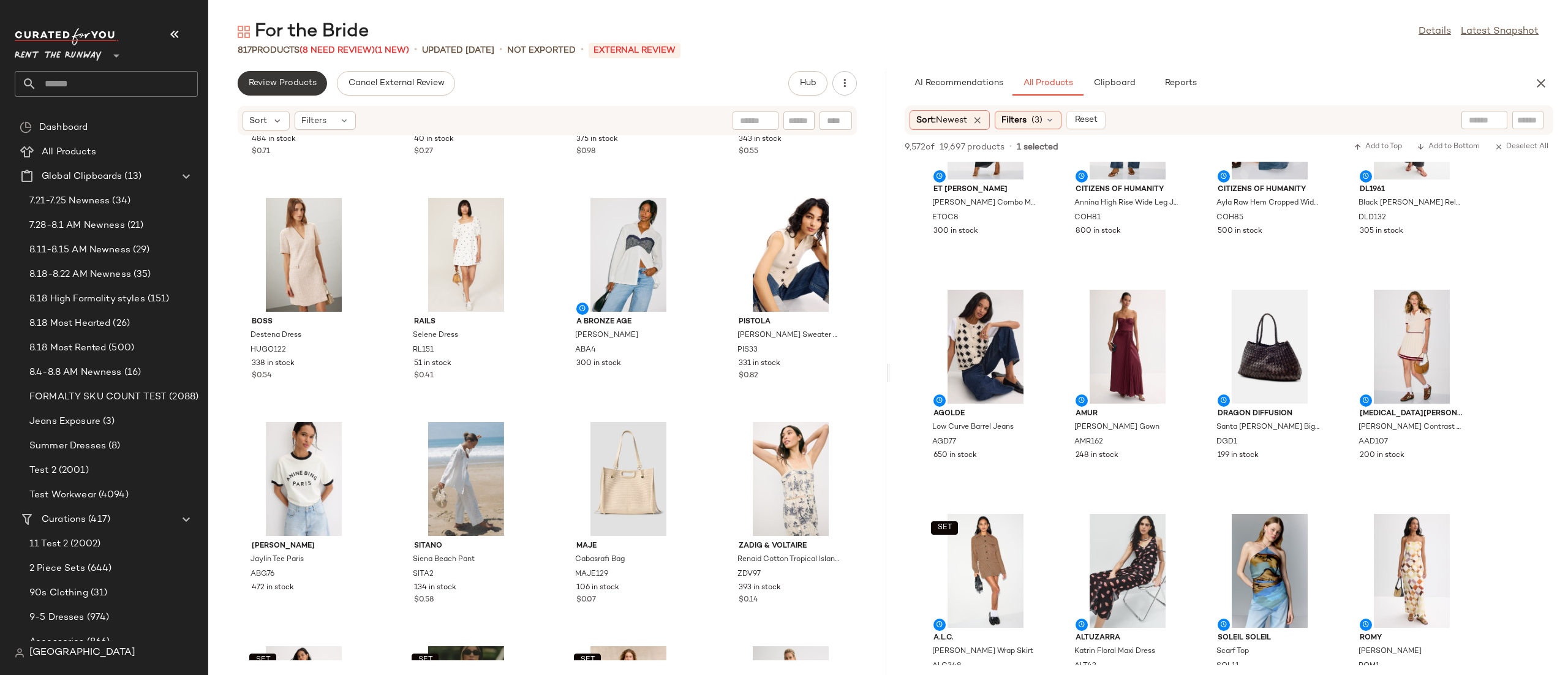
click at [272, 91] on button "Review Products" at bounding box center [283, 83] width 89 height 24
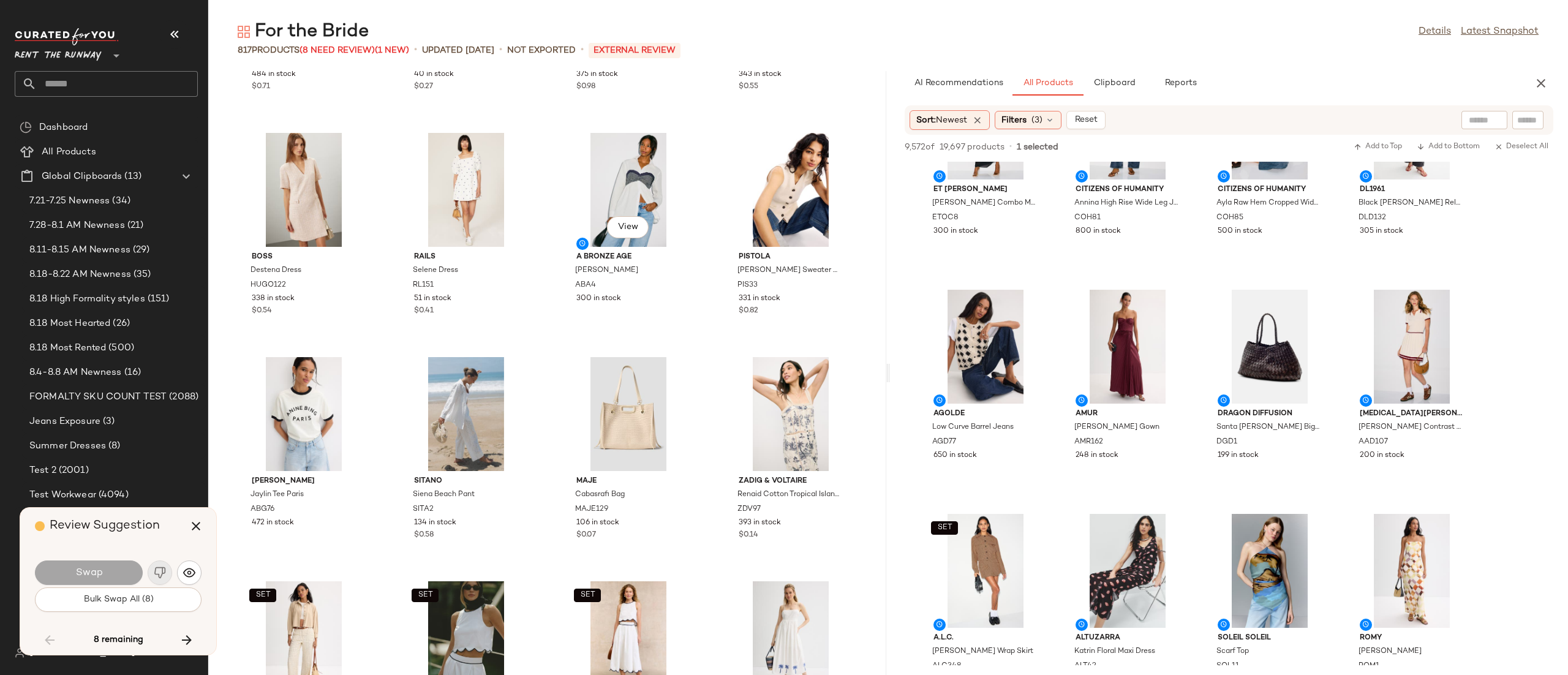
scroll to position [15925, 0]
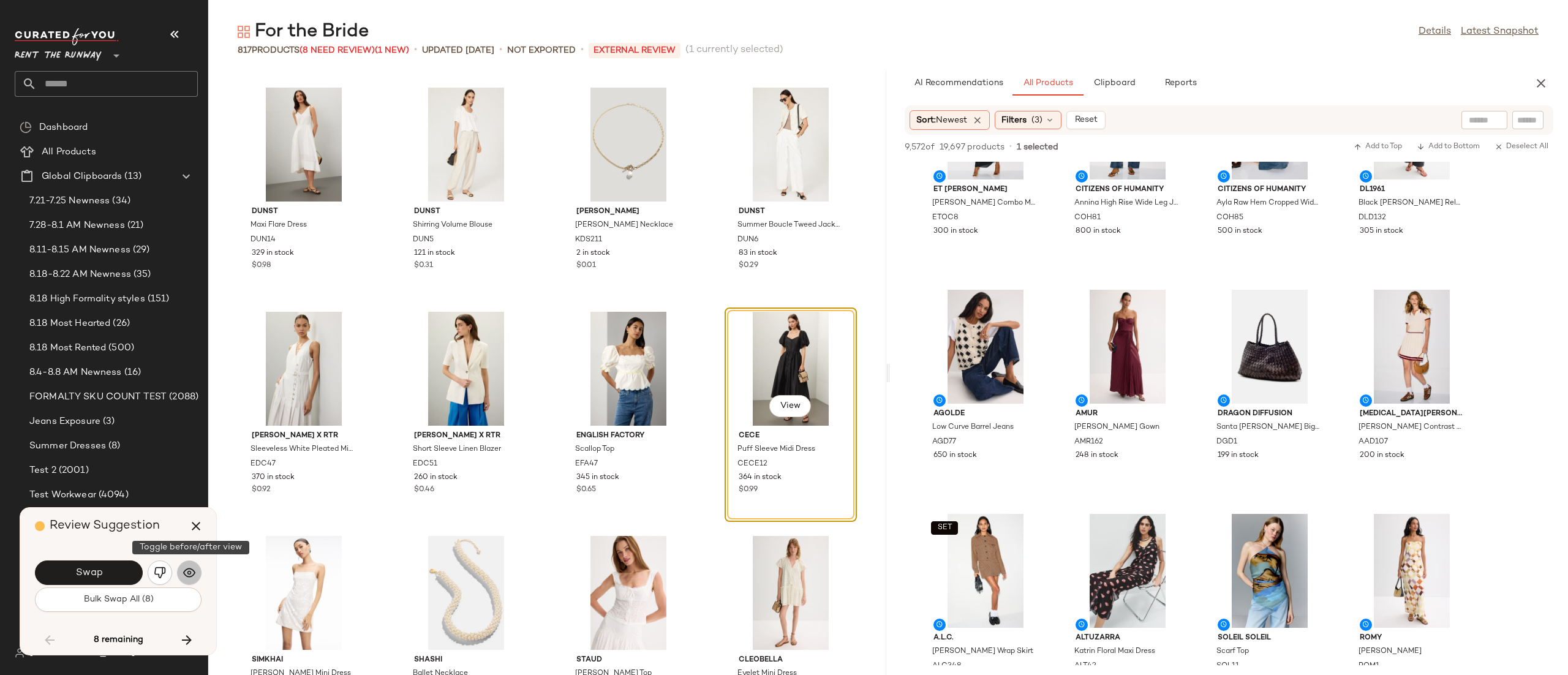
click at [193, 571] on img "button" at bounding box center [189, 573] width 12 height 12
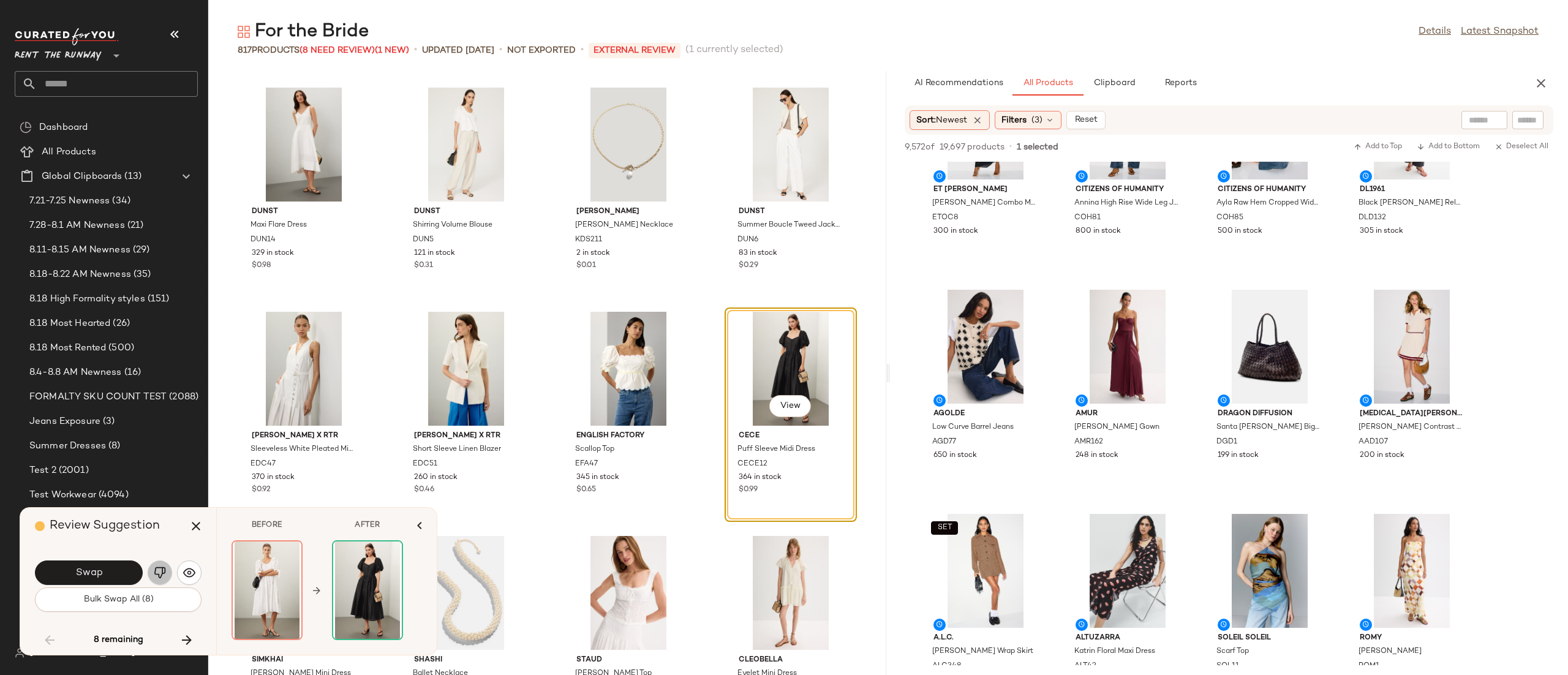
click at [158, 572] on img "button" at bounding box center [160, 573] width 12 height 12
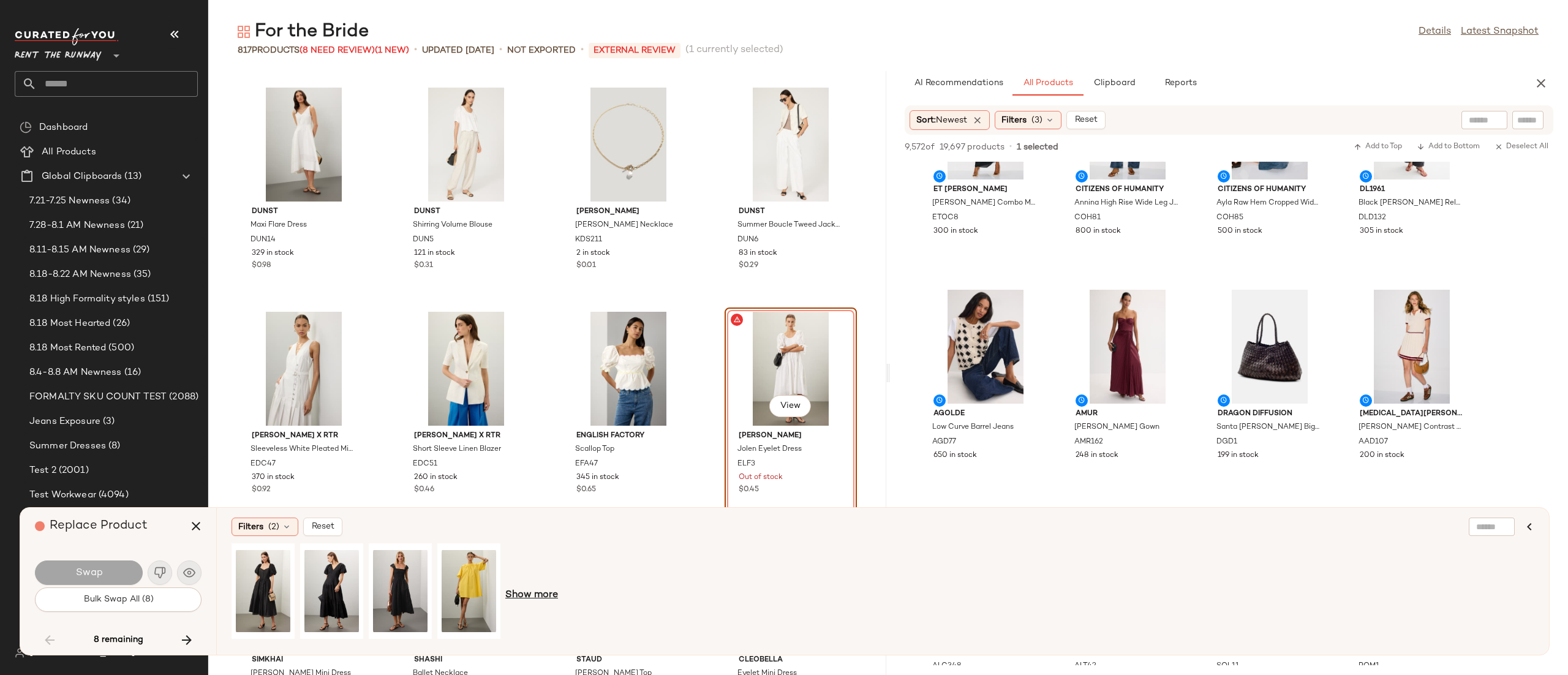
drag, startPoint x: 561, startPoint y: 590, endPoint x: 523, endPoint y: 601, distance: 39.6
click at [547, 595] on div "Show more" at bounding box center [882, 596] width 1302 height 104
click at [523, 601] on span "Show more" at bounding box center [532, 596] width 53 height 15
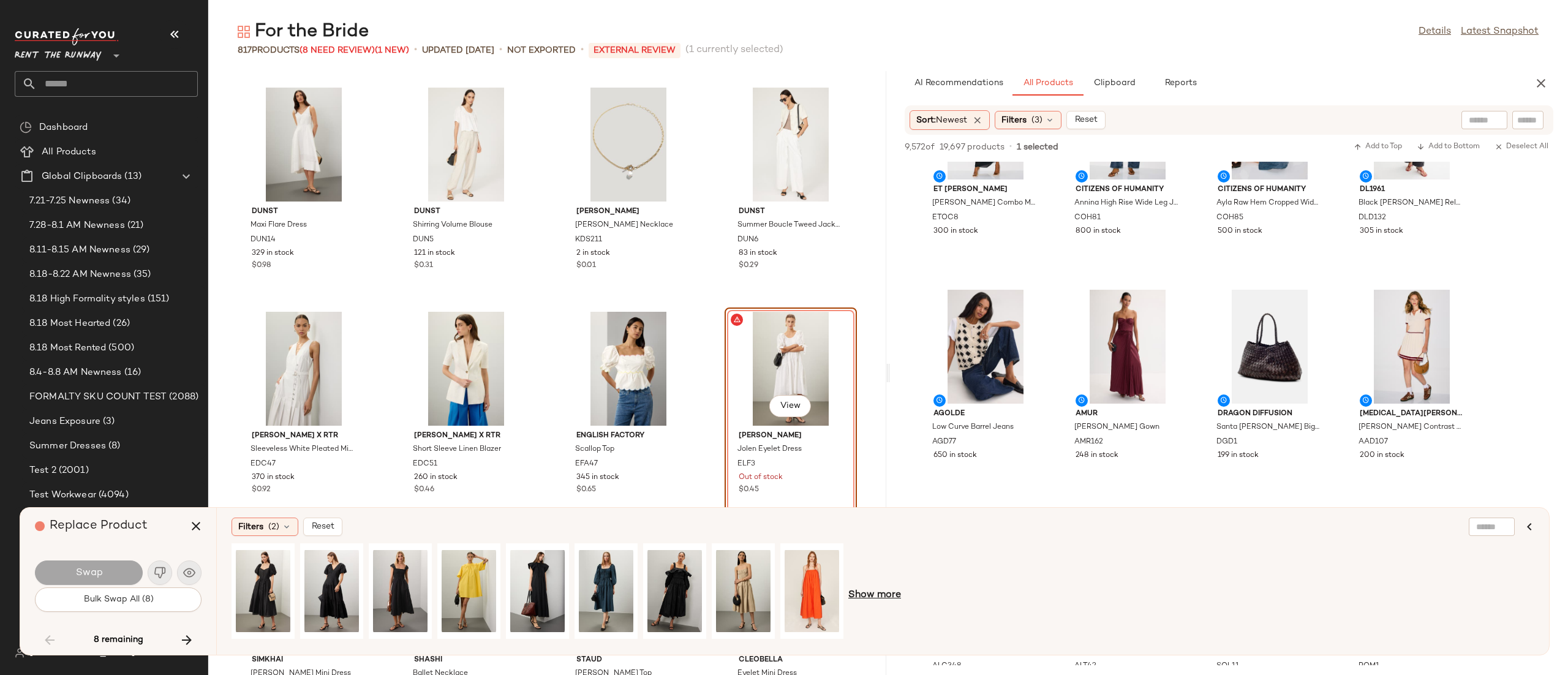
click at [888, 597] on span "Show more" at bounding box center [875, 596] width 53 height 15
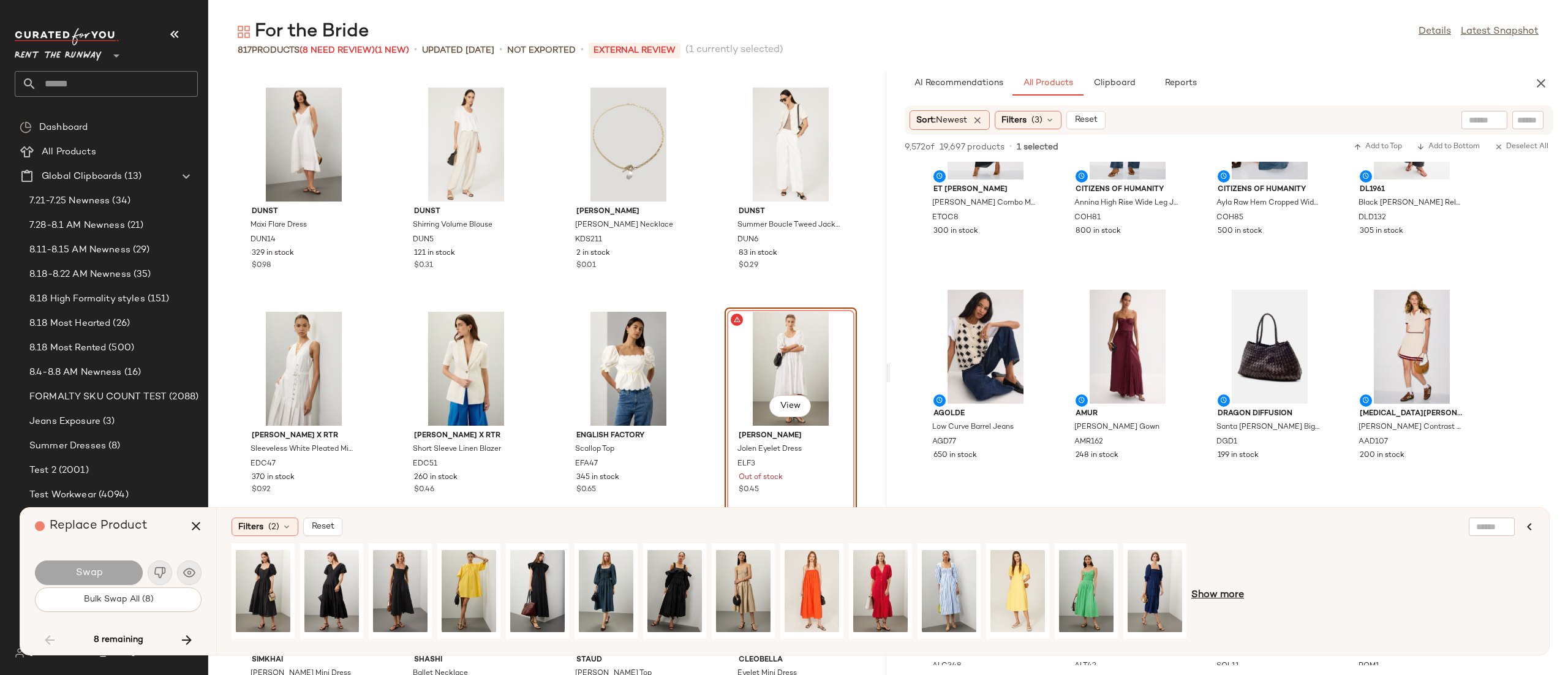
click at [1229, 594] on span "Show more" at bounding box center [1217, 596] width 53 height 15
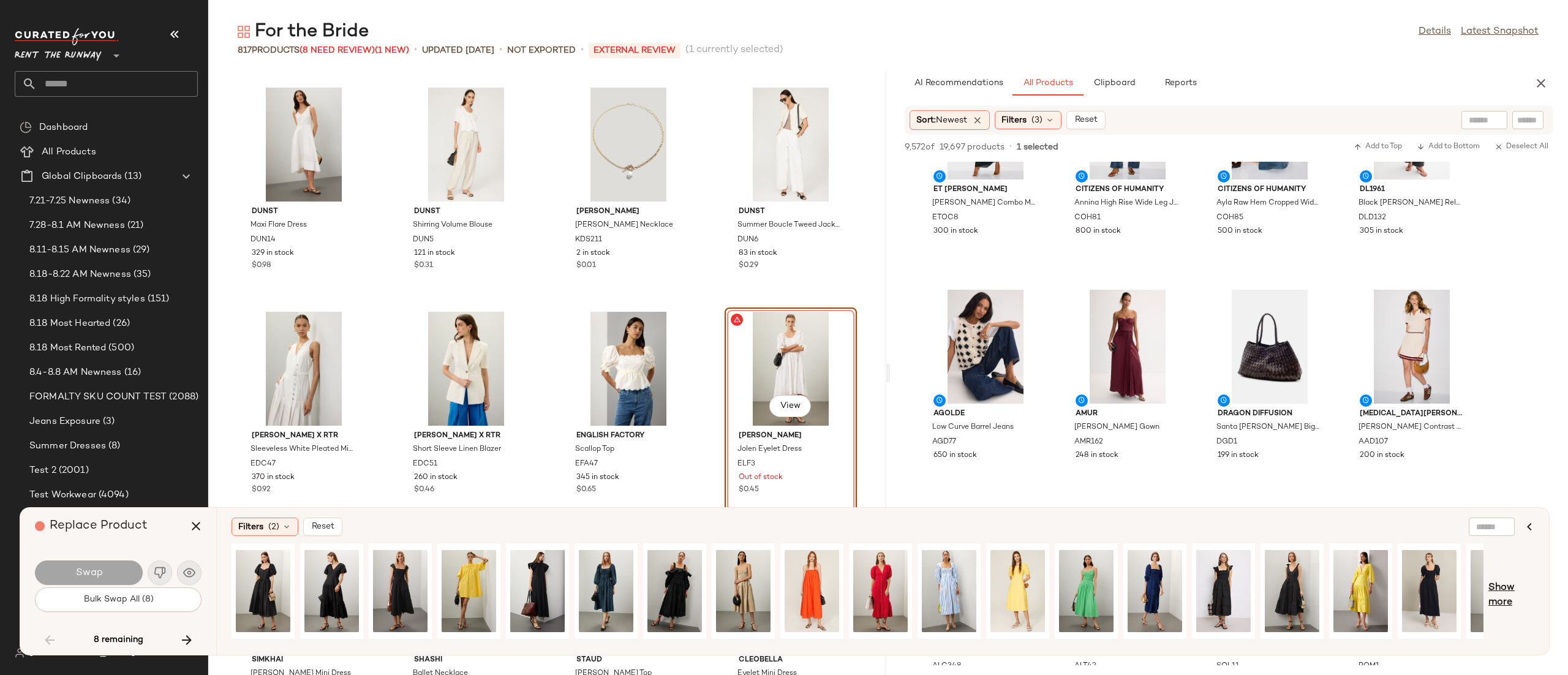
click at [1504, 586] on span "Show more" at bounding box center [1511, 595] width 46 height 29
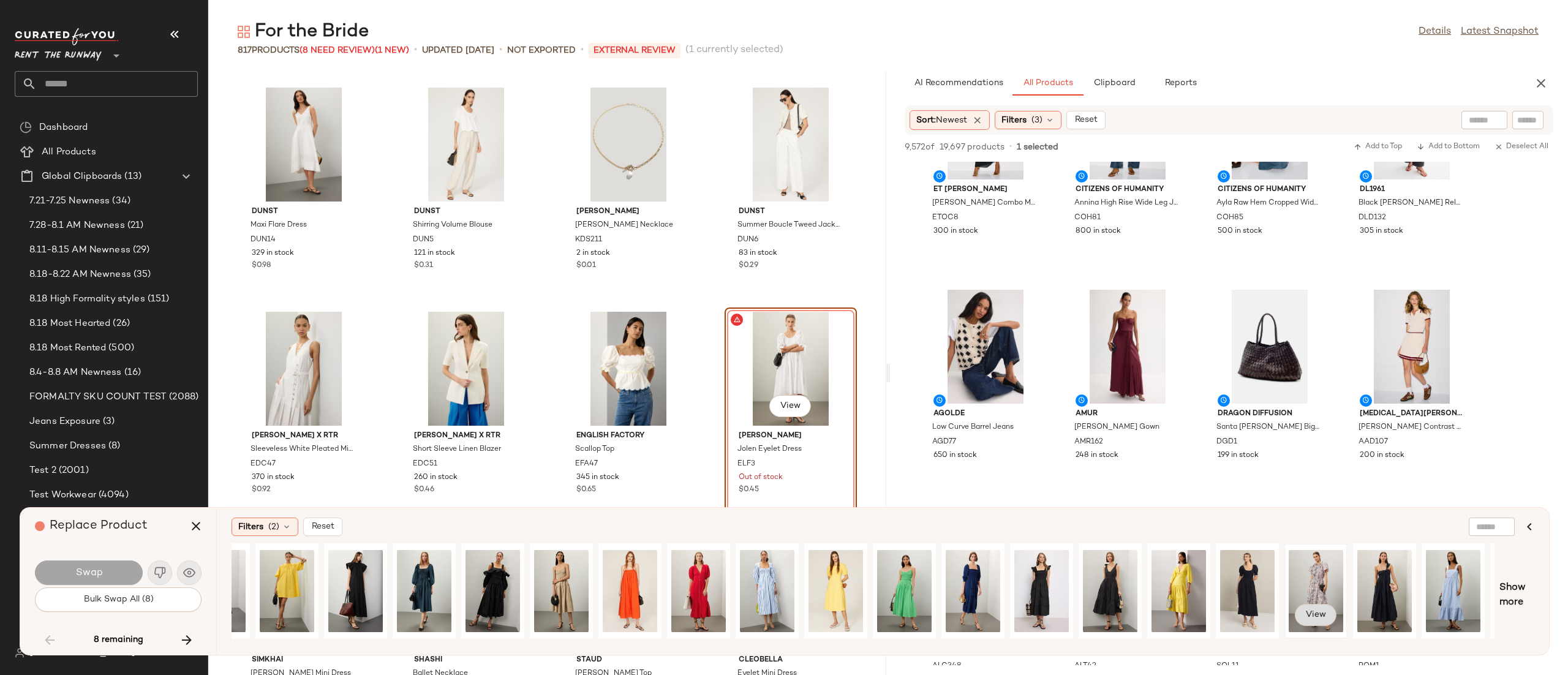
click at [1306, 613] on span "View" at bounding box center [1315, 615] width 21 height 9
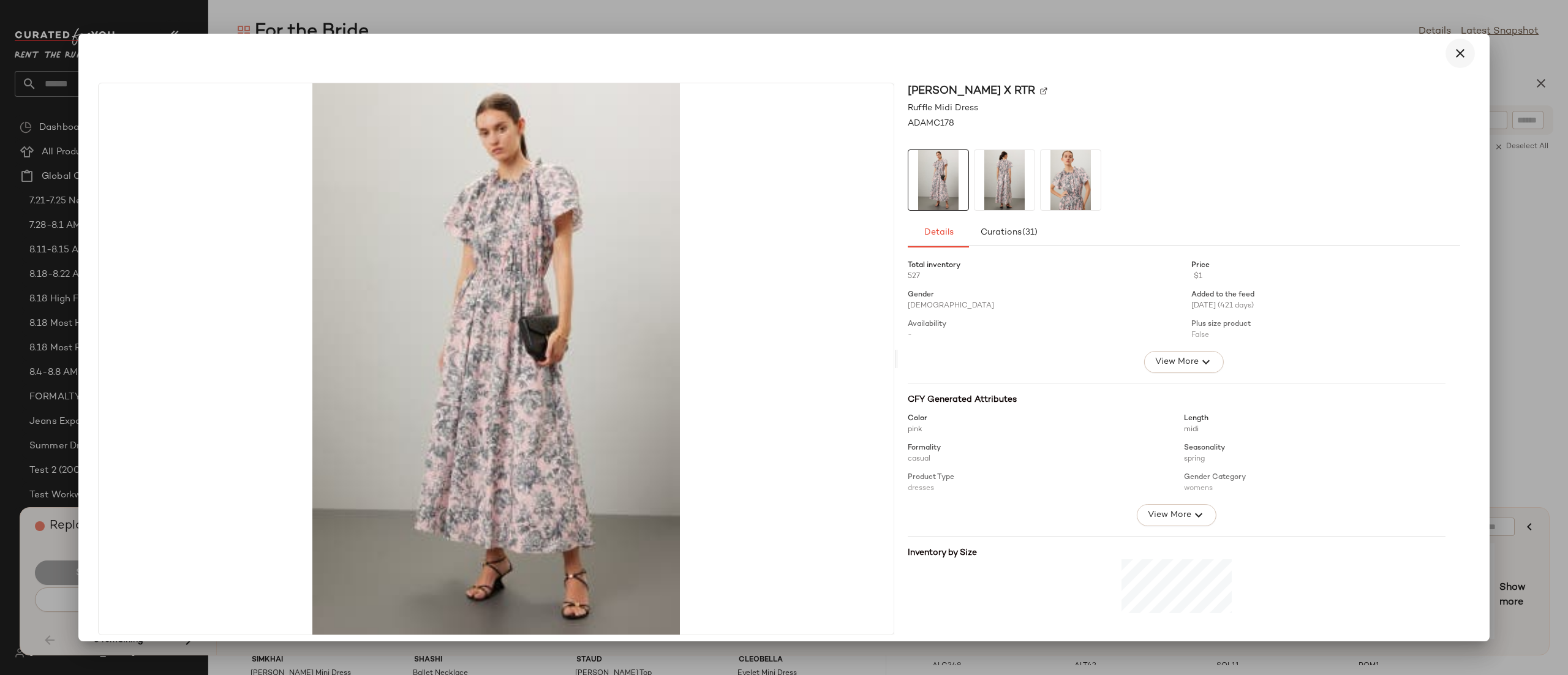
click at [1452, 57] on icon "button" at bounding box center [1460, 53] width 15 height 15
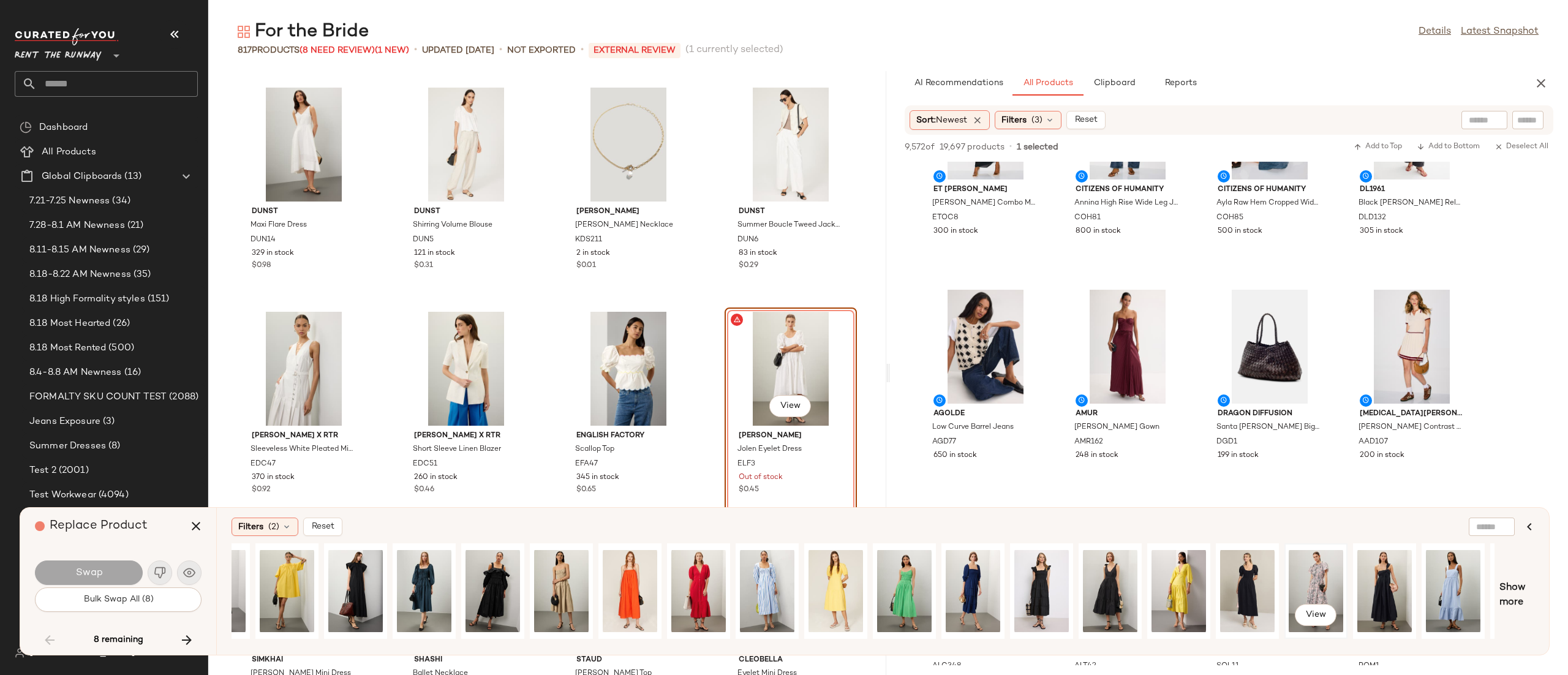
click at [1291, 581] on div "View" at bounding box center [1315, 591] width 55 height 87
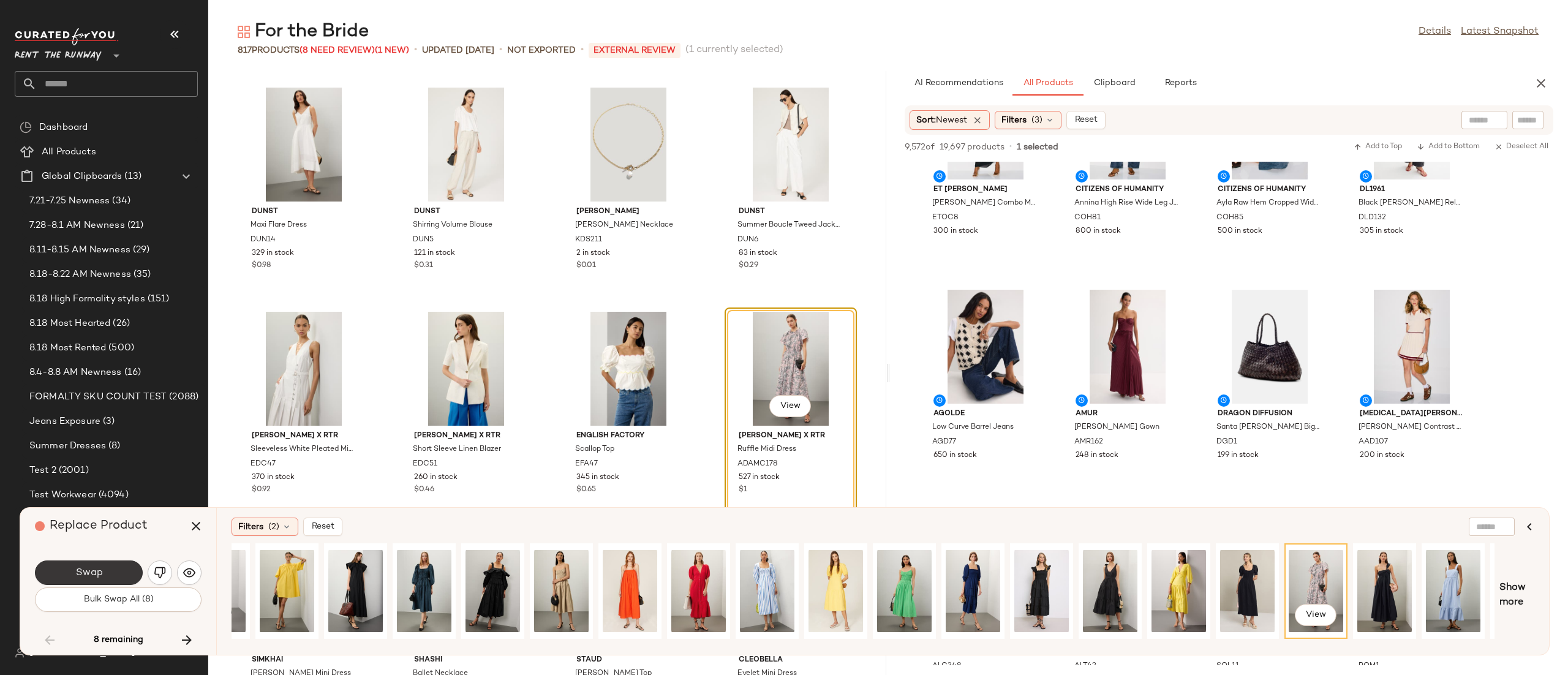
click at [82, 565] on button "Swap" at bounding box center [89, 573] width 107 height 24
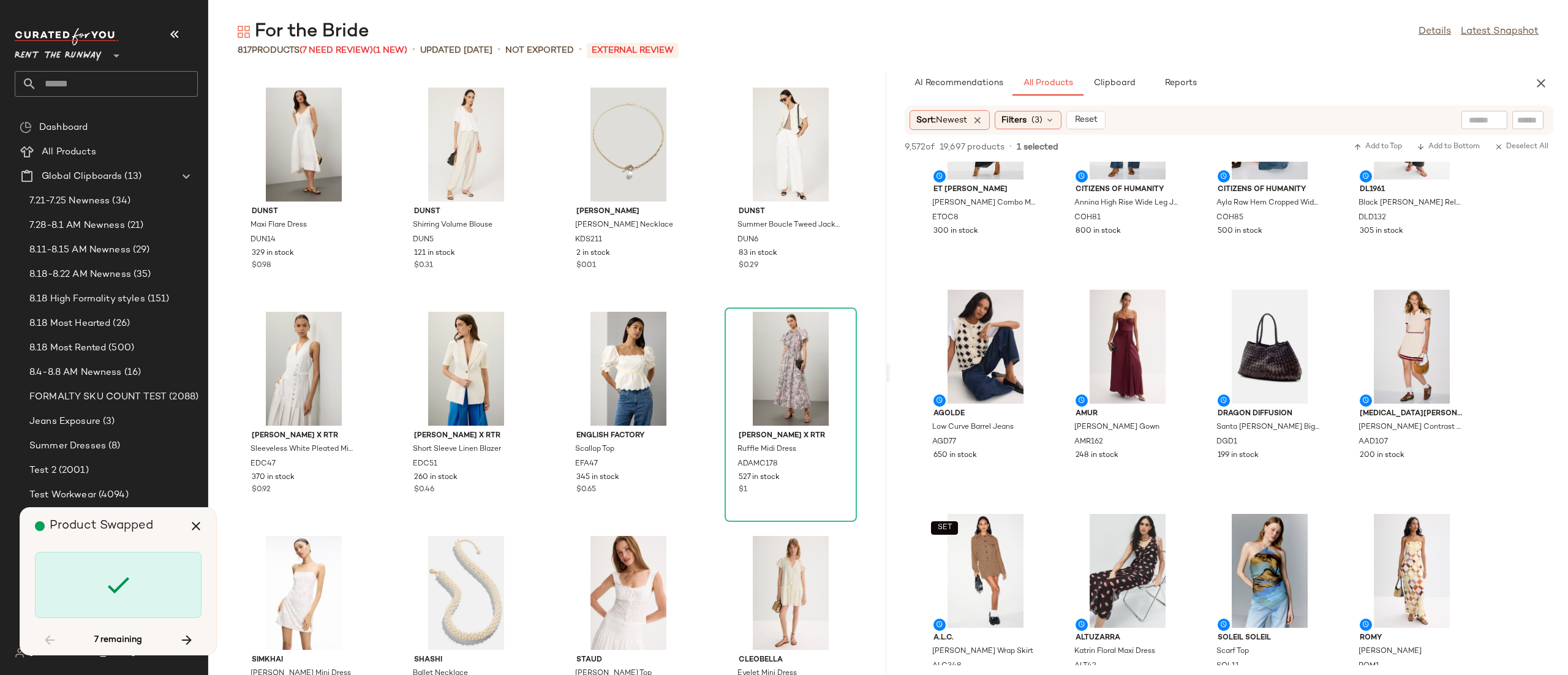
scroll to position [18617, 0]
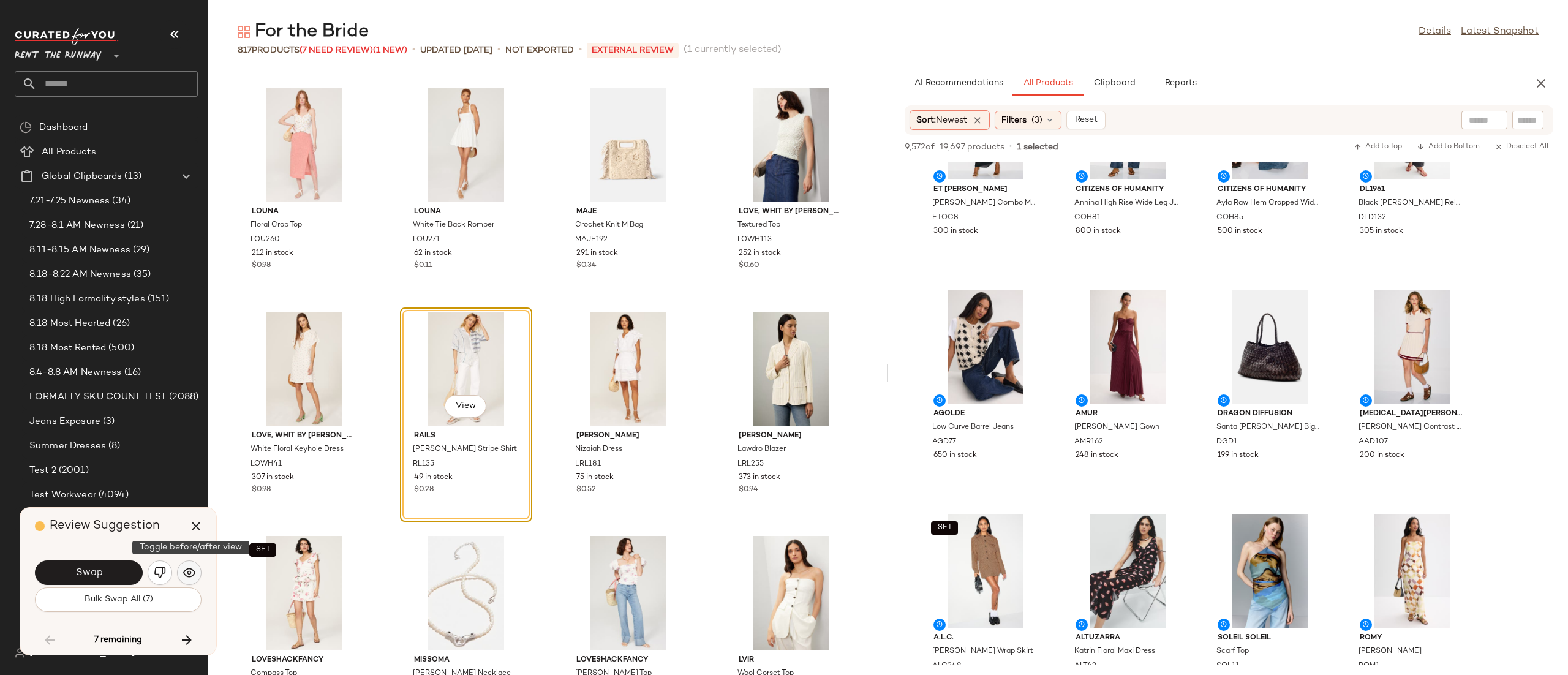
click at [182, 577] on button "button" at bounding box center [189, 573] width 24 height 24
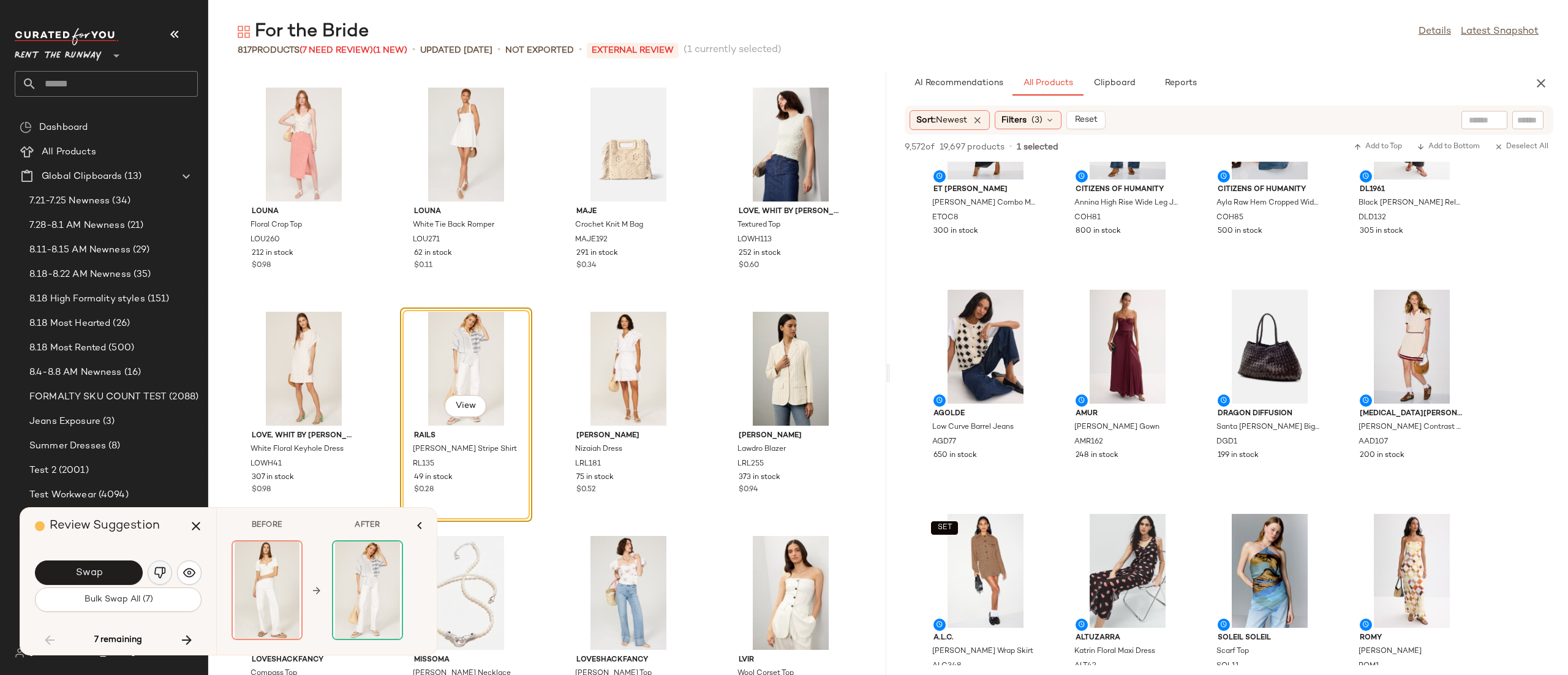
click at [165, 574] on img "button" at bounding box center [160, 573] width 12 height 12
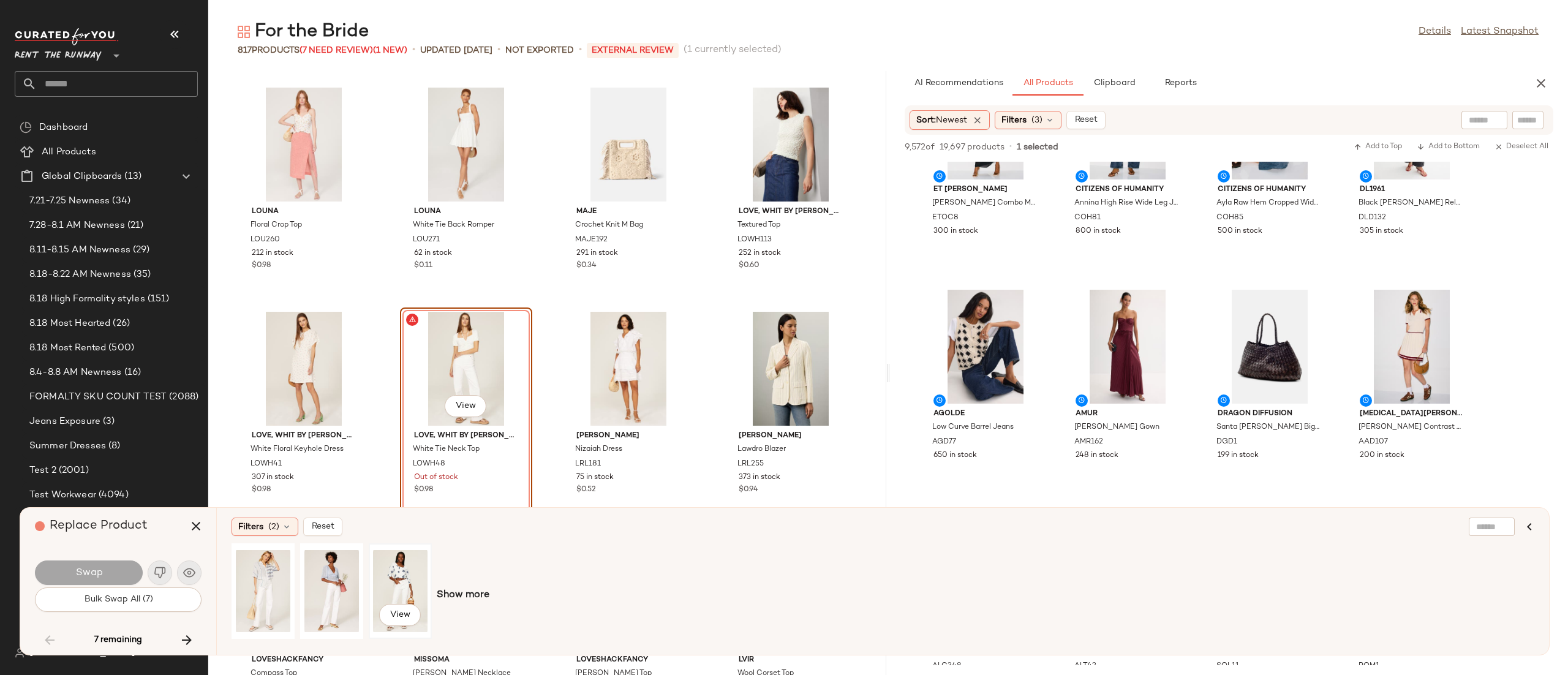
click at [400, 584] on div "View" at bounding box center [400, 591] width 55 height 87
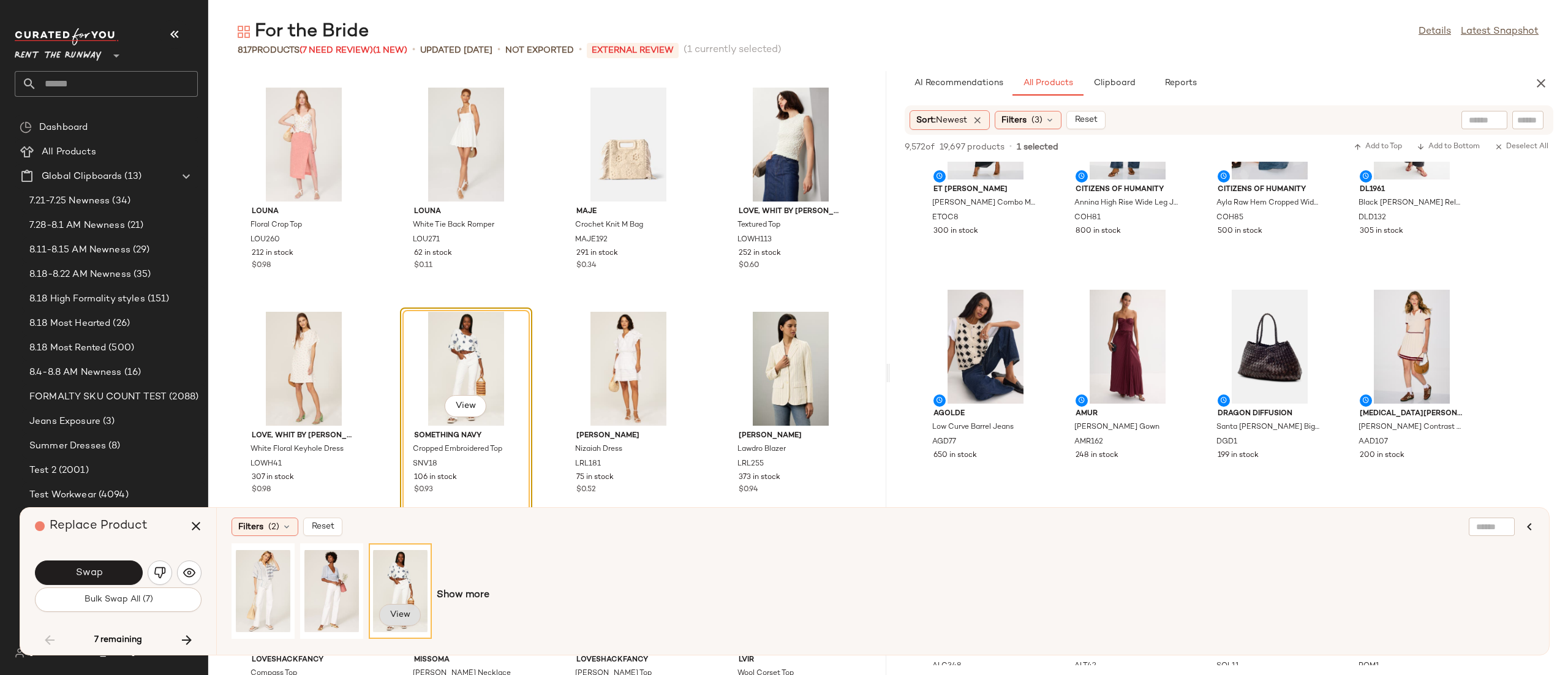
click at [402, 613] on span "View" at bounding box center [399, 615] width 21 height 9
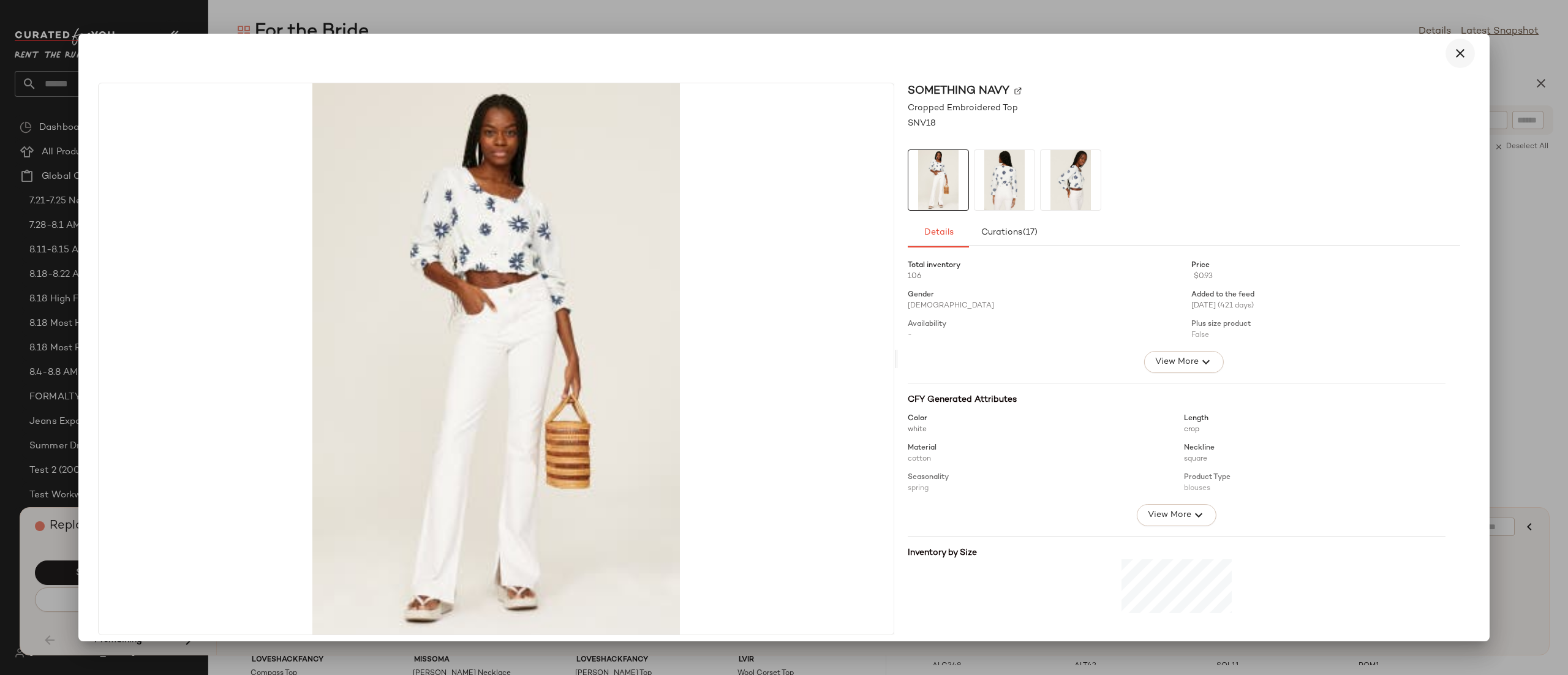
click at [1452, 49] on icon "button" at bounding box center [1460, 53] width 15 height 15
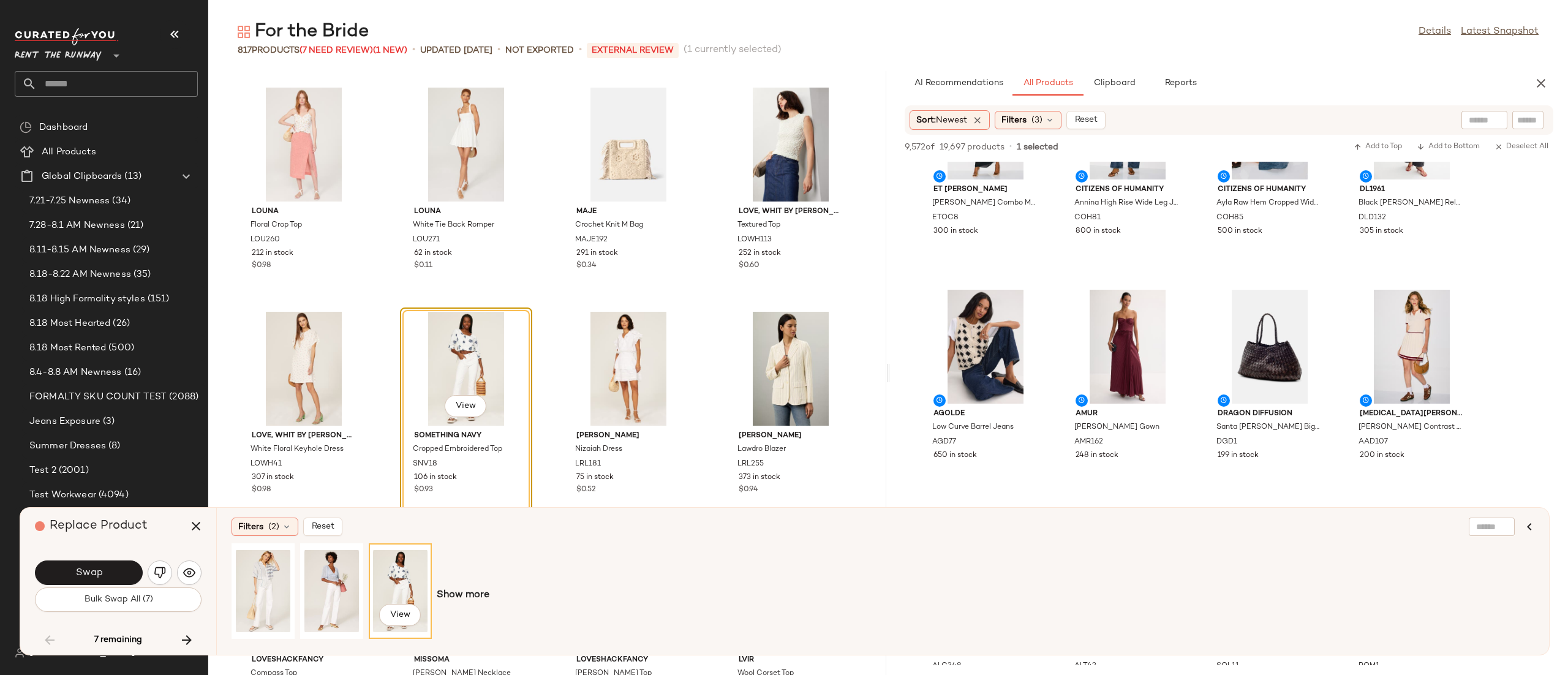
click at [385, 572] on div "View" at bounding box center [400, 591] width 55 height 87
click at [123, 563] on button "Swap" at bounding box center [89, 573] width 107 height 24
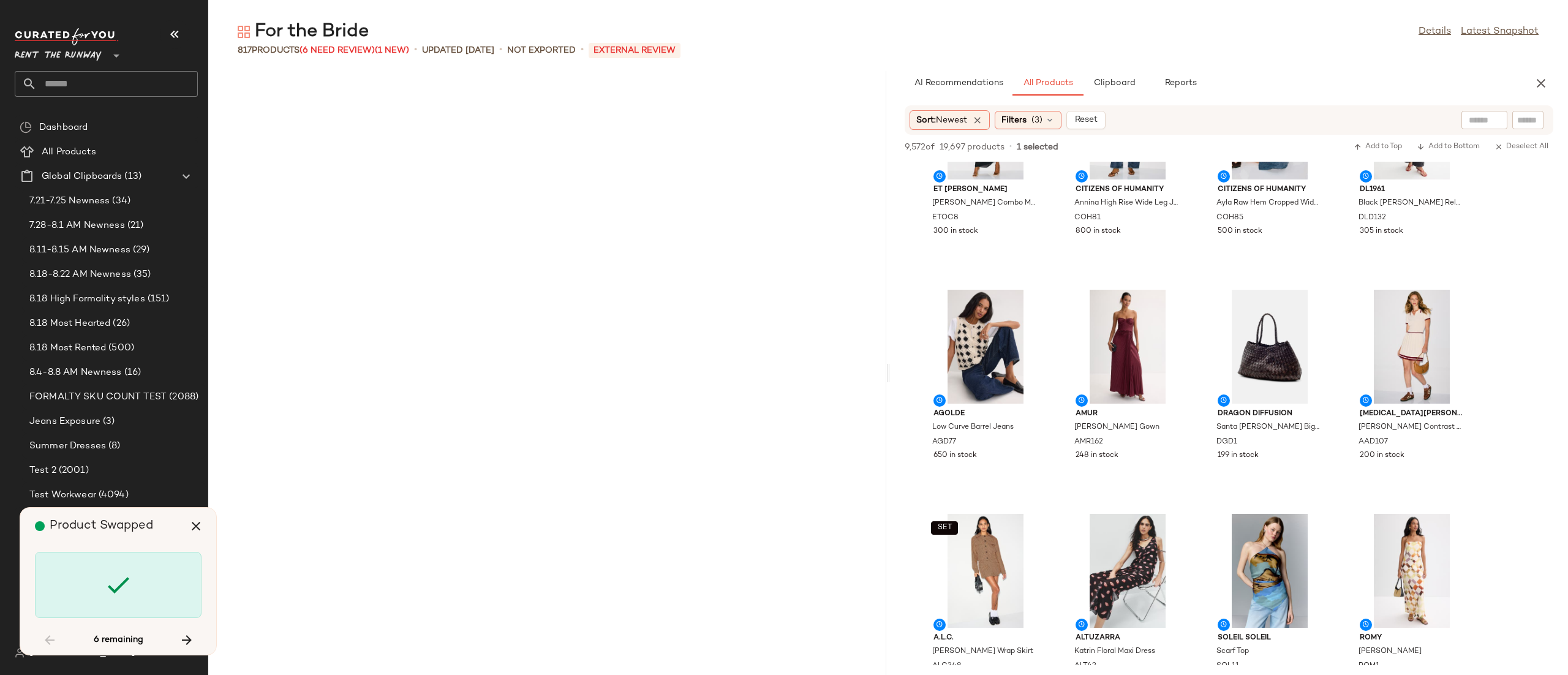
scroll to position [32074, 0]
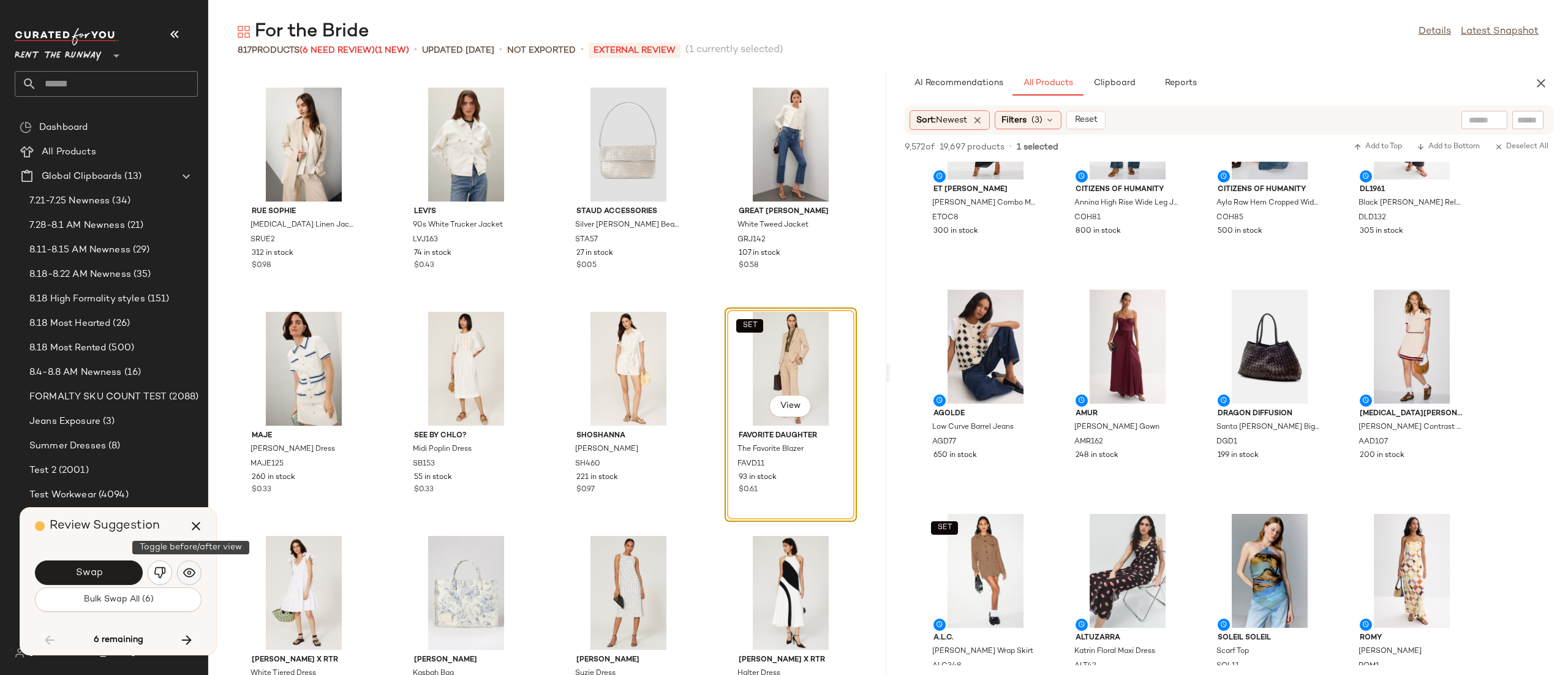
click at [184, 575] on img "button" at bounding box center [189, 573] width 12 height 12
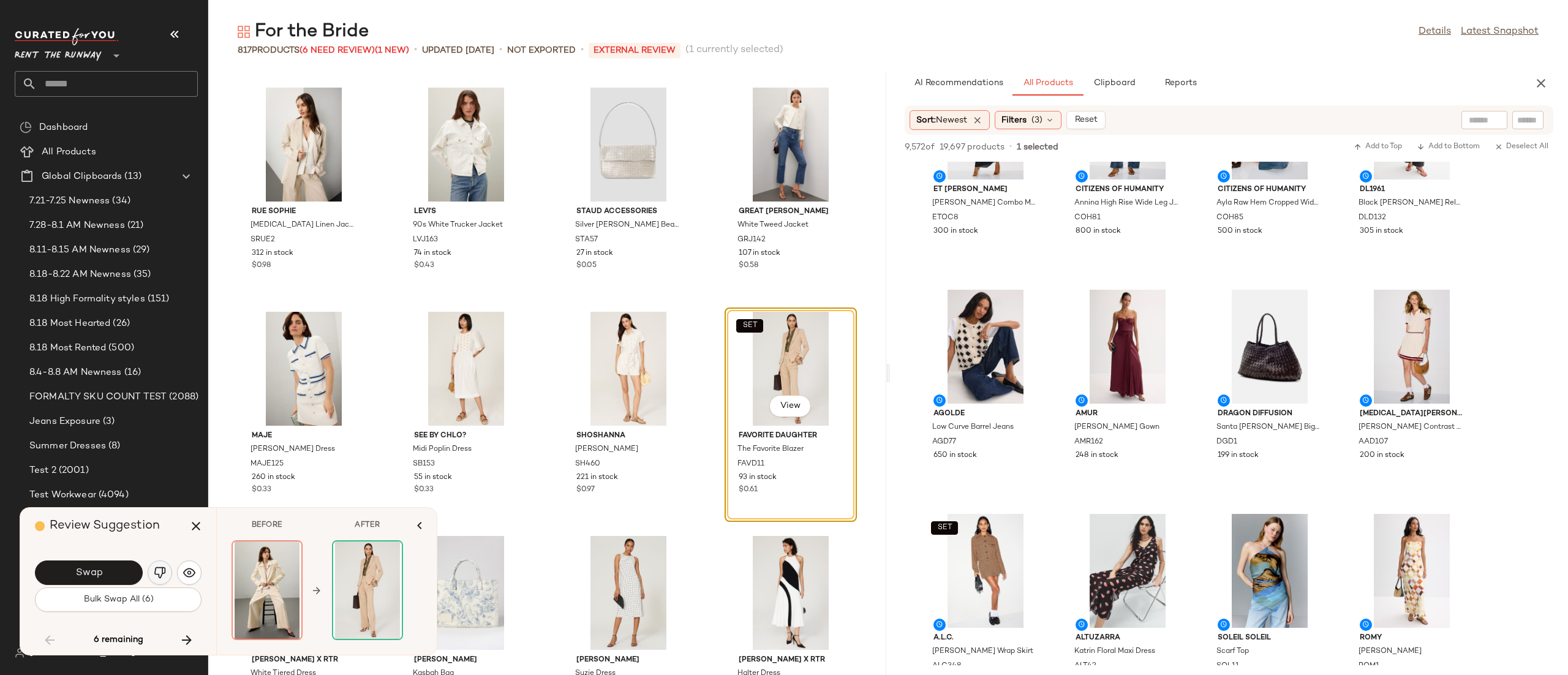
click at [162, 573] on img "button" at bounding box center [160, 573] width 12 height 12
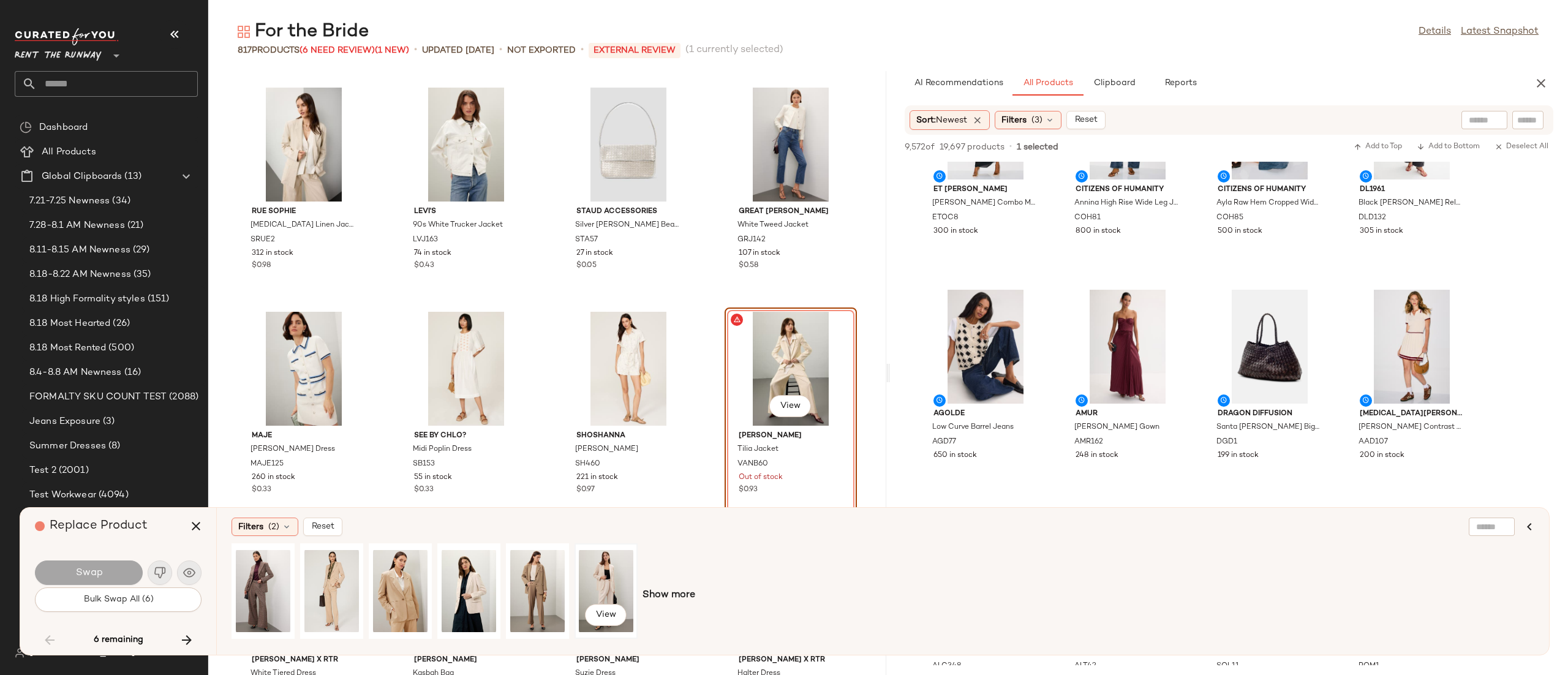
click at [601, 576] on div "View" at bounding box center [606, 591] width 55 height 87
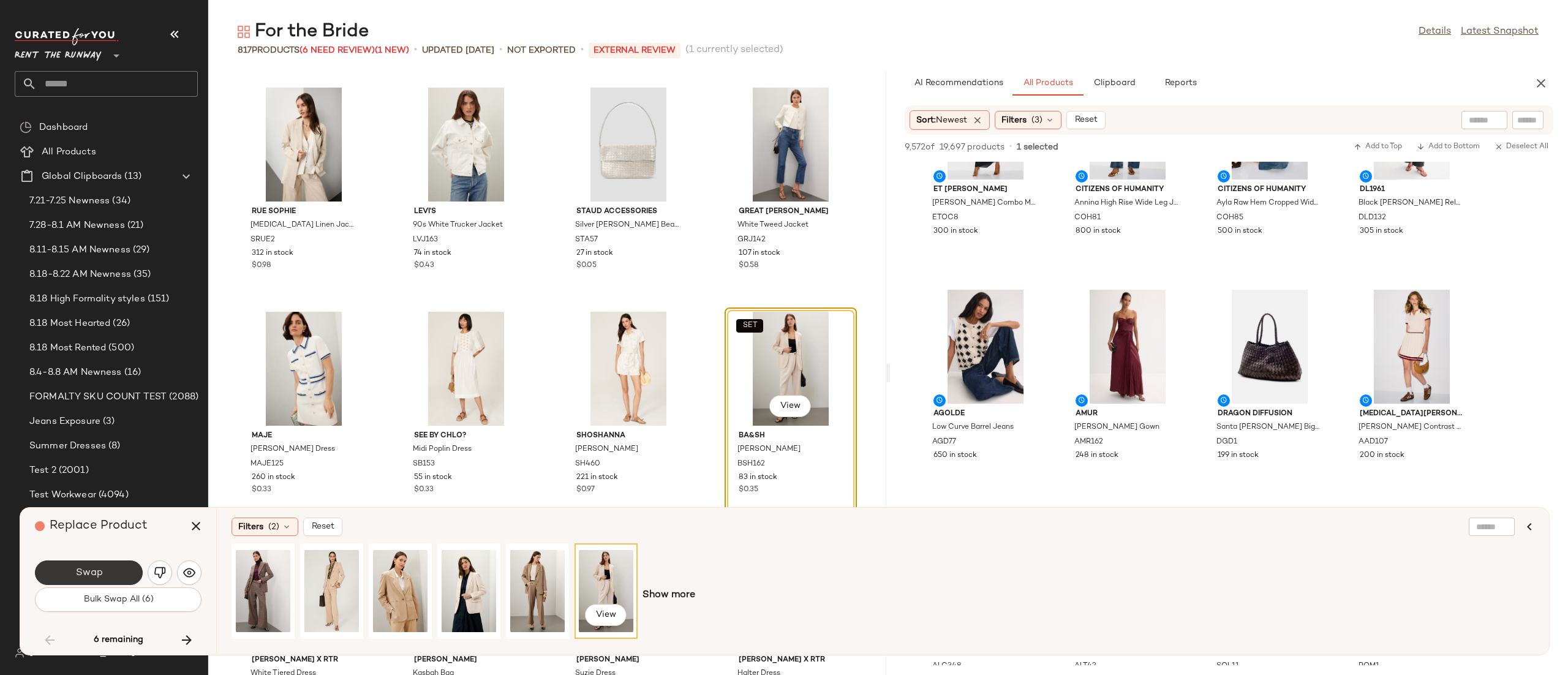
click at [104, 576] on button "Swap" at bounding box center [89, 573] width 107 height 24
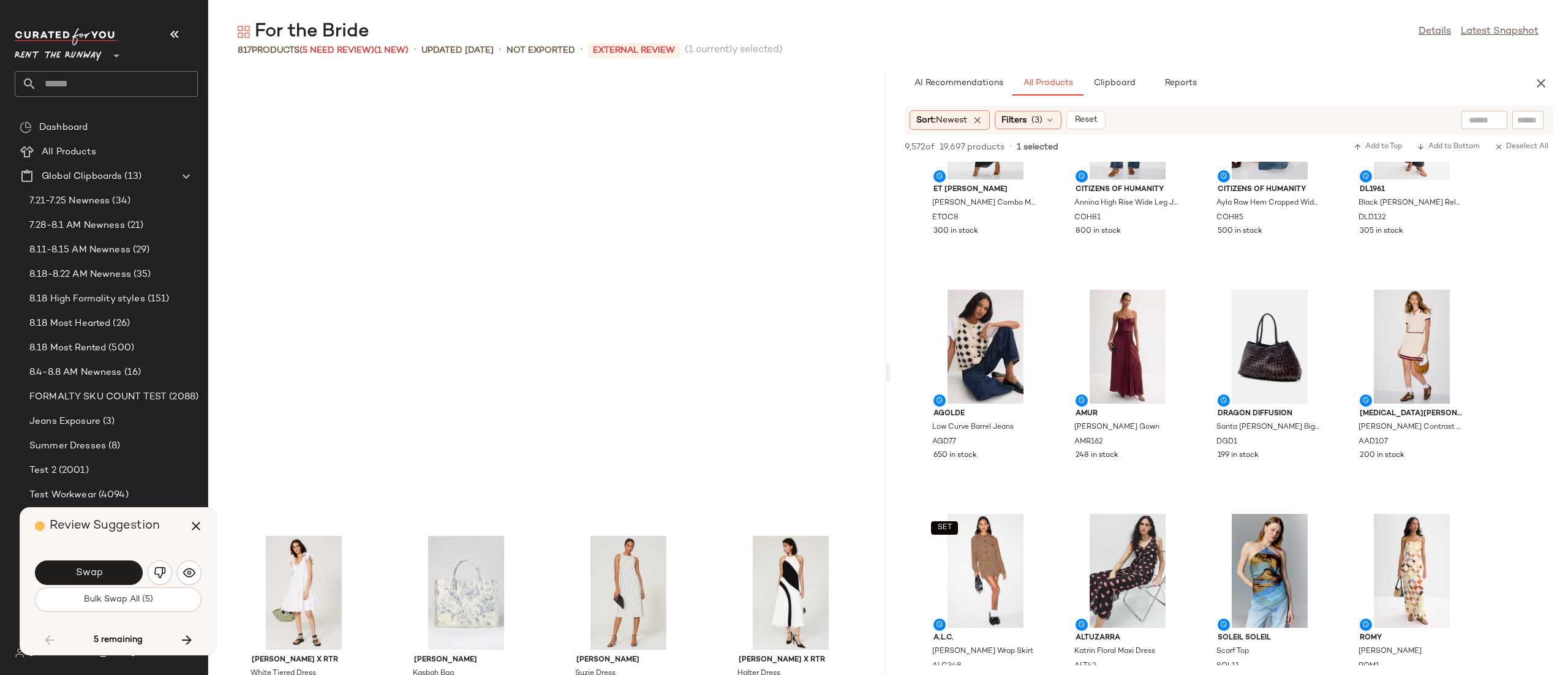
scroll to position [32523, 0]
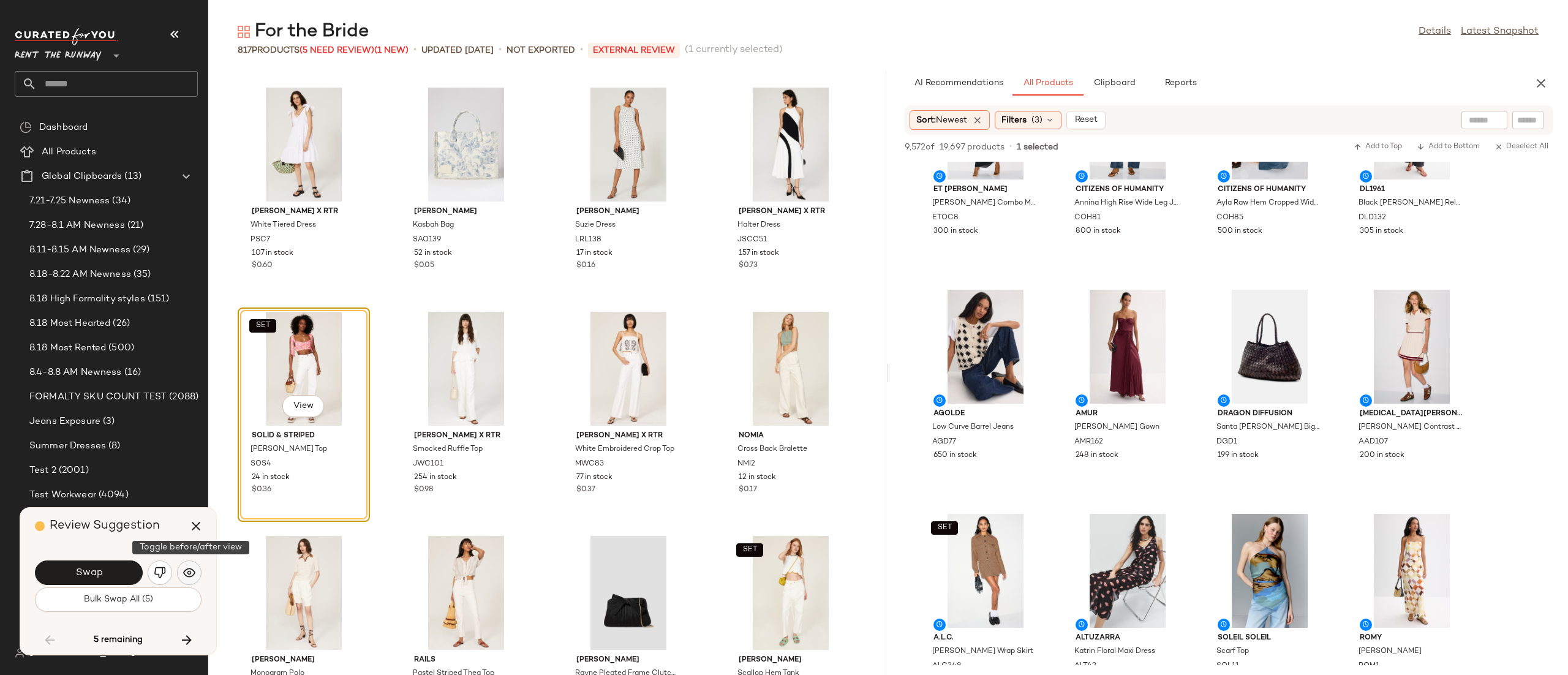
click at [187, 580] on button "button" at bounding box center [189, 573] width 24 height 24
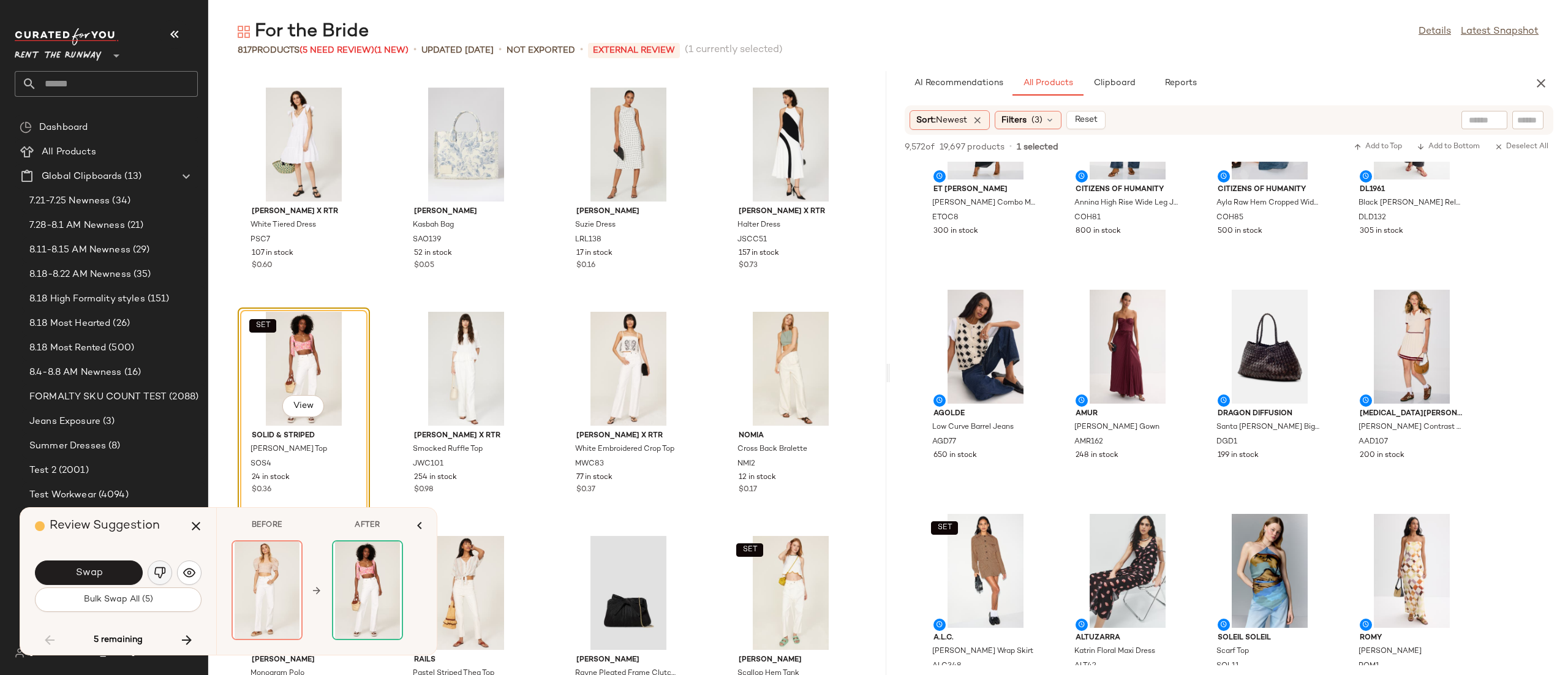
click at [149, 574] on button "button" at bounding box center [160, 573] width 24 height 24
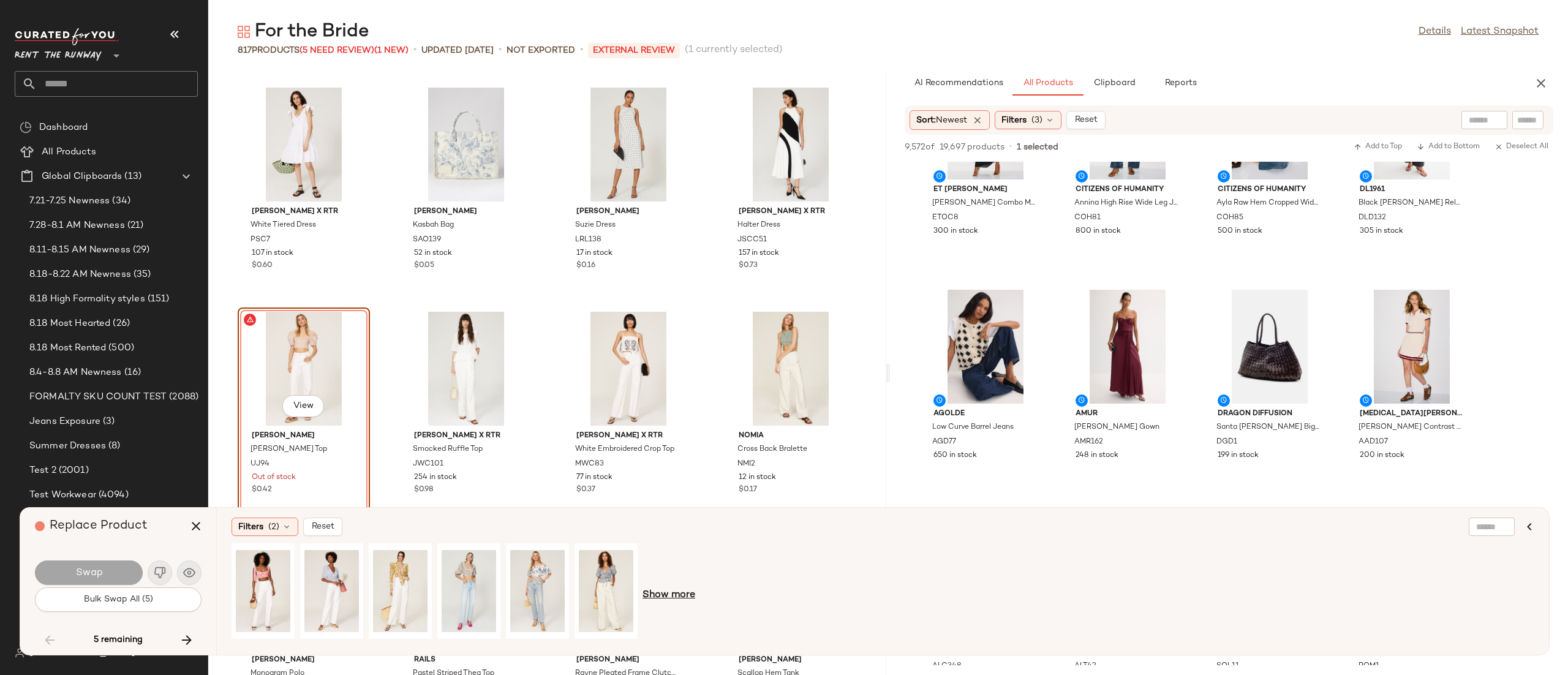
click at [667, 592] on span "Show more" at bounding box center [668, 596] width 53 height 15
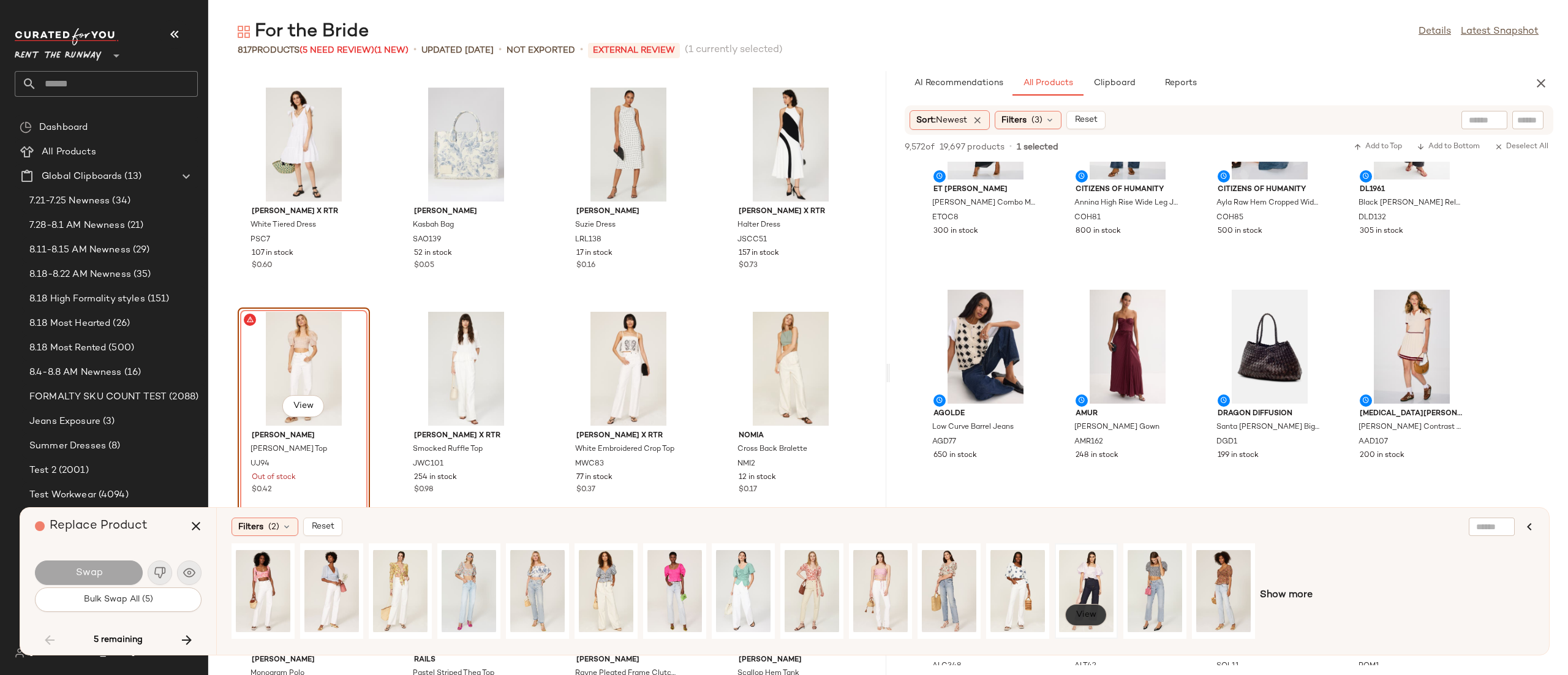
click at [1098, 618] on button "View" at bounding box center [1086, 615] width 42 height 22
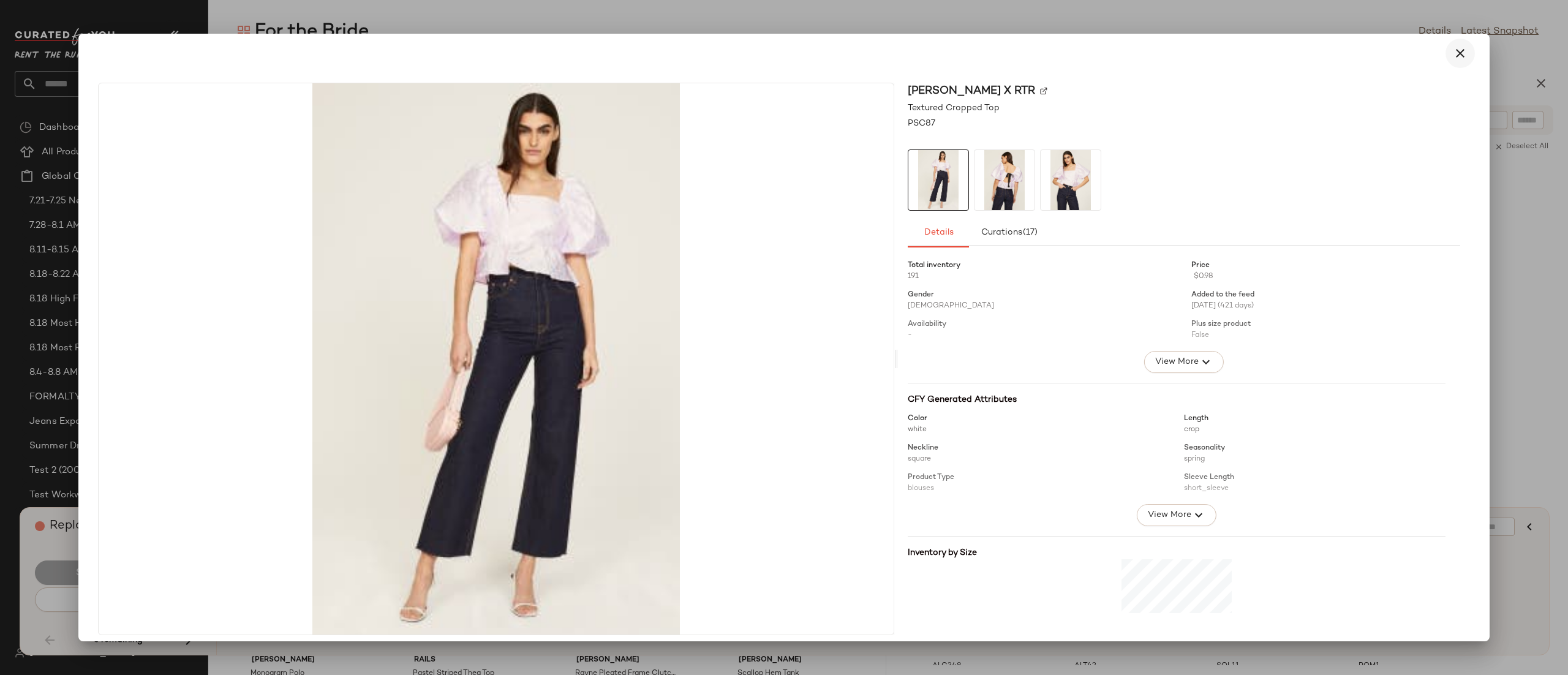
click at [1456, 50] on icon "button" at bounding box center [1460, 53] width 15 height 15
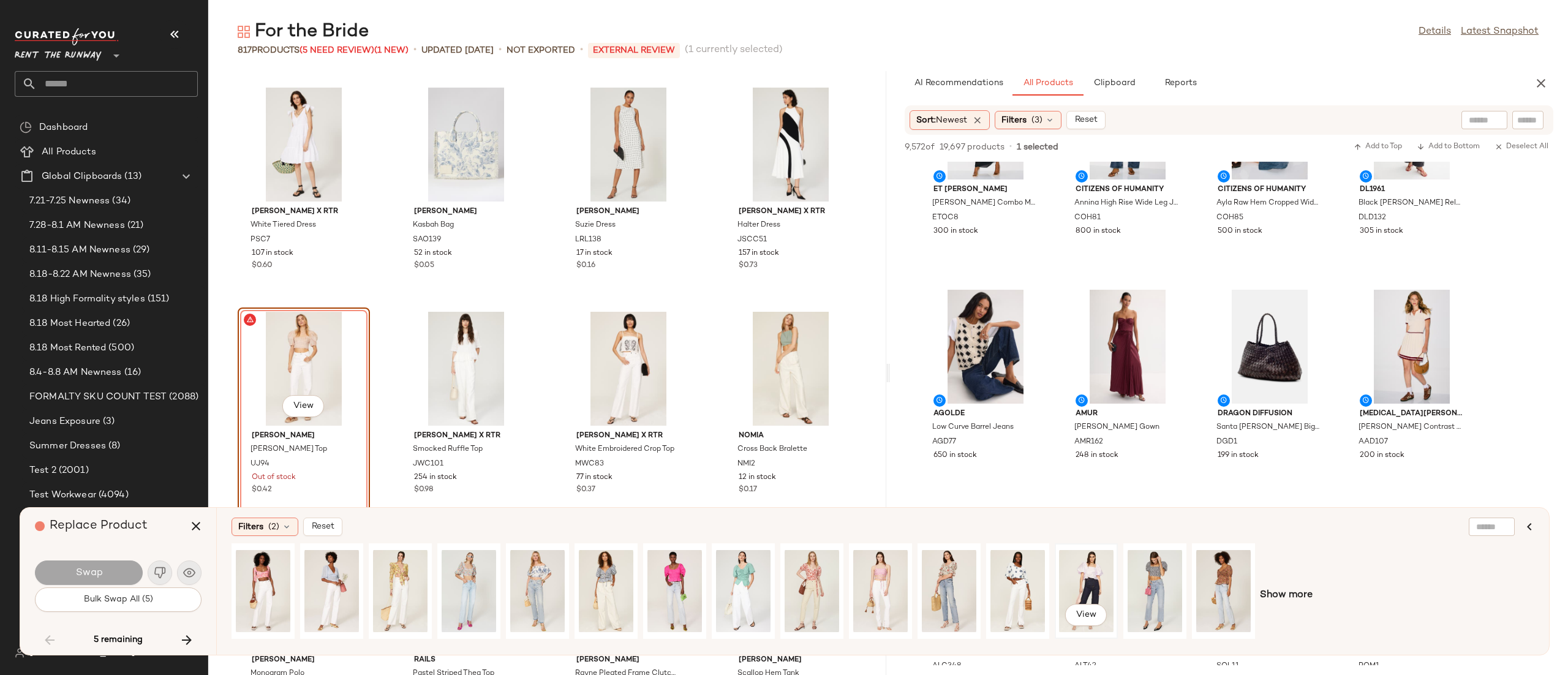
click at [1081, 582] on div "View" at bounding box center [1086, 591] width 55 height 87
click at [77, 572] on span "Swap" at bounding box center [89, 573] width 28 height 11
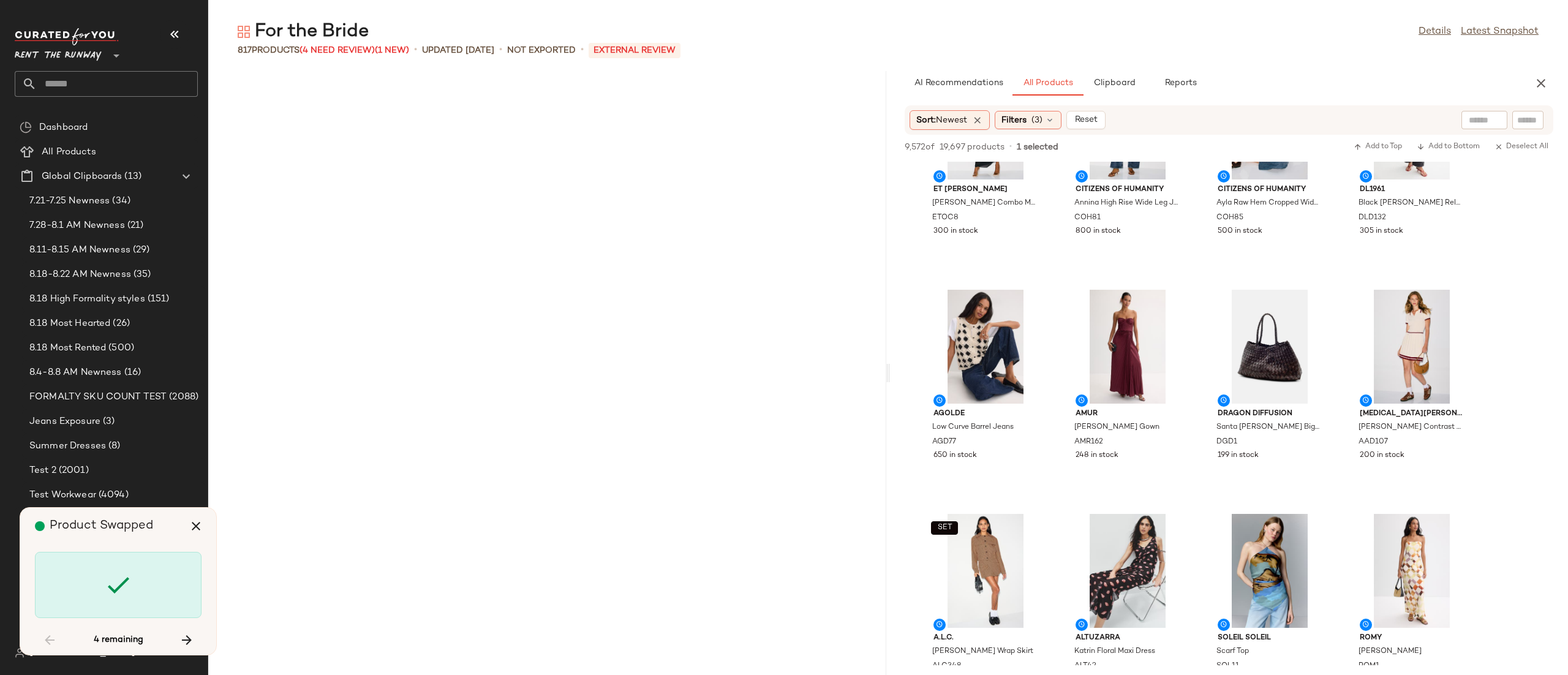
scroll to position [34317, 0]
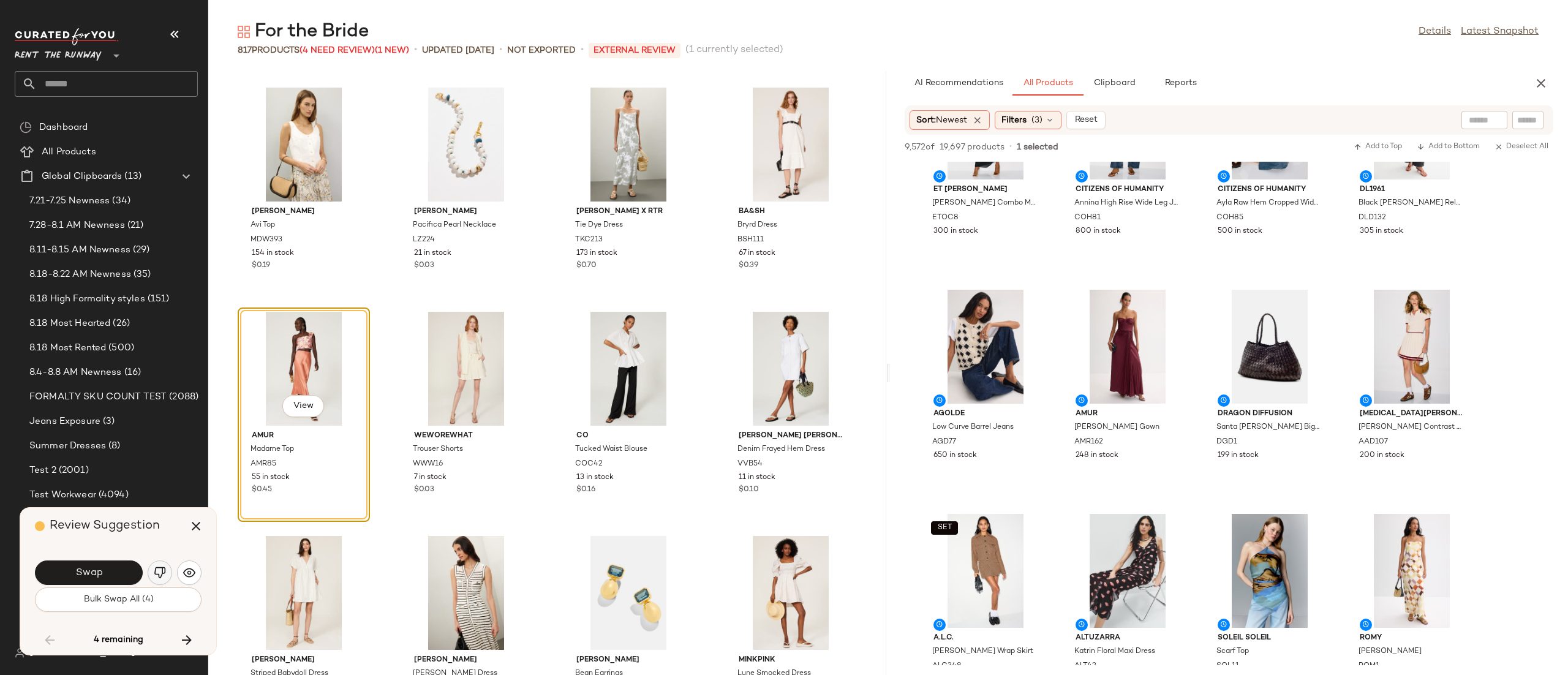
click at [164, 577] on img "button" at bounding box center [160, 573] width 12 height 12
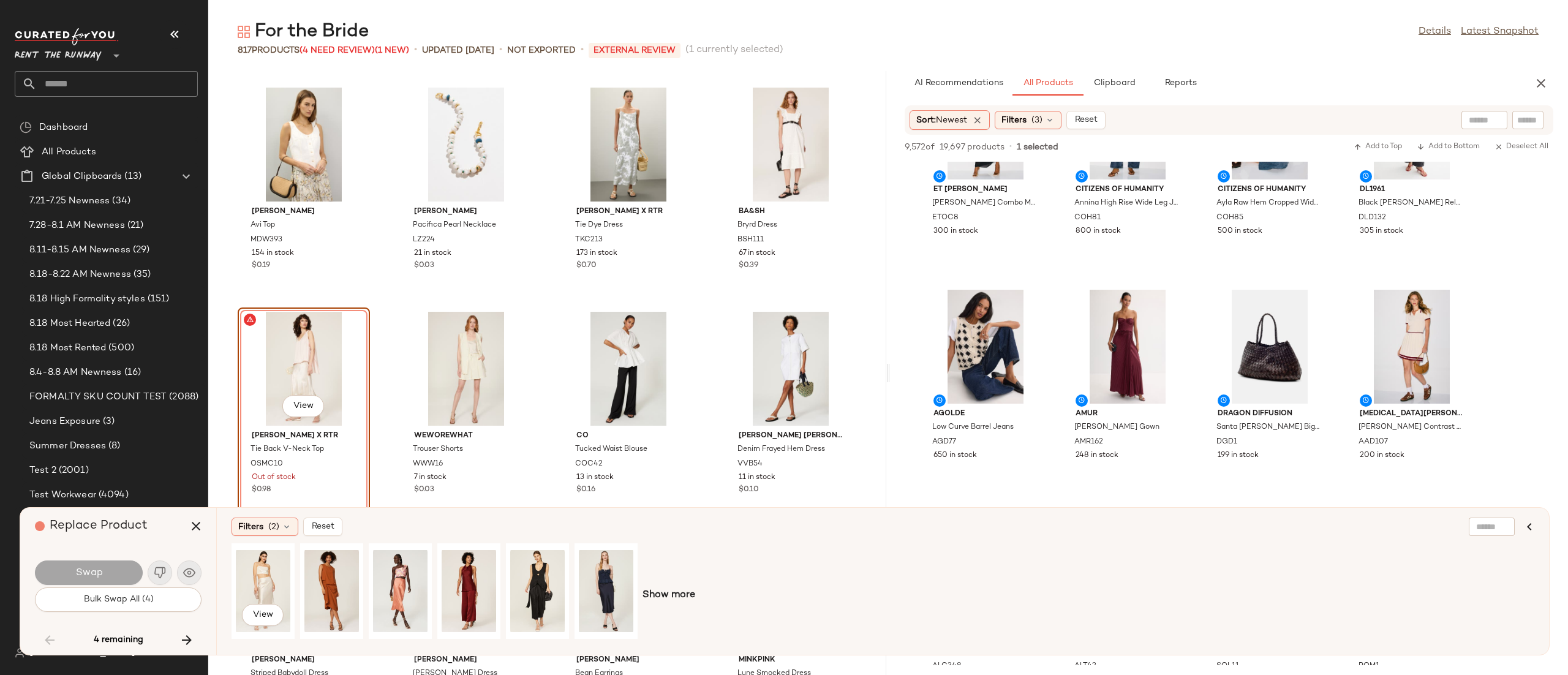
click at [297, 584] on div "View" at bounding box center [434, 596] width 406 height 104
click at [273, 574] on div "View" at bounding box center [263, 591] width 55 height 87
click at [106, 574] on button "Swap" at bounding box center [89, 573] width 107 height 24
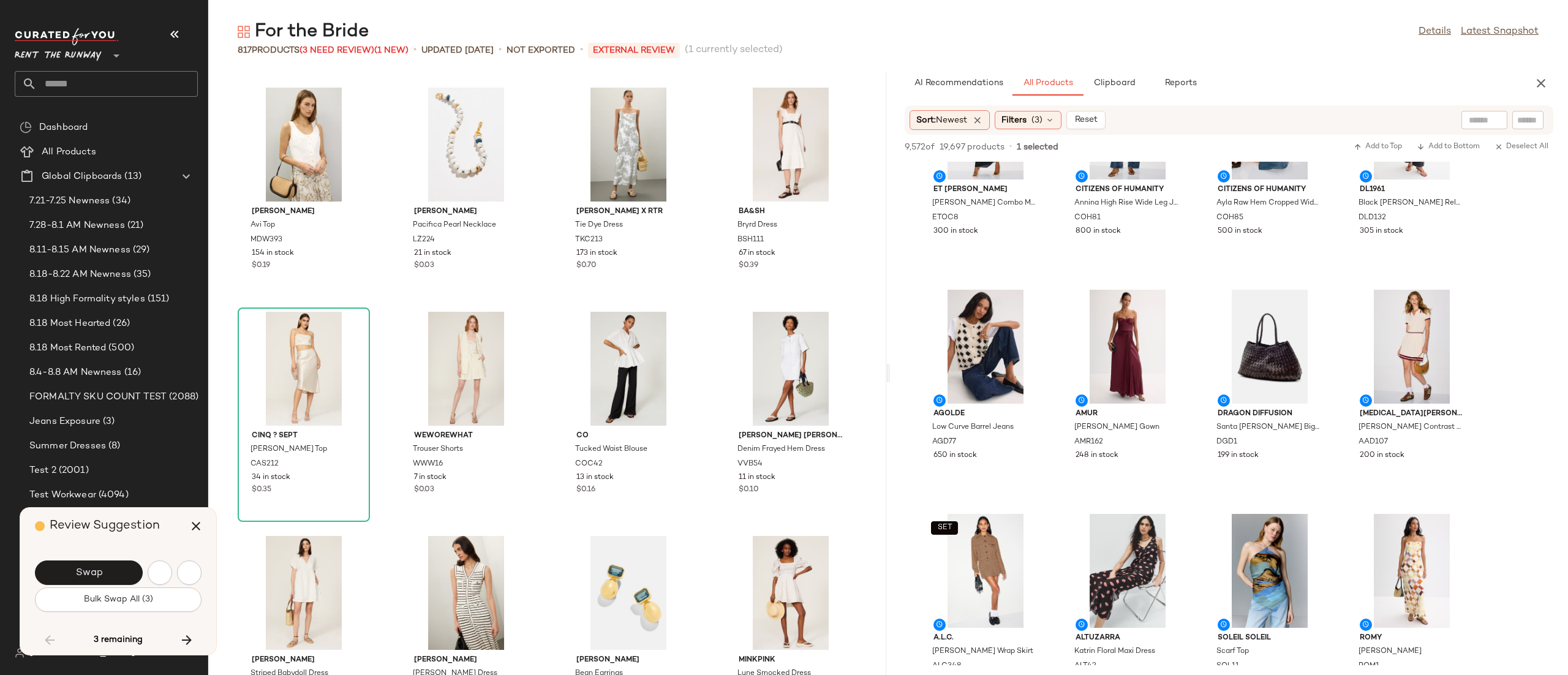
scroll to position [34766, 0]
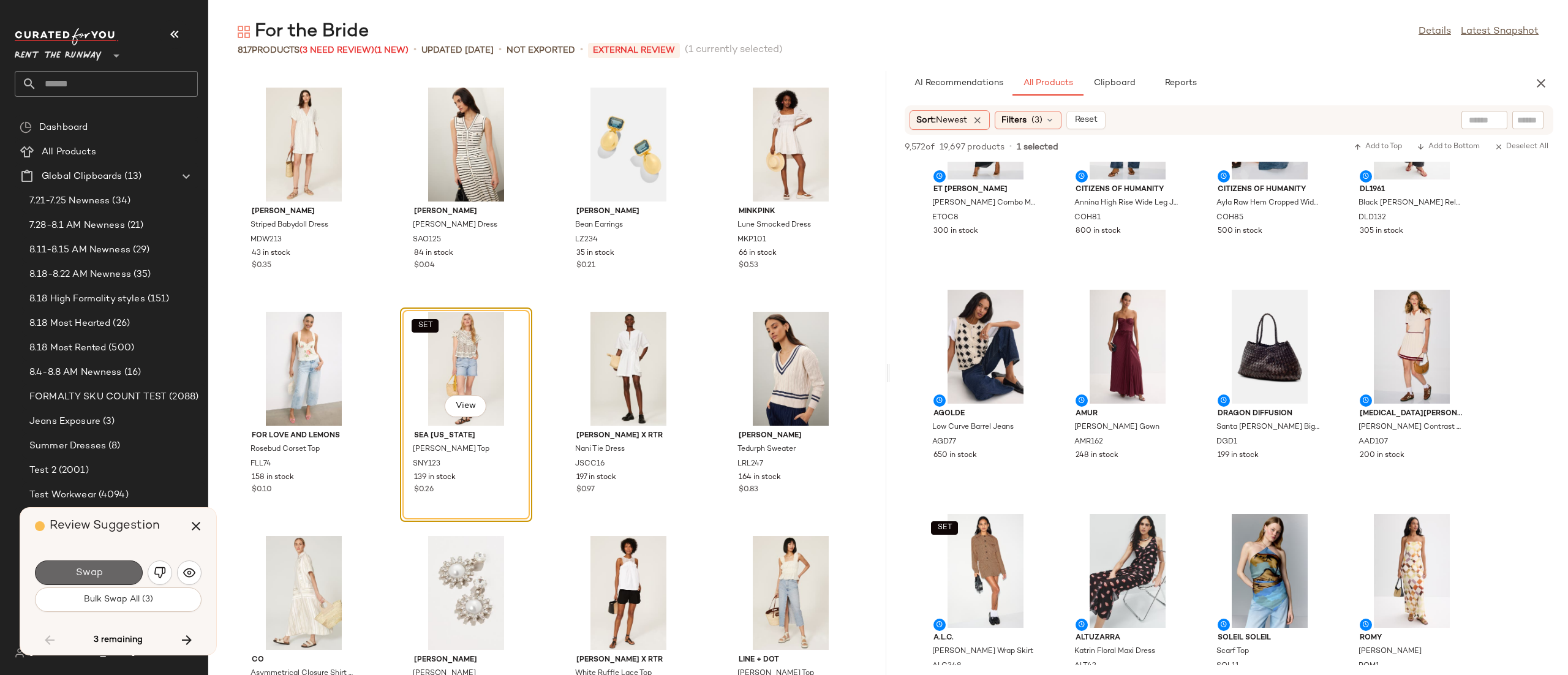
click at [84, 565] on button "Swap" at bounding box center [89, 573] width 107 height 24
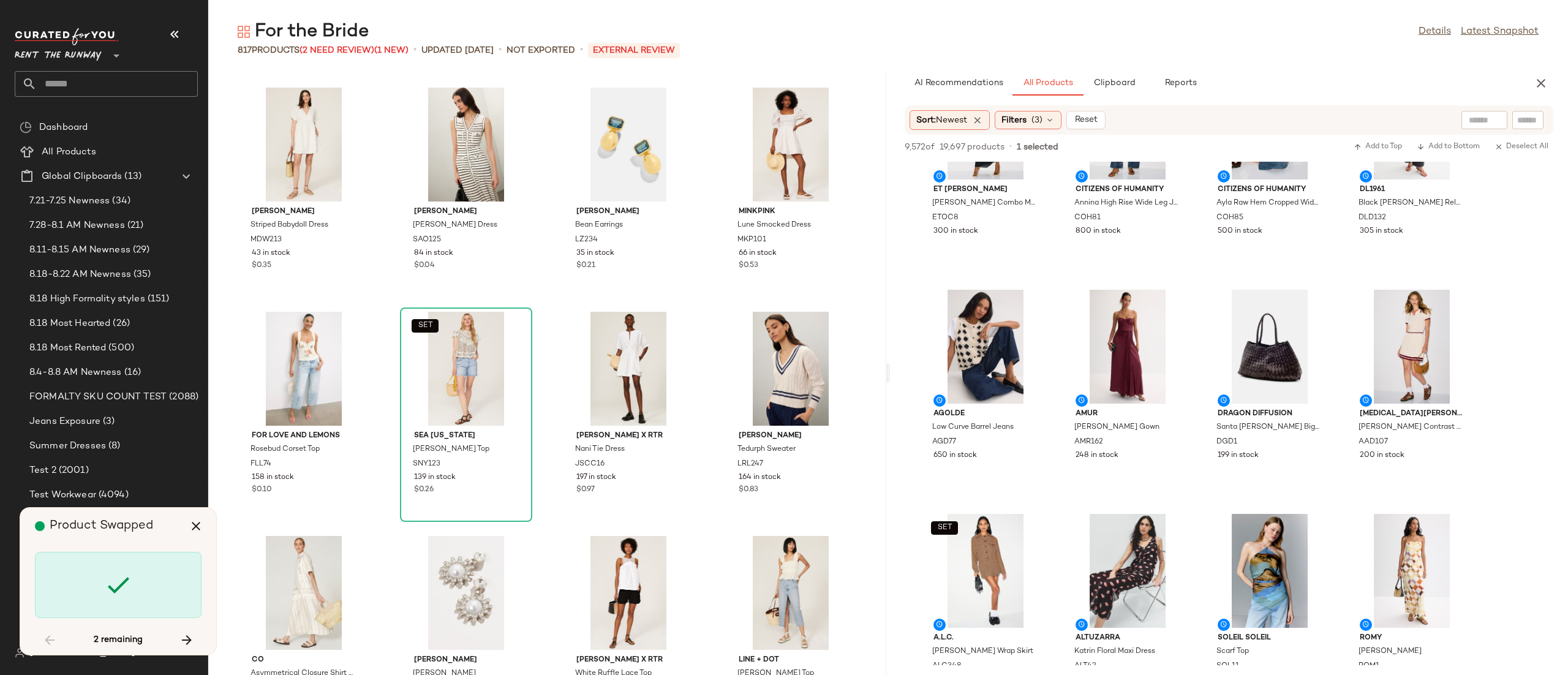
scroll to position [36784, 0]
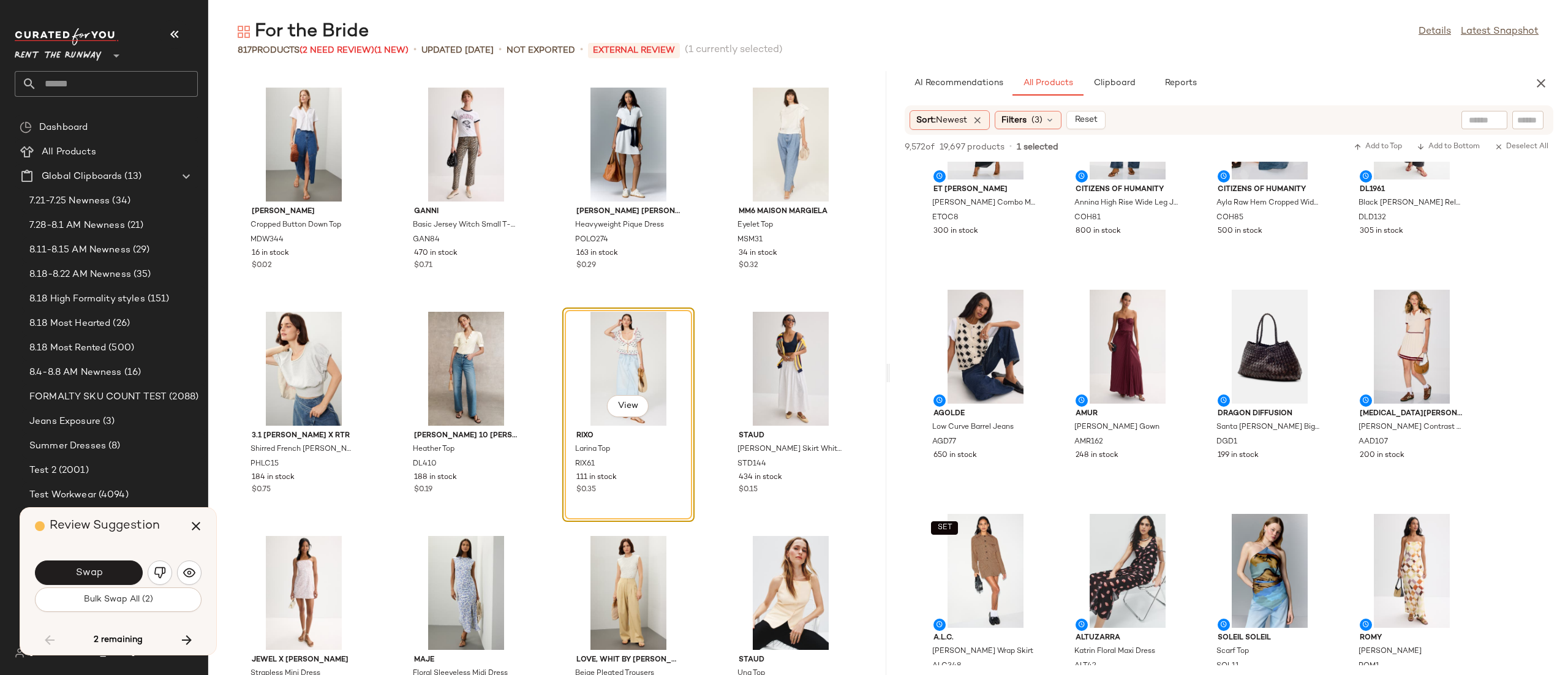
click at [87, 574] on span "Swap" at bounding box center [89, 573] width 28 height 11
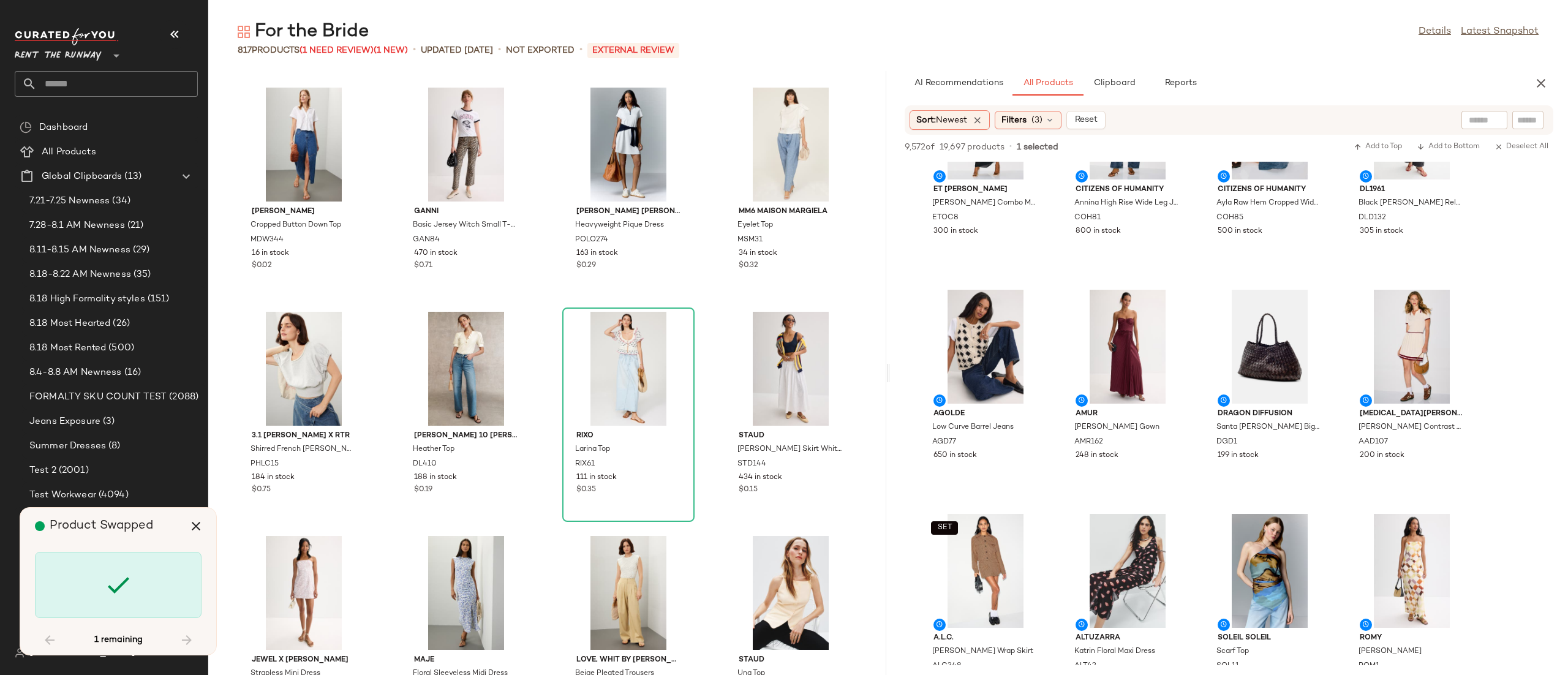
scroll to position [41719, 0]
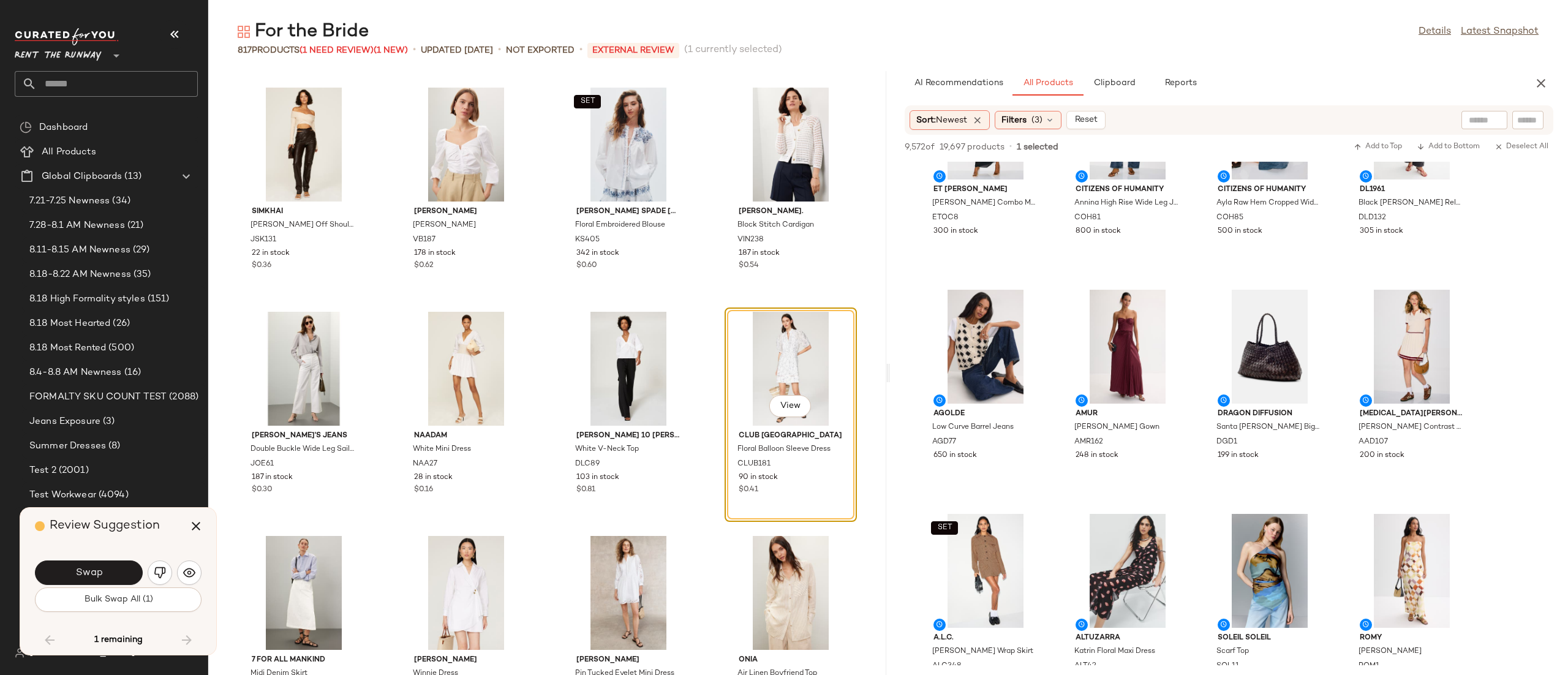
click at [87, 574] on span "Swap" at bounding box center [89, 573] width 28 height 11
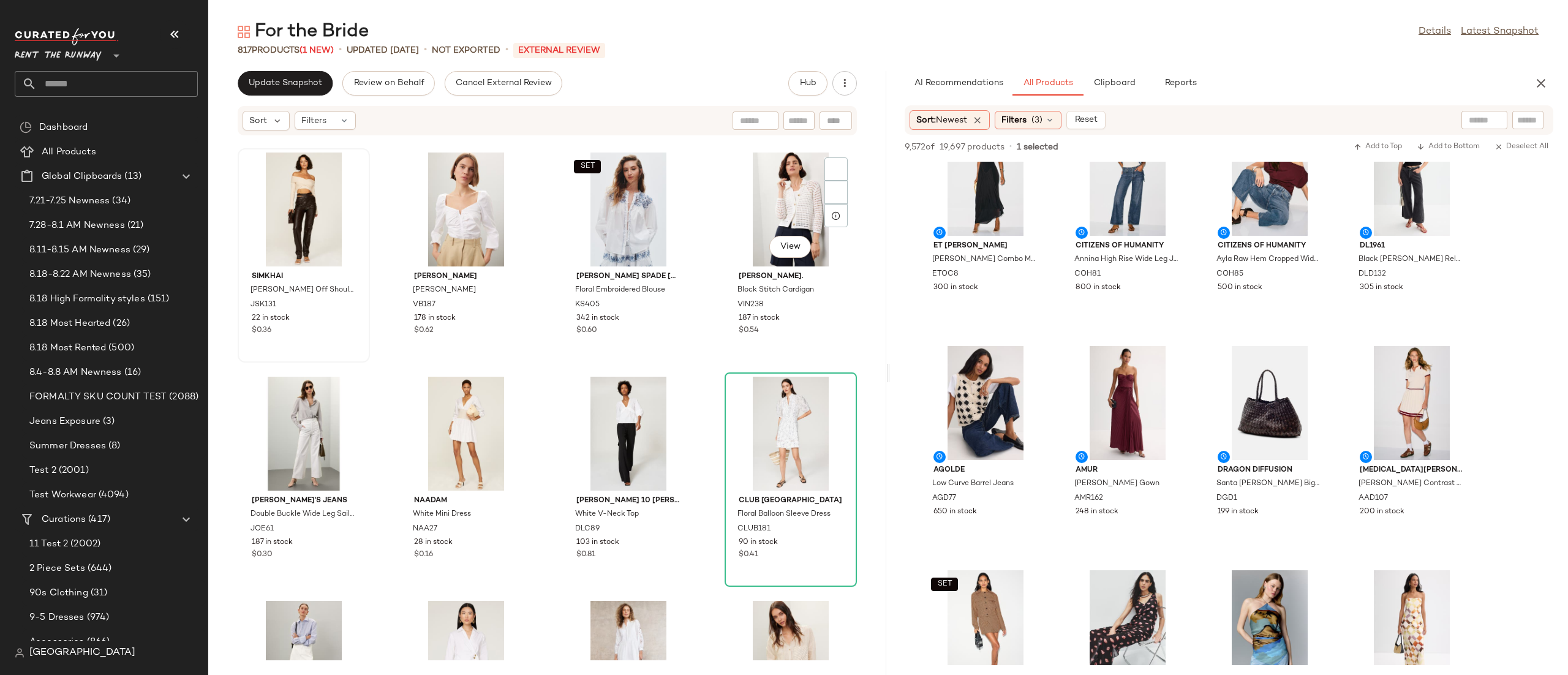
scroll to position [498, 0]
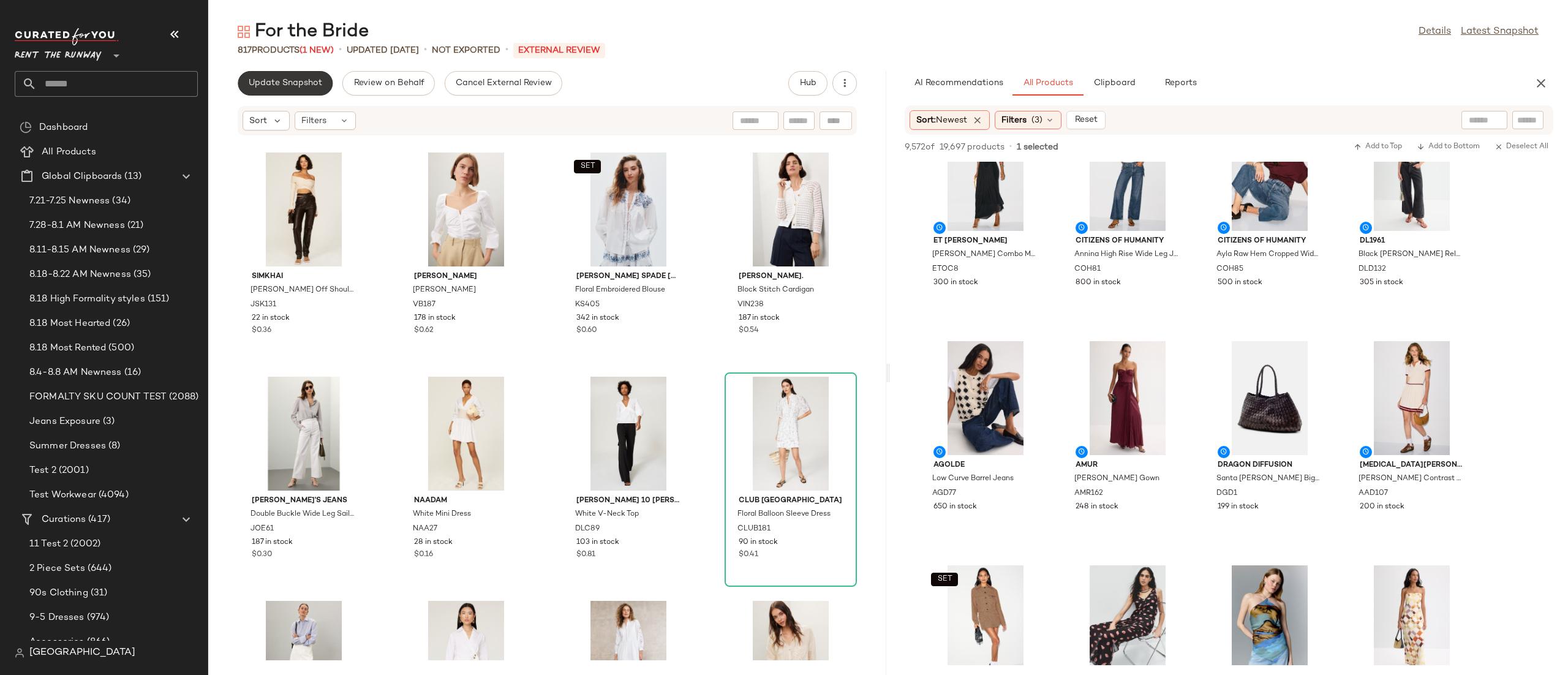
click at [270, 71] on button "Update Snapshot" at bounding box center [285, 83] width 95 height 24
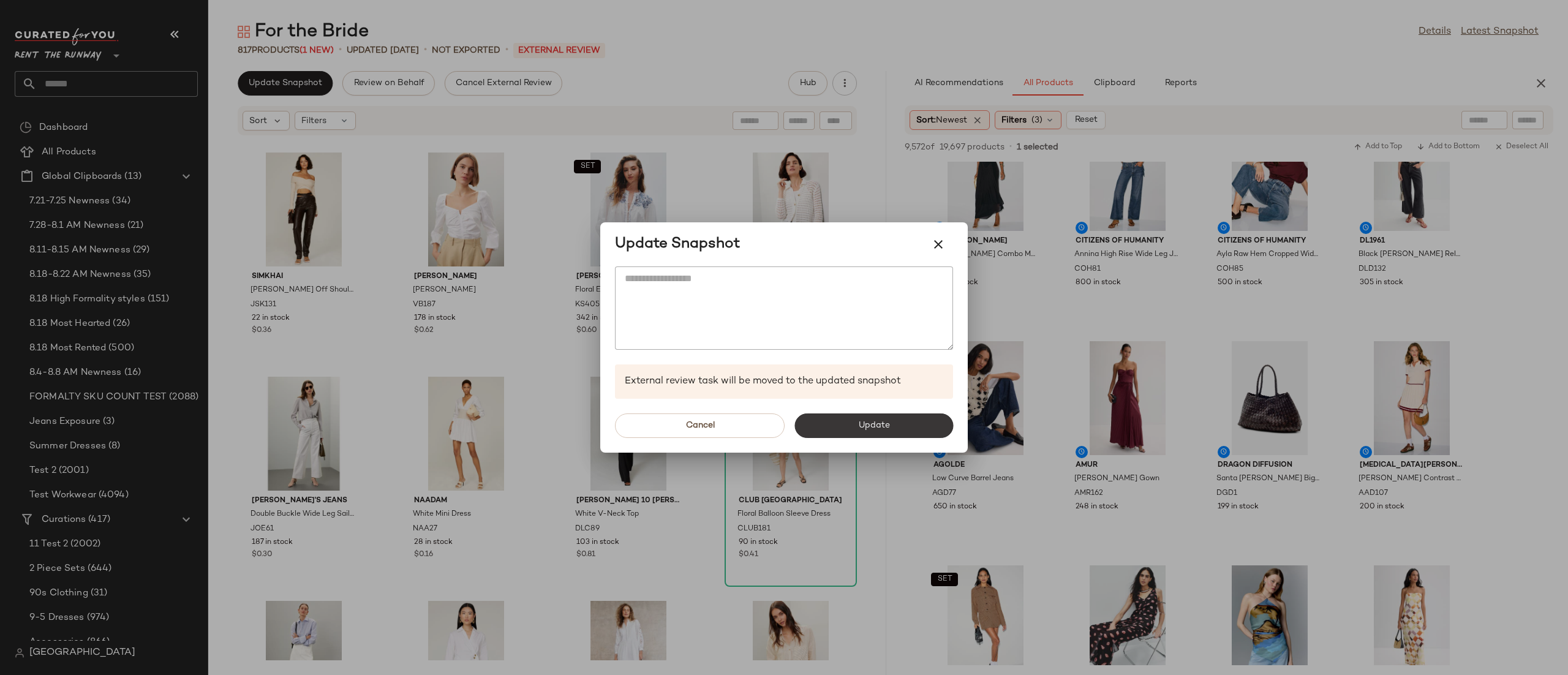
click at [882, 435] on button "Update" at bounding box center [873, 426] width 159 height 24
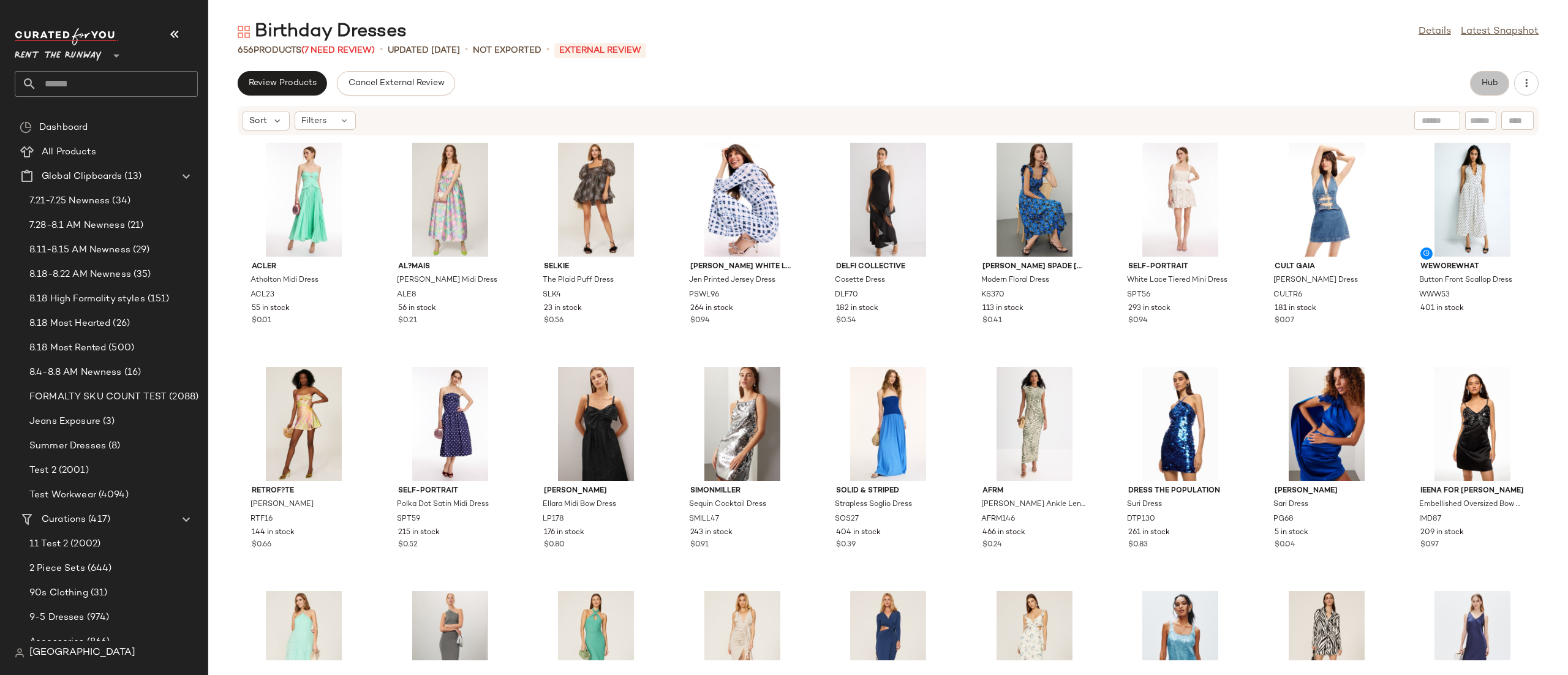
click at [1498, 80] on span "Hub" at bounding box center [1489, 83] width 17 height 9
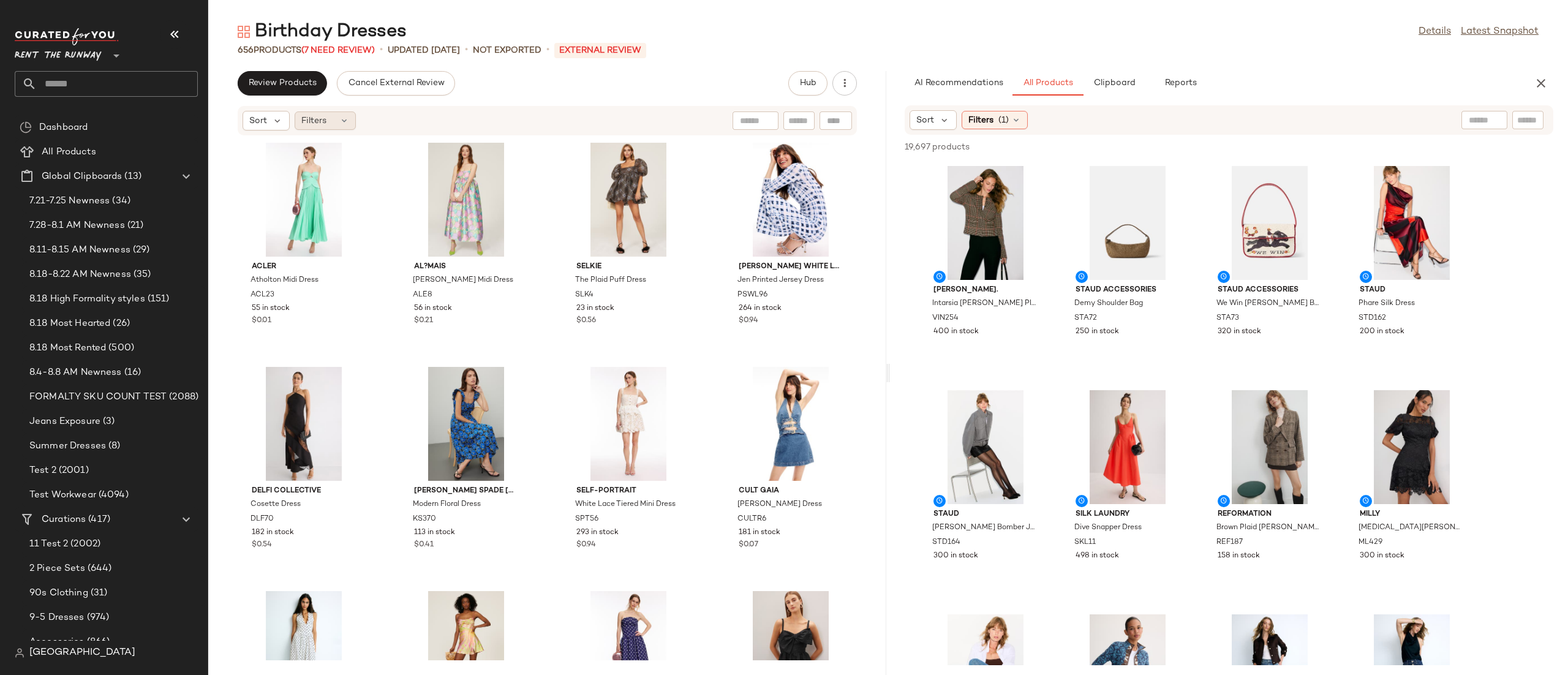
click at [297, 114] on div "Filters" at bounding box center [325, 120] width 62 height 18
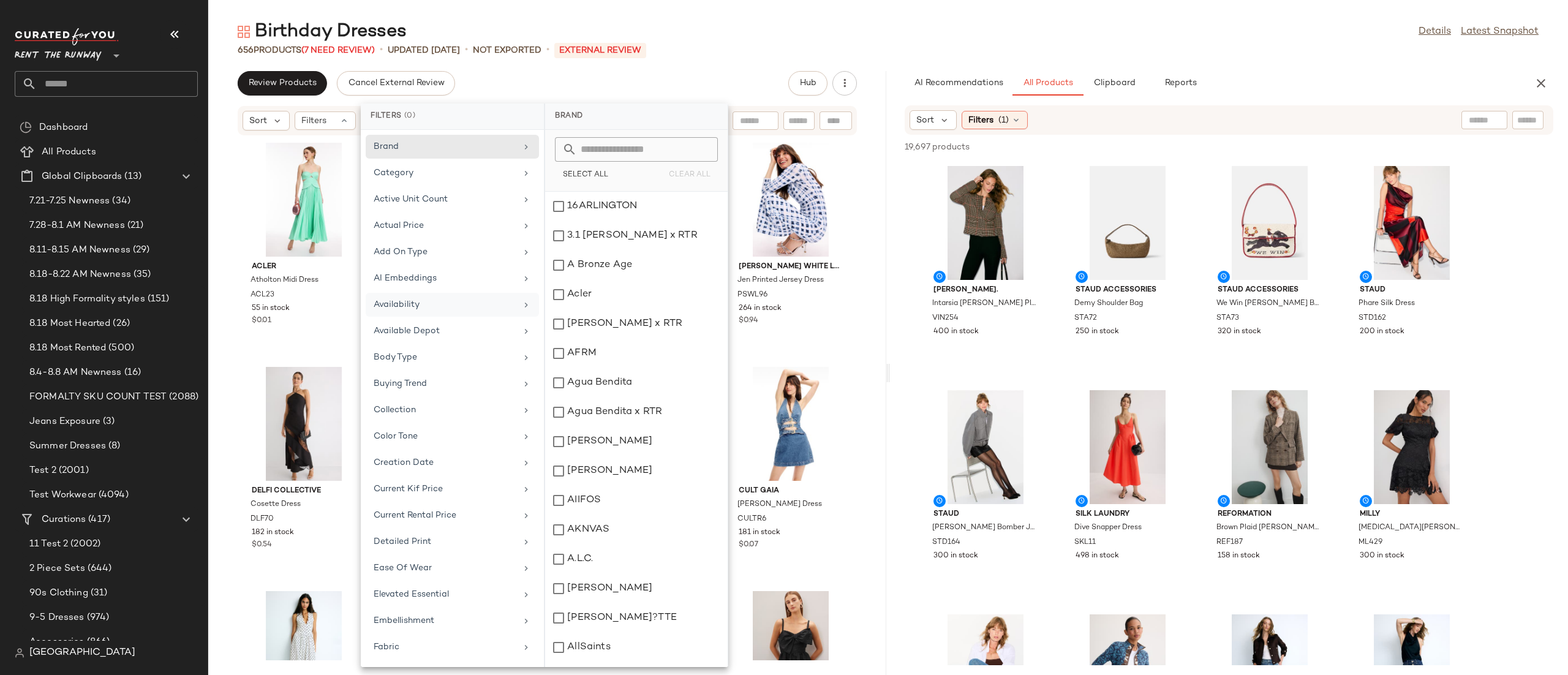
click at [466, 302] on div "Availability" at bounding box center [445, 304] width 143 height 13
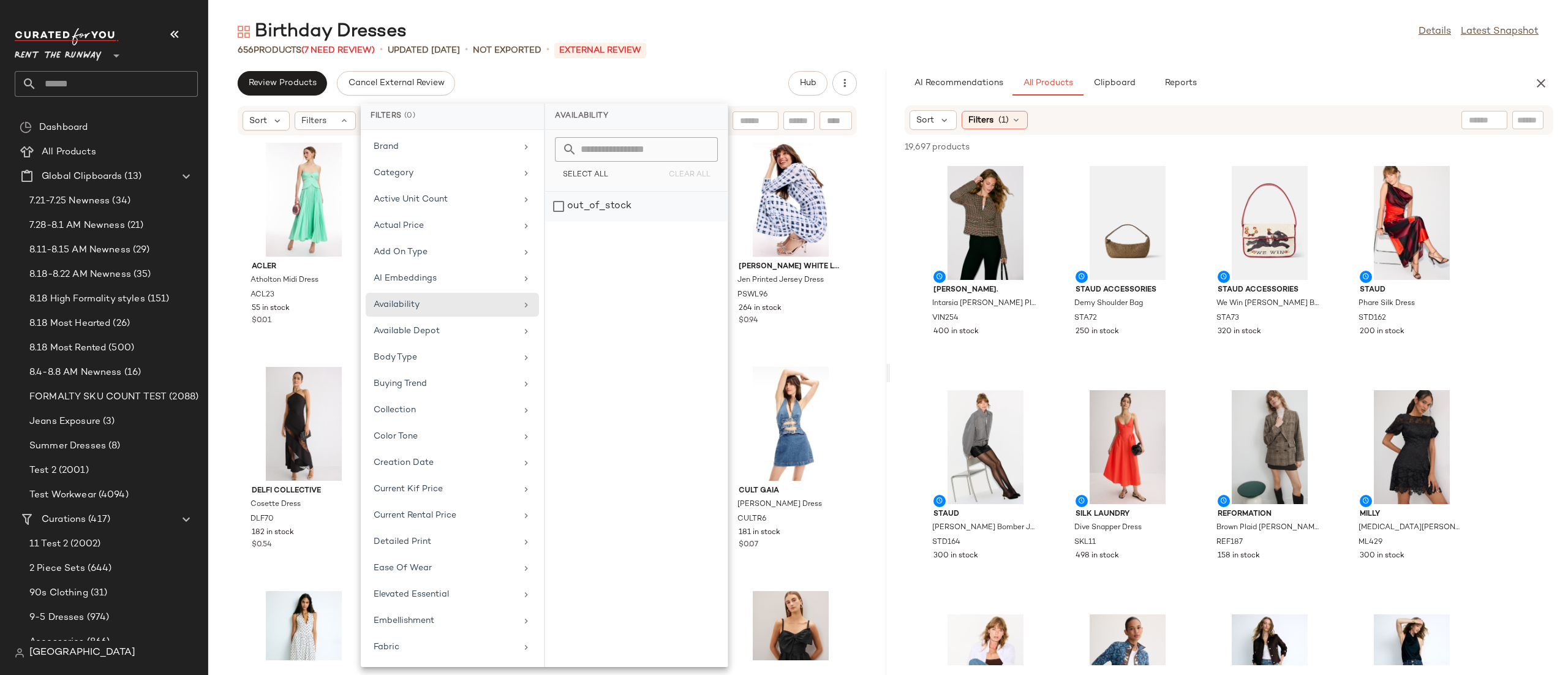
click at [608, 212] on div "out_of_stock" at bounding box center [636, 206] width 182 height 29
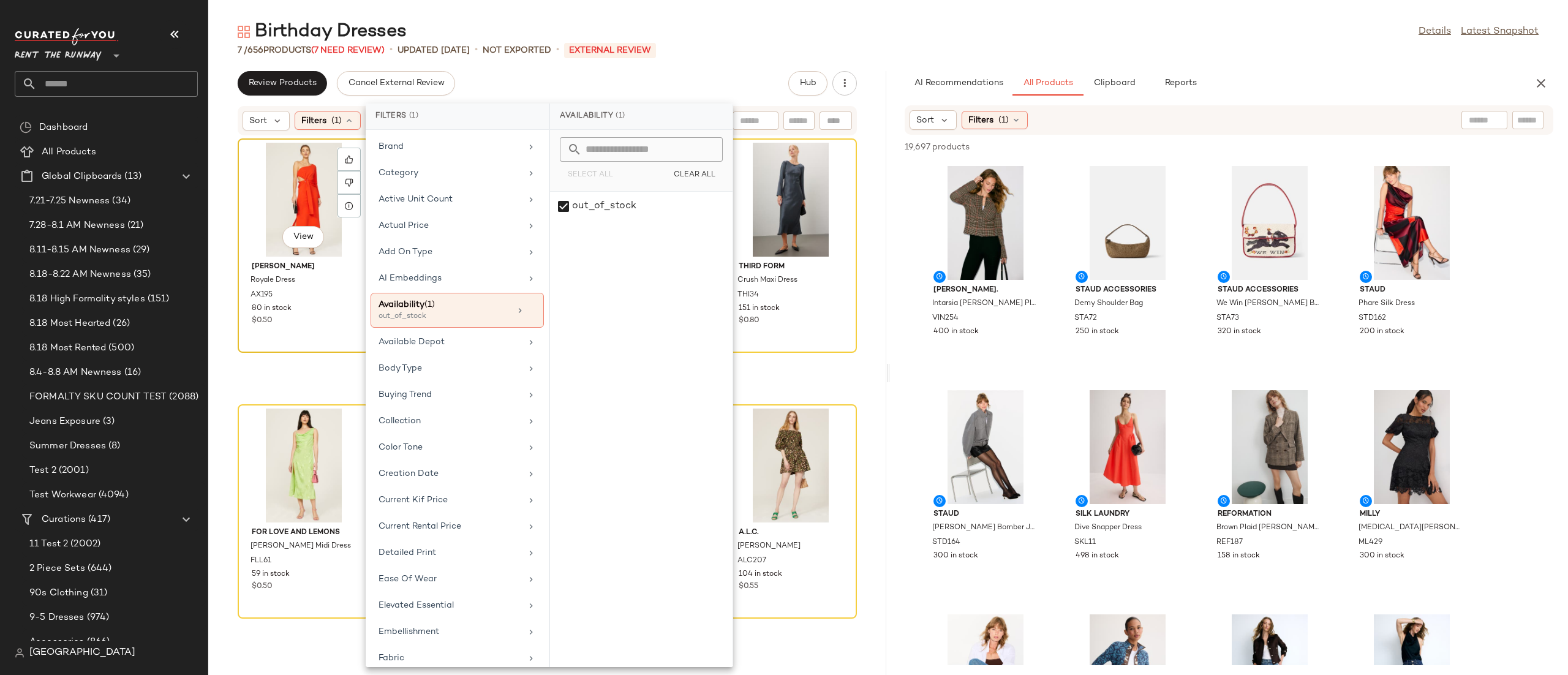
click at [281, 199] on div "View" at bounding box center [303, 200] width 124 height 114
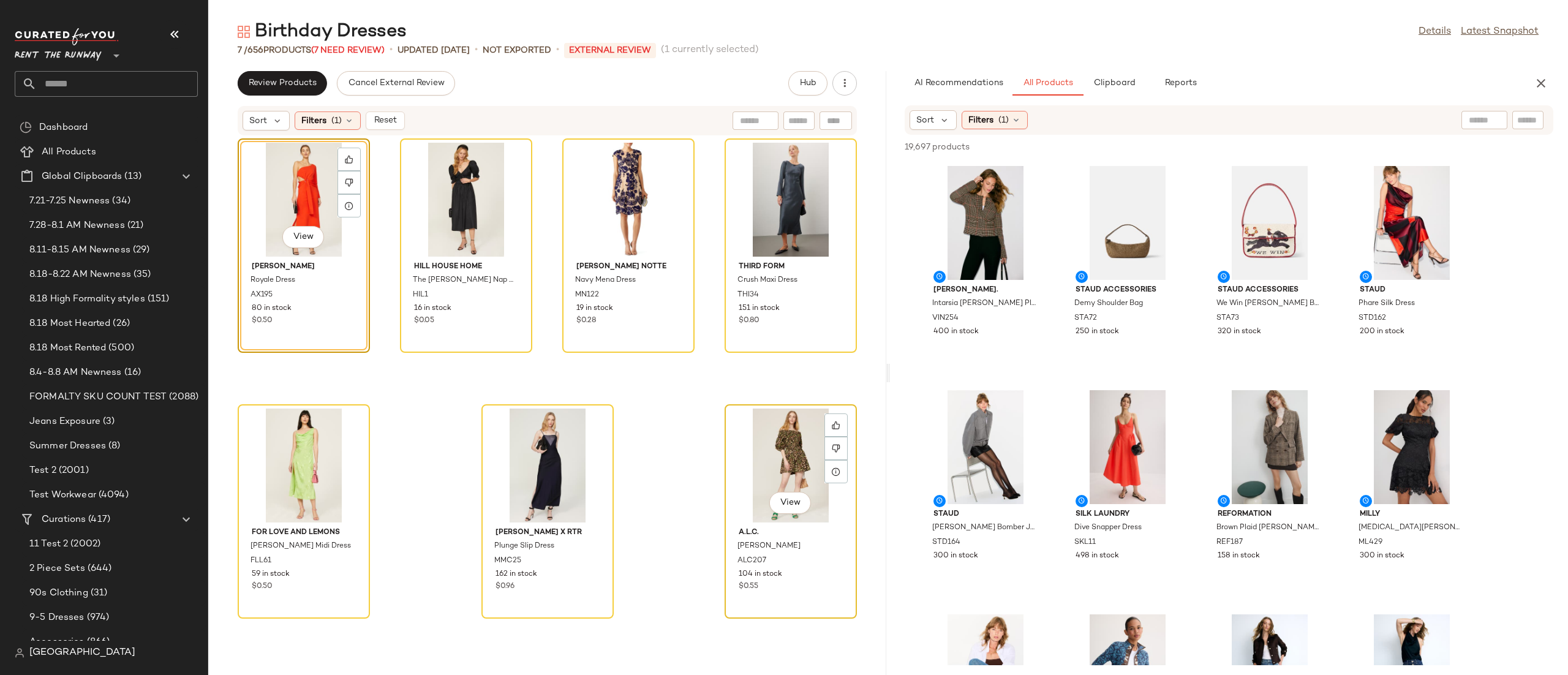
click at [747, 424] on div "View" at bounding box center [790, 465] width 124 height 114
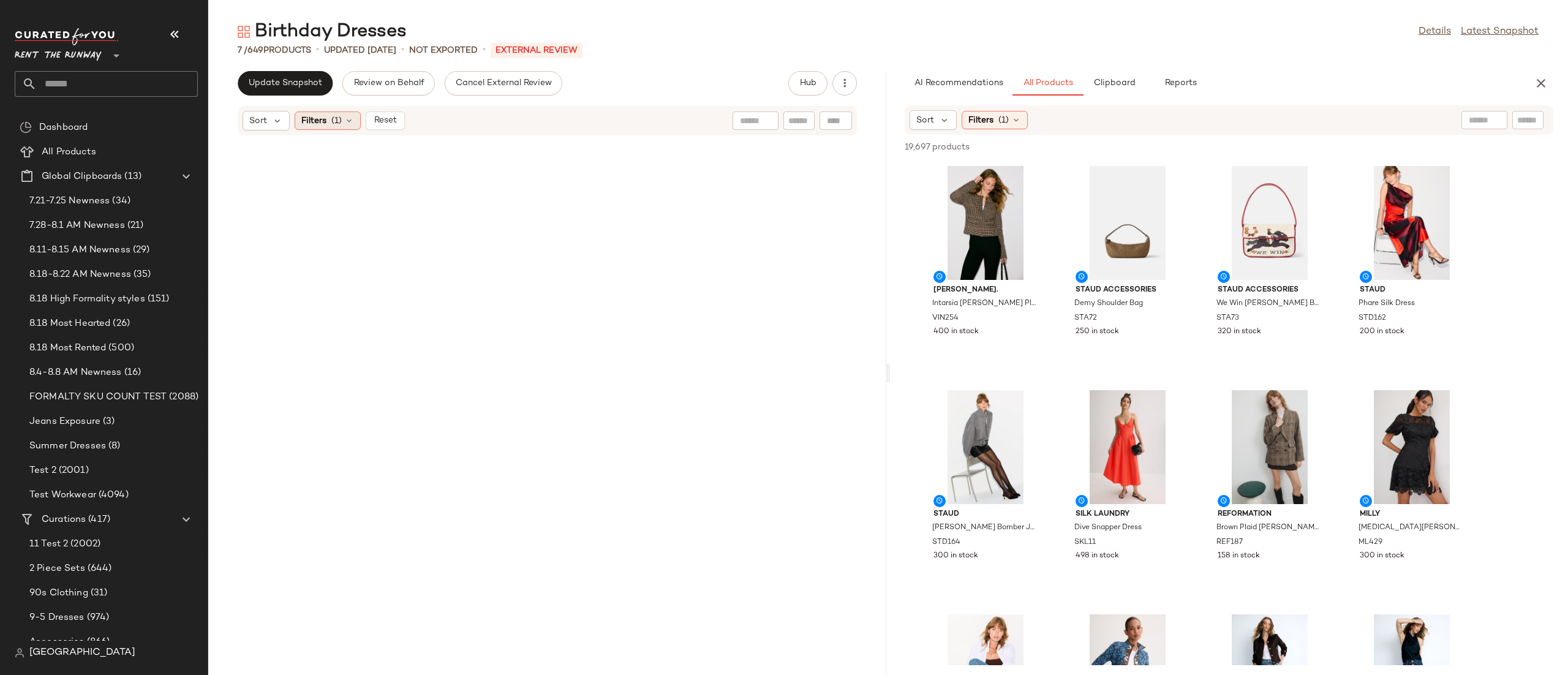
click at [339, 112] on div "Filters (1)" at bounding box center [328, 120] width 66 height 18
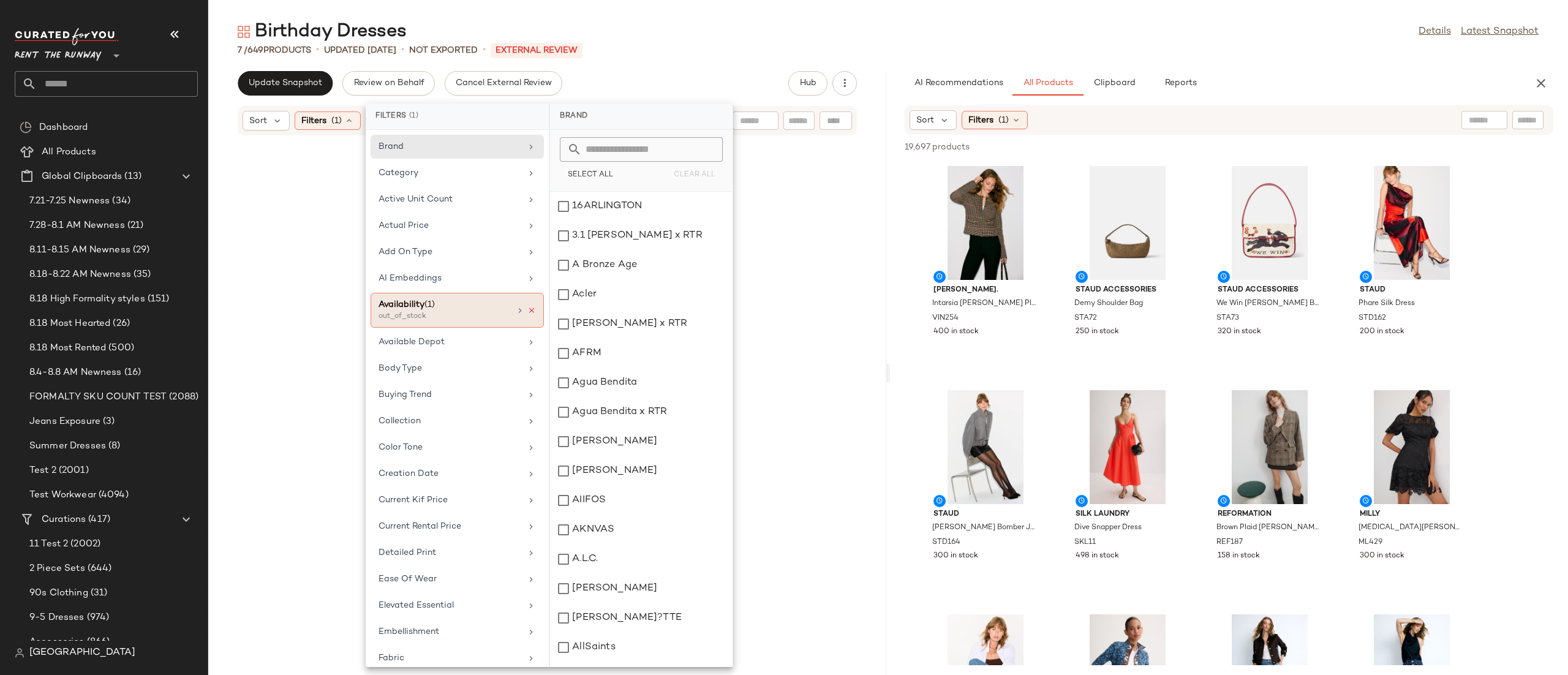
click at [527, 315] on icon at bounding box center [531, 310] width 9 height 9
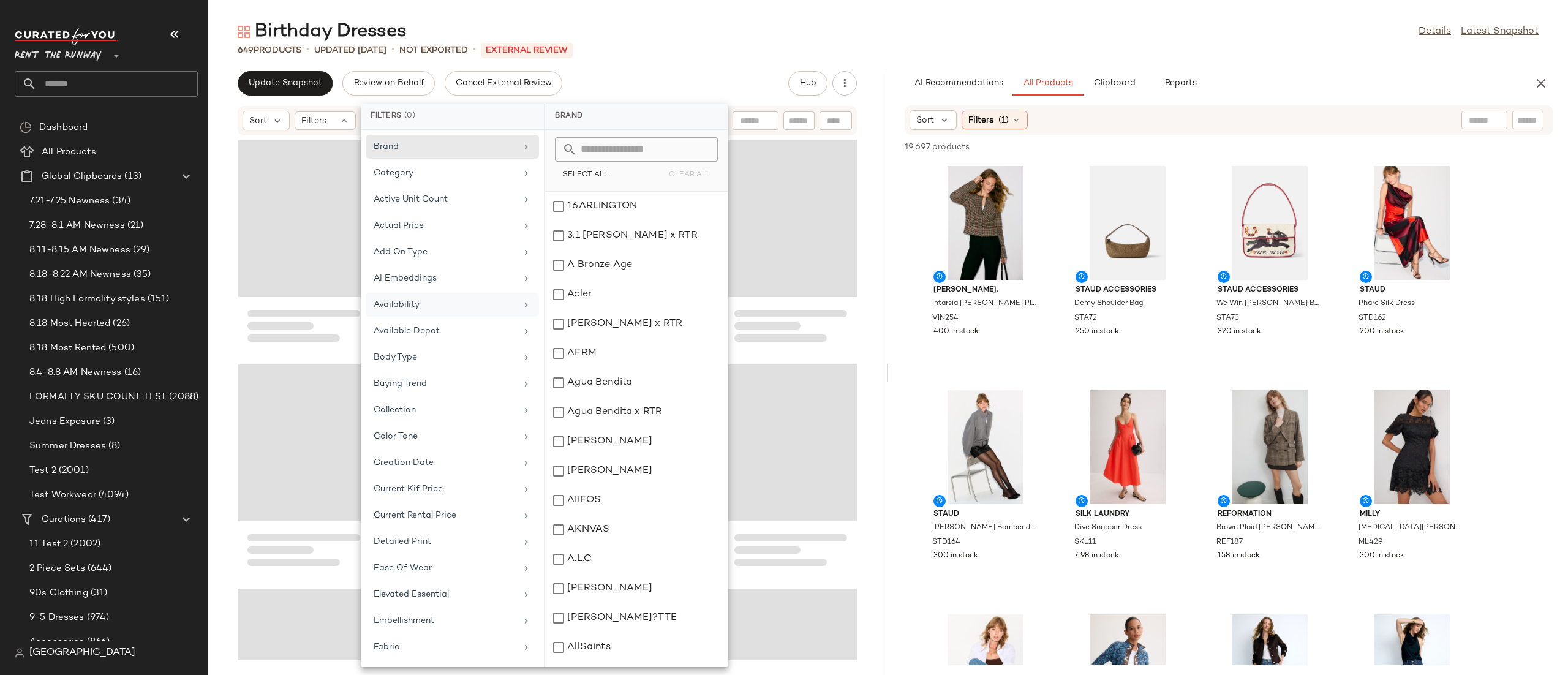
click at [740, 91] on div "Update Snapshot Review on Behalf Cancel External Review Hub" at bounding box center [547, 83] width 619 height 24
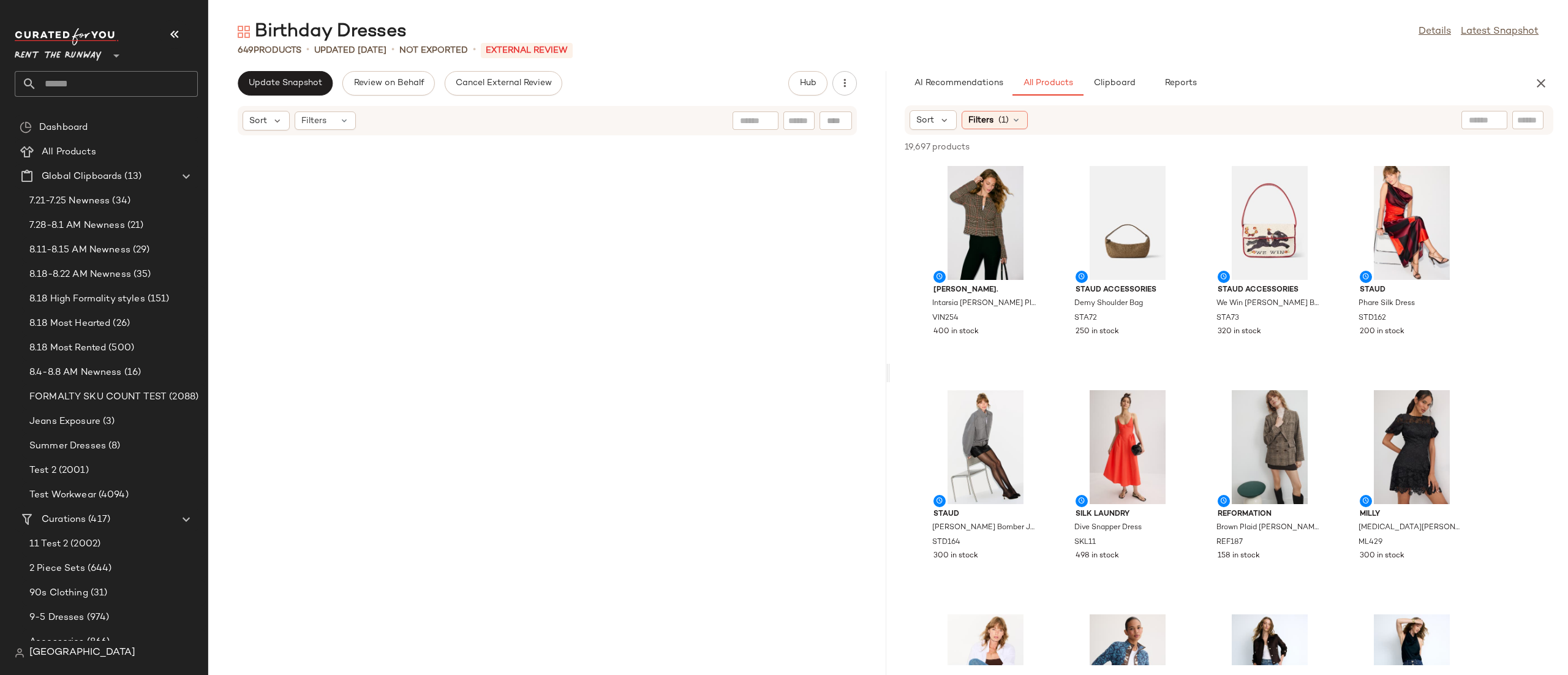
scroll to position [4975, 0]
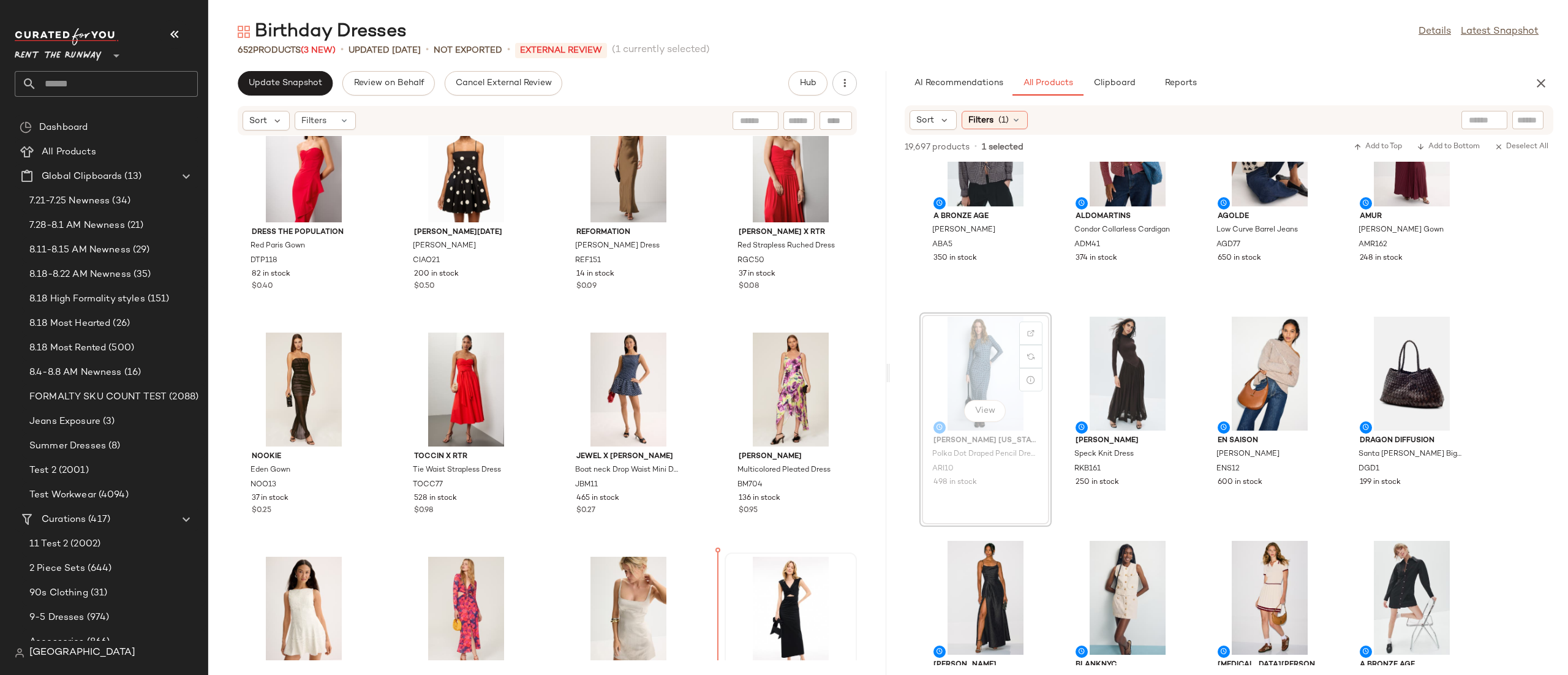
scroll to position [11954, 0]
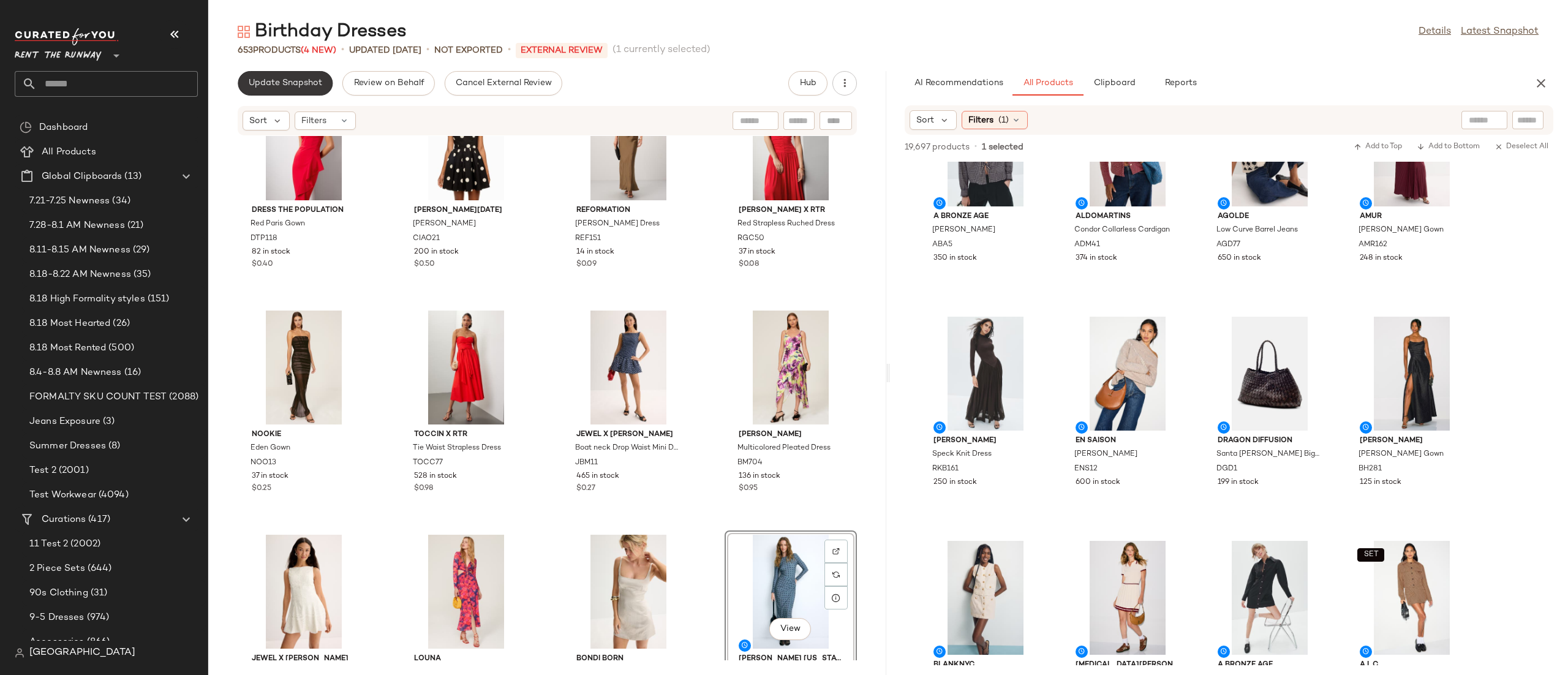
click at [245, 87] on button "Update Snapshot" at bounding box center [285, 83] width 95 height 24
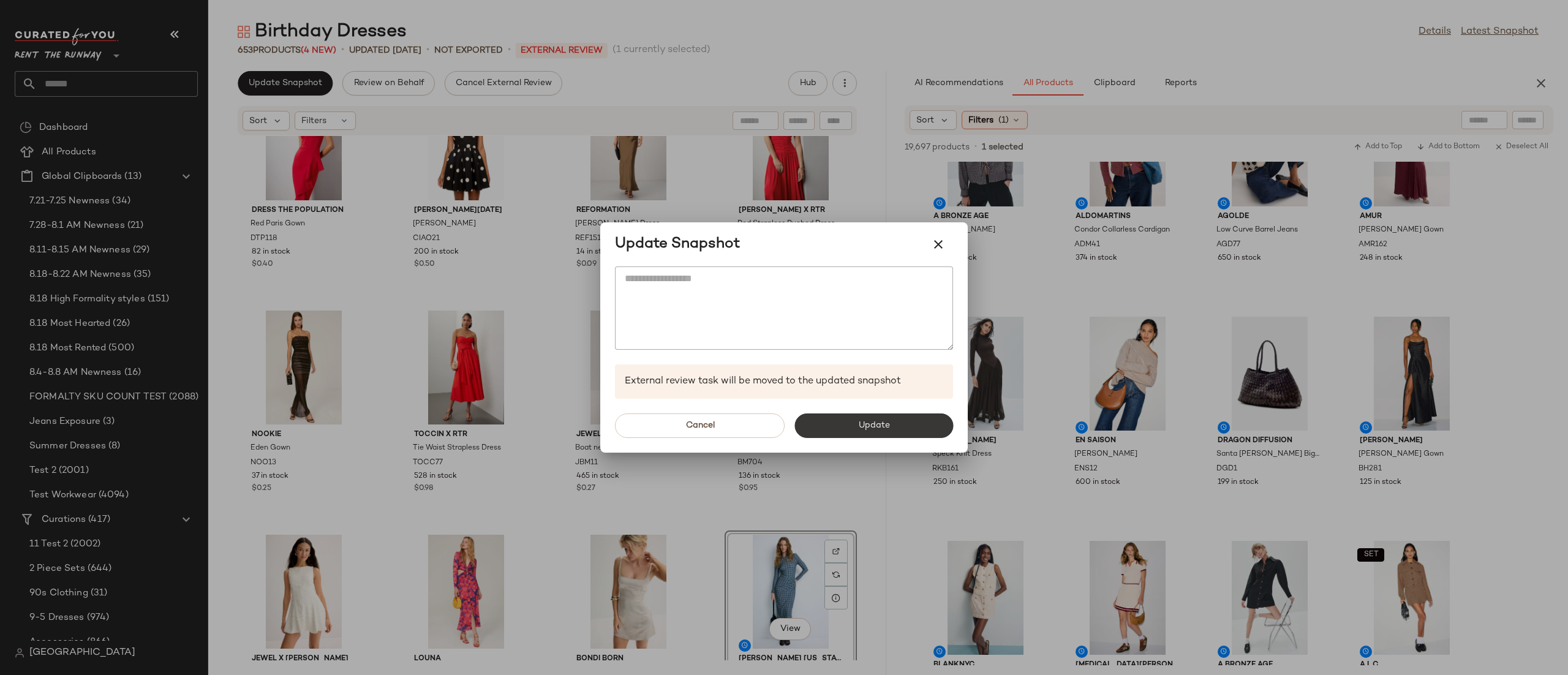
click at [838, 428] on button "Update" at bounding box center [873, 426] width 159 height 24
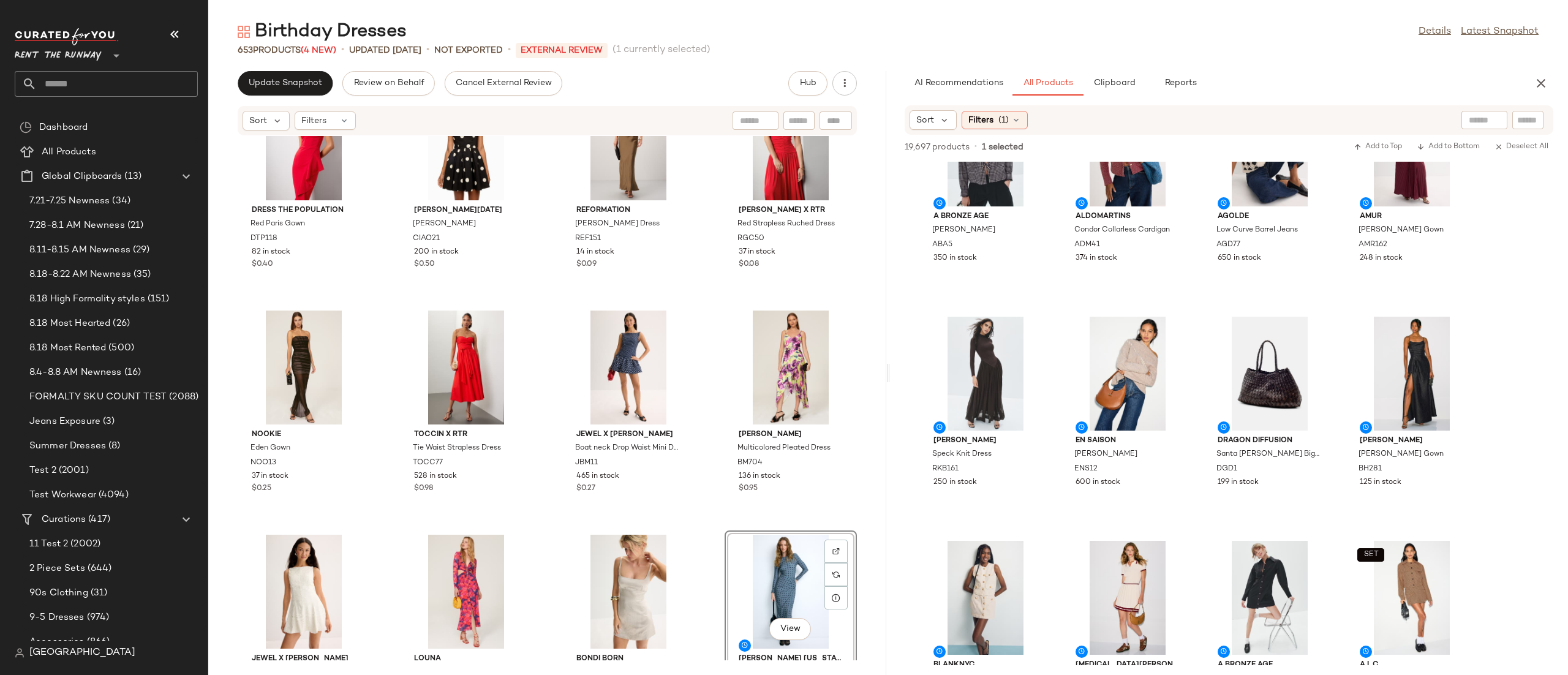
scroll to position [1194, 0]
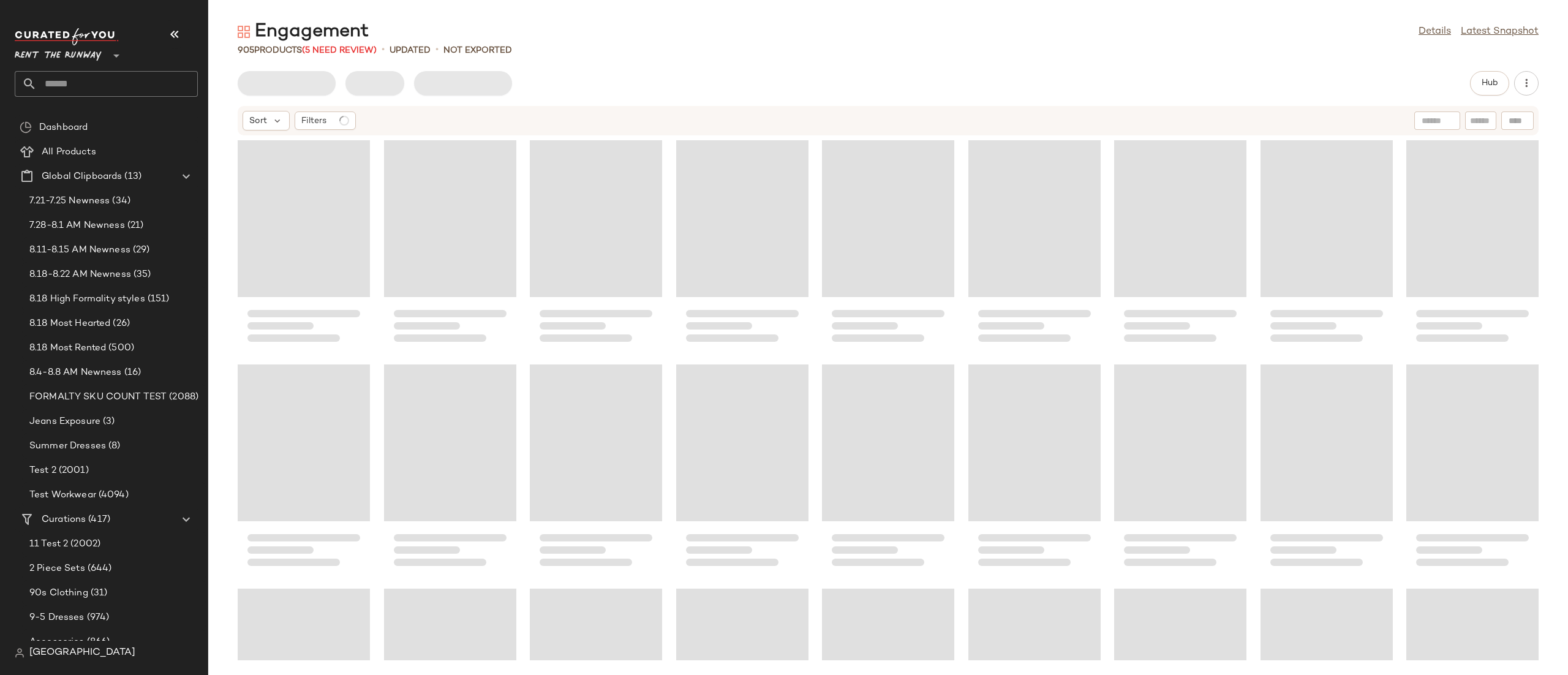
click at [1471, 72] on div "Hub" at bounding box center [1490, 83] width 39 height 24
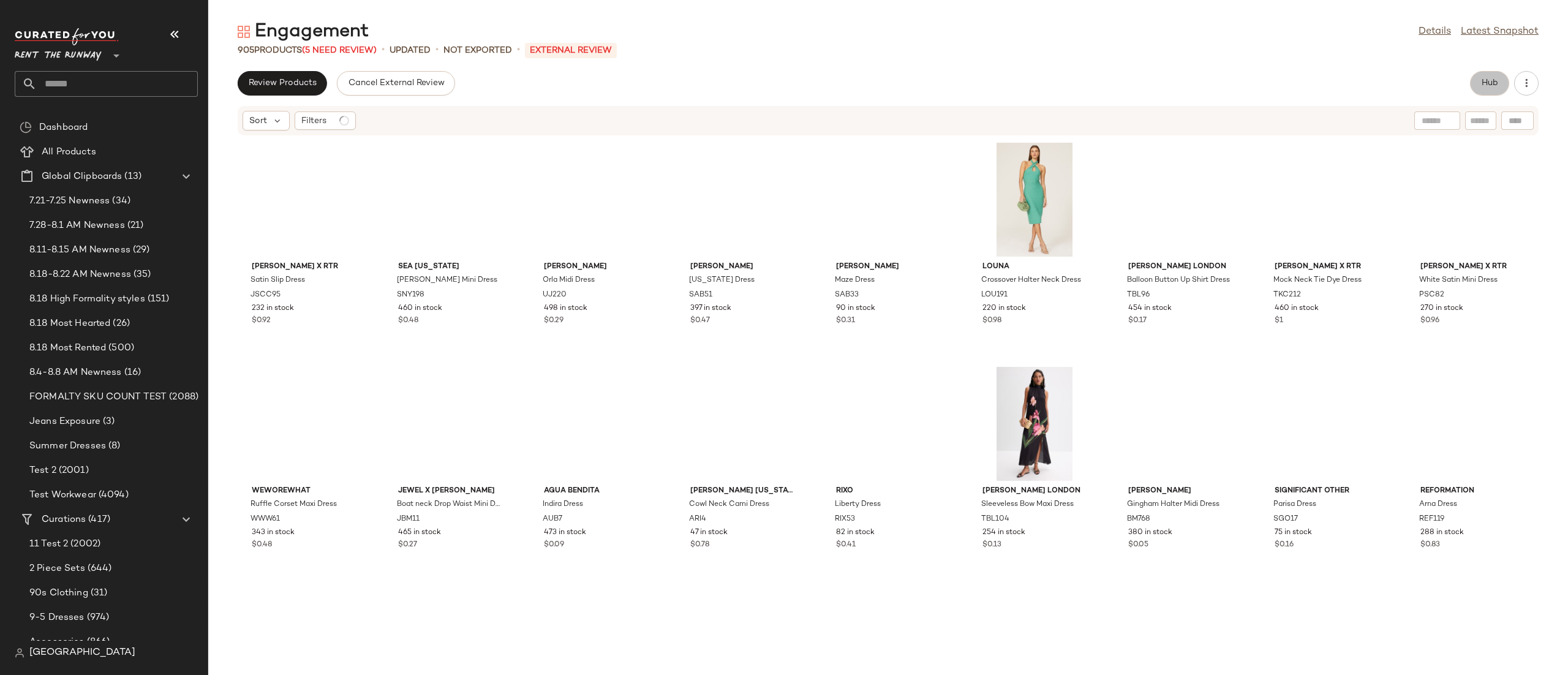
click at [1481, 79] on span "Hub" at bounding box center [1489, 83] width 17 height 9
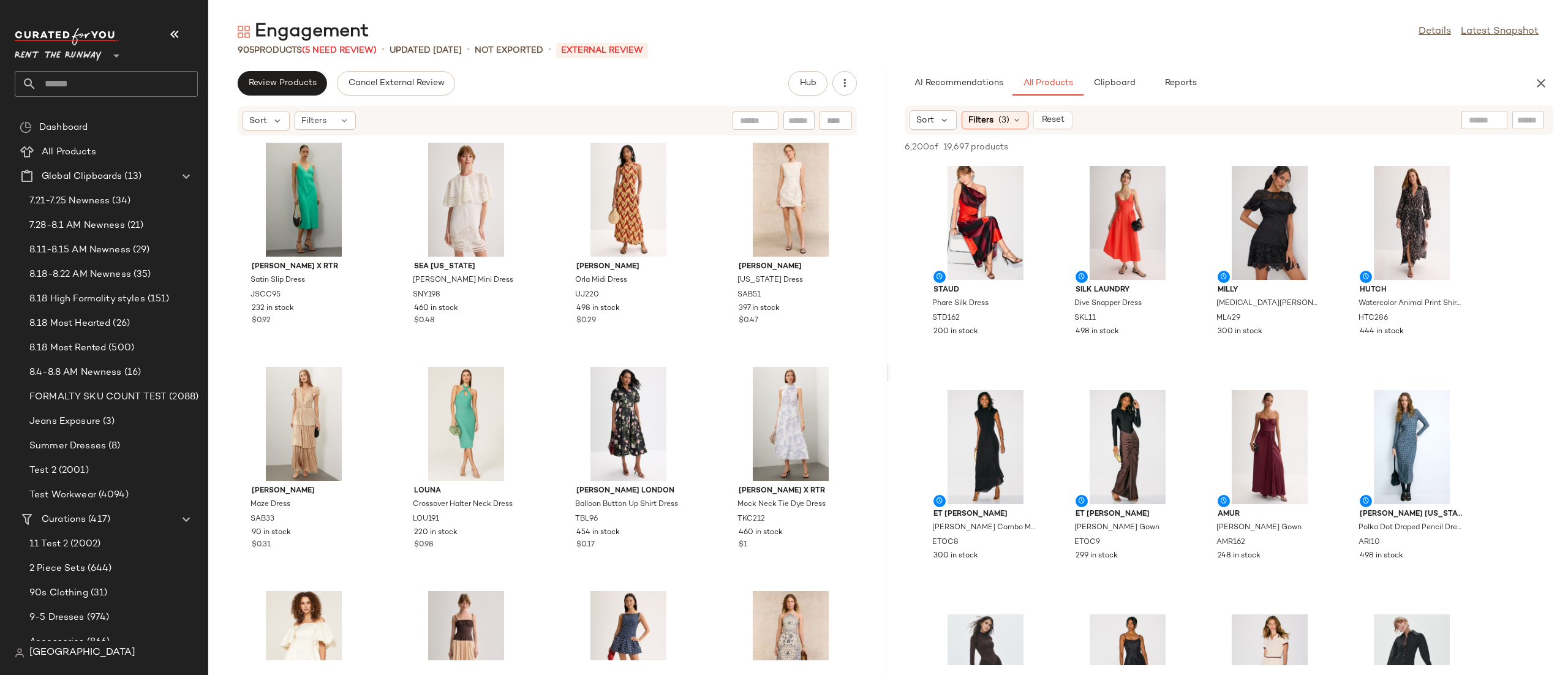
click at [1350, 122] on div "Sort Filters (3) Reset" at bounding box center [1149, 120] width 479 height 20
click at [979, 121] on span "Filters" at bounding box center [981, 120] width 25 height 13
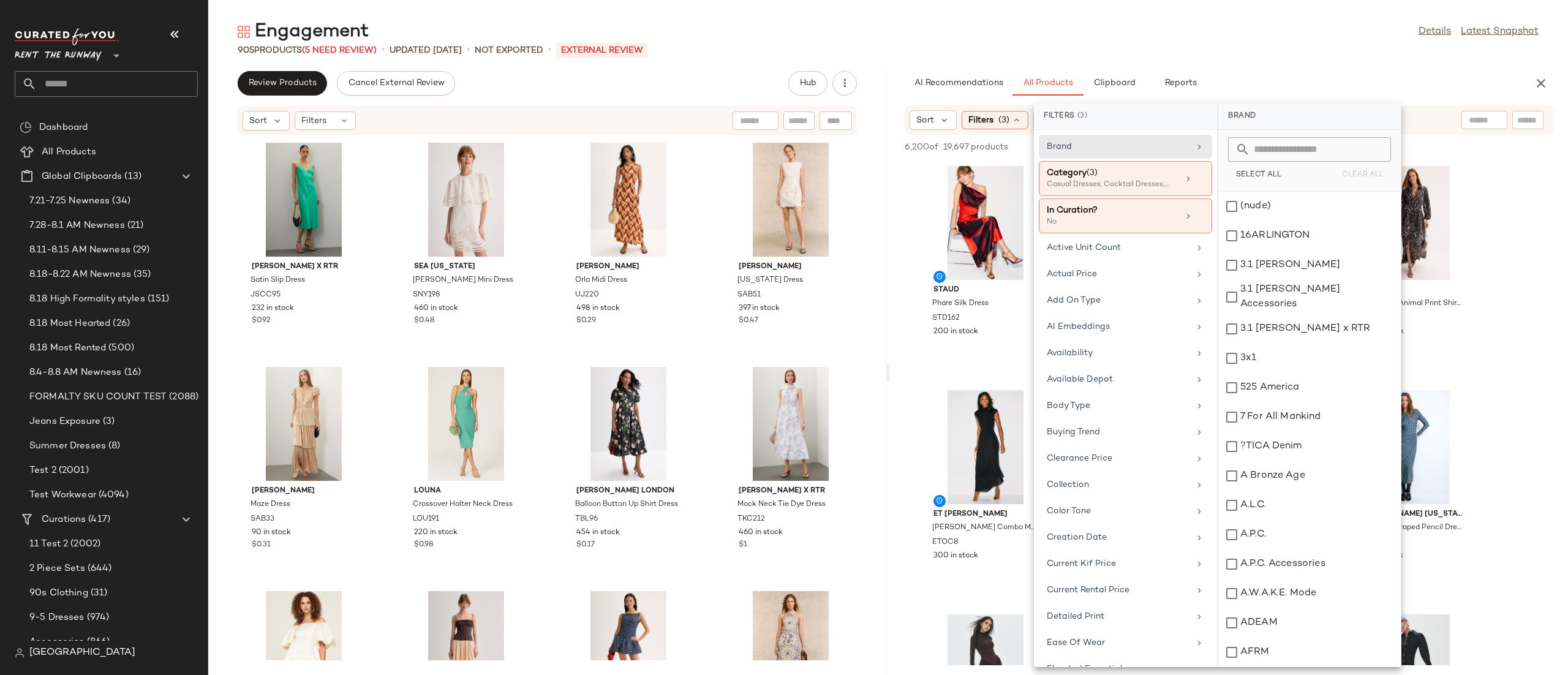
scroll to position [1138, 0]
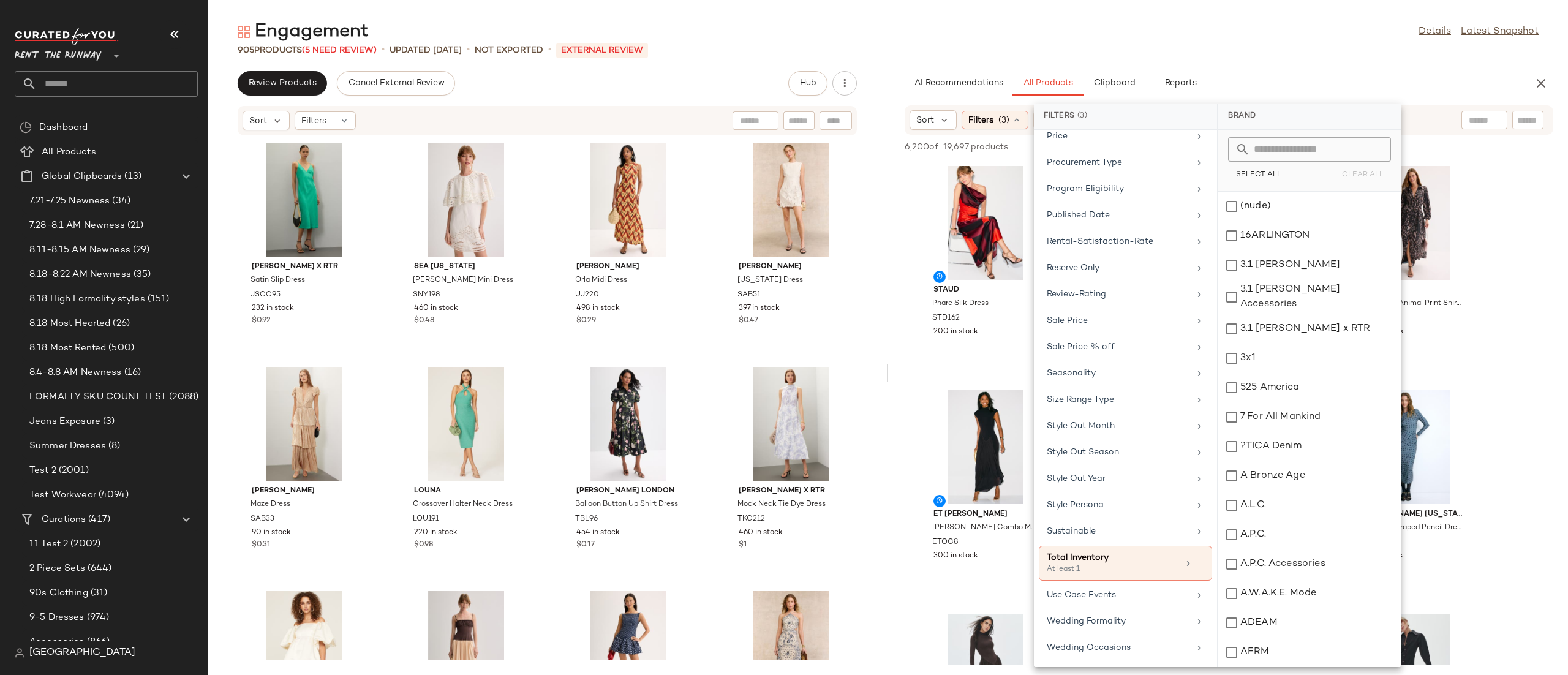
click at [1298, 39] on div "Engagement Details Latest Snapshot" at bounding box center [887, 32] width 1359 height 24
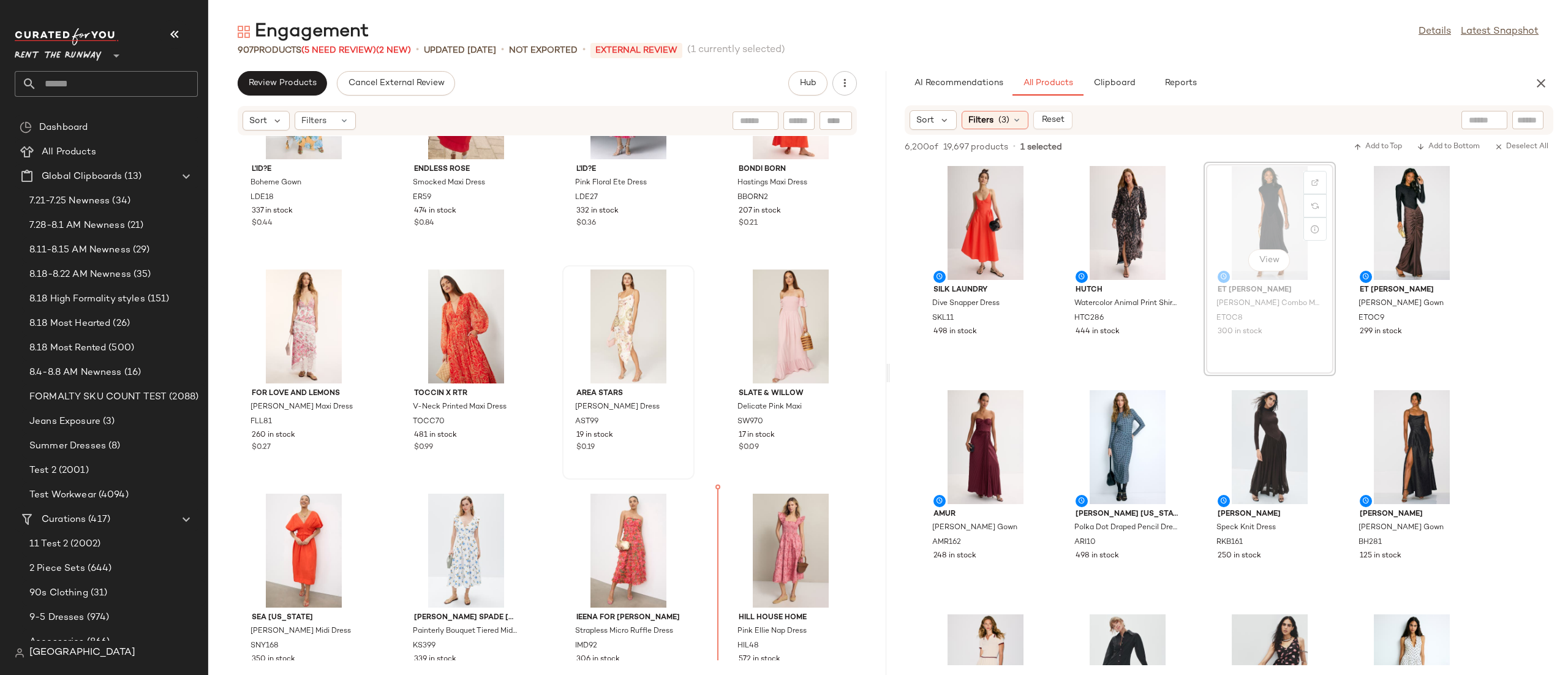
scroll to position [13789, 0]
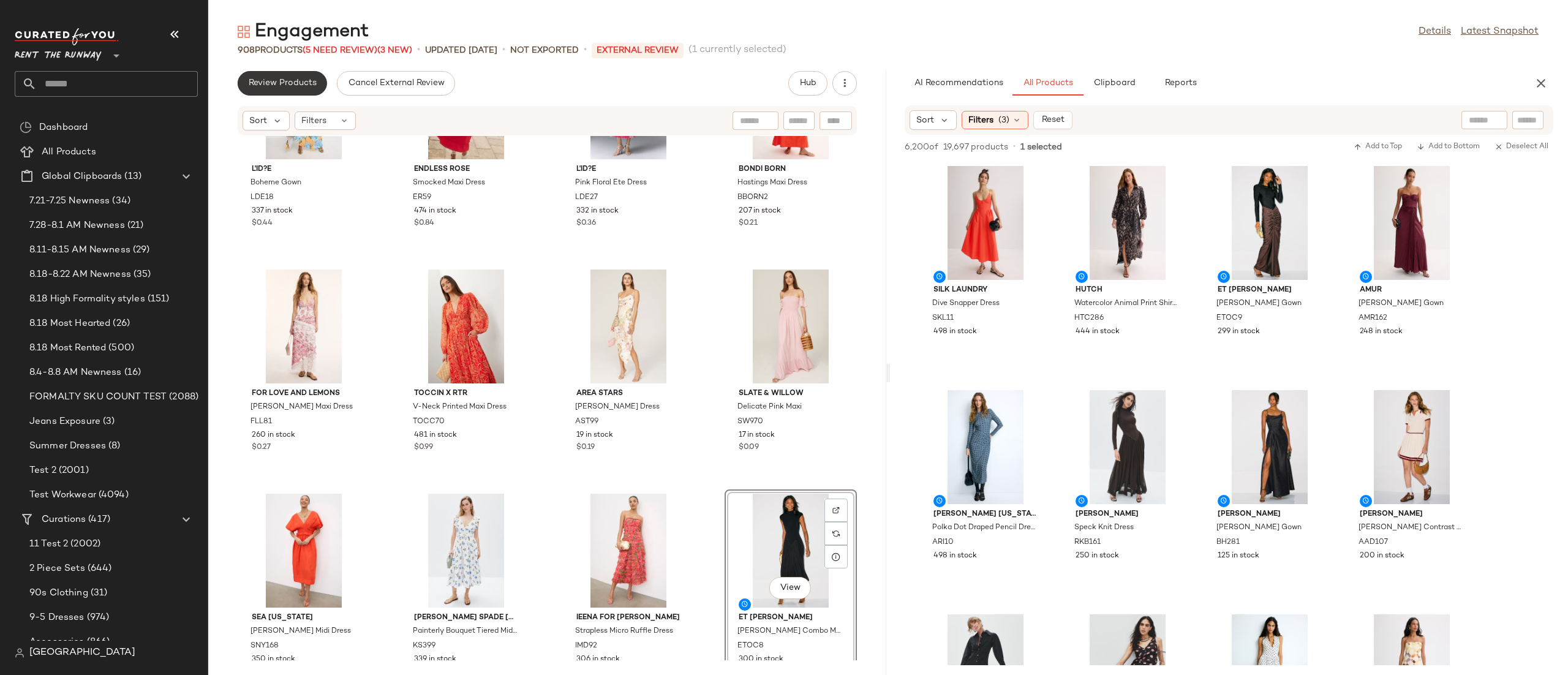
click at [318, 82] on button "Review Products" at bounding box center [283, 83] width 89 height 24
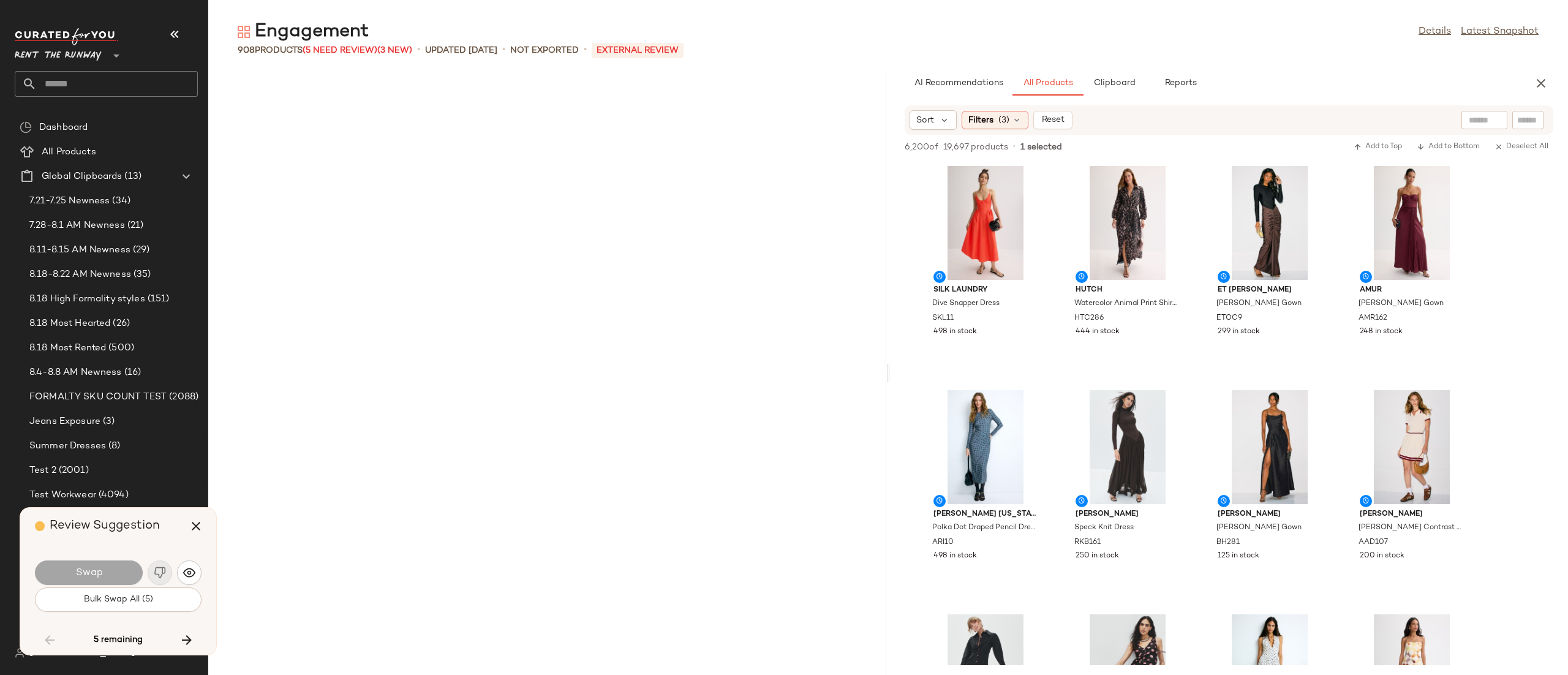
scroll to position [22429, 0]
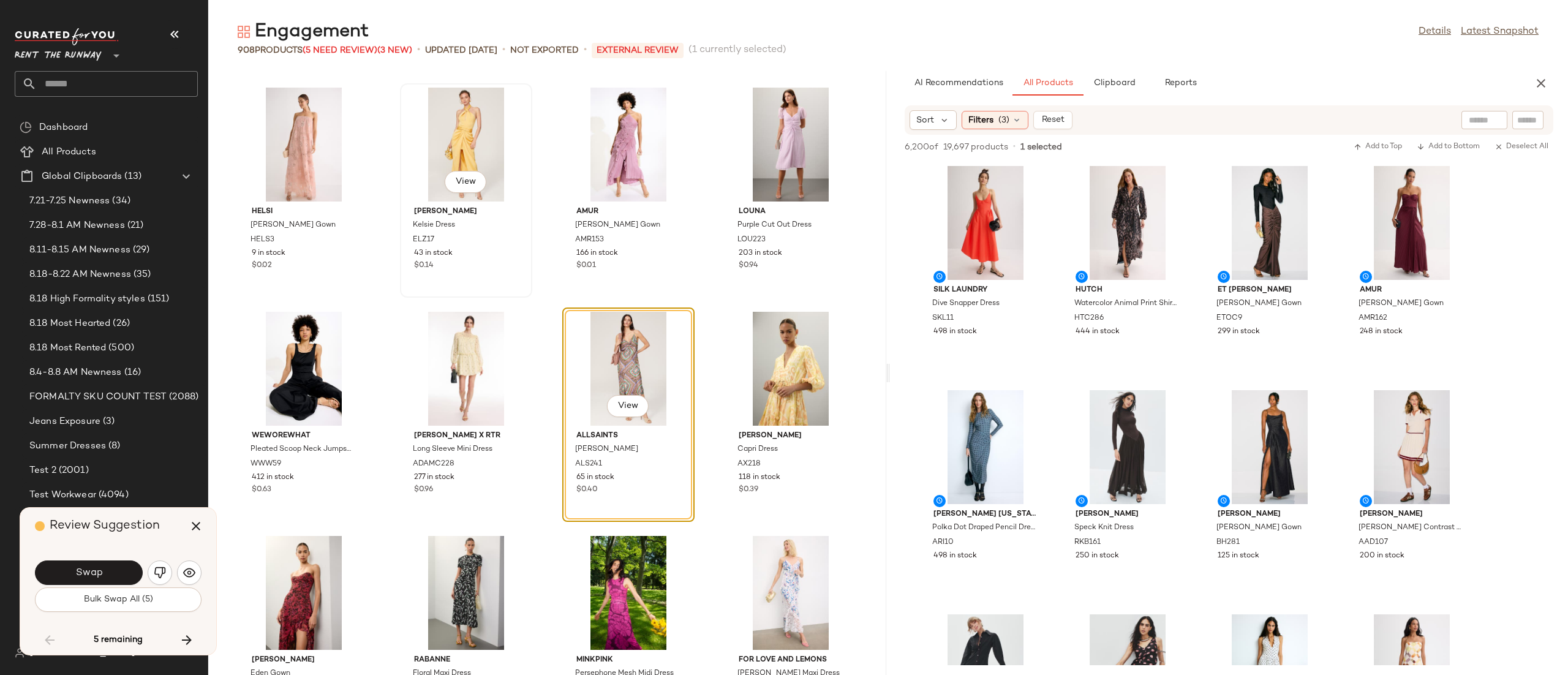
click at [401, 158] on div "View elle zeitoune Kelsie Dress ELZ17 43 in stock $0.14" at bounding box center [466, 191] width 130 height 212
click at [193, 521] on icon "button" at bounding box center [196, 526] width 15 height 15
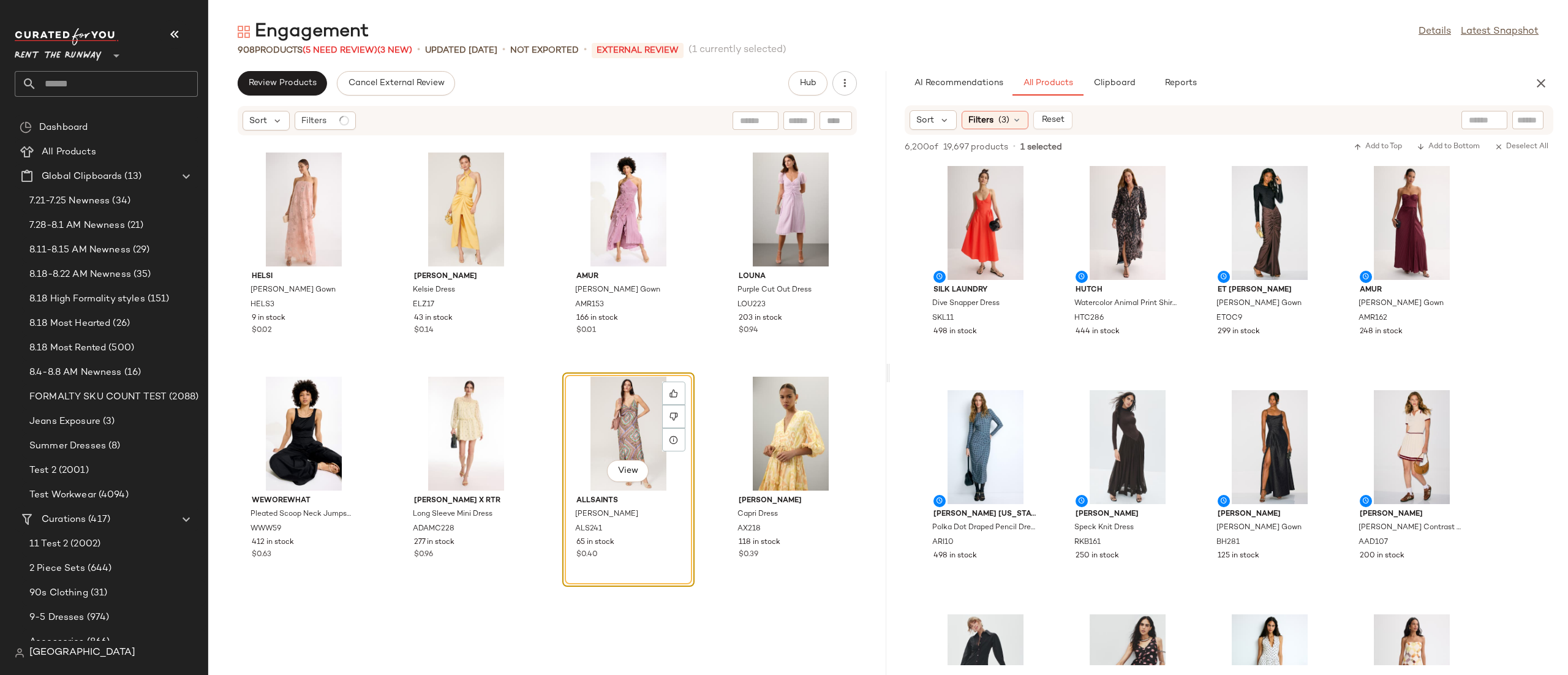
scroll to position [20660, 0]
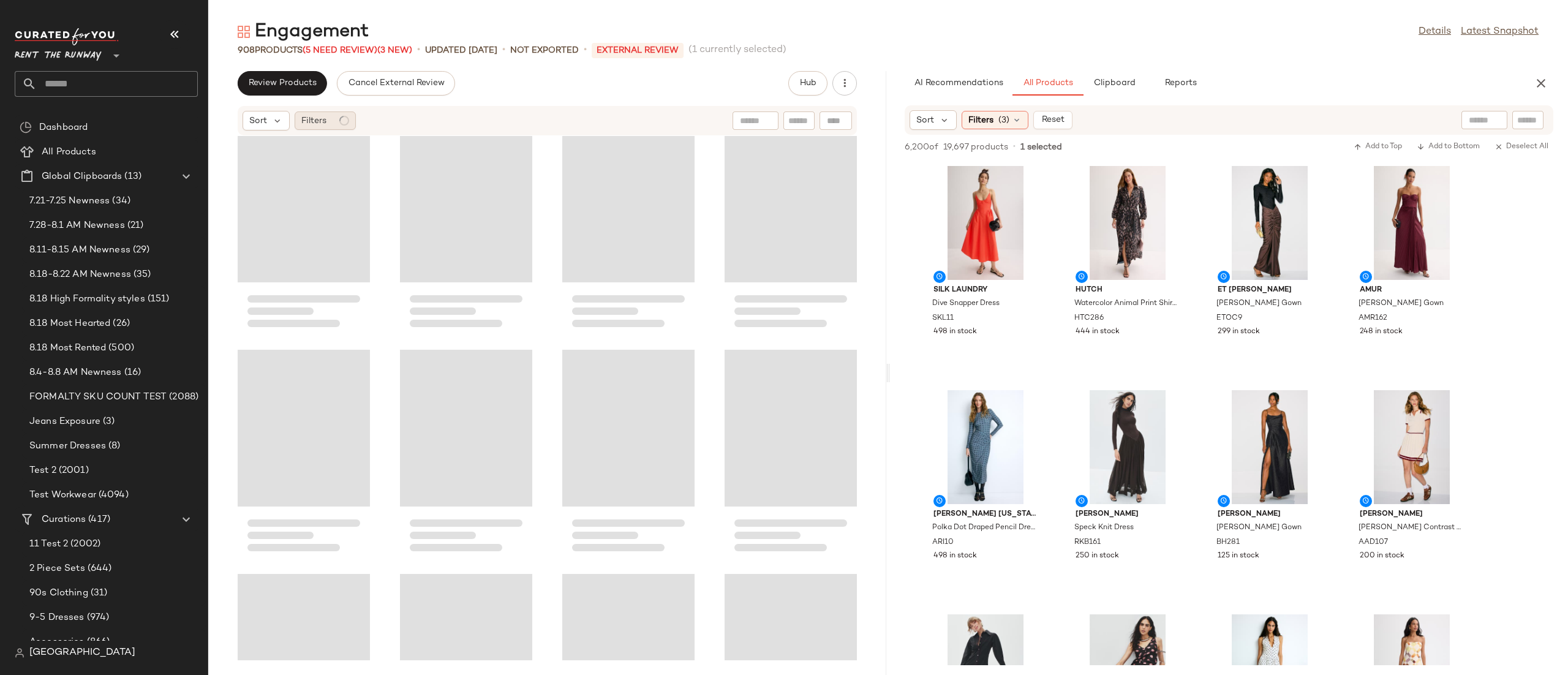
click at [335, 121] on div "Filters" at bounding box center [325, 120] width 62 height 18
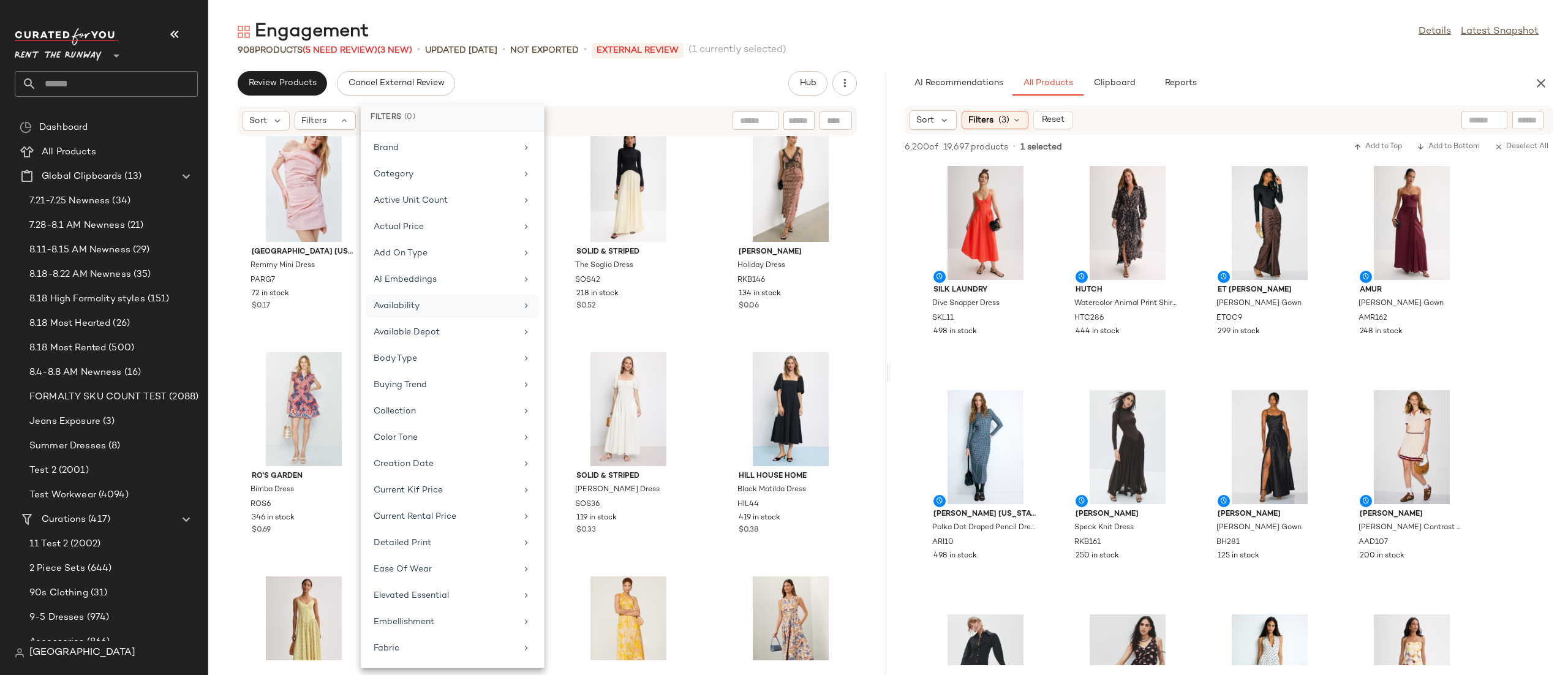
click at [430, 308] on div "Availability" at bounding box center [445, 306] width 143 height 13
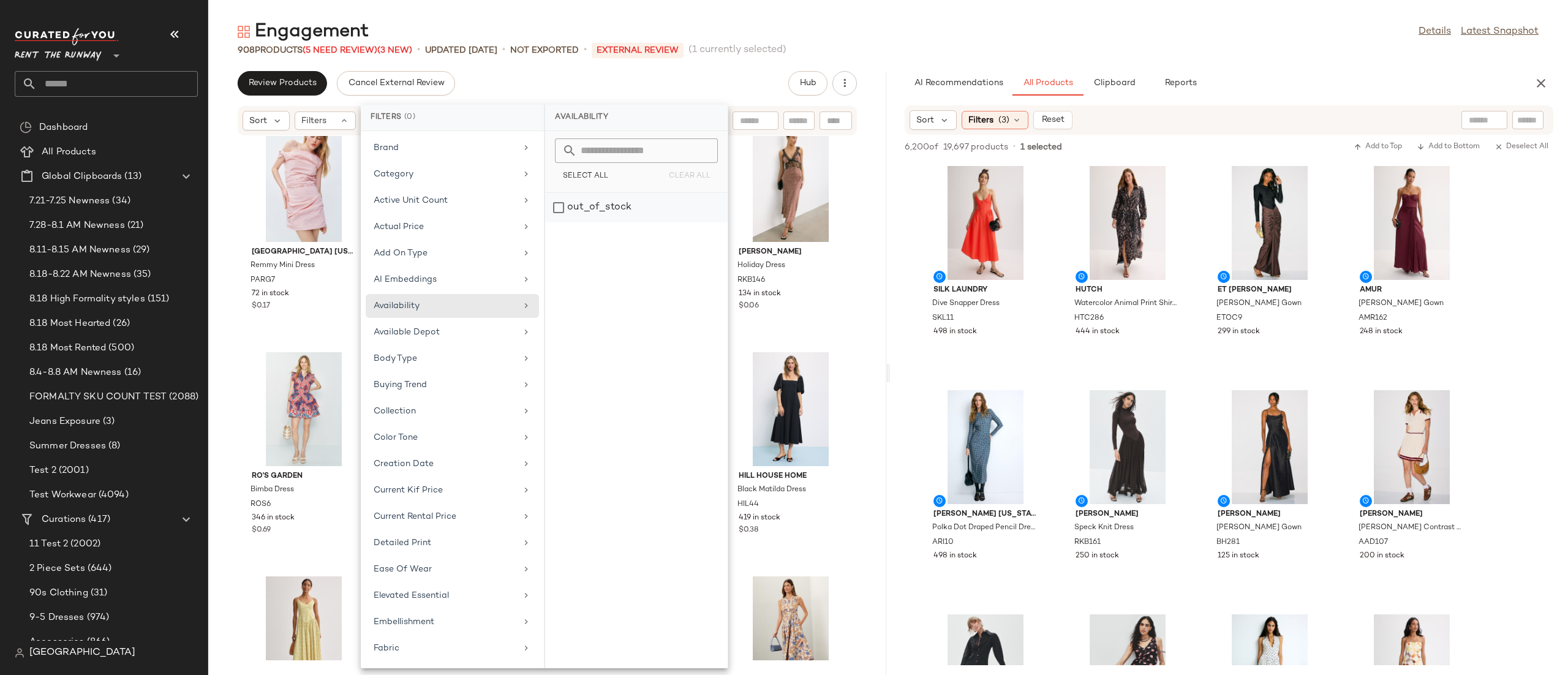
click at [556, 211] on div "out_of_stock" at bounding box center [636, 207] width 182 height 29
click at [685, 76] on div "Review Products Cancel External Review Hub" at bounding box center [547, 83] width 619 height 24
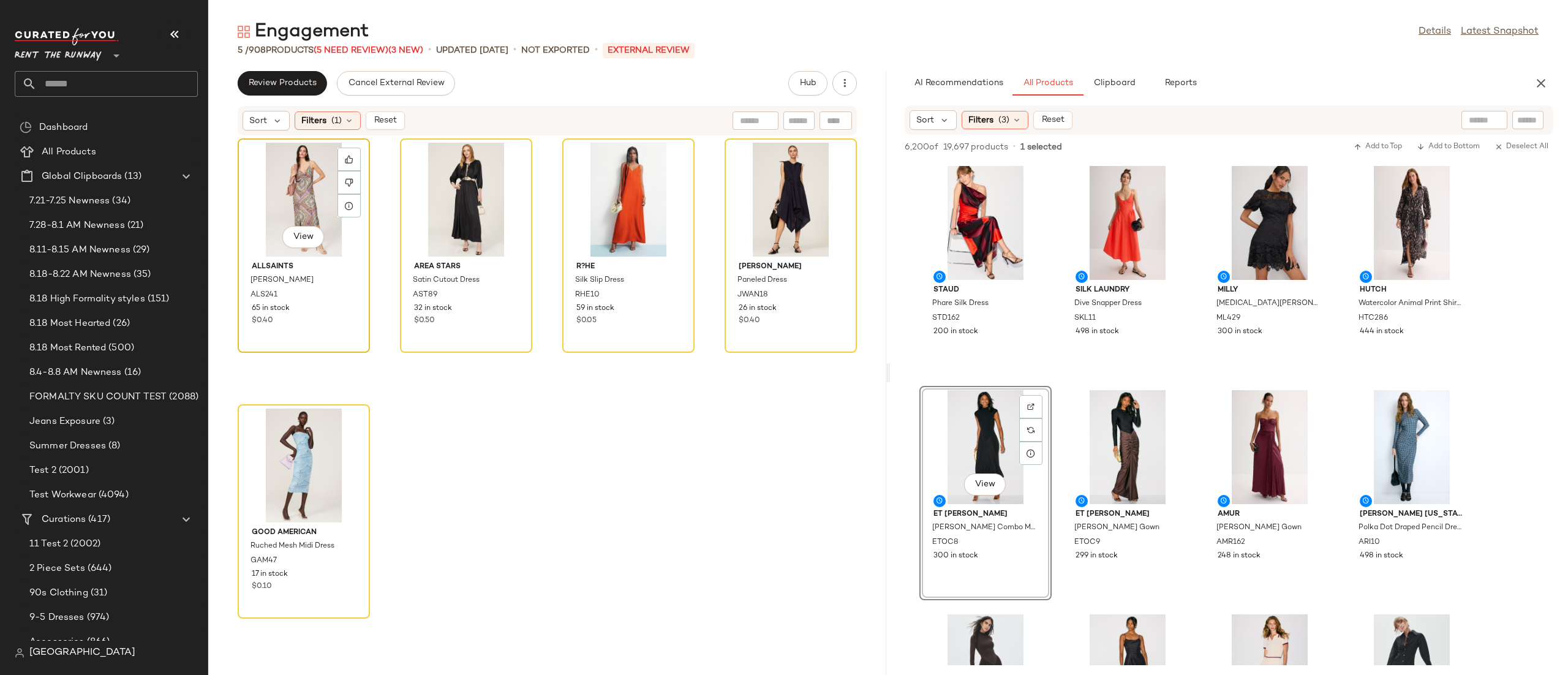
click at [300, 202] on div "View" at bounding box center [303, 200] width 124 height 114
click at [285, 432] on div "View" at bounding box center [303, 465] width 124 height 114
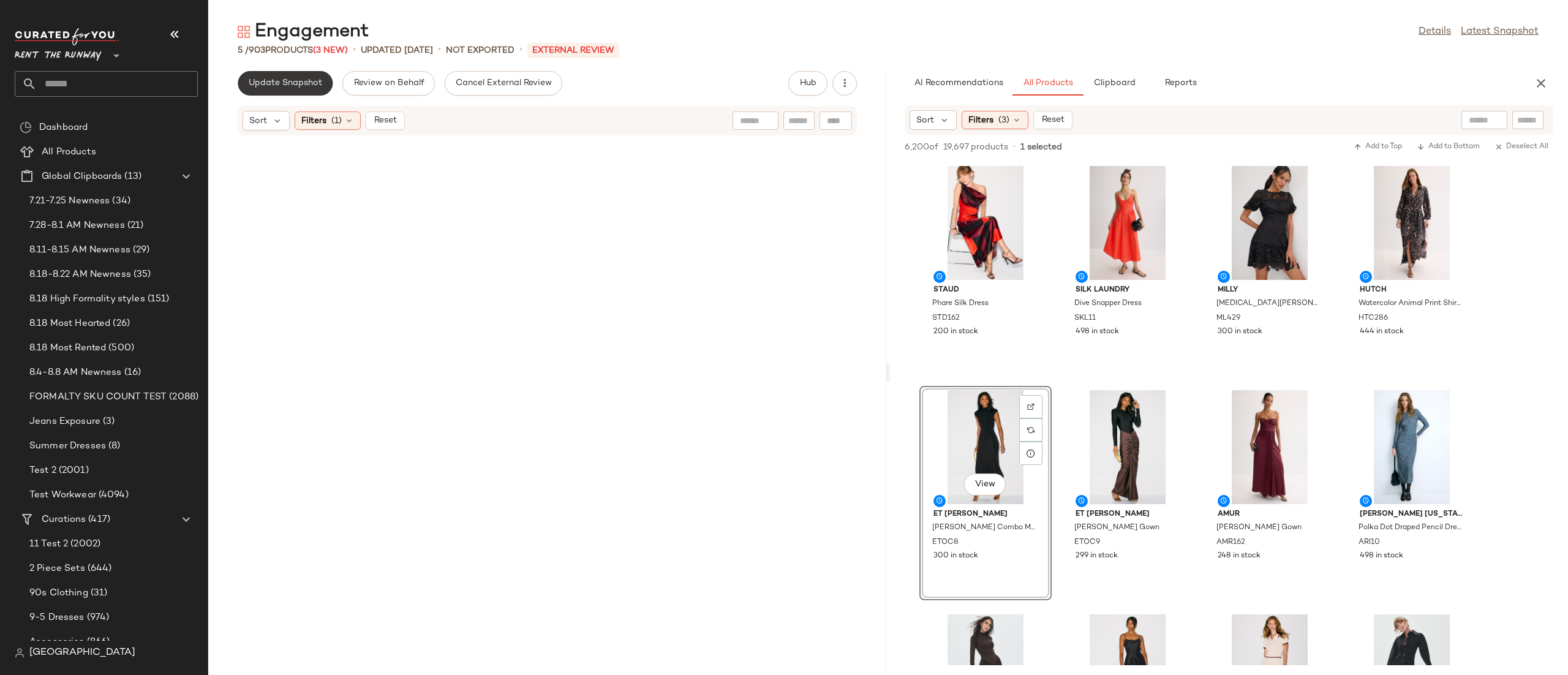
click at [323, 75] on button "Update Snapshot" at bounding box center [285, 83] width 95 height 24
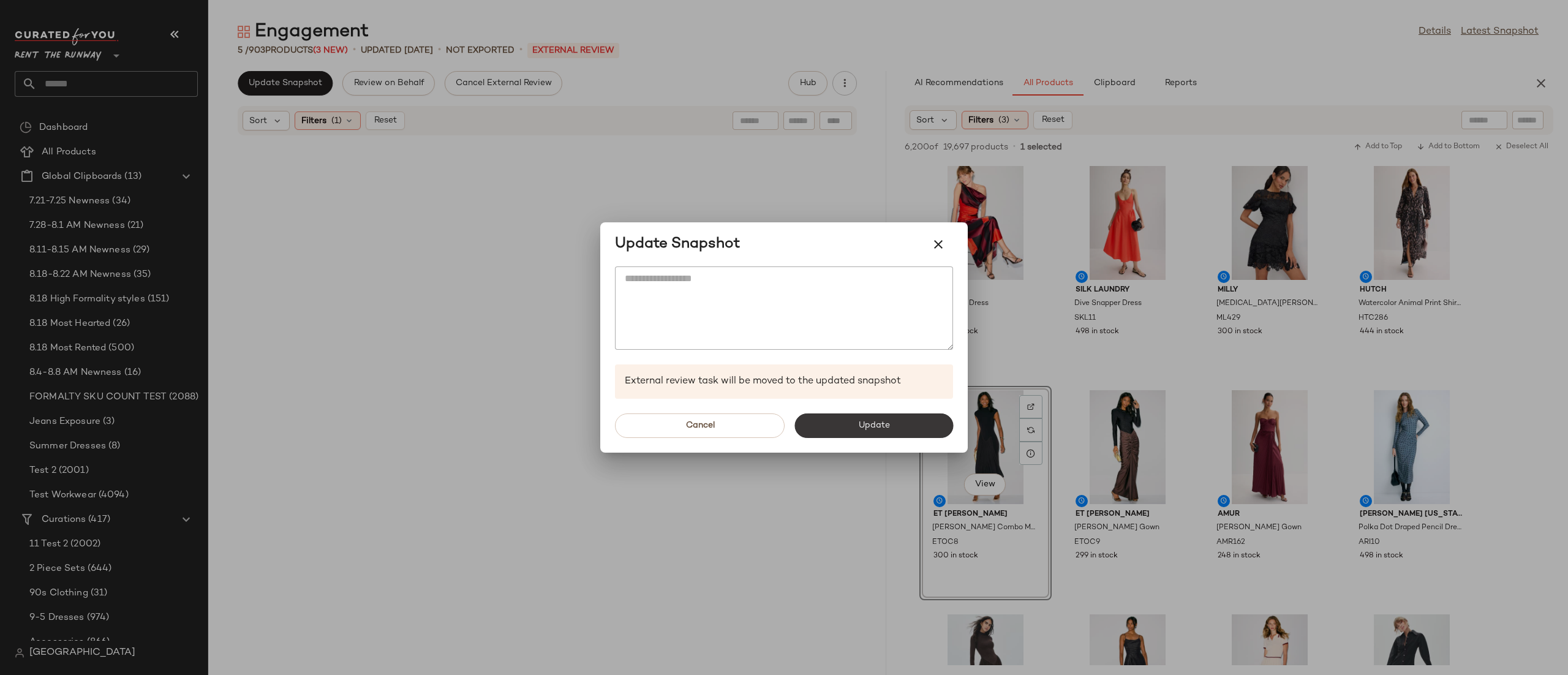
click at [809, 427] on button "Update" at bounding box center [873, 426] width 159 height 24
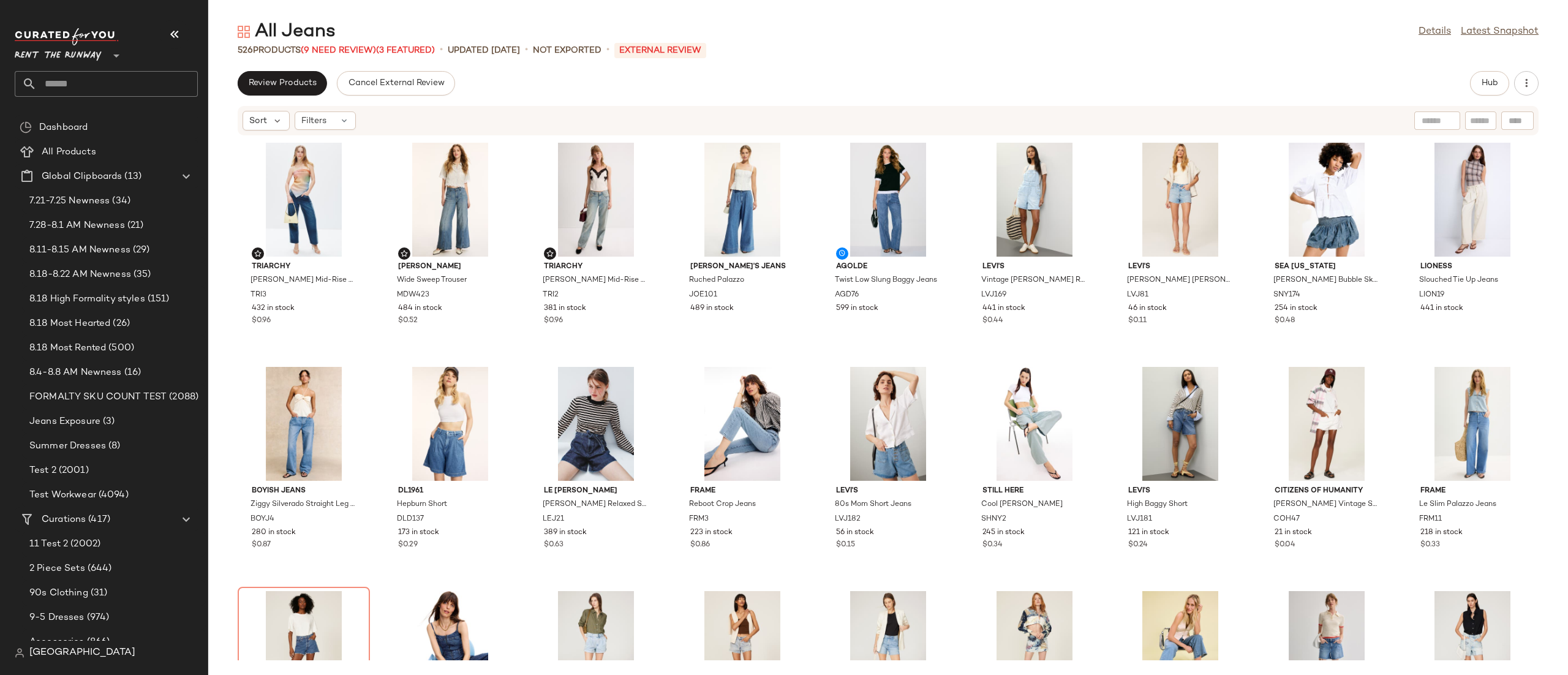
click at [1242, 118] on div "Sort Filters" at bounding box center [808, 120] width 1131 height 20
click at [662, 173] on div "Triarchy [PERSON_NAME] Cropped Mid-Rise Straight Leg TRI3 432 in stock $0.96 [P…" at bounding box center [887, 398] width 1359 height 525
click at [303, 120] on span "Filters" at bounding box center [314, 120] width 25 height 13
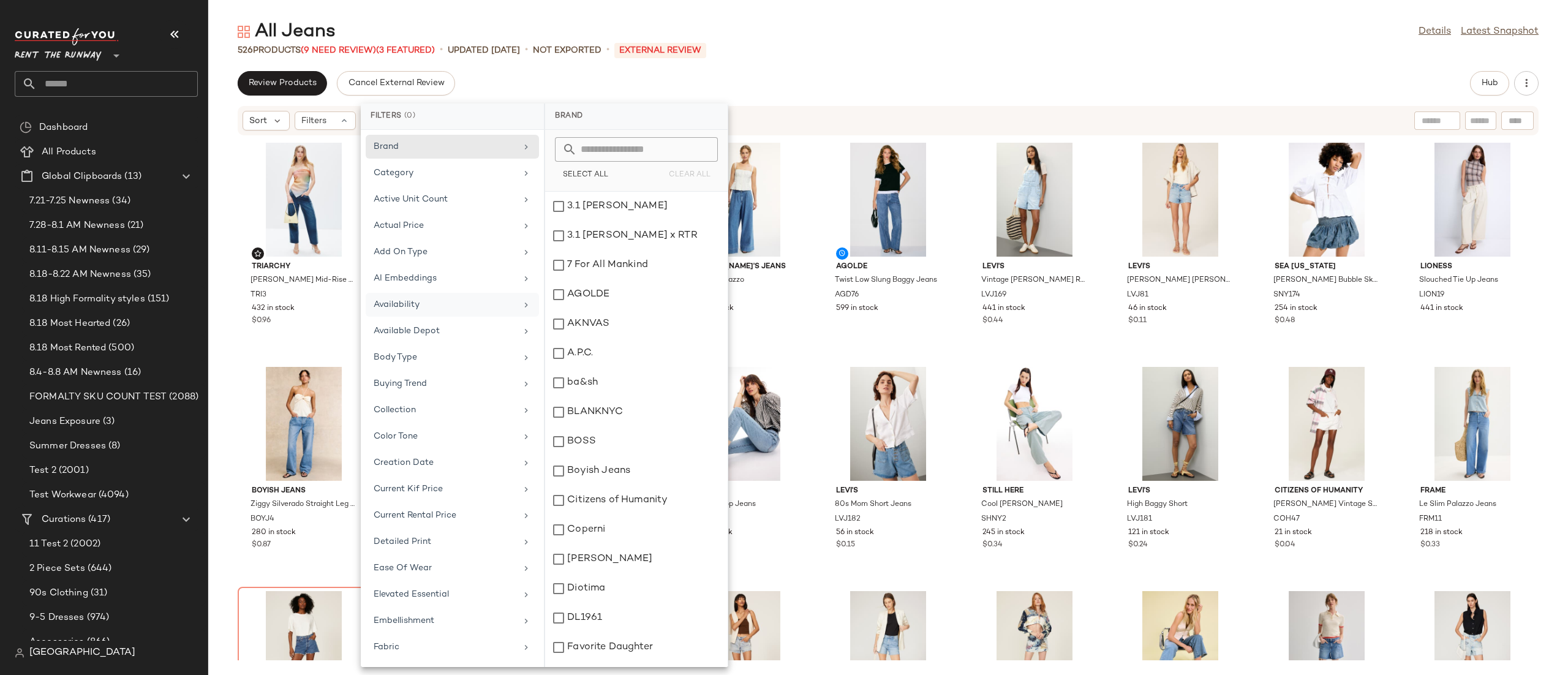
click at [410, 306] on div "Availability" at bounding box center [445, 304] width 143 height 13
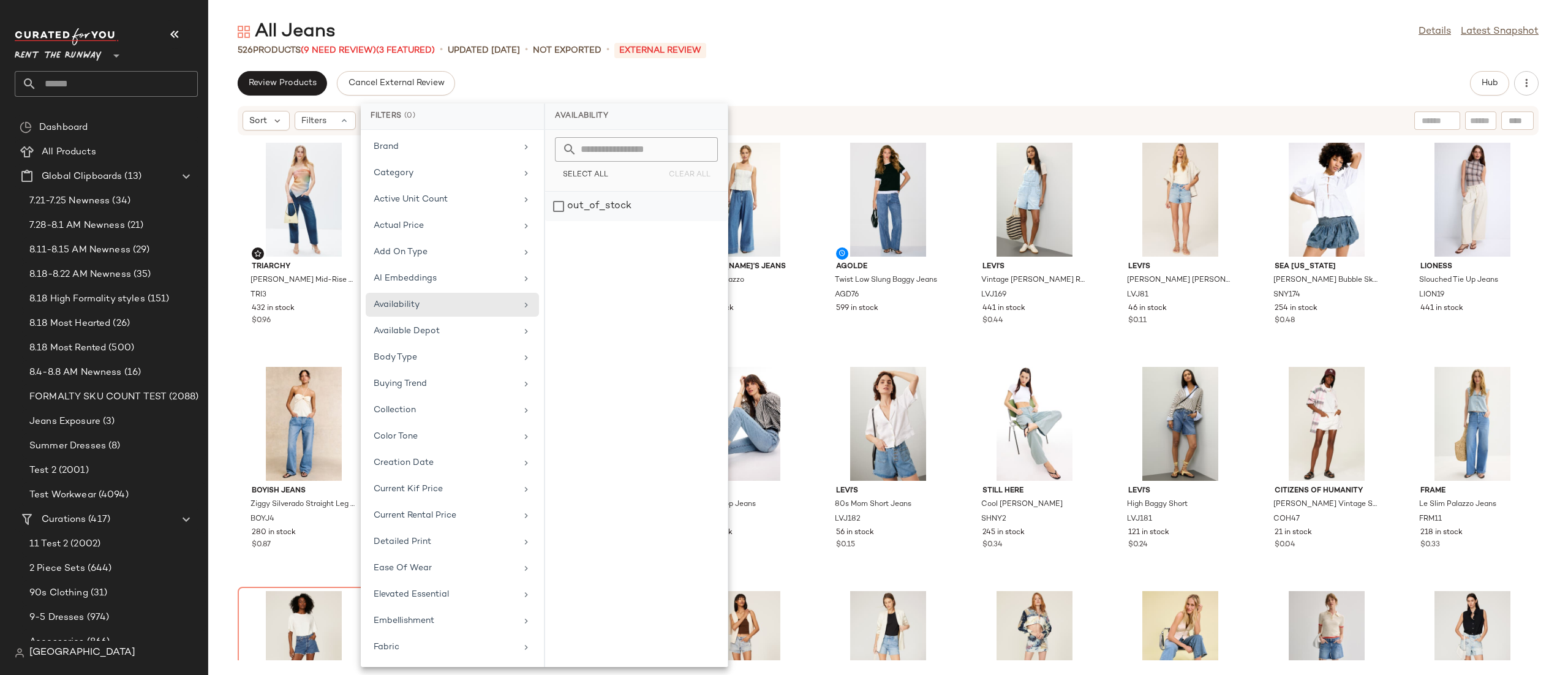
click at [618, 197] on div "out_of_stock" at bounding box center [636, 206] width 182 height 29
click at [854, 101] on div "Review Products Cancel External Review Hub Sort Filters (1) Reset Triarchy [PER…" at bounding box center [887, 373] width 1359 height 604
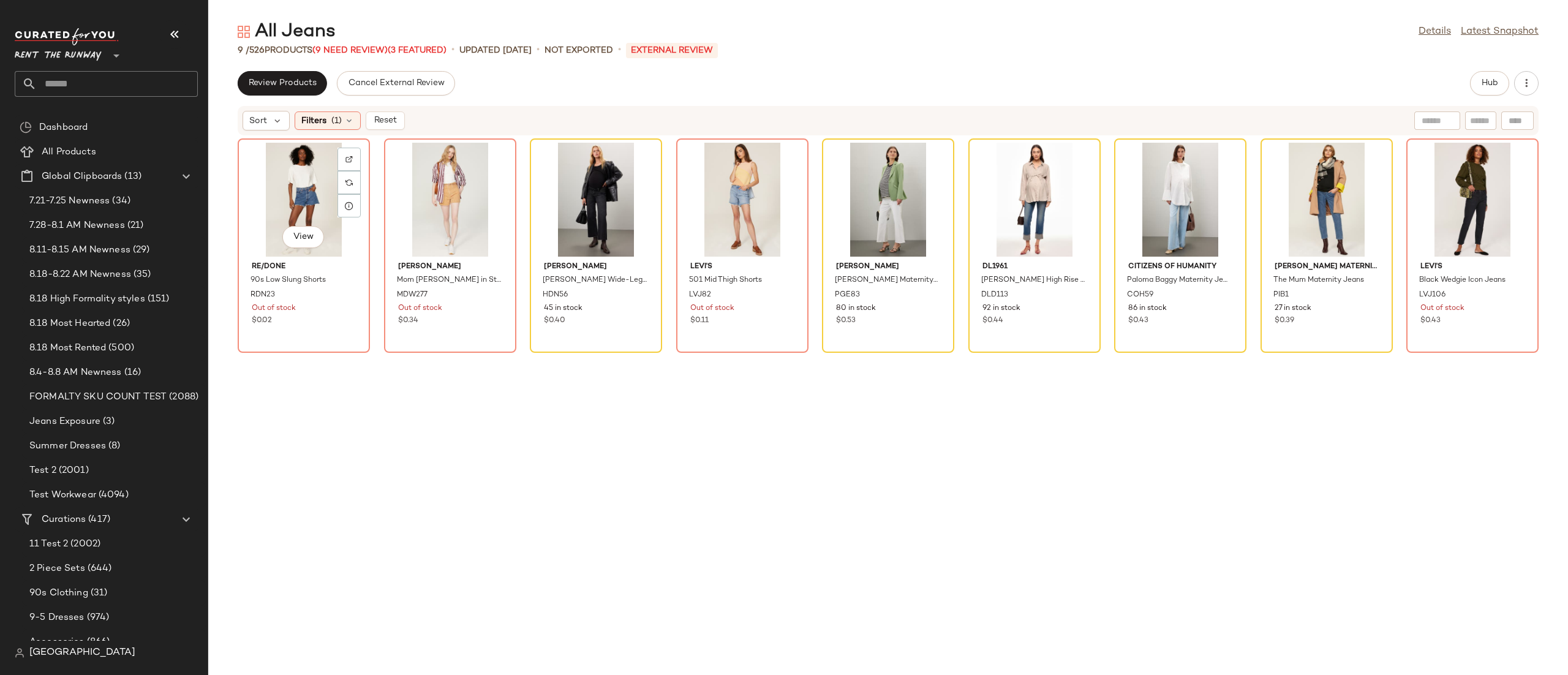
click at [285, 204] on div "View" at bounding box center [303, 200] width 124 height 114
click at [1467, 177] on div "View" at bounding box center [1472, 200] width 124 height 114
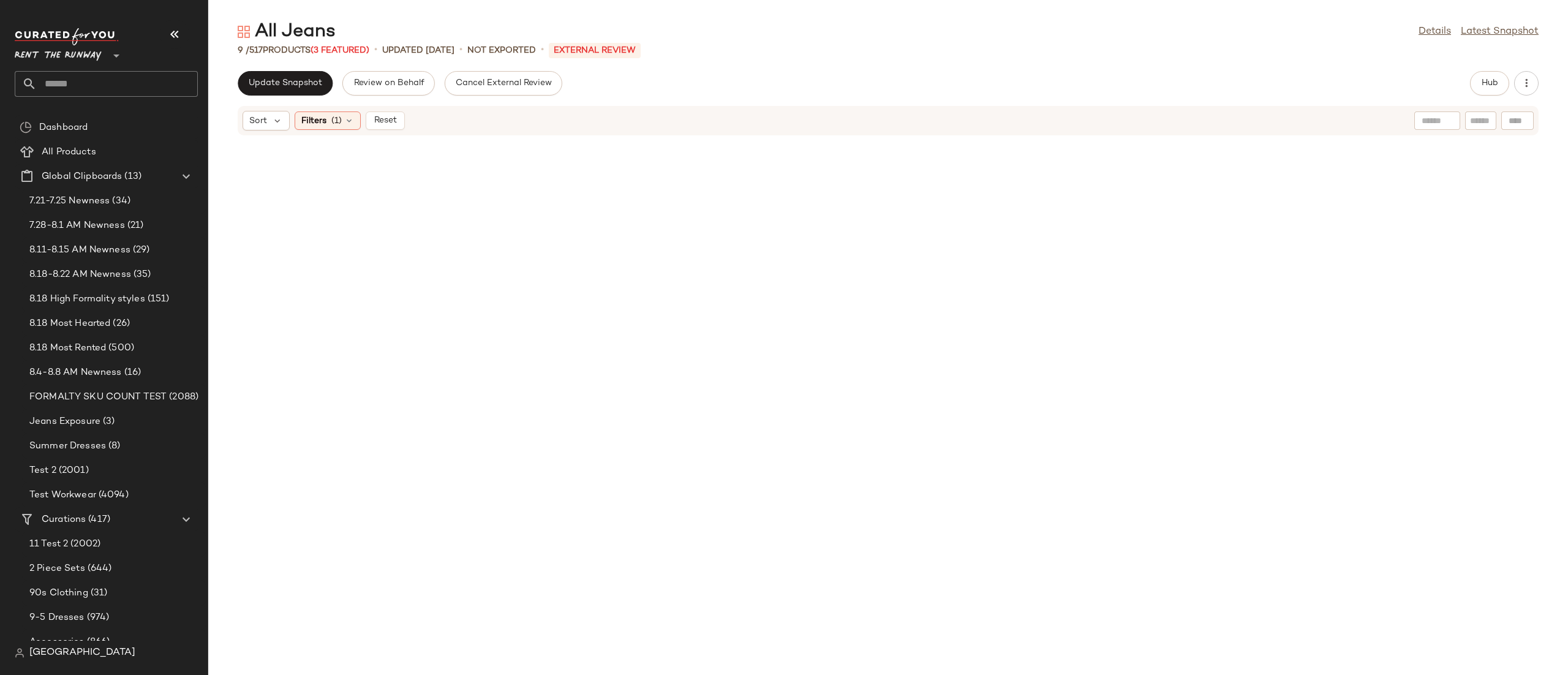
click at [360, 141] on div at bounding box center [887, 398] width 1359 height 525
click at [342, 126] on div "Filters (1)" at bounding box center [328, 120] width 66 height 18
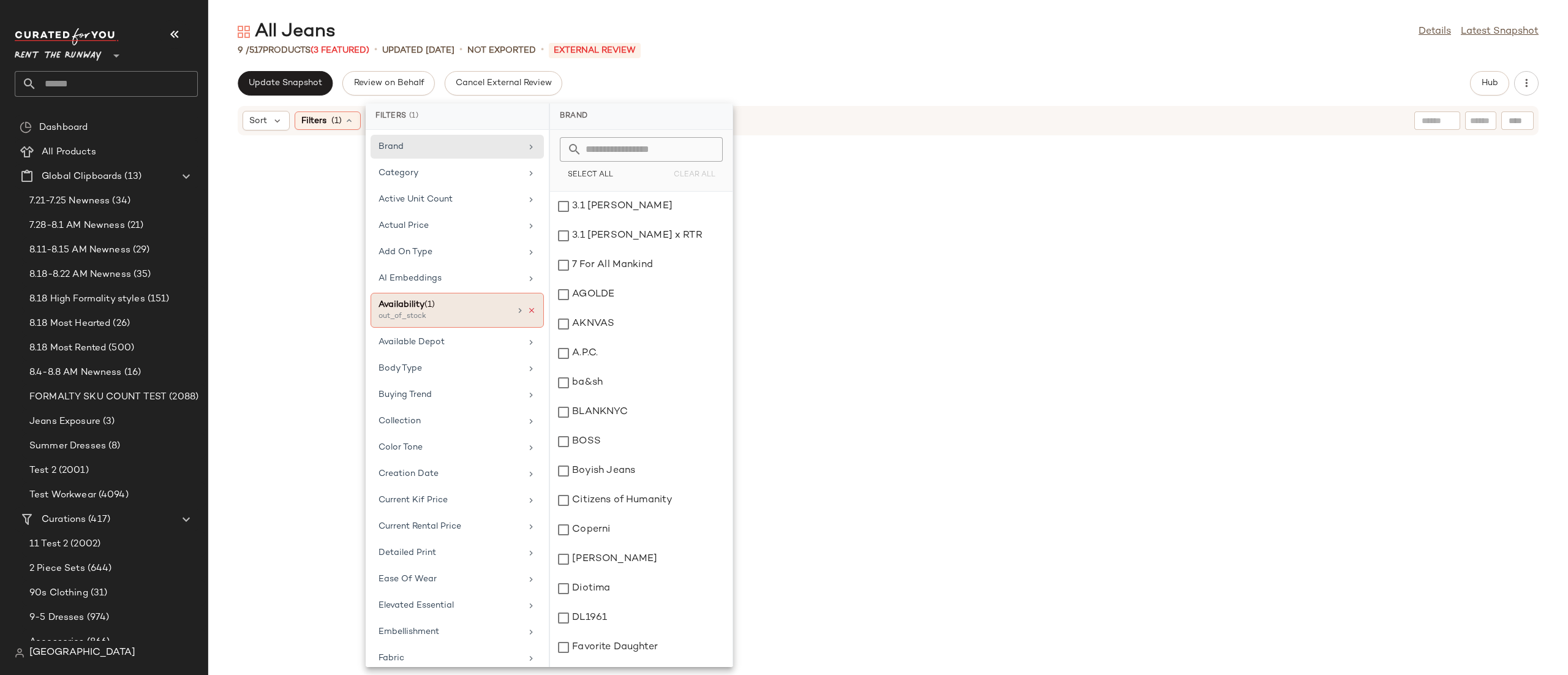
click at [527, 312] on icon at bounding box center [531, 310] width 9 height 9
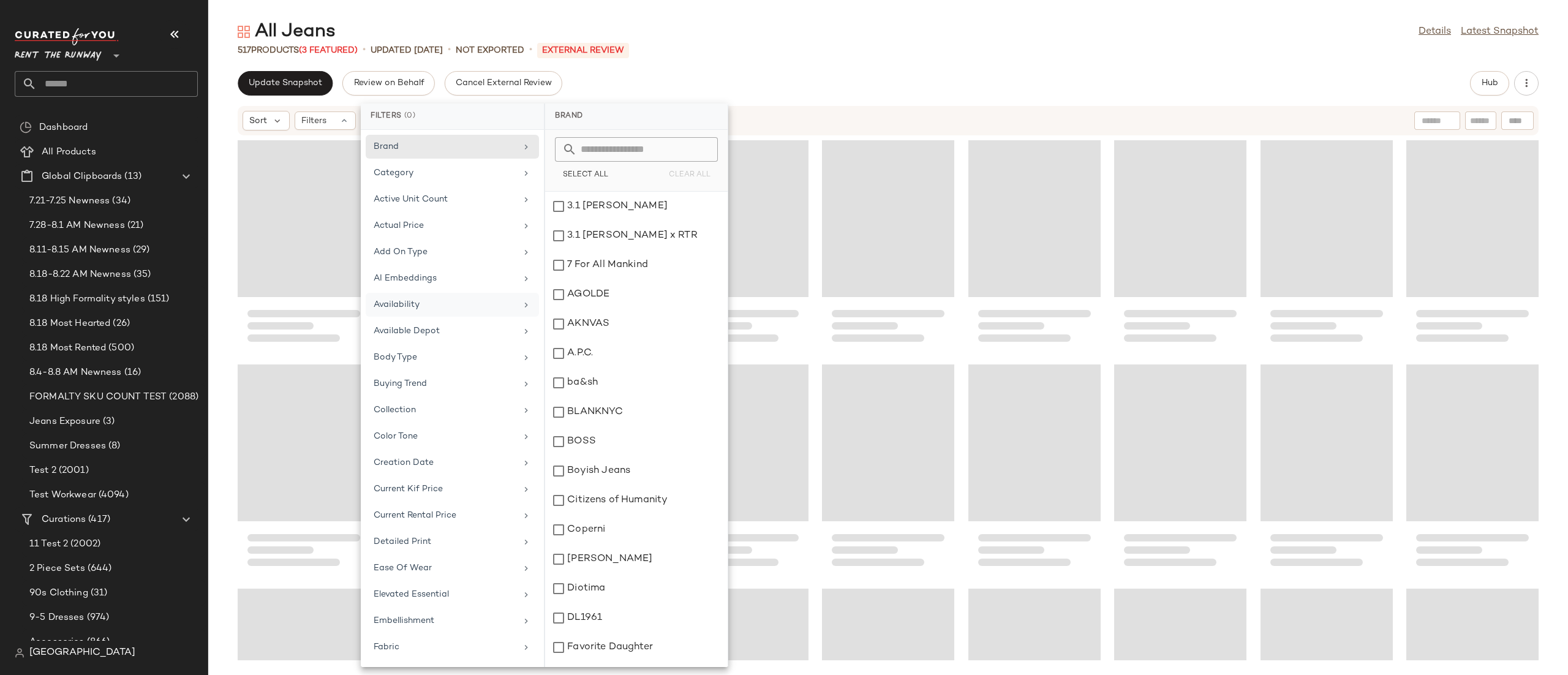
click at [1092, 107] on div "Sort Filters" at bounding box center [888, 120] width 1301 height 29
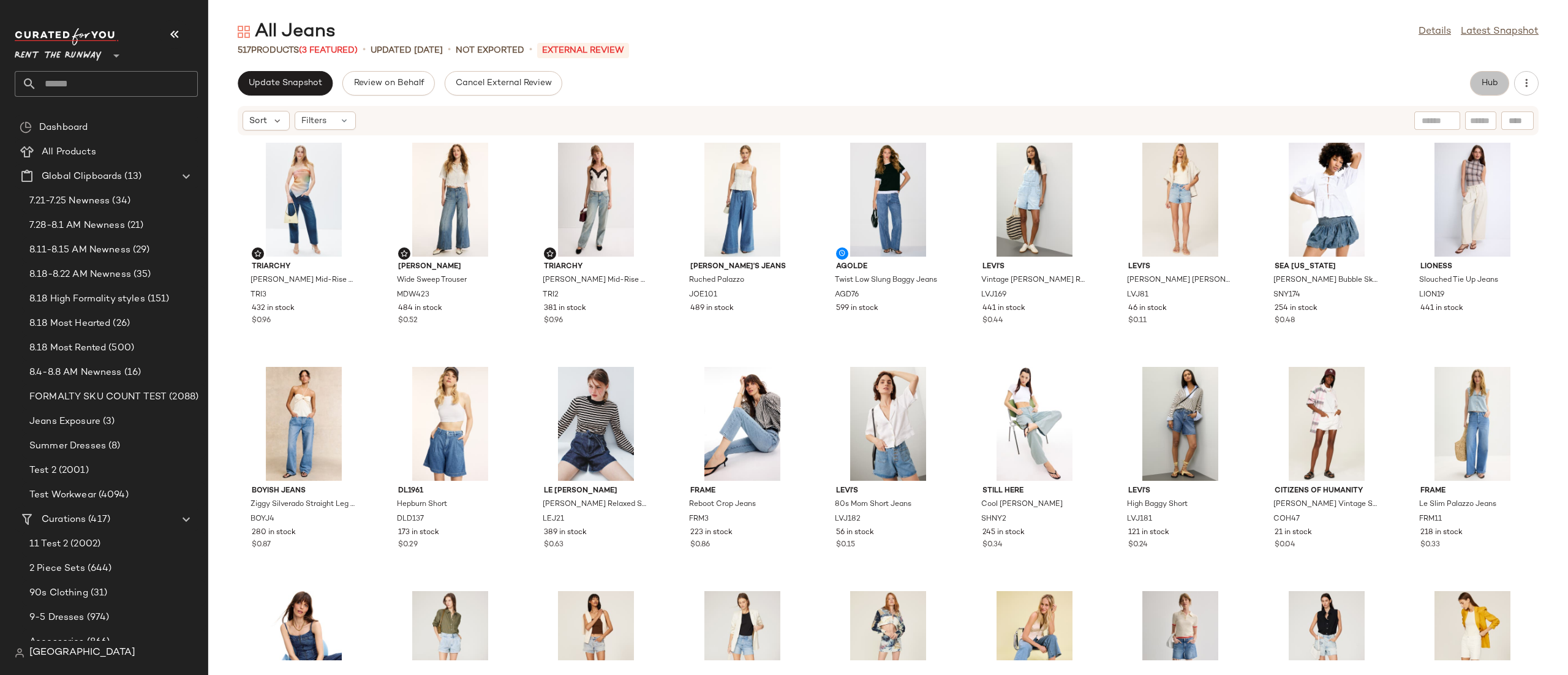
click at [1472, 85] on button "Hub" at bounding box center [1490, 83] width 39 height 24
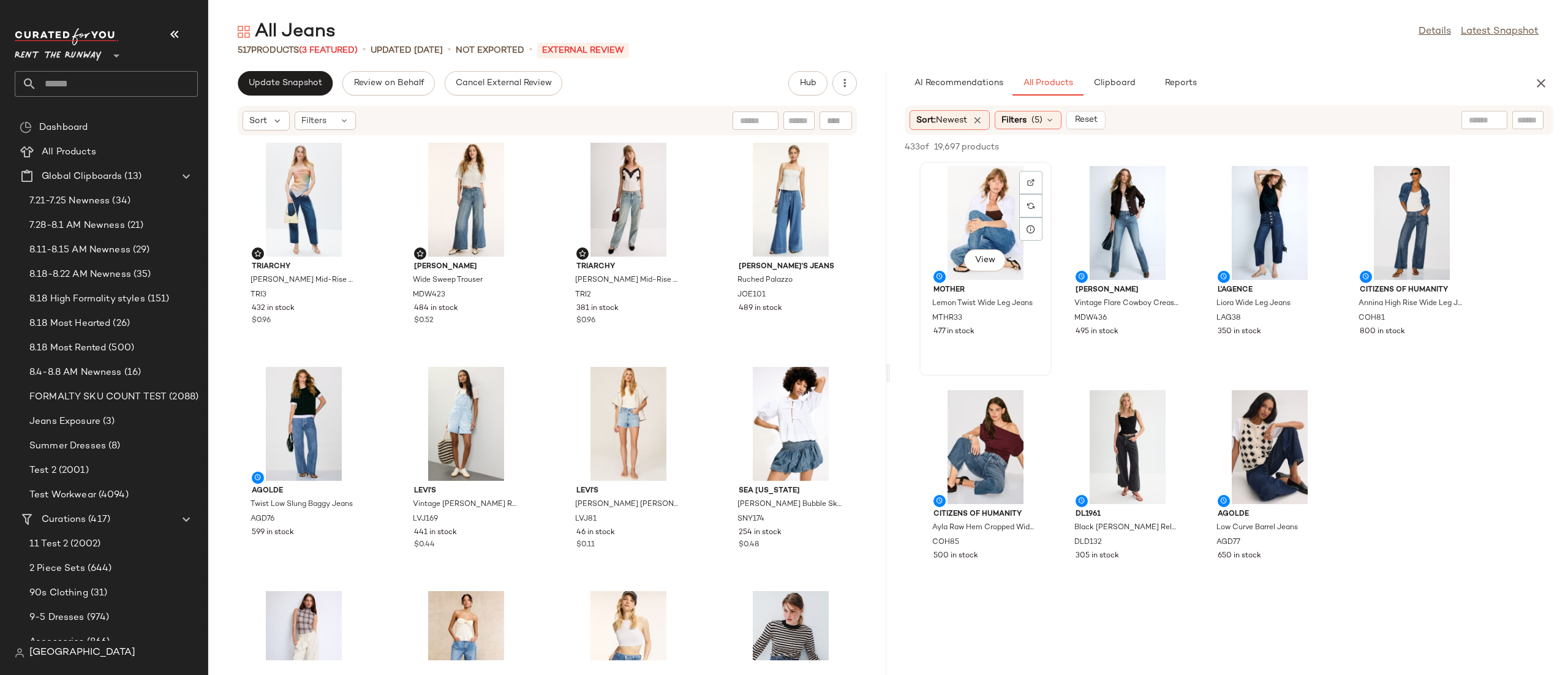
click at [989, 218] on div "View" at bounding box center [985, 223] width 124 height 114
click at [1261, 435] on div "View" at bounding box center [1269, 447] width 124 height 114
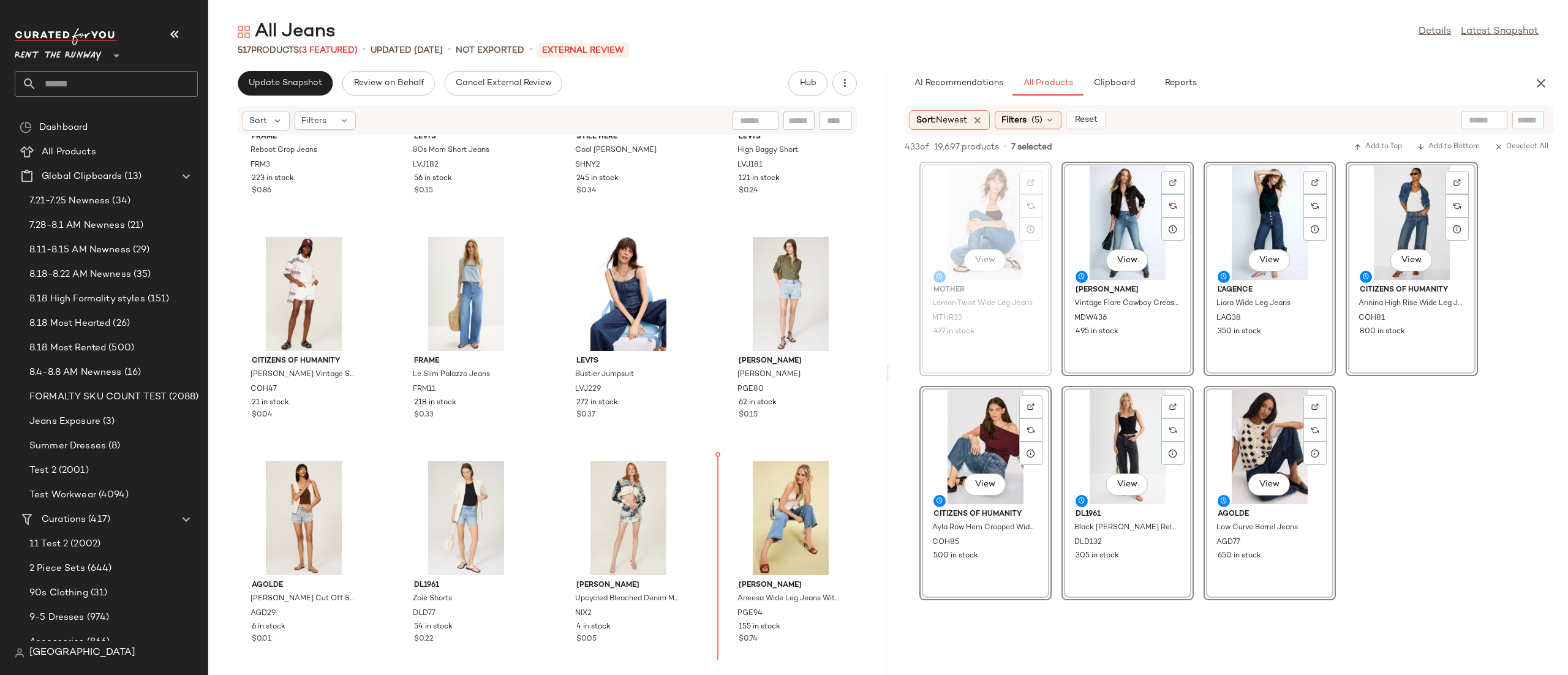
scroll to position [865, 0]
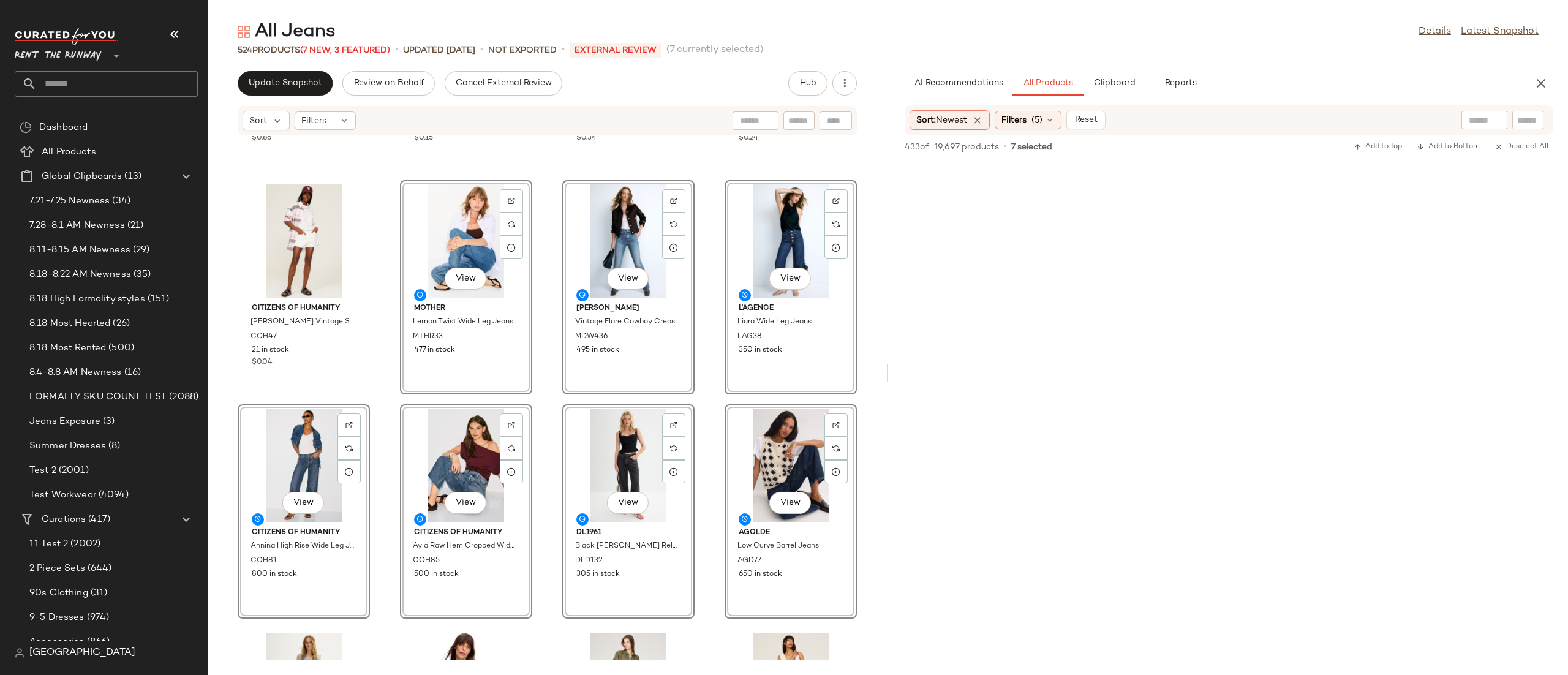
click at [533, 408] on div "FRAME Reboot Crop Jeans FRM3 223 in stock $0.86 Levi's 80s Mom Short Jeans LVJ1…" at bounding box center [547, 398] width 678 height 525
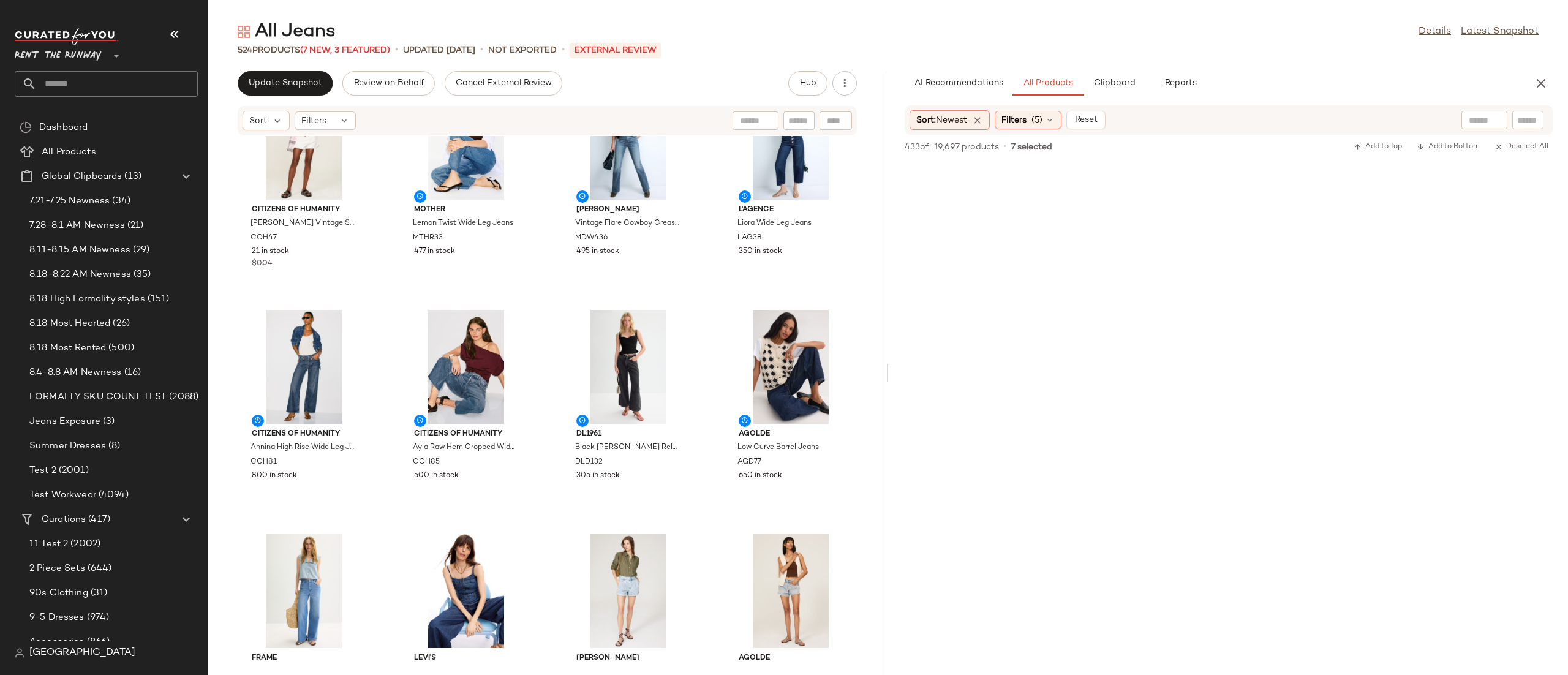
scroll to position [619, 0]
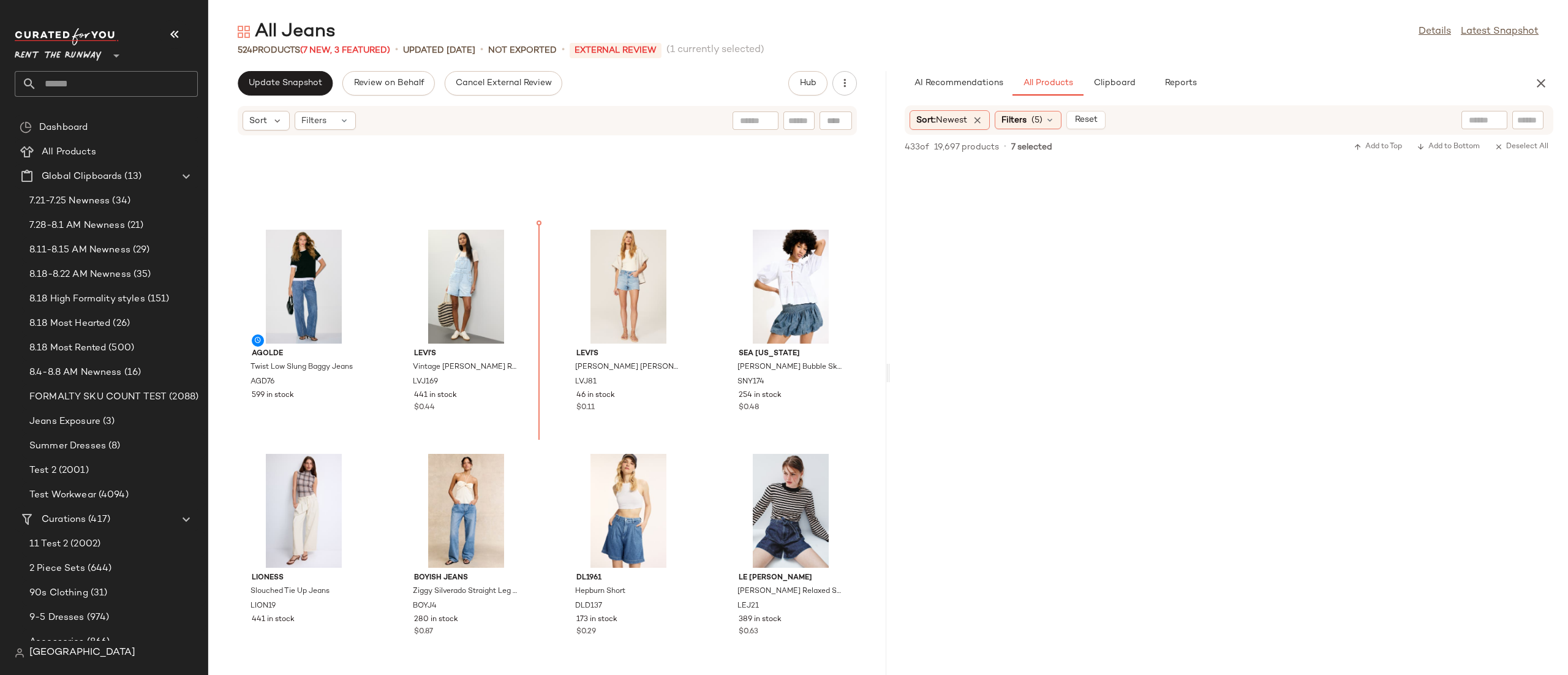
scroll to position [145, 0]
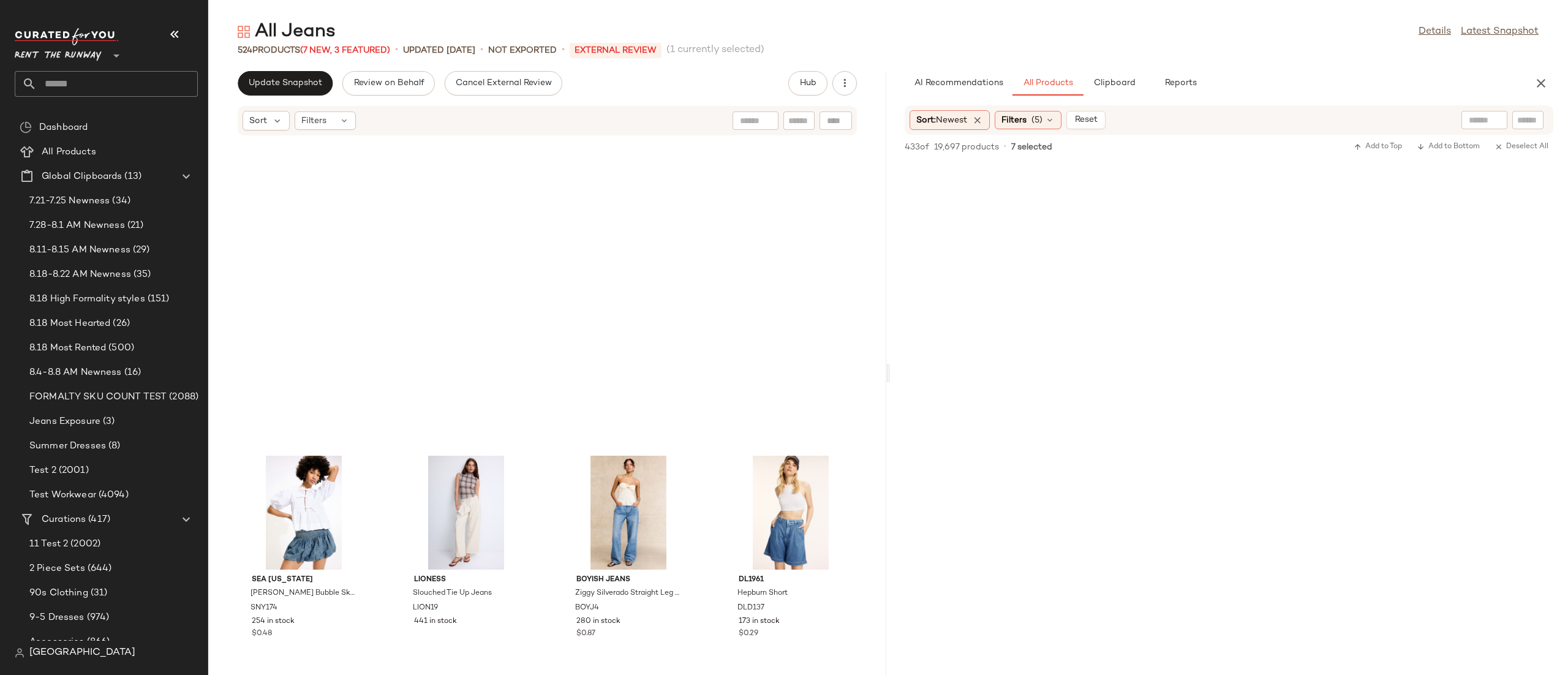
scroll to position [814, 0]
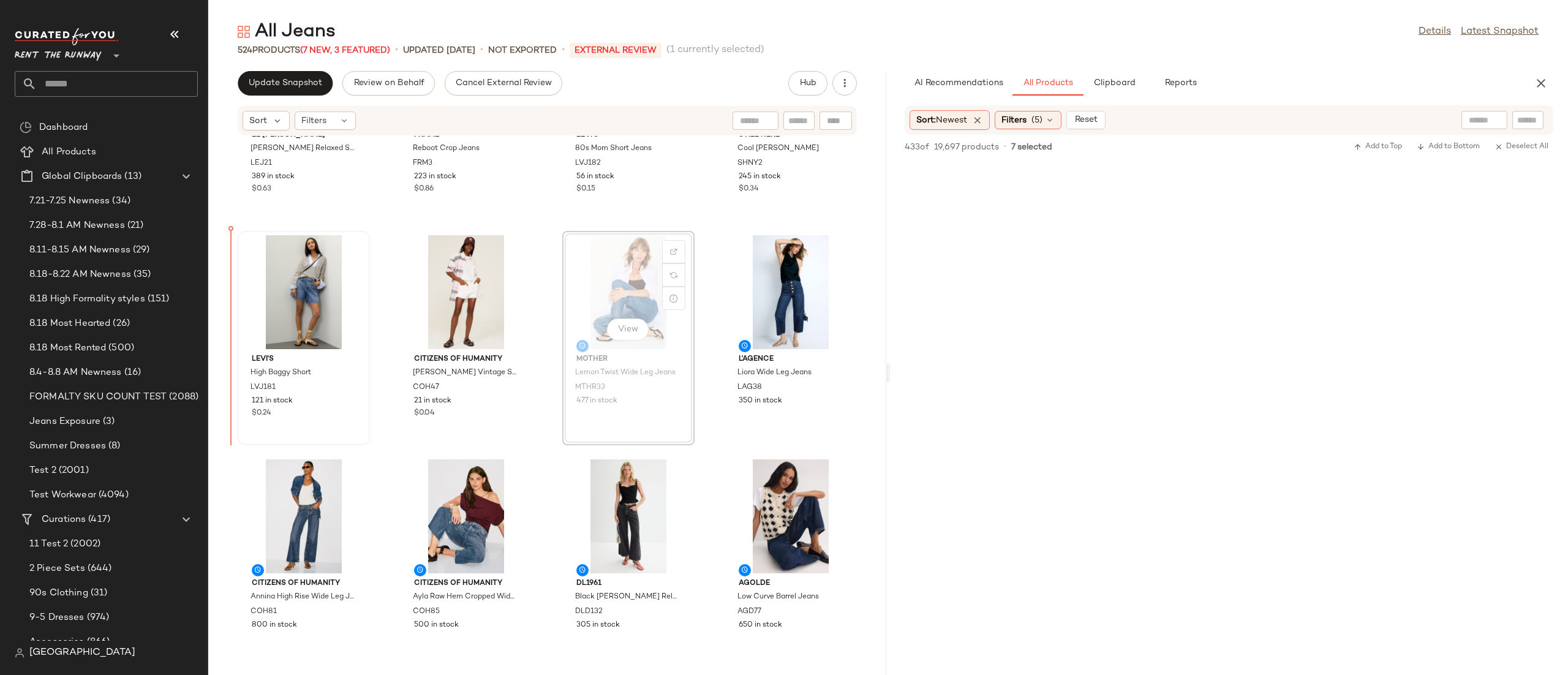
click at [291, 300] on div "LE [PERSON_NAME] Relaxed Shorts LEJ21 389 in stock $0.63 FRAME Reboot Crop Jean…" at bounding box center [547, 398] width 678 height 525
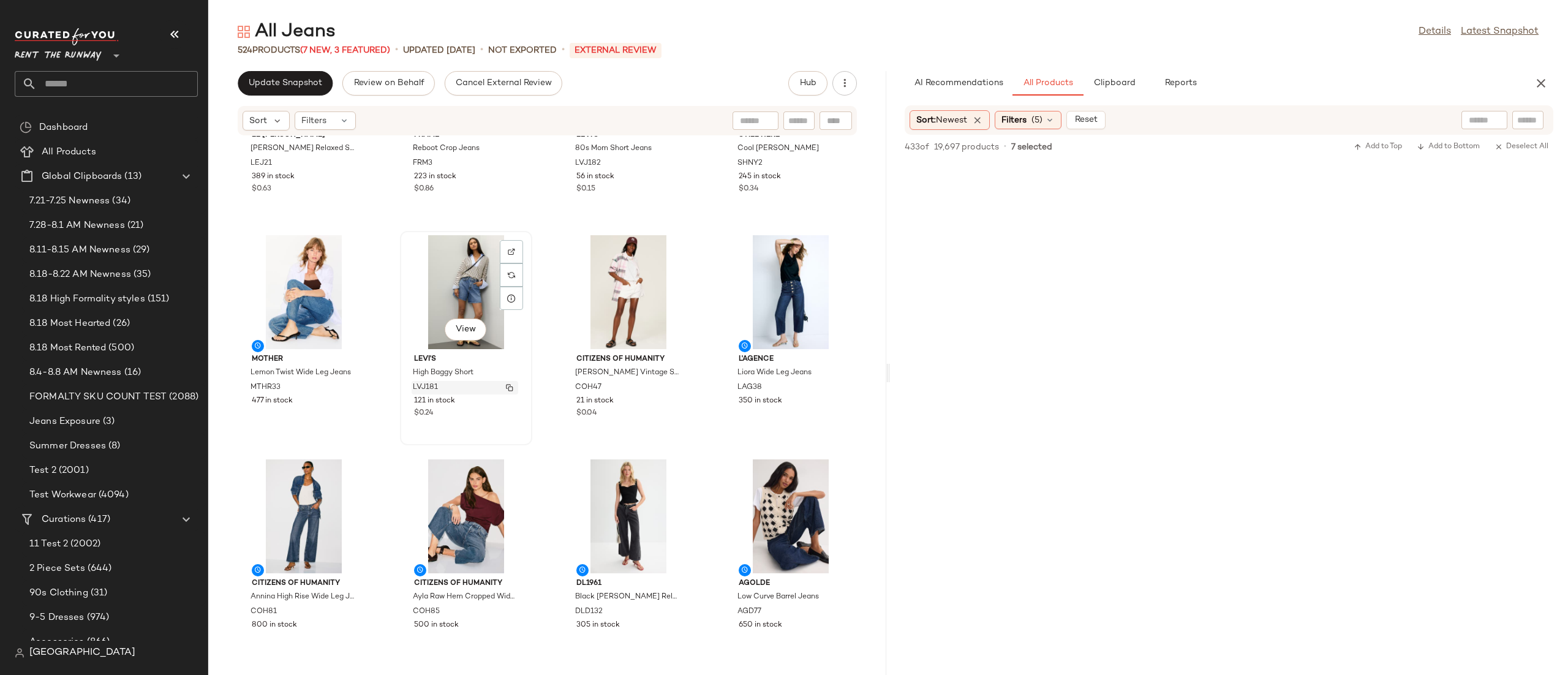
scroll to position [1302, 0]
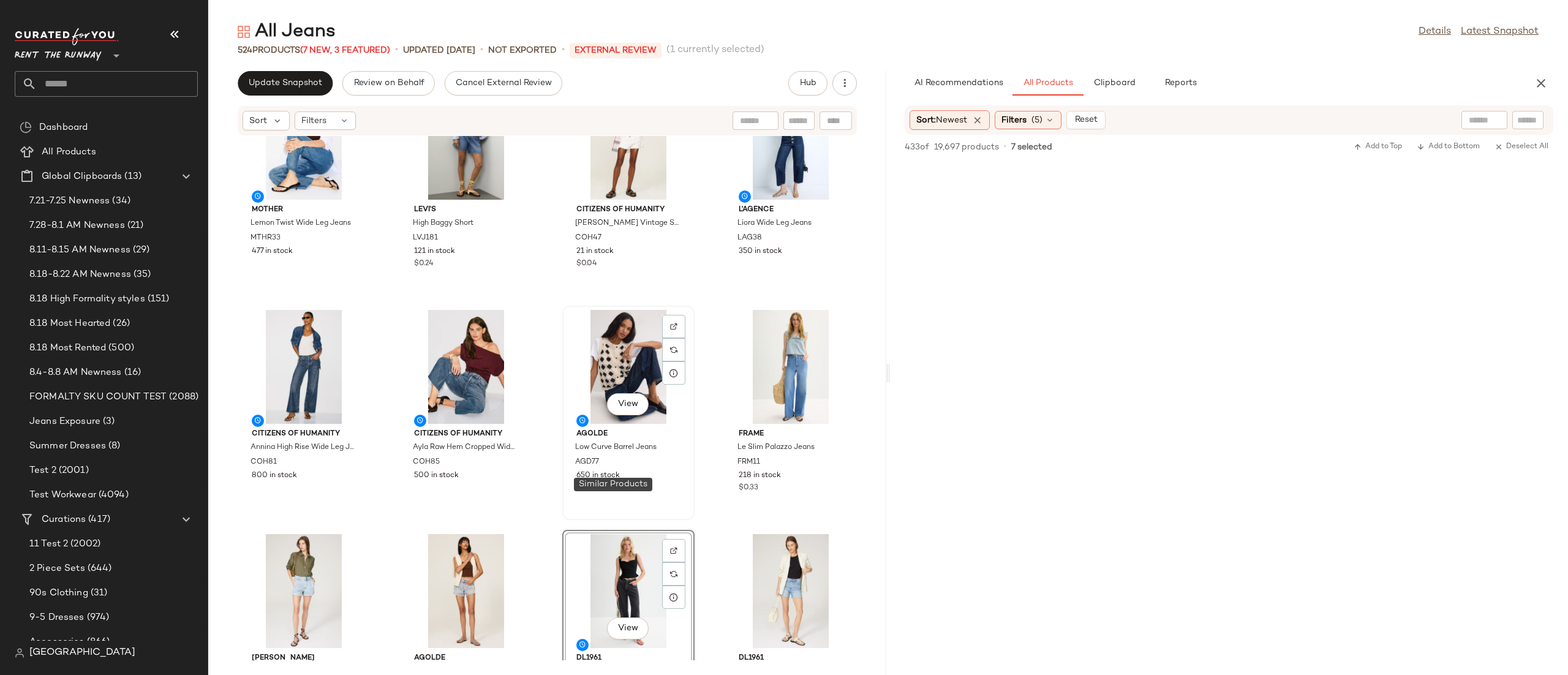
scroll to position [829, 0]
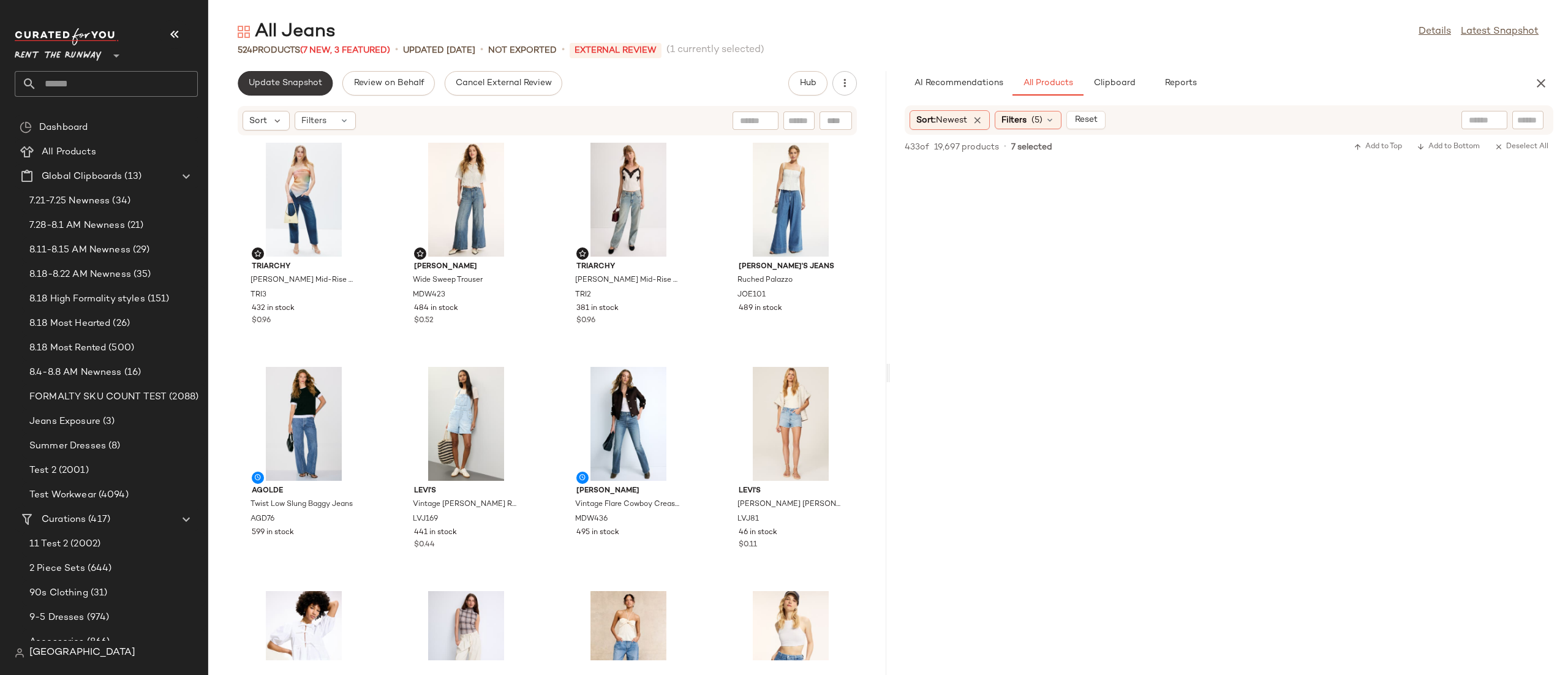
click at [298, 93] on button "Update Snapshot" at bounding box center [285, 83] width 95 height 24
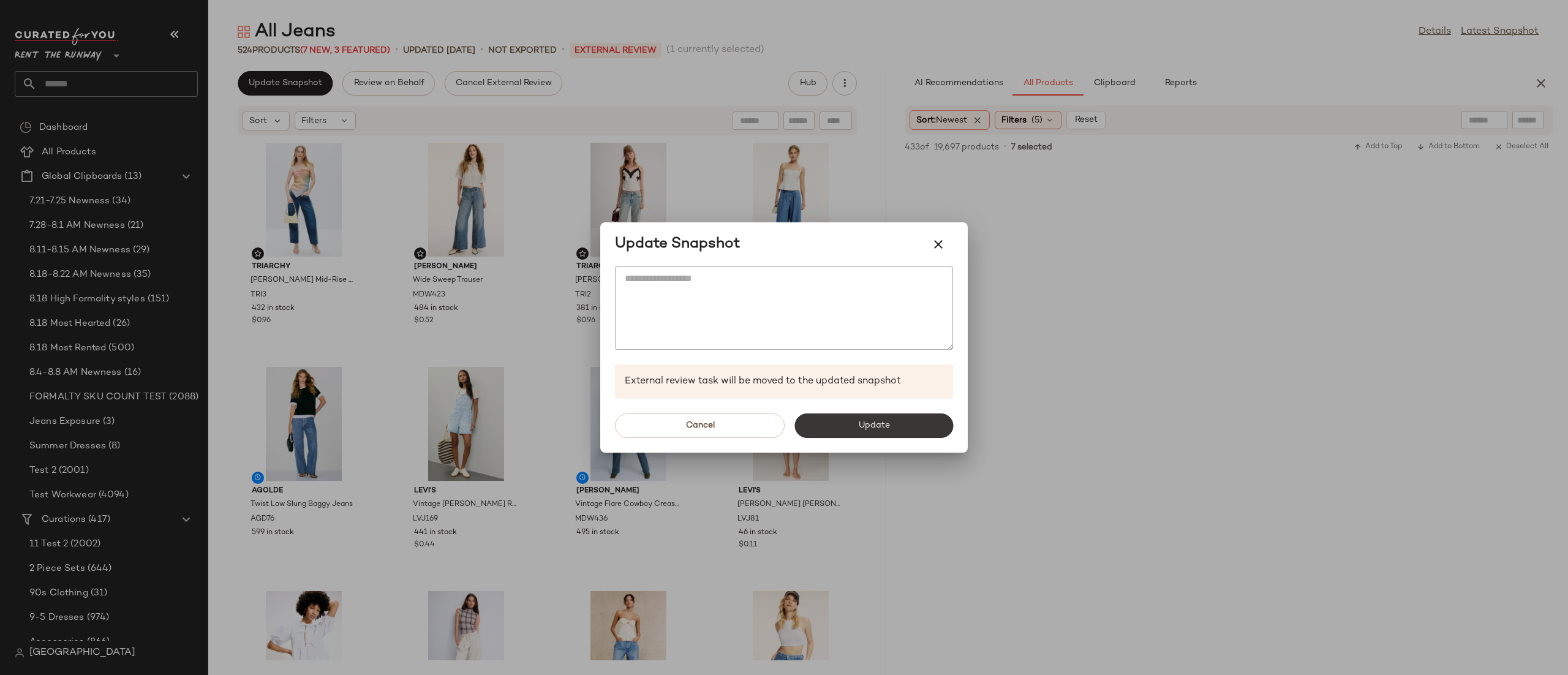
click at [841, 430] on button "Update" at bounding box center [873, 426] width 159 height 24
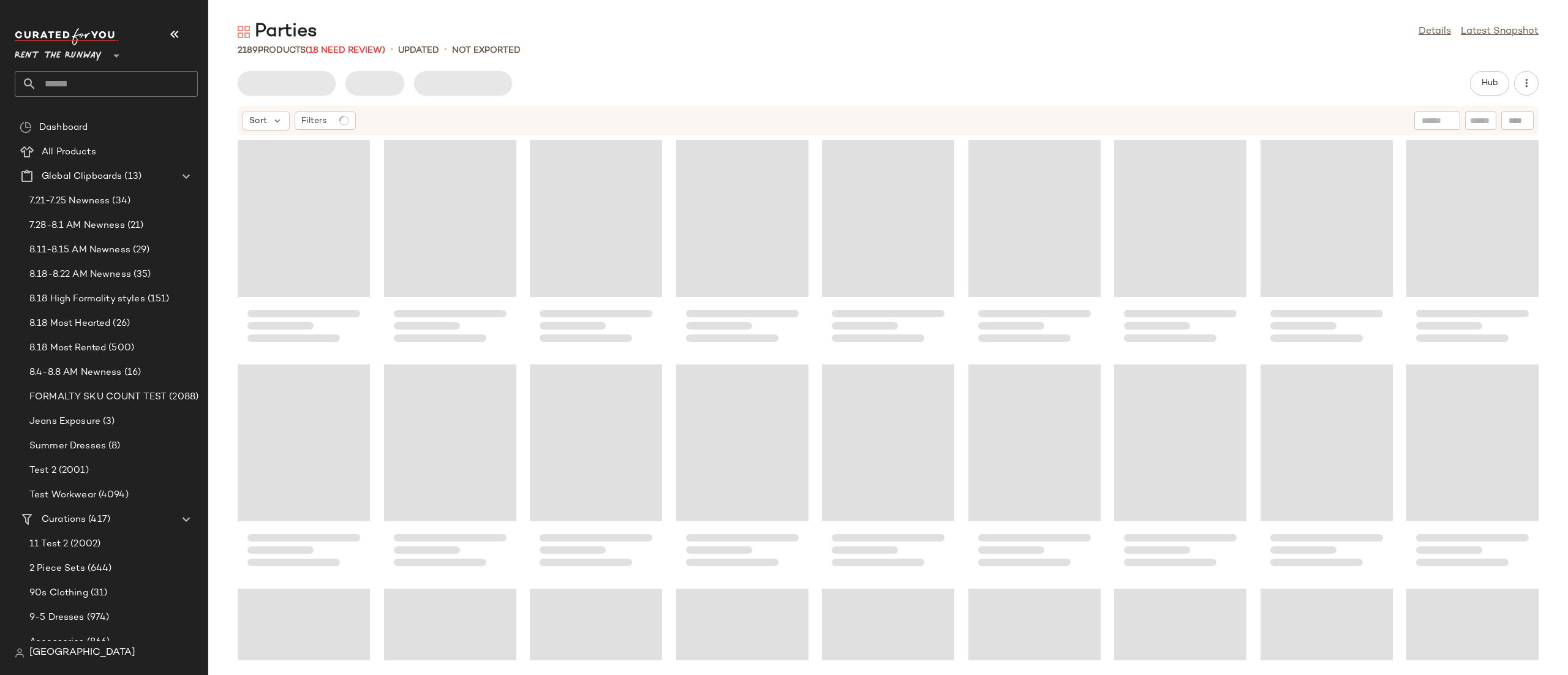
click at [1490, 70] on div "Parties Details Latest Snapshot 2189 Products (18 Need Review) • updated • Not …" at bounding box center [887, 348] width 1359 height 656
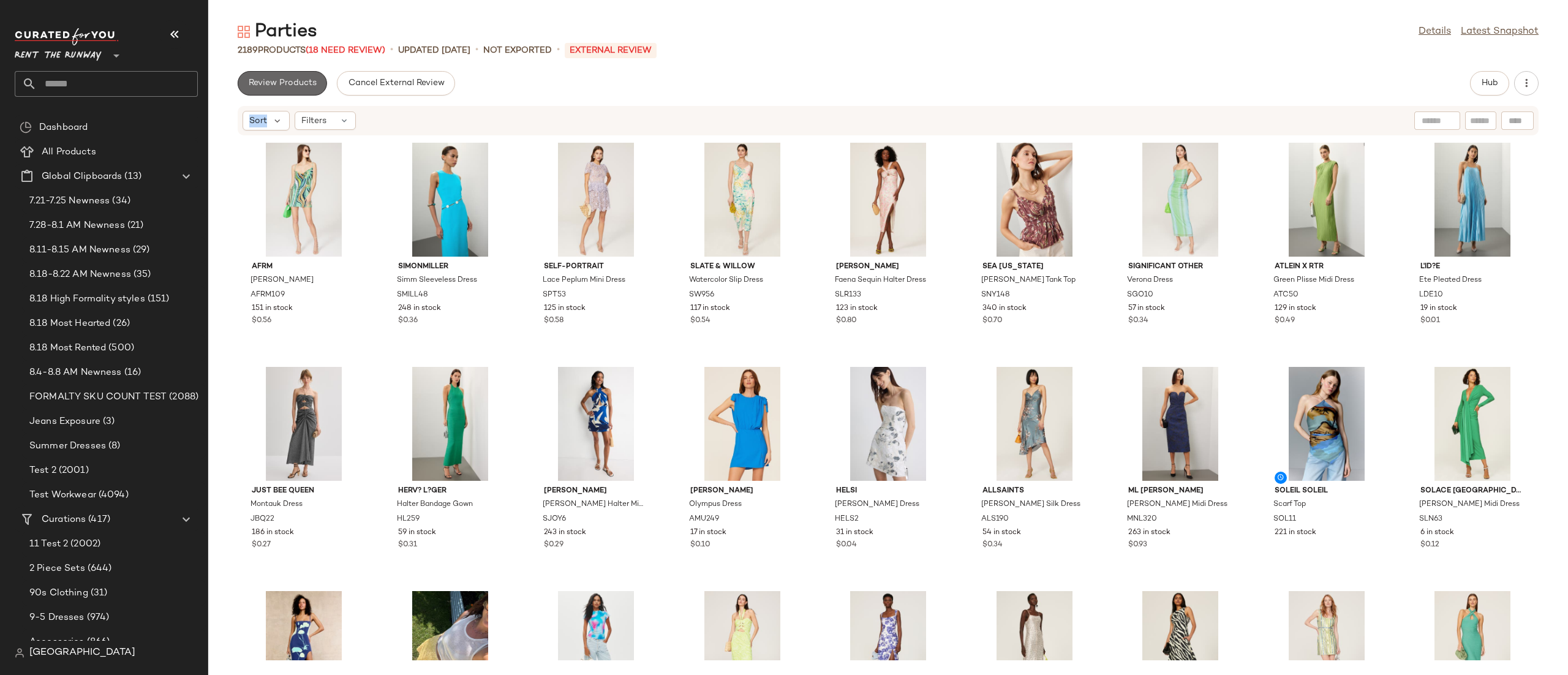
click at [282, 76] on button "Review Products" at bounding box center [283, 83] width 89 height 24
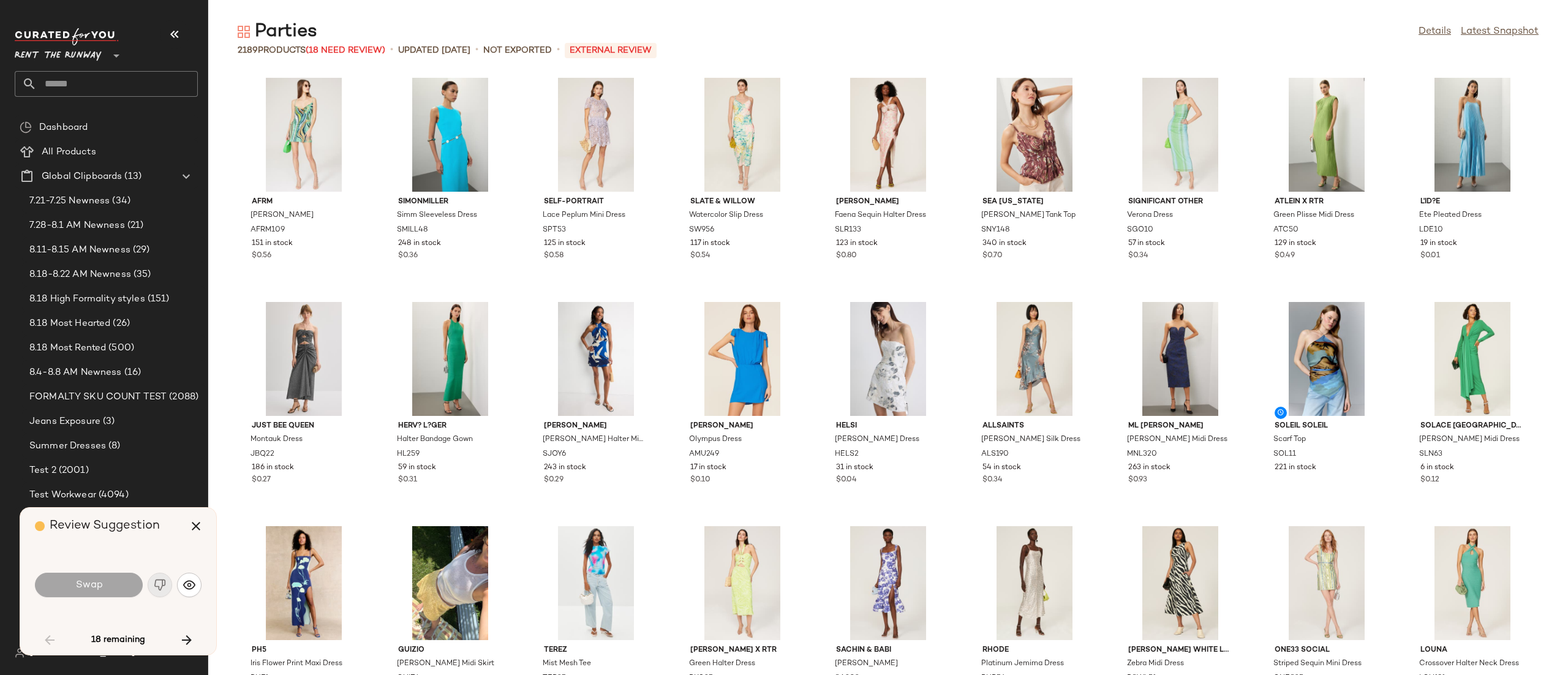
scroll to position [459, 0]
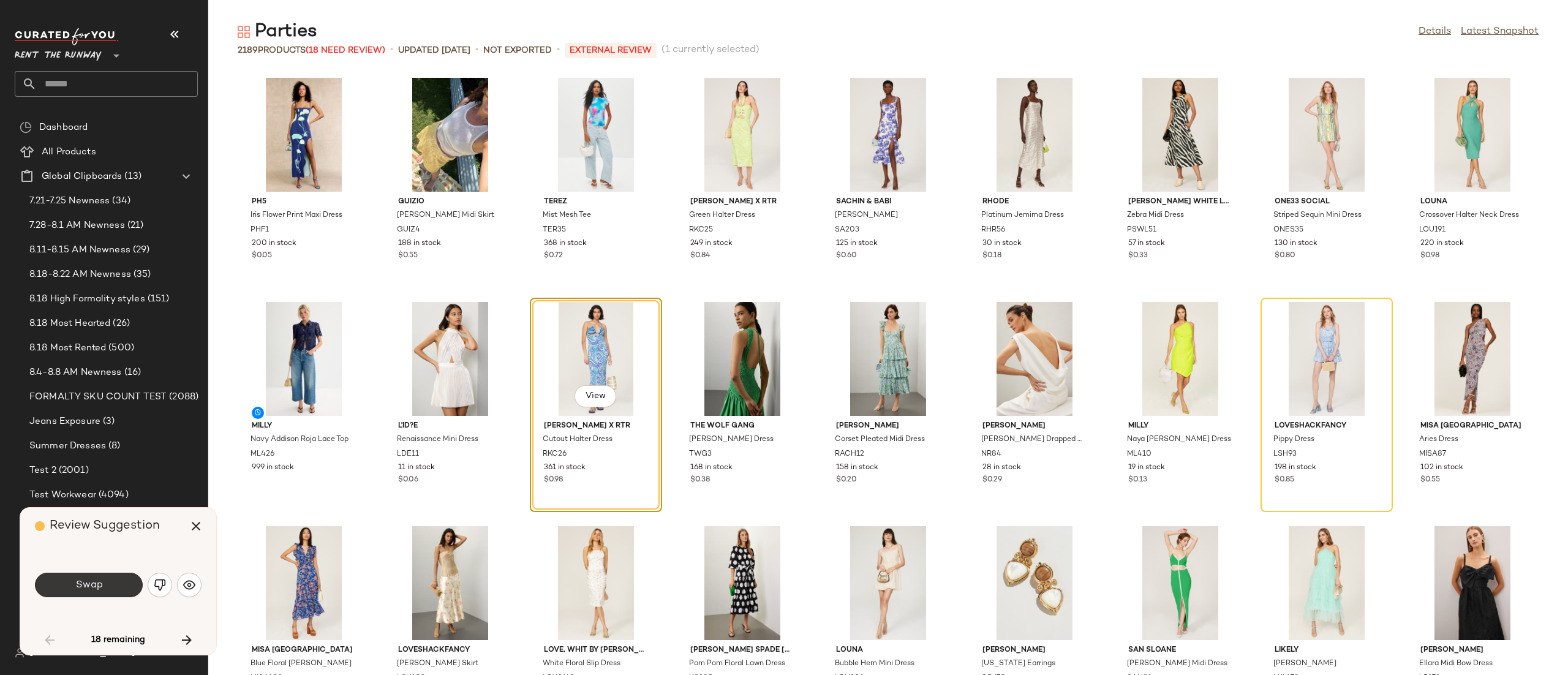
click at [94, 596] on button "Swap" at bounding box center [89, 585] width 107 height 24
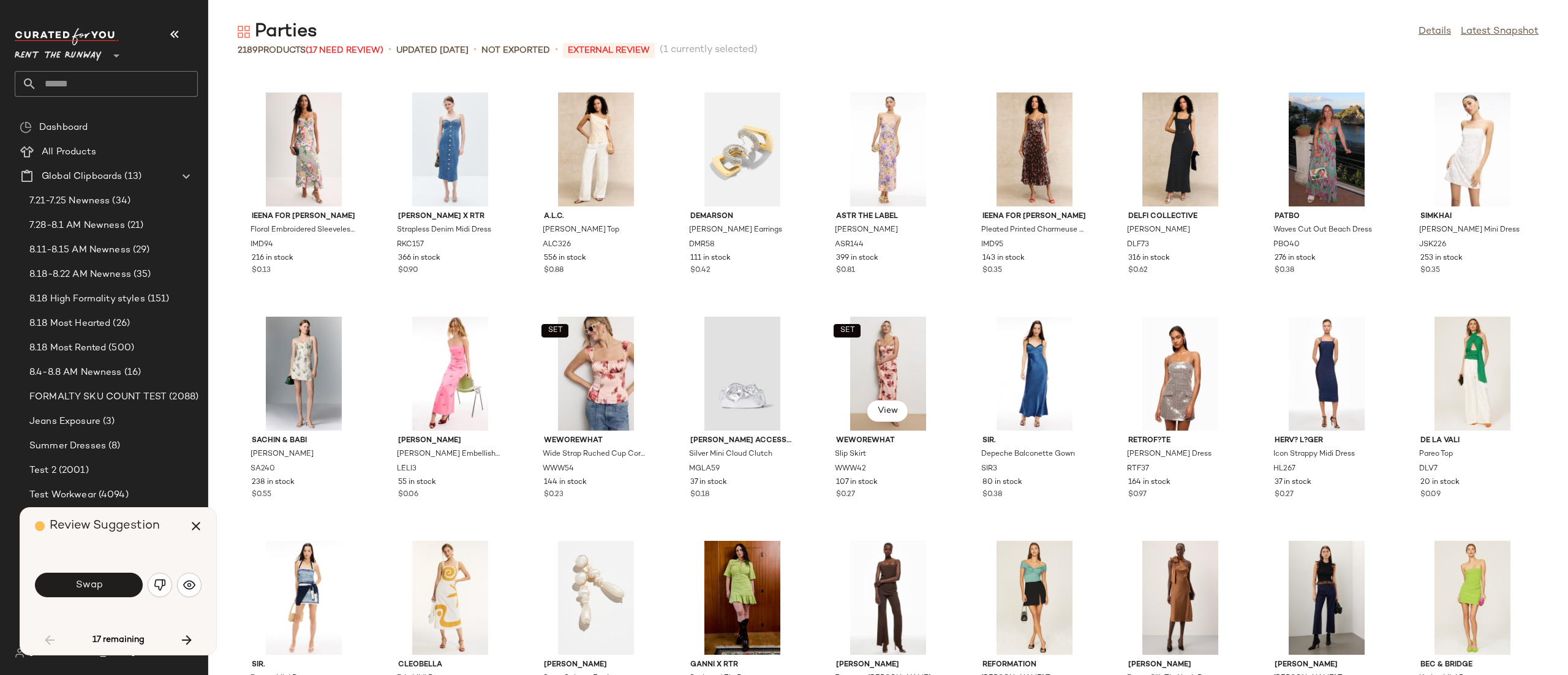
scroll to position [10540, 0]
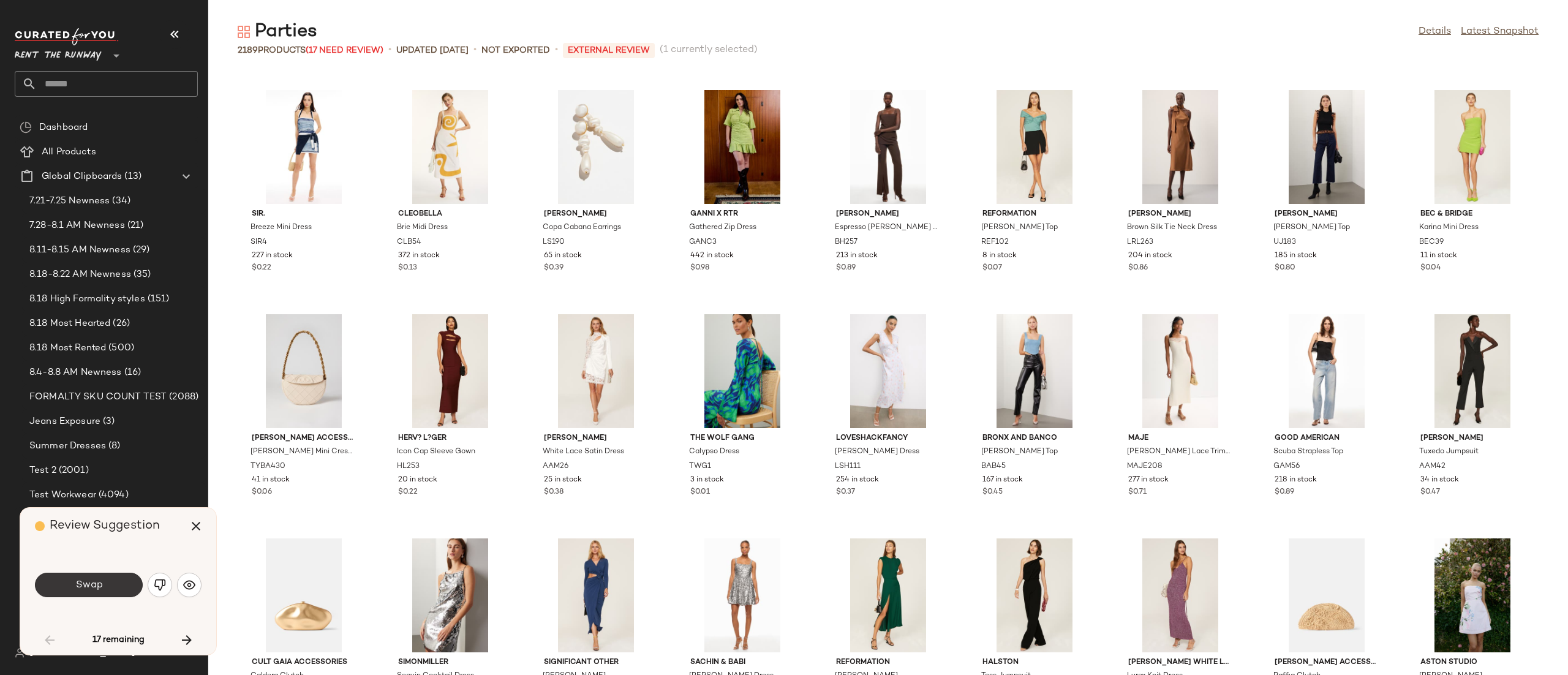
click at [97, 582] on span "Swap" at bounding box center [89, 585] width 28 height 11
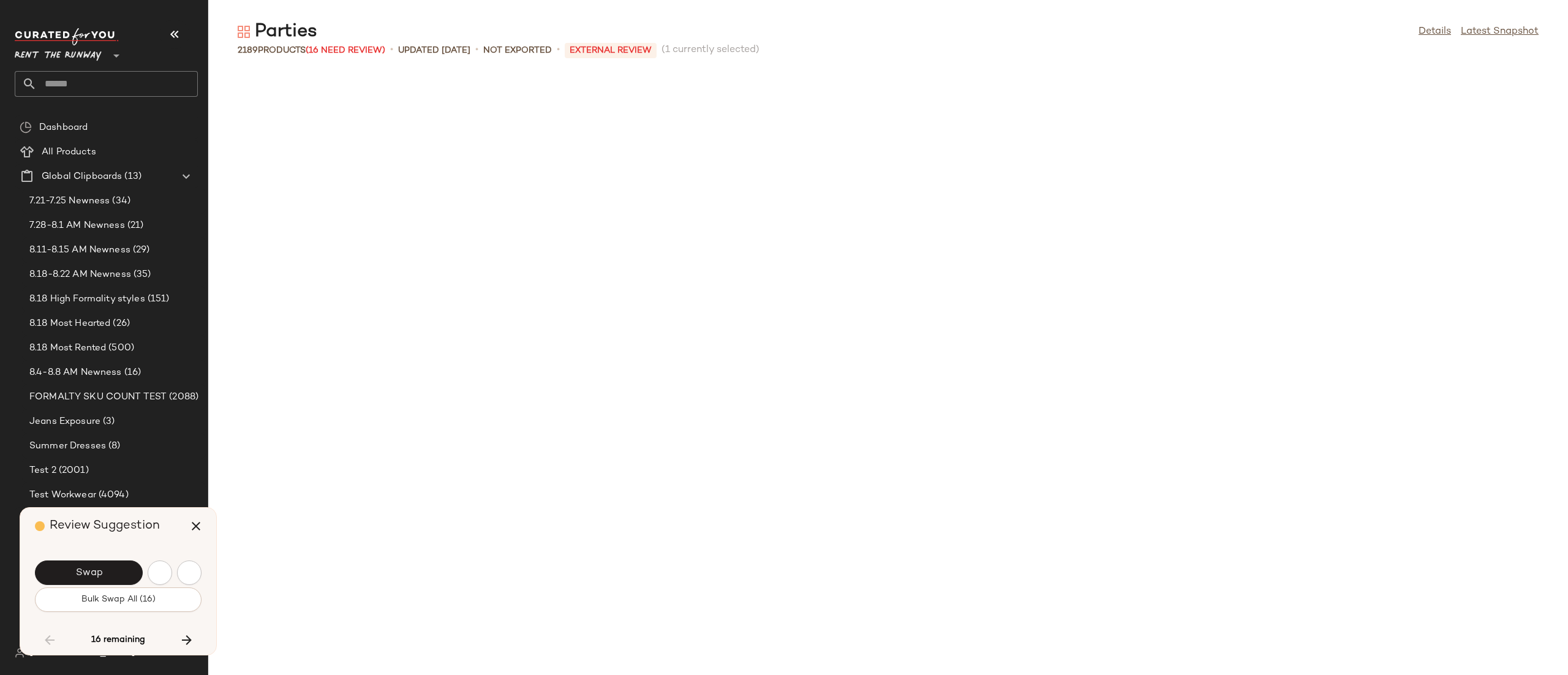
scroll to position [2243, 0]
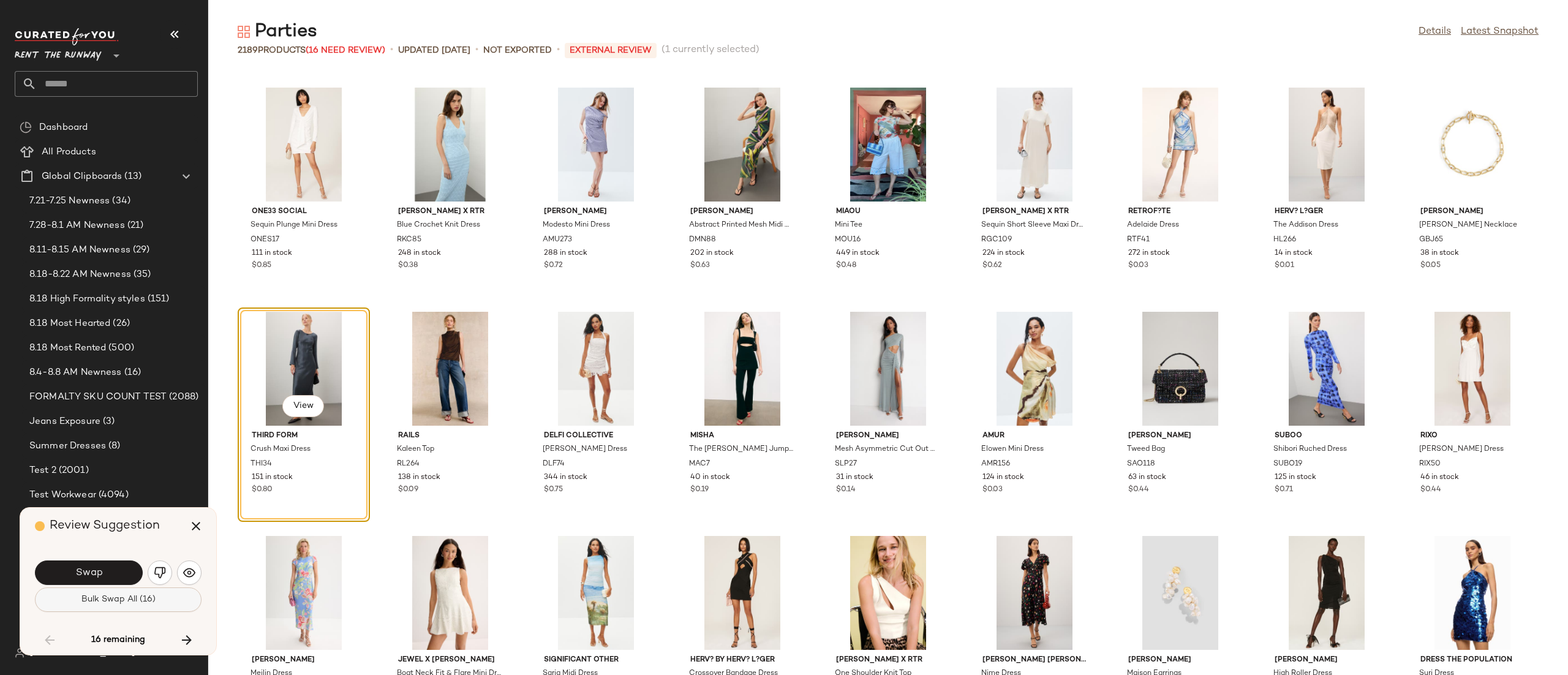
click at [153, 600] on span "Bulk Swap All (16)" at bounding box center [118, 600] width 75 height 9
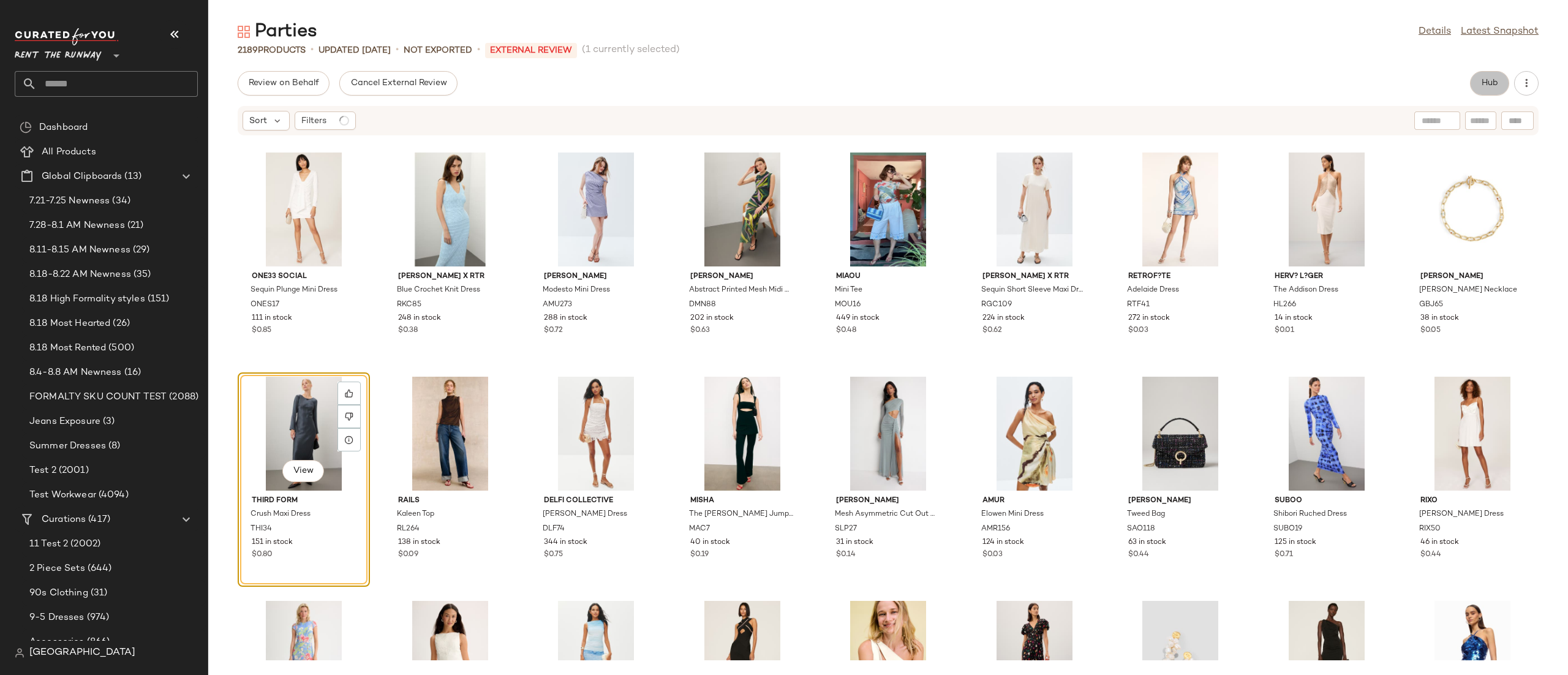
click at [1475, 74] on button "Hub" at bounding box center [1490, 83] width 39 height 24
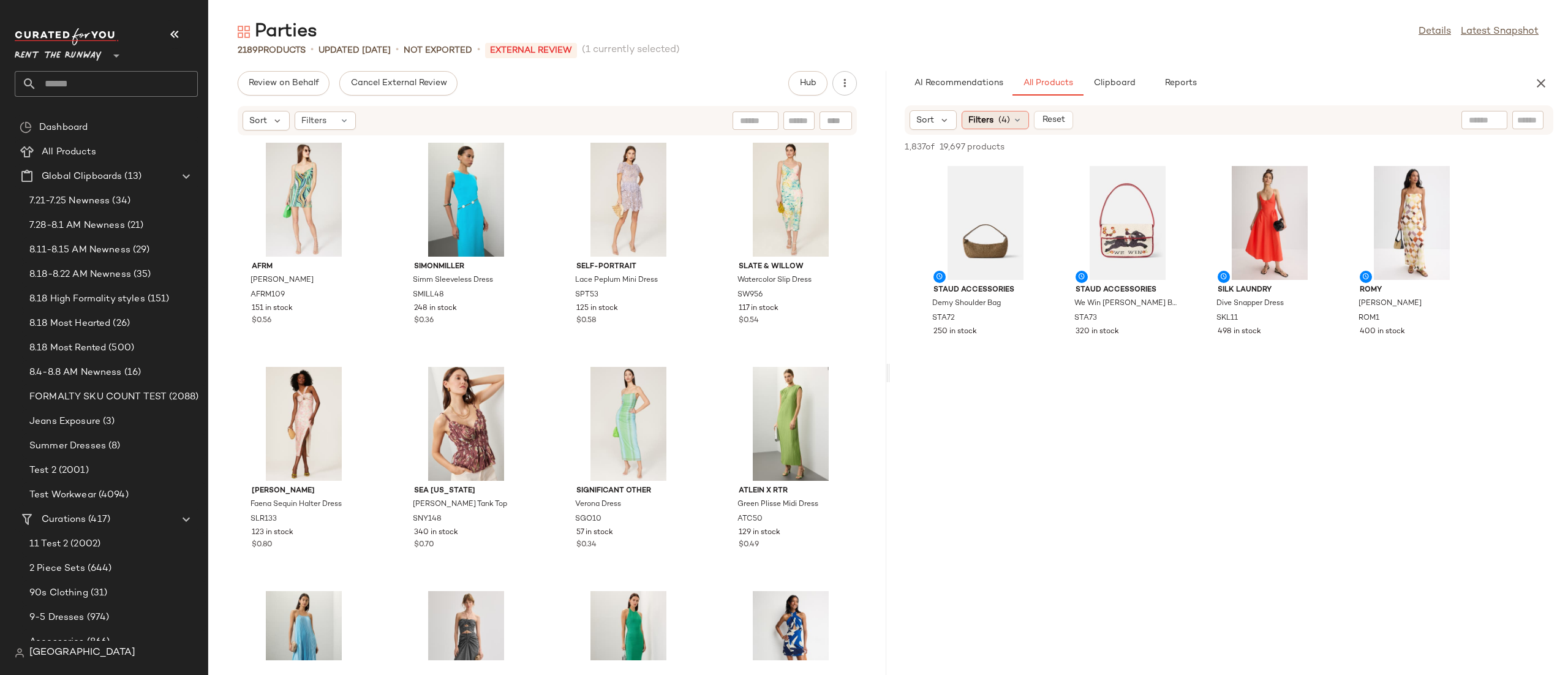
click at [985, 120] on span "Filters" at bounding box center [981, 120] width 25 height 13
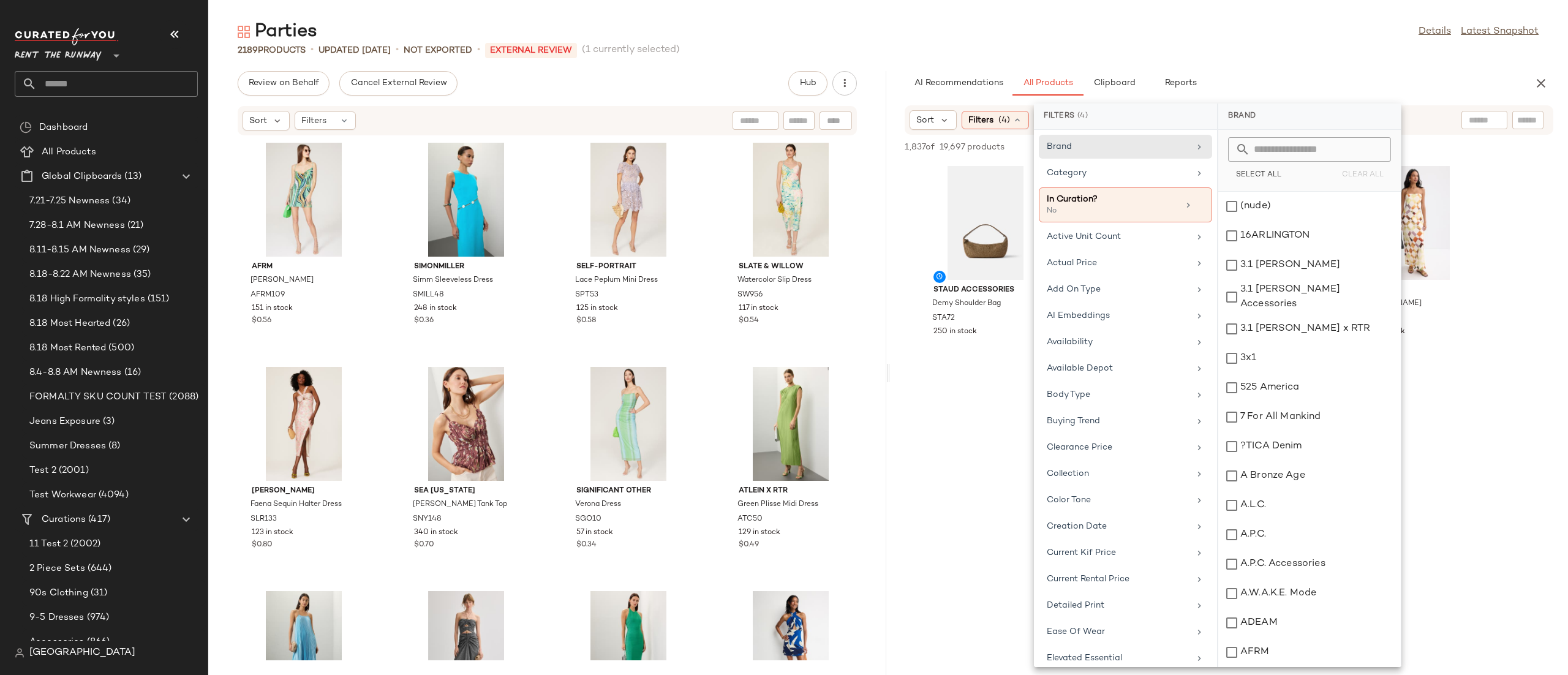
scroll to position [1148, 0]
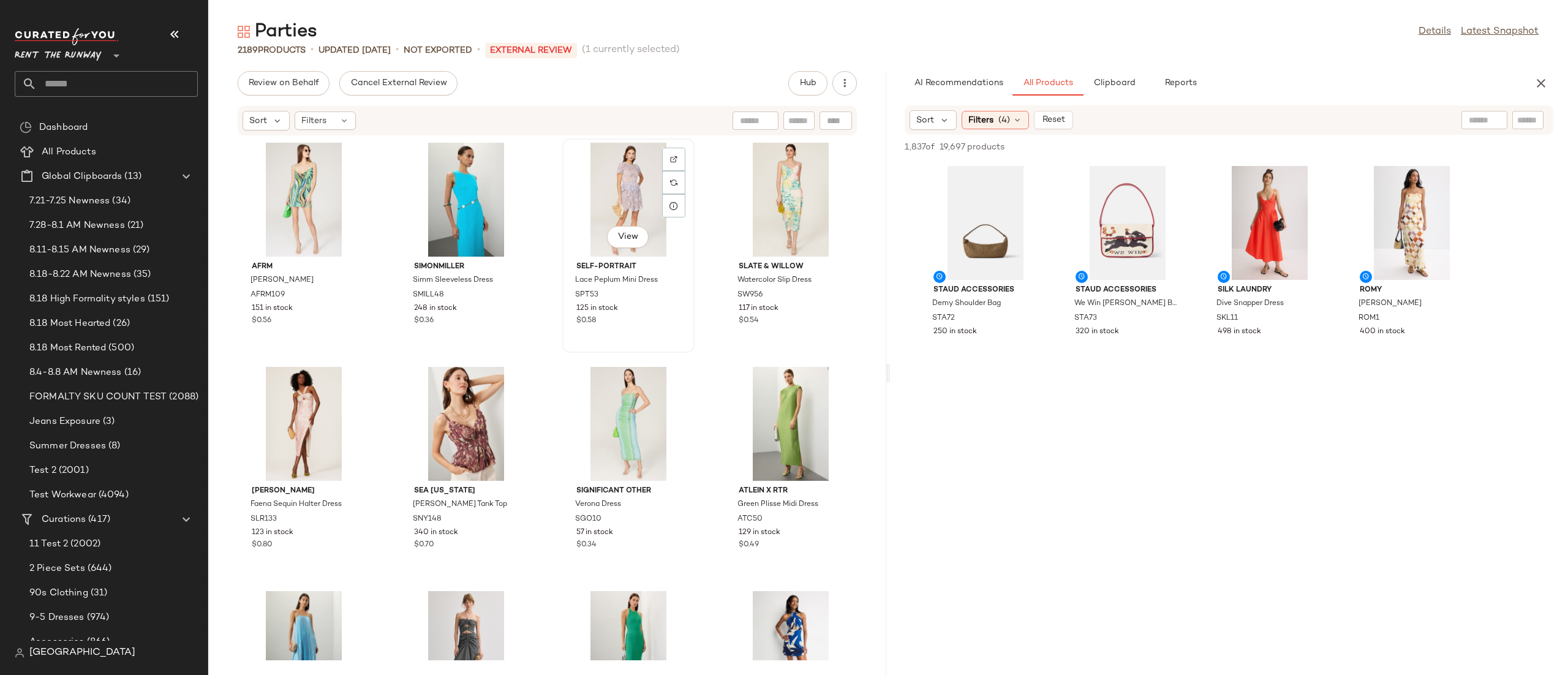
drag, startPoint x: 585, startPoint y: 212, endPoint x: 647, endPoint y: 184, distance: 68.0
click at [585, 210] on div "View" at bounding box center [628, 200] width 124 height 114
click at [974, 124] on span "Filters" at bounding box center [981, 120] width 25 height 13
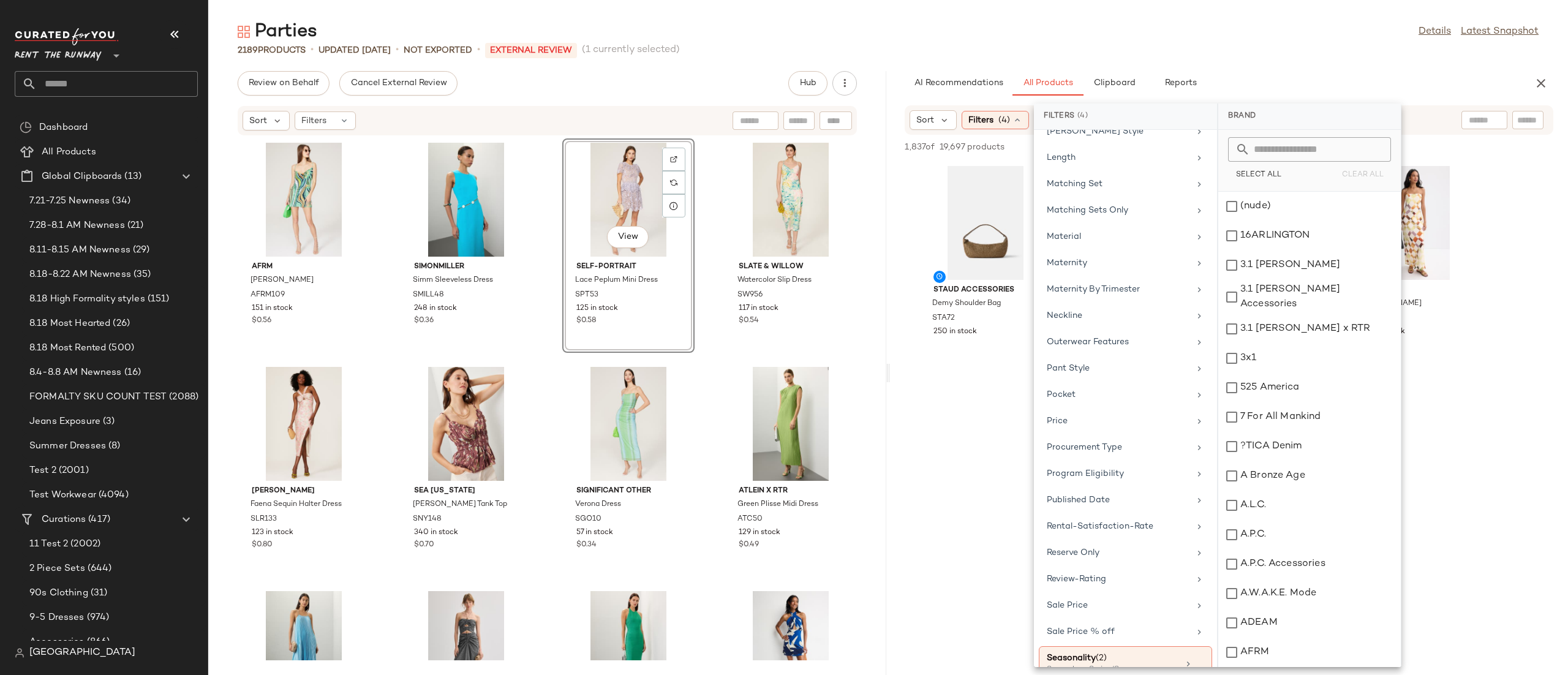
scroll to position [1148, 0]
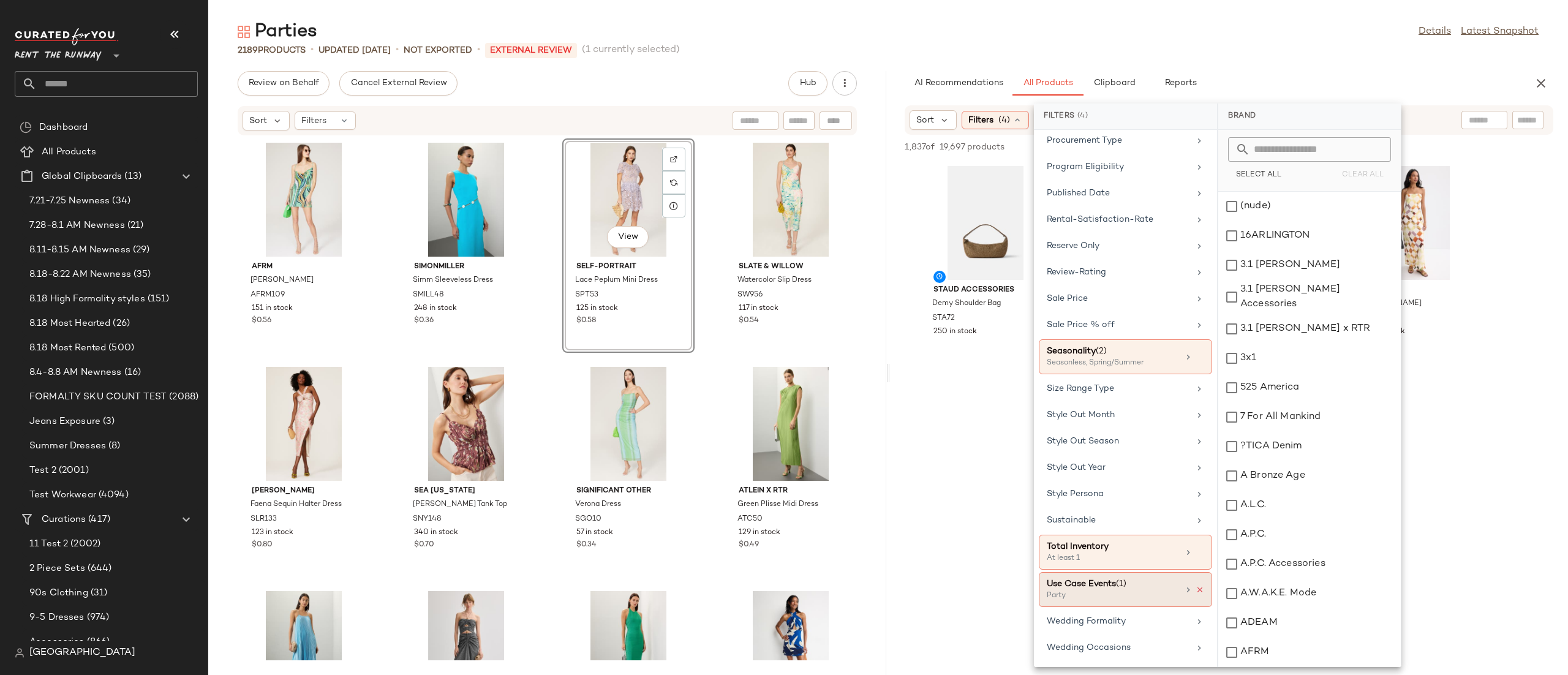
click at [1196, 588] on icon at bounding box center [1200, 590] width 9 height 9
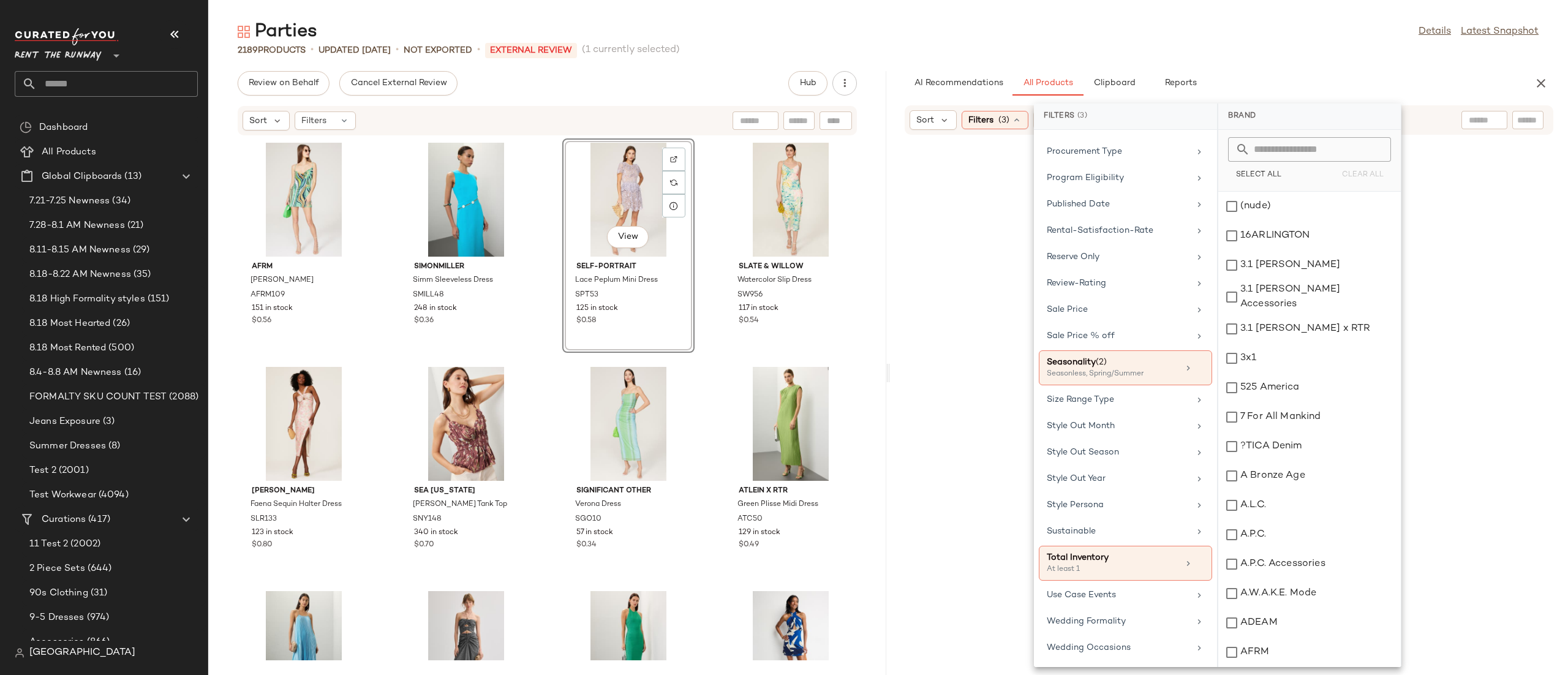
click at [860, 465] on div "AFRM Adrianna Dress AFRM109 151 in stock $0.56 SIMONMILLER Simm Sleeveless Dres…" at bounding box center [547, 398] width 678 height 525
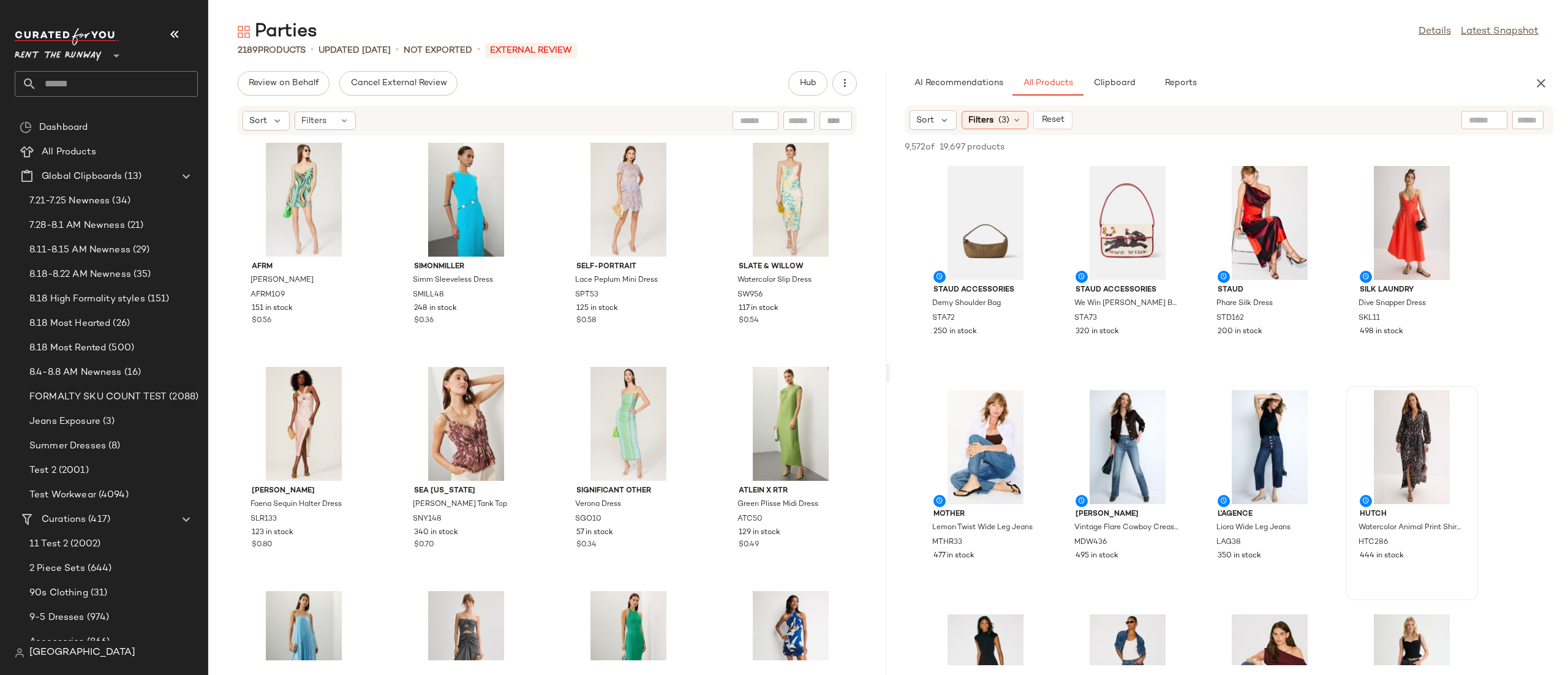
click at [1348, 388] on div "Hutch Watercolor Animal Print Shirt Dress HTC286 444 in stock" at bounding box center [1411, 494] width 130 height 212
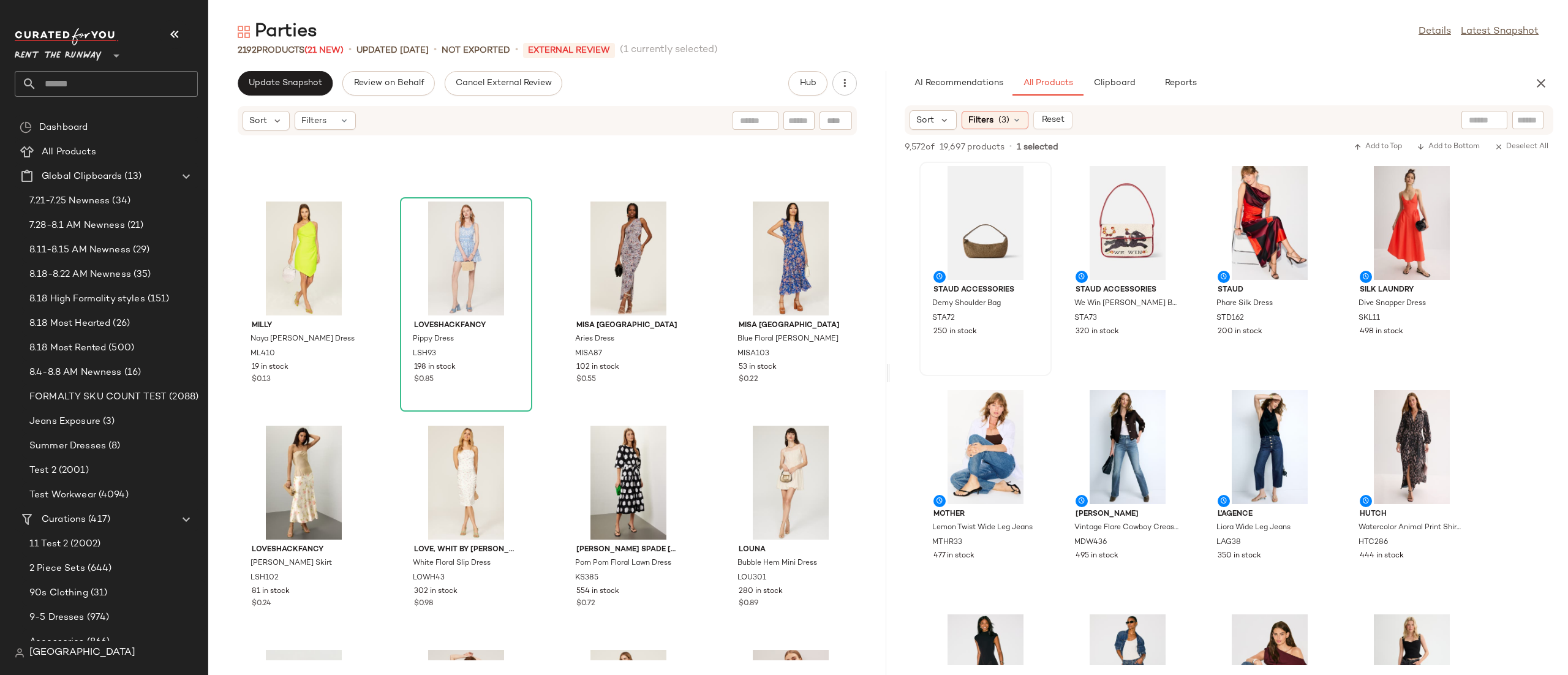
scroll to position [1963, 0]
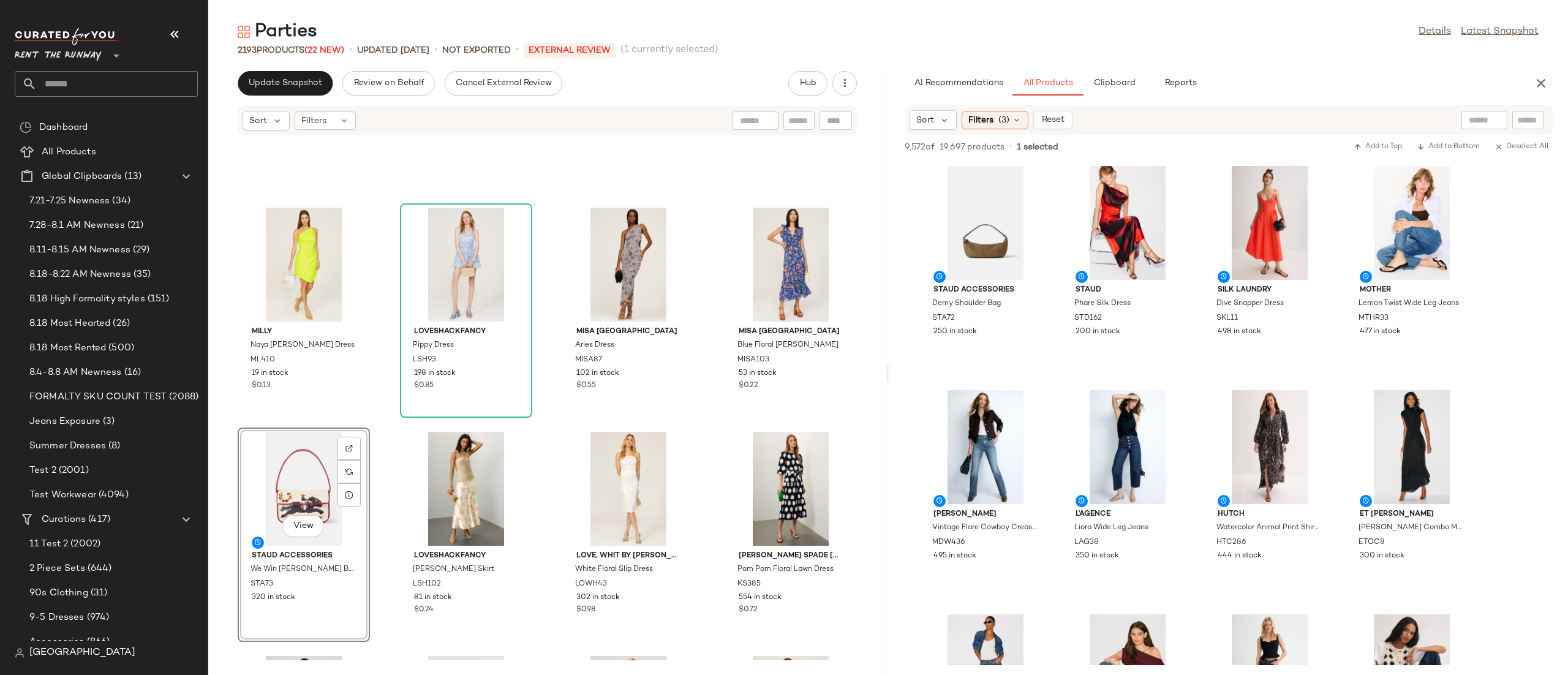
click at [300, 458] on div "View" at bounding box center [303, 489] width 124 height 114
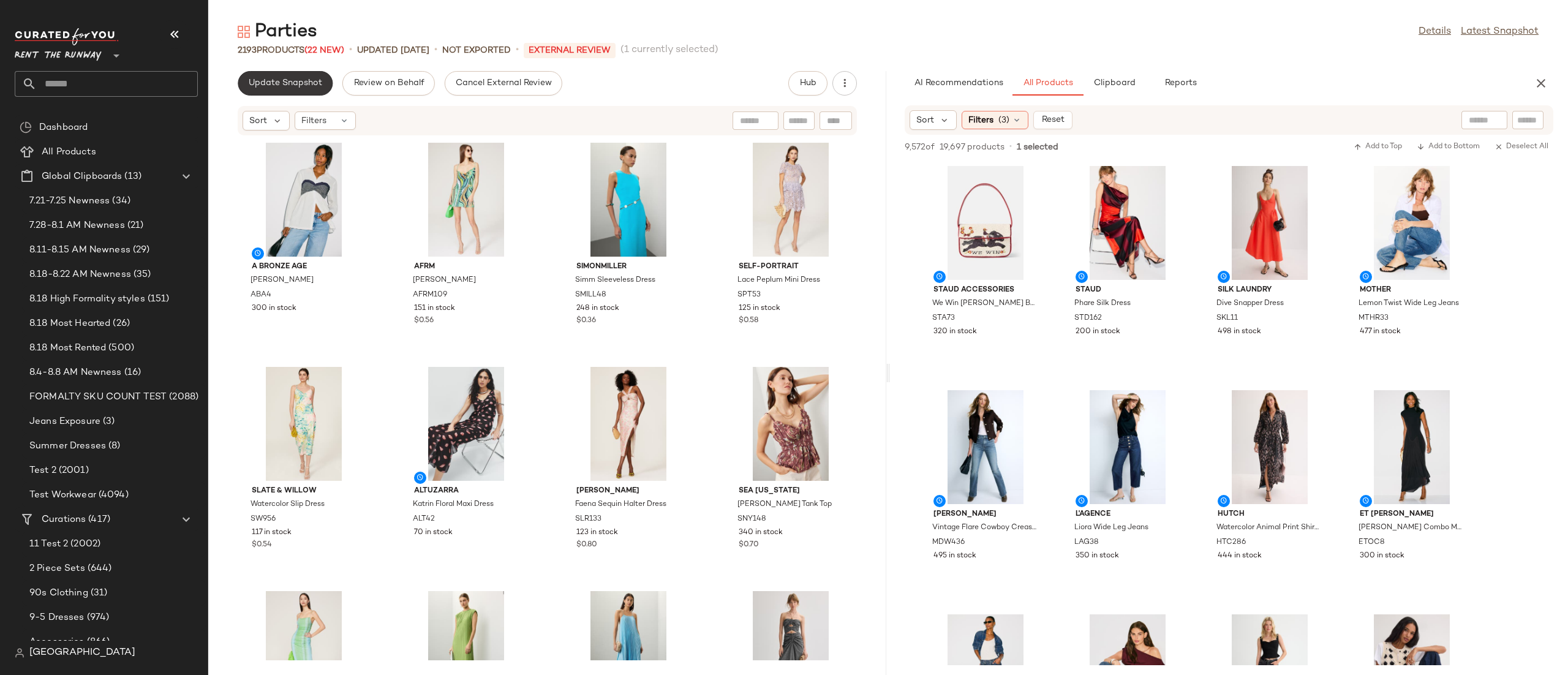
click at [302, 82] on span "Update Snapshot" at bounding box center [285, 83] width 74 height 9
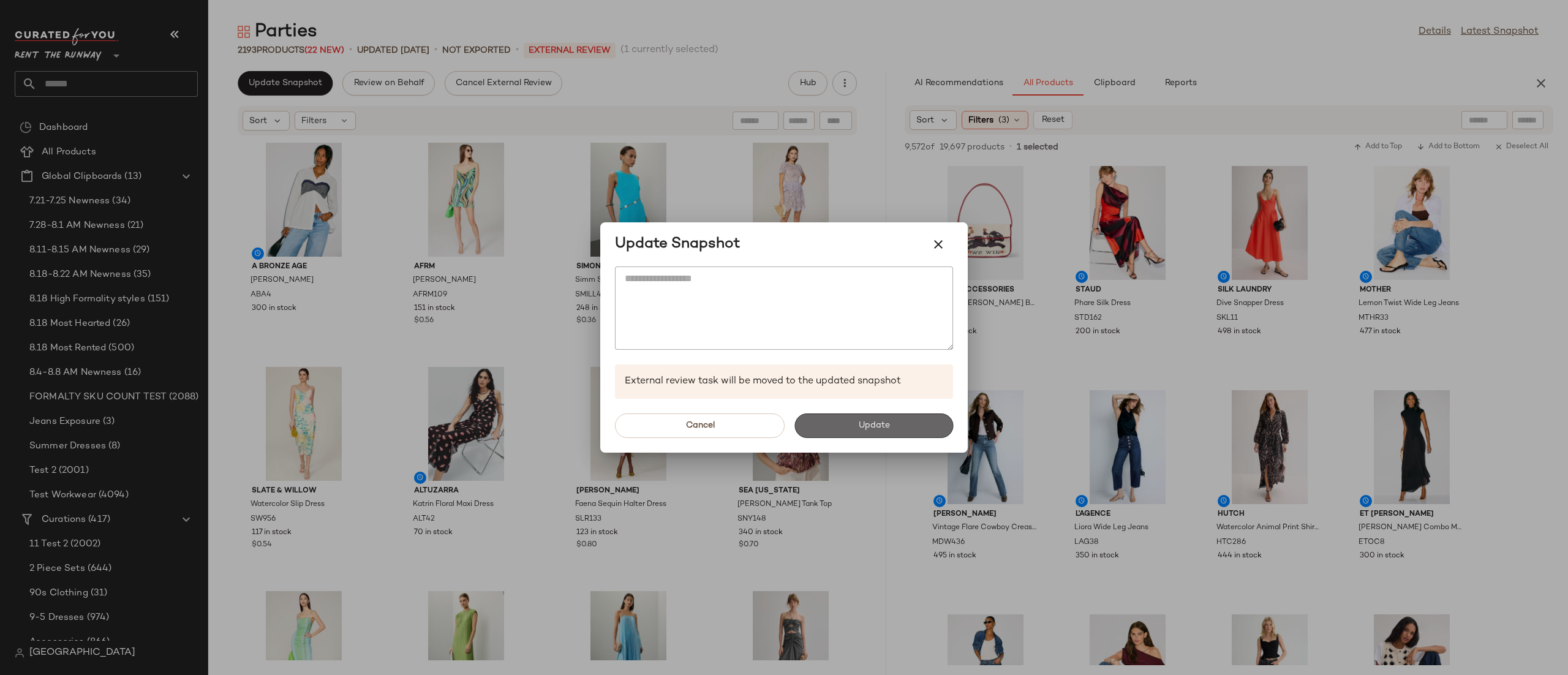
click at [898, 432] on button "Update" at bounding box center [873, 426] width 159 height 24
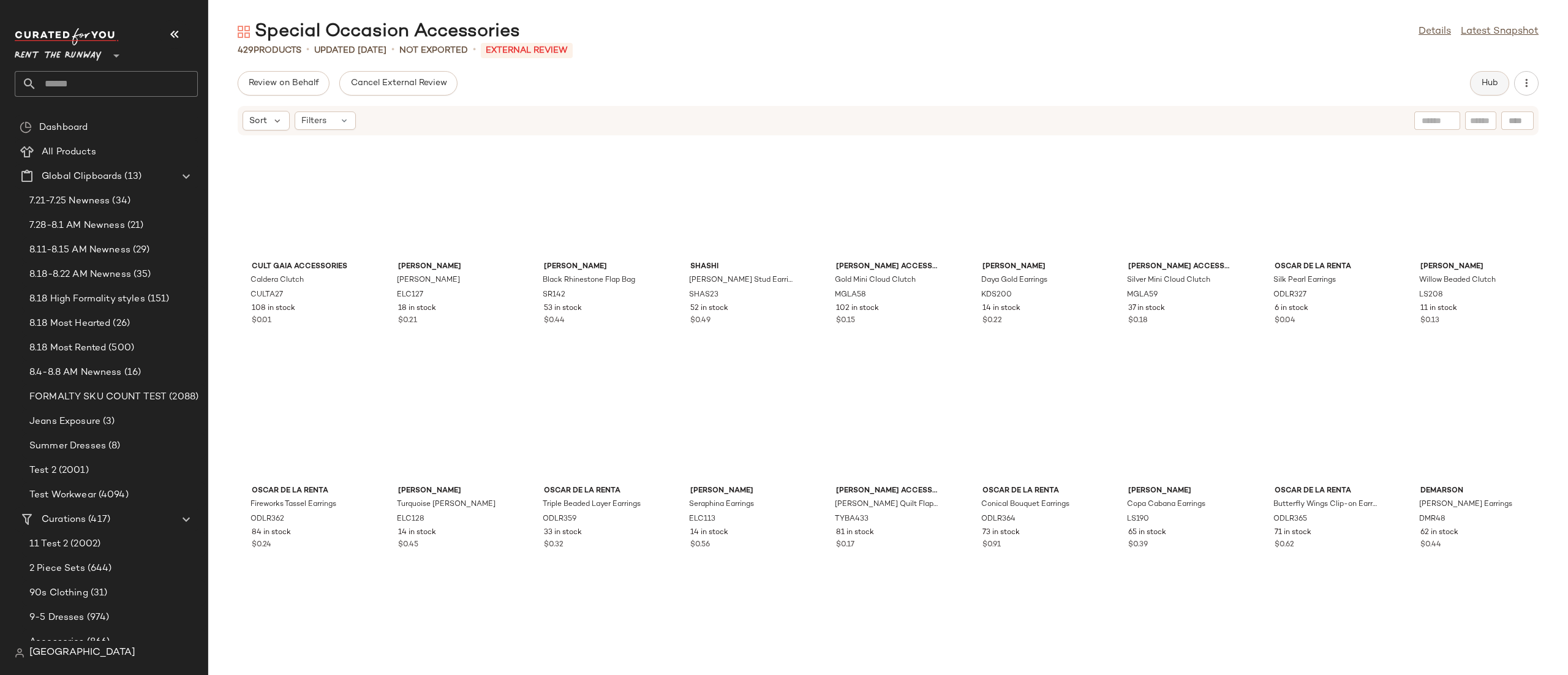
click at [1489, 85] on span "Hub" at bounding box center [1489, 83] width 17 height 9
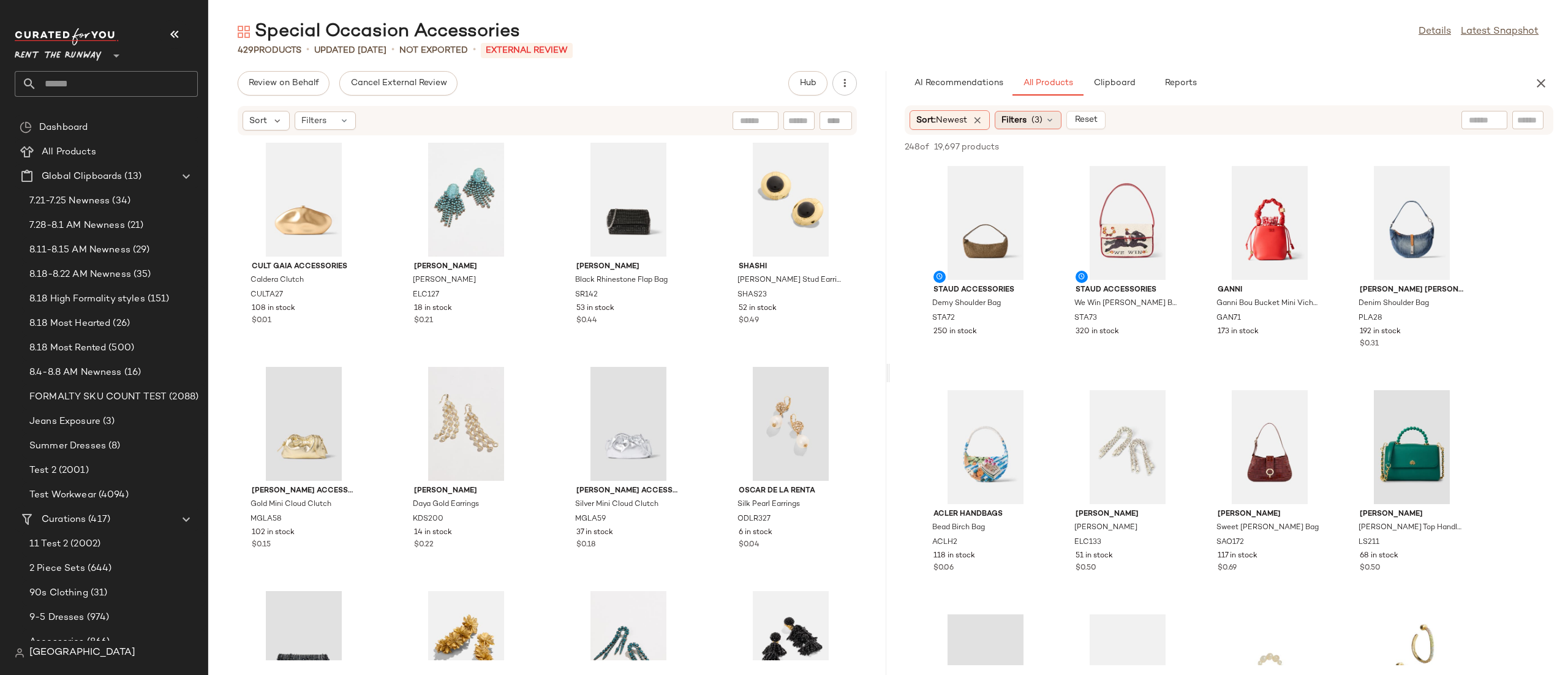
click at [1033, 118] on div "Filters (3)" at bounding box center [1027, 120] width 67 height 18
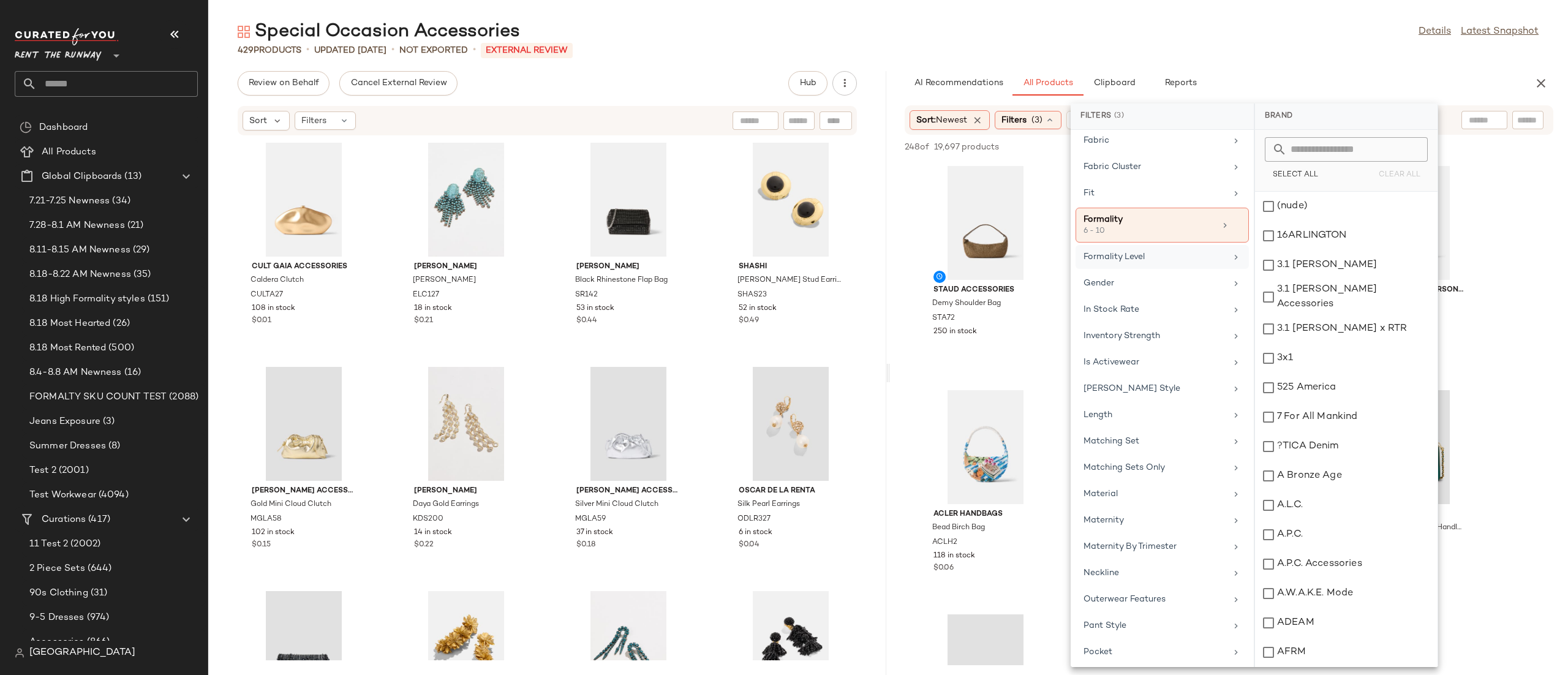
scroll to position [564, 0]
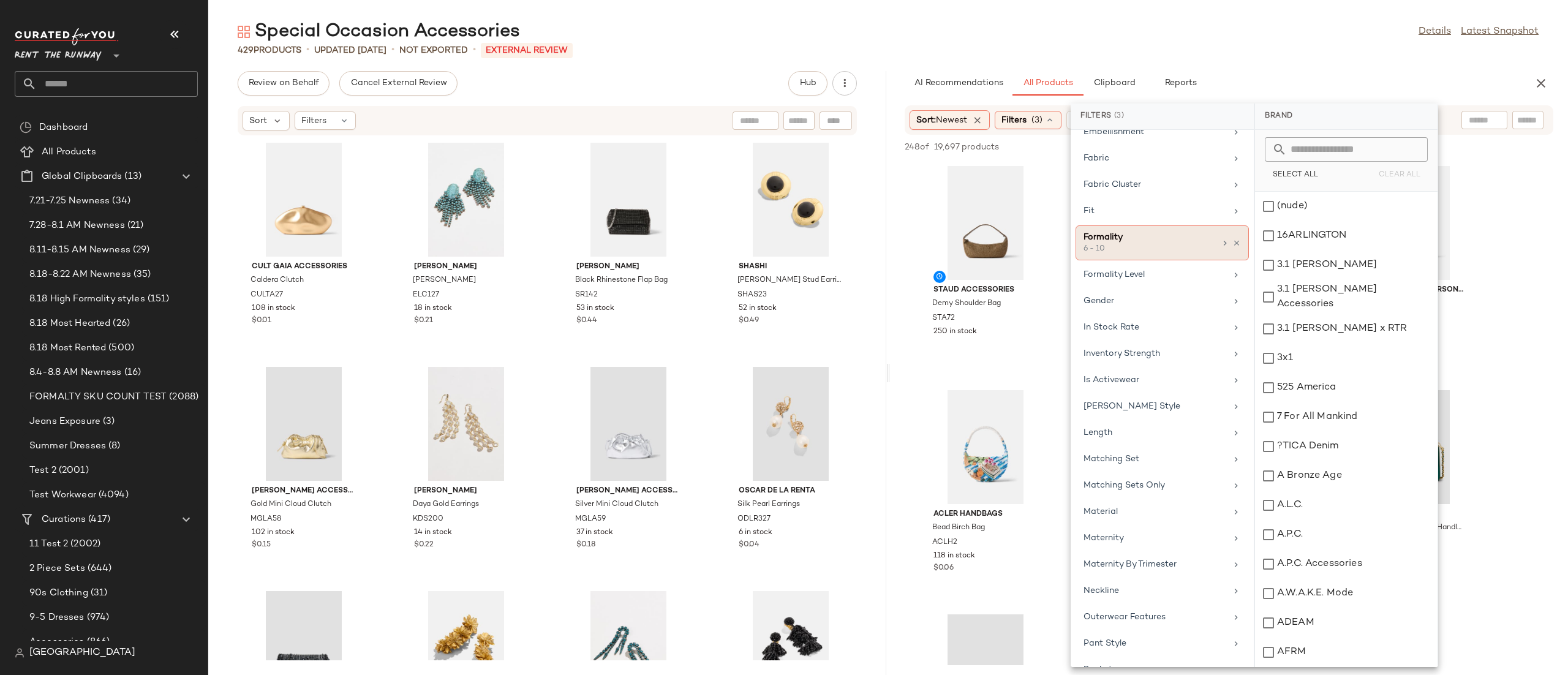
click at [1098, 255] on div "6 - 10" at bounding box center [1144, 250] width 122 height 11
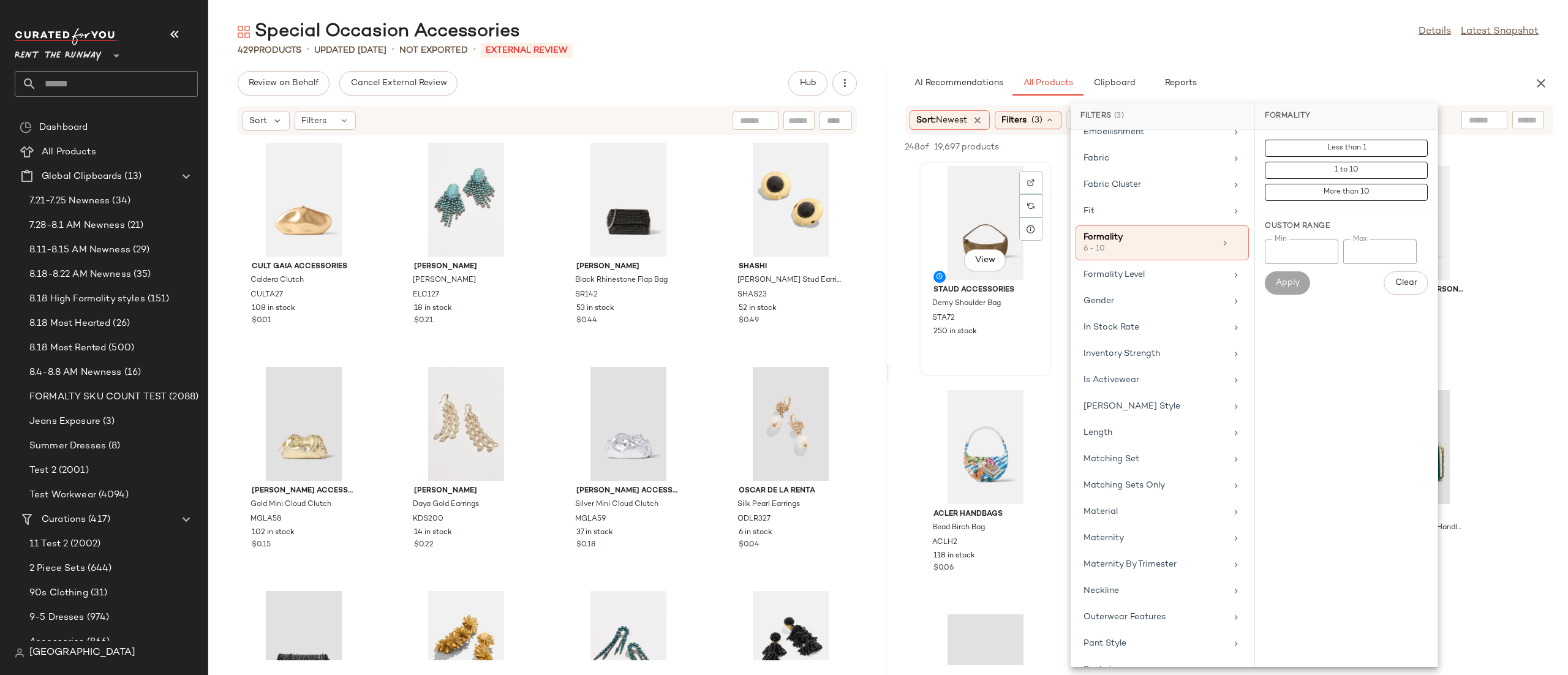
click at [983, 340] on div "View Staud Accessories Demy Shoulder Bag STA72 250 in stock" at bounding box center [985, 269] width 130 height 212
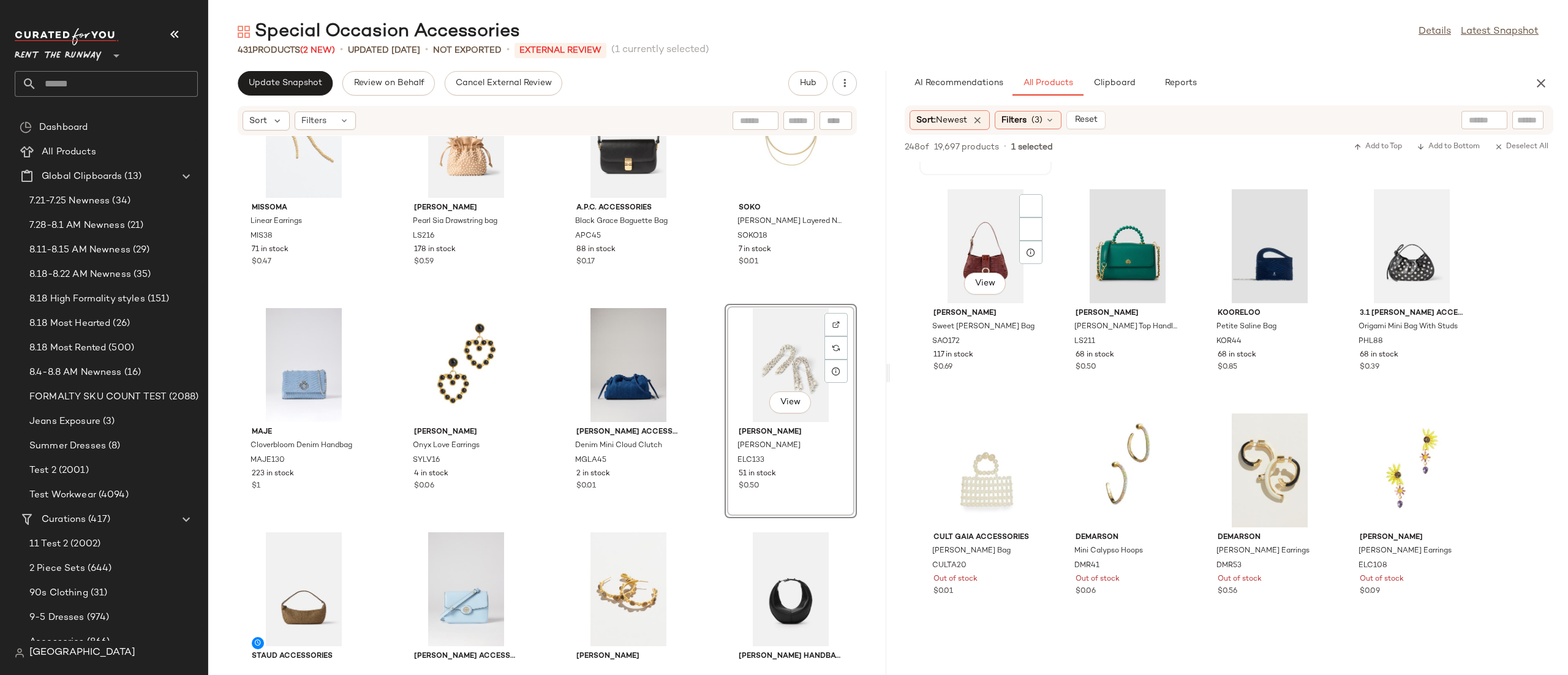
scroll to position [228, 0]
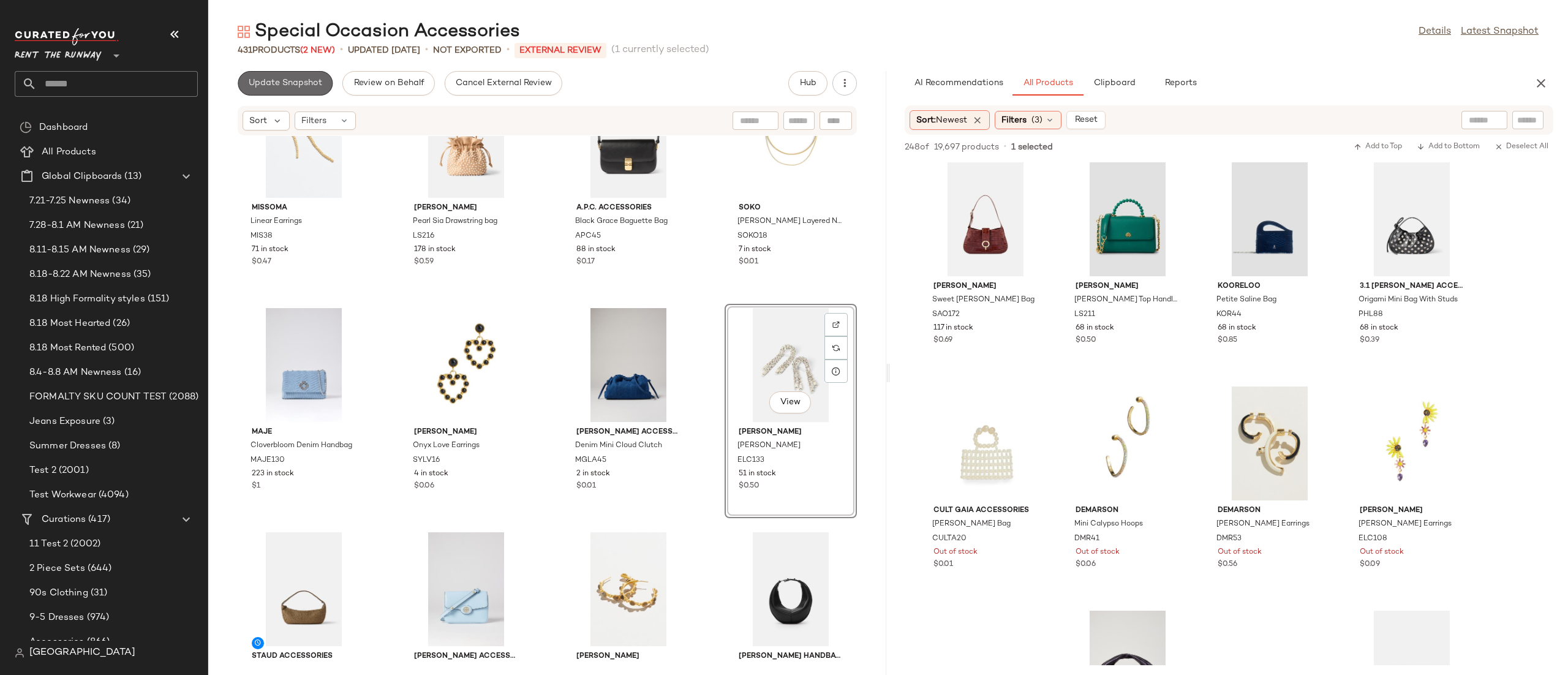
click at [285, 90] on button "Update Snapshot" at bounding box center [285, 83] width 95 height 24
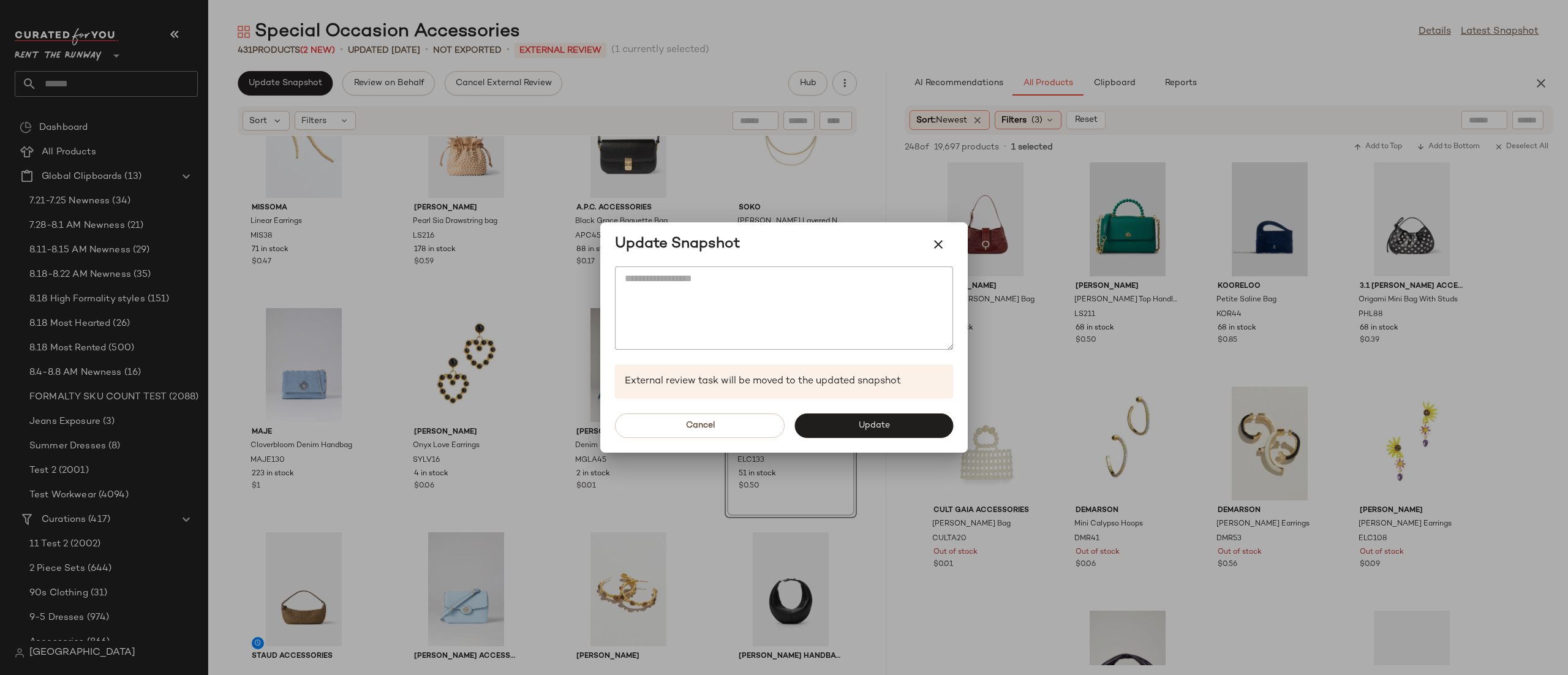
click at [843, 441] on div "Cancel Update" at bounding box center [784, 426] width 368 height 54
click at [836, 439] on div "Cancel Update" at bounding box center [784, 426] width 368 height 54
click at [838, 416] on button "Update" at bounding box center [873, 426] width 159 height 24
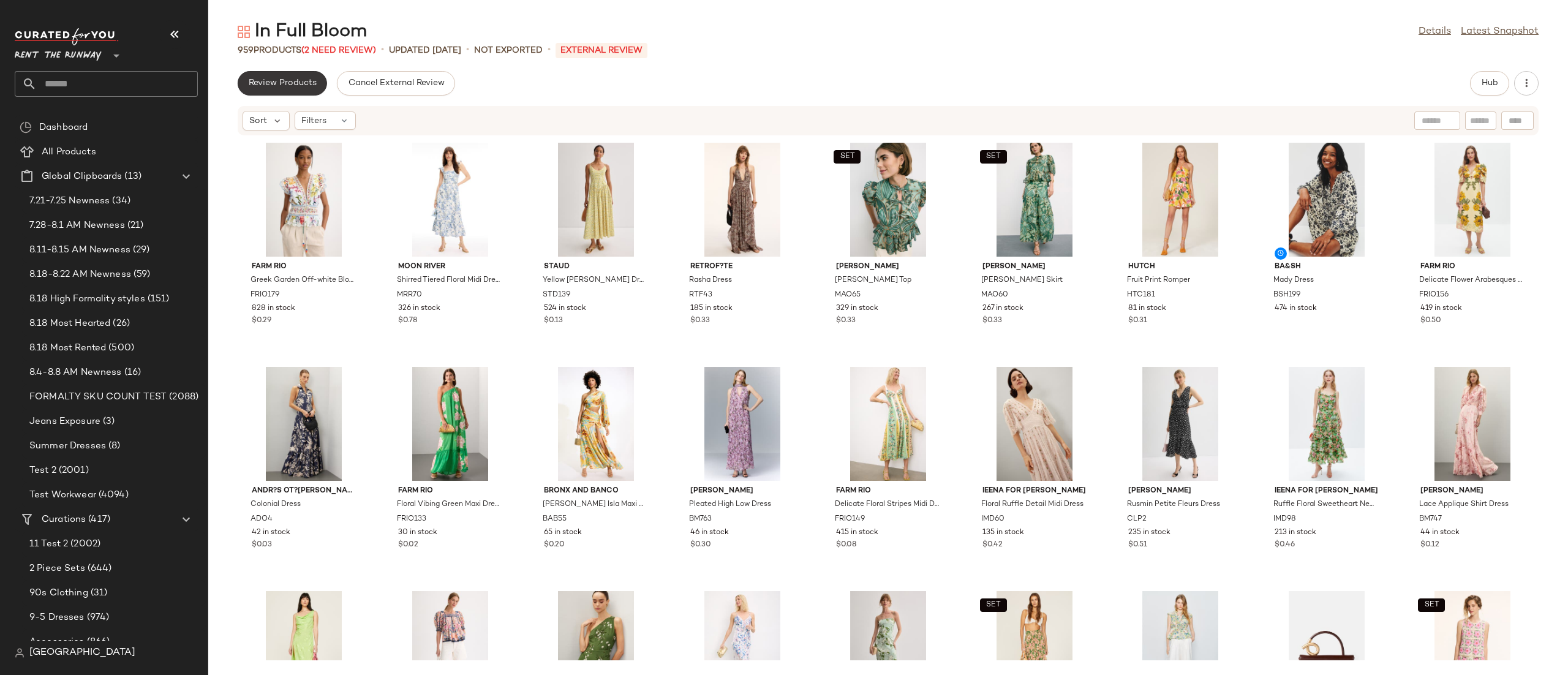
click at [289, 80] on span "Review Products" at bounding box center [282, 83] width 68 height 9
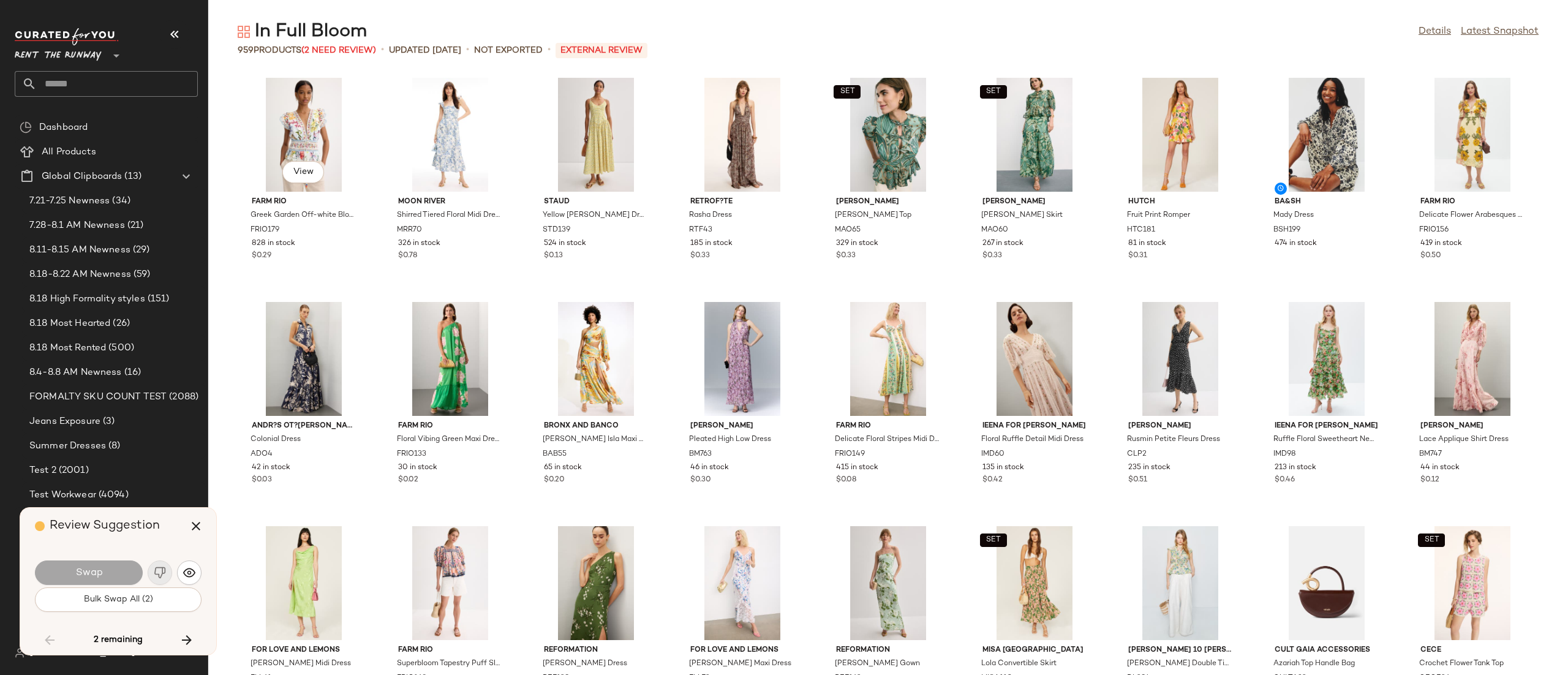
scroll to position [20411, 0]
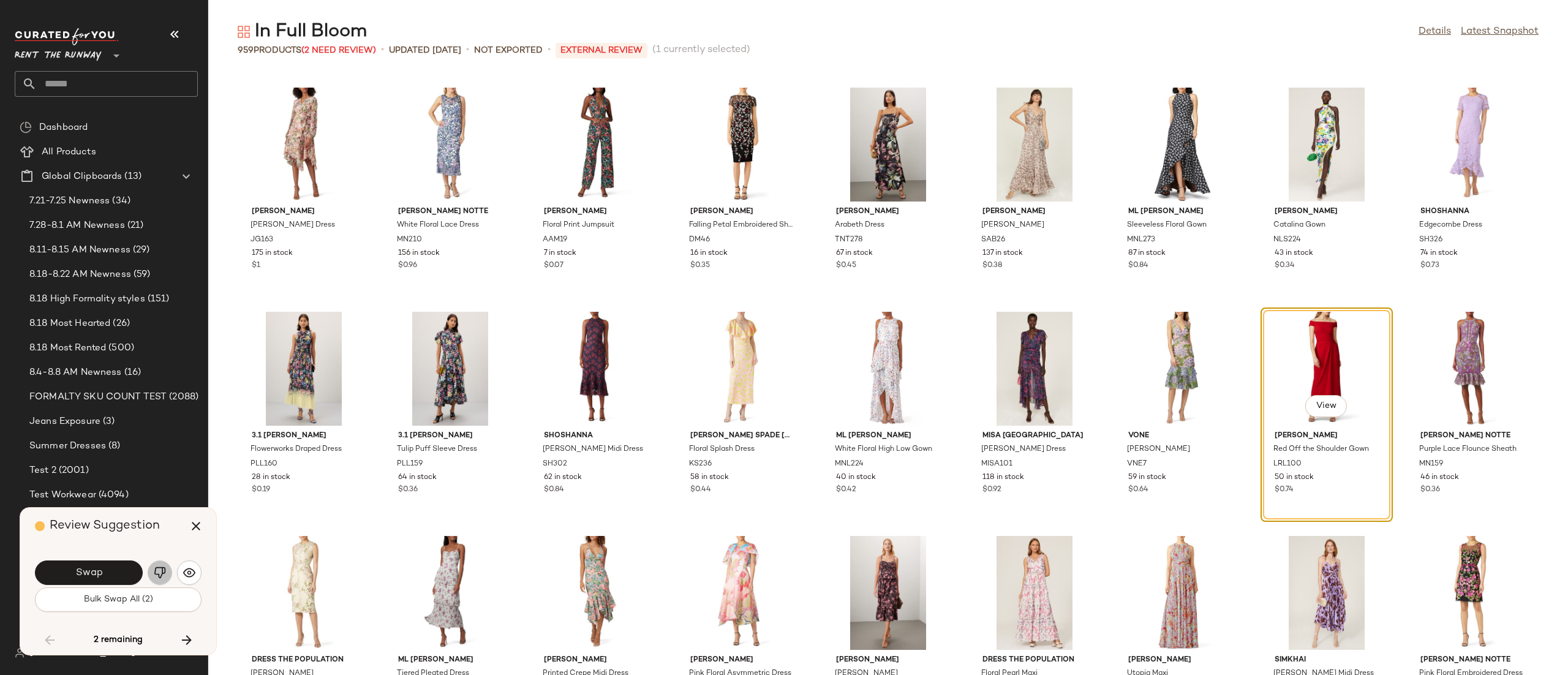
click at [164, 569] on img "button" at bounding box center [160, 573] width 12 height 12
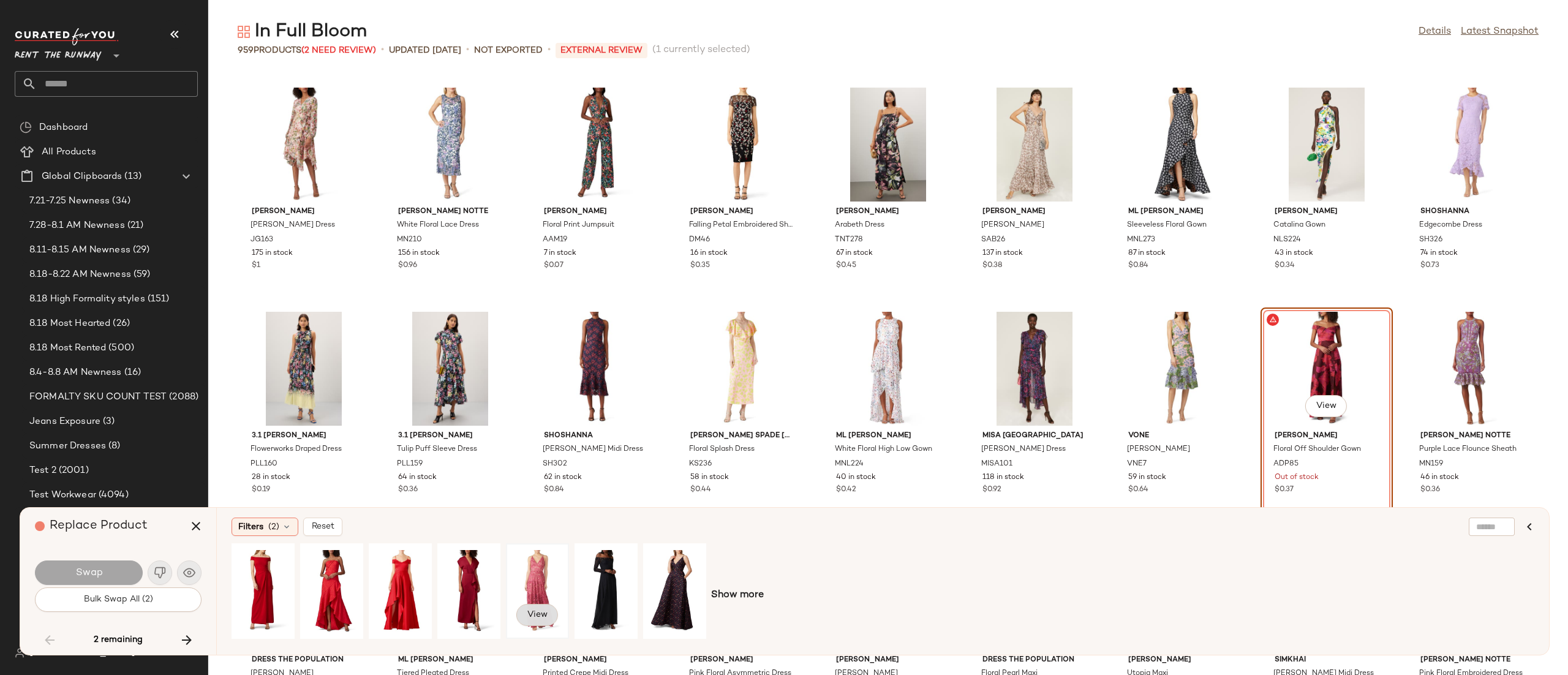
click at [537, 614] on span "View" at bounding box center [537, 615] width 21 height 9
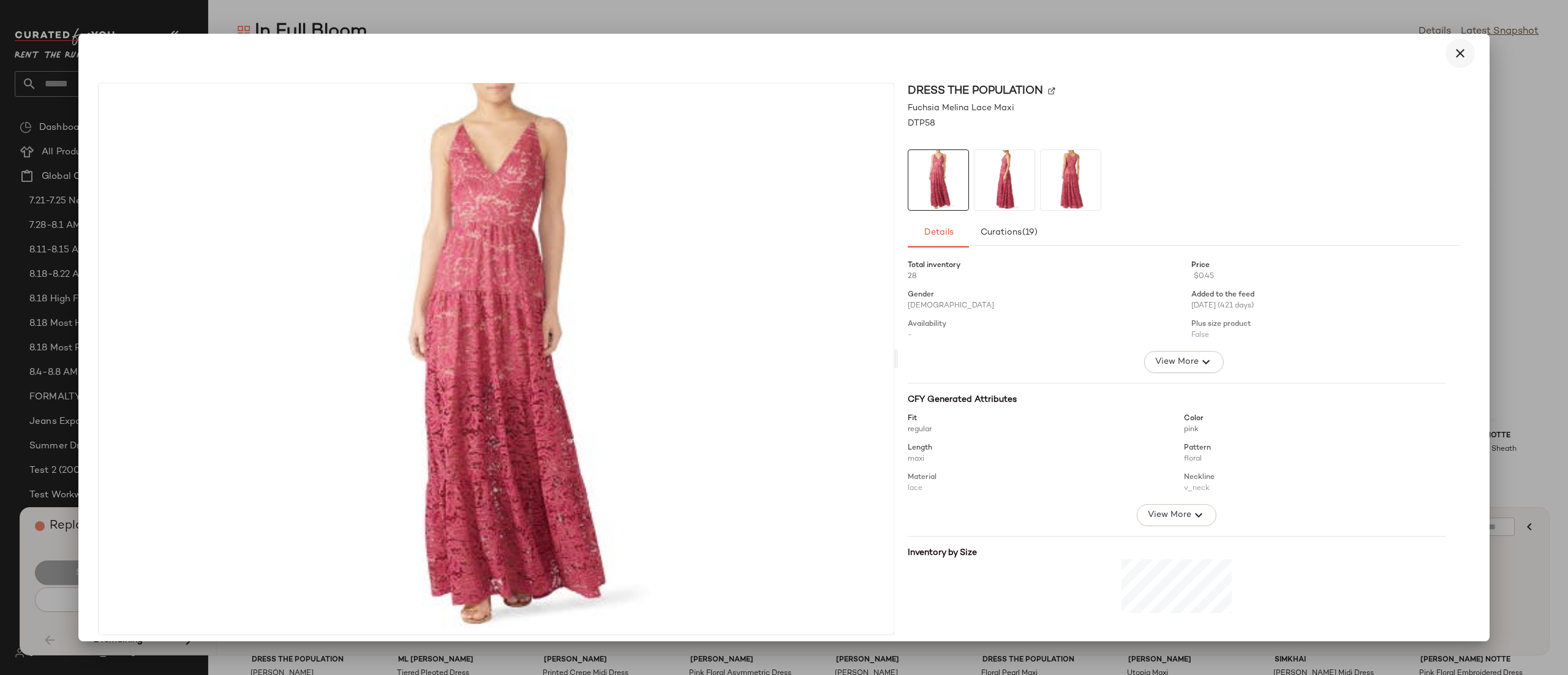
click at [1454, 47] on icon "button" at bounding box center [1460, 53] width 15 height 15
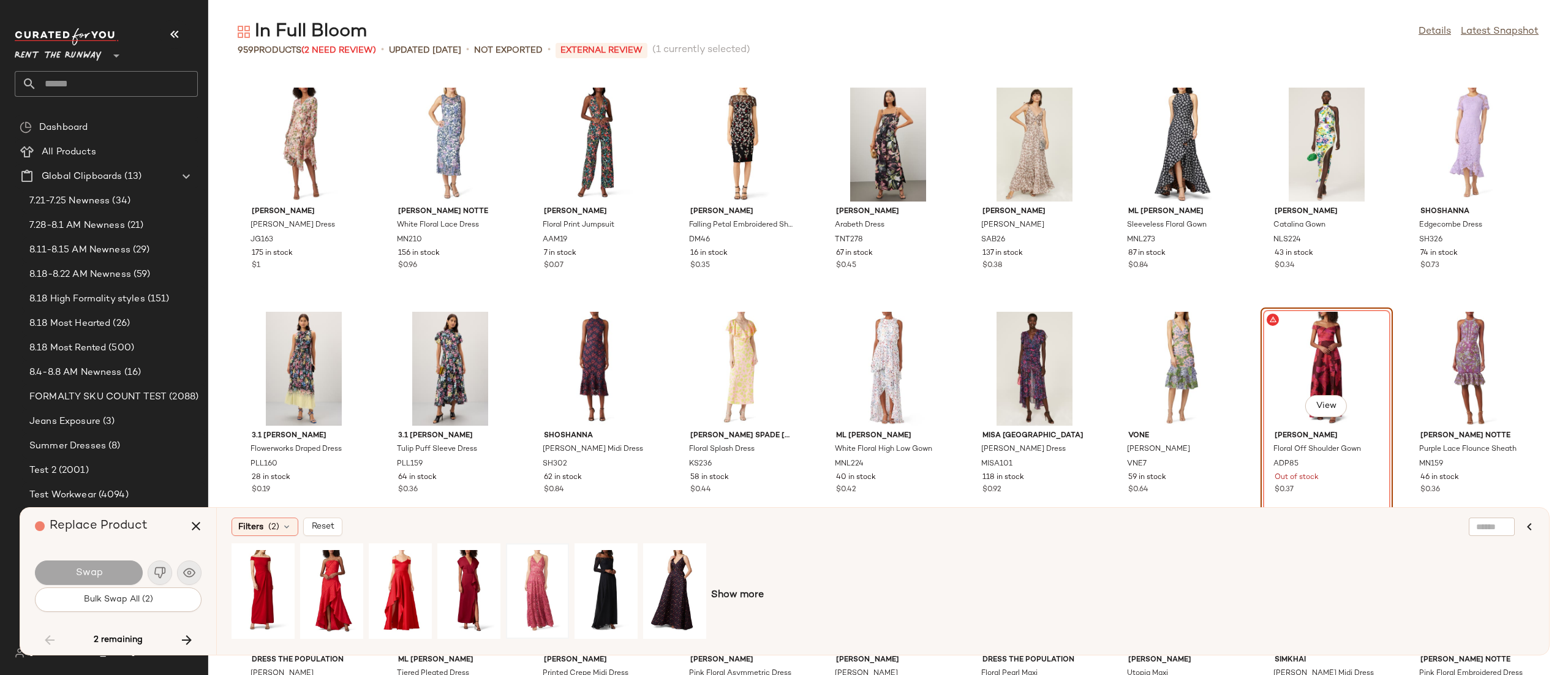
click at [101, 577] on div "Swap" at bounding box center [89, 573] width 107 height 24
click at [1342, 346] on div "View" at bounding box center [1326, 369] width 124 height 114
click at [197, 525] on icon "button" at bounding box center [196, 526] width 15 height 15
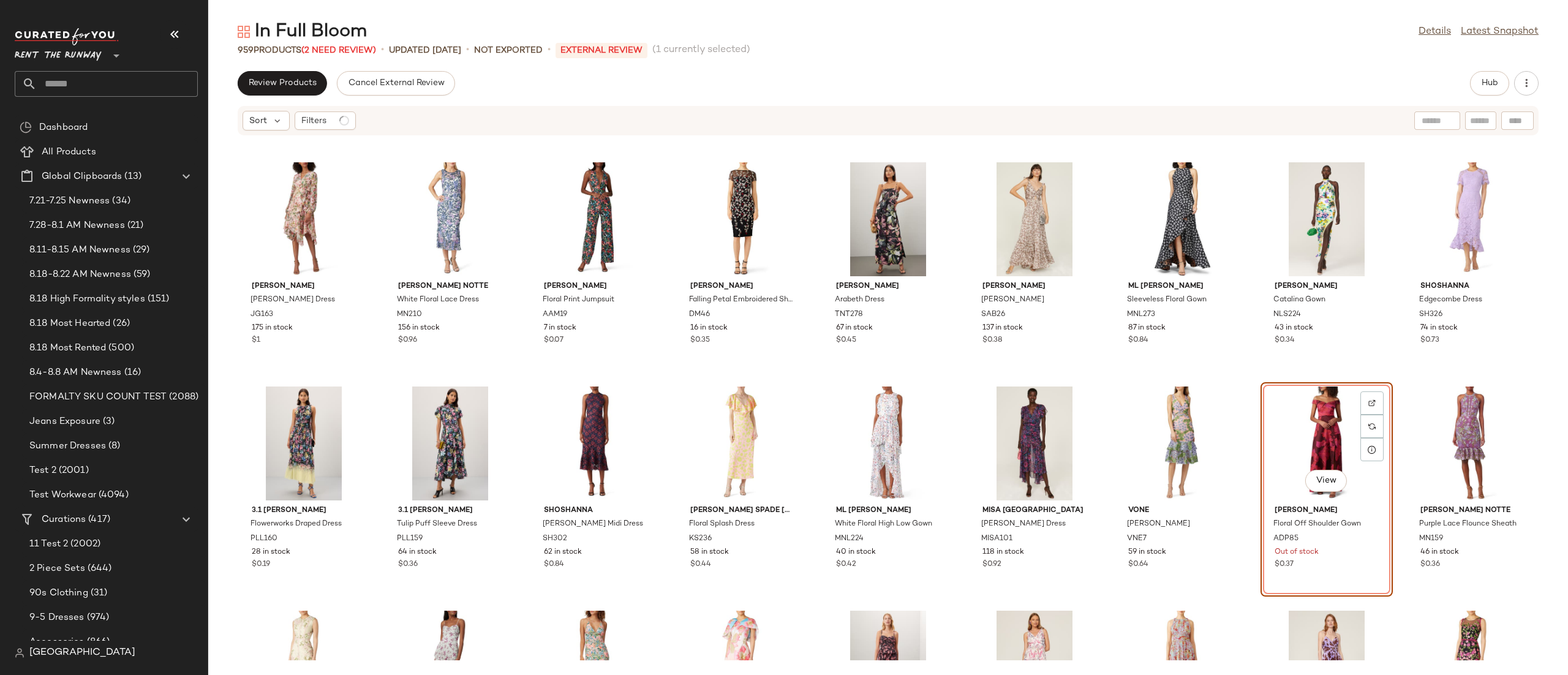
scroll to position [20399, 0]
click at [355, 121] on div "Filters" at bounding box center [325, 120] width 62 height 18
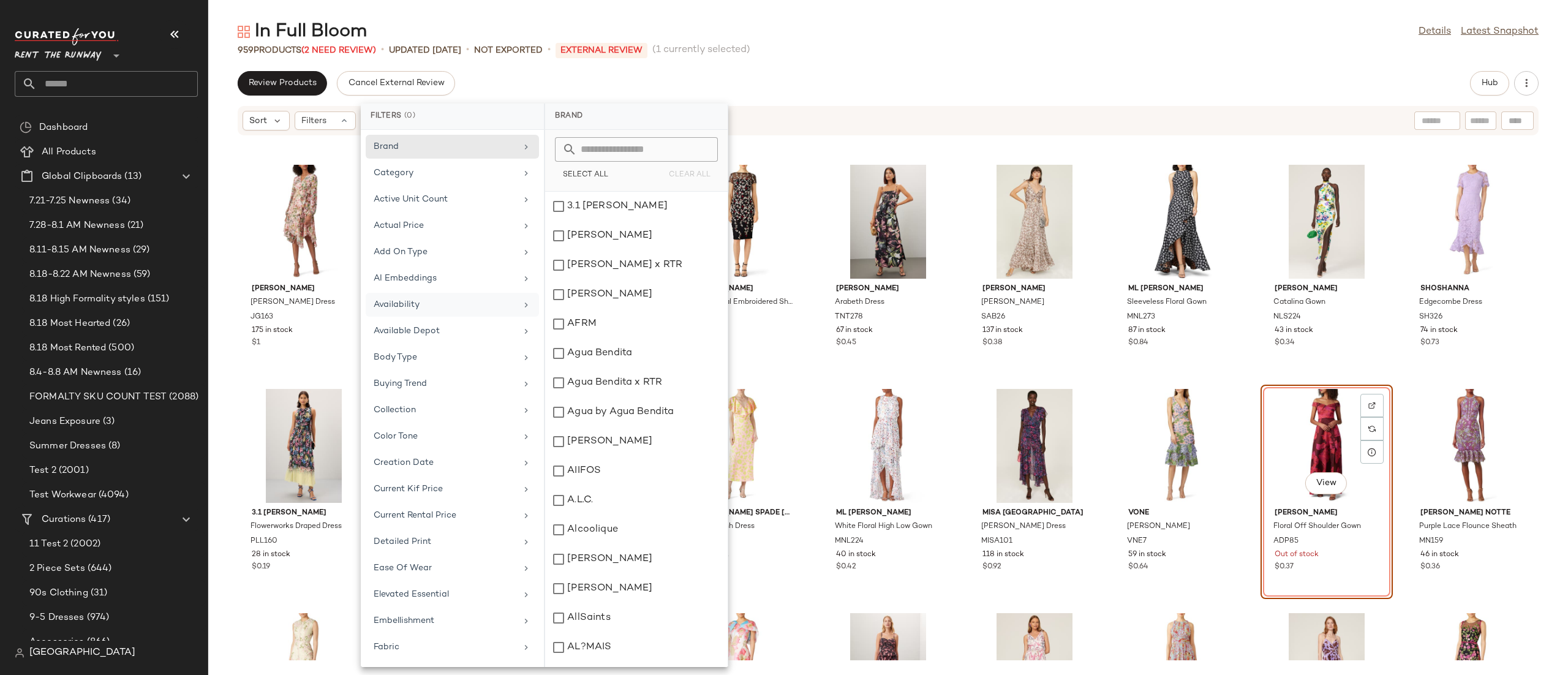
click at [456, 302] on div "Availability" at bounding box center [445, 304] width 143 height 13
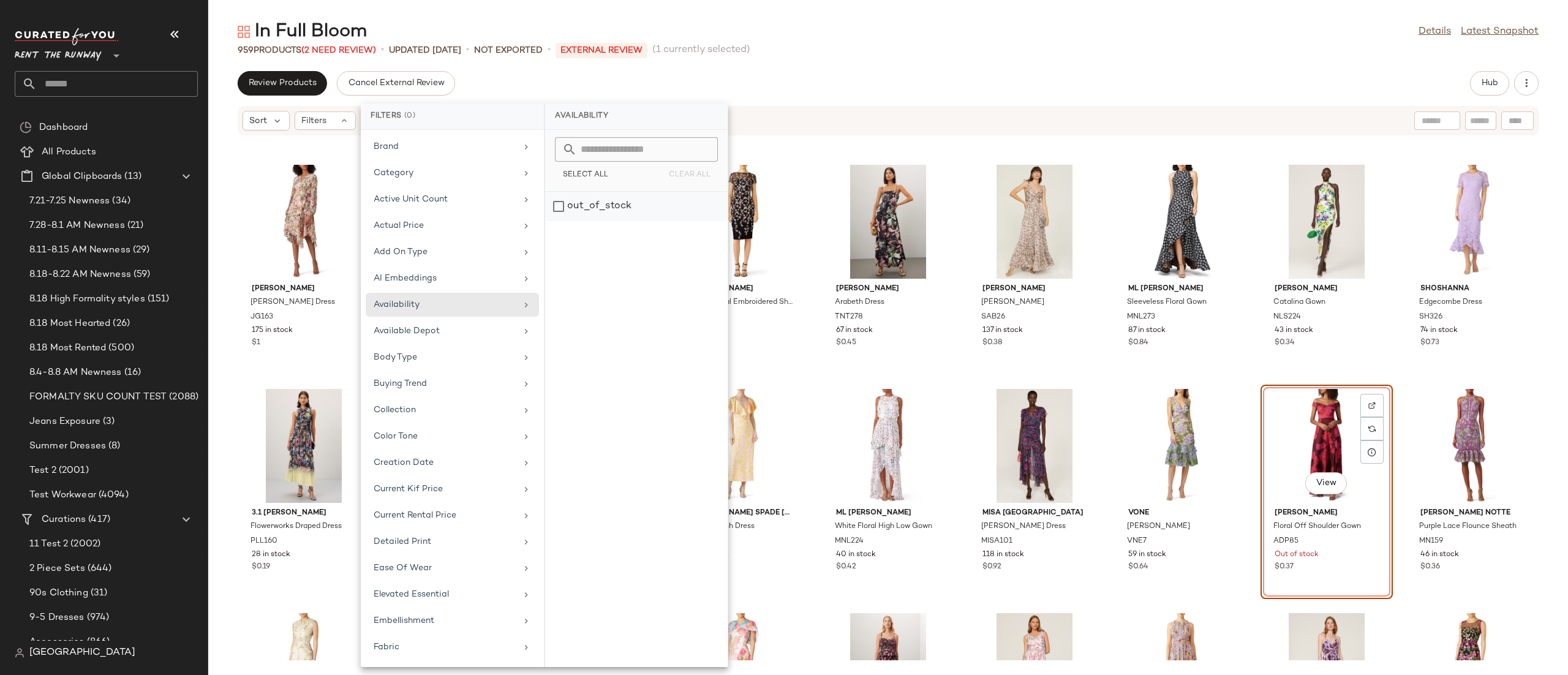
click at [624, 206] on div "out_of_stock" at bounding box center [636, 206] width 182 height 29
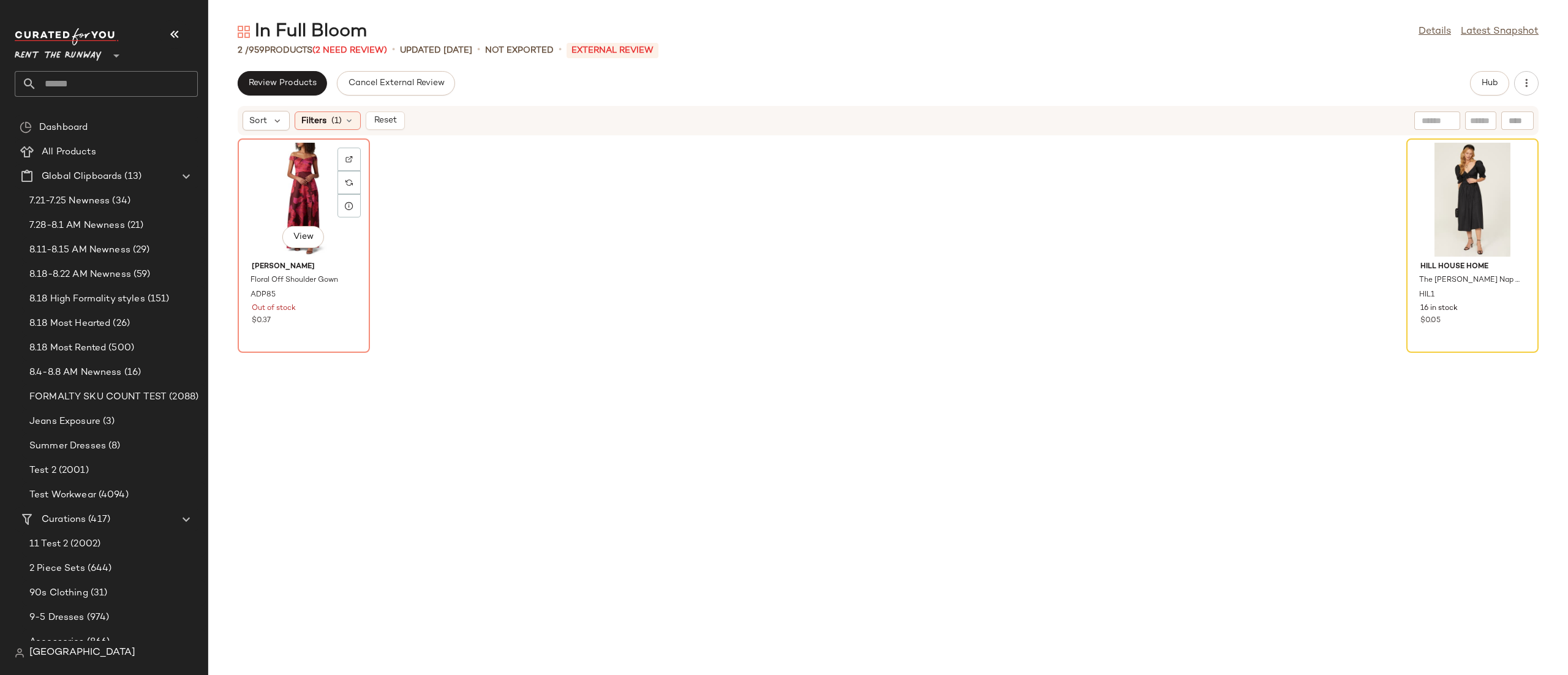
click at [287, 201] on div "View" at bounding box center [303, 200] width 124 height 114
click at [1430, 187] on div "View" at bounding box center [1472, 200] width 124 height 114
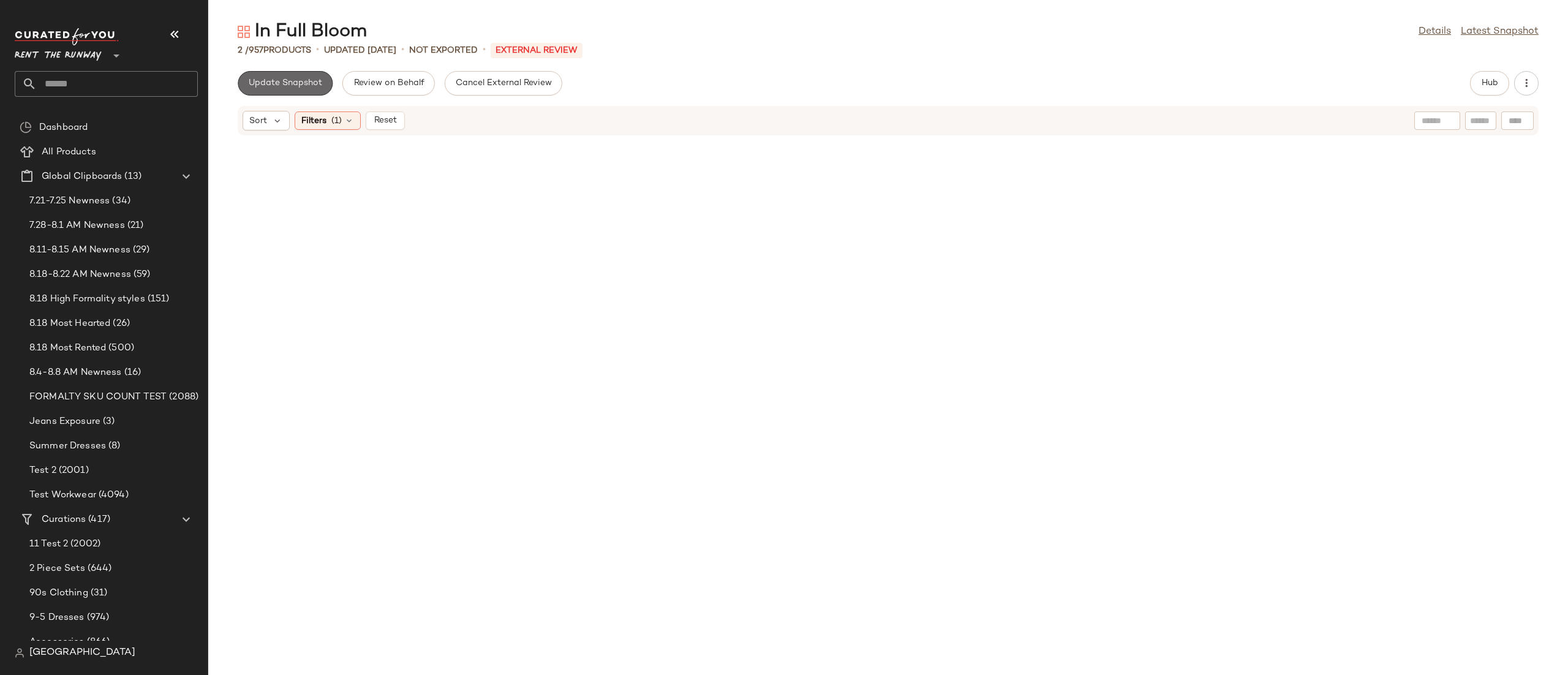
click at [316, 86] on span "Update Snapshot" at bounding box center [285, 83] width 74 height 9
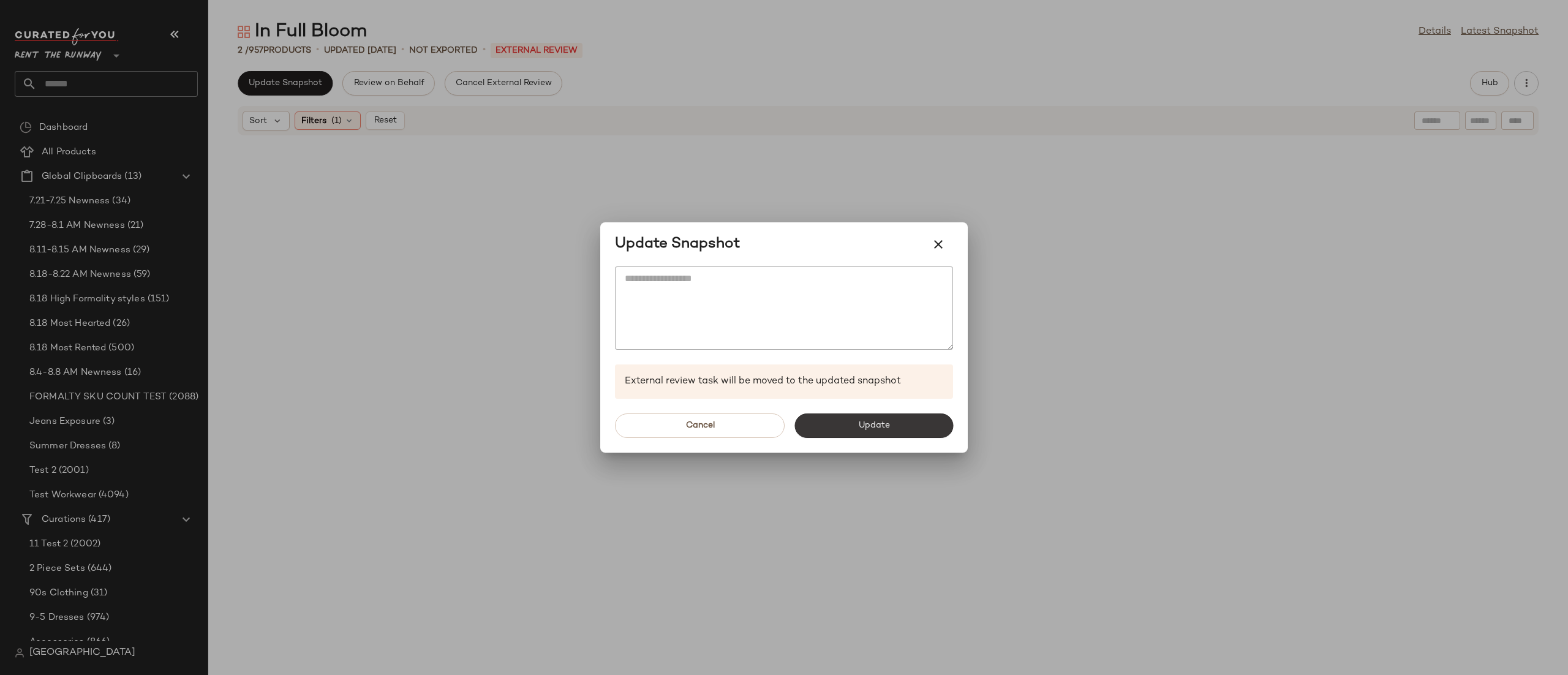
click at [896, 426] on button "Update" at bounding box center [873, 426] width 159 height 24
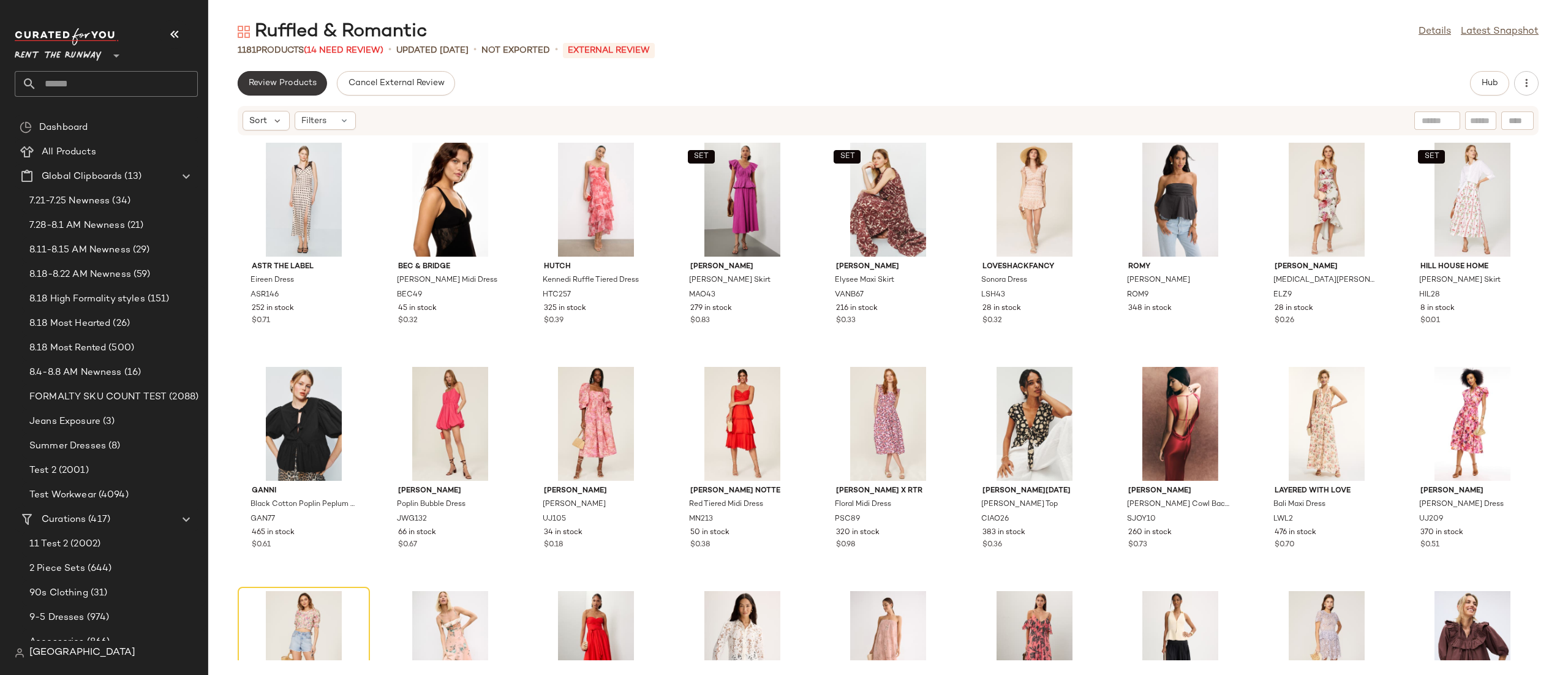
click at [278, 82] on span "Review Products" at bounding box center [282, 83] width 68 height 9
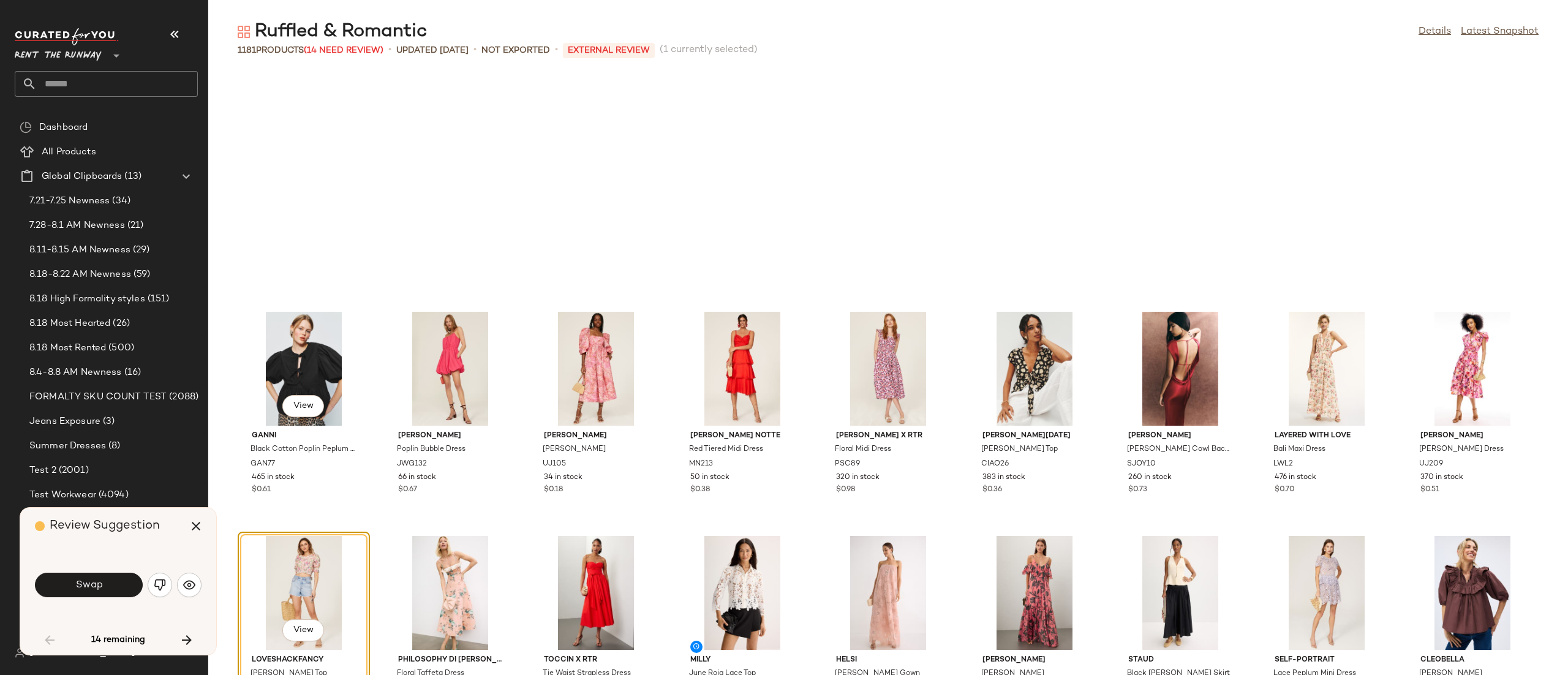
scroll to position [234, 0]
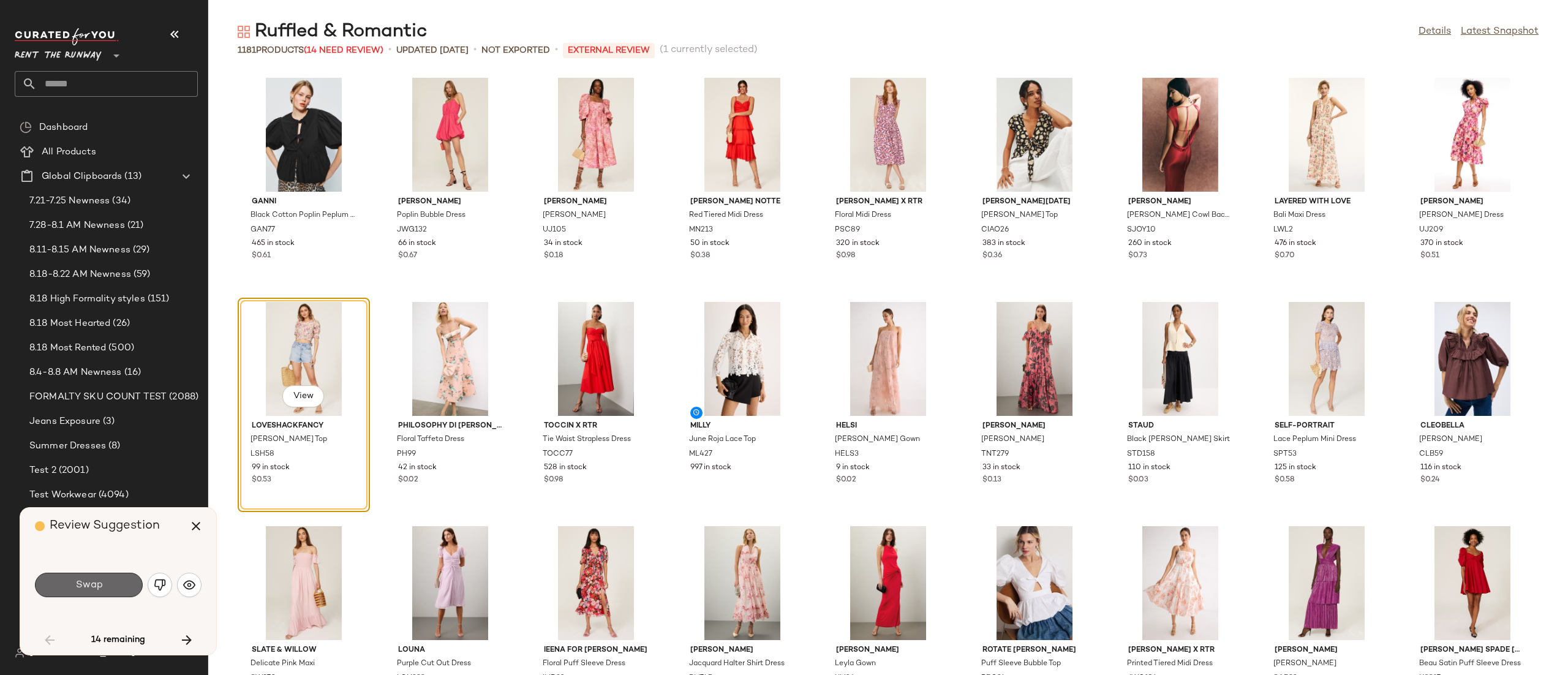
click at [105, 589] on button "Swap" at bounding box center [89, 585] width 107 height 24
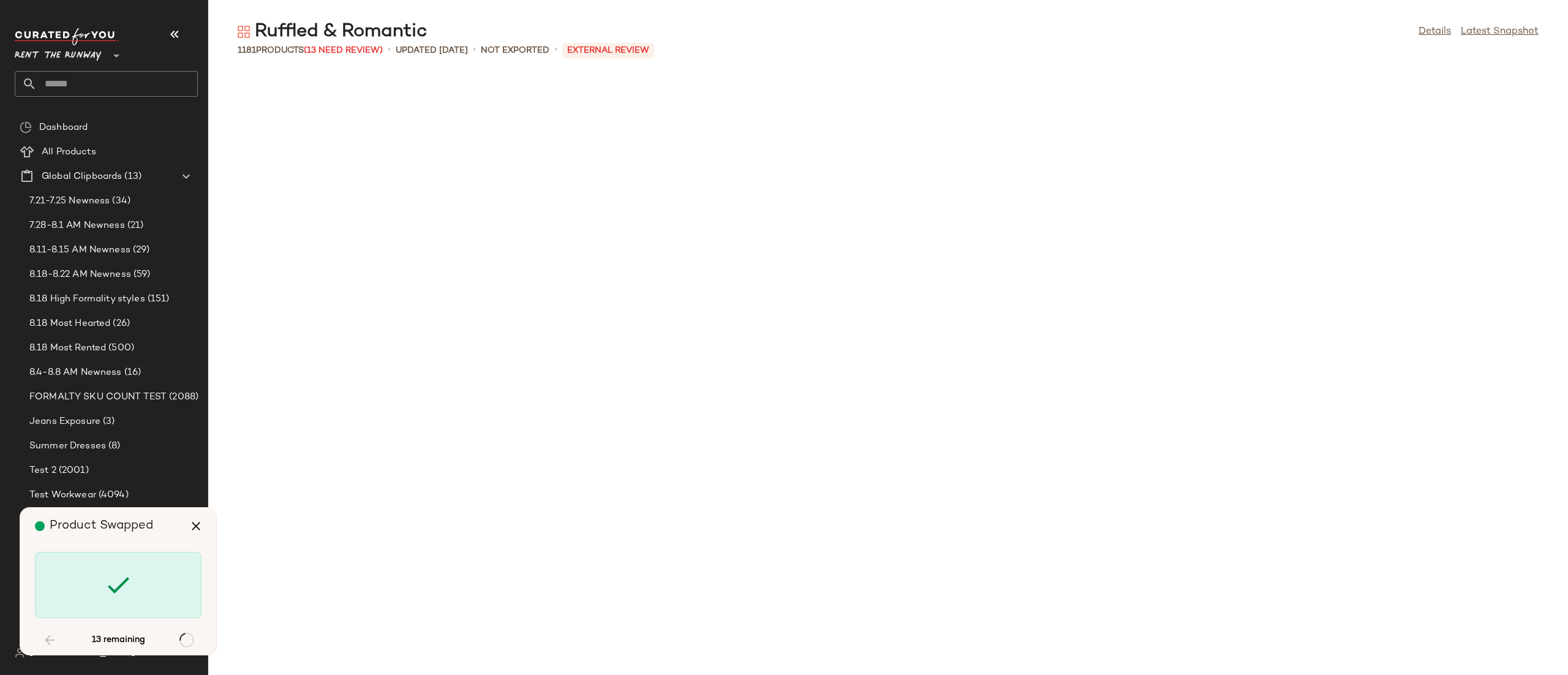
scroll to position [1794, 0]
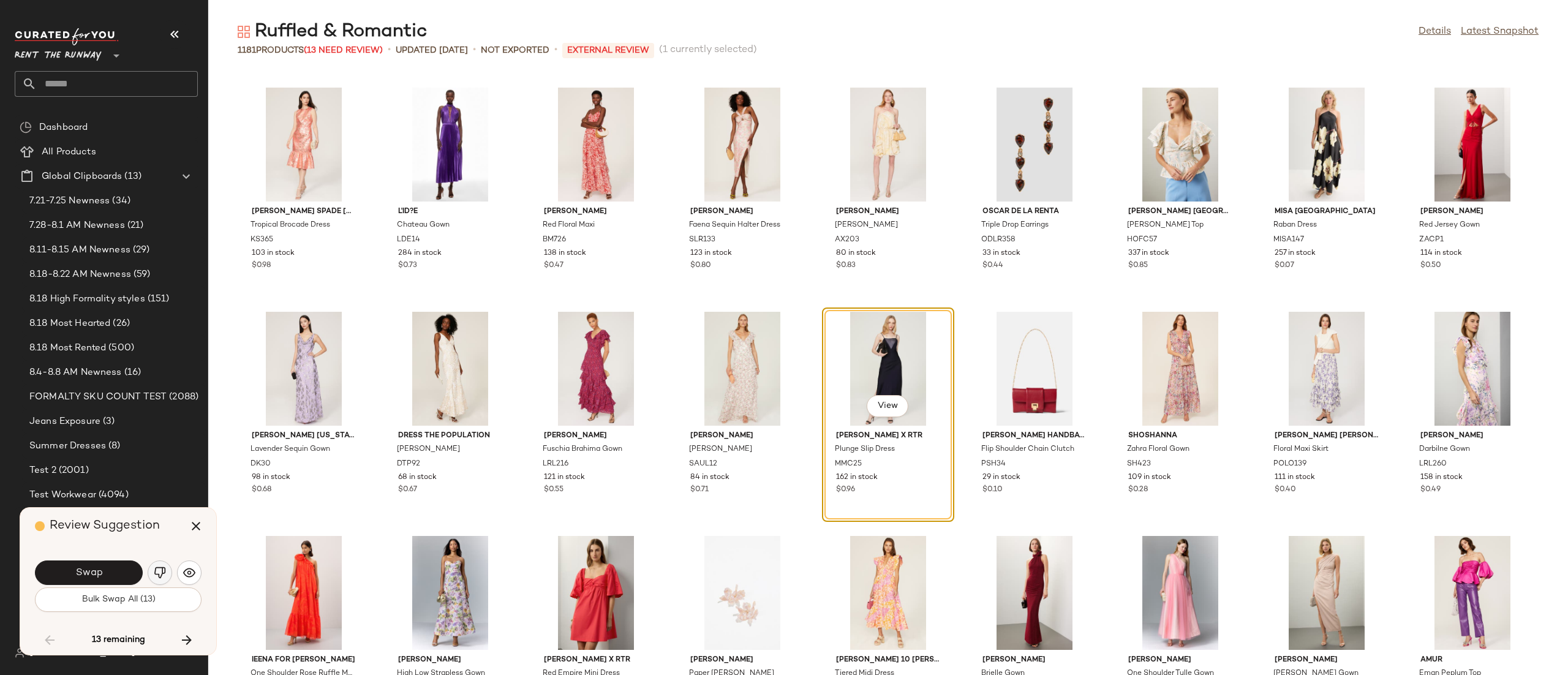
click at [164, 572] on img "button" at bounding box center [160, 573] width 12 height 12
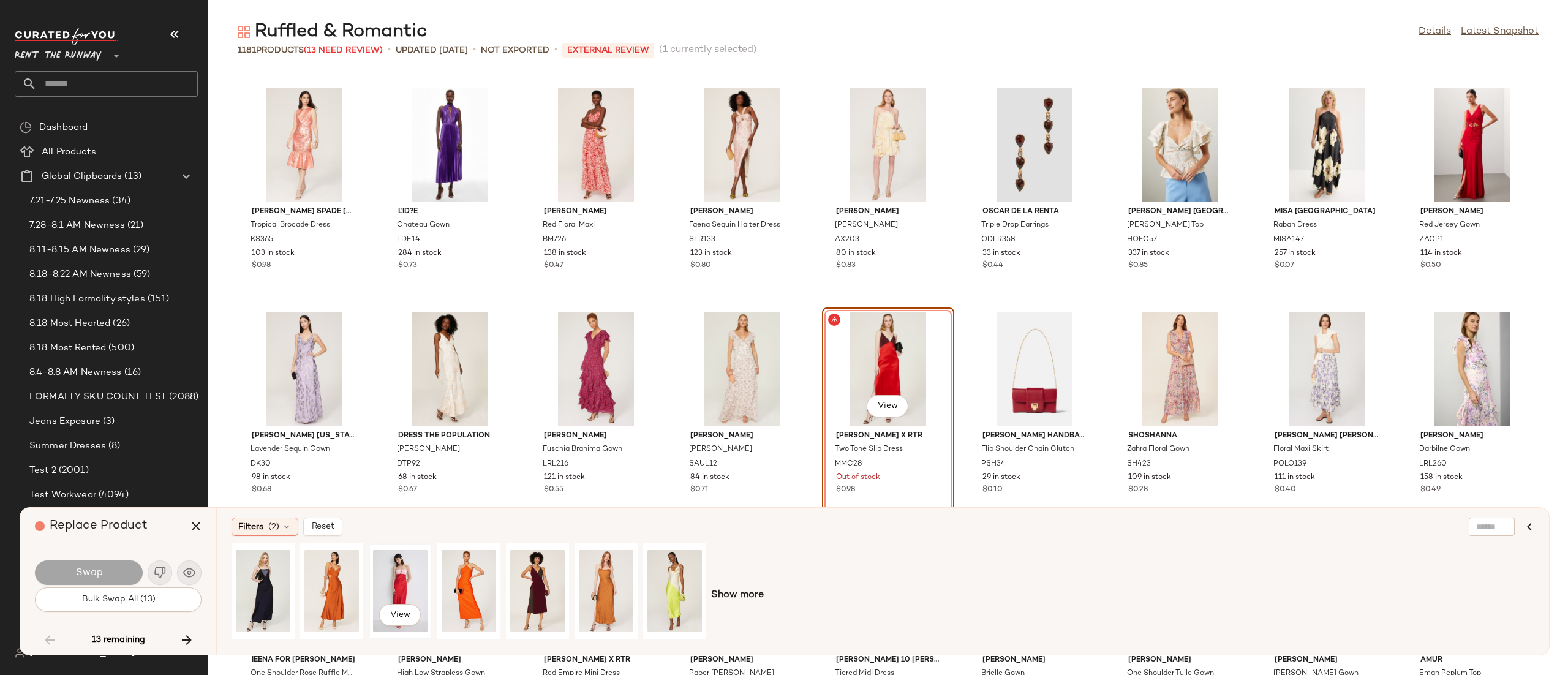
click at [424, 583] on div "View" at bounding box center [400, 591] width 55 height 87
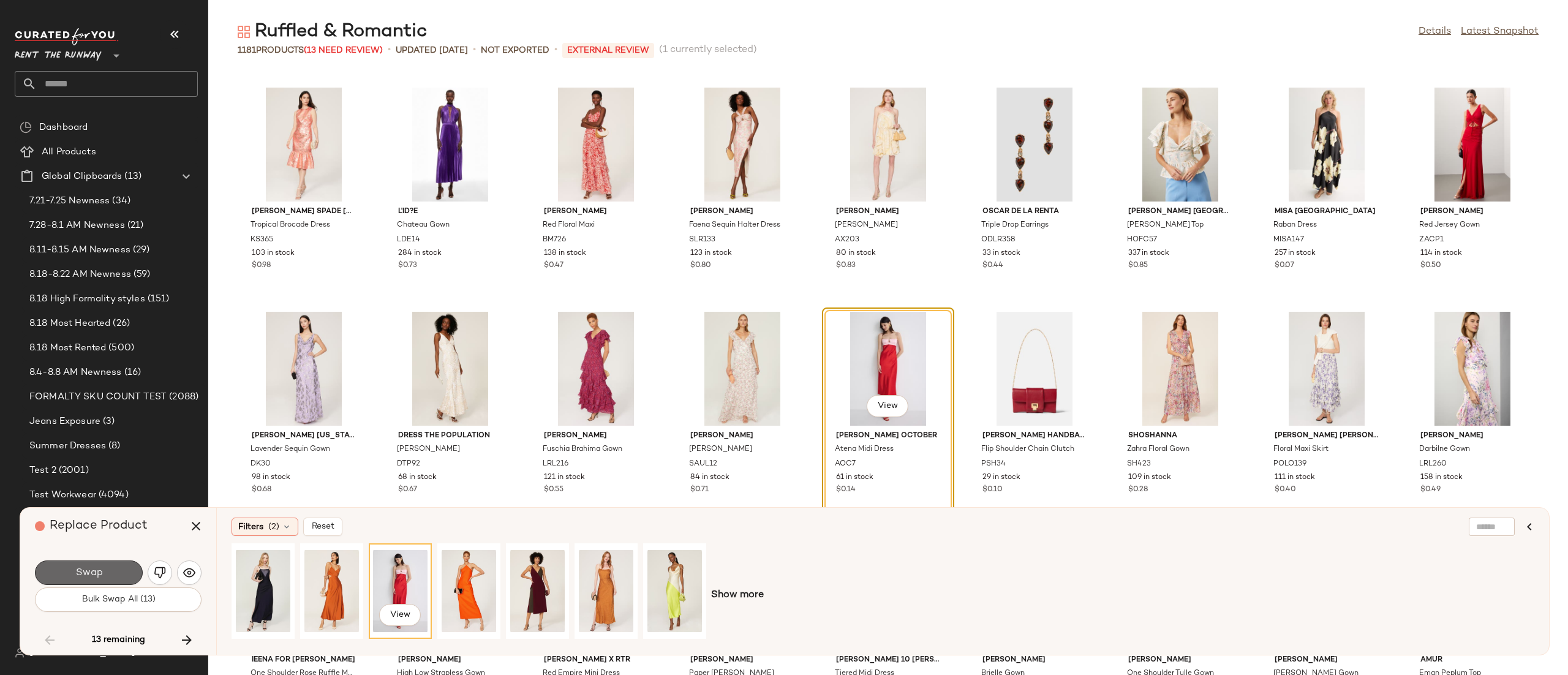
click at [128, 570] on button "Swap" at bounding box center [89, 573] width 107 height 24
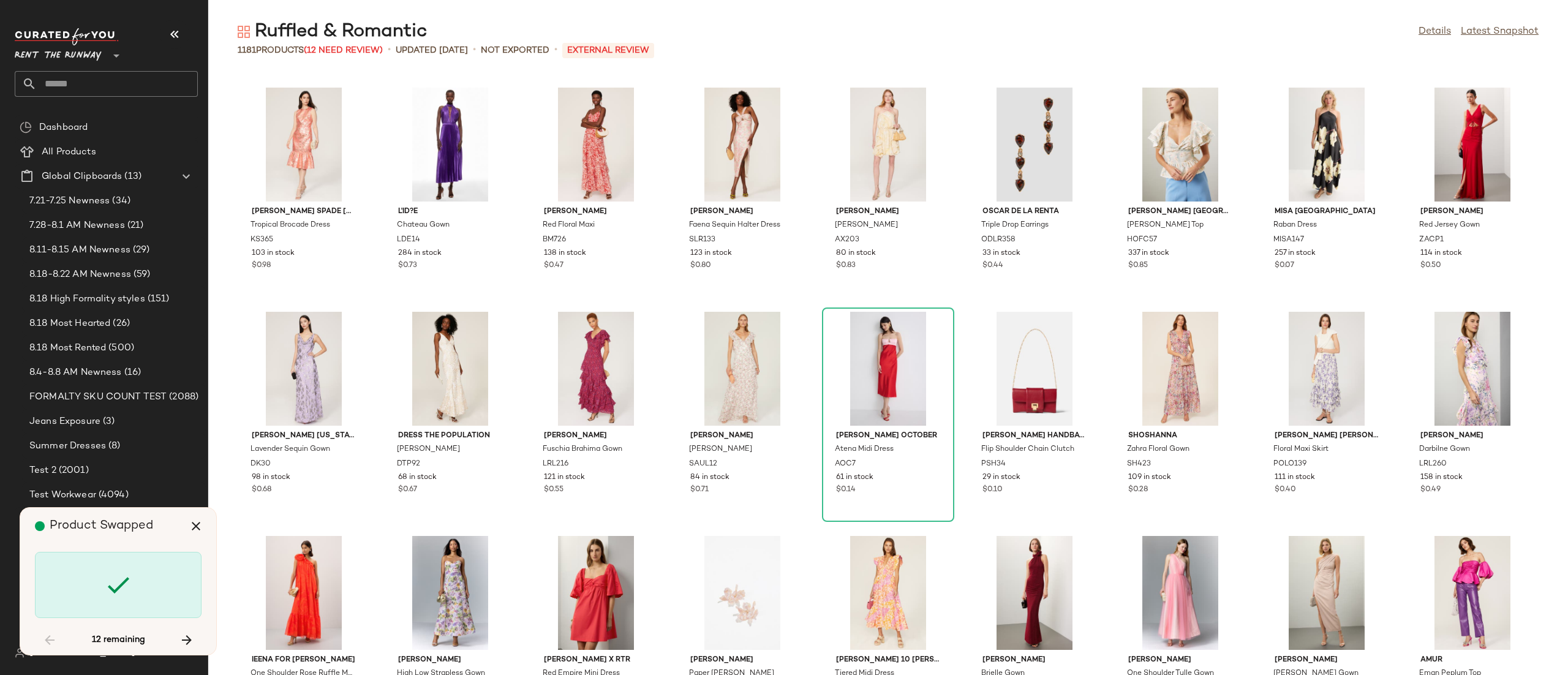
click at [137, 568] on div at bounding box center [118, 585] width 166 height 66
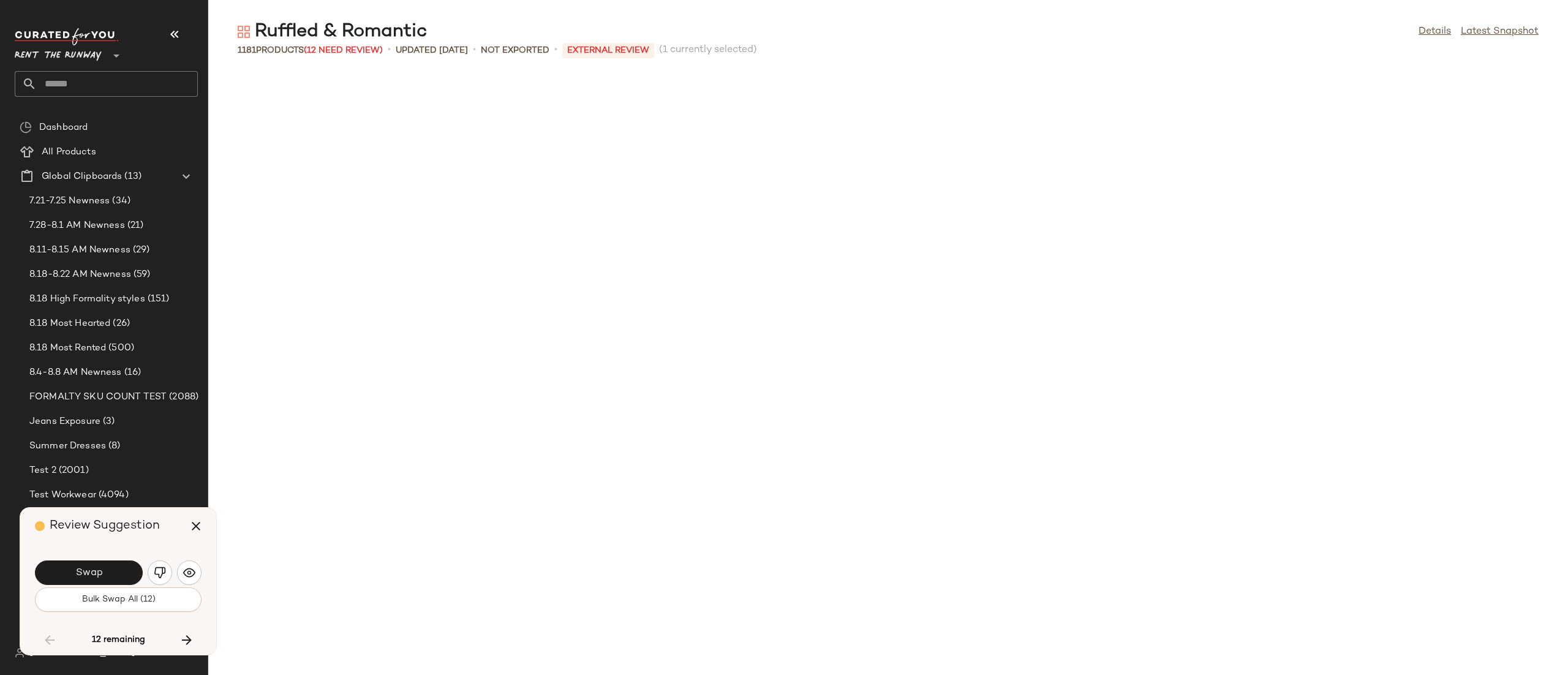
scroll to position [2467, 0]
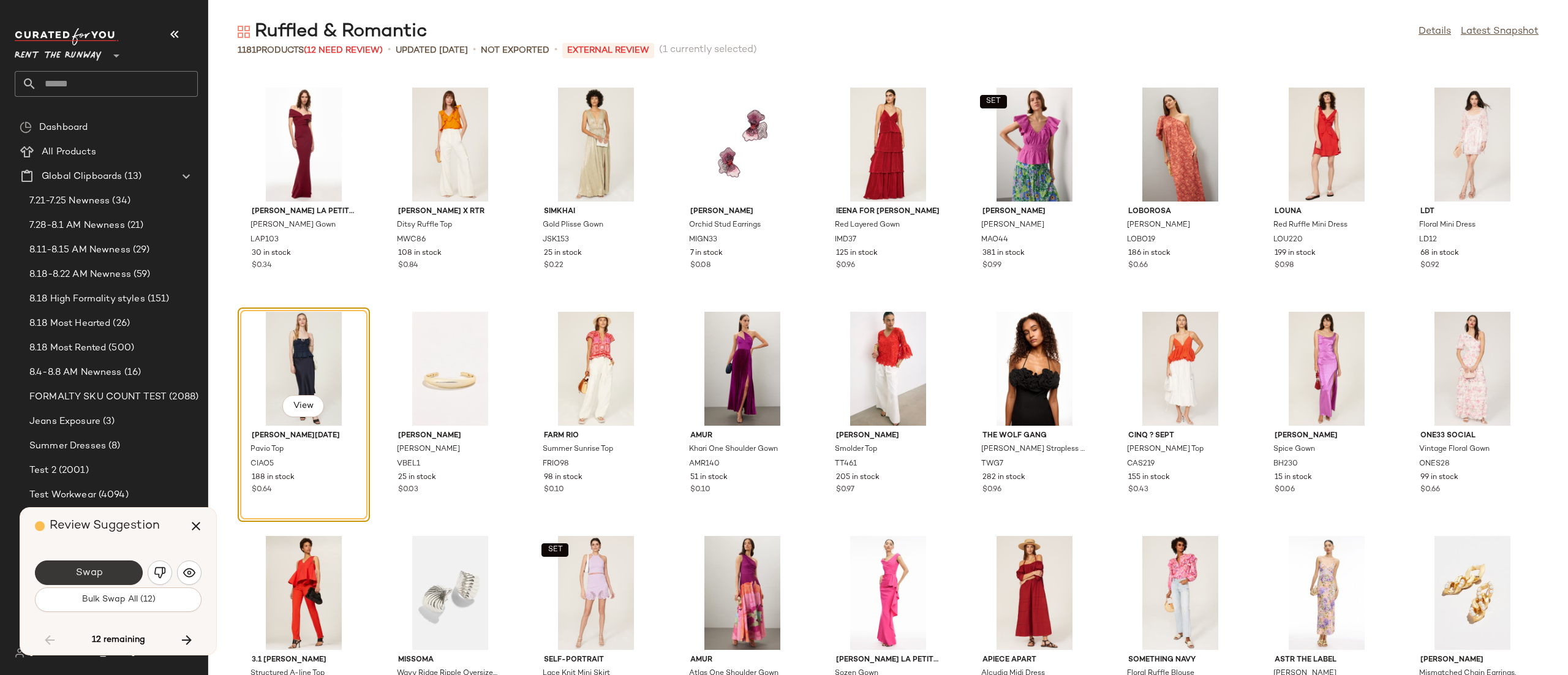
click at [68, 572] on button "Swap" at bounding box center [89, 573] width 107 height 24
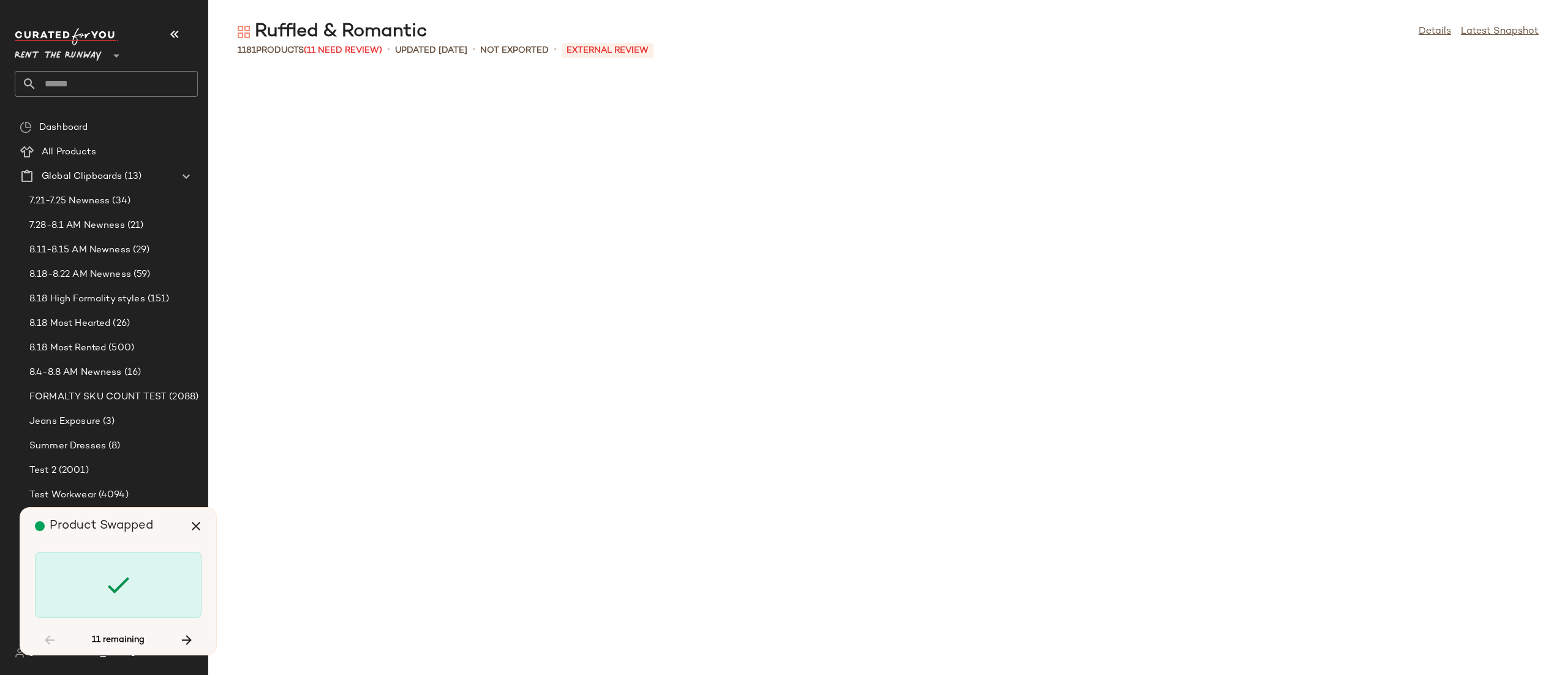
scroll to position [8299, 0]
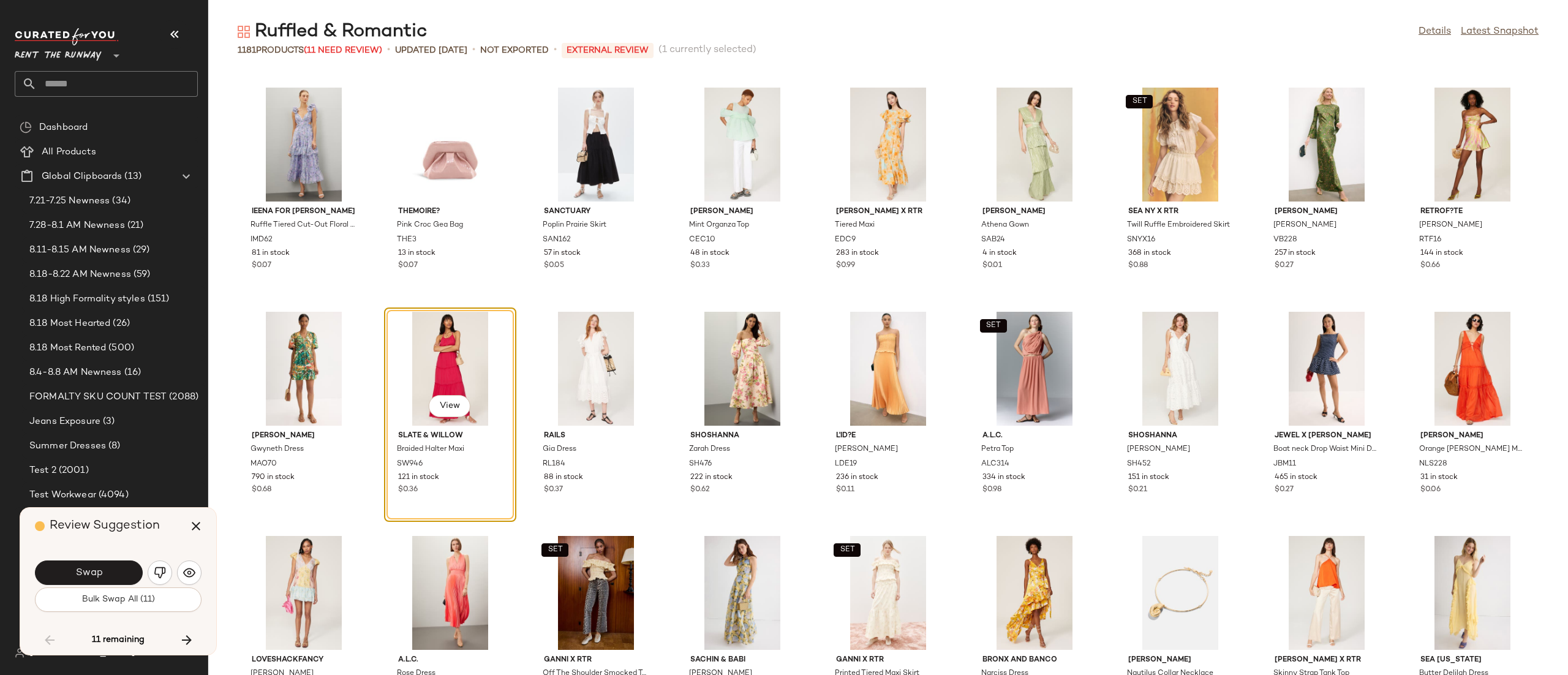
click at [68, 572] on button "Swap" at bounding box center [89, 573] width 107 height 24
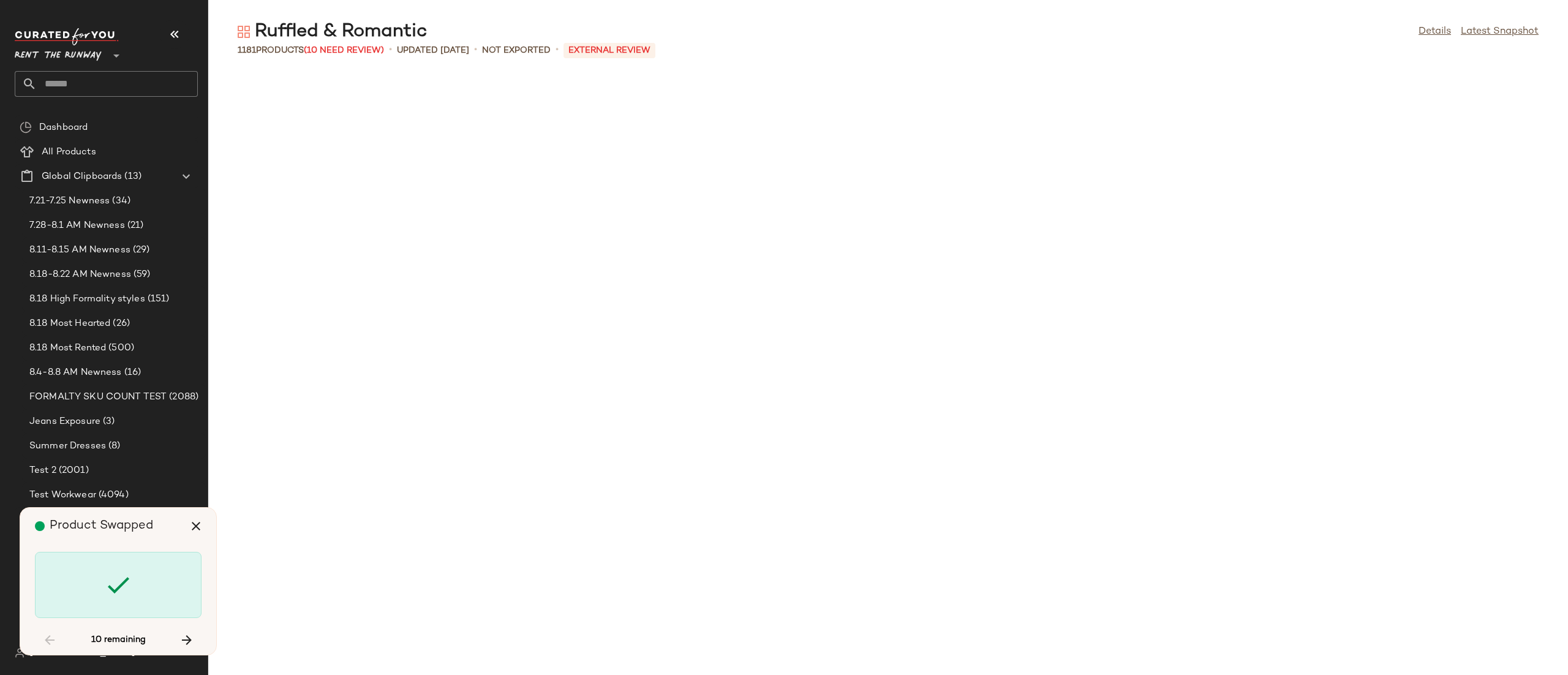
scroll to position [11888, 0]
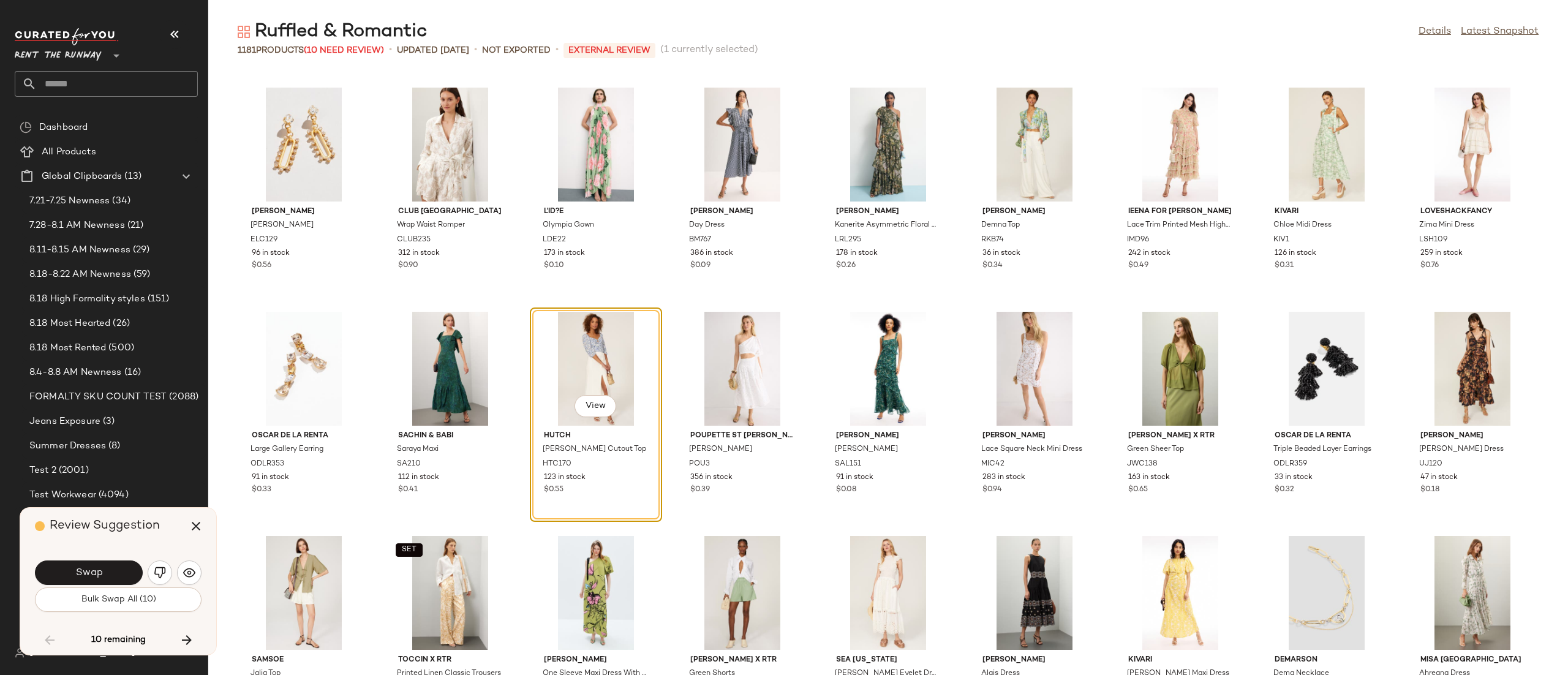
click at [68, 572] on button "Swap" at bounding box center [89, 573] width 107 height 24
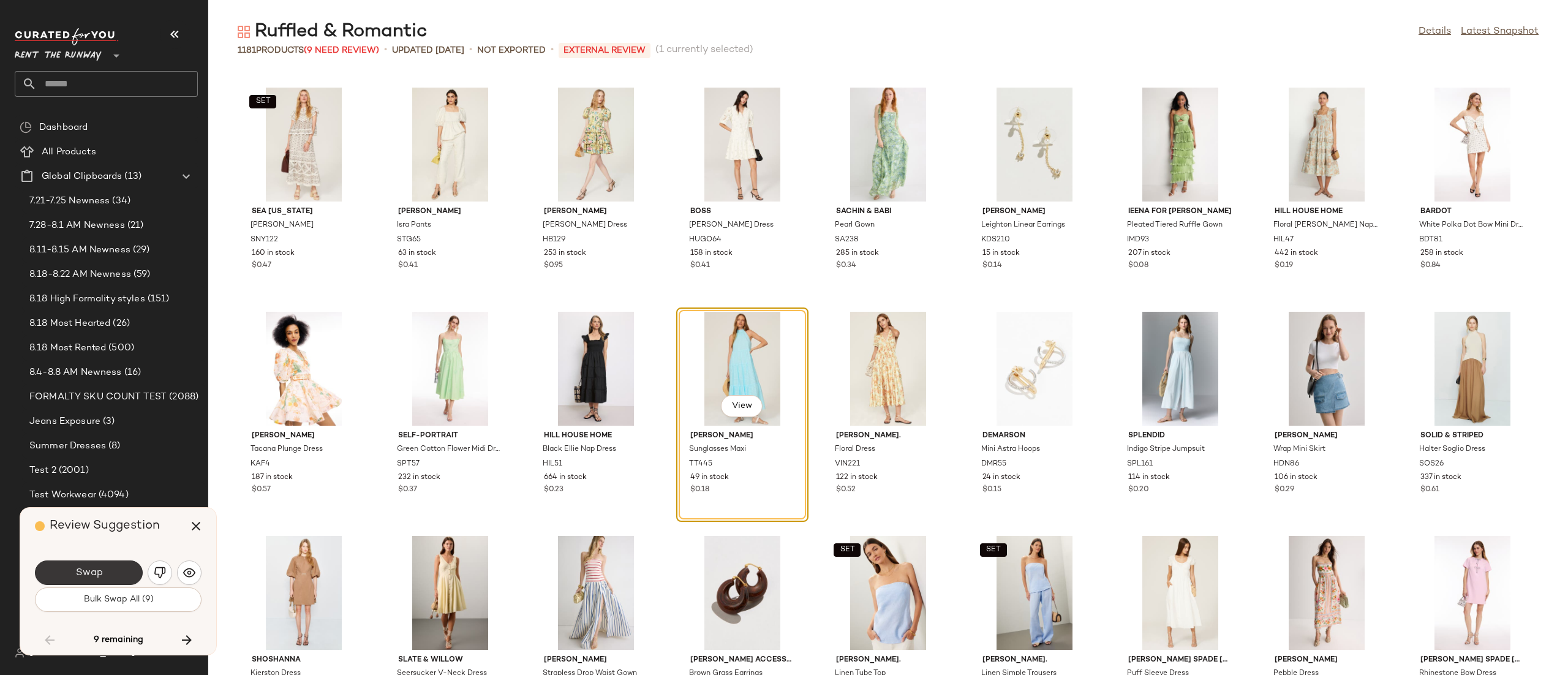
click at [95, 563] on button "Swap" at bounding box center [89, 573] width 107 height 24
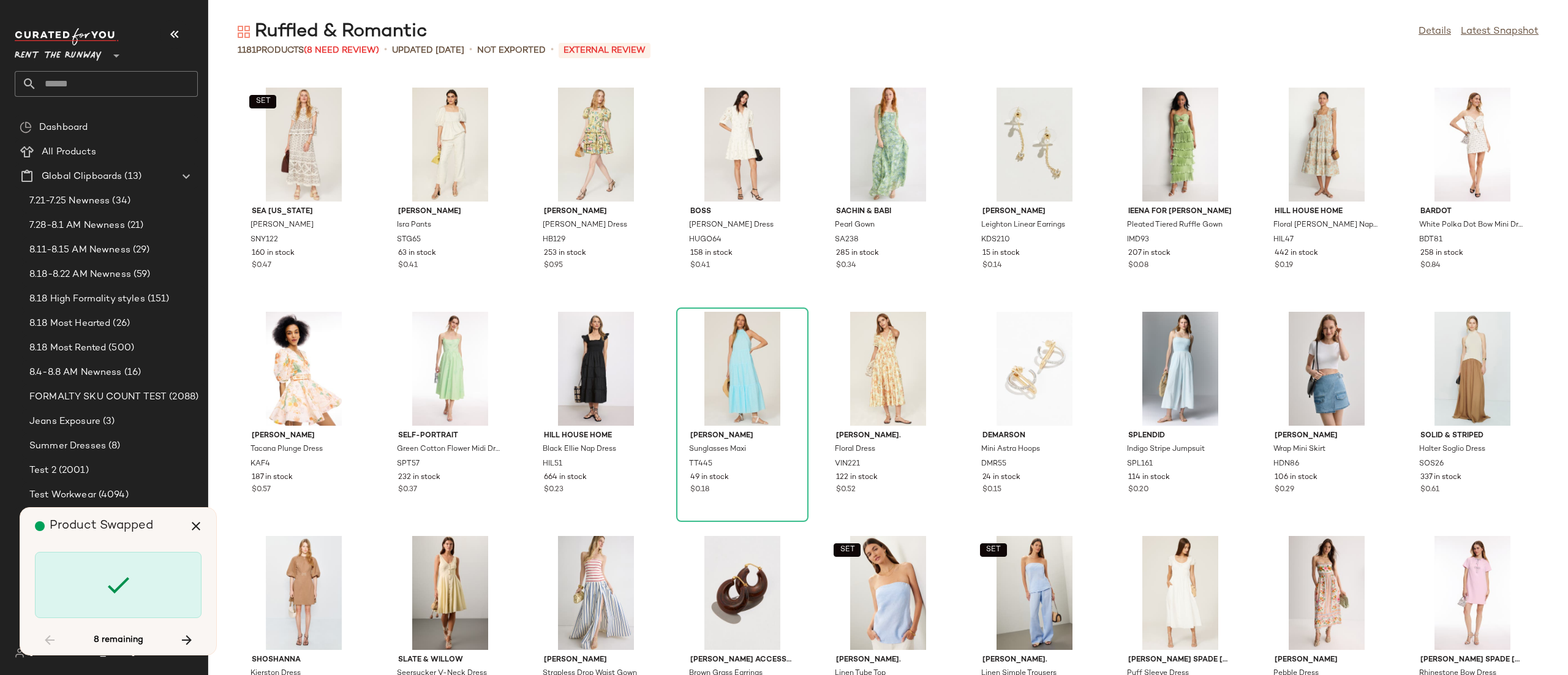
scroll to position [17271, 0]
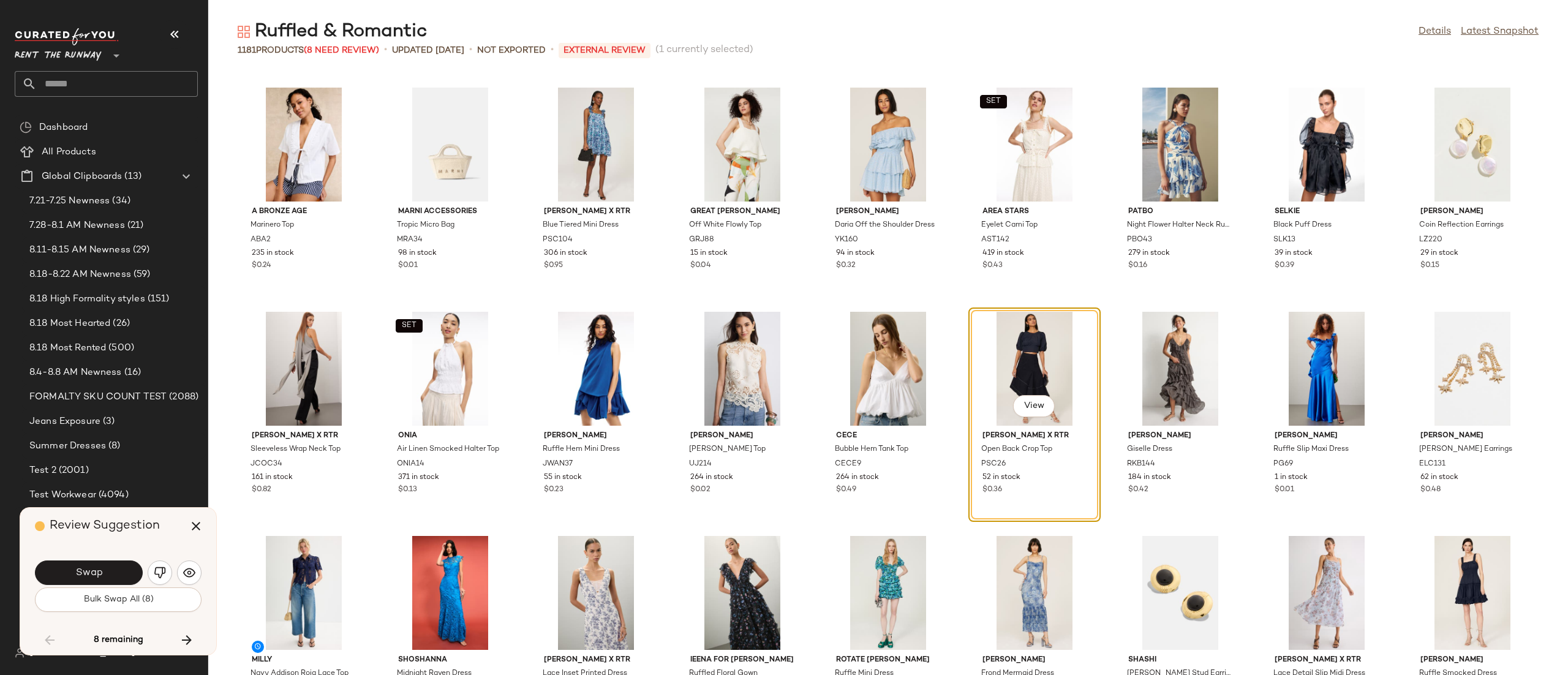
click at [95, 563] on button "Swap" at bounding box center [89, 573] width 107 height 24
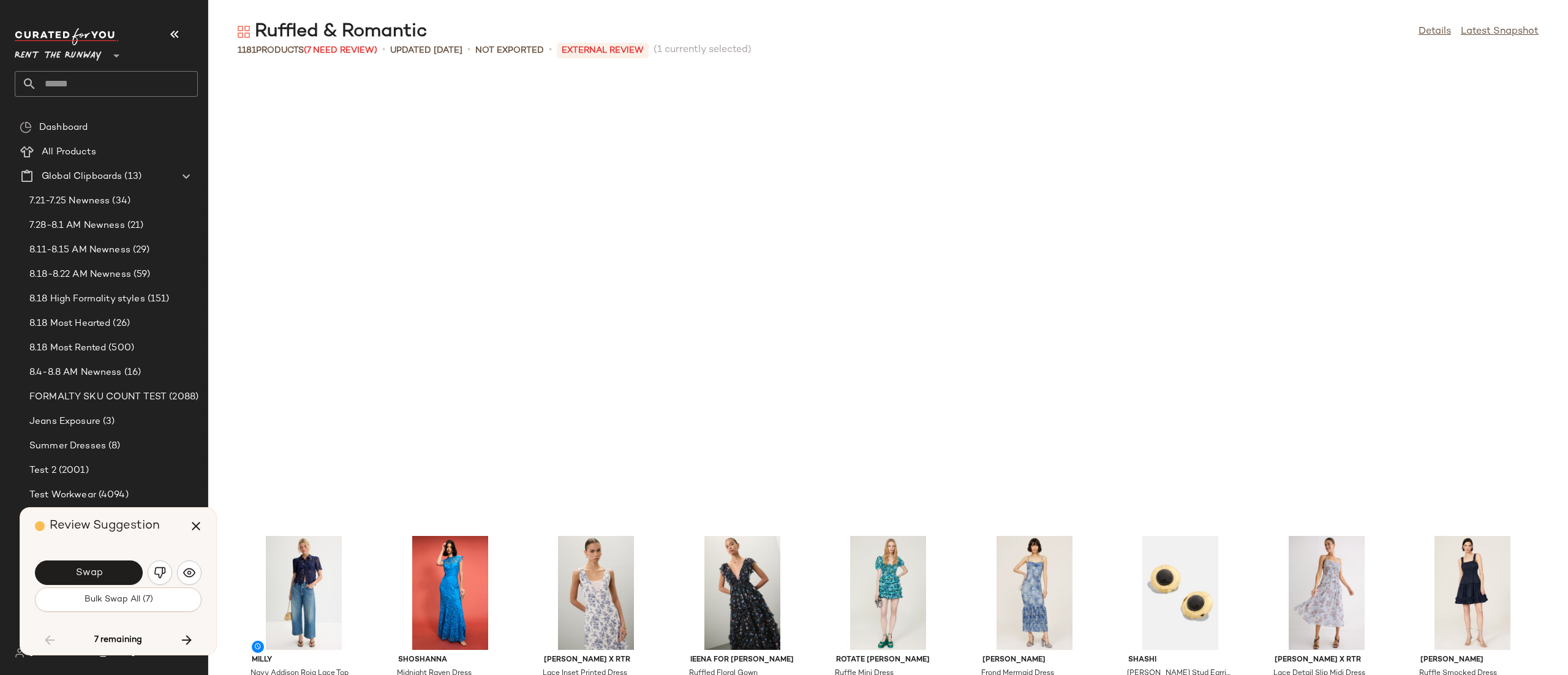
scroll to position [17719, 0]
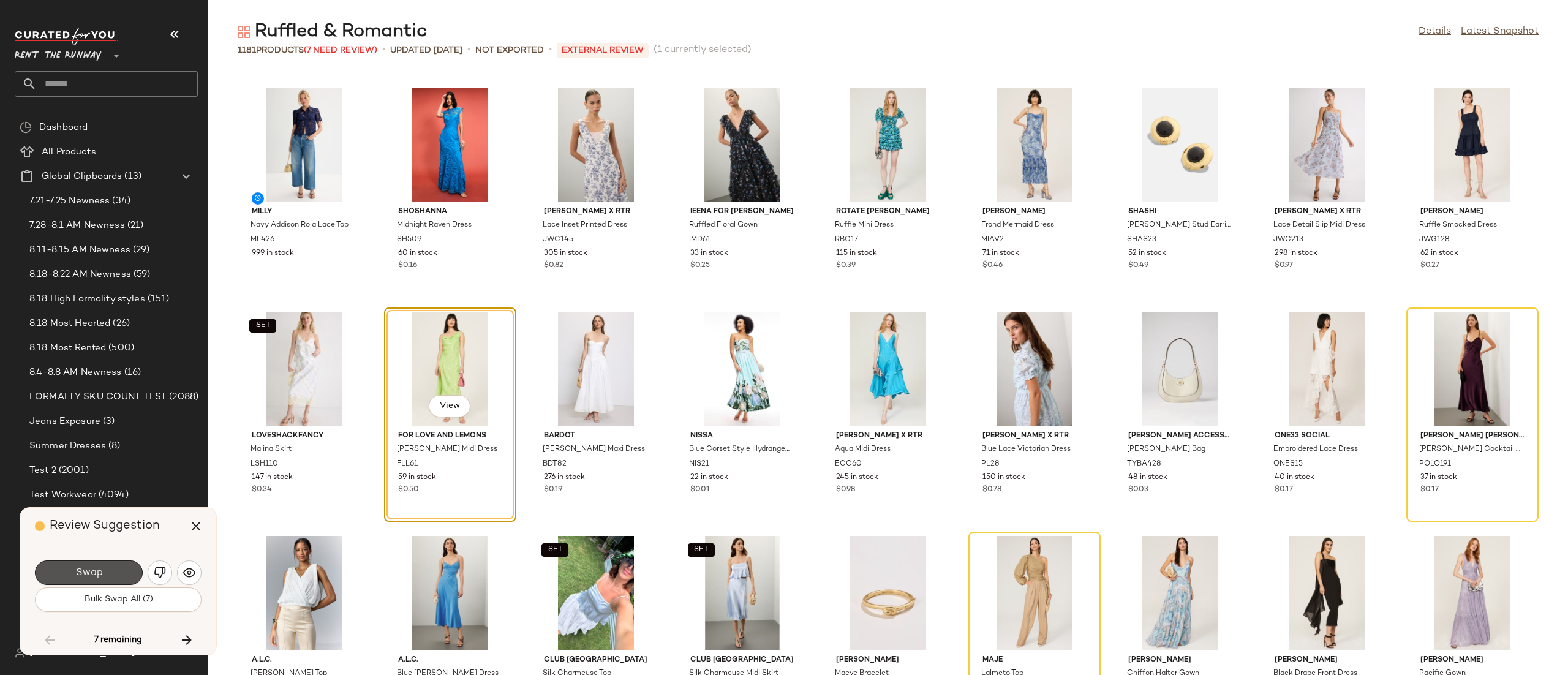
click at [95, 563] on button "Swap" at bounding box center [89, 573] width 107 height 24
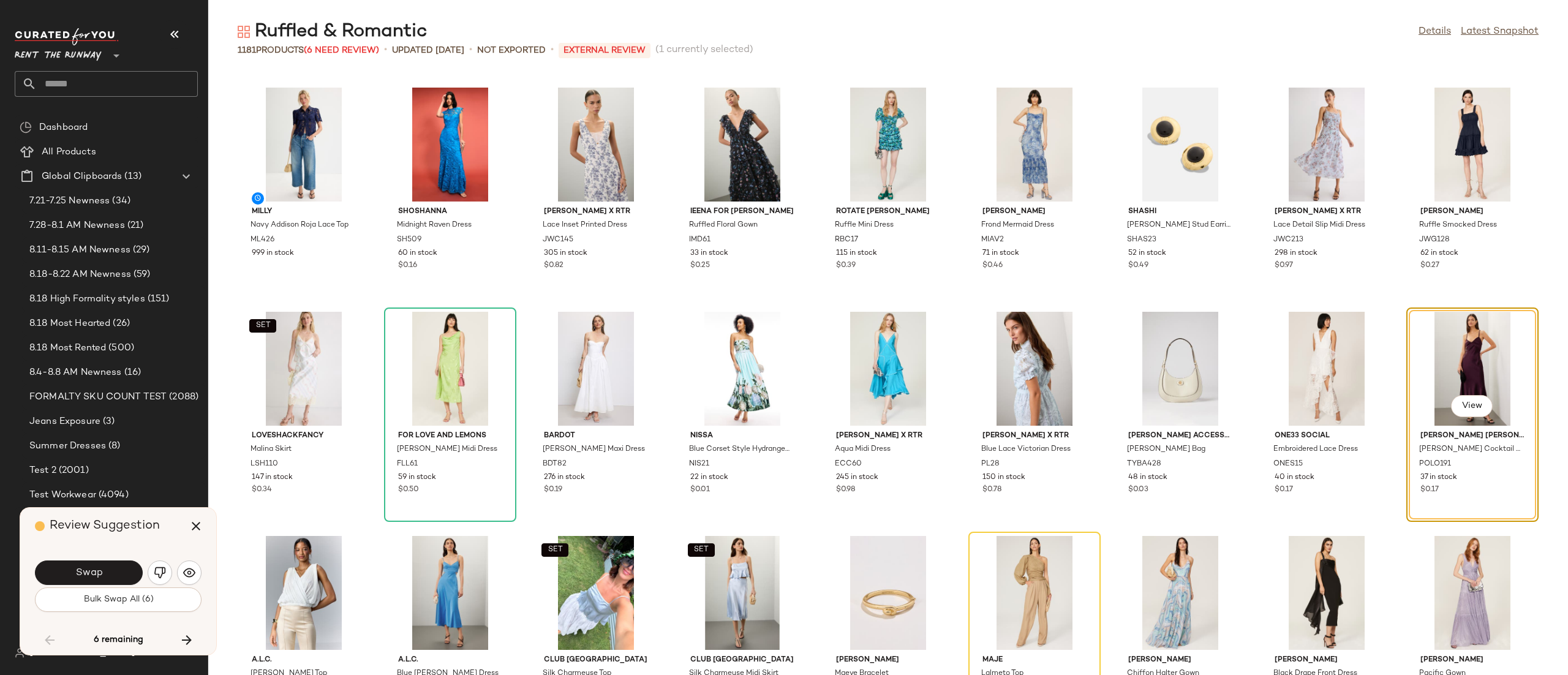
click at [95, 563] on button "Swap" at bounding box center [89, 573] width 107 height 24
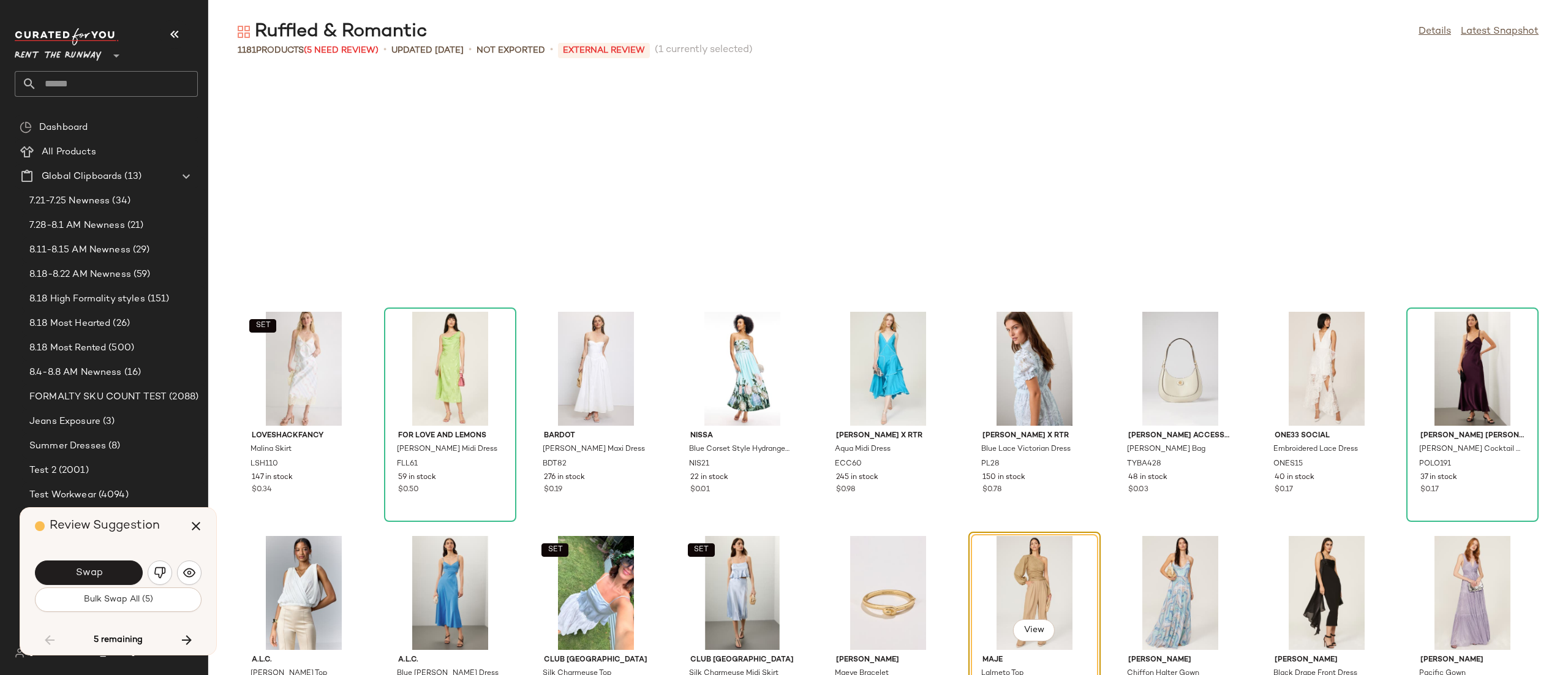
scroll to position [17944, 0]
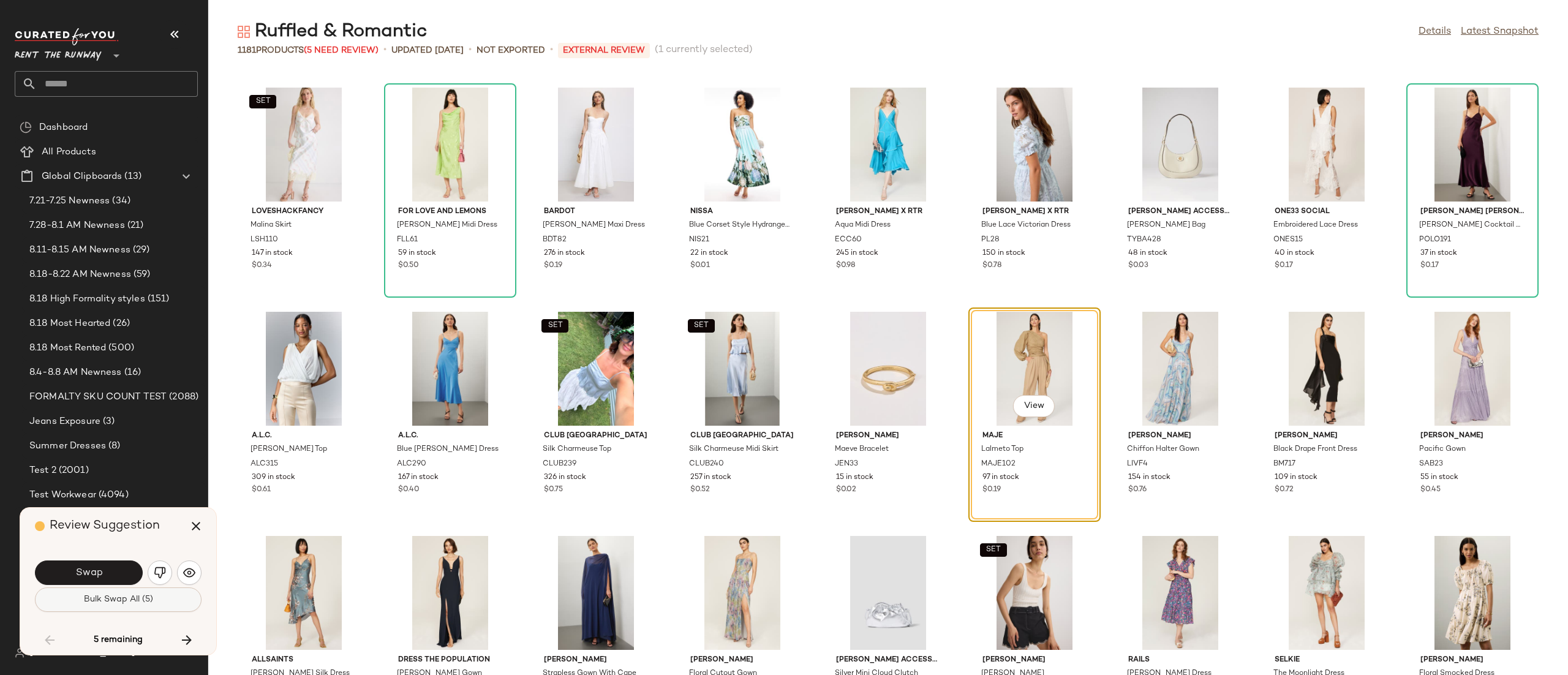
click at [119, 600] on span "Bulk Swap All (5)" at bounding box center [118, 600] width 70 height 9
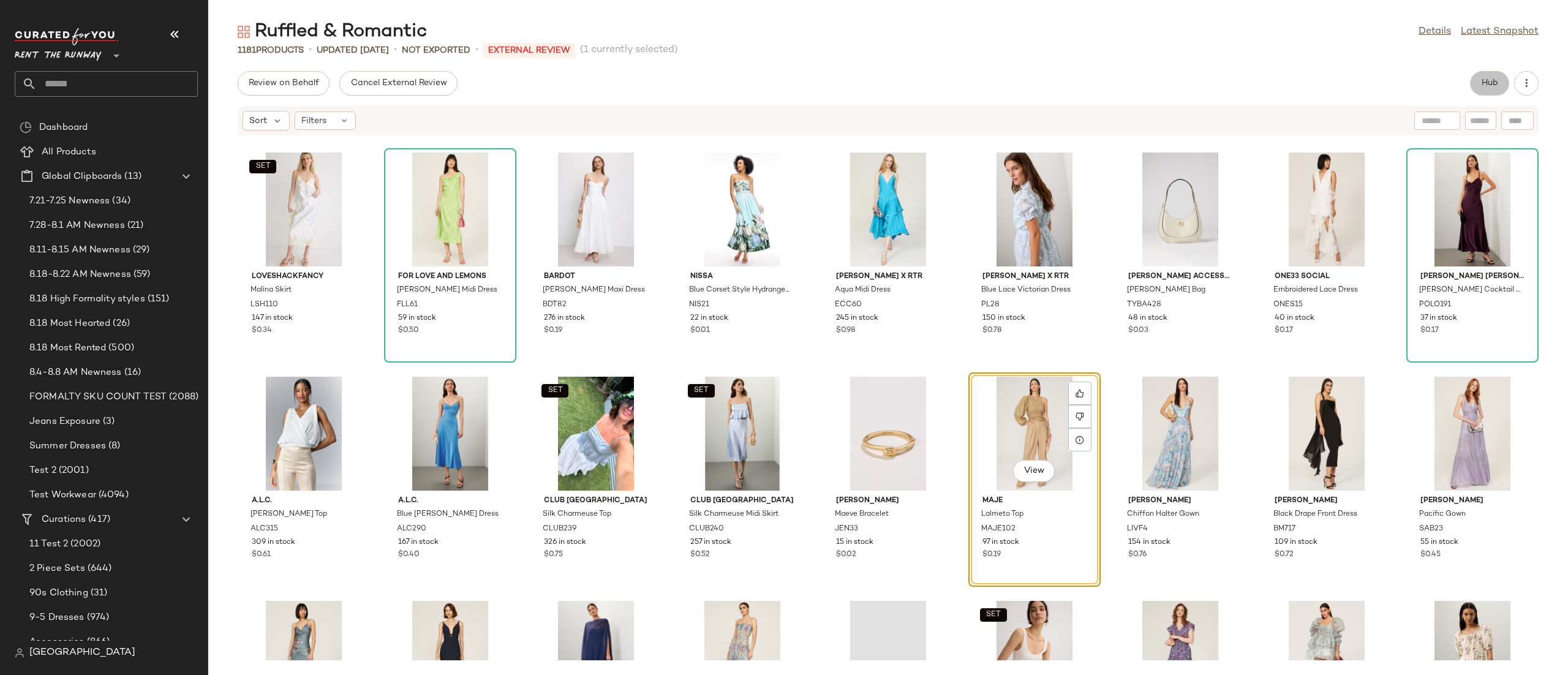
click at [1492, 76] on button "Hub" at bounding box center [1490, 83] width 39 height 24
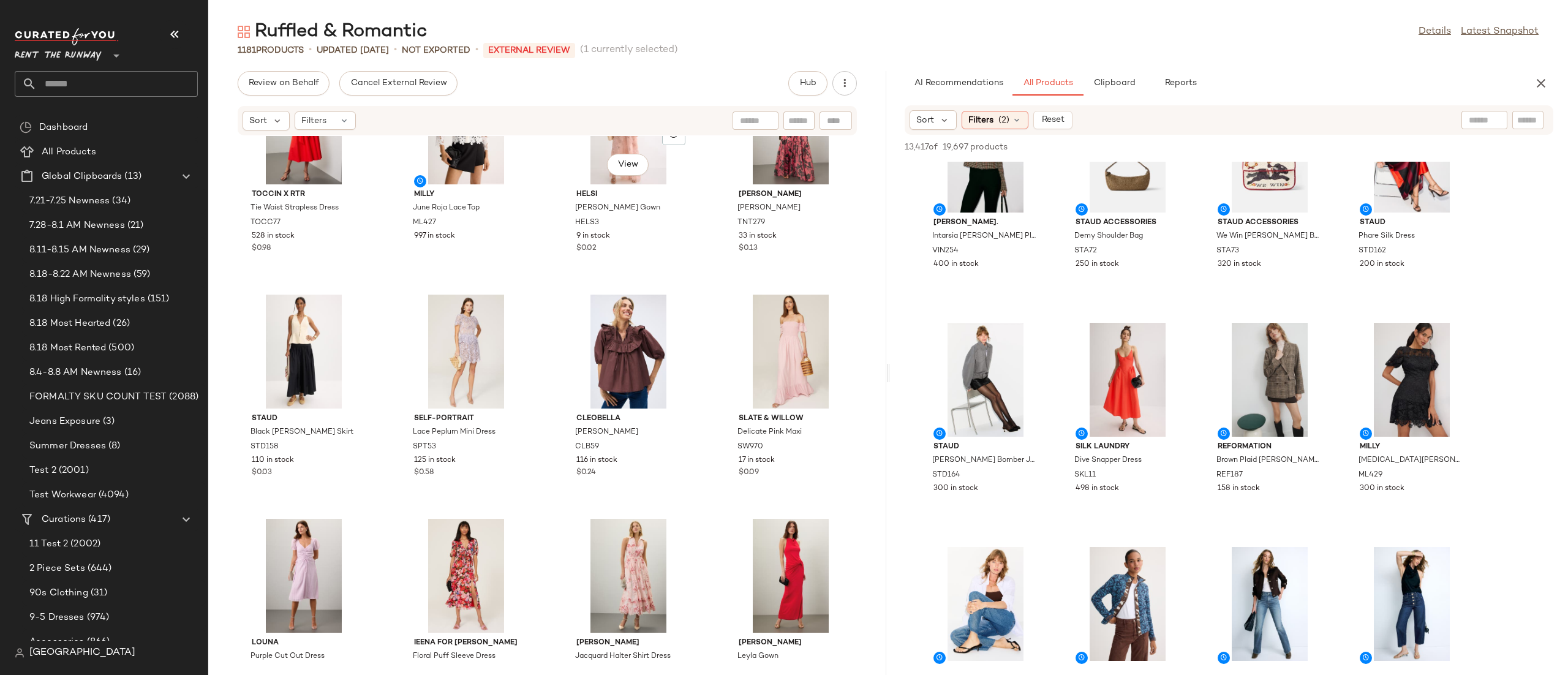
scroll to position [2979, 0]
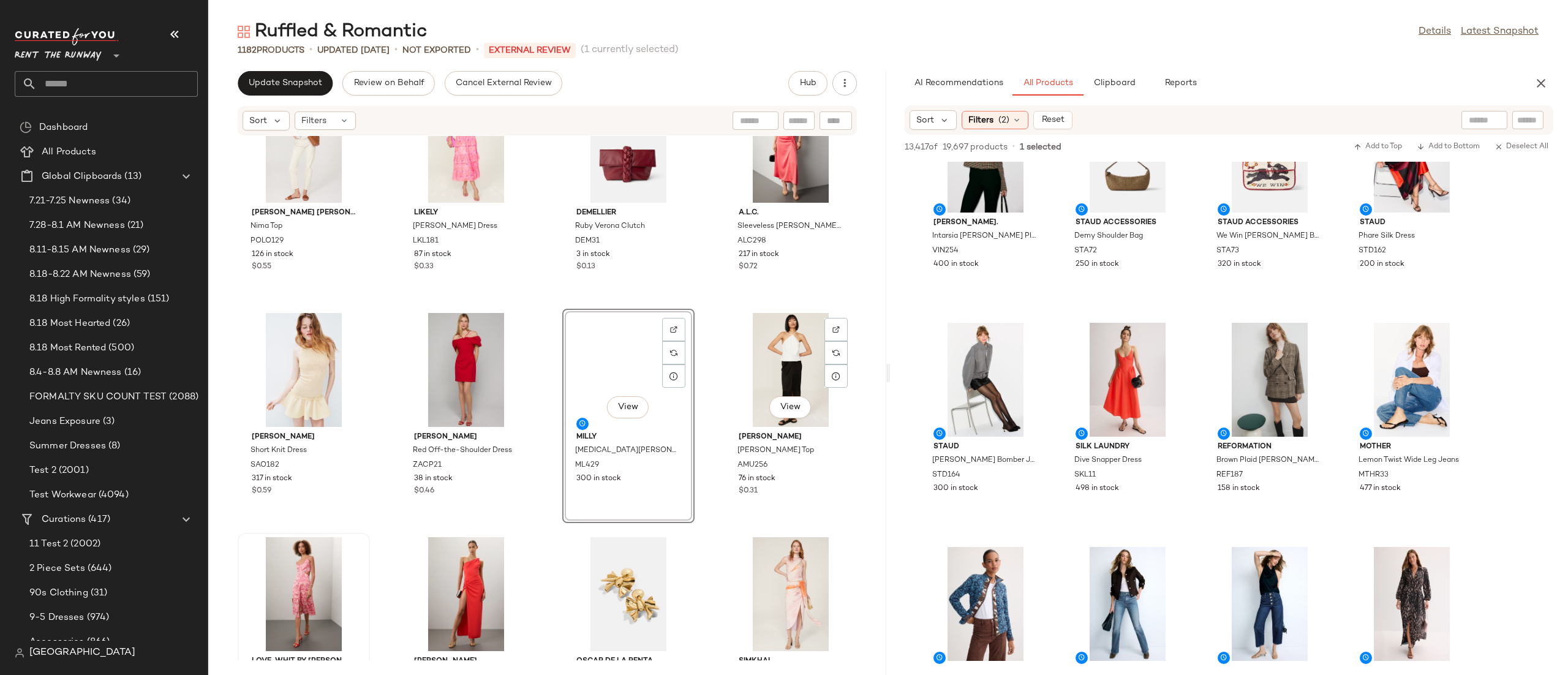
click at [759, 379] on div "View" at bounding box center [790, 370] width 124 height 114
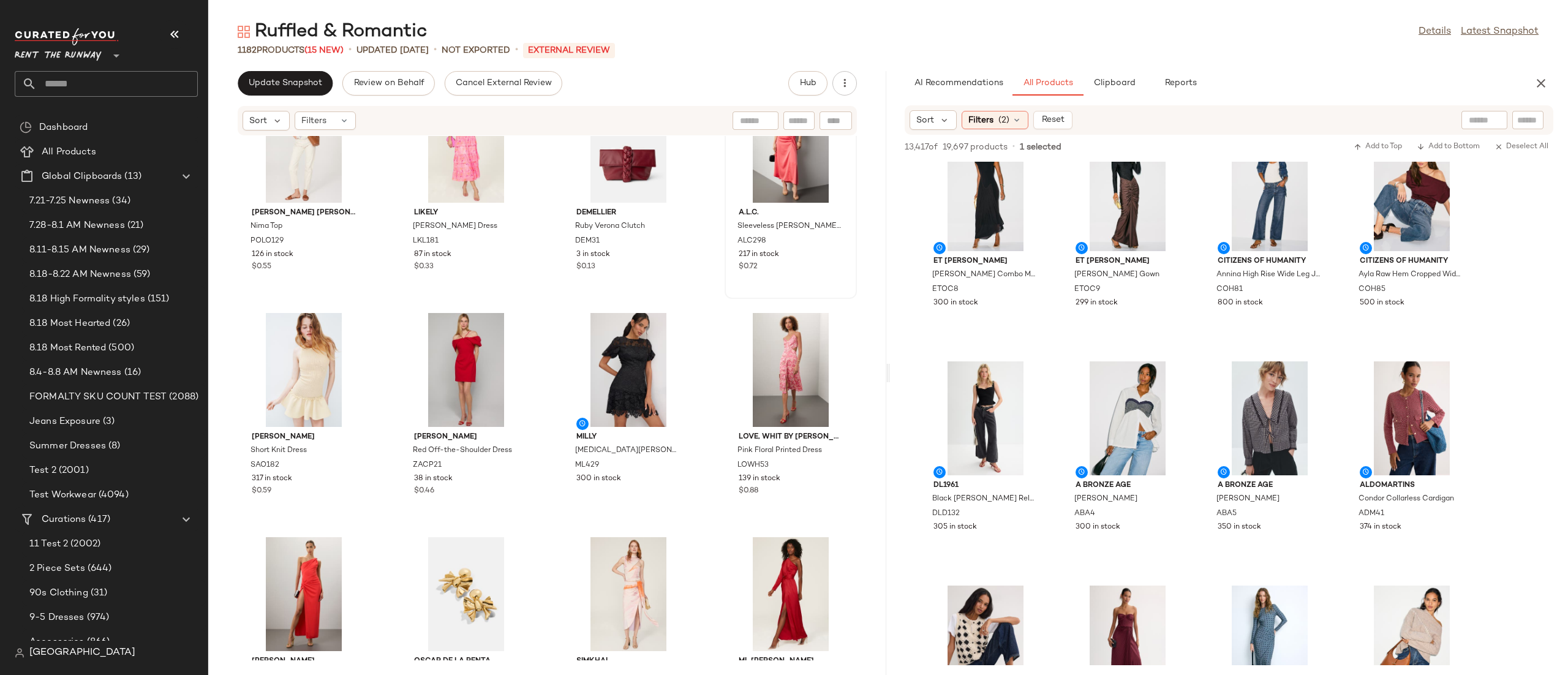
scroll to position [702, 0]
click at [290, 86] on span "Update Snapshot" at bounding box center [285, 83] width 74 height 9
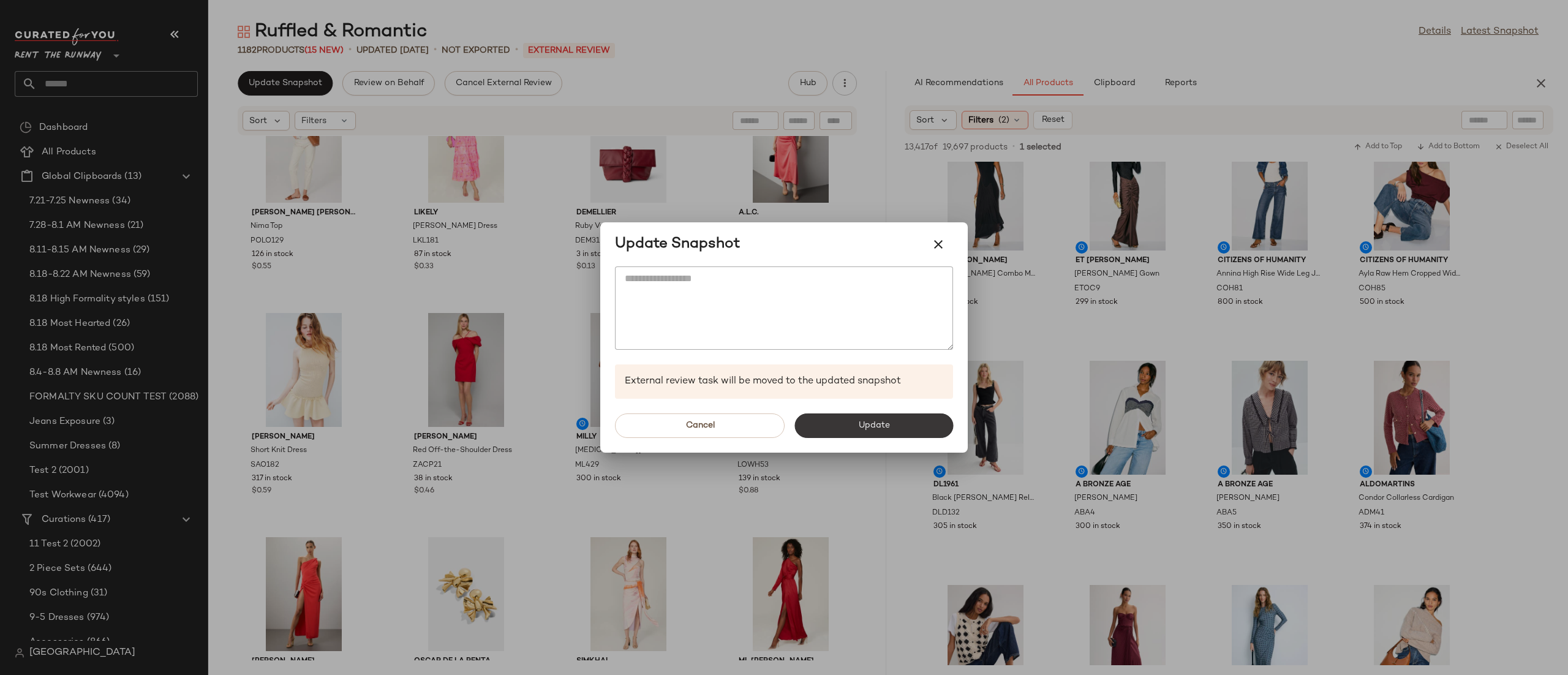
click at [841, 429] on button "Update" at bounding box center [873, 426] width 159 height 24
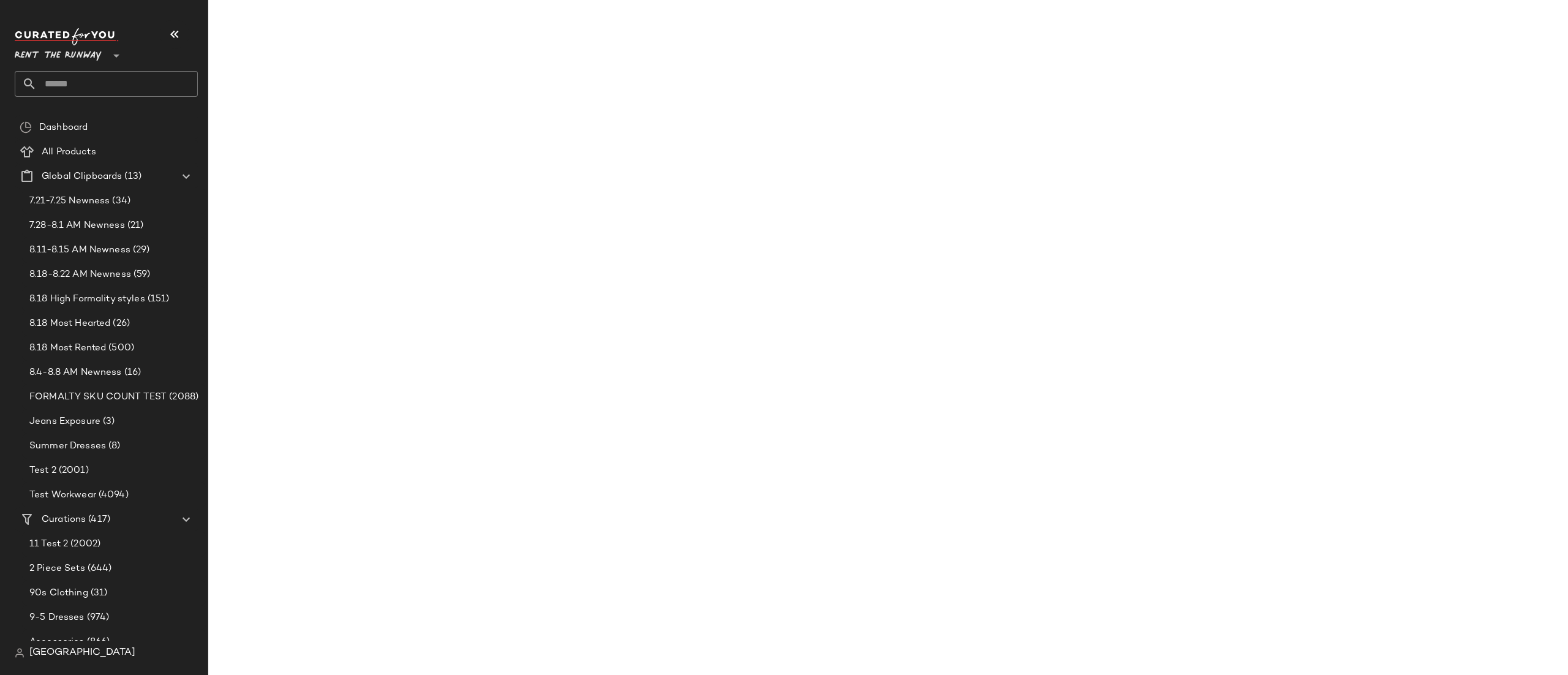
scroll to position [927, 0]
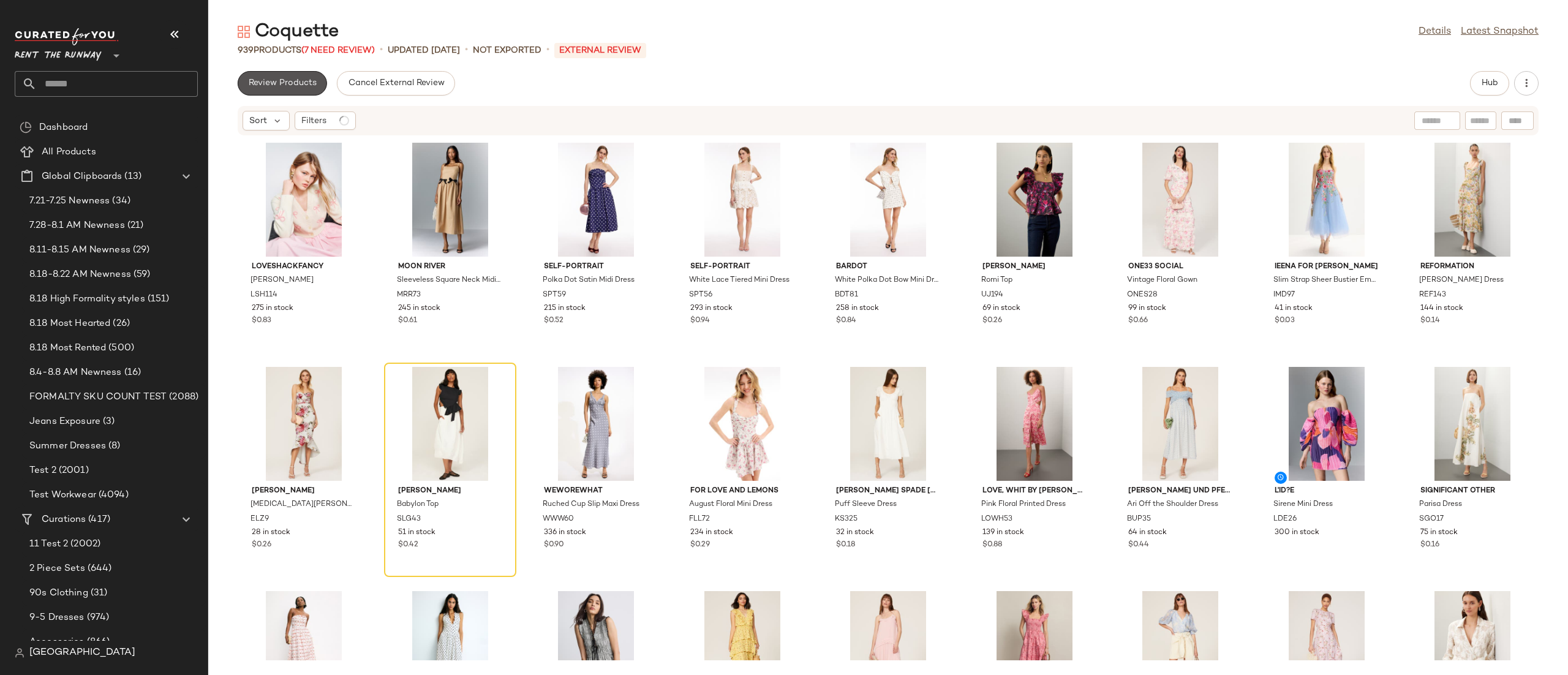
click at [262, 89] on button "Review Products" at bounding box center [283, 83] width 89 height 24
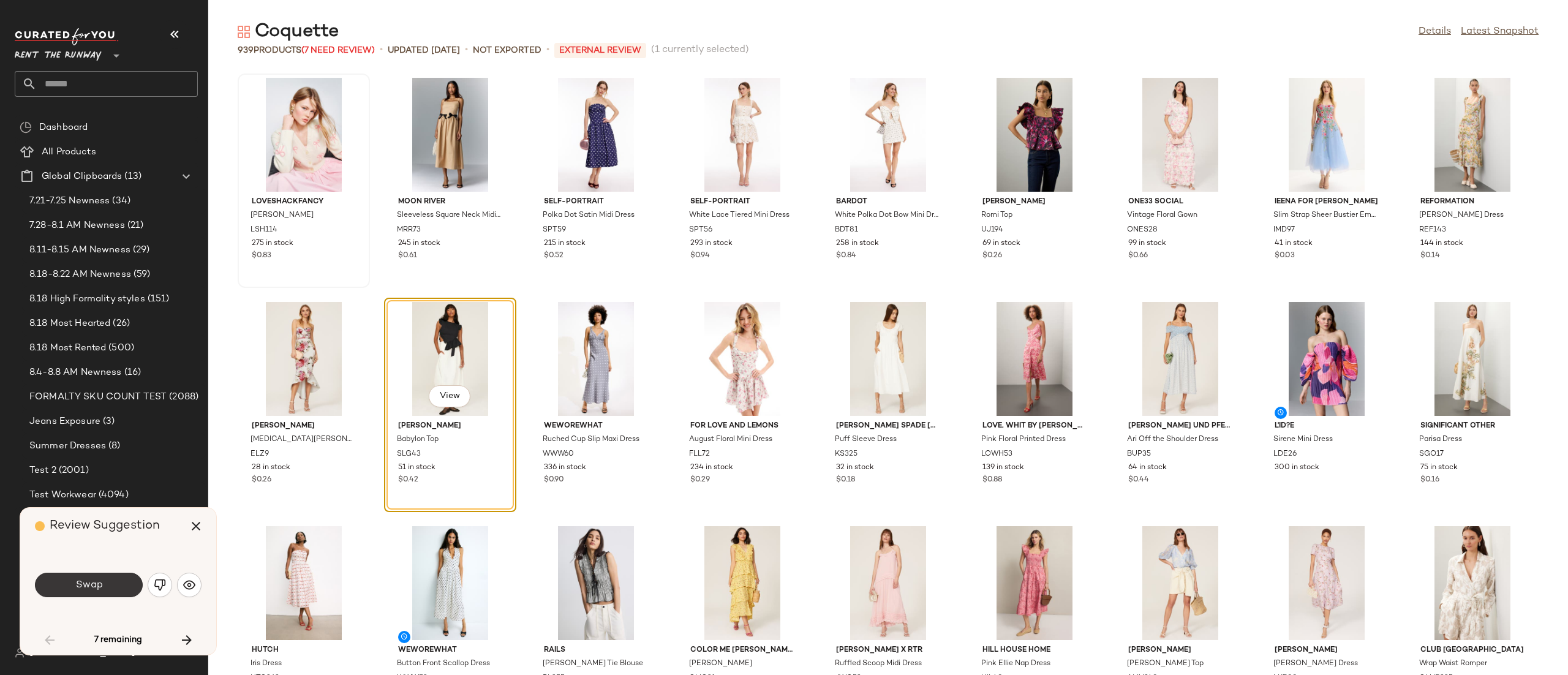
click at [51, 578] on button "Swap" at bounding box center [89, 585] width 107 height 24
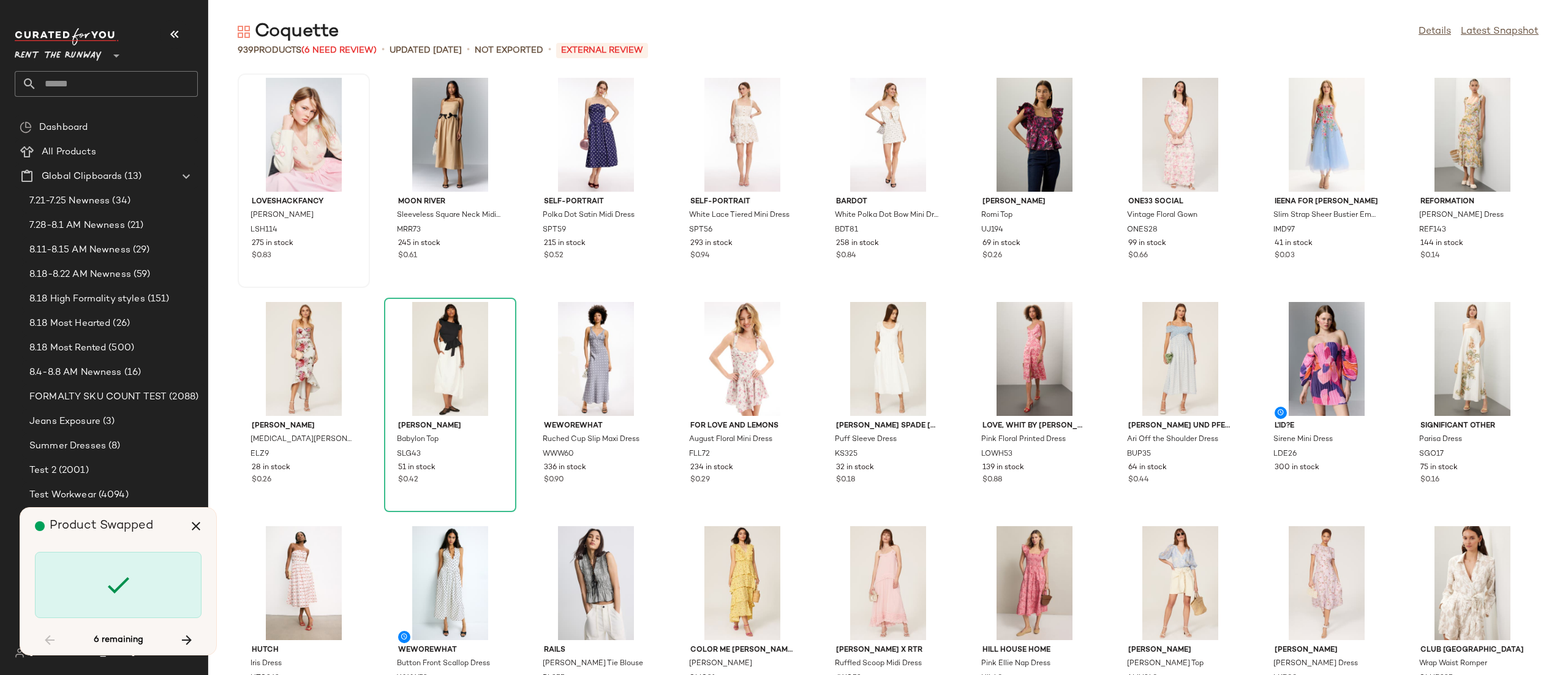
scroll to position [3589, 0]
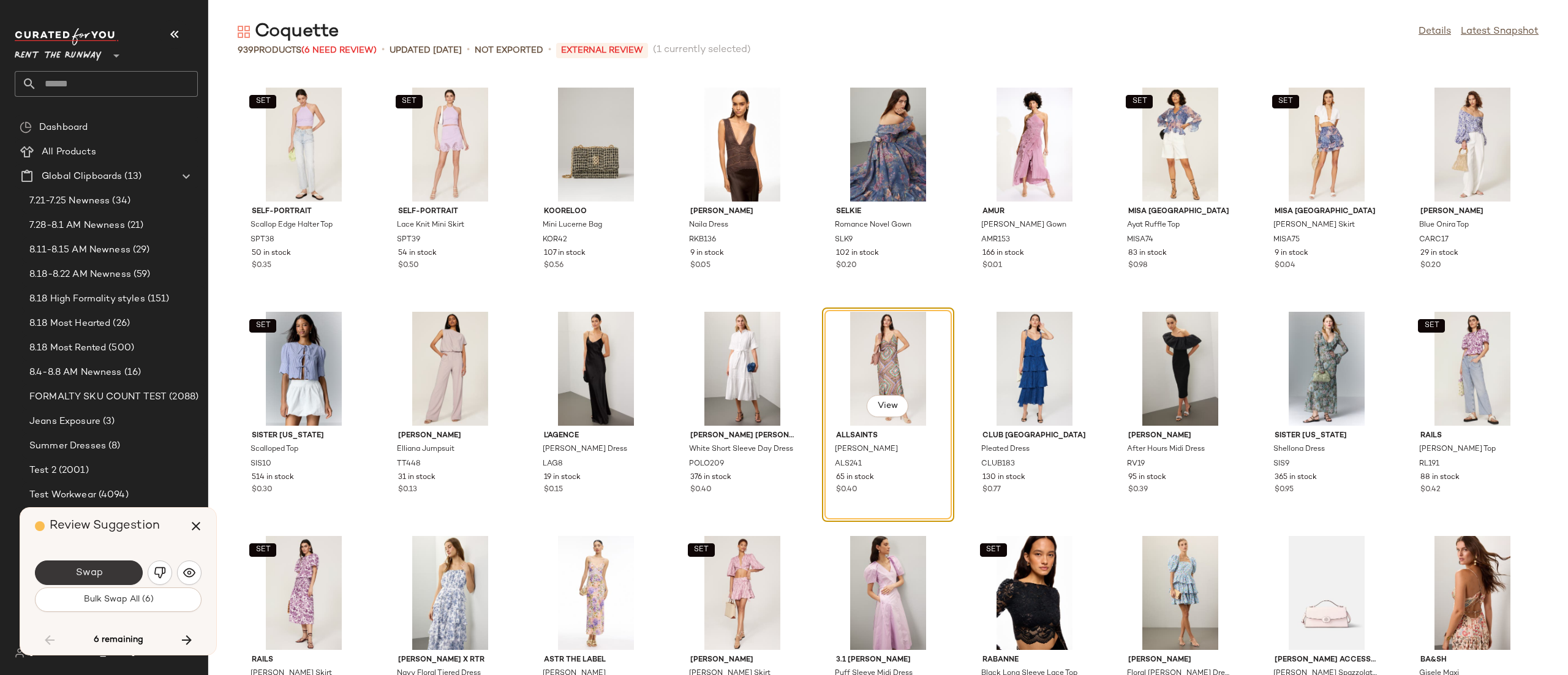
click at [97, 577] on span "Swap" at bounding box center [89, 573] width 28 height 11
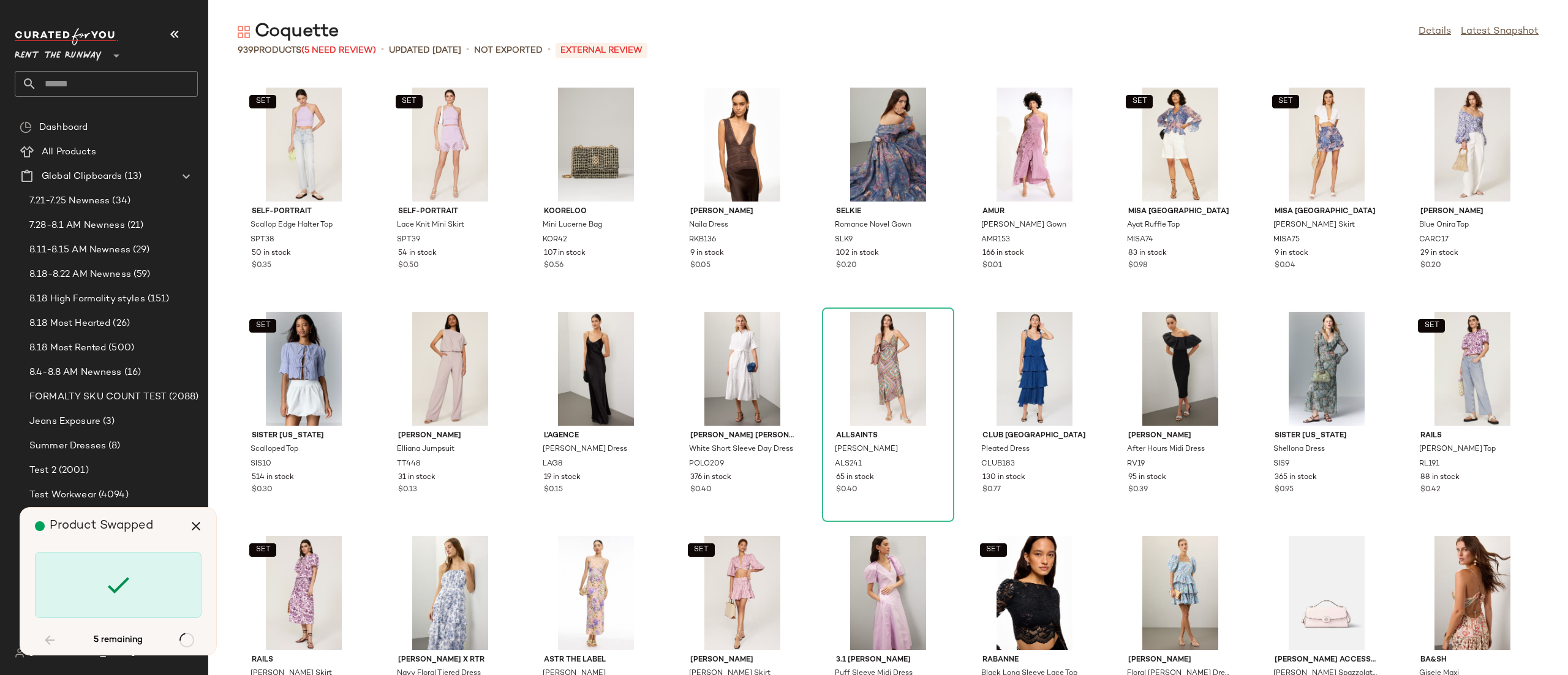
scroll to position [7402, 0]
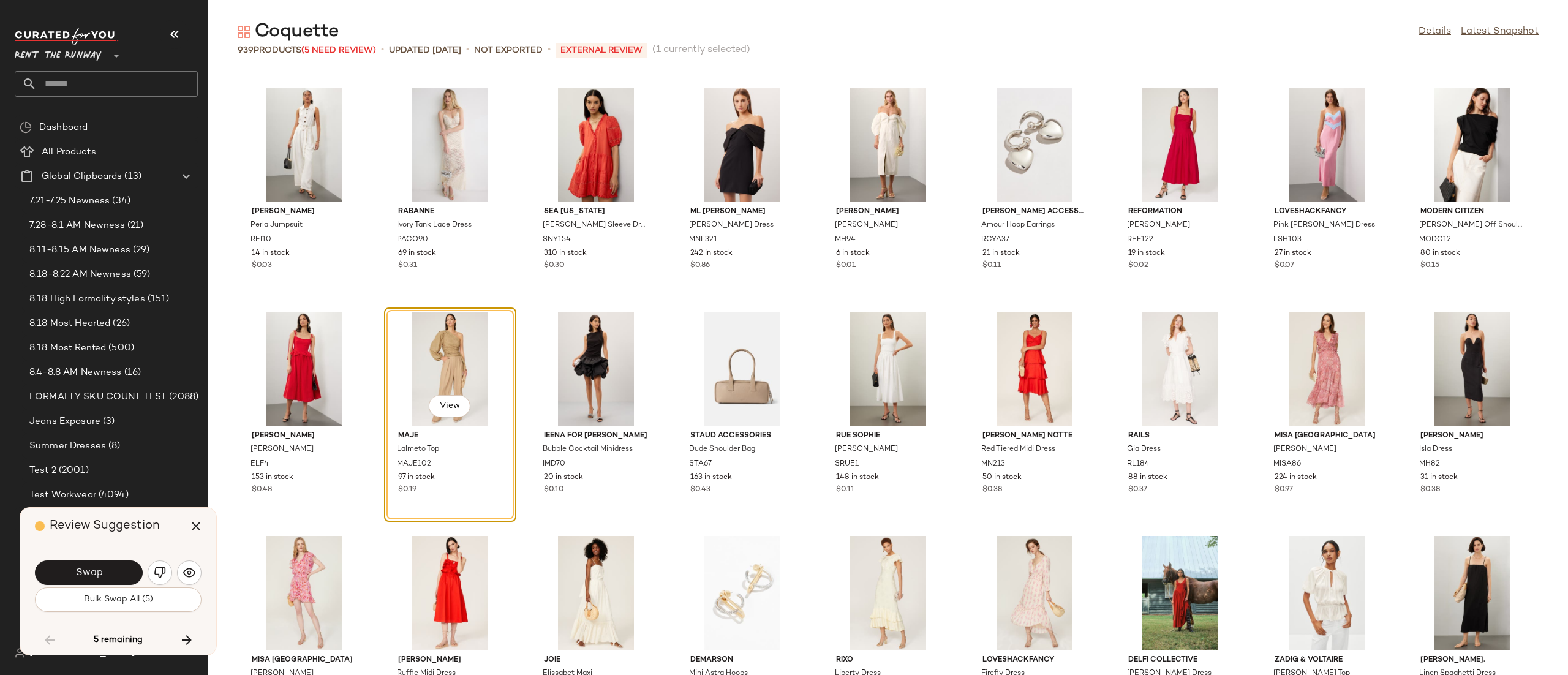
click at [105, 569] on button "Swap" at bounding box center [89, 573] width 107 height 24
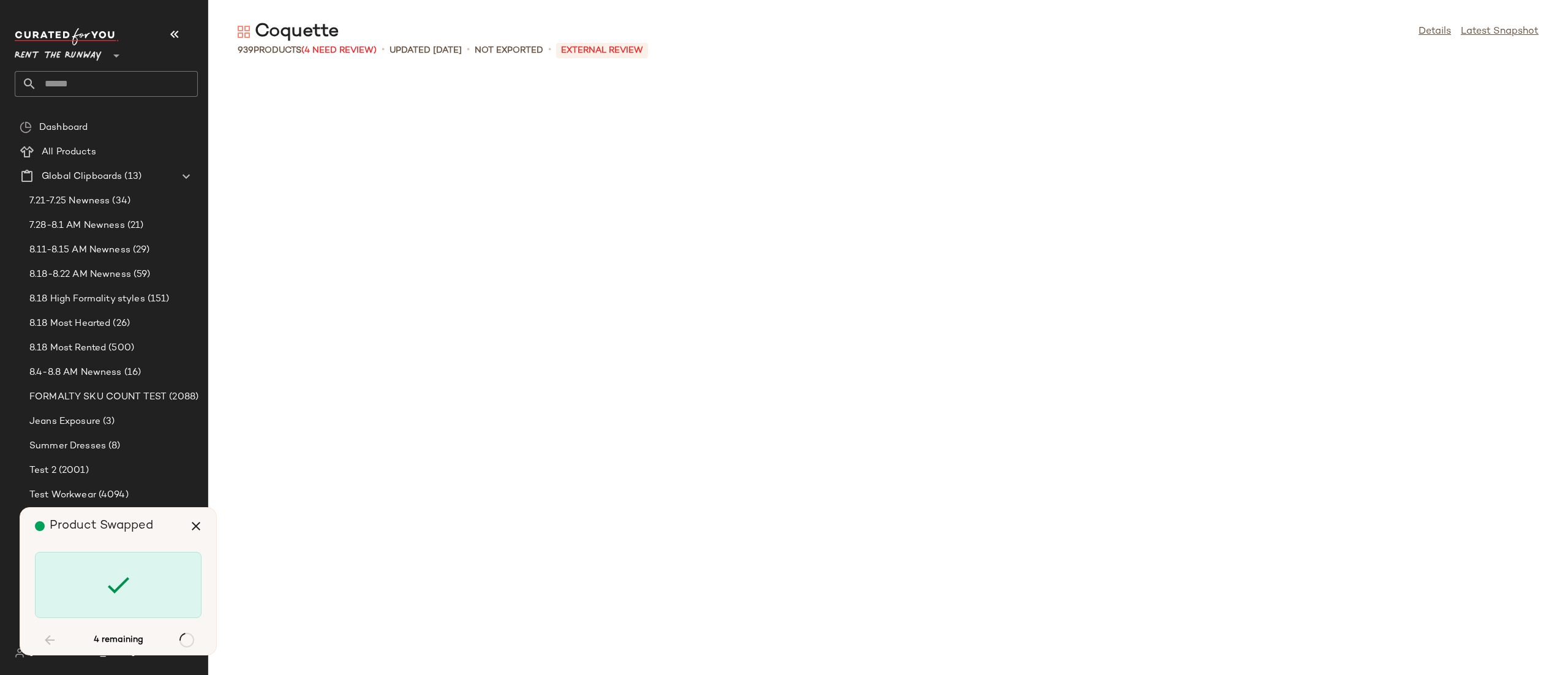
scroll to position [9196, 0]
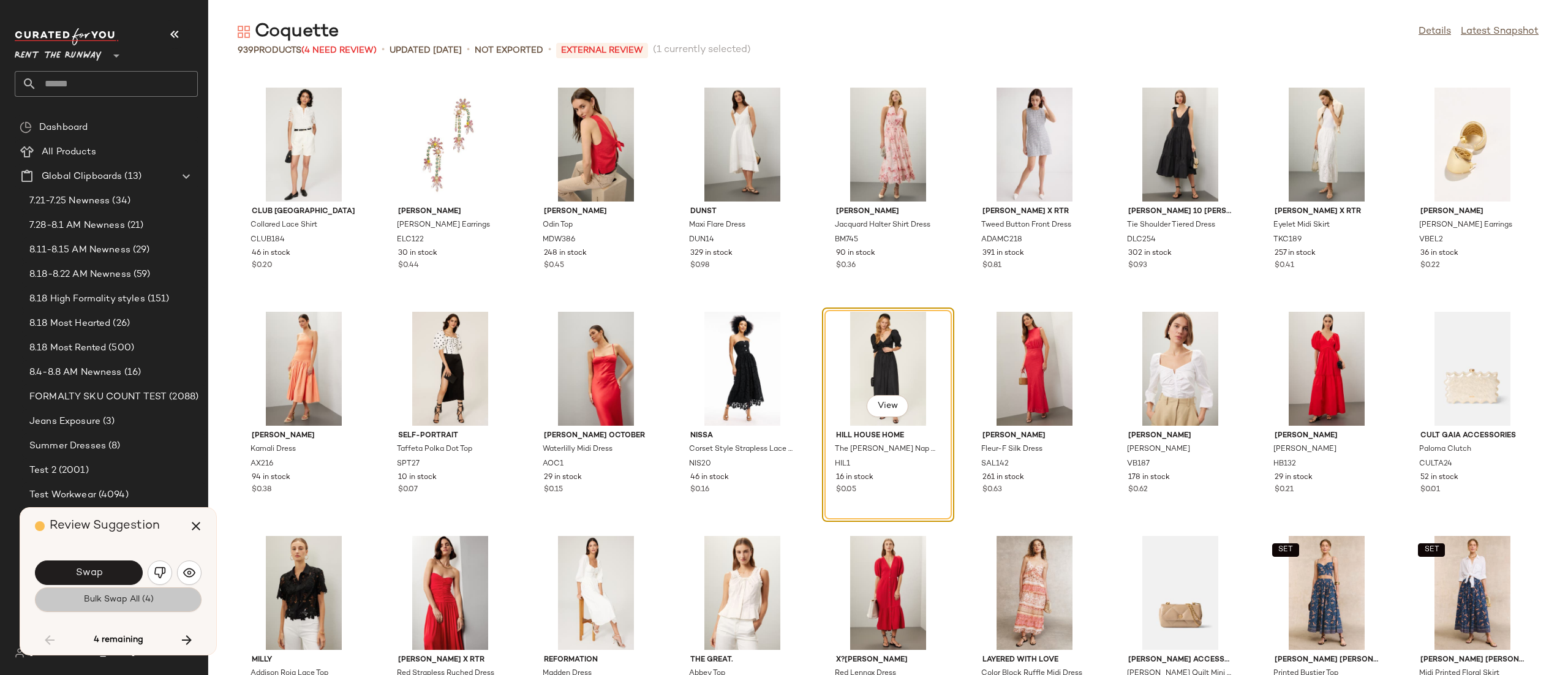
click at [118, 610] on button "Bulk Swap All (4)" at bounding box center [118, 600] width 166 height 24
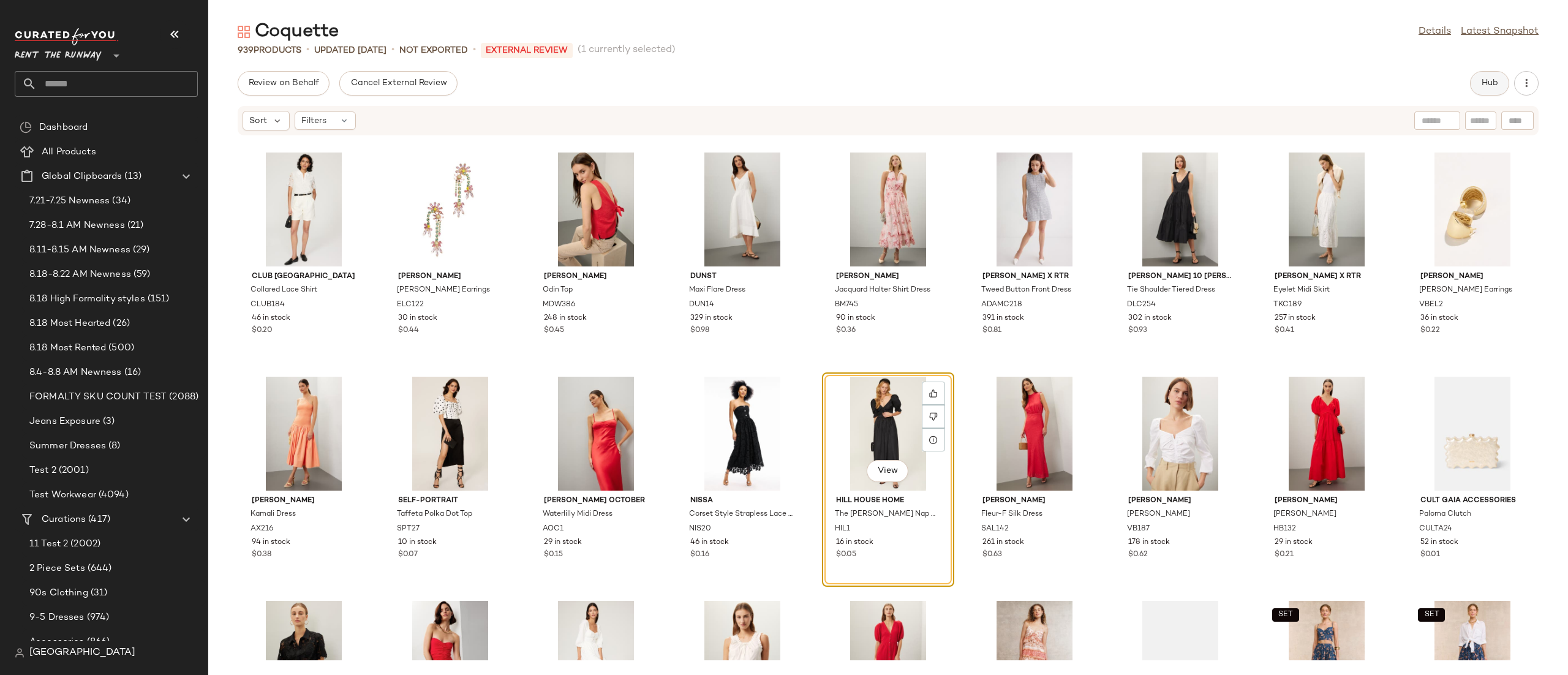
click at [1470, 83] on button "Hub" at bounding box center [1490, 83] width 39 height 24
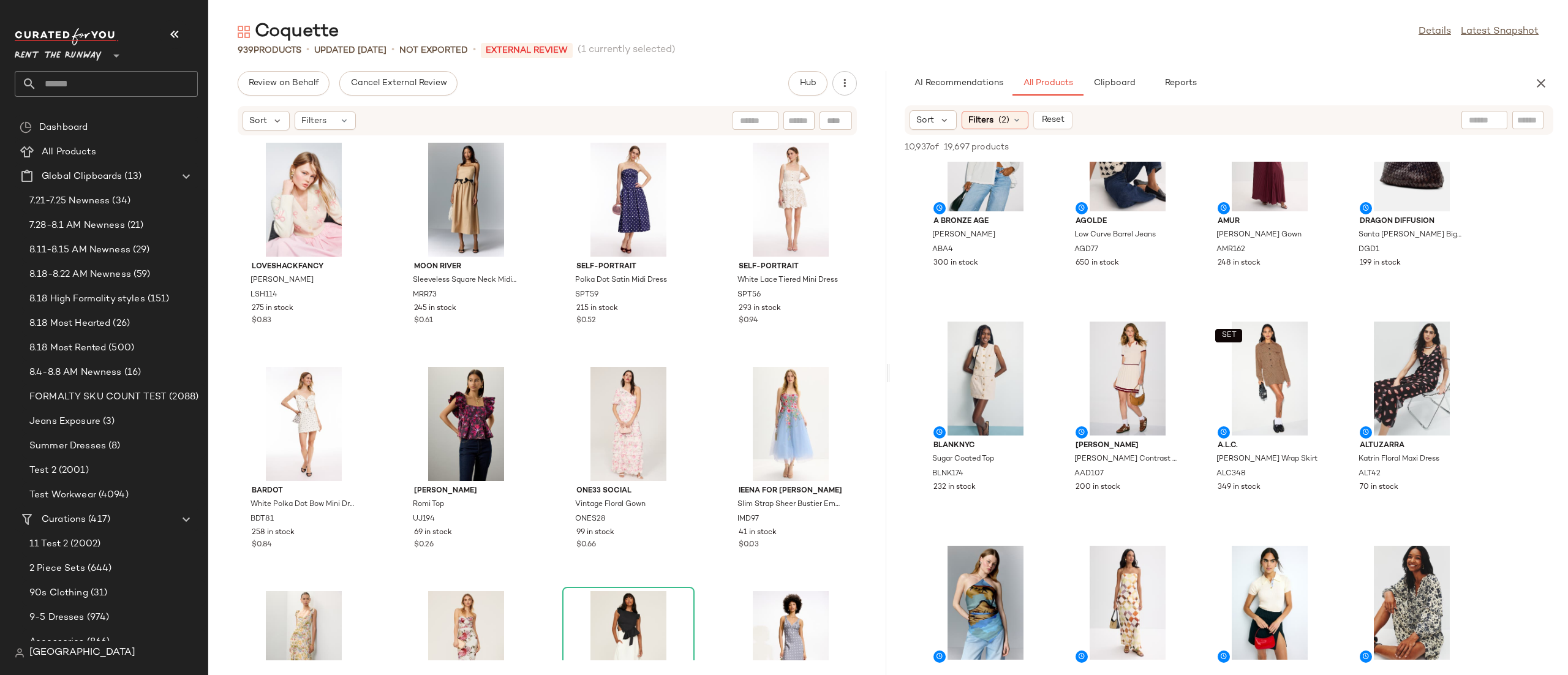
scroll to position [865, 0]
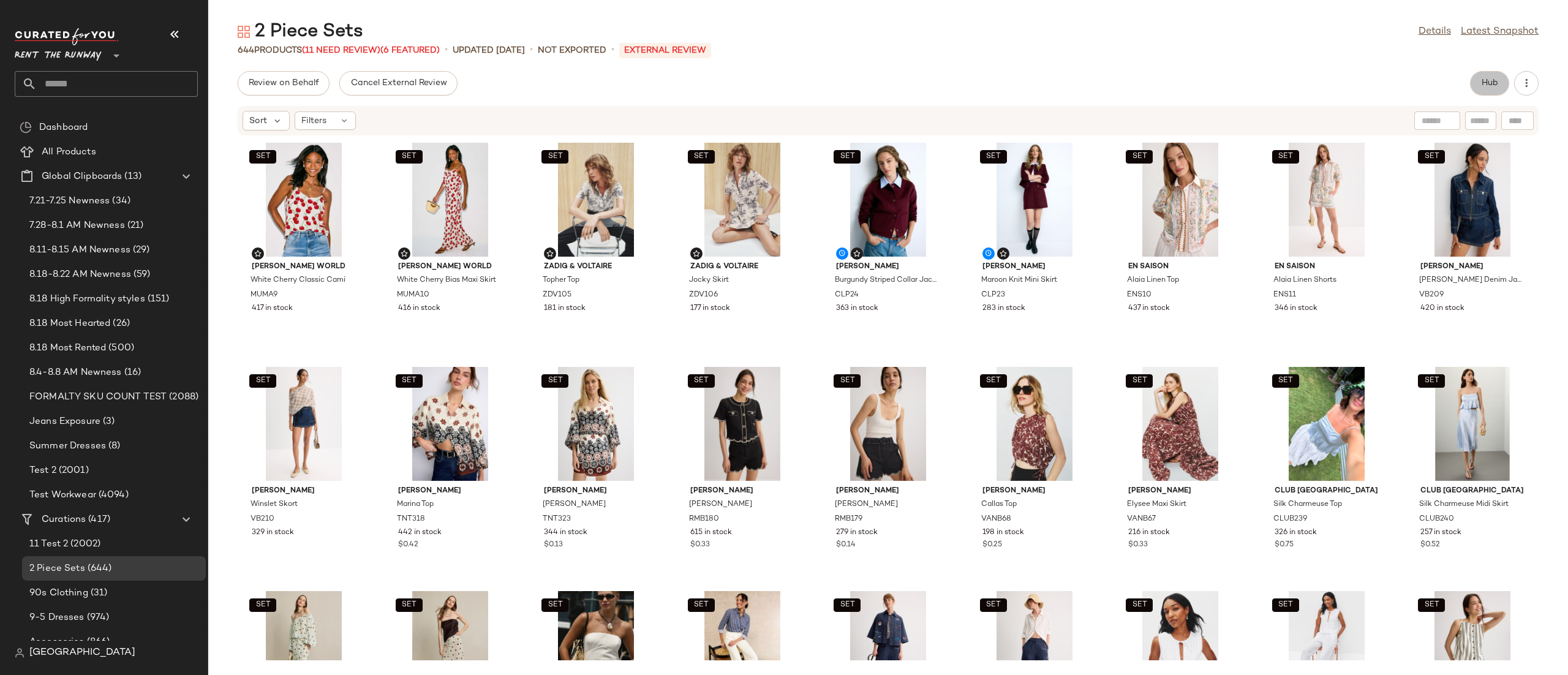
click at [1492, 85] on span "Hub" at bounding box center [1489, 83] width 17 height 9
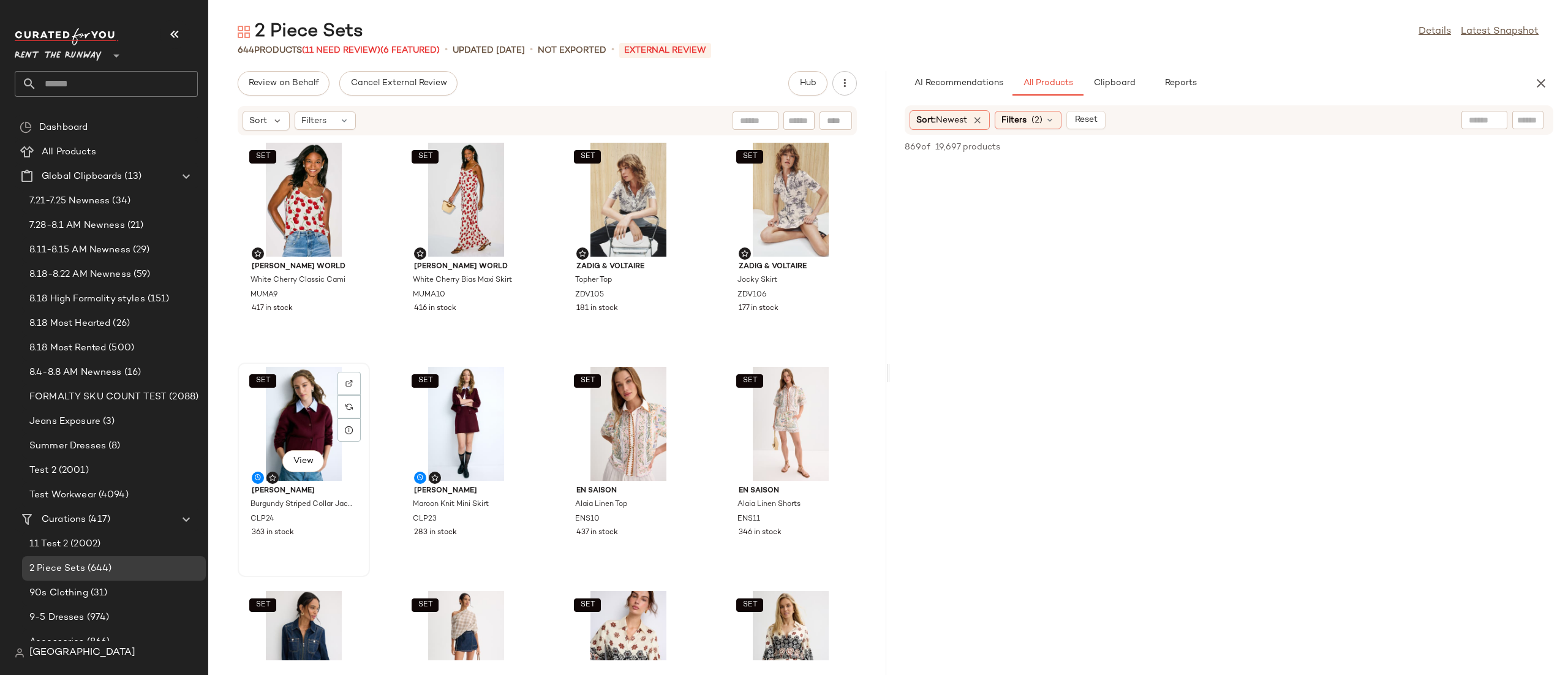
click at [315, 406] on div "SET View" at bounding box center [303, 424] width 124 height 114
click at [436, 411] on div "SET View" at bounding box center [466, 424] width 124 height 114
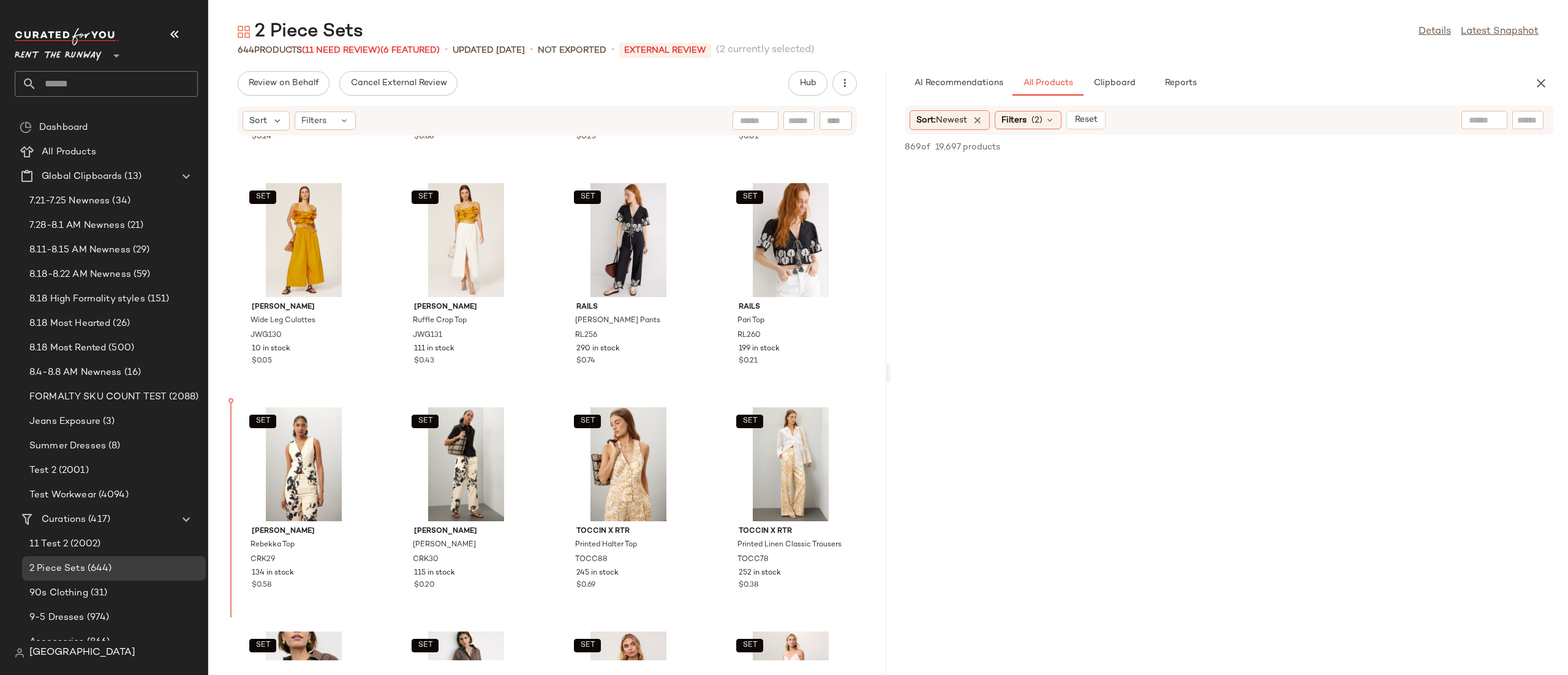
scroll to position [13875, 0]
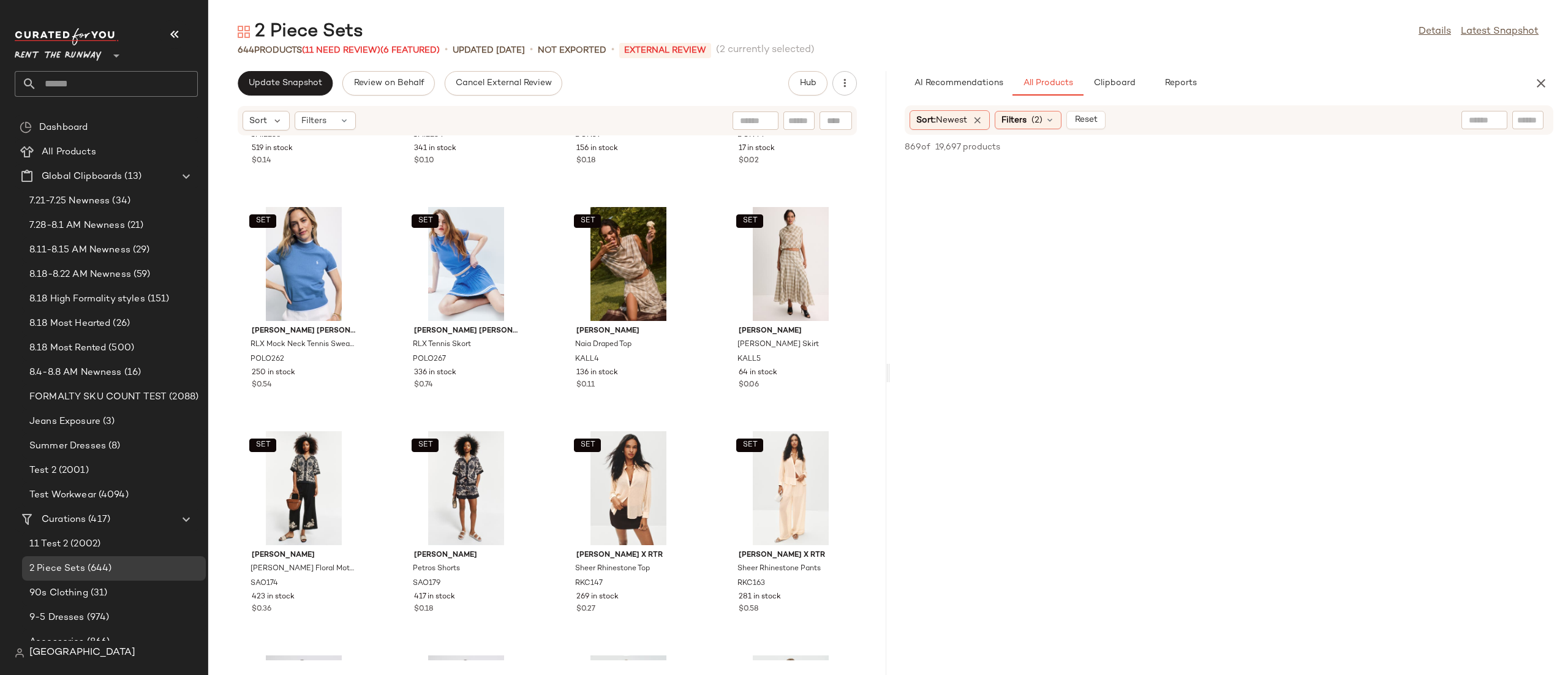
scroll to position [4168, 0]
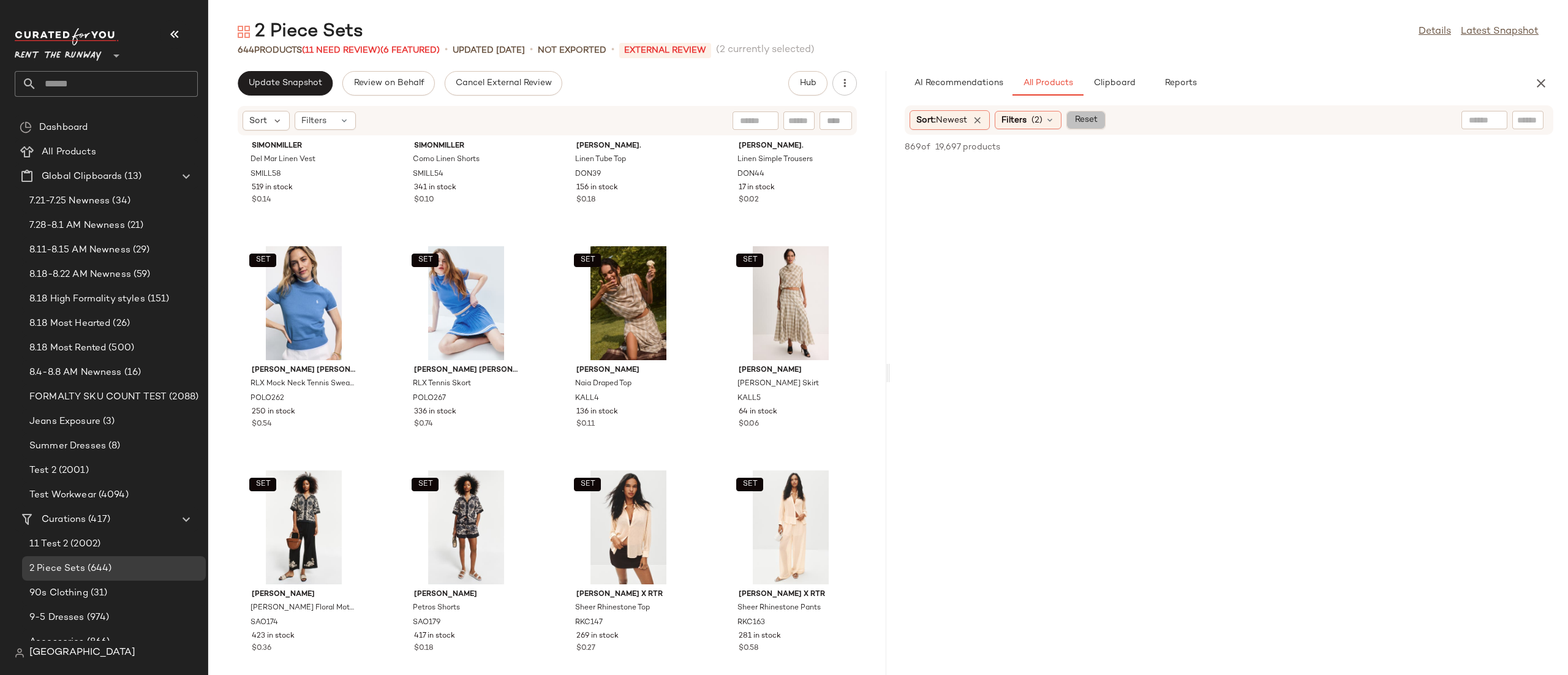
click at [1095, 122] on span "Reset" at bounding box center [1085, 120] width 23 height 9
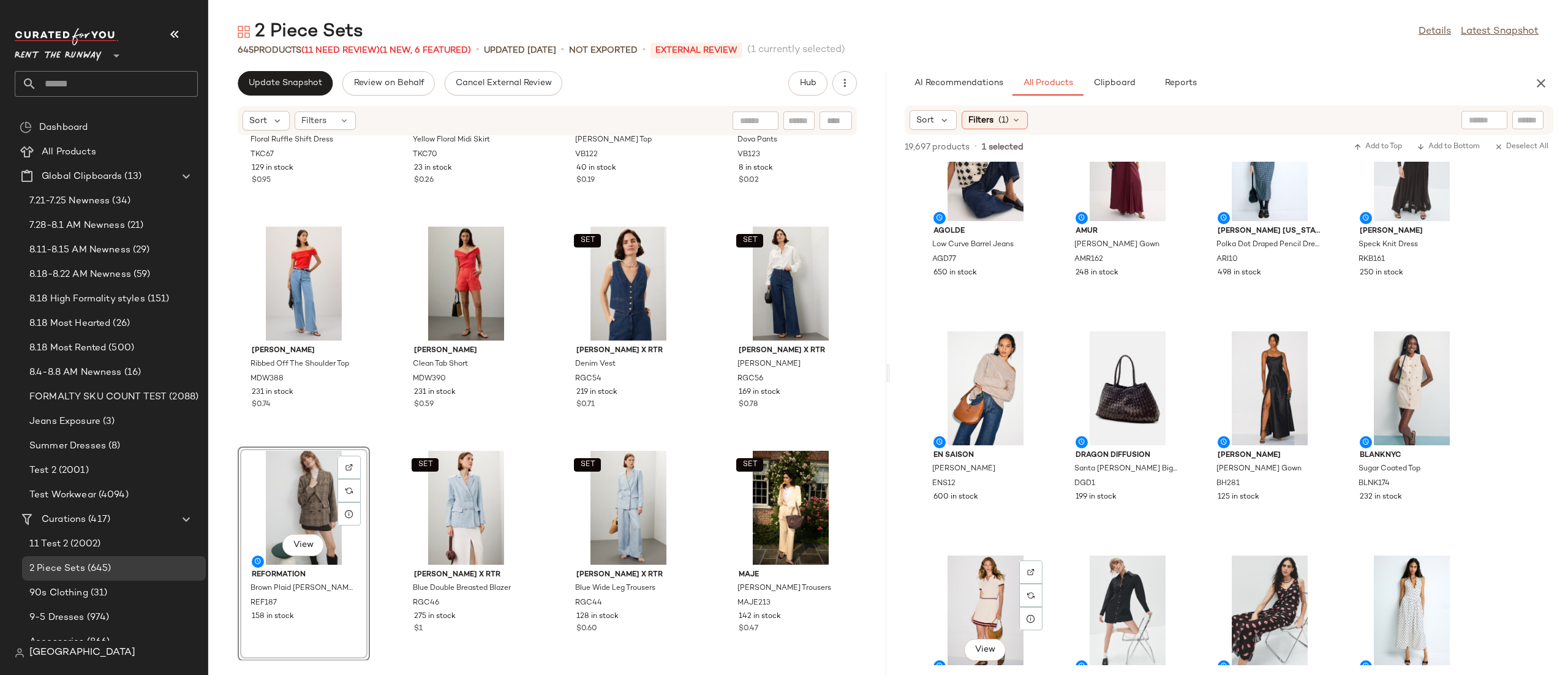
scroll to position [1354, 0]
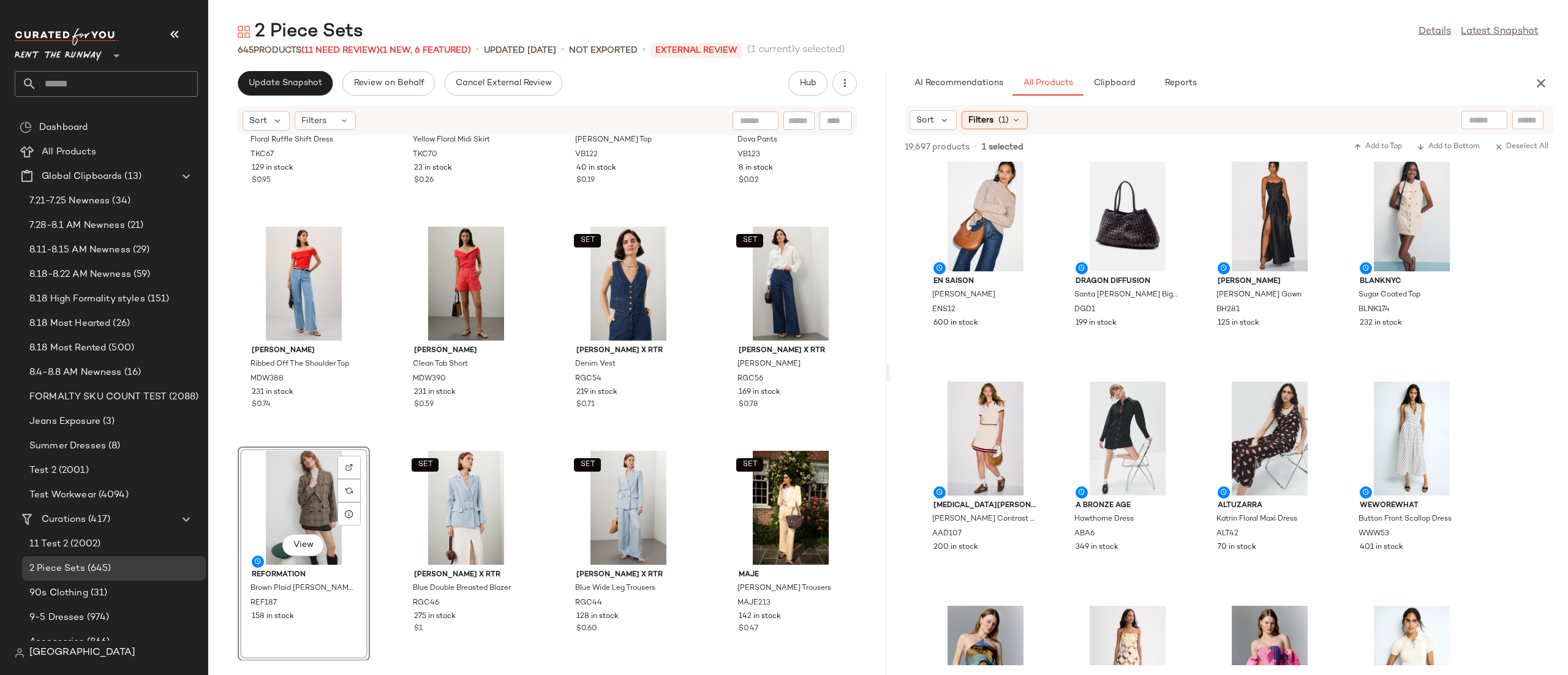
click at [287, 503] on div "View" at bounding box center [303, 508] width 124 height 114
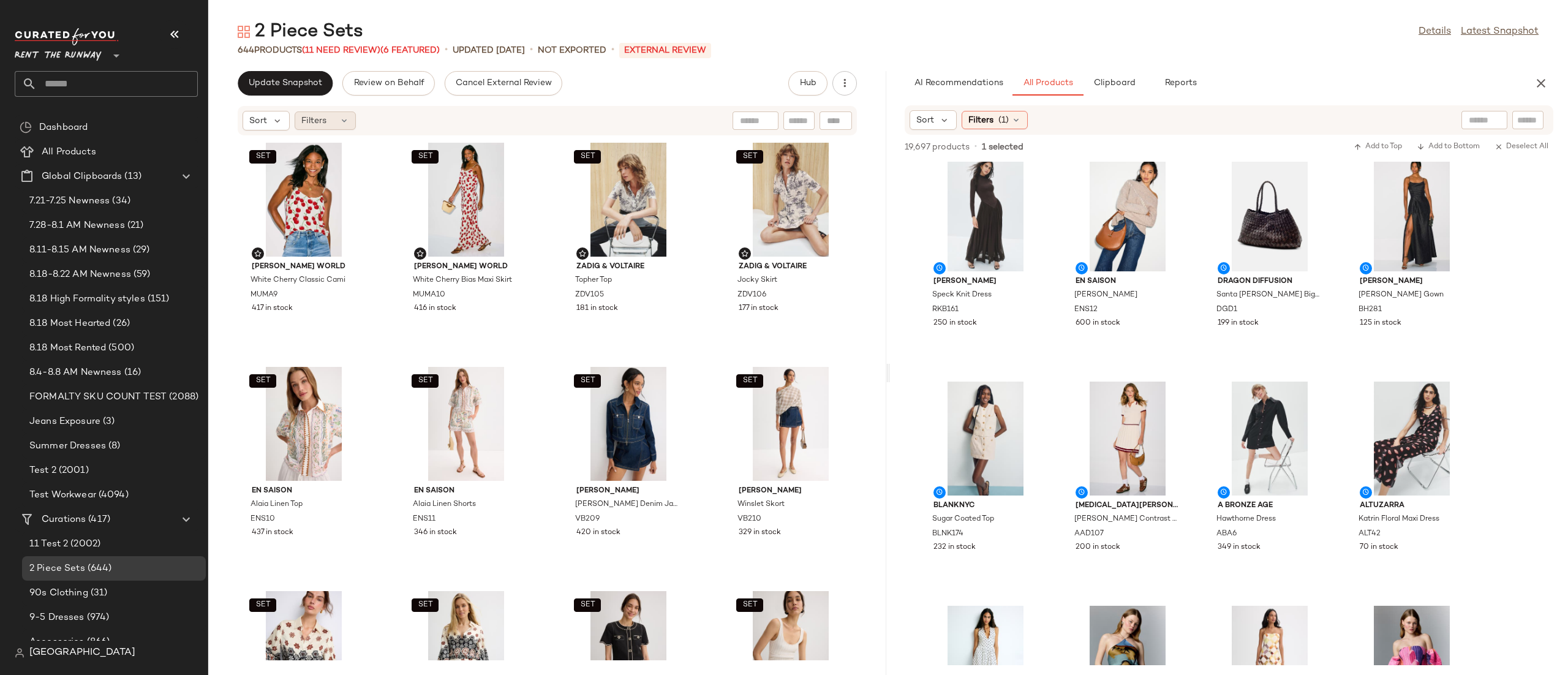
click at [329, 122] on div "Filters" at bounding box center [325, 120] width 62 height 18
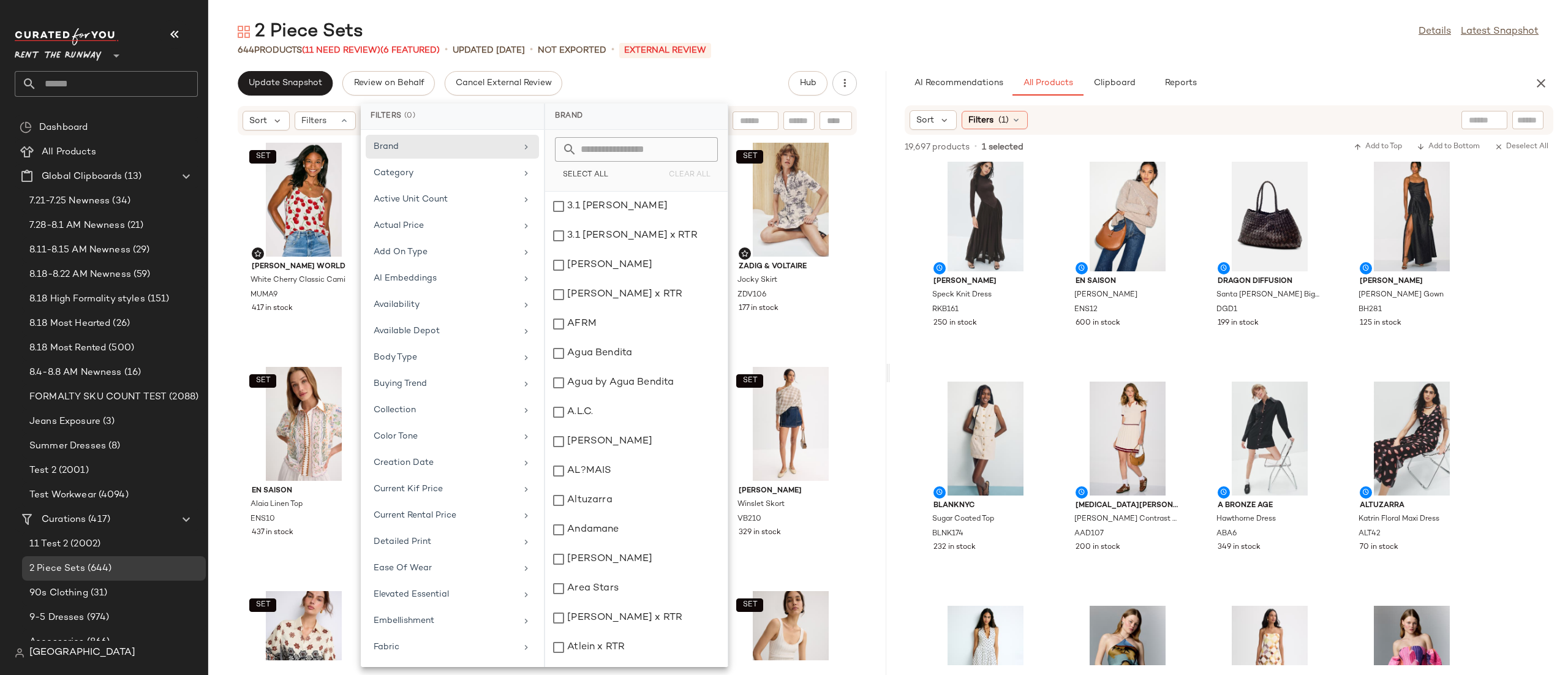
click at [744, 72] on div "Update Snapshot Review on Behalf Cancel External Review Hub" at bounding box center [547, 83] width 619 height 24
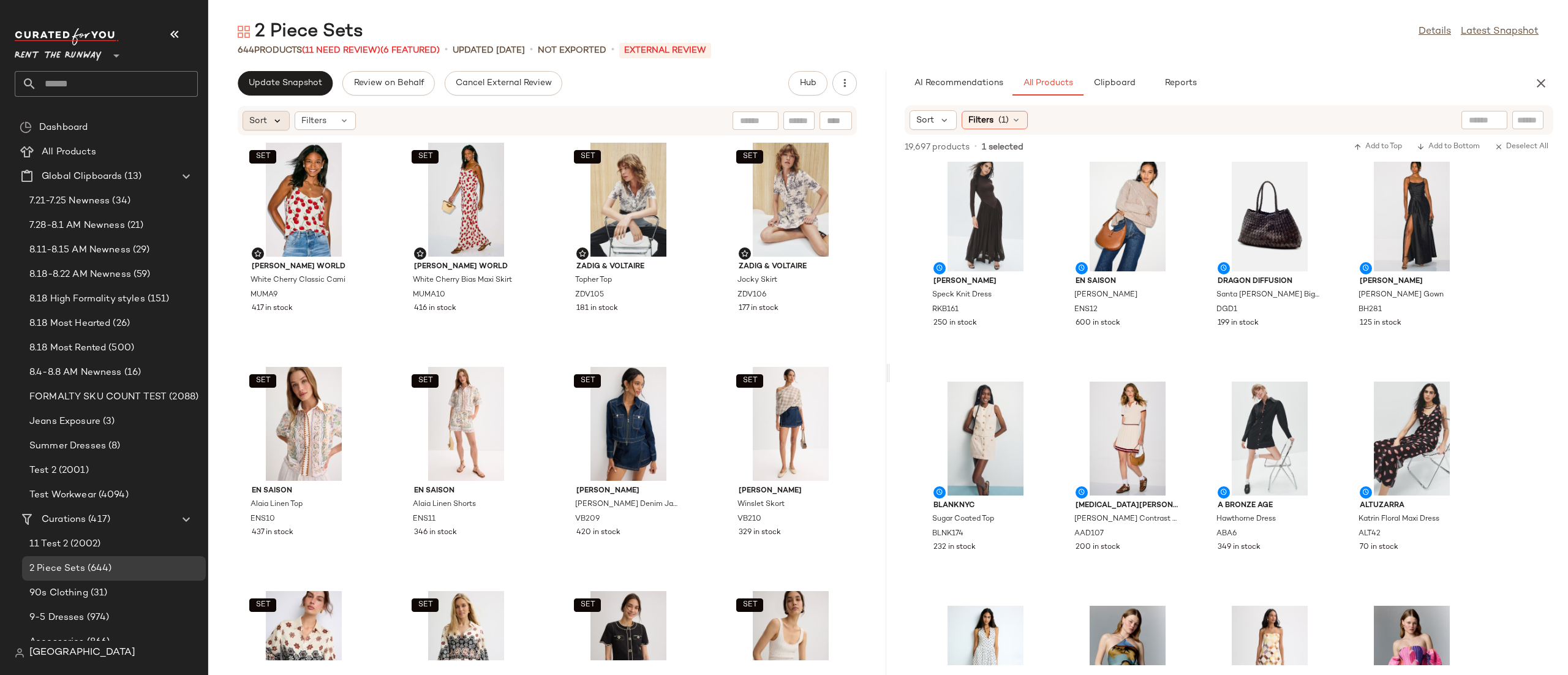
click at [274, 120] on icon at bounding box center [277, 120] width 11 height 11
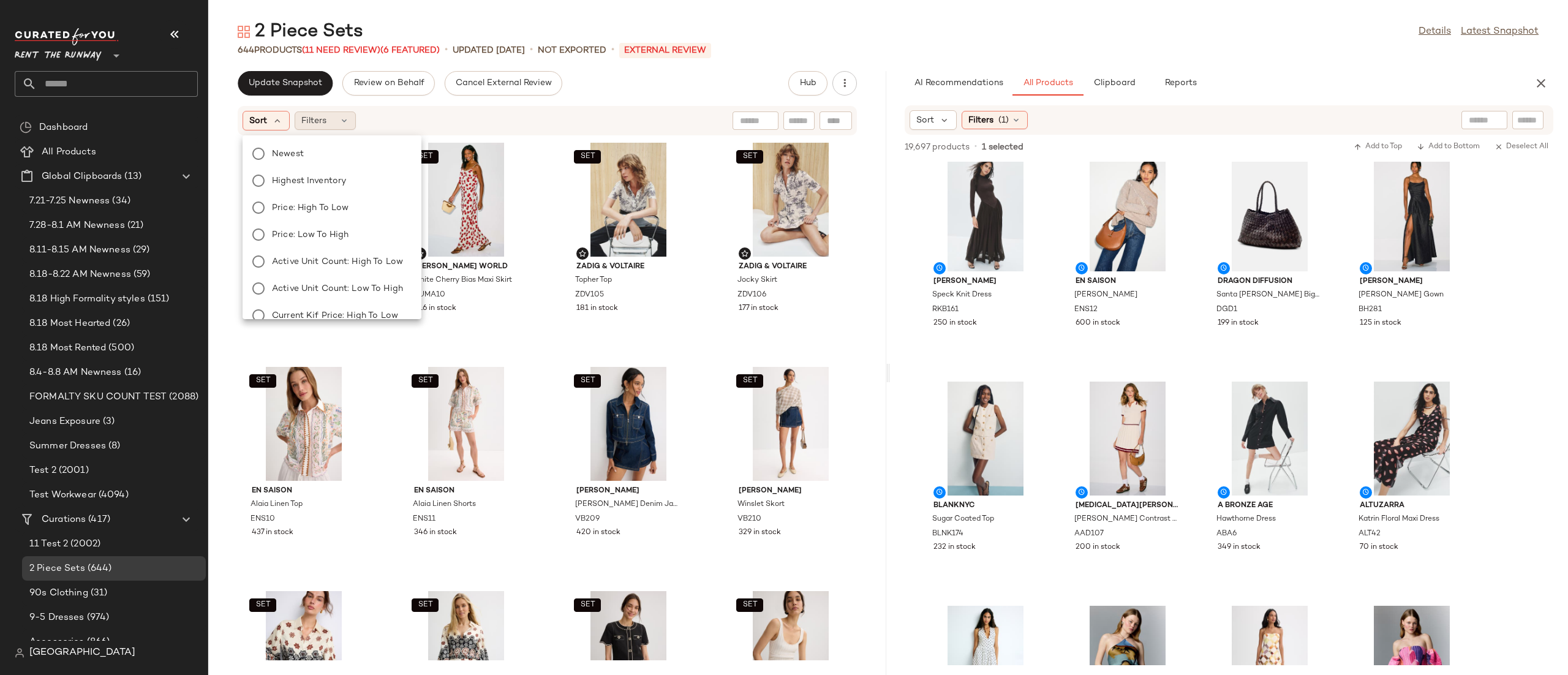
click at [335, 120] on div "Filters" at bounding box center [325, 120] width 62 height 18
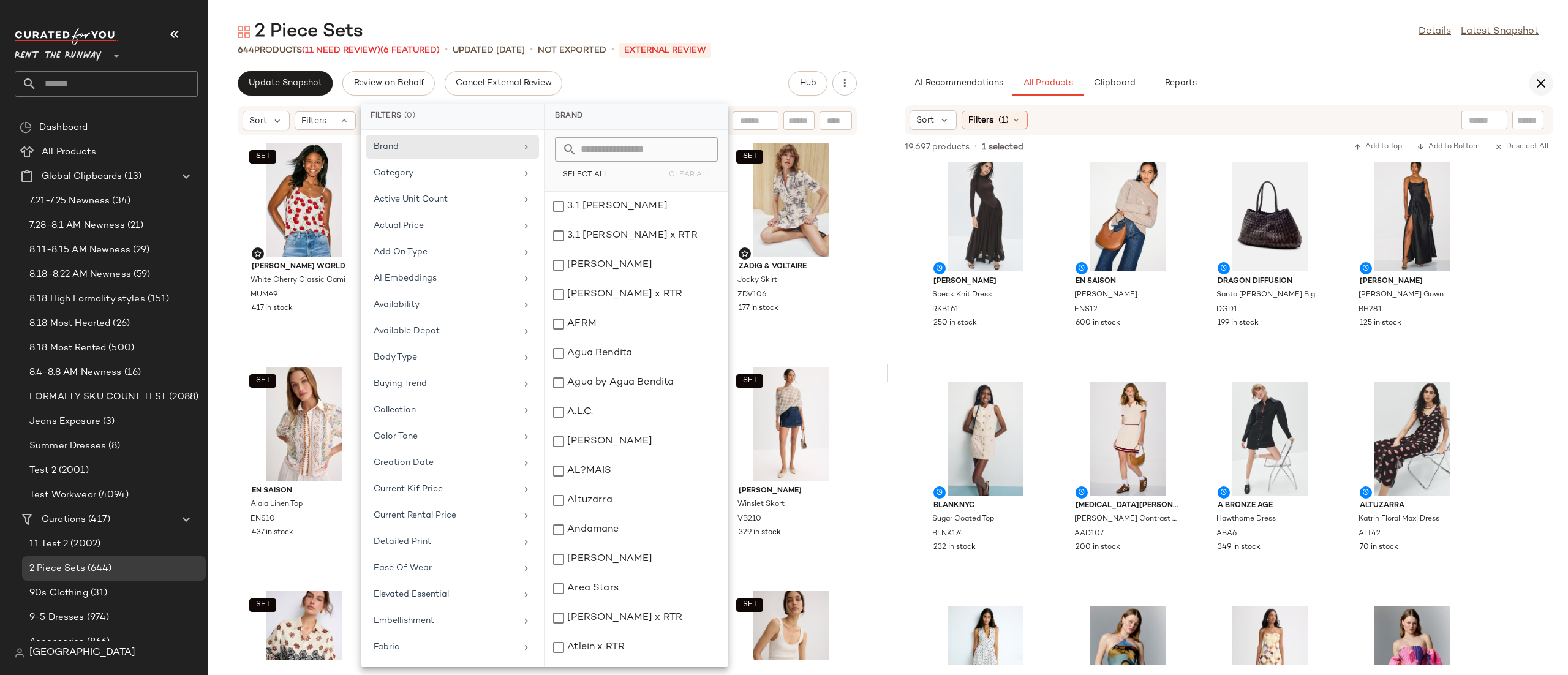
click at [1545, 88] on icon "button" at bounding box center [1541, 83] width 15 height 15
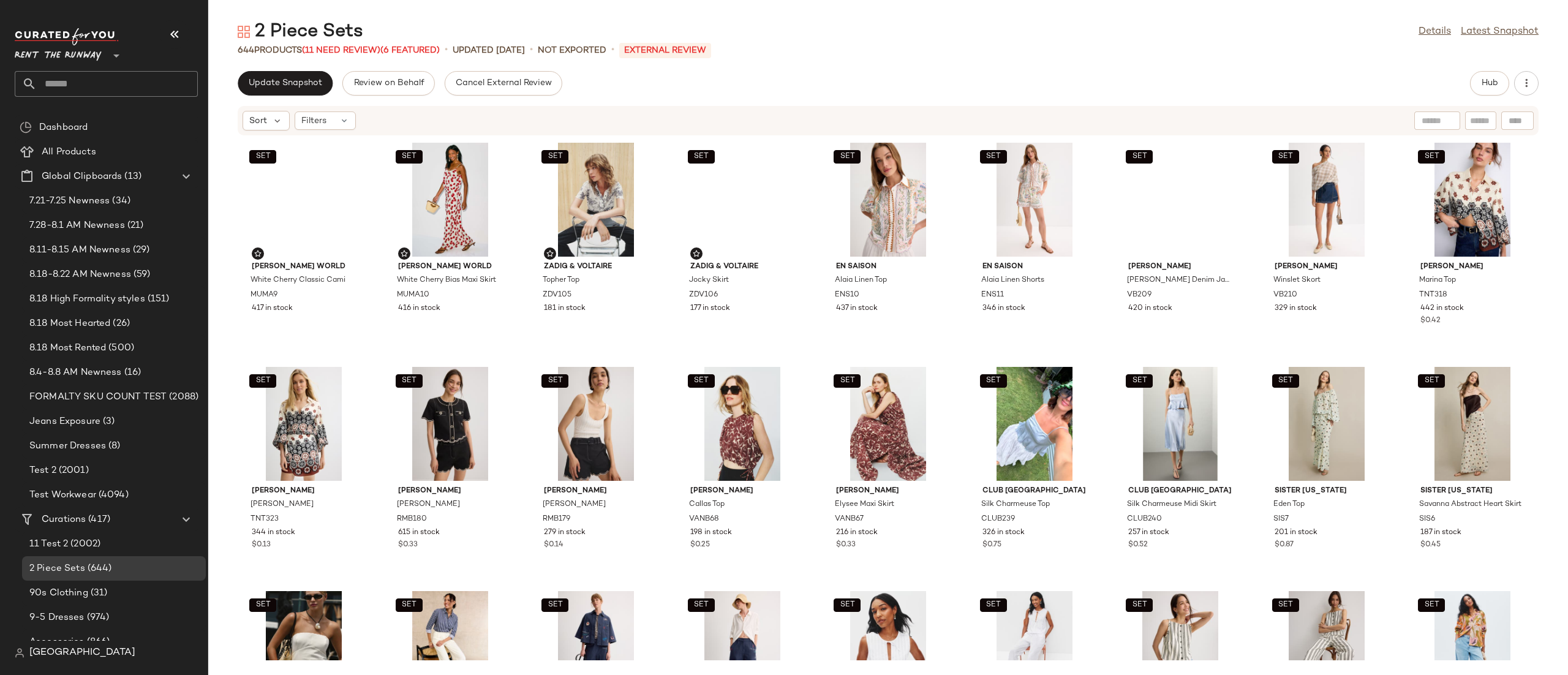
click at [334, 110] on div "Sort Filters" at bounding box center [888, 120] width 1301 height 29
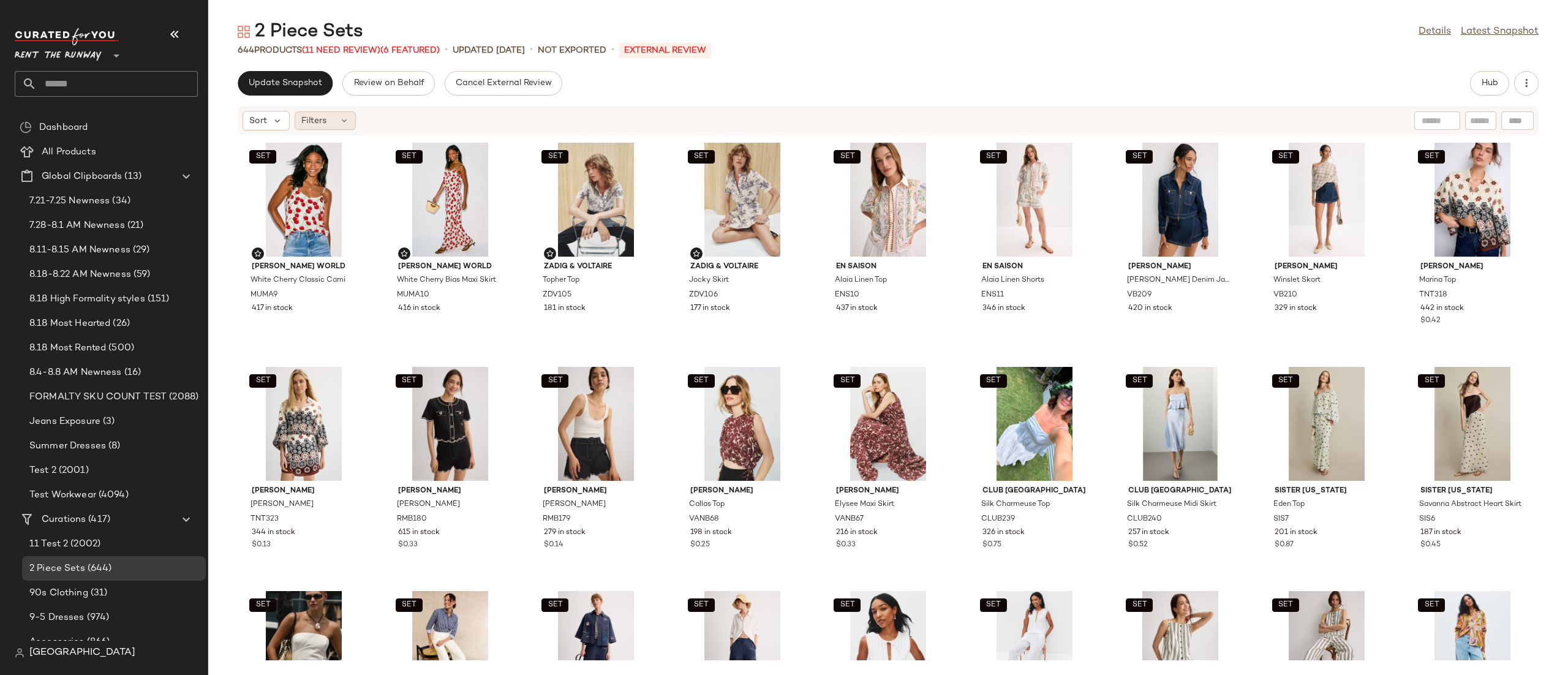
click at [335, 120] on div "Filters" at bounding box center [325, 120] width 62 height 18
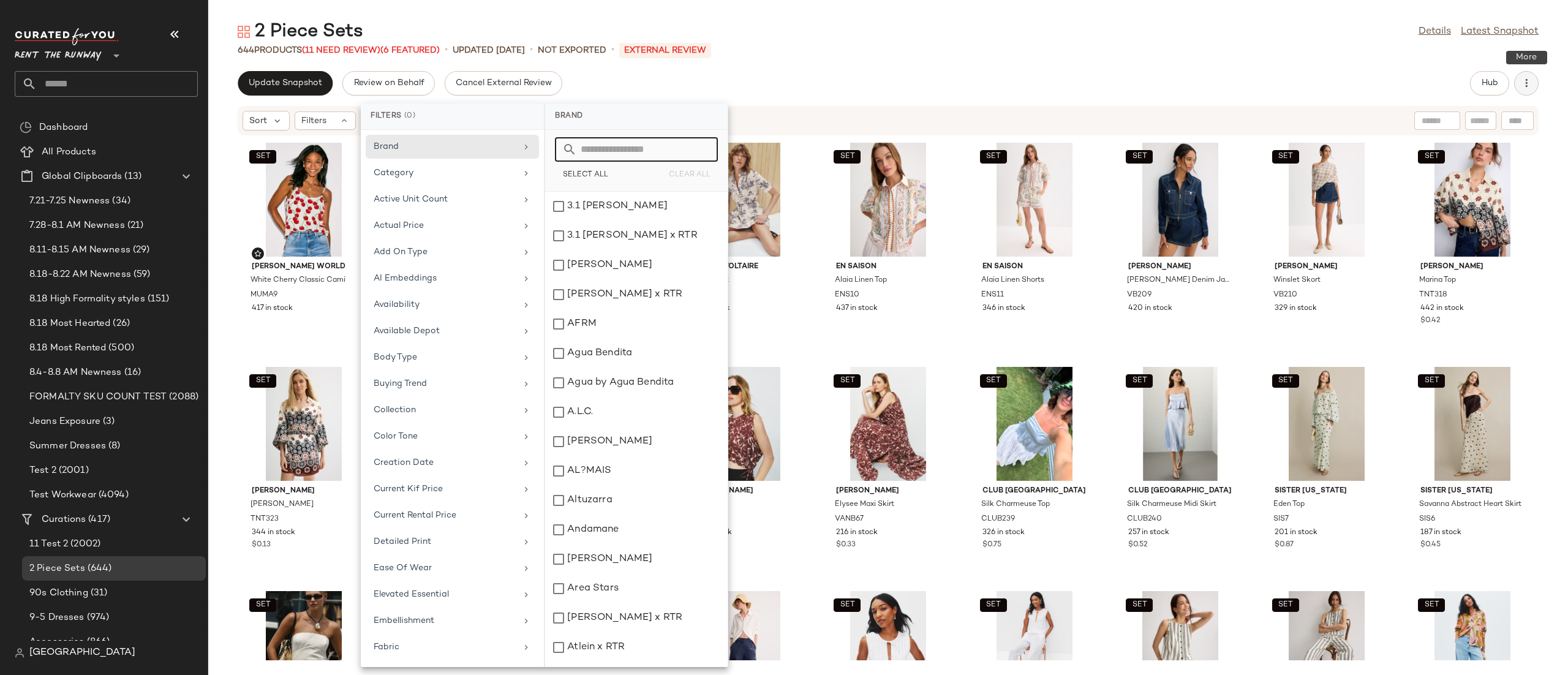
click at [1516, 83] on button "button" at bounding box center [1526, 83] width 24 height 24
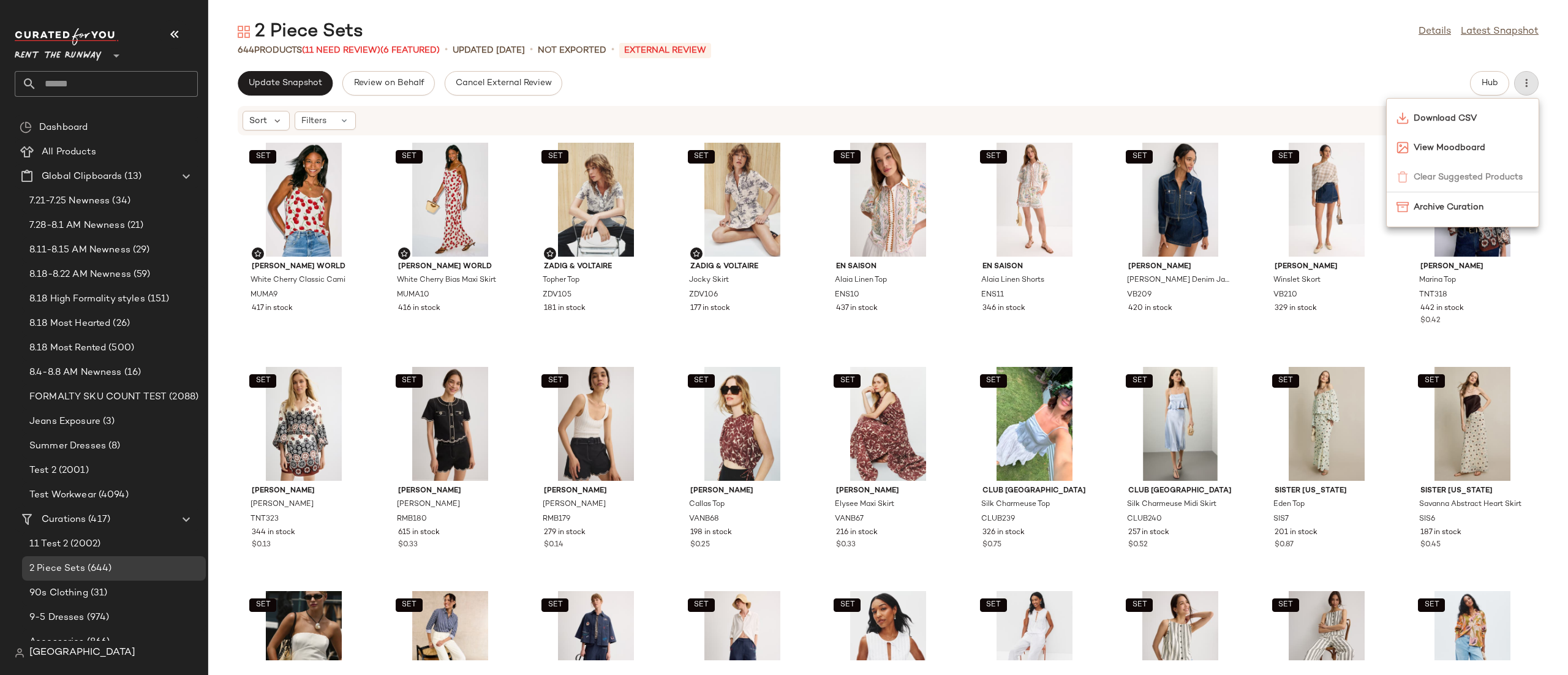
click at [1465, 179] on div "Download CSV View Moodboard Clear Suggested Products Archive Curation" at bounding box center [1462, 162] width 153 height 129
click at [303, 120] on span "Filters" at bounding box center [314, 120] width 25 height 13
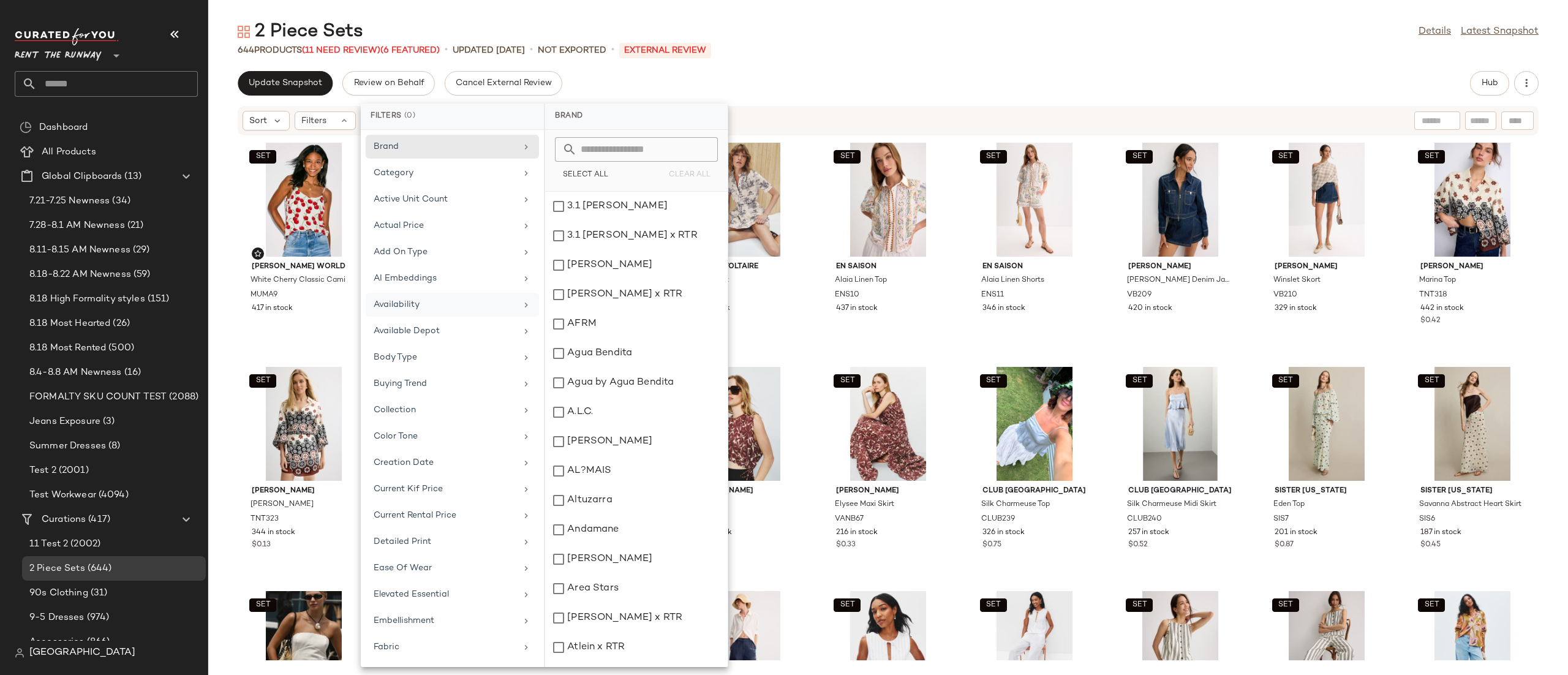
click at [448, 302] on div "Availability" at bounding box center [445, 304] width 143 height 13
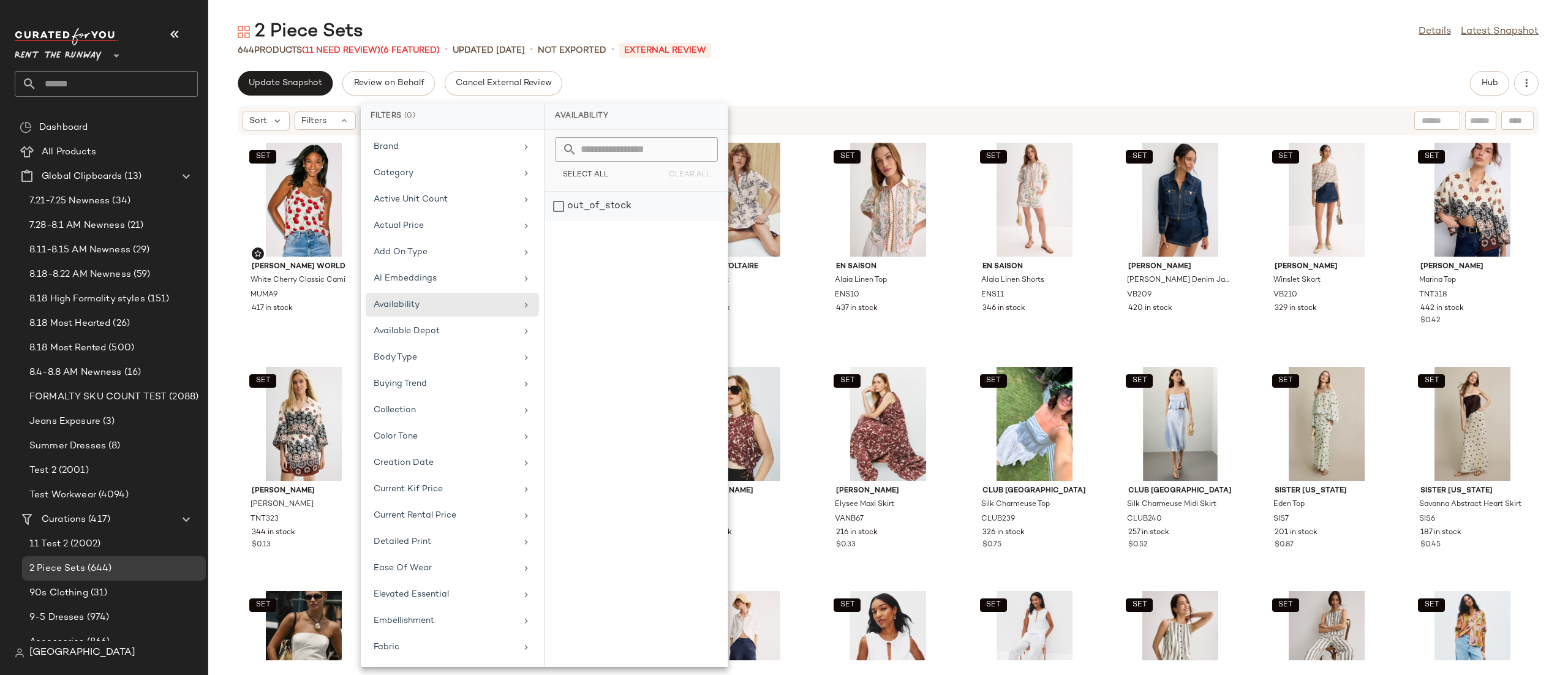
click at [636, 213] on div "out_of_stock" at bounding box center [636, 206] width 182 height 29
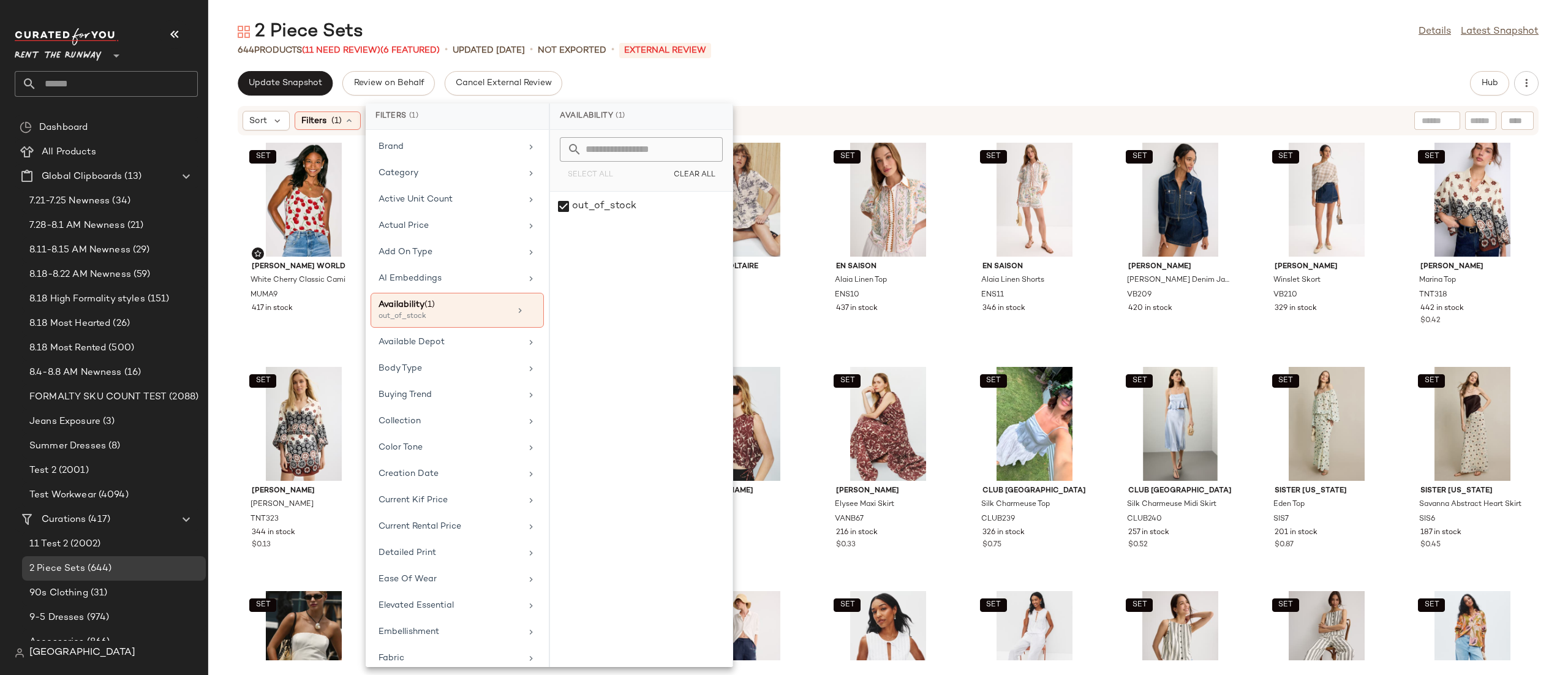
click at [834, 116] on div "Sort Filters (1) Reset" at bounding box center [808, 120] width 1131 height 20
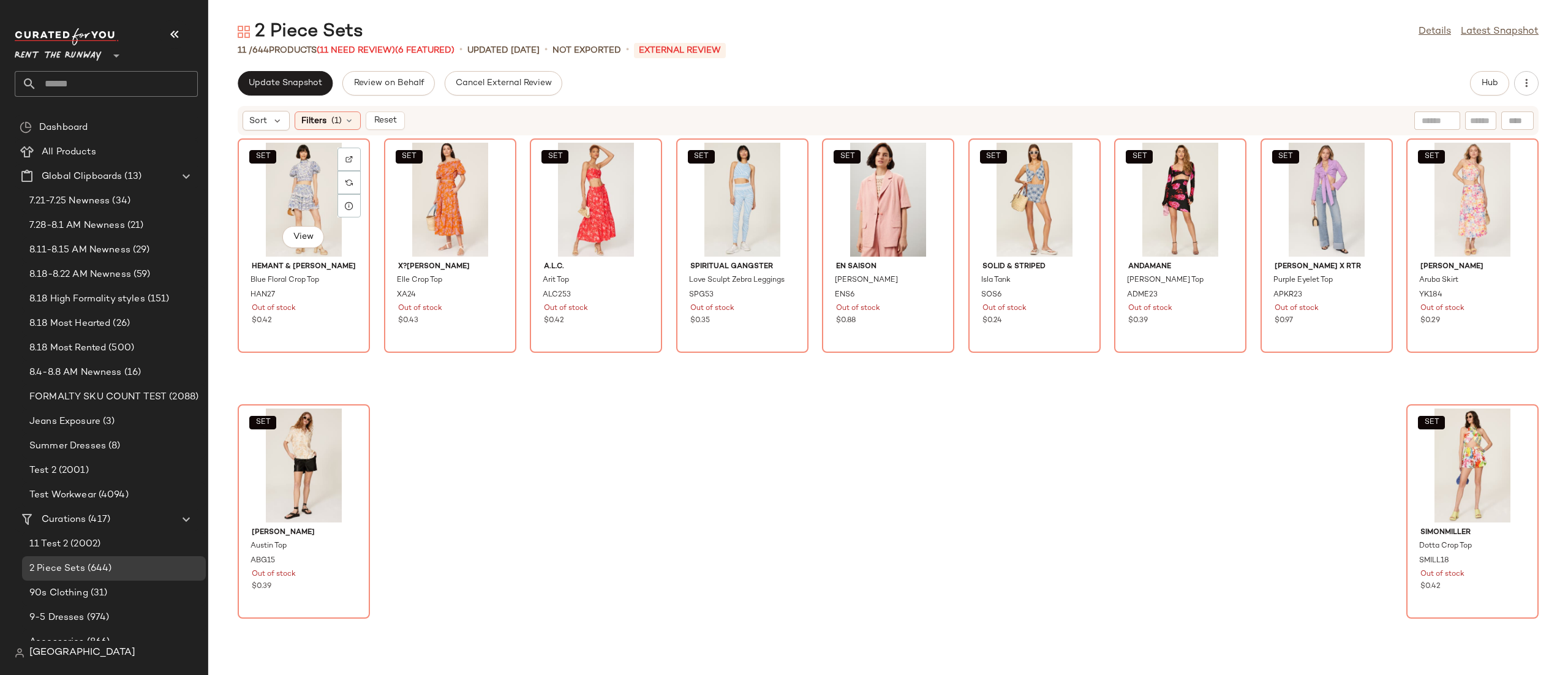
click at [305, 186] on div "SET View" at bounding box center [303, 200] width 124 height 114
click at [1423, 484] on div "SET View" at bounding box center [1472, 465] width 124 height 114
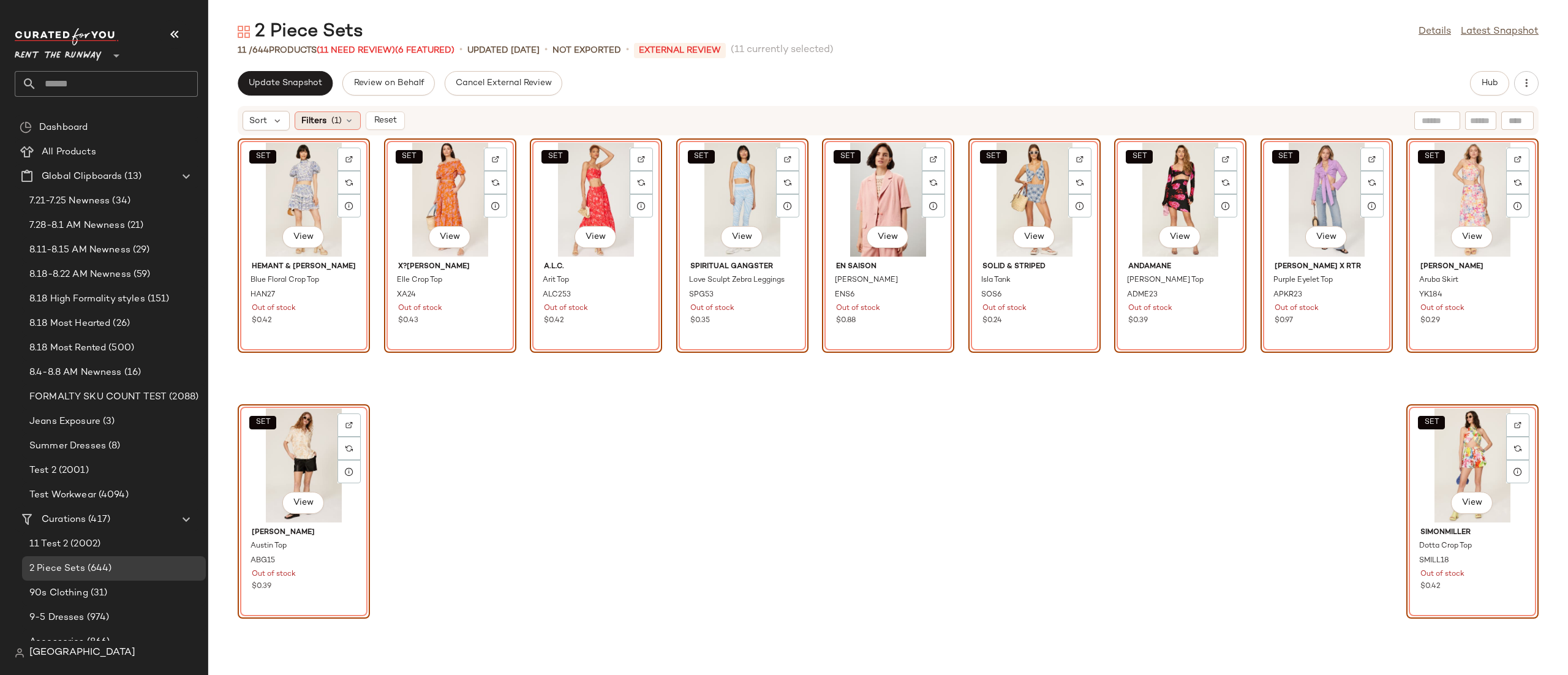
click at [351, 125] on icon at bounding box center [349, 120] width 9 height 9
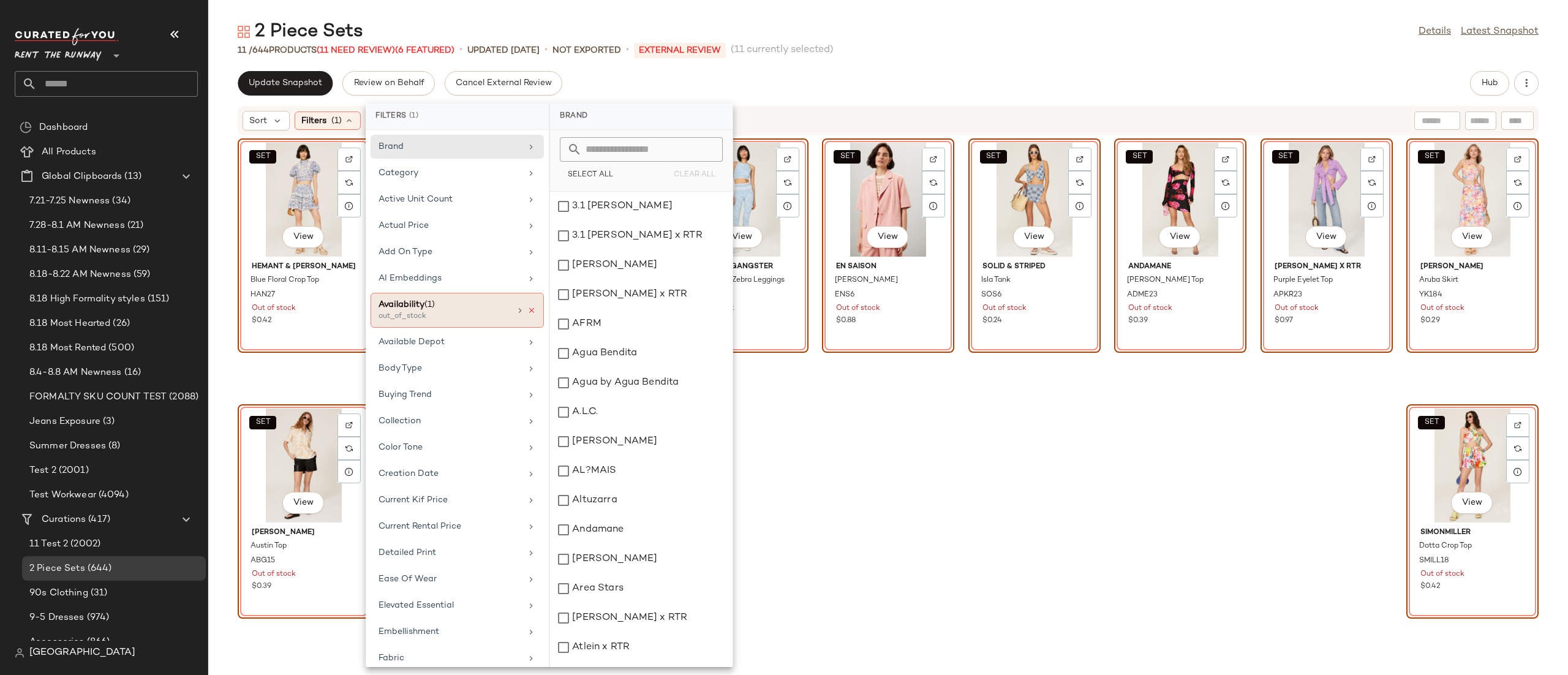
click at [527, 310] on icon at bounding box center [531, 310] width 9 height 9
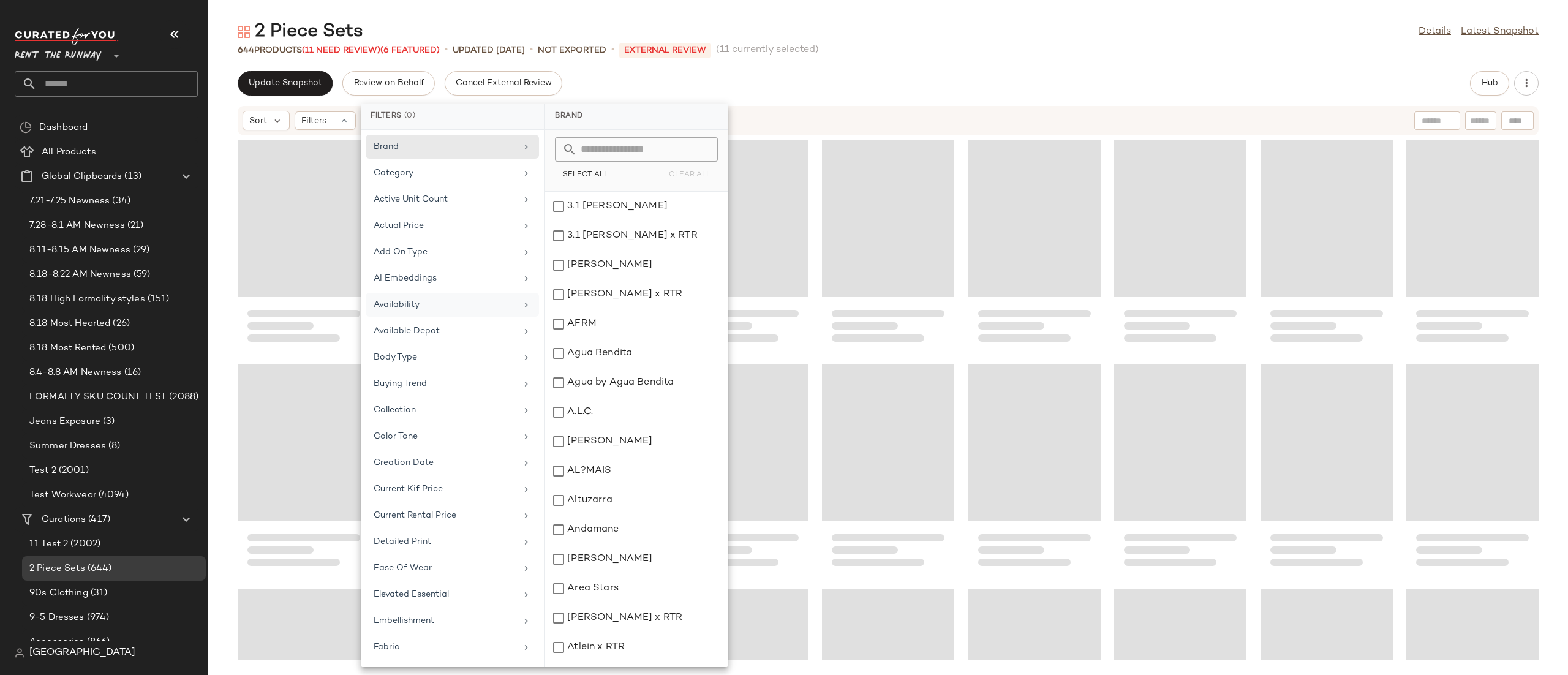
scroll to position [15476, 0]
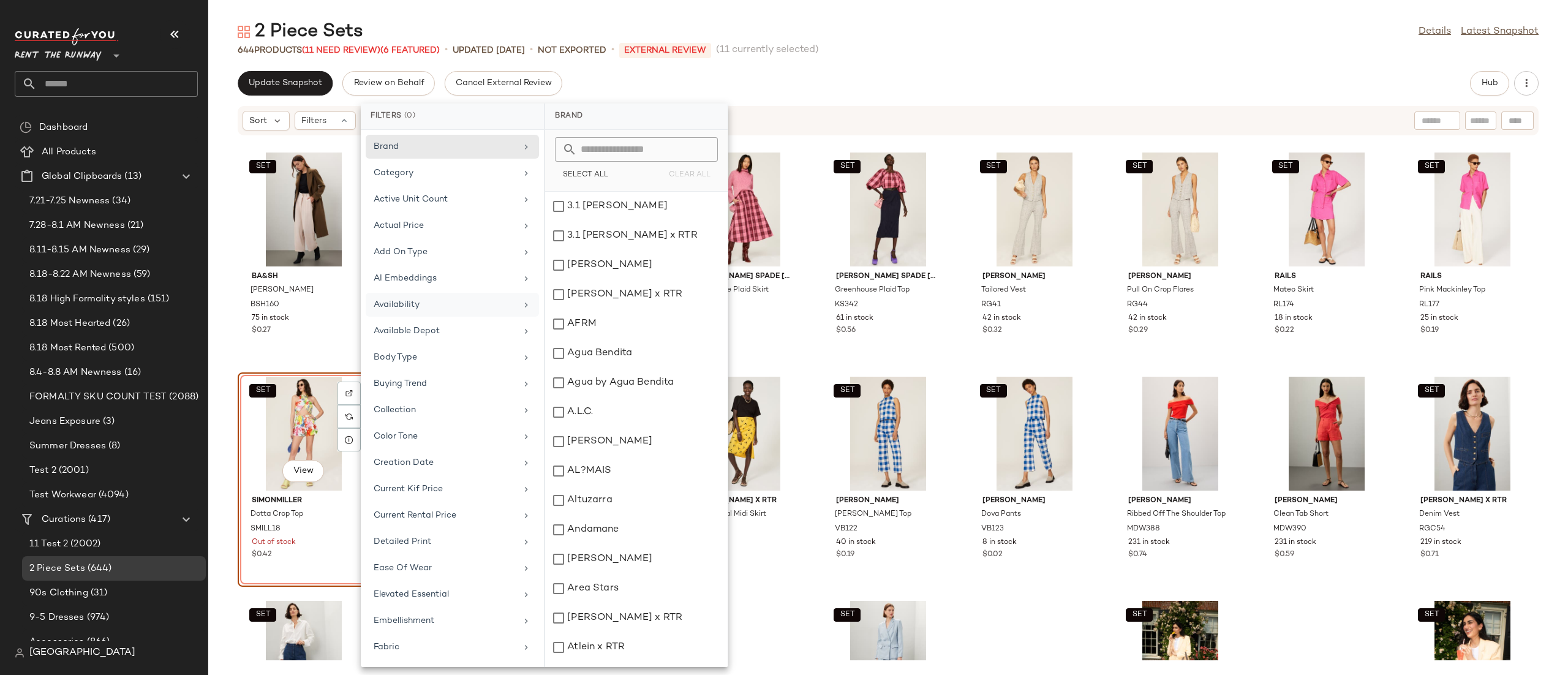
click at [294, 412] on div "SET View" at bounding box center [303, 434] width 124 height 114
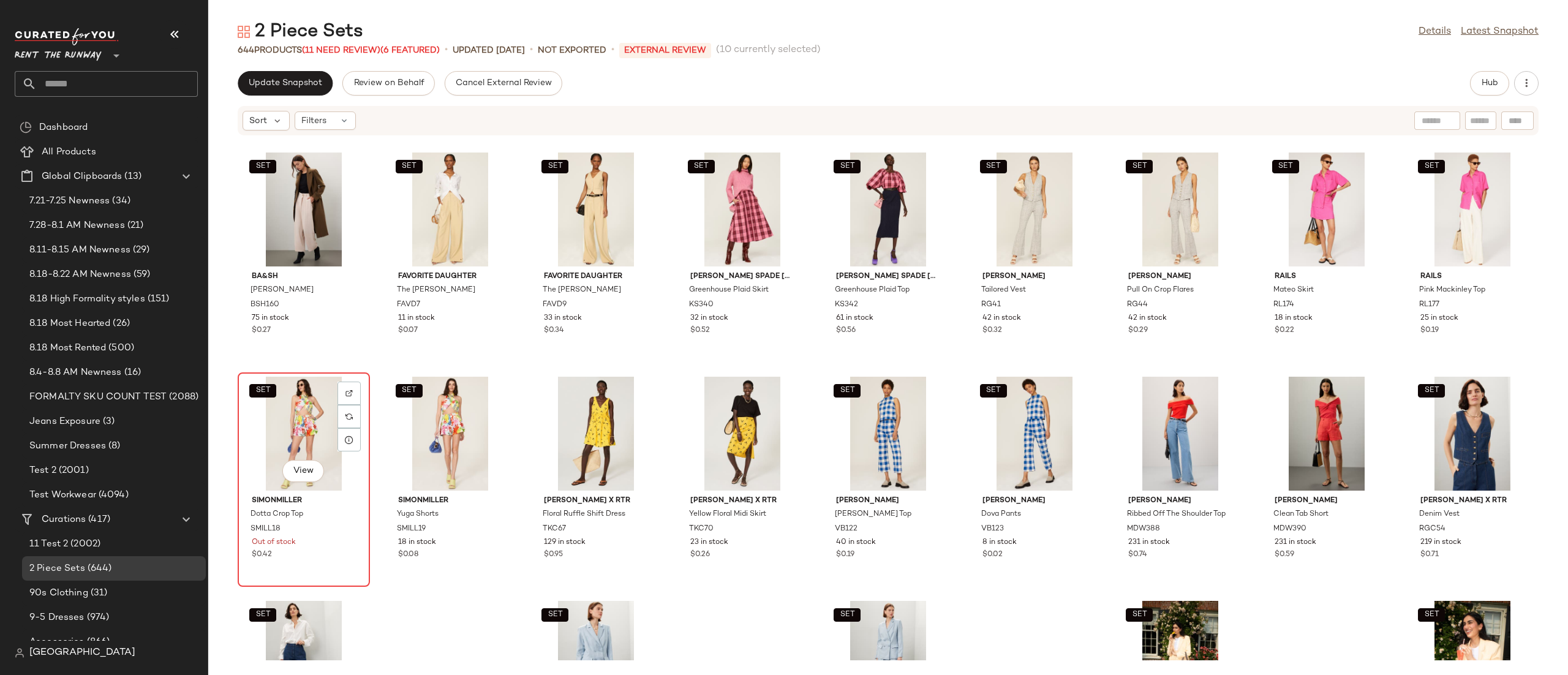
click at [308, 436] on div "SET View" at bounding box center [303, 434] width 124 height 114
click at [453, 432] on div "SET View" at bounding box center [449, 434] width 124 height 114
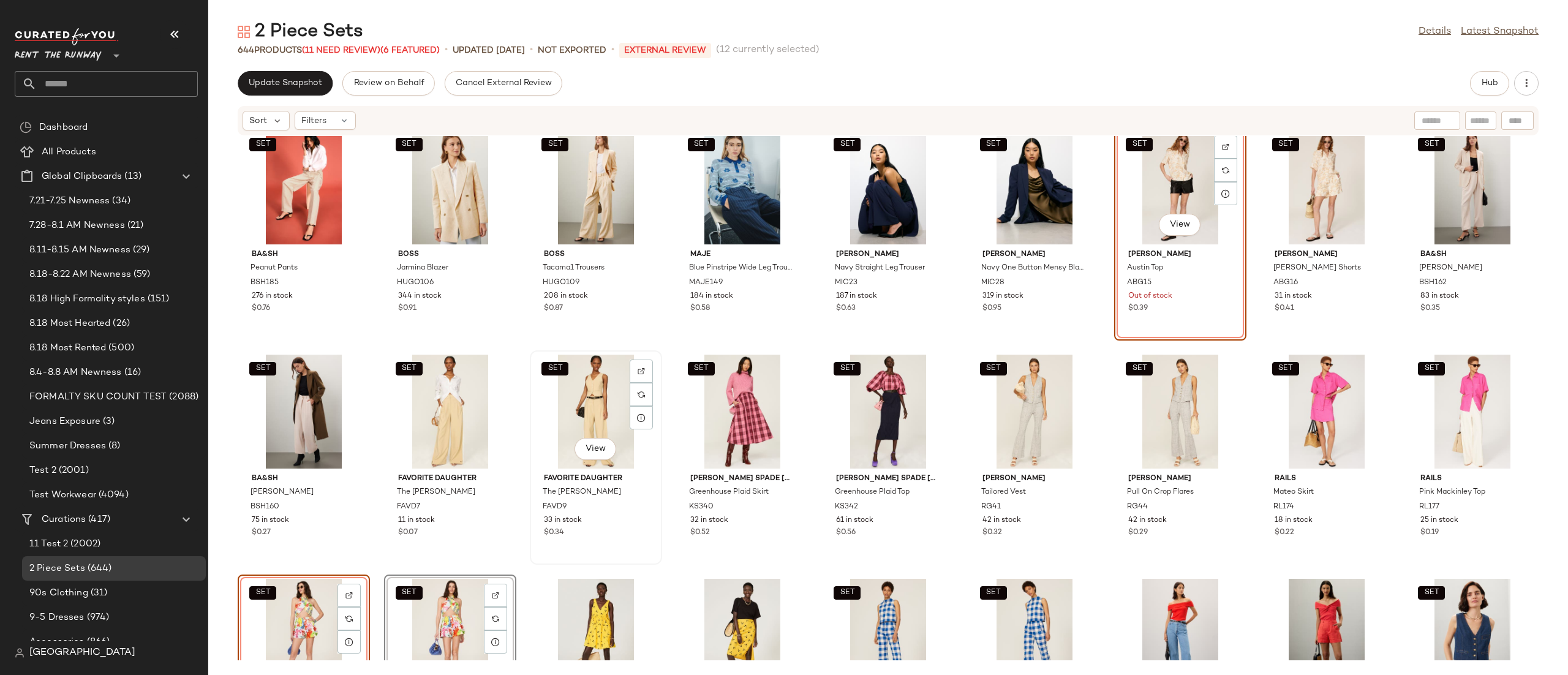
scroll to position [15233, 0]
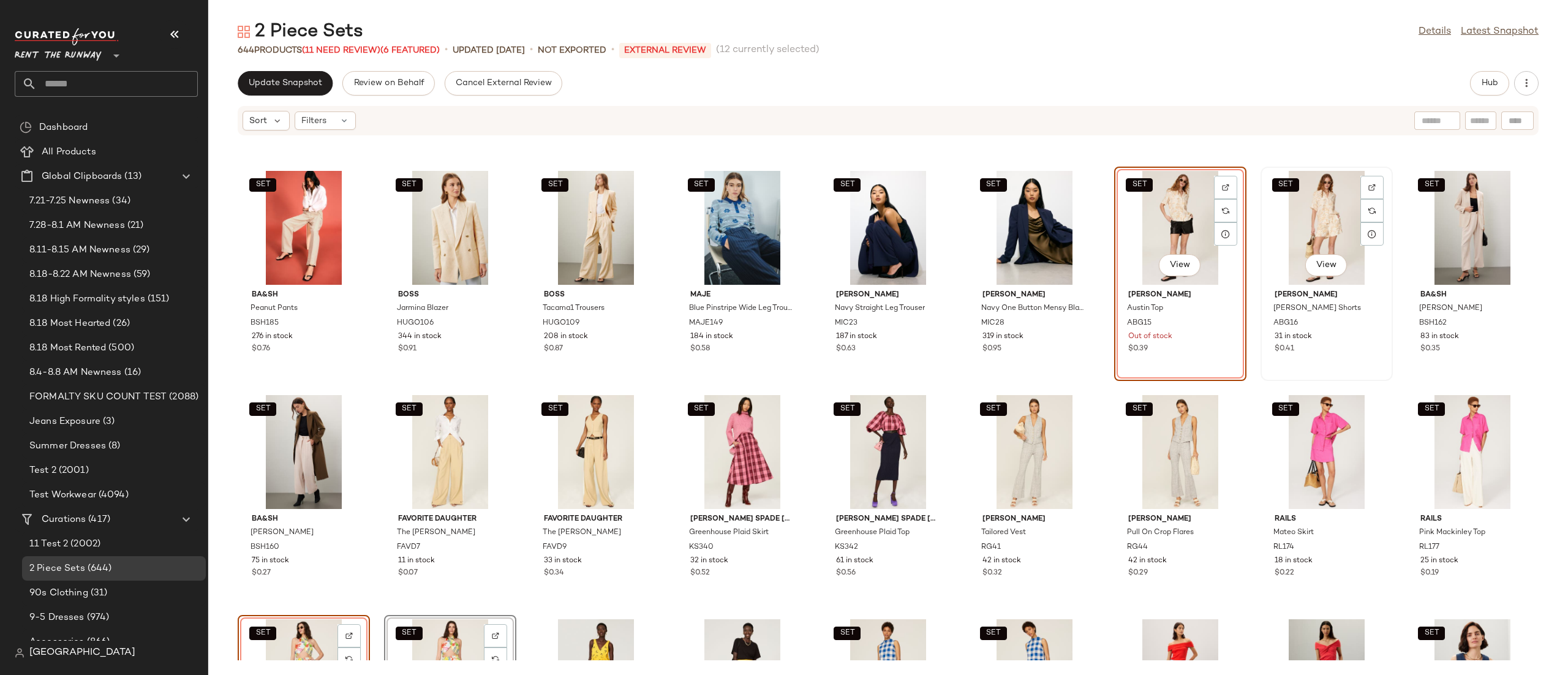
click at [1313, 229] on div "SET View" at bounding box center [1326, 228] width 124 height 114
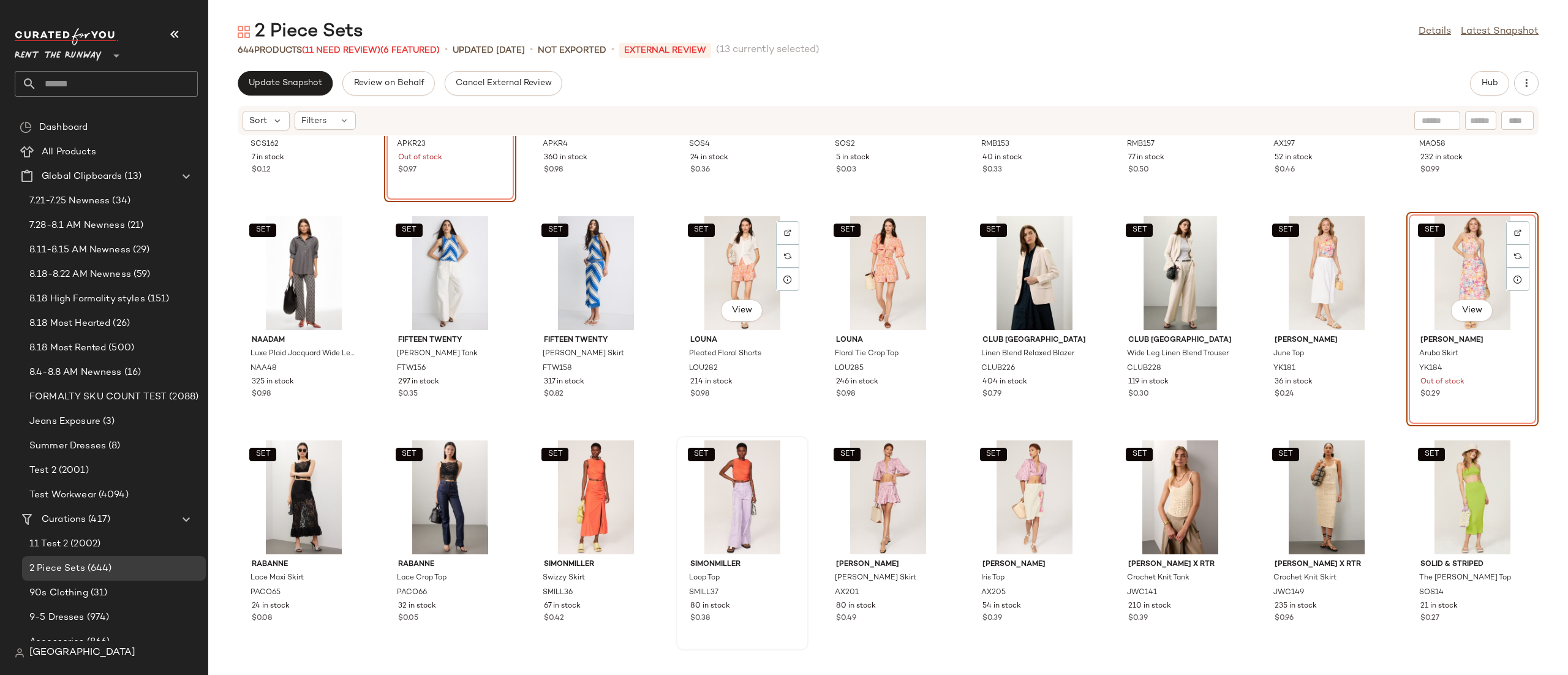
scroll to position [14027, 0]
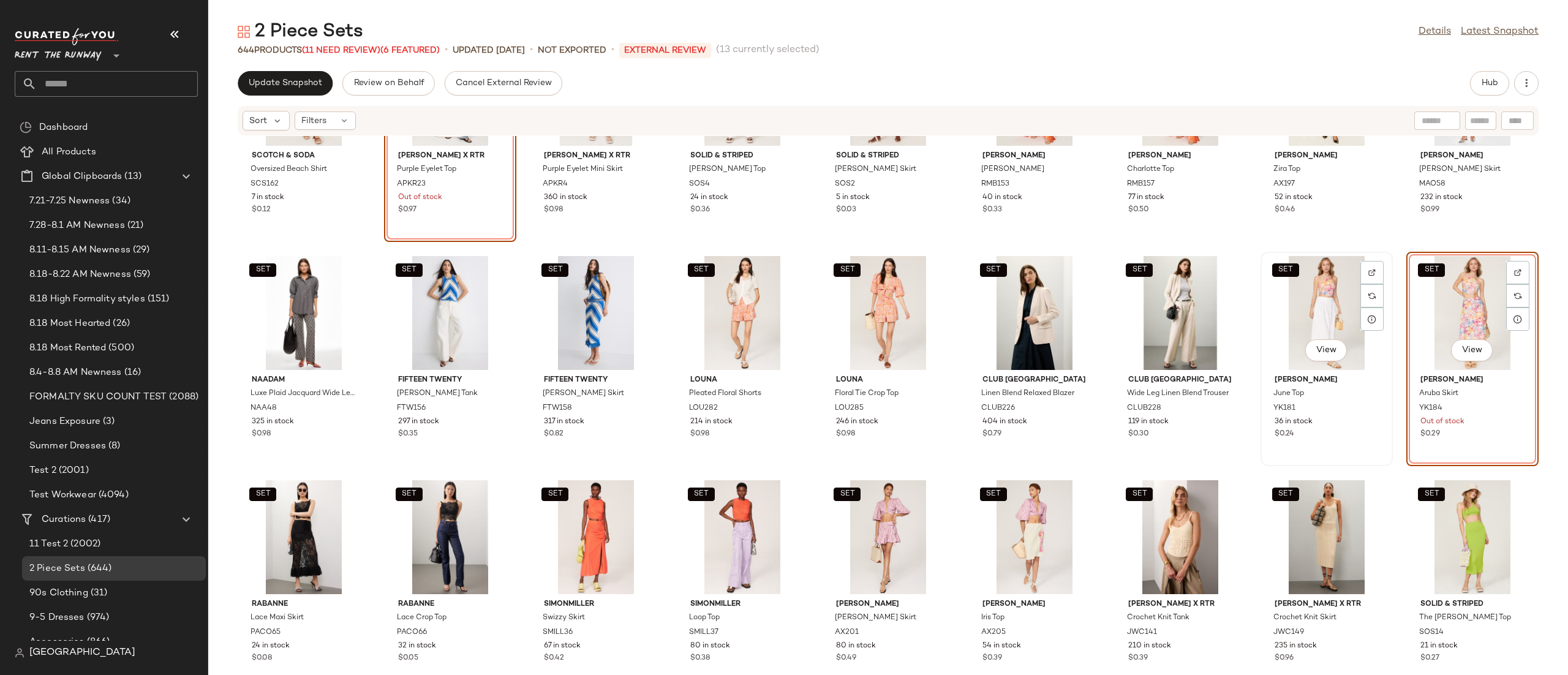
click at [1331, 304] on div "SET View" at bounding box center [1326, 313] width 124 height 114
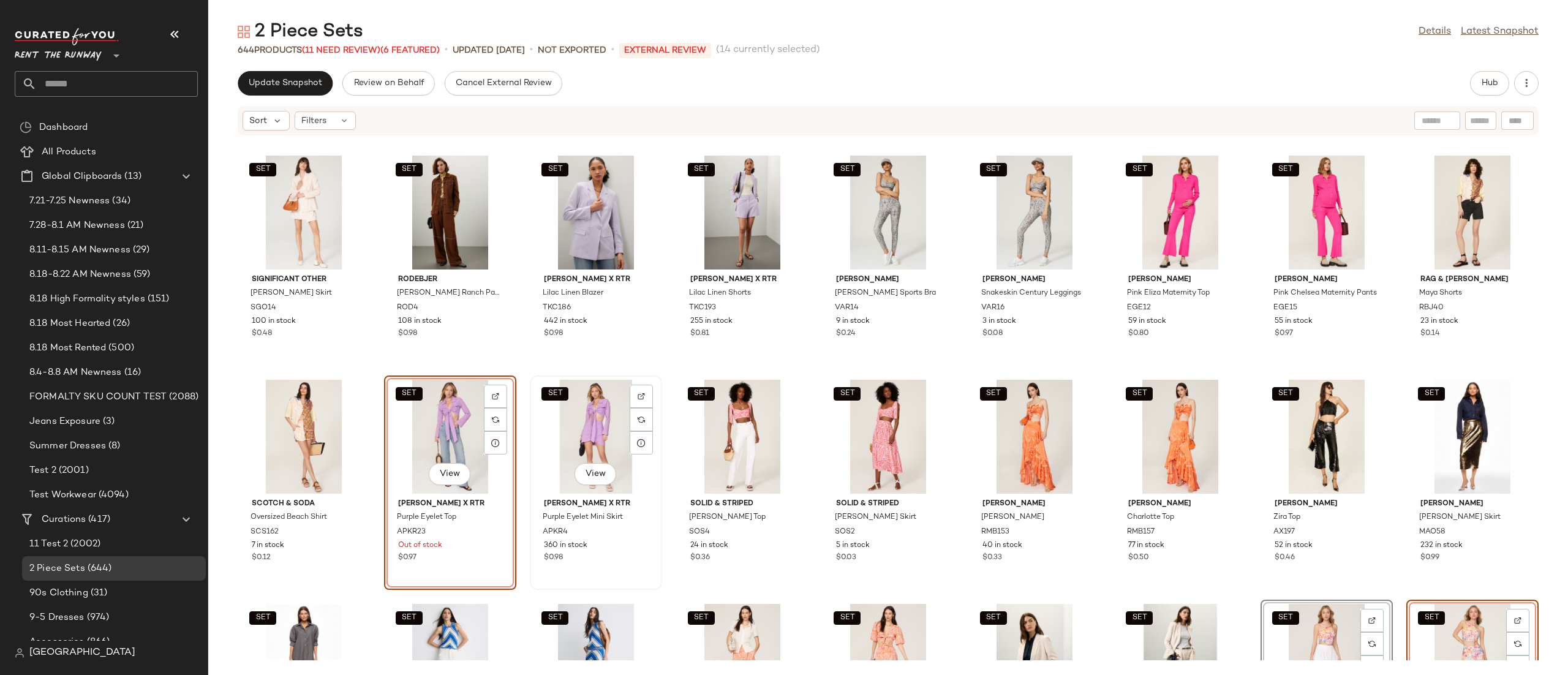
click at [590, 422] on div "SET View" at bounding box center [595, 437] width 124 height 114
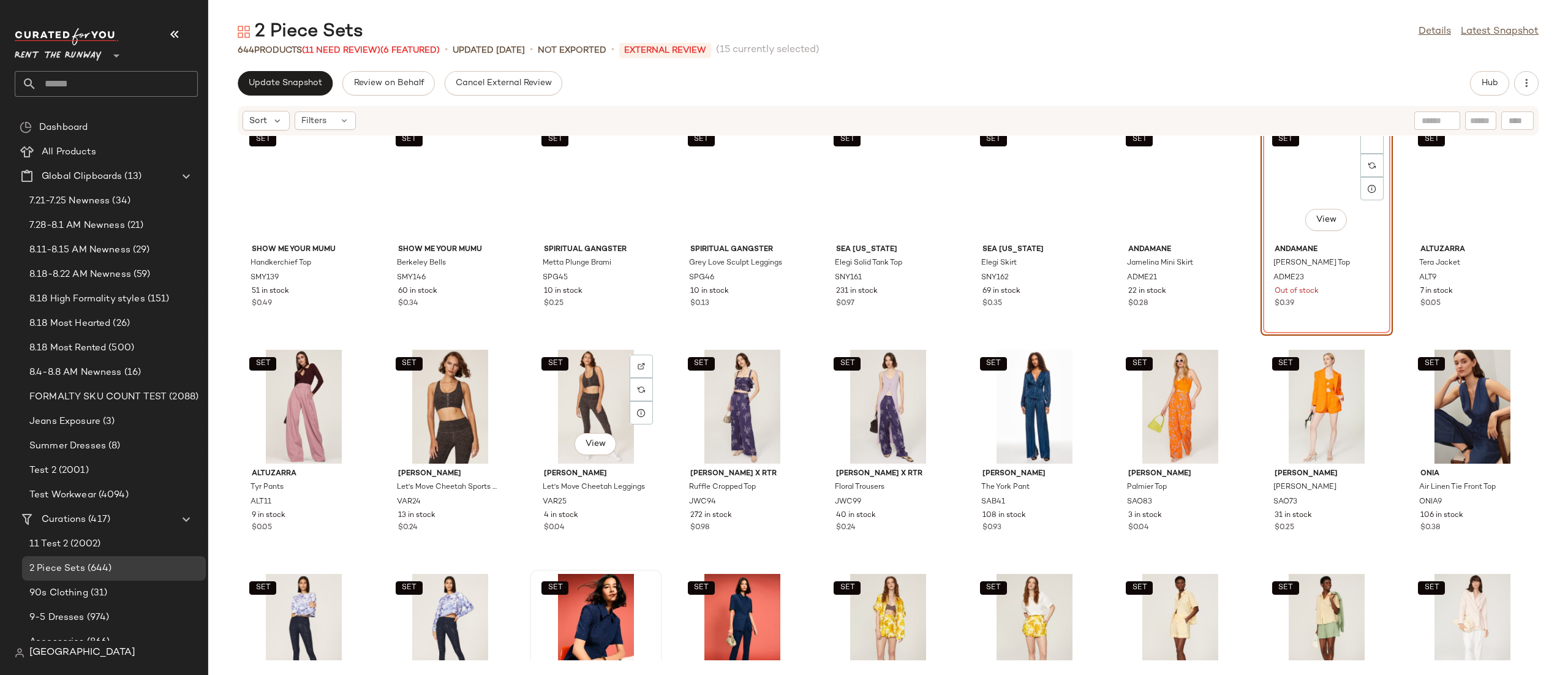
scroll to position [13018, 0]
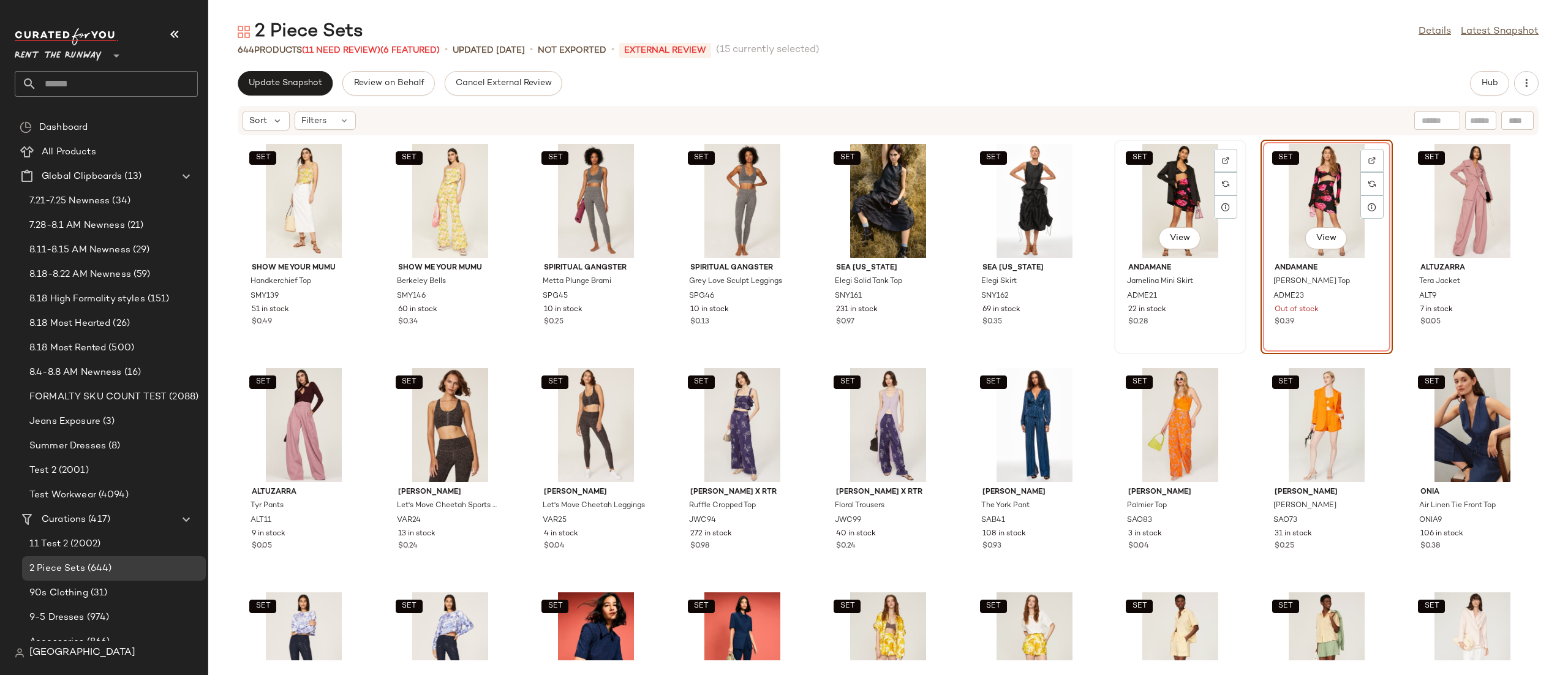
click at [1149, 193] on div "SET View" at bounding box center [1179, 201] width 124 height 114
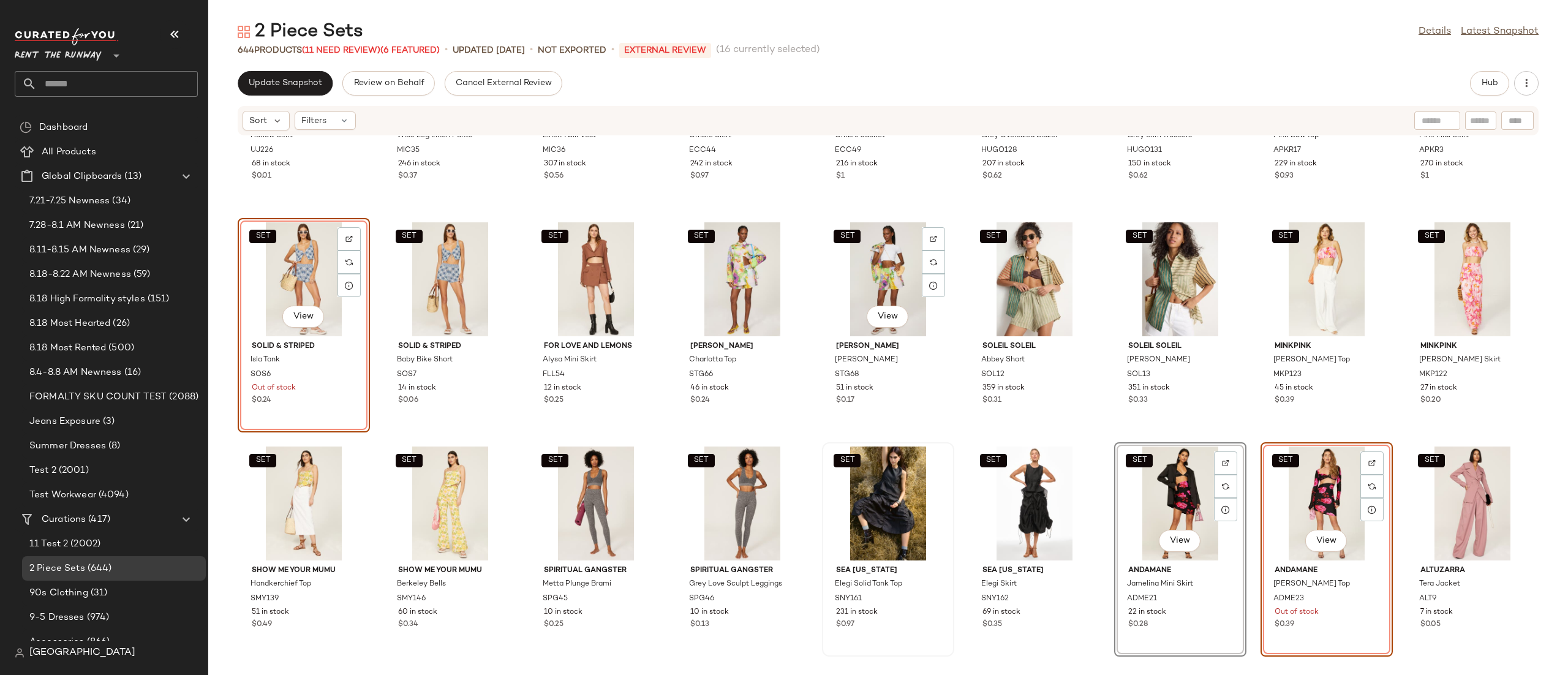
scroll to position [12694, 0]
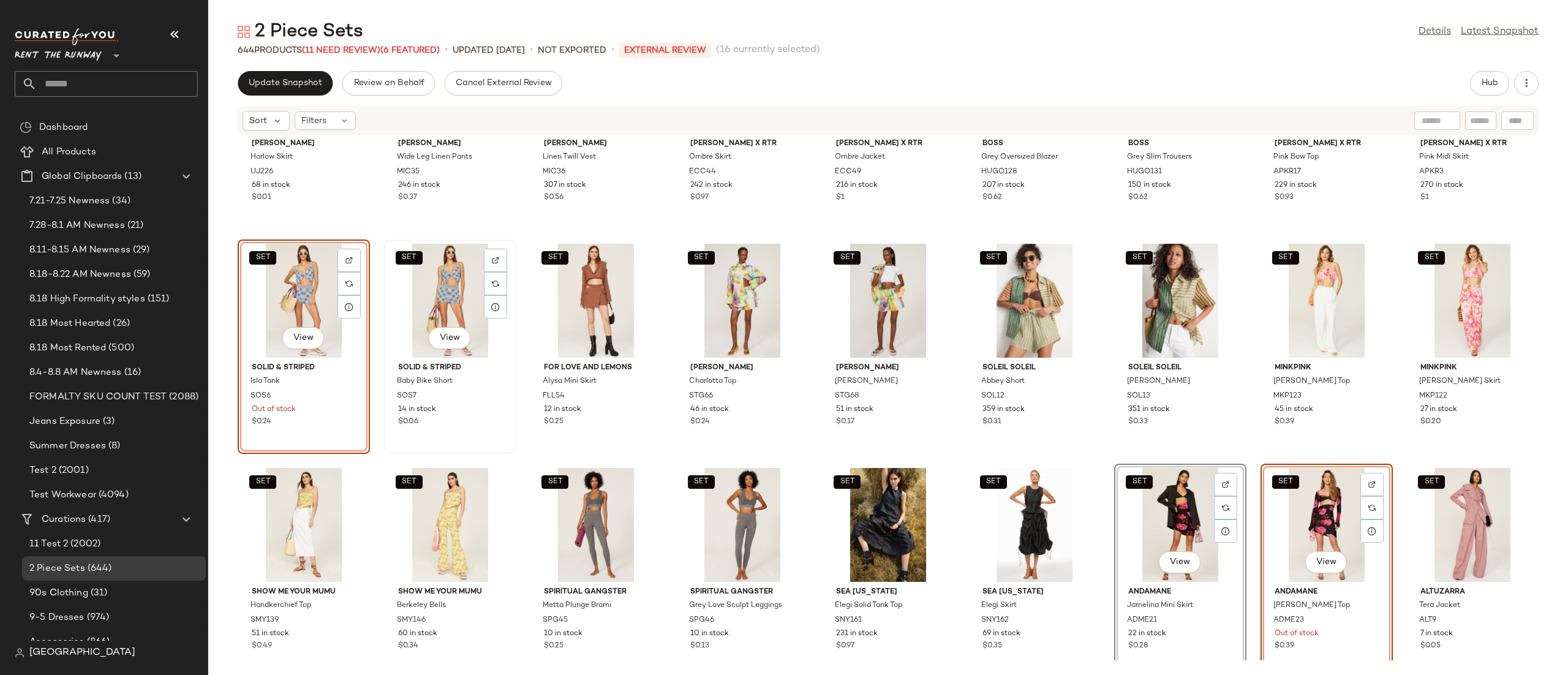
click at [434, 277] on div "SET View" at bounding box center [449, 301] width 124 height 114
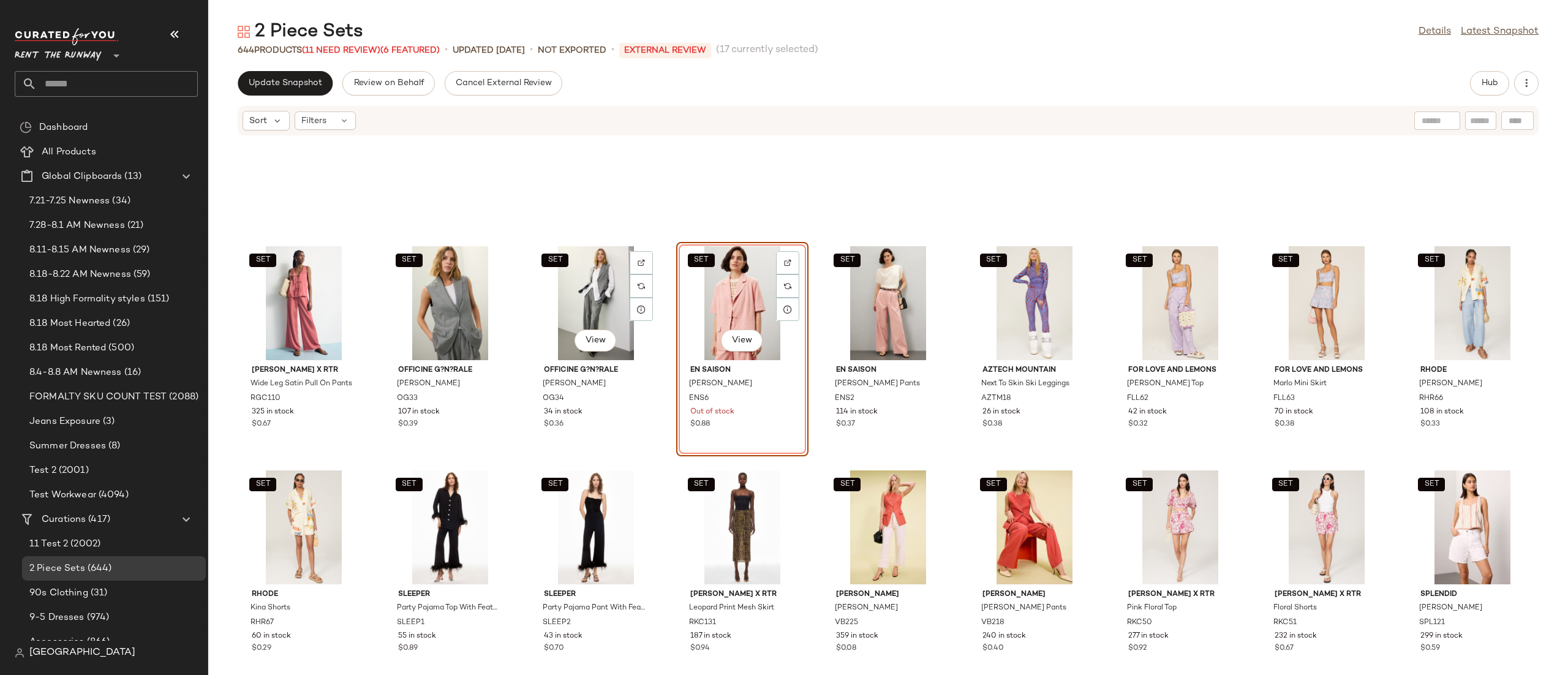
scroll to position [11344, 0]
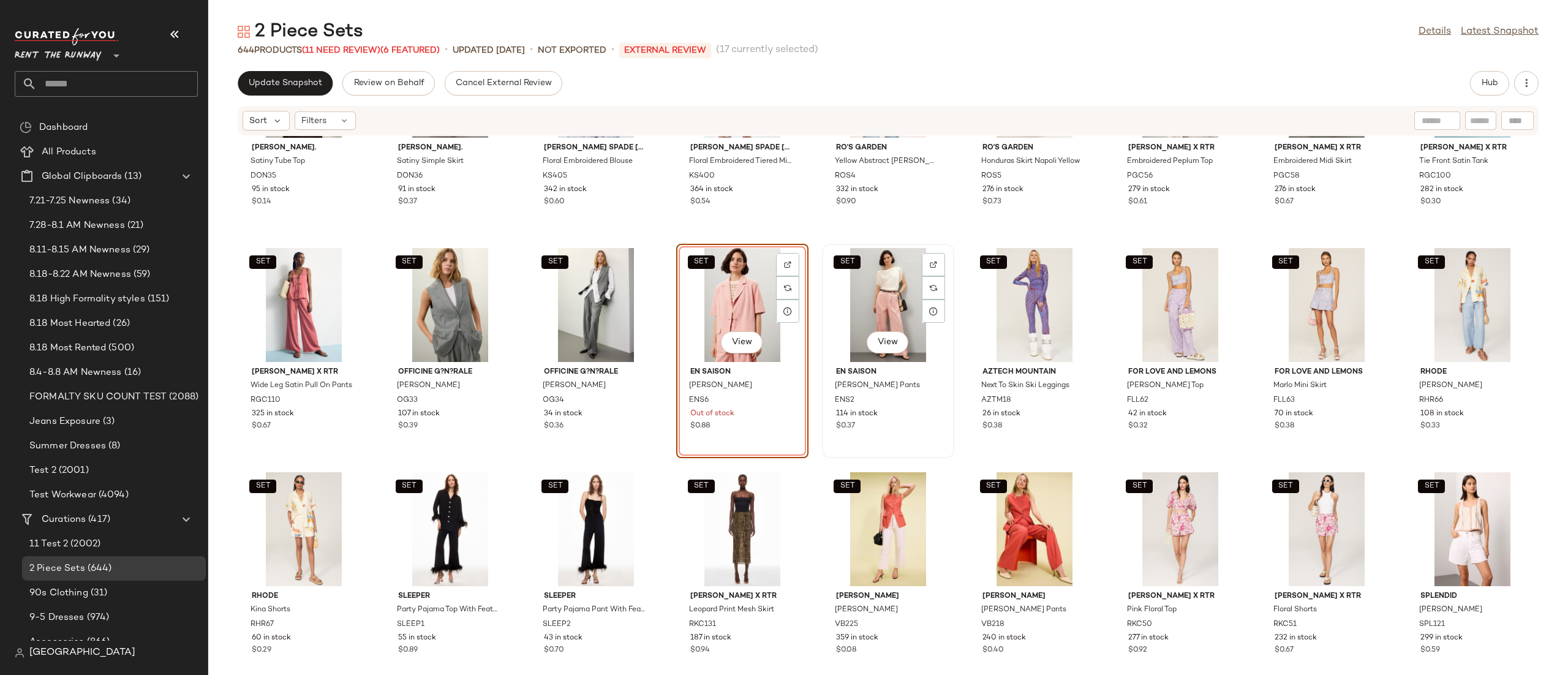
click at [891, 296] on div "SET View" at bounding box center [887, 305] width 124 height 114
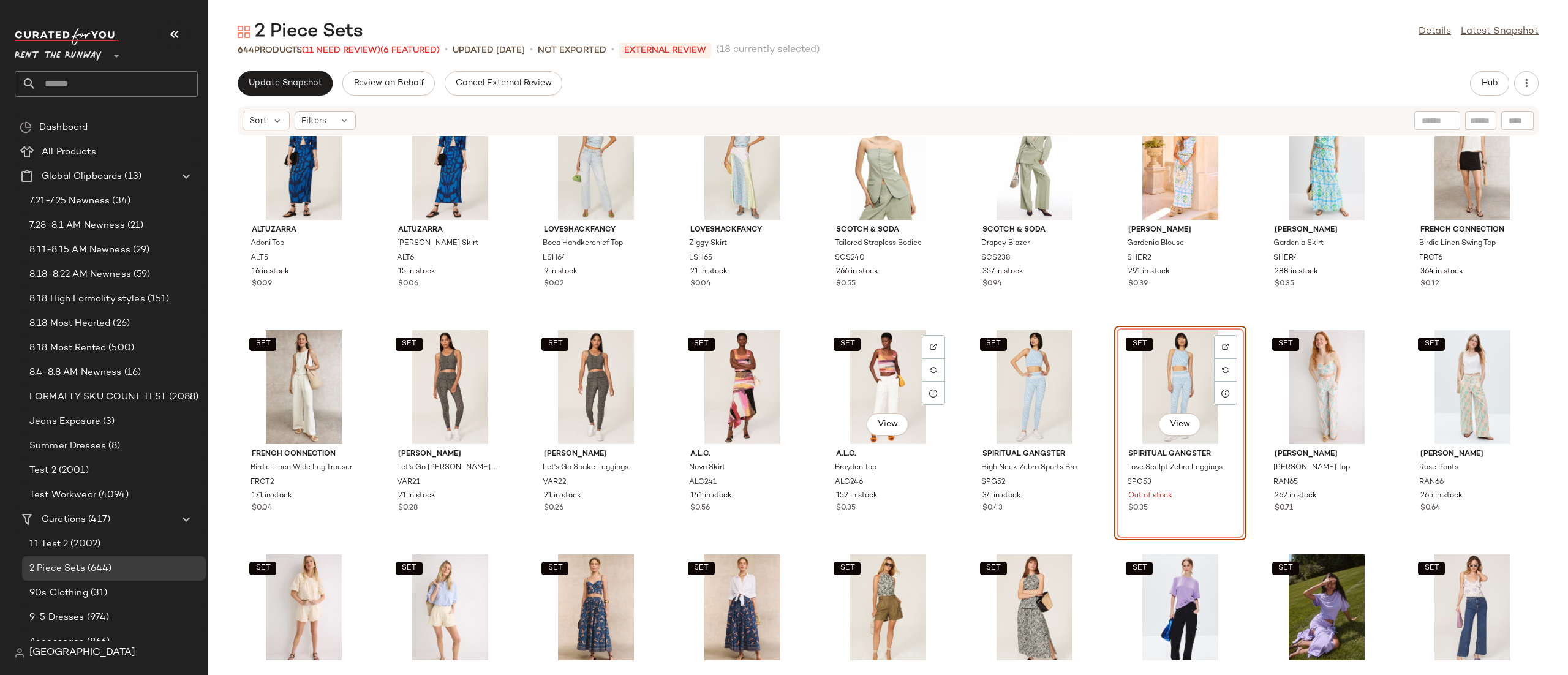
scroll to position [9884, 0]
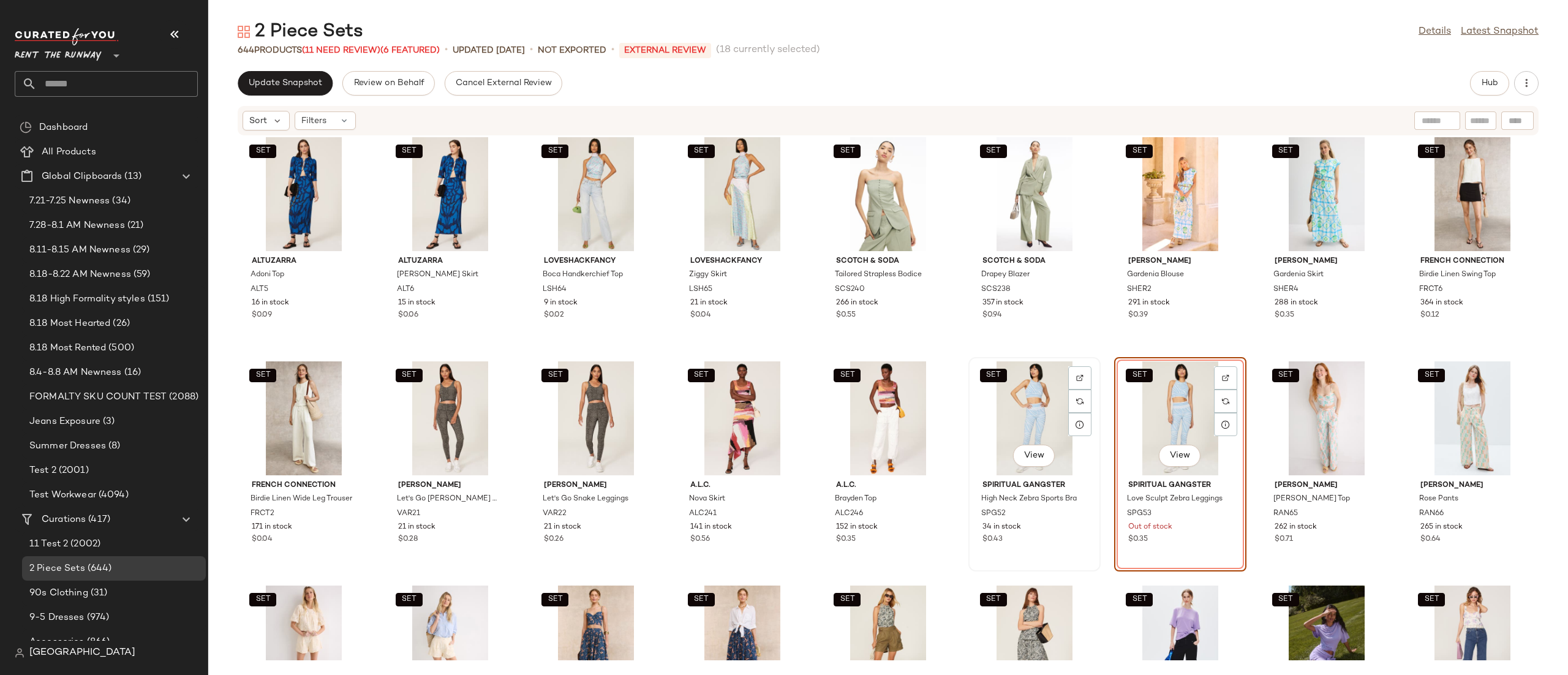
click at [1021, 419] on div "SET View" at bounding box center [1034, 419] width 124 height 114
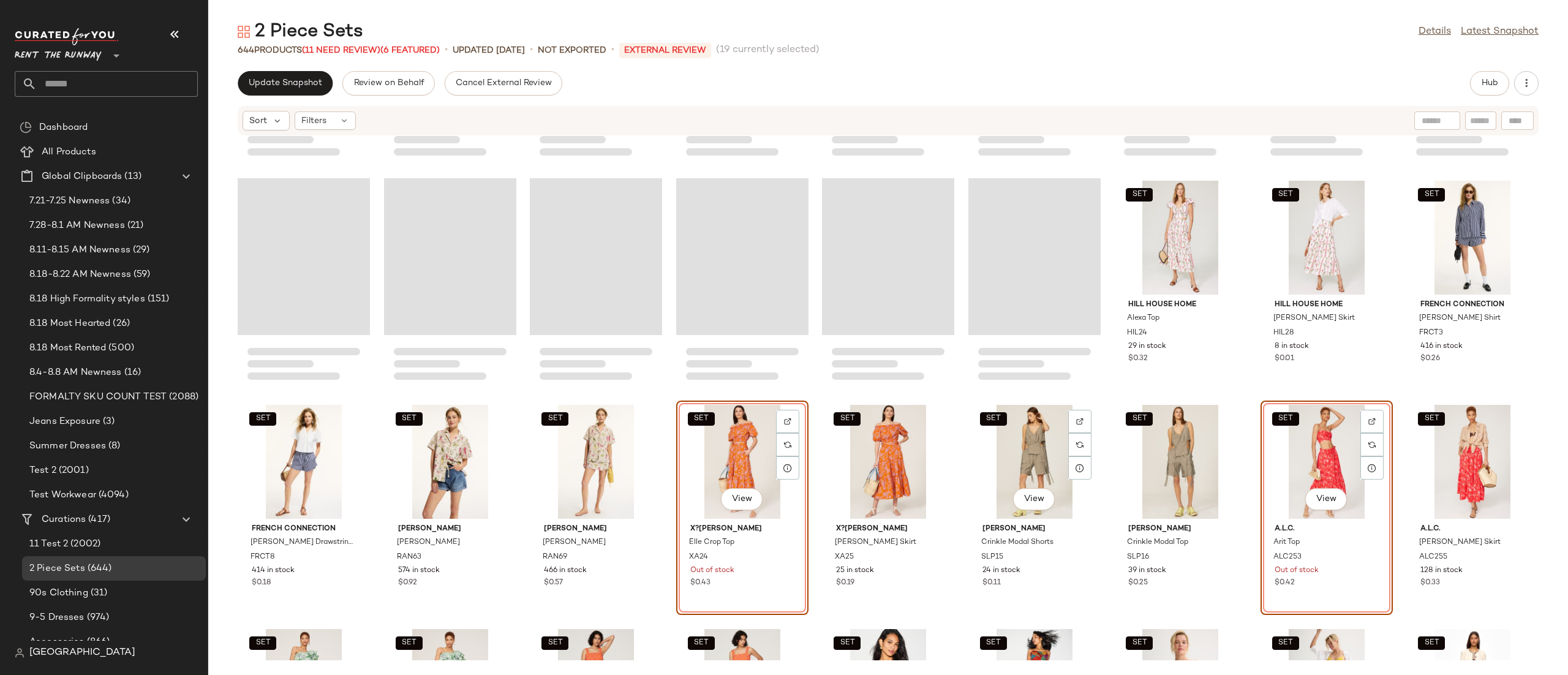
scroll to position [7142, 0]
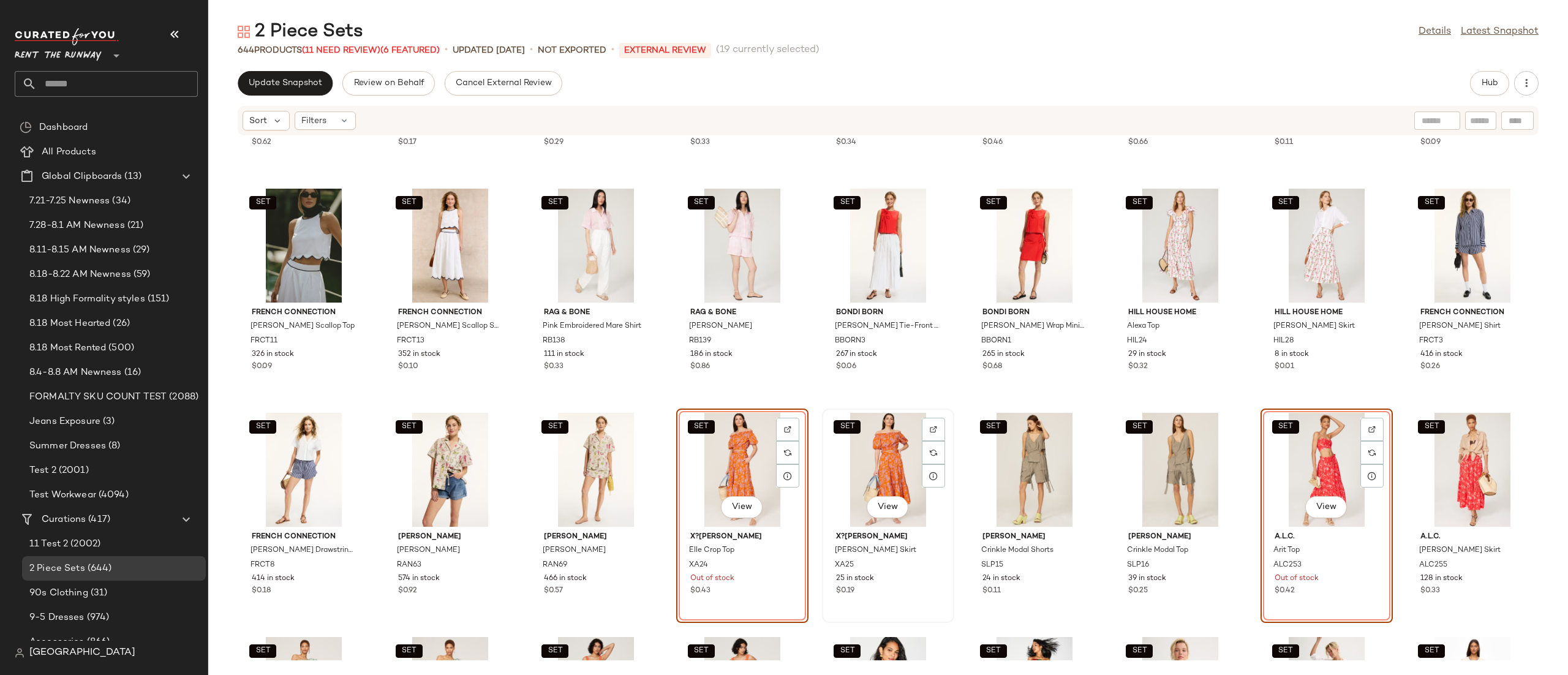
click at [839, 452] on div "SET View" at bounding box center [887, 470] width 124 height 114
click at [1449, 459] on div "SET View" at bounding box center [1472, 470] width 124 height 114
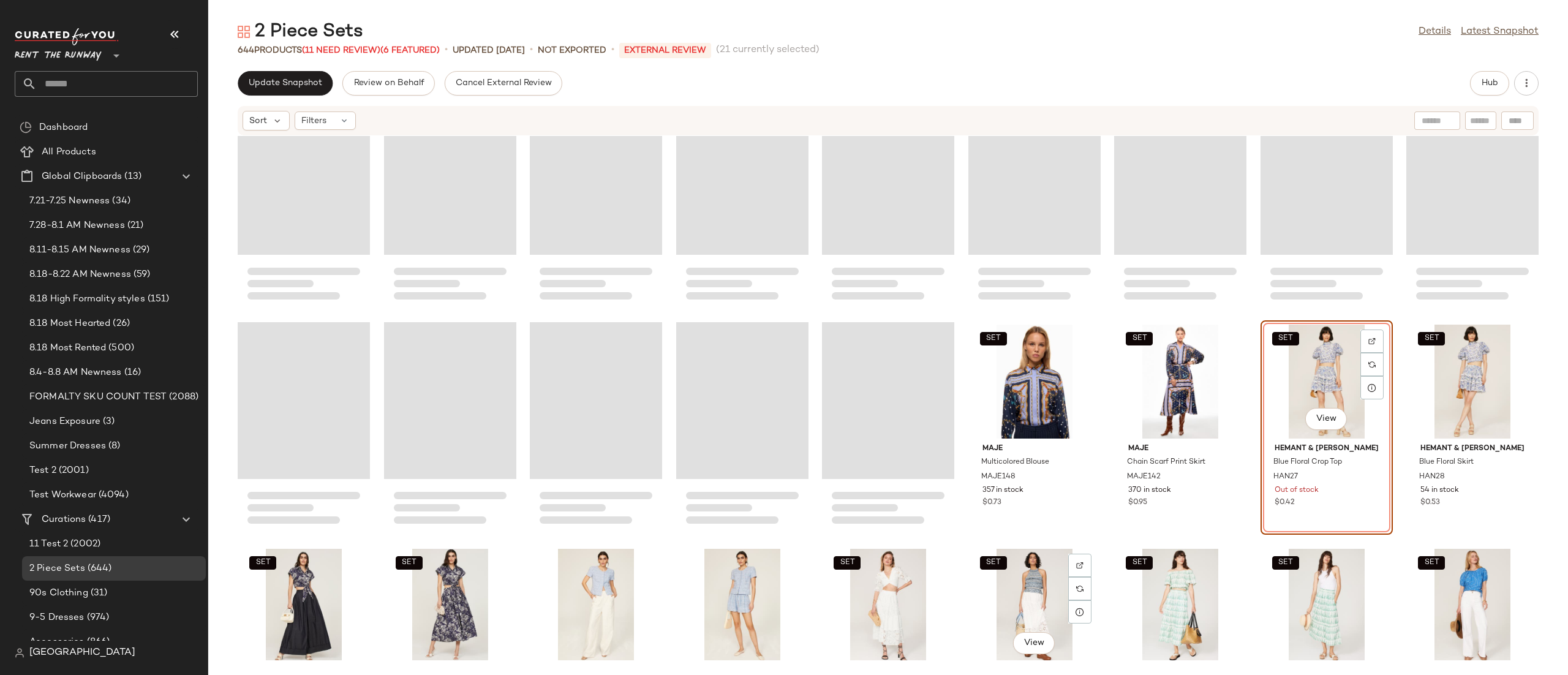
scroll to position [4460, 0]
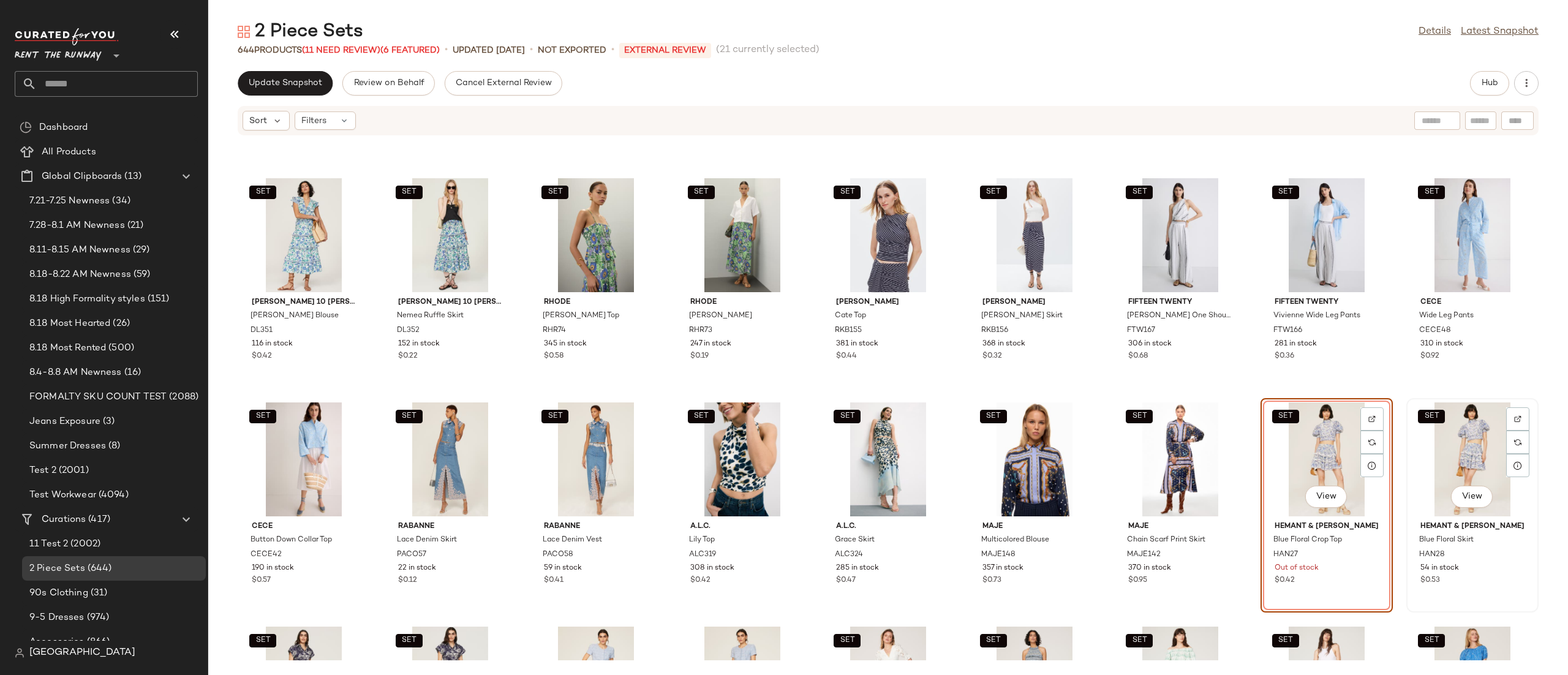
click at [1427, 448] on div "SET View" at bounding box center [1472, 459] width 124 height 114
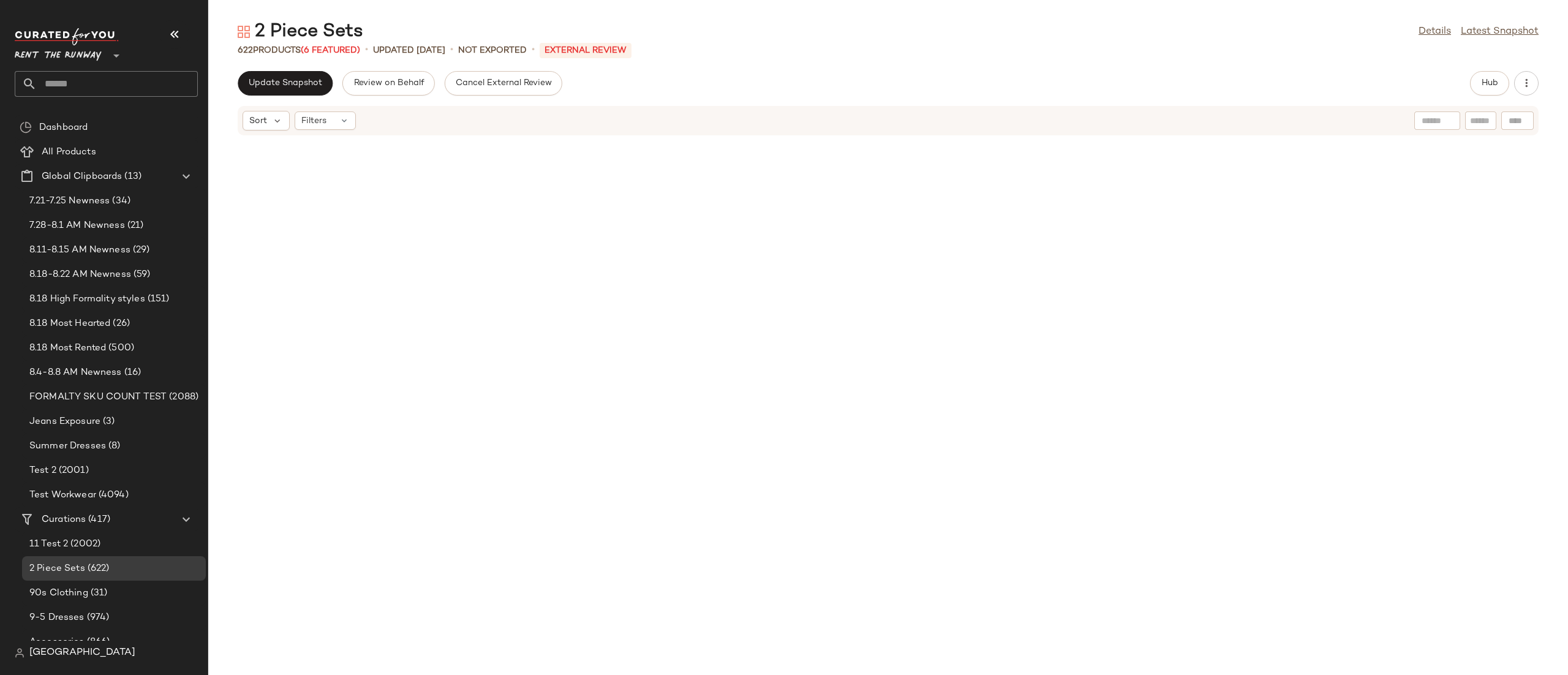
scroll to position [7573, 0]
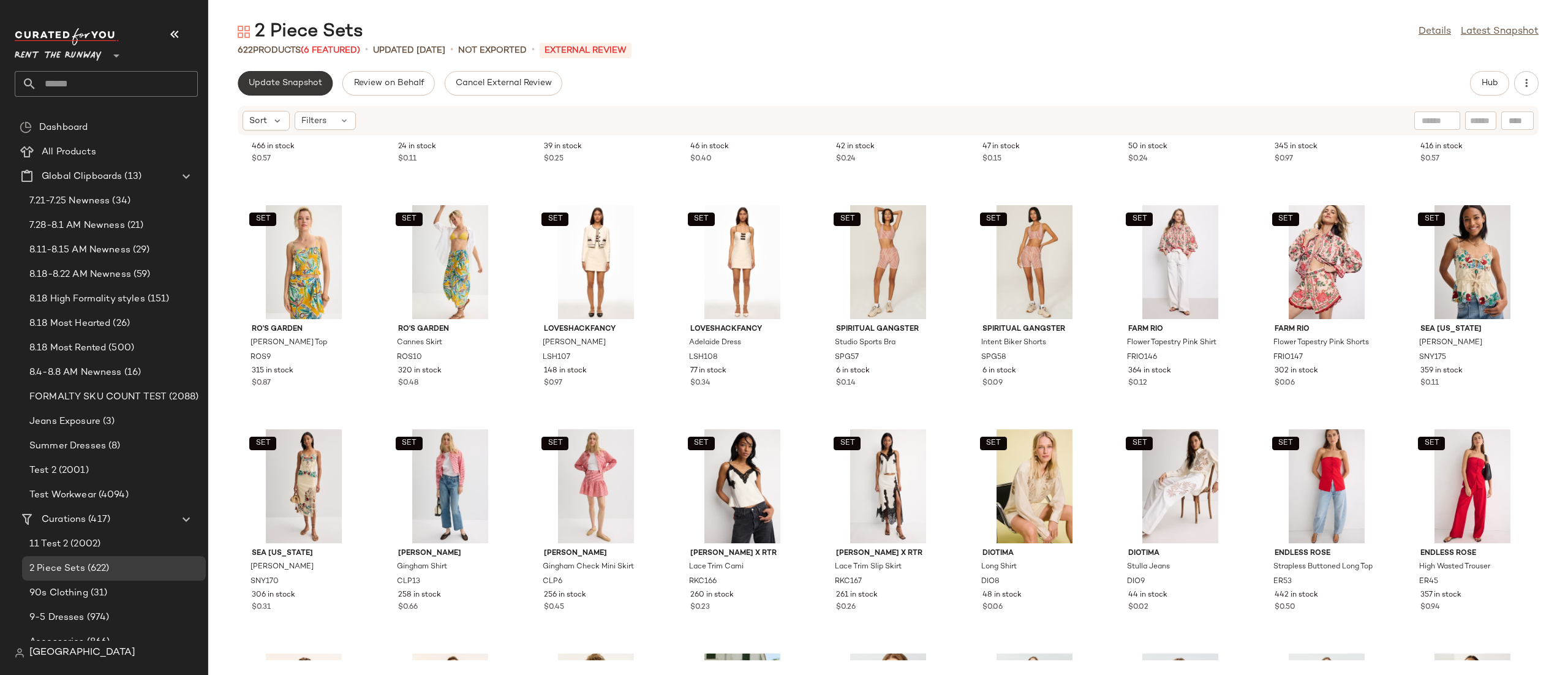
click at [302, 74] on button "Update Snapshot" at bounding box center [285, 83] width 95 height 24
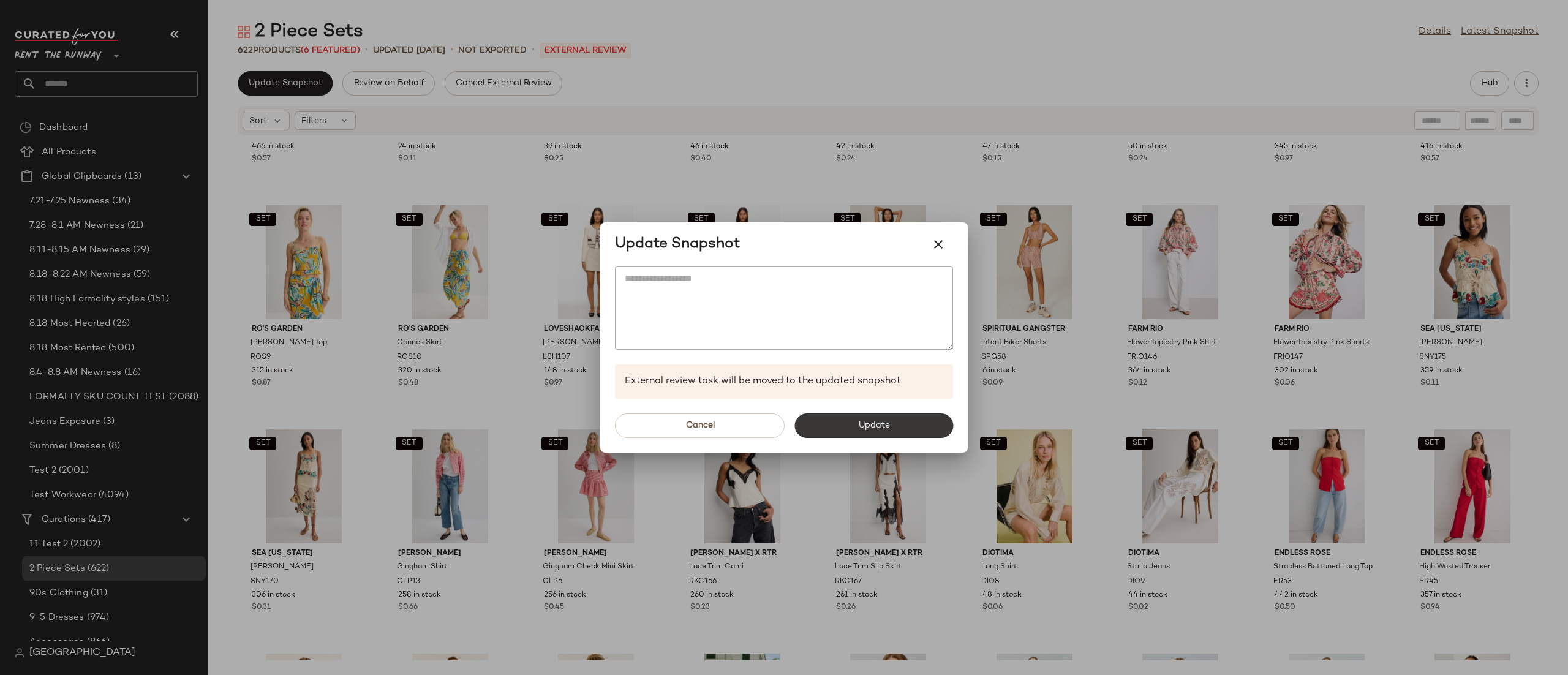
click at [833, 425] on button "Update" at bounding box center [873, 426] width 159 height 24
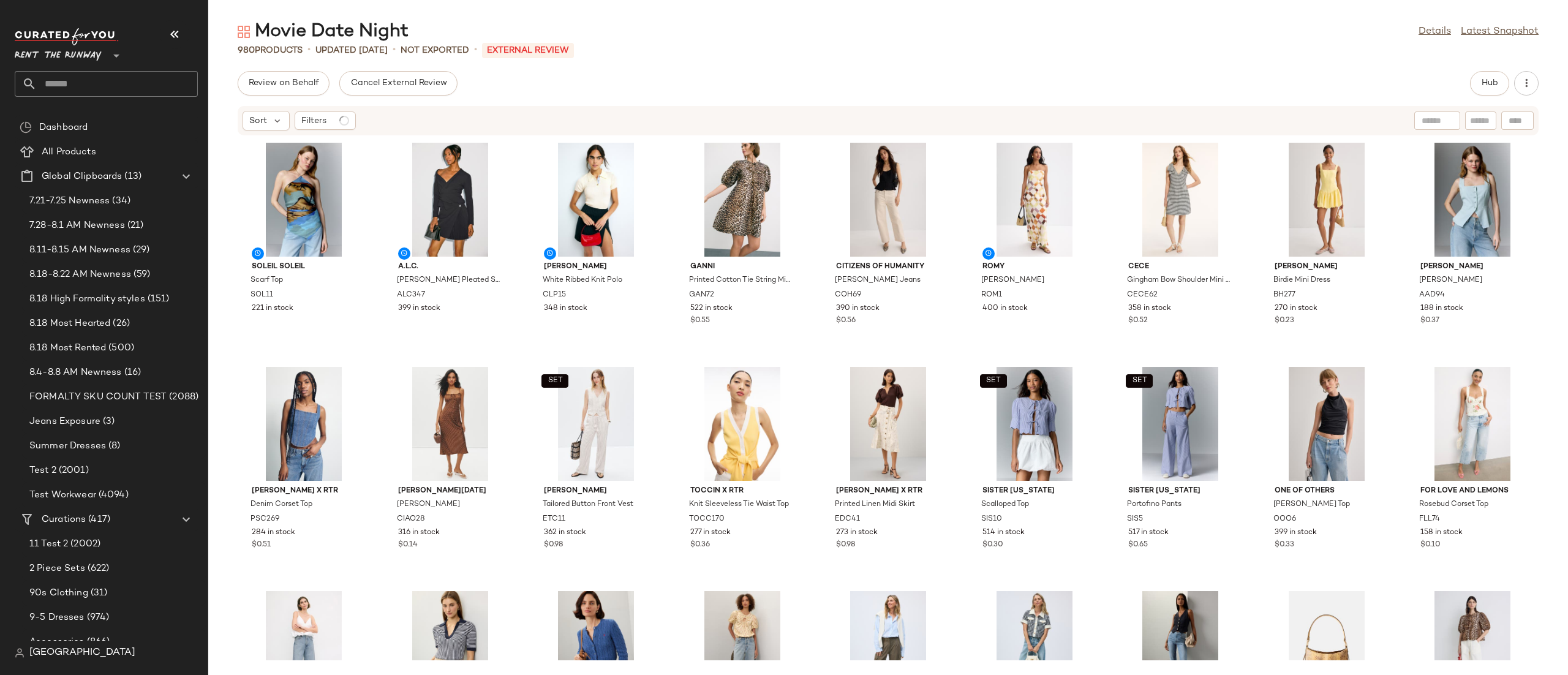
click at [1468, 88] on div "Review on Behalf Cancel External Review Hub" at bounding box center [888, 83] width 1301 height 24
click at [1472, 85] on button "Hub" at bounding box center [1490, 83] width 39 height 24
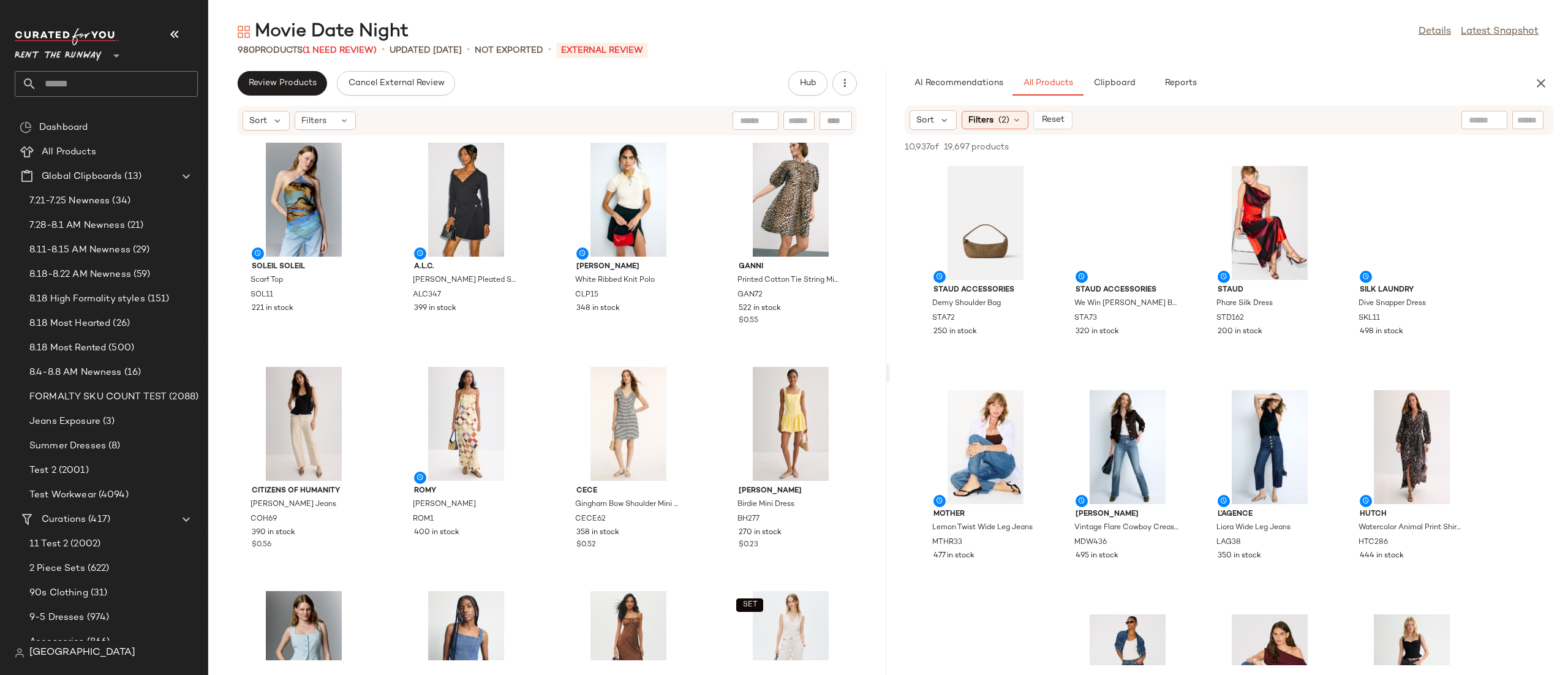
click at [1180, 129] on div "Sort Filters (2) Reset" at bounding box center [1149, 120] width 479 height 20
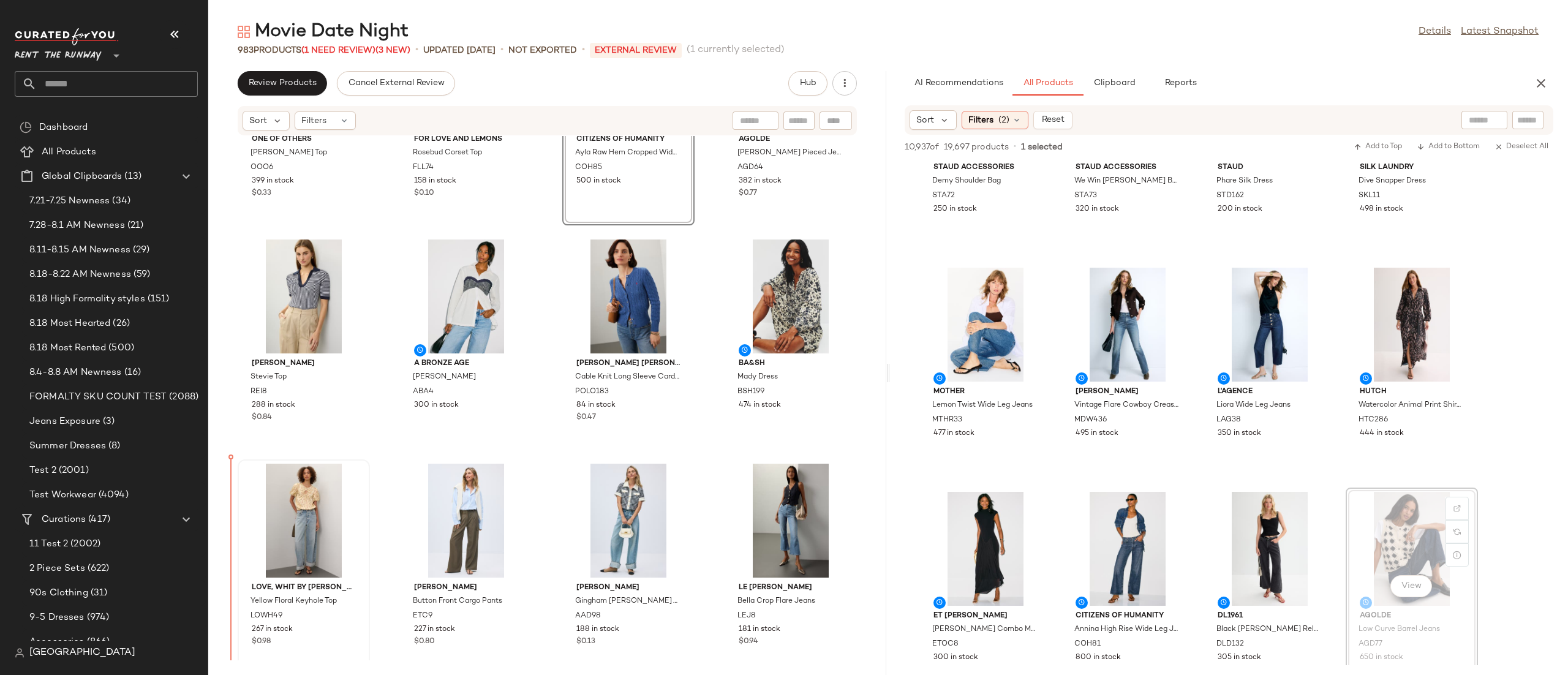
scroll to position [1041, 0]
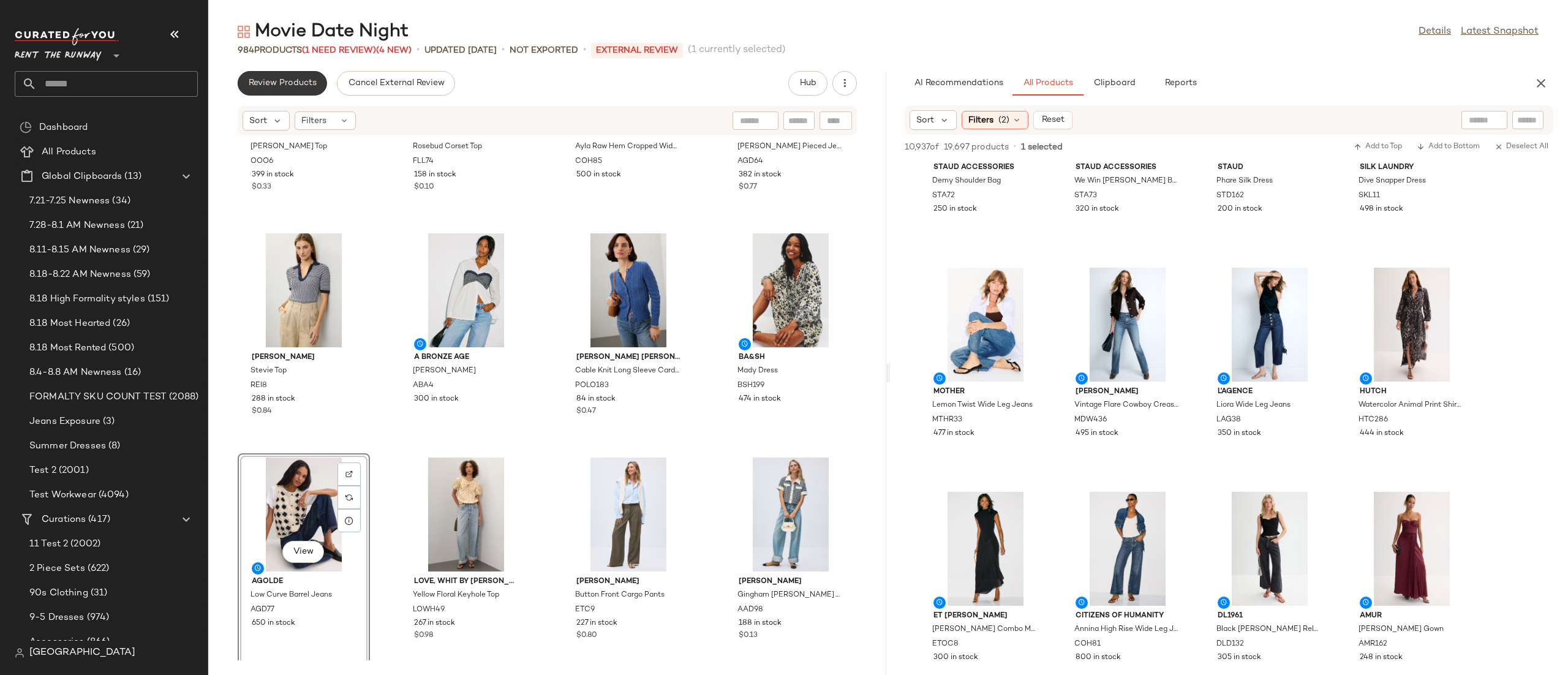
click at [300, 75] on button "Review Products" at bounding box center [283, 83] width 89 height 24
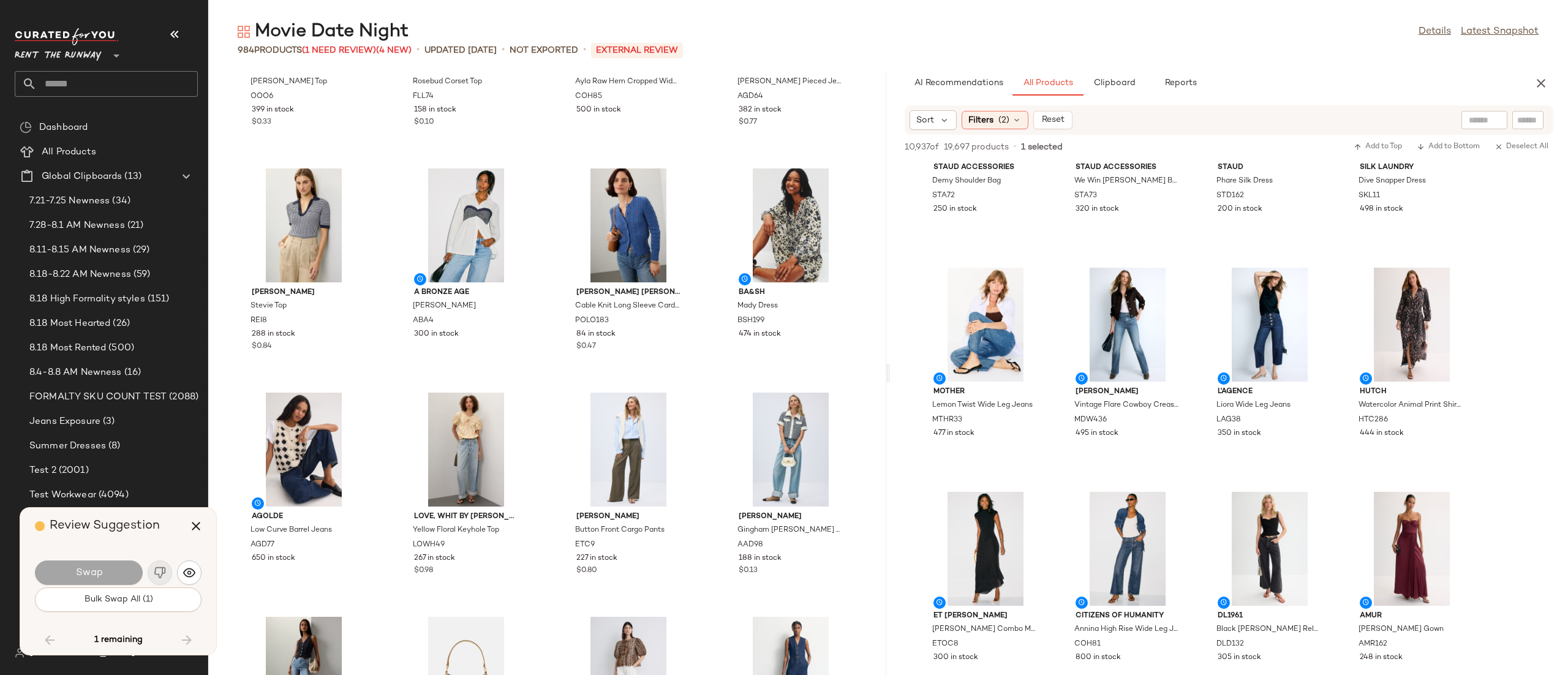
scroll to position [4262, 0]
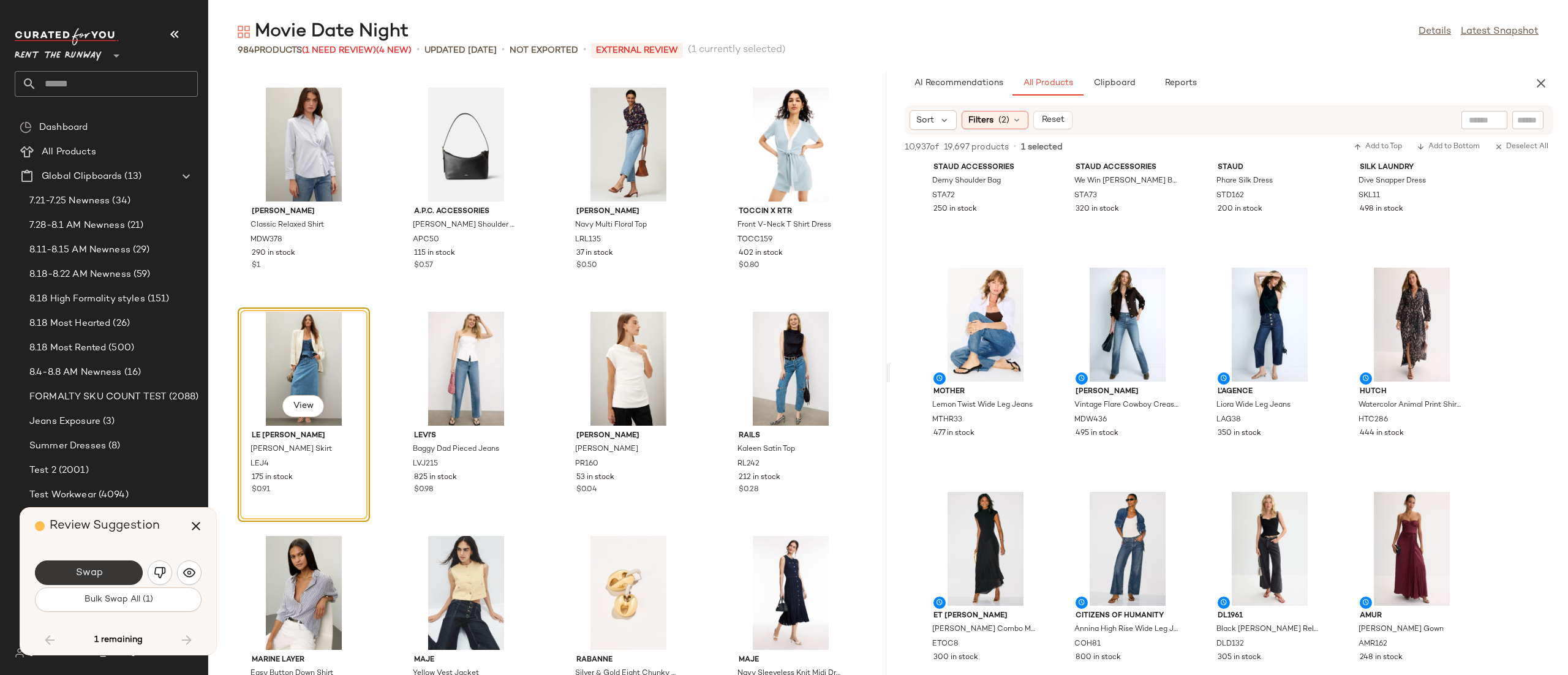
click at [130, 571] on button "Swap" at bounding box center [89, 573] width 107 height 24
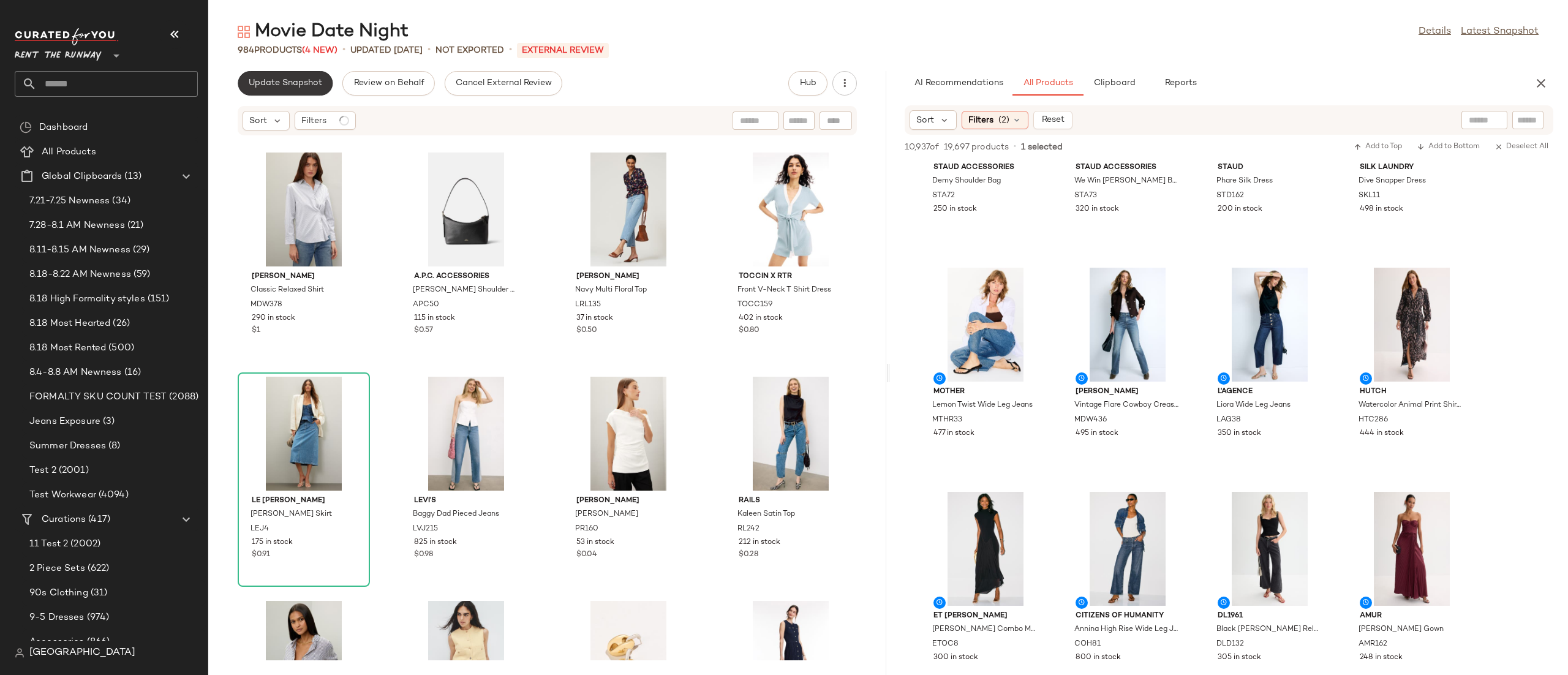
click at [301, 75] on button "Update Snapshot" at bounding box center [285, 83] width 95 height 24
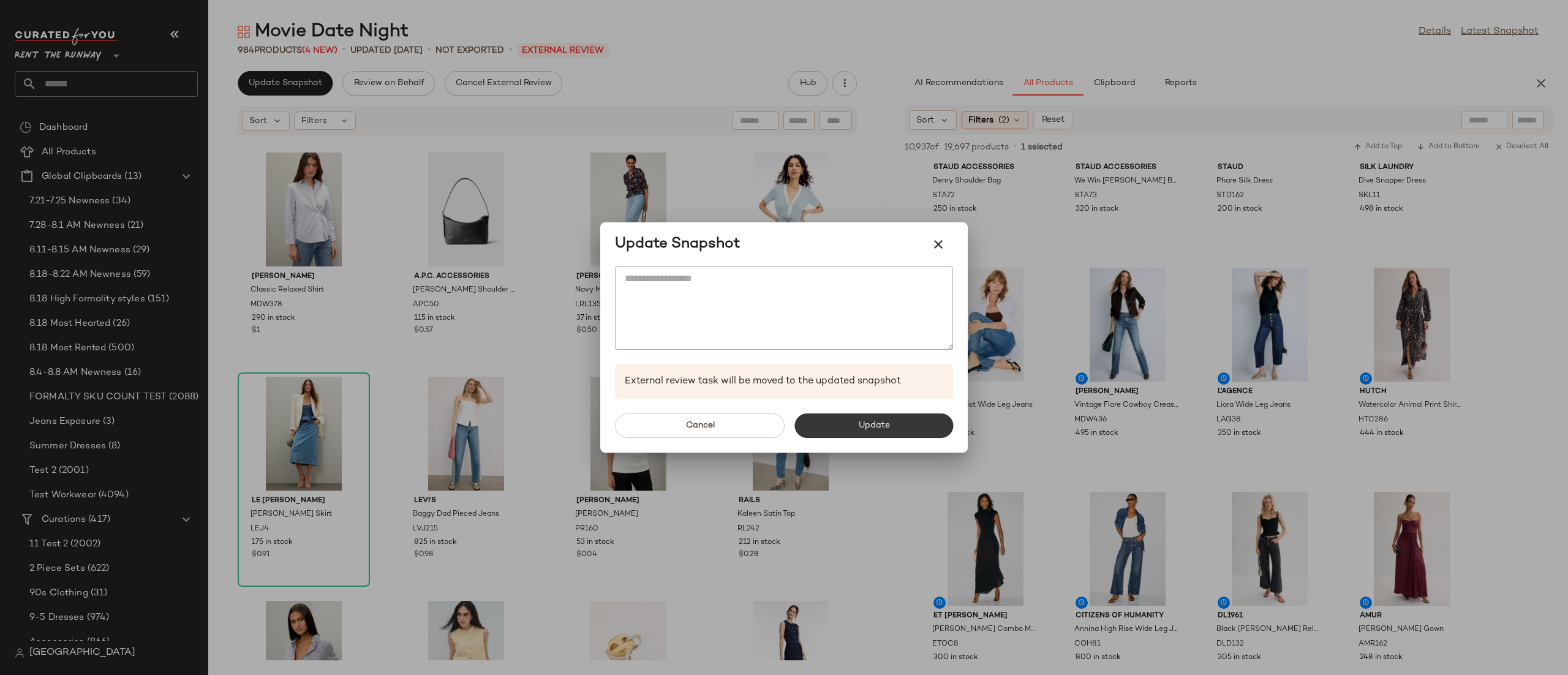
click at [852, 429] on button "Update" at bounding box center [873, 426] width 159 height 24
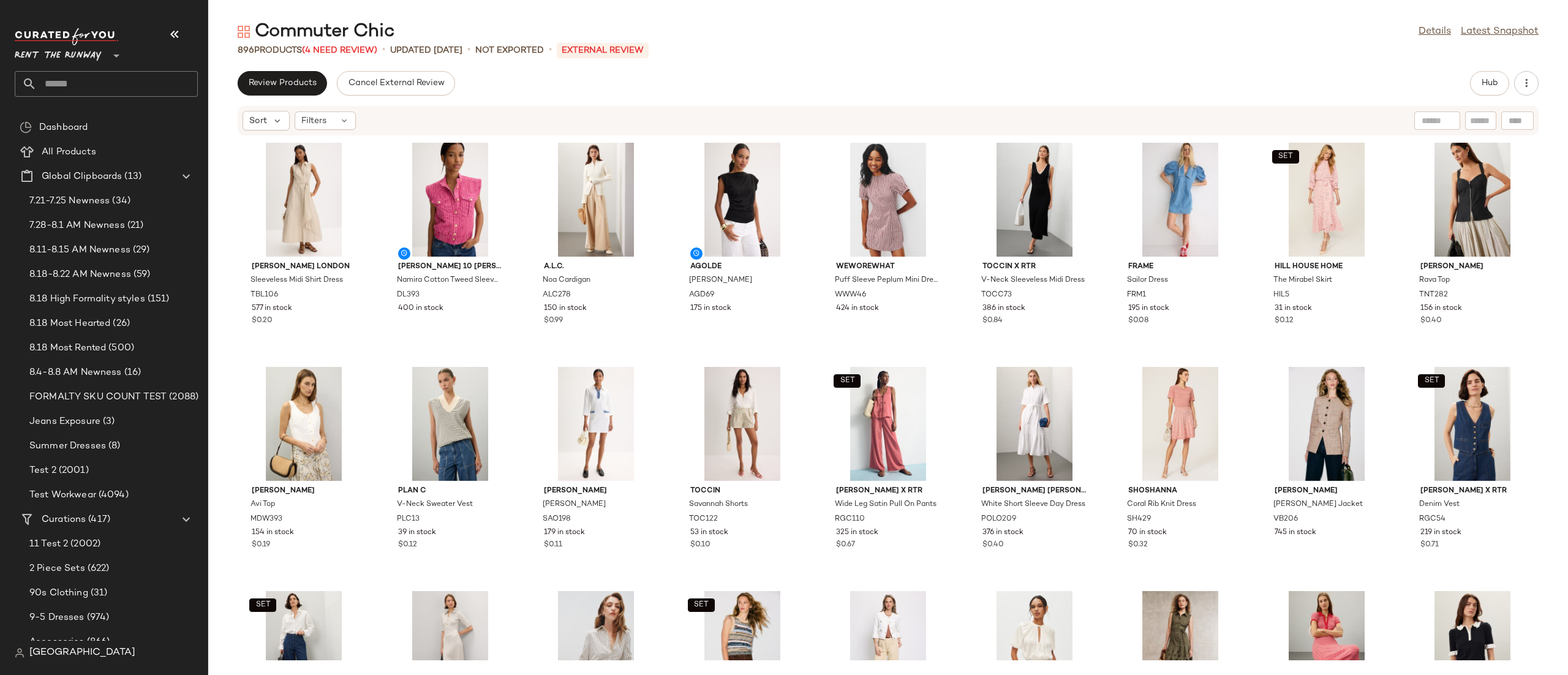
click at [1477, 71] on div "Hub" at bounding box center [1490, 83] width 39 height 24
click at [265, 93] on button "Review Products" at bounding box center [283, 83] width 89 height 24
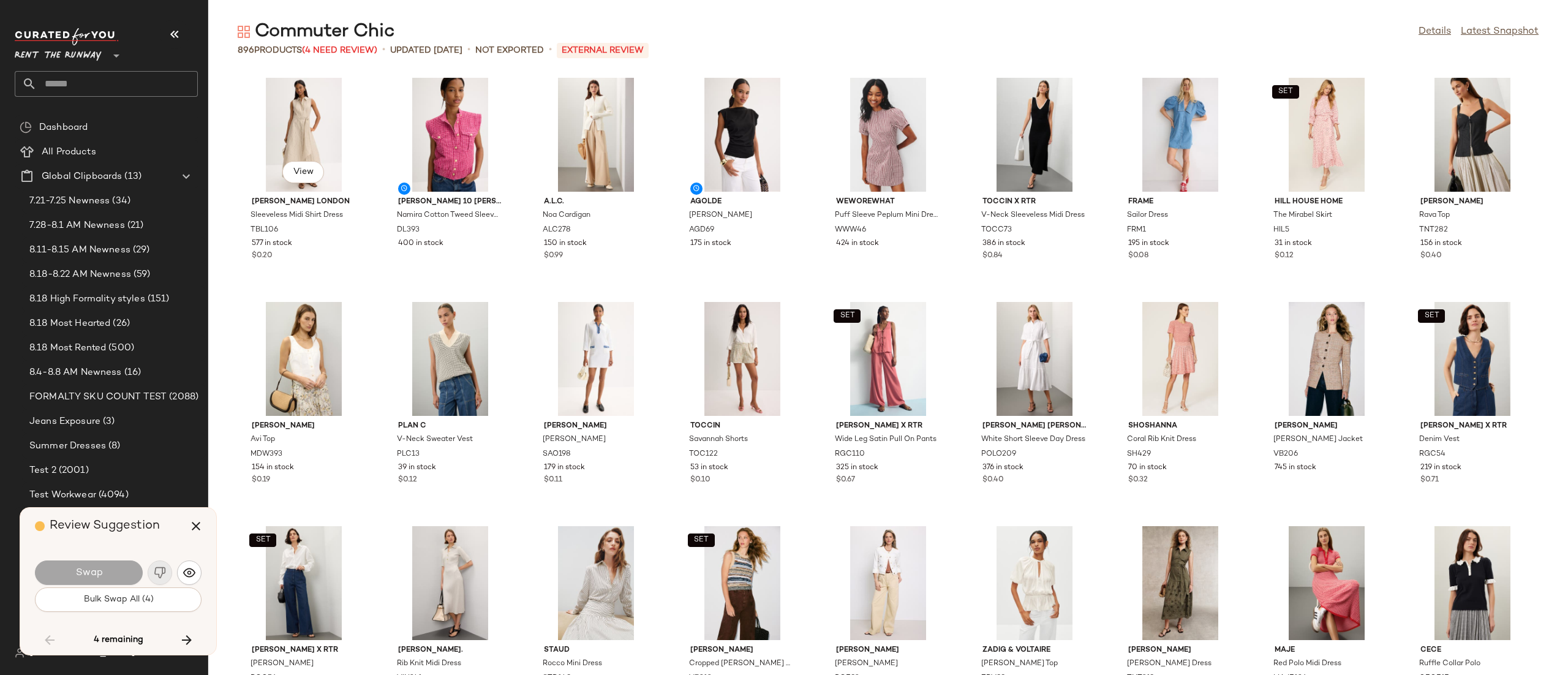
scroll to position [1570, 0]
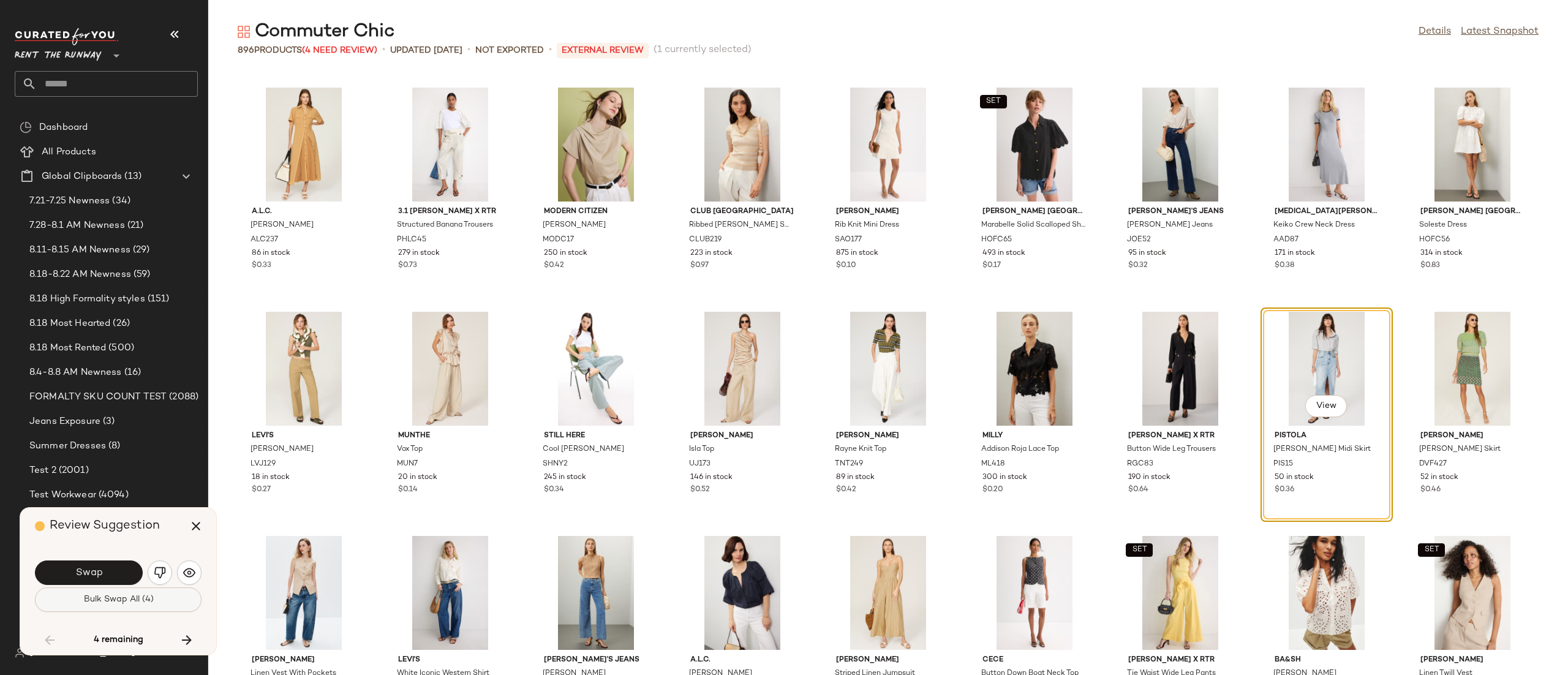
click at [140, 599] on span "Bulk Swap All (4)" at bounding box center [118, 600] width 70 height 9
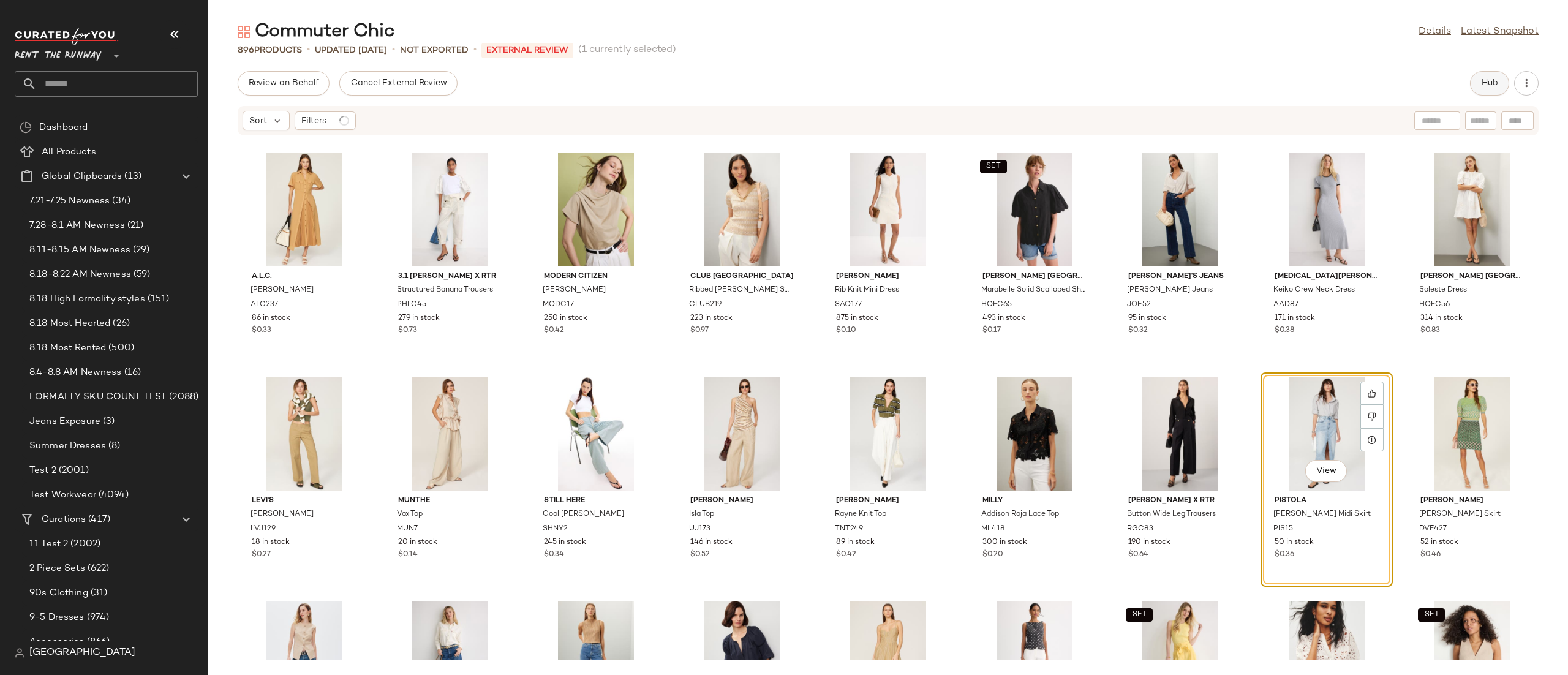
click at [1493, 76] on button "Hub" at bounding box center [1490, 83] width 39 height 24
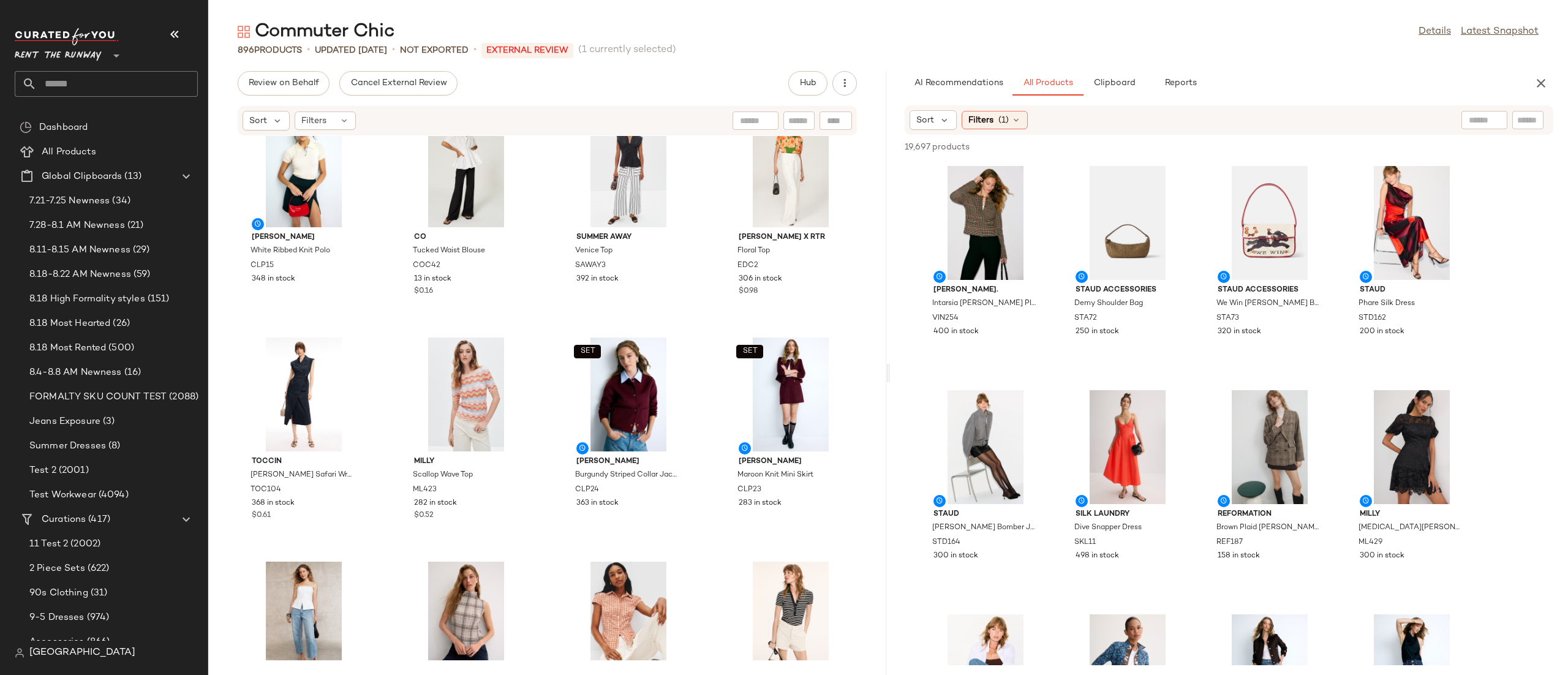
scroll to position [2368, 0]
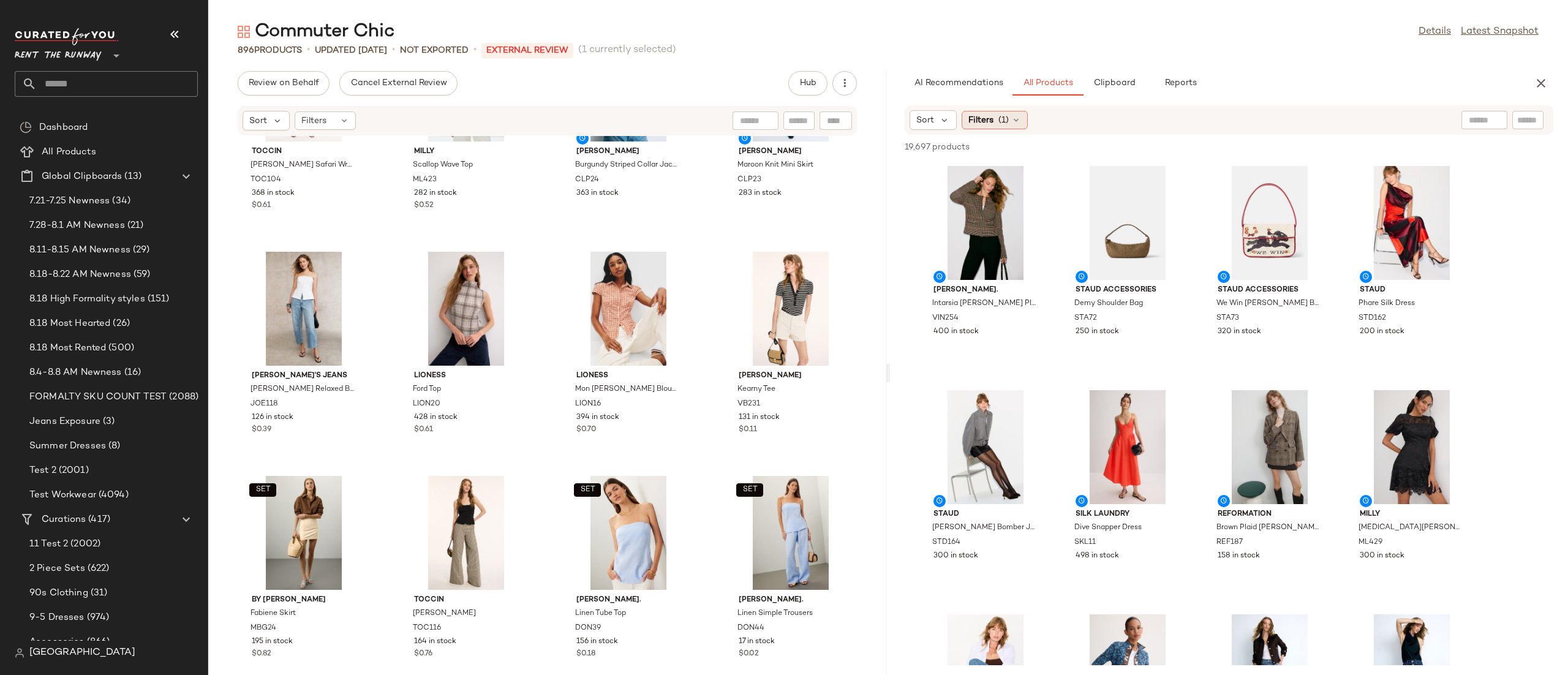
click at [981, 127] on div "Filters (1)" at bounding box center [995, 120] width 66 height 18
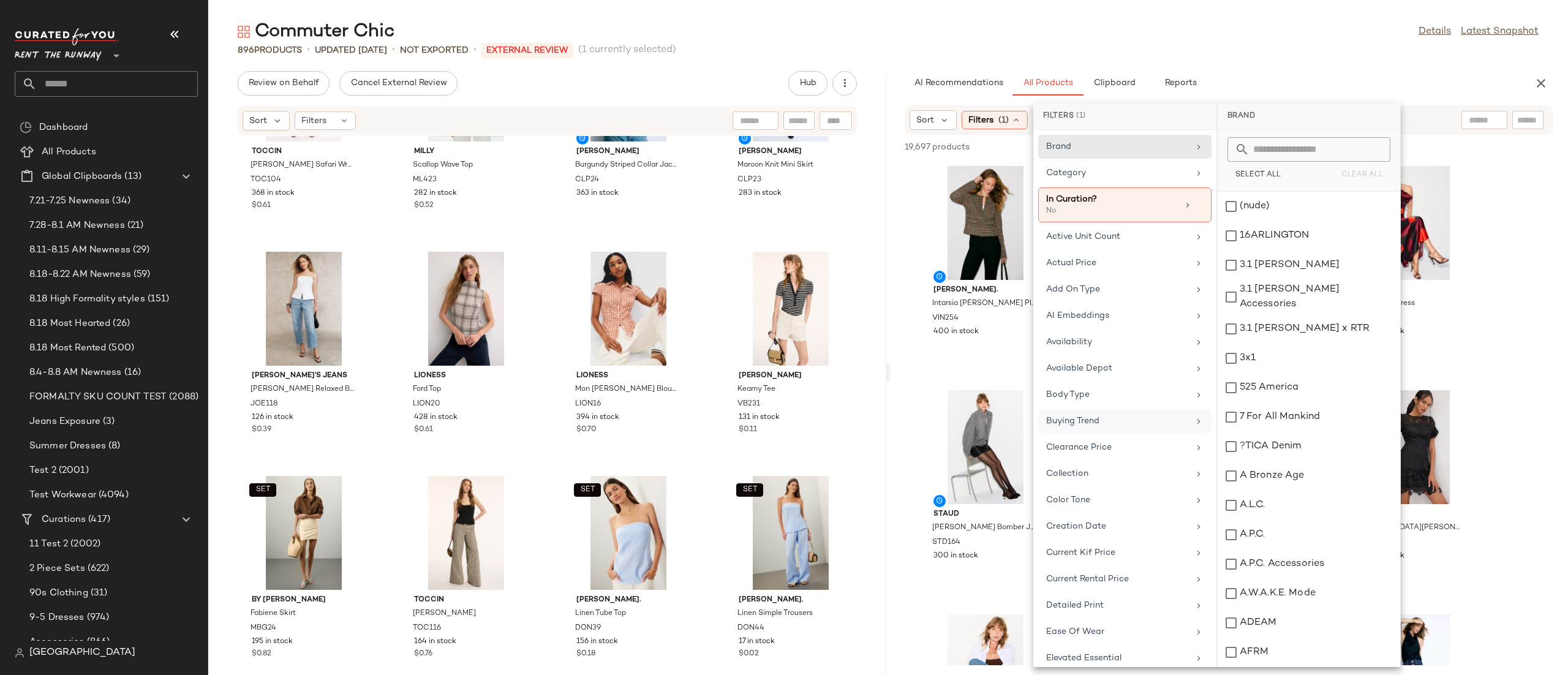
scroll to position [1115, 0]
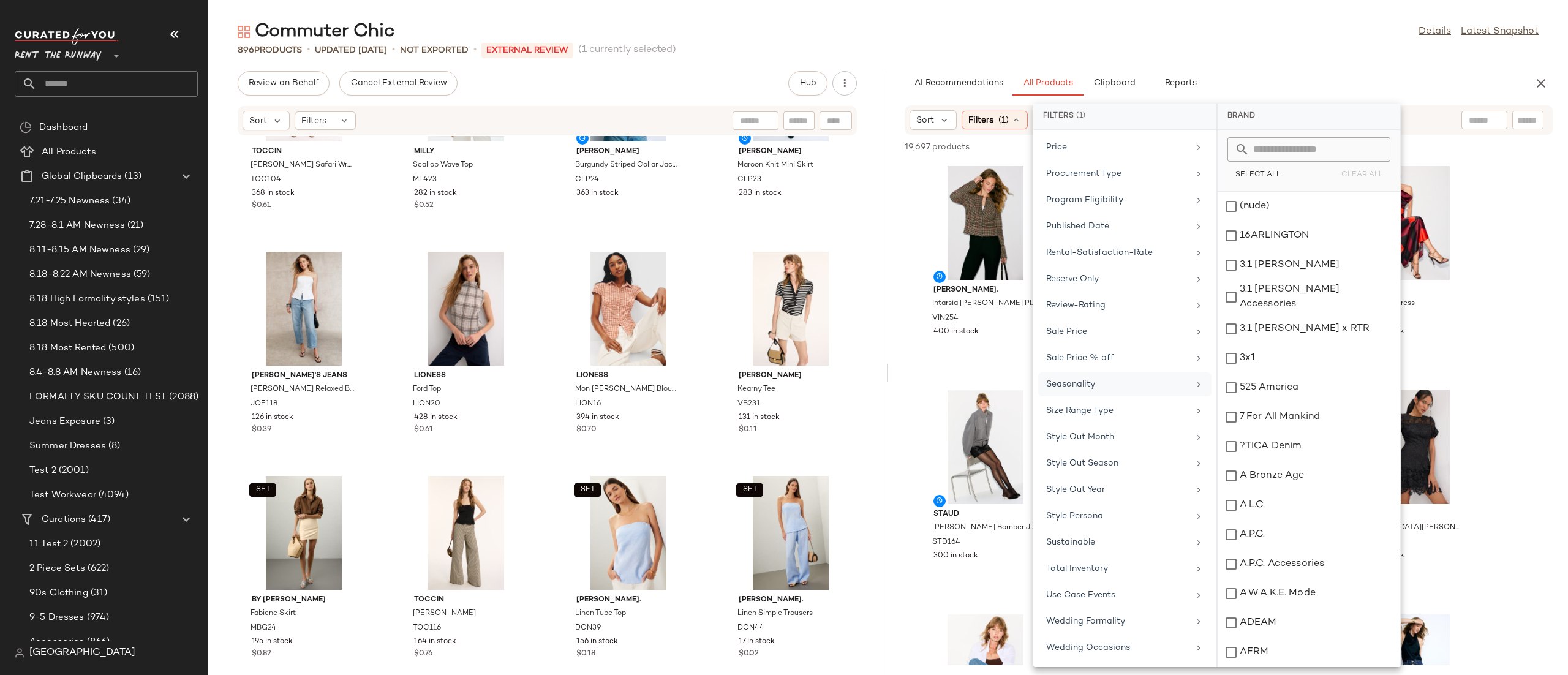
click at [1103, 378] on div "Seasonality" at bounding box center [1117, 384] width 143 height 13
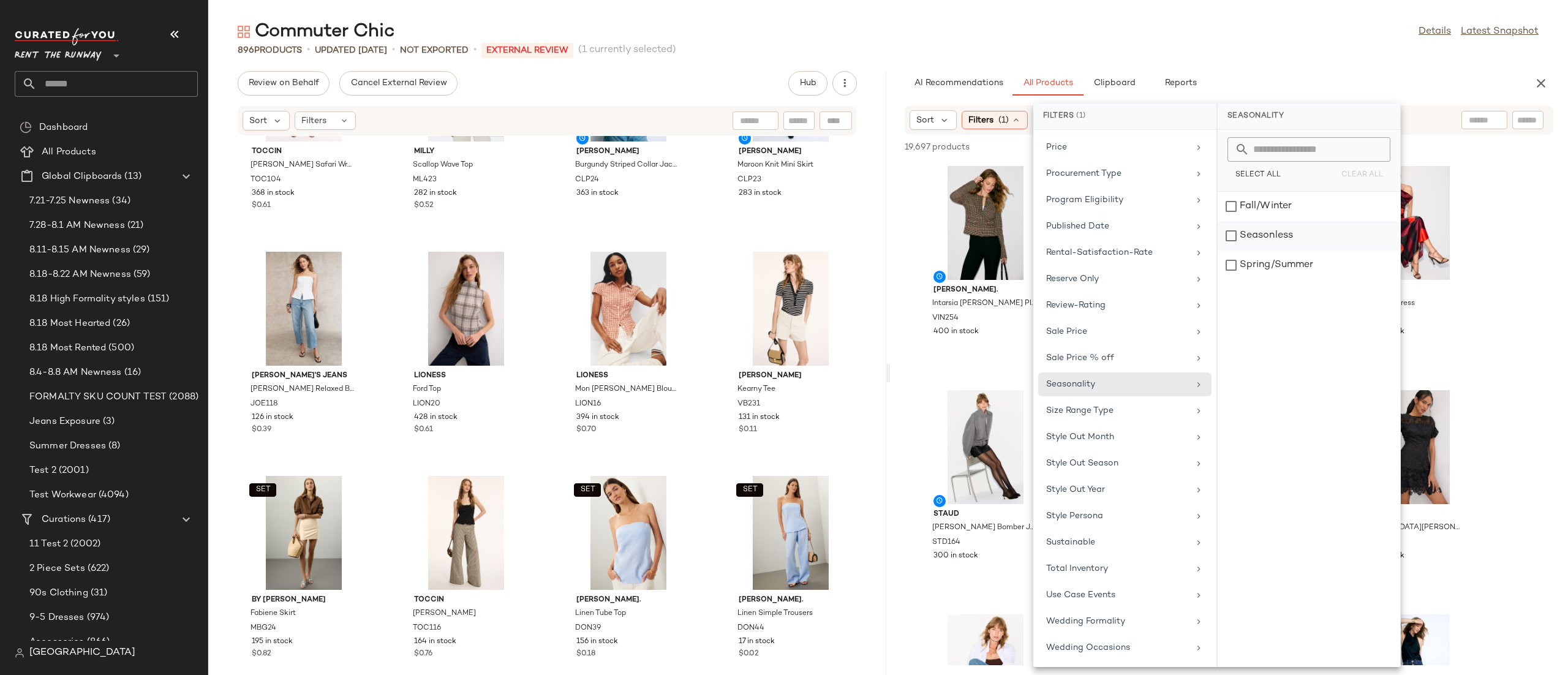
click at [1246, 251] on div "Seasonless" at bounding box center [1308, 265] width 182 height 29
click at [1242, 269] on div "Spring/Summer" at bounding box center [1308, 265] width 182 height 29
click at [1454, 118] on div "Sort Filters (2) Reset" at bounding box center [1229, 120] width 649 height 29
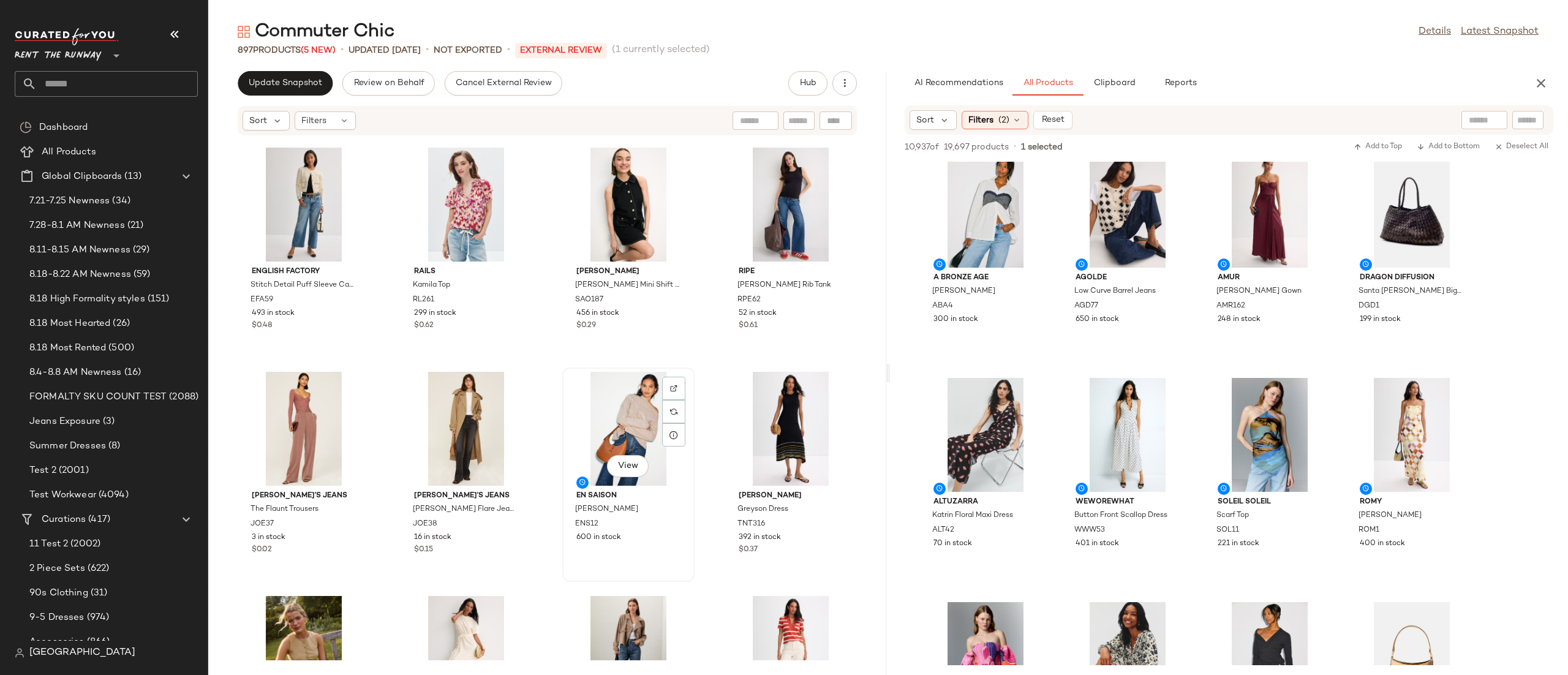
scroll to position [6145, 0]
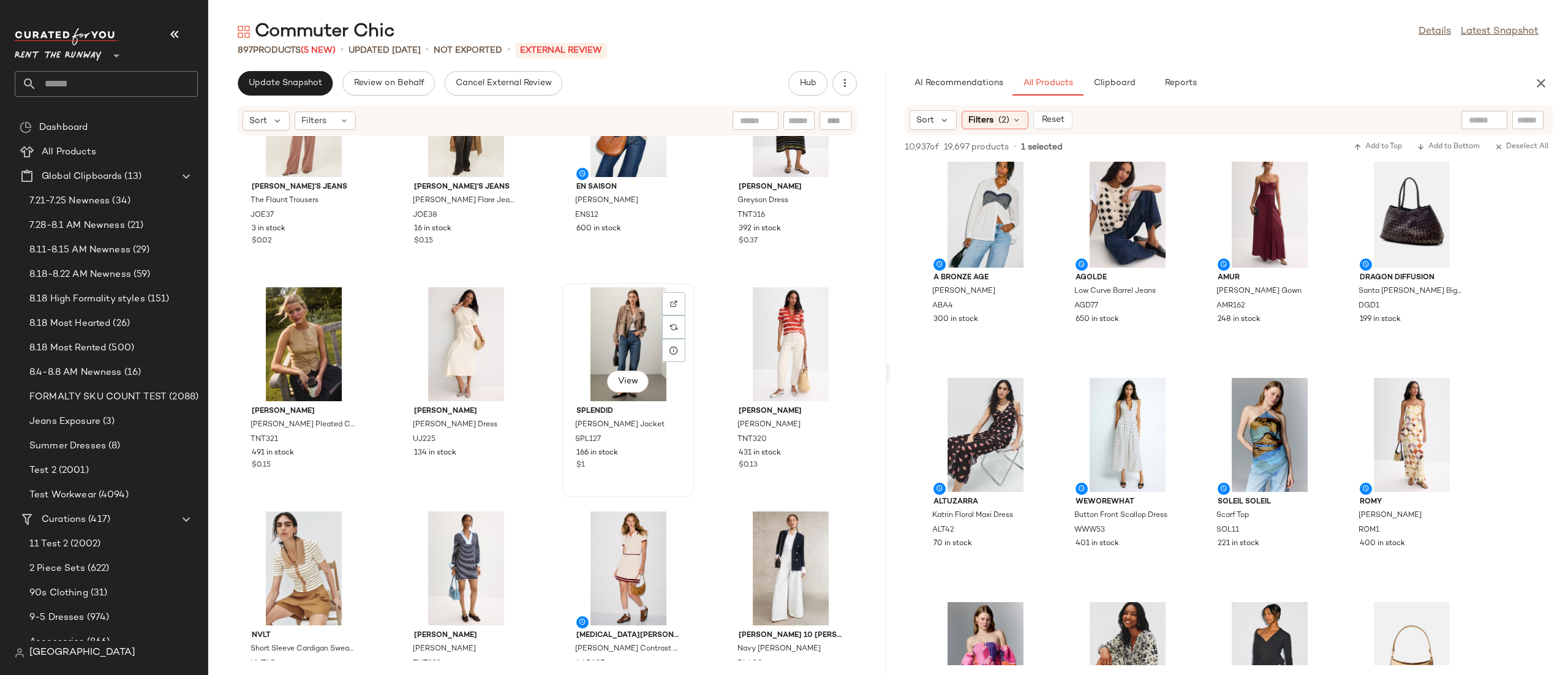
click at [575, 367] on div "View" at bounding box center [628, 344] width 124 height 114
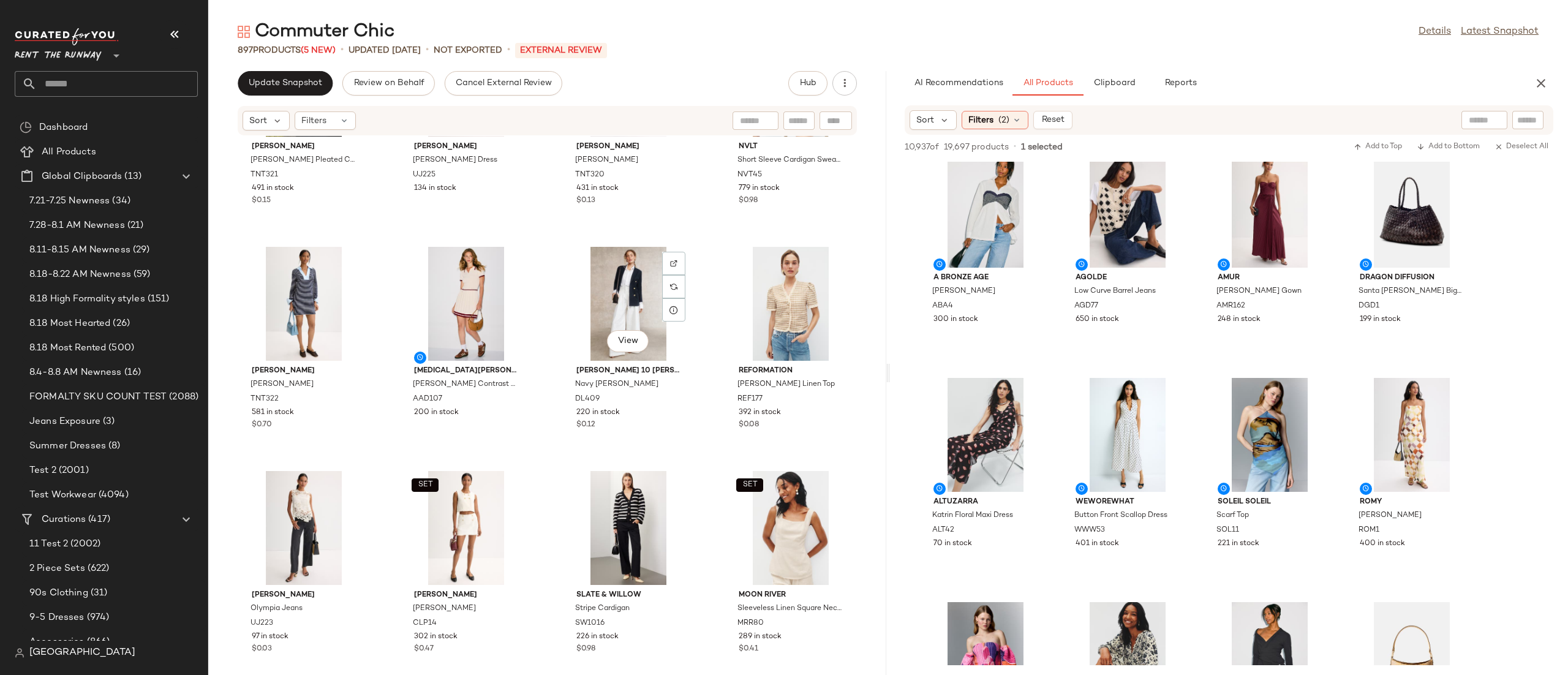
scroll to position [6601, 0]
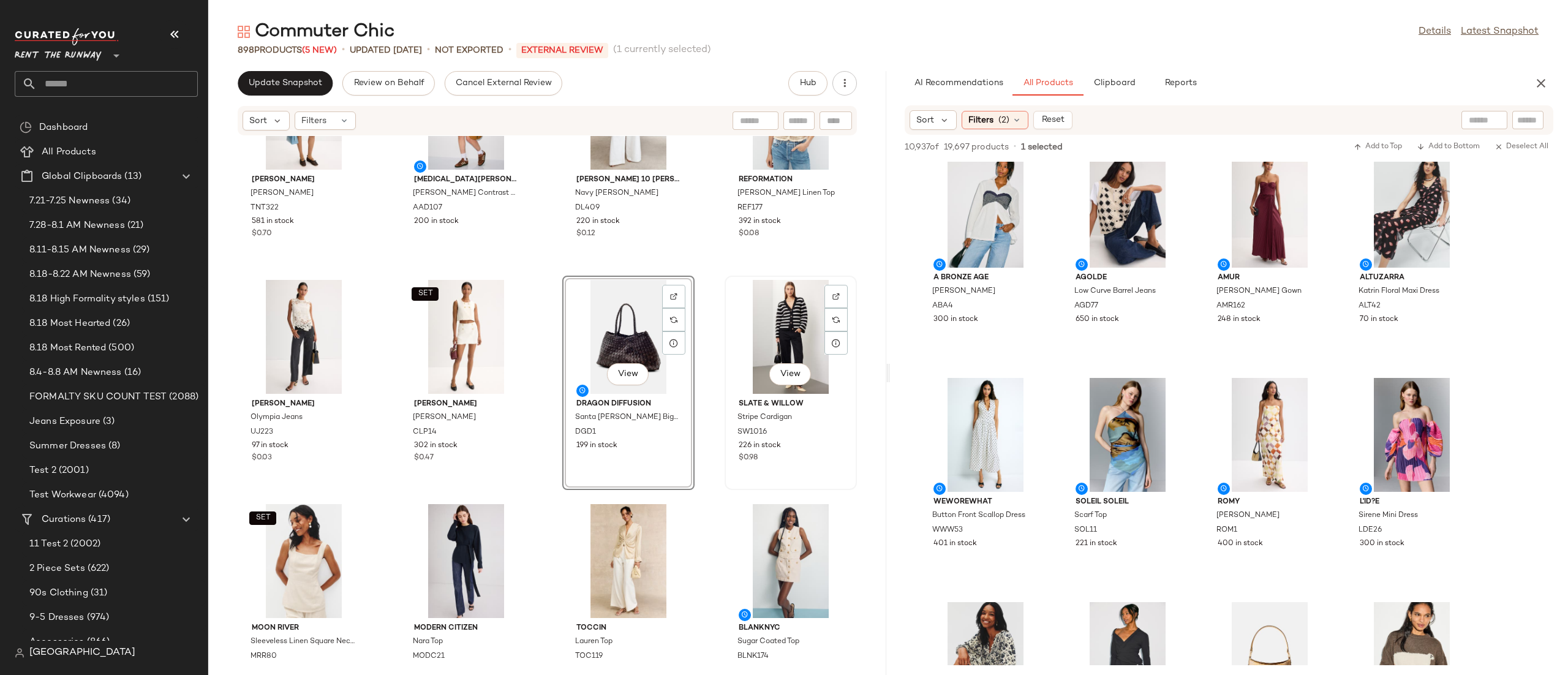
drag, startPoint x: 746, startPoint y: 303, endPoint x: 754, endPoint y: 297, distance: 10.0
click at [748, 303] on div "View" at bounding box center [790, 337] width 124 height 114
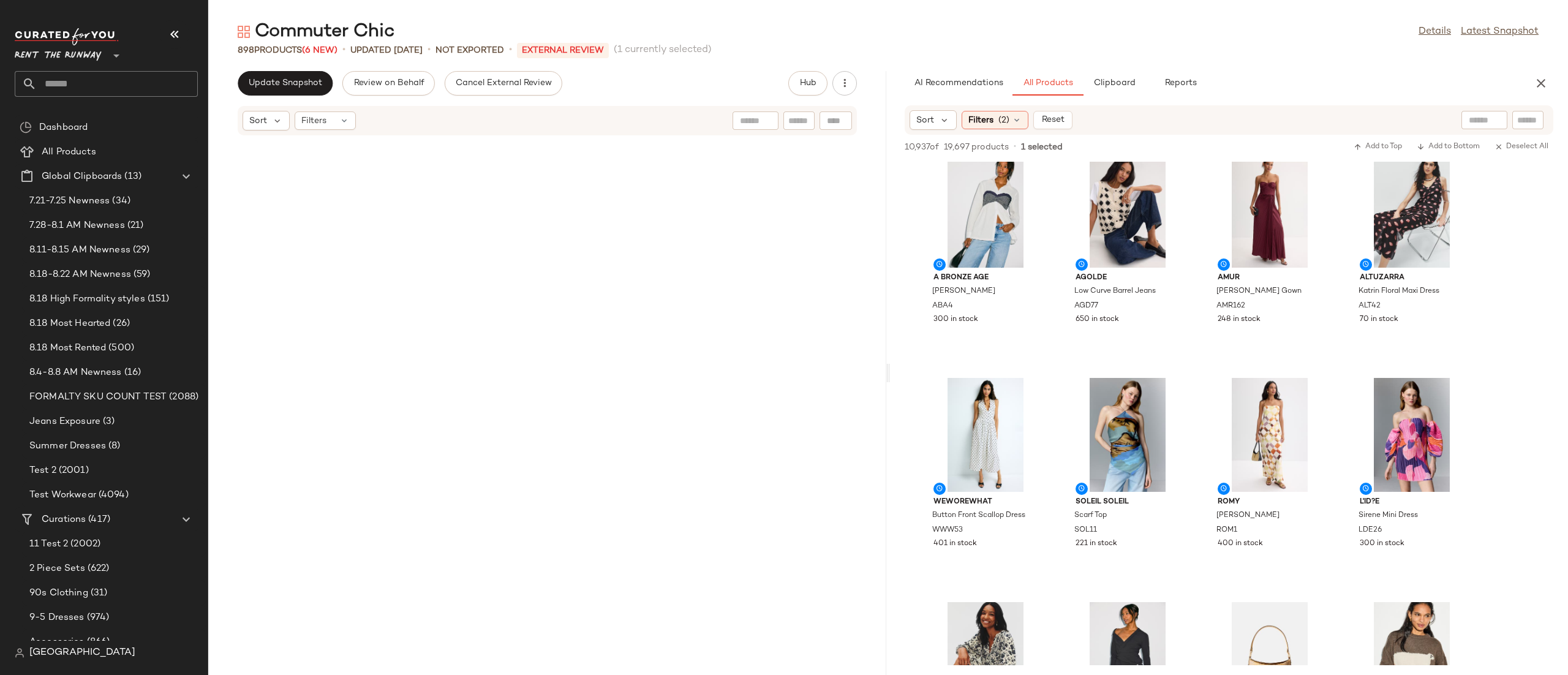
scroll to position [5898, 0]
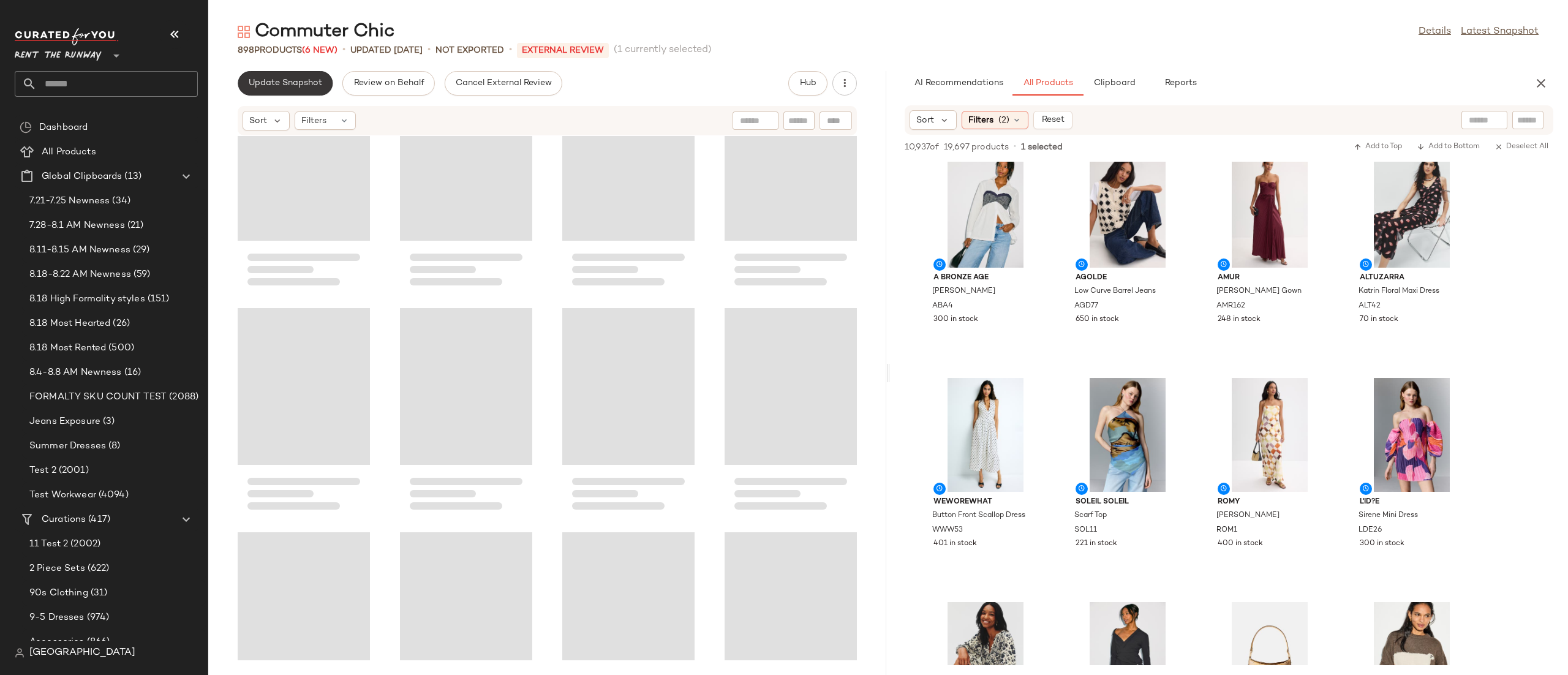
click at [286, 95] on button "Update Snapshot" at bounding box center [285, 83] width 95 height 24
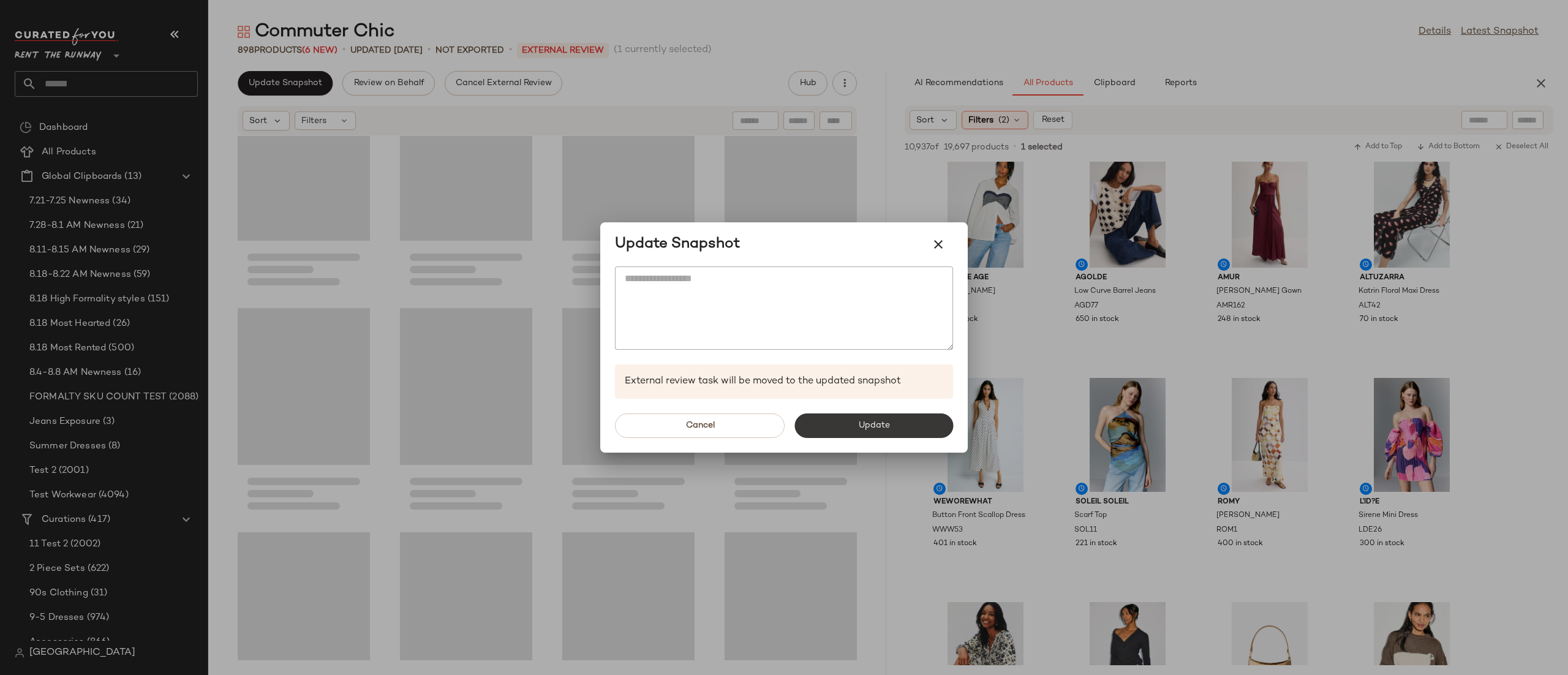
click at [834, 419] on button "Update" at bounding box center [873, 426] width 159 height 24
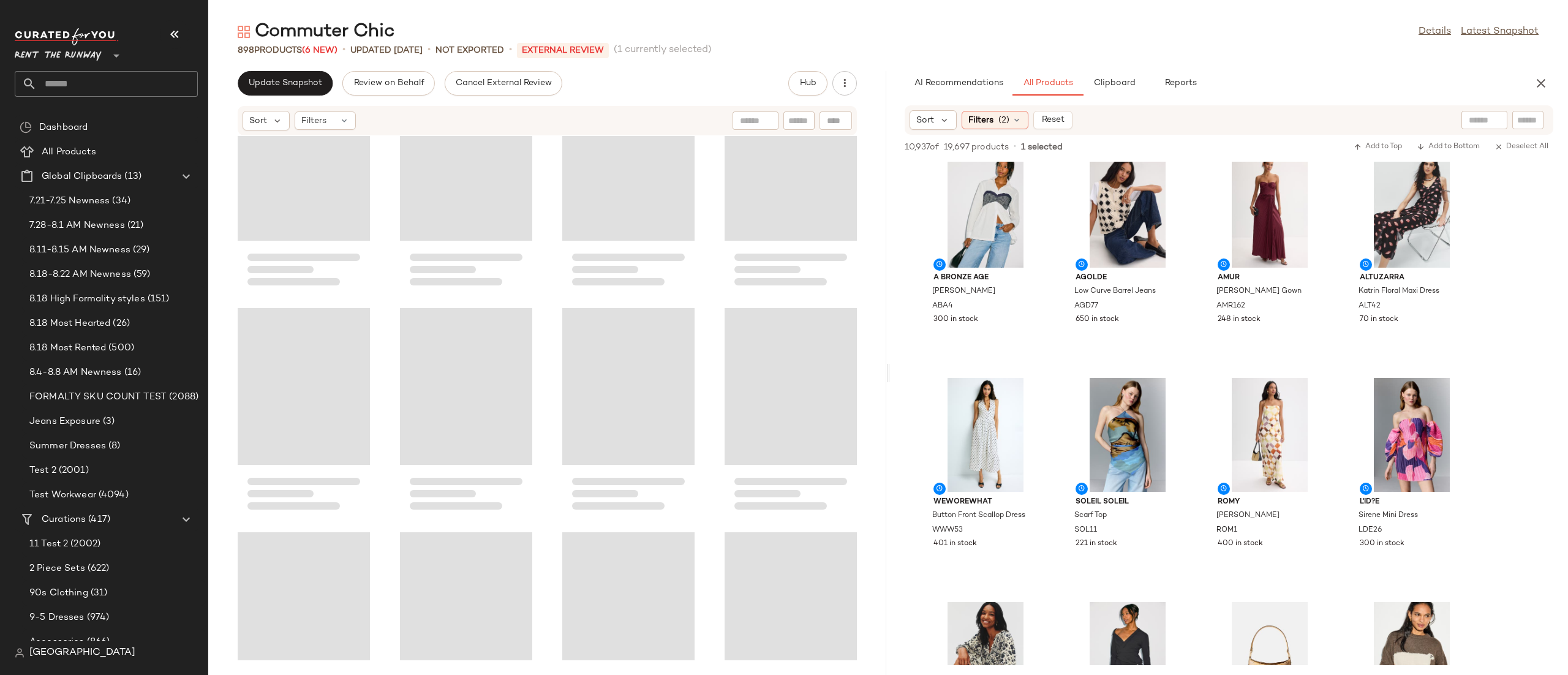
scroll to position [910, 0]
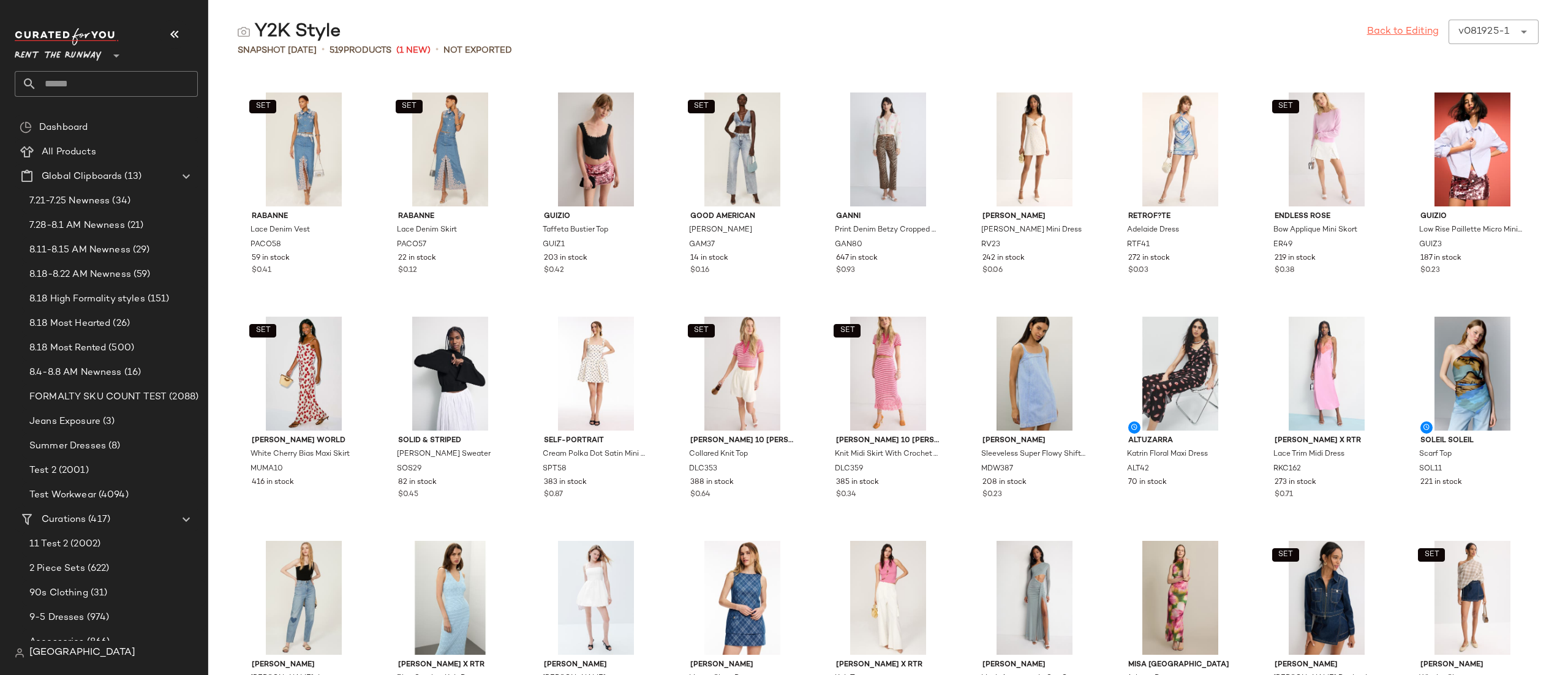
click at [1379, 36] on link "Back to Editing" at bounding box center [1402, 32] width 72 height 15
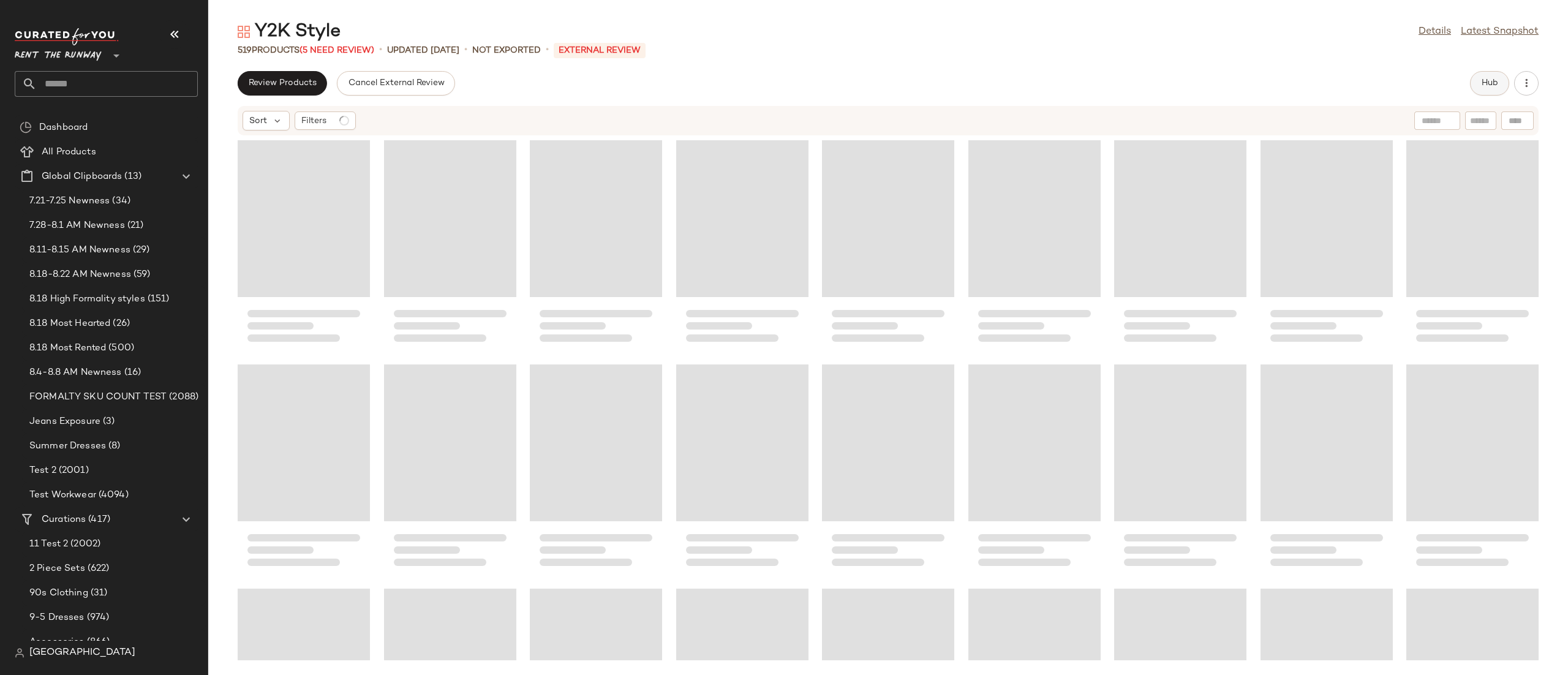
click at [1490, 80] on span "Hub" at bounding box center [1489, 83] width 17 height 9
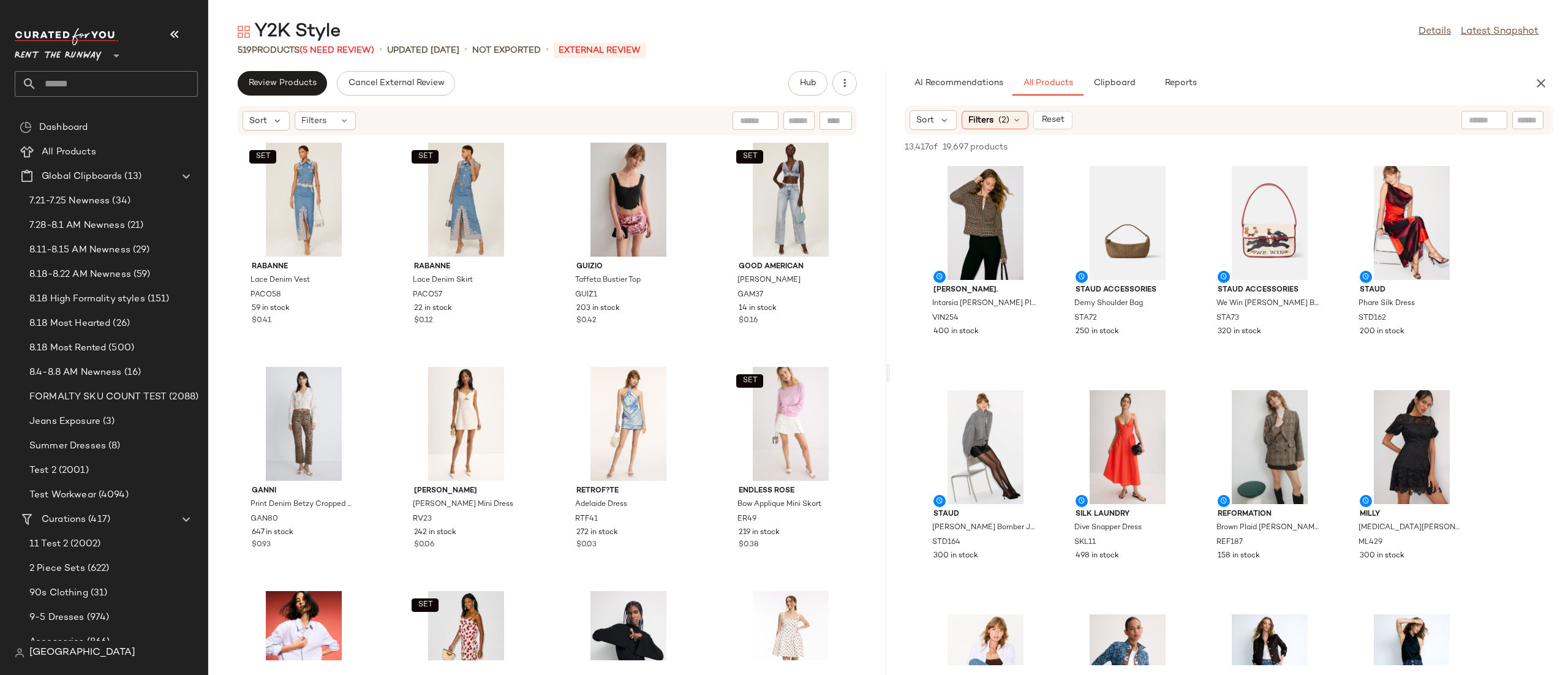
click at [1408, 112] on div "Sort Filters (2) Reset" at bounding box center [1229, 120] width 649 height 29
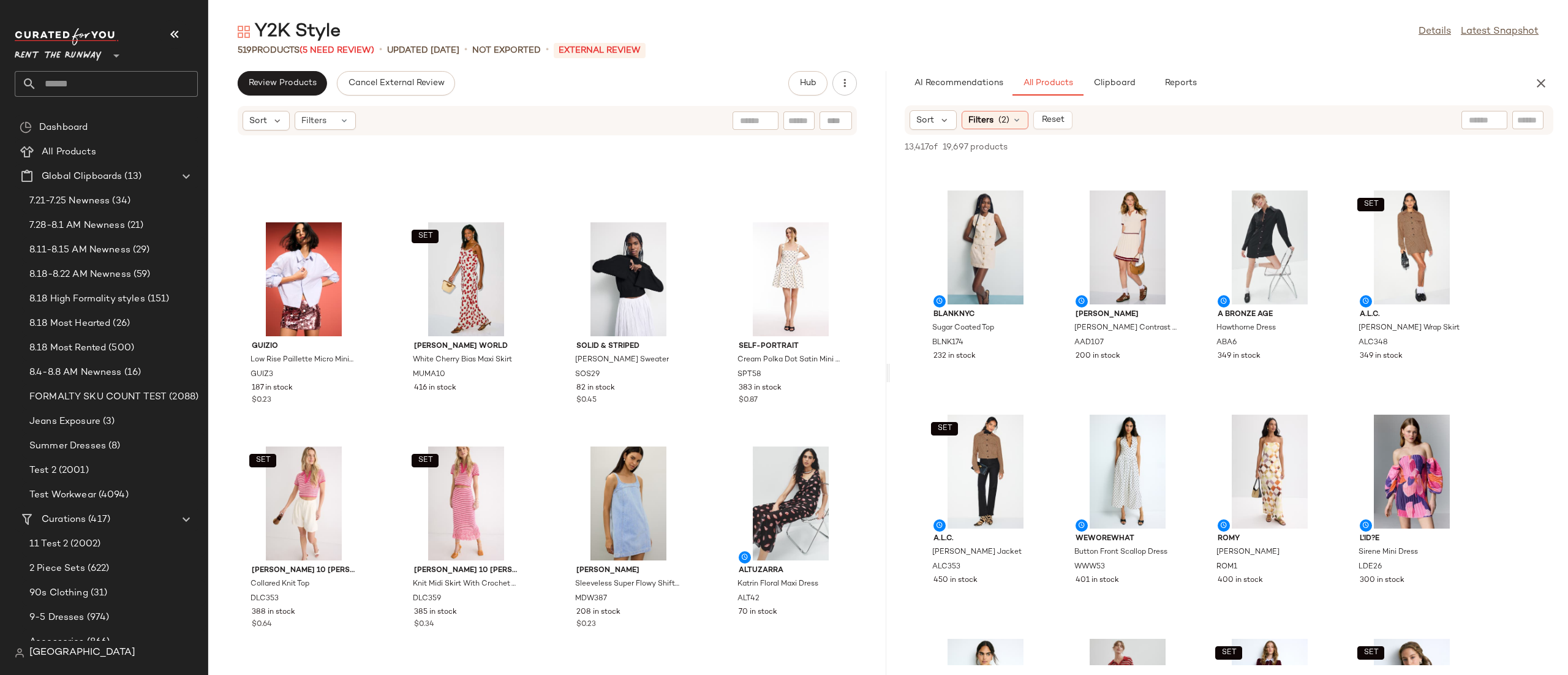
scroll to position [643, 0]
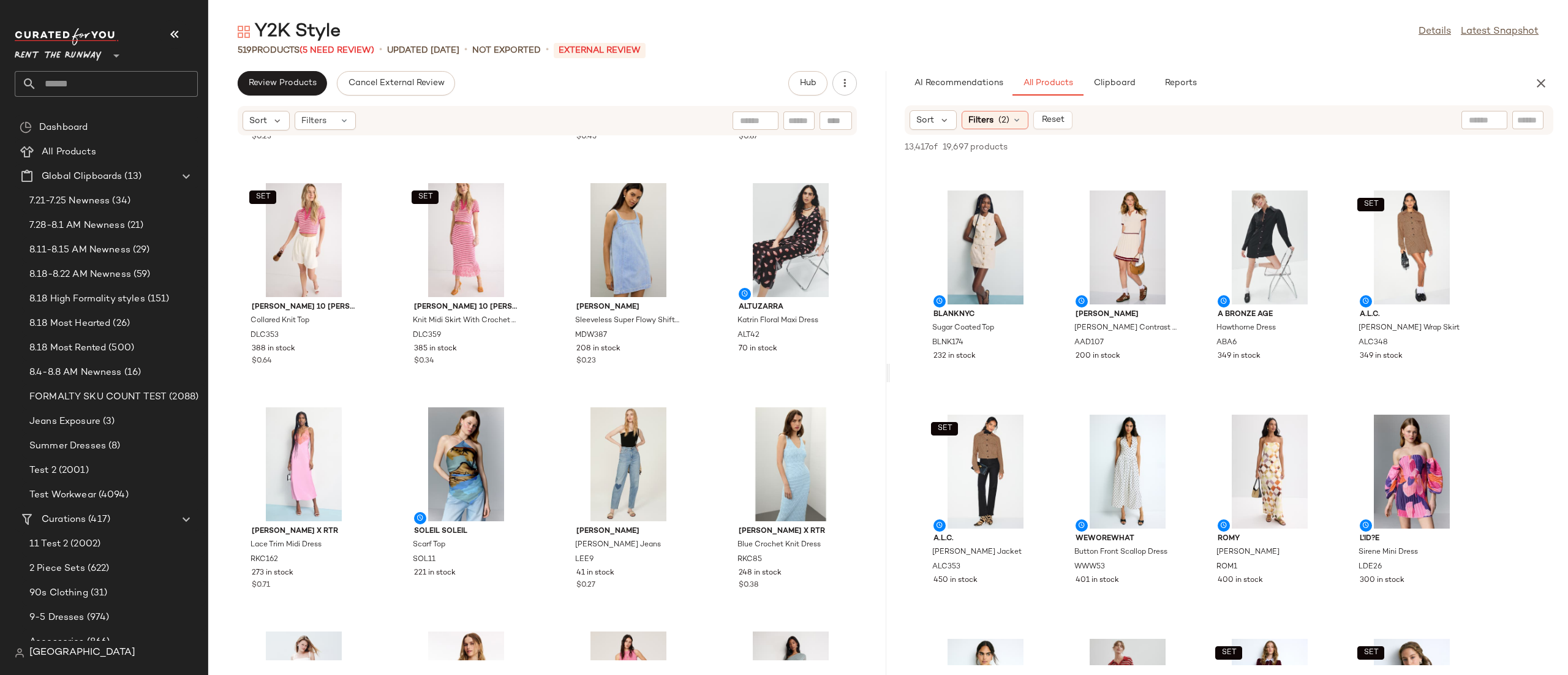
click at [272, 98] on div "Review Products Cancel External Review Hub Sort Filters GUIZIO Low Rise Paillet…" at bounding box center [547, 373] width 678 height 604
click at [280, 83] on span "Review Products" at bounding box center [282, 83] width 68 height 9
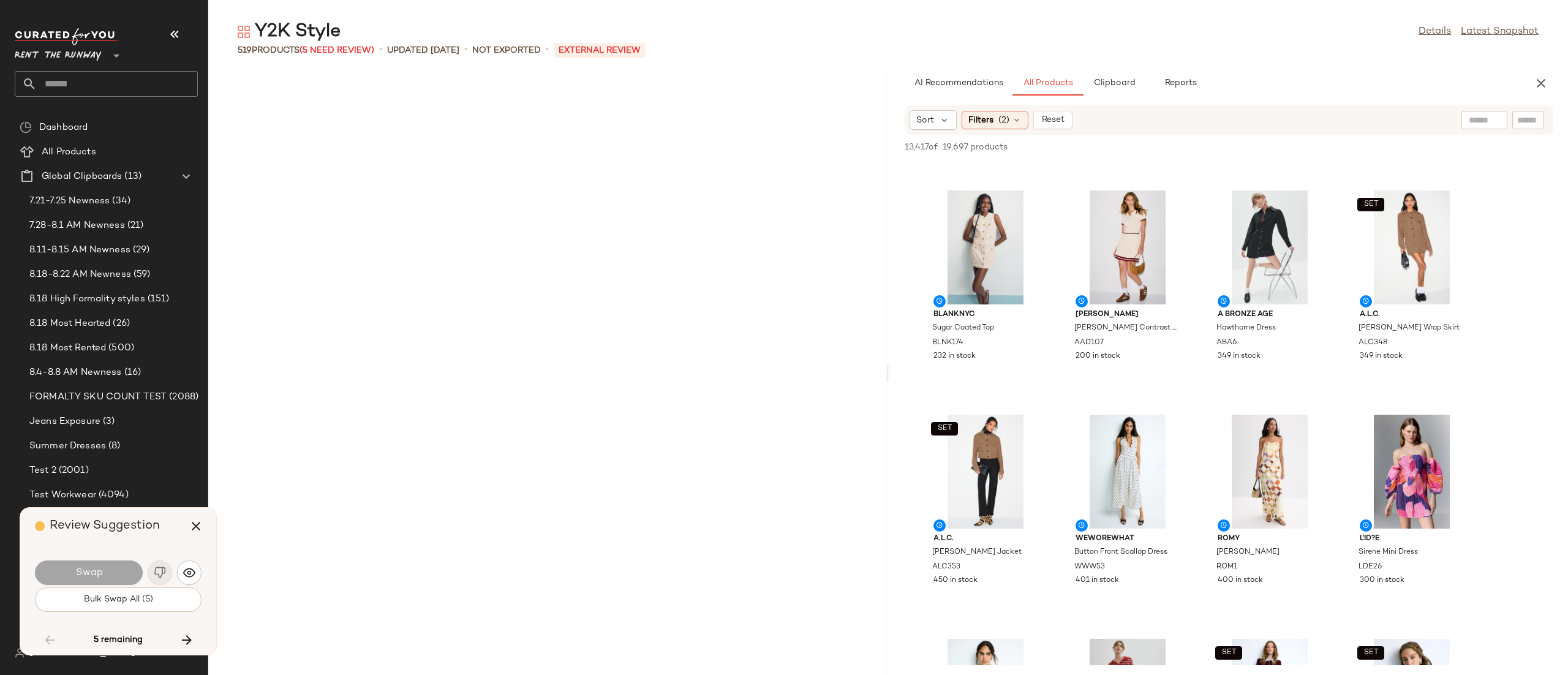
scroll to position [8523, 0]
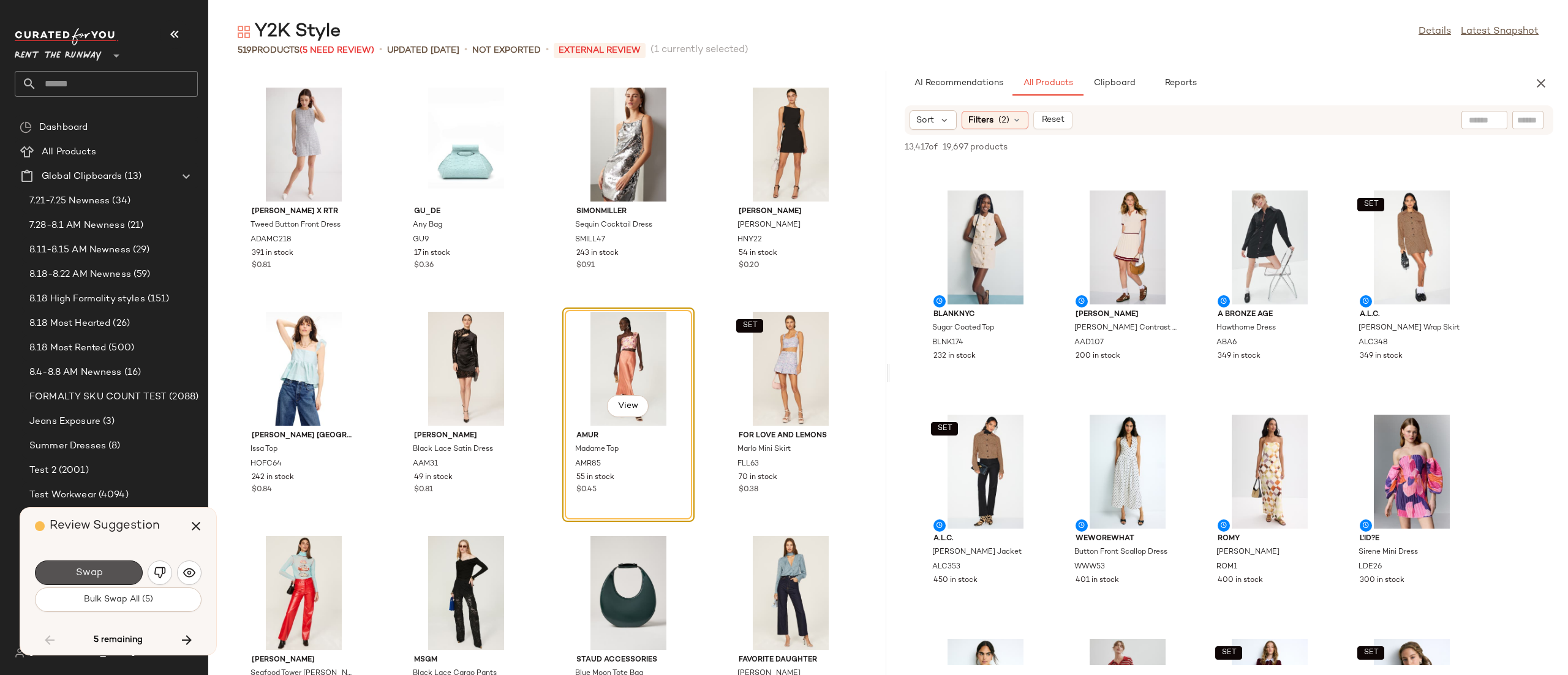
click at [95, 574] on span "Swap" at bounding box center [89, 573] width 28 height 11
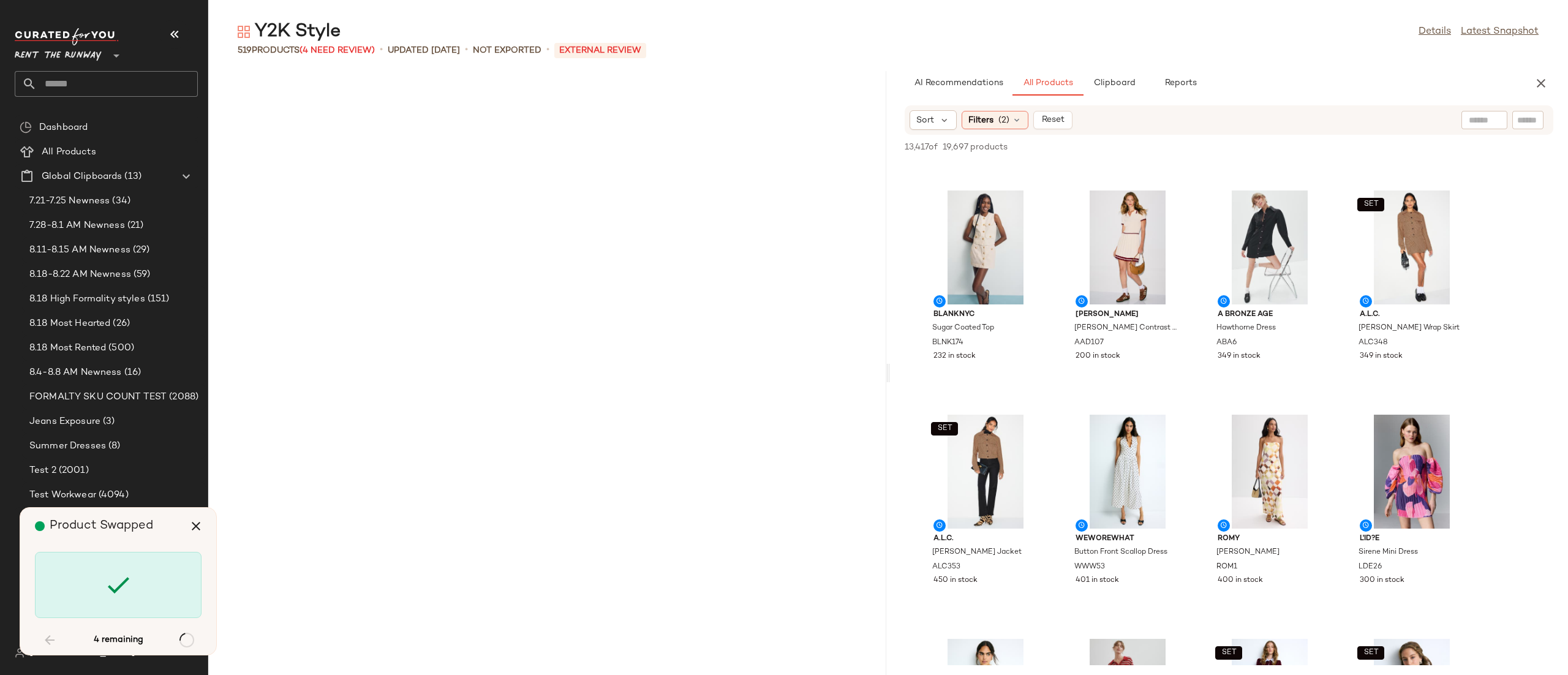
scroll to position [17046, 0]
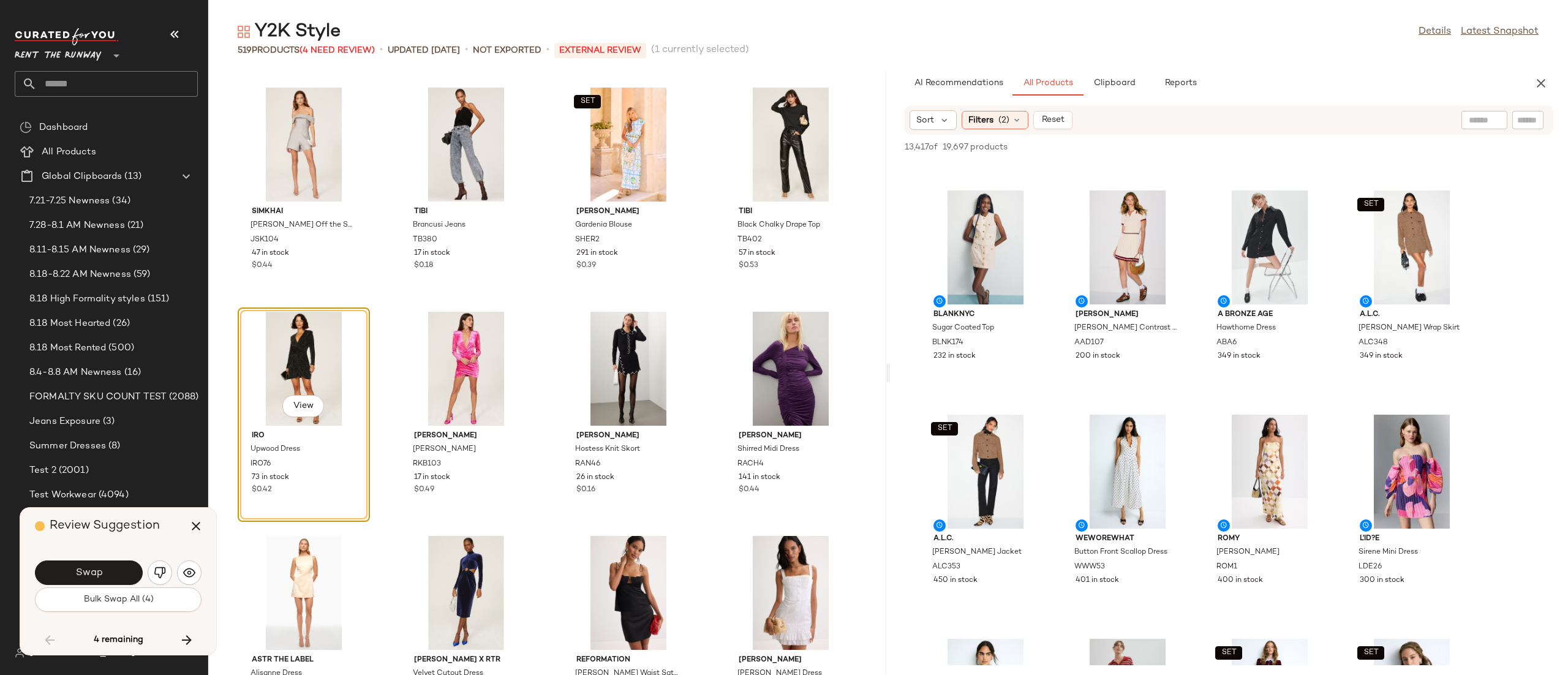
click at [95, 574] on span "Swap" at bounding box center [89, 573] width 28 height 11
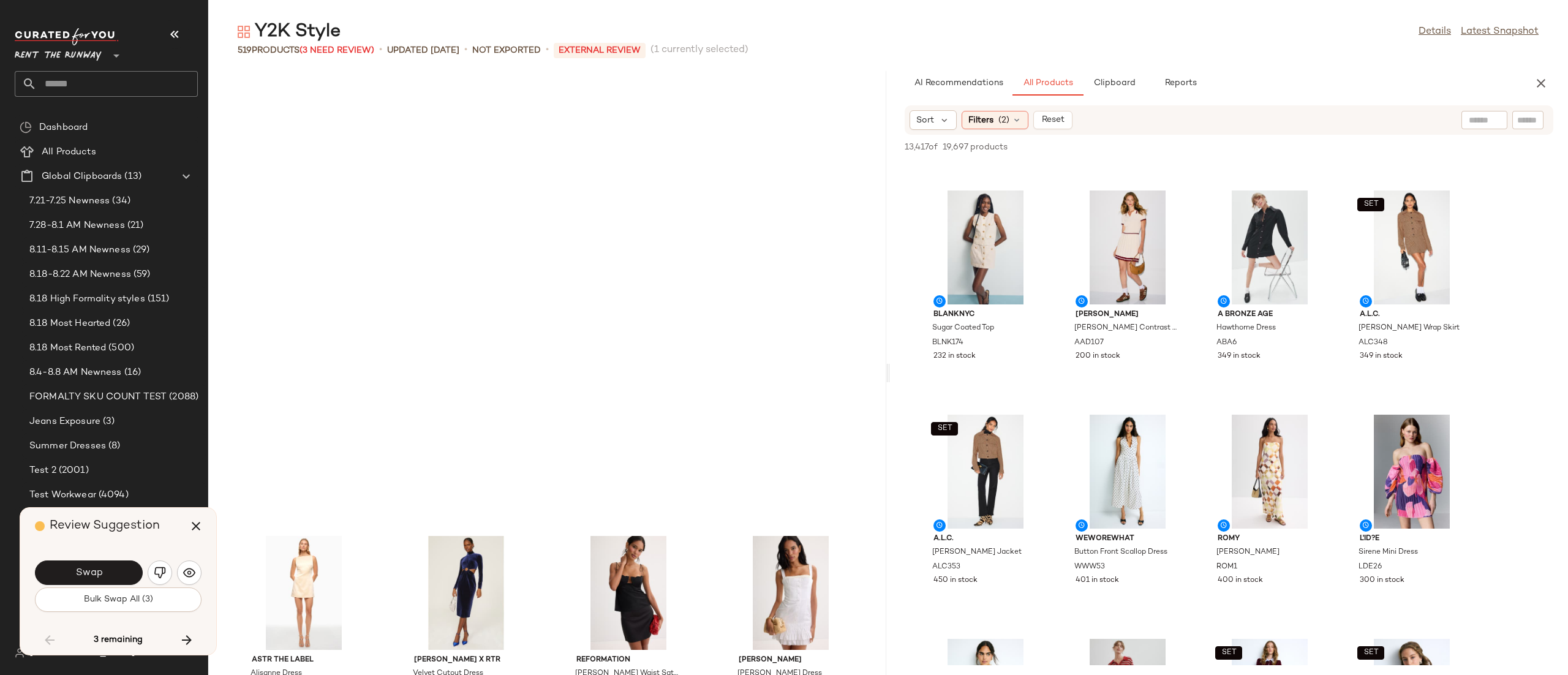
scroll to position [17495, 0]
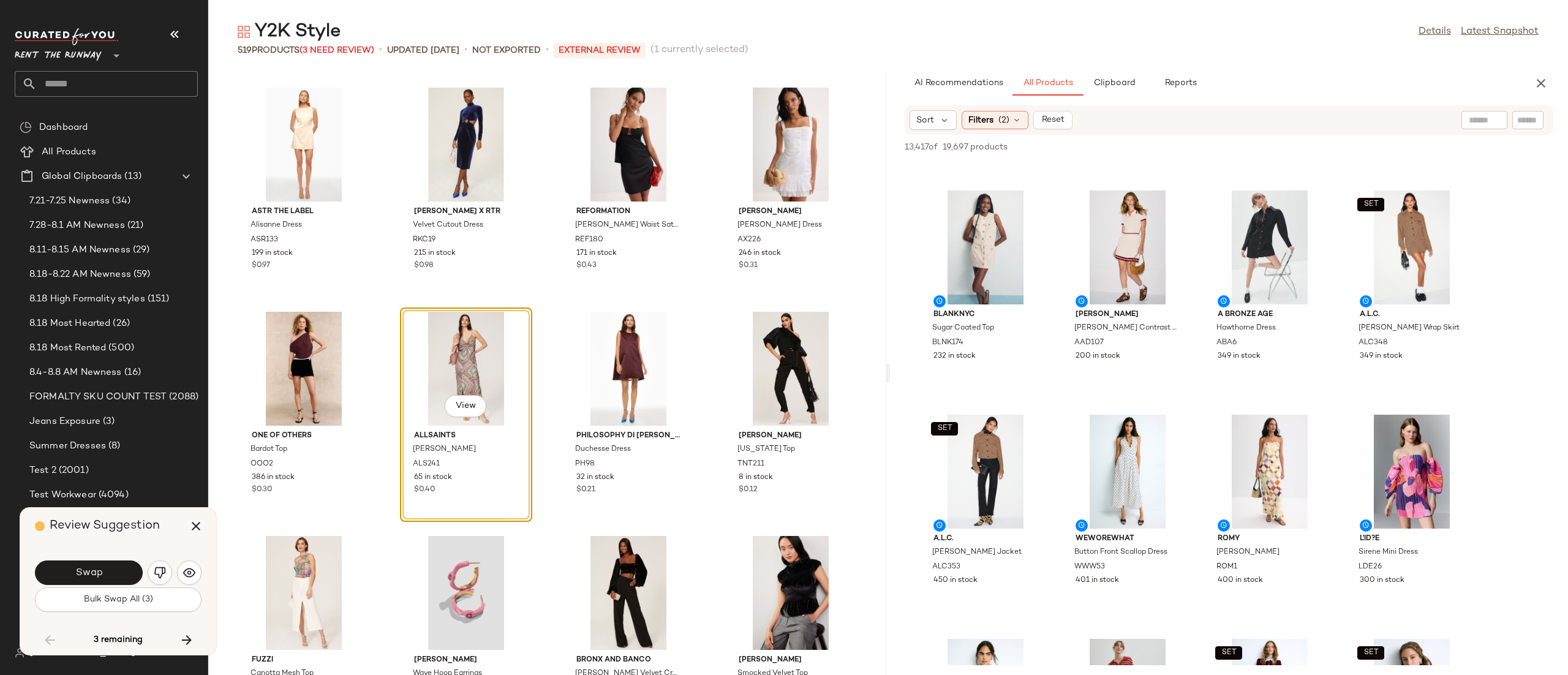
click at [95, 574] on span "Swap" at bounding box center [89, 573] width 28 height 11
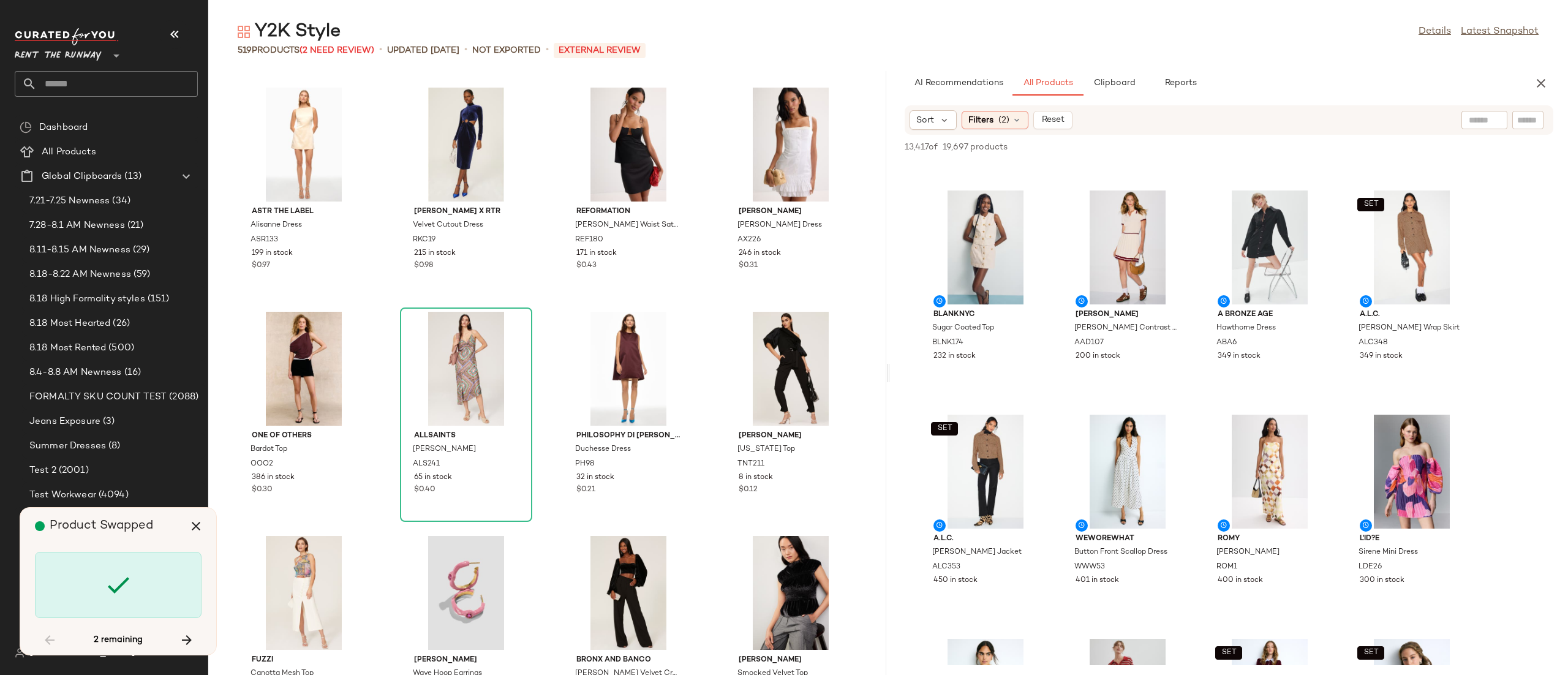
scroll to position [23327, 0]
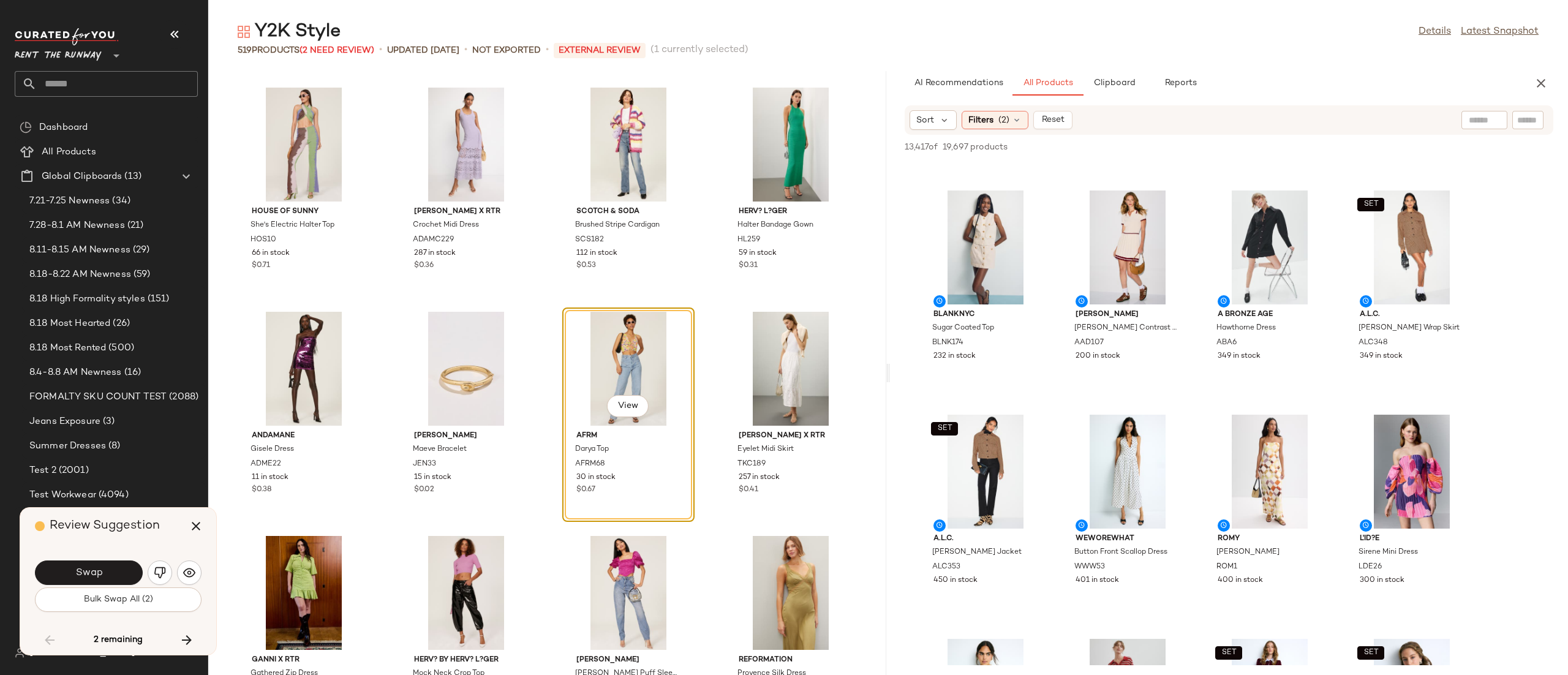
click at [95, 574] on span "Swap" at bounding box center [89, 573] width 28 height 11
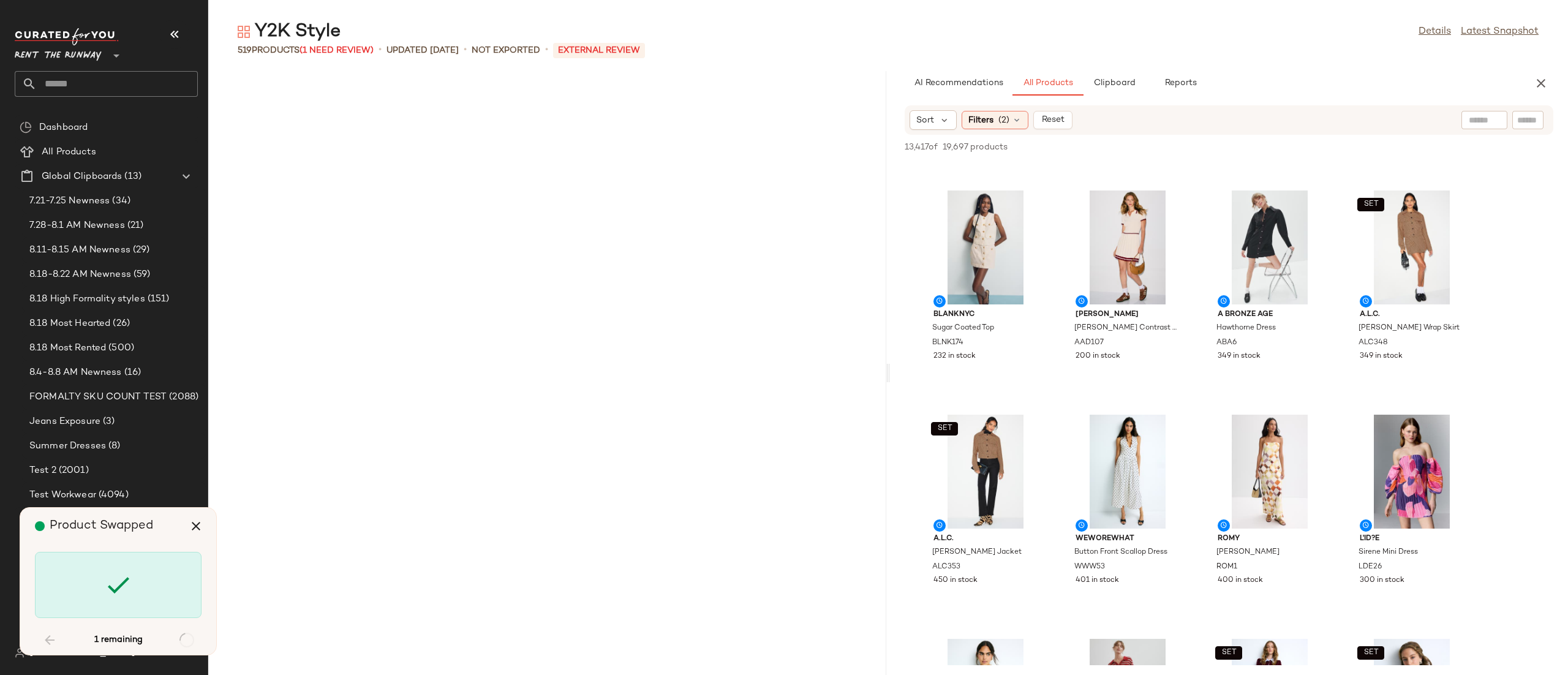
scroll to position [27140, 0]
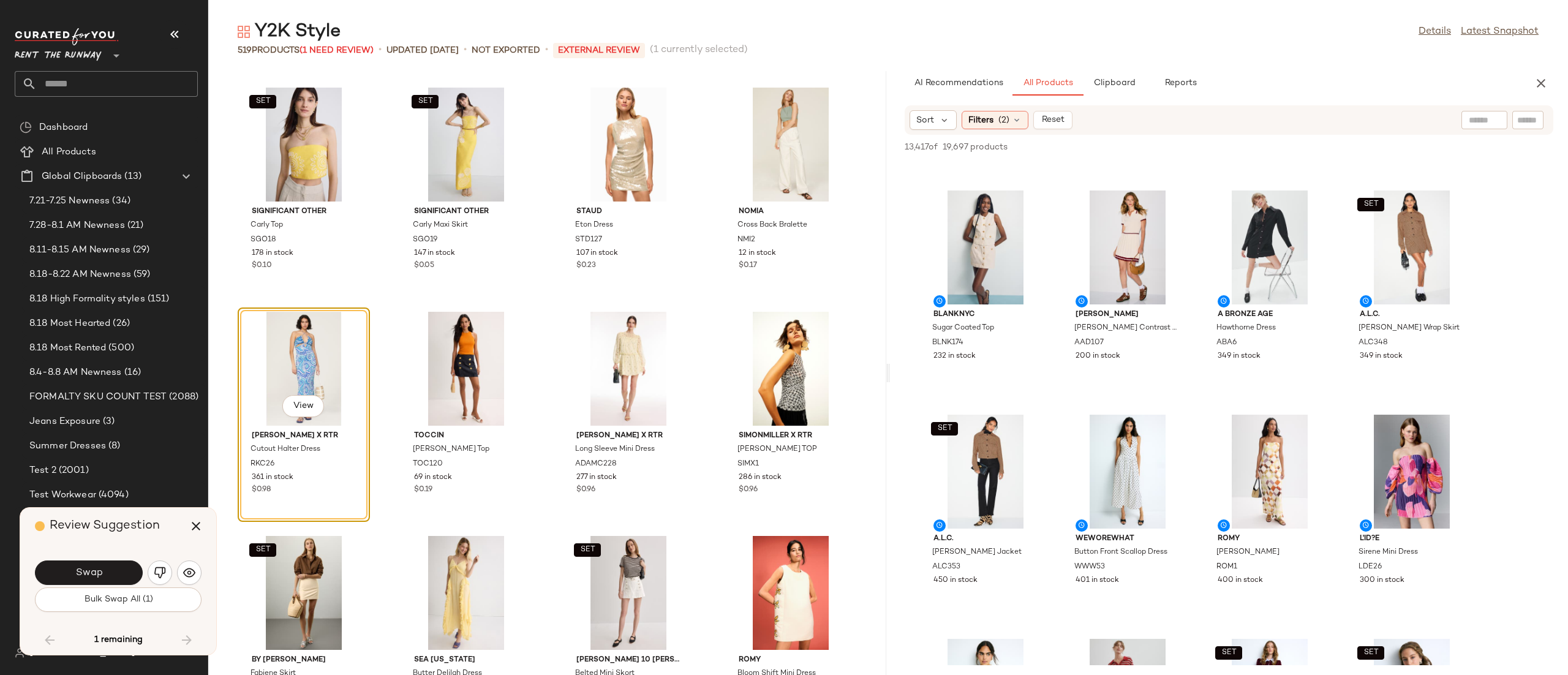
click at [95, 574] on span "Swap" at bounding box center [89, 573] width 28 height 11
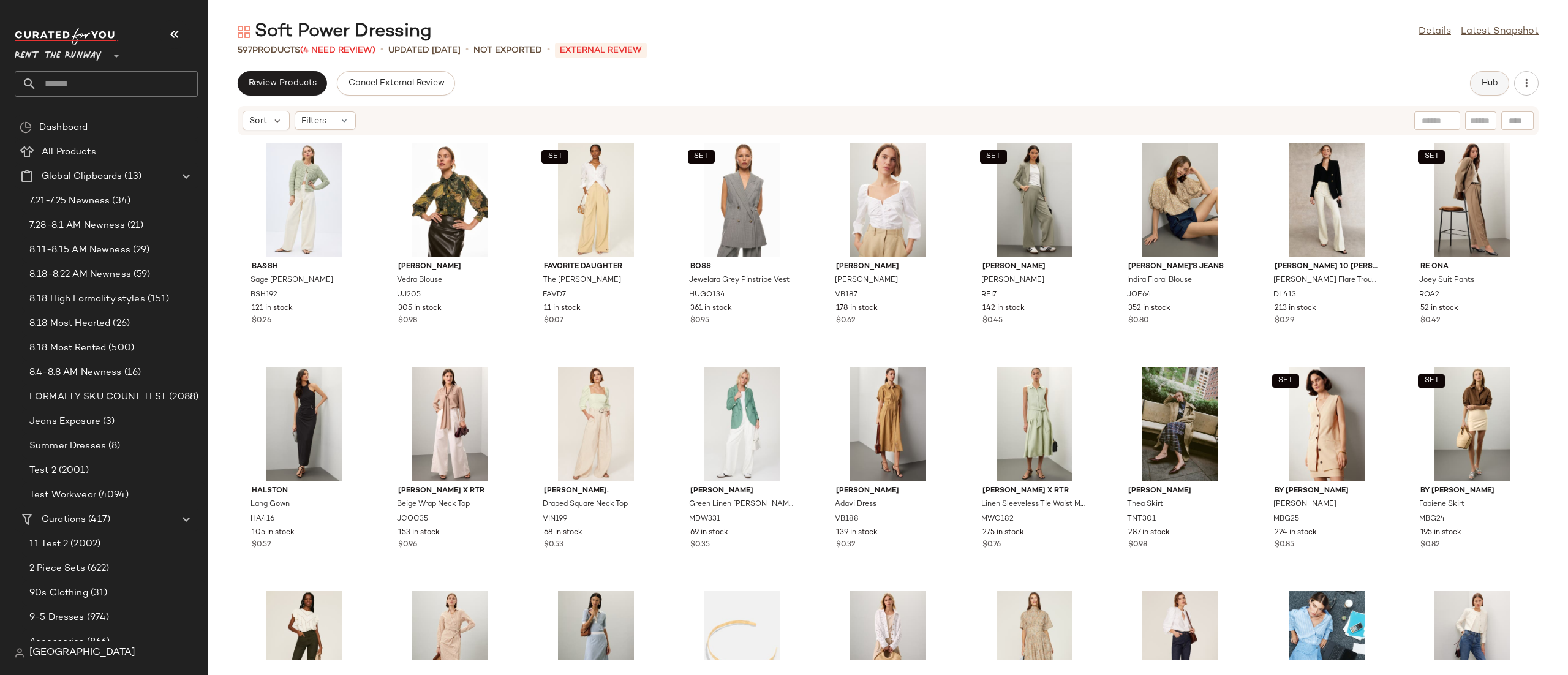
click at [1497, 84] on span "Hub" at bounding box center [1489, 83] width 17 height 9
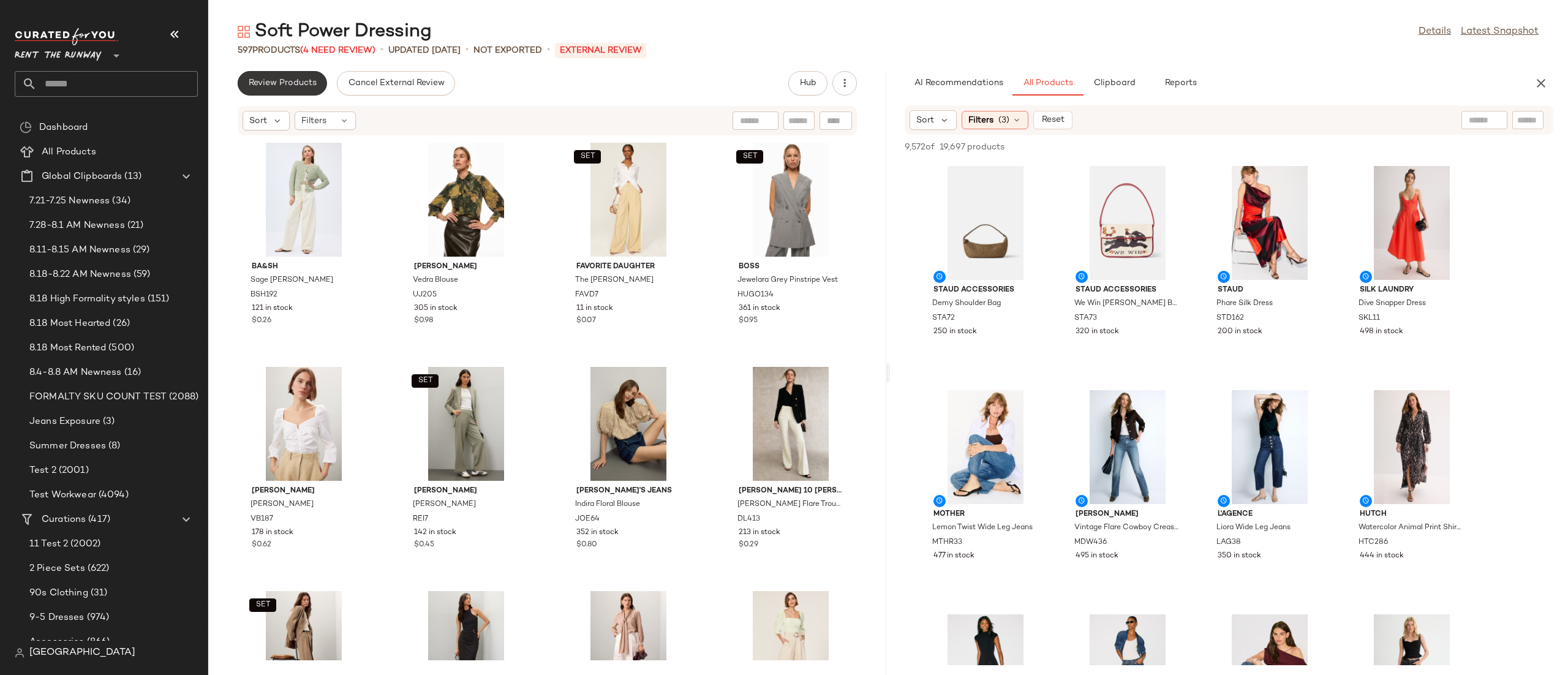
click at [305, 72] on button "Review Products" at bounding box center [283, 83] width 89 height 24
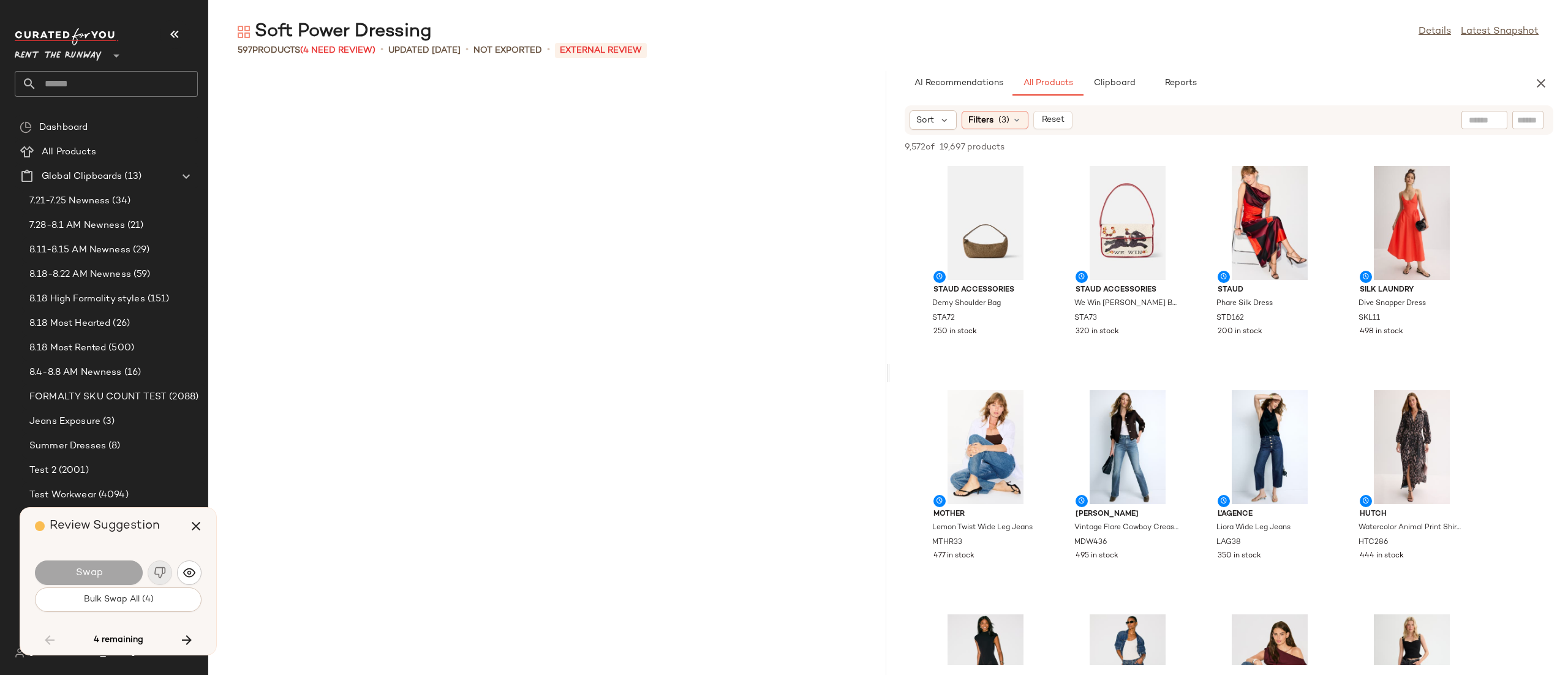
scroll to position [5608, 0]
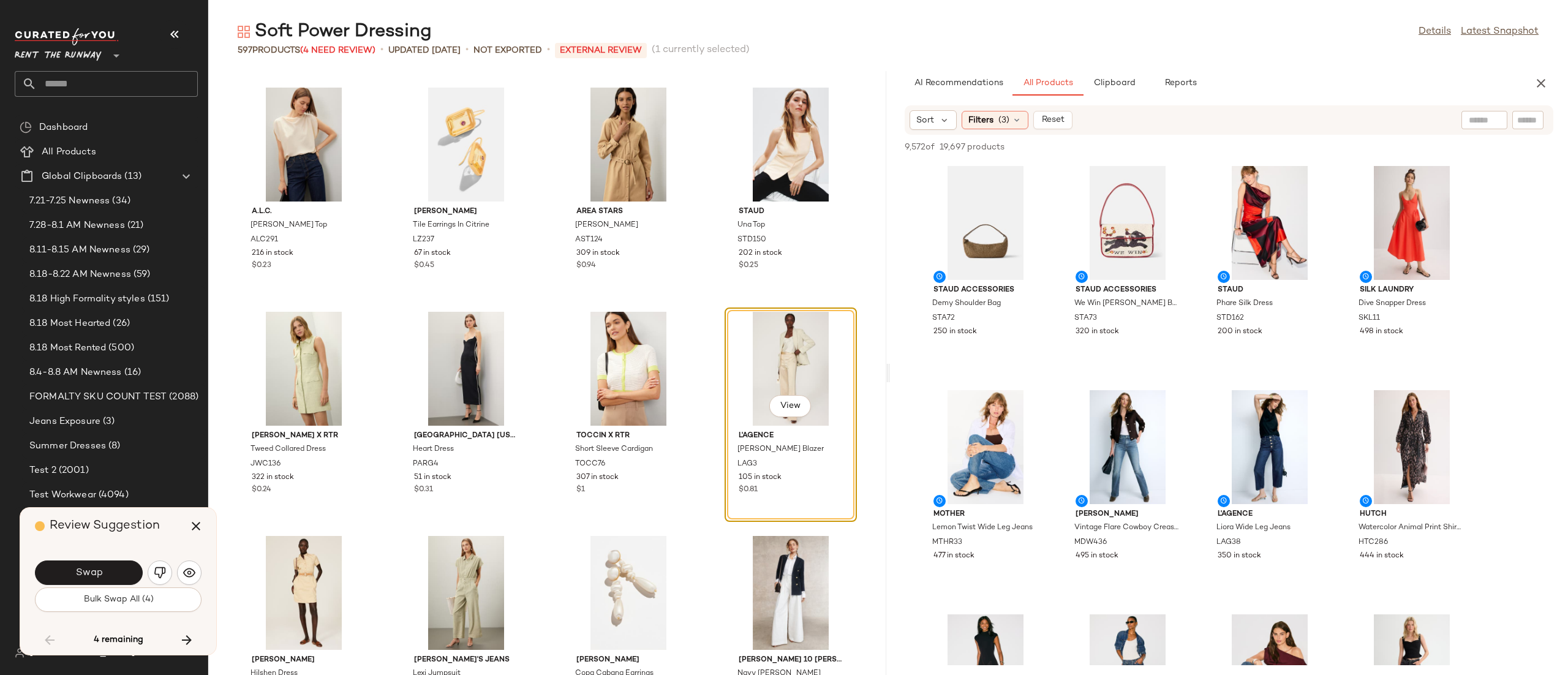
click at [62, 580] on button "Swap" at bounding box center [89, 573] width 107 height 24
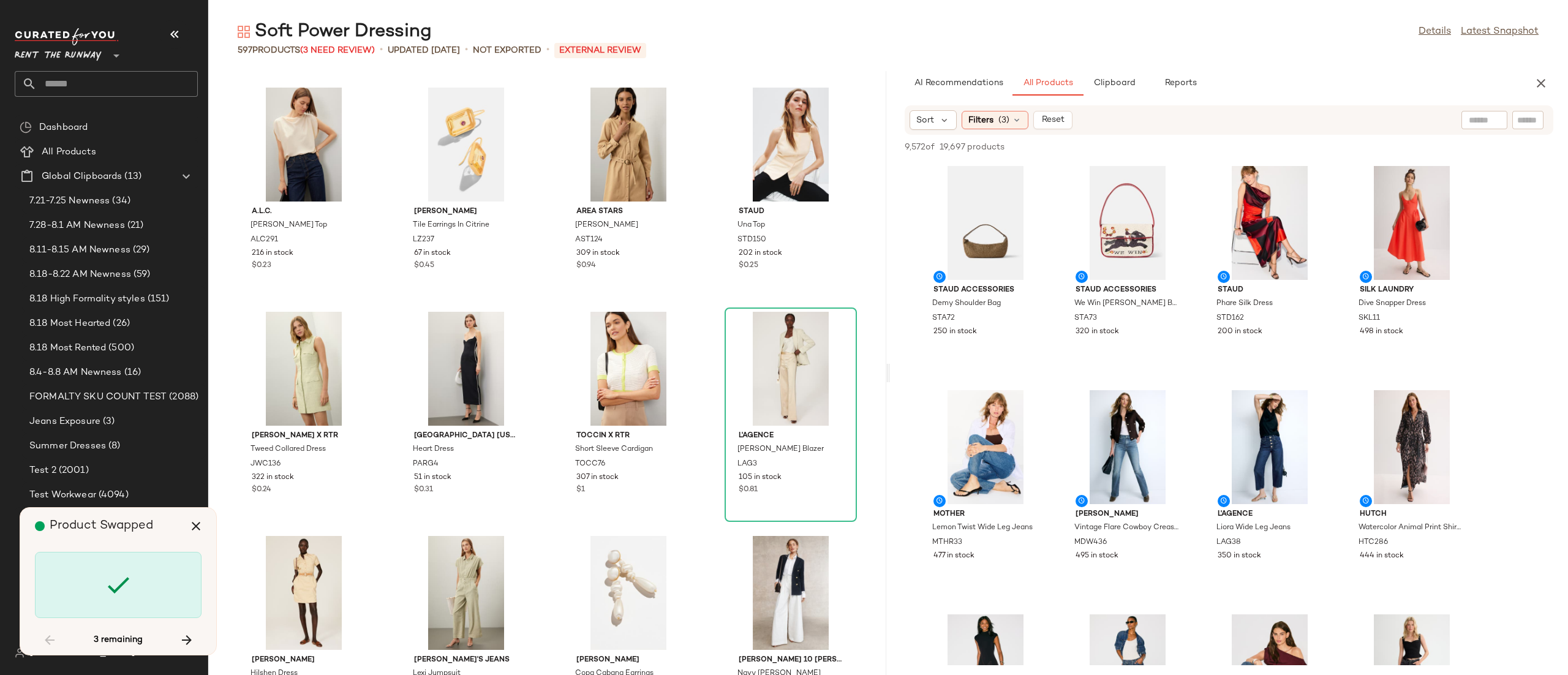
scroll to position [6953, 0]
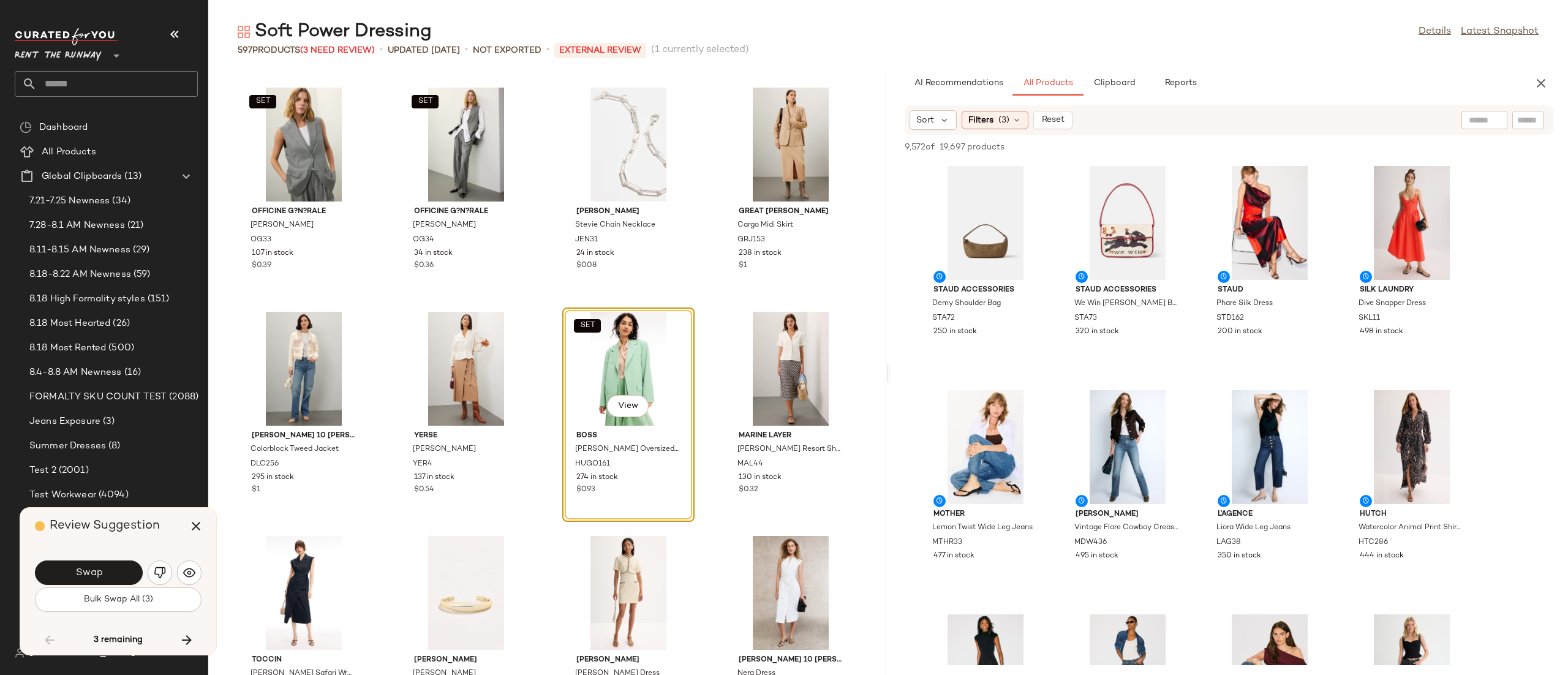
click at [146, 571] on div "Swap" at bounding box center [118, 572] width 166 height 29
click at [155, 571] on img "button" at bounding box center [160, 573] width 12 height 12
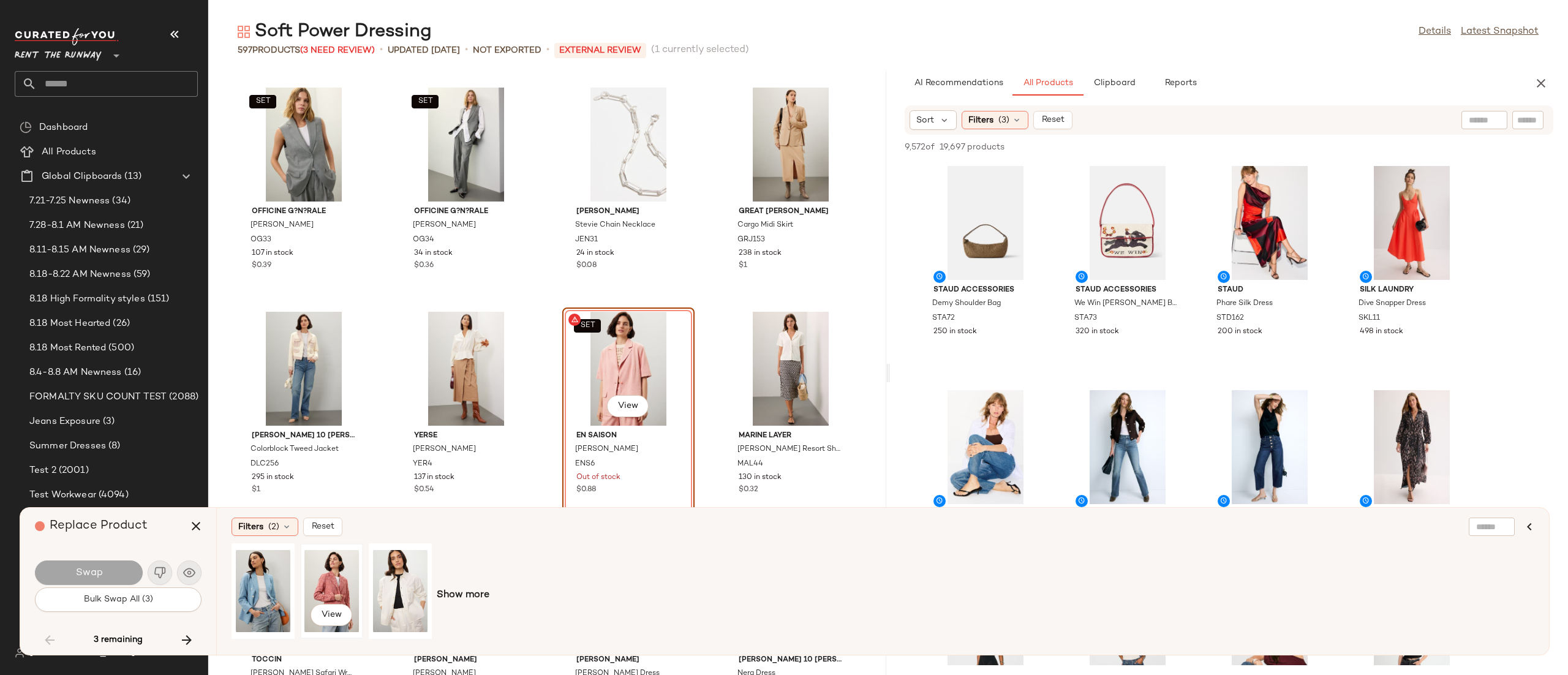
click at [313, 582] on div "View" at bounding box center [331, 591] width 55 height 87
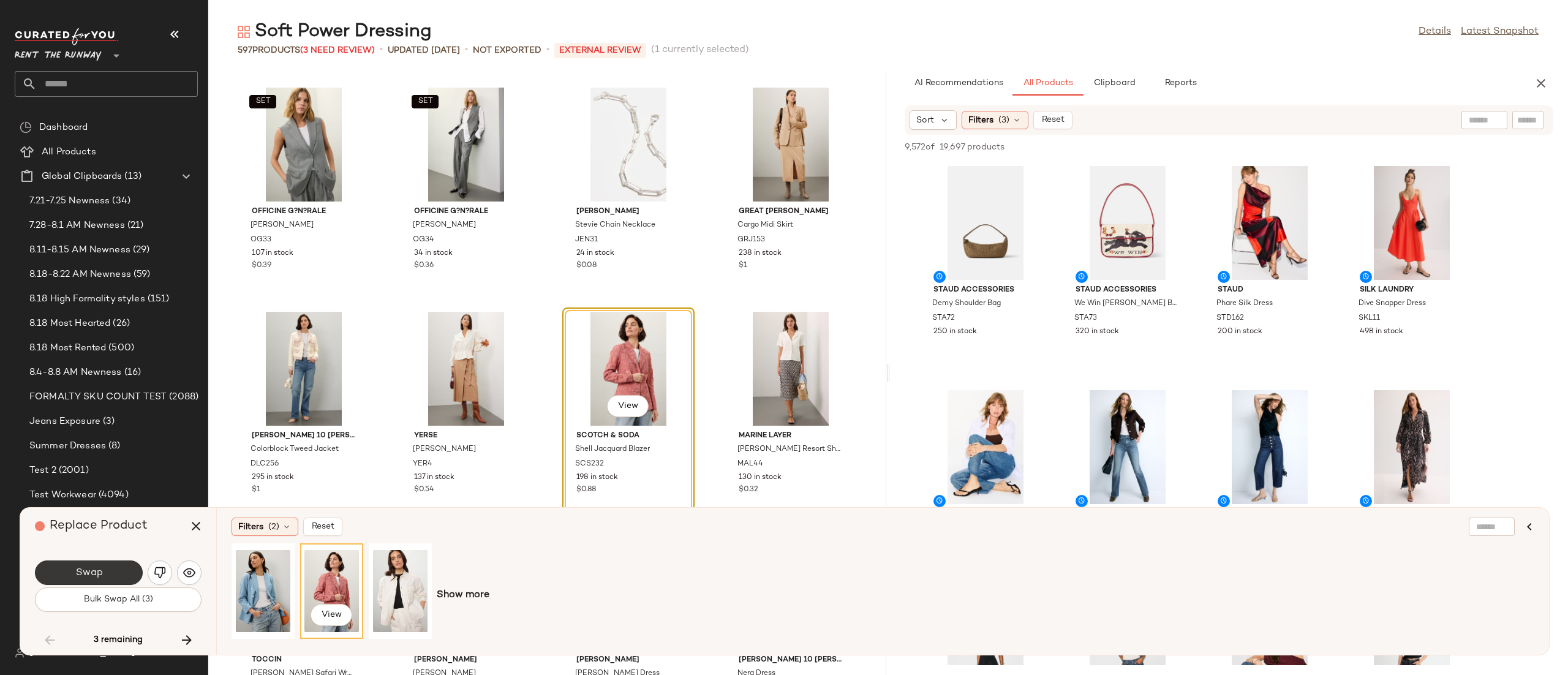
click at [130, 576] on button "Swap" at bounding box center [89, 573] width 107 height 24
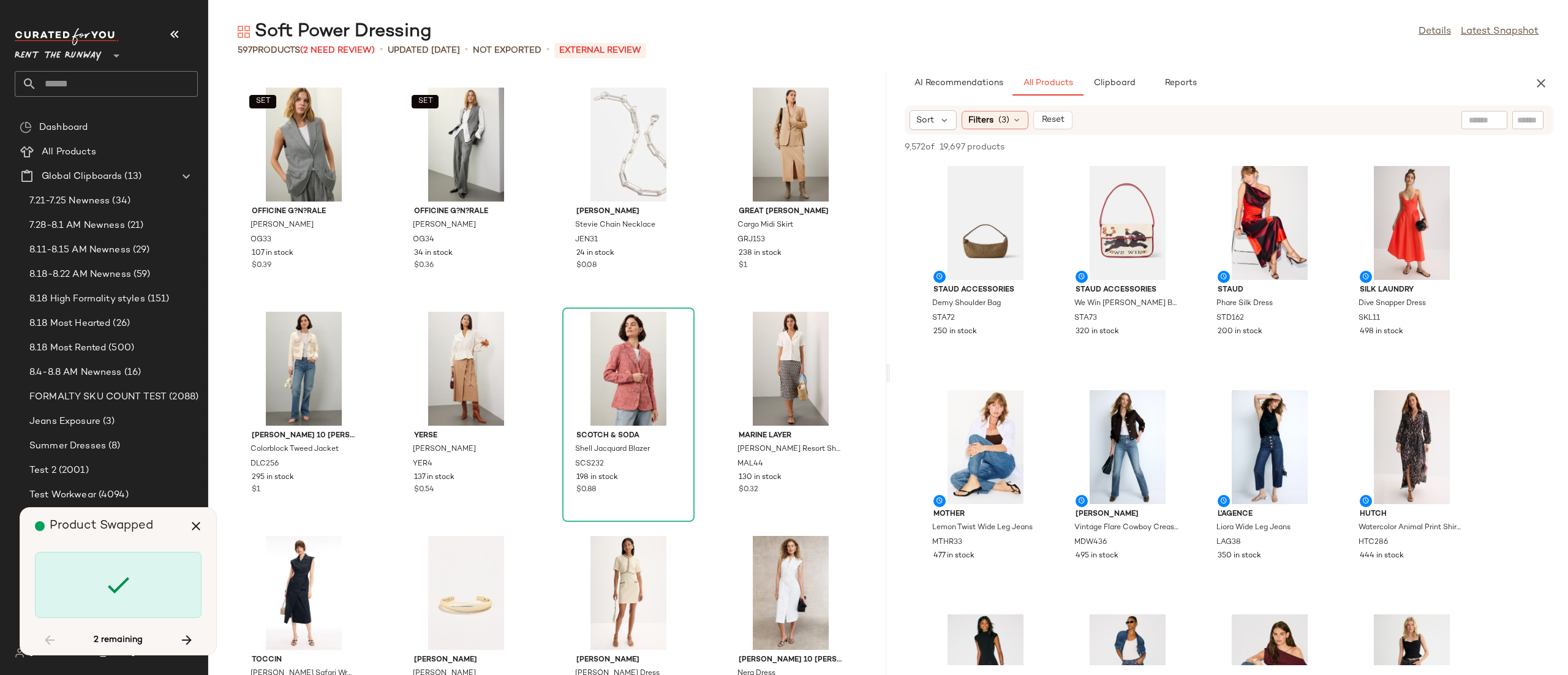
scroll to position [27588, 0]
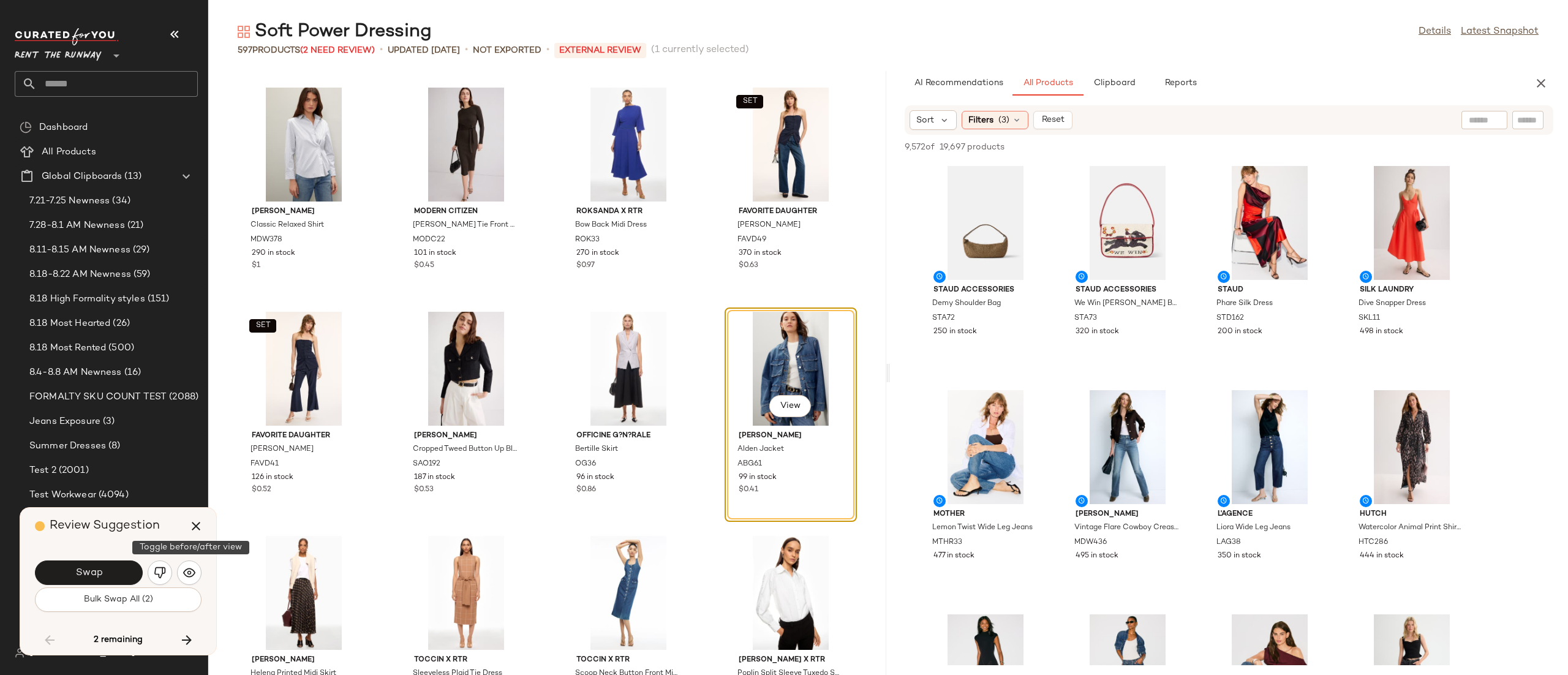
click at [172, 571] on div "Swap" at bounding box center [118, 572] width 166 height 29
click at [163, 572] on img "button" at bounding box center [160, 573] width 12 height 12
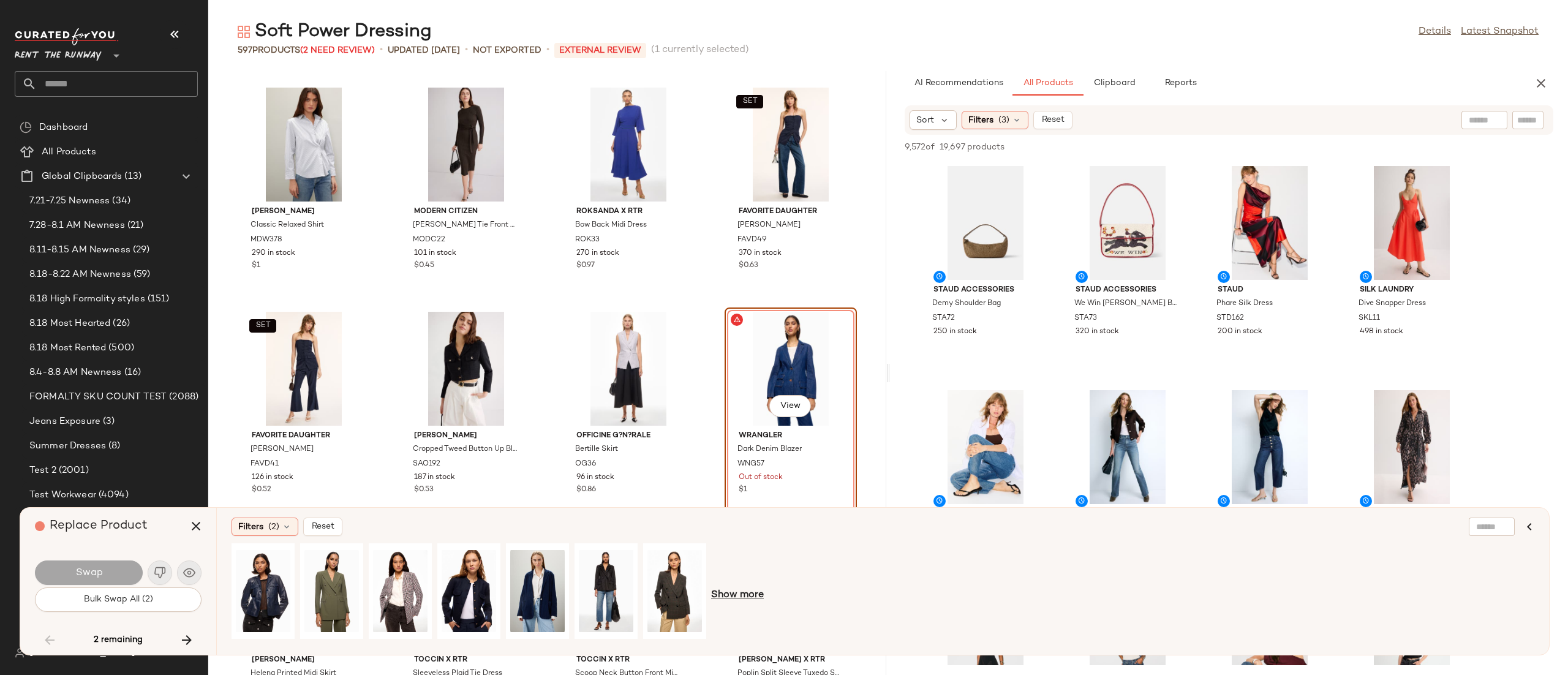
click at [742, 591] on span "Show more" at bounding box center [737, 596] width 53 height 15
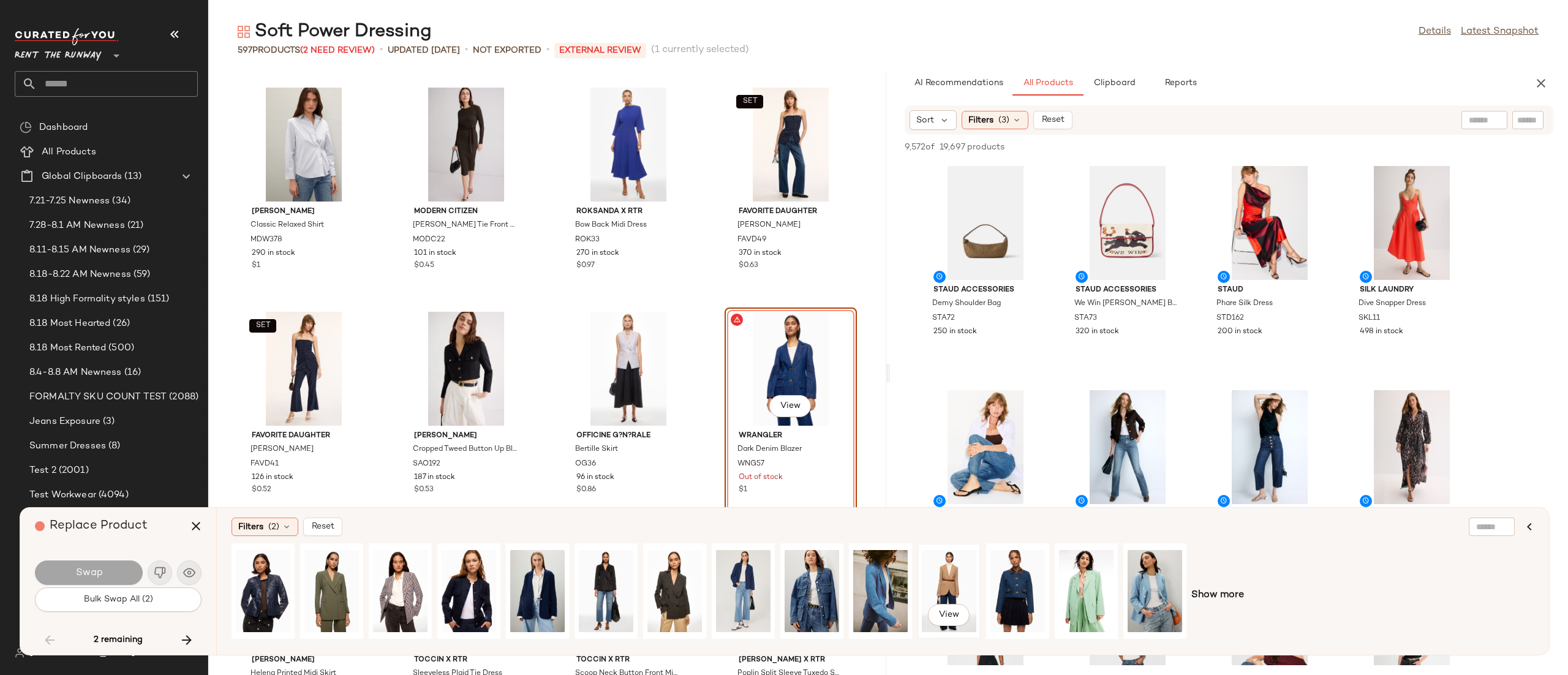
click at [977, 578] on div "View" at bounding box center [949, 592] width 61 height 93
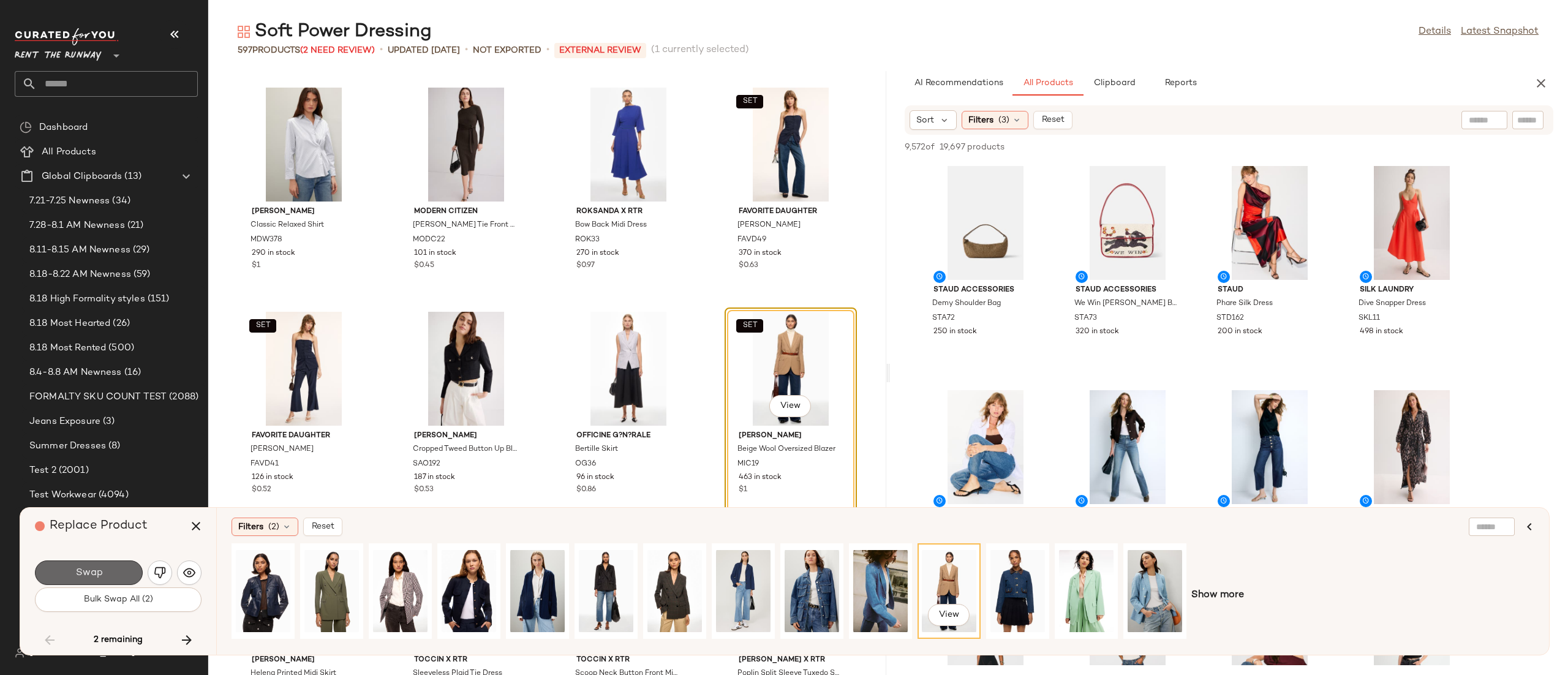
click at [62, 576] on button "Swap" at bounding box center [89, 573] width 107 height 24
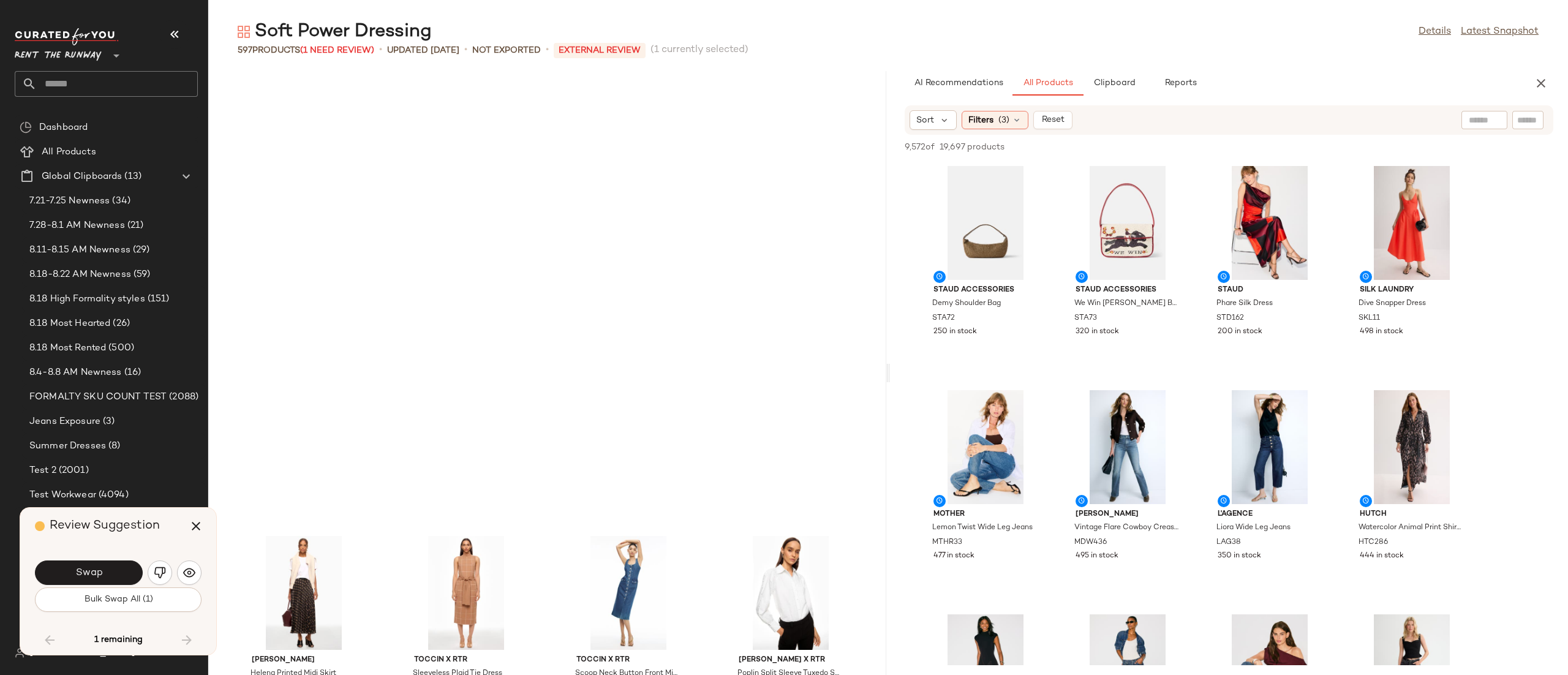
scroll to position [28037, 0]
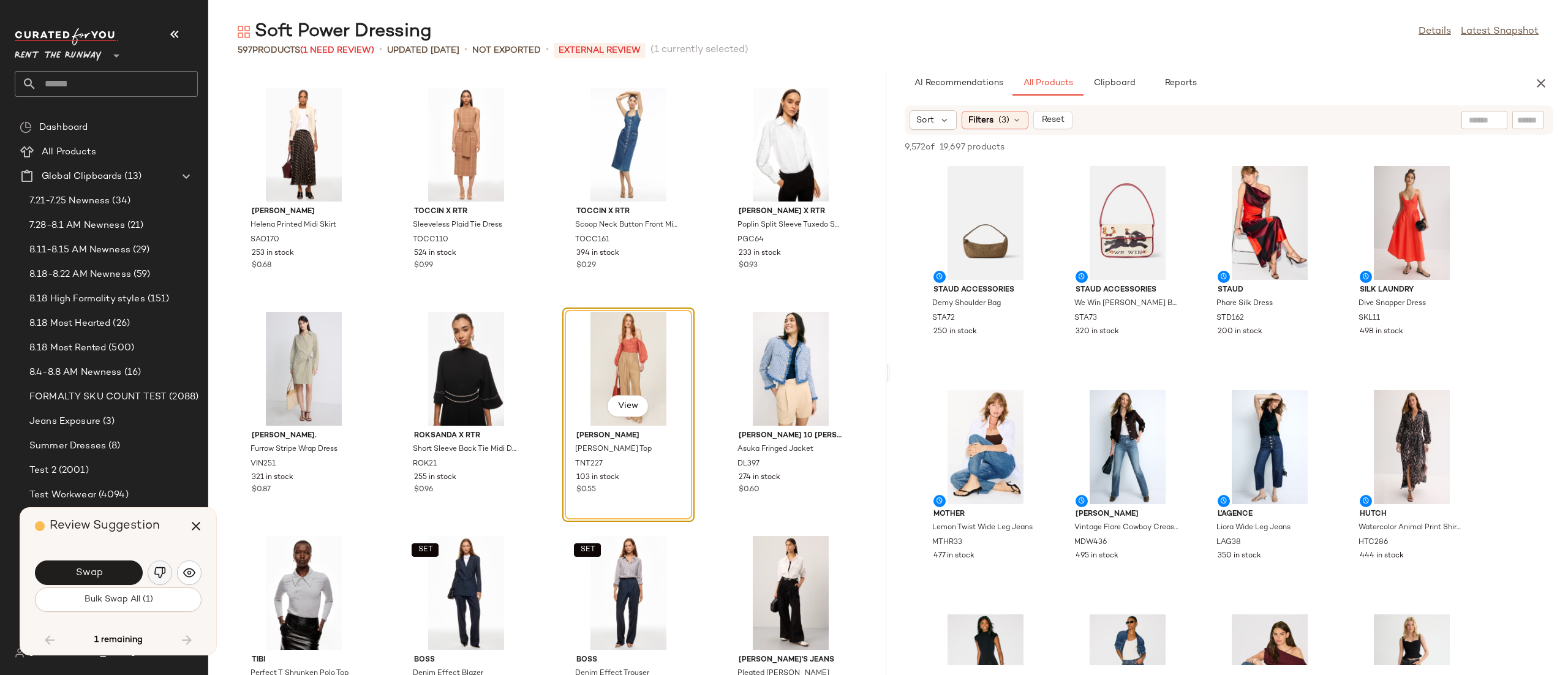
click at [169, 574] on button "button" at bounding box center [160, 573] width 24 height 24
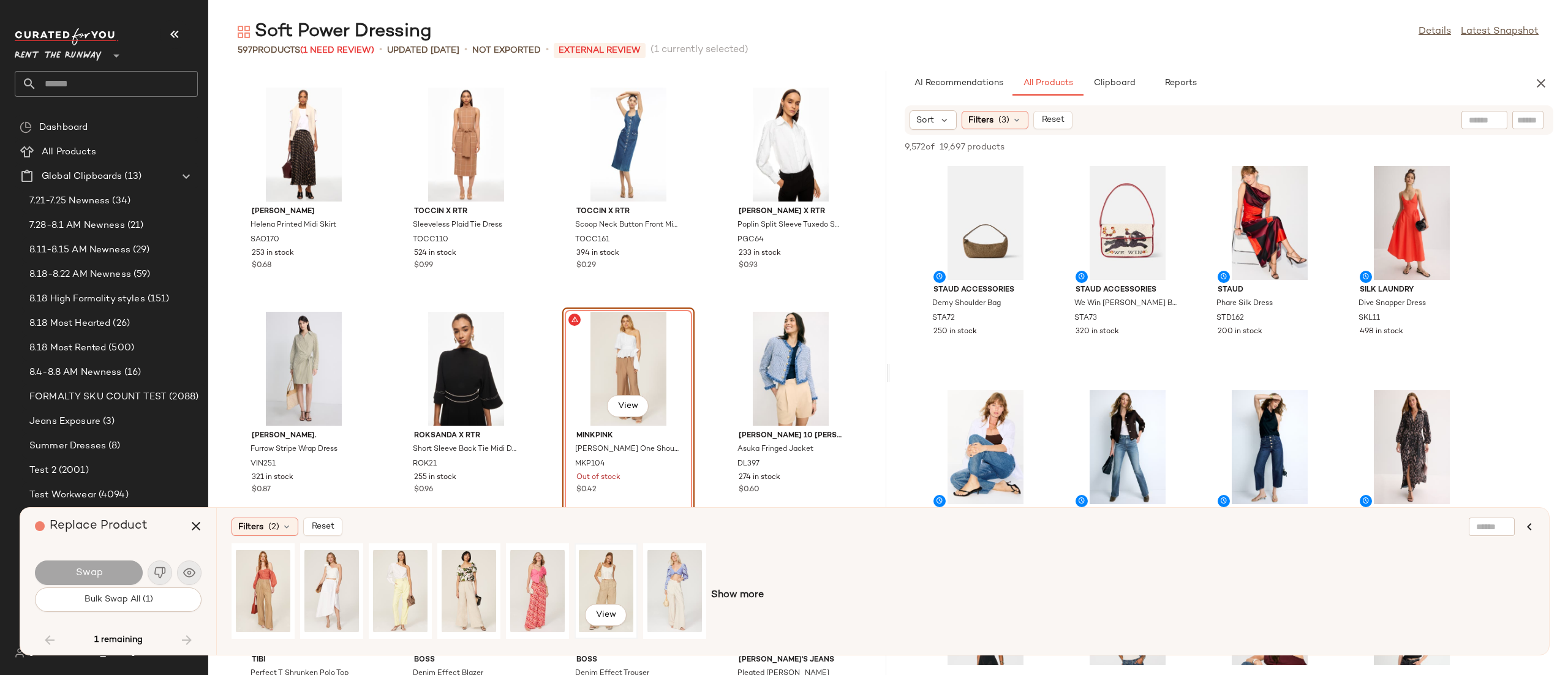
click at [600, 592] on div "View" at bounding box center [606, 591] width 55 height 87
click at [750, 603] on span "Show more" at bounding box center [737, 596] width 53 height 15
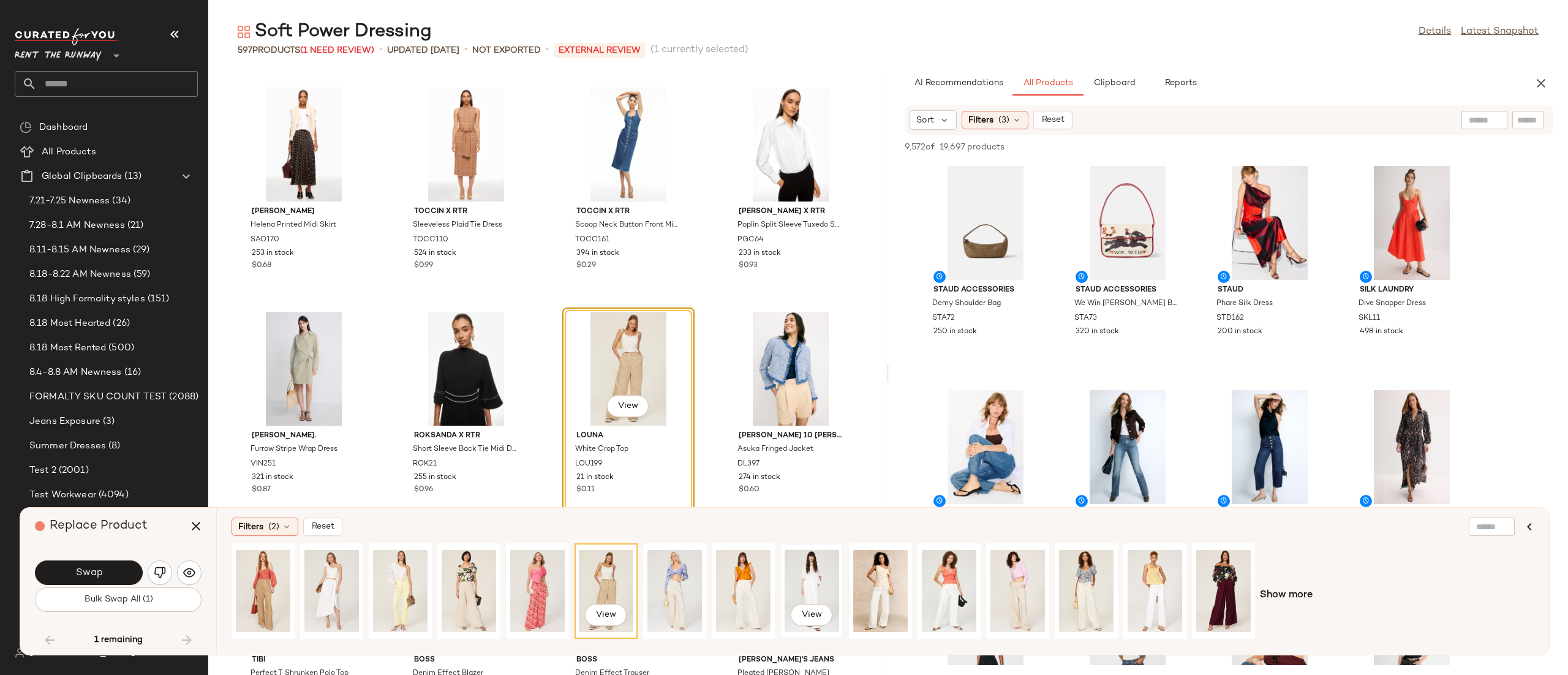
click at [785, 579] on div "View" at bounding box center [812, 591] width 55 height 87
click at [87, 573] on span "Swap" at bounding box center [89, 573] width 28 height 11
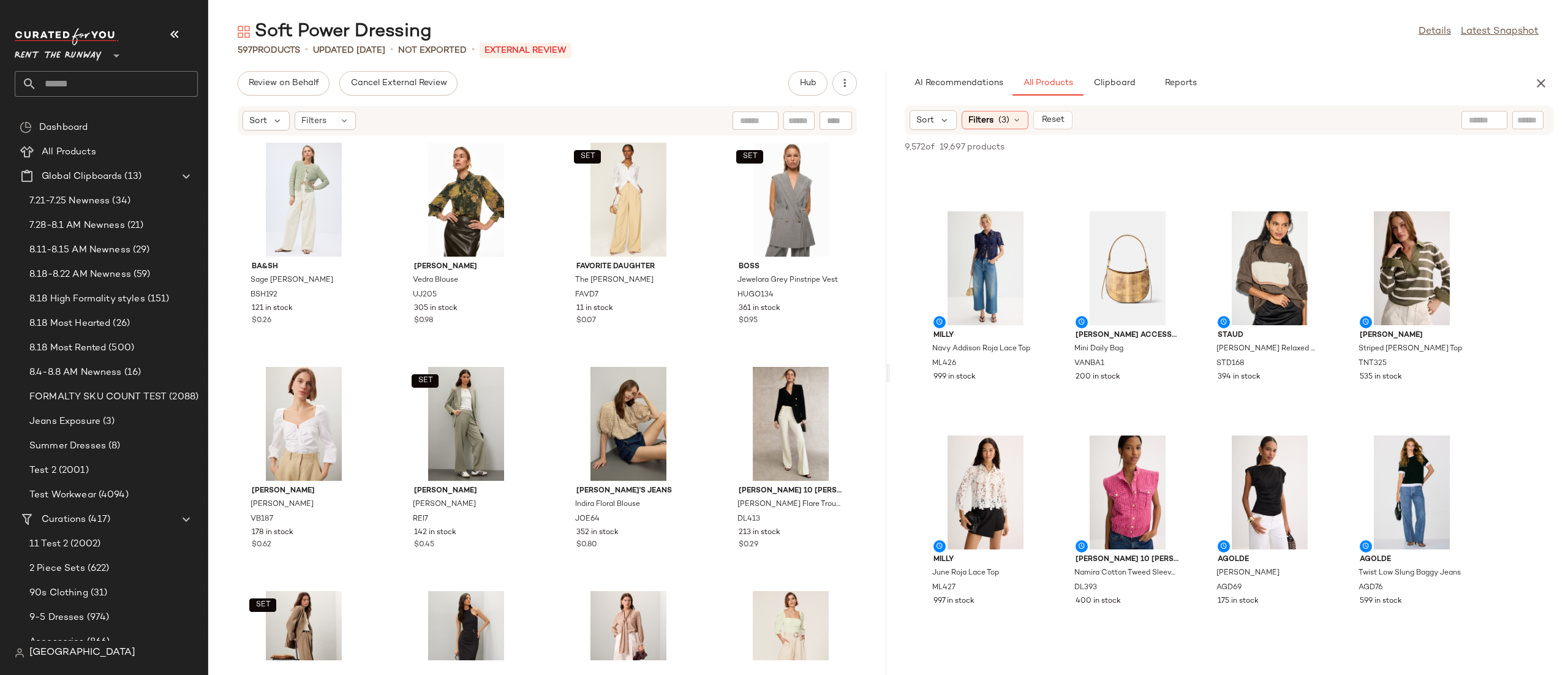
scroll to position [1309, 0]
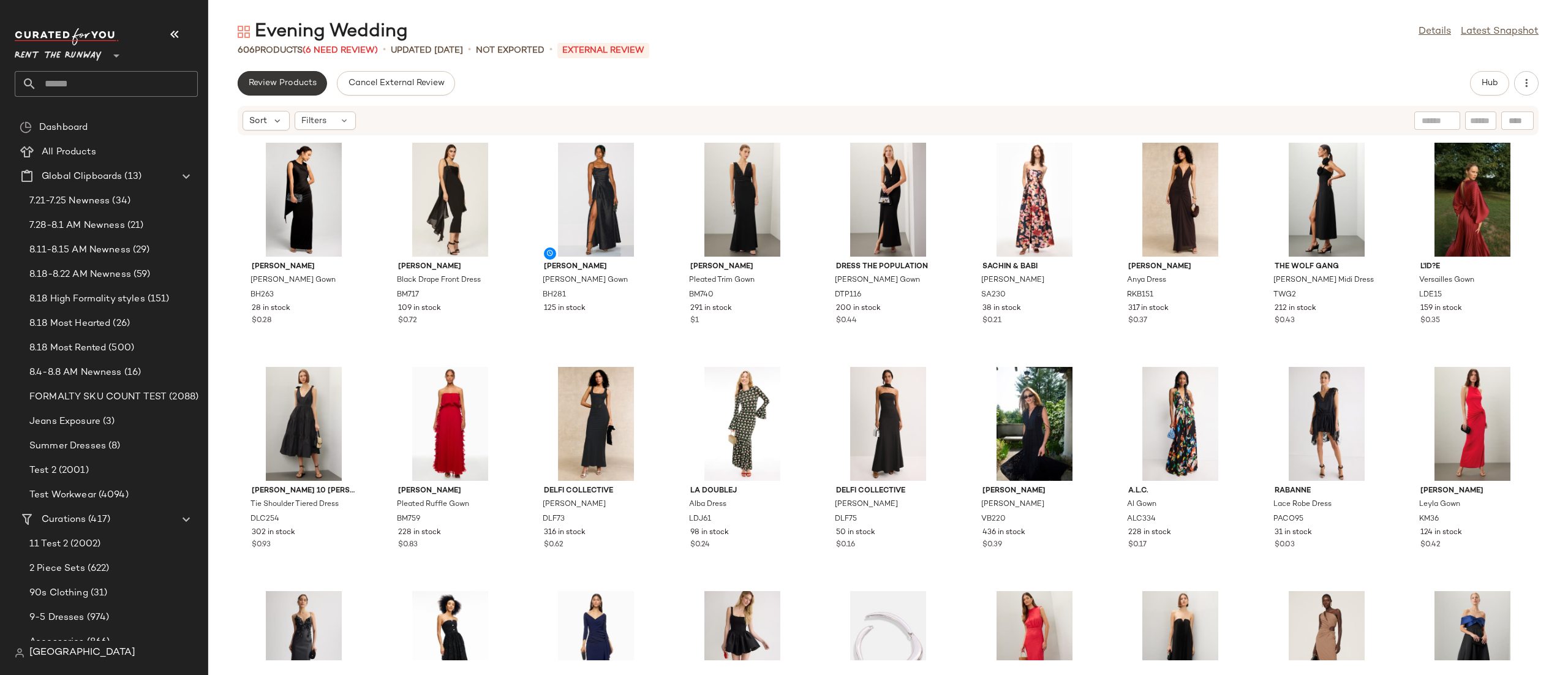
click at [290, 76] on button "Review Products" at bounding box center [283, 83] width 89 height 24
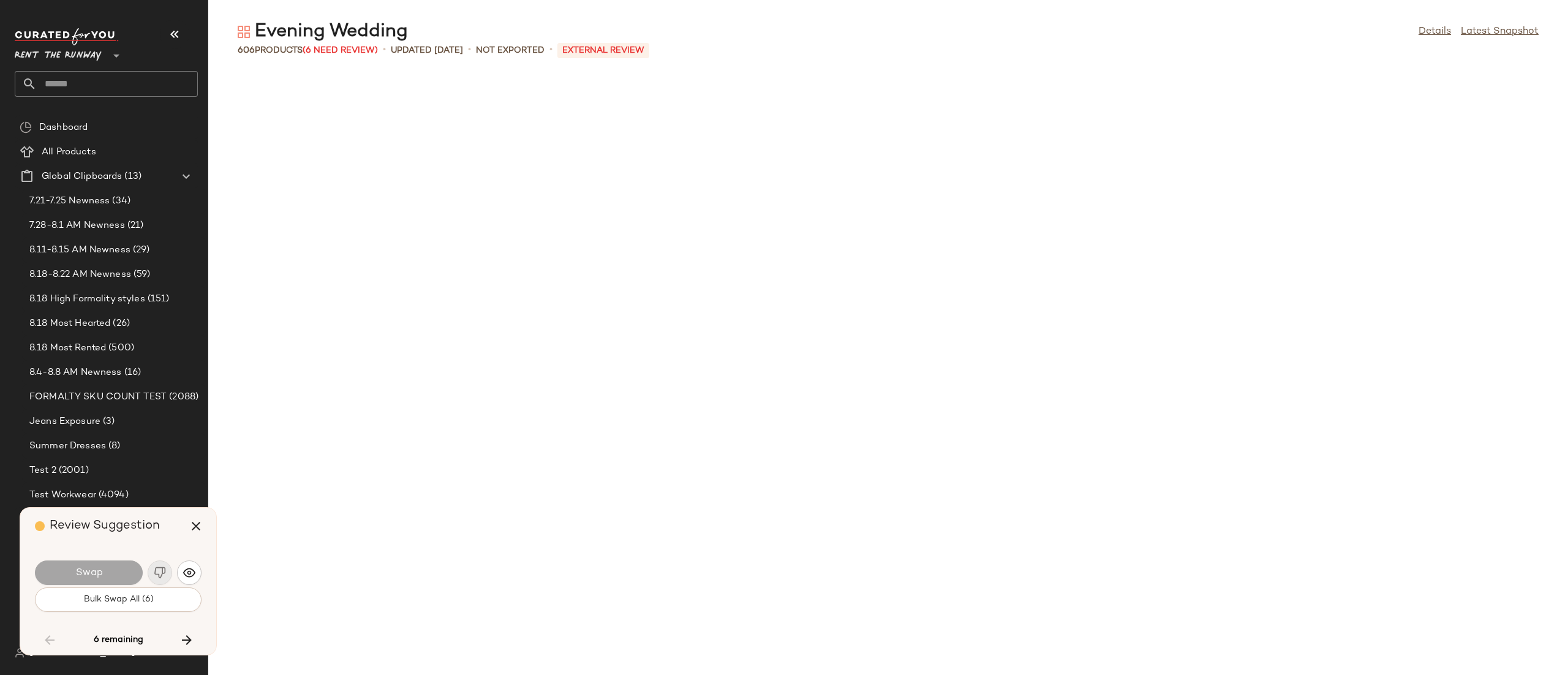
scroll to position [3589, 0]
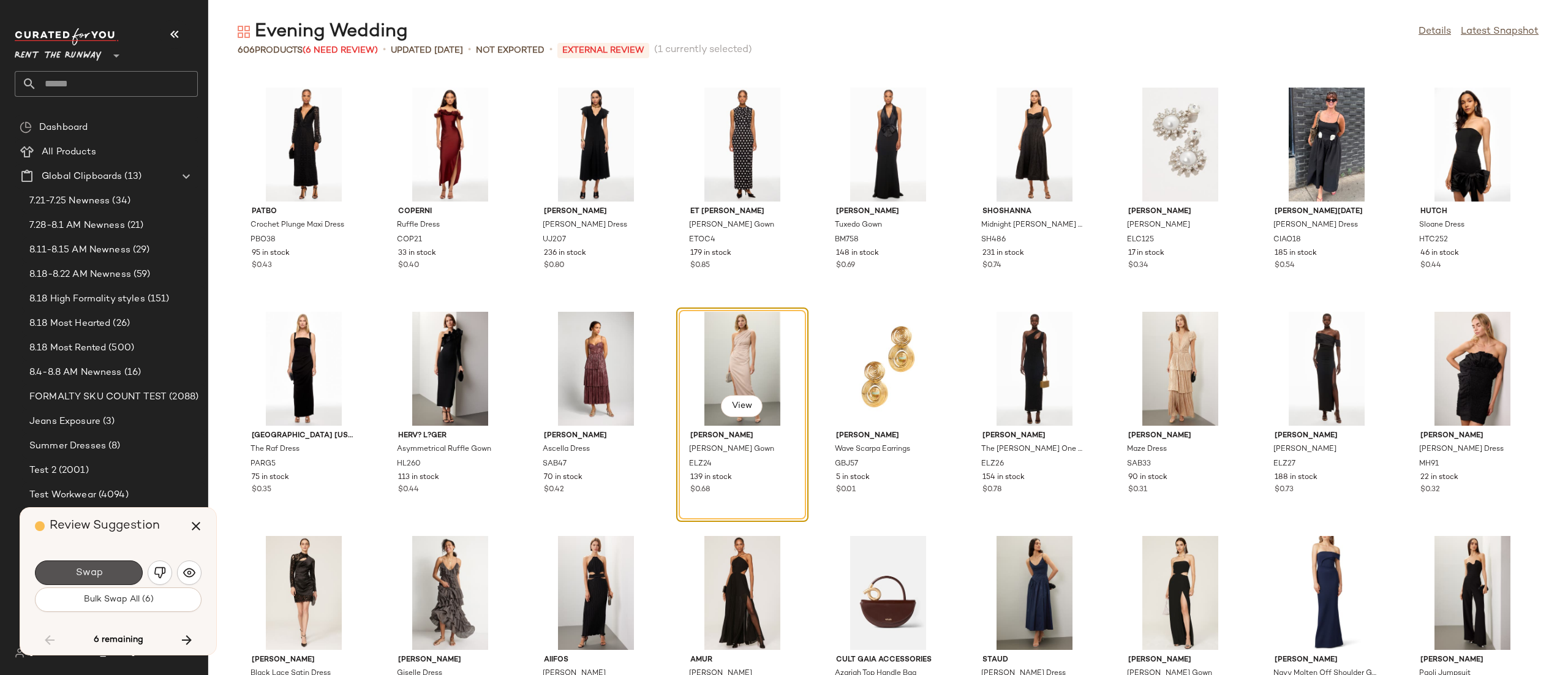
click at [114, 575] on button "Swap" at bounding box center [89, 573] width 107 height 24
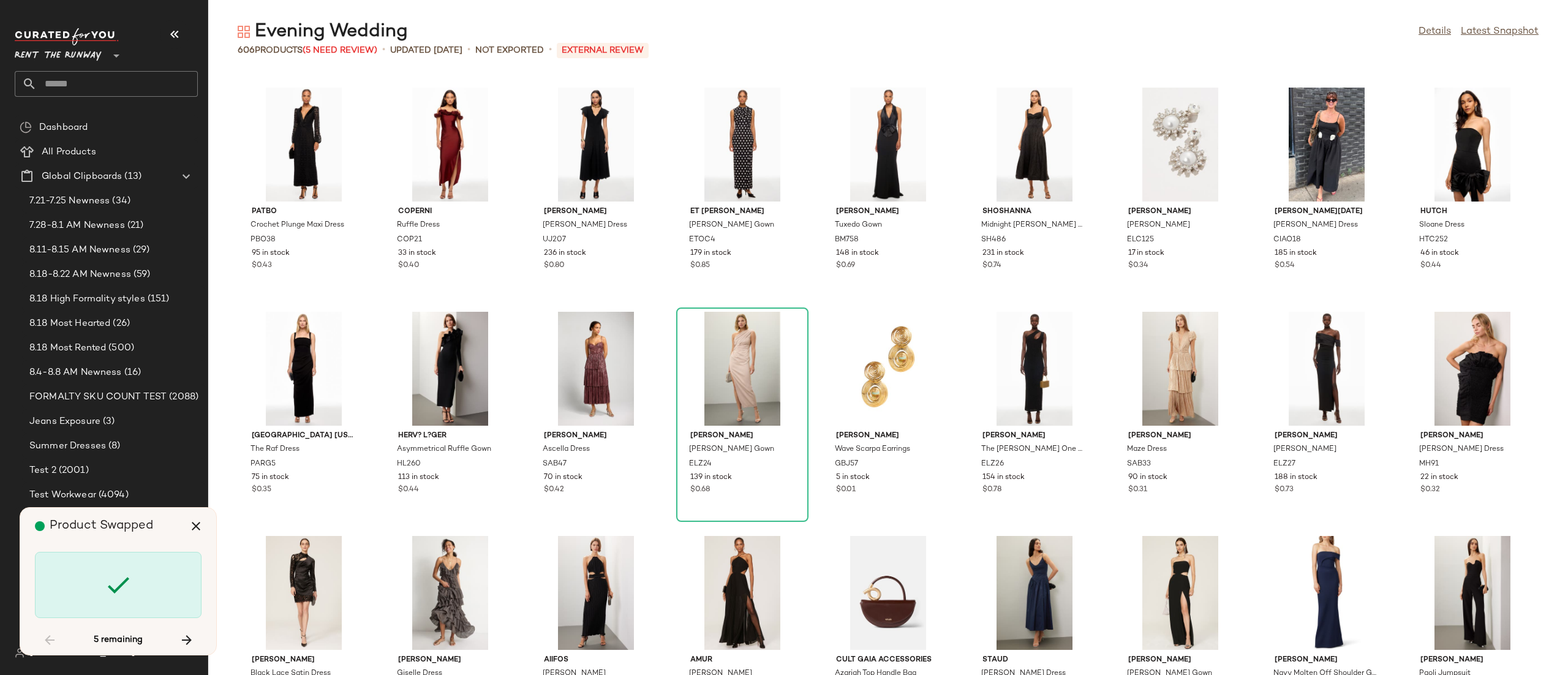
scroll to position [4262, 0]
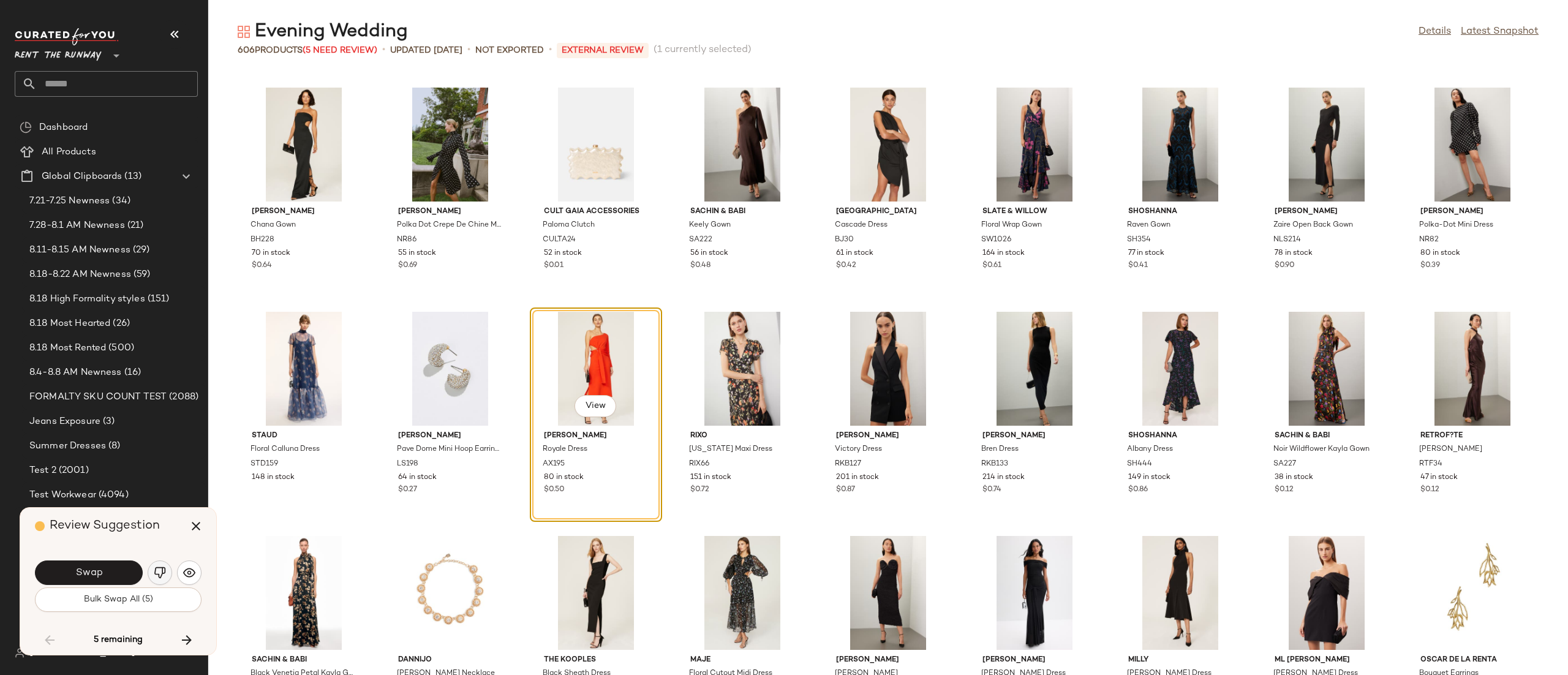
click at [165, 572] on img "button" at bounding box center [160, 573] width 12 height 12
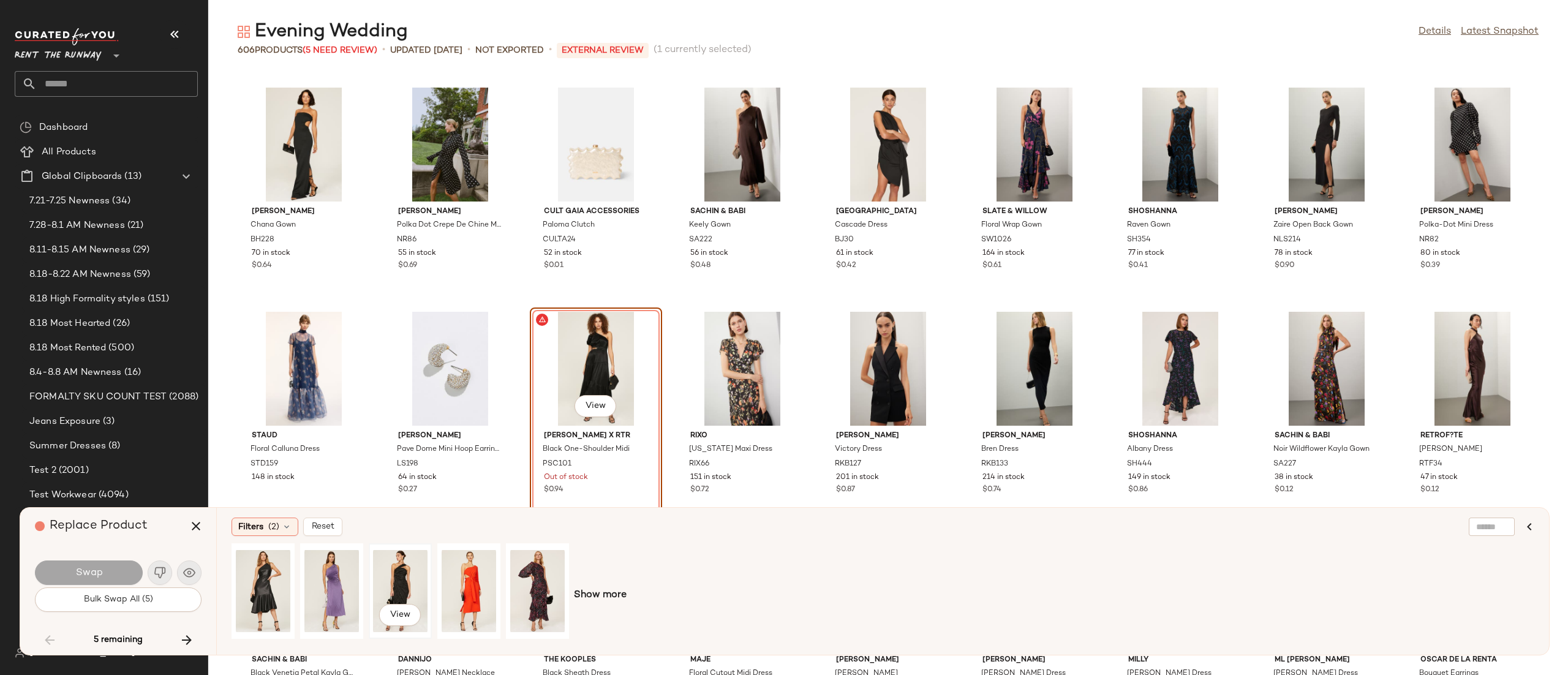
click at [401, 592] on div "View" at bounding box center [400, 591] width 55 height 87
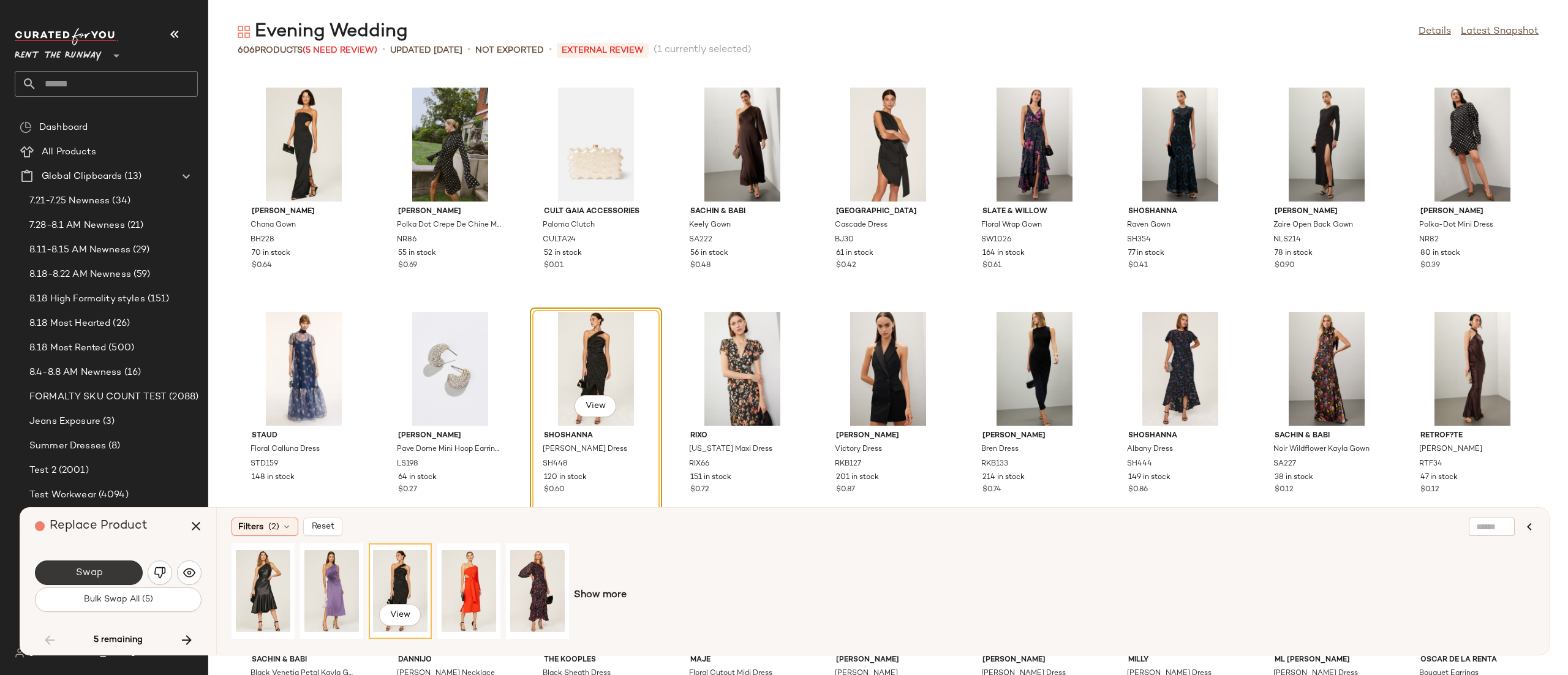
click at [122, 577] on button "Swap" at bounding box center [89, 573] width 107 height 24
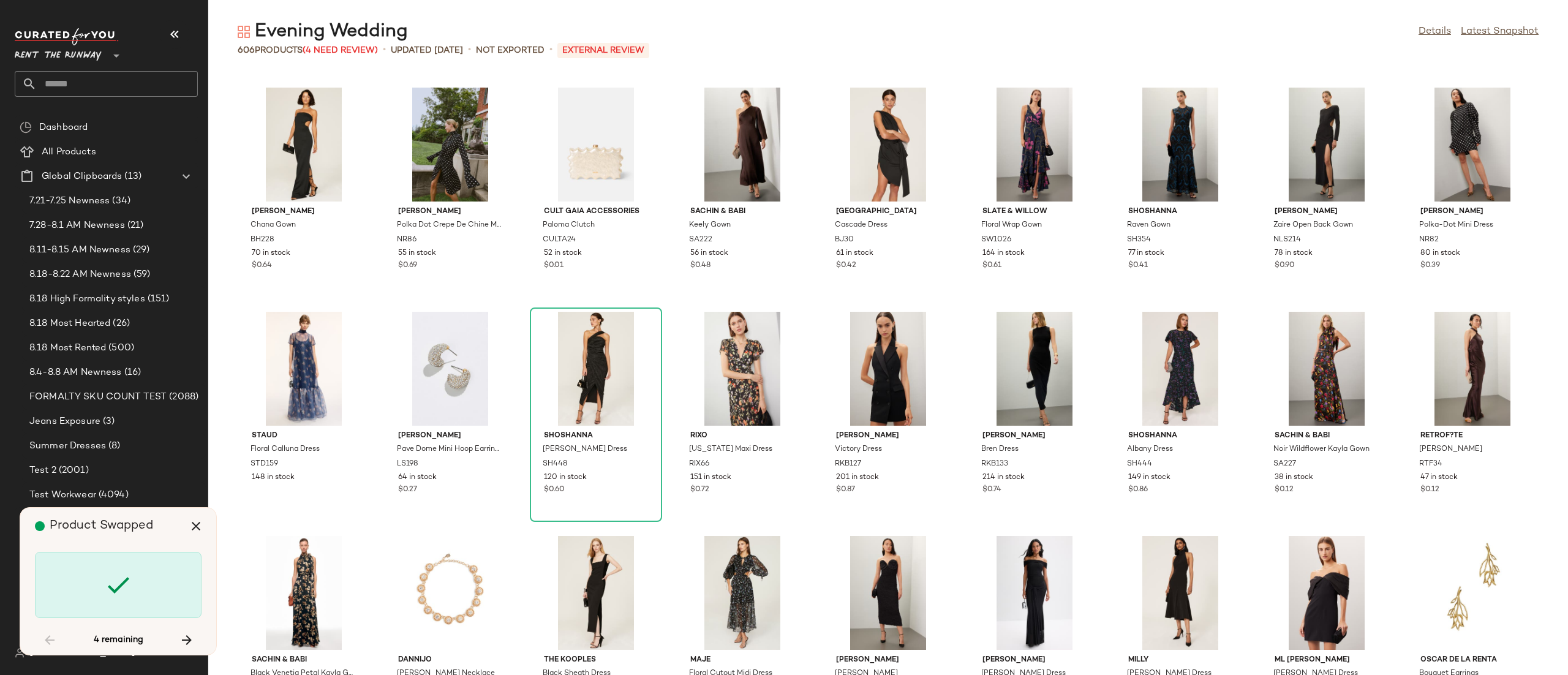
scroll to position [7626, 0]
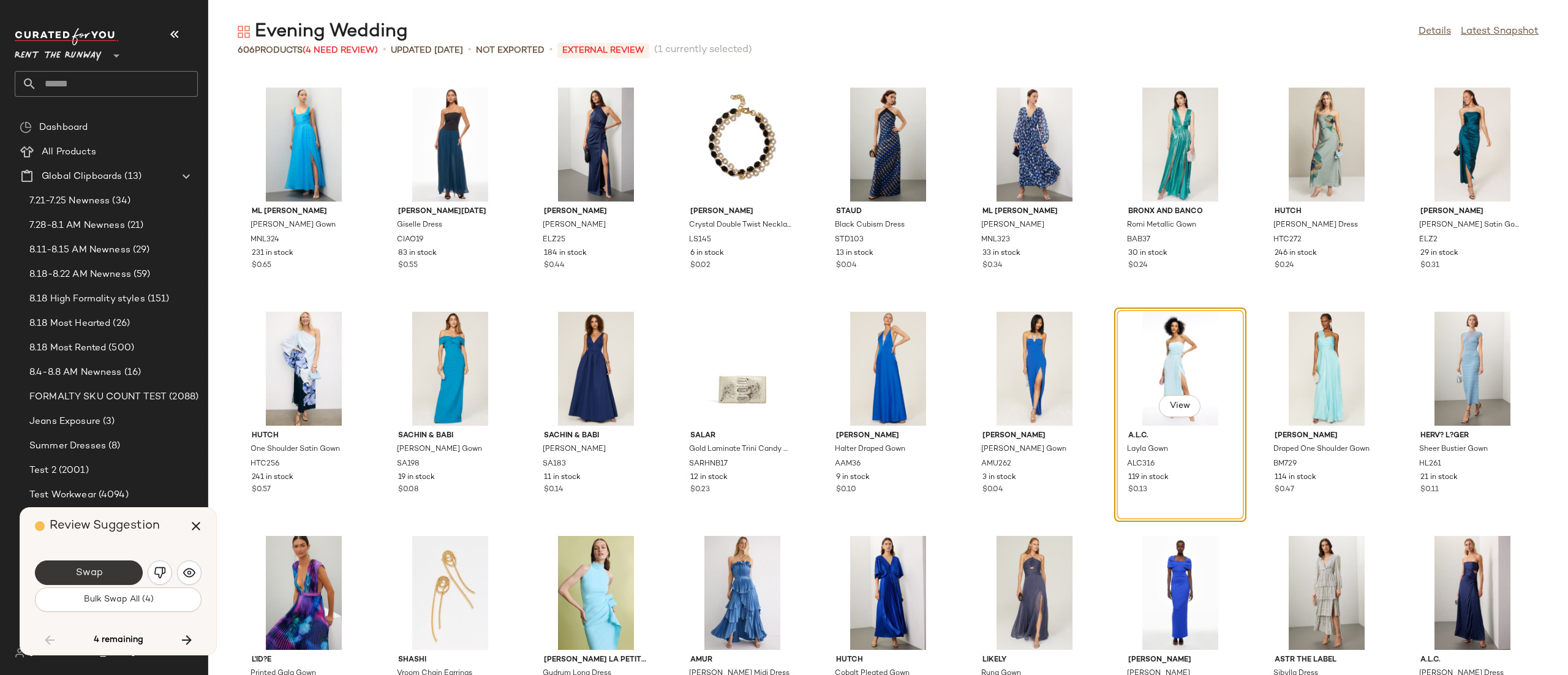
click at [103, 568] on button "Swap" at bounding box center [89, 573] width 107 height 24
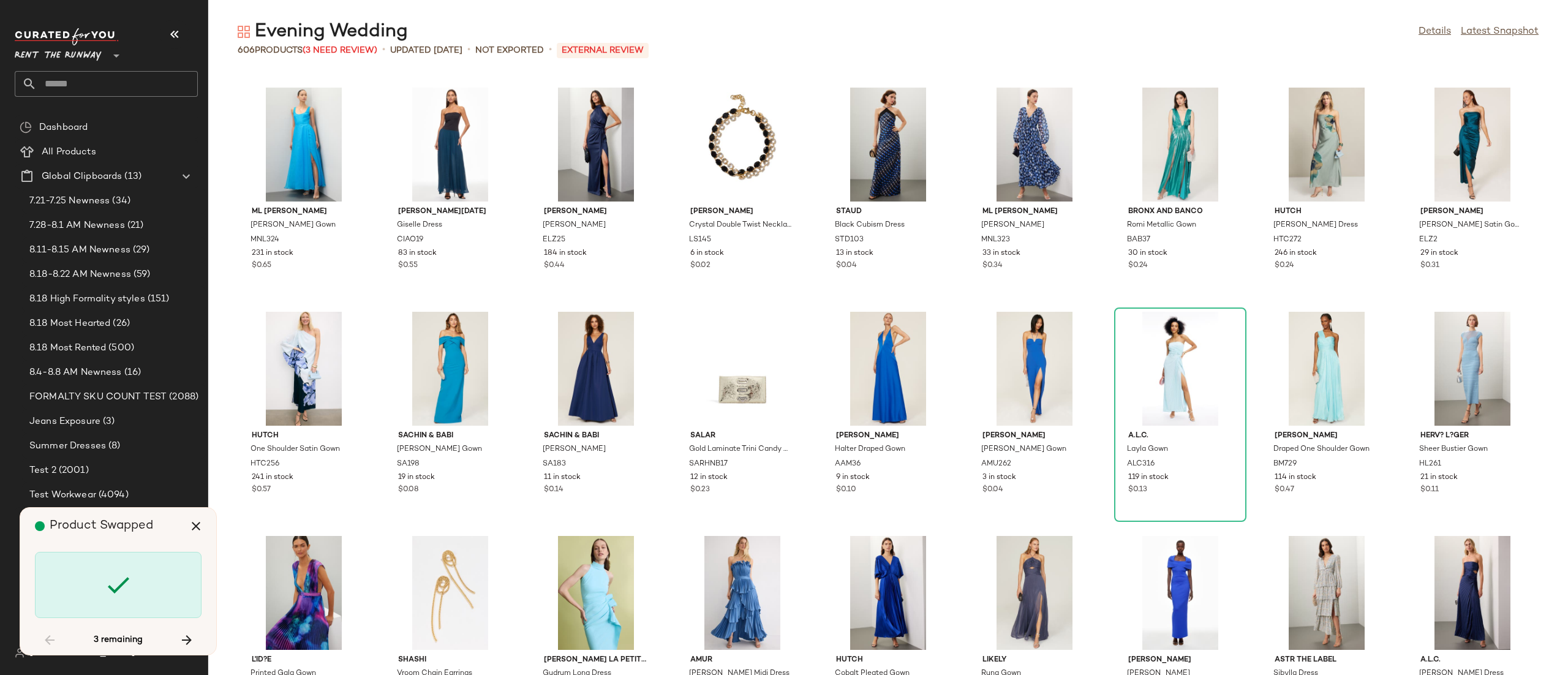
scroll to position [12336, 0]
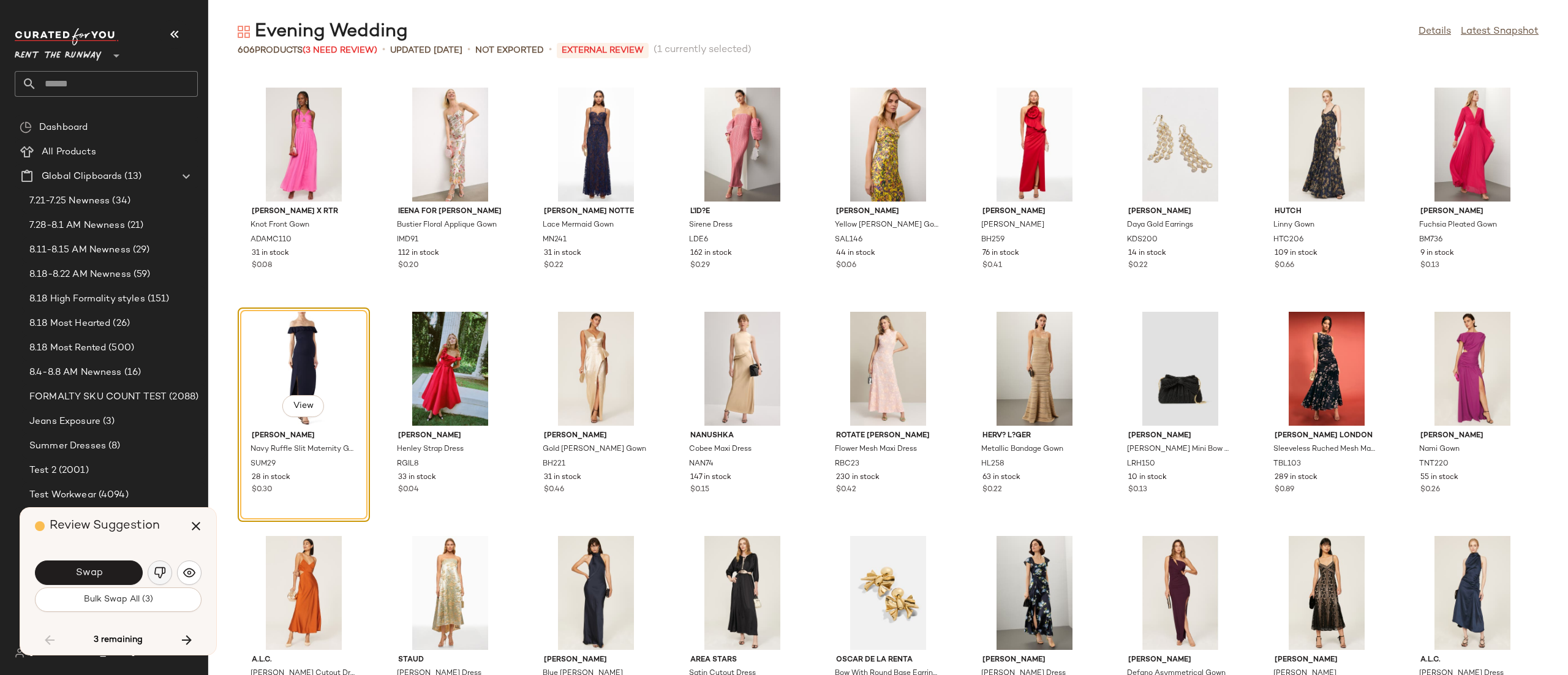
click at [170, 574] on button "button" at bounding box center [160, 573] width 24 height 24
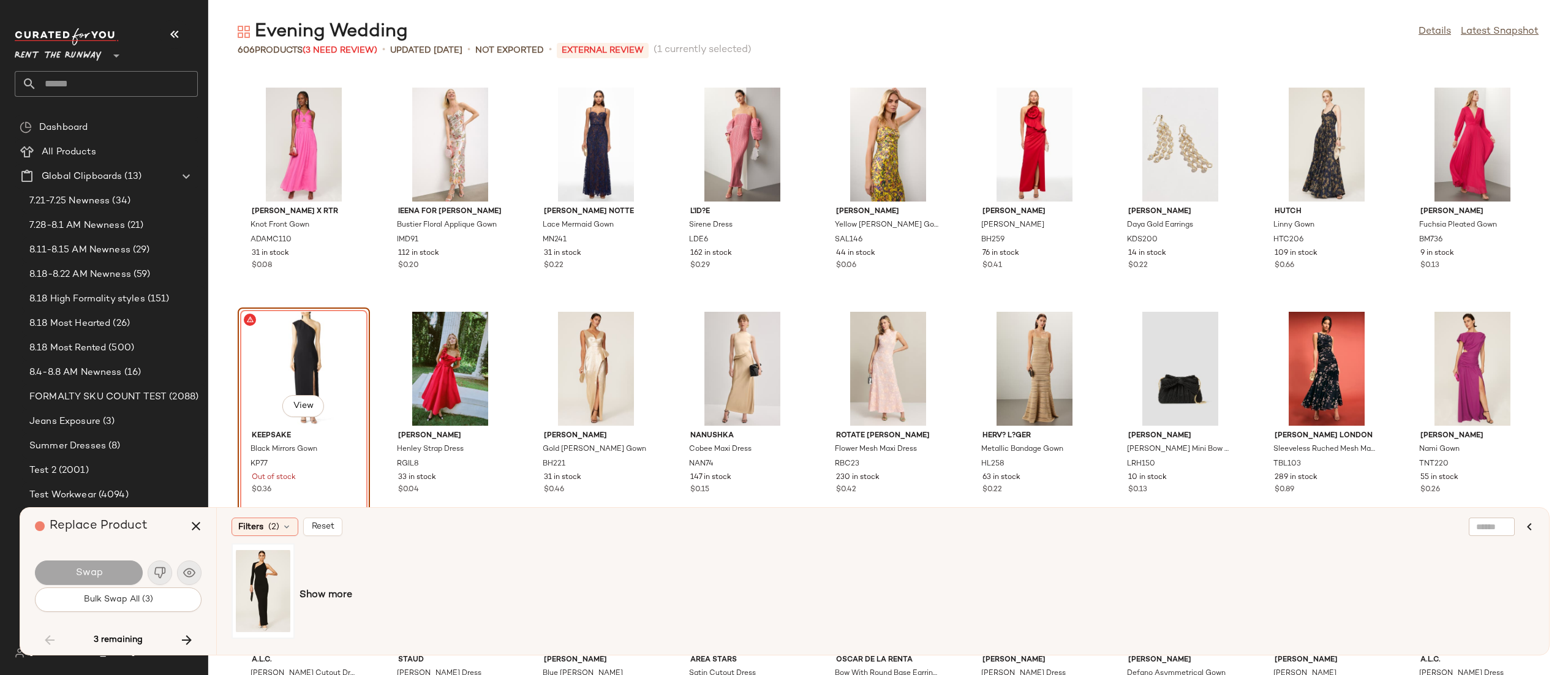
click at [245, 578] on div at bounding box center [263, 591] width 55 height 87
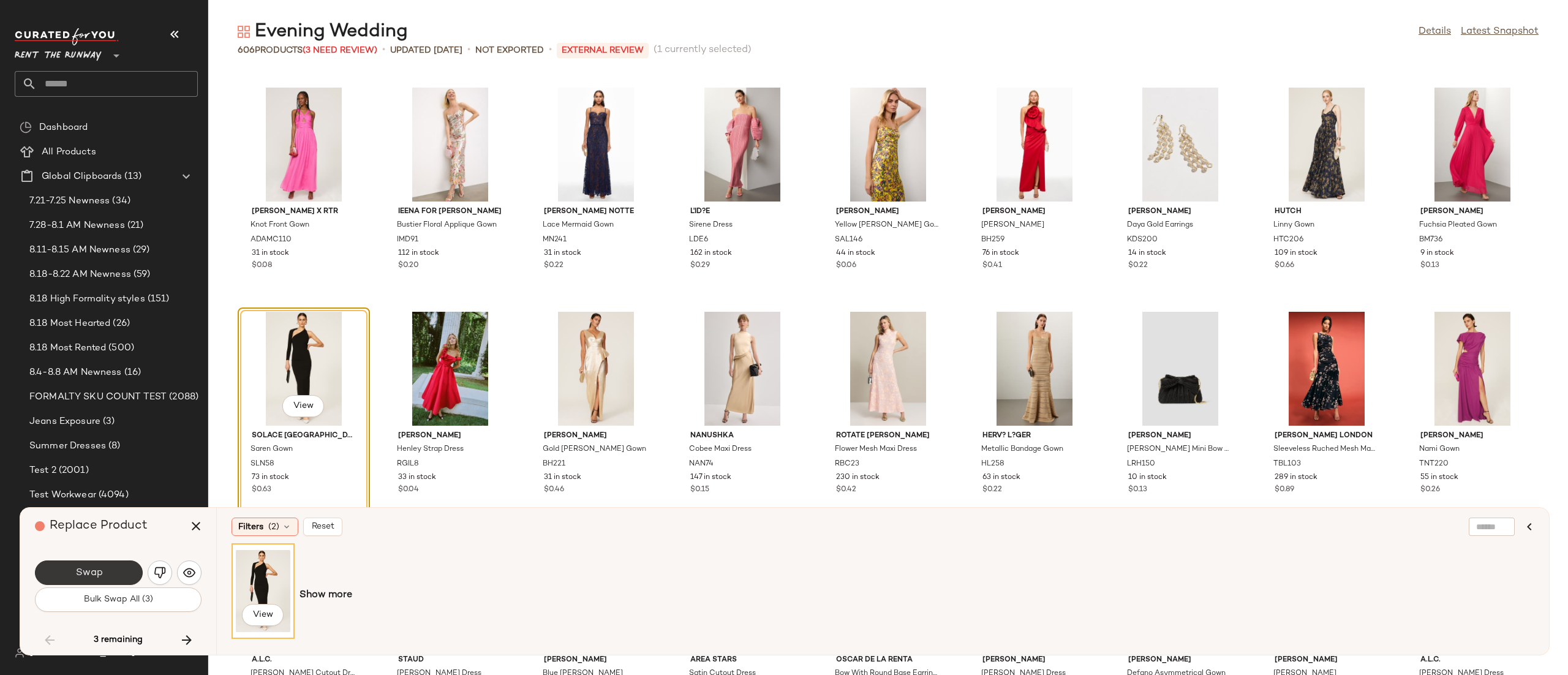
click at [126, 570] on button "Swap" at bounding box center [89, 573] width 107 height 24
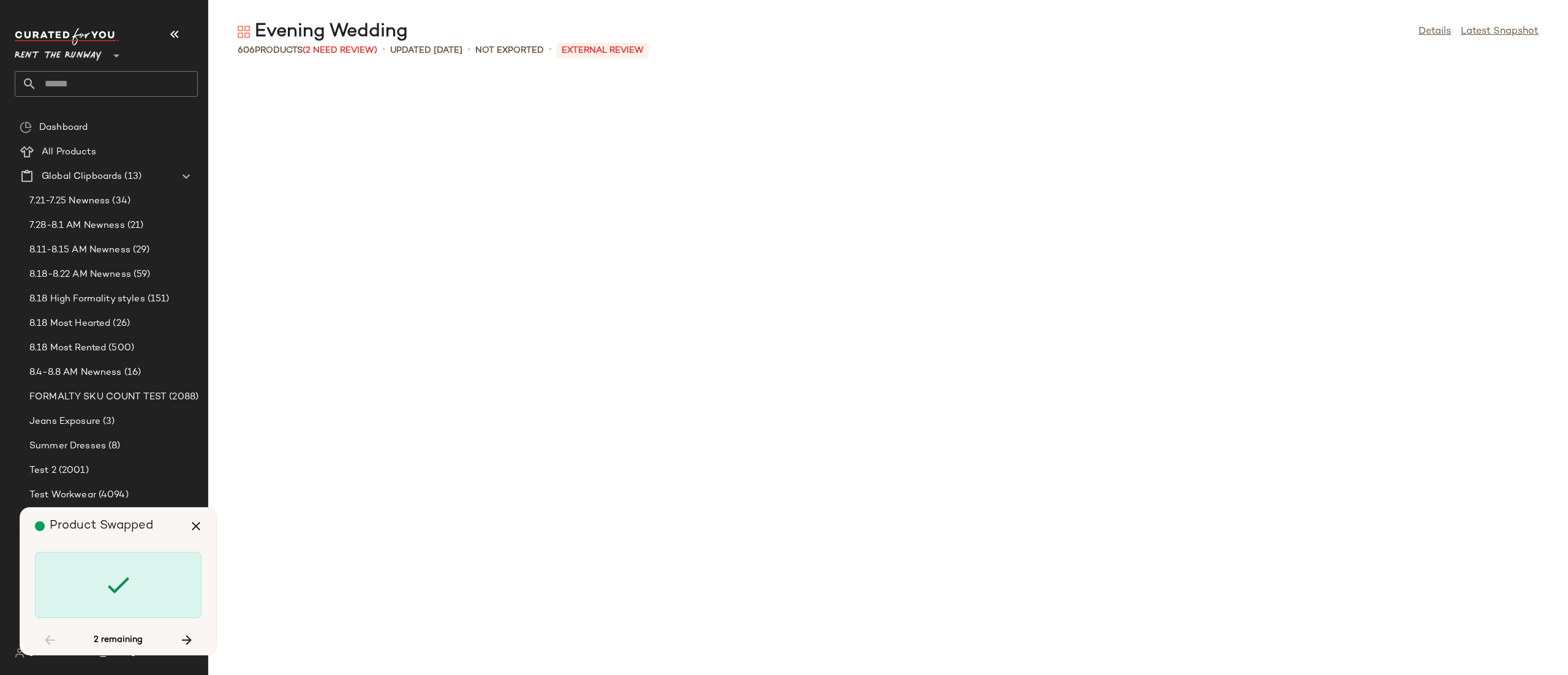
scroll to position [13682, 0]
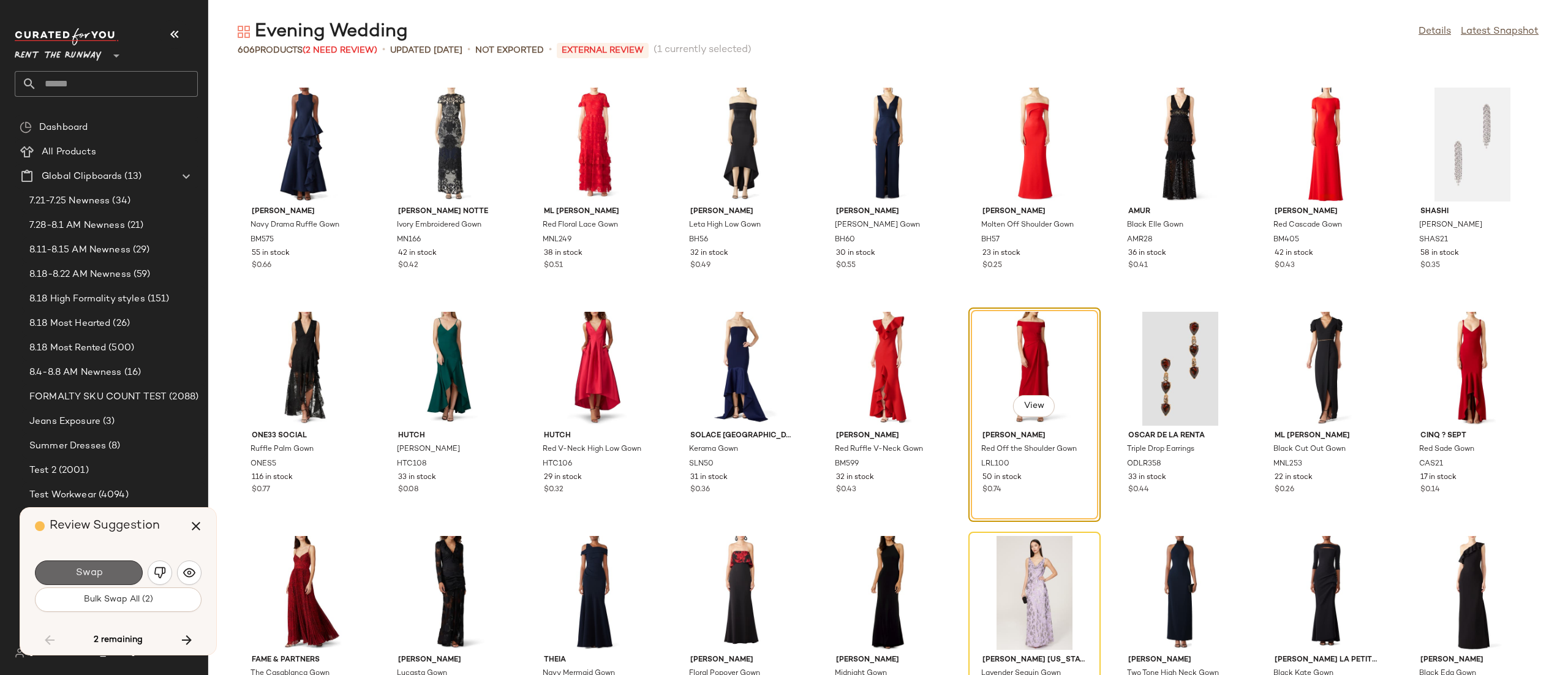
click at [99, 569] on span "Swap" at bounding box center [89, 573] width 28 height 11
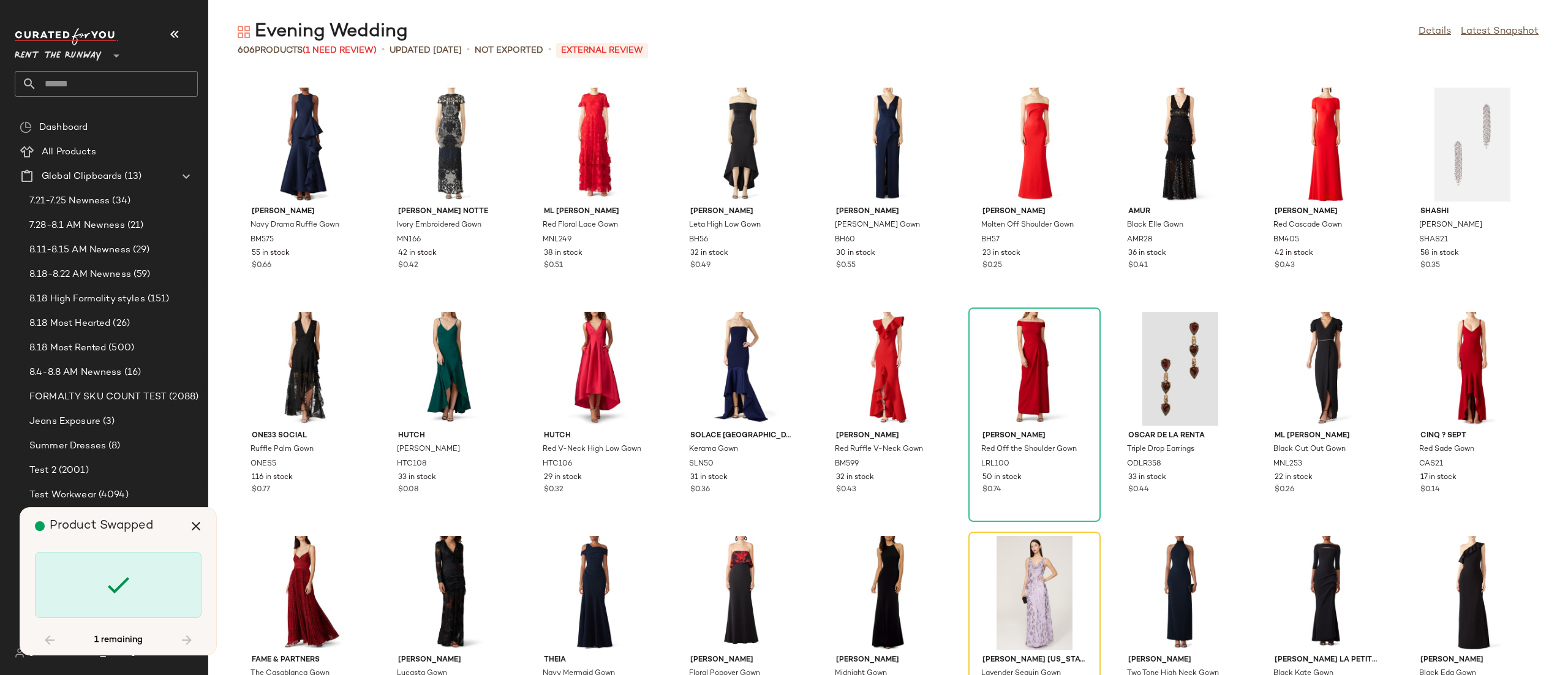
scroll to position [13906, 0]
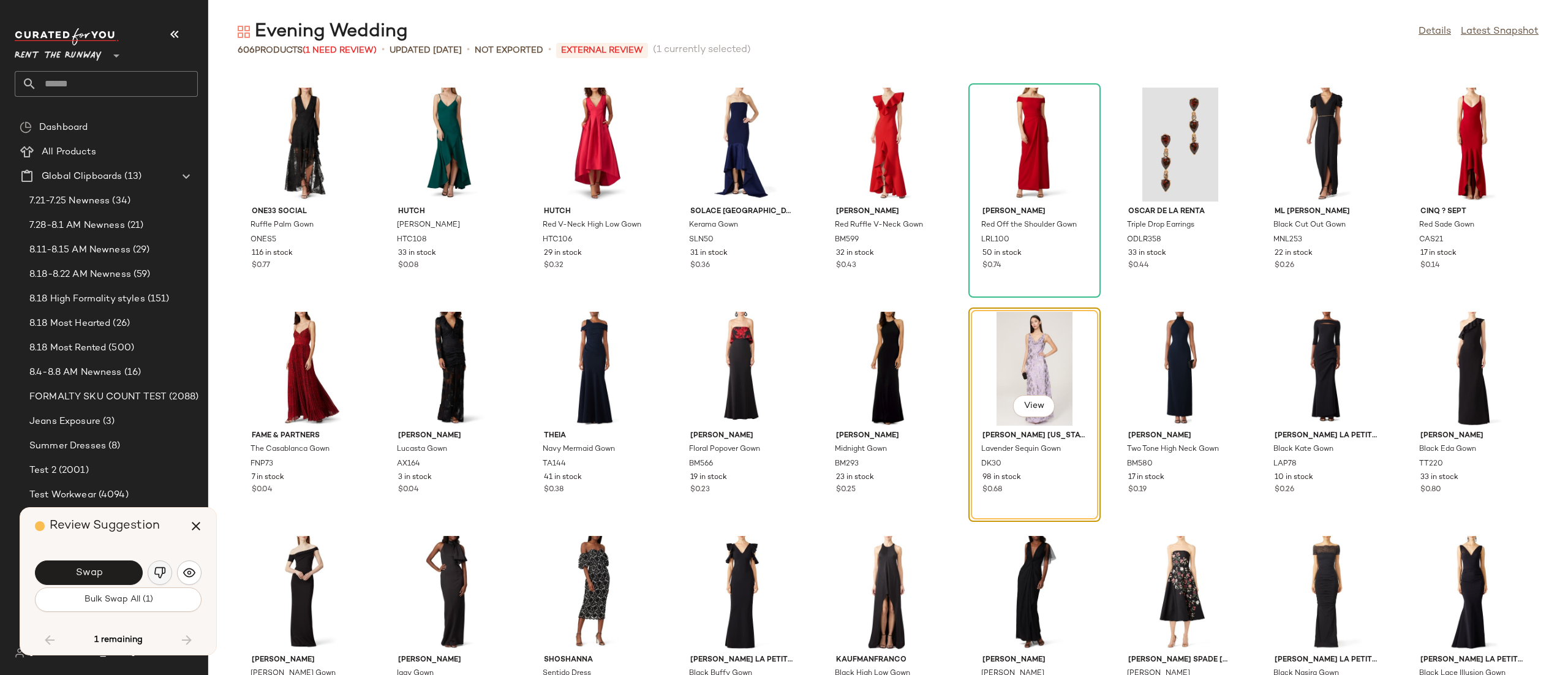
click at [156, 578] on img "button" at bounding box center [160, 573] width 12 height 12
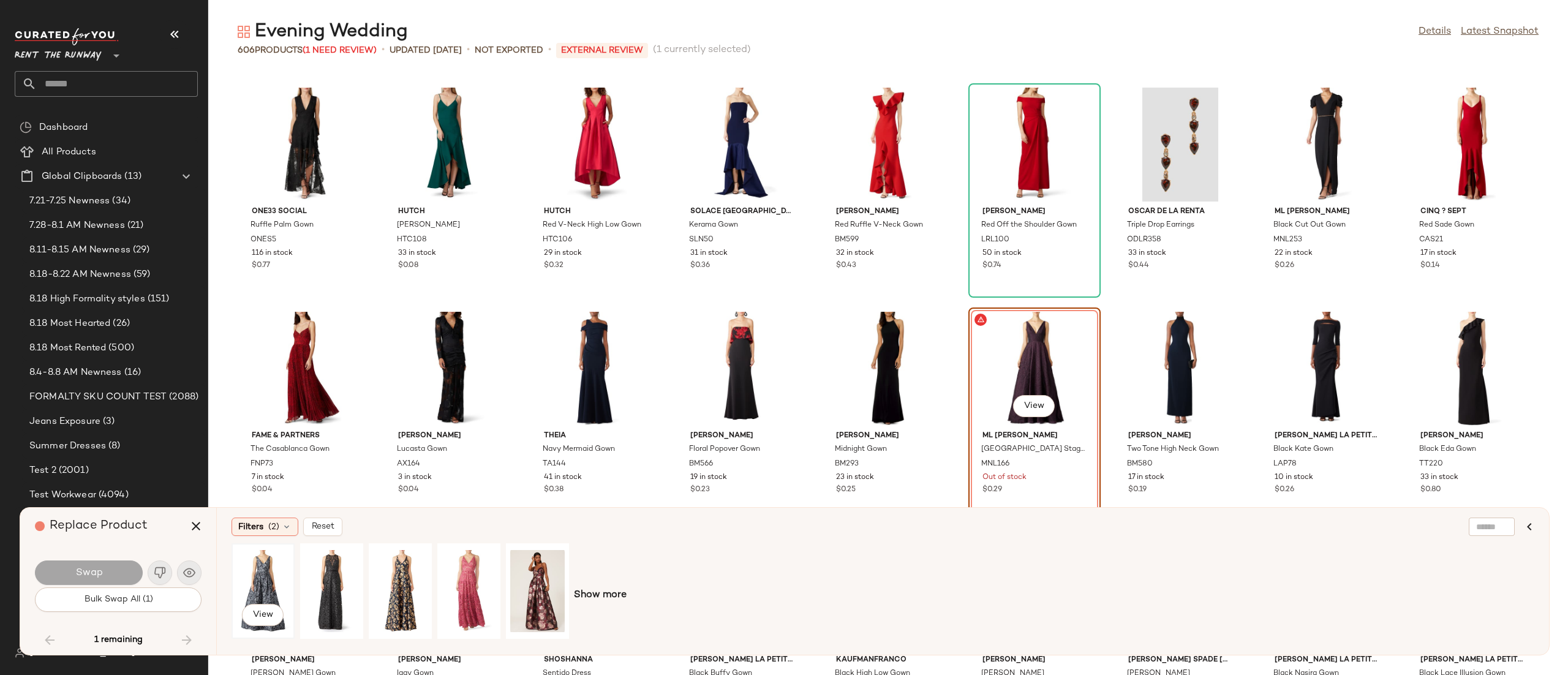
click at [247, 570] on div "View" at bounding box center [263, 591] width 55 height 87
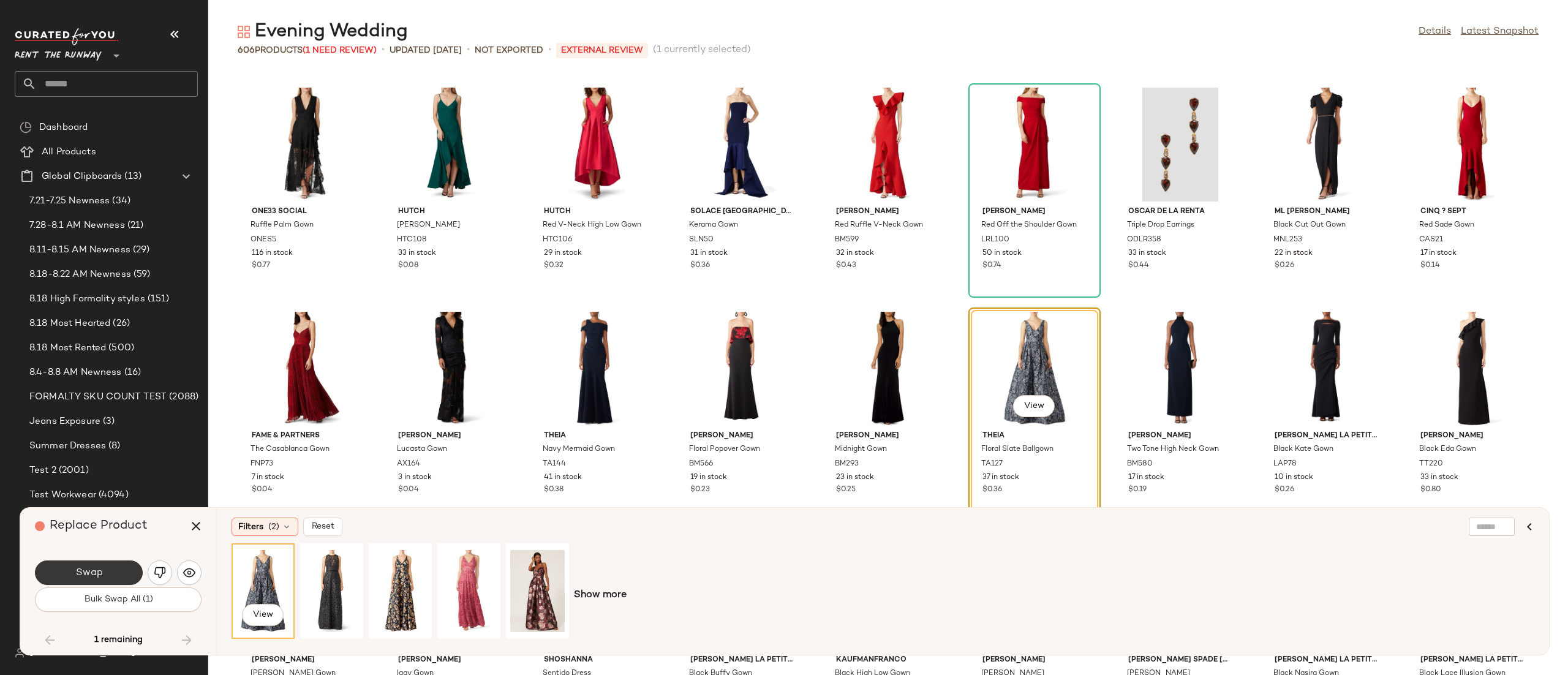
click at [104, 569] on button "Swap" at bounding box center [89, 573] width 107 height 24
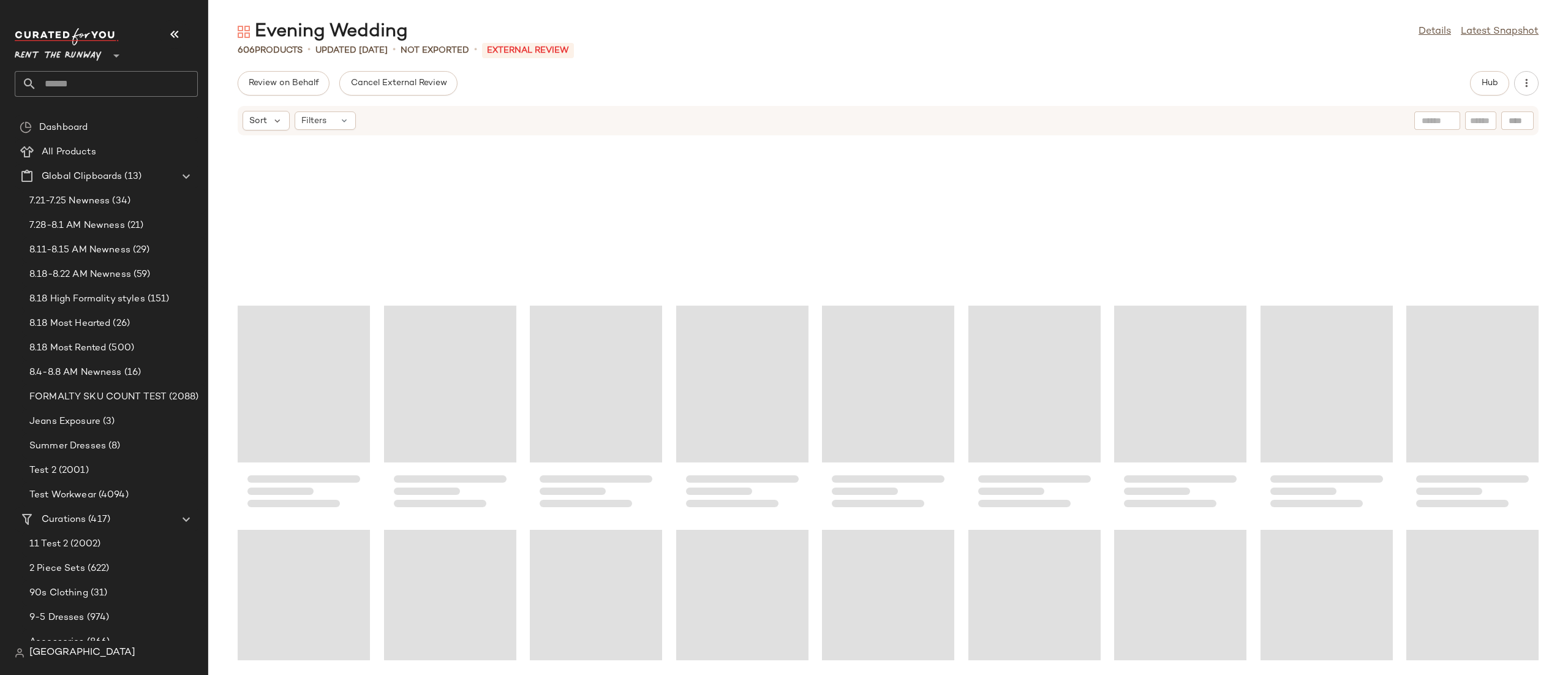
scroll to position [9039, 0]
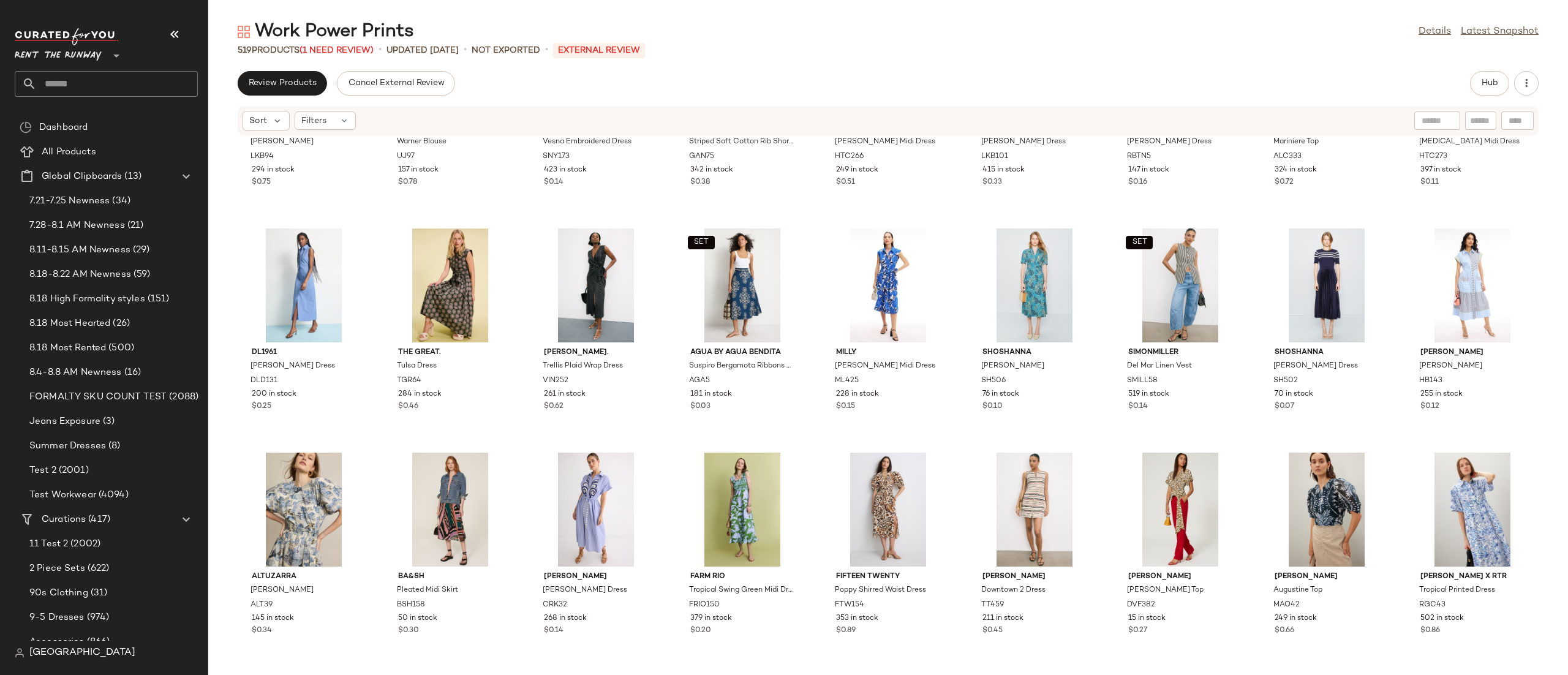
scroll to position [2588, 0]
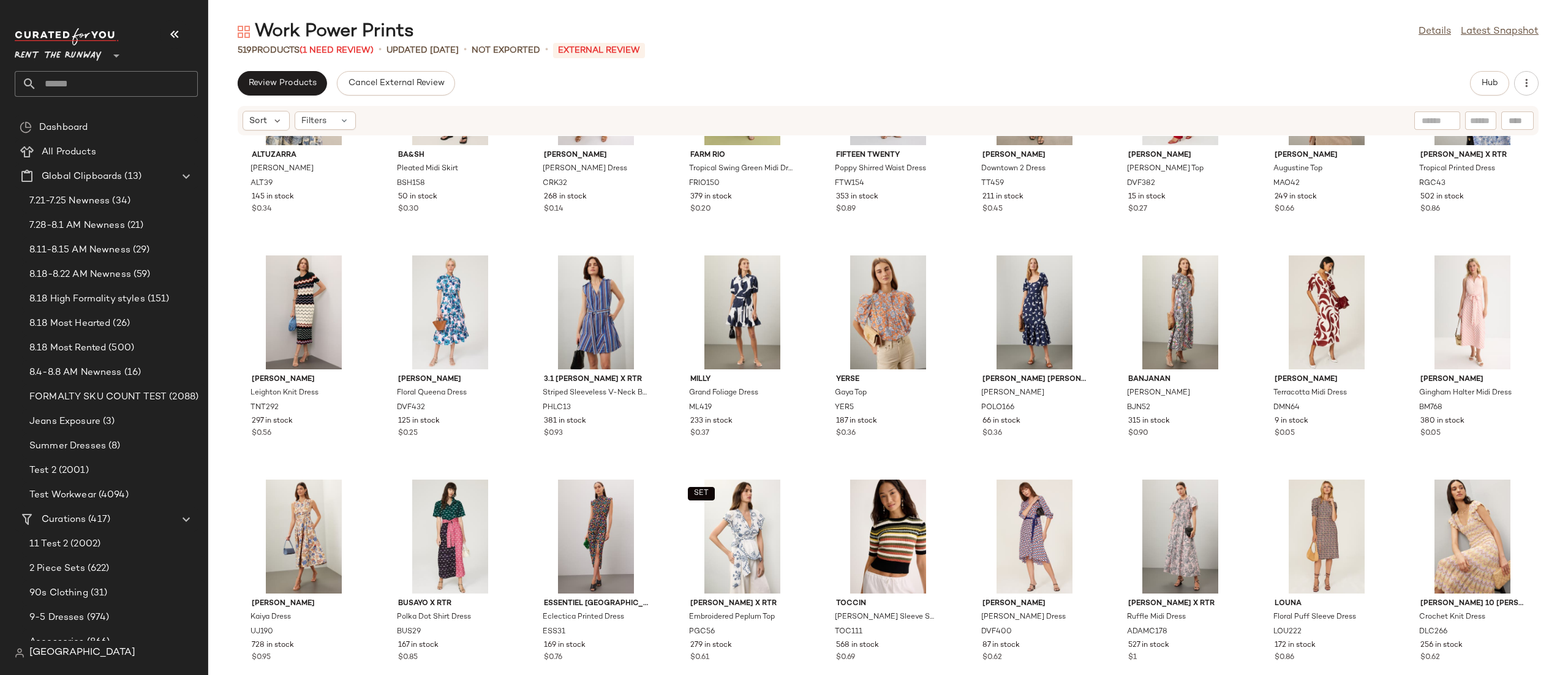
click at [1453, 118] on div at bounding box center [1437, 120] width 46 height 18
type input "*****"
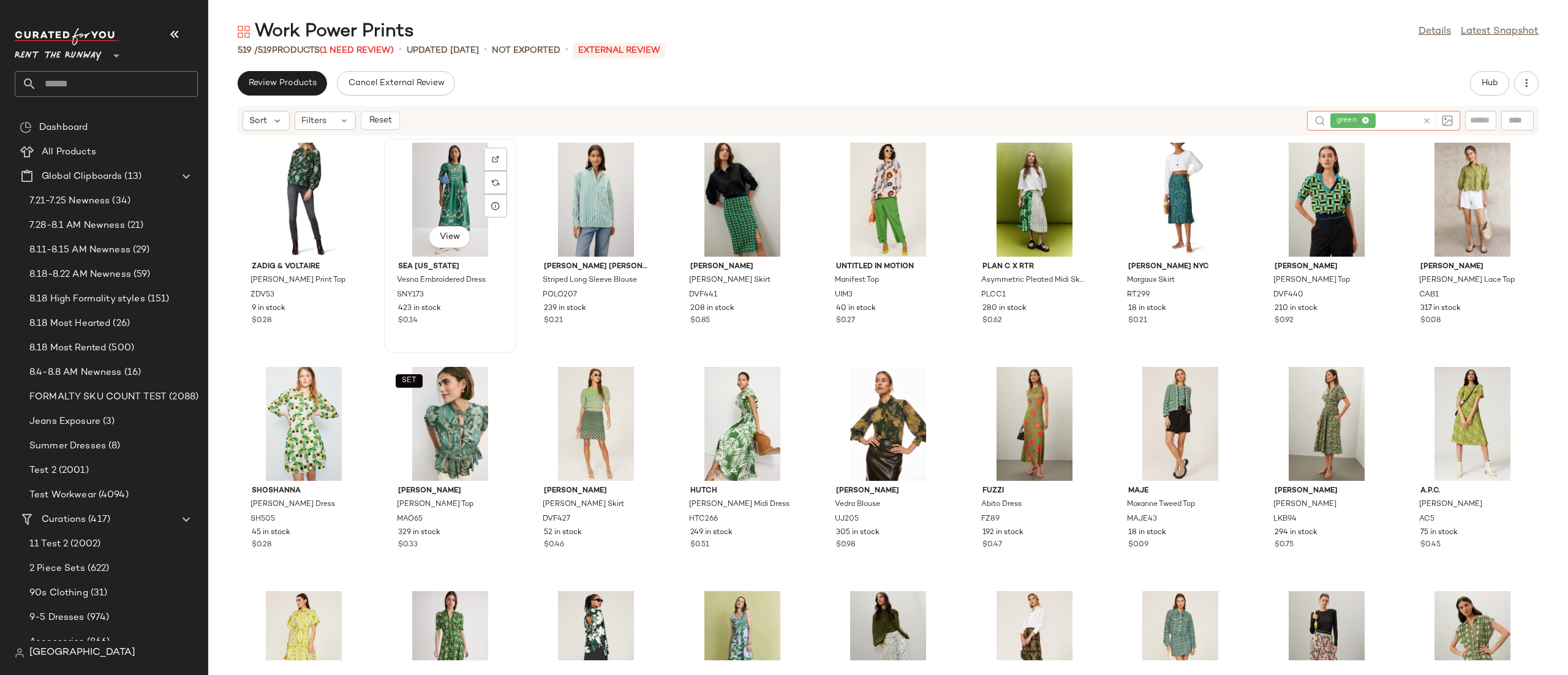
click at [427, 162] on div "View" at bounding box center [449, 200] width 124 height 114
click at [444, 166] on div "View" at bounding box center [449, 200] width 124 height 114
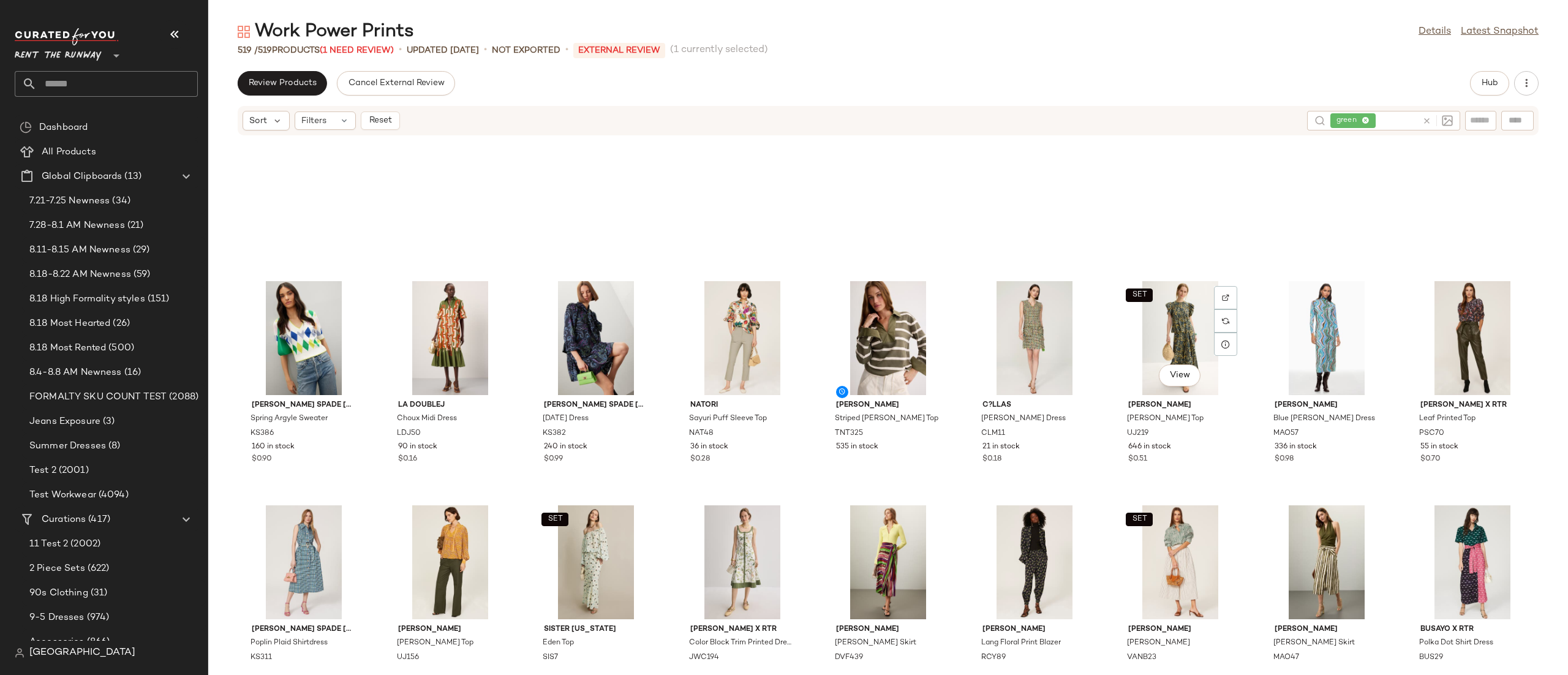
scroll to position [937, 0]
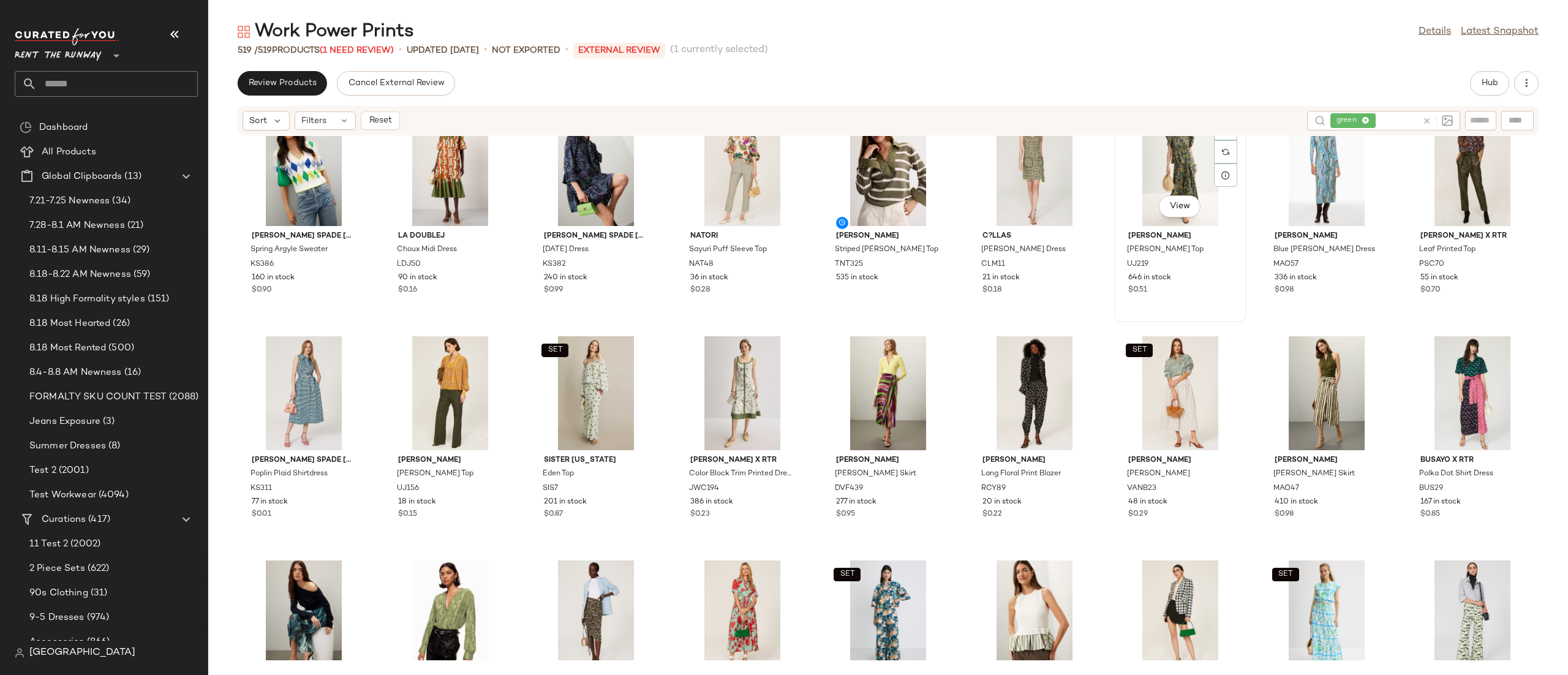
click at [1118, 193] on div "SET View" at bounding box center [1179, 169] width 124 height 114
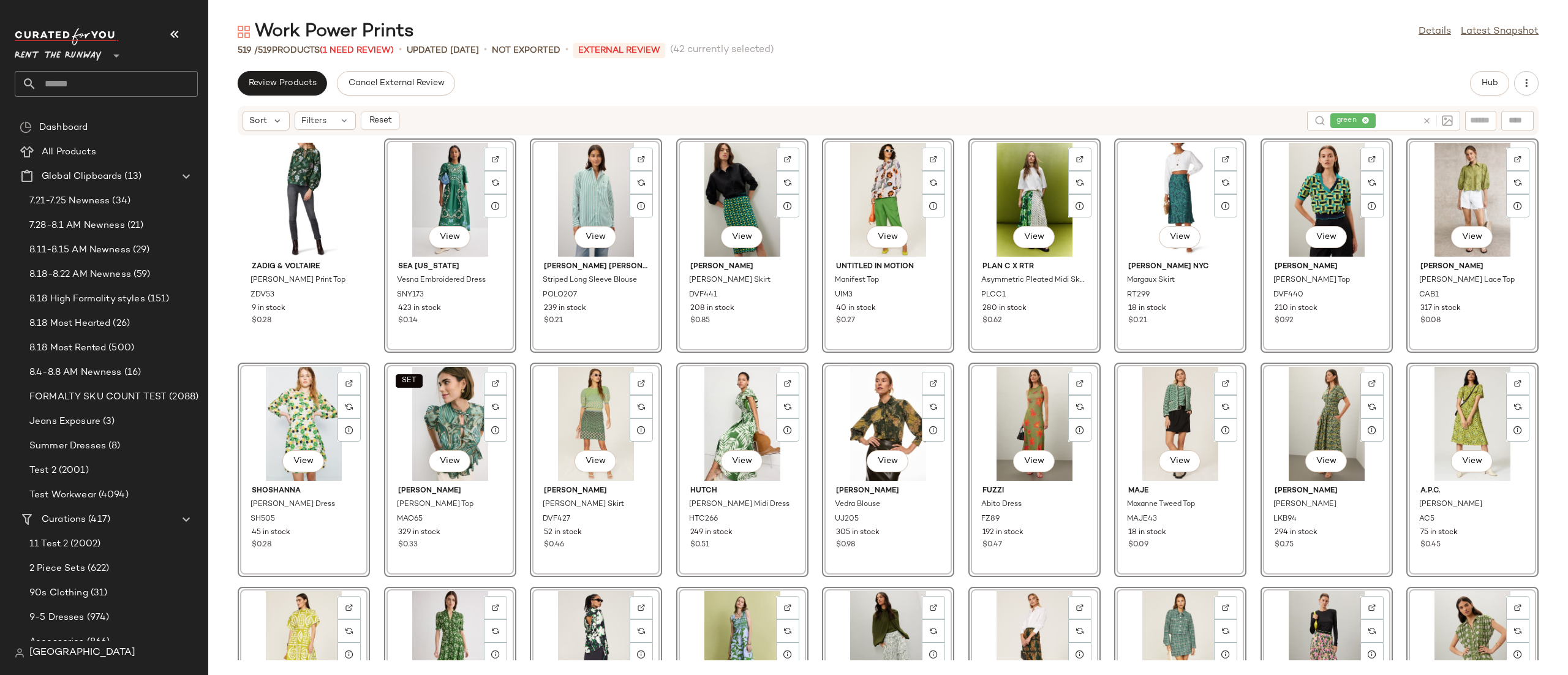
click at [1102, 241] on div "Zadig & [PERSON_NAME] Print Top ZDV53 9 in stock $0.28 View Sea [US_STATE] Vesn…" at bounding box center [887, 398] width 1359 height 525
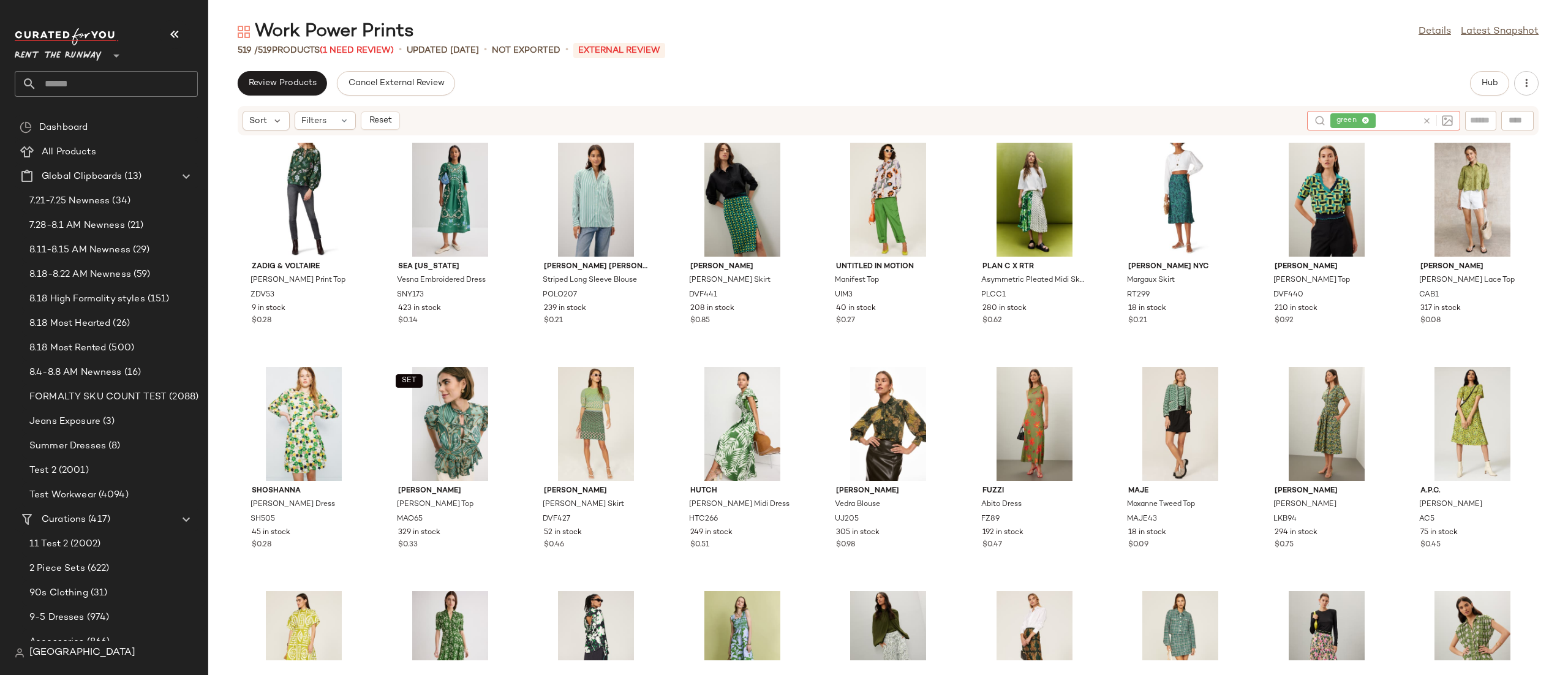
click at [1425, 116] on icon at bounding box center [1427, 121] width 9 height 9
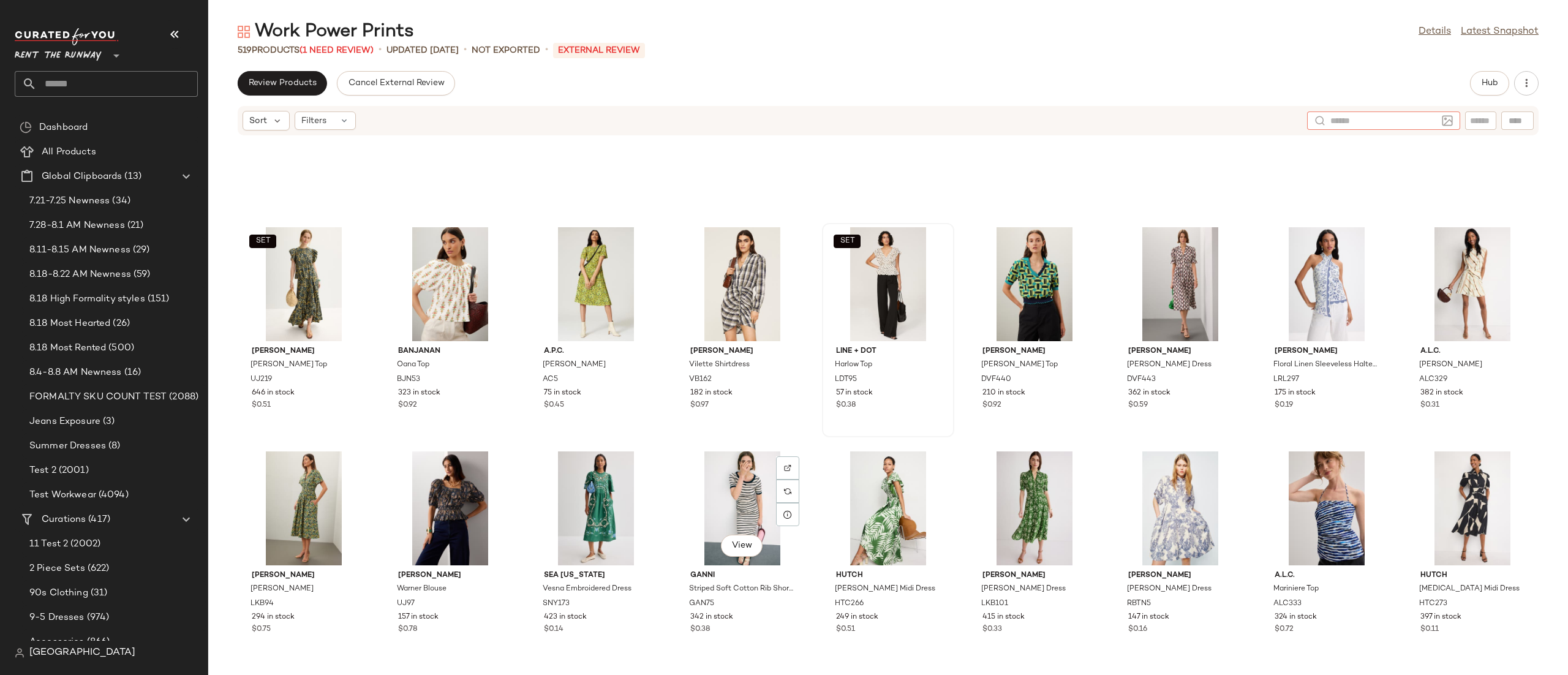
scroll to position [1717, 0]
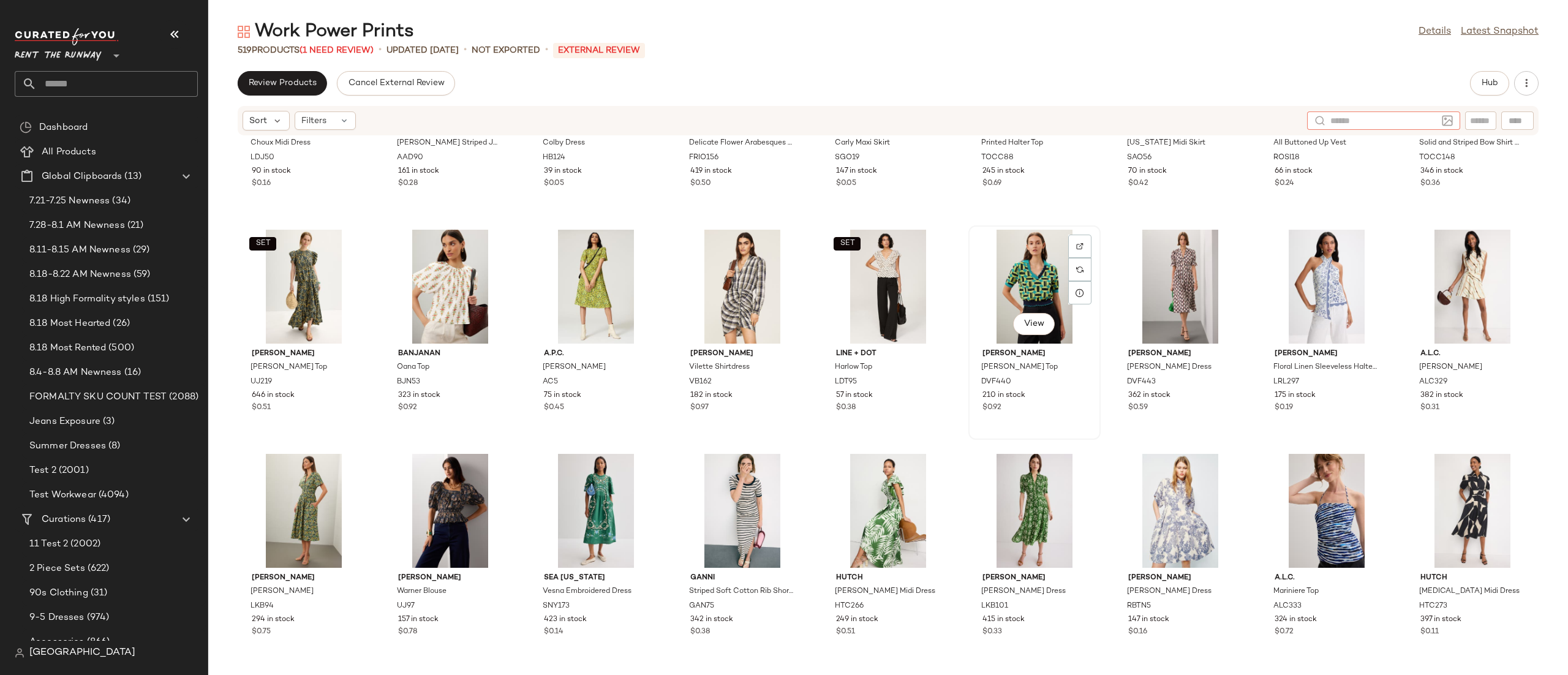
click at [1014, 256] on div "View" at bounding box center [1034, 287] width 124 height 114
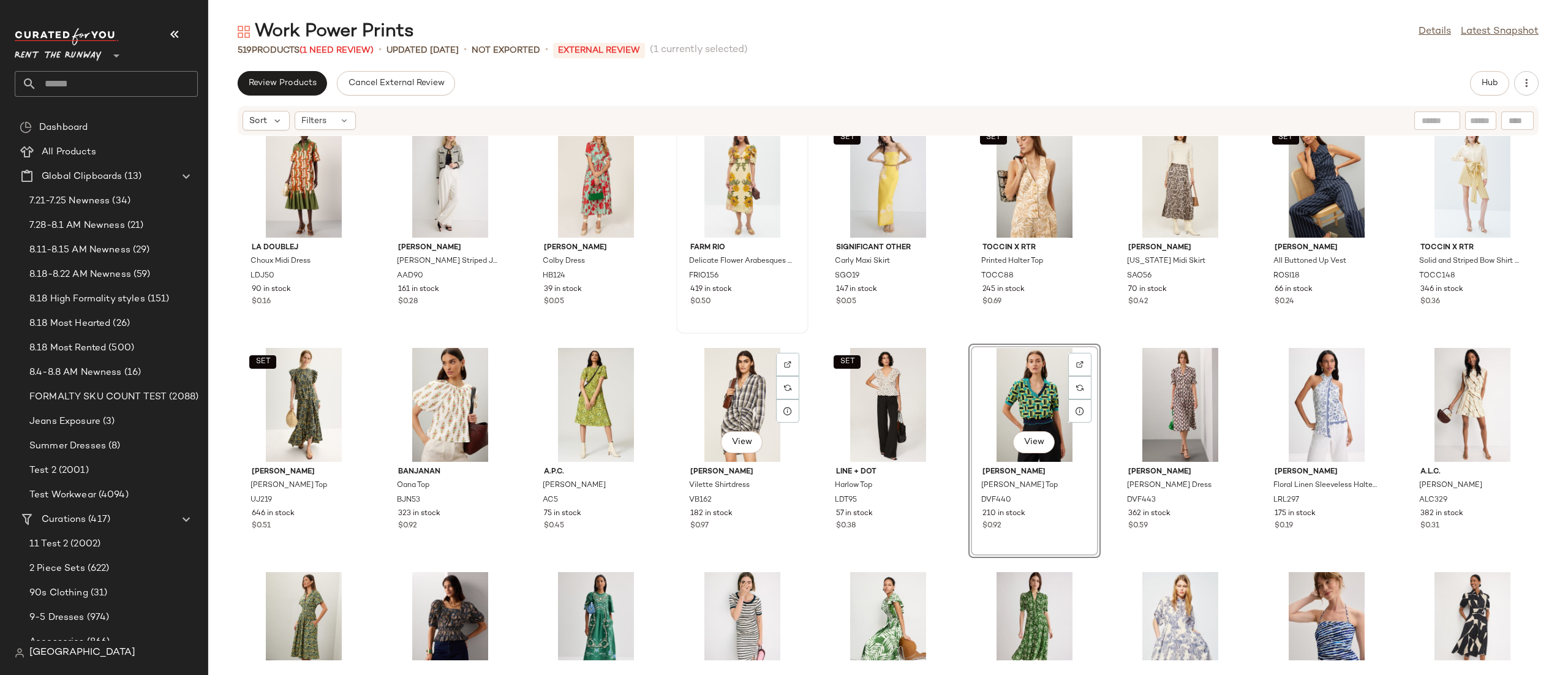
scroll to position [1535, 0]
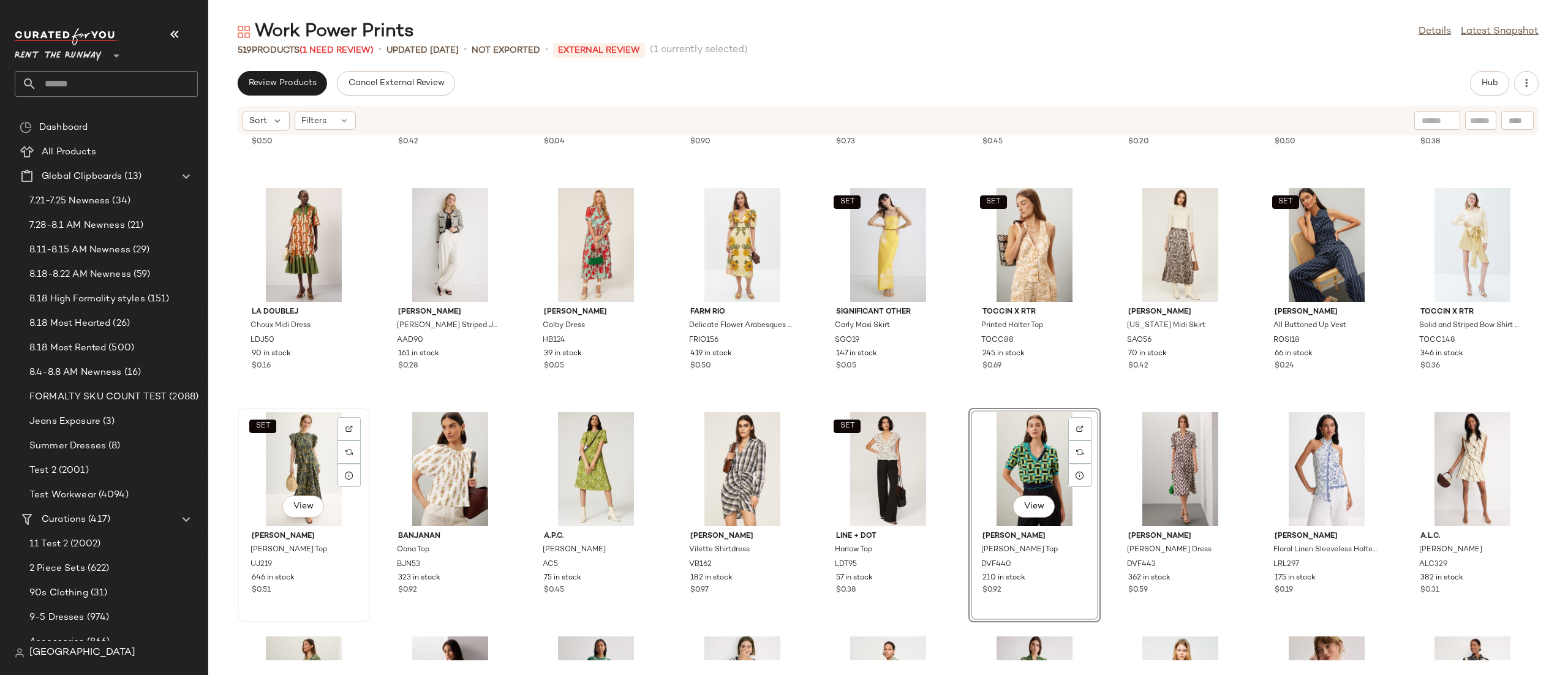
click at [294, 459] on div "SET View" at bounding box center [303, 469] width 124 height 114
click at [440, 440] on div "View" at bounding box center [449, 469] width 124 height 114
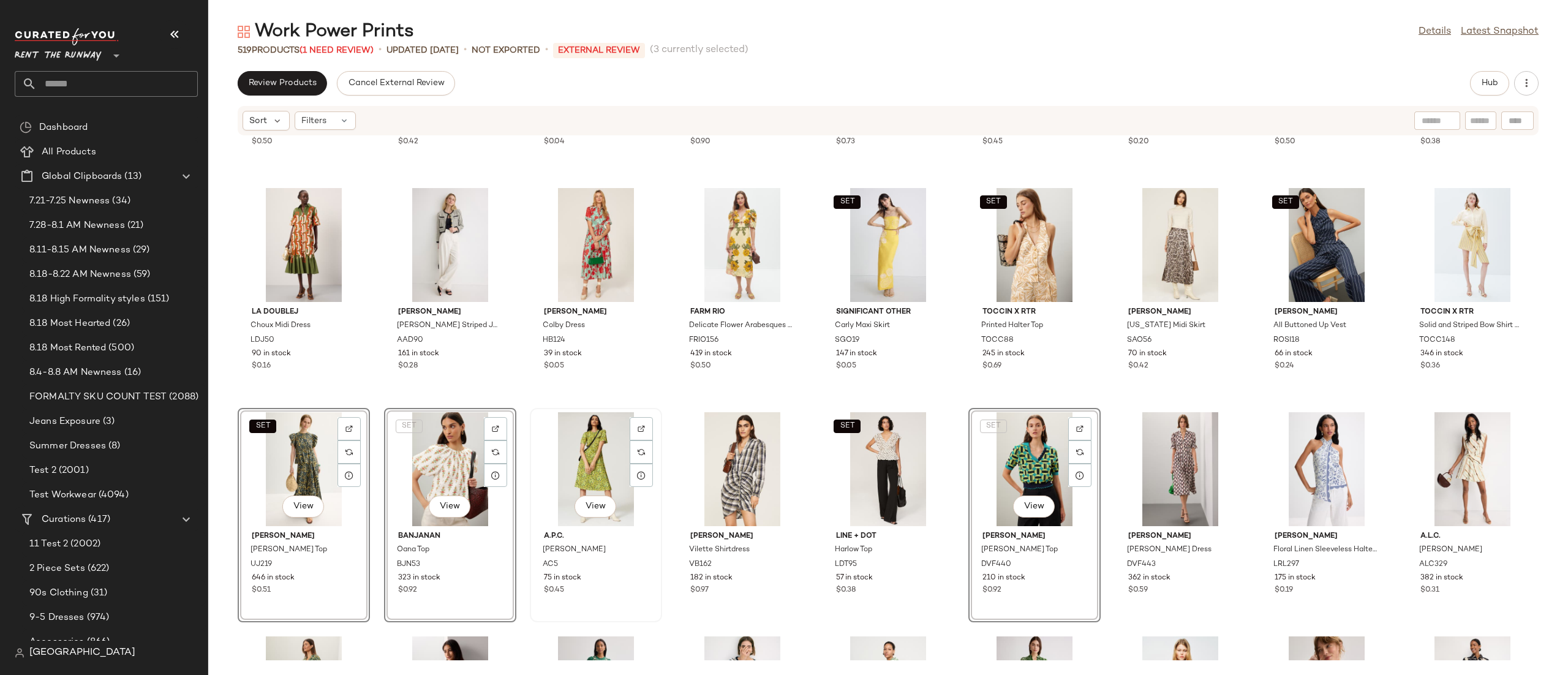
click at [591, 447] on div "View" at bounding box center [595, 469] width 124 height 114
click at [726, 467] on div "View" at bounding box center [742, 469] width 124 height 114
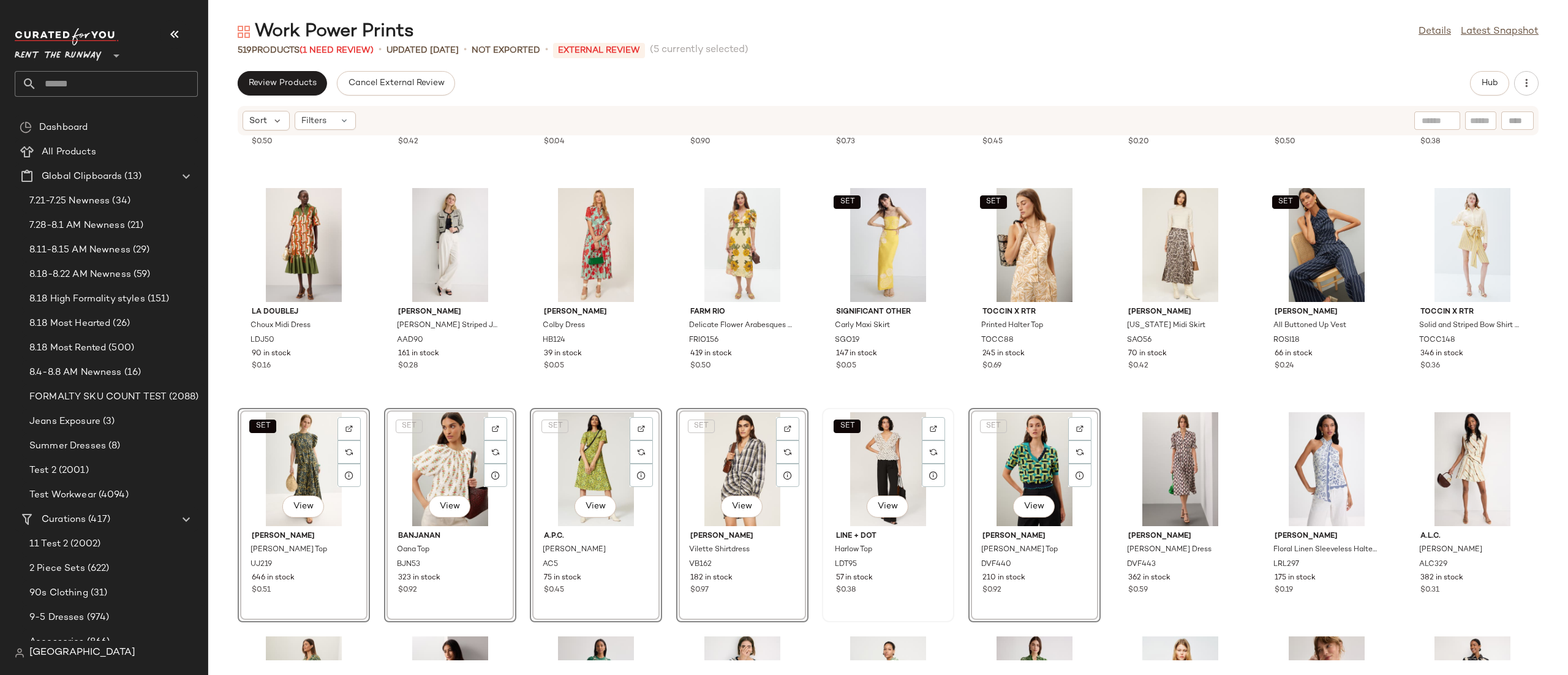
click at [877, 466] on div "SET View" at bounding box center [887, 469] width 124 height 114
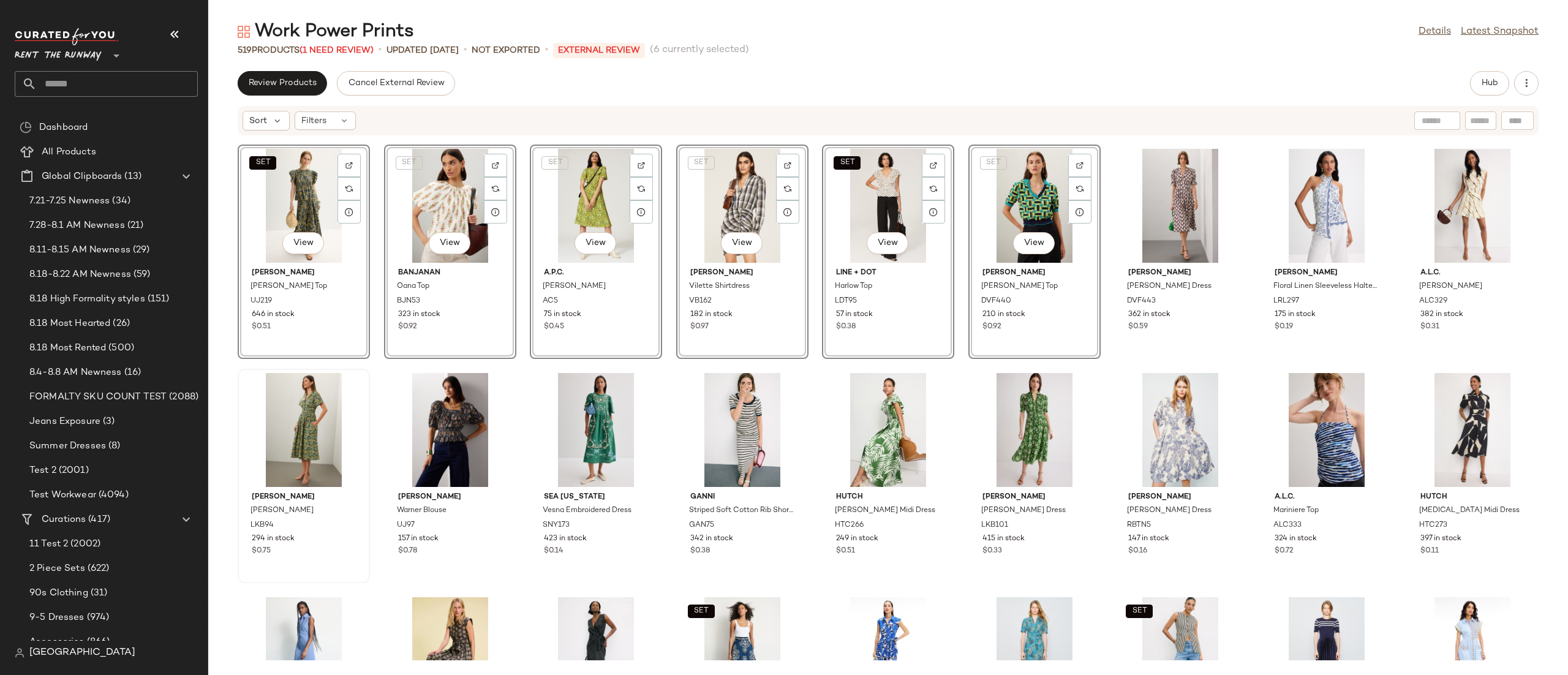
scroll to position [1880, 0]
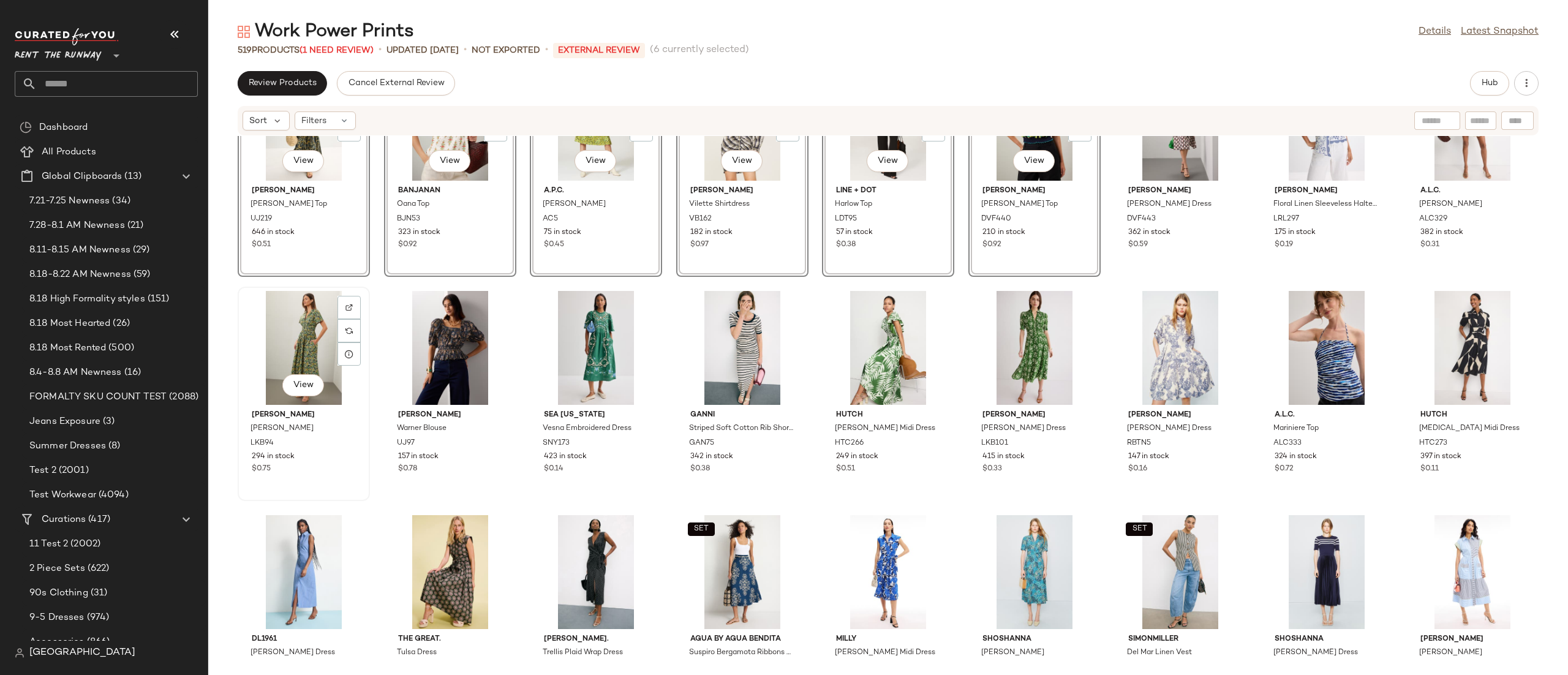
click at [294, 329] on div "View" at bounding box center [303, 348] width 124 height 114
click at [455, 333] on div "View" at bounding box center [449, 348] width 124 height 114
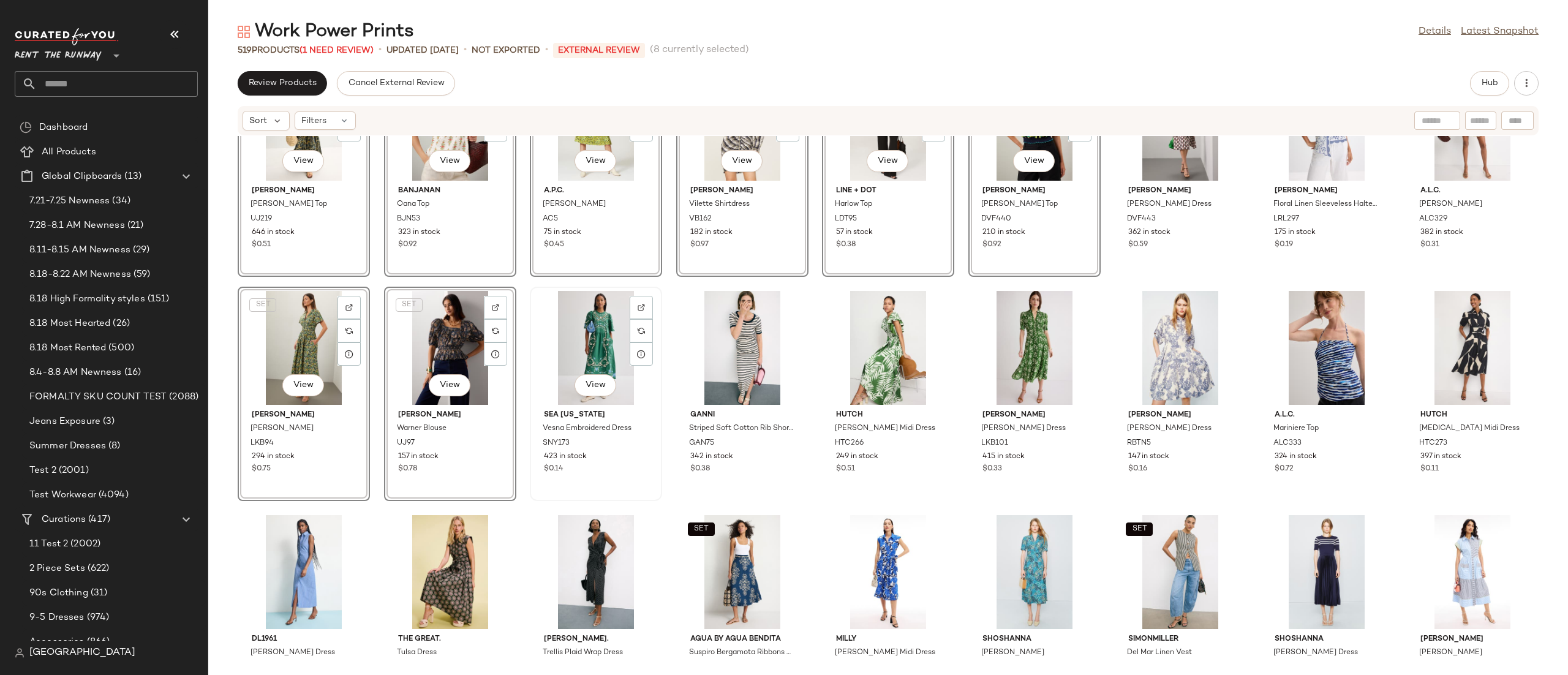
click at [572, 336] on div "View" at bounding box center [595, 348] width 124 height 114
click at [719, 340] on div "View" at bounding box center [742, 348] width 124 height 114
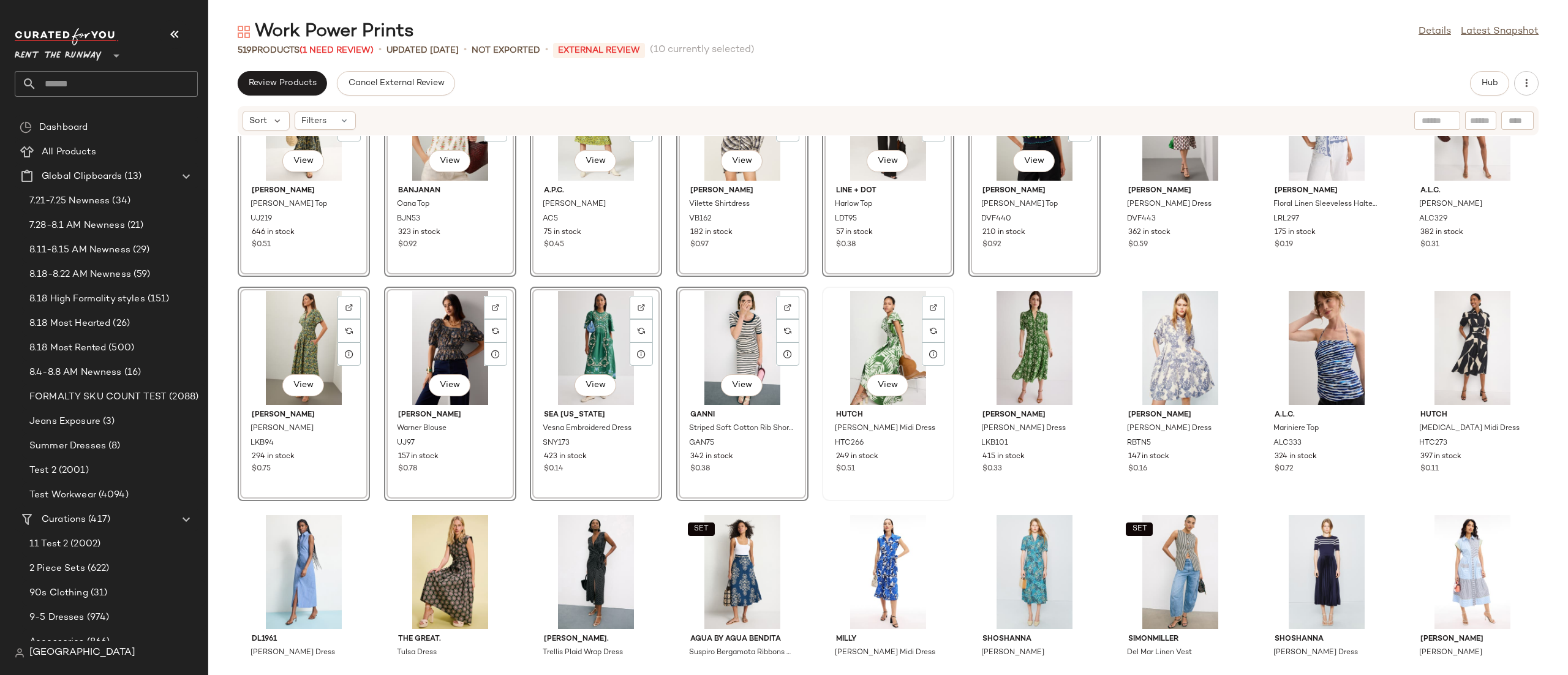
click at [876, 338] on div "View" at bounding box center [887, 348] width 124 height 114
click at [1020, 338] on div "View" at bounding box center [1034, 348] width 124 height 114
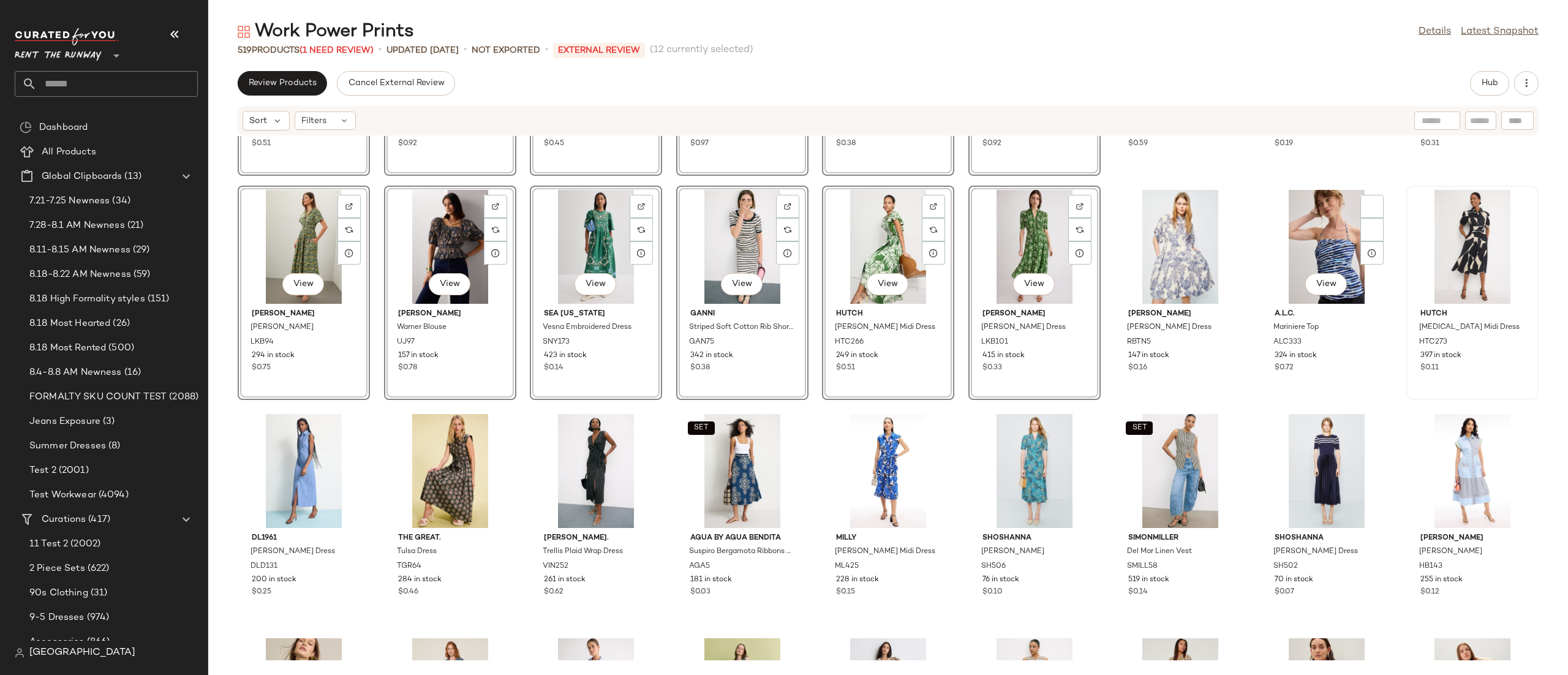
scroll to position [1989, 0]
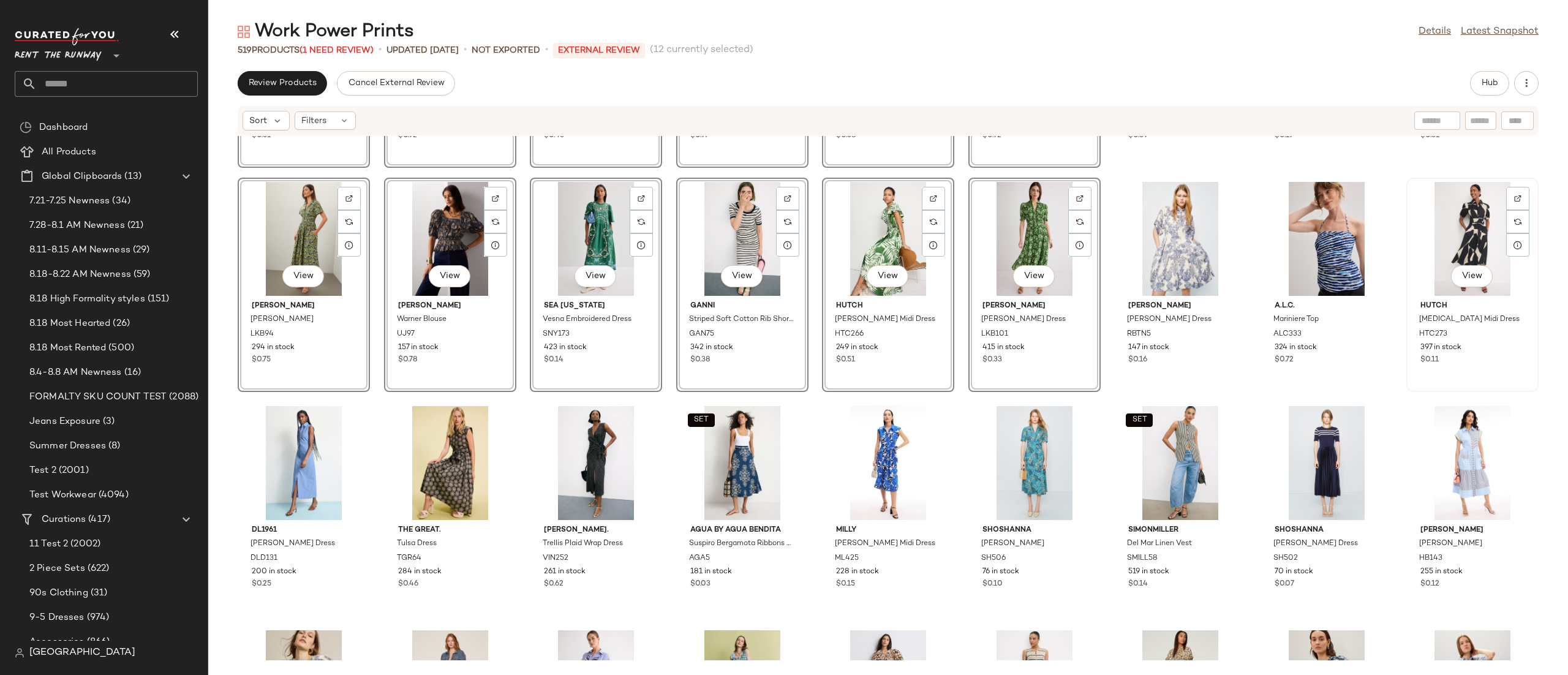
click at [1431, 237] on div "View" at bounding box center [1472, 239] width 124 height 114
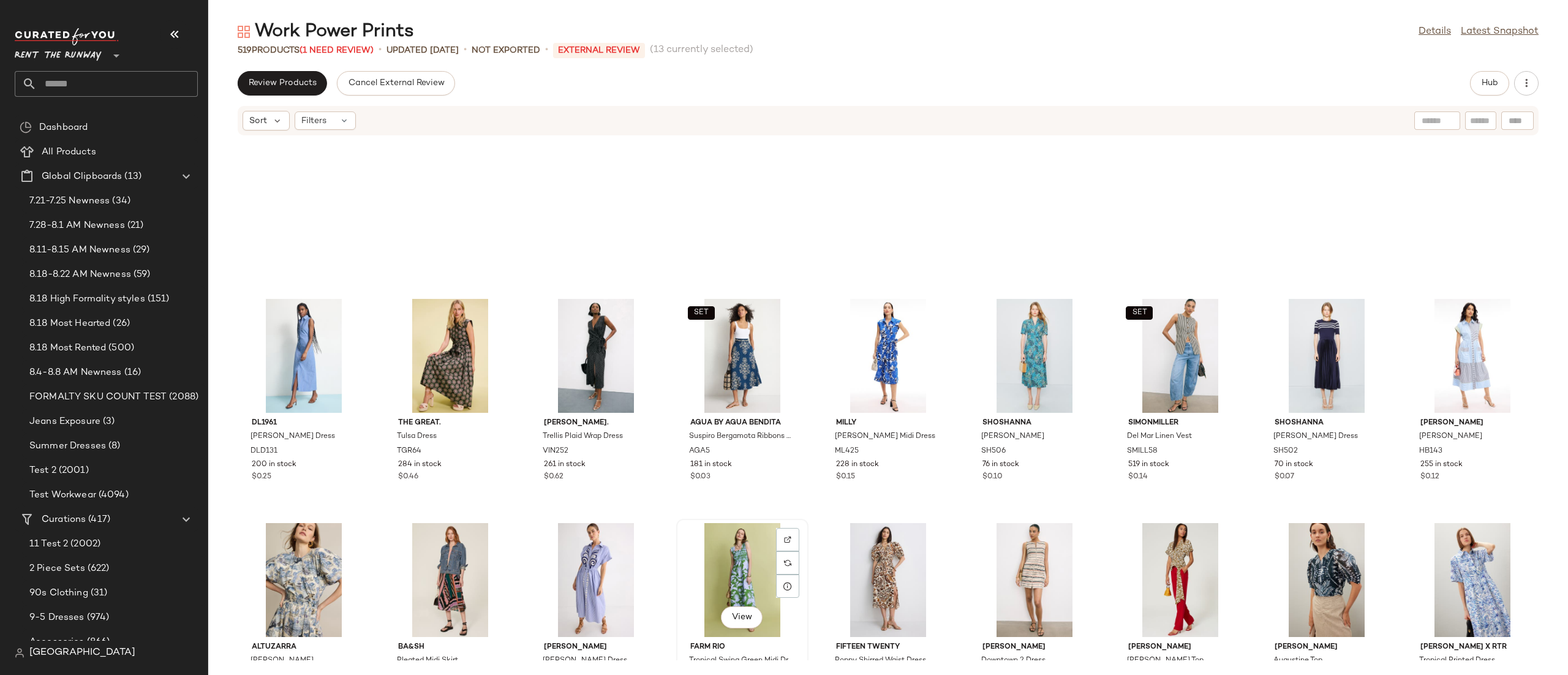
scroll to position [2378, 0]
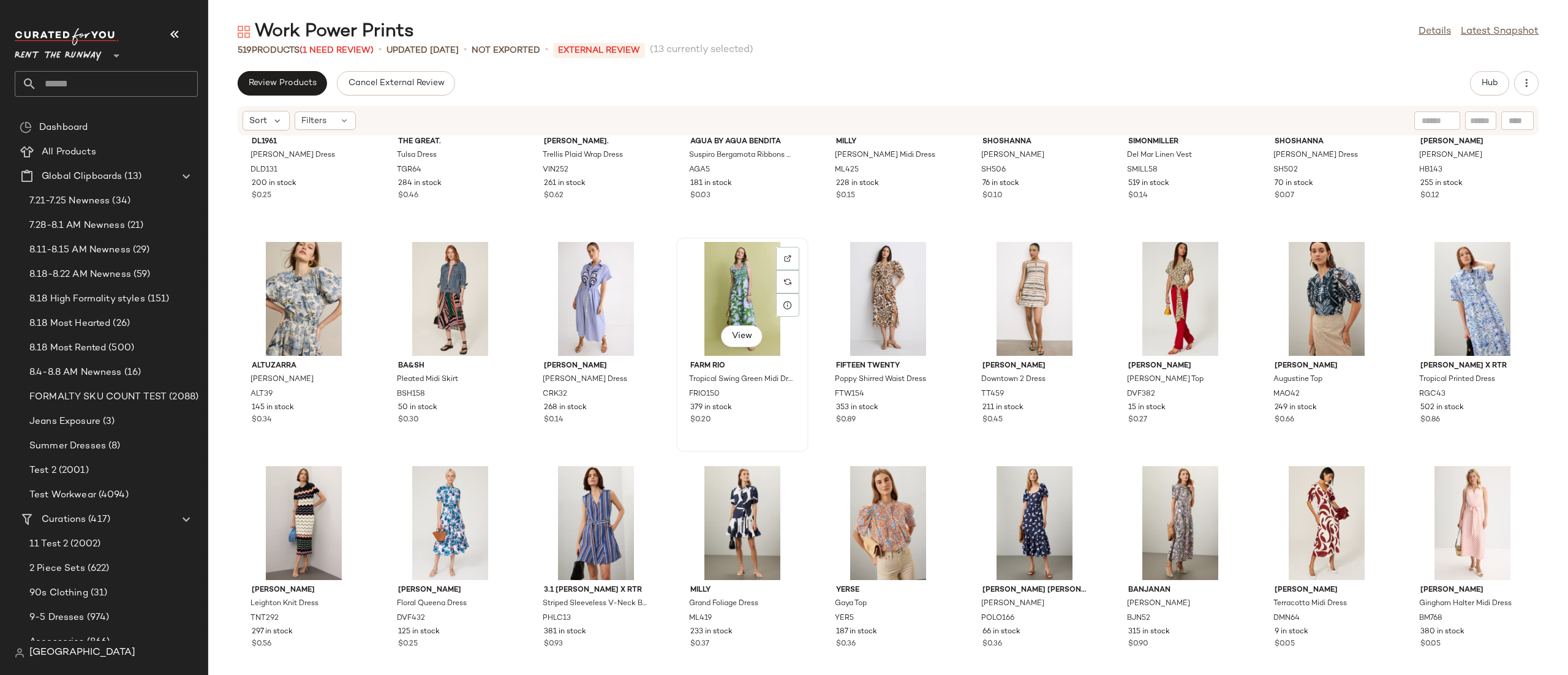
click at [729, 298] on div "View" at bounding box center [742, 299] width 124 height 114
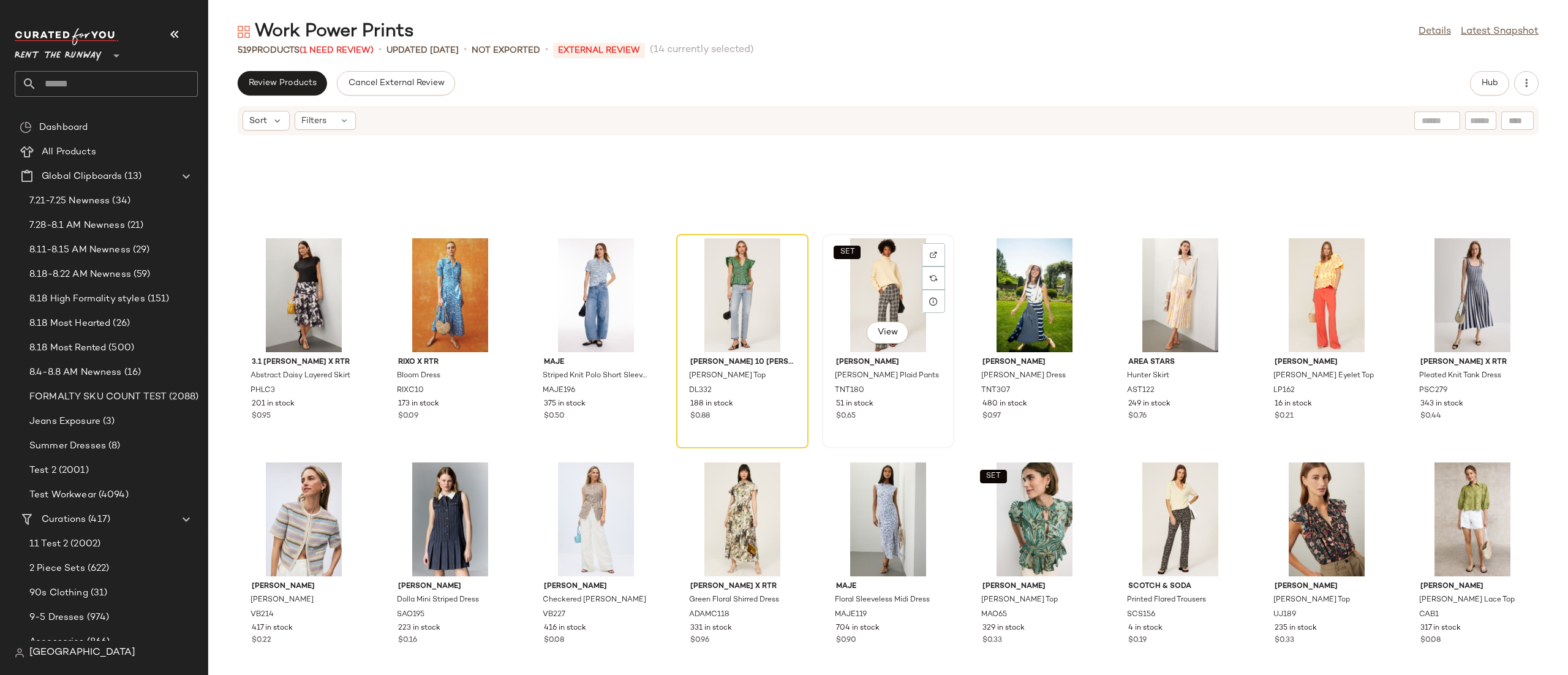
scroll to position [3676, 0]
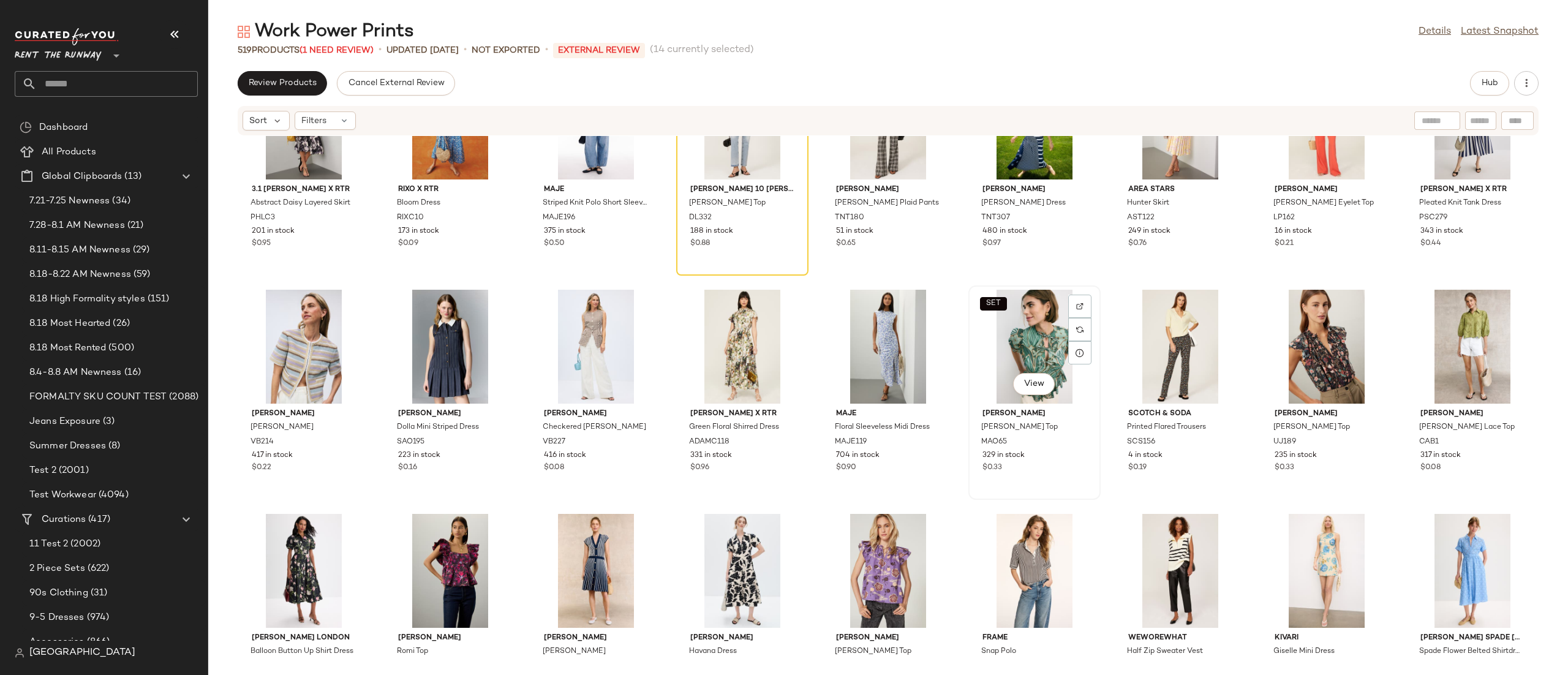
click at [1029, 346] on div "SET View" at bounding box center [1034, 347] width 124 height 114
click at [735, 348] on div "View" at bounding box center [742, 347] width 124 height 114
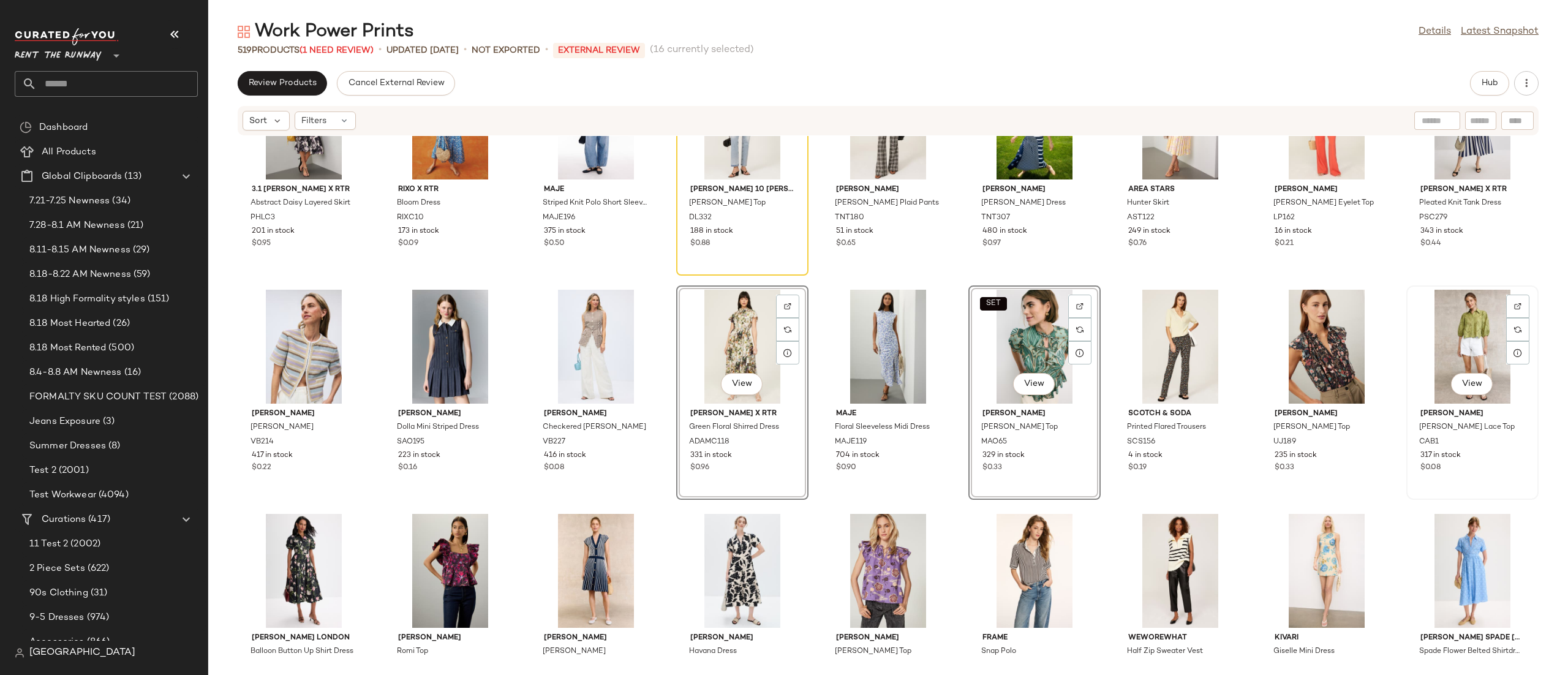
click at [1479, 326] on div "View" at bounding box center [1472, 347] width 124 height 114
click at [1323, 338] on div "View" at bounding box center [1326, 347] width 124 height 114
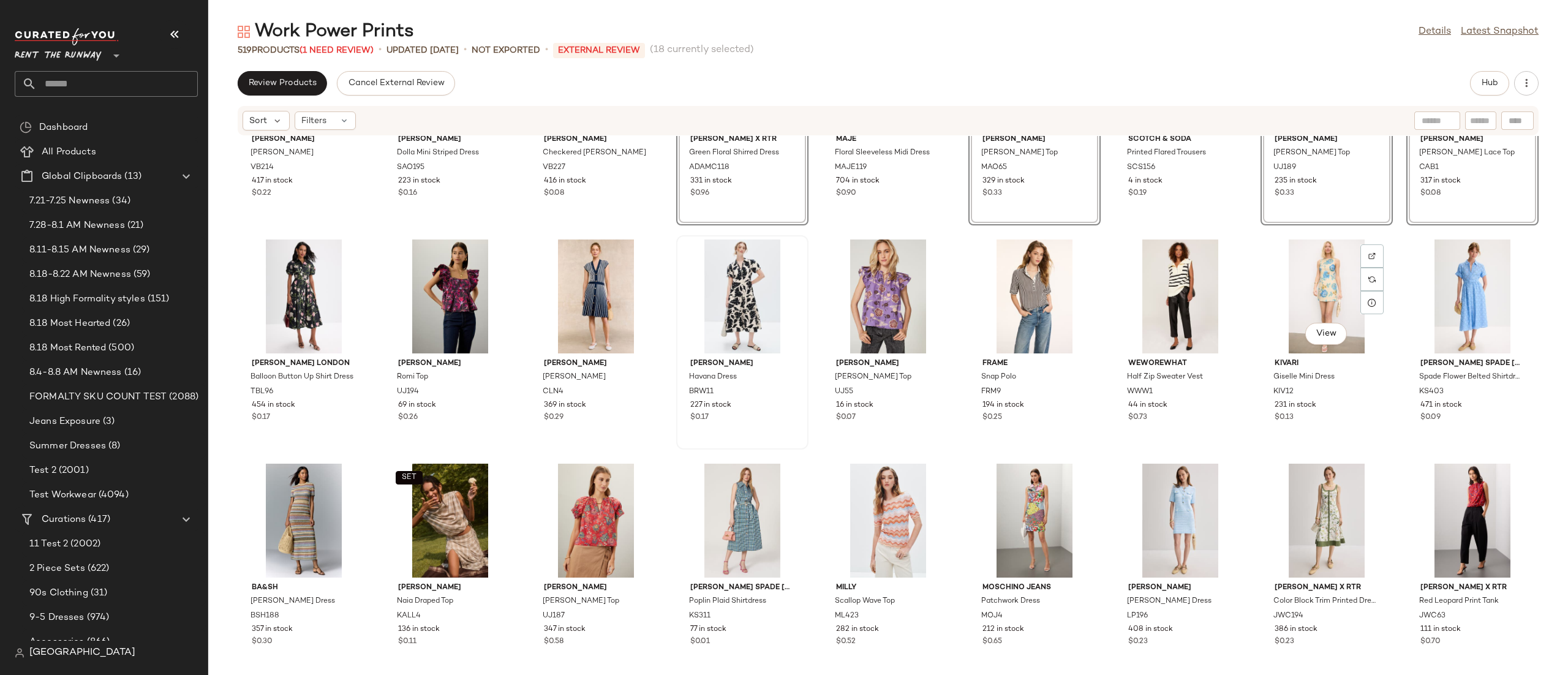
scroll to position [3960, 0]
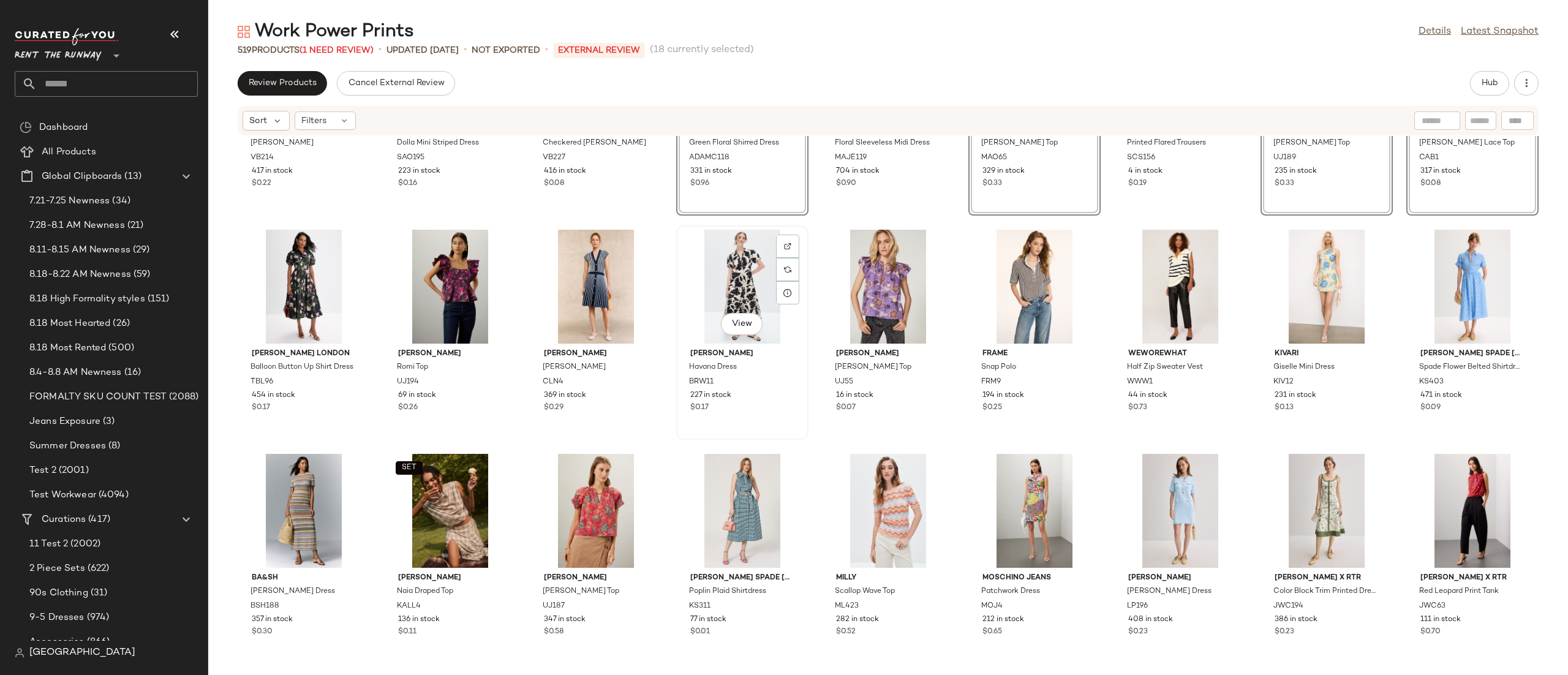
click at [727, 287] on div "View" at bounding box center [742, 287] width 124 height 114
click at [433, 494] on div "SET View" at bounding box center [449, 511] width 124 height 114
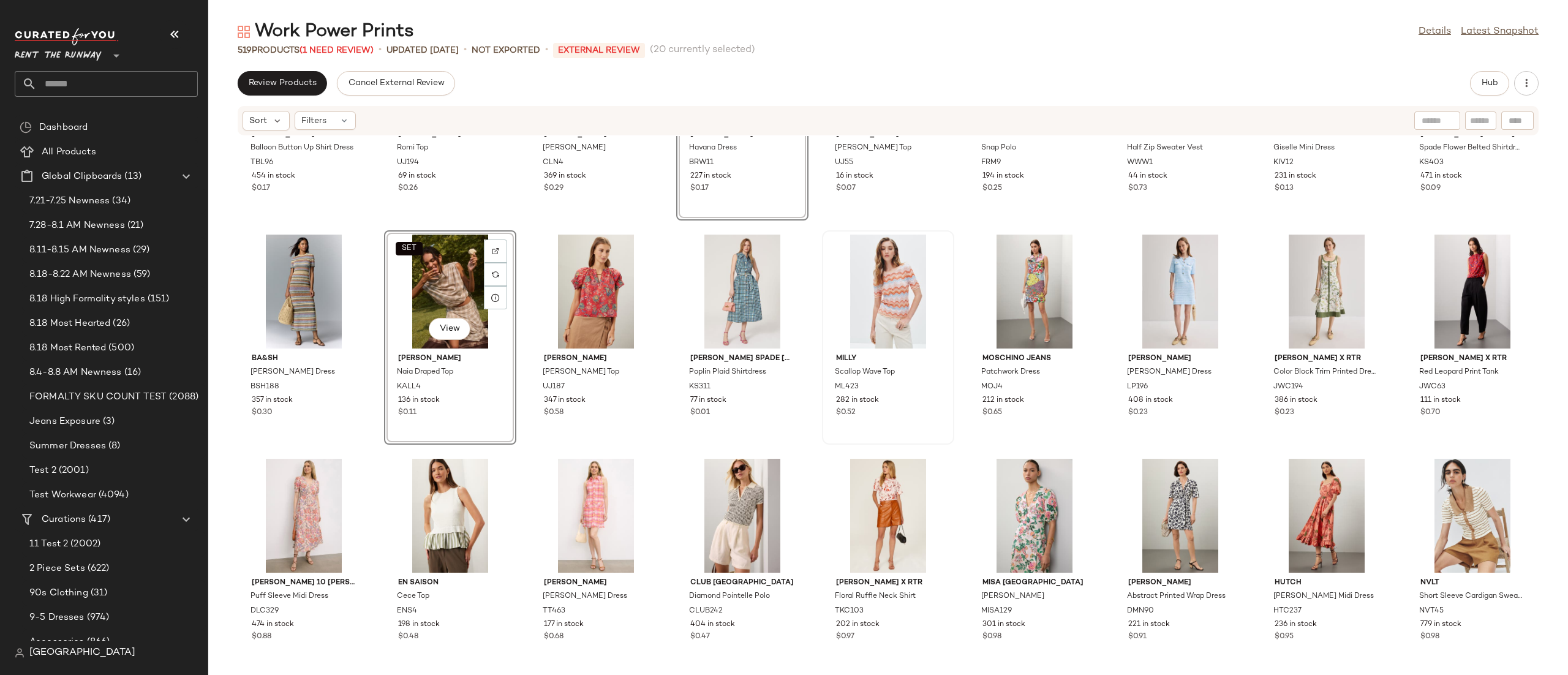
scroll to position [4189, 0]
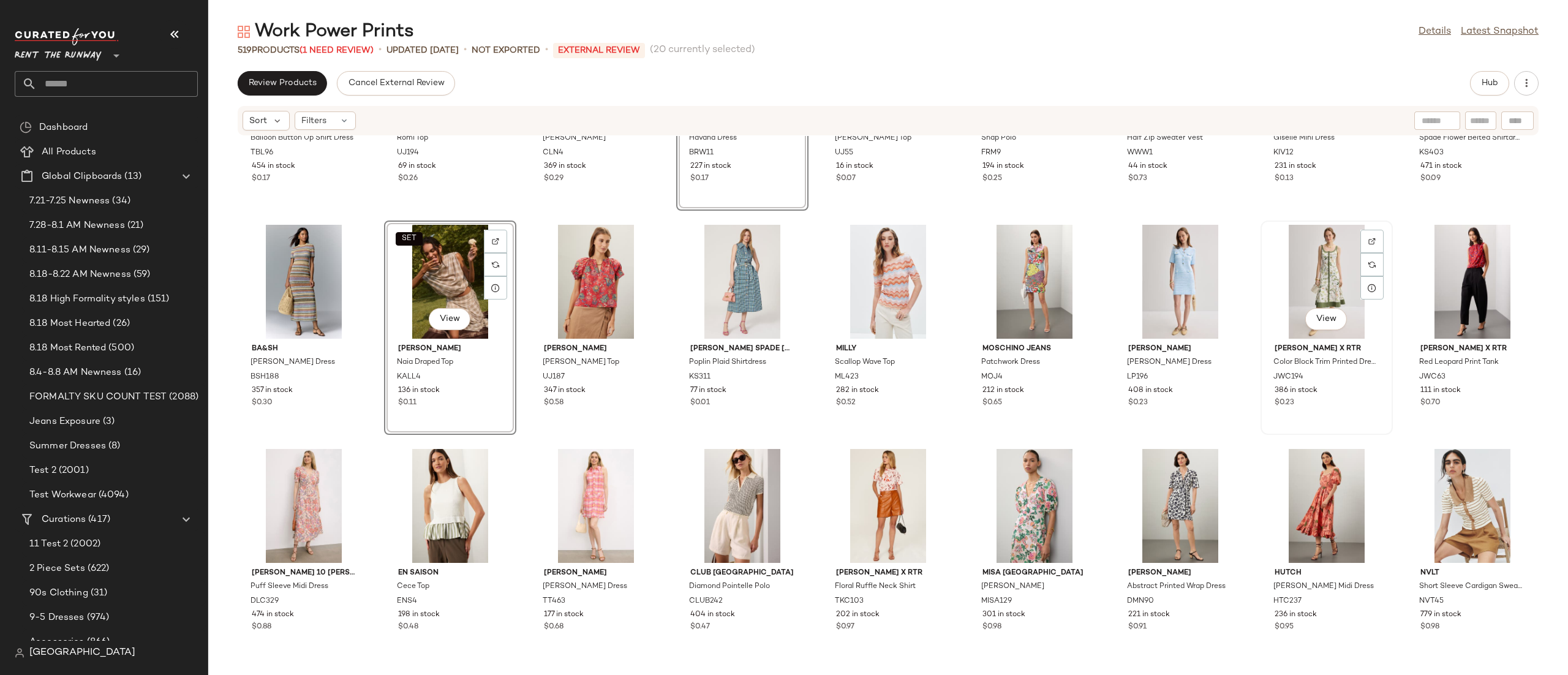
click at [1306, 271] on div "View" at bounding box center [1326, 282] width 124 height 114
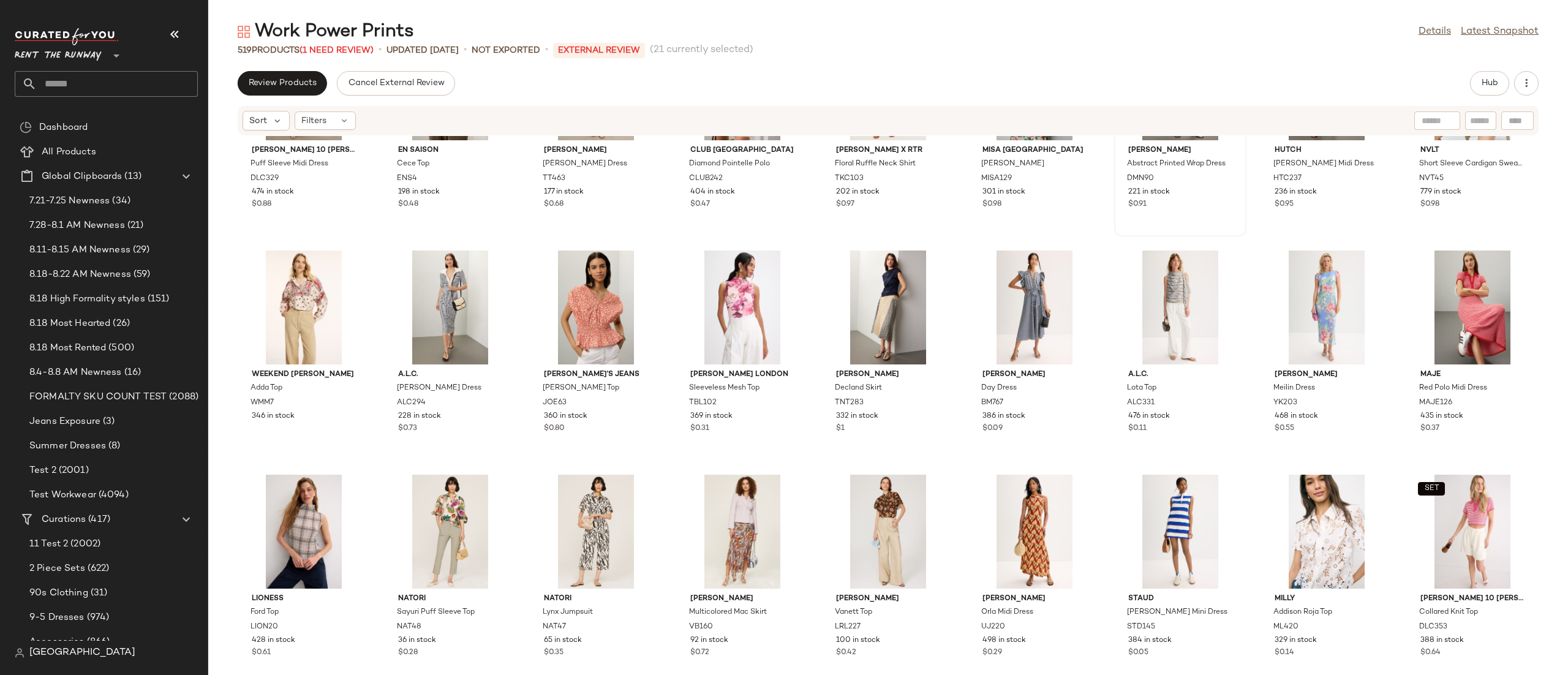
scroll to position [4377, 0]
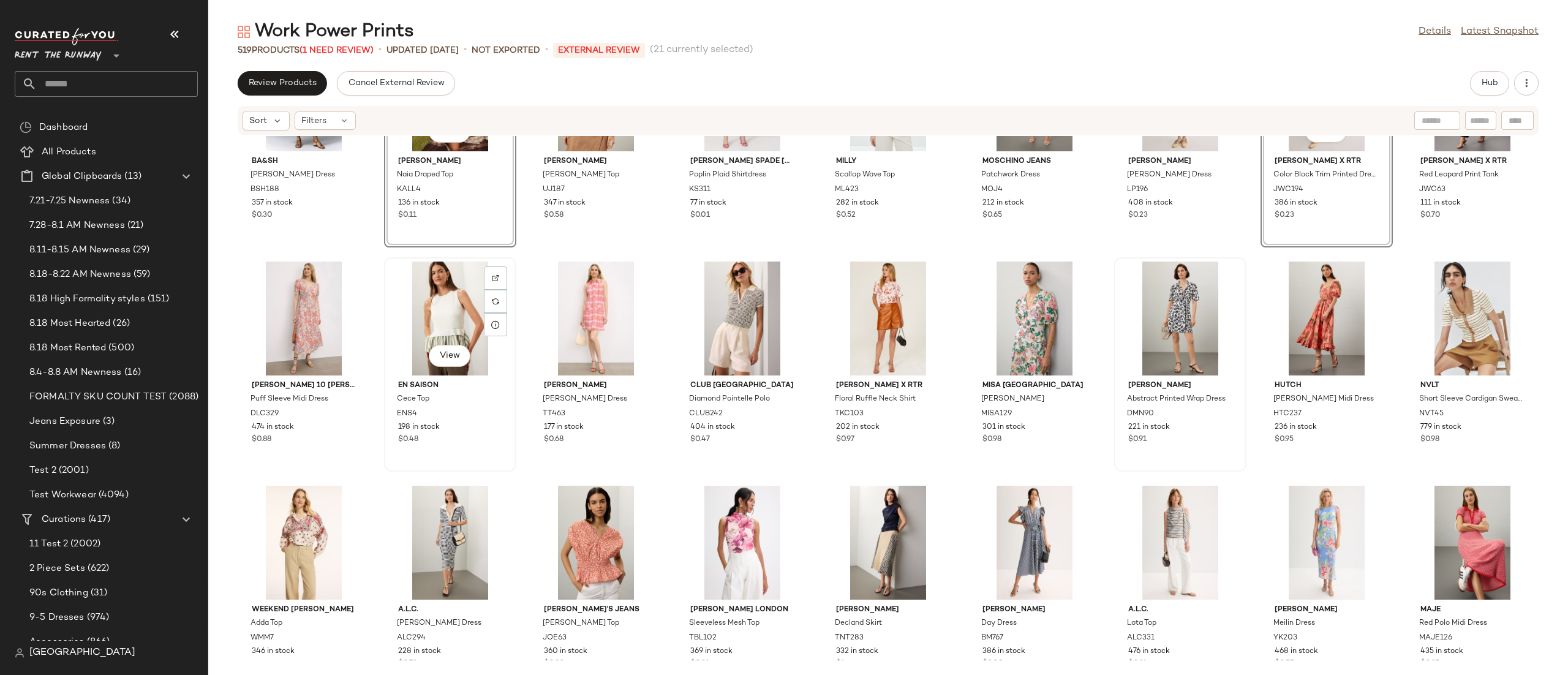
click at [429, 304] on div "View" at bounding box center [449, 319] width 124 height 114
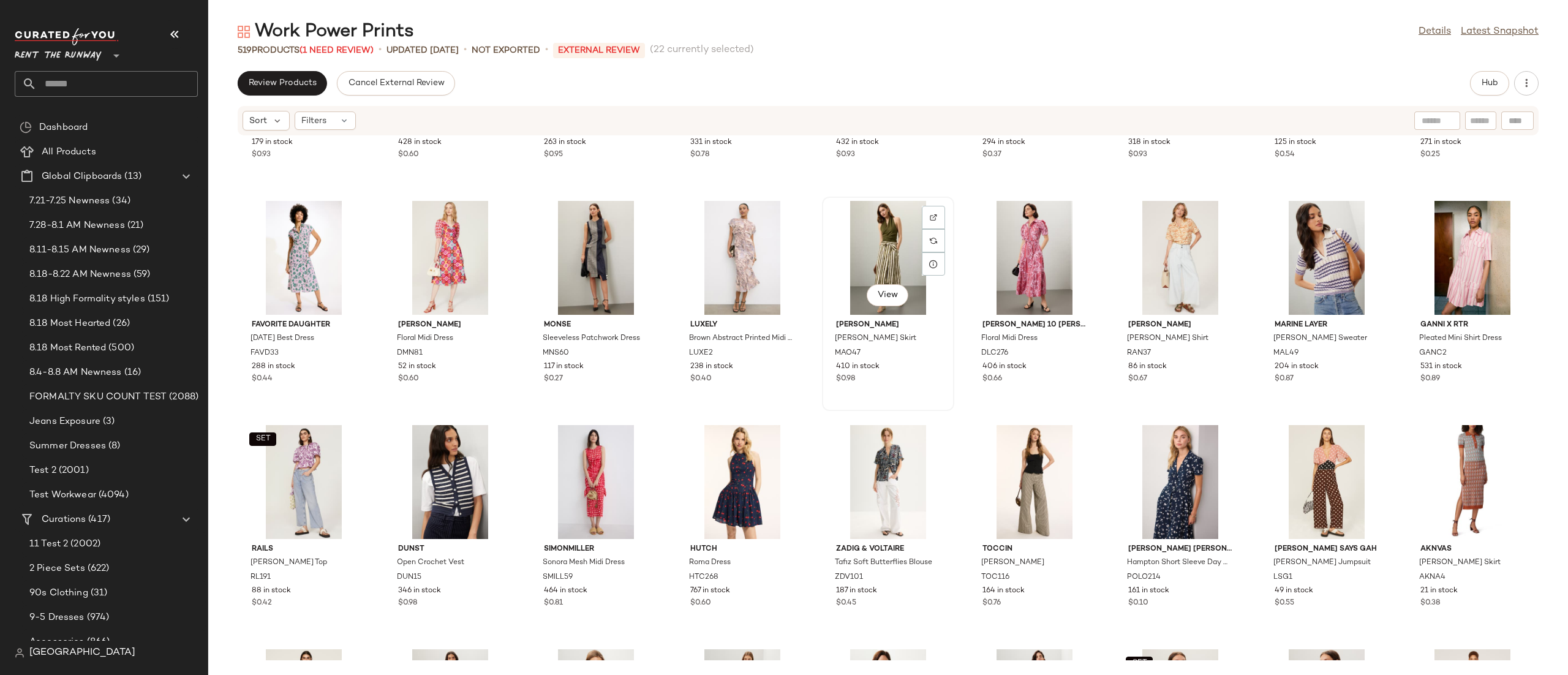
scroll to position [6225, 0]
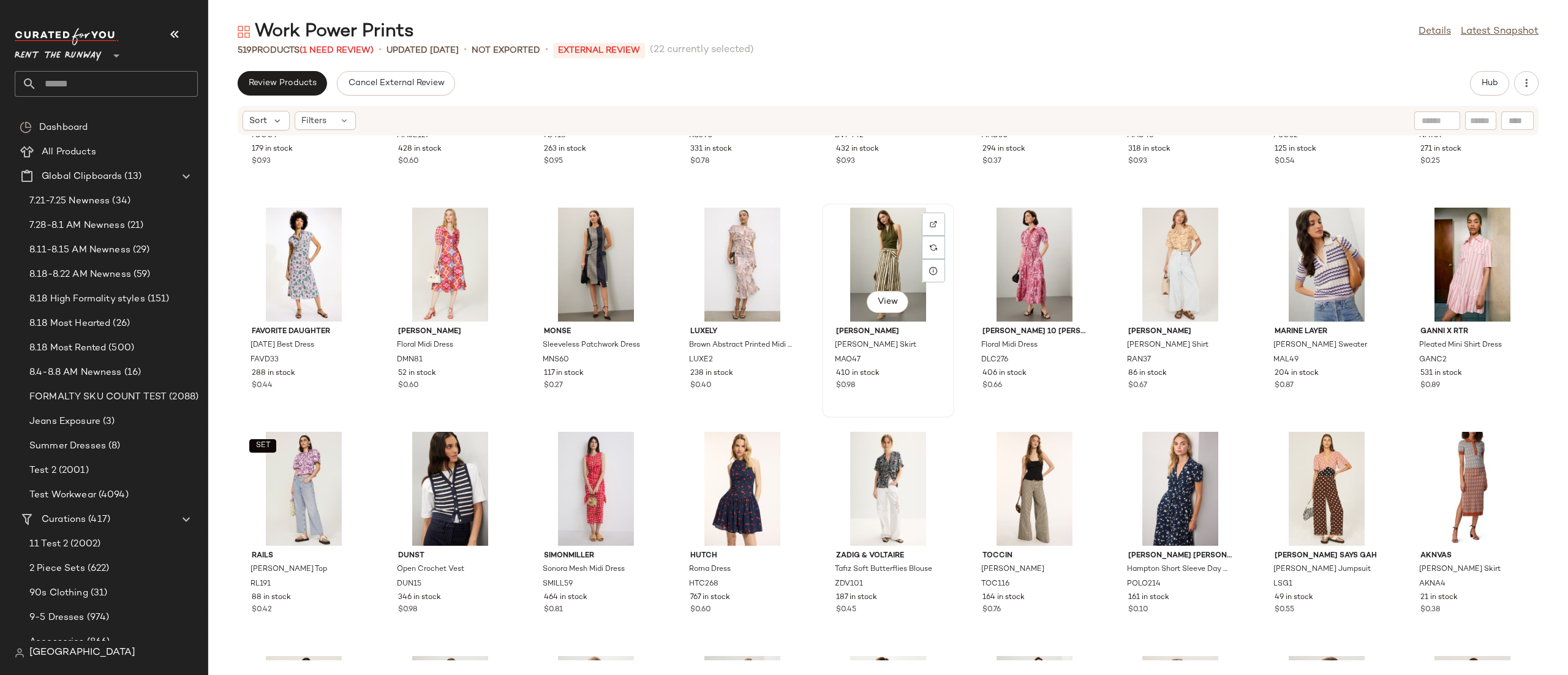
click at [837, 286] on div "View" at bounding box center [887, 264] width 124 height 114
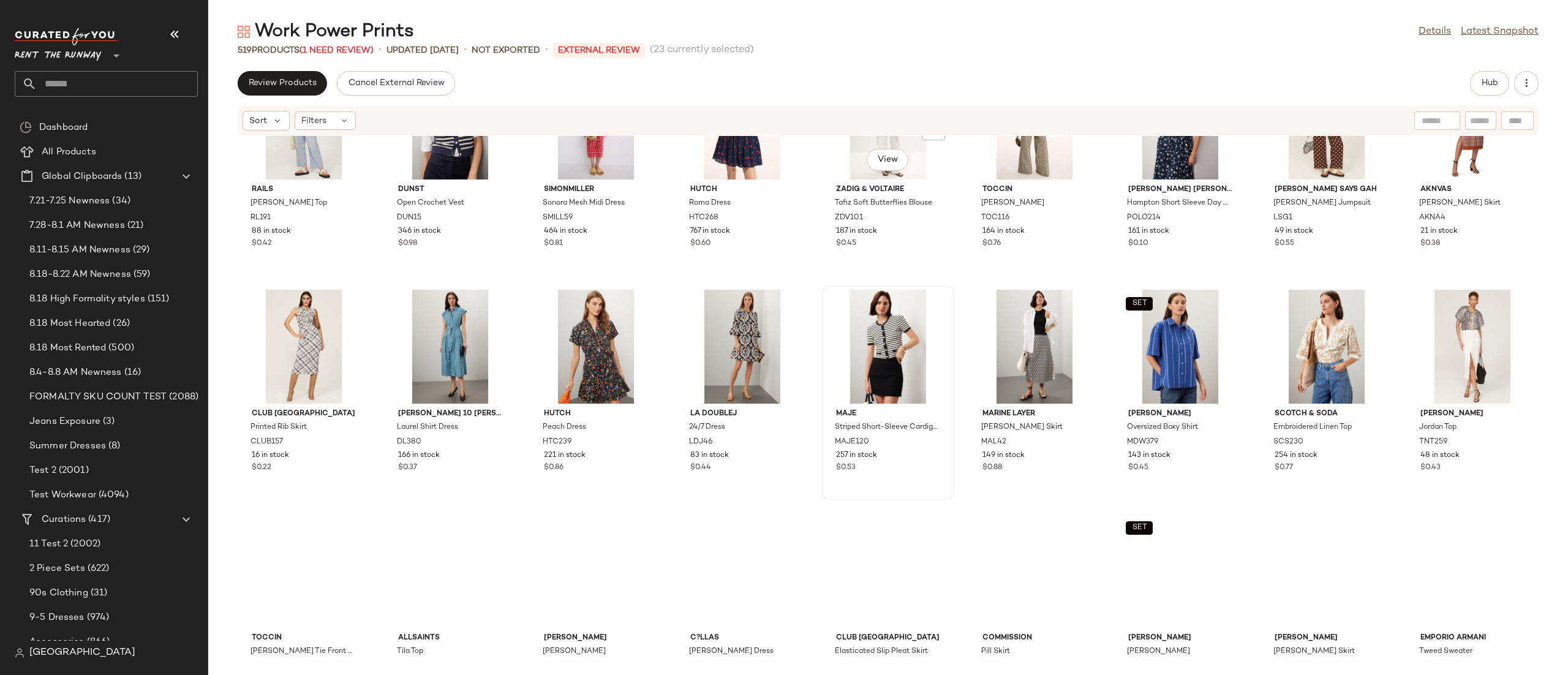
scroll to position [6619, 0]
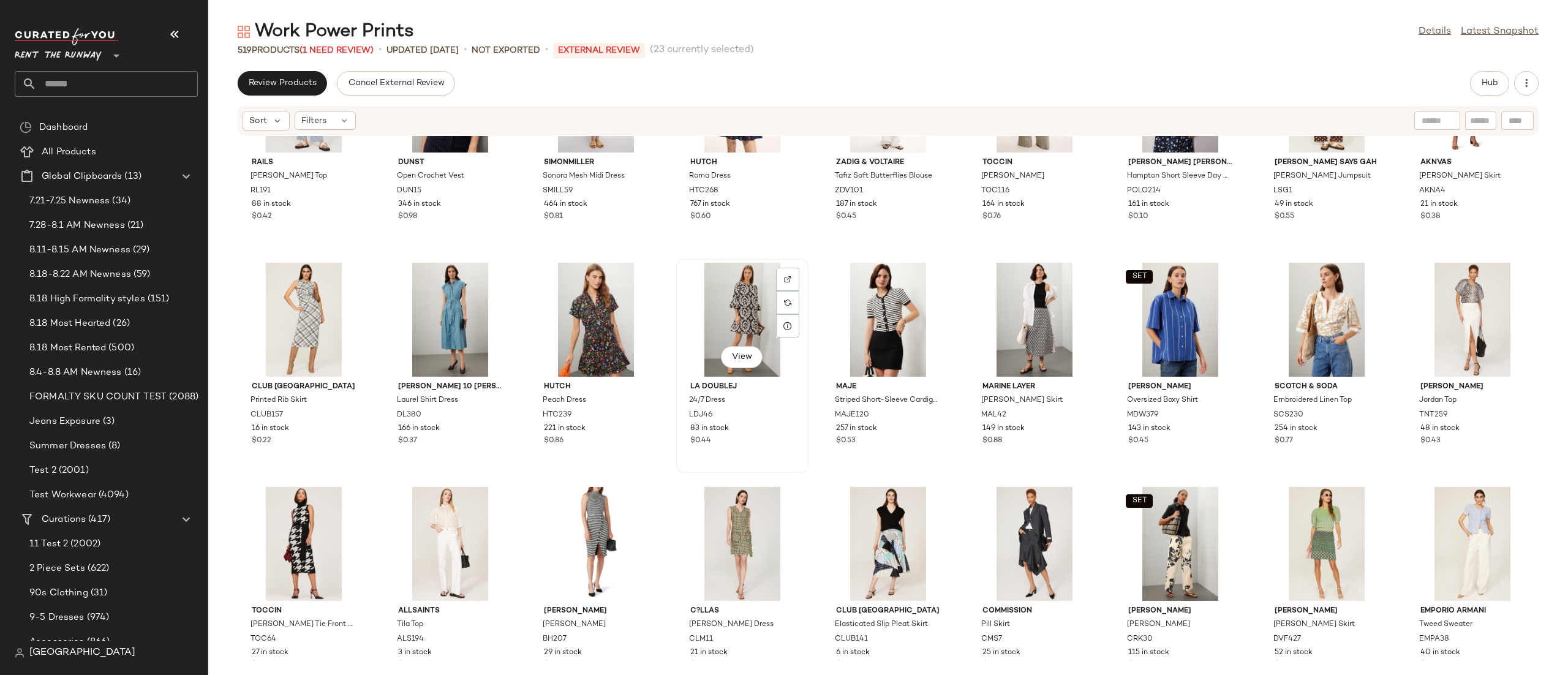
click at [762, 313] on div "View" at bounding box center [742, 320] width 124 height 114
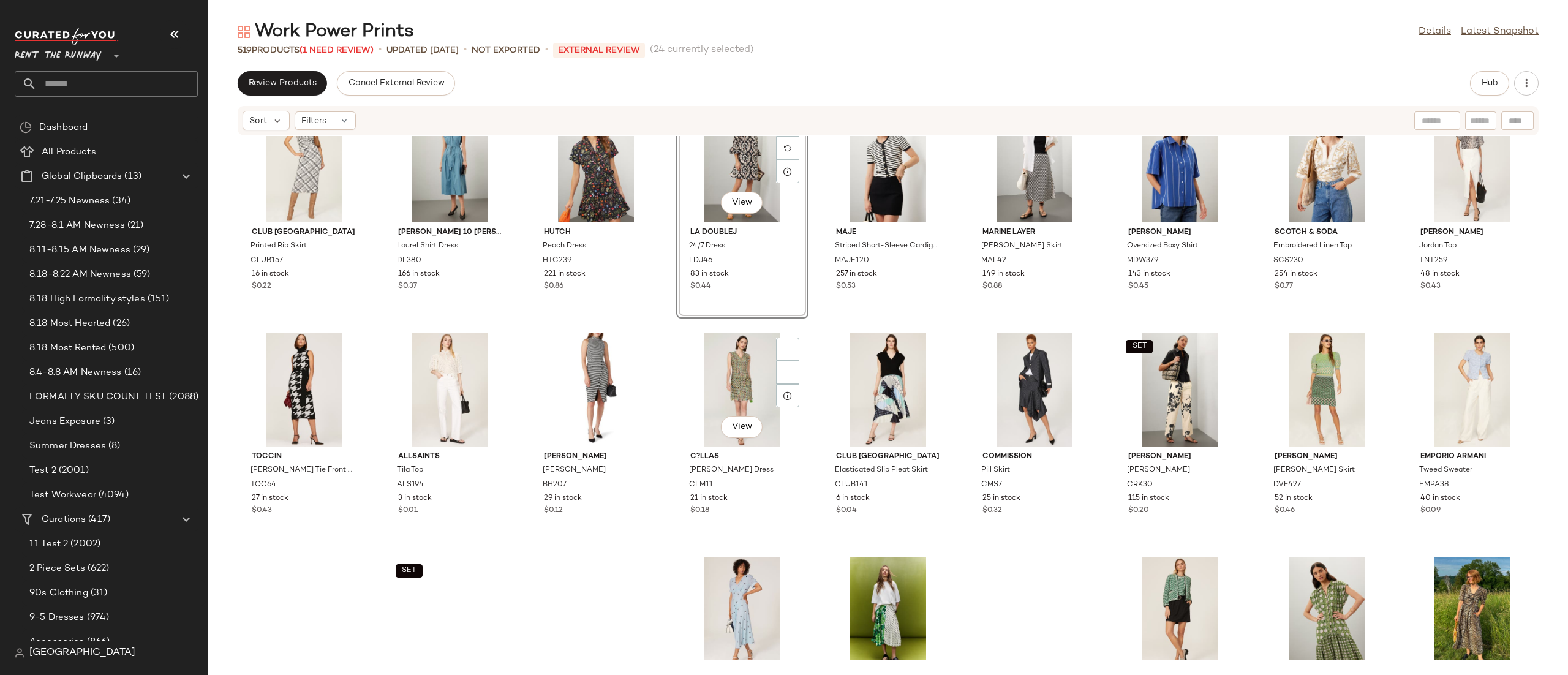
scroll to position [6802, 0]
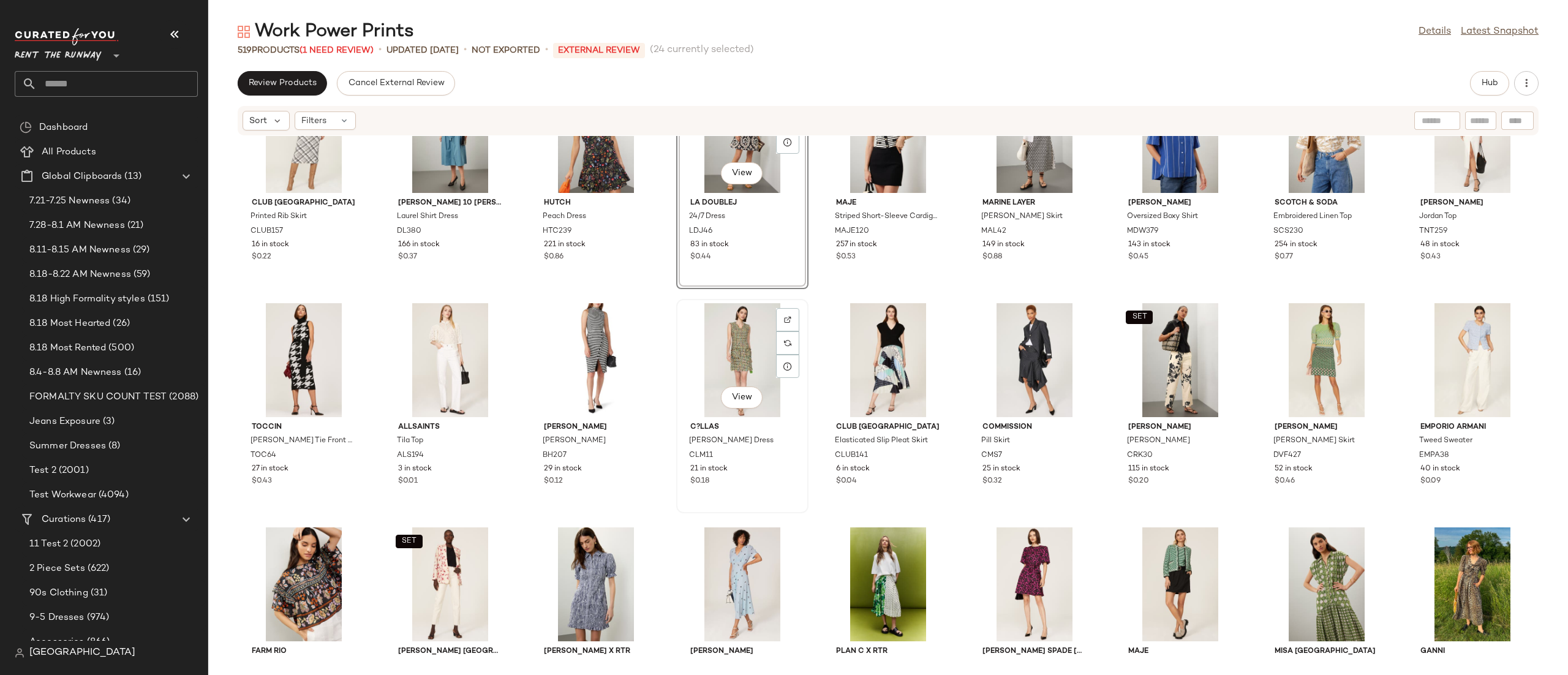
click at [748, 331] on div "View" at bounding box center [742, 360] width 124 height 114
click at [1314, 344] on div "View" at bounding box center [1326, 360] width 124 height 114
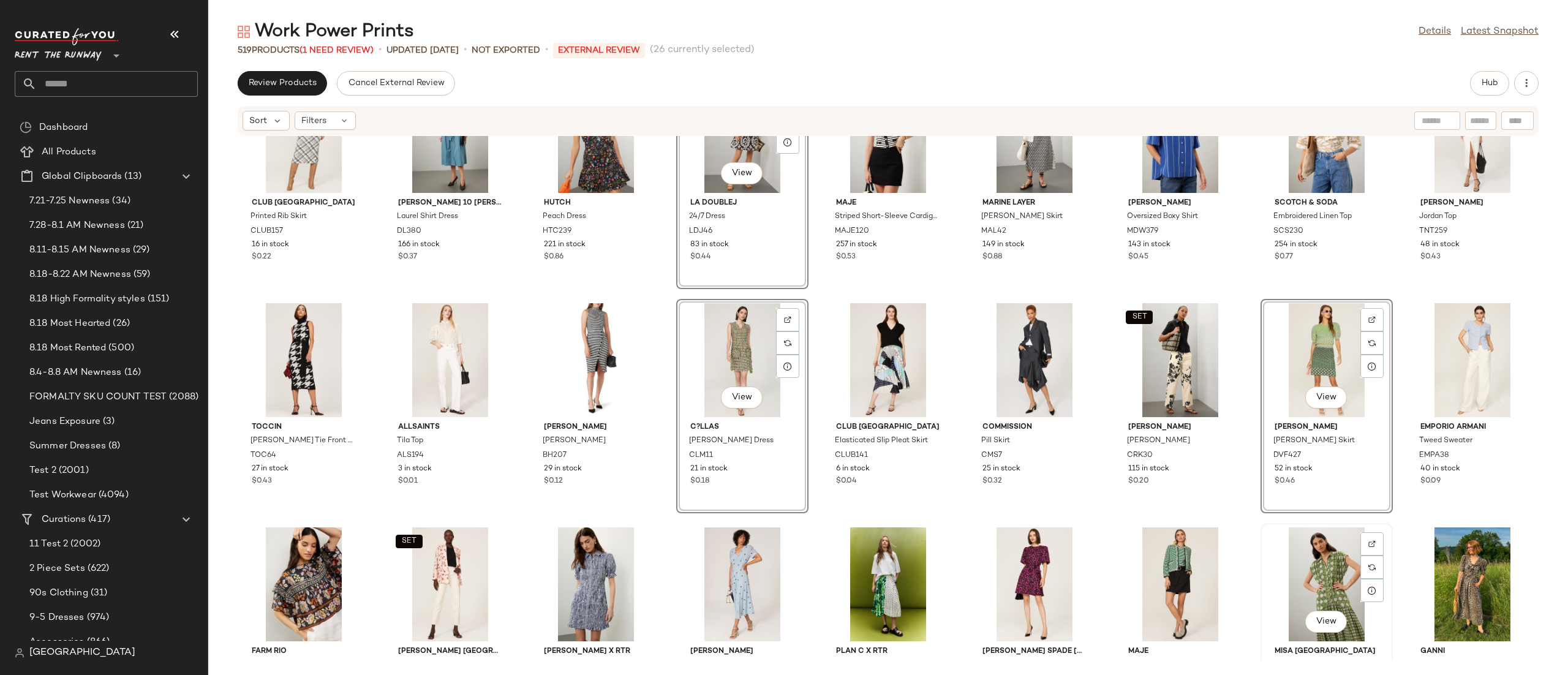
click at [1329, 551] on div "View" at bounding box center [1326, 584] width 124 height 114
click at [1171, 569] on div "View" at bounding box center [1179, 584] width 124 height 114
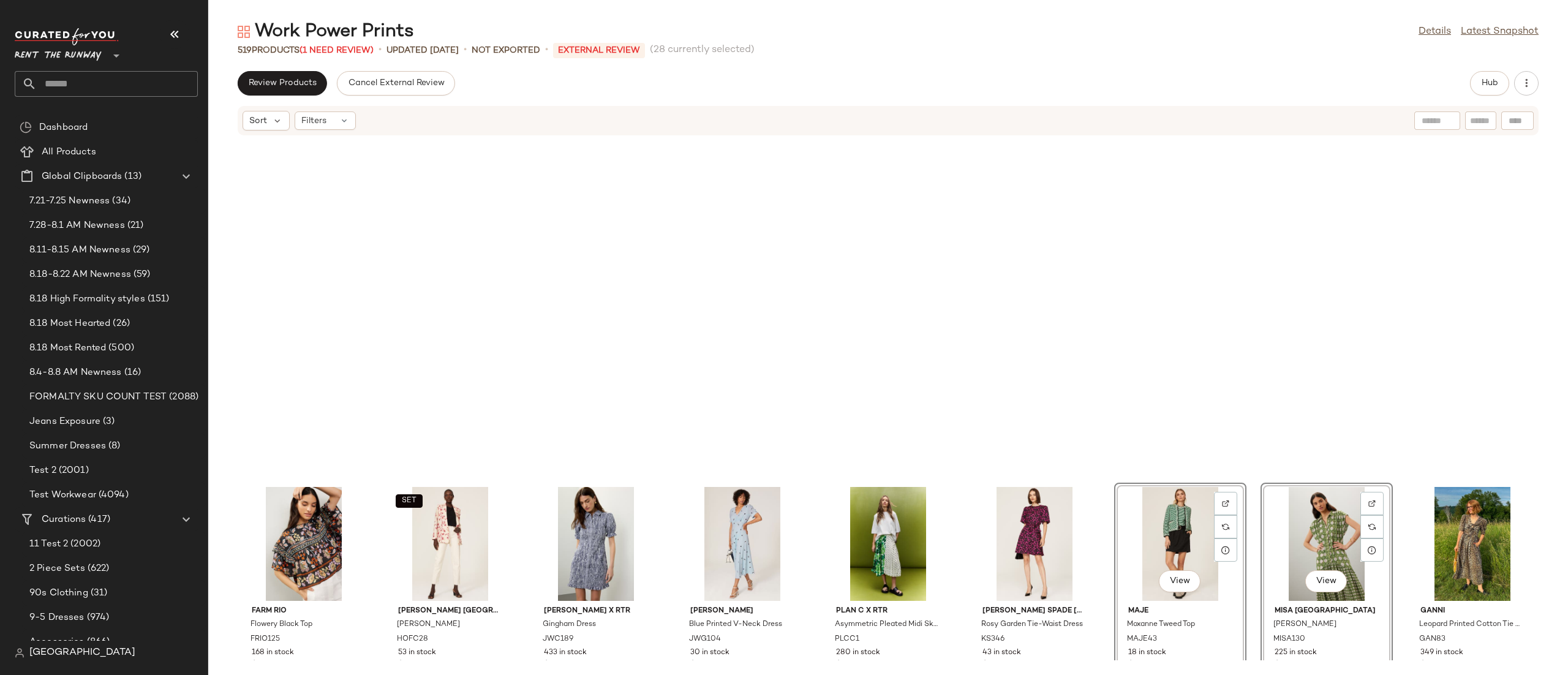
scroll to position [7300, 0]
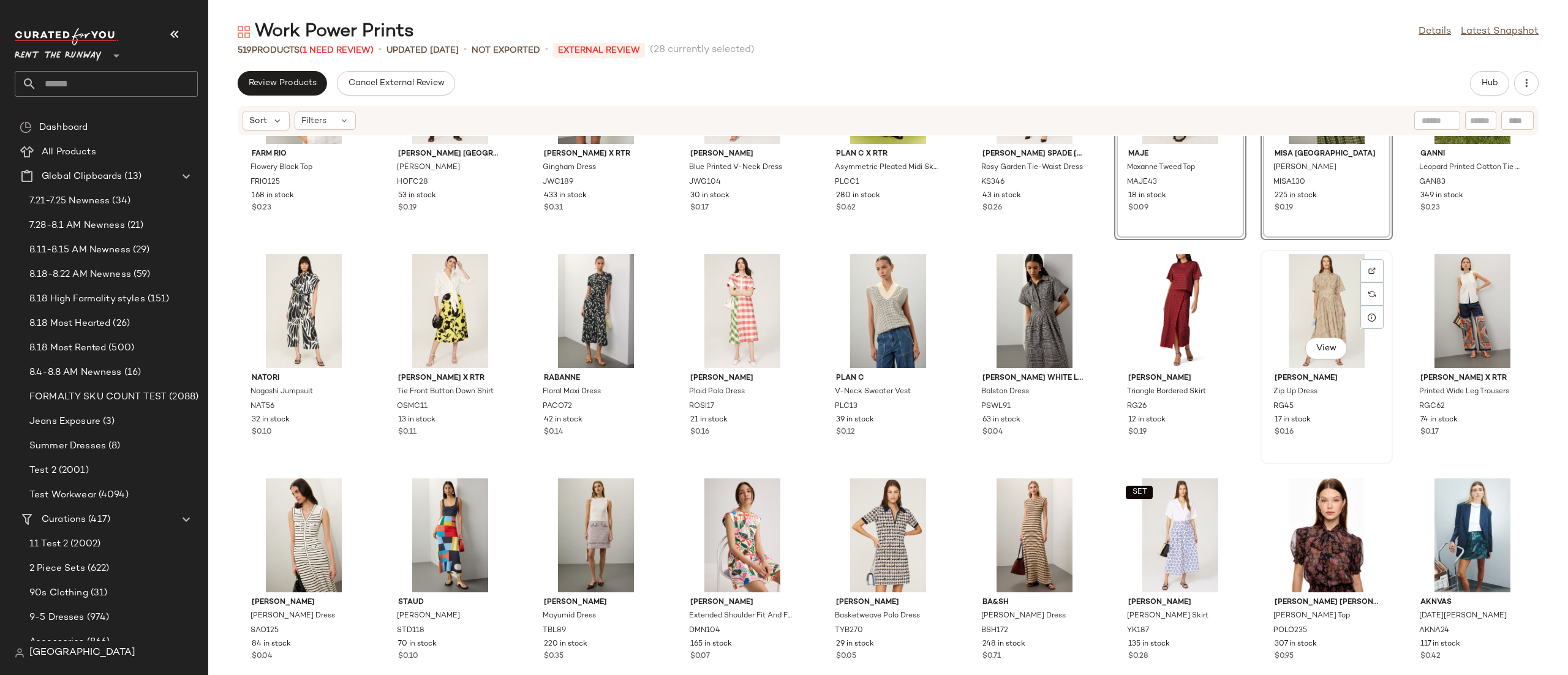
click at [1302, 306] on div "View" at bounding box center [1326, 311] width 124 height 114
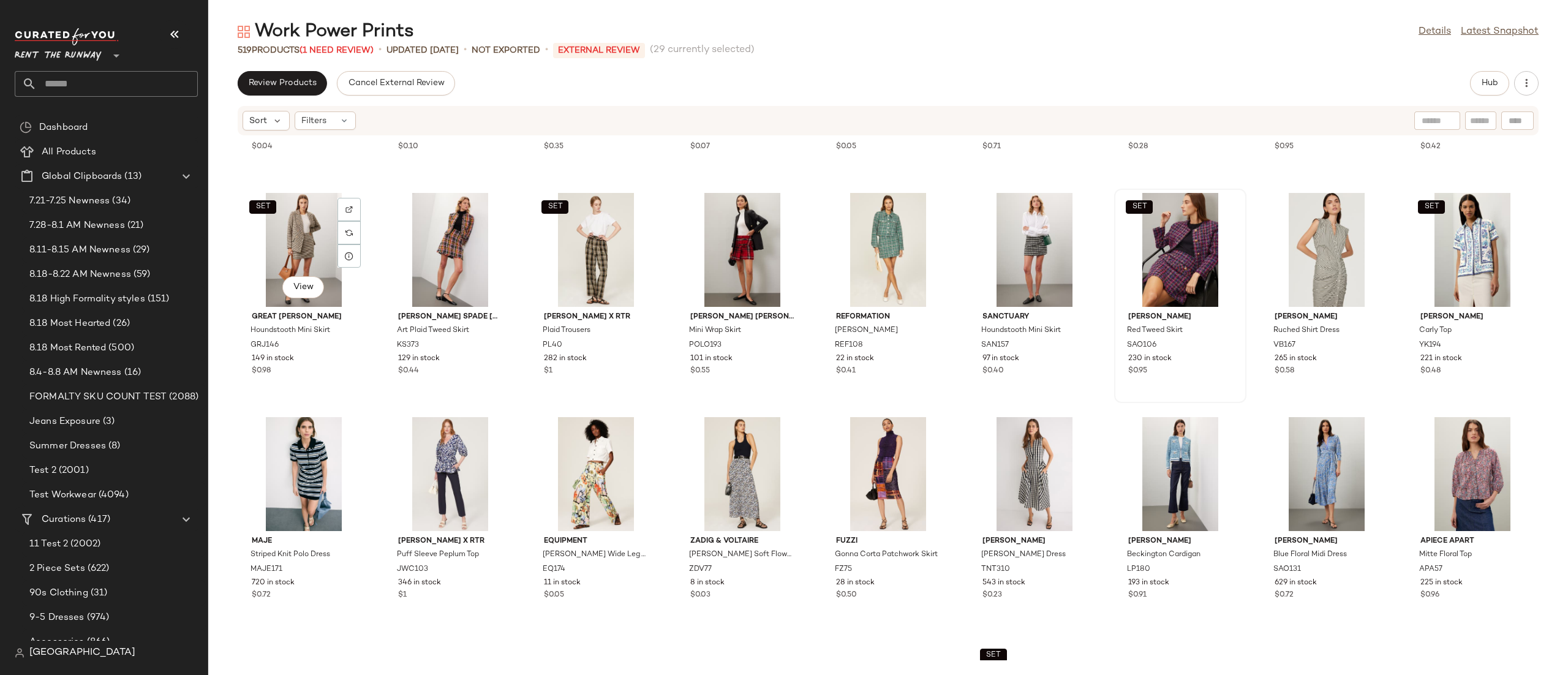
scroll to position [7828, 0]
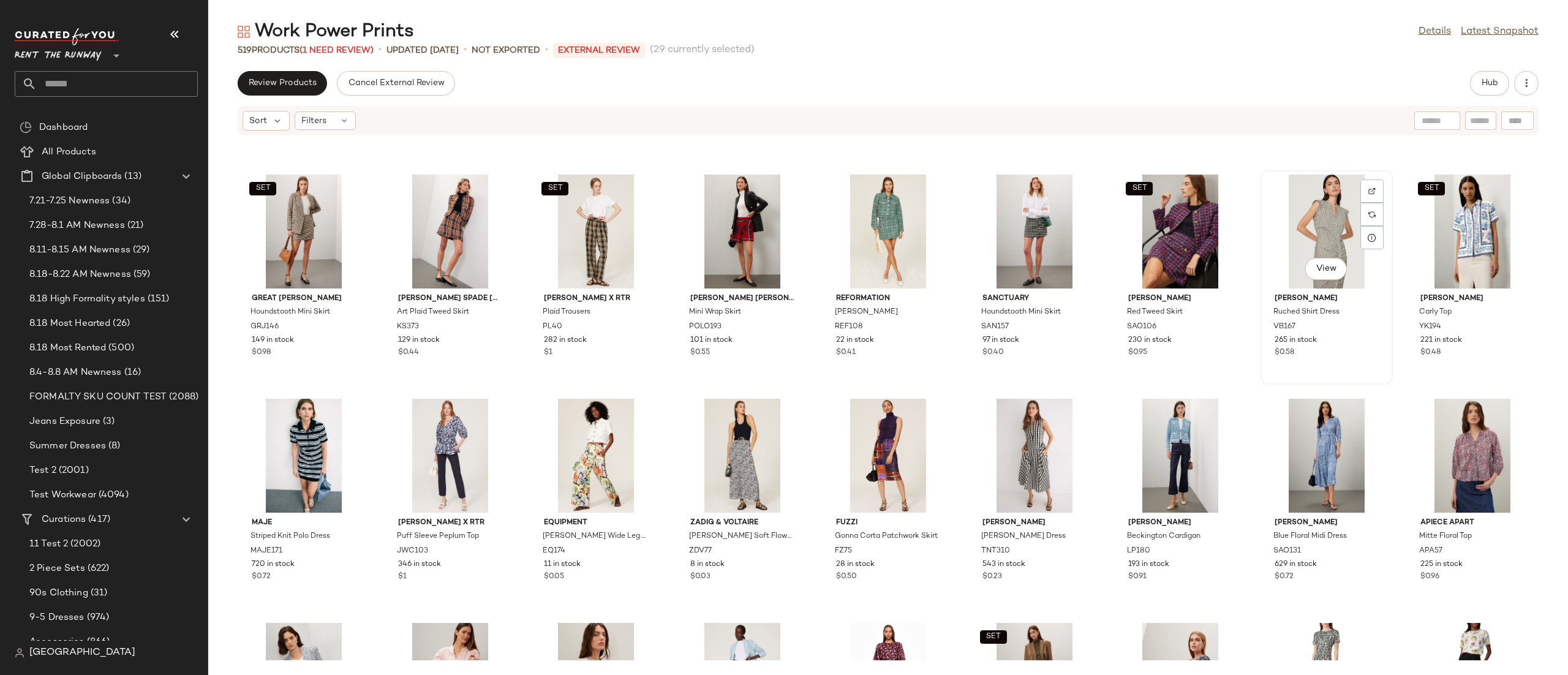
click at [1326, 199] on div "View" at bounding box center [1326, 231] width 124 height 114
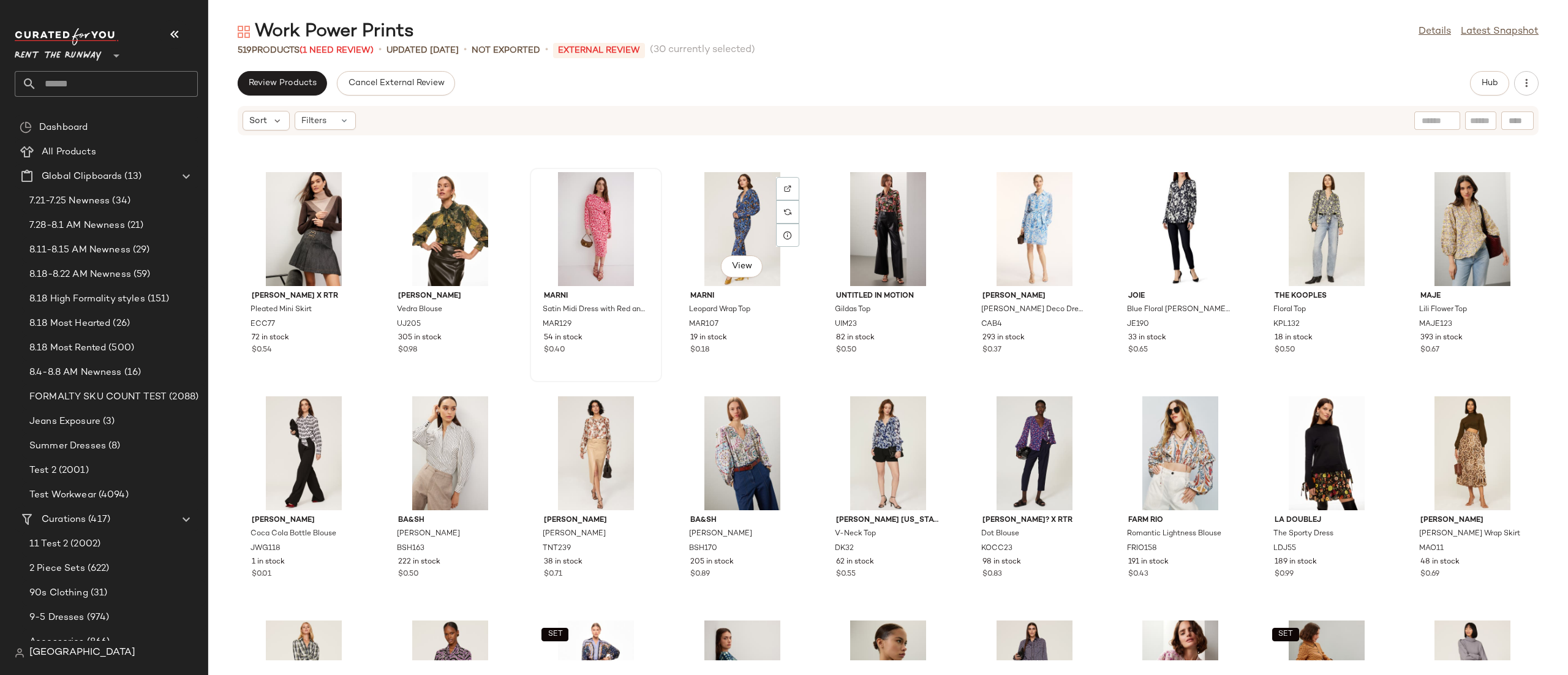
scroll to position [9604, 0]
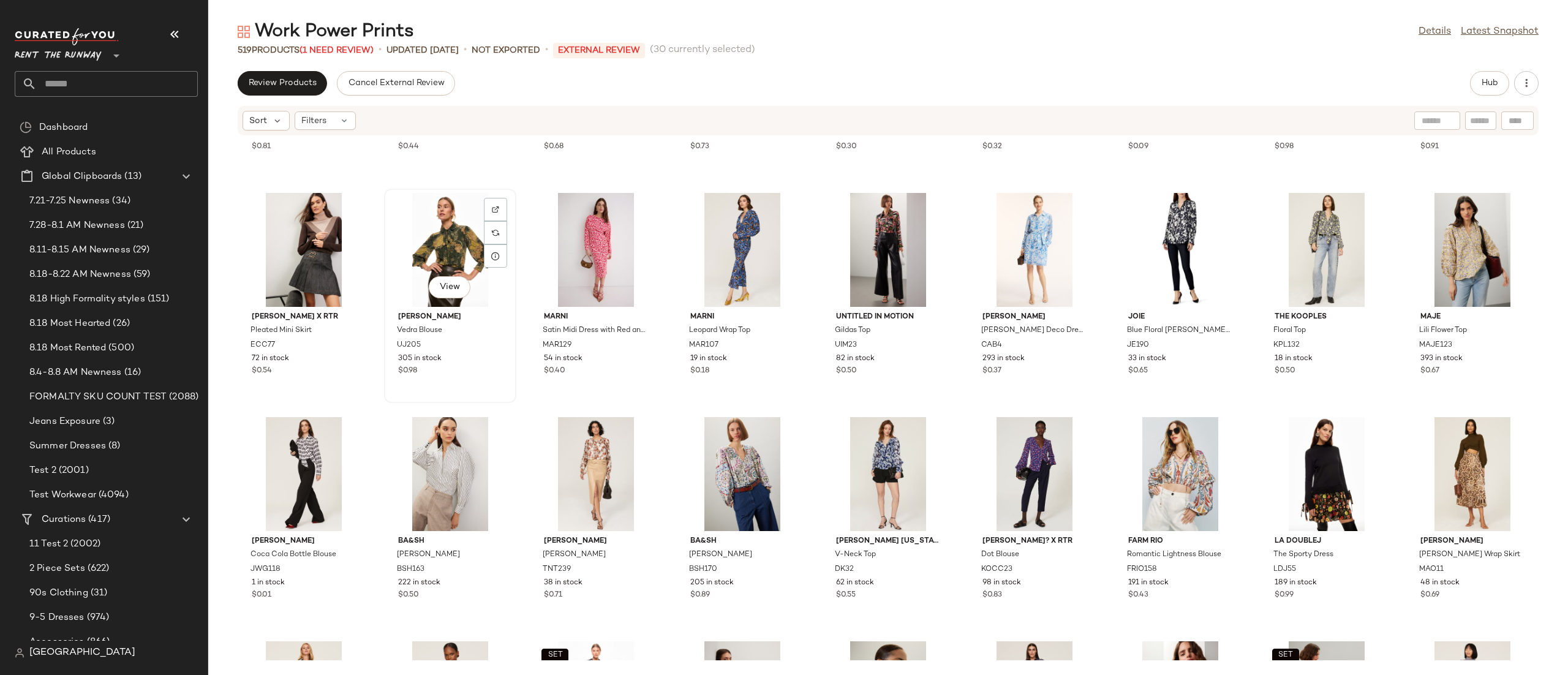
click at [447, 231] on div "View" at bounding box center [449, 250] width 124 height 114
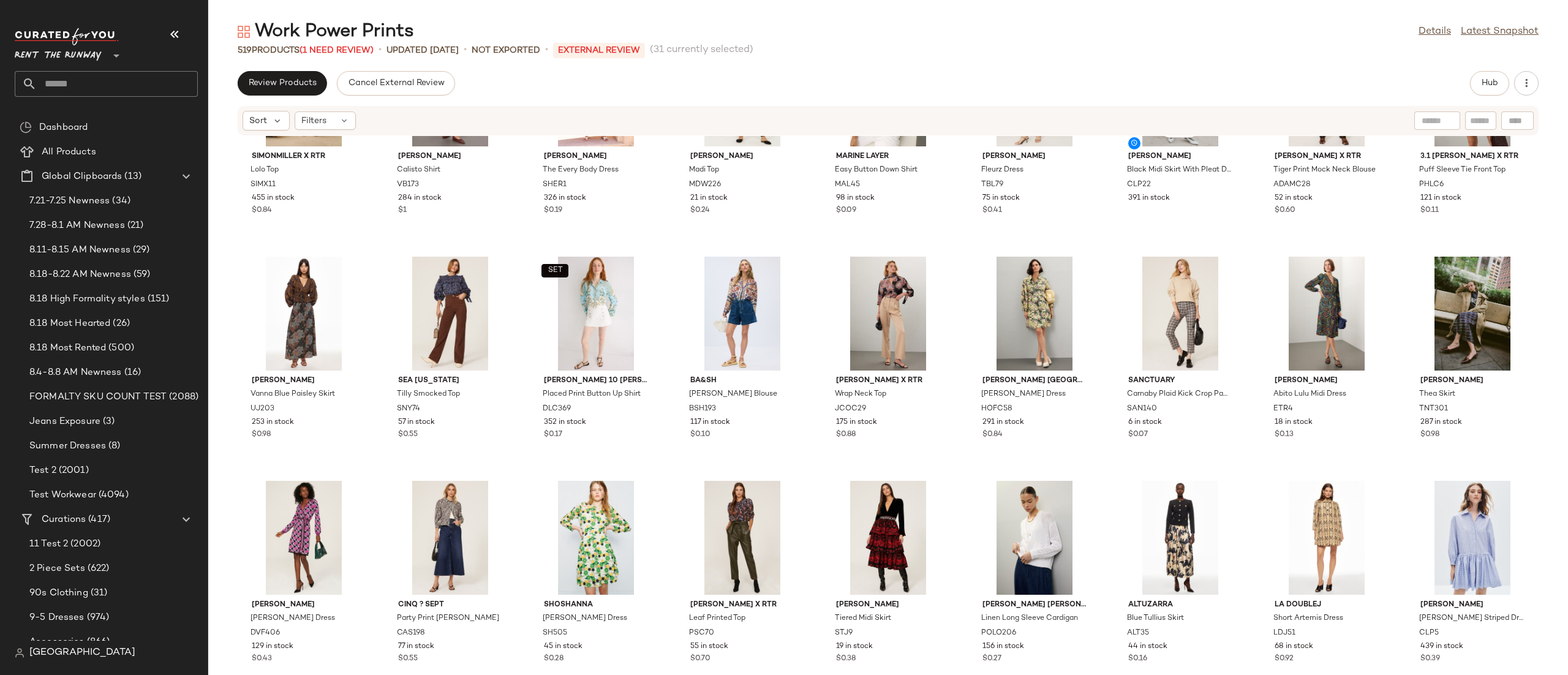
scroll to position [11568, 0]
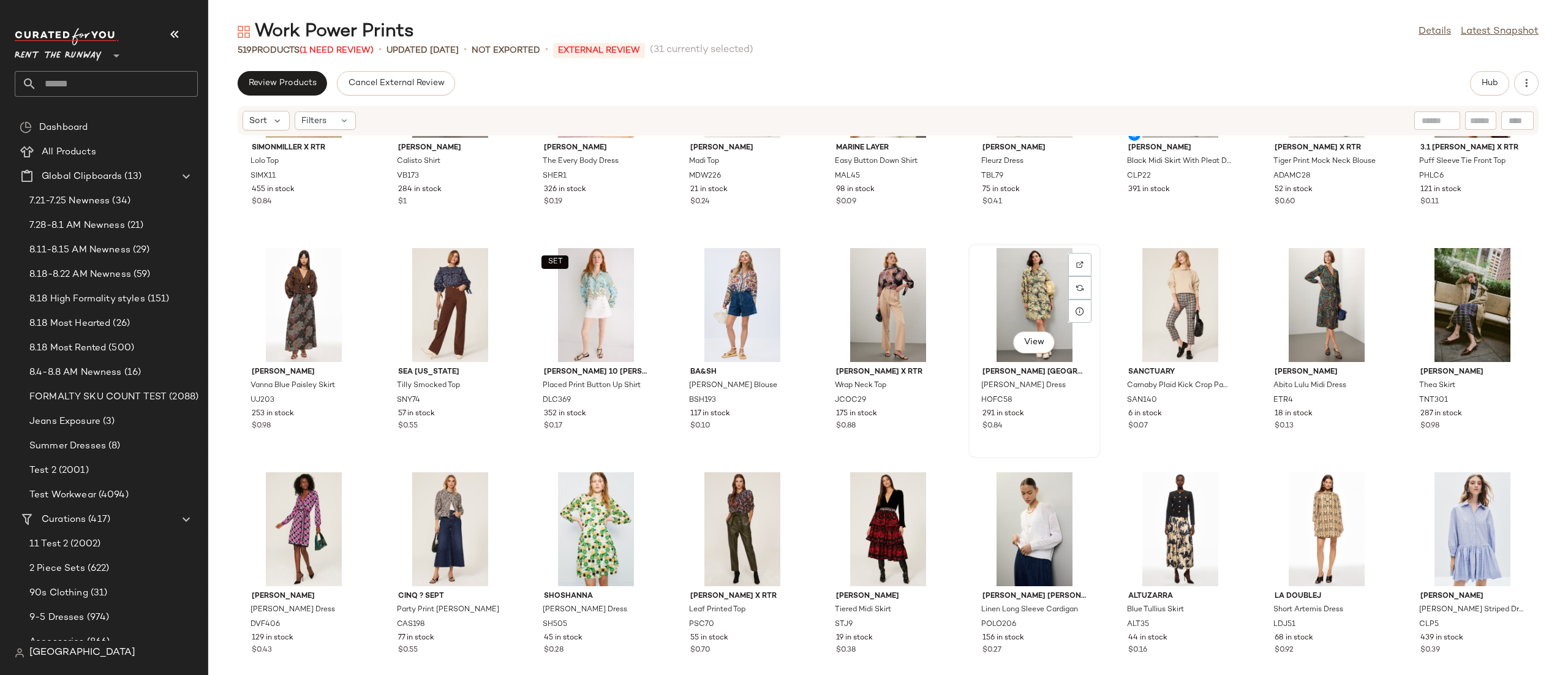
click at [1042, 294] on div "View" at bounding box center [1034, 305] width 124 height 114
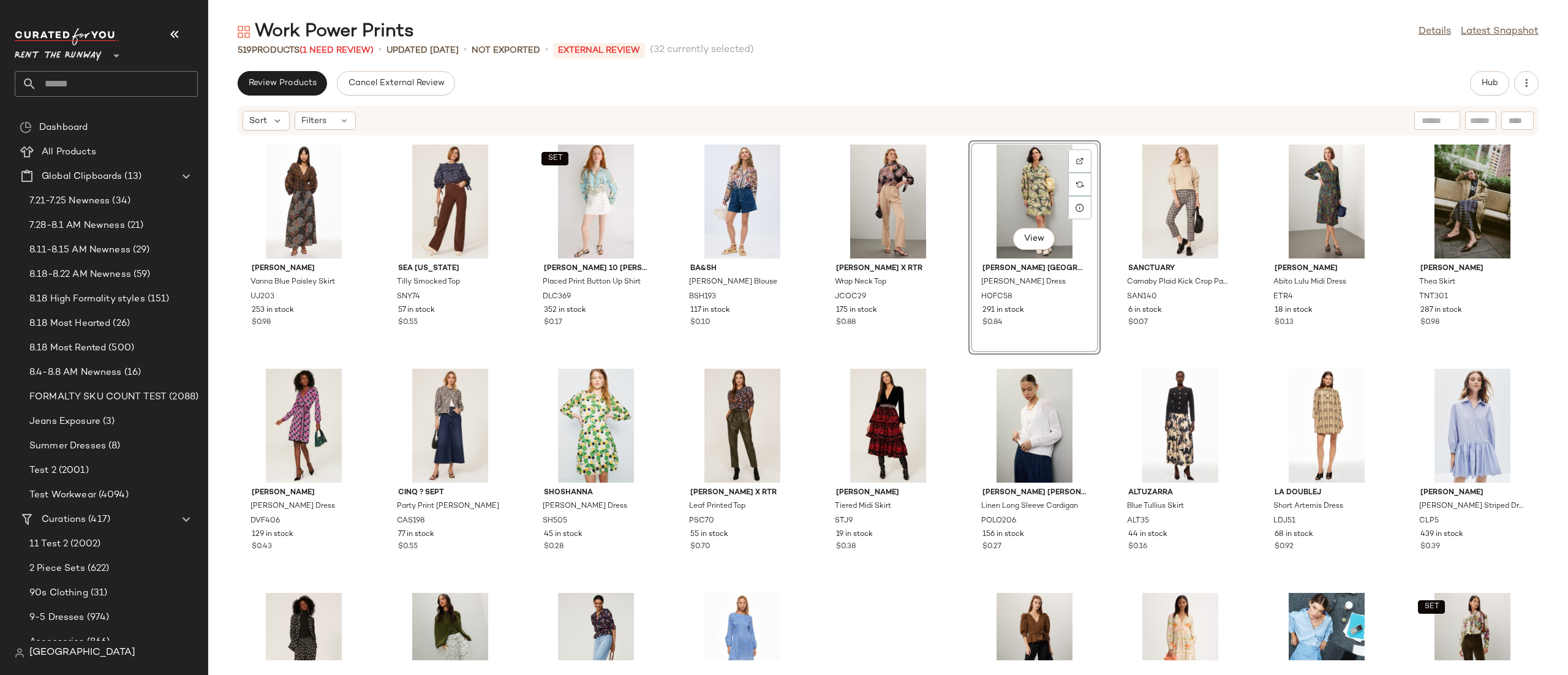
scroll to position [11735, 0]
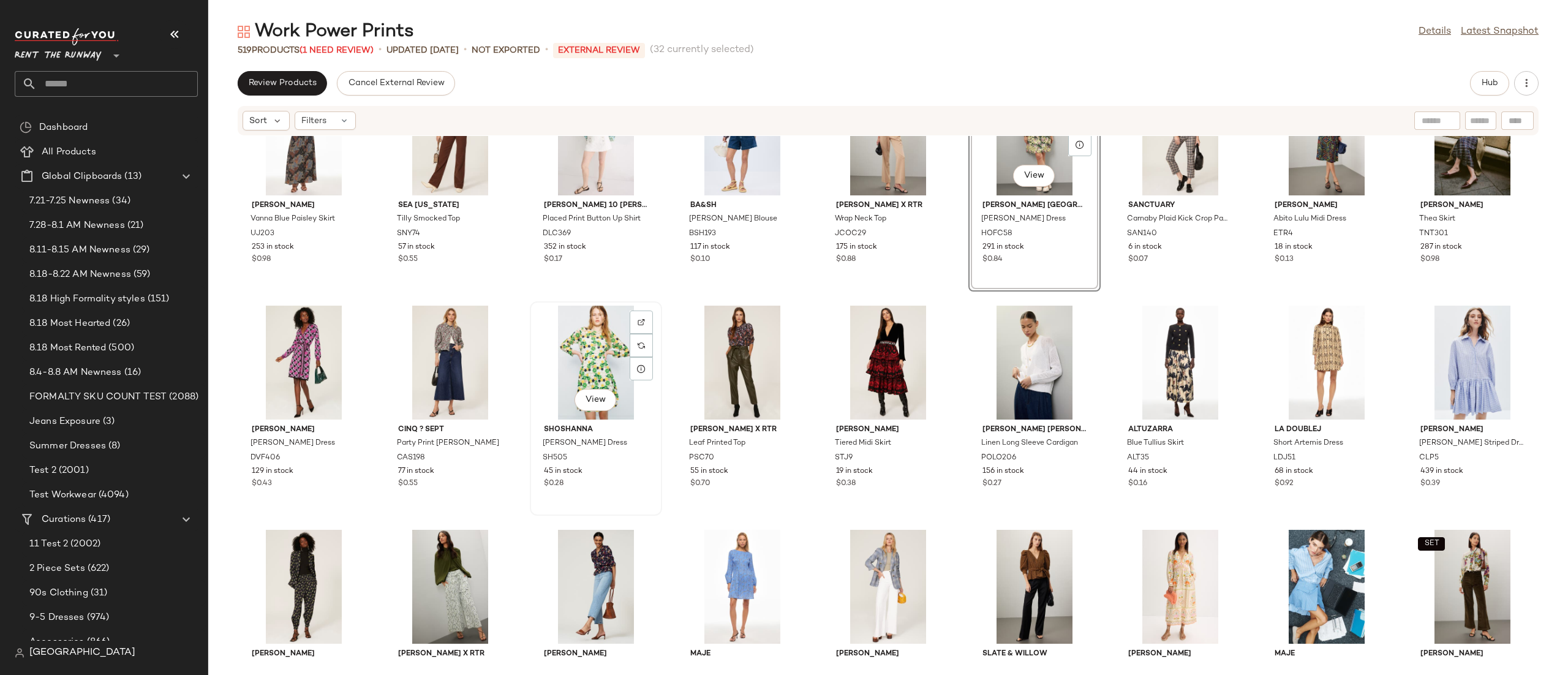
click at [593, 349] on div "View" at bounding box center [595, 363] width 124 height 114
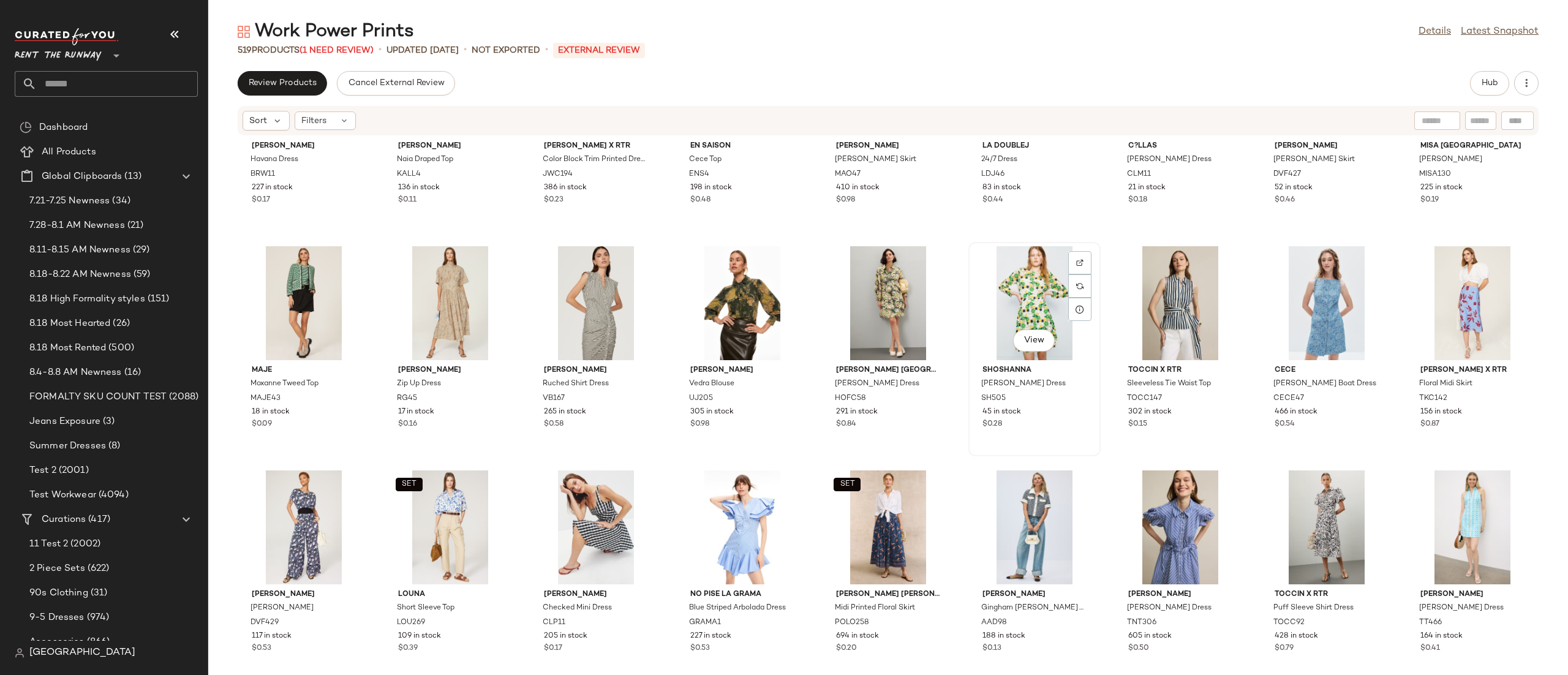
scroll to position [582, 0]
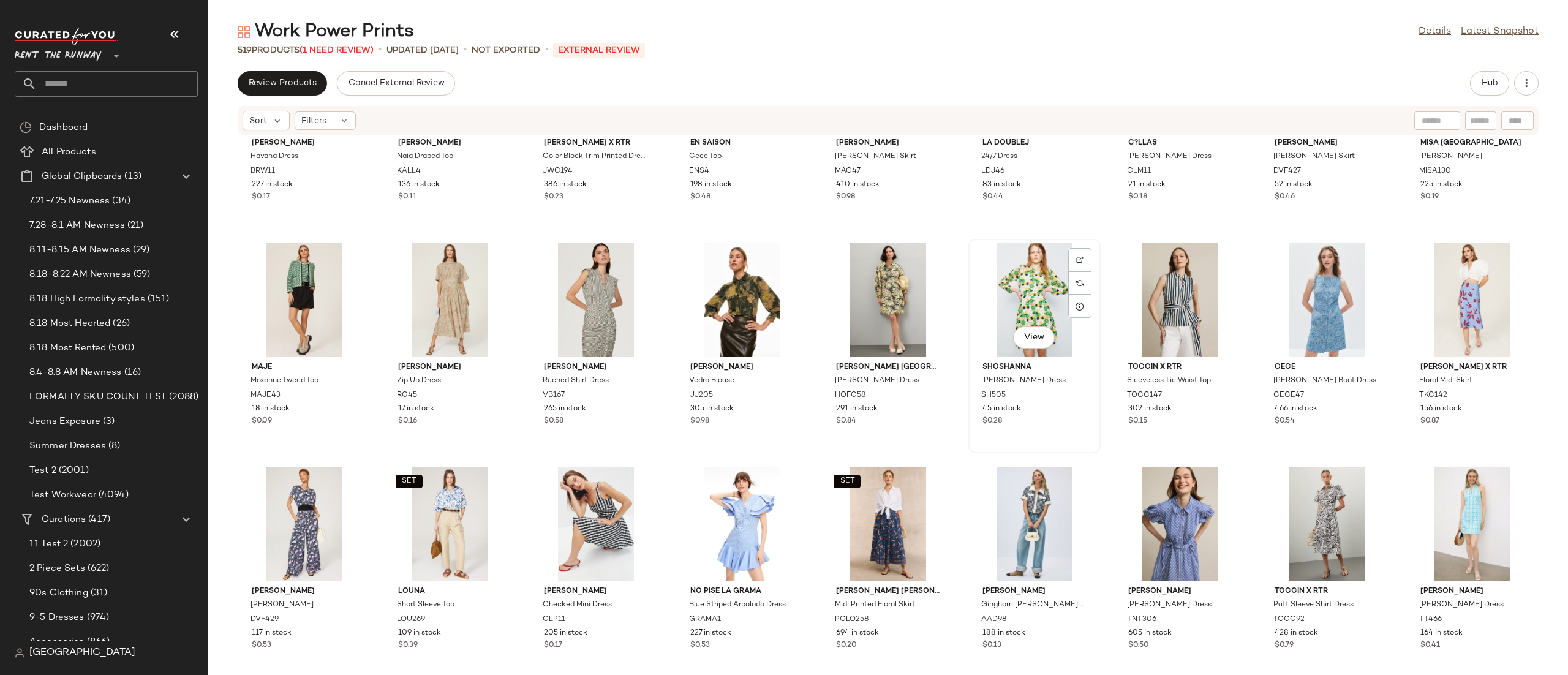
click at [1021, 285] on div "View" at bounding box center [1034, 300] width 124 height 114
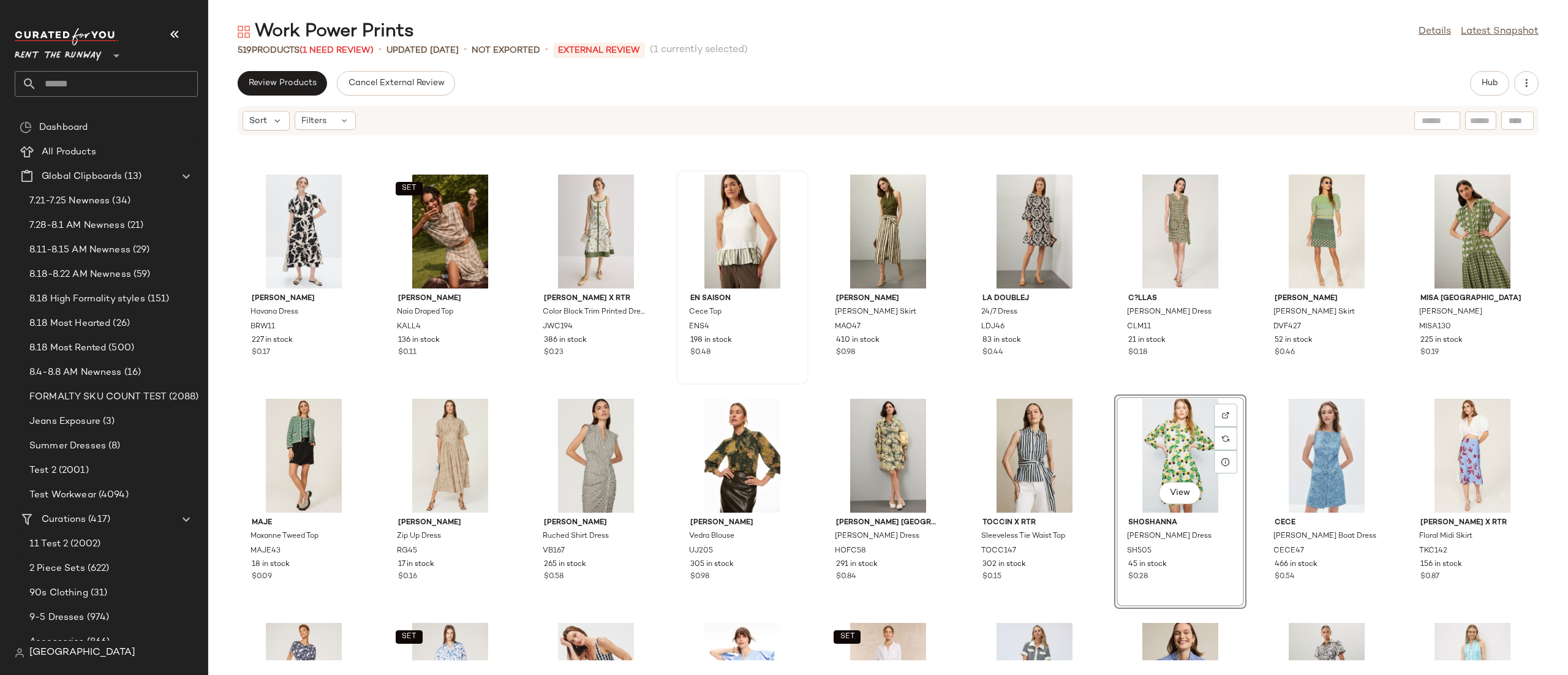
scroll to position [417, 0]
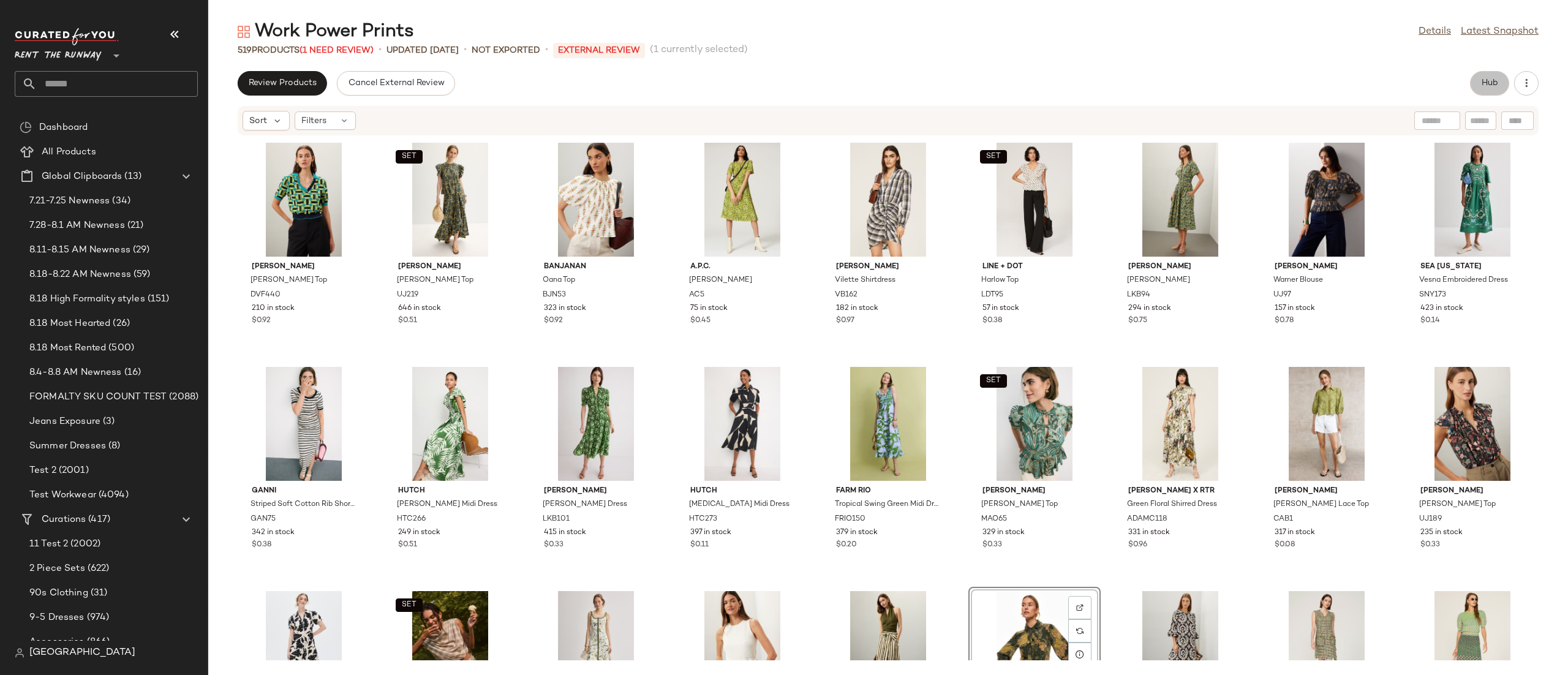
click at [1490, 90] on button "Hub" at bounding box center [1490, 83] width 39 height 24
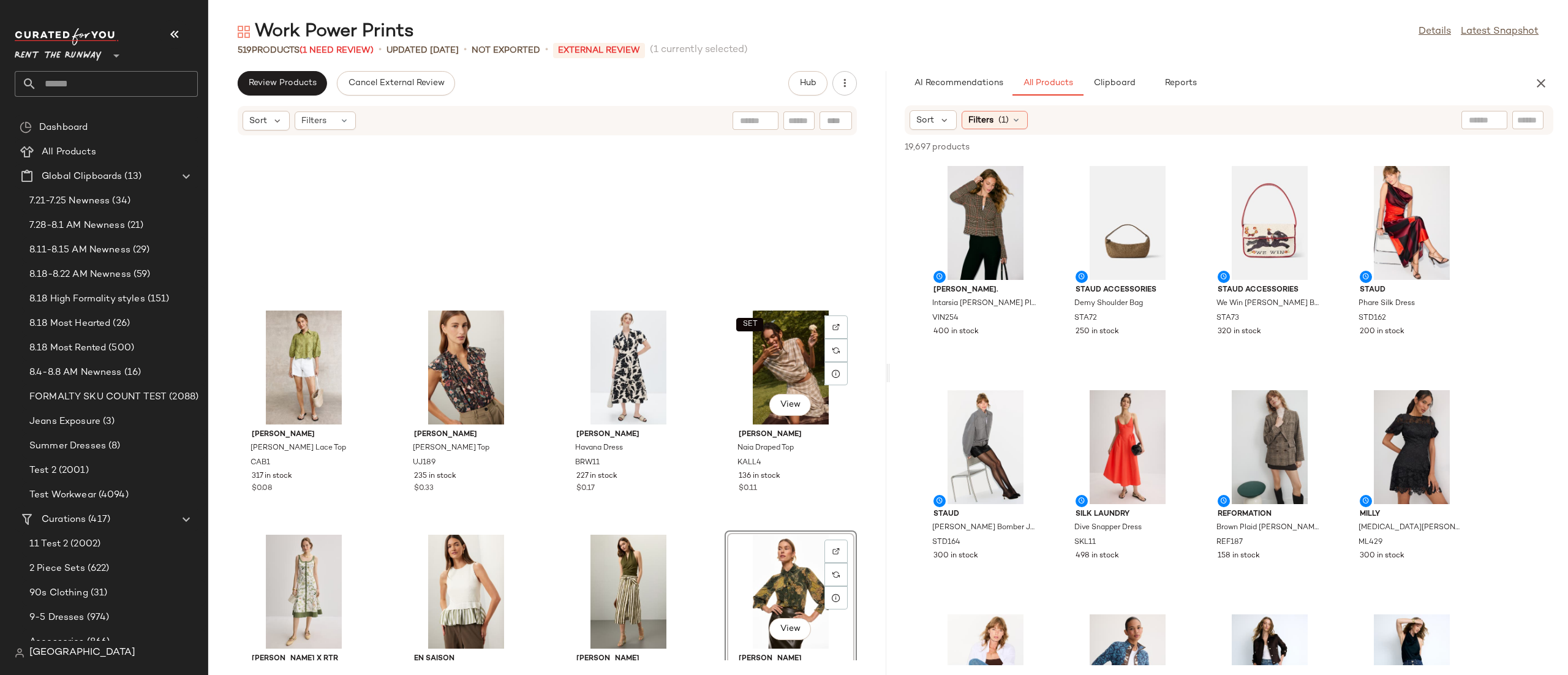
scroll to position [1041, 0]
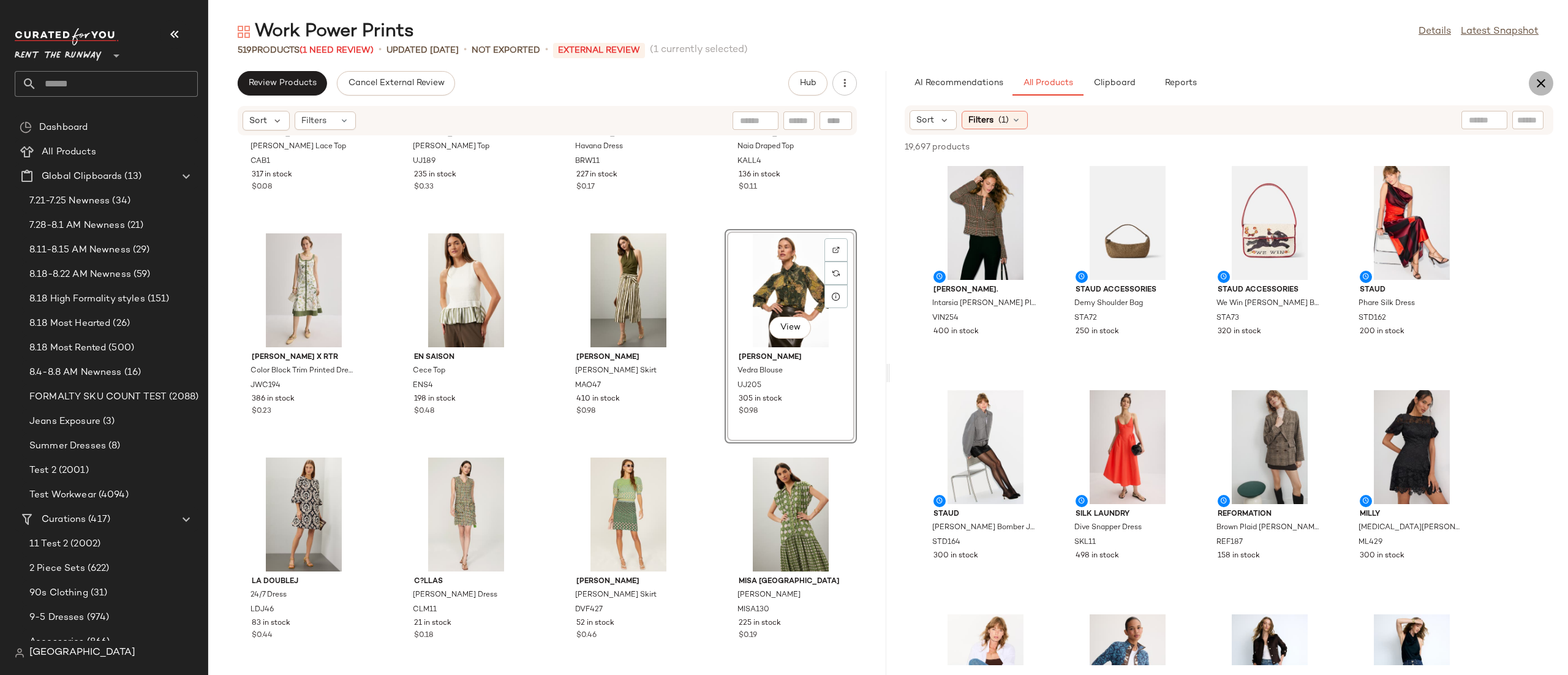
click at [1540, 79] on icon "button" at bounding box center [1541, 83] width 15 height 15
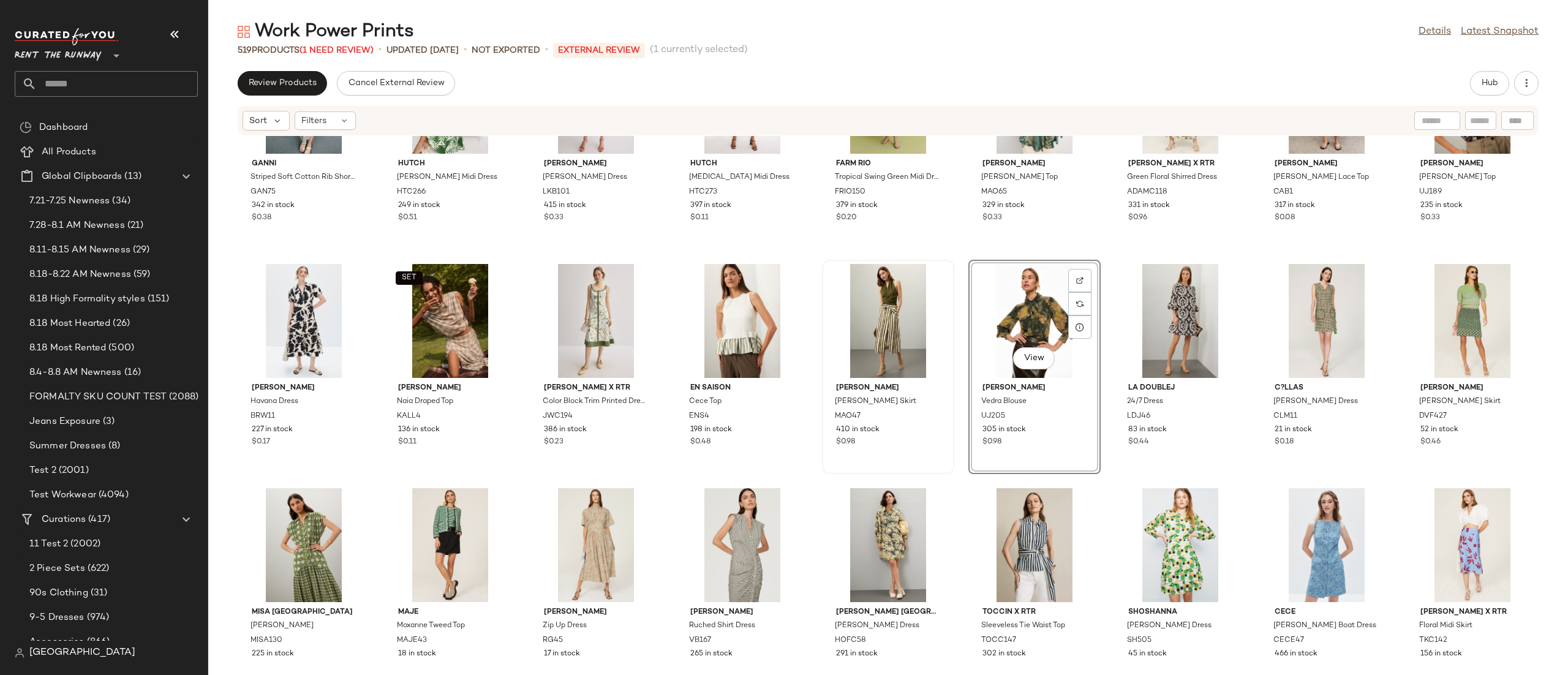
scroll to position [332, 0]
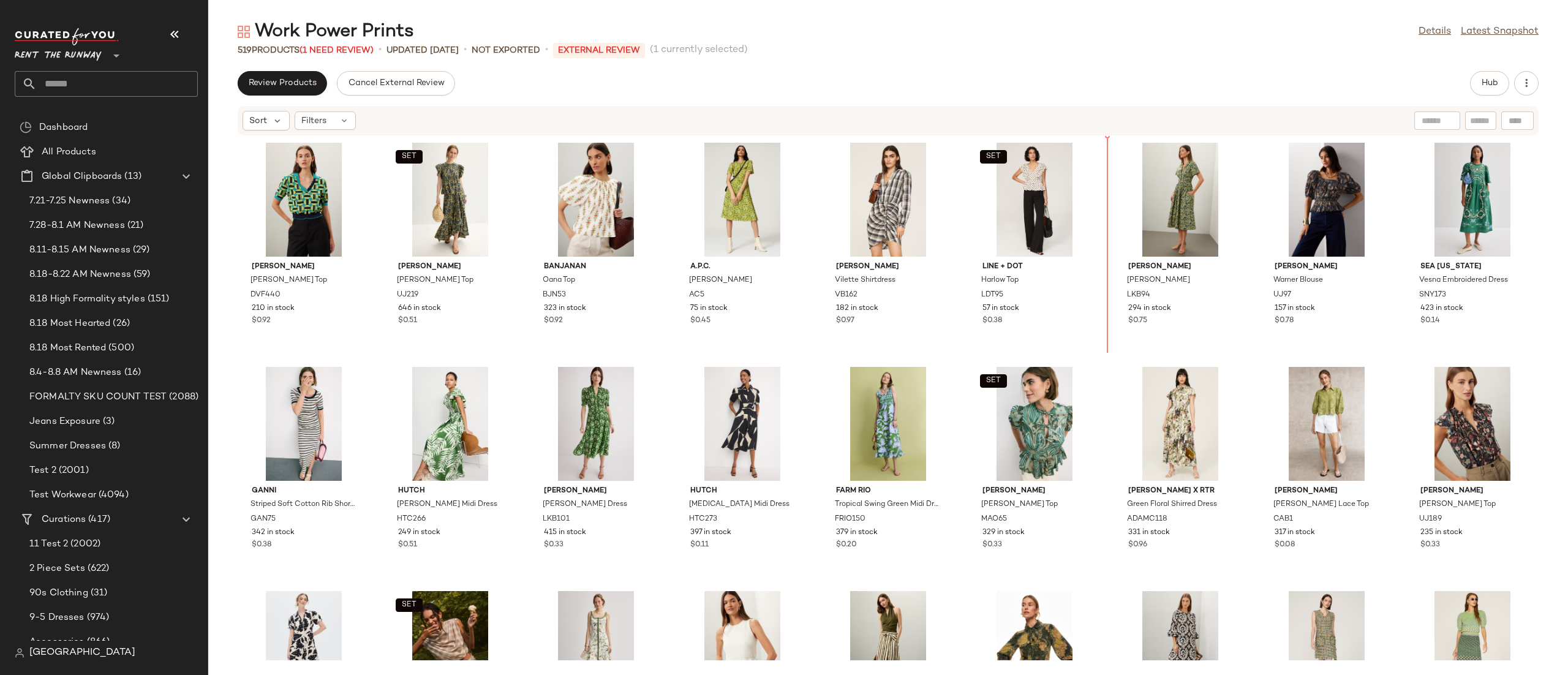
scroll to position [1, 0]
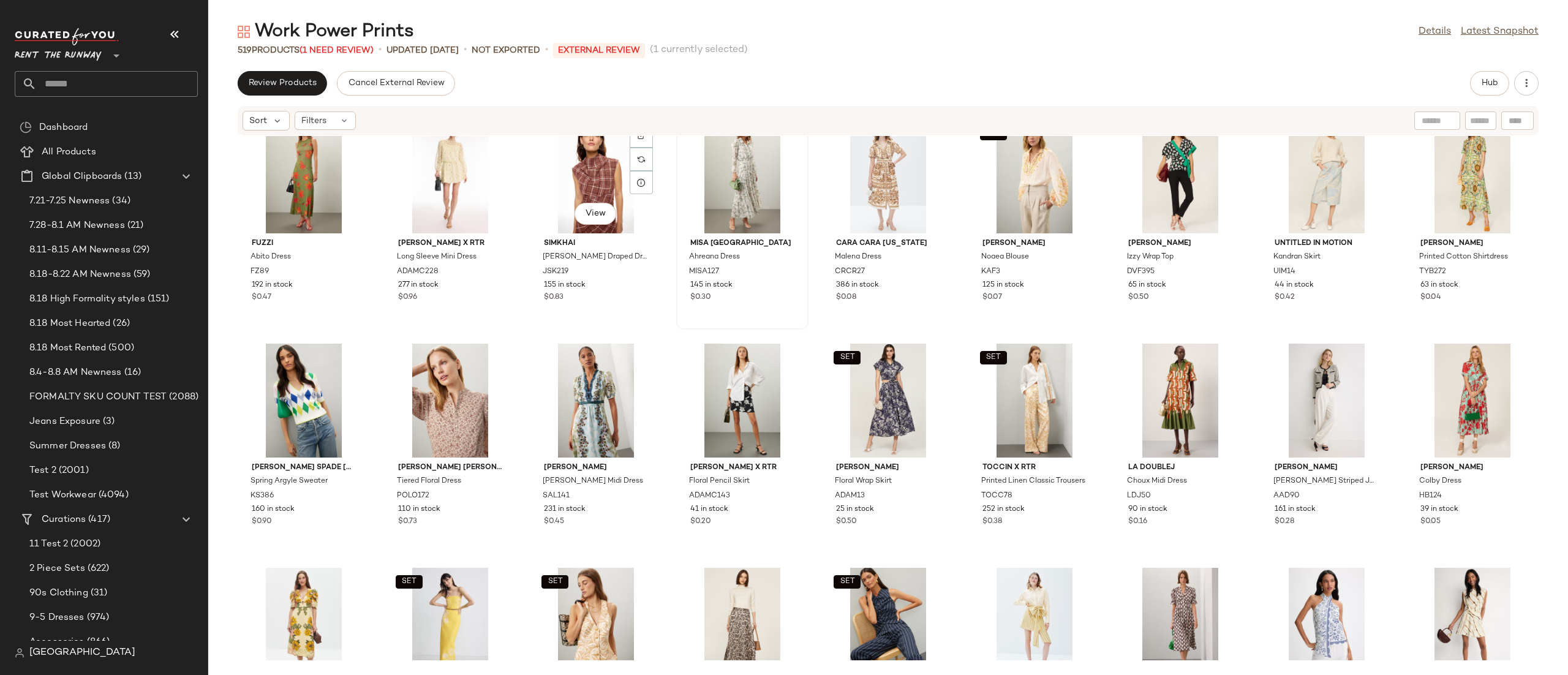
scroll to position [1923, 0]
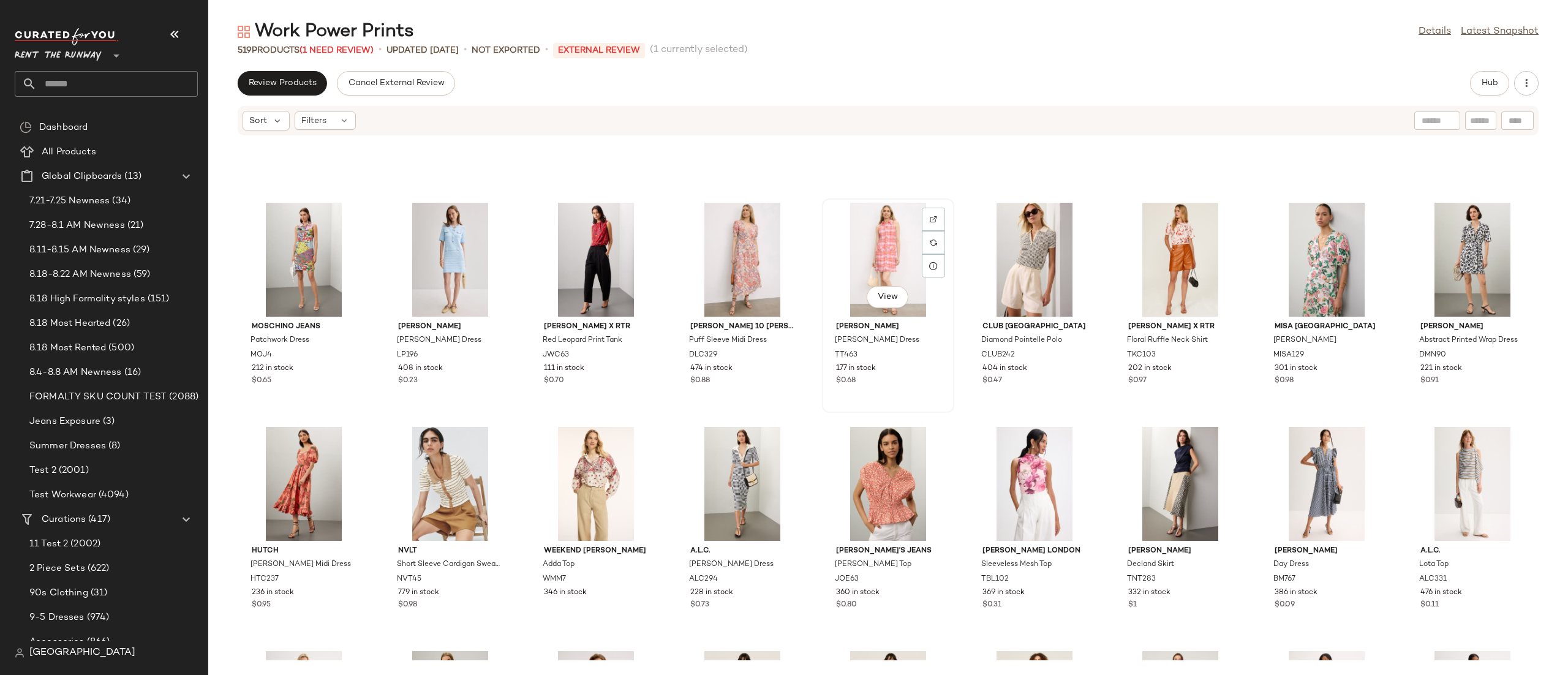
scroll to position [7011, 0]
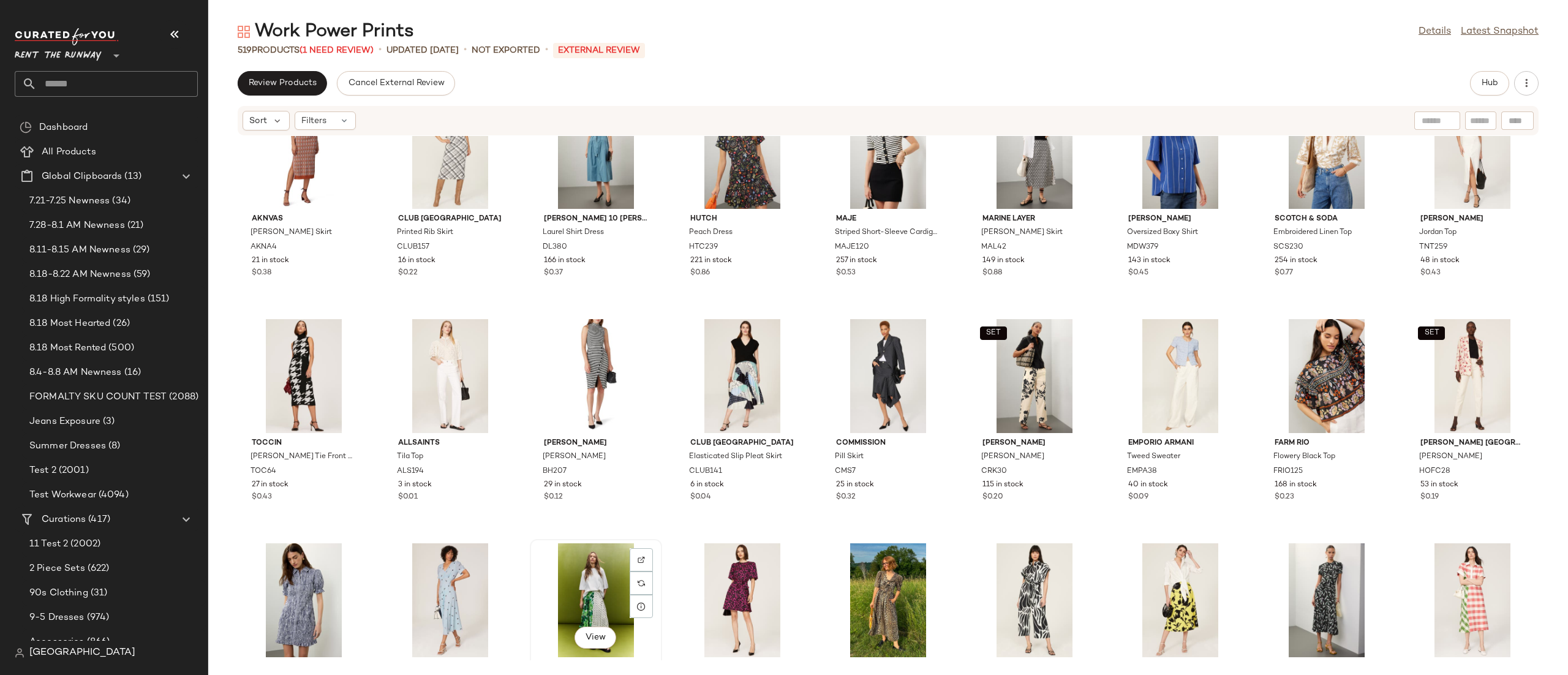
click at [615, 587] on div "View" at bounding box center [595, 601] width 124 height 114
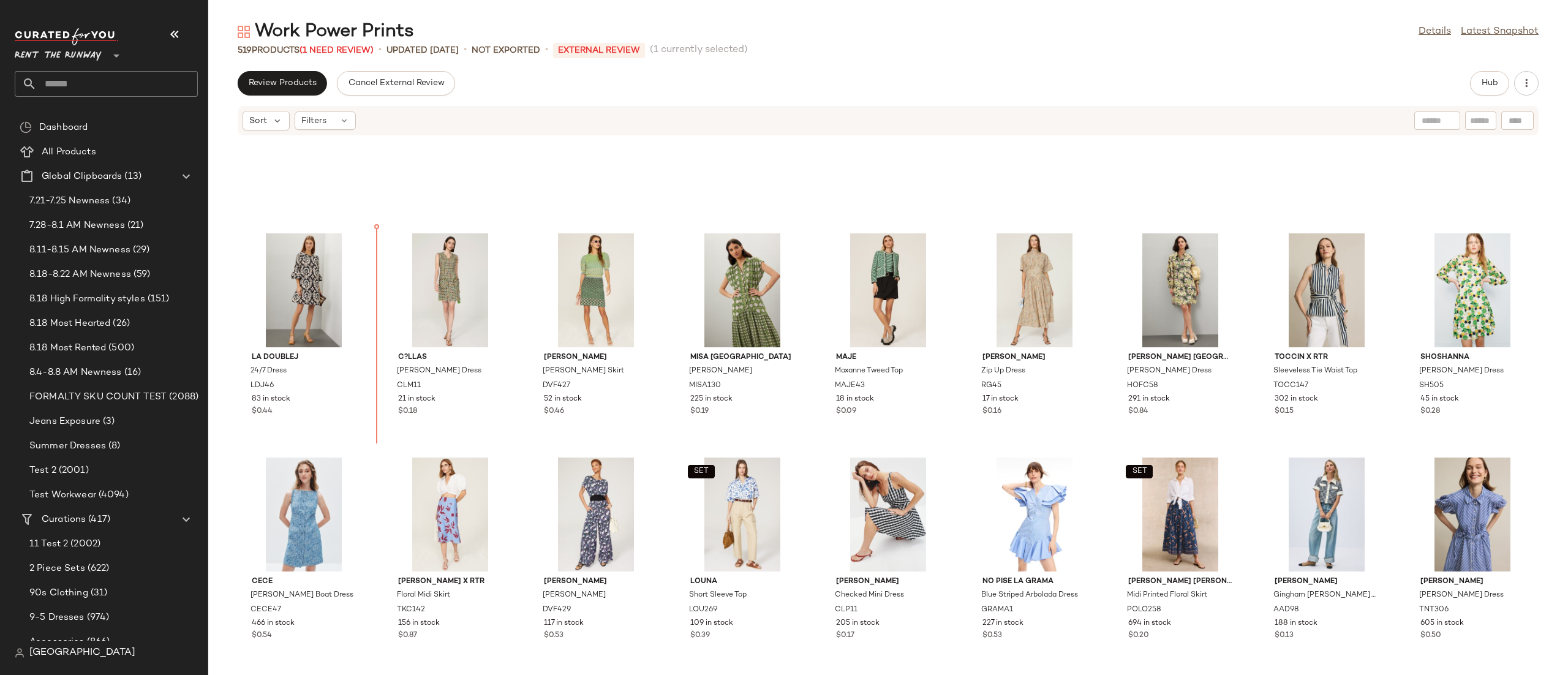
scroll to position [574, 0]
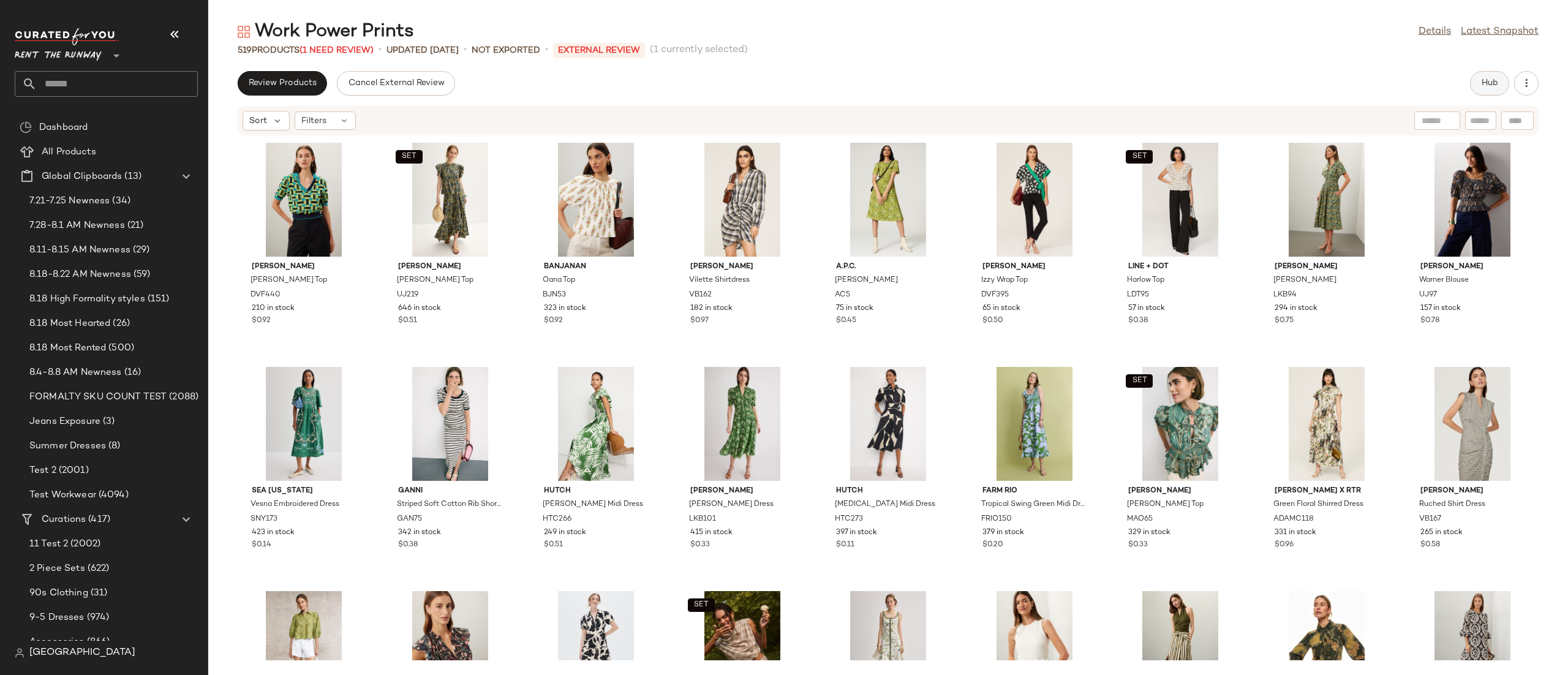
click at [1479, 87] on button "Hub" at bounding box center [1490, 83] width 39 height 24
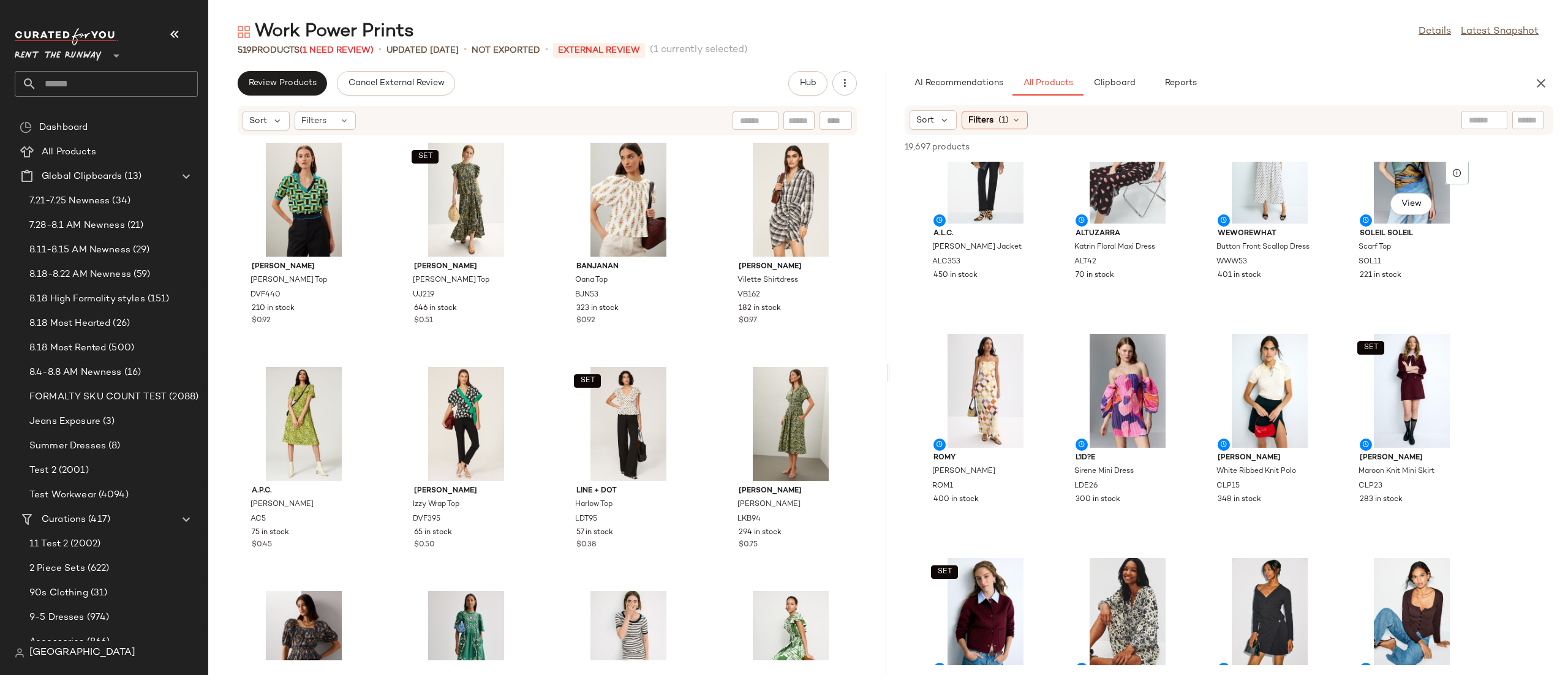
scroll to position [1852, 0]
click at [1543, 95] on button "button" at bounding box center [1541, 83] width 24 height 24
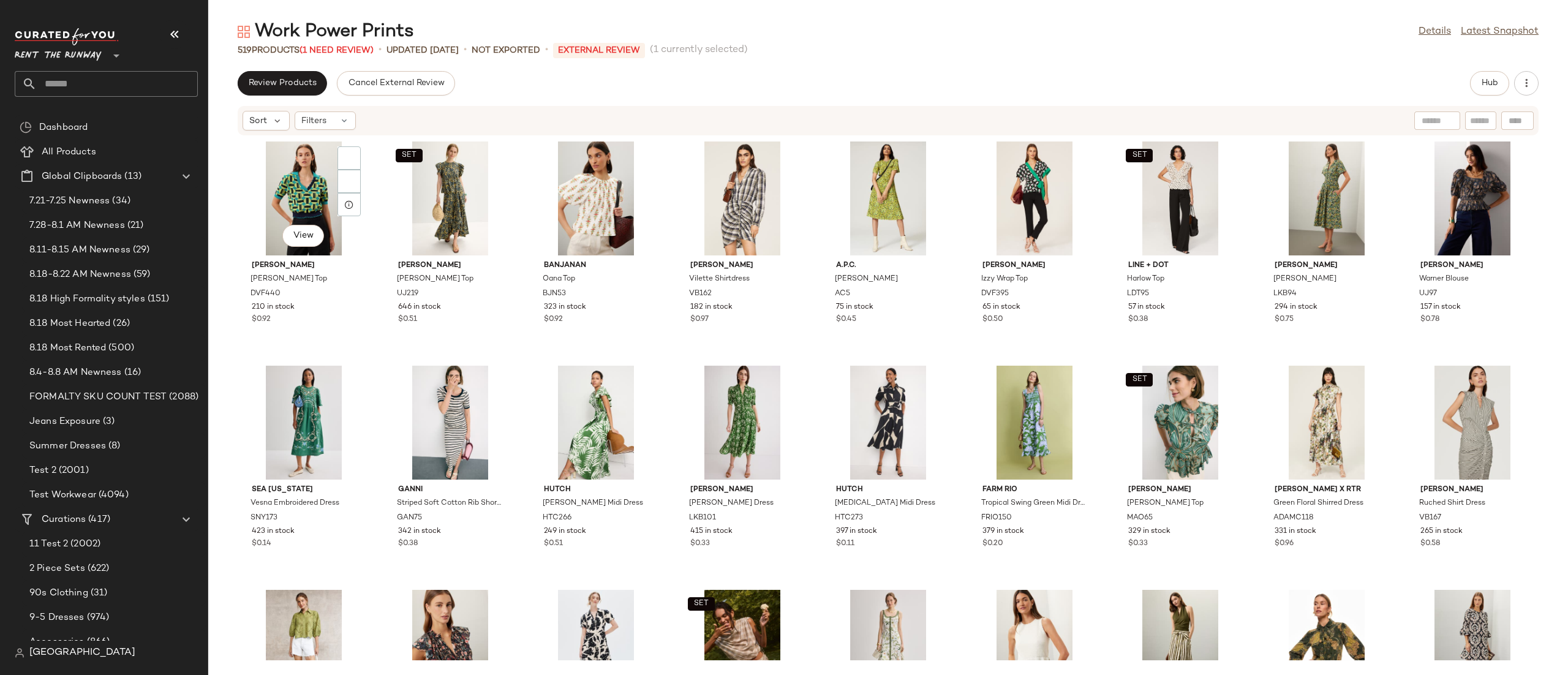
scroll to position [0, 0]
click at [285, 88] on button "Review Products" at bounding box center [283, 83] width 89 height 24
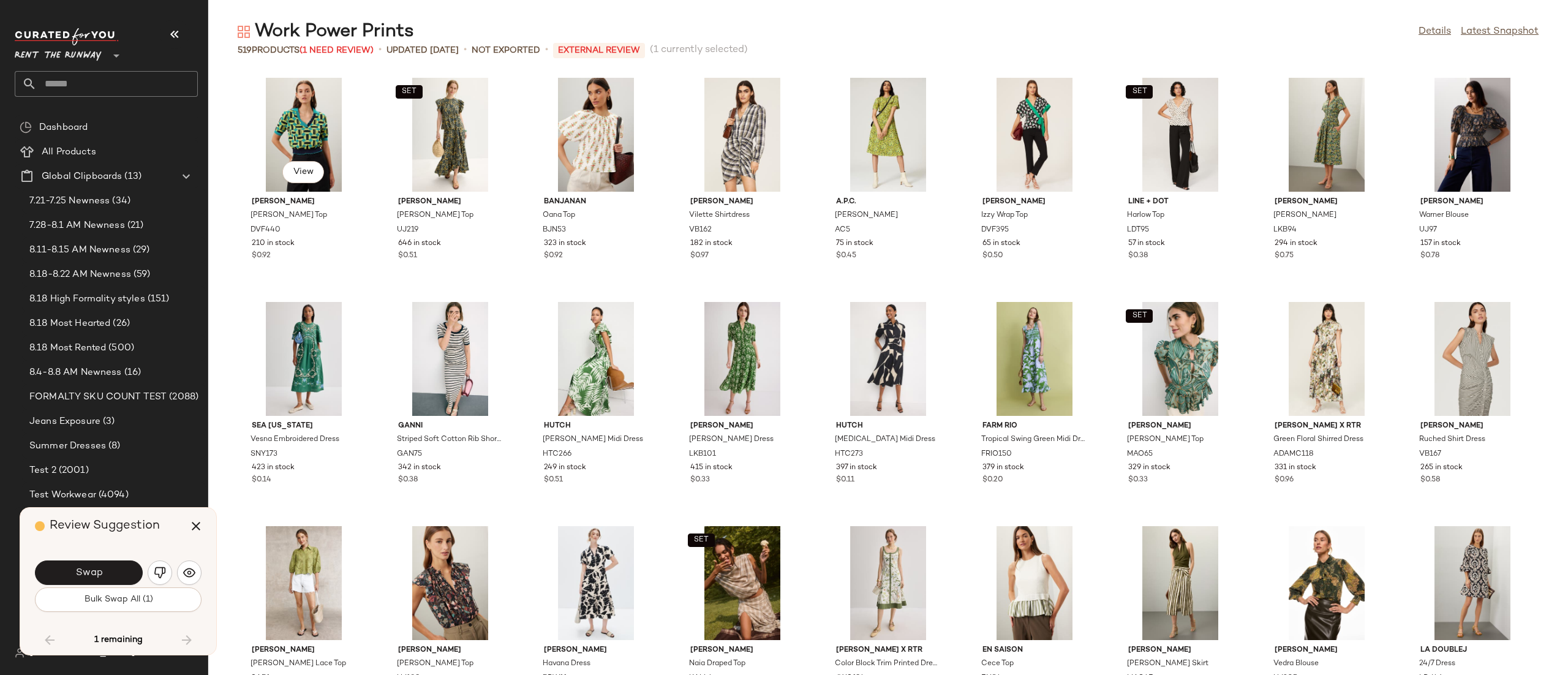
scroll to position [3813, 0]
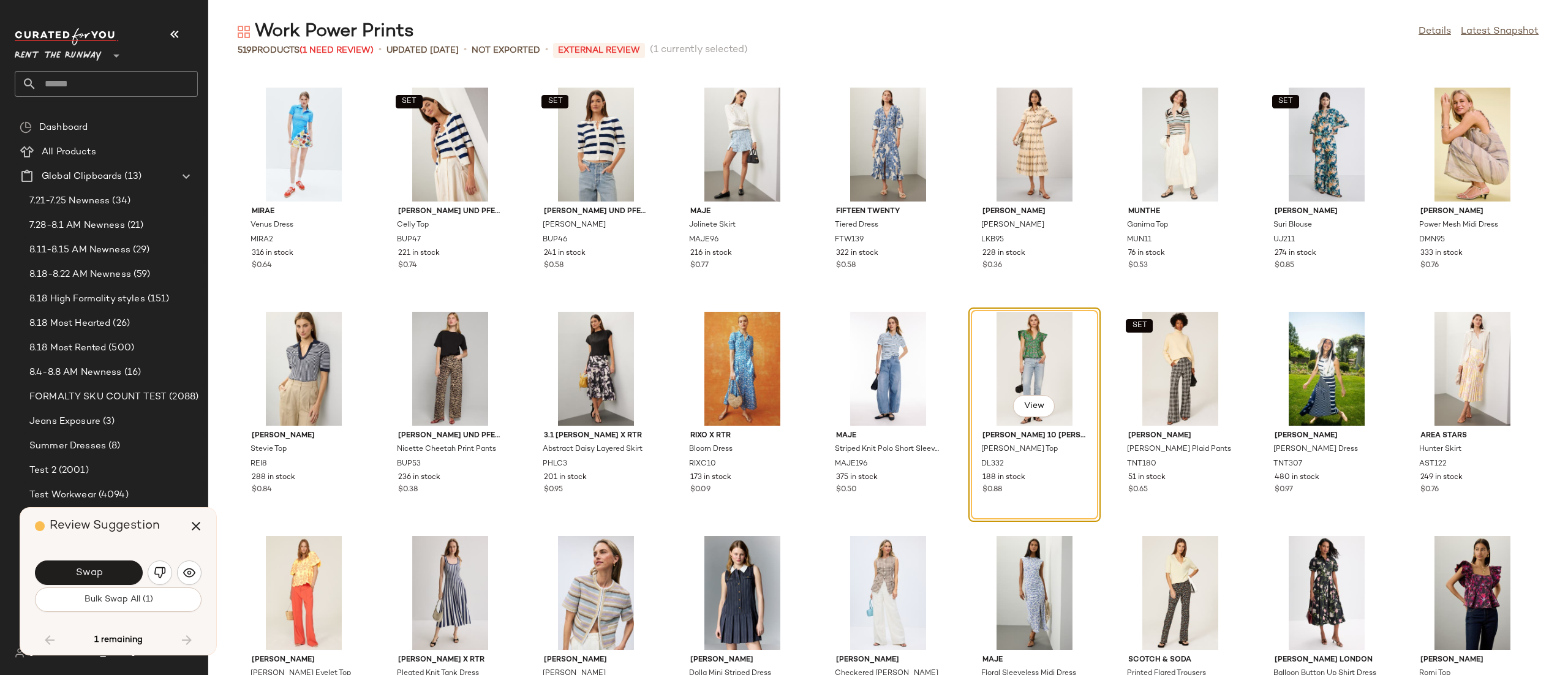
click at [1043, 358] on div "View" at bounding box center [1034, 369] width 124 height 114
click at [201, 526] on icon "button" at bounding box center [196, 526] width 15 height 15
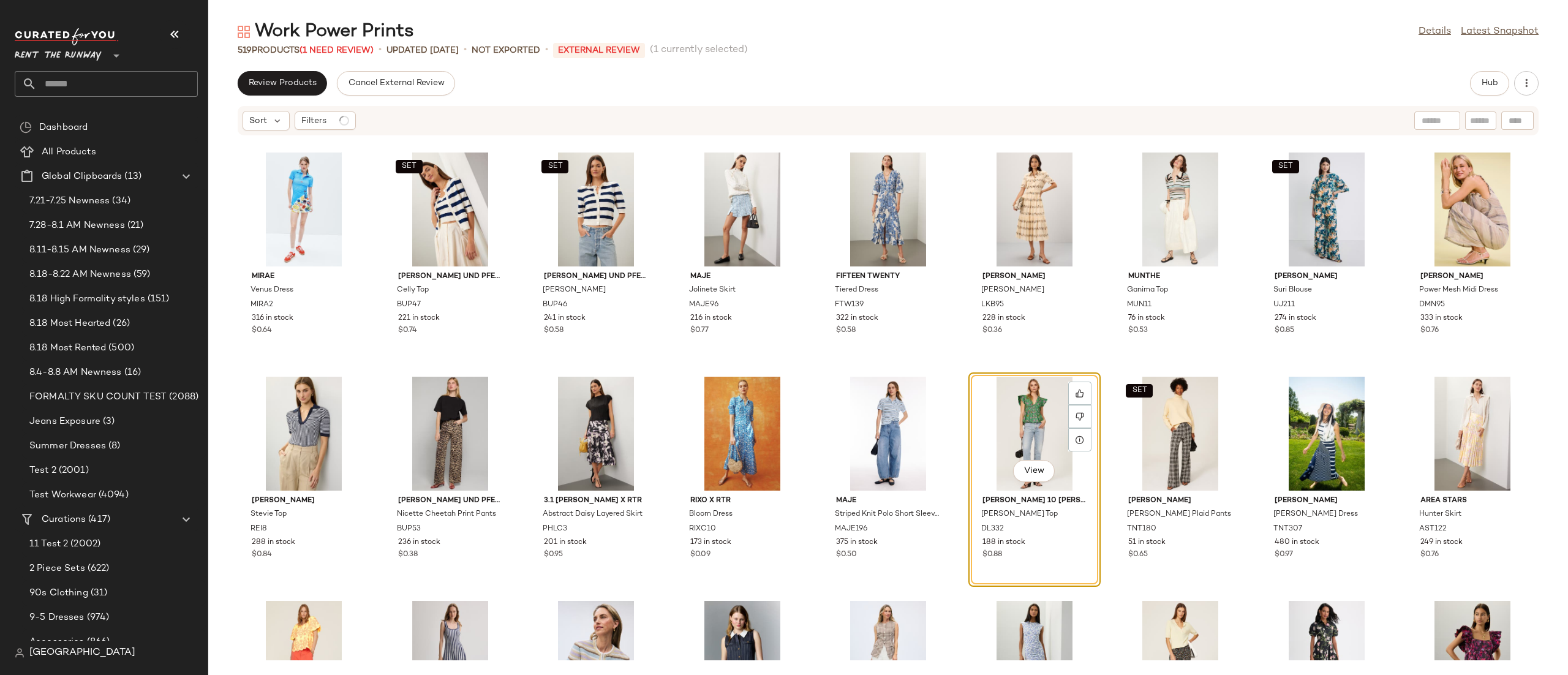
click at [1035, 394] on div "View" at bounding box center [1034, 434] width 124 height 114
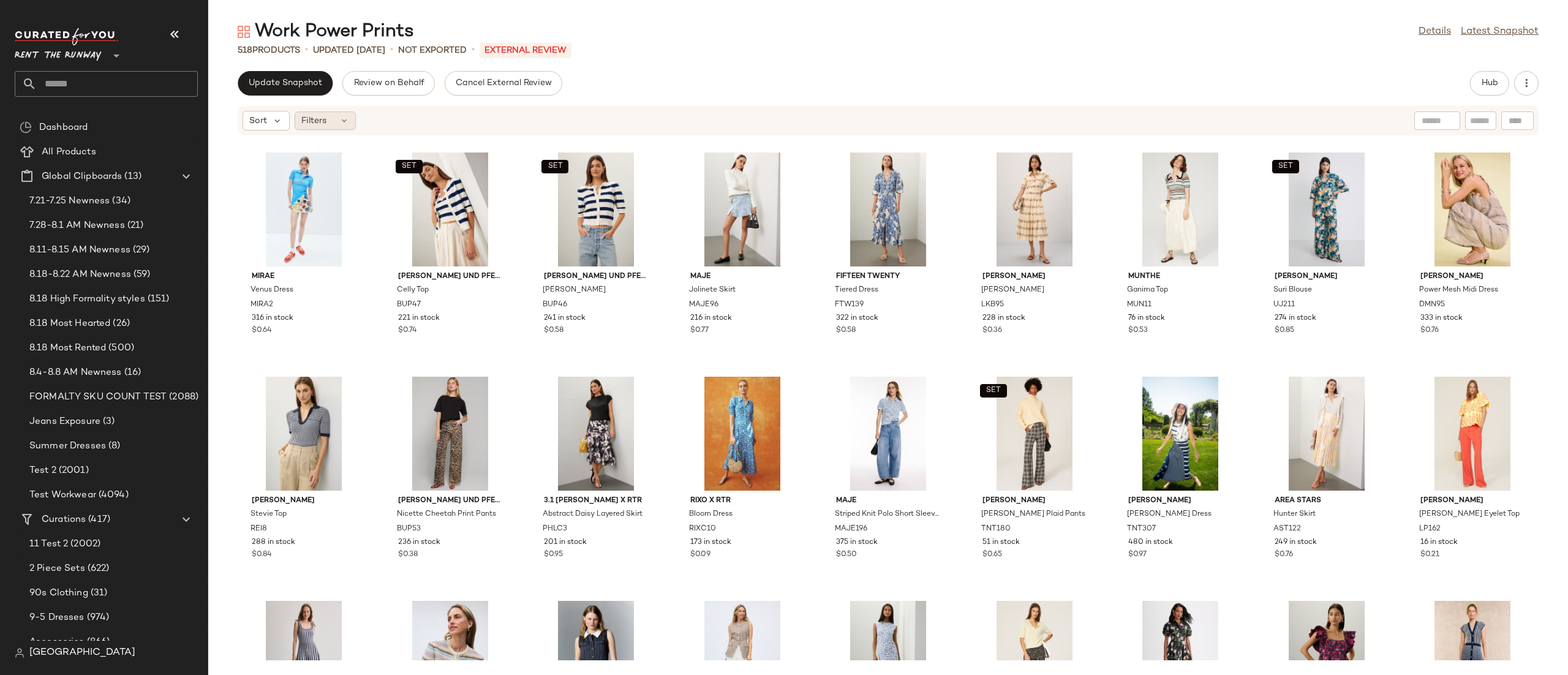
click at [318, 120] on span "Filters" at bounding box center [314, 120] width 25 height 13
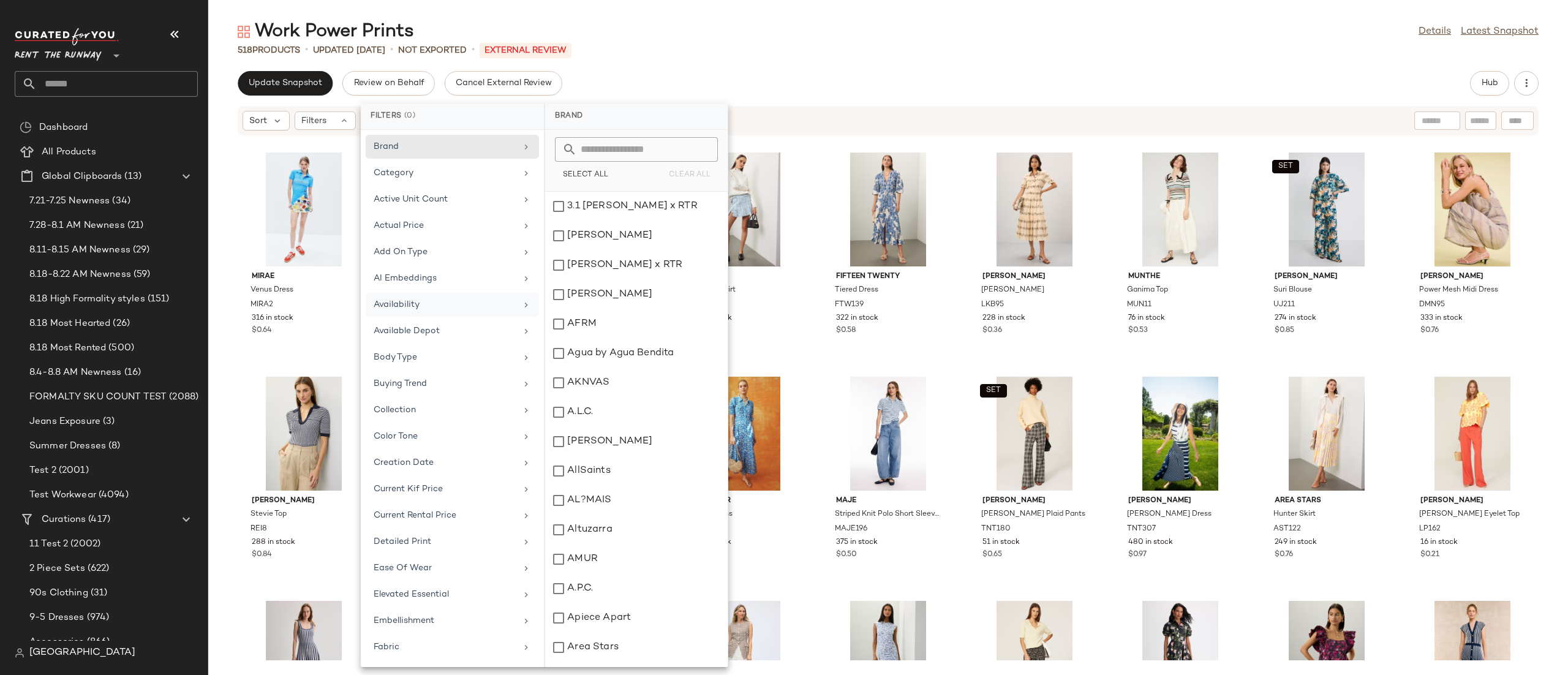
click at [428, 319] on div "Availability" at bounding box center [452, 331] width 173 height 24
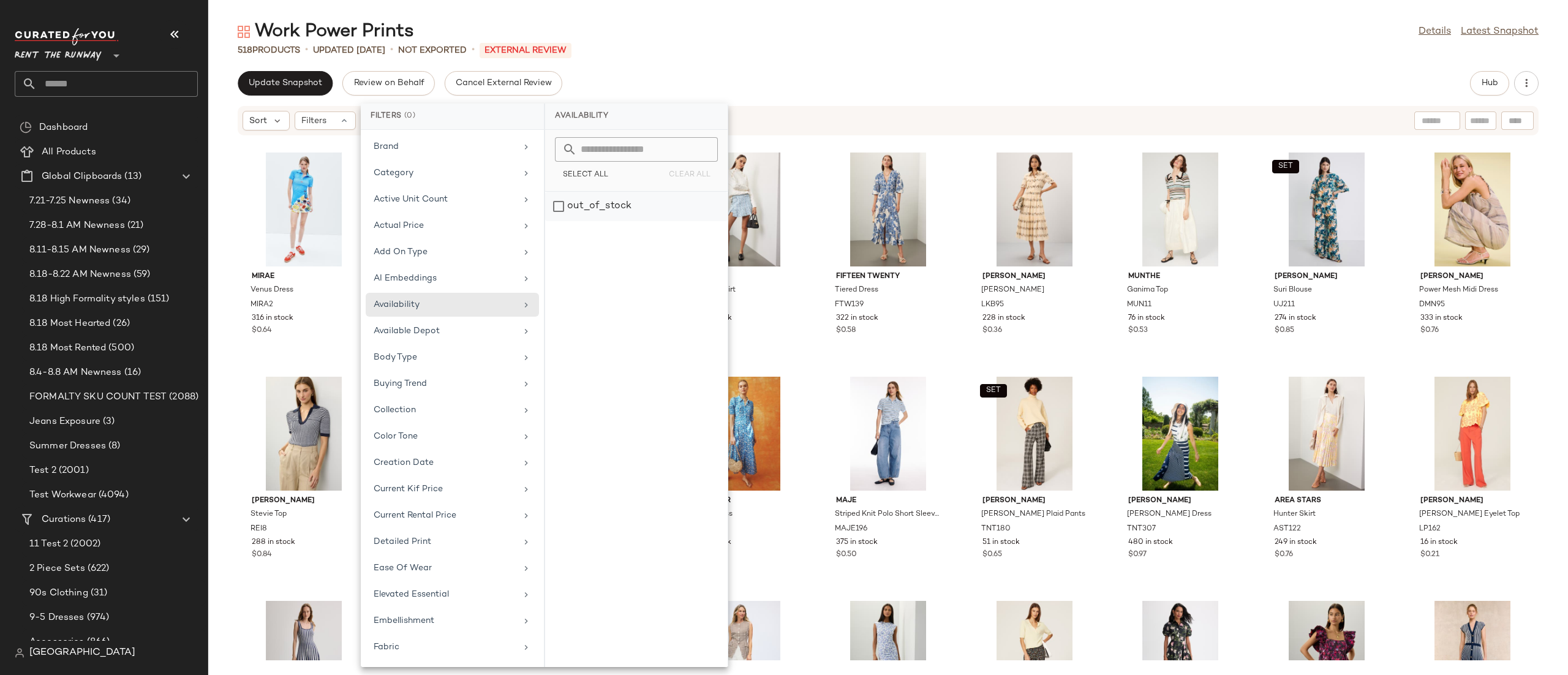
click at [643, 214] on div "out_of_stock" at bounding box center [636, 206] width 182 height 29
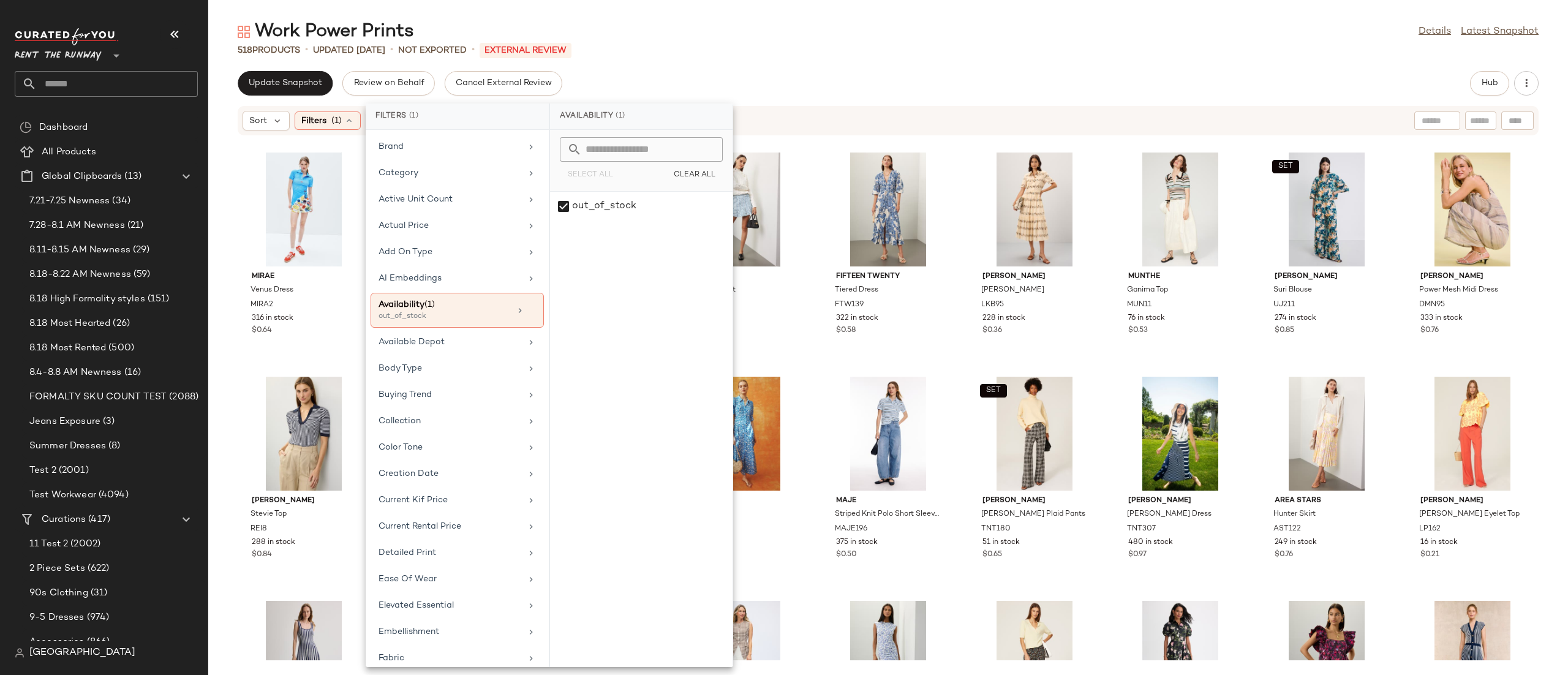
click at [789, 120] on div "Sort Filters (1) Reset" at bounding box center [808, 120] width 1131 height 20
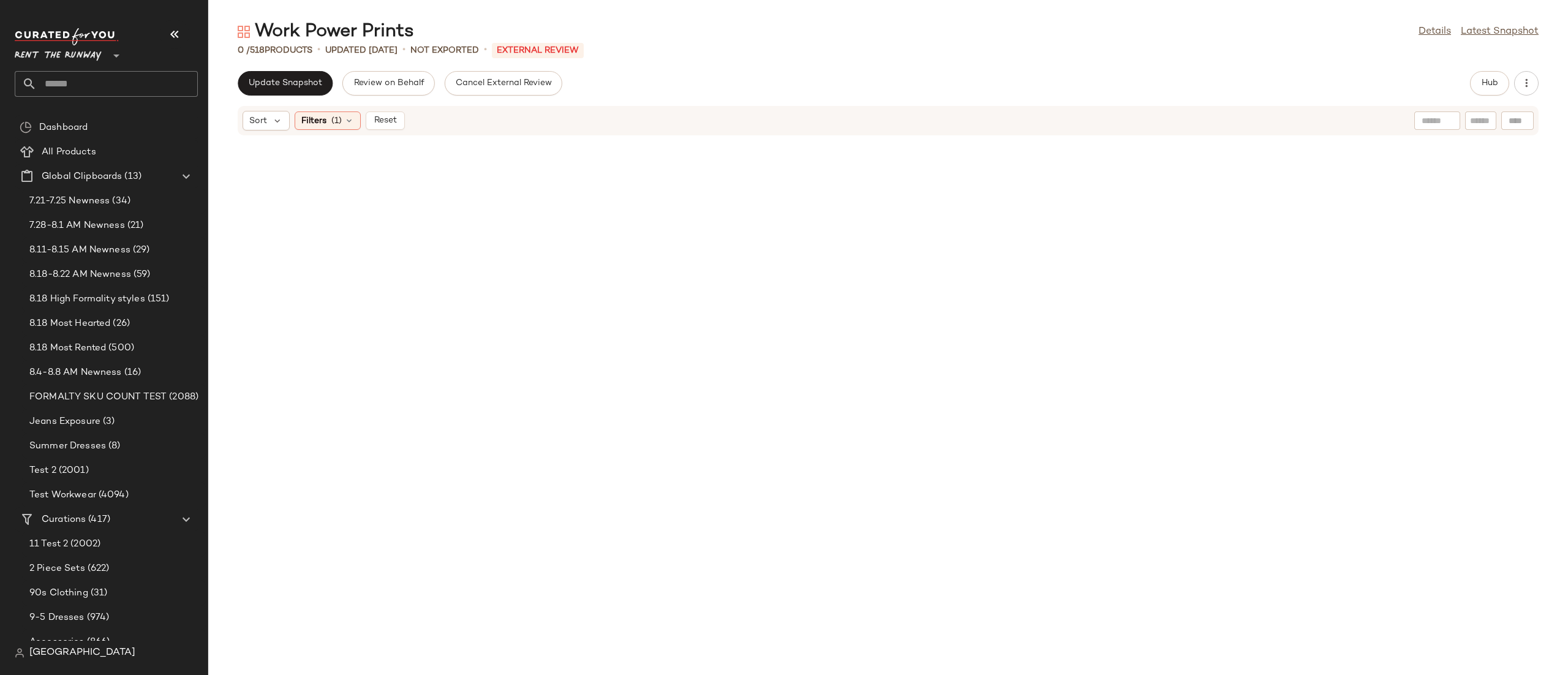
click at [278, 185] on div at bounding box center [887, 398] width 1359 height 525
click at [341, 119] on span "(1)" at bounding box center [336, 120] width 10 height 13
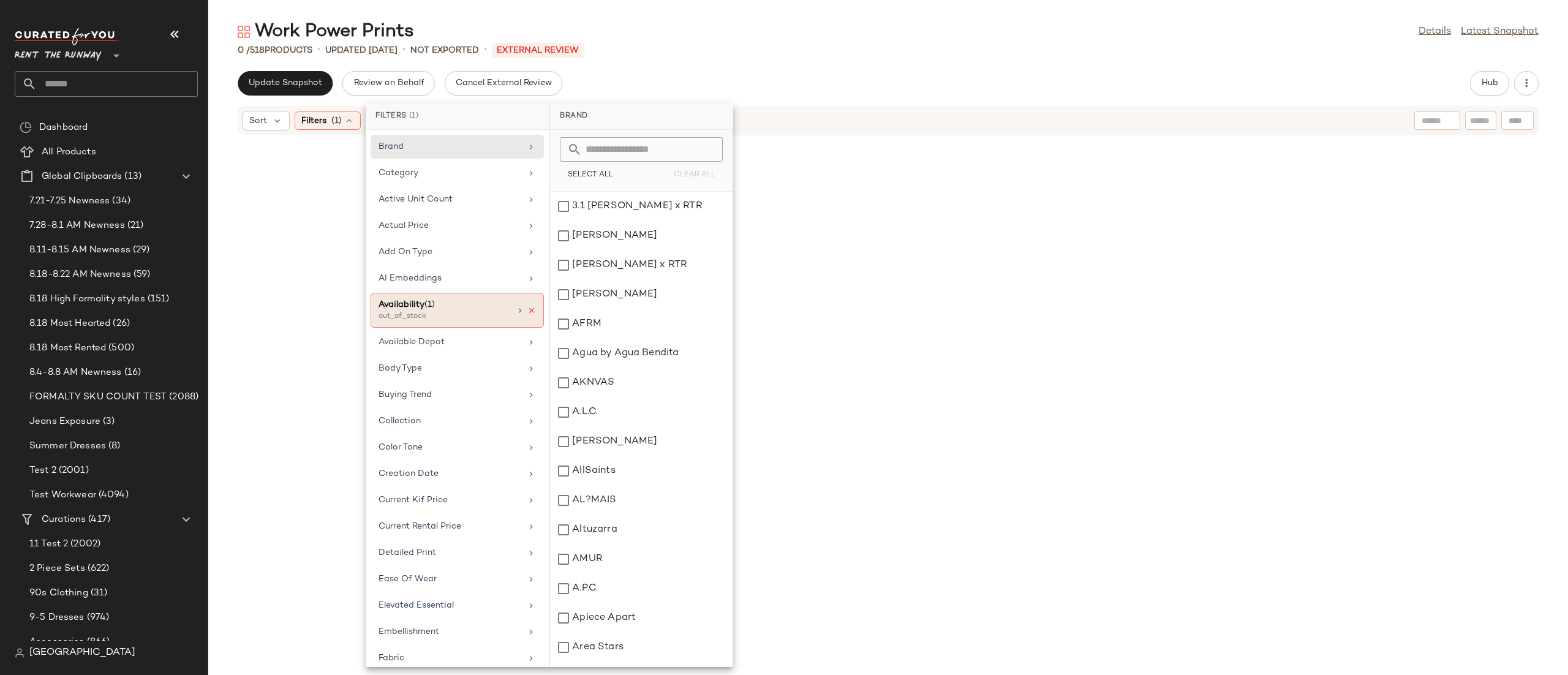
click at [527, 314] on icon at bounding box center [531, 310] width 9 height 9
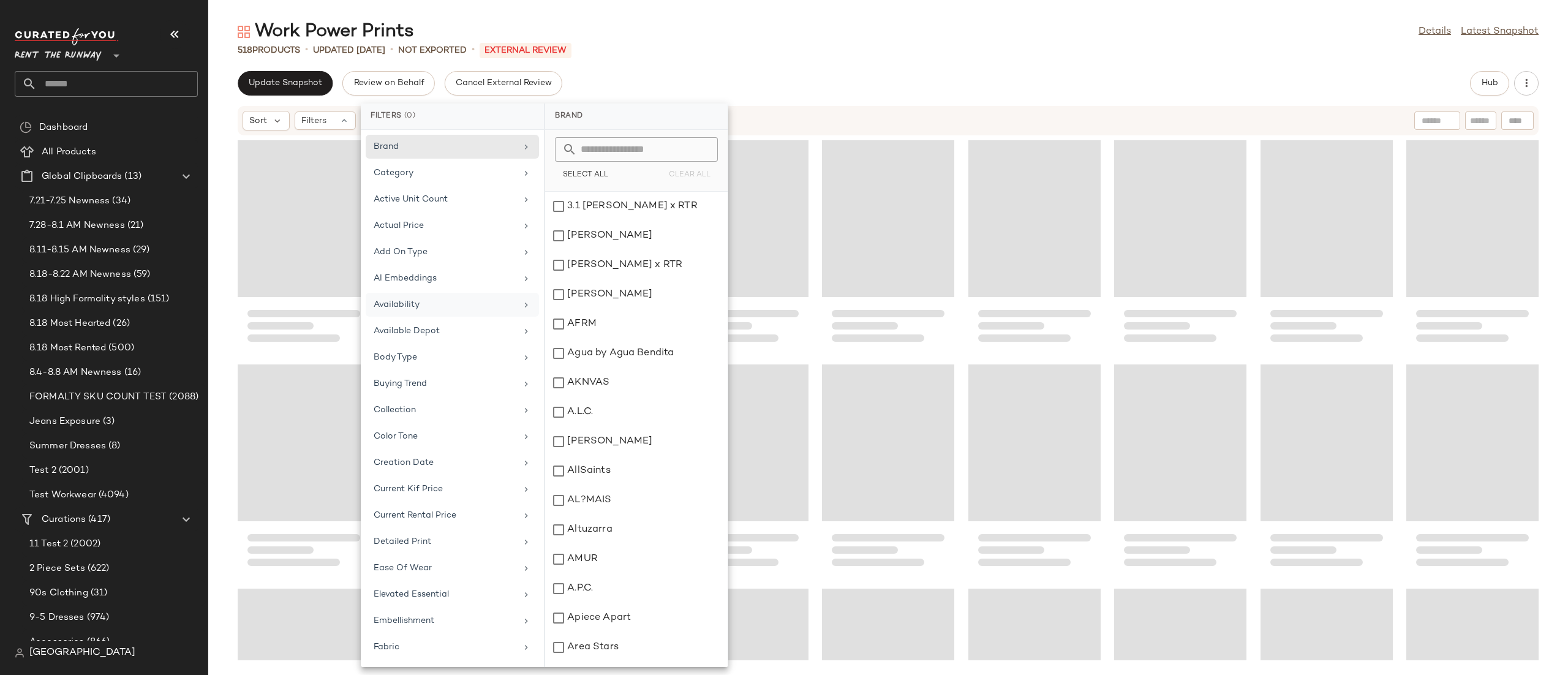
click at [768, 106] on div "Sort Filters" at bounding box center [888, 120] width 1301 height 29
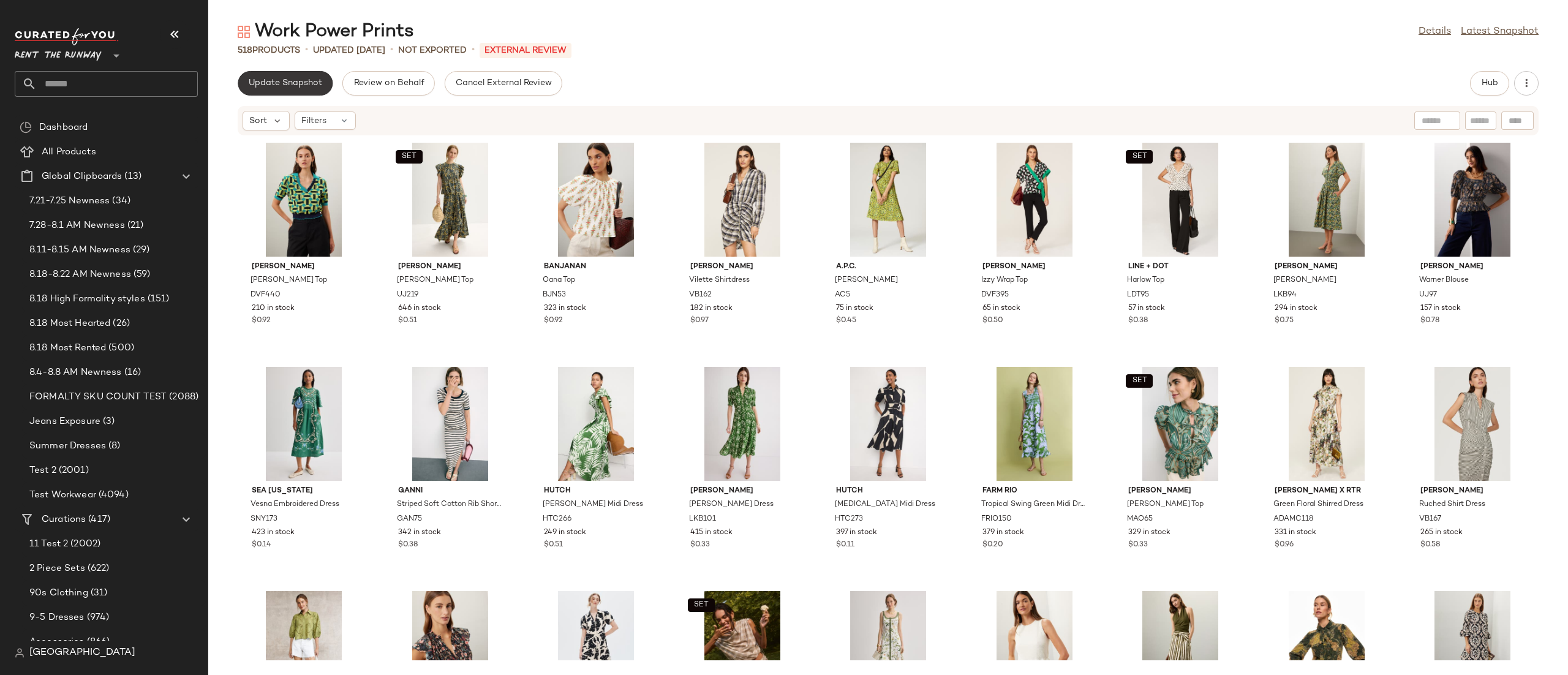
click at [303, 88] on button "Update Snapshot" at bounding box center [285, 83] width 95 height 24
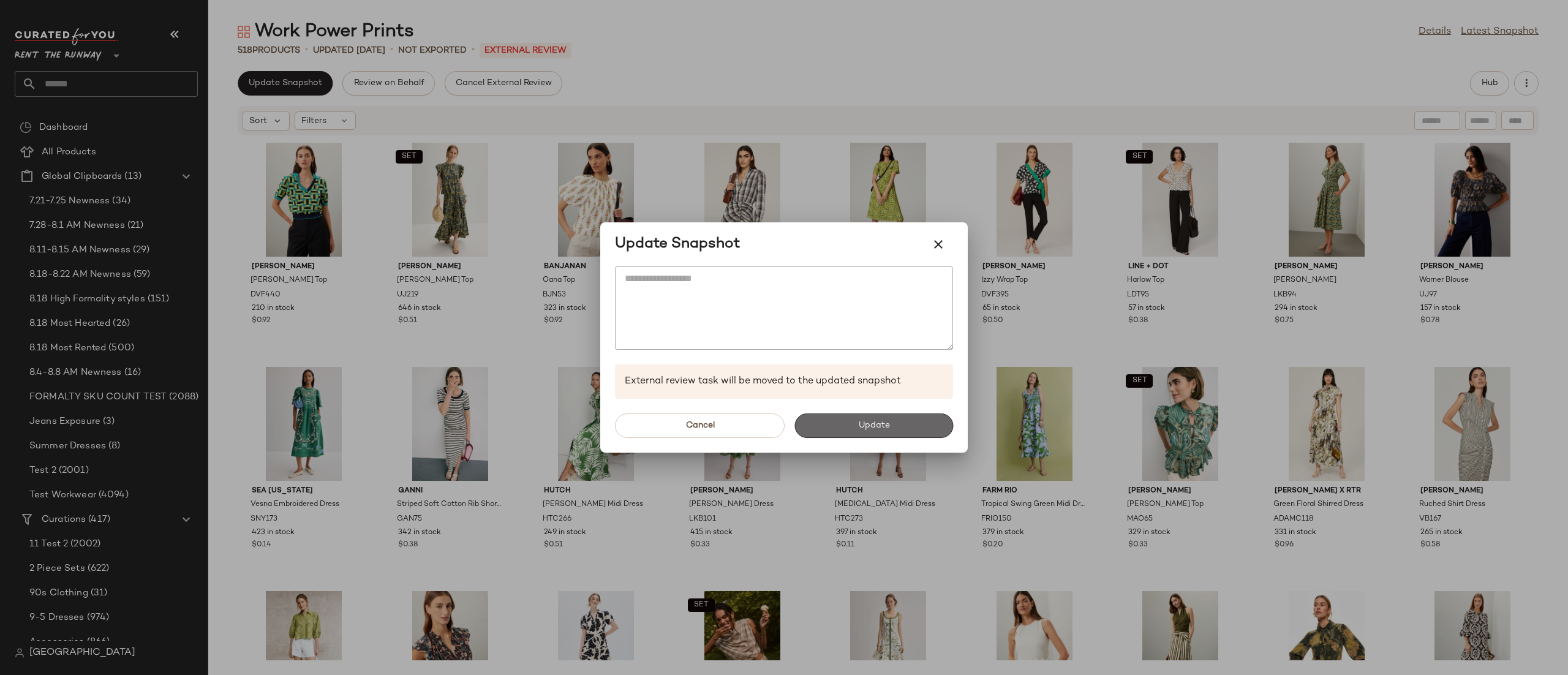
click at [838, 427] on button "Update" at bounding box center [873, 426] width 159 height 24
